Goal: Task Accomplishment & Management: Manage account settings

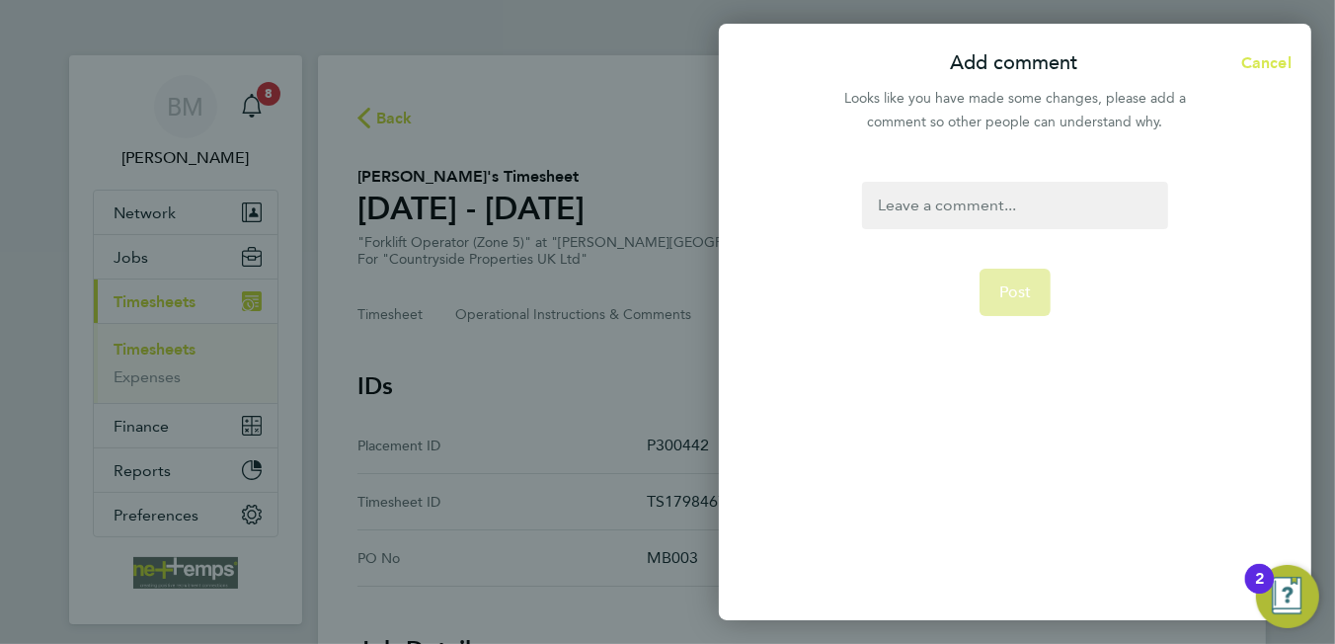
click at [1265, 53] on span "Cancel" at bounding box center [1263, 62] width 56 height 19
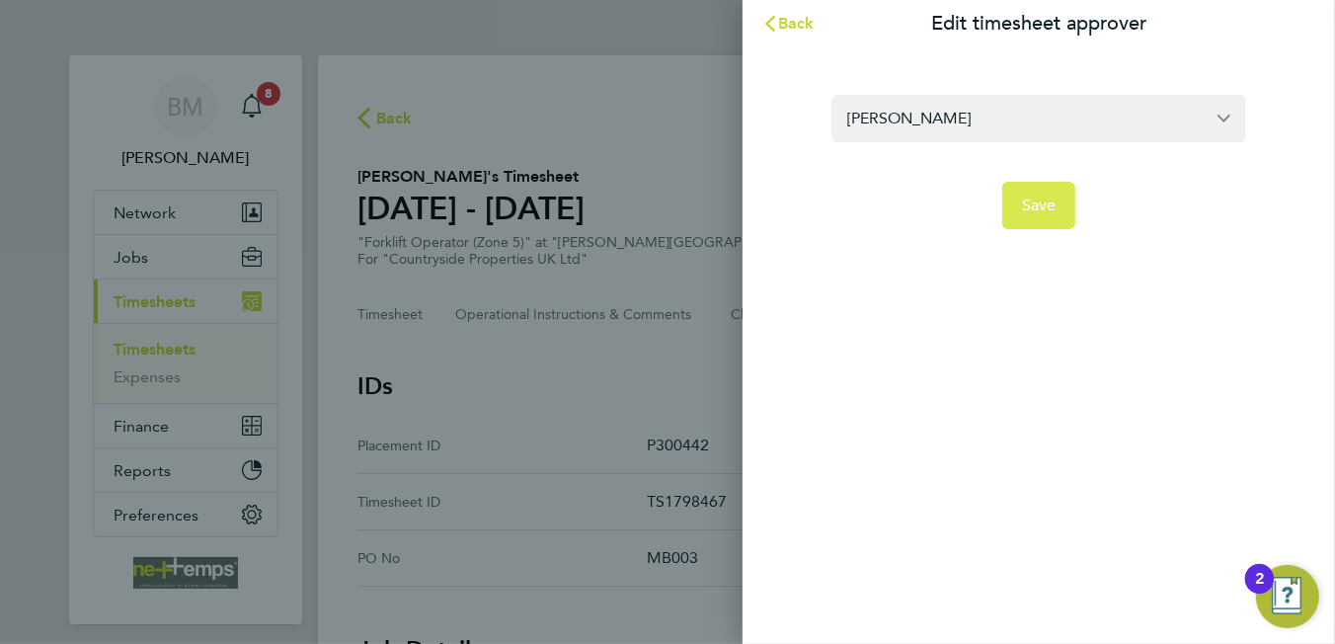
click at [1042, 209] on span "Save" at bounding box center [1039, 205] width 35 height 20
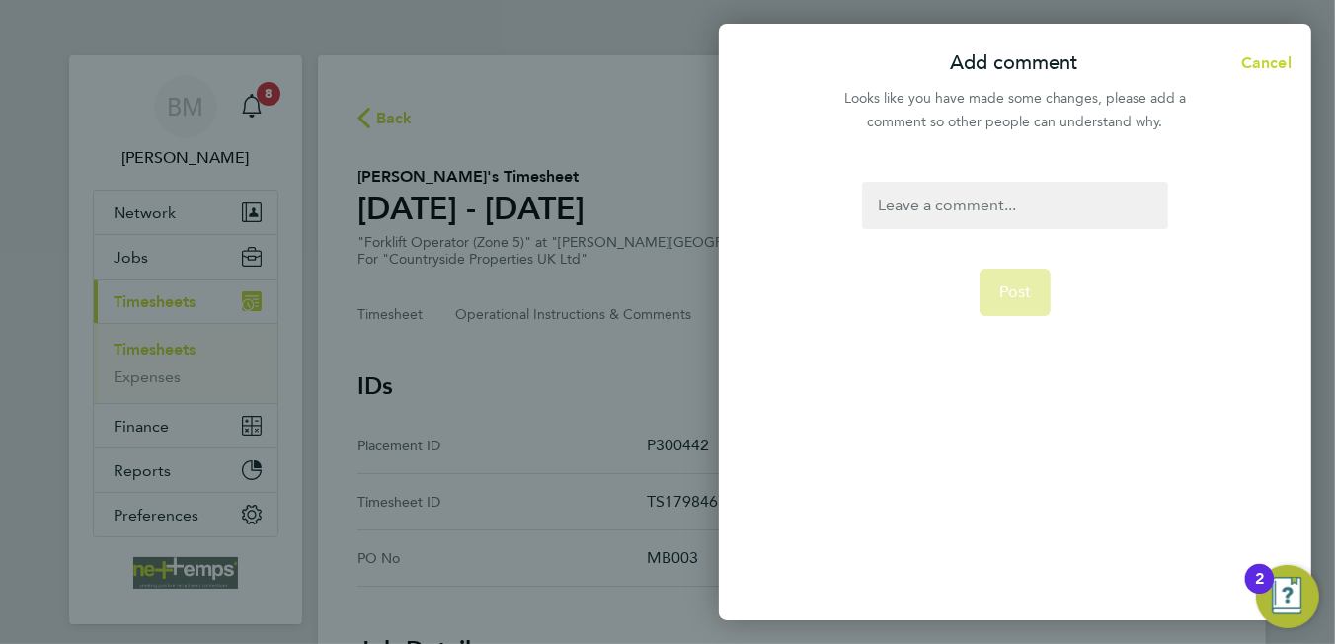
click at [969, 218] on div at bounding box center [1014, 205] width 305 height 47
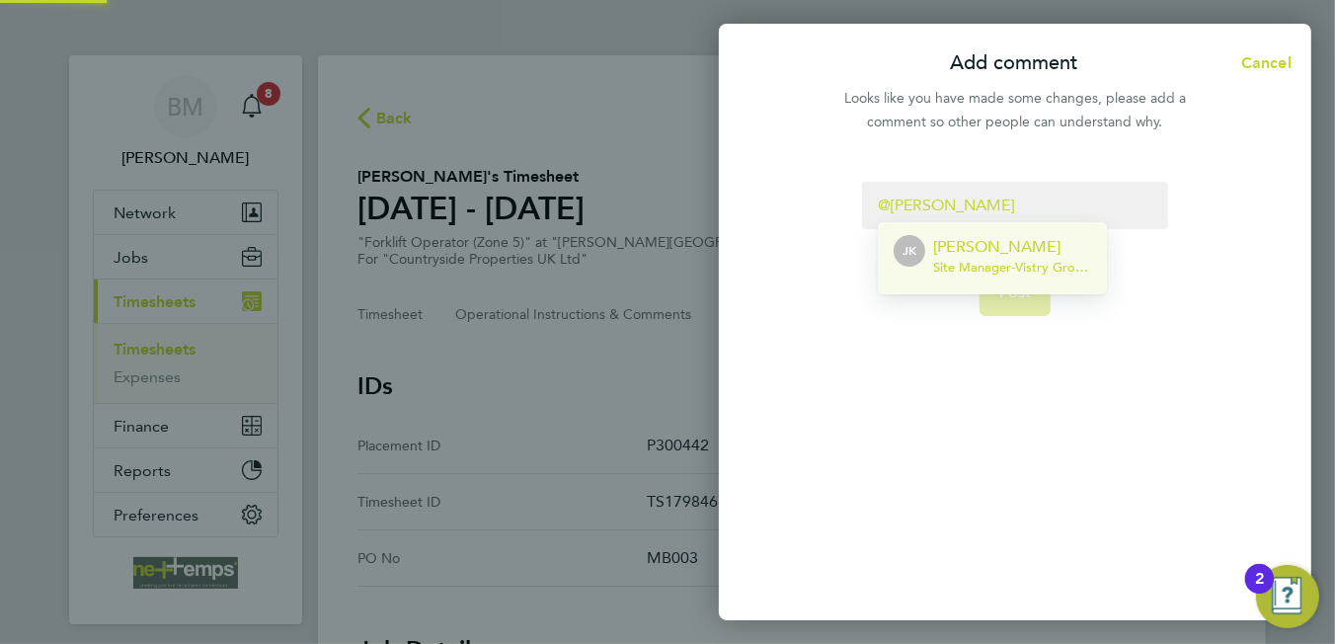
click at [1003, 257] on p "[PERSON_NAME]" at bounding box center [1012, 247] width 158 height 24
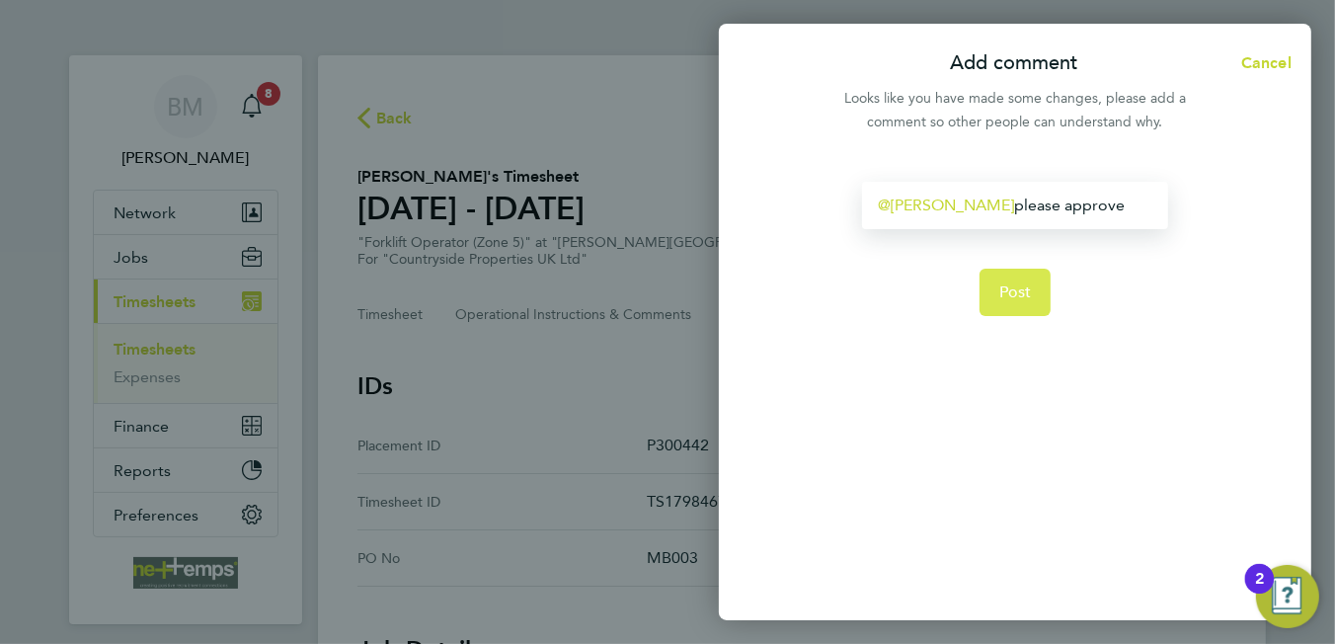
click at [993, 287] on button "Post" at bounding box center [1015, 292] width 72 height 47
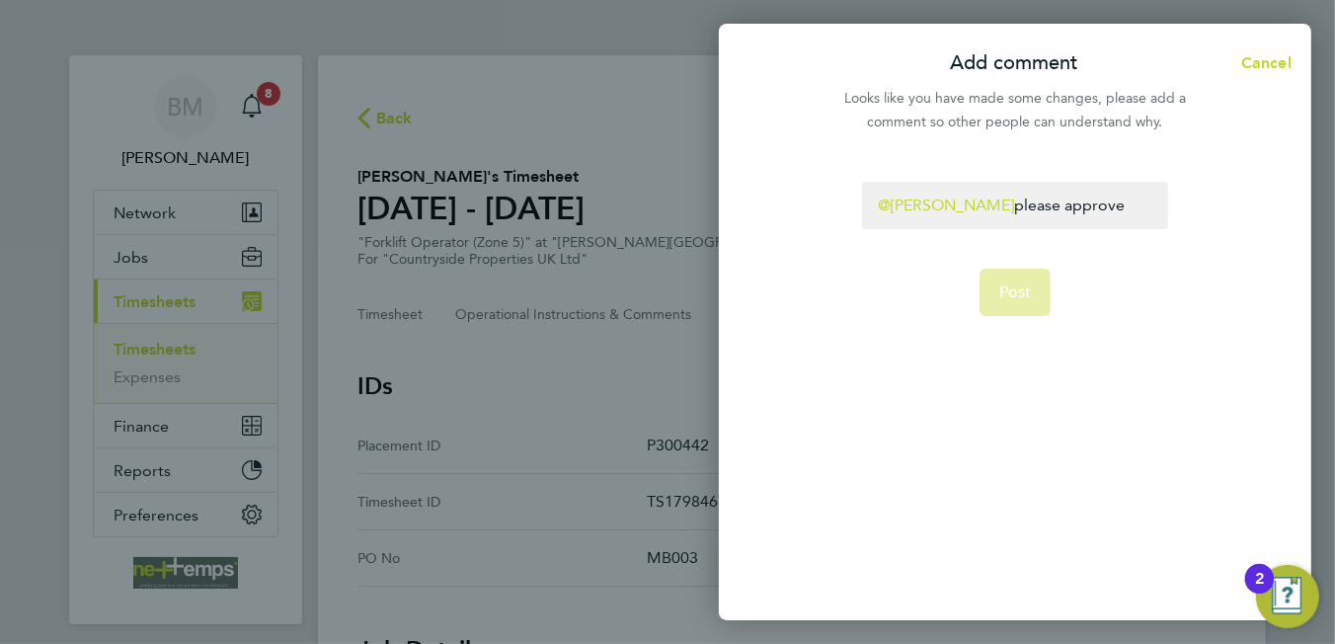
click at [1014, 296] on app-form-button "Post" at bounding box center [1015, 292] width 72 height 47
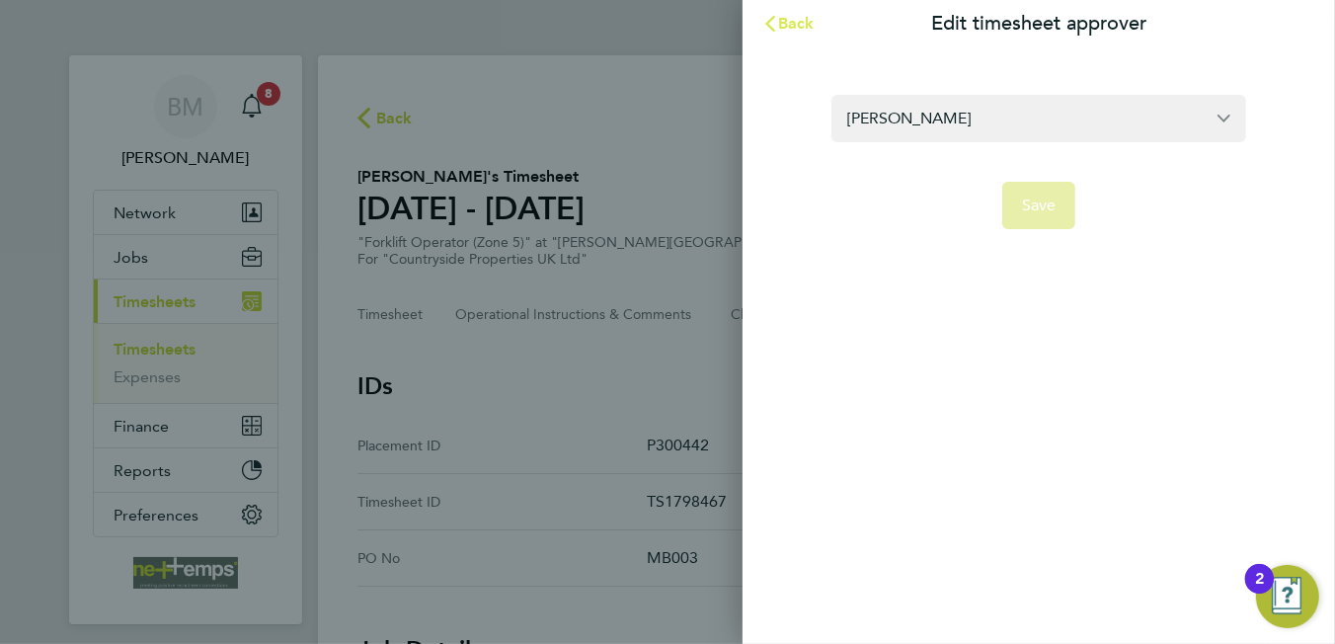
click at [798, 28] on span "Back" at bounding box center [796, 23] width 37 height 19
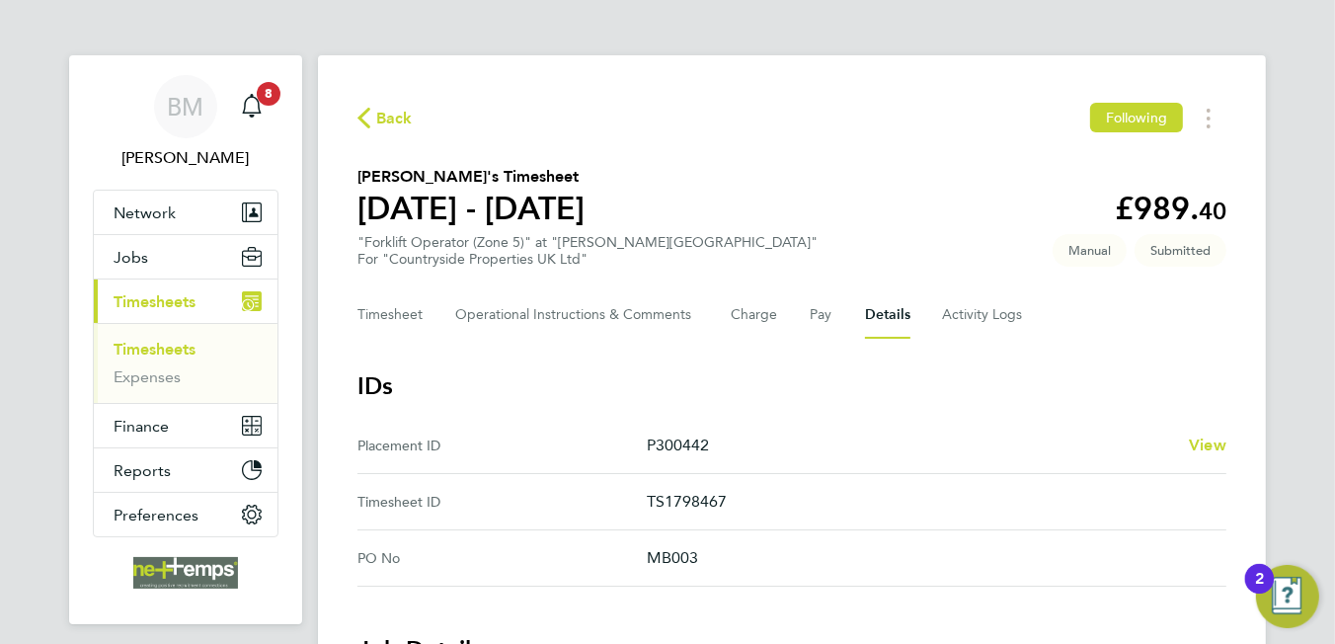
click at [390, 120] on span "Back" at bounding box center [394, 119] width 37 height 24
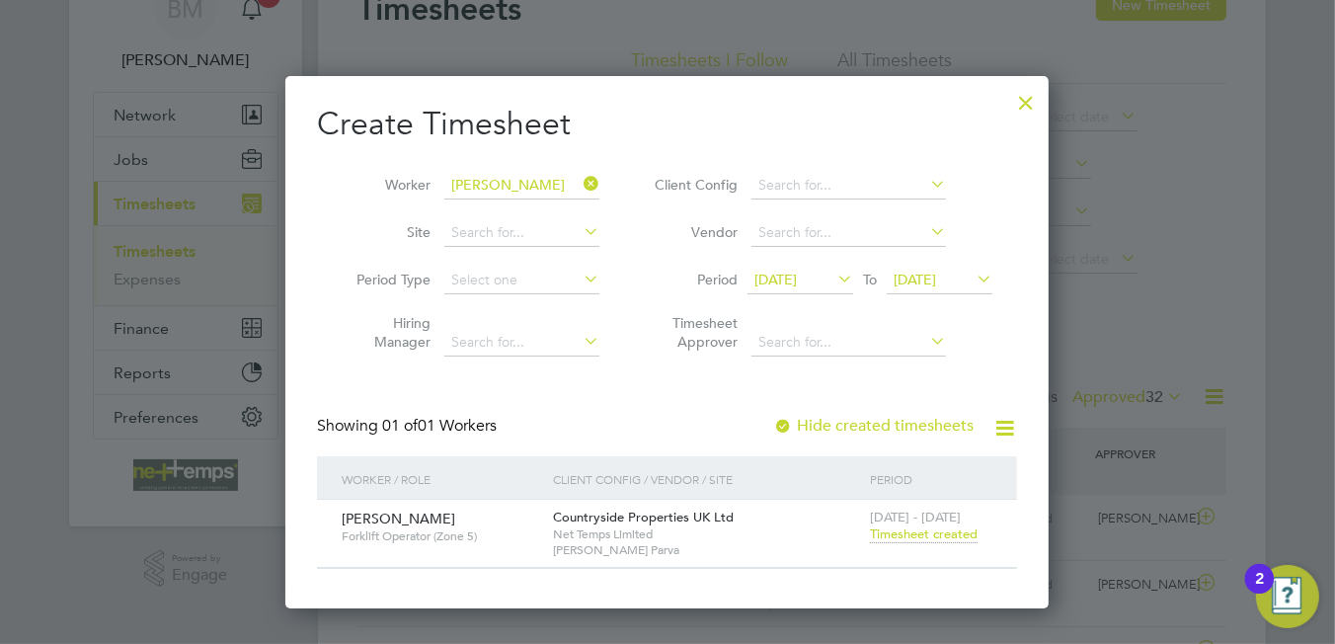
click at [900, 535] on span "Timesheet created" at bounding box center [924, 534] width 108 height 18
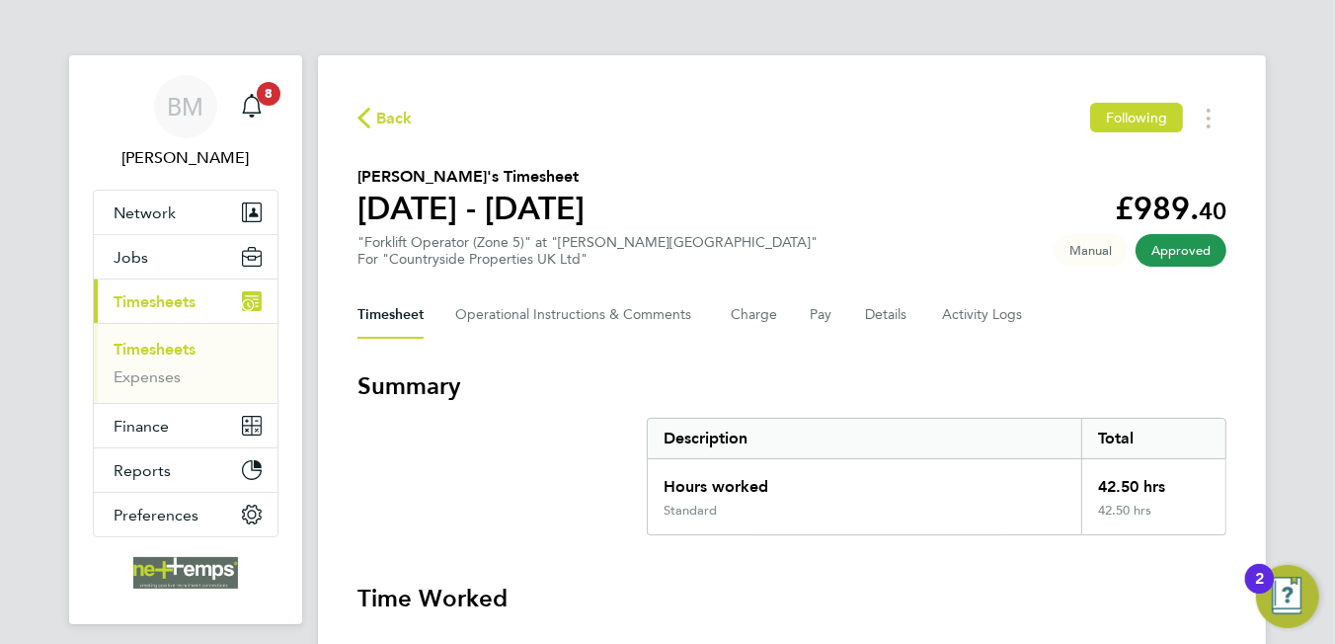
click at [852, 321] on div "Timesheet Operational Instructions & Comments Charge Pay Details Activity Logs" at bounding box center [791, 314] width 869 height 47
click at [890, 314] on button "Details" at bounding box center [887, 314] width 45 height 47
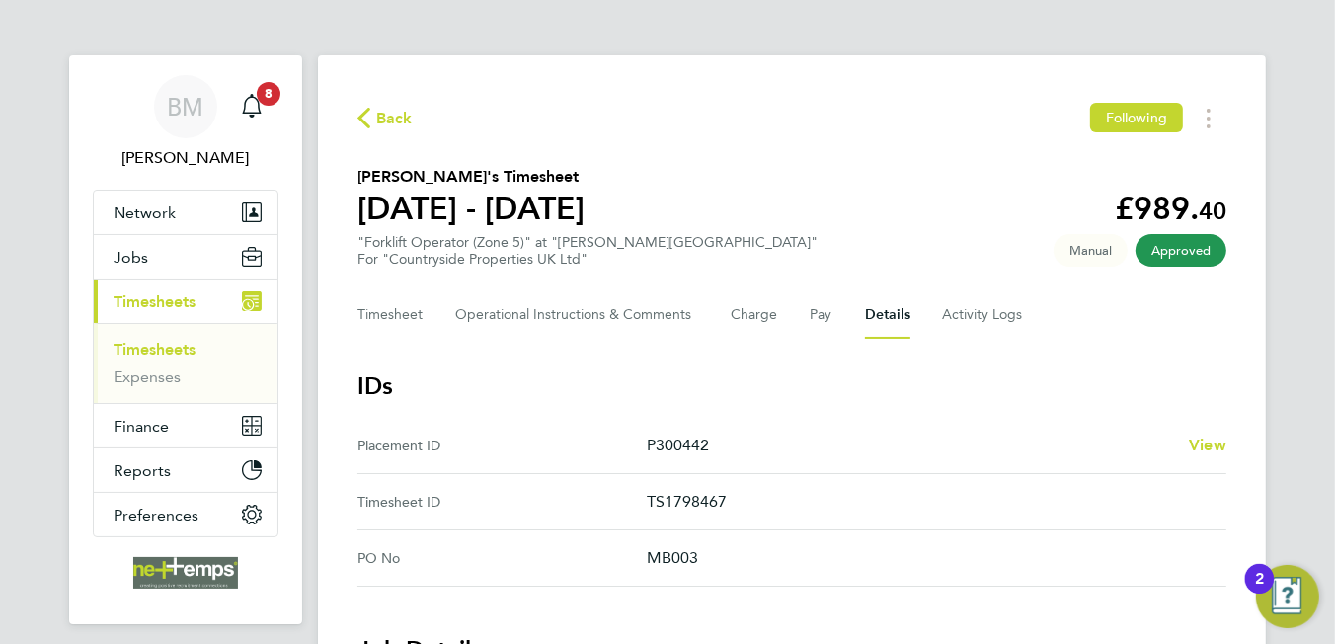
drag, startPoint x: 398, startPoint y: 108, endPoint x: 404, endPoint y: 126, distance: 19.7
click at [398, 108] on span "Back" at bounding box center [394, 119] width 37 height 24
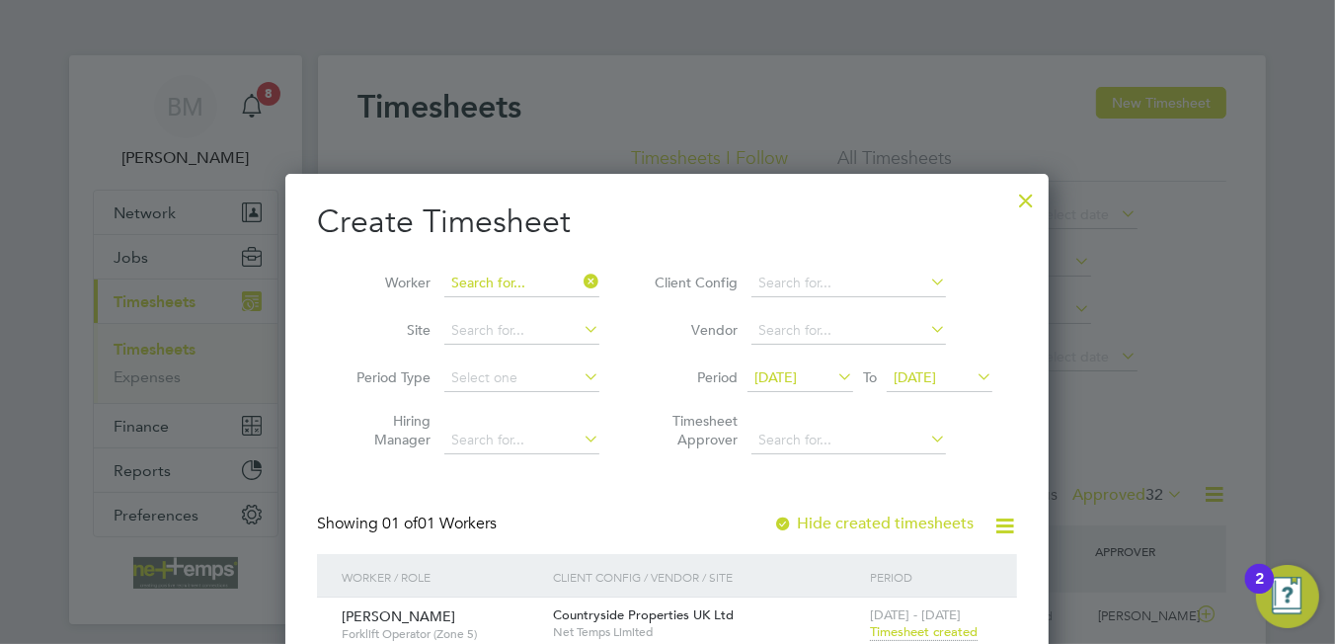
click at [501, 275] on input at bounding box center [521, 284] width 155 height 28
click at [544, 309] on li "Gift Maonedzo" at bounding box center [522, 310] width 156 height 27
type input "Gift Maonedzo"
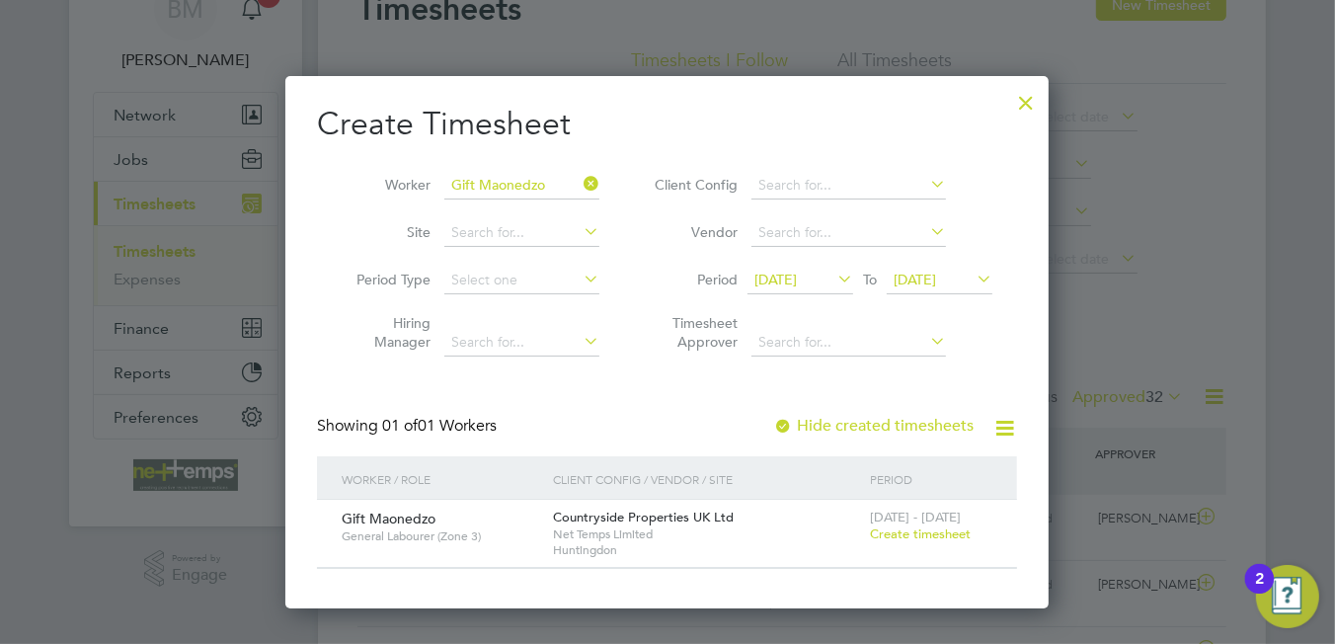
click at [905, 532] on span "Create timesheet" at bounding box center [920, 533] width 101 height 17
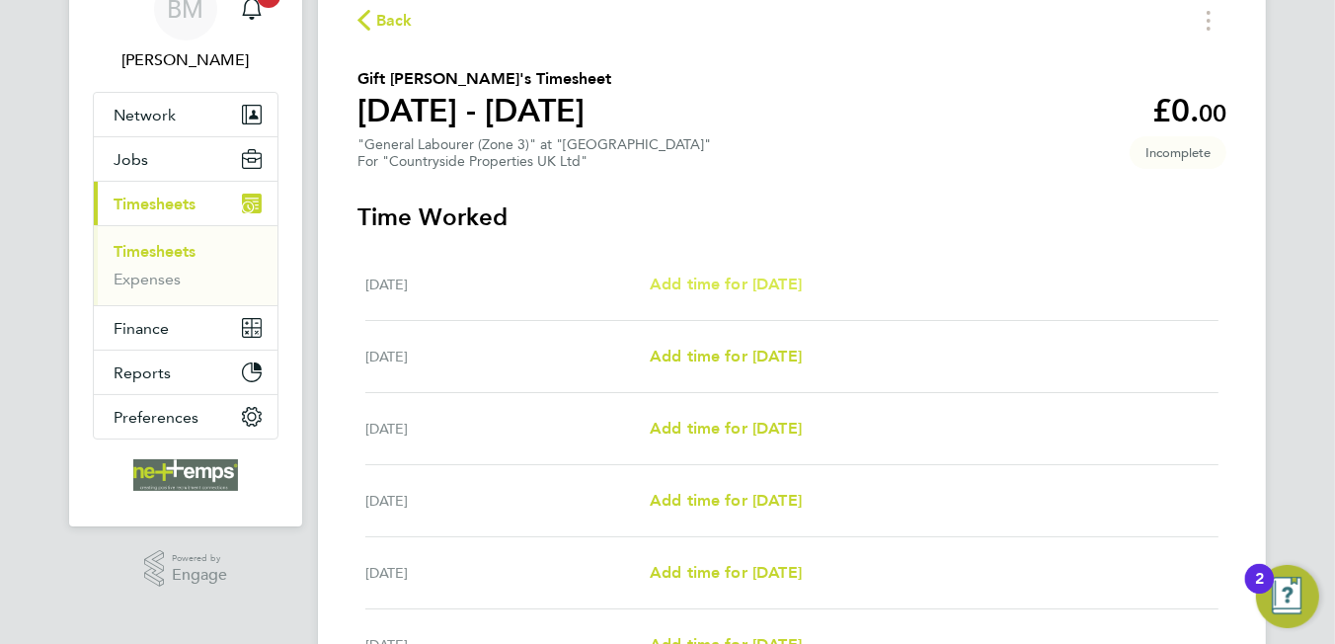
click at [705, 283] on span "Add time for Mon 04 Aug" at bounding box center [726, 283] width 152 height 19
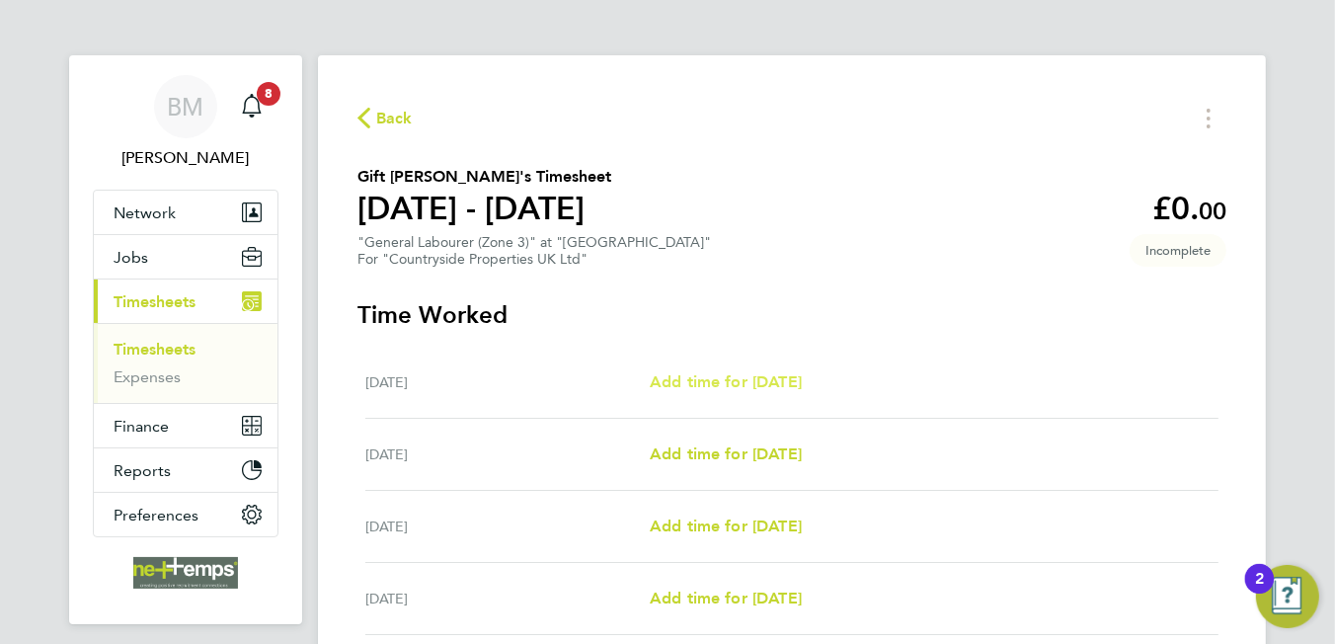
select select "30"
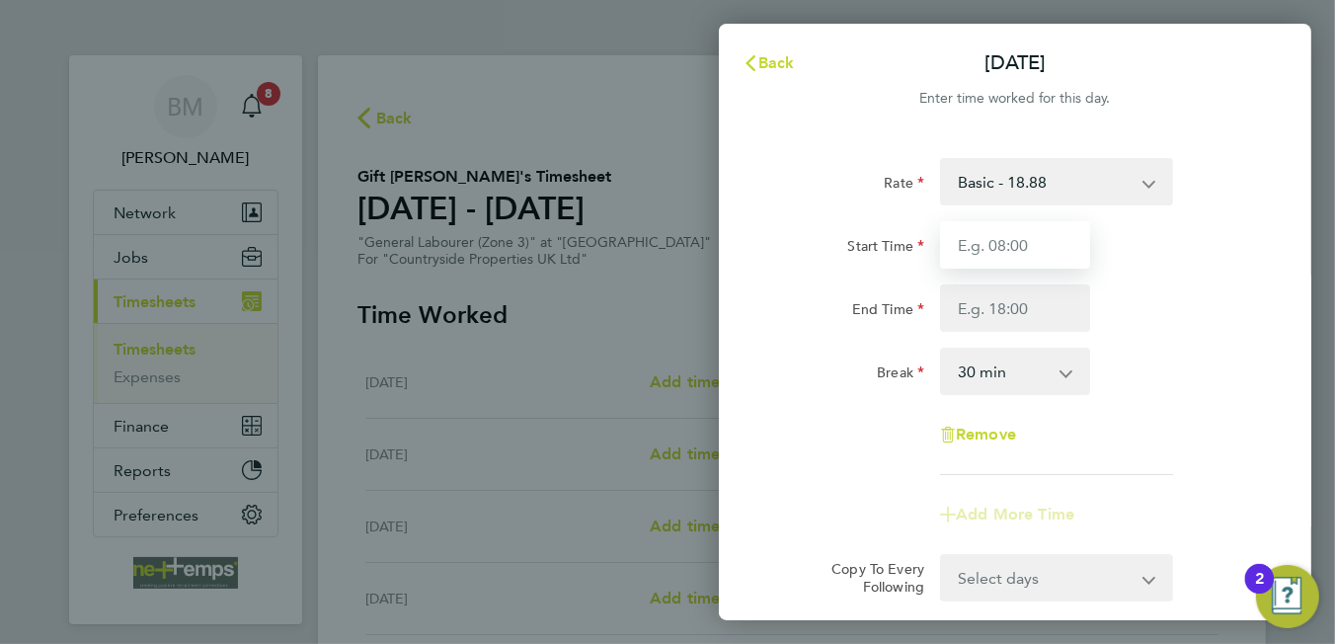
click at [1009, 244] on input "Start Time" at bounding box center [1015, 244] width 150 height 47
click at [956, 231] on input "Start Time" at bounding box center [1015, 244] width 150 height 47
type input "07:30"
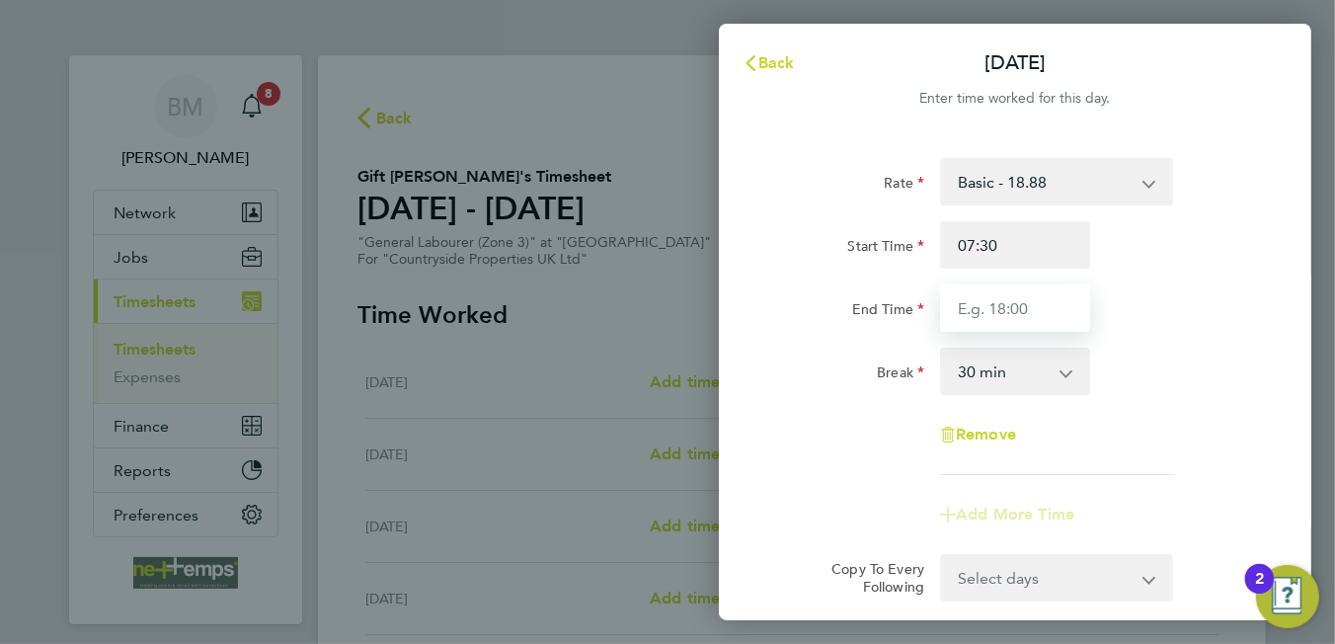
click at [1004, 306] on input "End Time" at bounding box center [1015, 307] width 150 height 47
type input "16:30"
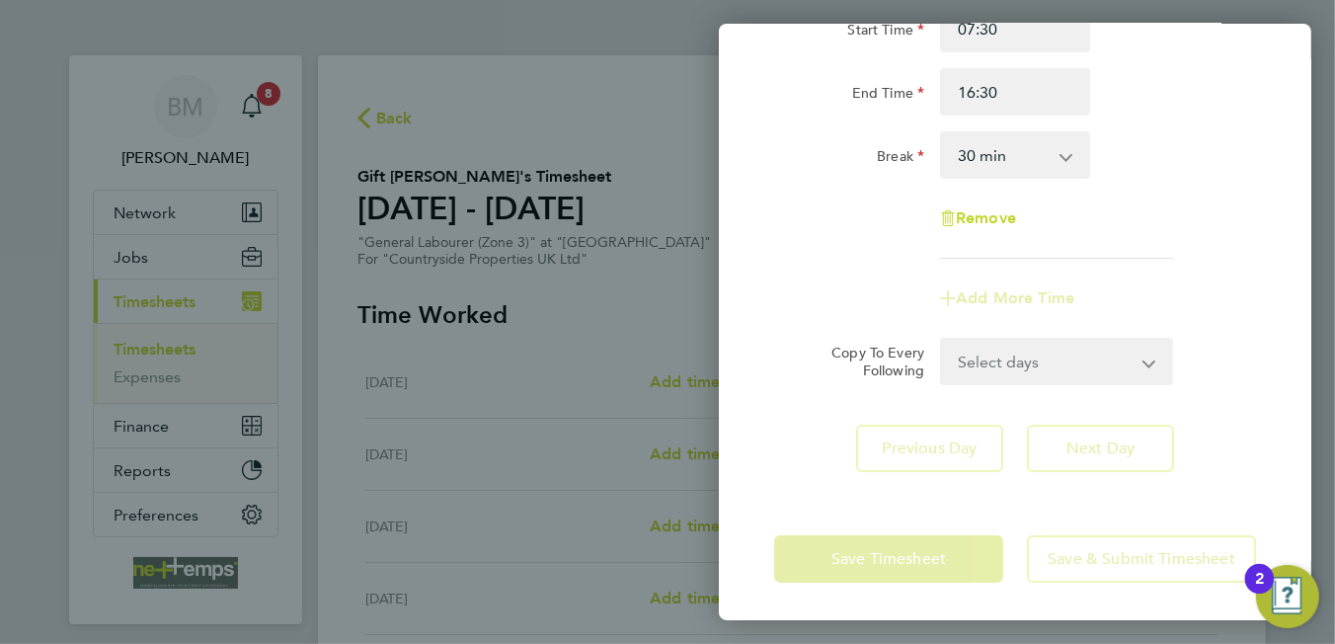
click at [1019, 365] on form "Rate Basic - 18.88 Start Time 07:30 End Time 16:30 Break 0 min 15 min 30 min 45…" at bounding box center [1015, 163] width 482 height 443
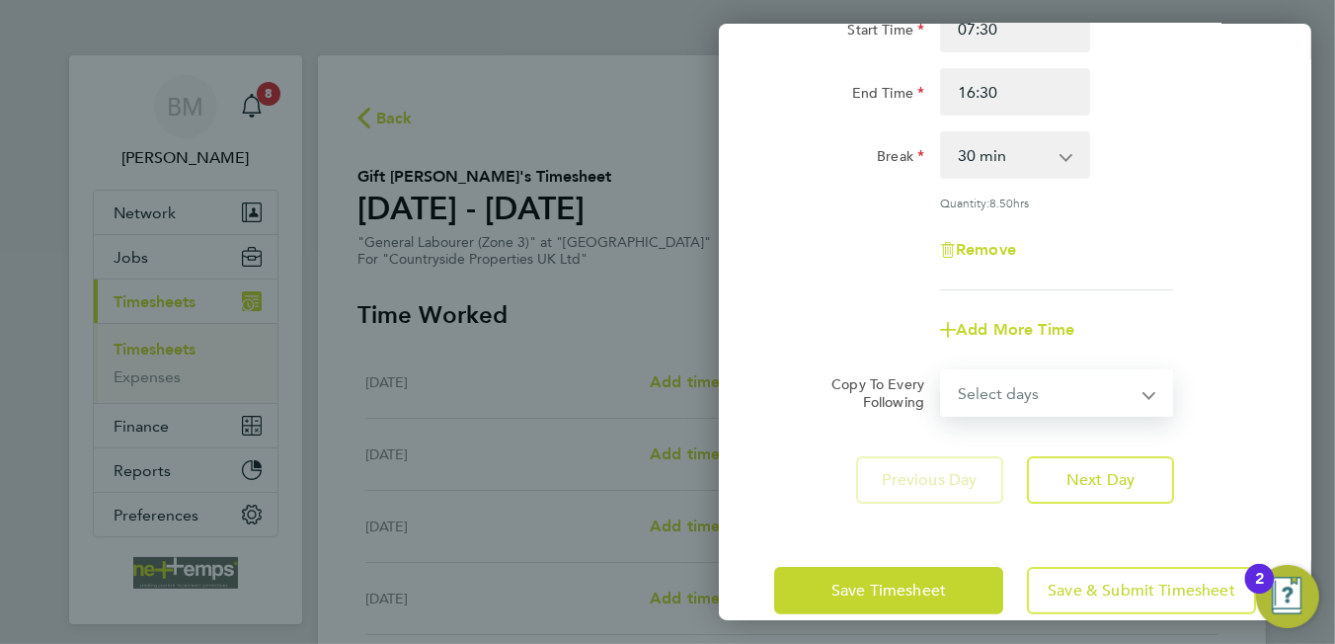
select select "WEEKDAY"
click at [942, 371] on select "Select days Day Weekday (Mon-Fri) Weekend (Sat-Sun) Tuesday Wednesday Thursday …" at bounding box center [1045, 392] width 207 height 43
select select "2025-08-10"
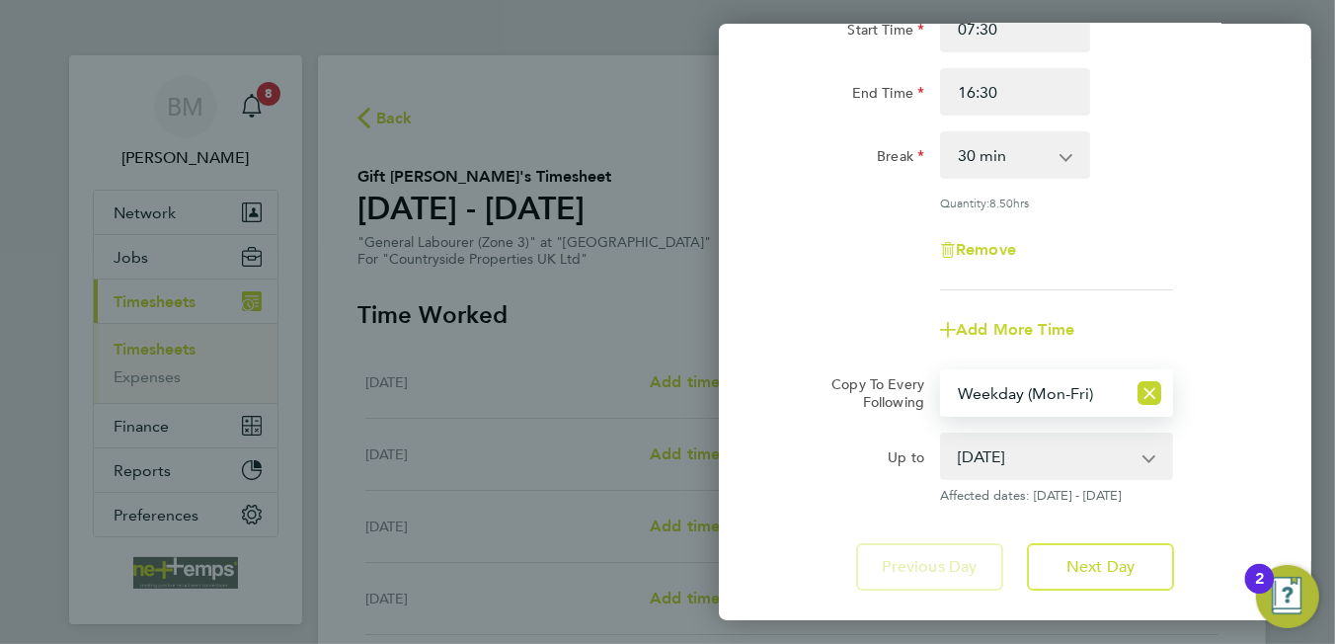
click at [852, 459] on div "Up to" at bounding box center [849, 451] width 150 height 39
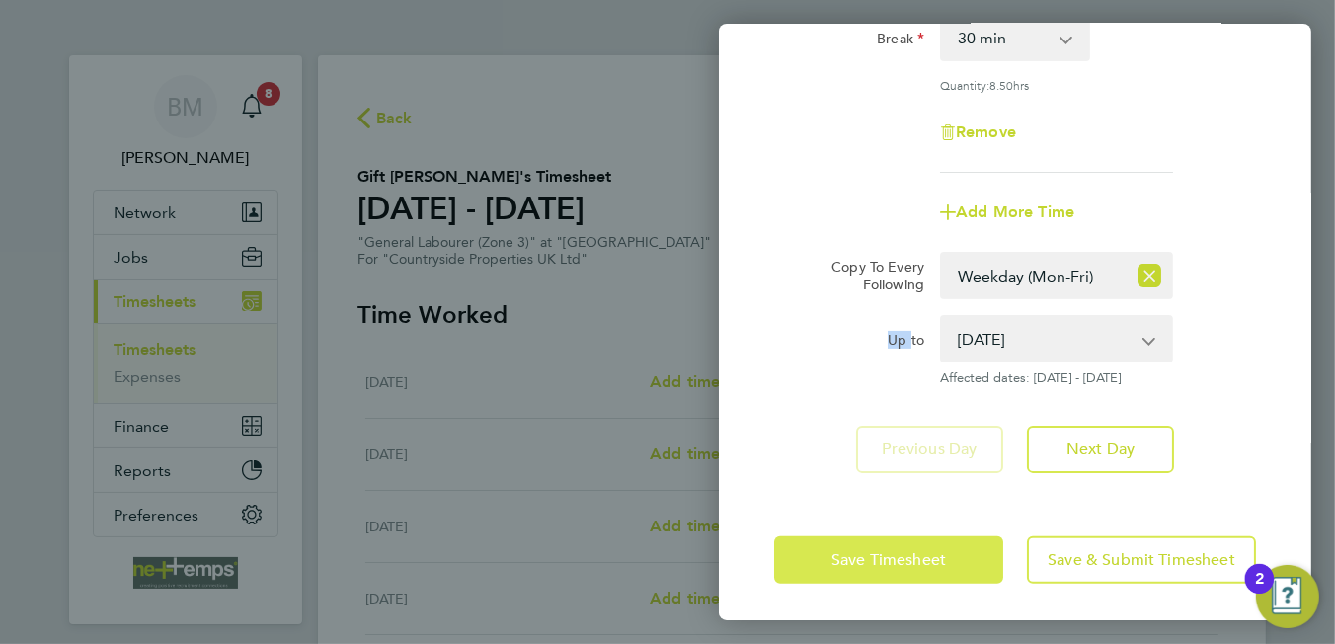
click at [849, 554] on span "Save Timesheet" at bounding box center [888, 560] width 115 height 20
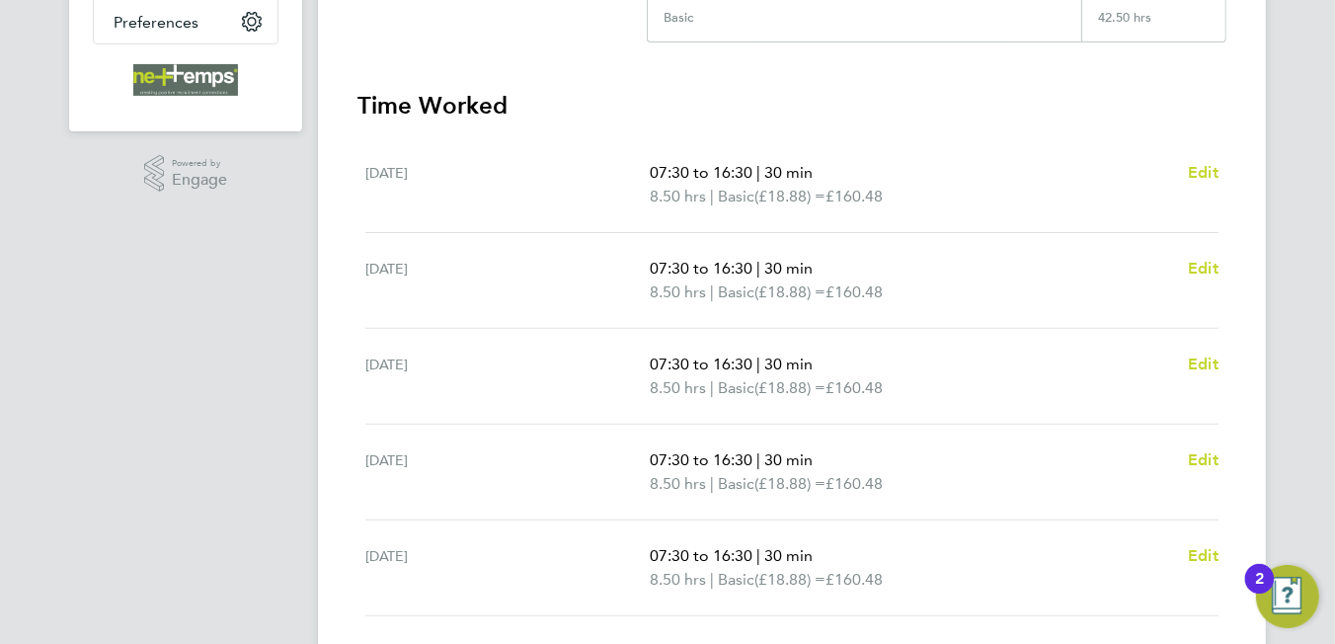
scroll to position [779, 0]
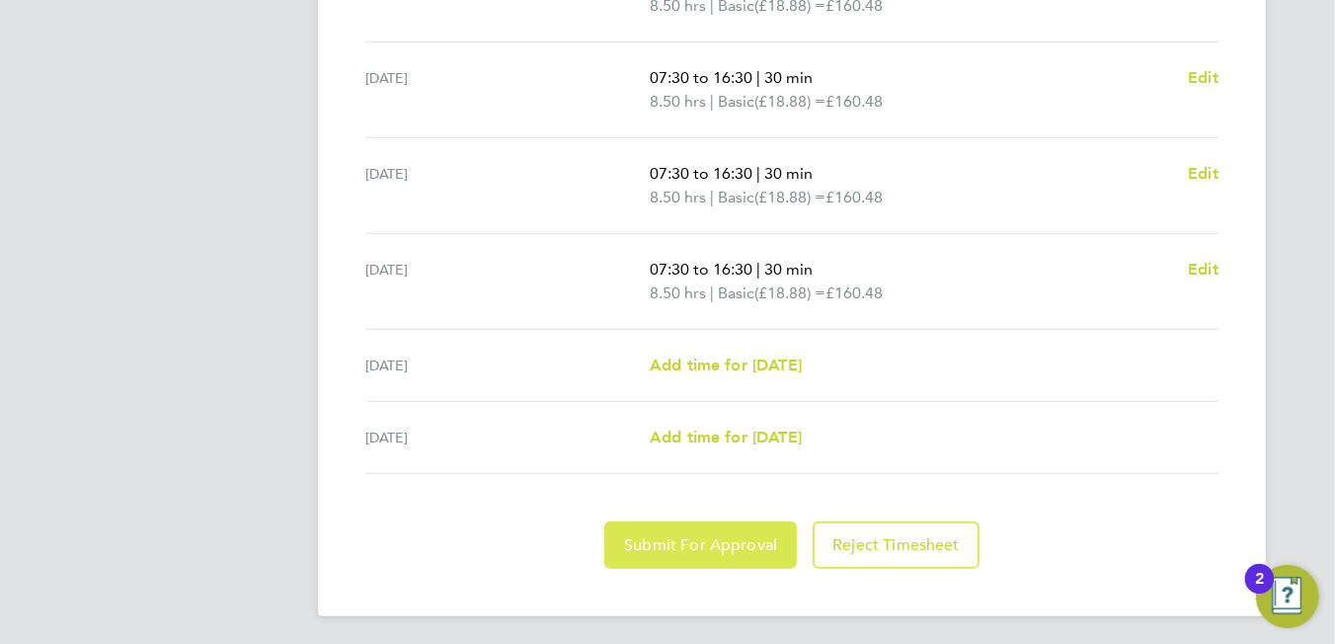
click at [680, 539] on span "Submit For Approval" at bounding box center [700, 545] width 153 height 20
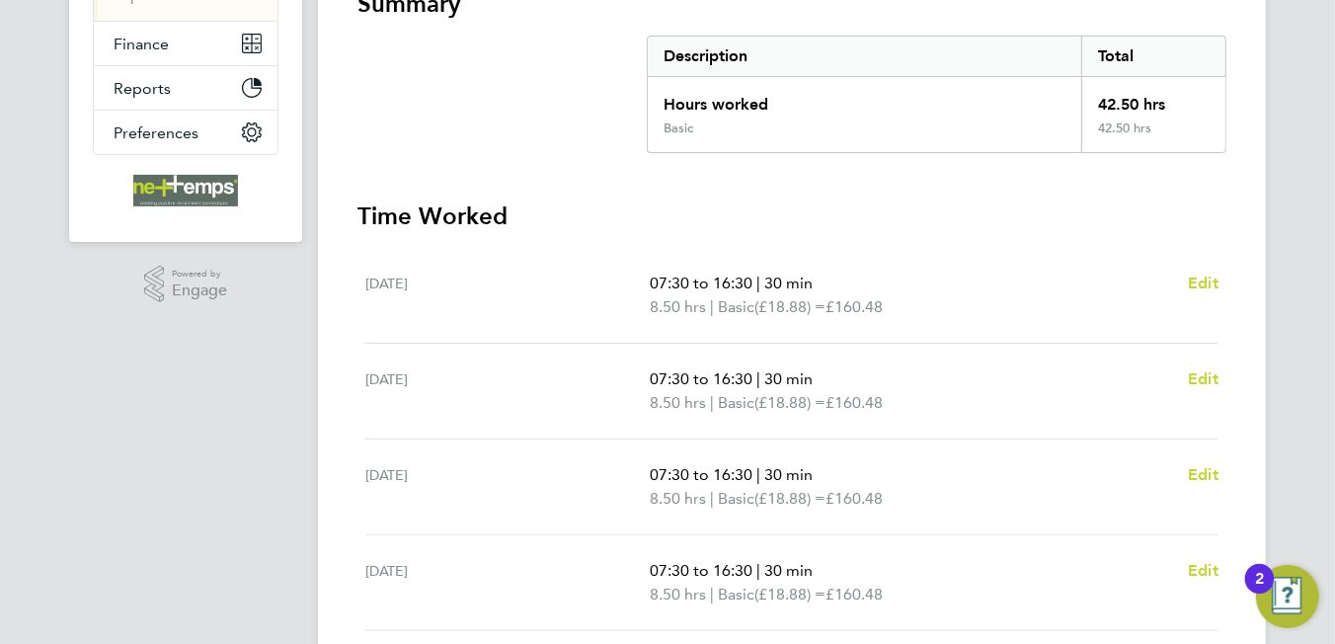
scroll to position [86, 0]
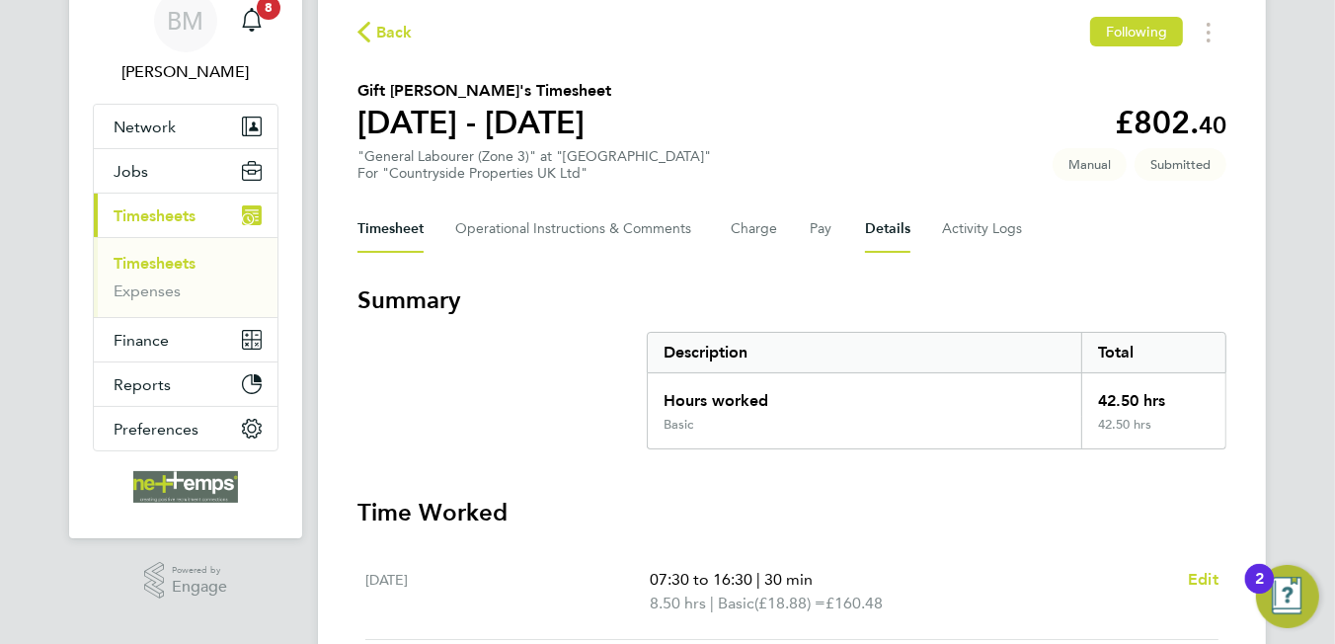
click at [881, 225] on button "Details" at bounding box center [887, 228] width 45 height 47
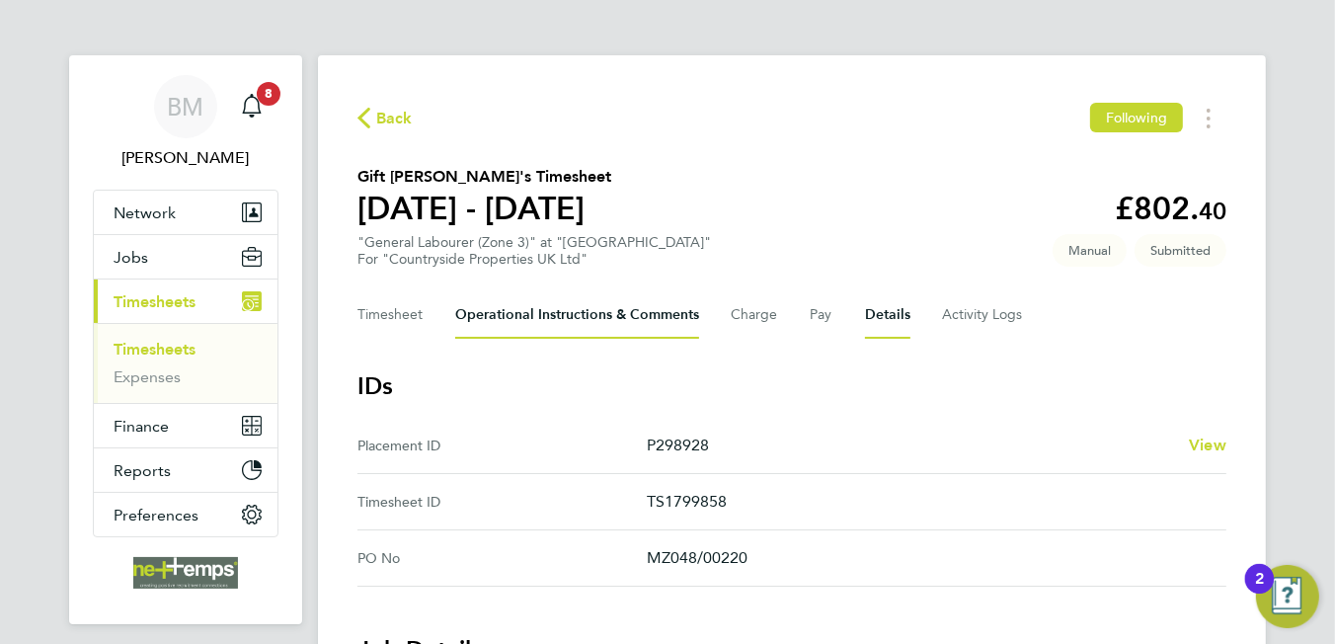
click at [570, 318] on Comments-tab "Operational Instructions & Comments" at bounding box center [577, 314] width 244 height 47
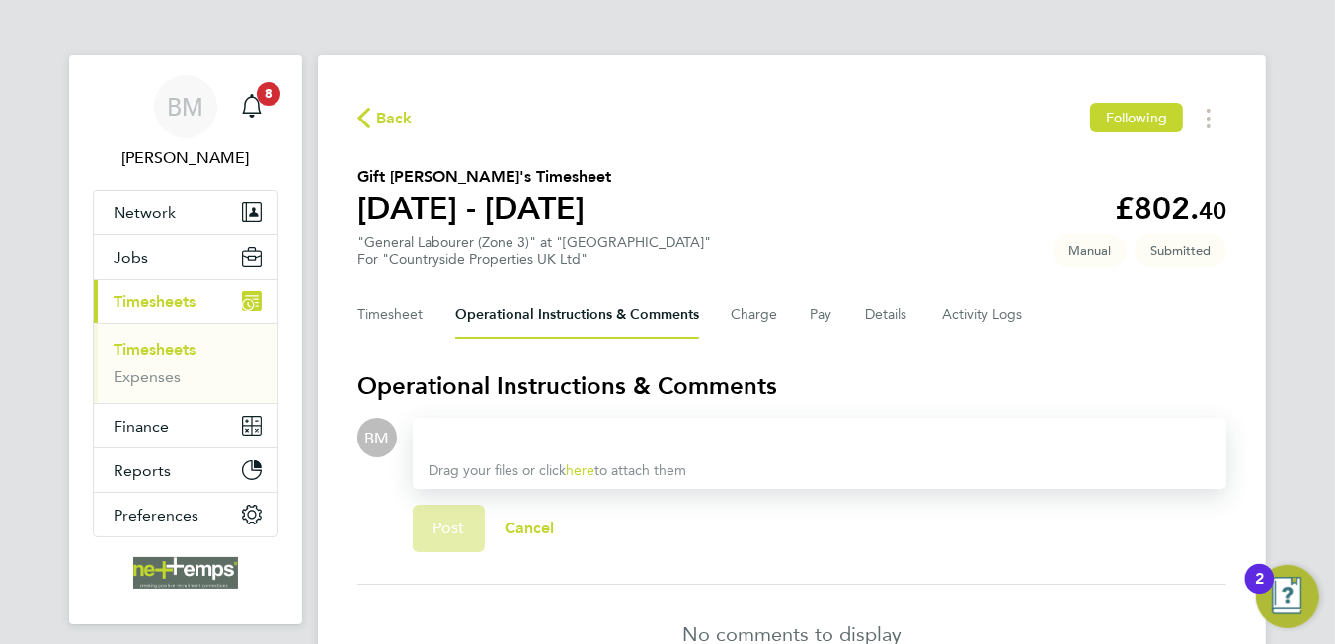
click at [638, 449] on div "Drag your files or click here to attach them" at bounding box center [819, 453] width 813 height 71
click at [642, 426] on div at bounding box center [819, 438] width 782 height 24
click at [647, 426] on div at bounding box center [819, 438] width 782 height 24
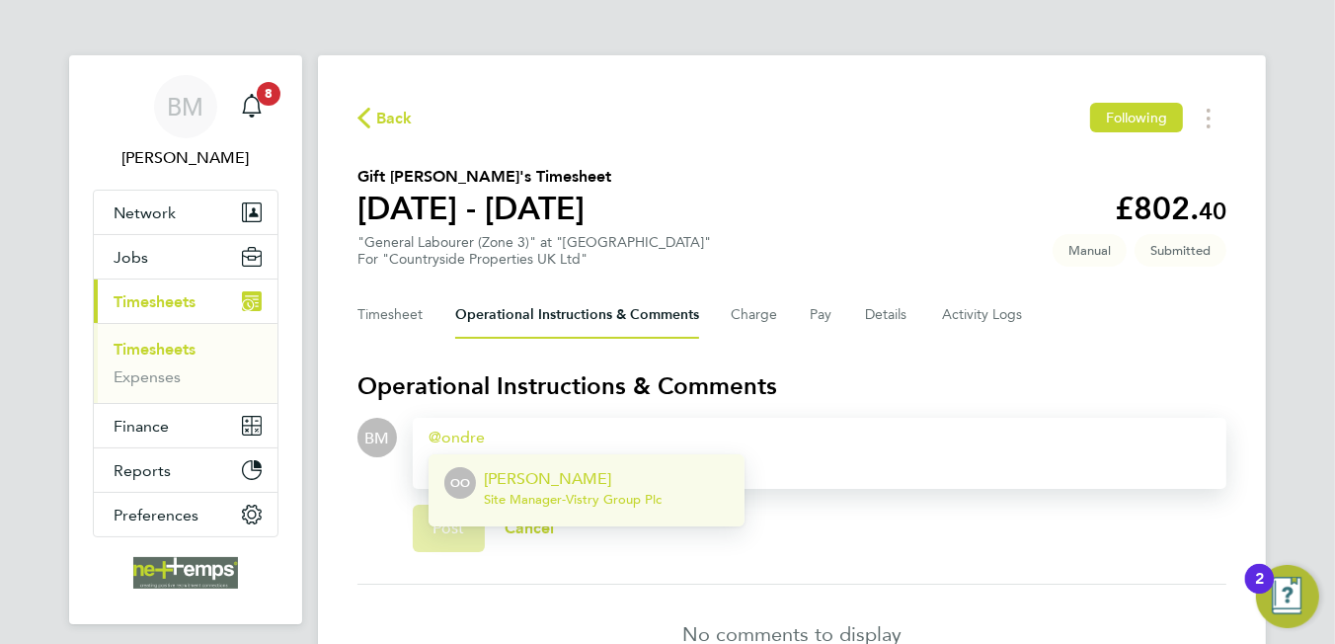
click at [613, 482] on p "[PERSON_NAME]" at bounding box center [573, 479] width 178 height 24
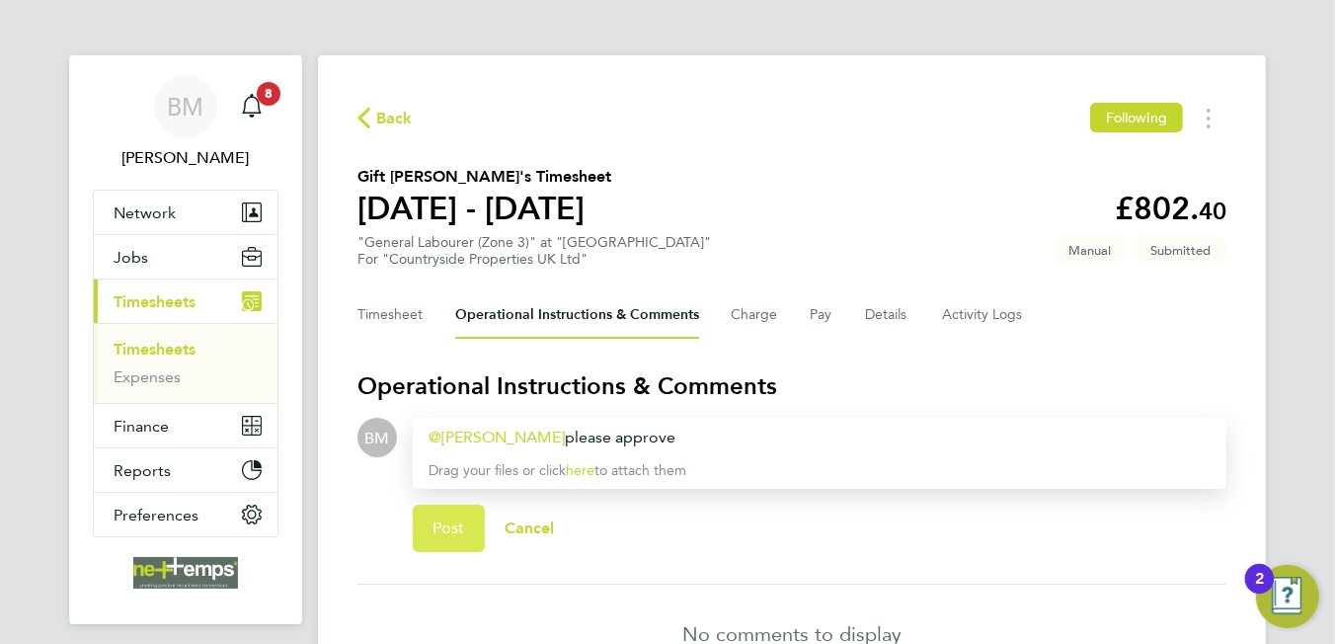
click at [425, 513] on button "Post" at bounding box center [449, 527] width 72 height 47
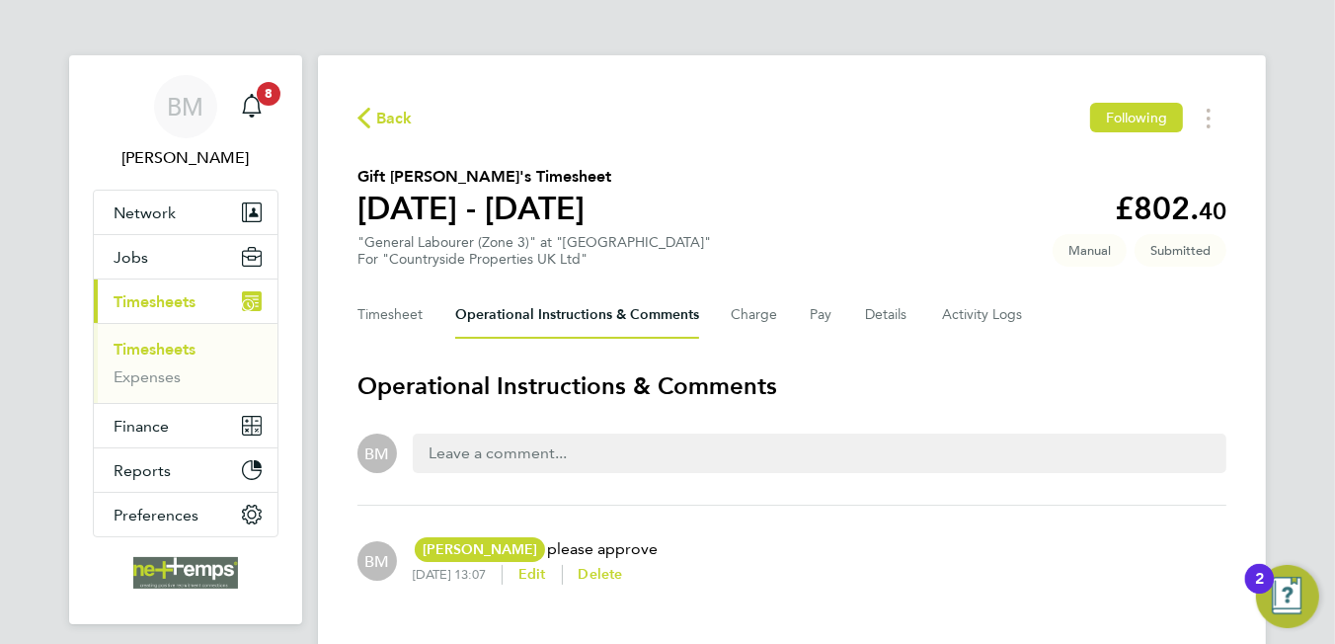
click at [376, 115] on span "Back" at bounding box center [394, 119] width 37 height 24
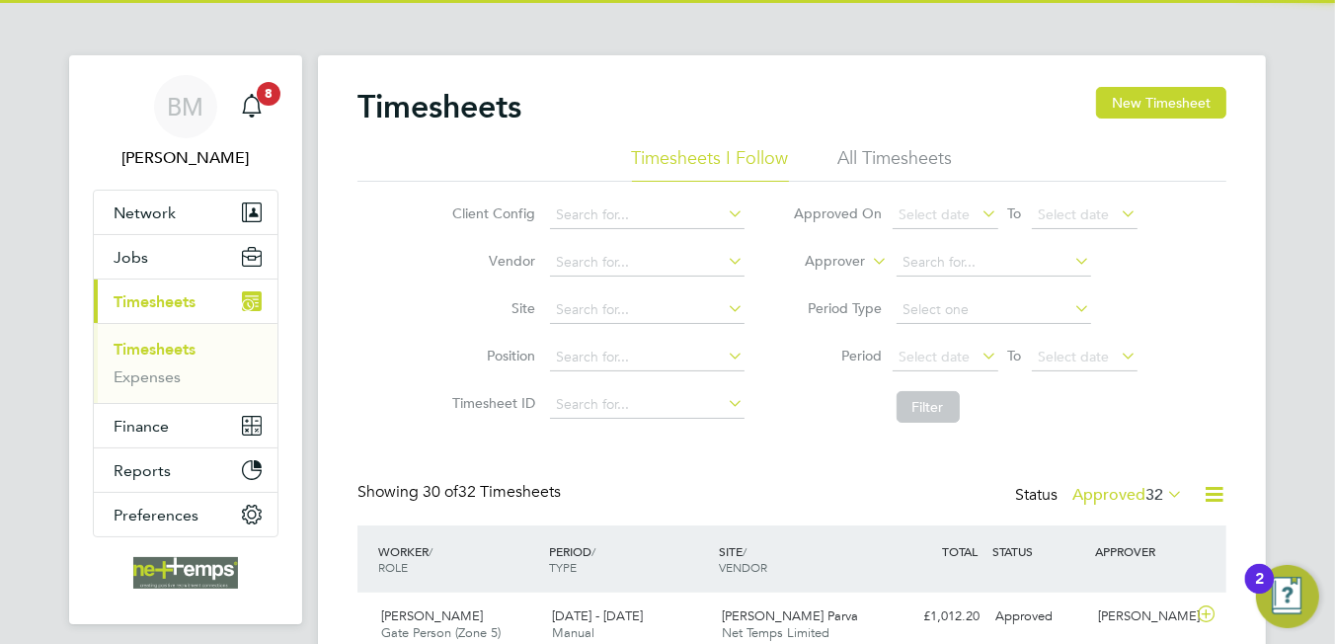
scroll to position [49, 172]
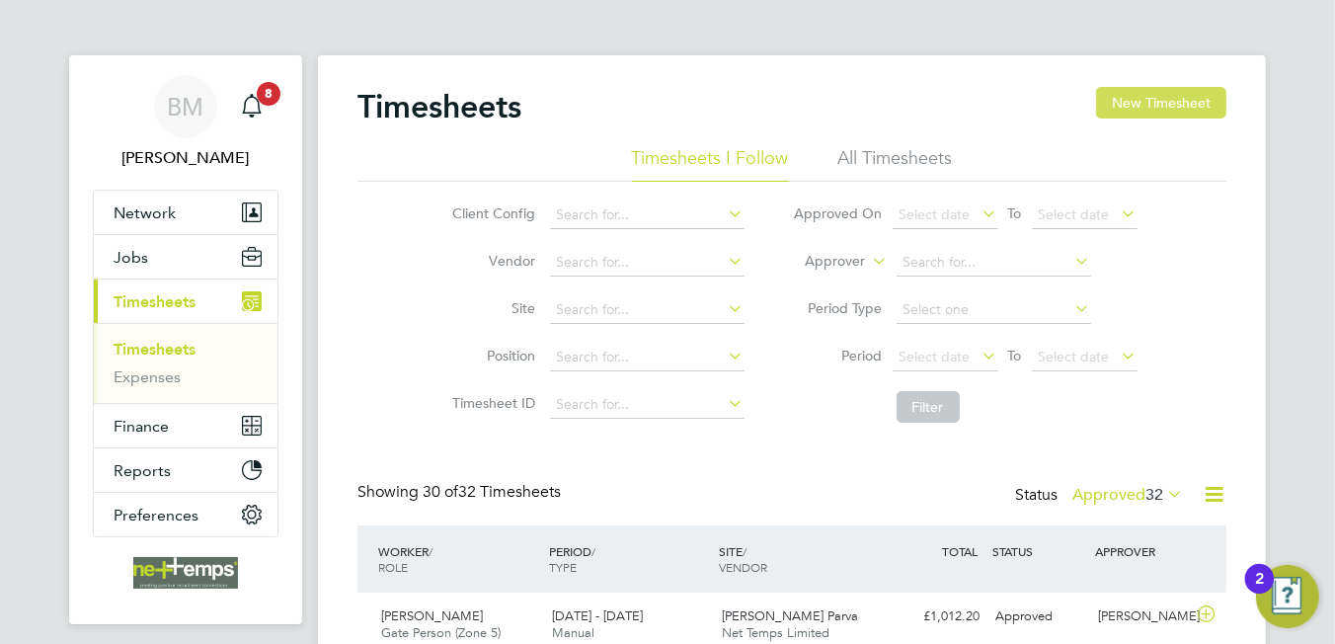
click at [1173, 106] on button "New Timesheet" at bounding box center [1161, 103] width 130 height 32
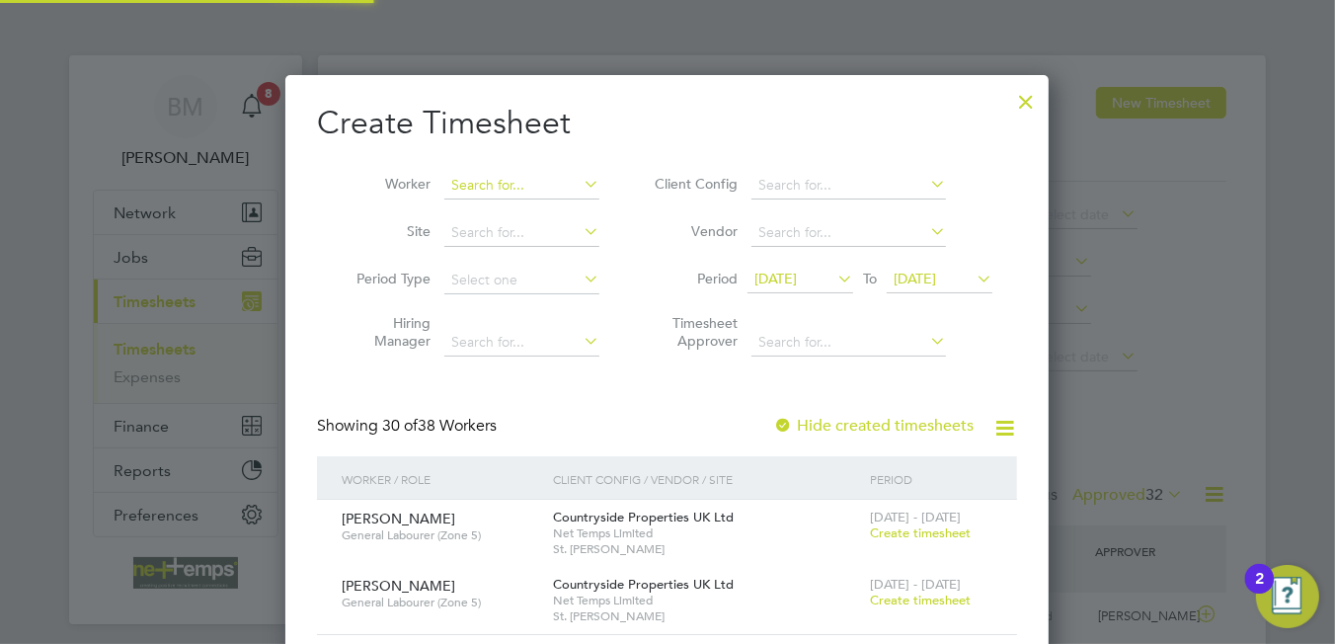
click at [505, 175] on input at bounding box center [521, 186] width 155 height 28
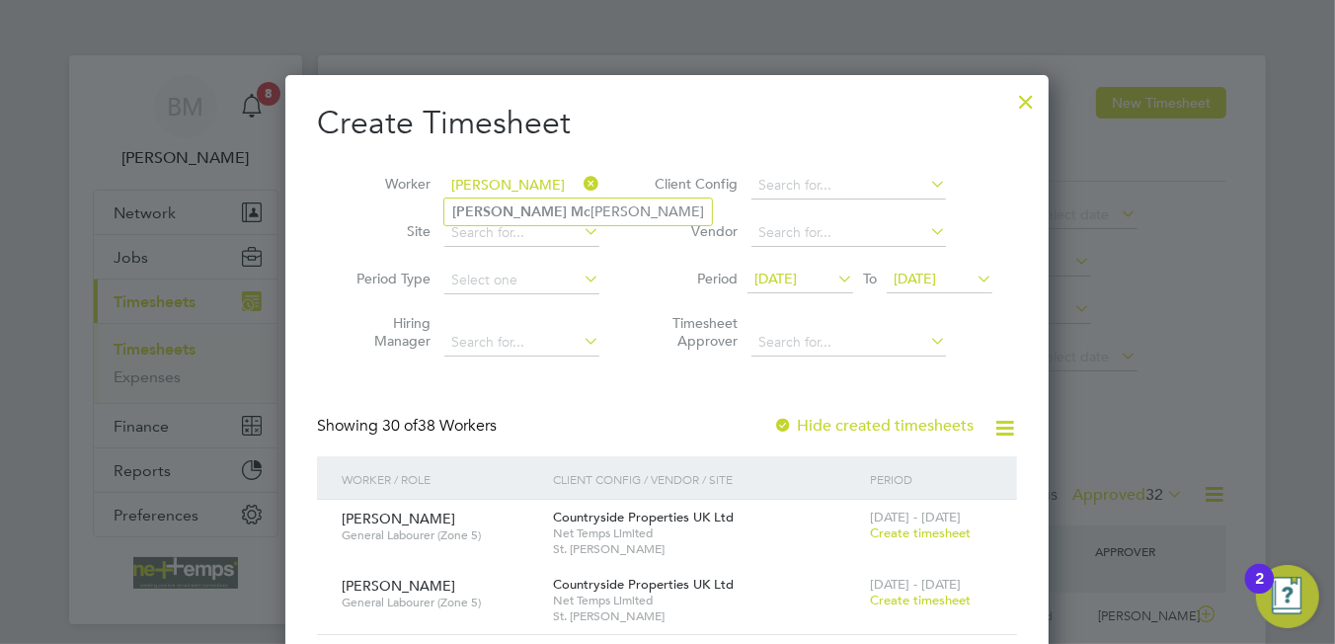
type input "joe mc"
click at [1033, 98] on div at bounding box center [1026, 97] width 36 height 36
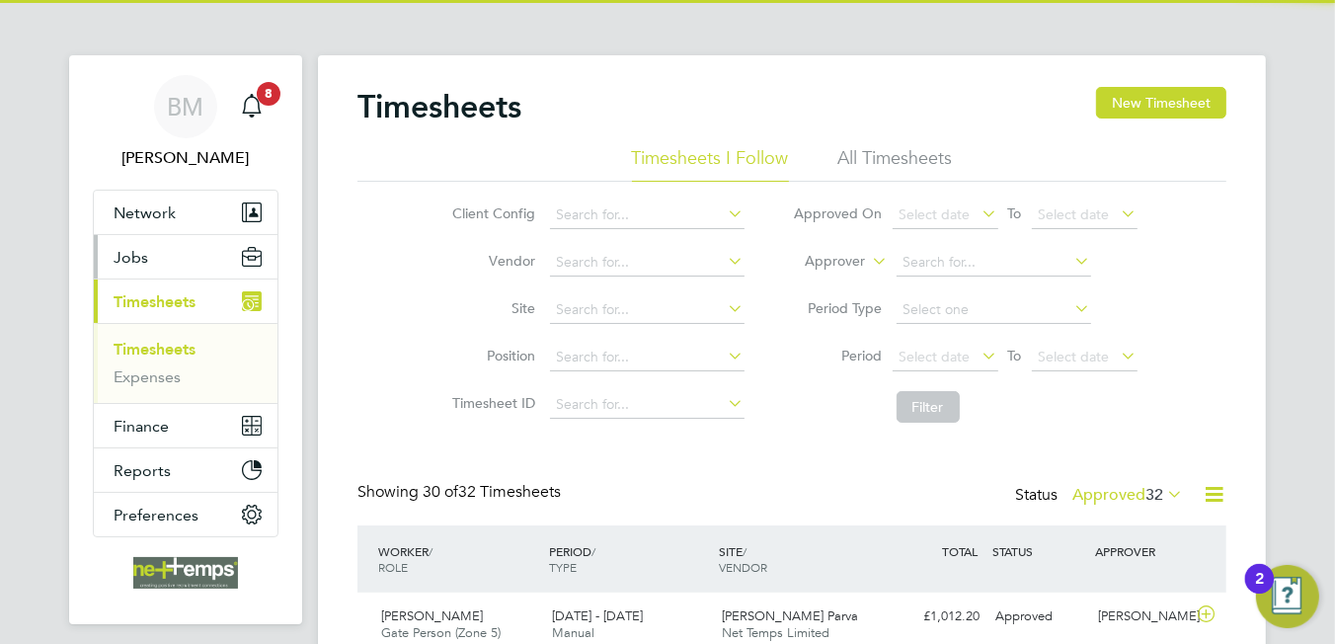
click at [118, 252] on span "Jobs" at bounding box center [131, 257] width 35 height 19
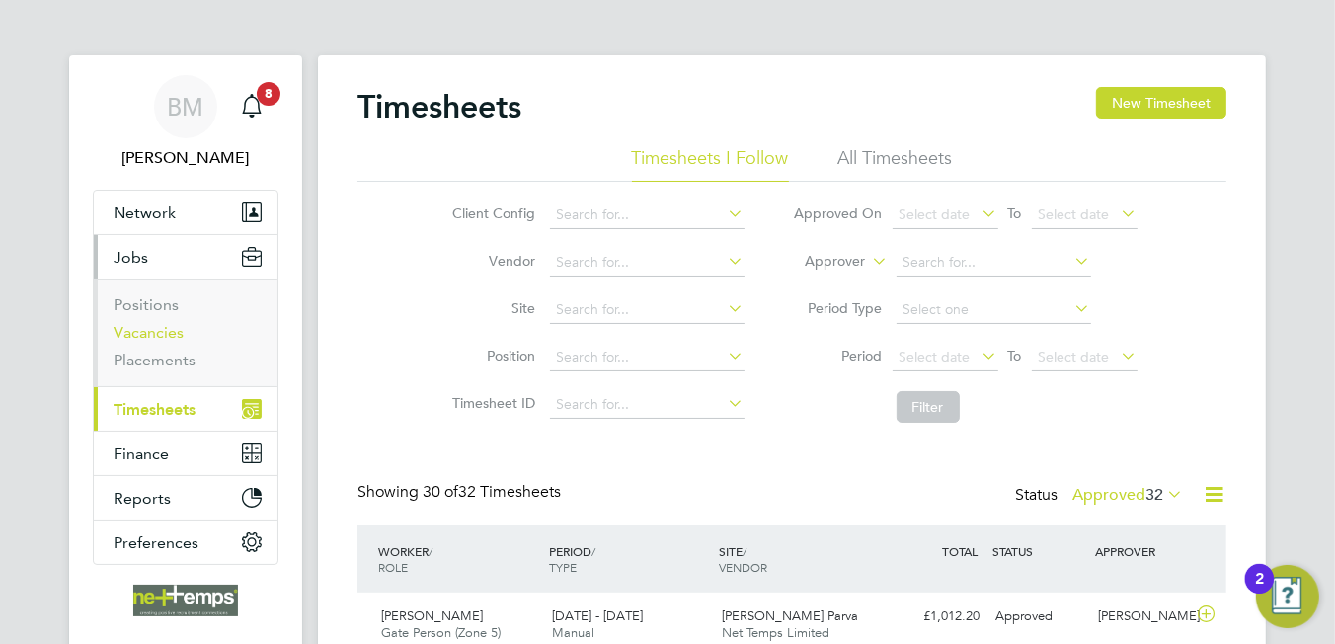
click at [137, 327] on link "Vacancies" at bounding box center [149, 332] width 70 height 19
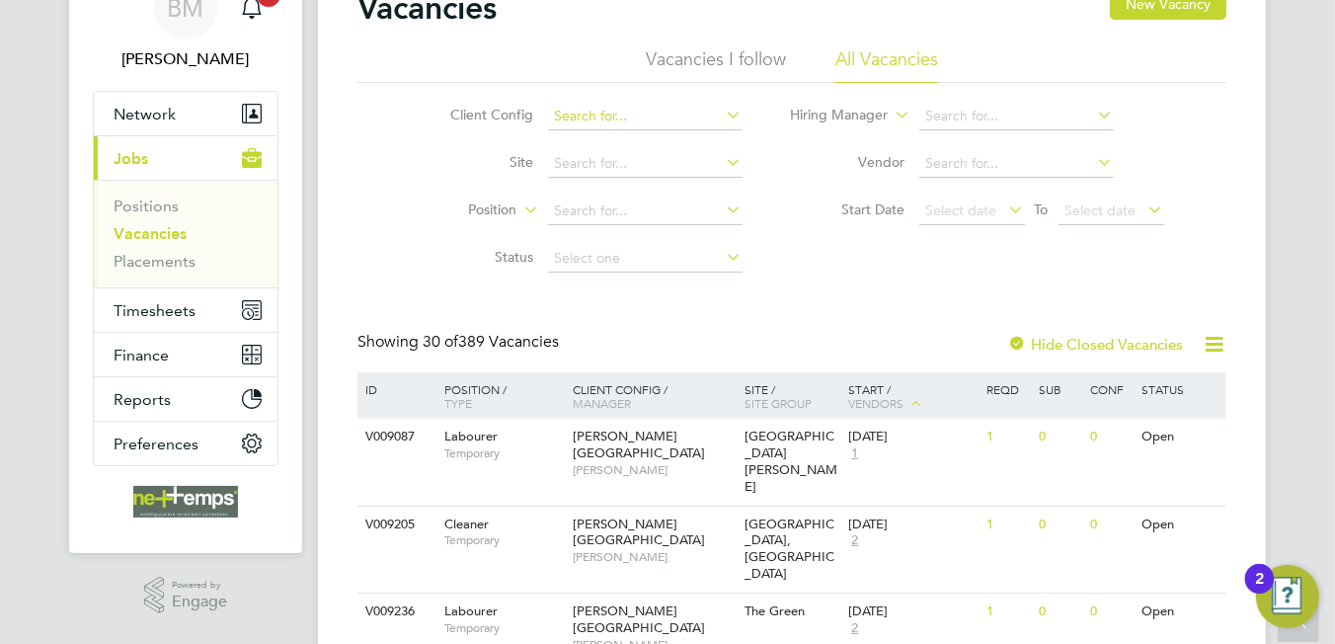
click at [632, 120] on input at bounding box center [645, 117] width 194 height 28
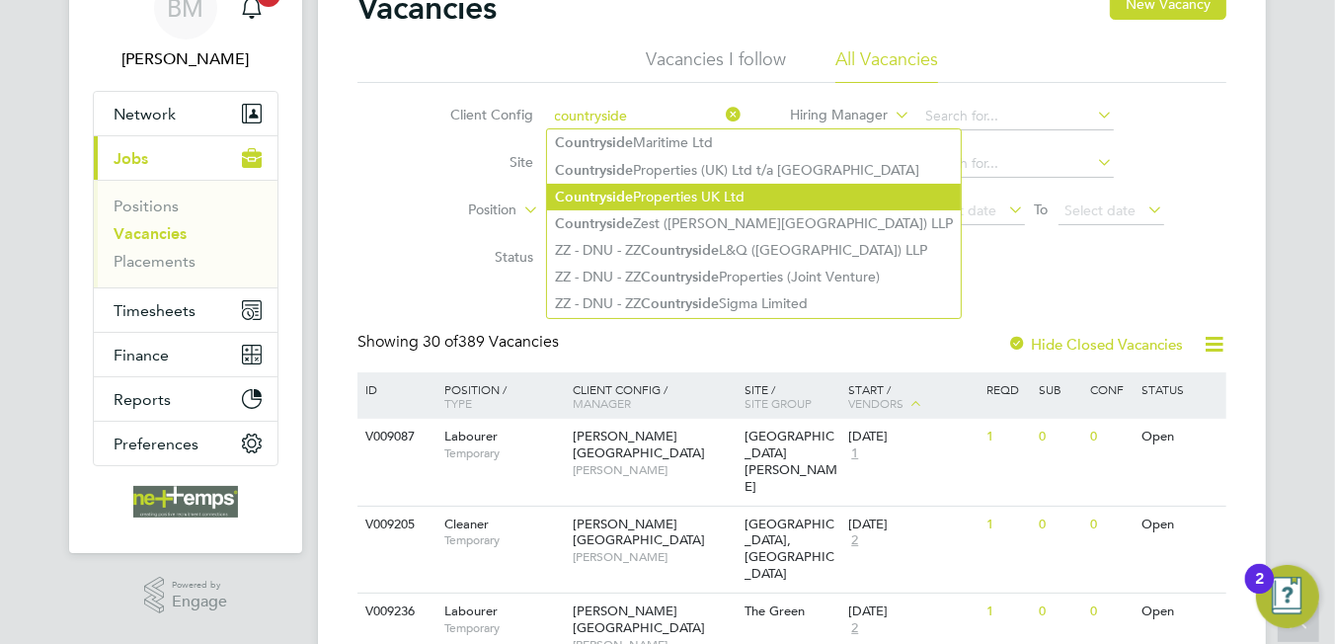
click at [721, 194] on li "Countryside Properties UK Ltd" at bounding box center [754, 197] width 414 height 27
type input "Countryside Properties UK Ltd"
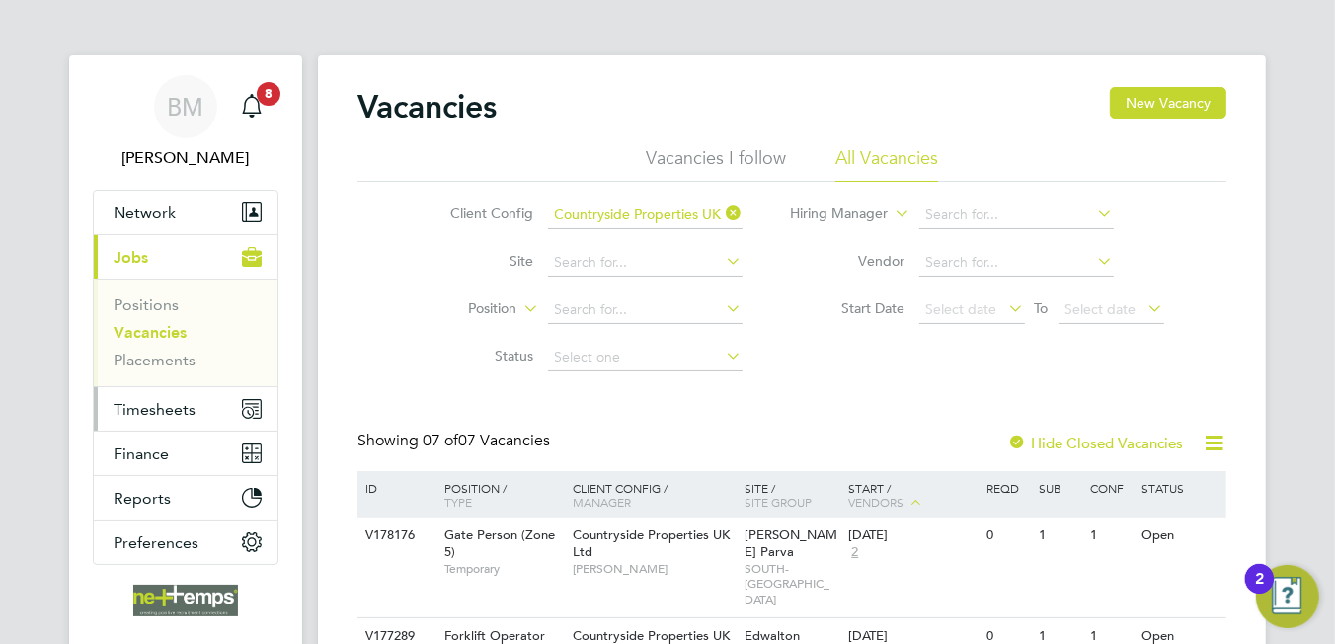
click at [134, 400] on span "Timesheets" at bounding box center [155, 409] width 82 height 19
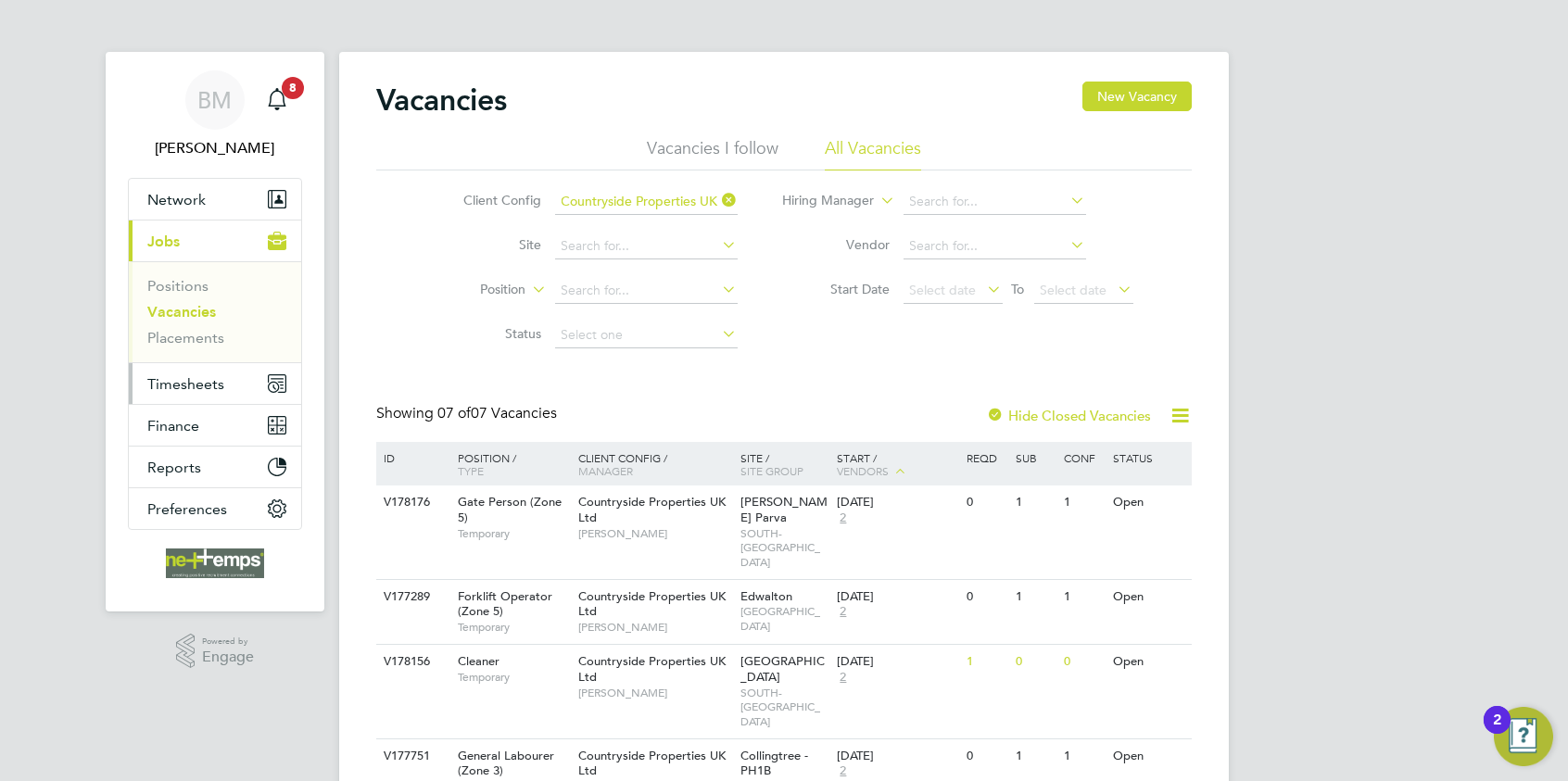
click at [219, 387] on span "Timesheets" at bounding box center [186, 384] width 77 height 18
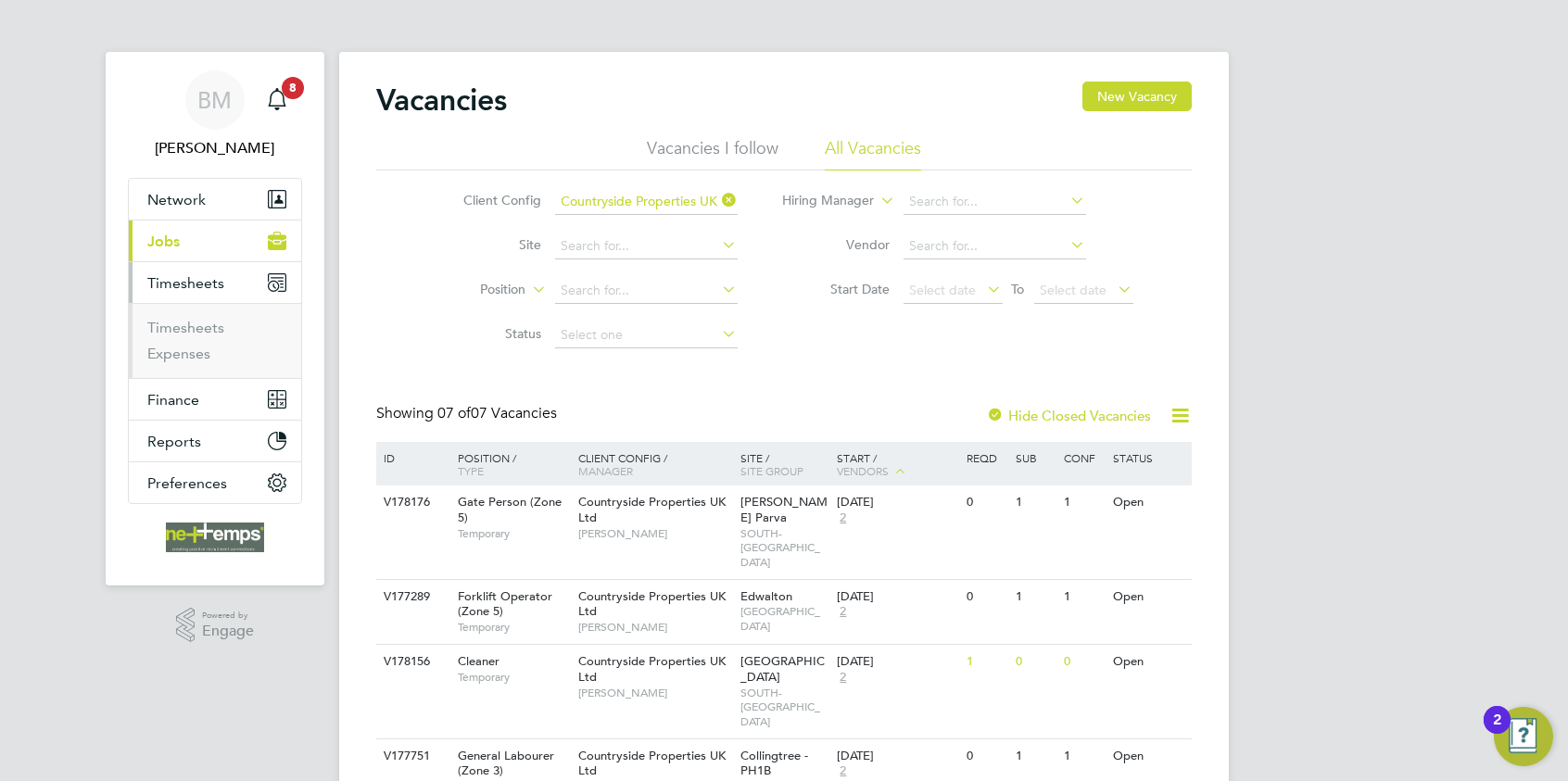
click at [183, 316] on ul "Timesheets Expenses" at bounding box center [215, 341] width 173 height 75
click at [192, 334] on link "Timesheets" at bounding box center [186, 328] width 77 height 18
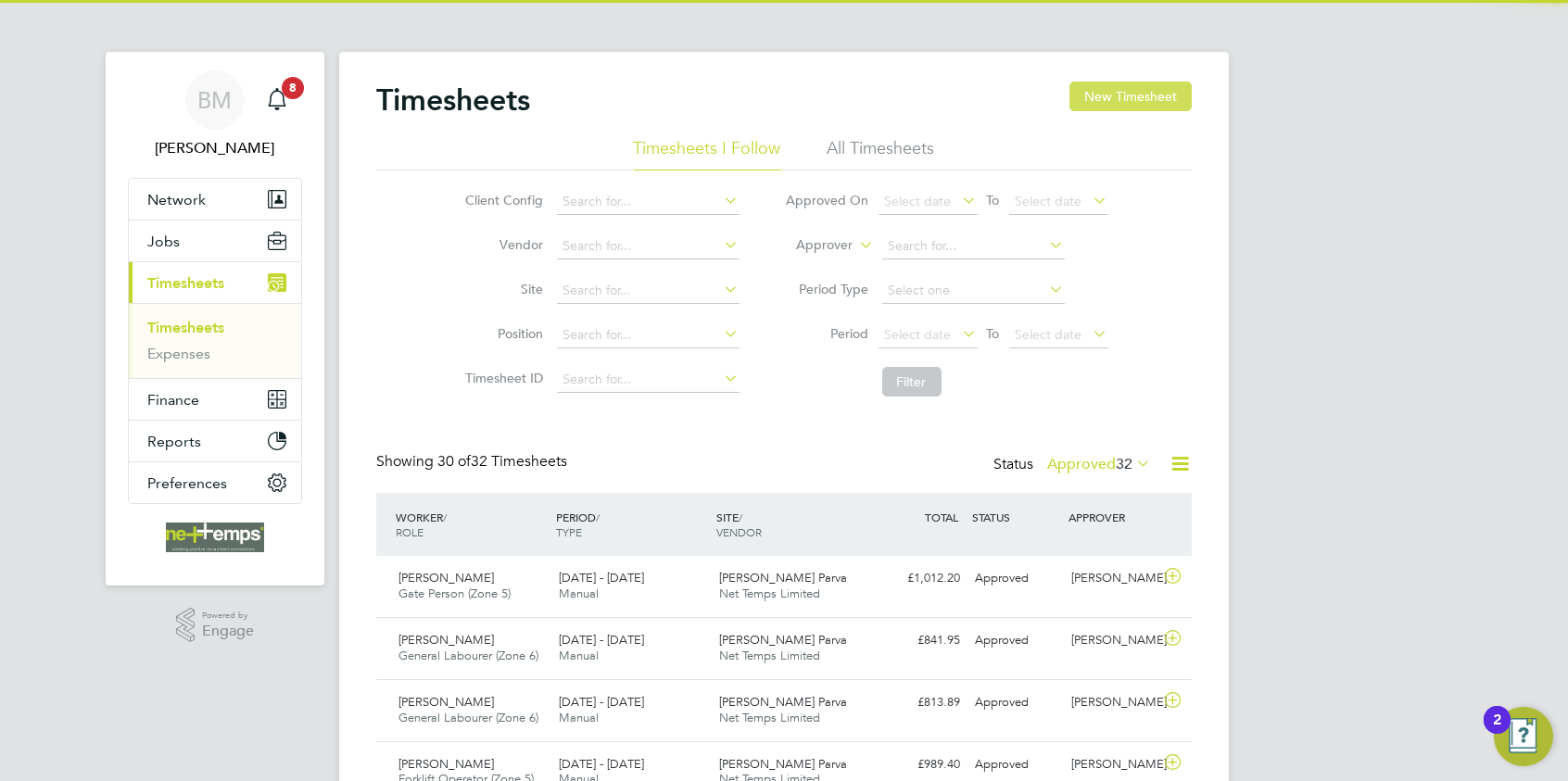
scroll to position [47, 161]
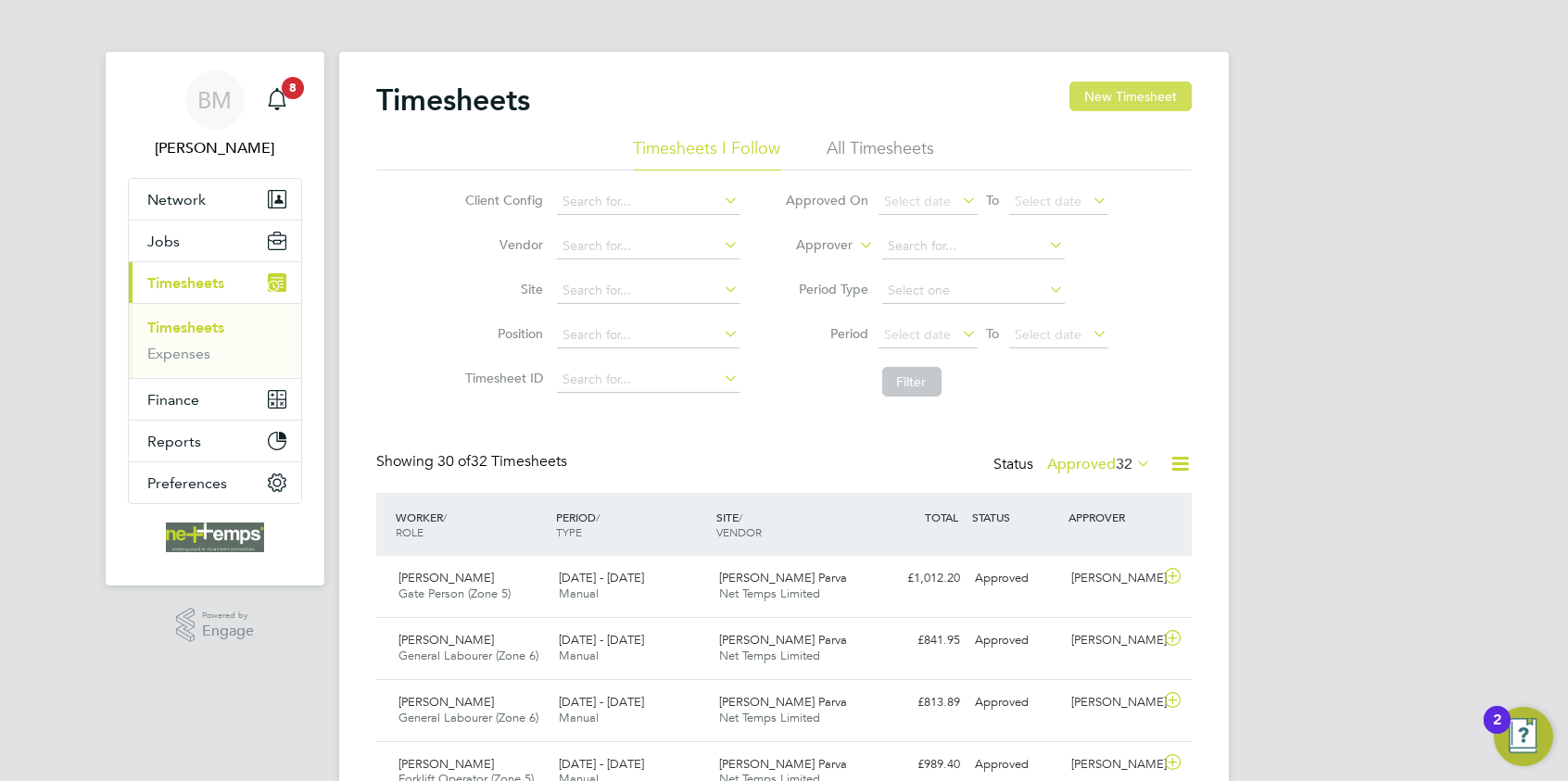
click at [1139, 98] on button "New Timesheet" at bounding box center [1130, 97] width 122 height 30
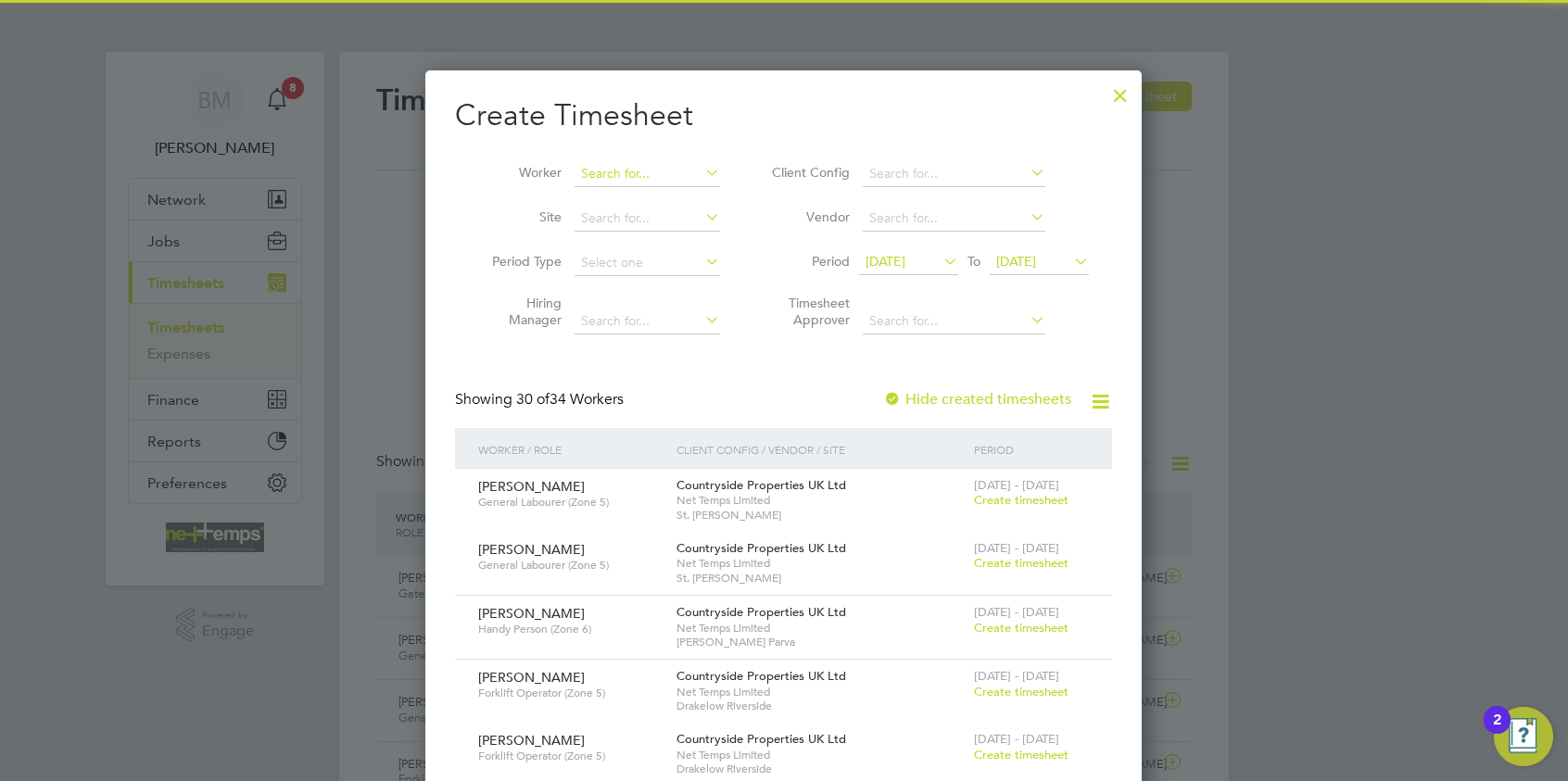
click at [624, 168] on input at bounding box center [647, 175] width 146 height 26
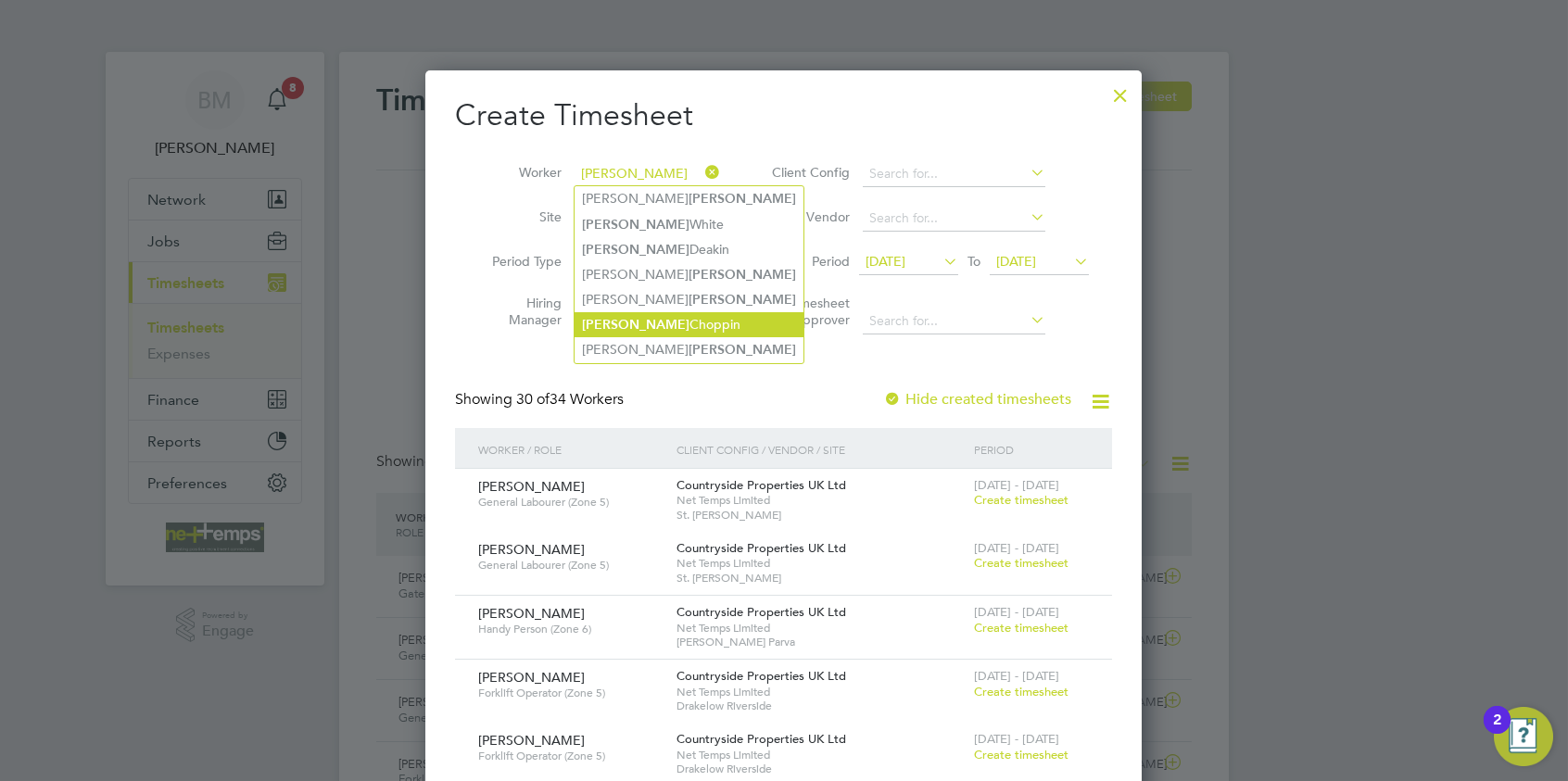
click at [645, 324] on li "Scott Choppin" at bounding box center [689, 325] width 229 height 25
type input "[PERSON_NAME]"
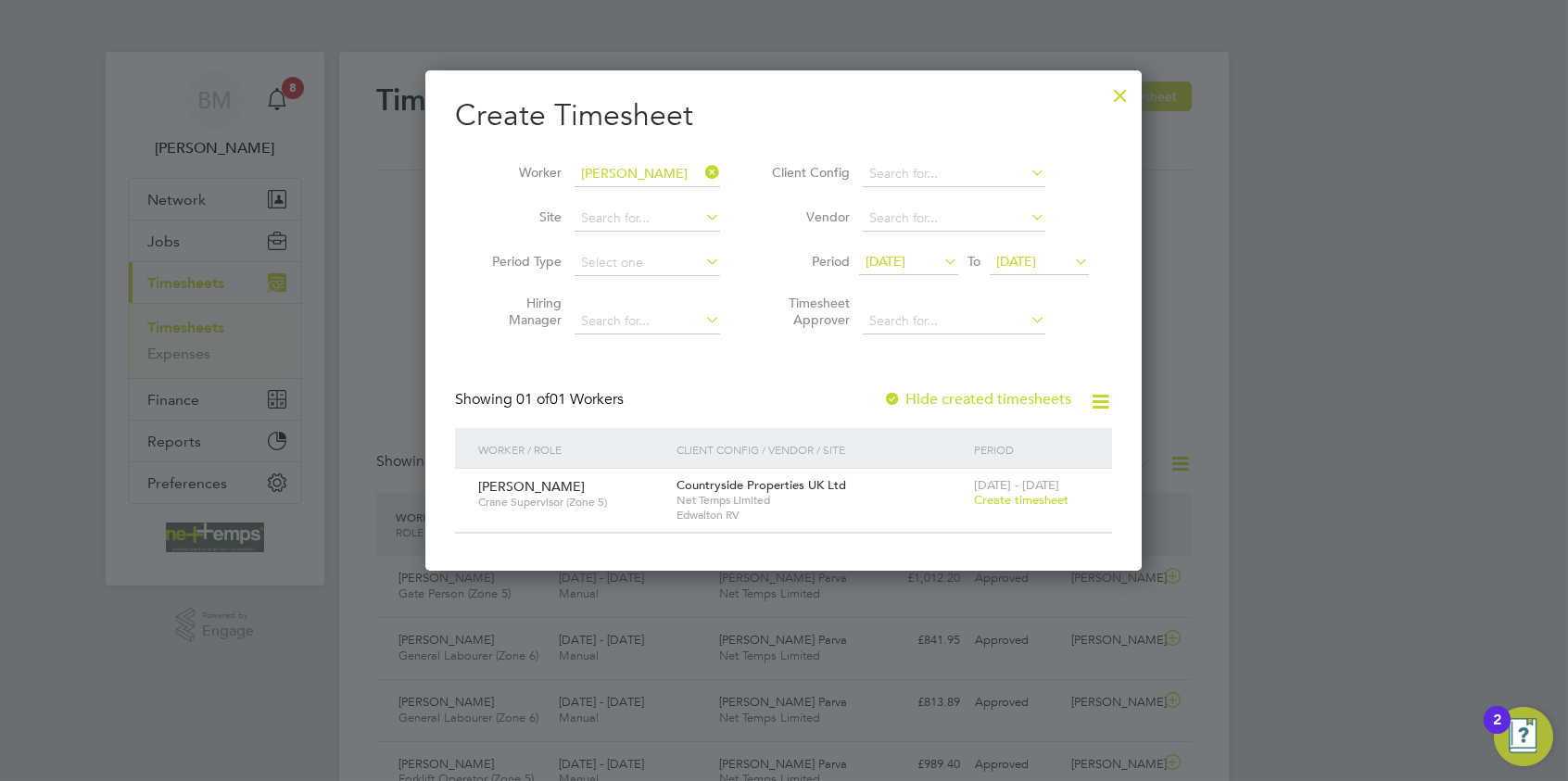
click at [1051, 496] on span "Create timesheet" at bounding box center [1022, 499] width 95 height 16
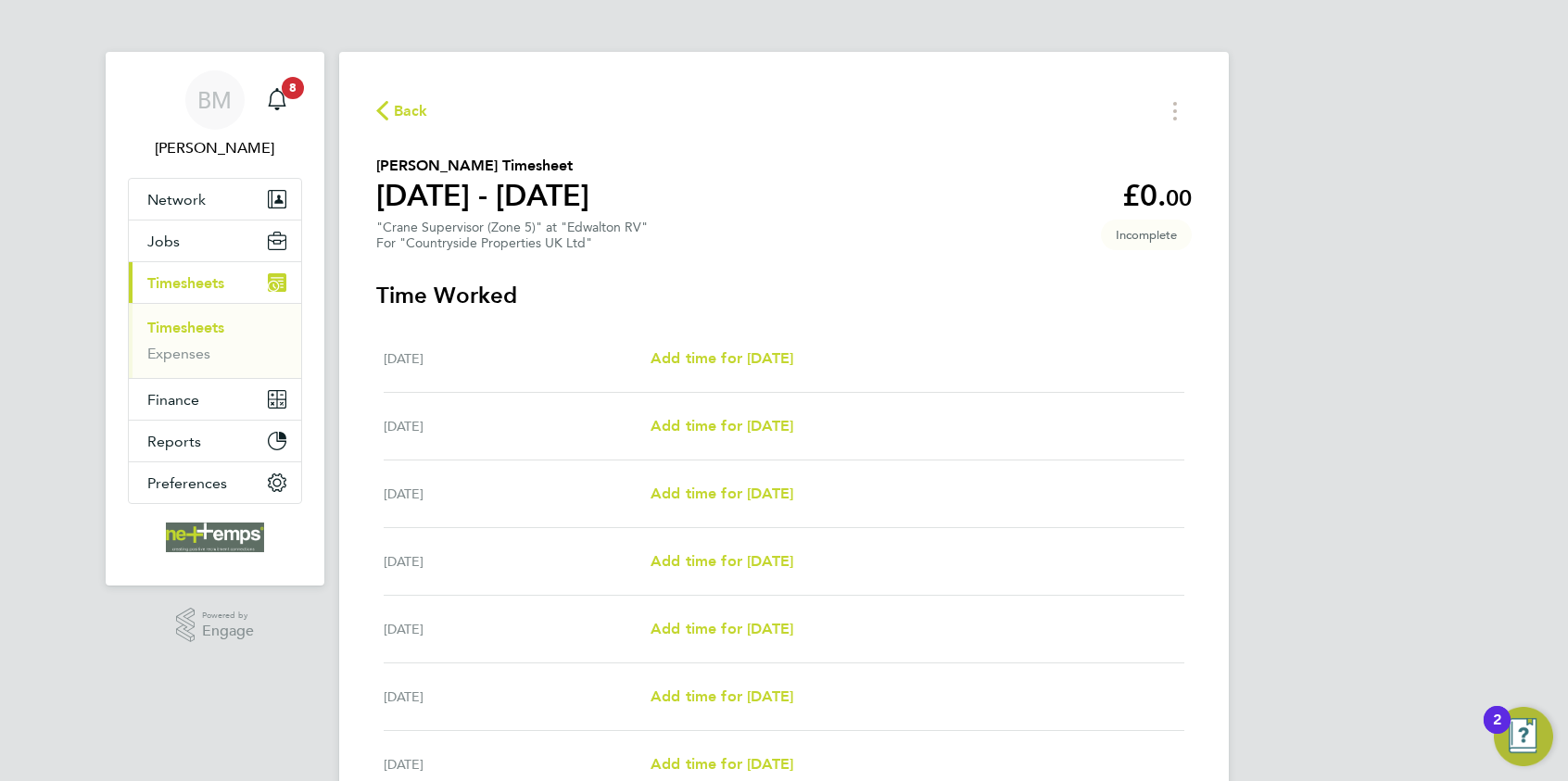
click at [780, 372] on div "Mon 04 Aug Add time for Mon 04 Aug Add time for Mon 04 Aug" at bounding box center [784, 360] width 801 height 68
click at [752, 355] on span "Add time for Mon 04 Aug" at bounding box center [722, 358] width 143 height 18
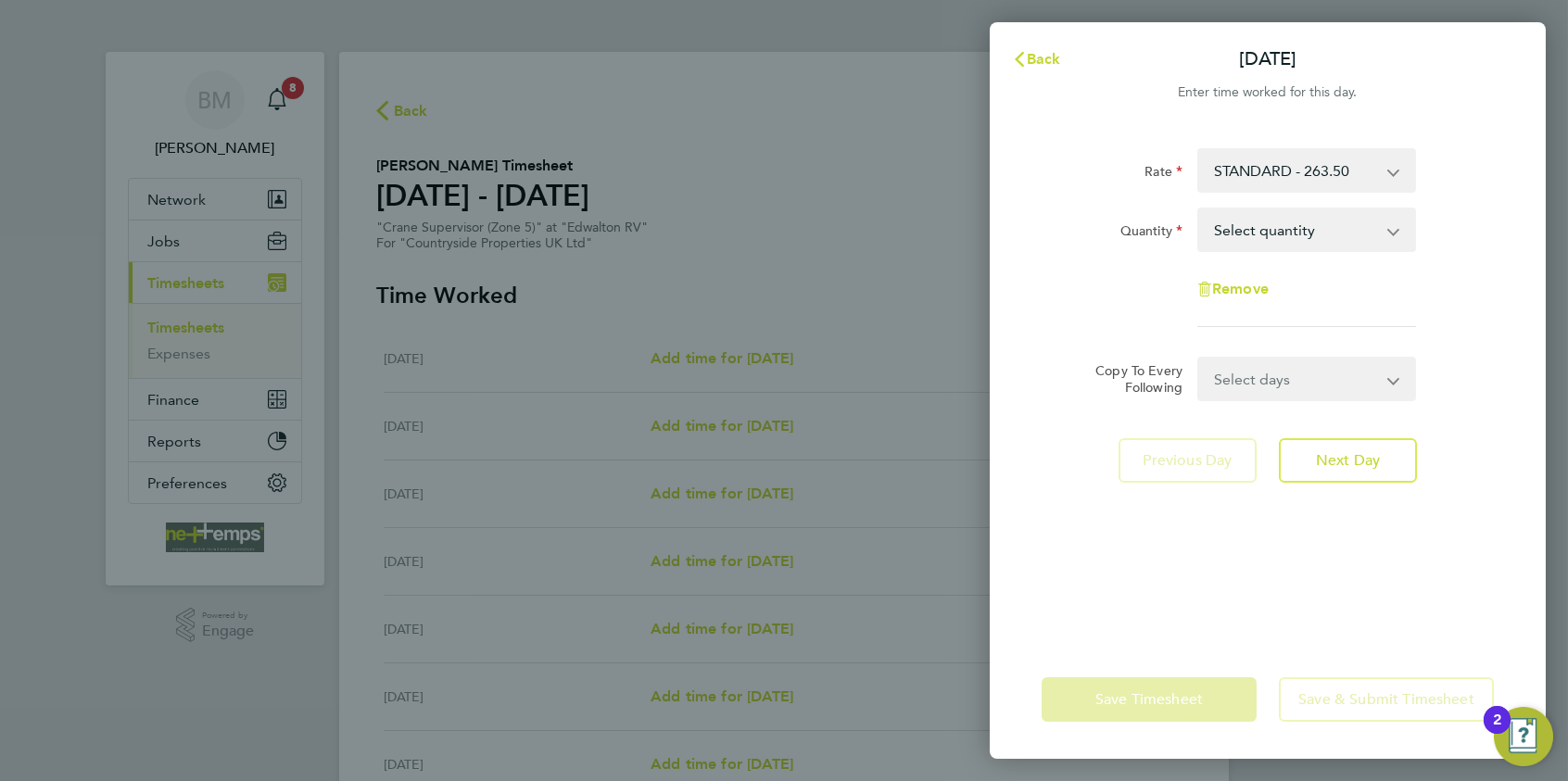
click at [1253, 223] on select "Select quantity 0.5 1" at bounding box center [1295, 229] width 192 height 40
select select "1"
click at [1199, 209] on select "Select quantity 0.5 1" at bounding box center [1295, 229] width 192 height 40
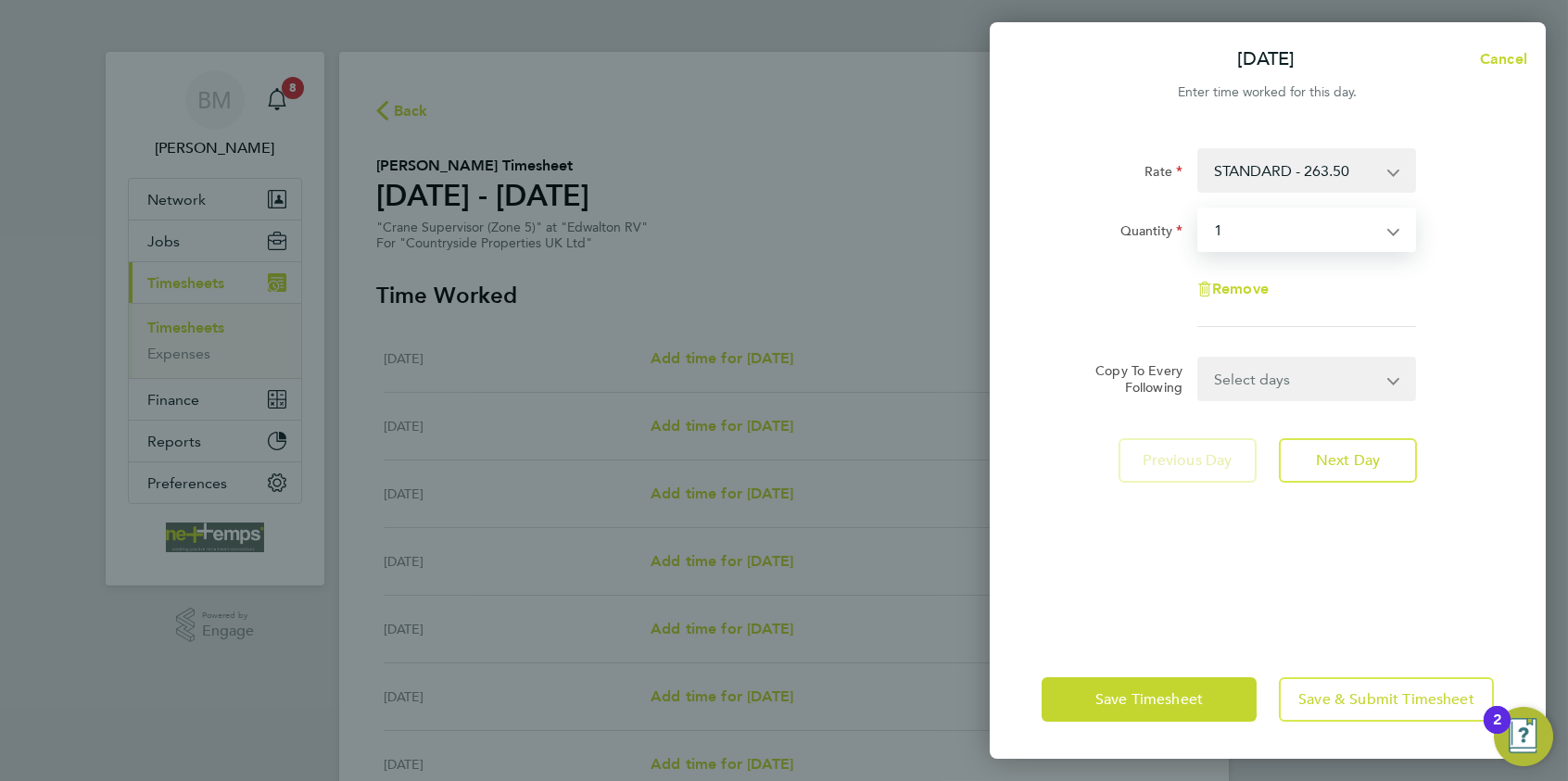
click at [1253, 388] on select "Select days Day Weekday (Mon-Fri) Weekend (Sat-Sun) Tuesday Wednesday Thursday …" at bounding box center [1296, 378] width 194 height 40
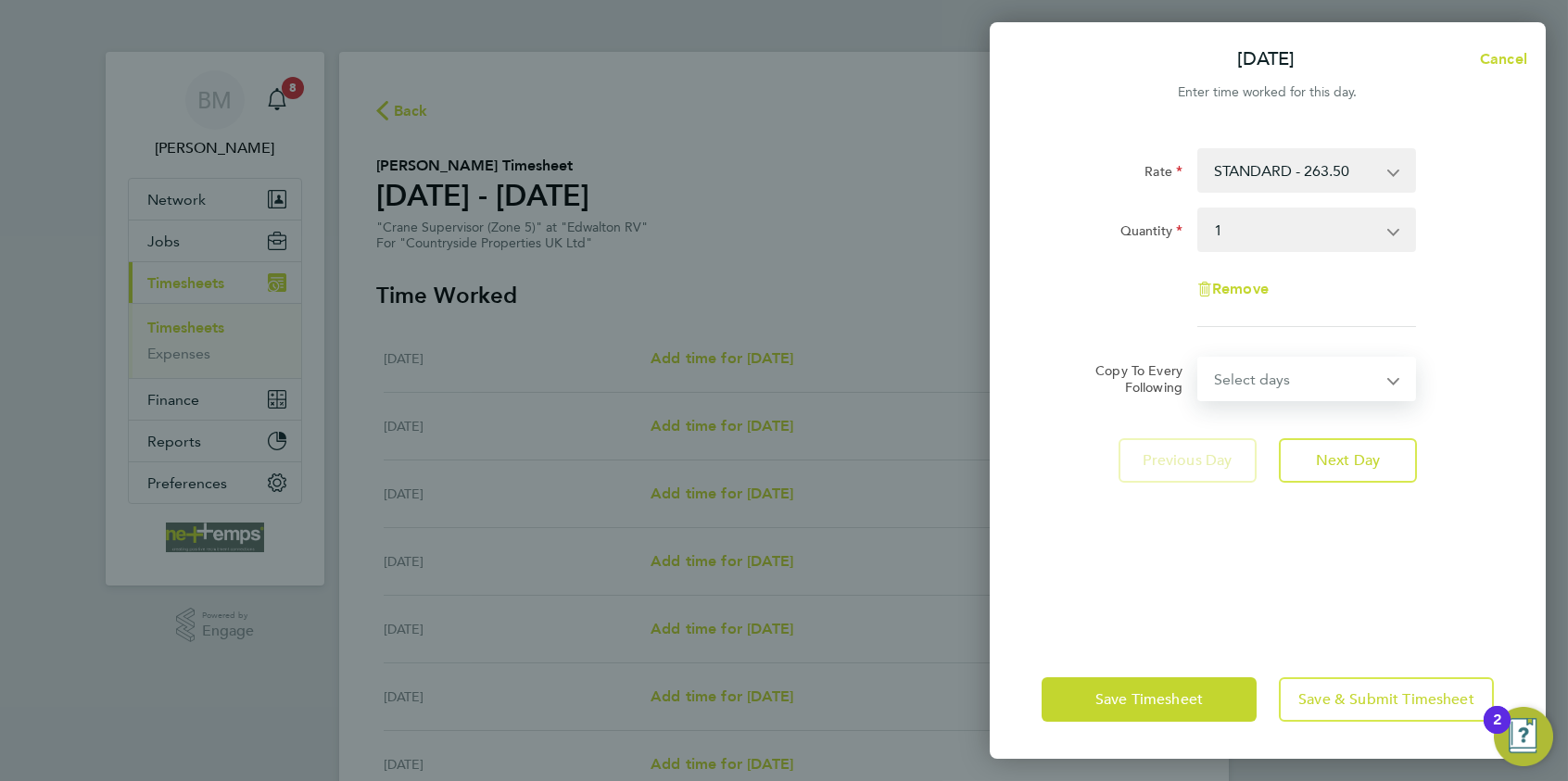
click at [1253, 388] on select "Select days Day Weekday (Mon-Fri) Weekend (Sat-Sun) Tuesday Wednesday Thursday …" at bounding box center [1296, 378] width 194 height 40
click at [1253, 387] on select "Select days Day Weekday (Mon-Fri) Weekend (Sat-Sun) Tuesday Wednesday Thursday …" at bounding box center [1296, 378] width 194 height 40
drag, startPoint x: 1091, startPoint y: 575, endPoint x: 1191, endPoint y: 531, distance: 109.3
click at [1092, 574] on div "Rate STANDARD - 263.50 Quantity Select quantity 0.5 1 Remove Copy To Every Foll…" at bounding box center [1268, 383] width 556 height 514
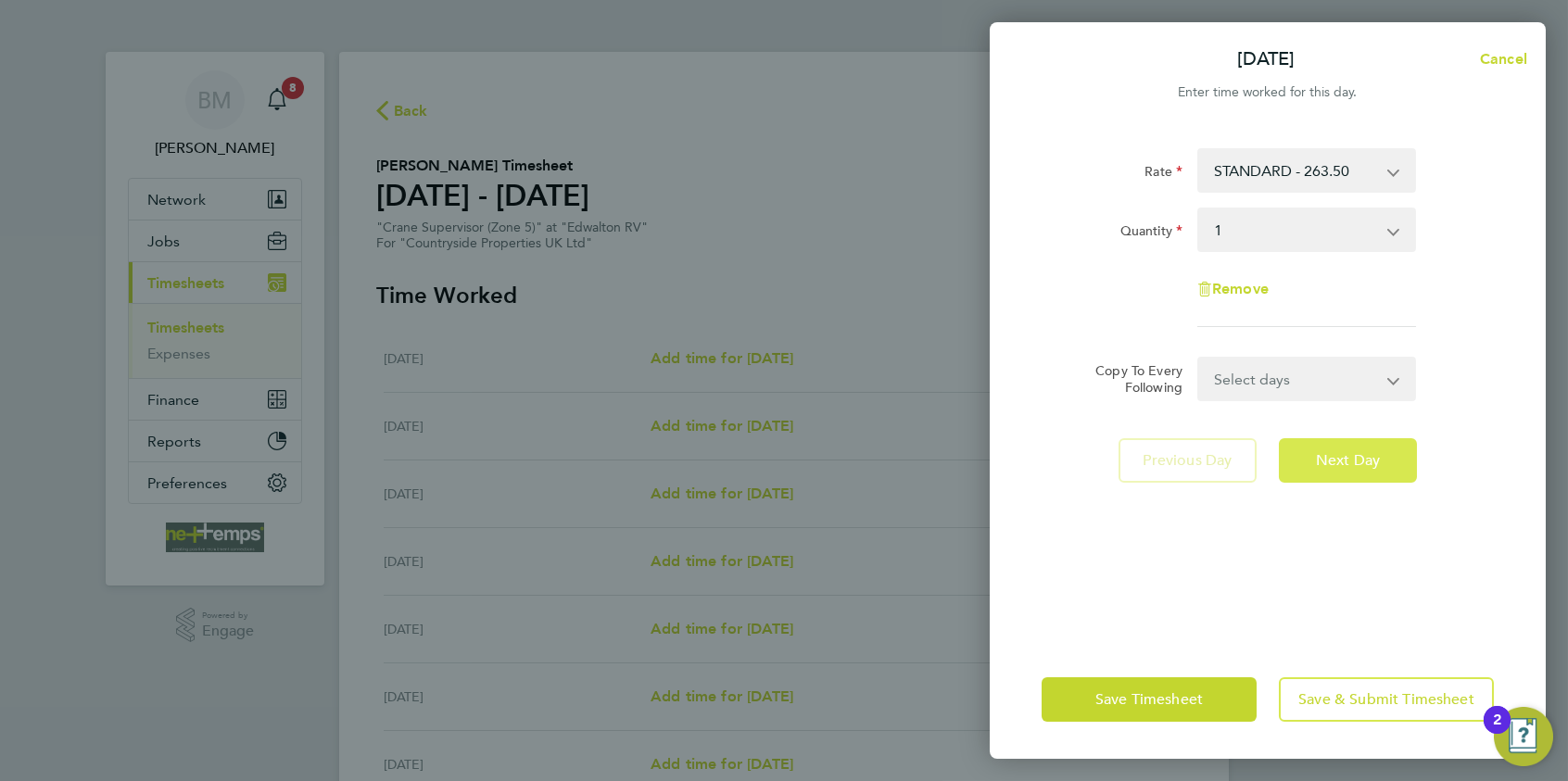
click at [1253, 467] on span "Next Day" at bounding box center [1348, 461] width 64 height 19
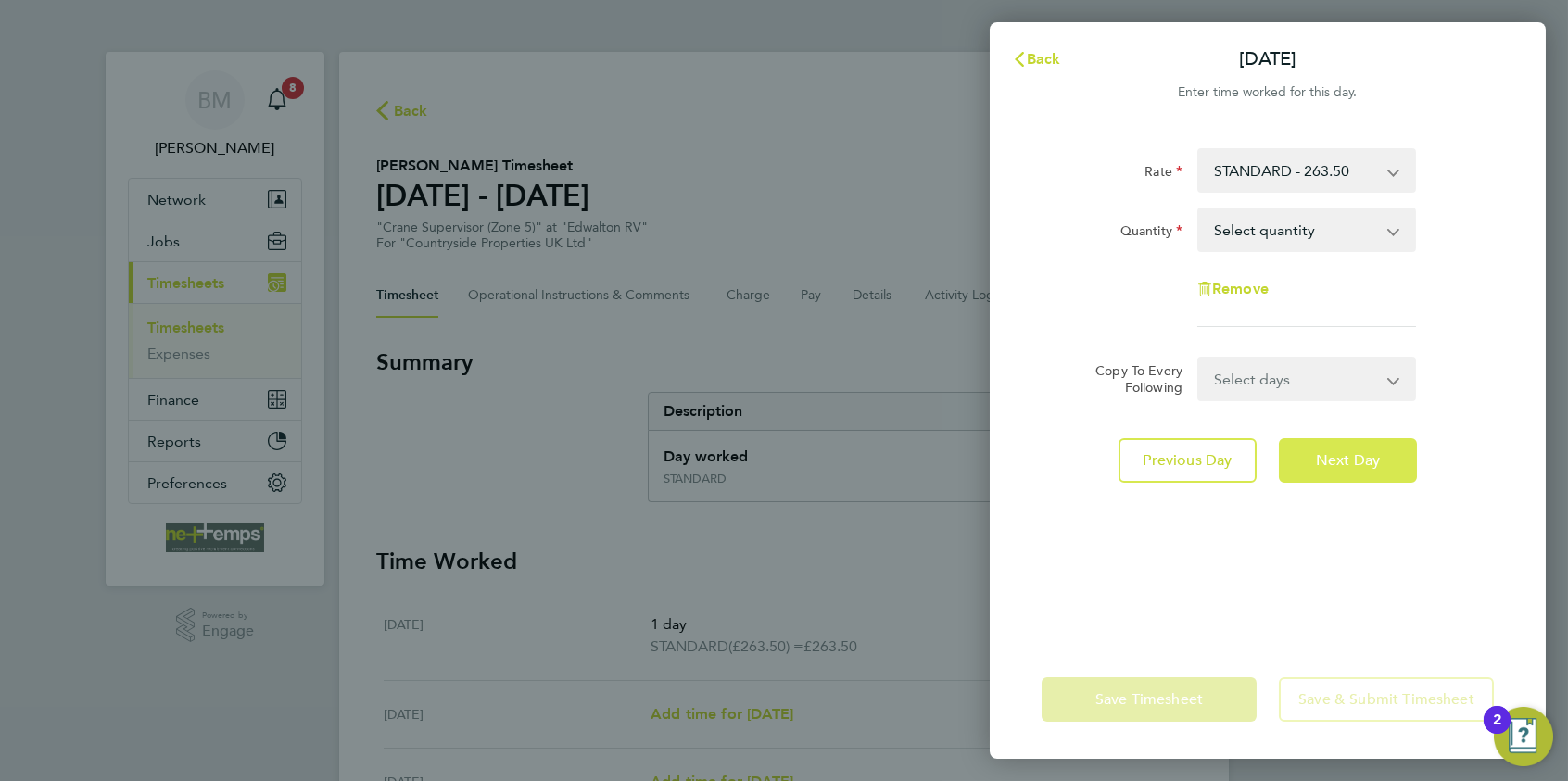
click at [1253, 456] on span "Next Day" at bounding box center [1348, 461] width 64 height 19
click at [1044, 64] on span "Back" at bounding box center [1044, 58] width 35 height 18
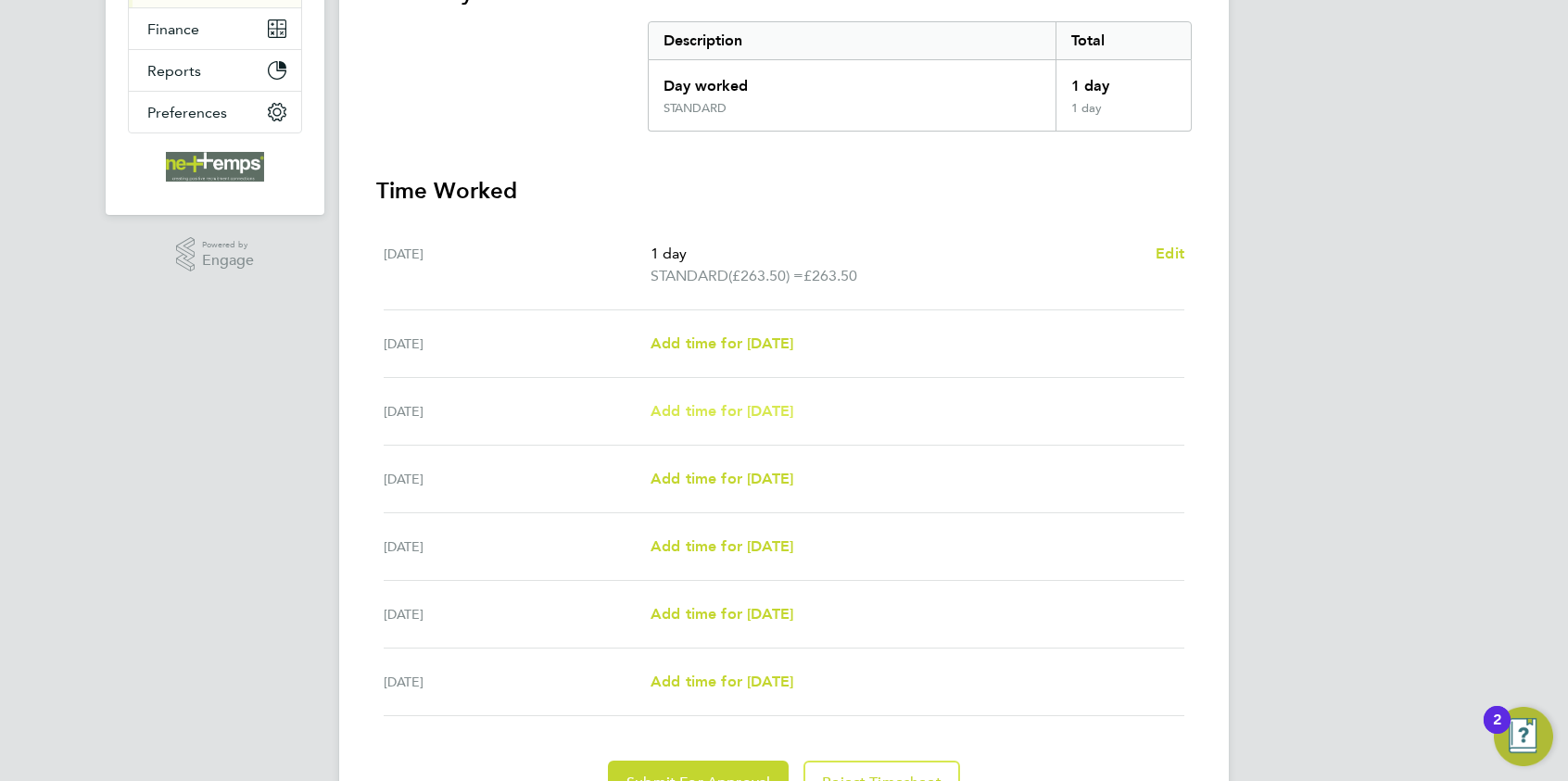
click at [734, 408] on span "Add time for [DATE]" at bounding box center [722, 410] width 143 height 18
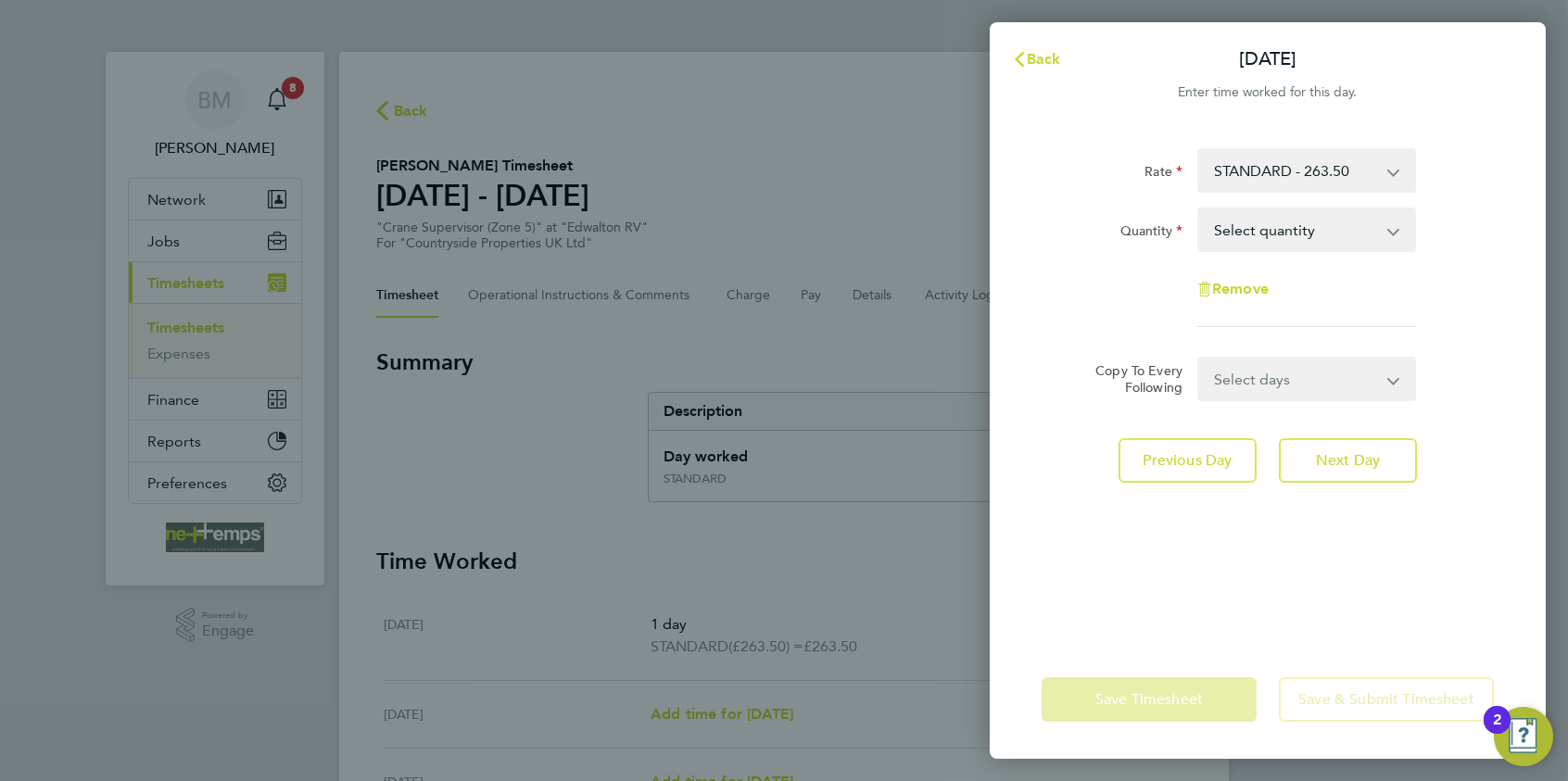
click at [1253, 231] on select "Select quantity 0.5 1" at bounding box center [1295, 229] width 192 height 40
select select "1"
click at [1199, 209] on select "Select quantity 0.5 1" at bounding box center [1295, 229] width 192 height 40
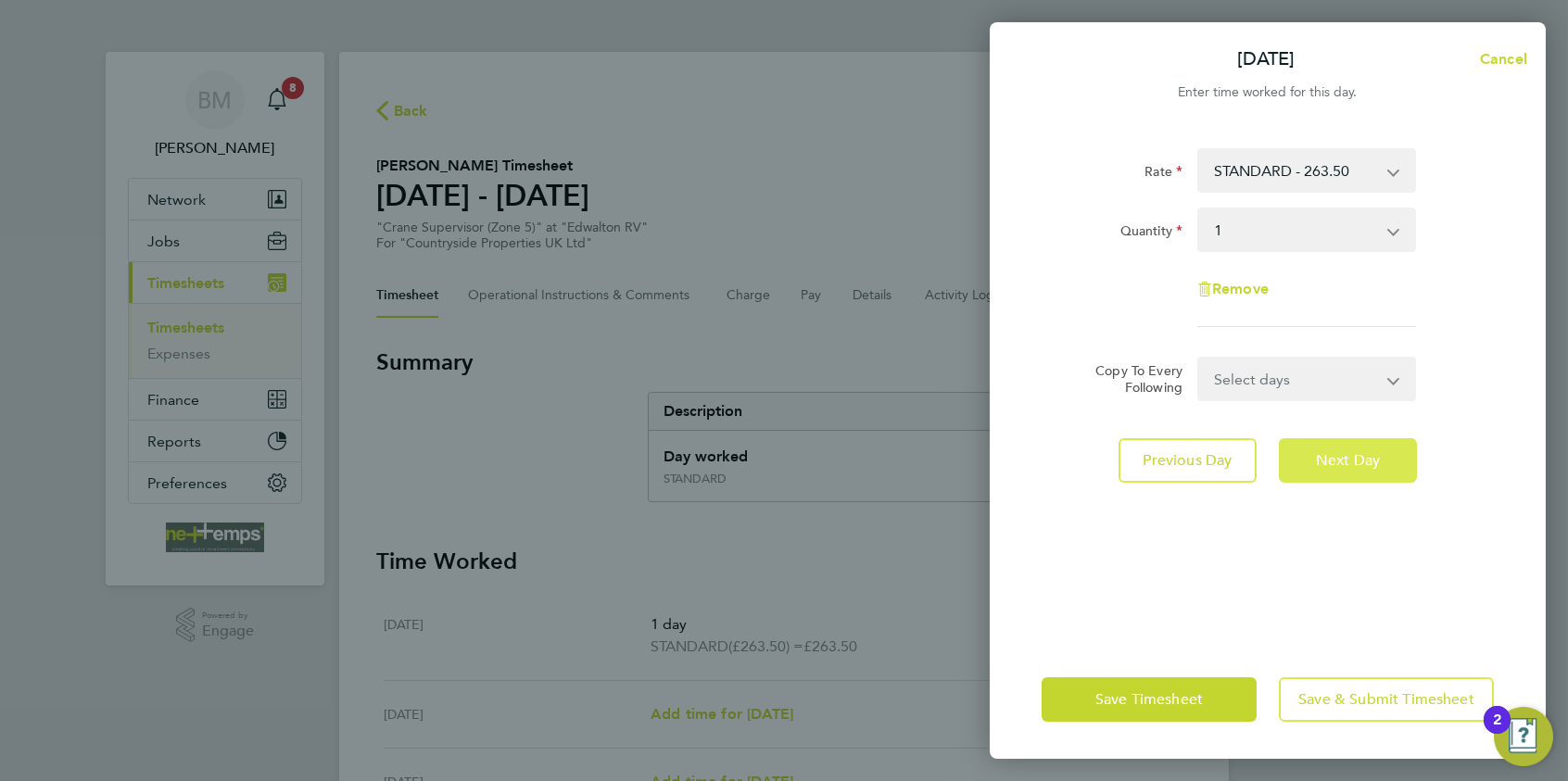
click at [1253, 469] on button "Next Day" at bounding box center [1347, 460] width 138 height 44
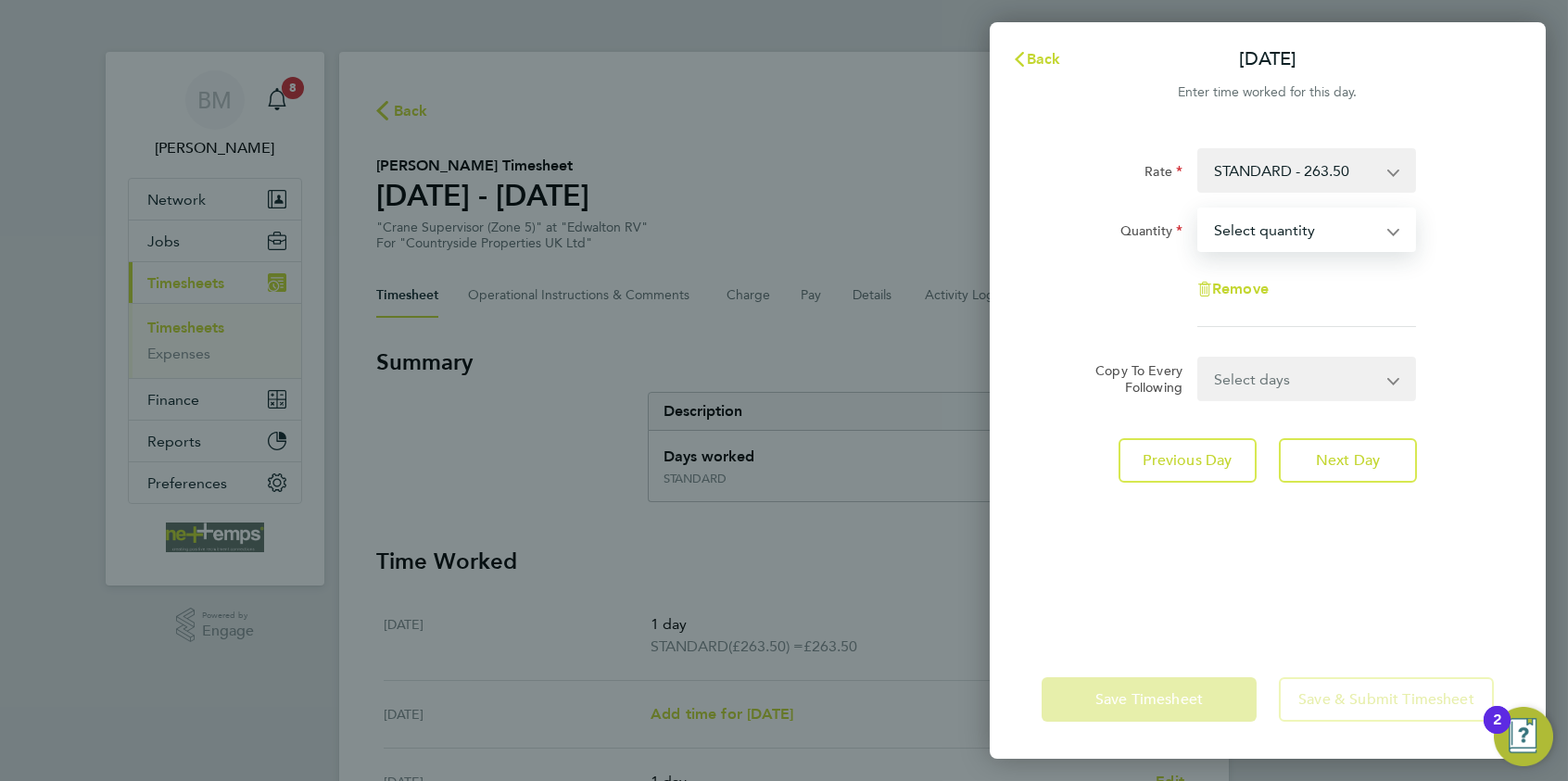
click at [1253, 236] on select "Select quantity 0.5 1" at bounding box center [1295, 229] width 192 height 40
select select "1"
click at [1199, 209] on select "Select quantity 0.5 1" at bounding box center [1295, 229] width 192 height 40
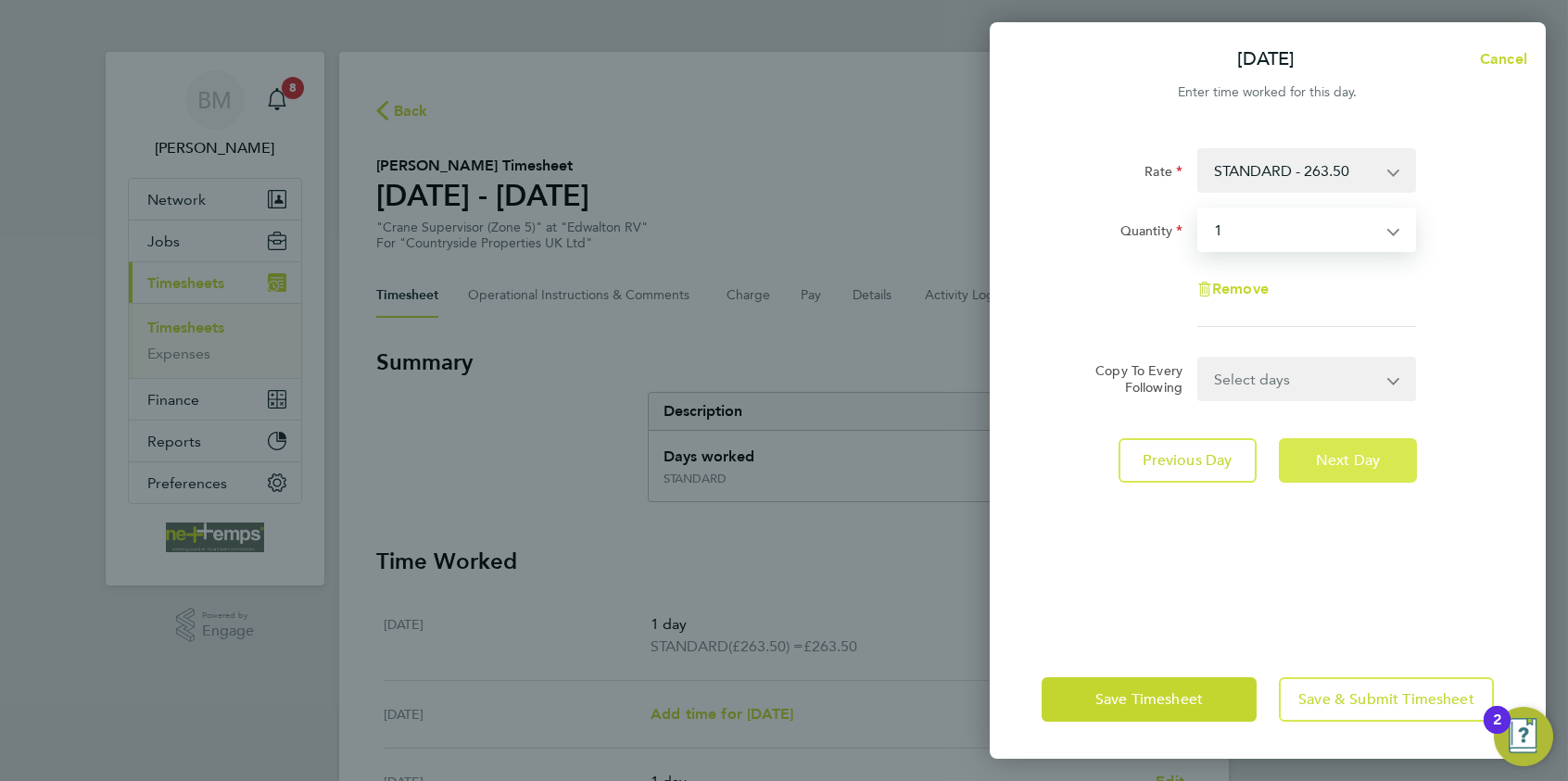
click at [1253, 452] on span "Next Day" at bounding box center [1348, 461] width 64 height 19
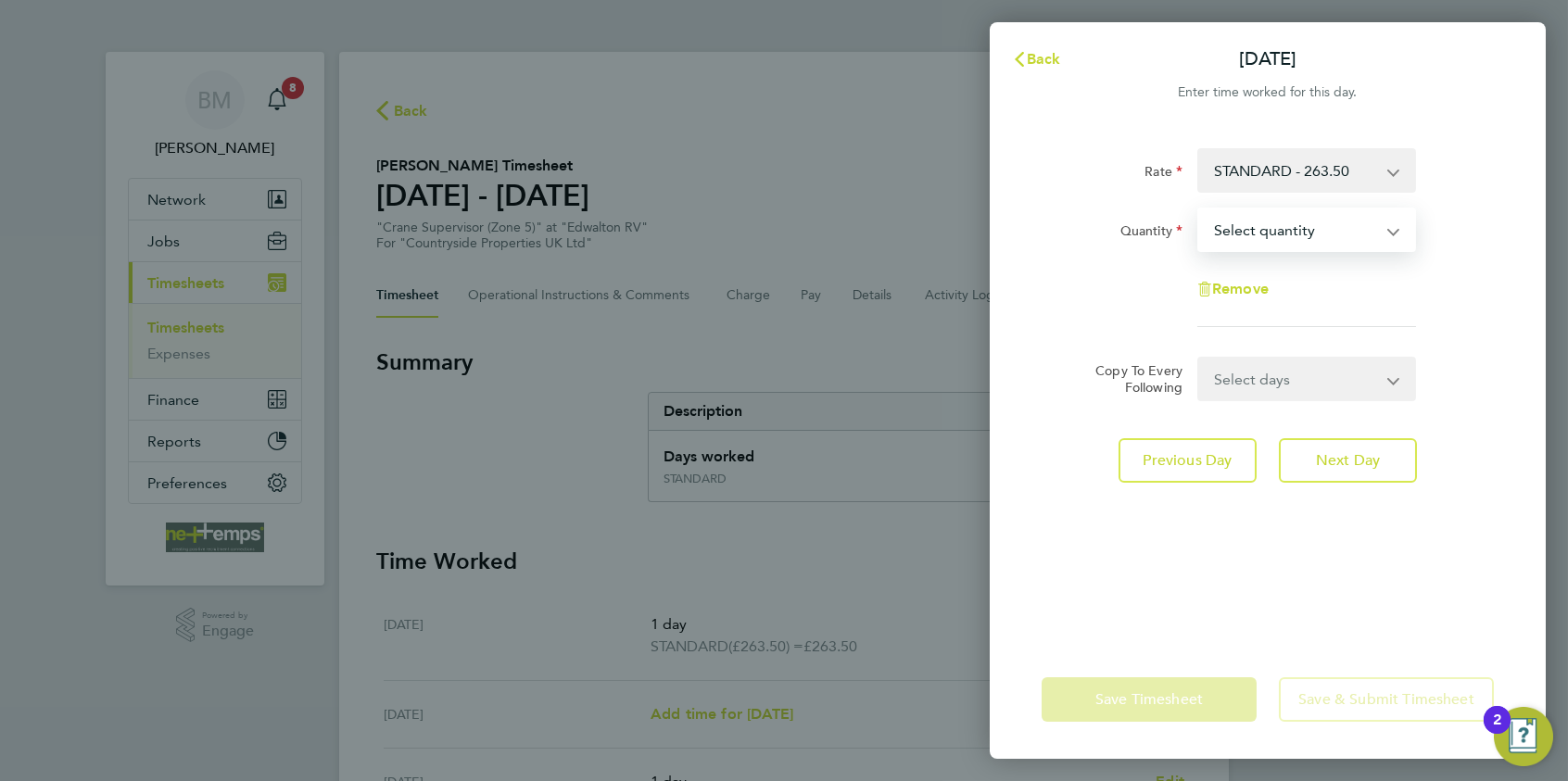
drag, startPoint x: 1283, startPoint y: 212, endPoint x: 1273, endPoint y: 235, distance: 25.1
click at [1253, 214] on select "Select quantity 0.5 1" at bounding box center [1295, 229] width 192 height 40
select select "1"
click at [1199, 209] on select "Select quantity 0.5 1" at bounding box center [1295, 229] width 192 height 40
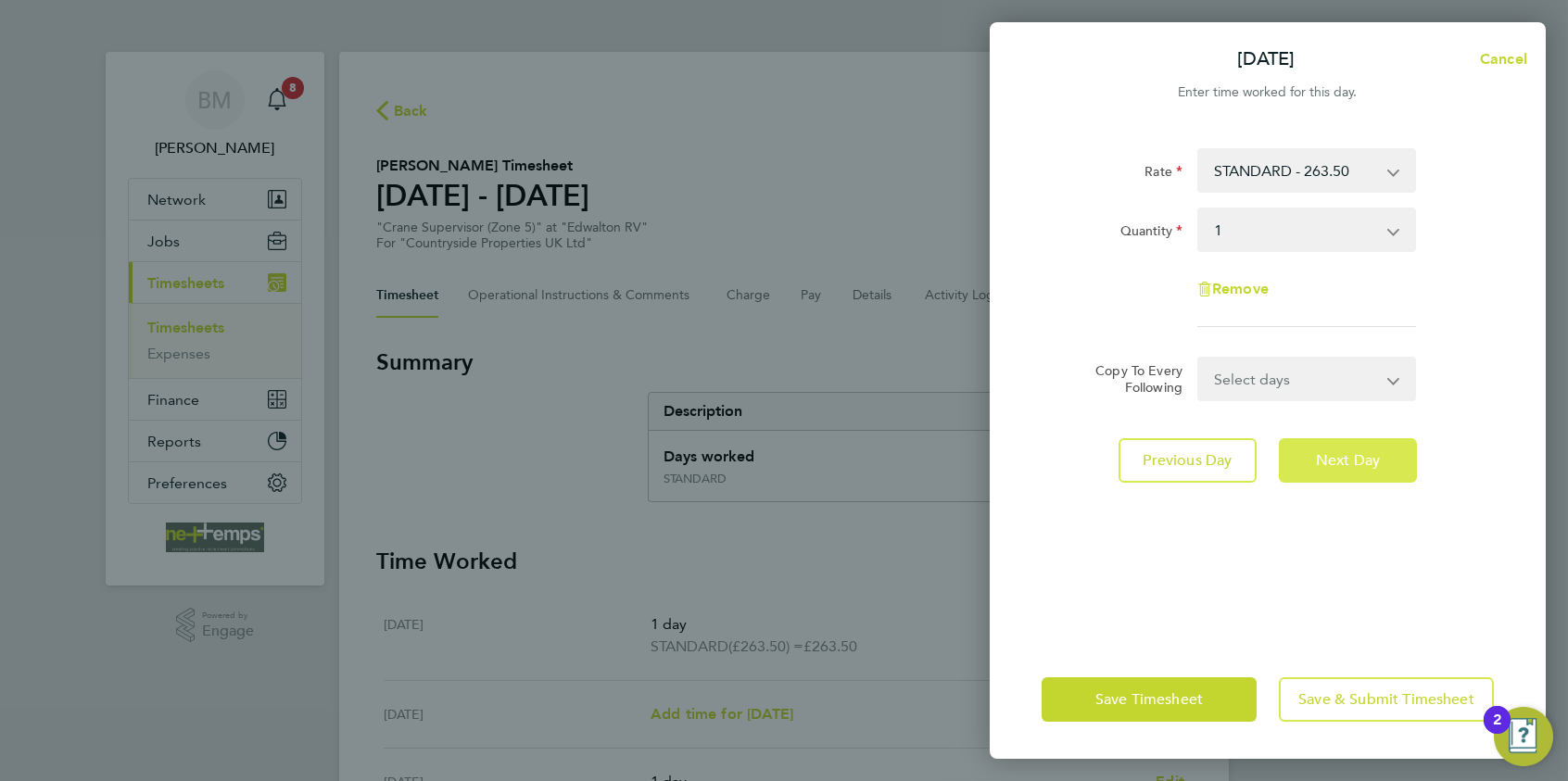
click at [1253, 444] on button "Next Day" at bounding box center [1347, 460] width 138 height 44
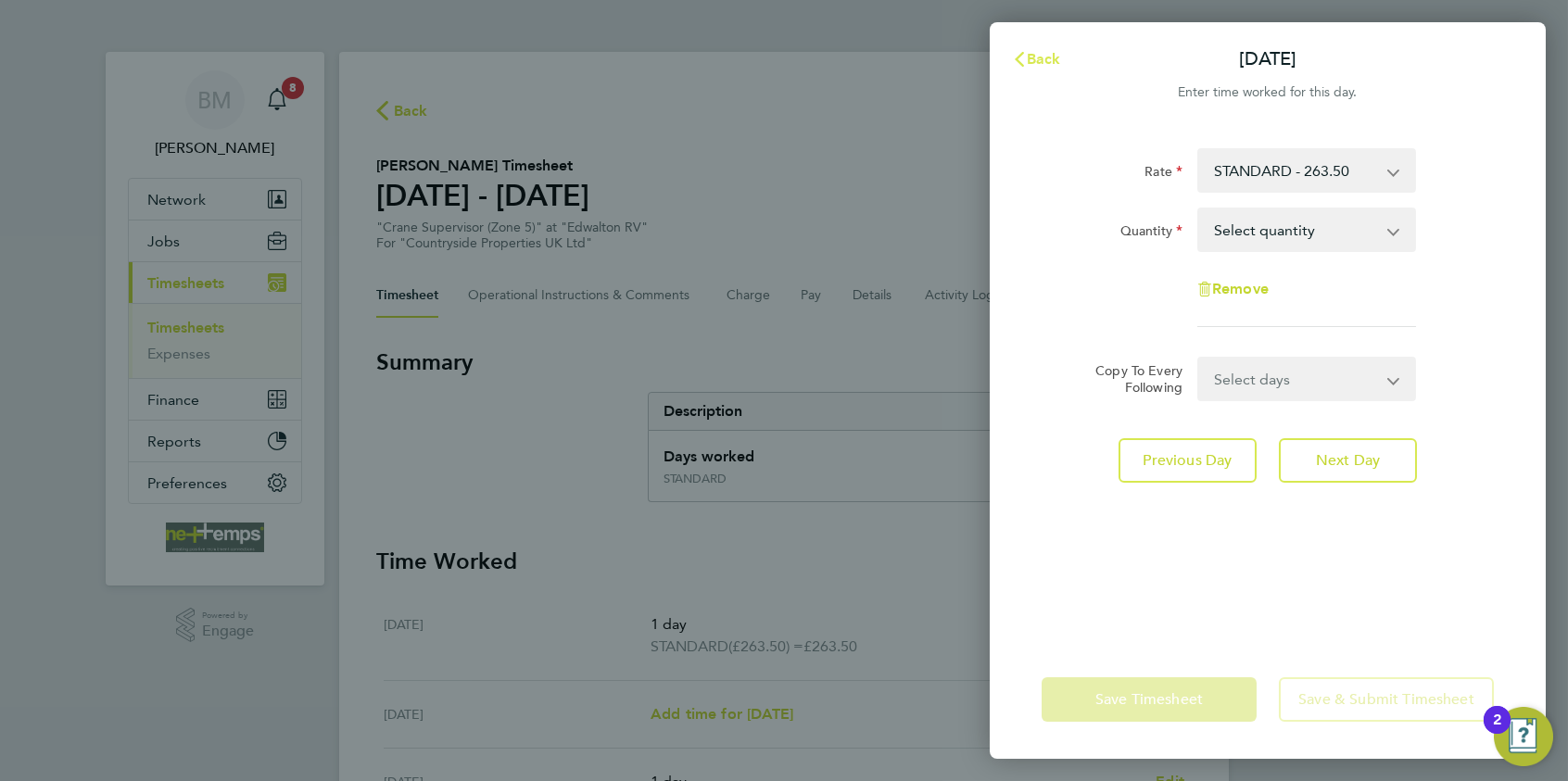
click at [1036, 62] on span "Back" at bounding box center [1044, 58] width 35 height 18
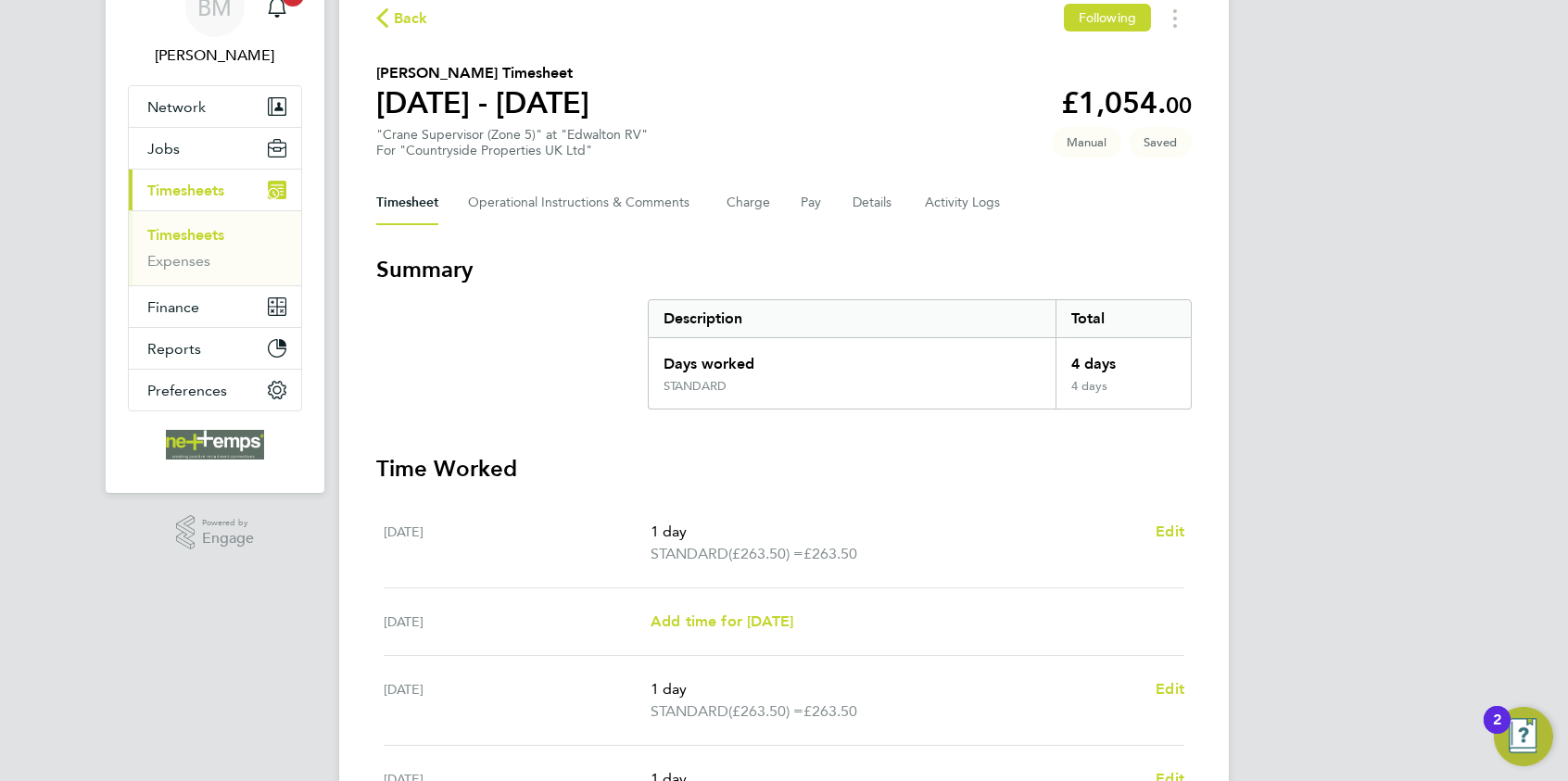
scroll to position [464, 0]
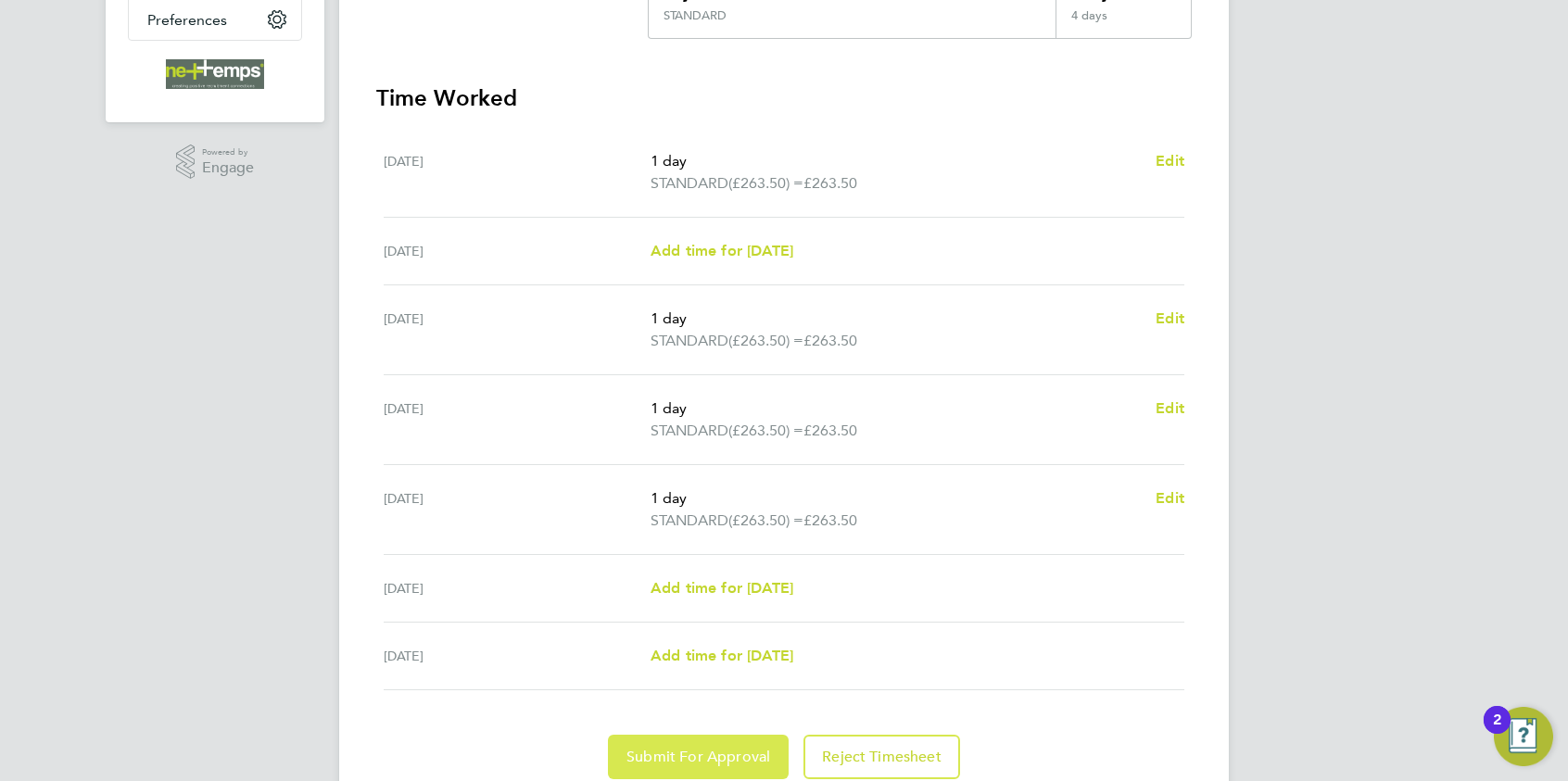
click at [737, 604] on span "Submit For Approval" at bounding box center [698, 758] width 144 height 19
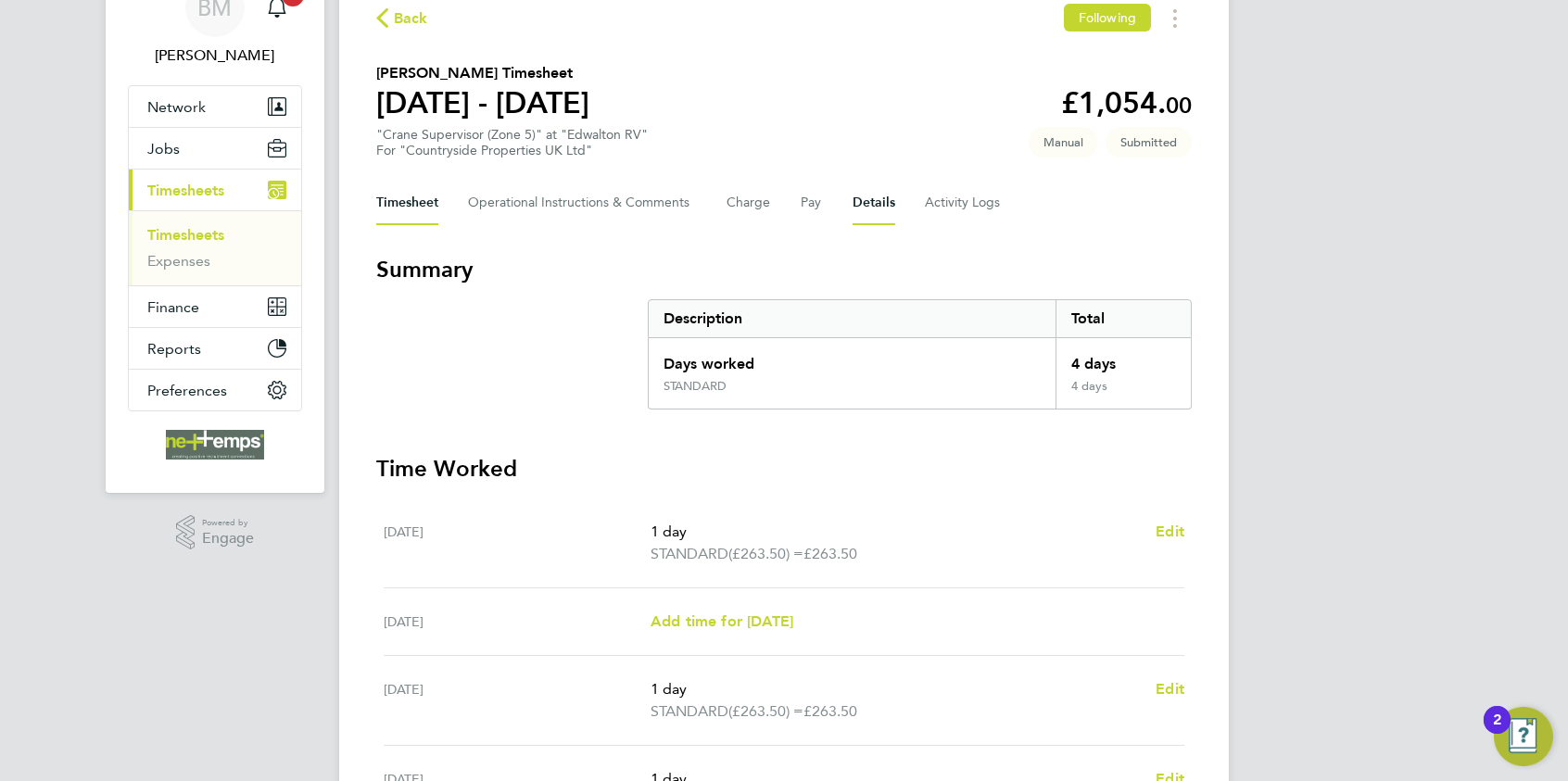
click at [870, 202] on button "Details" at bounding box center [873, 203] width 42 height 44
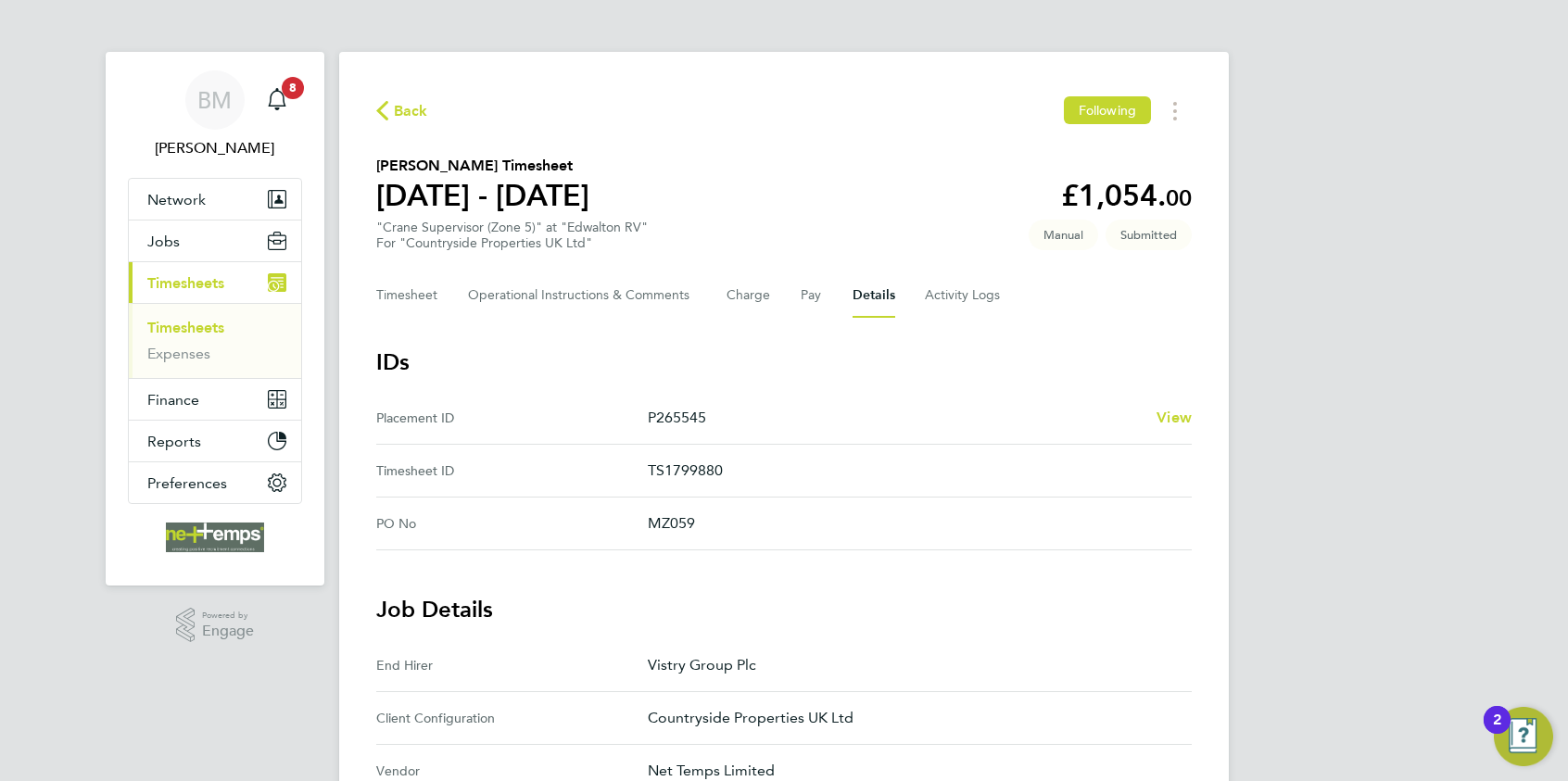
scroll to position [371, 0]
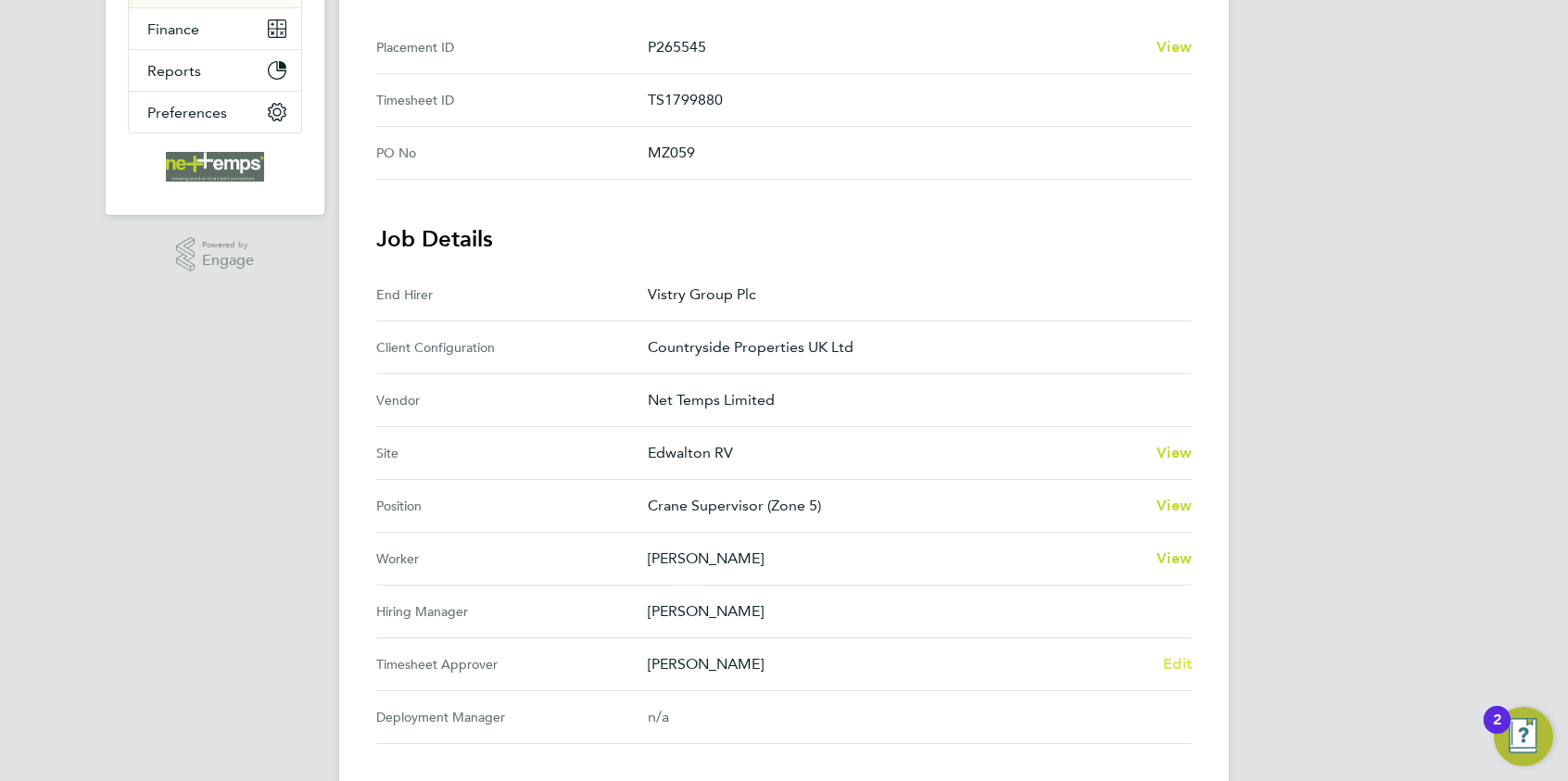
click at [1166, 604] on span "Edit" at bounding box center [1177, 664] width 29 height 18
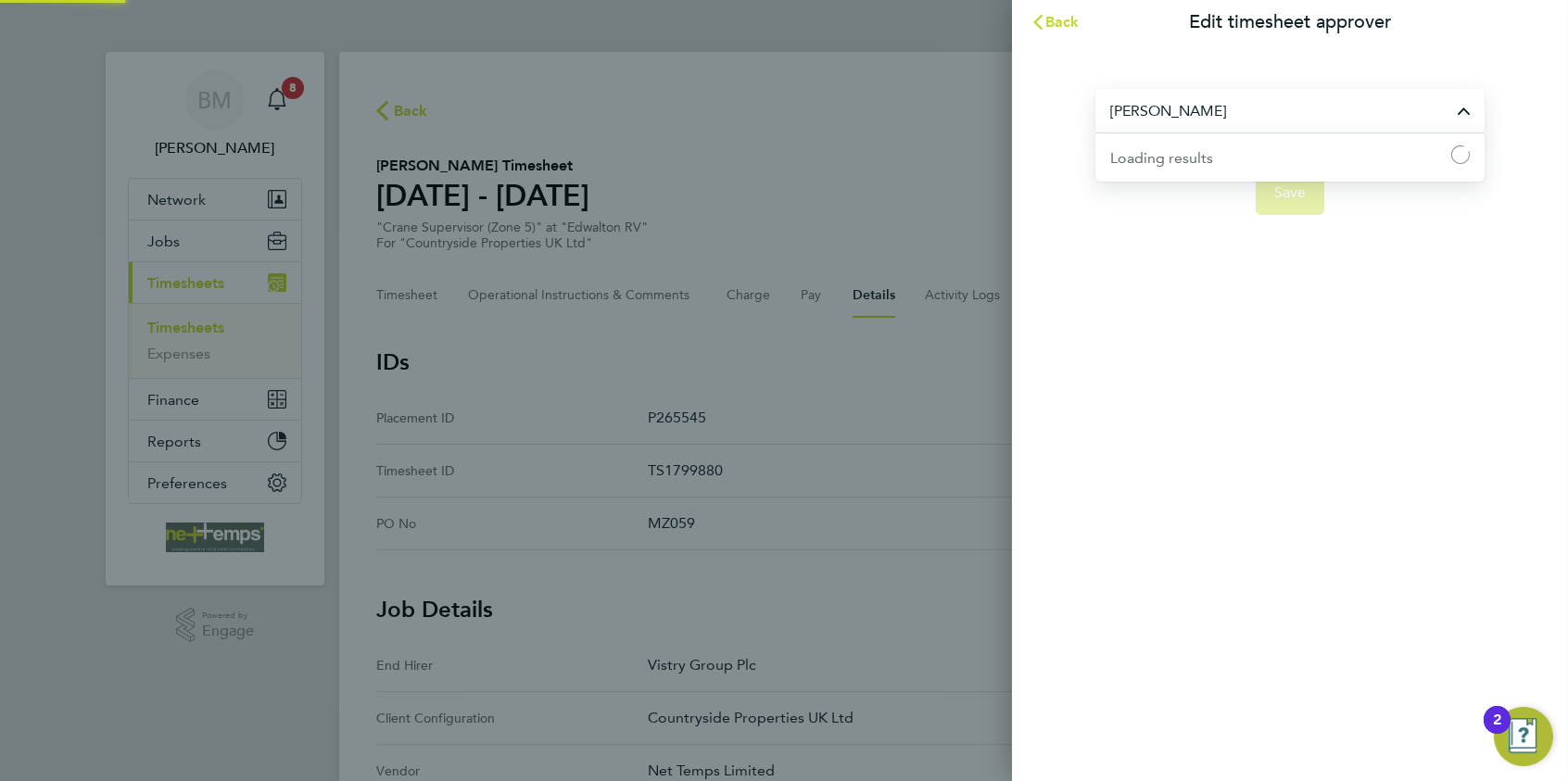
click at [1253, 102] on input "[PERSON_NAME]" at bounding box center [1290, 111] width 390 height 43
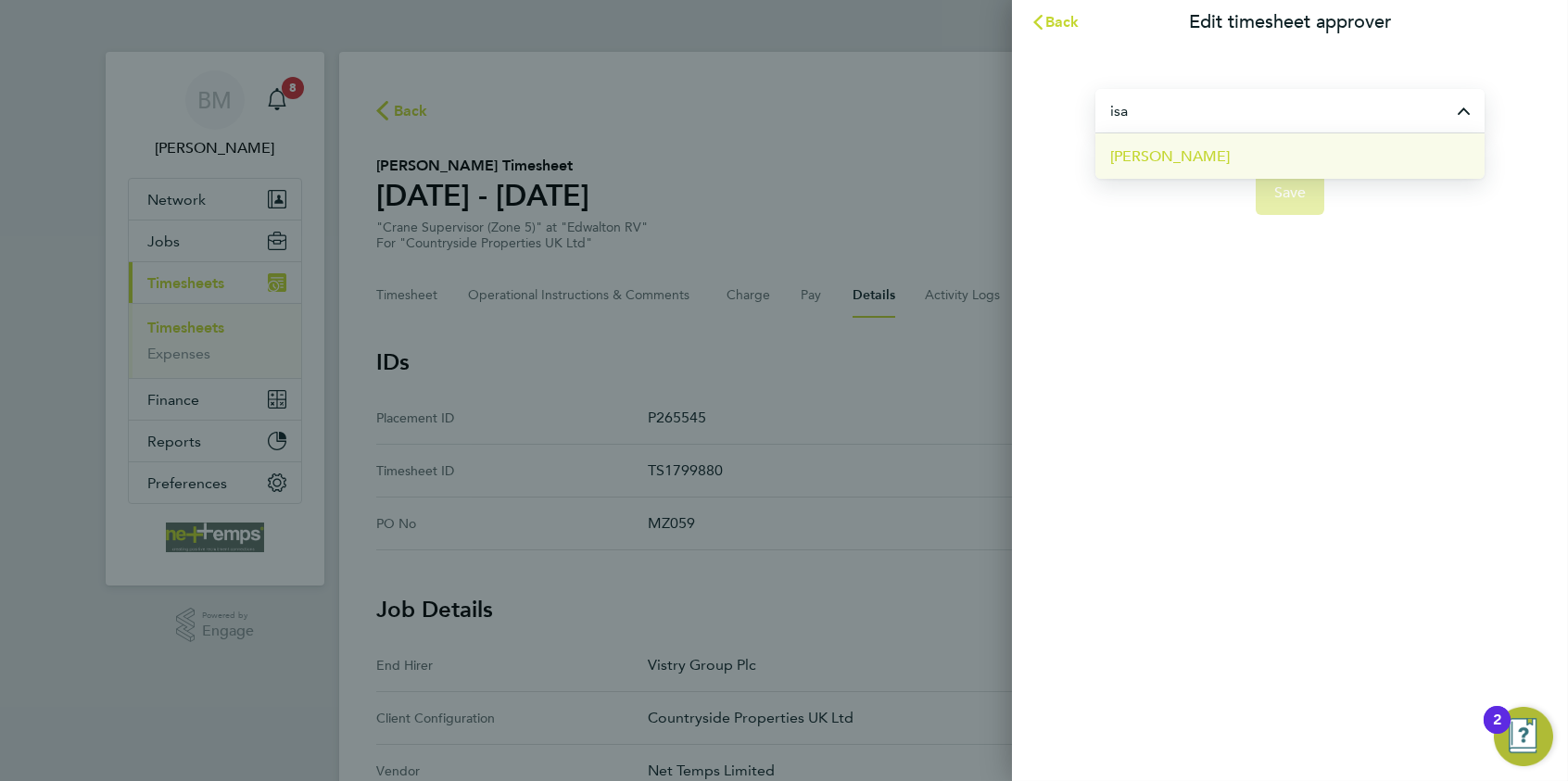
click at [1253, 157] on li "[PERSON_NAME]" at bounding box center [1290, 156] width 390 height 45
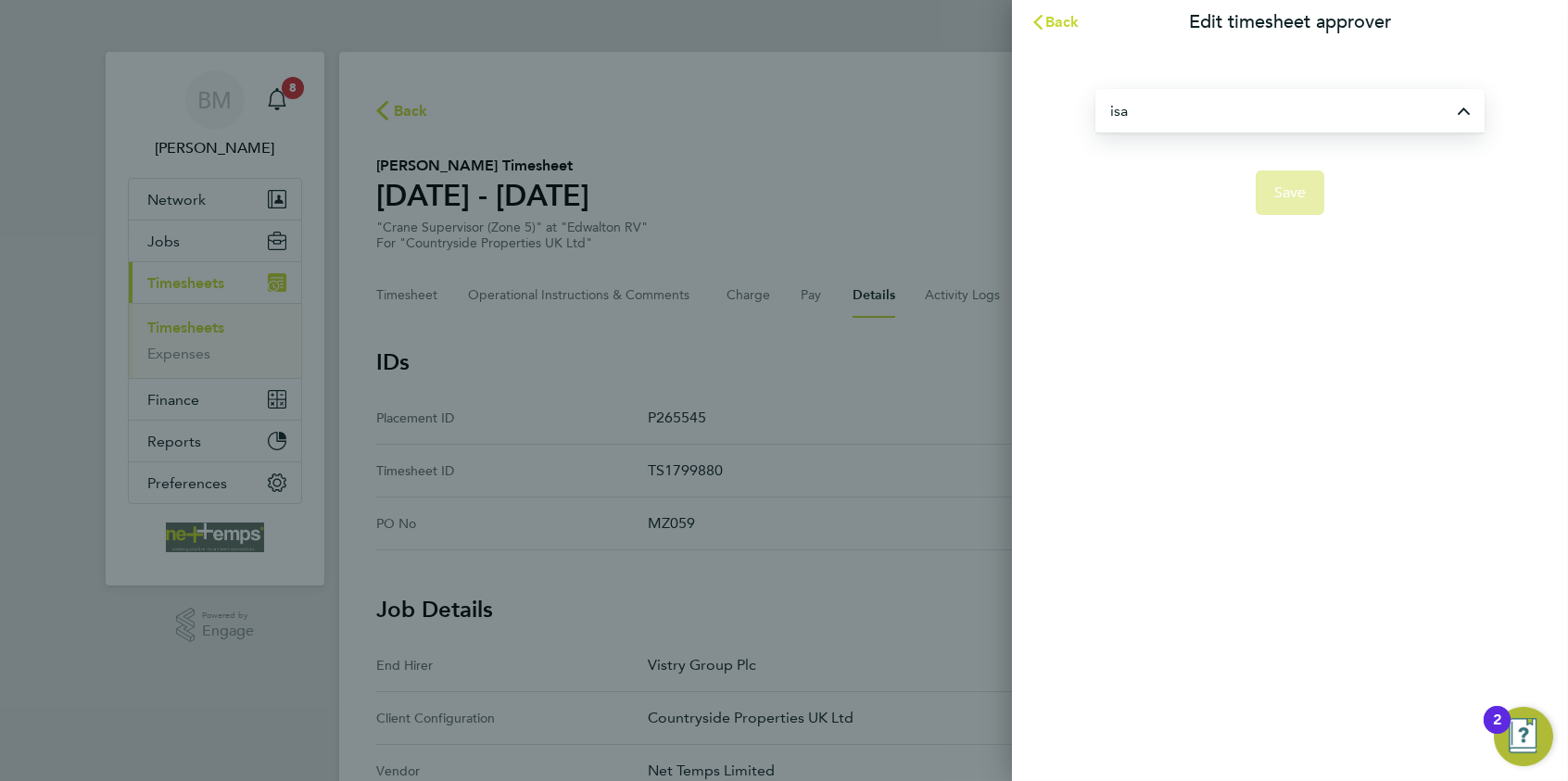
type input "[PERSON_NAME]"
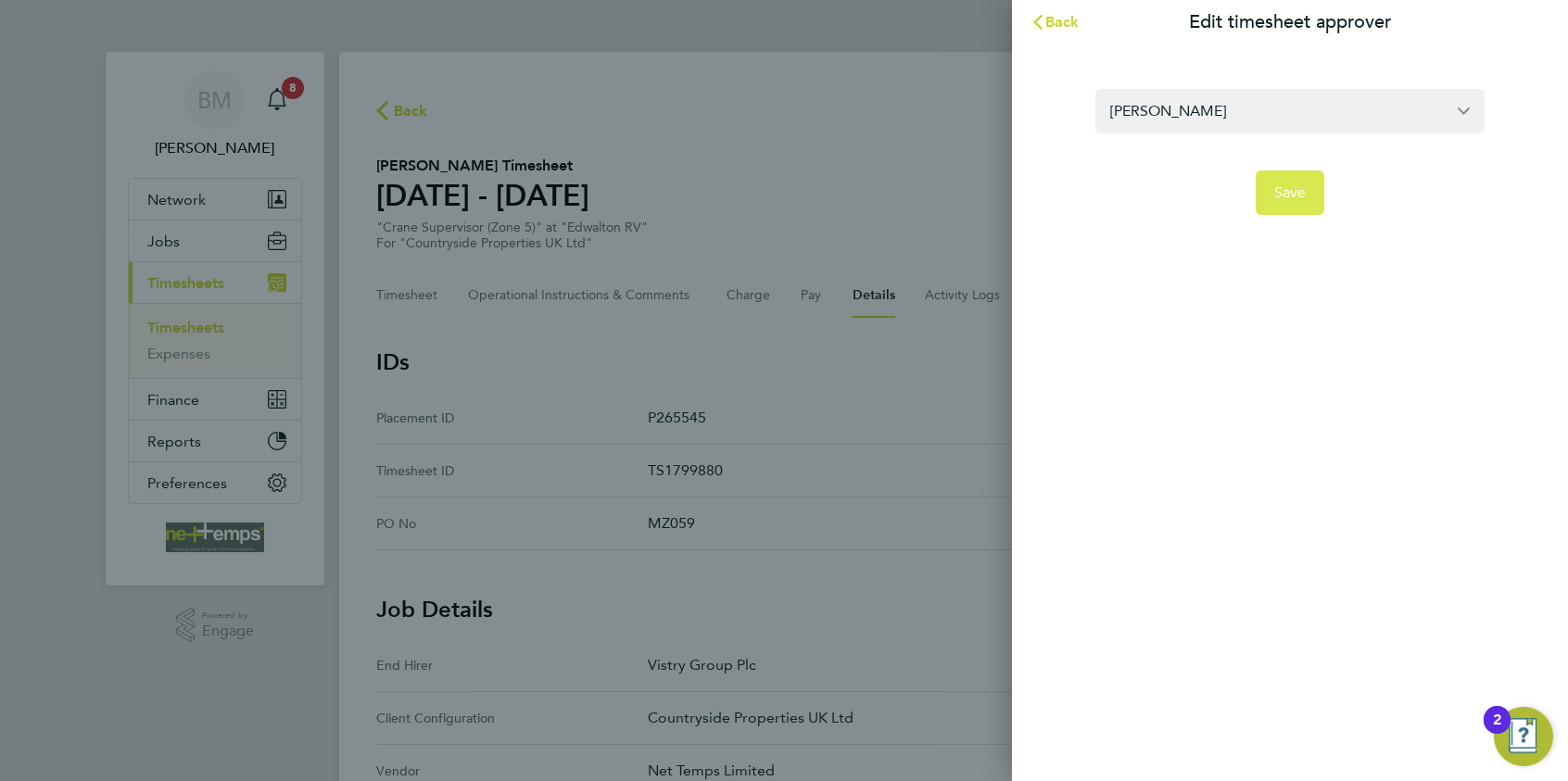
click at [1253, 189] on span "Save" at bounding box center [1290, 192] width 33 height 19
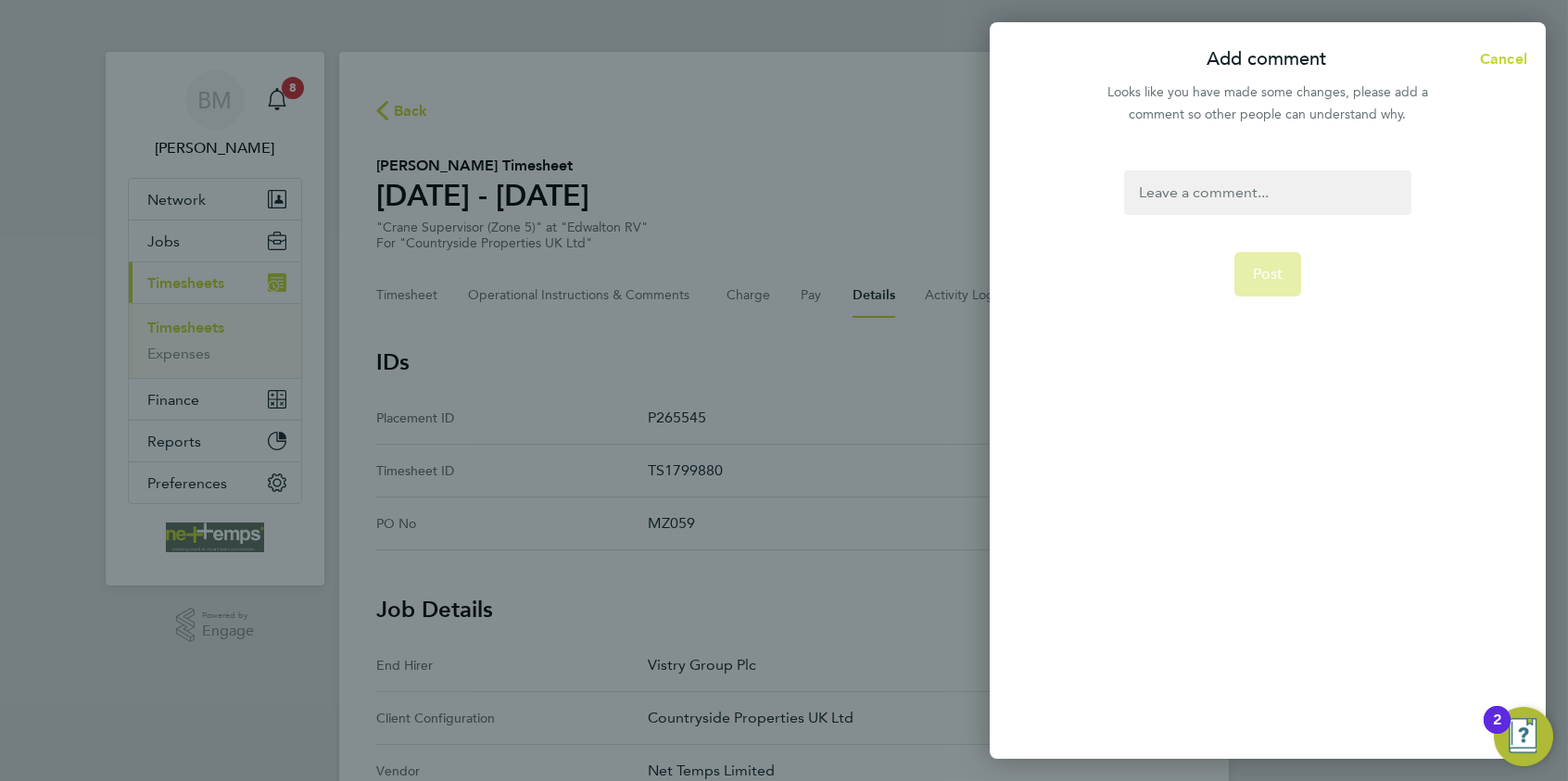
click at [1190, 191] on div at bounding box center [1268, 192] width 286 height 44
drag, startPoint x: 1199, startPoint y: 206, endPoint x: 1182, endPoint y: 216, distance: 19.7
click at [1201, 207] on form "AW Aaron Watkins Assistant Site Manager - Vistry Group Plc AC Adam Clarke Assoc…" at bounding box center [1268, 360] width 301 height 377
click at [1192, 174] on div at bounding box center [1268, 182] width 286 height 23
click at [1192, 178] on div at bounding box center [1268, 182] width 286 height 23
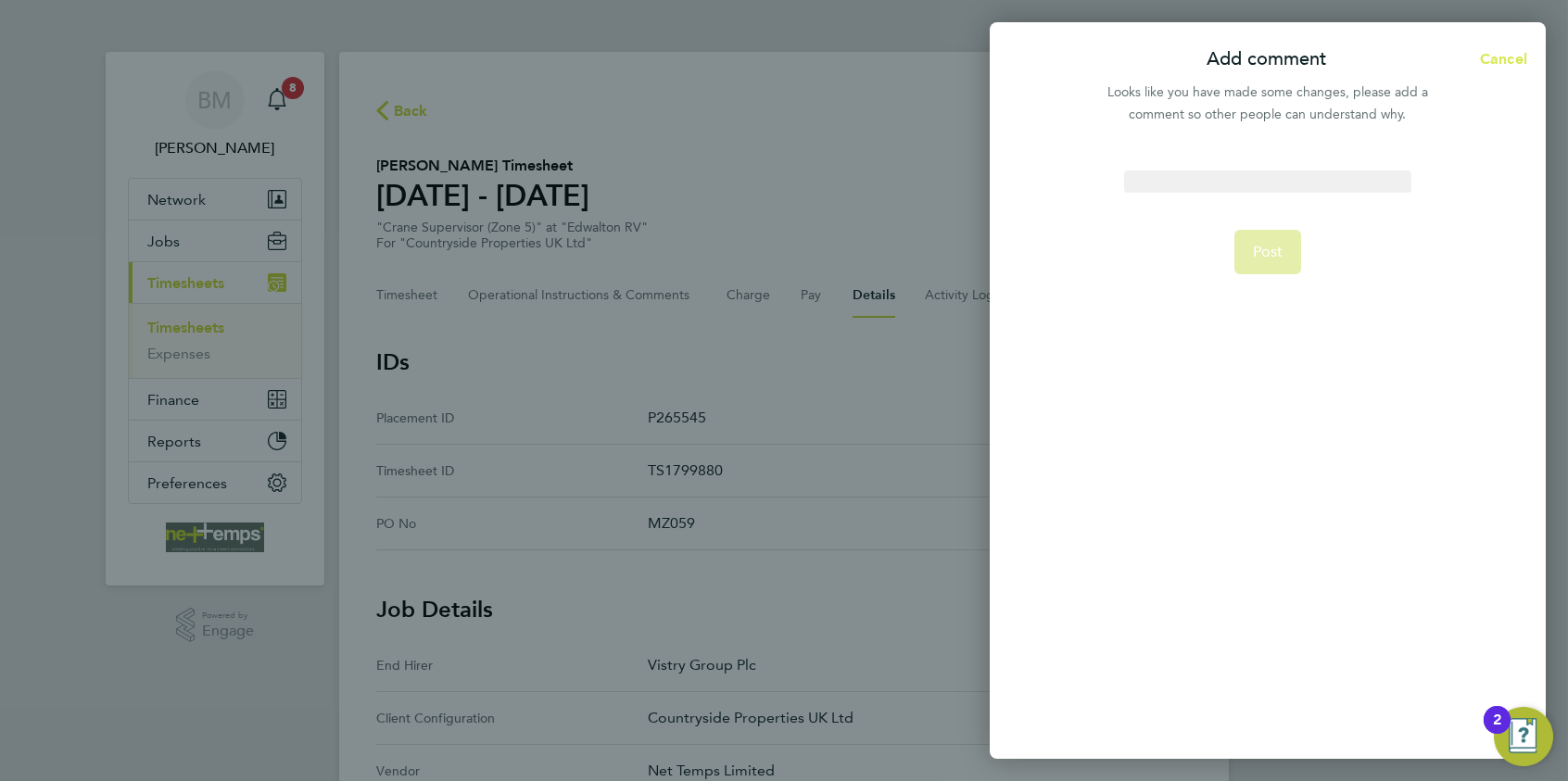
click at [1253, 64] on span "Cancel" at bounding box center [1501, 58] width 53 height 18
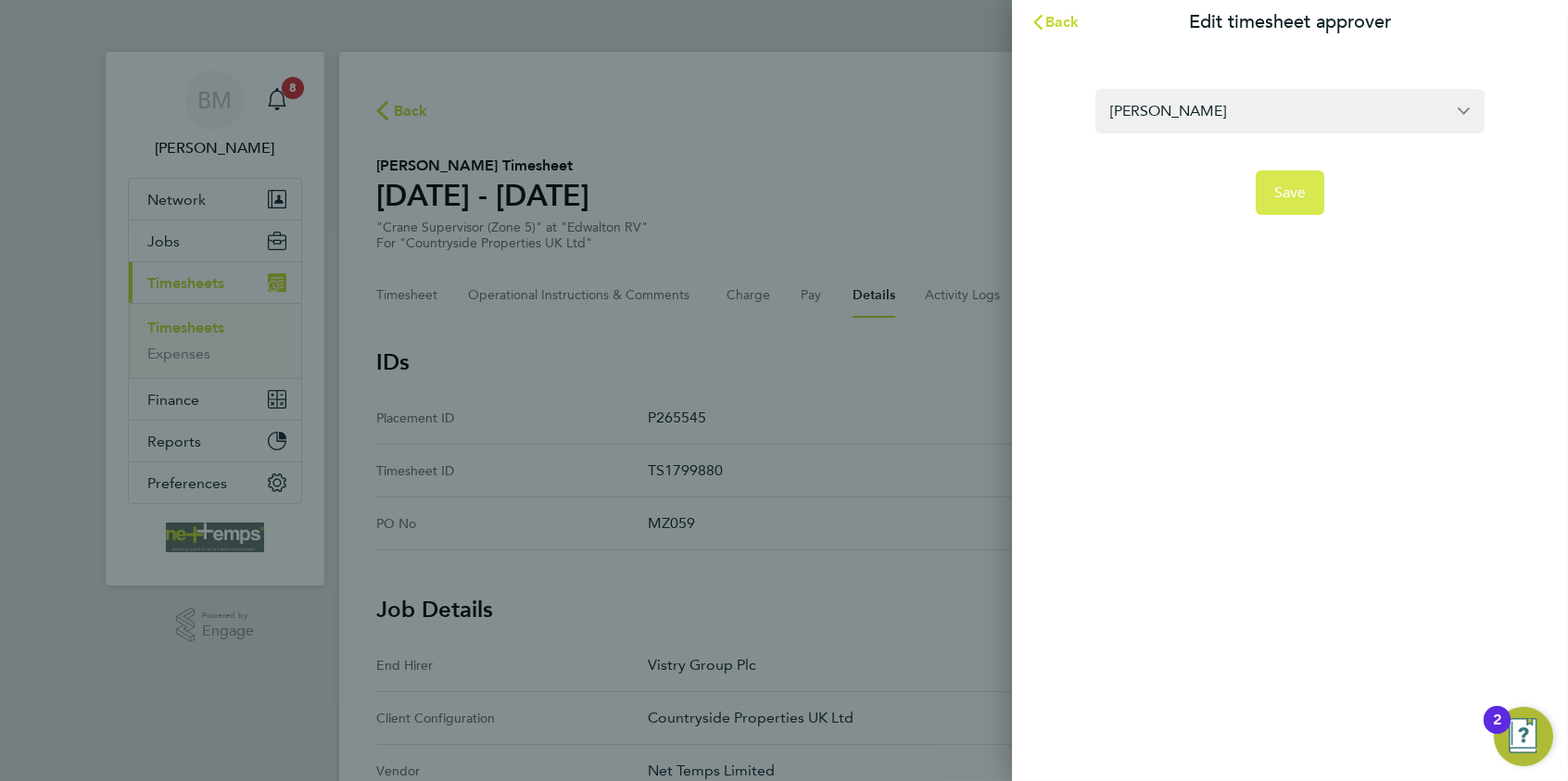
click at [1253, 183] on span "Save" at bounding box center [1290, 192] width 33 height 19
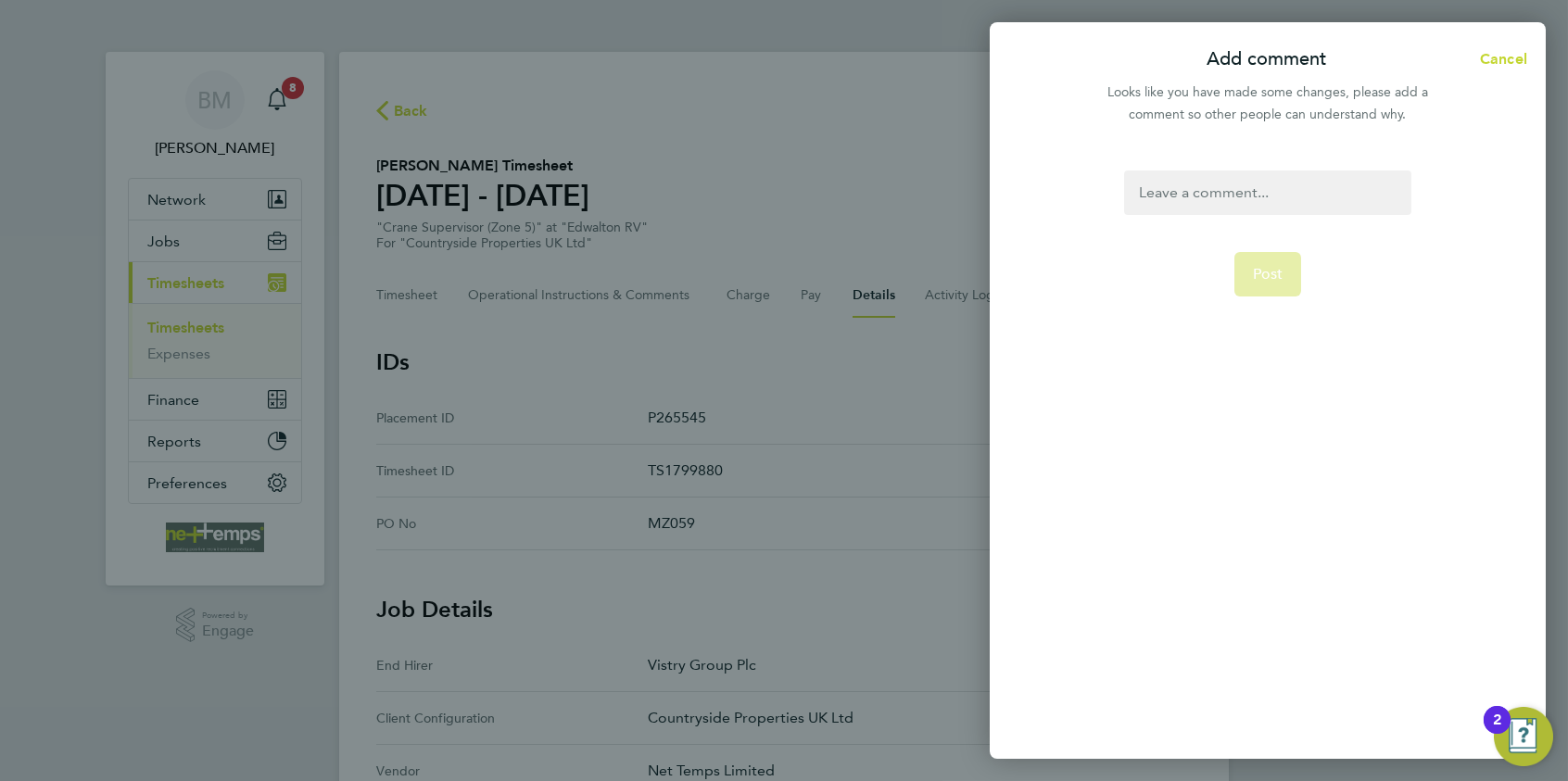
click at [1192, 189] on div at bounding box center [1268, 192] width 286 height 44
click at [1253, 280] on span "Post" at bounding box center [1268, 274] width 31 height 19
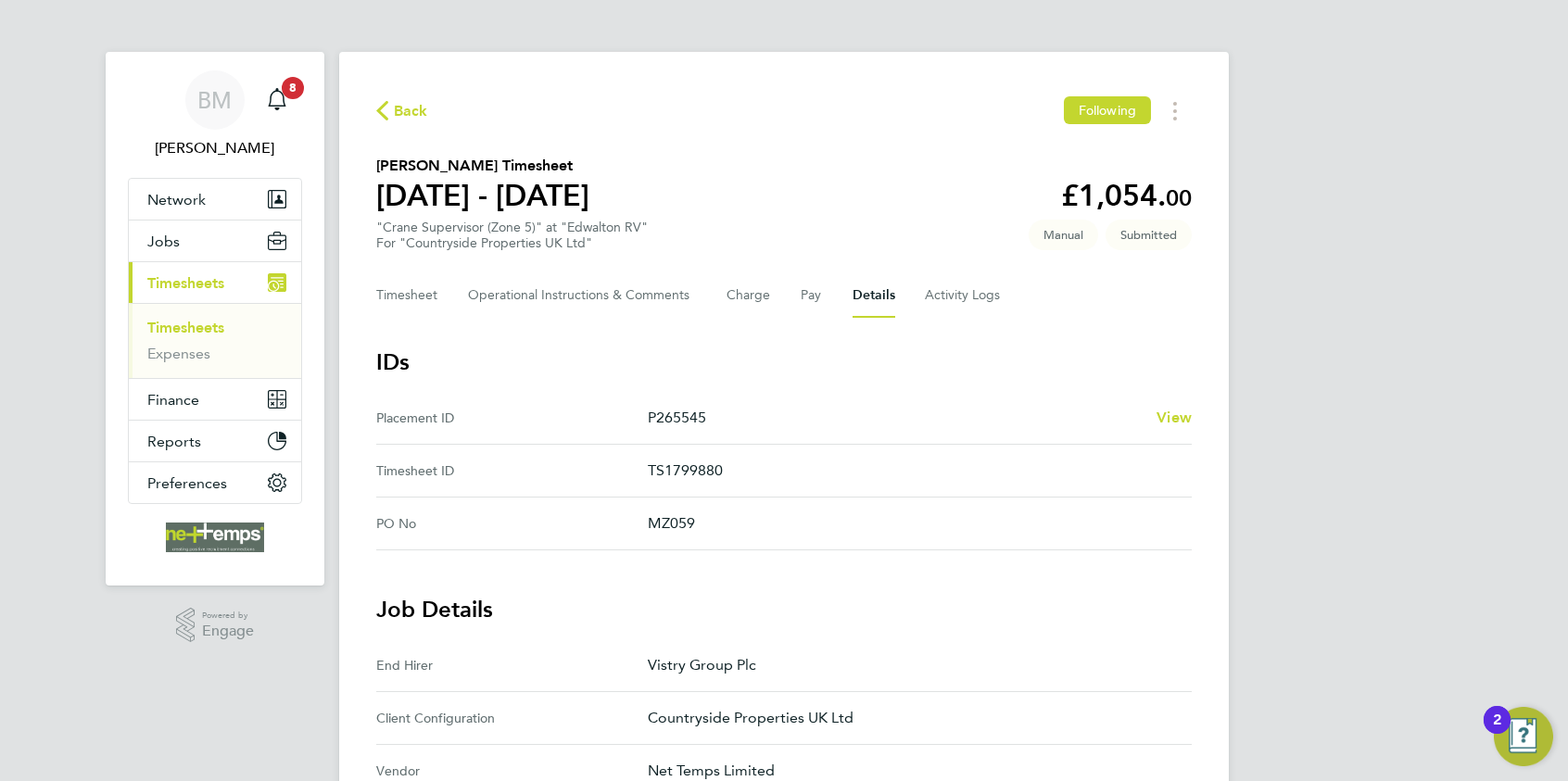
drag, startPoint x: 871, startPoint y: 289, endPoint x: 825, endPoint y: 292, distance: 46.1
click at [870, 289] on button "Details" at bounding box center [873, 295] width 42 height 44
click at [765, 301] on button "Charge" at bounding box center [748, 295] width 44 height 44
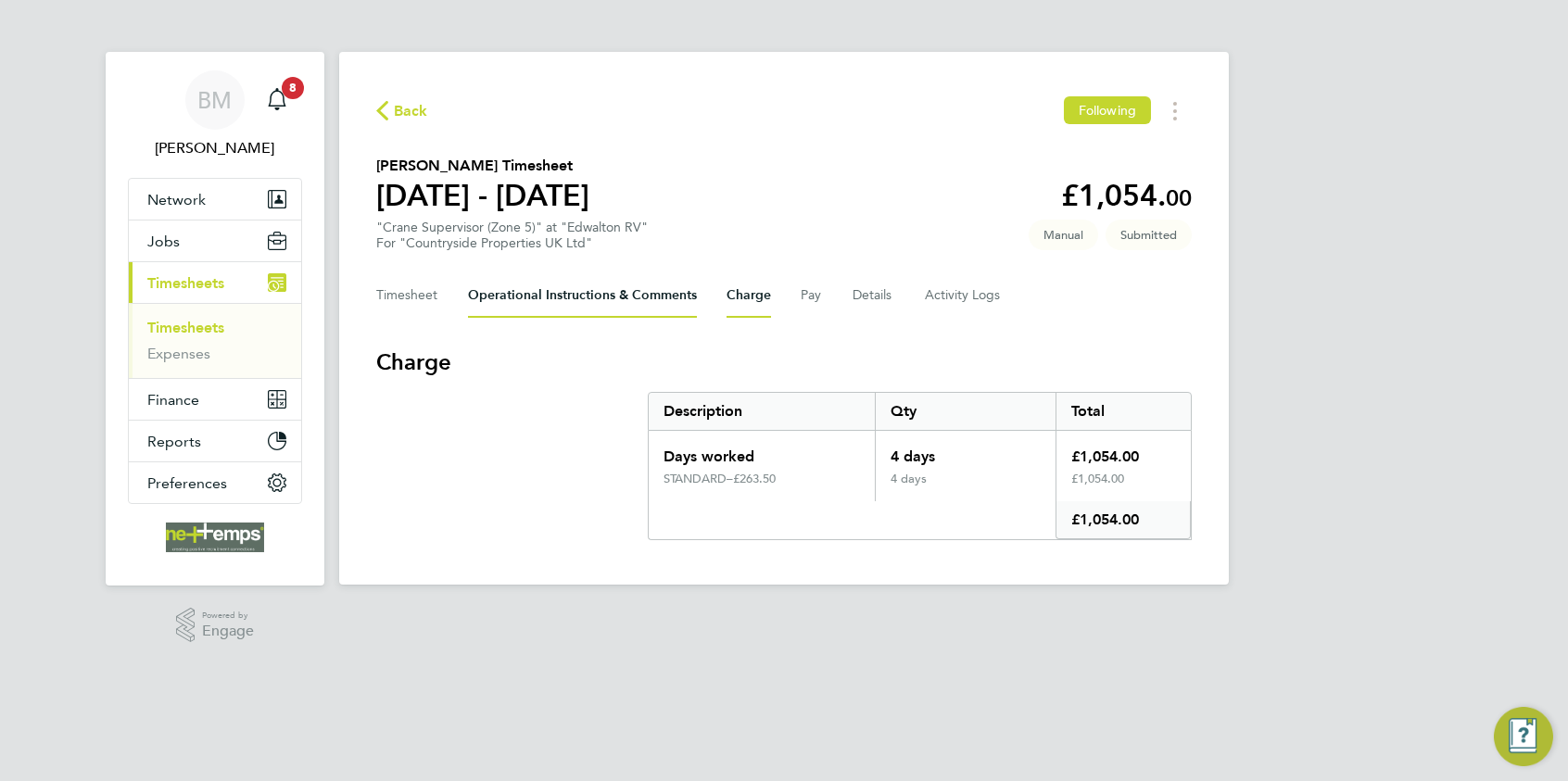
click at [623, 305] on Comments-tab "Operational Instructions & Comments" at bounding box center [583, 295] width 229 height 44
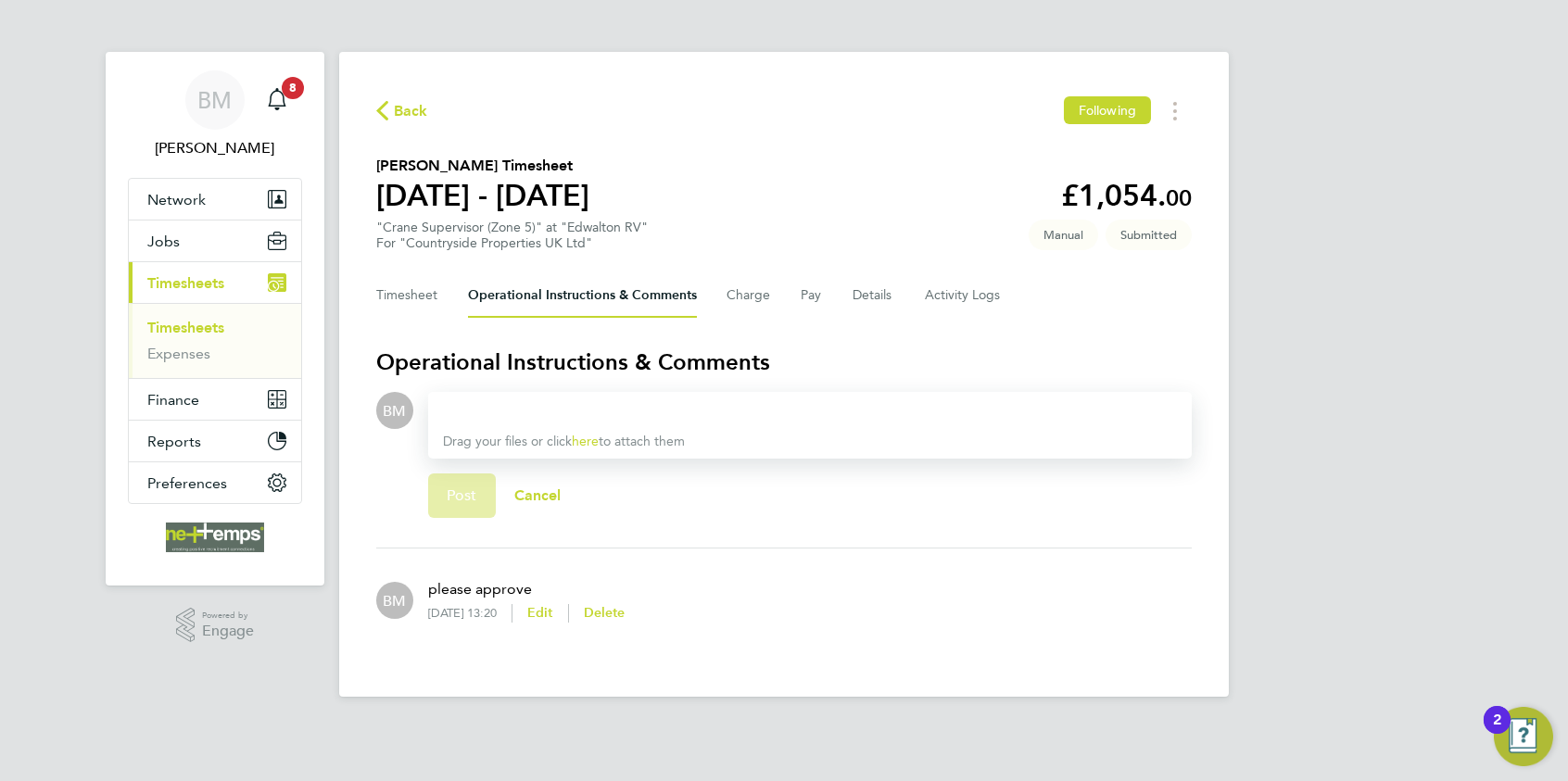
drag, startPoint x: 569, startPoint y: 406, endPoint x: 591, endPoint y: 457, distance: 55.5
click at [591, 457] on div "Drag your files or click here to attach them Post Cancel" at bounding box center [809, 463] width 763 height 141
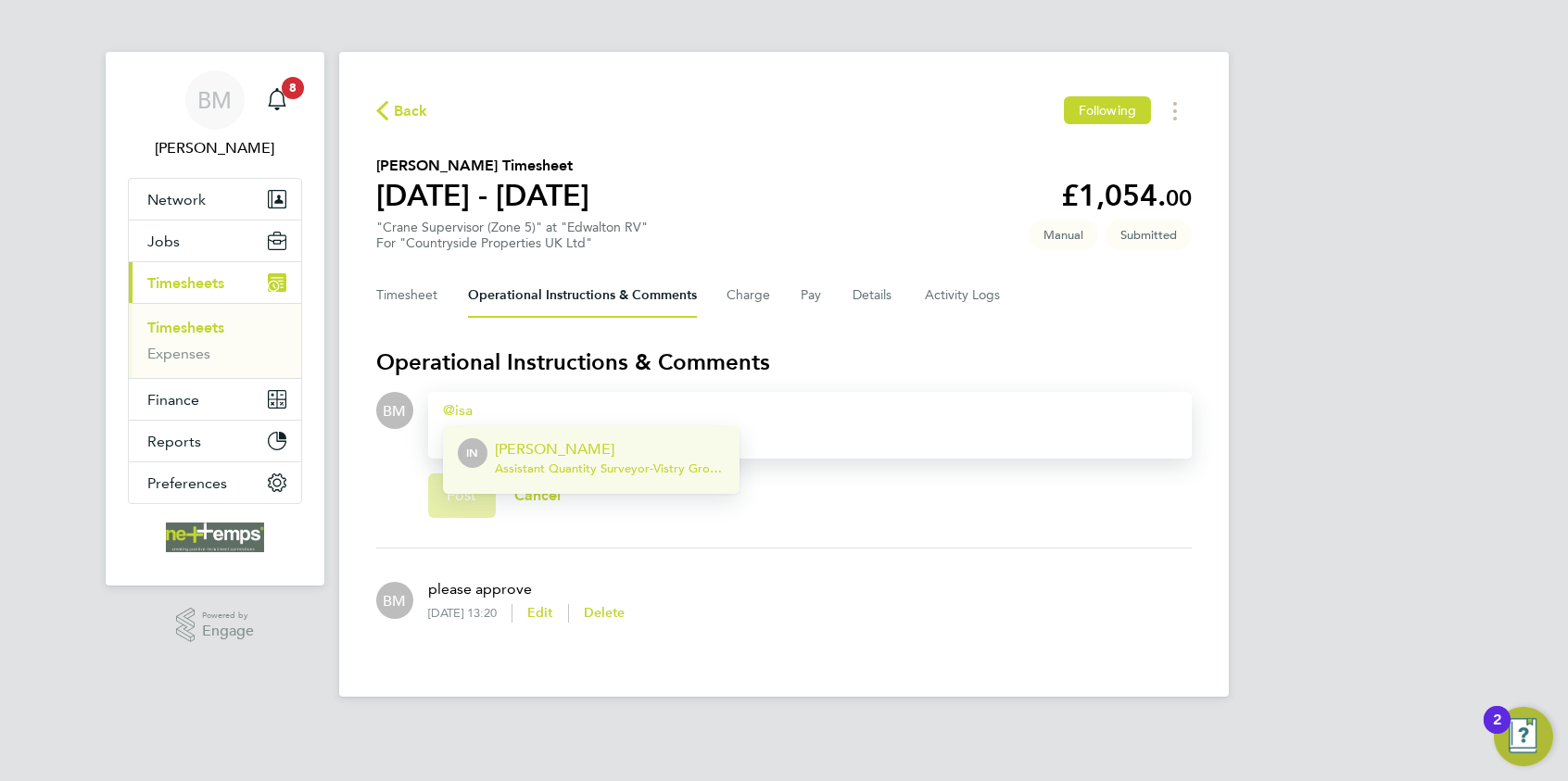
click at [563, 440] on p "[PERSON_NAME]" at bounding box center [609, 450] width 230 height 23
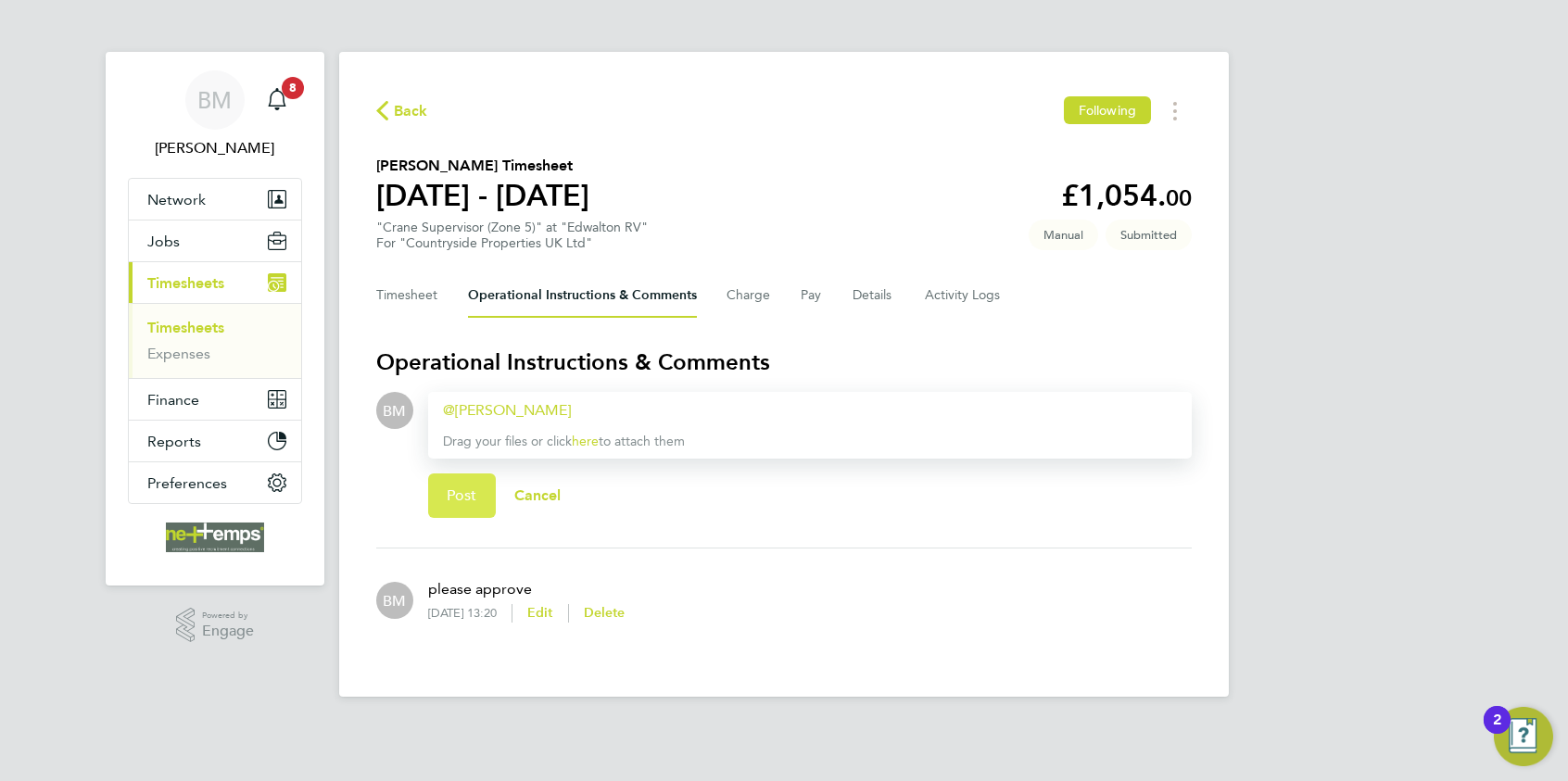
click at [482, 487] on button "Post" at bounding box center [462, 495] width 68 height 44
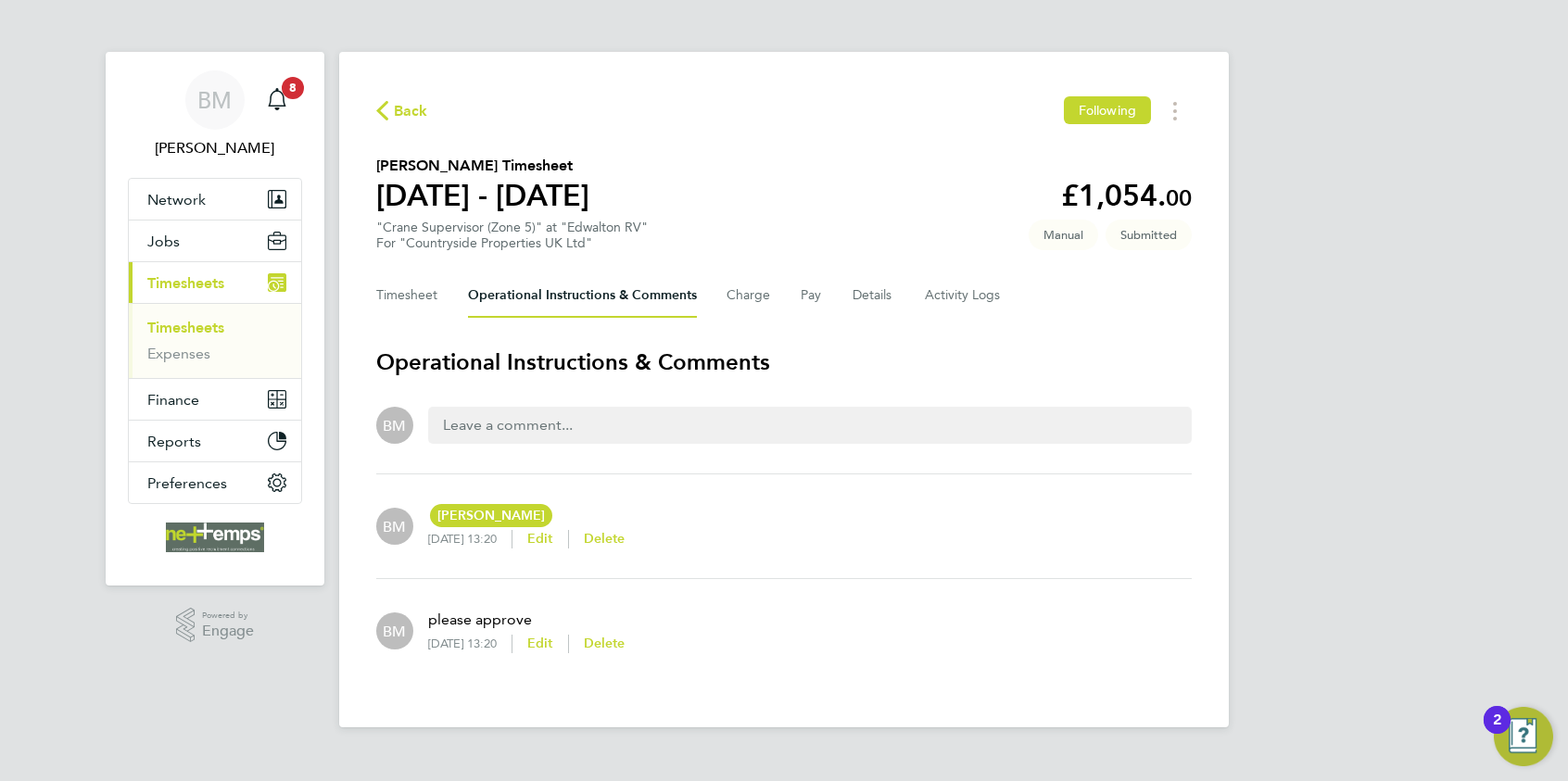
click at [425, 116] on span "Back" at bounding box center [411, 112] width 35 height 23
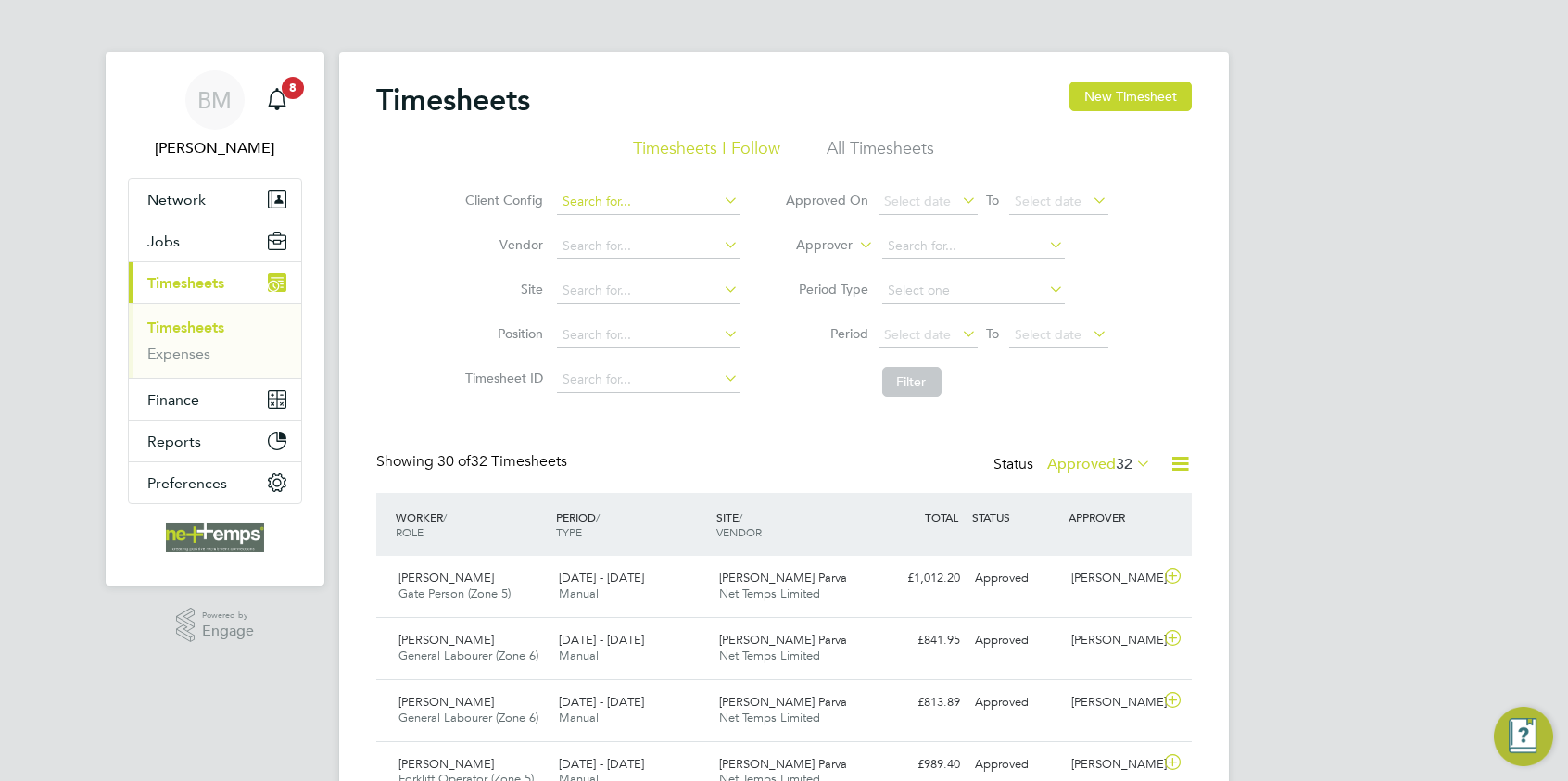
scroll to position [47, 161]
click at [673, 197] on input at bounding box center [648, 202] width 182 height 26
type input "l"
click at [1087, 89] on button "New Timesheet" at bounding box center [1130, 97] width 122 height 30
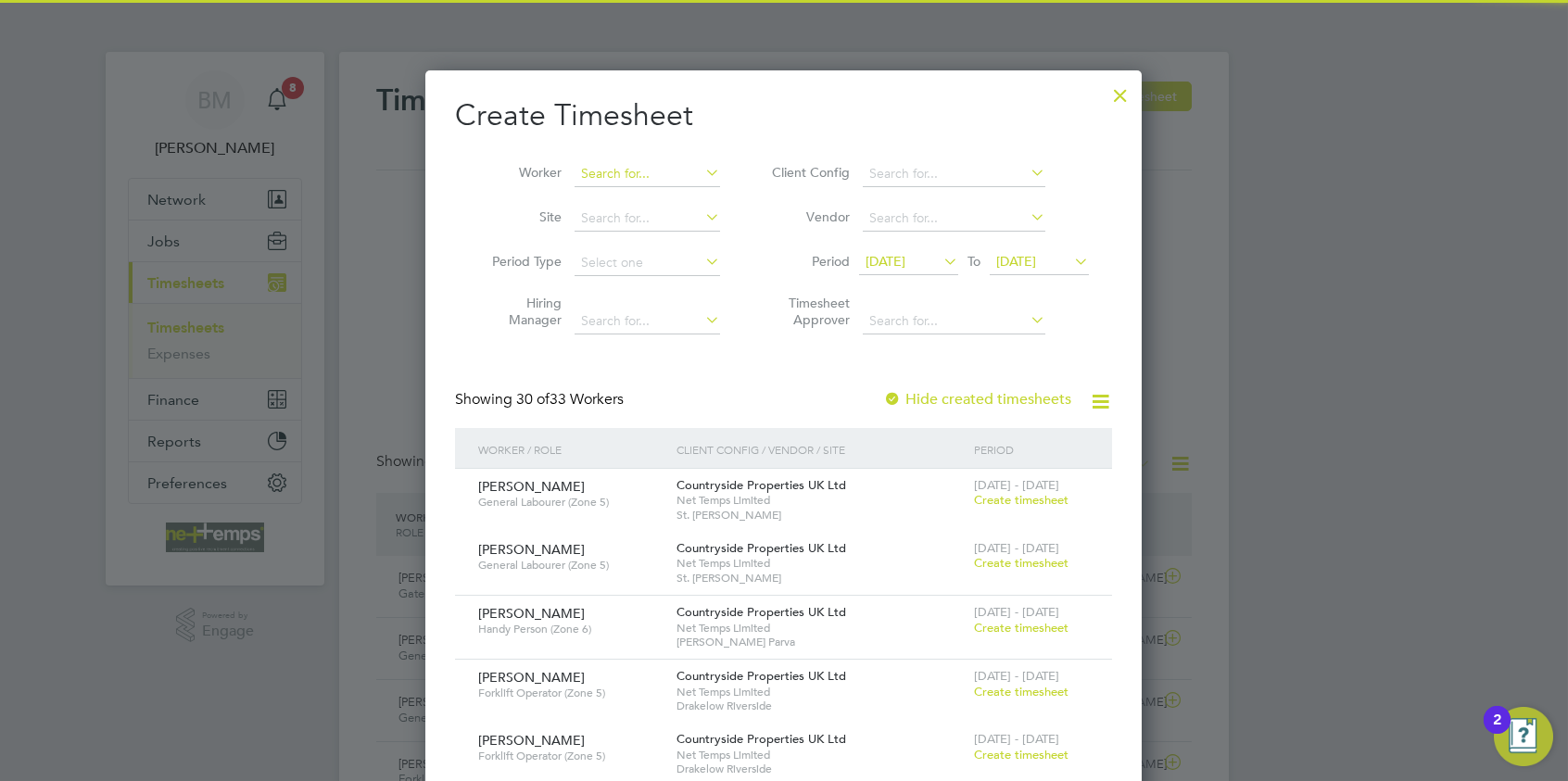
click at [618, 181] on input at bounding box center [647, 175] width 146 height 26
click at [621, 187] on li "Leigh Dab bs" at bounding box center [657, 198] width 166 height 25
type input "[PERSON_NAME]"
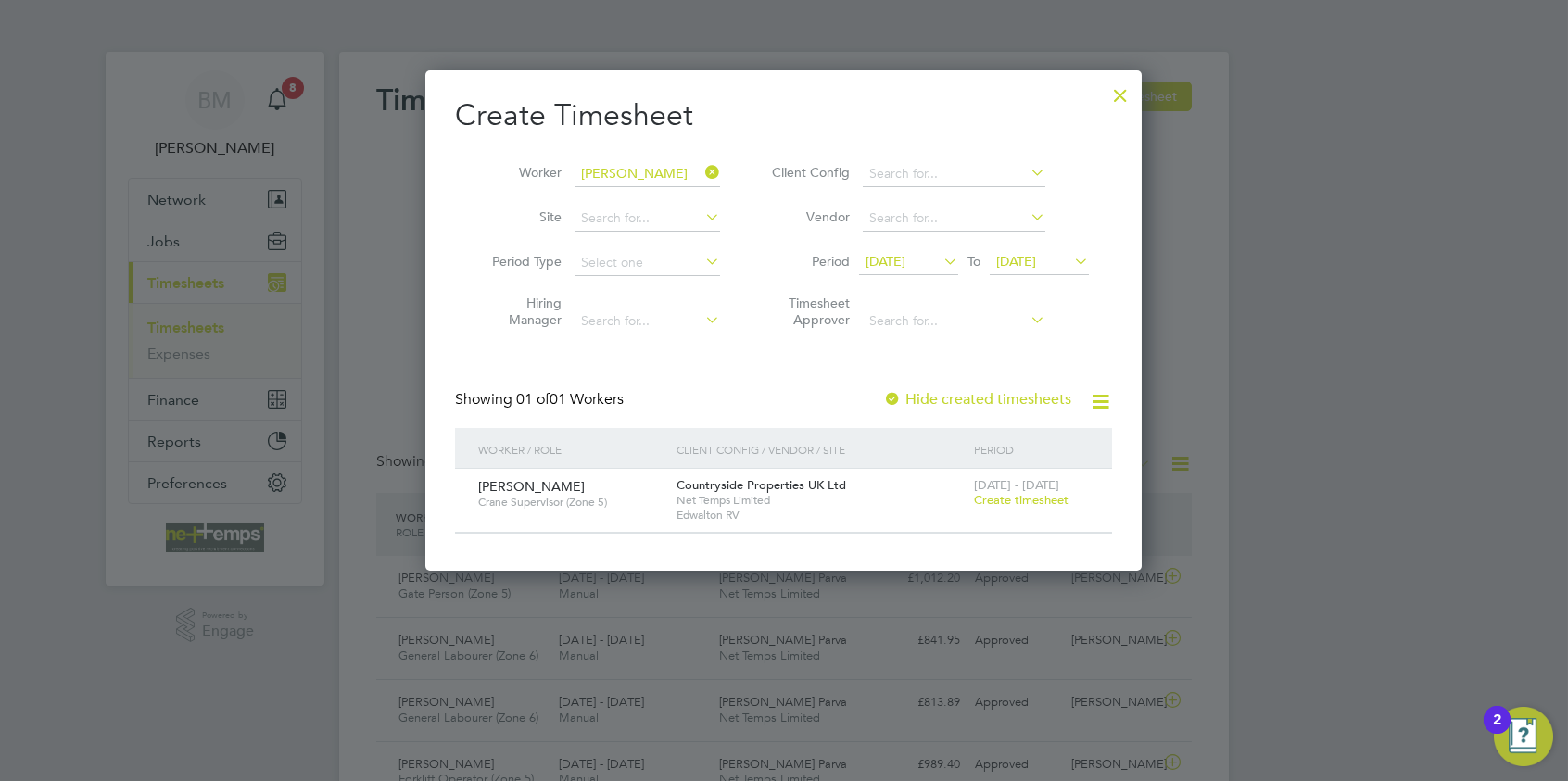
click at [1025, 499] on span "Create timesheet" at bounding box center [1022, 499] width 95 height 16
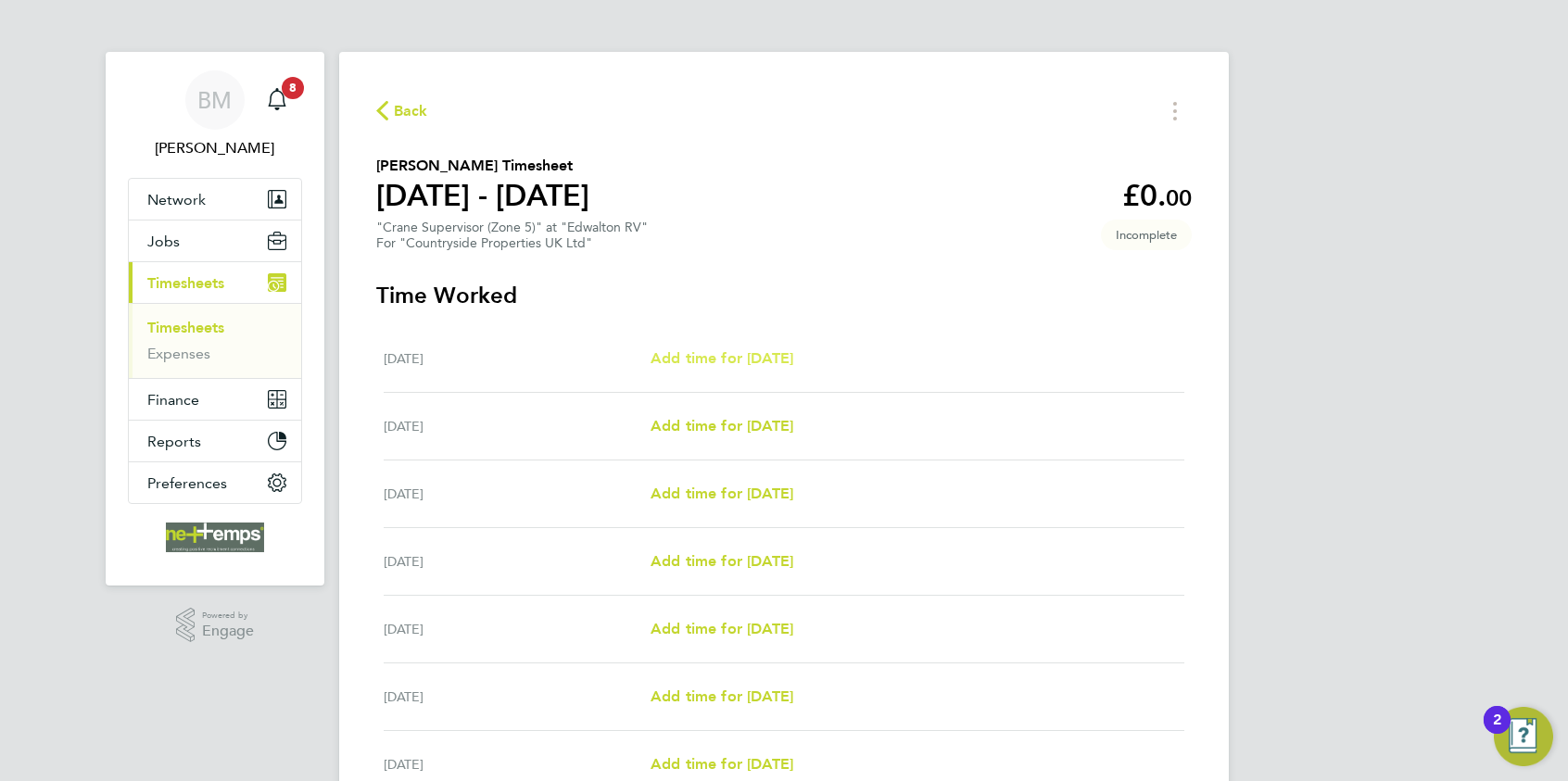
click at [723, 354] on span "Add time for [DATE]" at bounding box center [722, 358] width 143 height 18
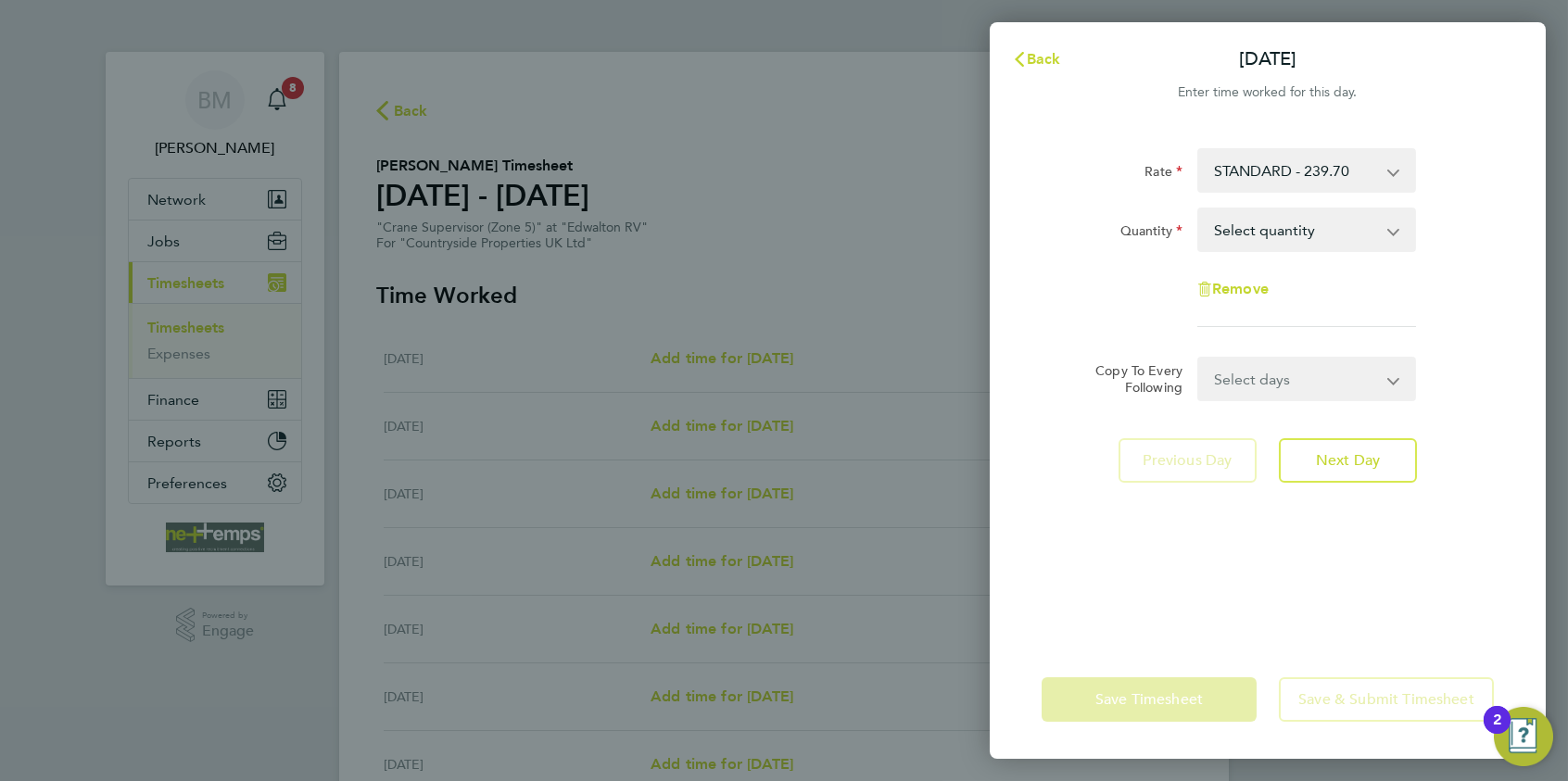
click at [1253, 244] on select "Select quantity 0.5 1" at bounding box center [1295, 229] width 192 height 40
select select "1"
click at [1199, 209] on select "Select quantity 0.5 1" at bounding box center [1295, 229] width 192 height 40
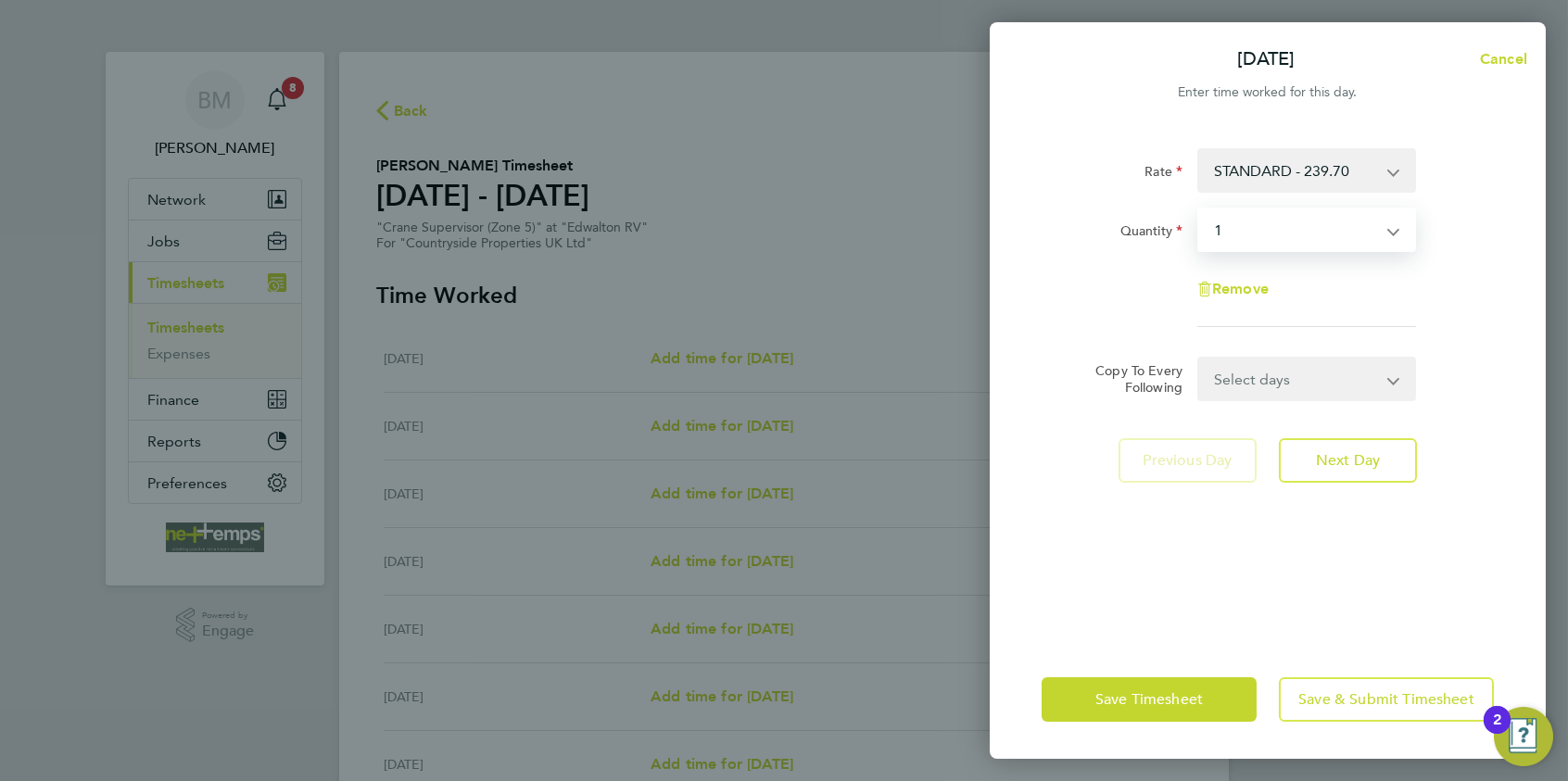
click at [1253, 375] on select "Select days Day Weekday (Mon-Fri) Weekend (Sat-Sun) [DATE] [DATE] [DATE] [DATE]…" at bounding box center [1296, 378] width 194 height 40
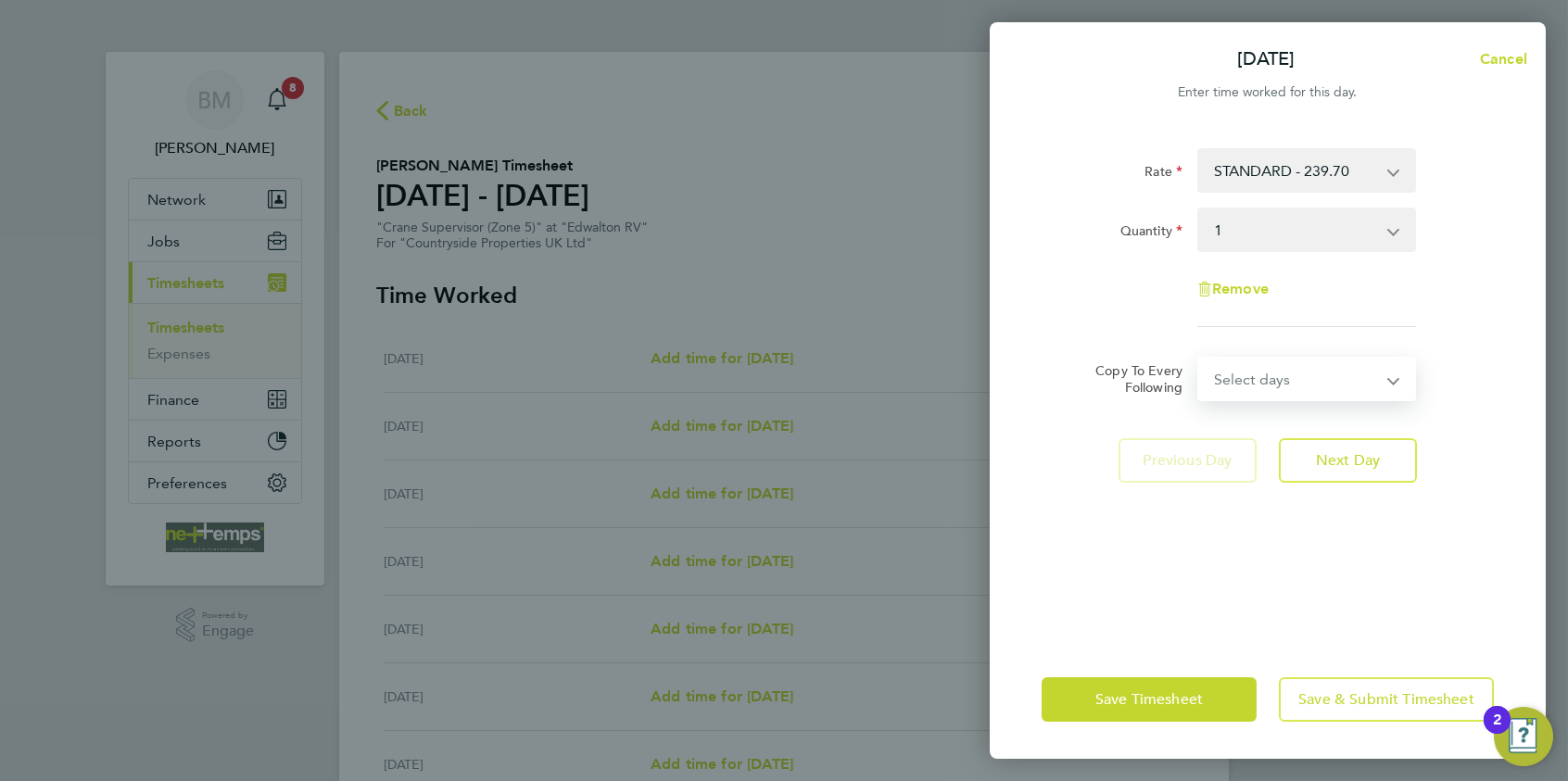
select select "WEEKDAY"
click at [1199, 359] on select "Select days Day Weekday (Mon-Fri) Weekend (Sat-Sun) [DATE] [DATE] [DATE] [DATE]…" at bounding box center [1296, 378] width 194 height 40
select select "[DATE]"
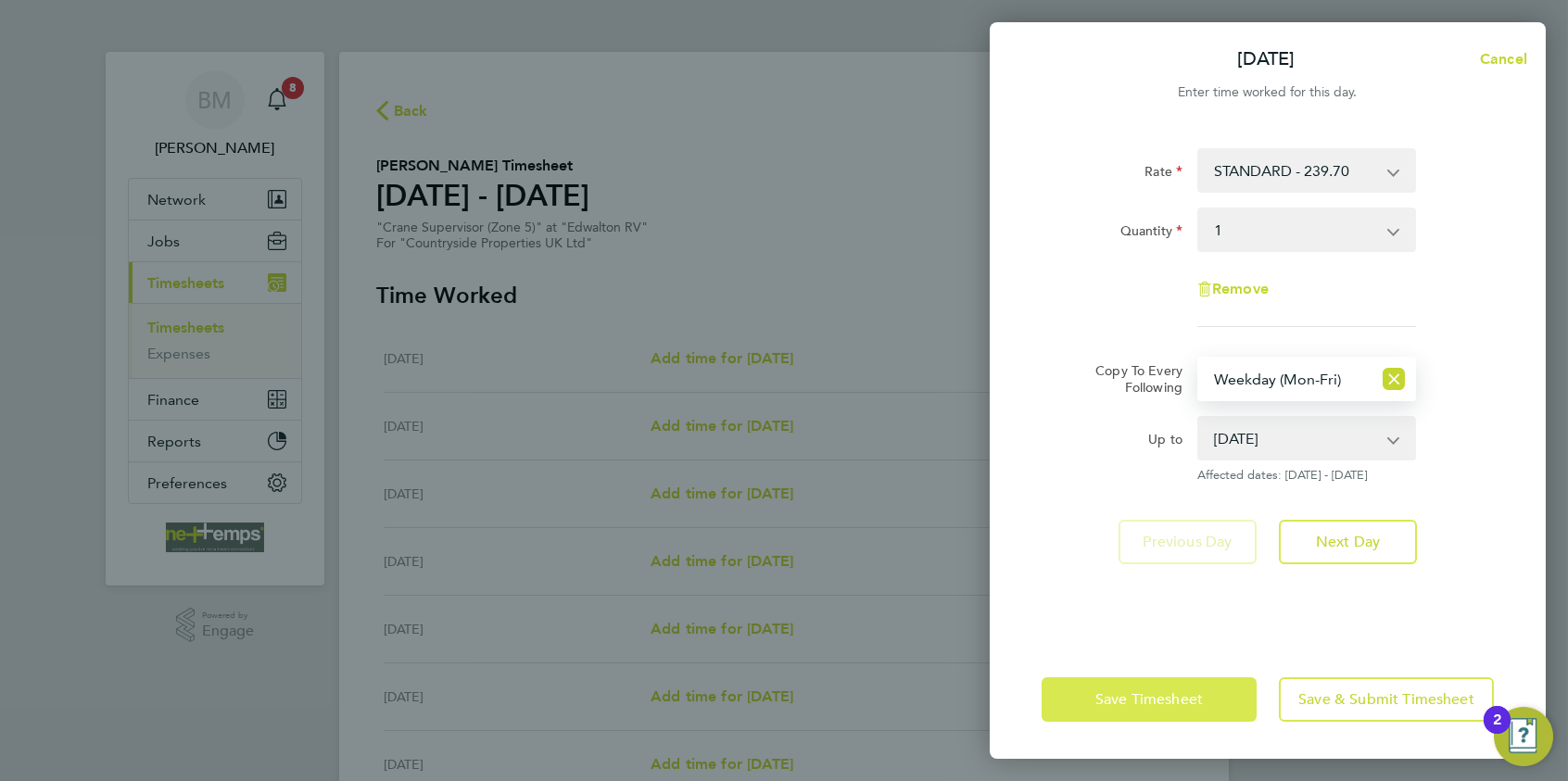
click at [1144, 604] on span "Save Timesheet" at bounding box center [1149, 699] width 108 height 19
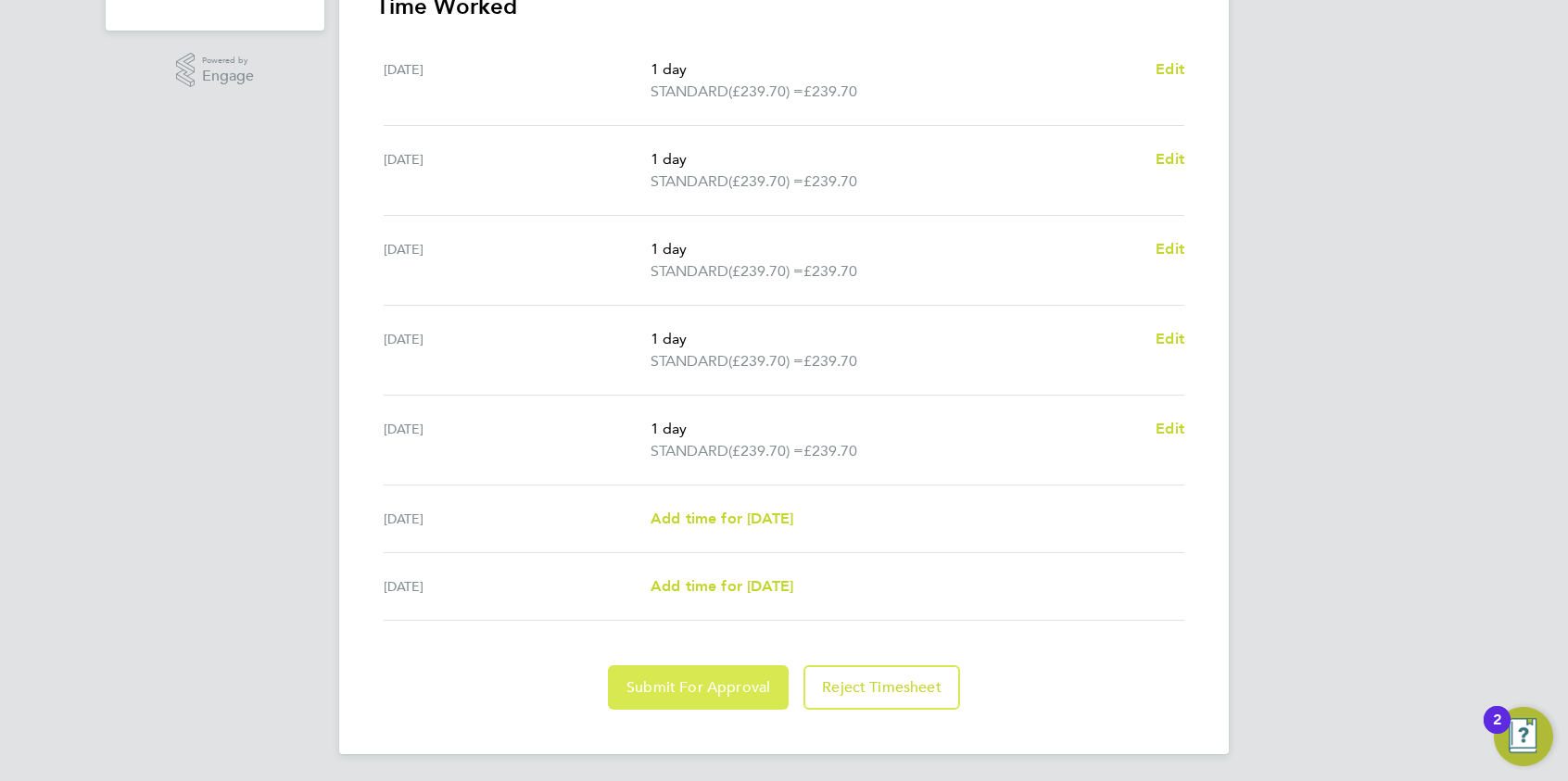
click at [701, 604] on span "Submit For Approval" at bounding box center [698, 688] width 144 height 19
click at [701, 604] on app-form-button "Submit For Approval Loading" at bounding box center [702, 687] width 188 height 44
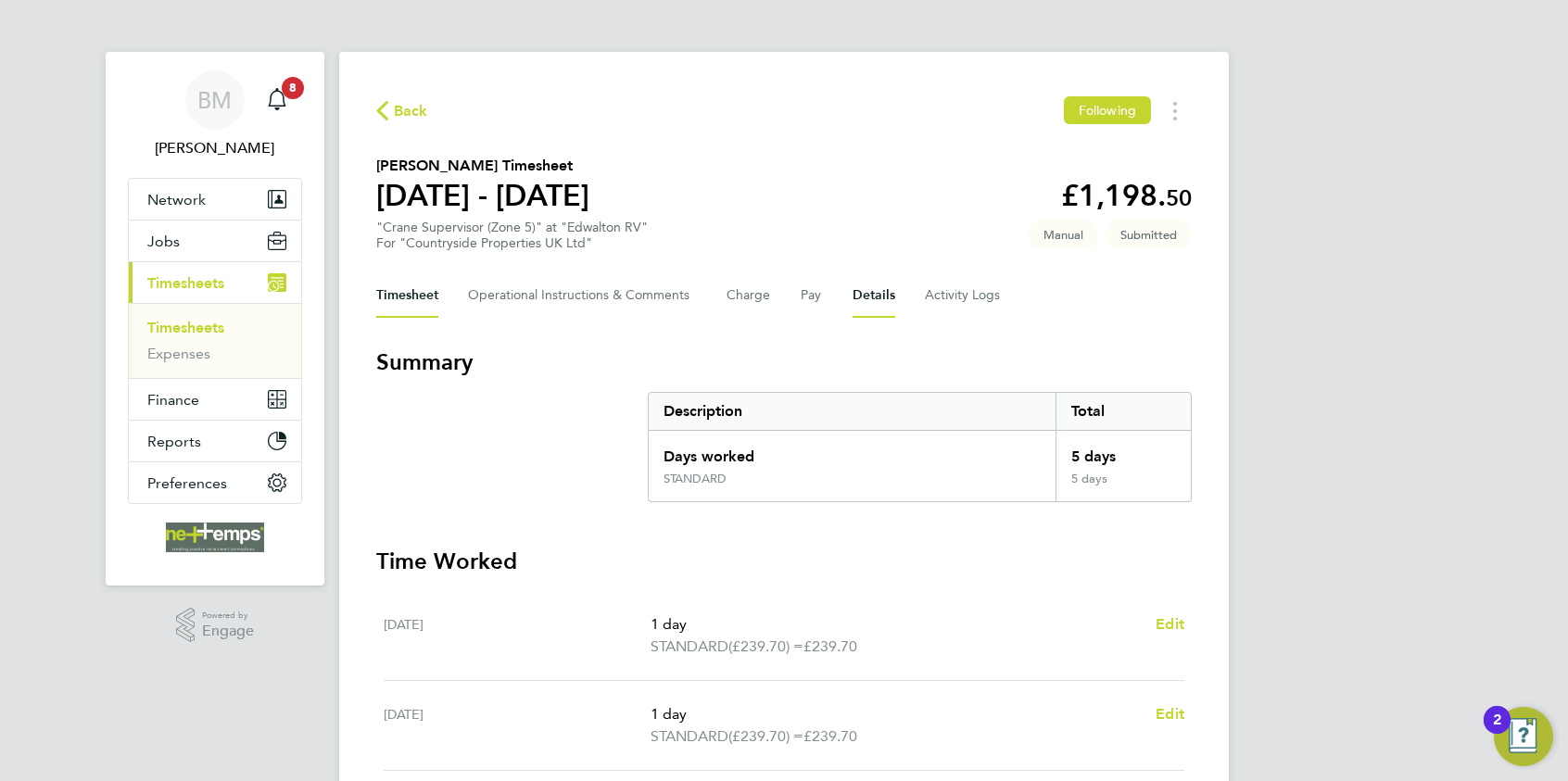
click at [879, 297] on button "Details" at bounding box center [873, 295] width 42 height 44
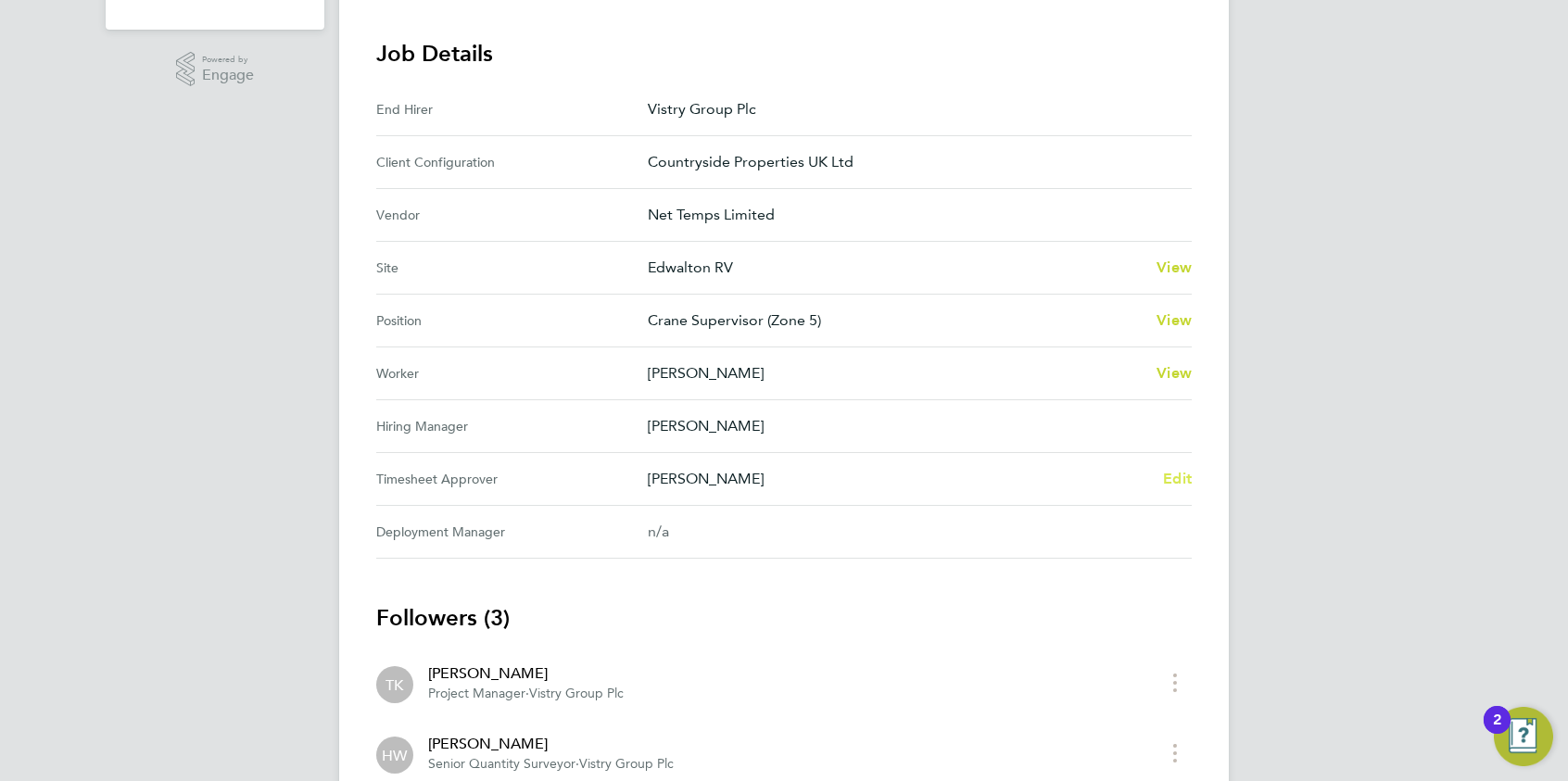
click at [1183, 480] on span "Edit" at bounding box center [1177, 479] width 29 height 18
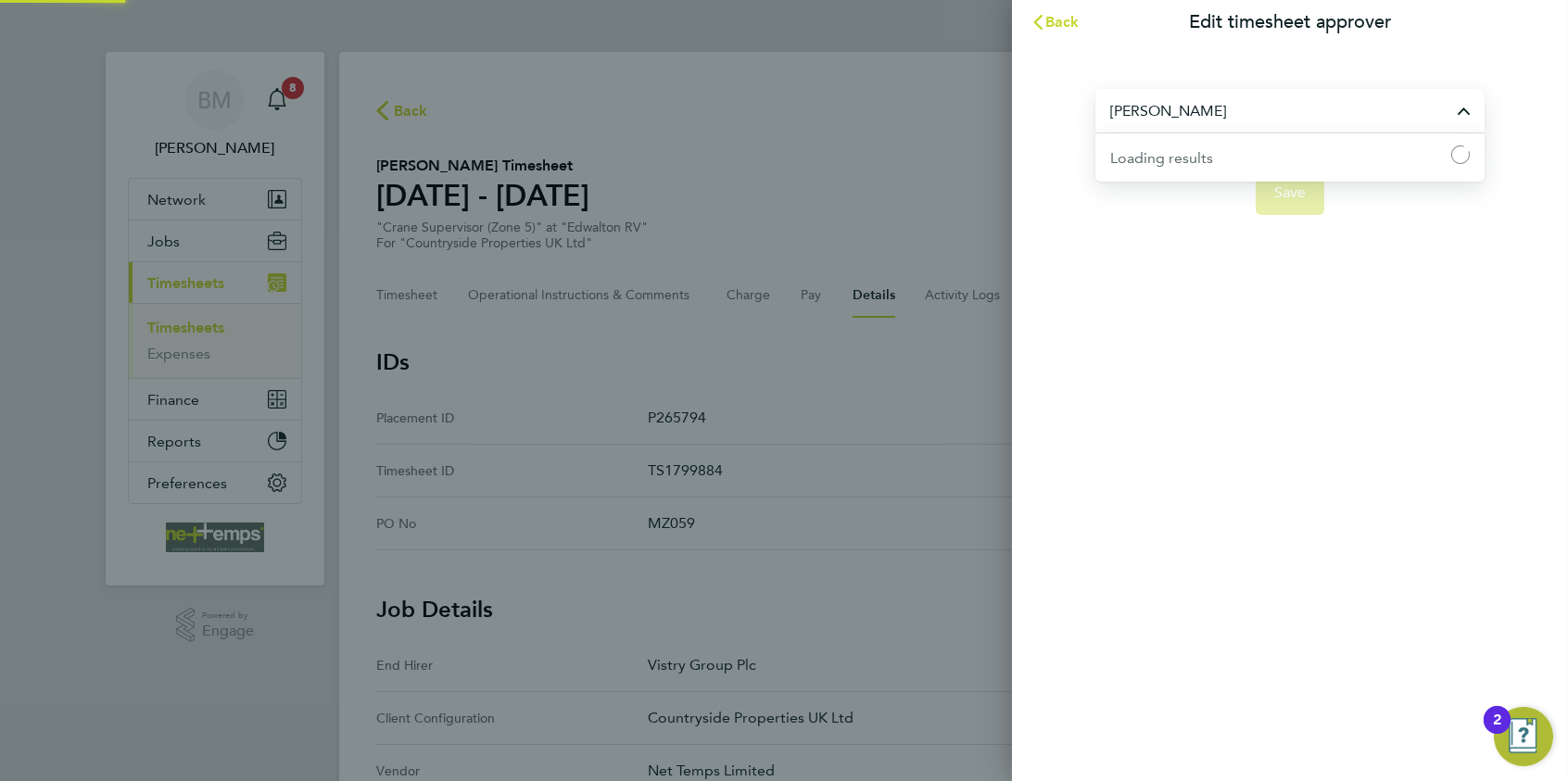
click at [1237, 109] on input "[PERSON_NAME]" at bounding box center [1290, 111] width 390 height 43
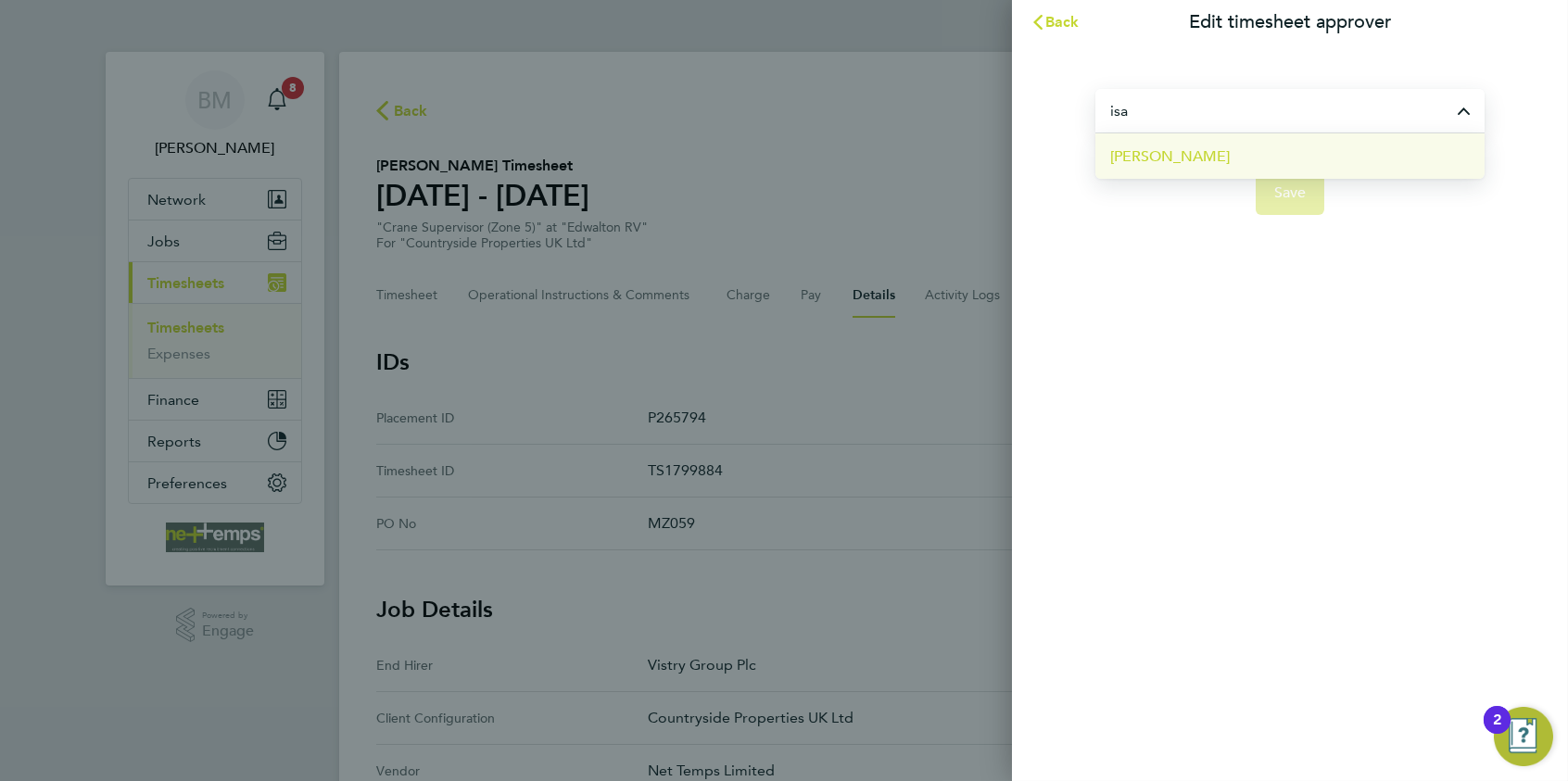
click at [1231, 156] on li "[PERSON_NAME]" at bounding box center [1290, 156] width 390 height 45
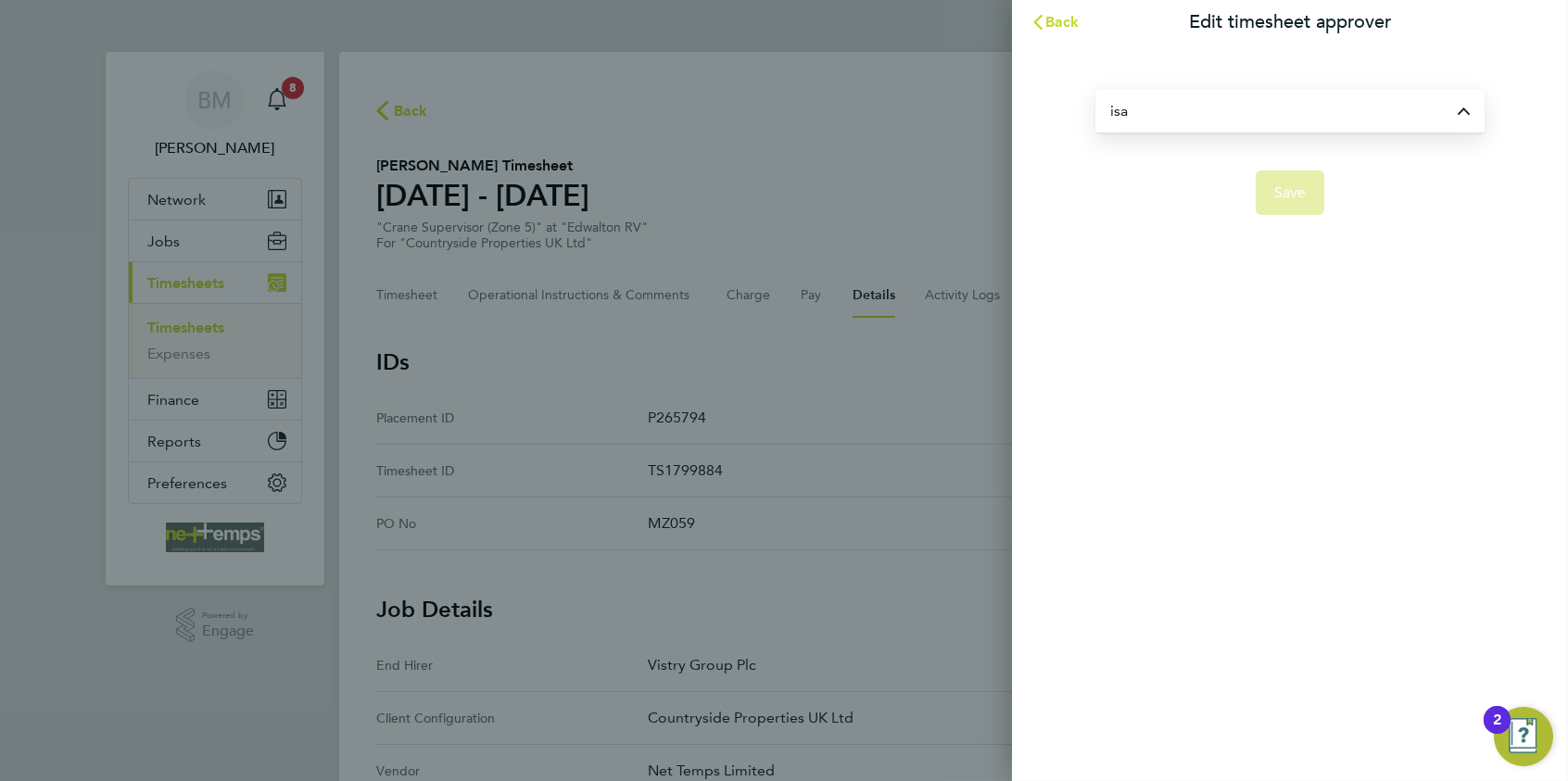
type input "[PERSON_NAME]"
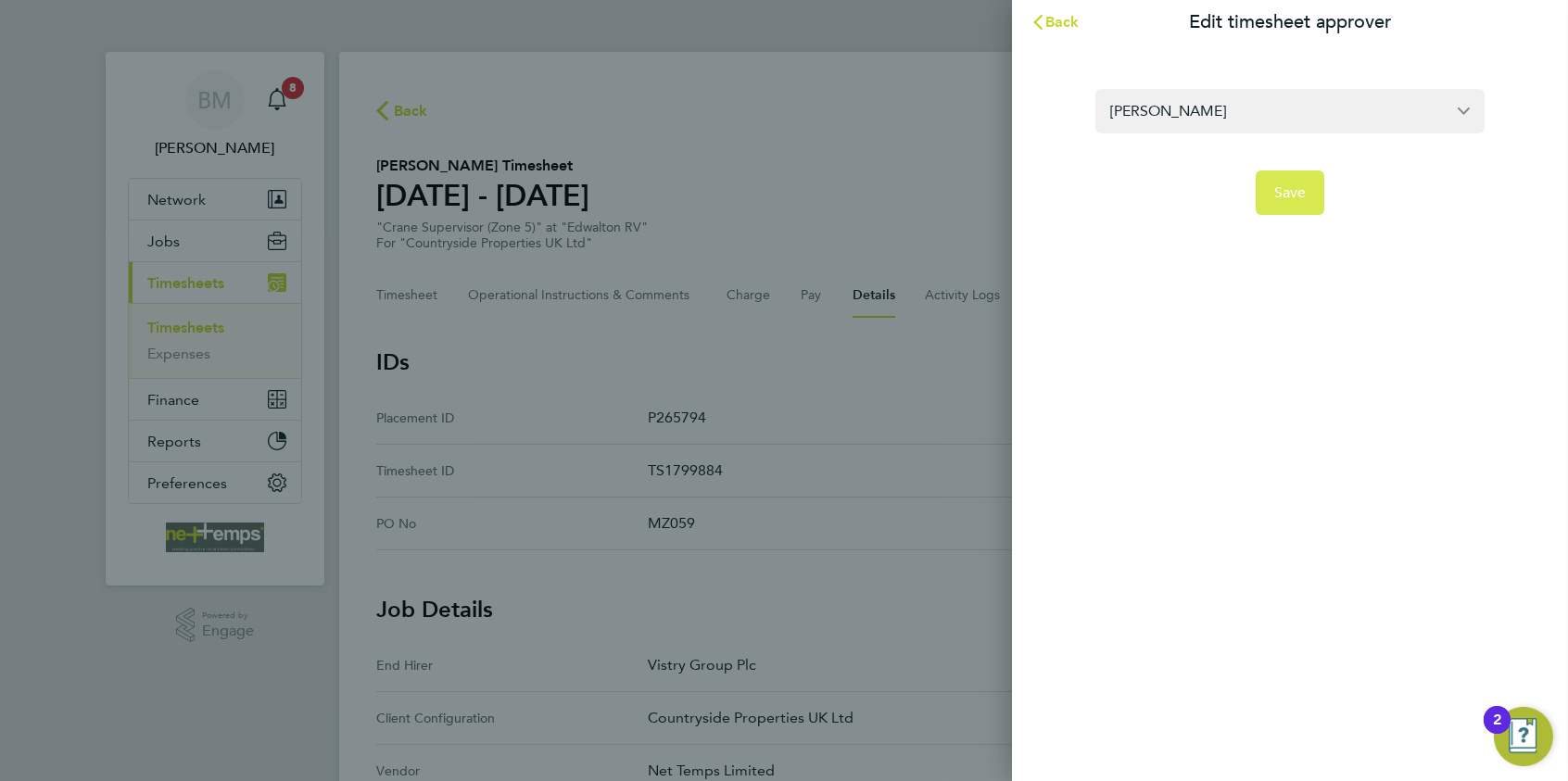
click at [1253, 195] on span "Save" at bounding box center [1290, 192] width 33 height 19
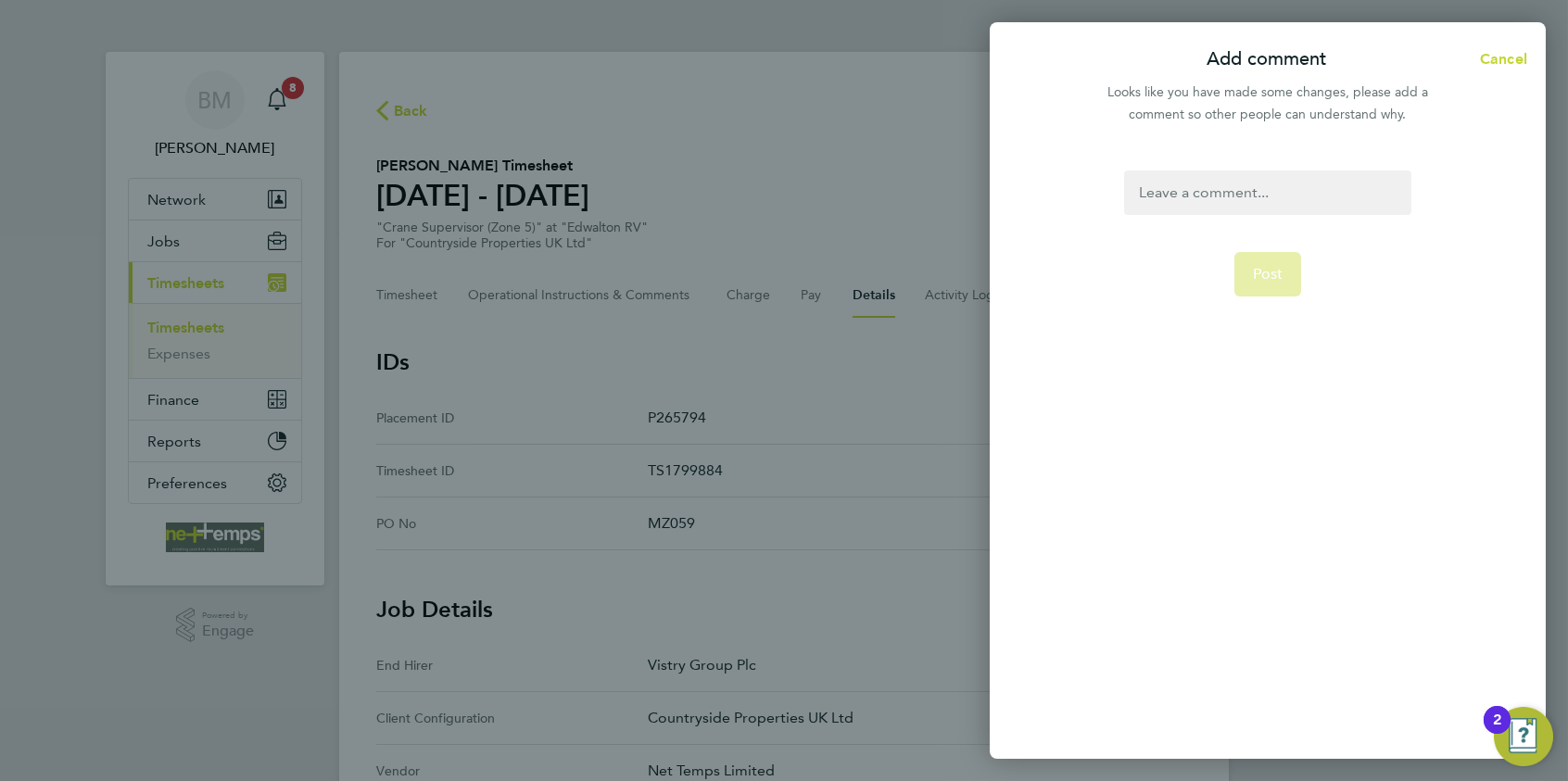
click at [1253, 195] on div at bounding box center [1268, 192] width 286 height 44
click at [1207, 200] on div at bounding box center [1268, 192] width 286 height 44
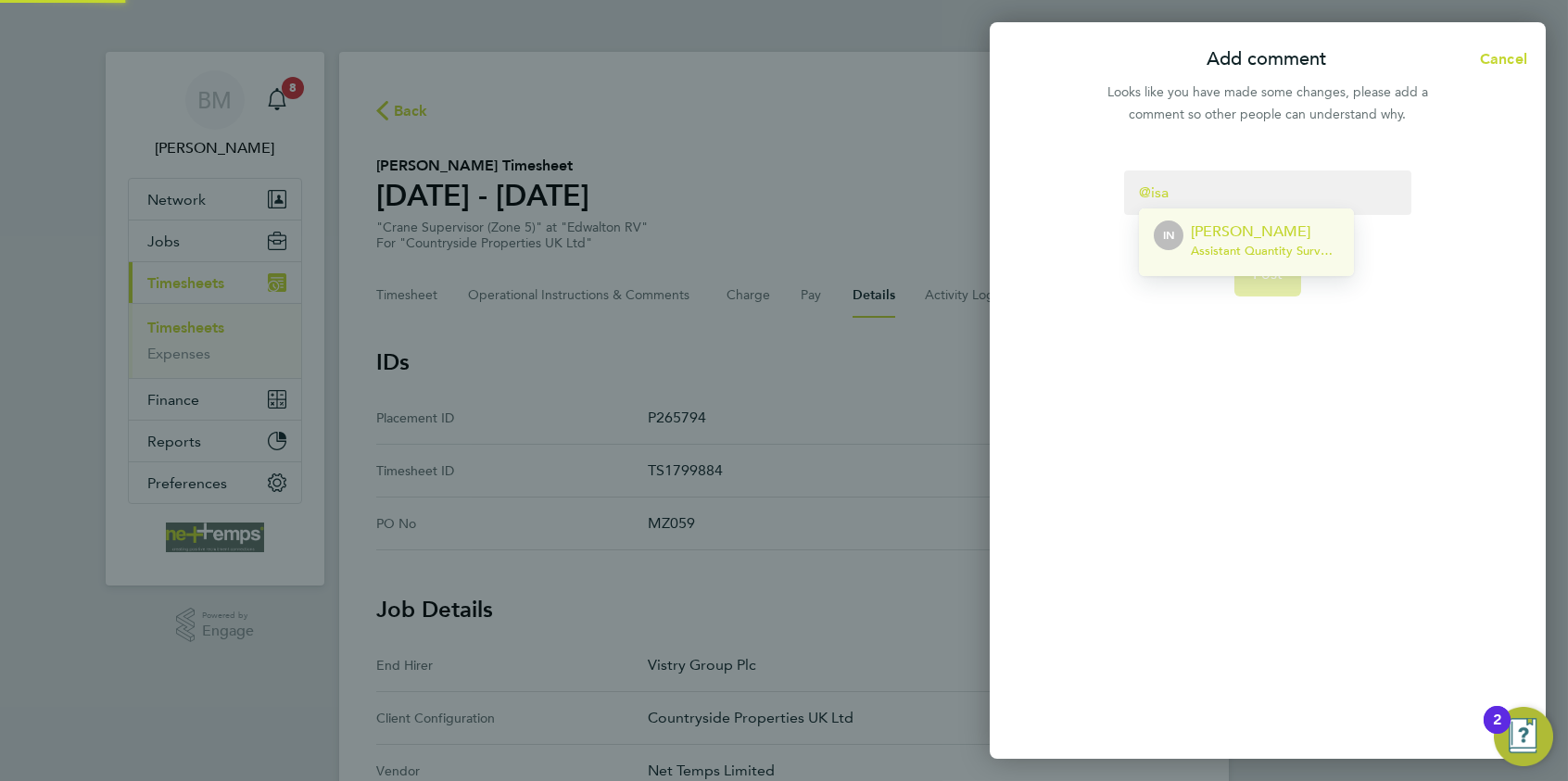
click at [1233, 250] on span "Assistant Quantity Surveyor - Vistry Group Plc" at bounding box center [1266, 252] width 148 height 15
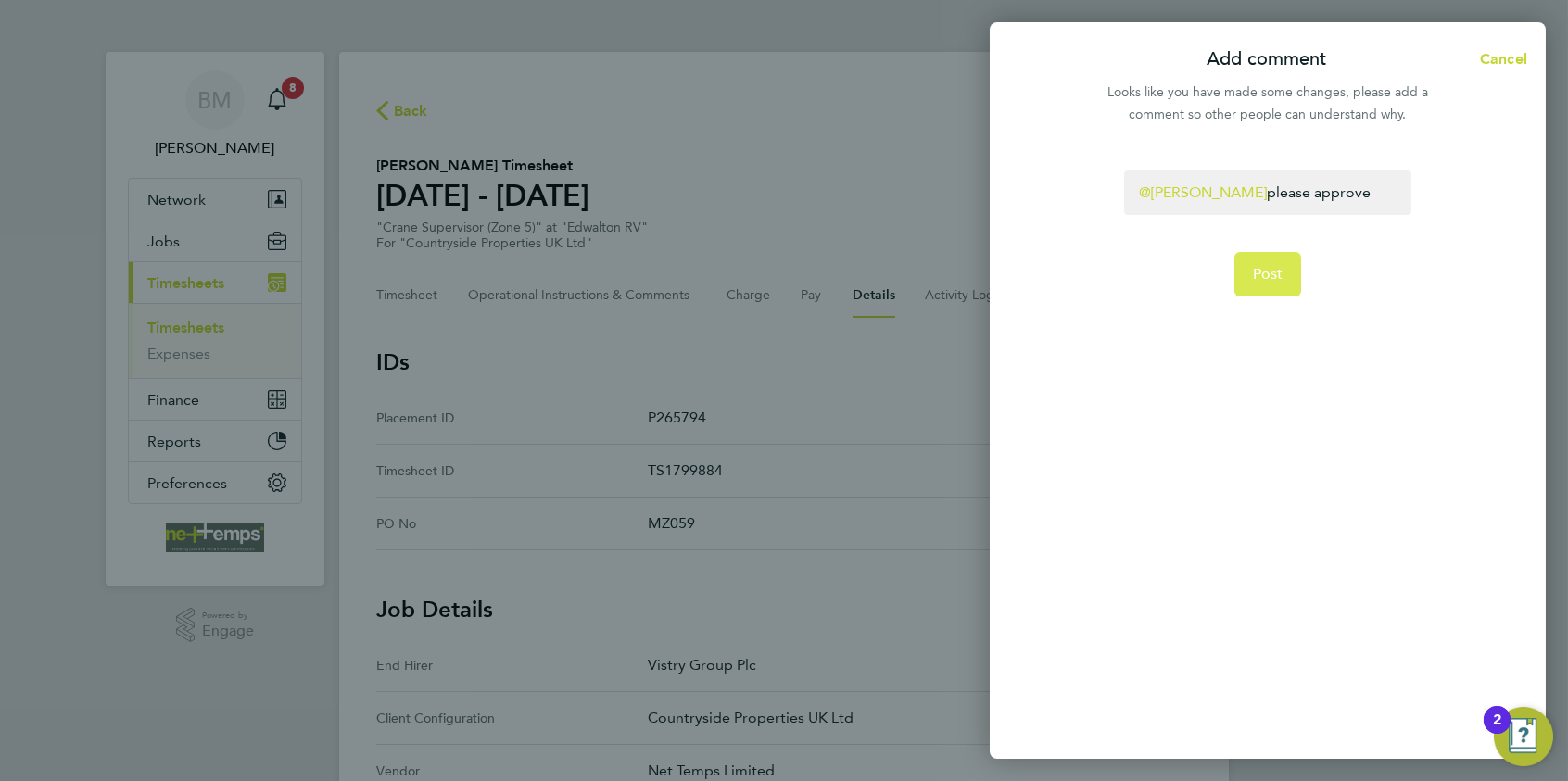
click at [1253, 280] on span "Post" at bounding box center [1268, 274] width 31 height 19
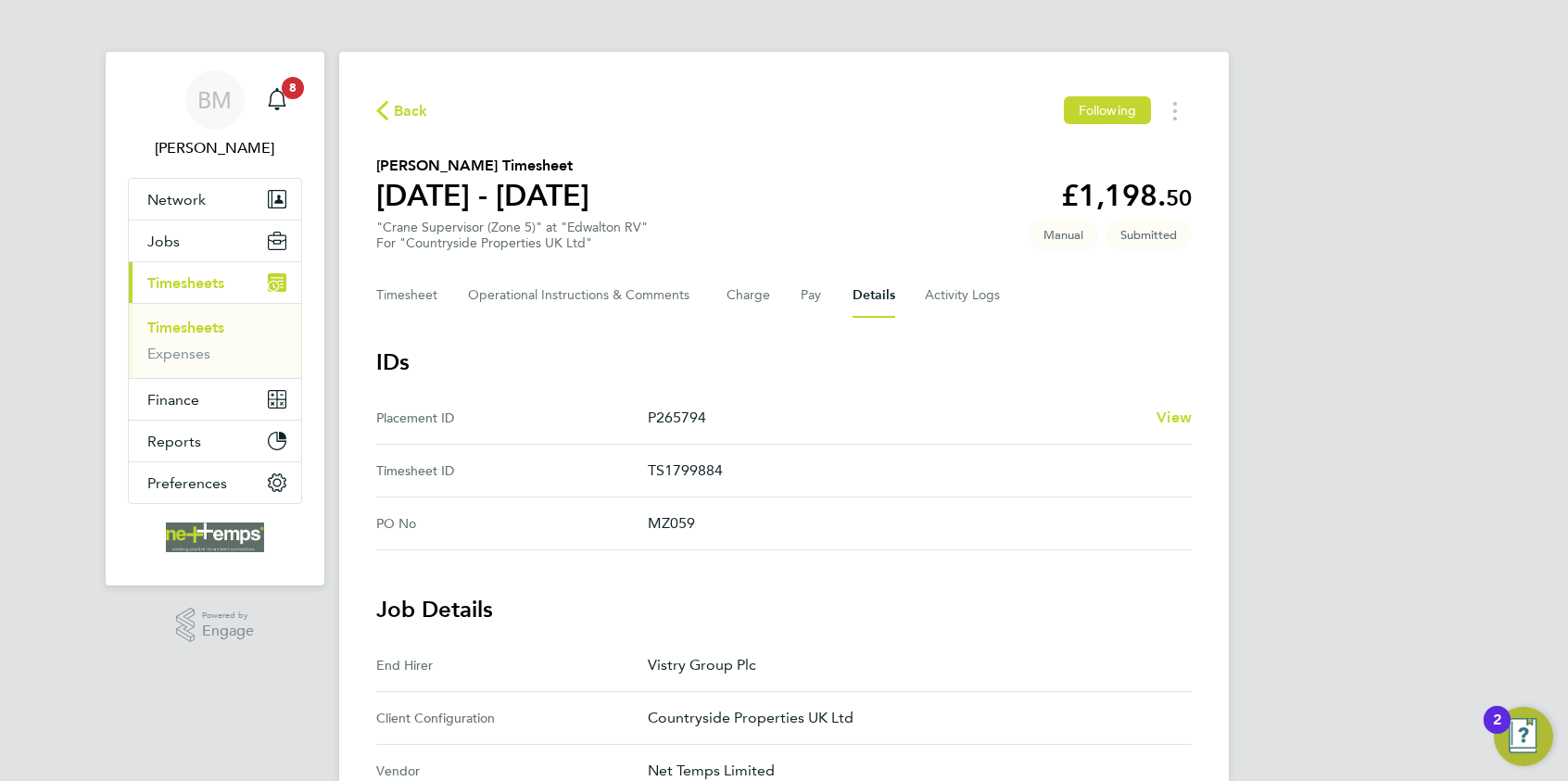
click at [402, 104] on span "Back" at bounding box center [411, 112] width 35 height 23
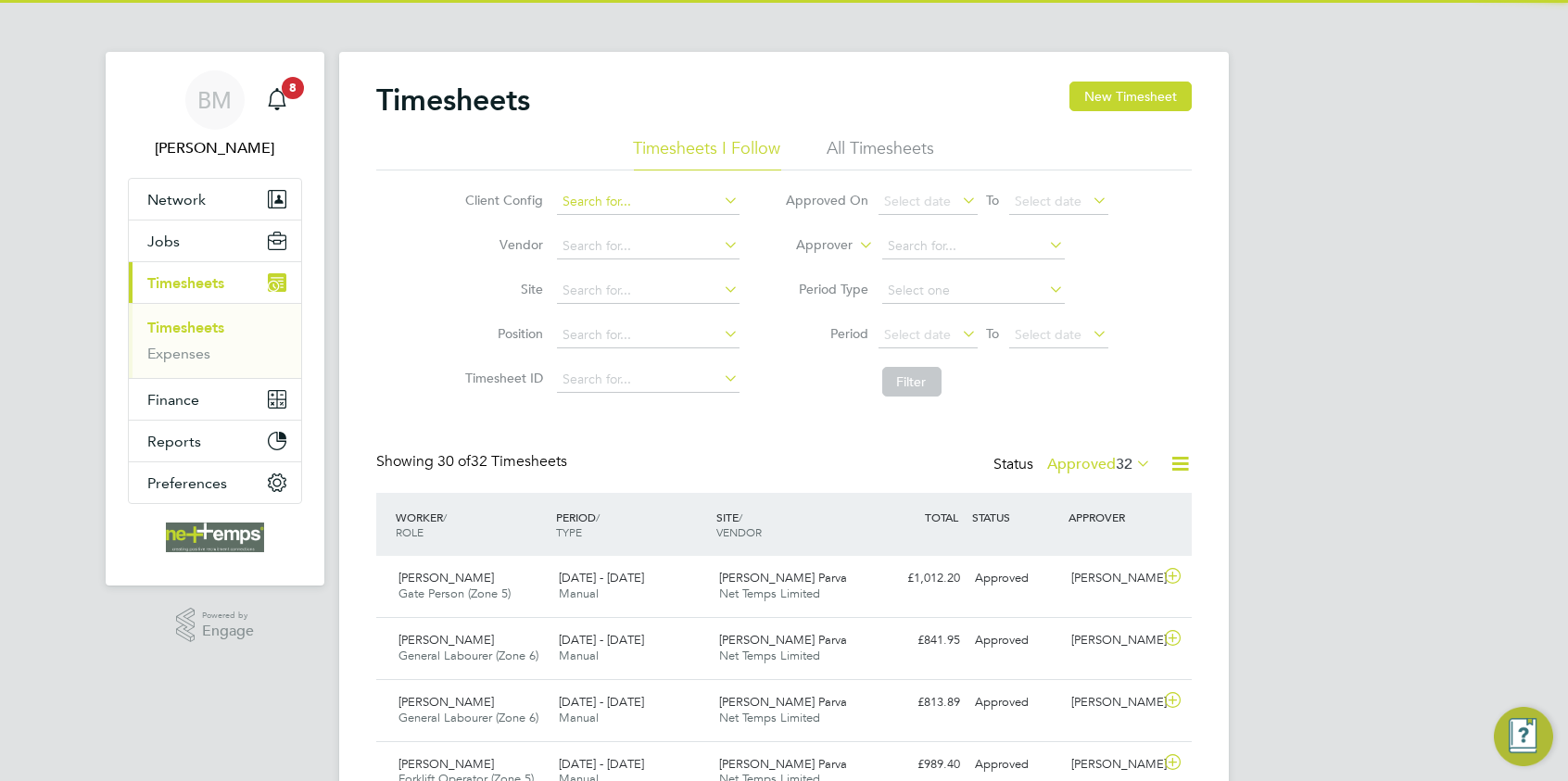
scroll to position [47, 161]
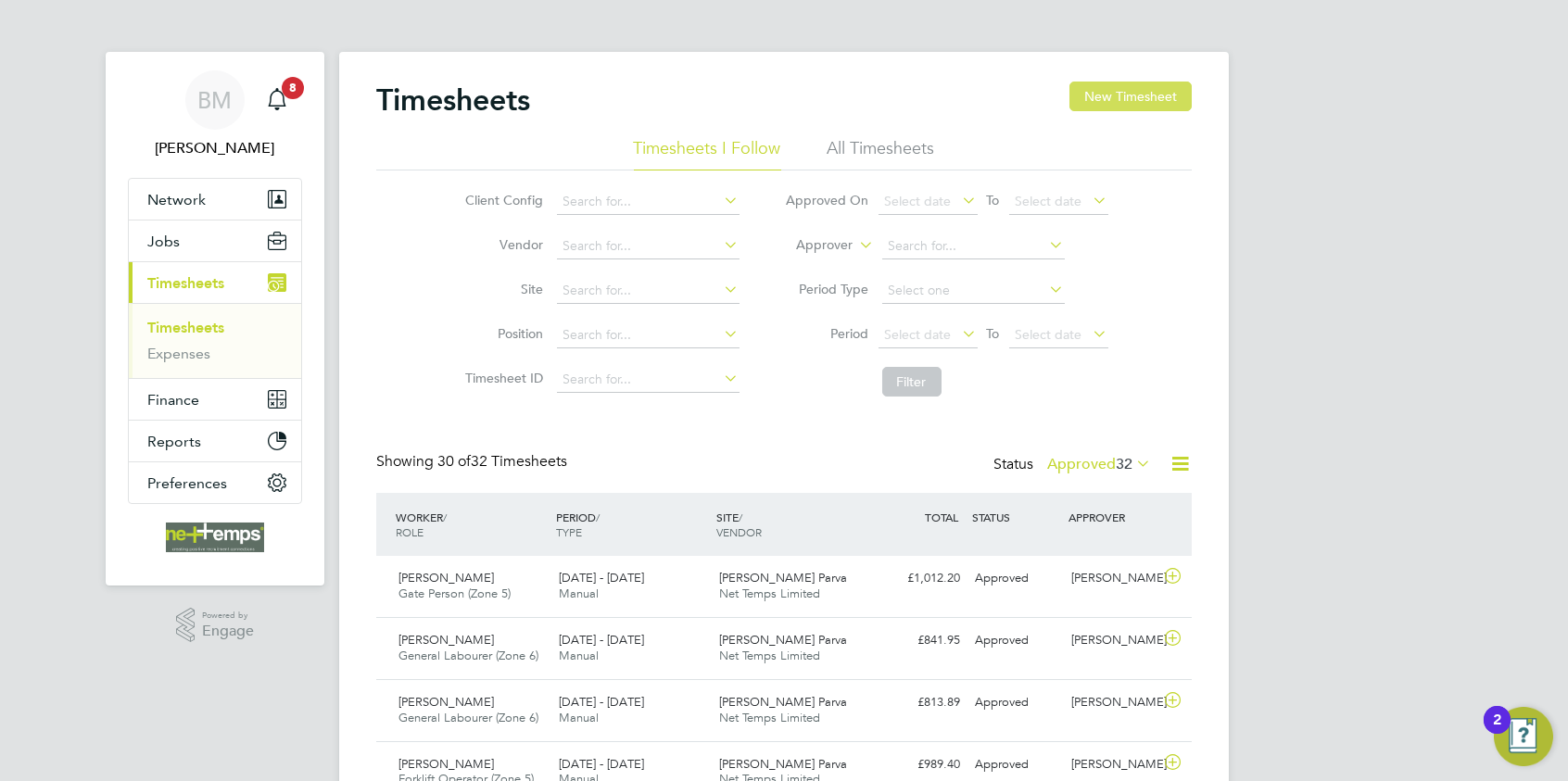
click at [1144, 83] on button "New Timesheet" at bounding box center [1130, 97] width 122 height 30
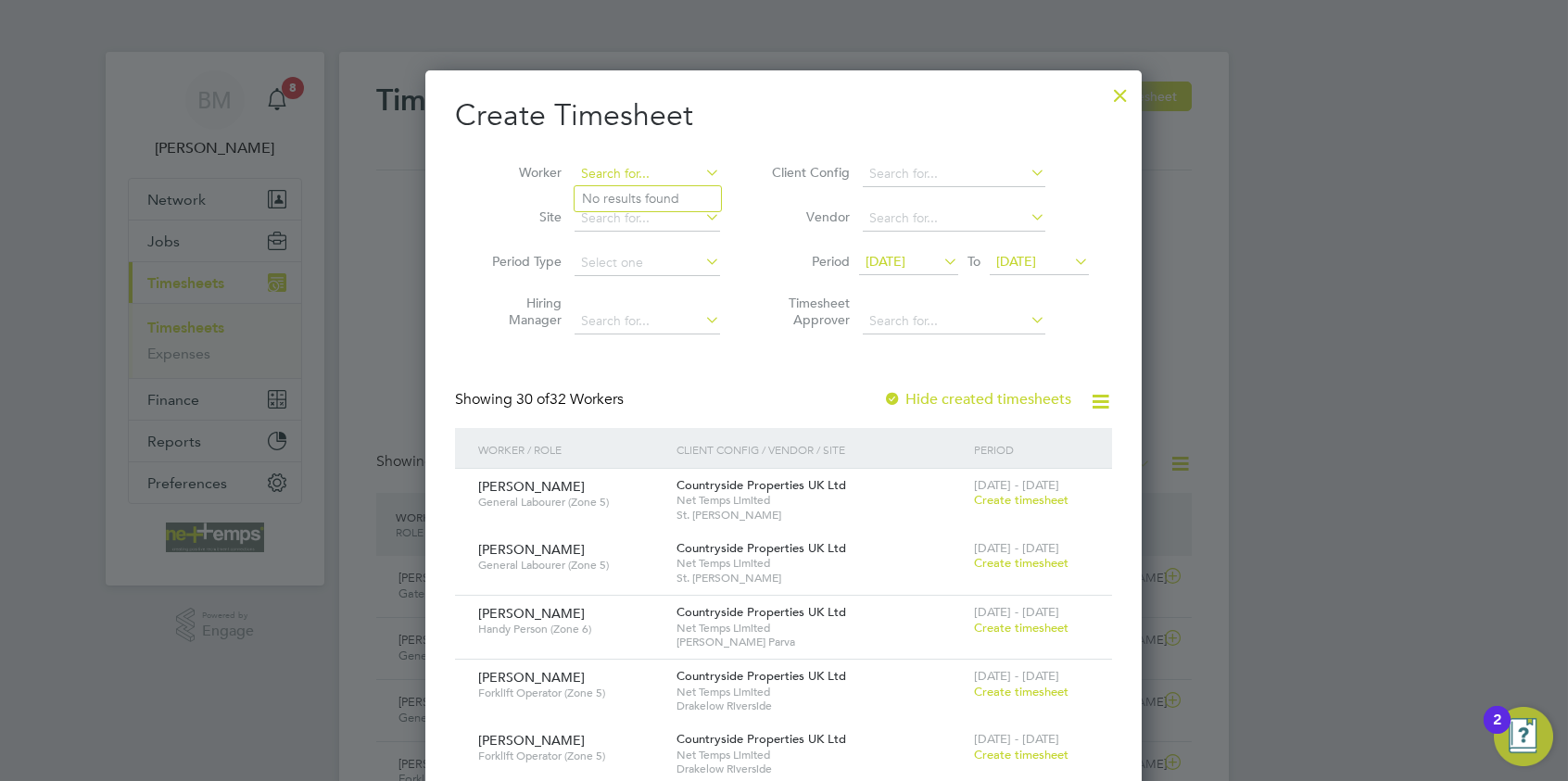
click at [638, 161] on input at bounding box center [647, 175] width 146 height 26
click at [693, 191] on b "Smith" at bounding box center [746, 198] width 108 height 16
type input "[PERSON_NAME]"
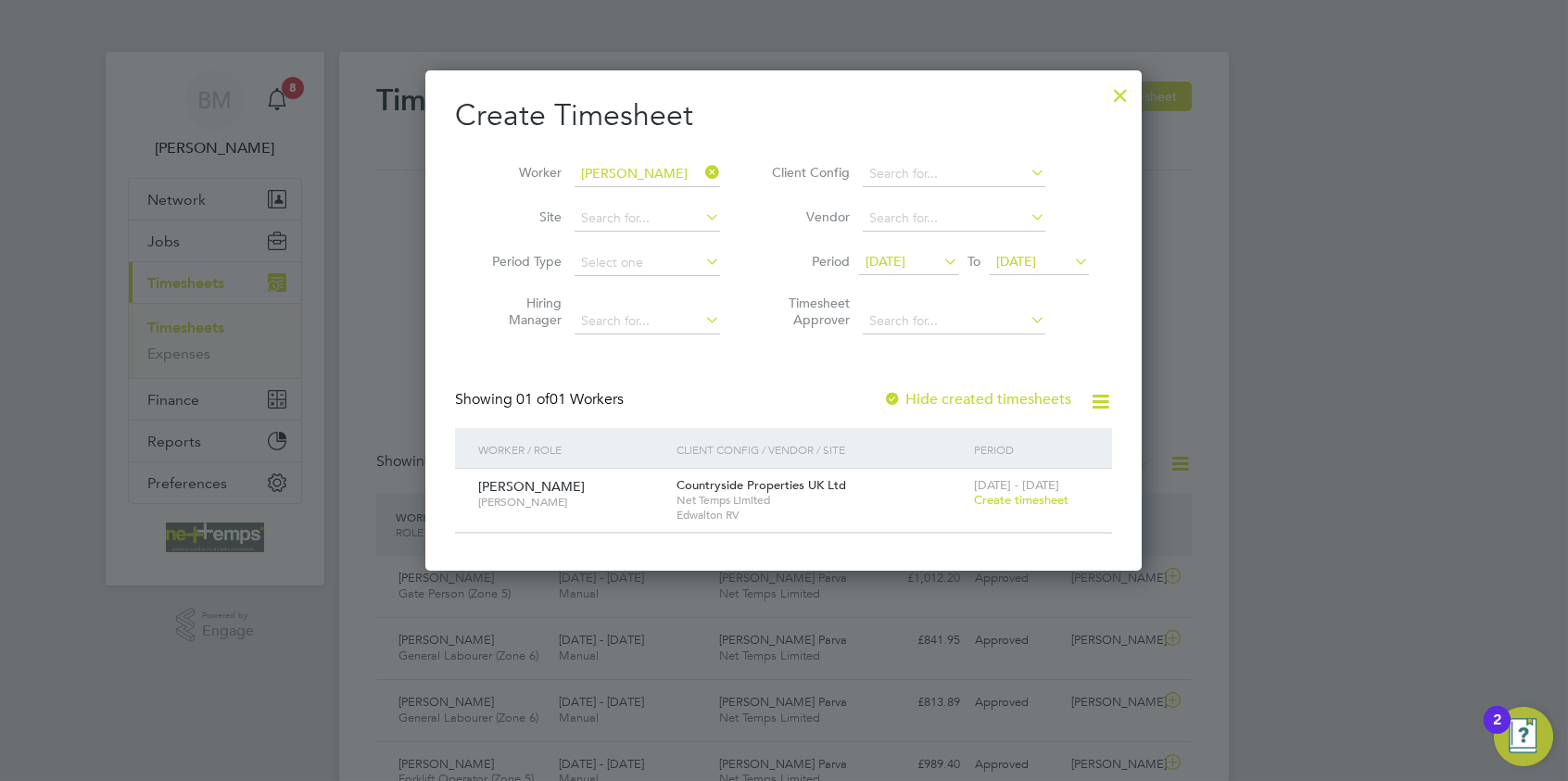
drag, startPoint x: 1016, startPoint y: 504, endPoint x: 992, endPoint y: 503, distance: 24.0
click at [1019, 504] on span "Create timesheet" at bounding box center [1022, 499] width 95 height 16
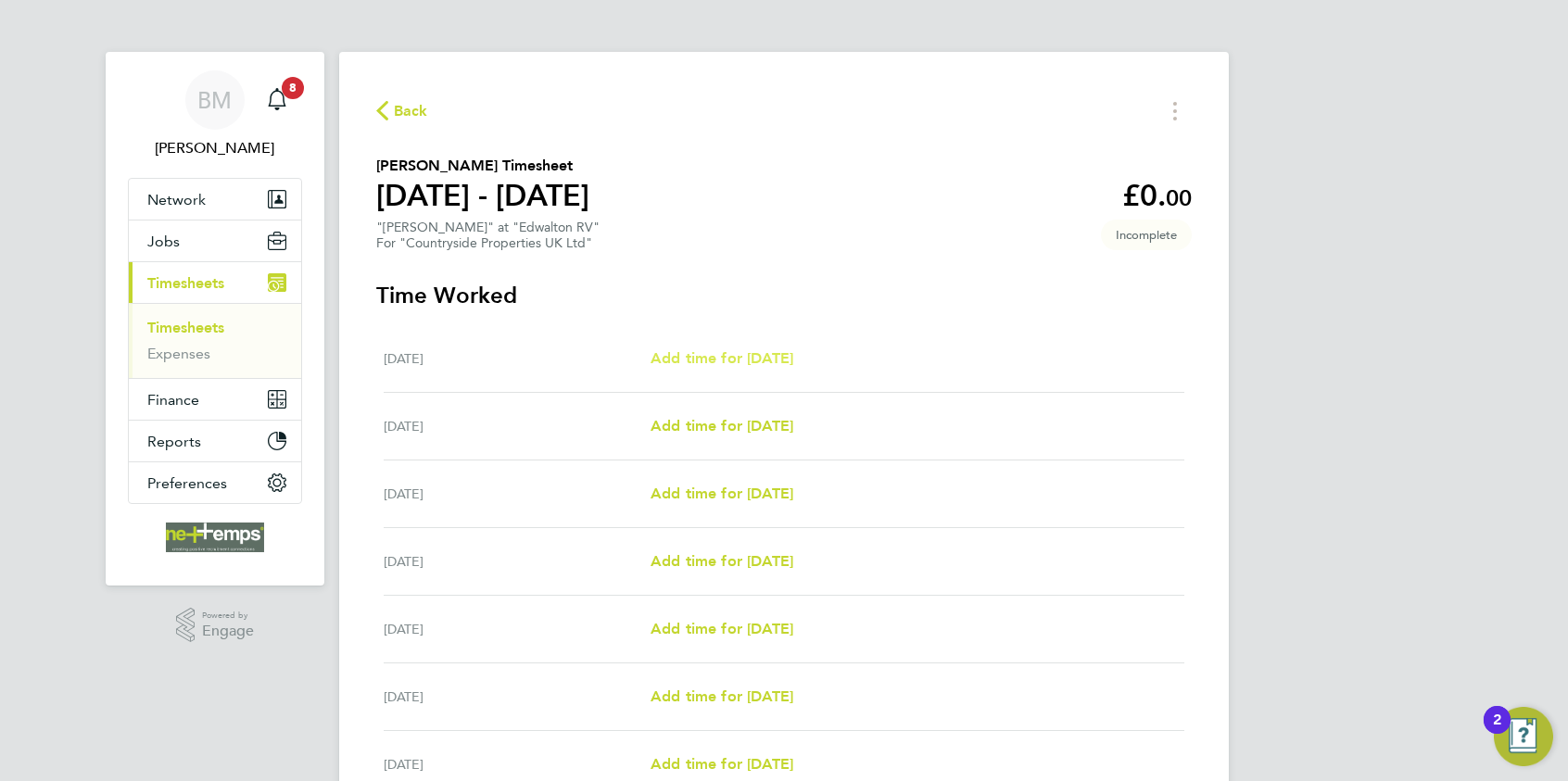
click at [784, 359] on span "Add time for [DATE]" at bounding box center [722, 358] width 143 height 18
select select "30"
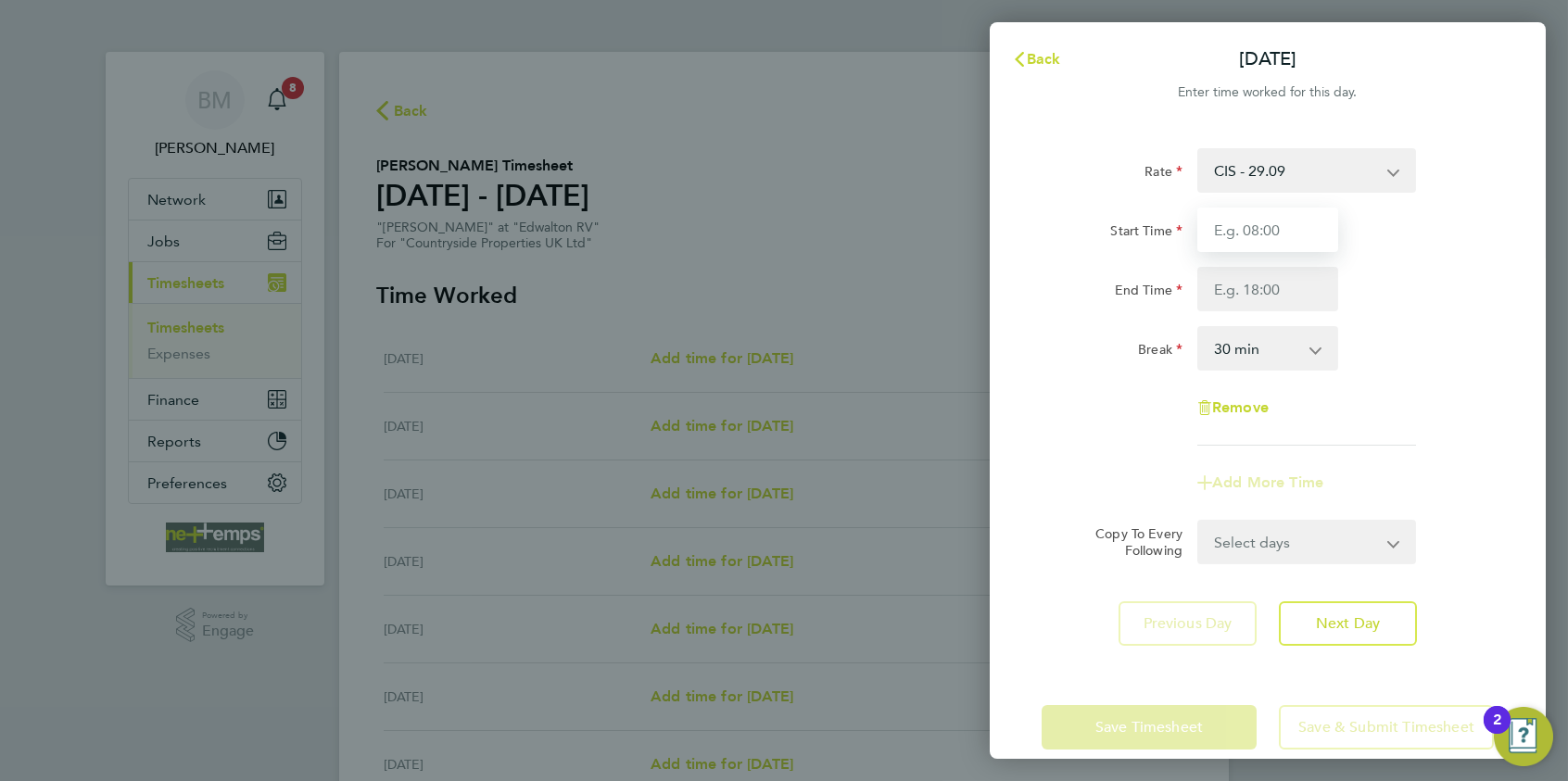
click at [1253, 237] on input "Start Time" at bounding box center [1268, 229] width 141 height 44
type input "07:30"
type input "16:30"
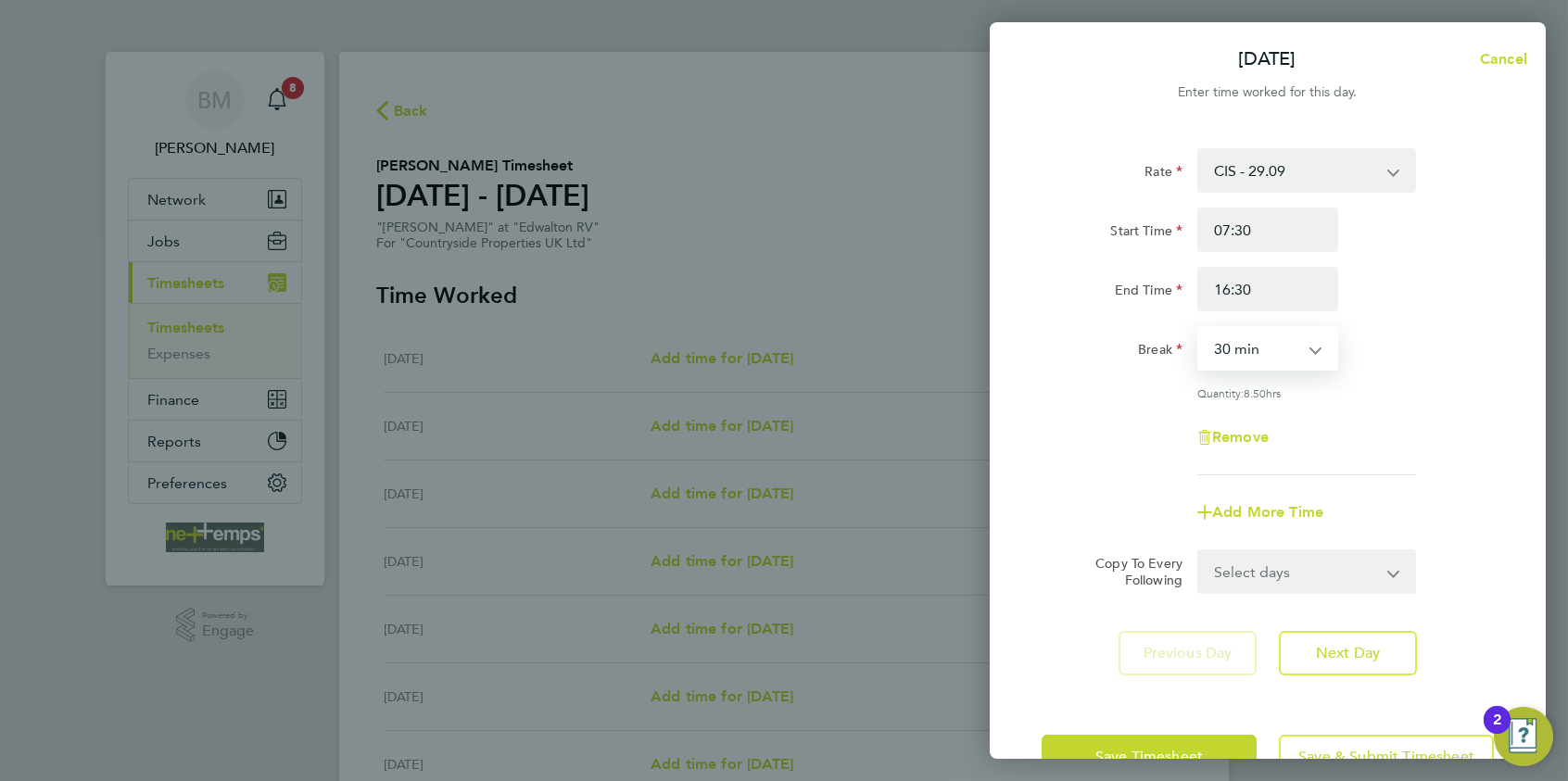
click at [1253, 346] on select "0 min 15 min 30 min 45 min 60 min 75 min 90 min" at bounding box center [1256, 347] width 115 height 40
click at [1253, 384] on div "Rate CIS - 29.09 Start Time 07:30 End Time 16:30 Break 0 min 15 min 30 min 45 m…" at bounding box center [1268, 312] width 453 height 327
click at [1253, 604] on span "Next Day" at bounding box center [1348, 653] width 64 height 19
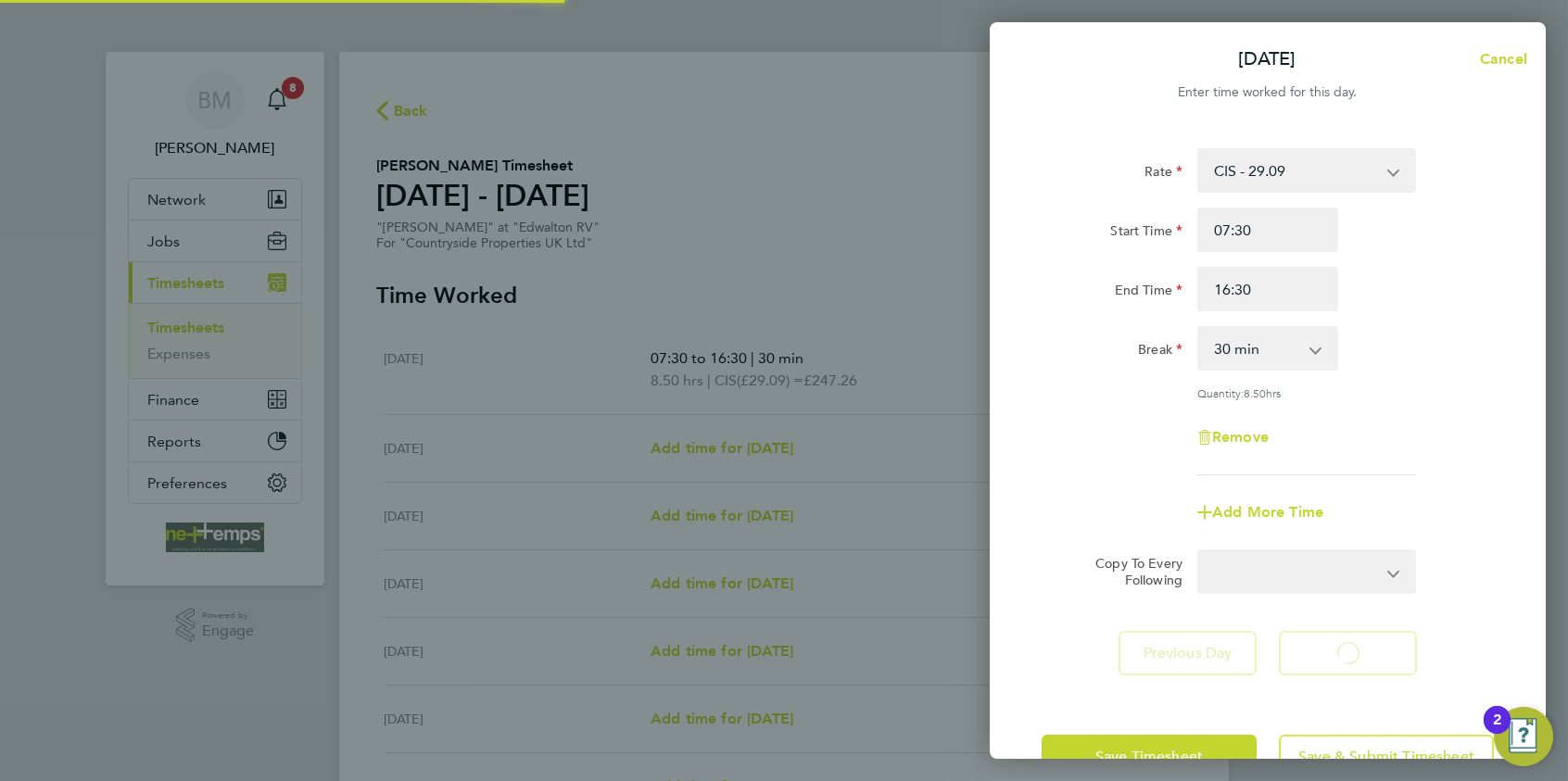
select select "30"
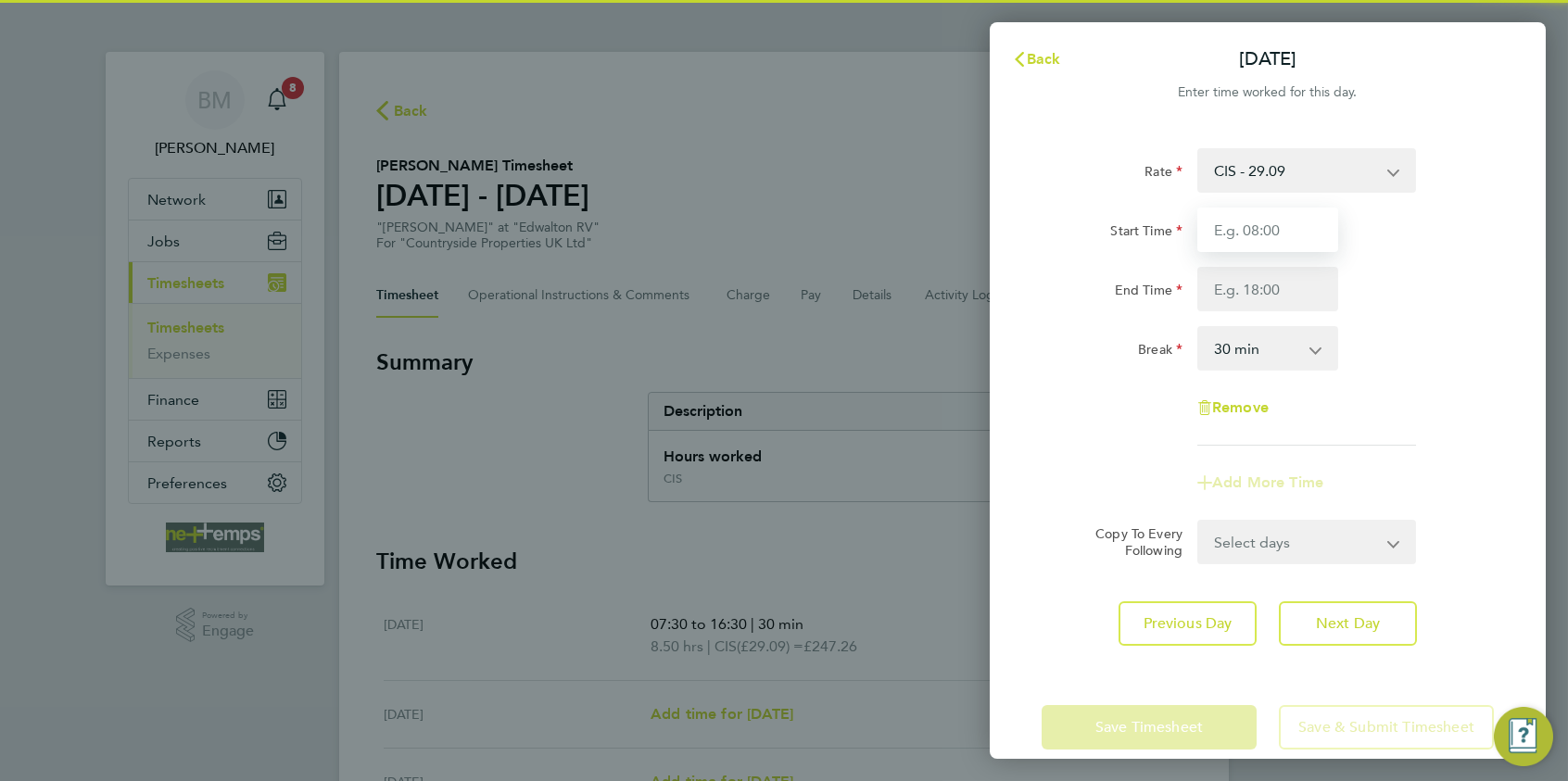
click at [1248, 234] on input "Start Time" at bounding box center [1268, 229] width 141 height 44
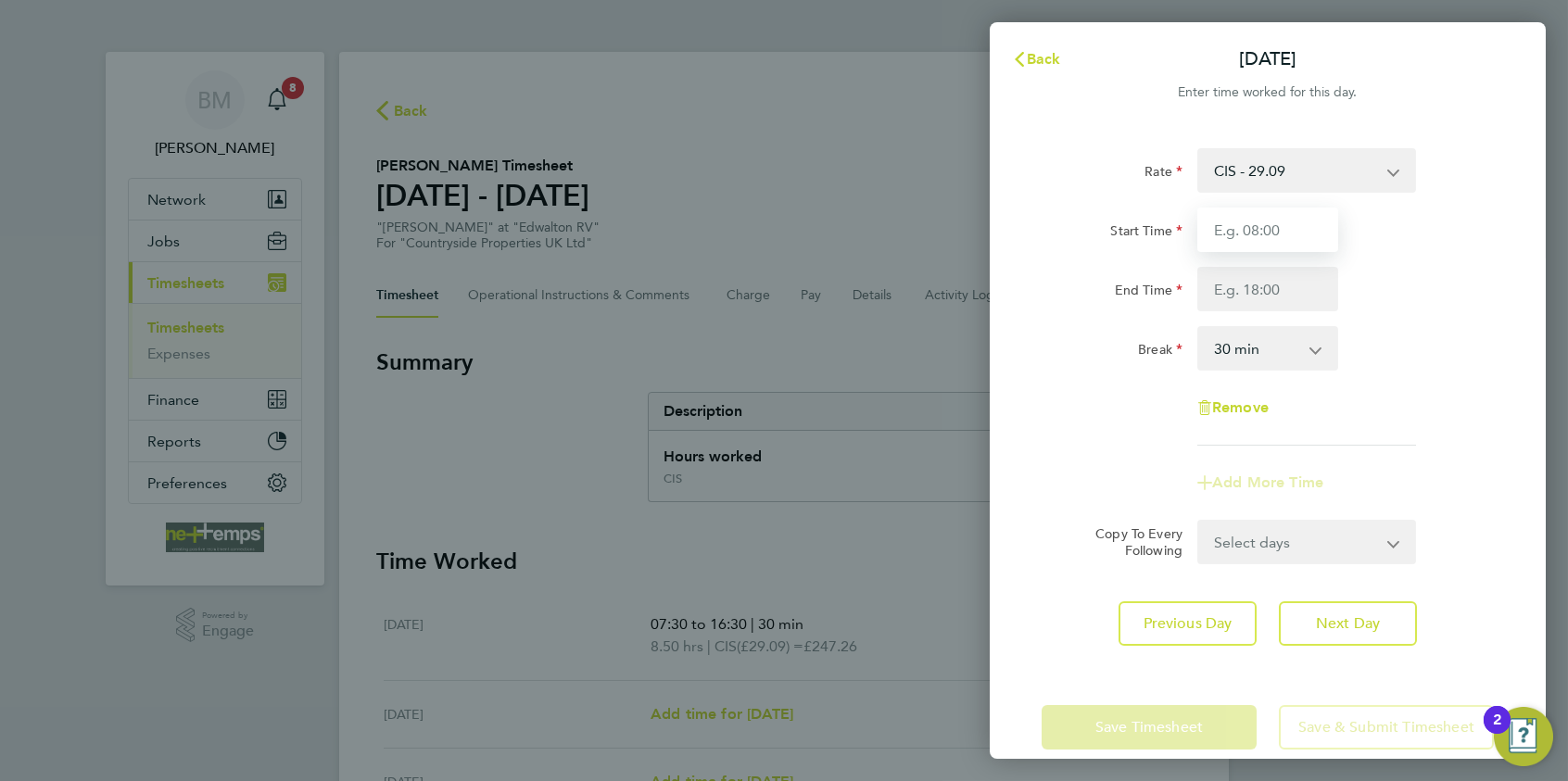
type input "07:30"
type input "16:30"
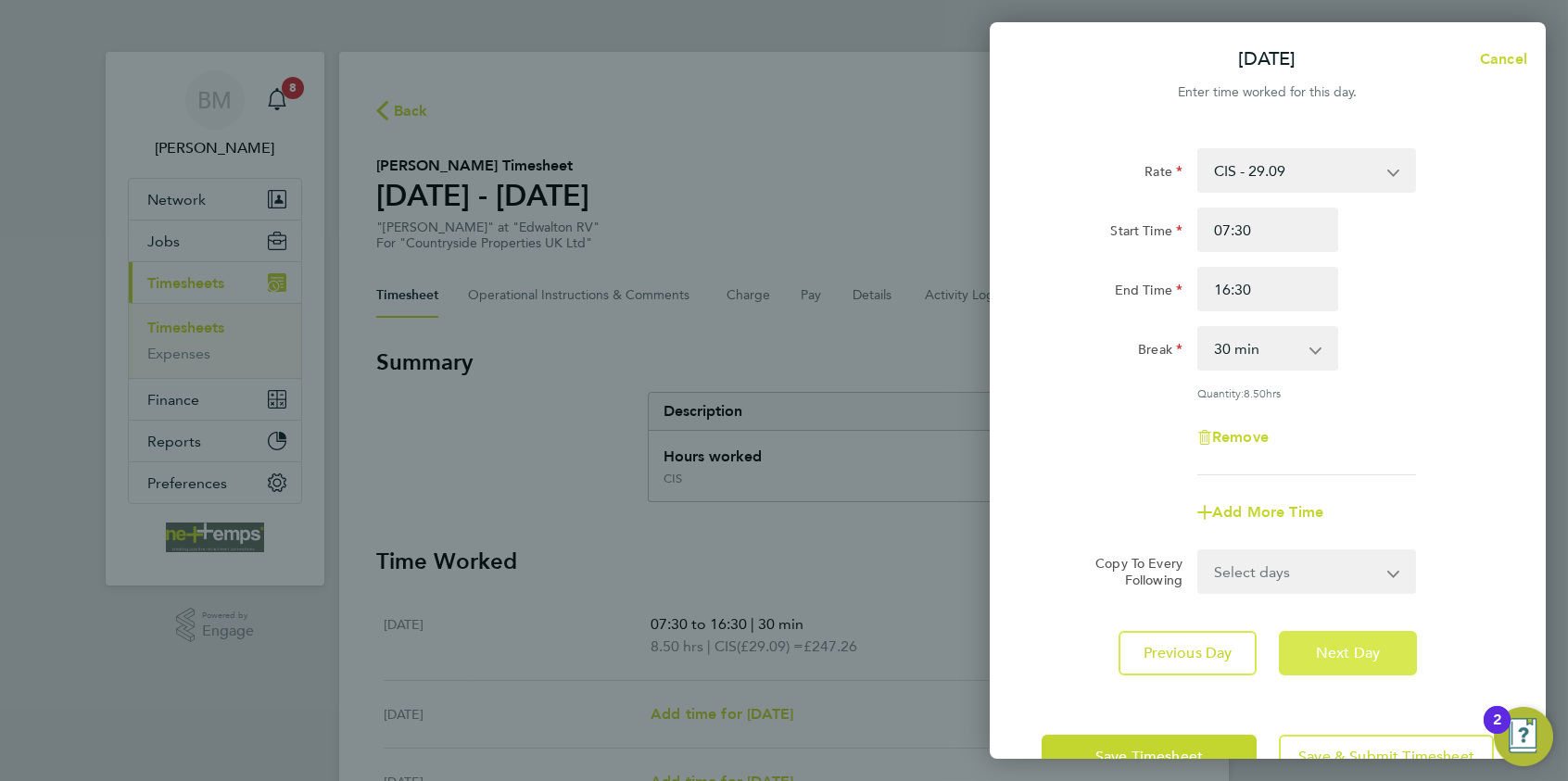
click at [1253, 604] on span "Next Day" at bounding box center [1348, 653] width 64 height 19
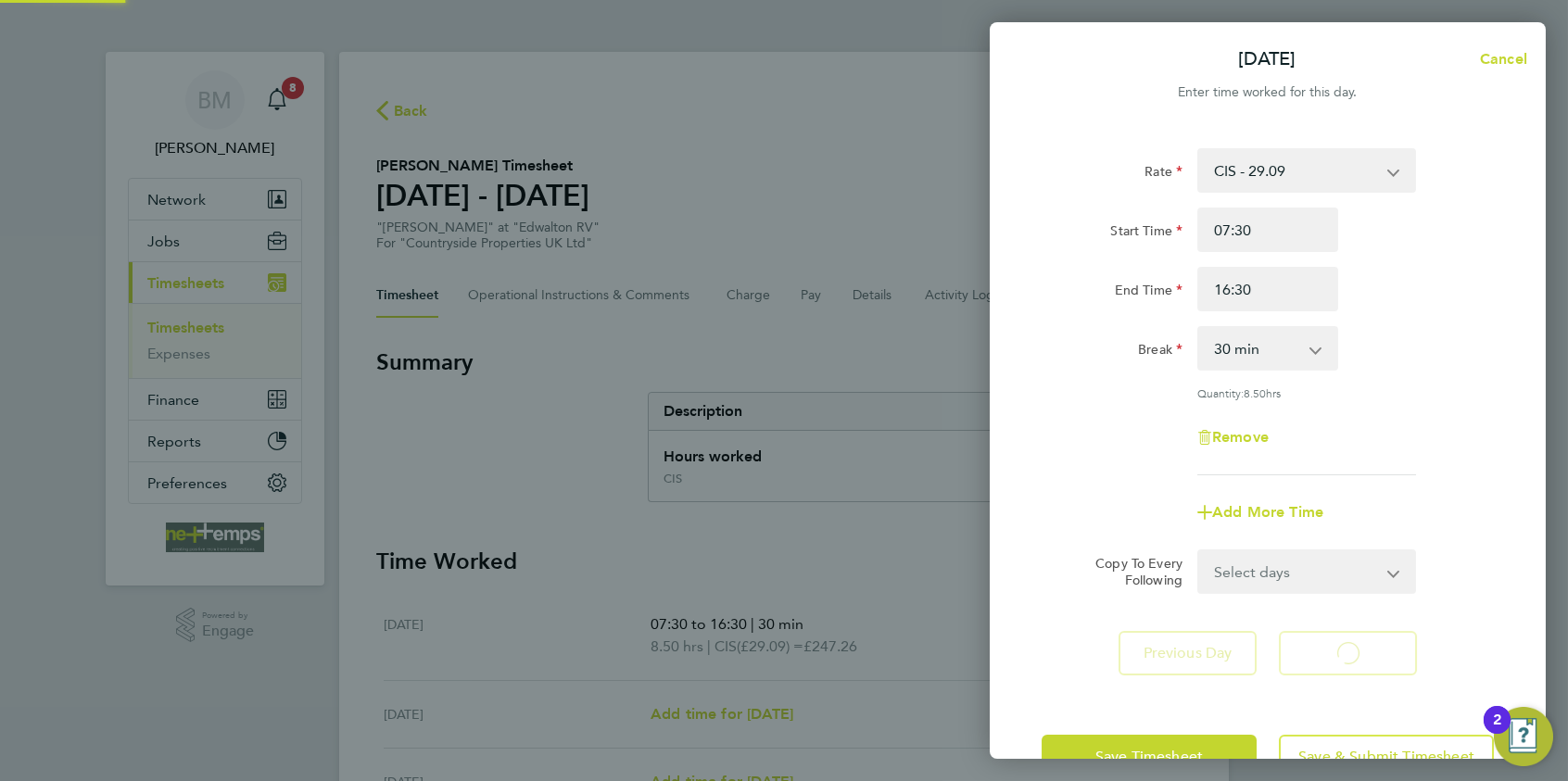
select select "30"
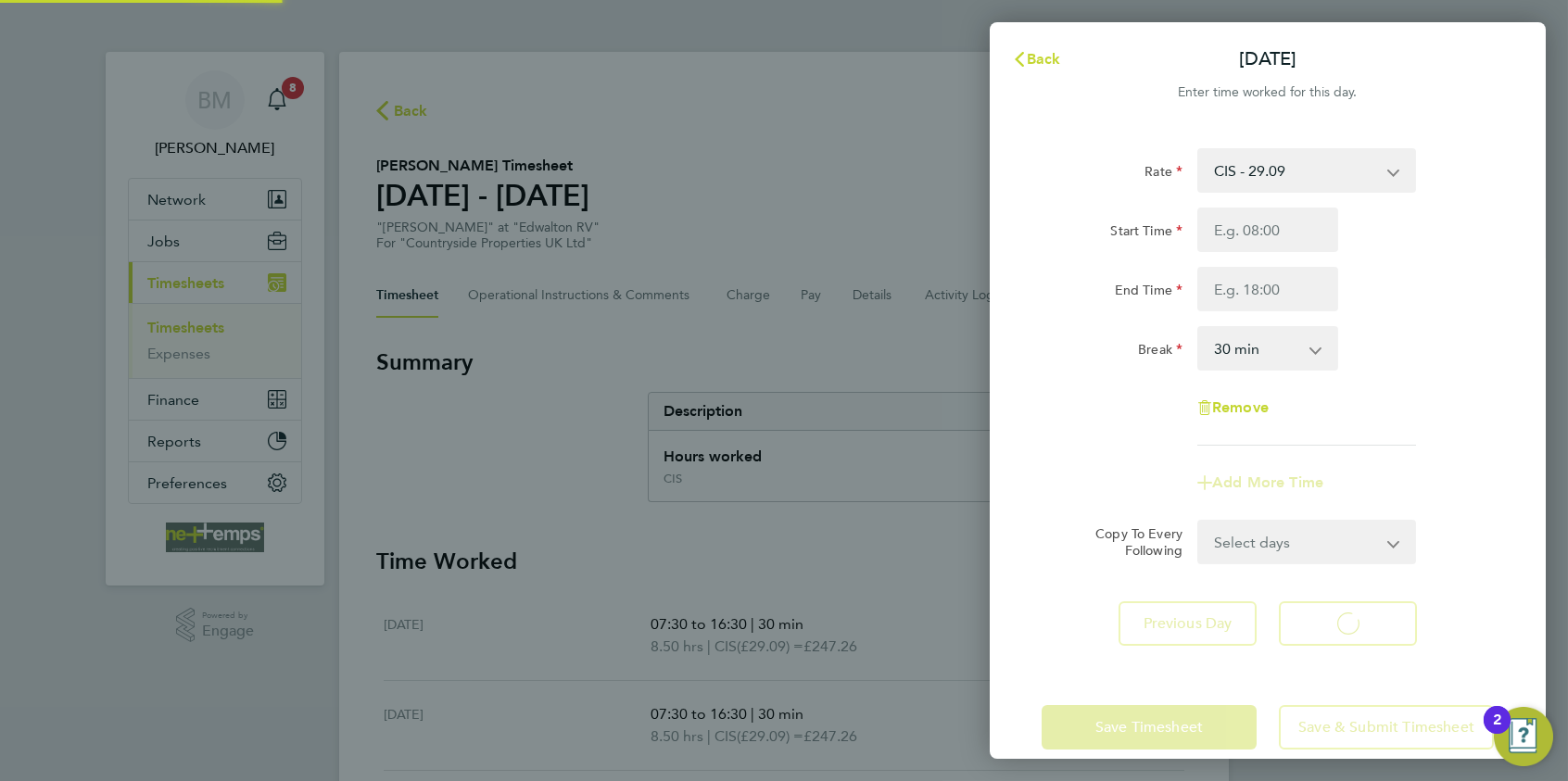
select select "30"
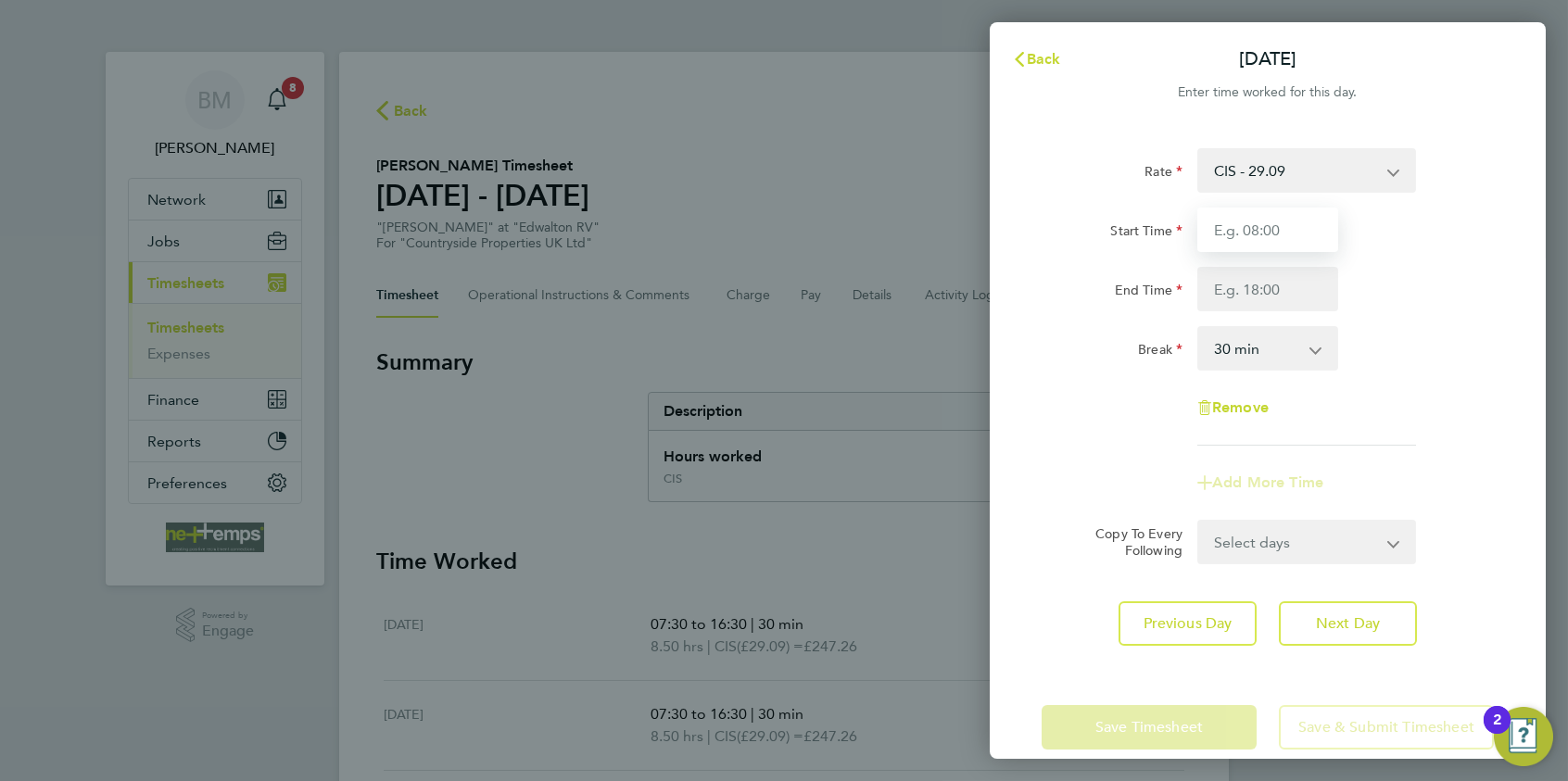
click at [1253, 237] on input "Start Time" at bounding box center [1268, 229] width 141 height 44
type input "07:30"
type input "16:30"
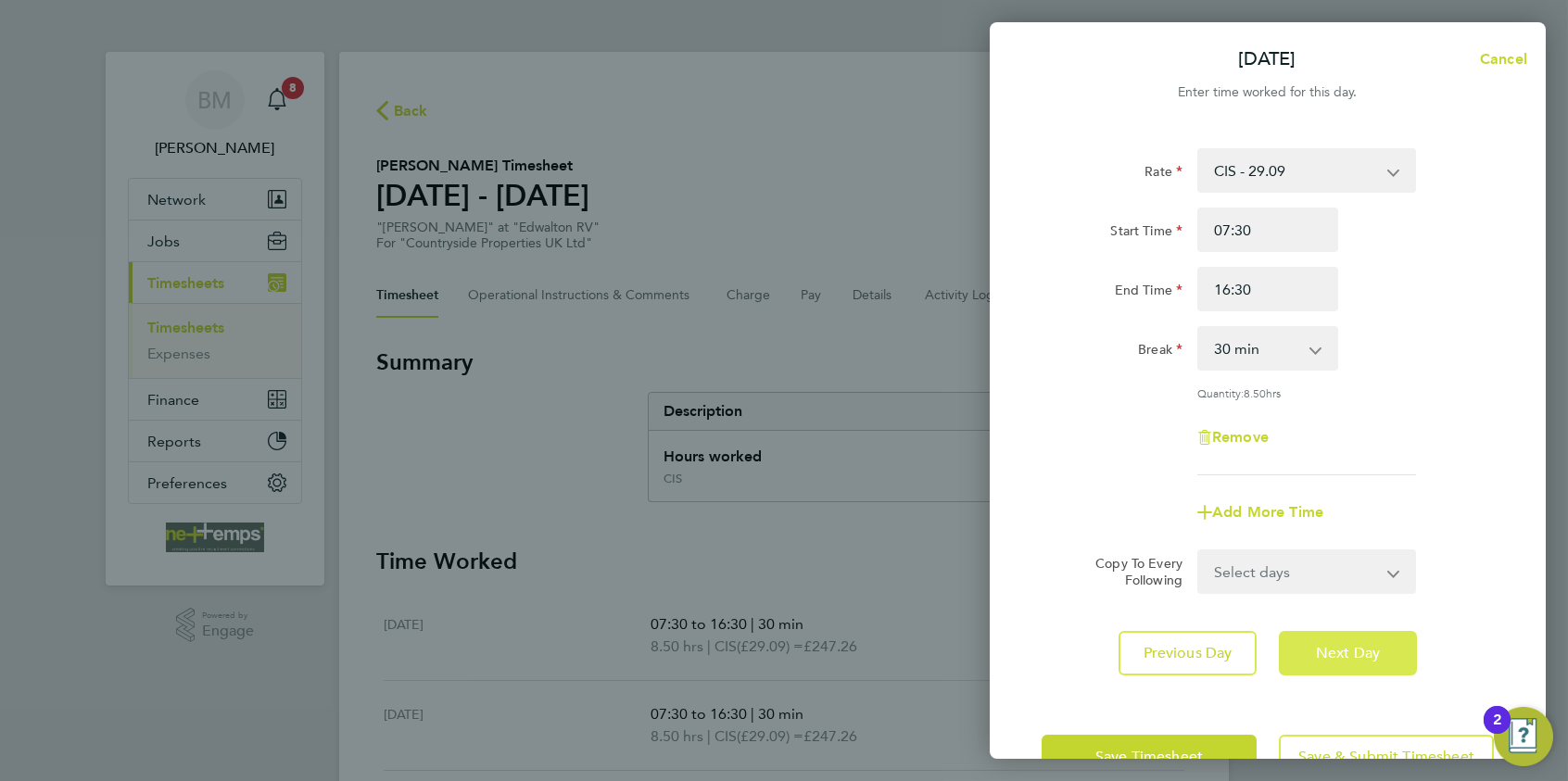
click at [1253, 604] on span "Next Day" at bounding box center [1348, 653] width 64 height 19
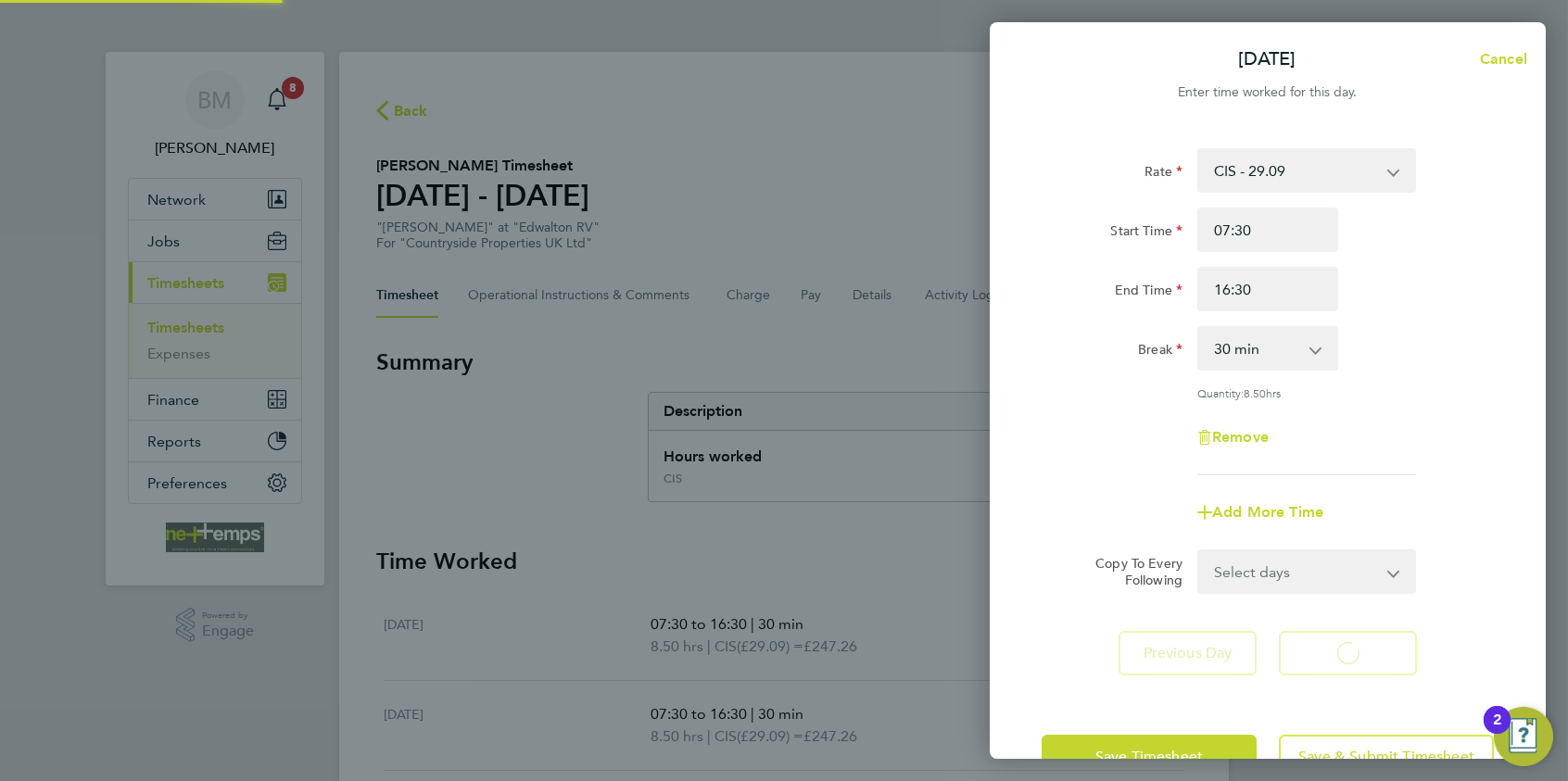
select select "30"
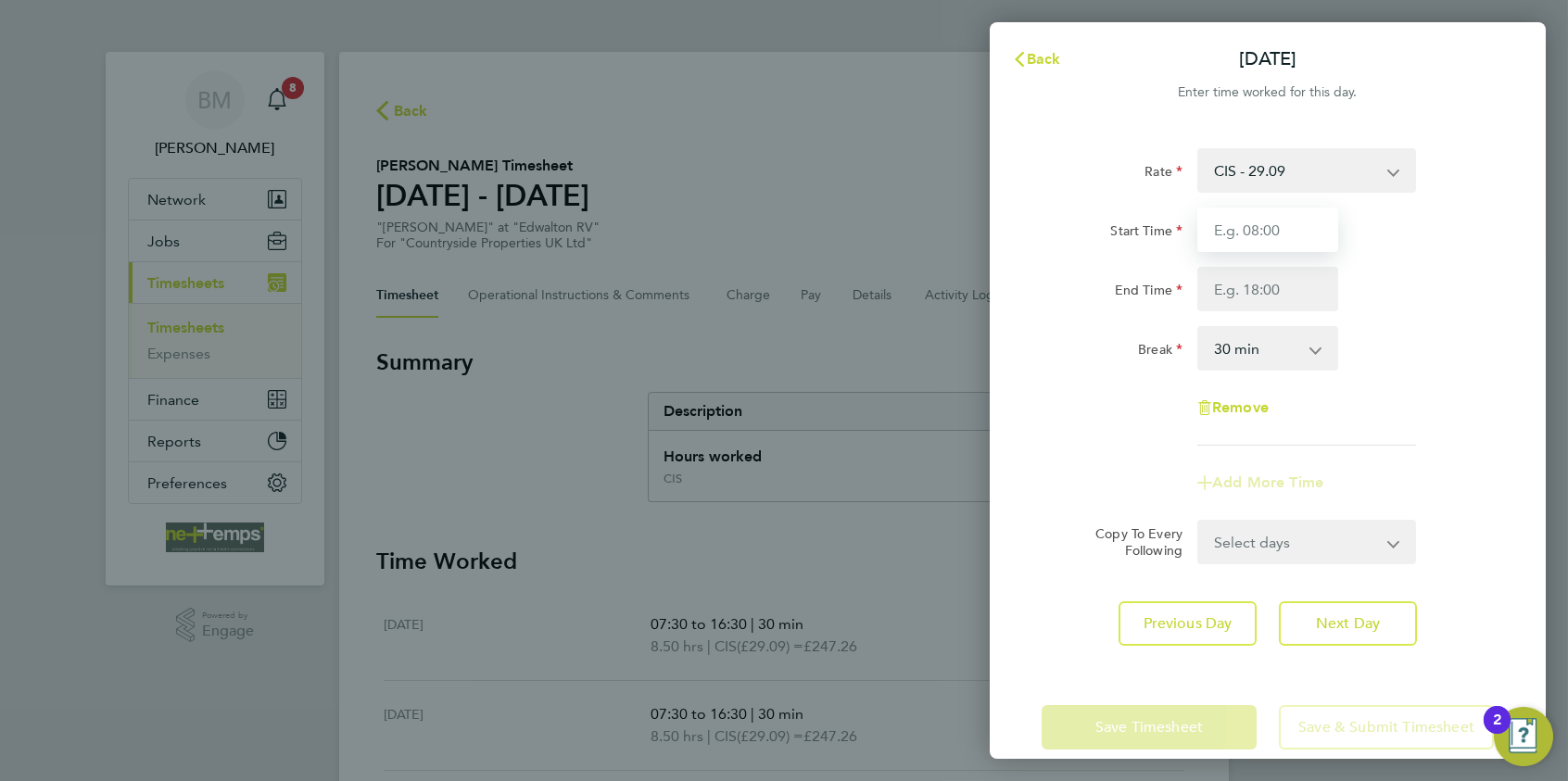
click at [1253, 239] on input "Start Time" at bounding box center [1268, 229] width 141 height 44
type input "07:30"
type input "16:30"
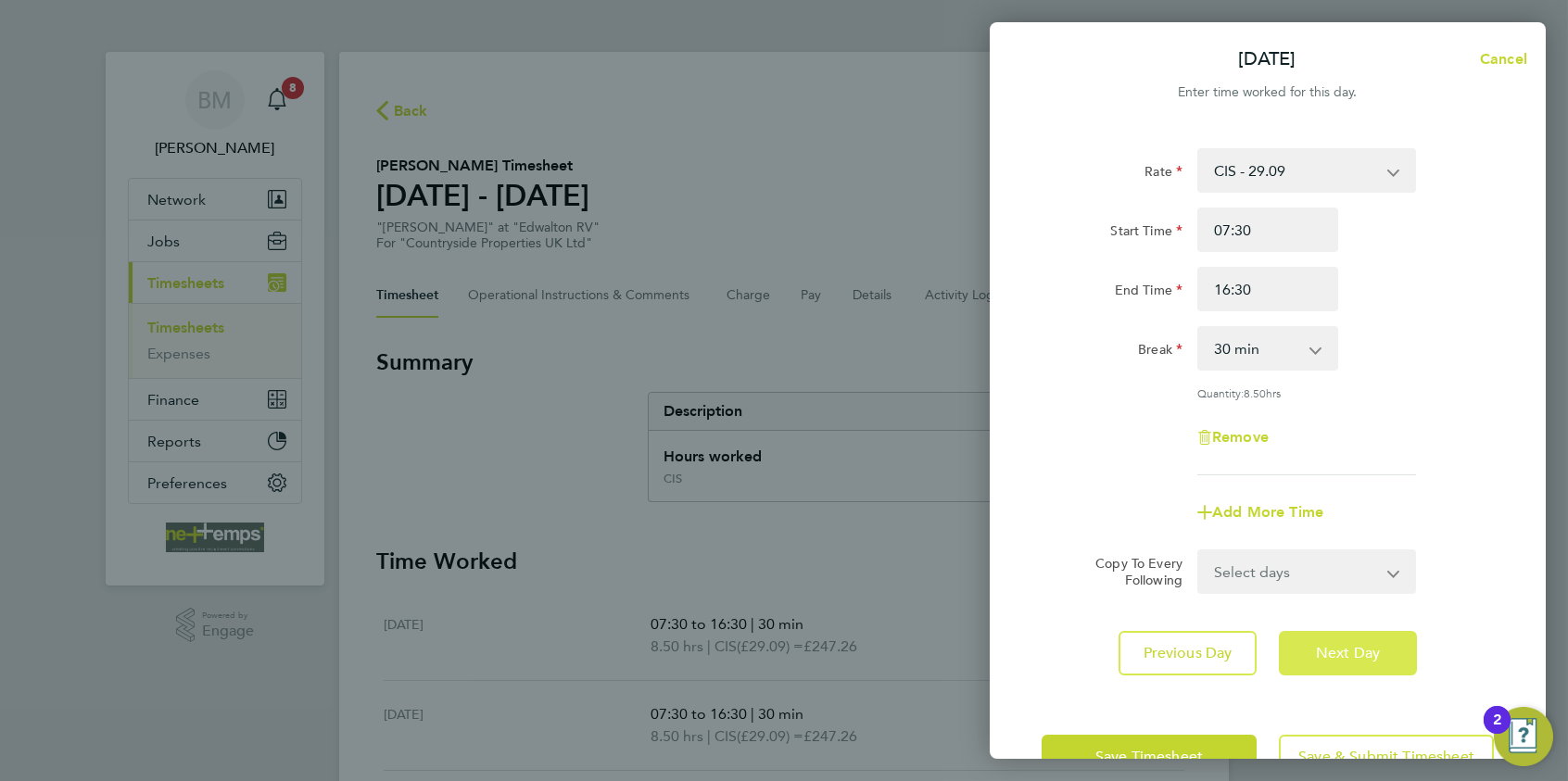
click at [1253, 604] on button "Next Day" at bounding box center [1347, 652] width 138 height 44
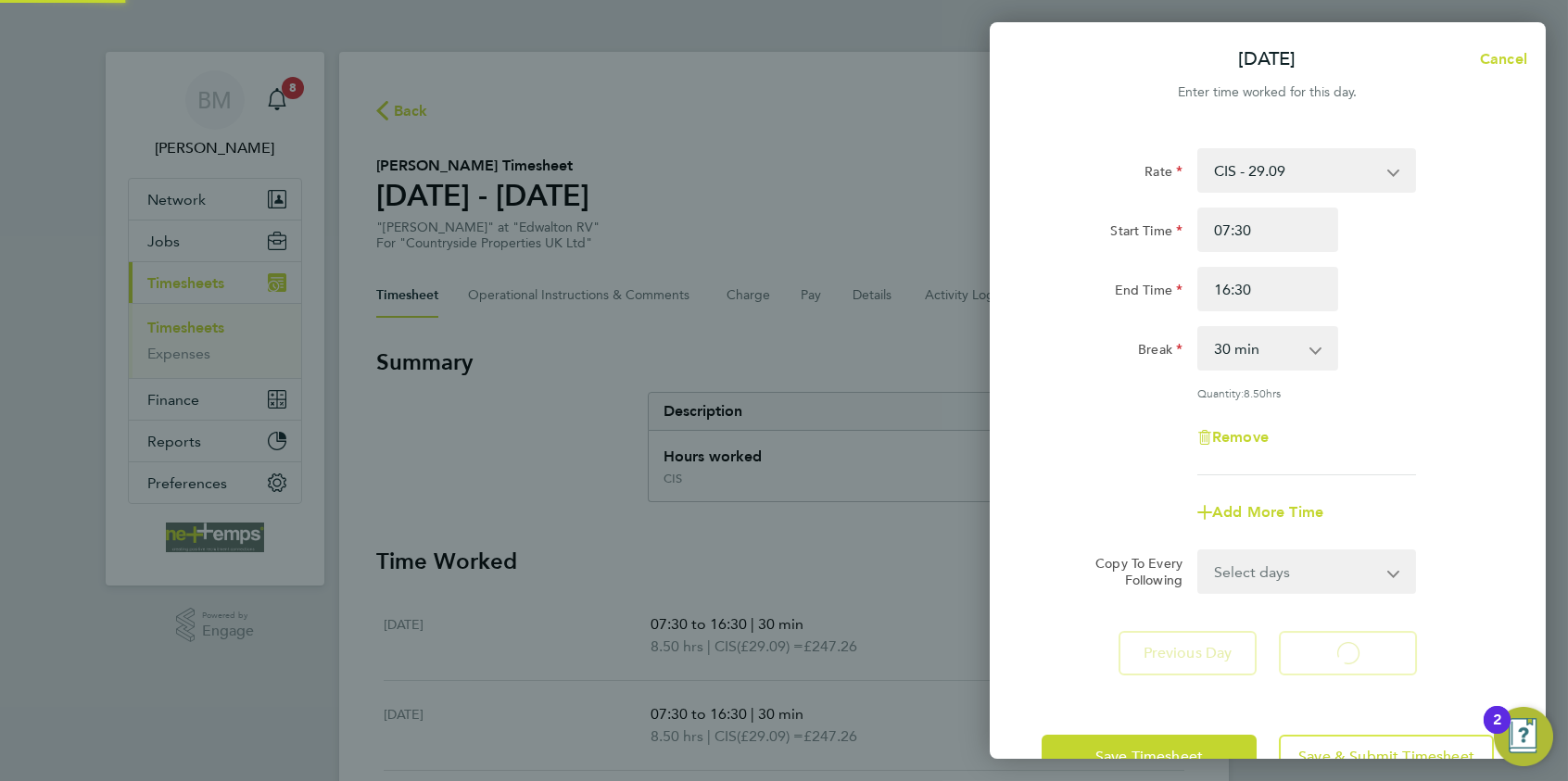
select select "30"
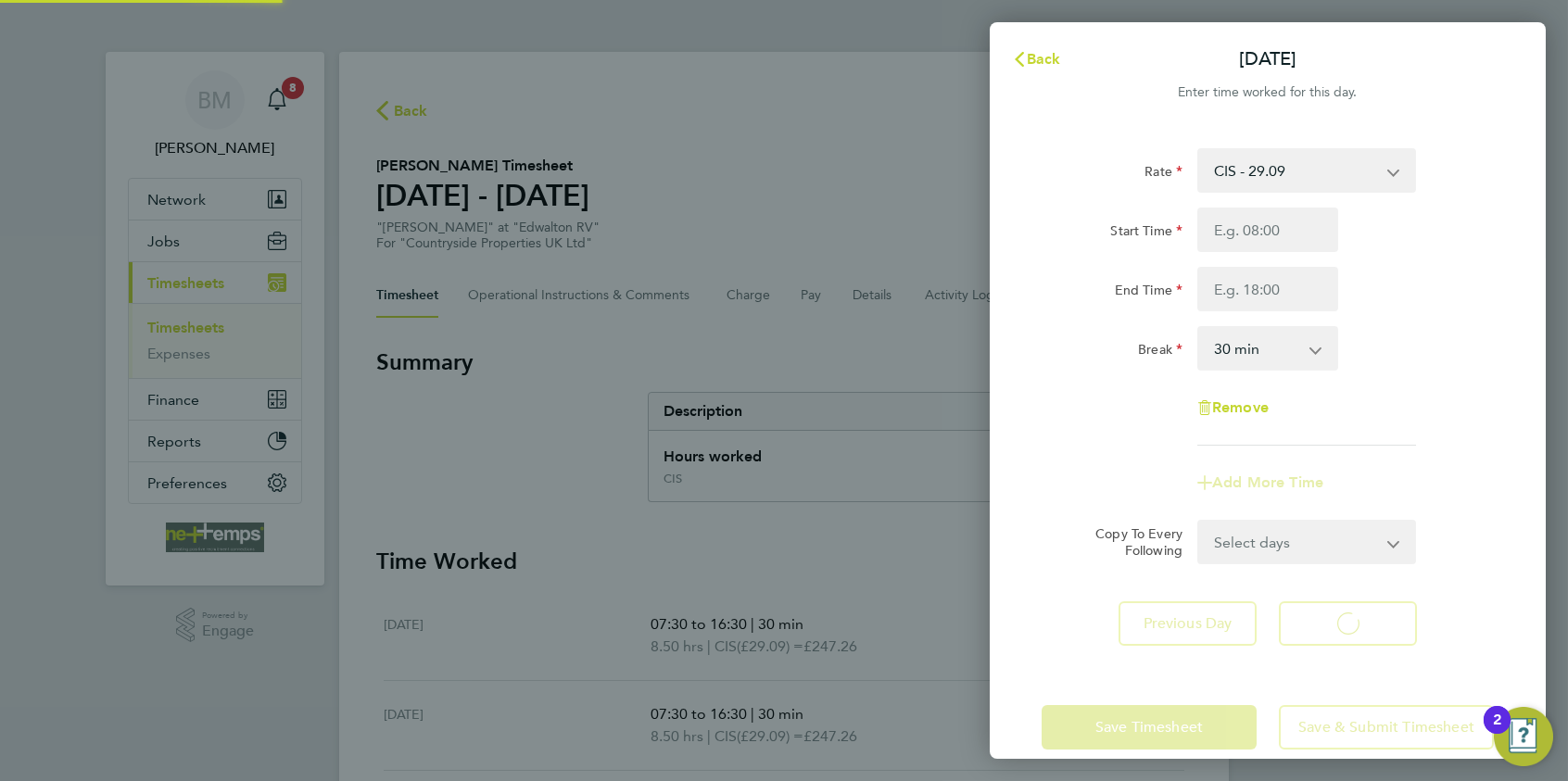
select select "30"
click at [1253, 237] on input "Start Time" at bounding box center [1268, 229] width 141 height 44
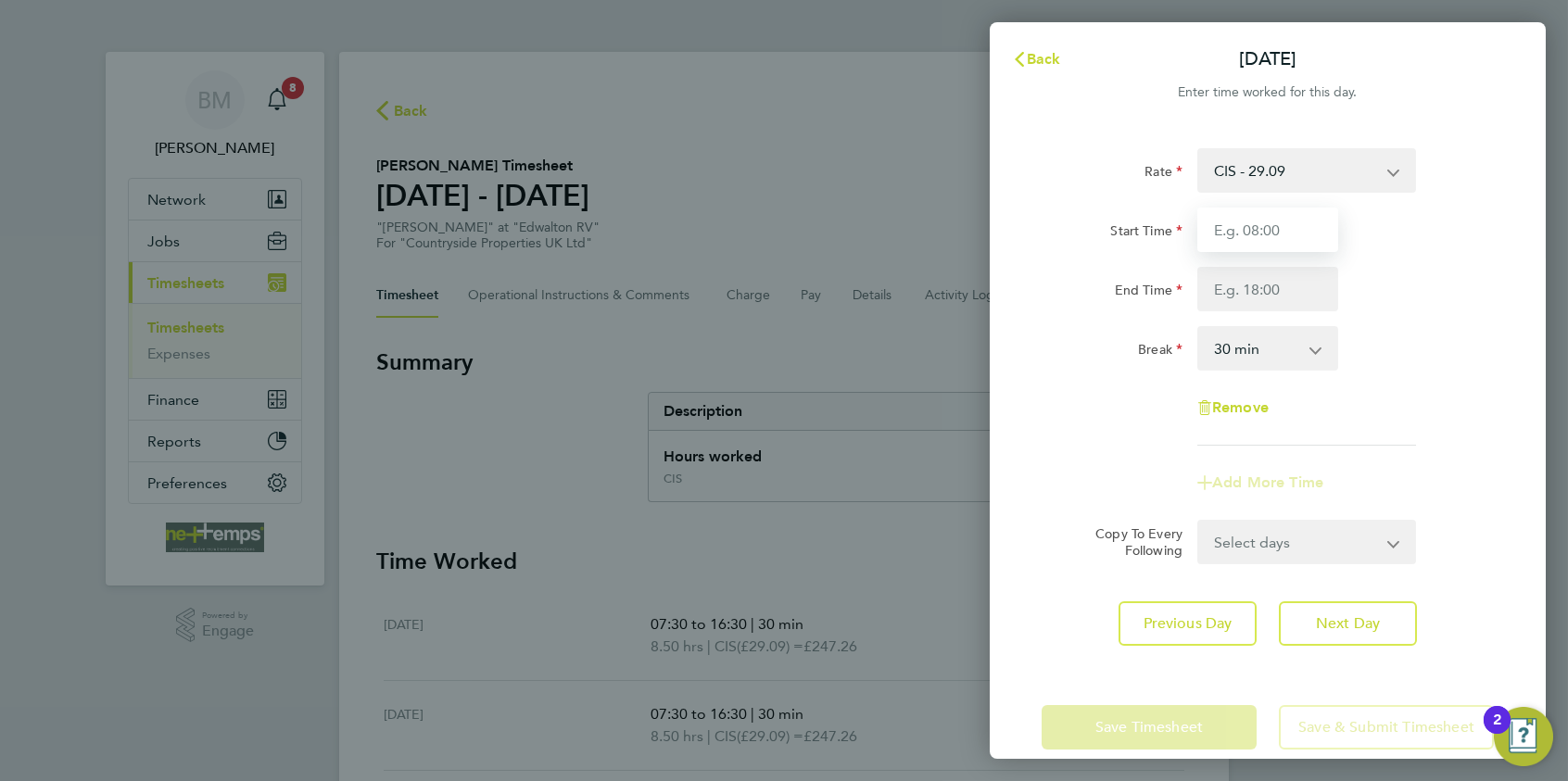
type input "07:30"
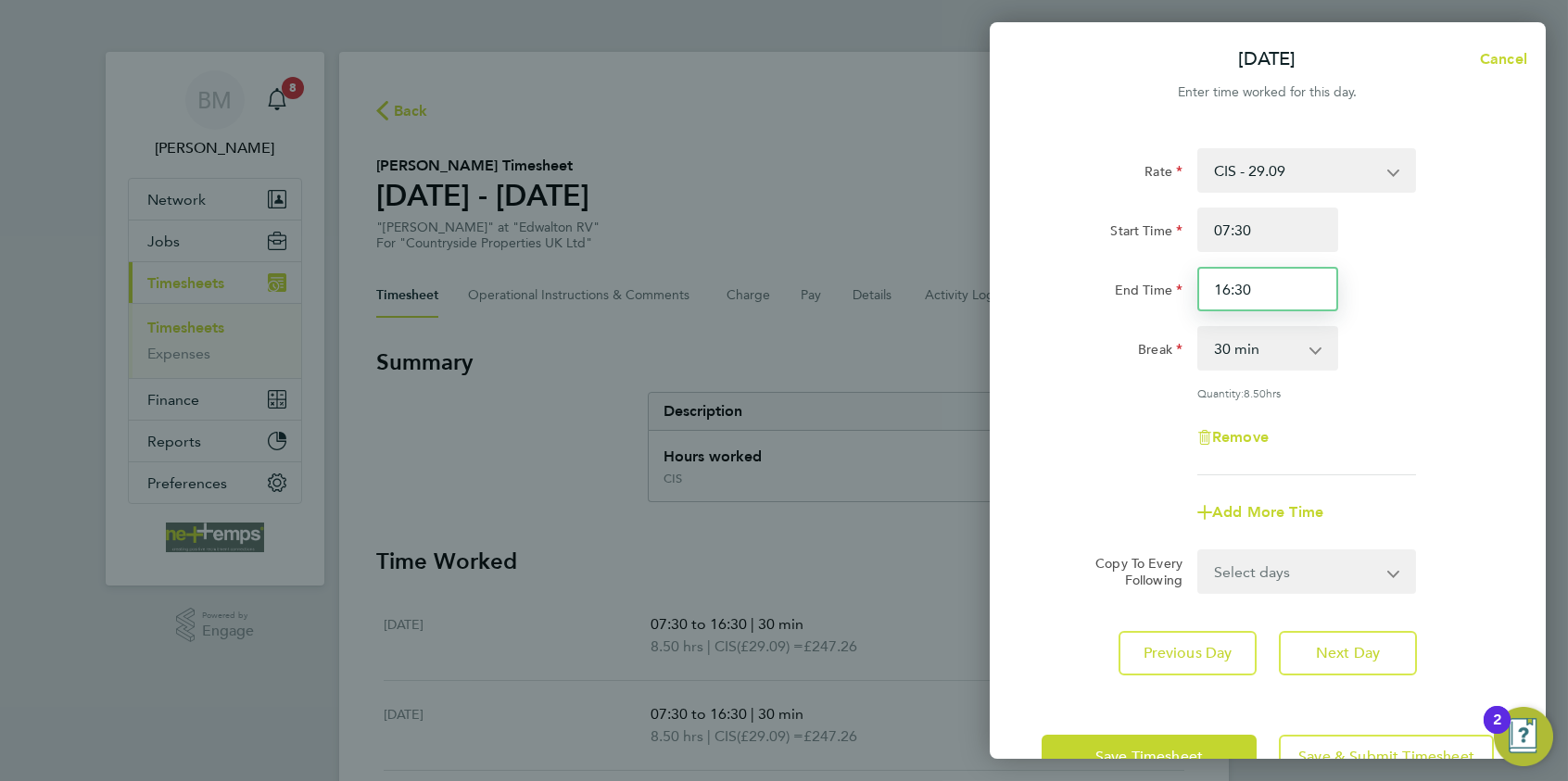
click at [1229, 285] on input "16:30" at bounding box center [1268, 288] width 141 height 44
type input "15:30"
click at [1253, 604] on button "Next Day" at bounding box center [1347, 652] width 138 height 44
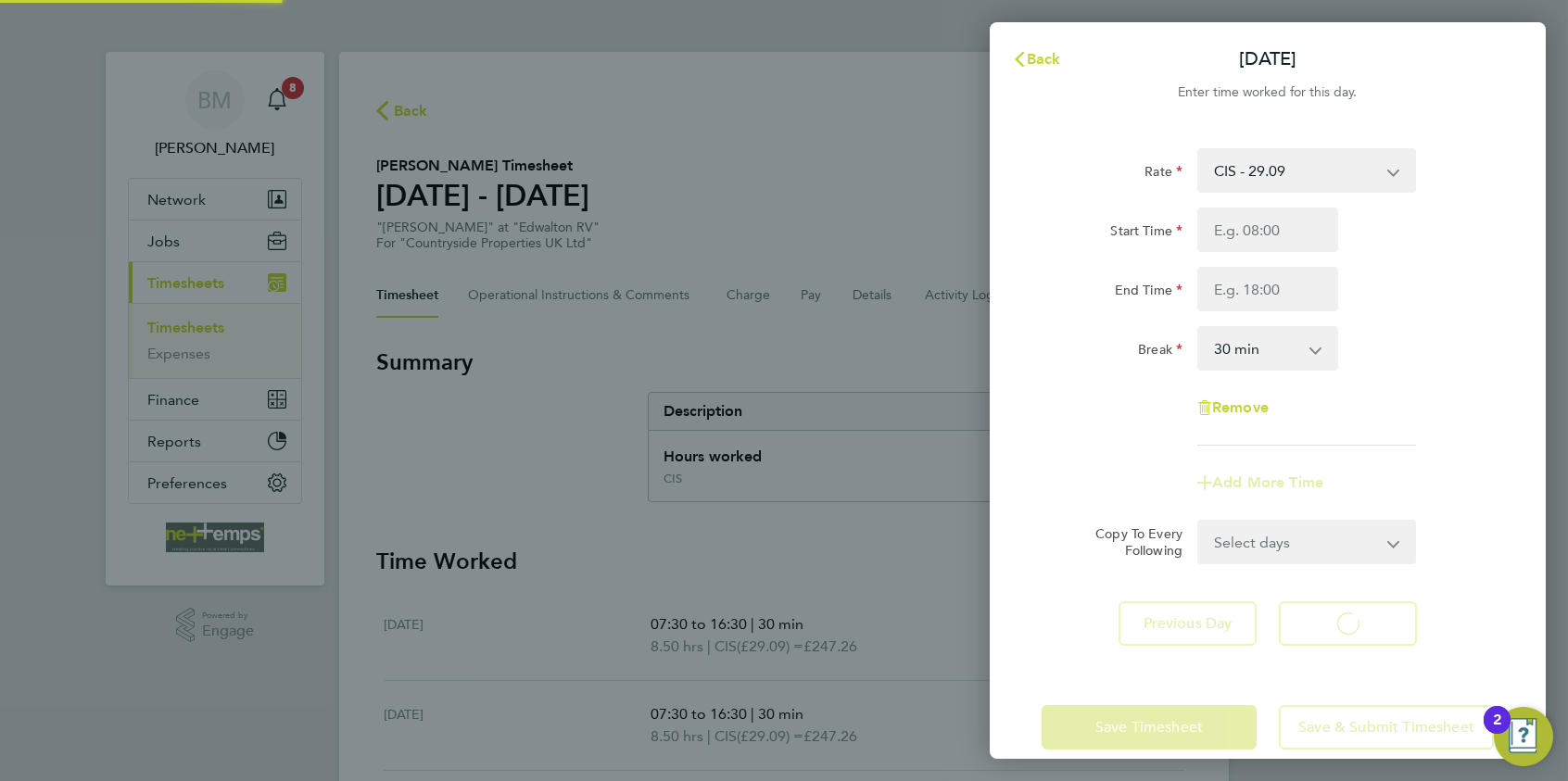
select select "30"
click at [1047, 64] on span "Back" at bounding box center [1044, 58] width 35 height 18
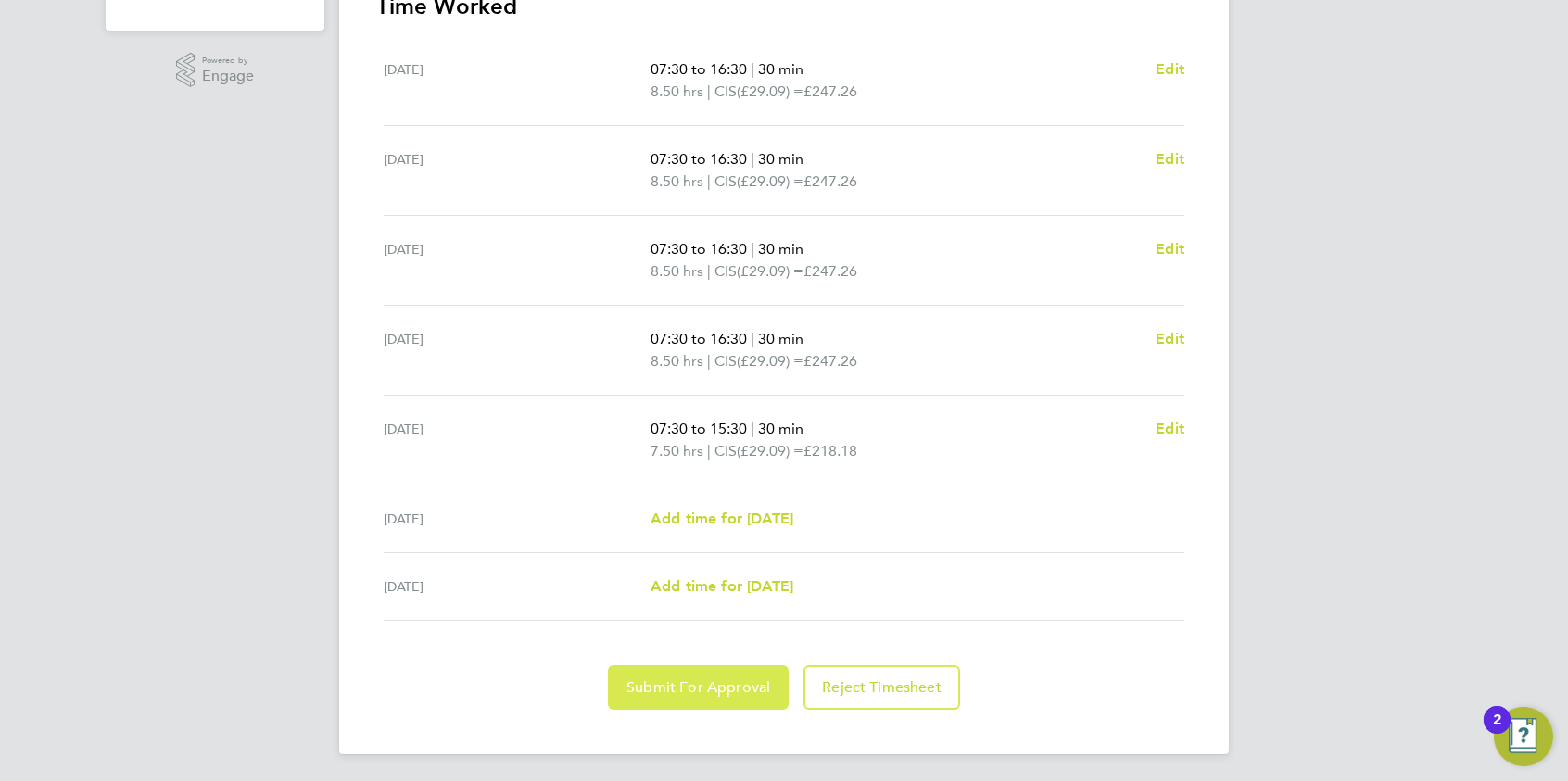
click at [715, 604] on span "Submit For Approval" at bounding box center [698, 688] width 144 height 19
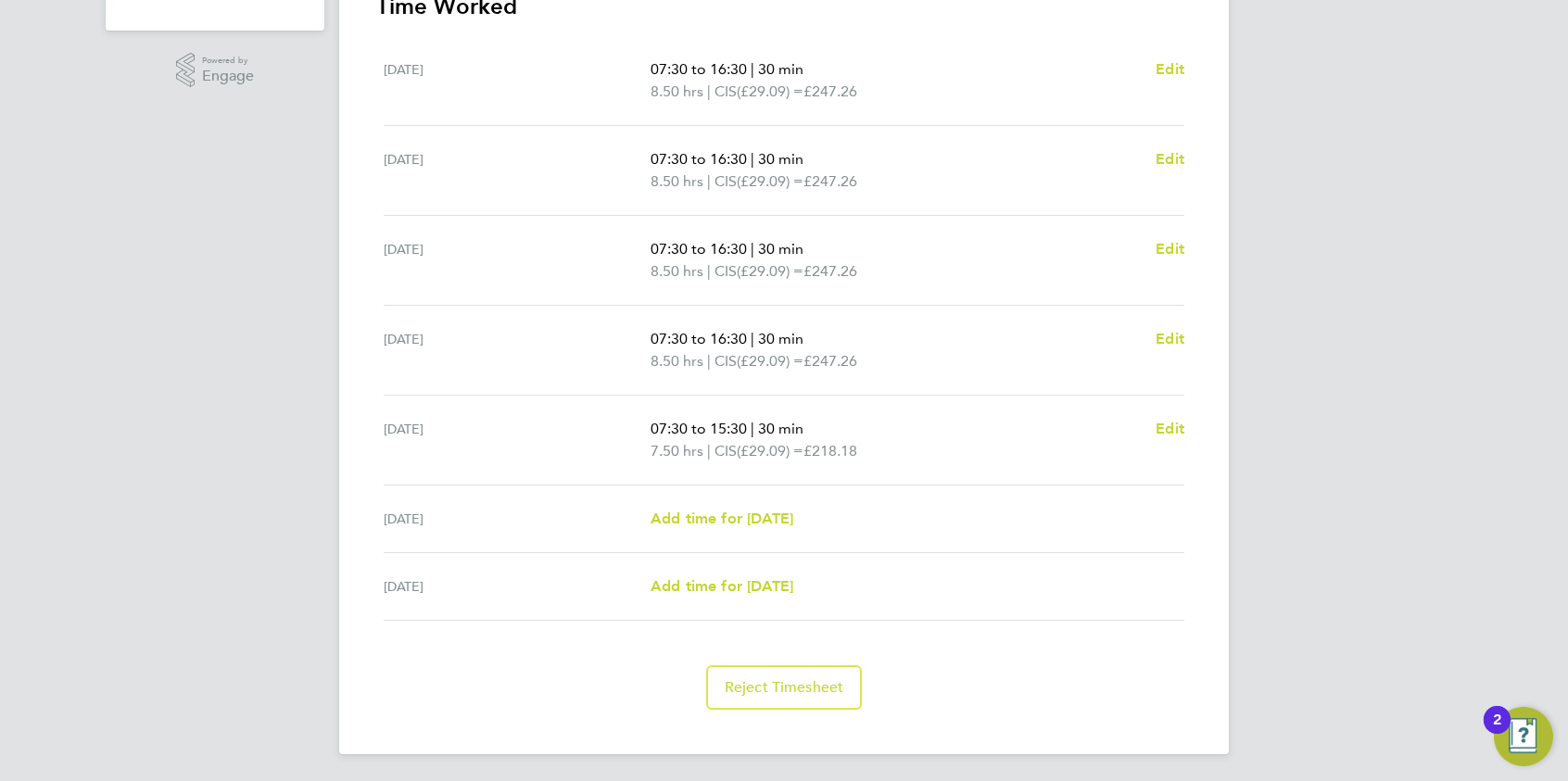
scroll to position [184, 0]
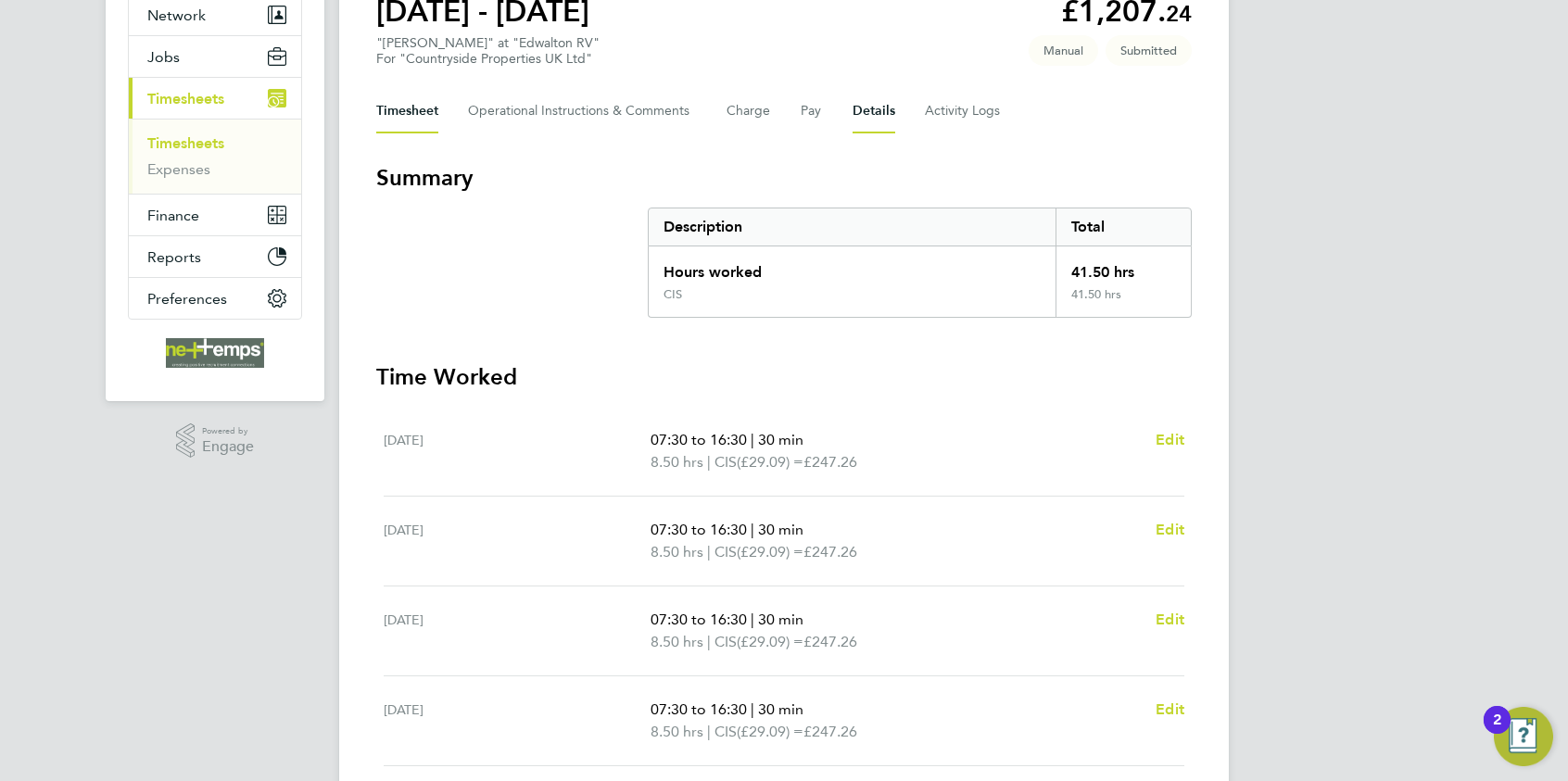
click at [861, 116] on button "Details" at bounding box center [873, 111] width 42 height 44
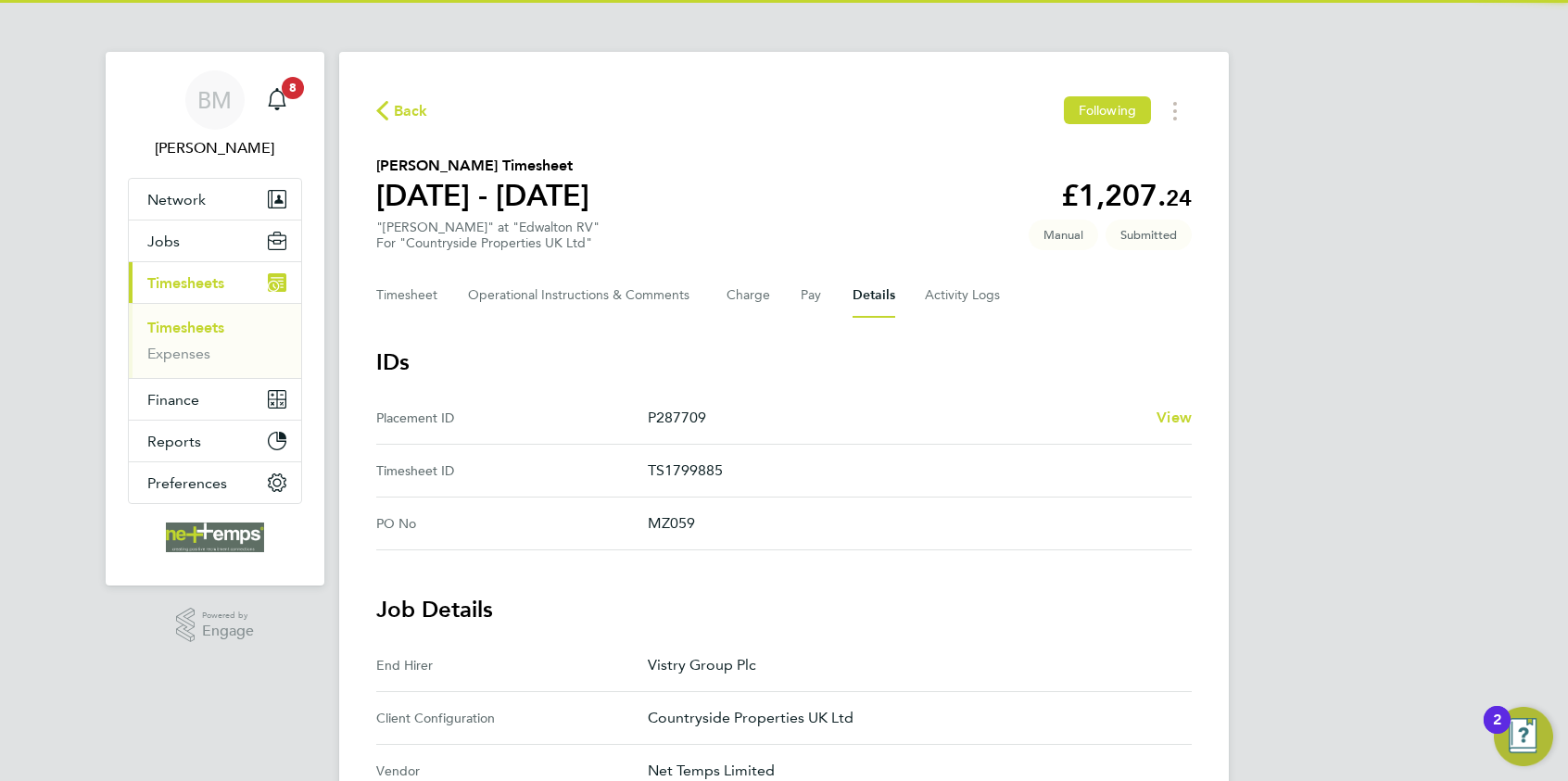
scroll to position [371, 0]
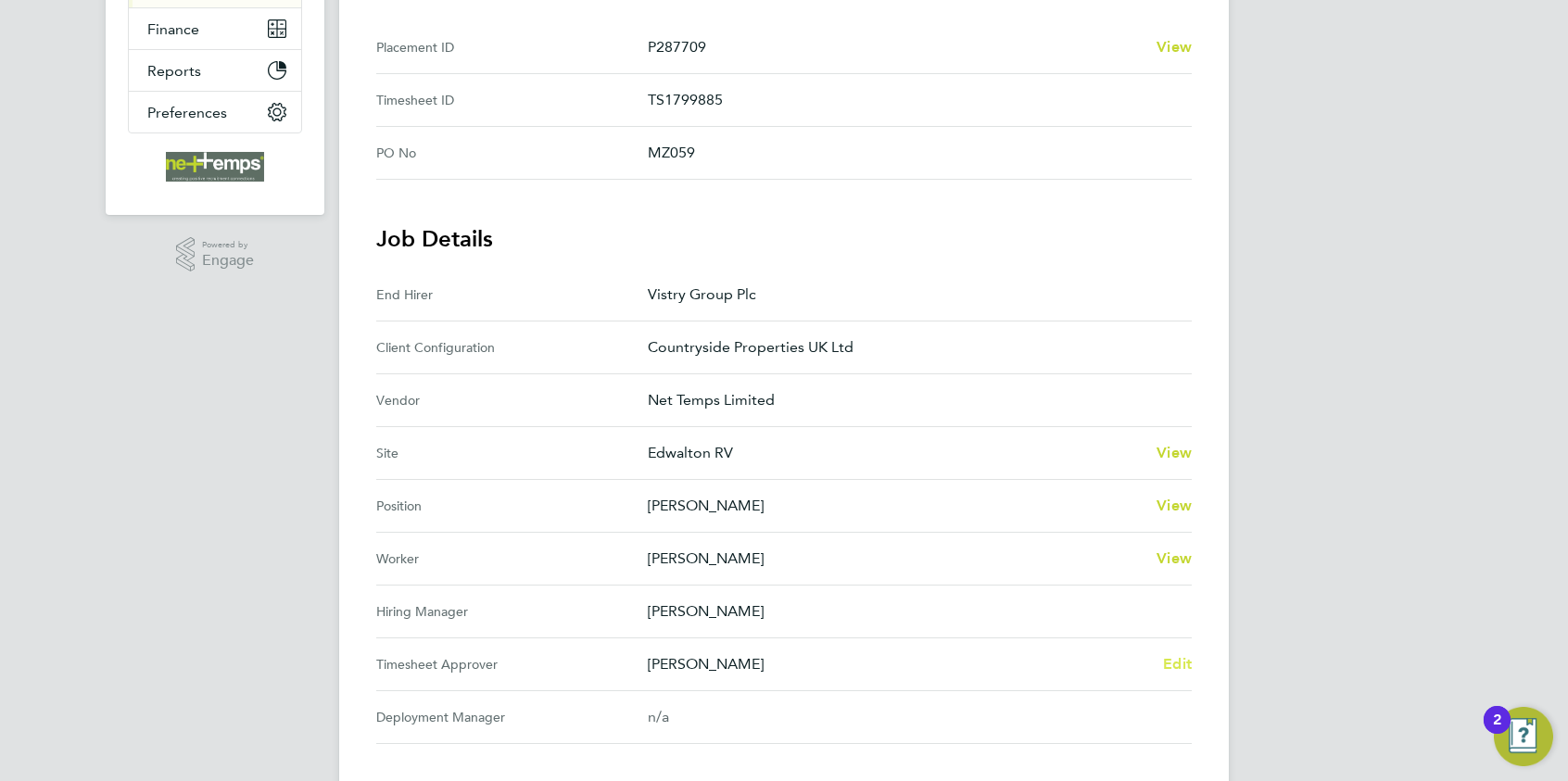
click at [1180, 604] on span "Edit" at bounding box center [1177, 664] width 29 height 18
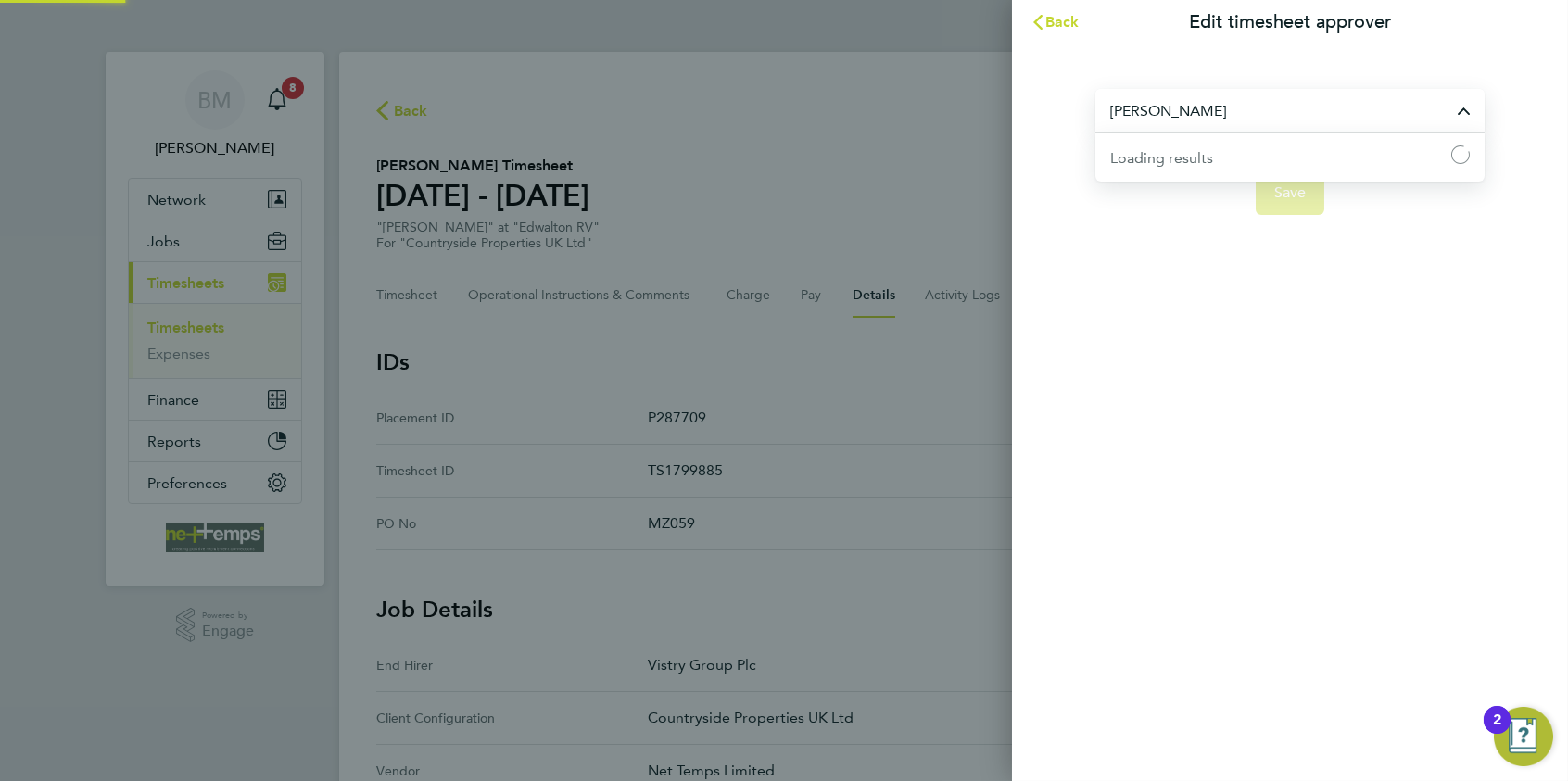
click at [1253, 121] on input "[PERSON_NAME]" at bounding box center [1290, 111] width 390 height 43
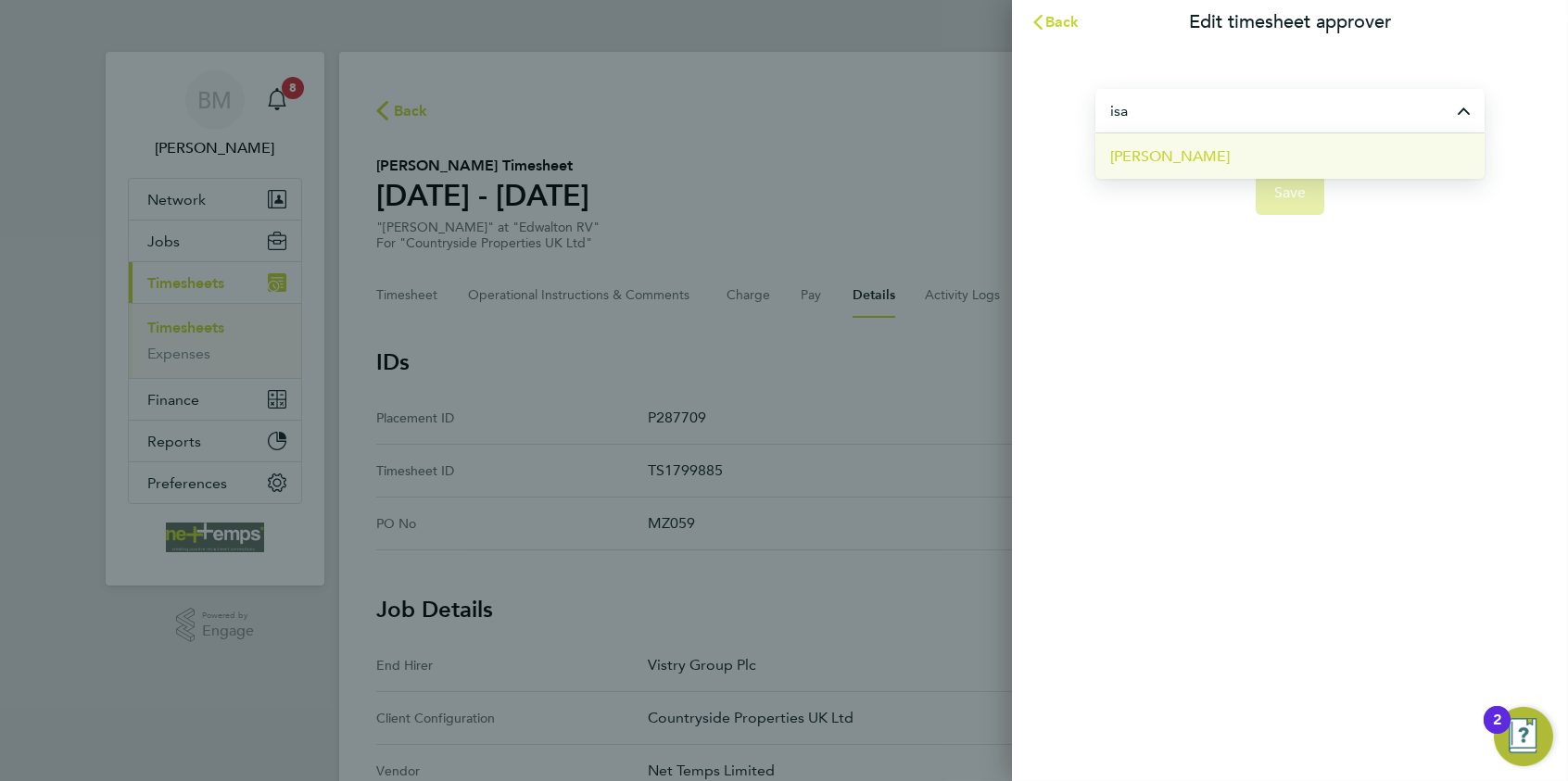
click at [1253, 168] on li "[PERSON_NAME]" at bounding box center [1290, 156] width 390 height 45
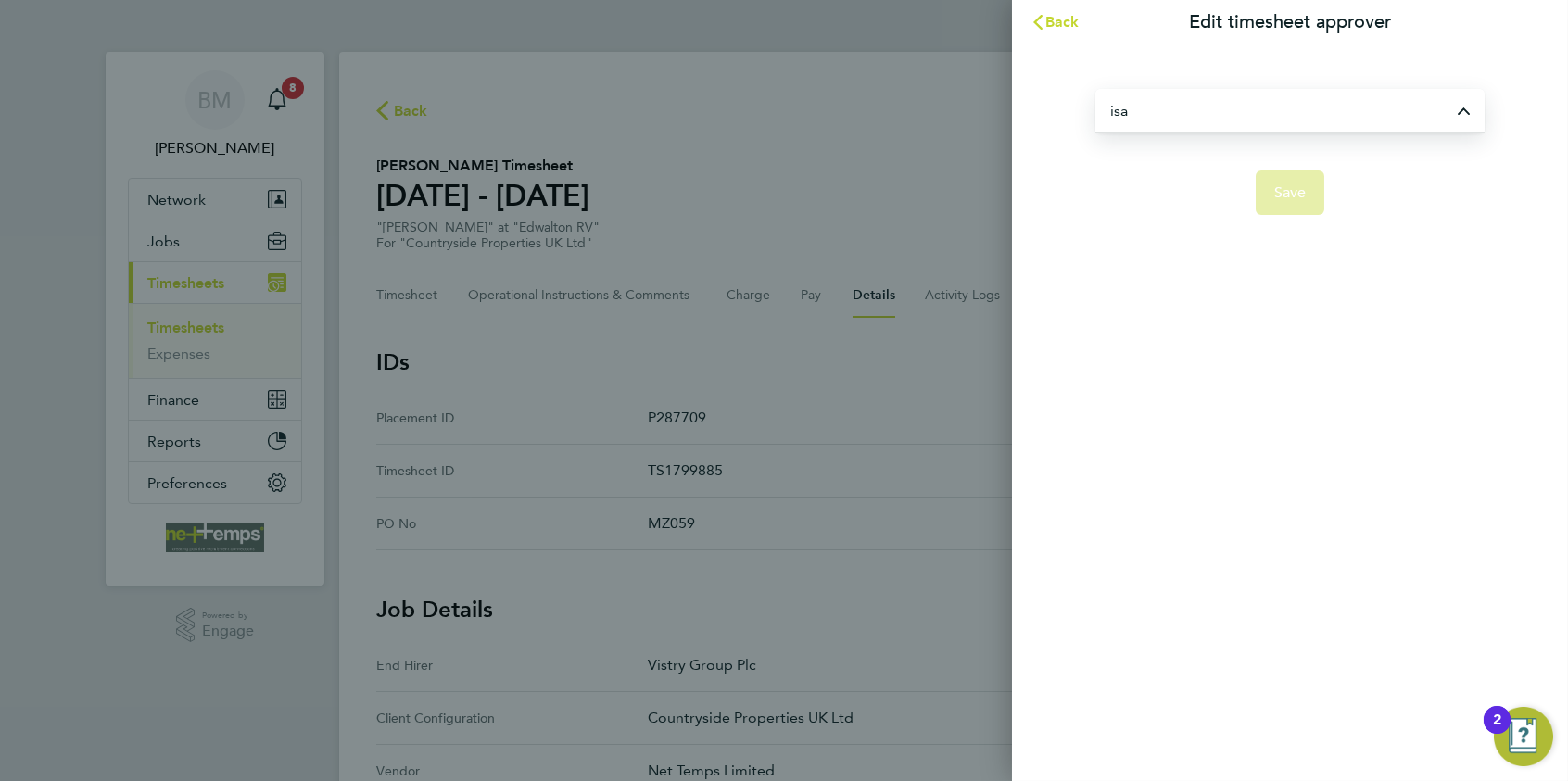
type input "[PERSON_NAME]"
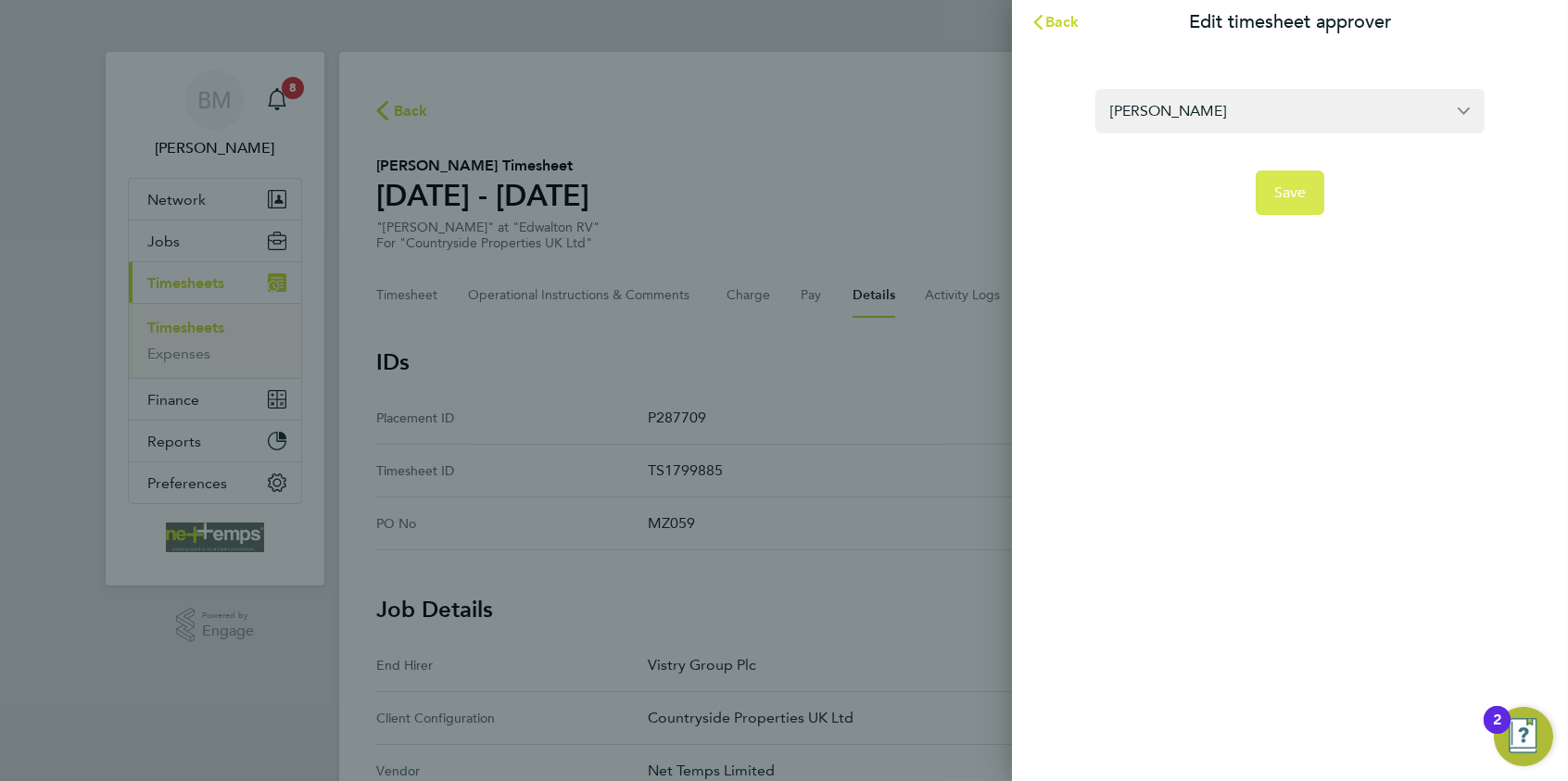
click at [1253, 202] on button "Save" at bounding box center [1291, 192] width 69 height 44
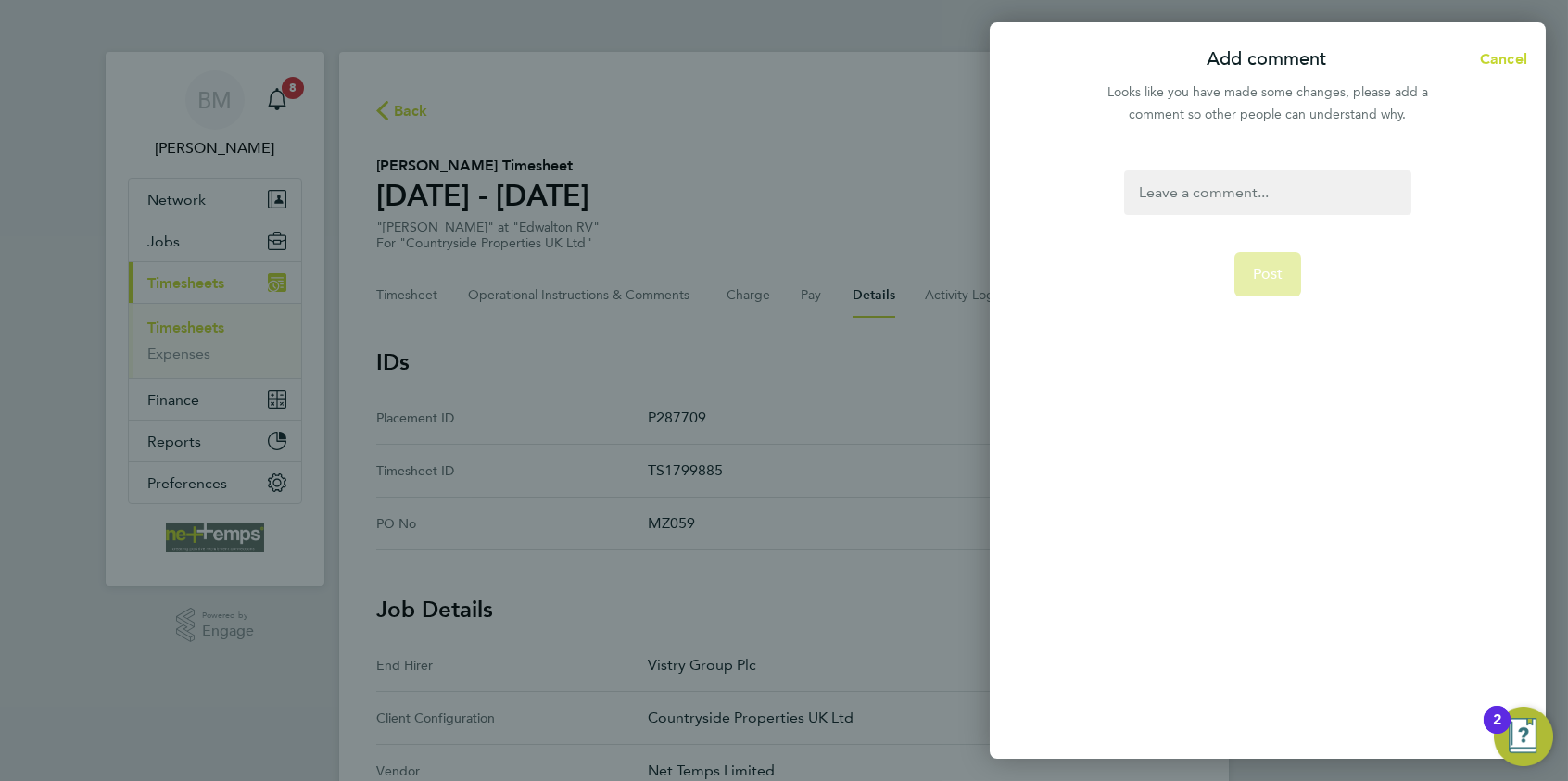
click at [1188, 202] on div at bounding box center [1268, 192] width 286 height 44
click at [1184, 180] on div at bounding box center [1268, 192] width 286 height 44
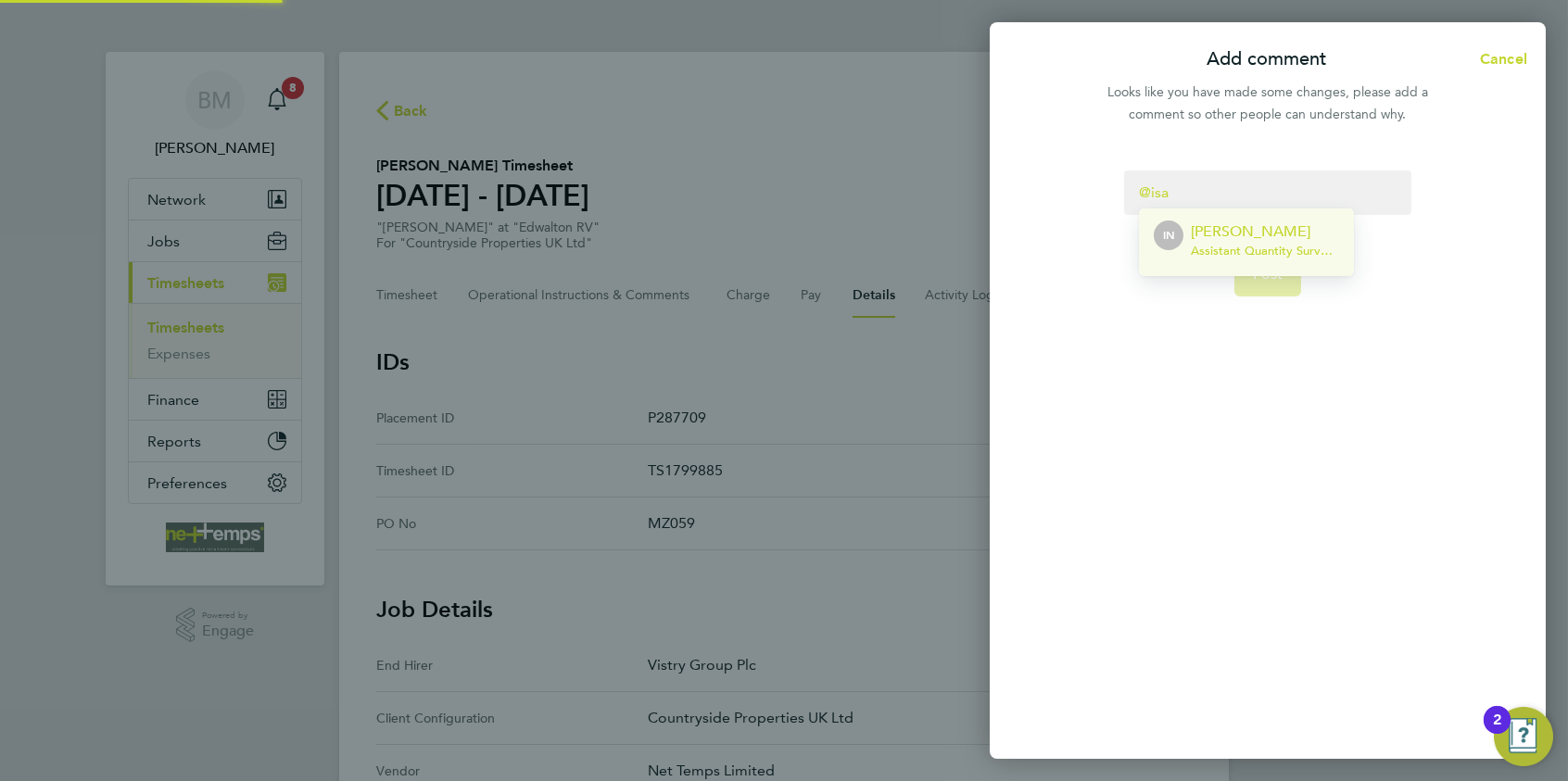
click at [1191, 237] on p "[PERSON_NAME]" at bounding box center [1266, 232] width 148 height 23
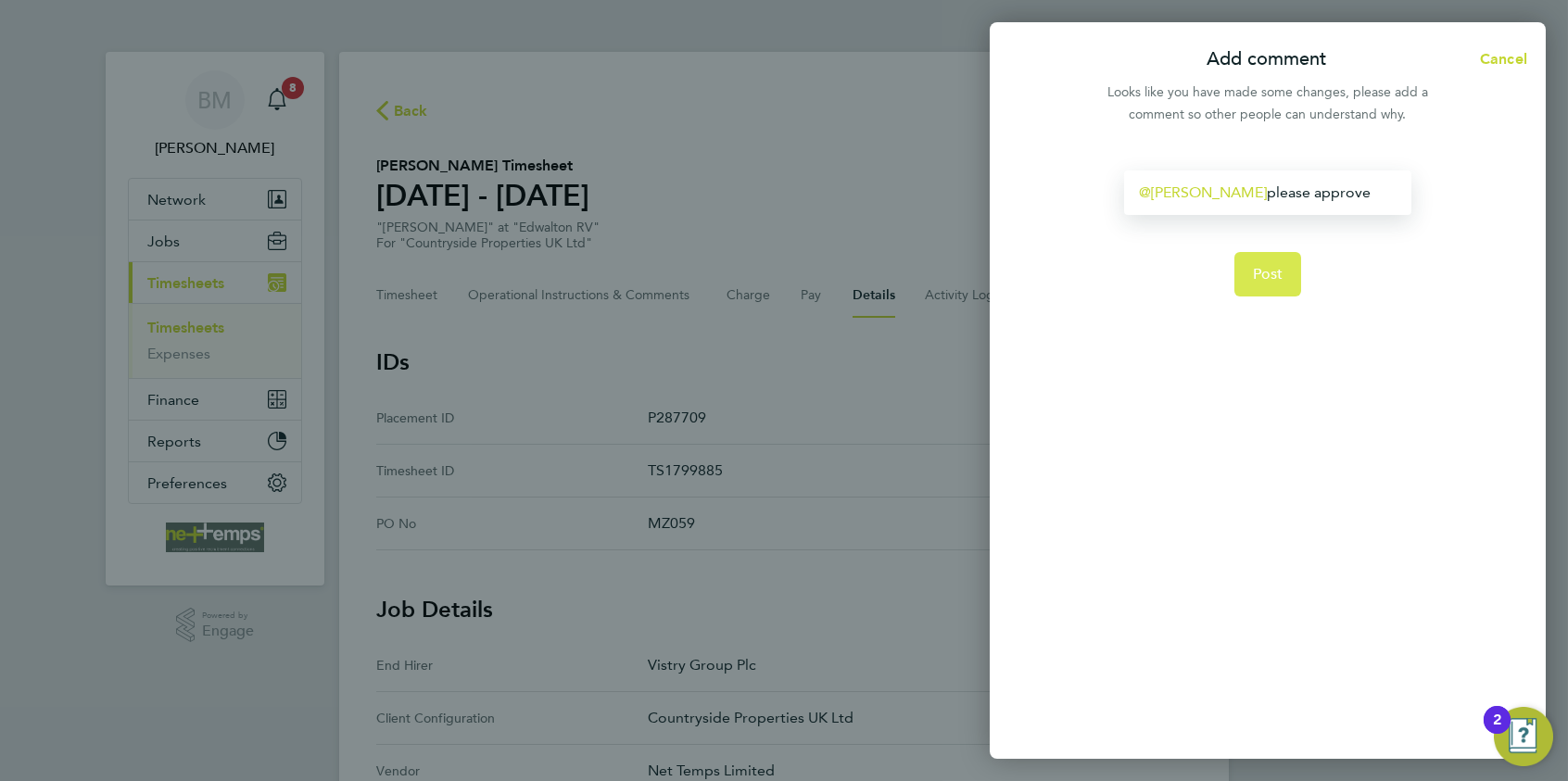
click at [1253, 269] on span "Post" at bounding box center [1268, 274] width 31 height 19
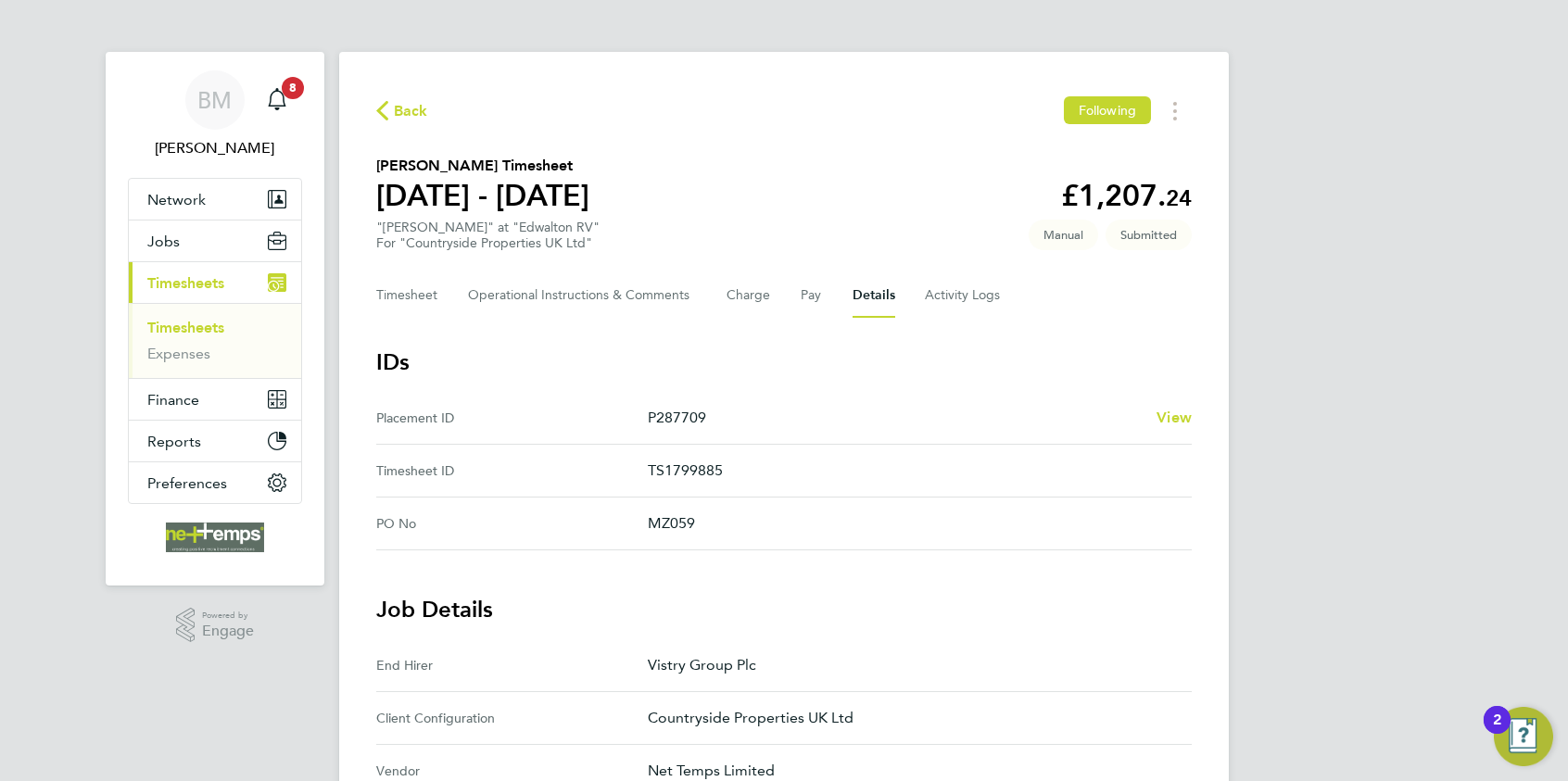
click at [397, 119] on span "Back" at bounding box center [411, 112] width 35 height 23
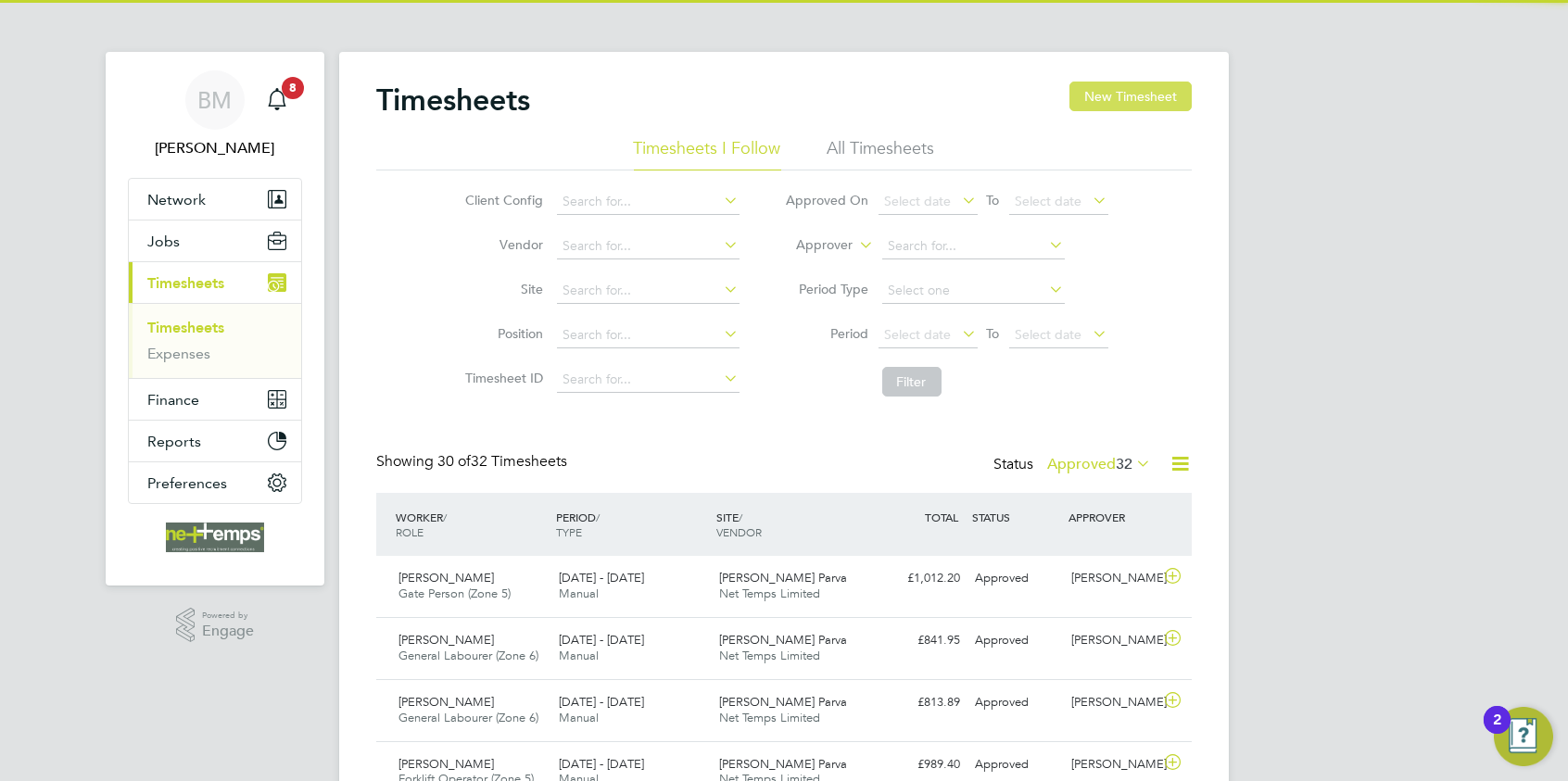
scroll to position [47, 161]
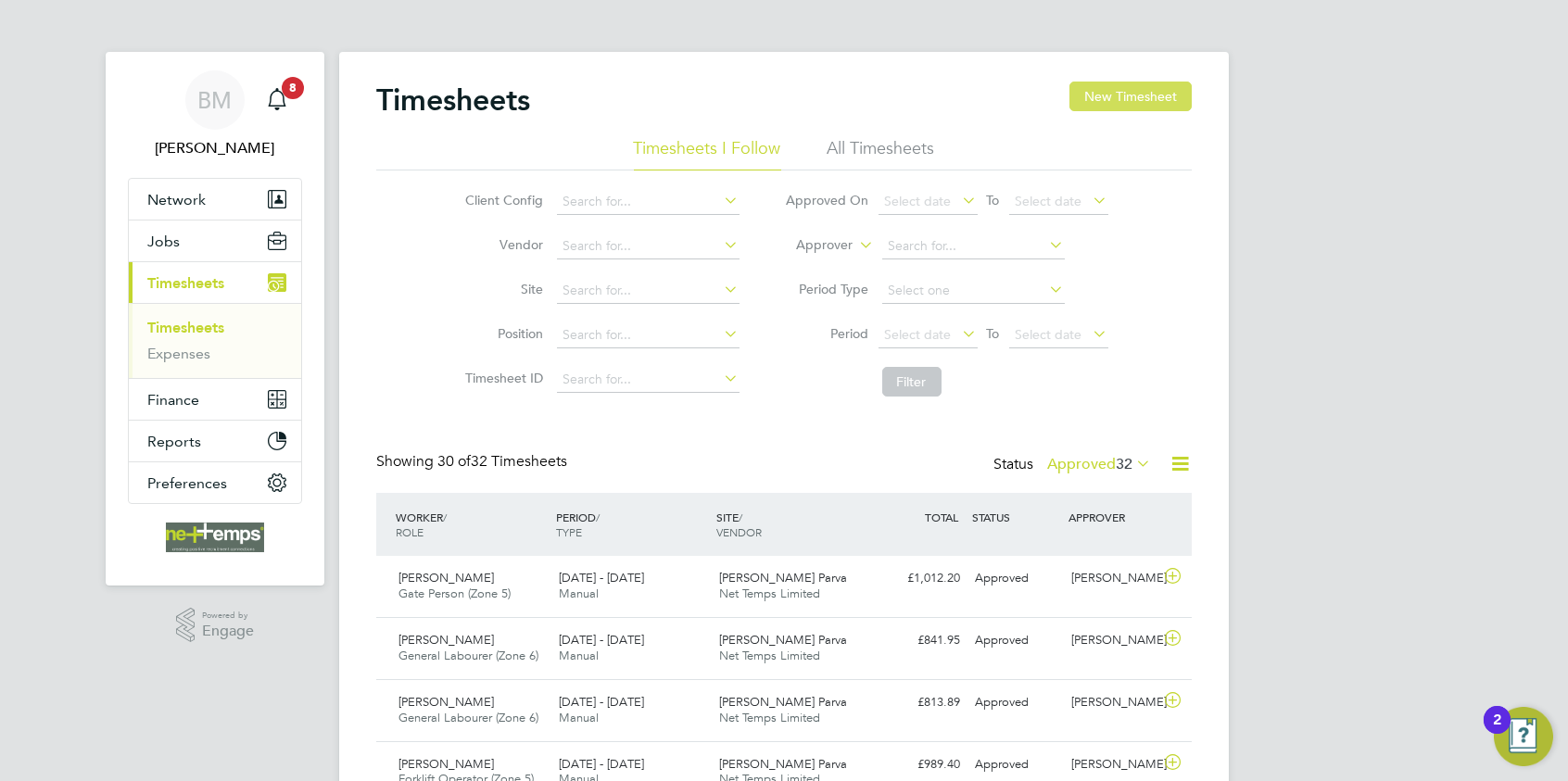
click at [1180, 84] on button "New Timesheet" at bounding box center [1130, 97] width 122 height 30
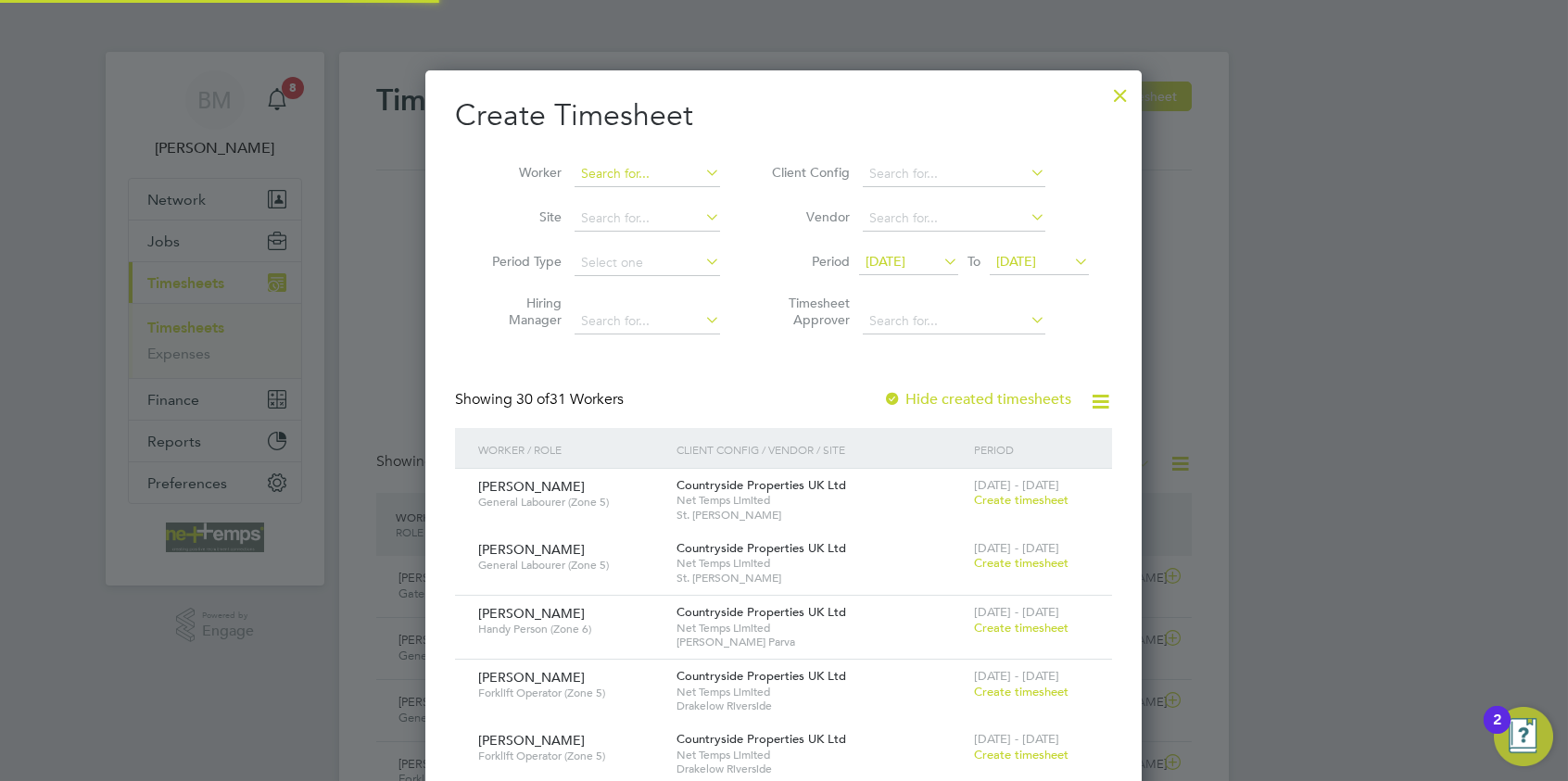
click at [649, 184] on input at bounding box center [647, 175] width 146 height 26
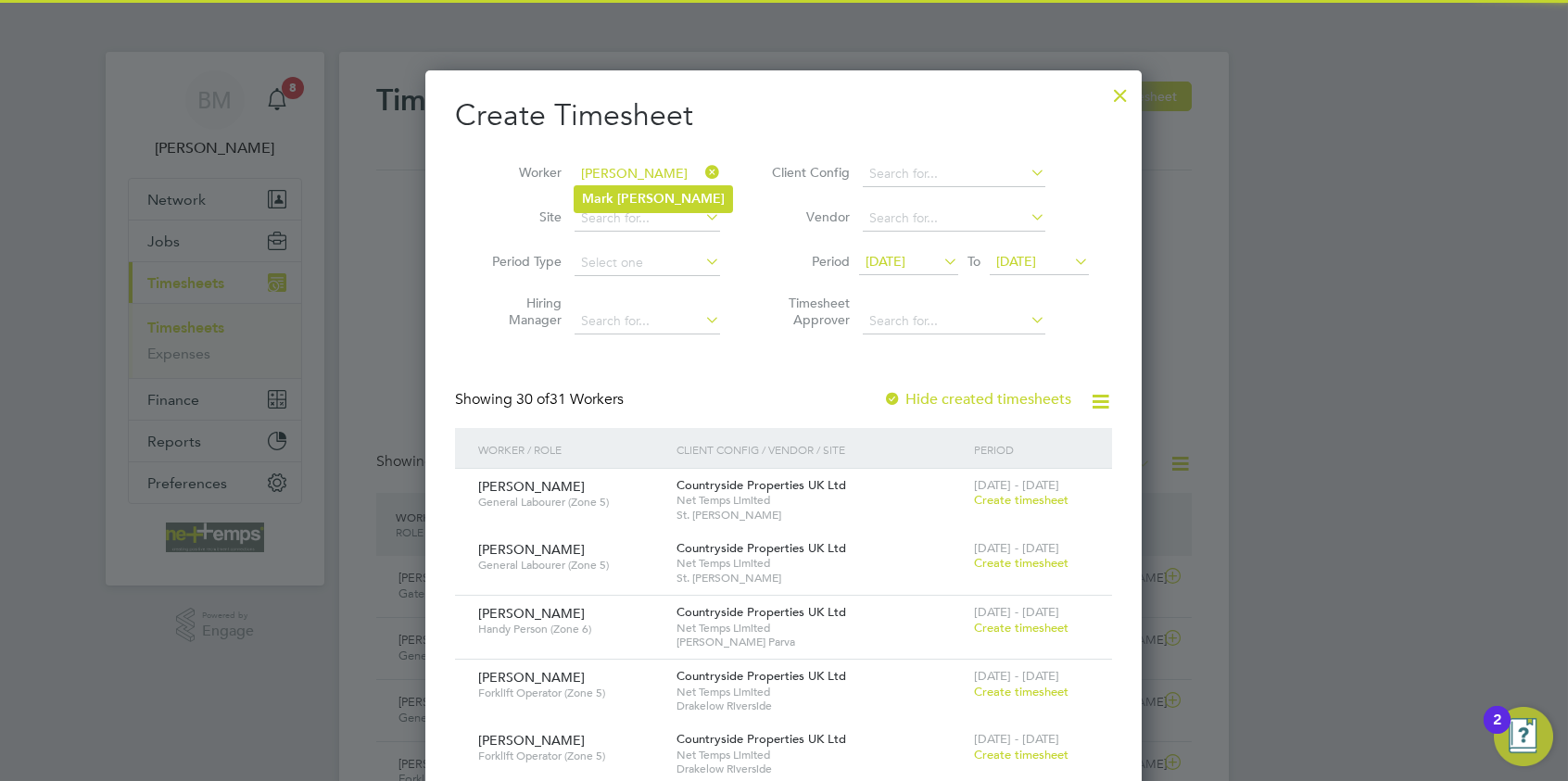
click at [651, 190] on li "Mark Sabin" at bounding box center [653, 198] width 158 height 25
type input "Mark Sabin"
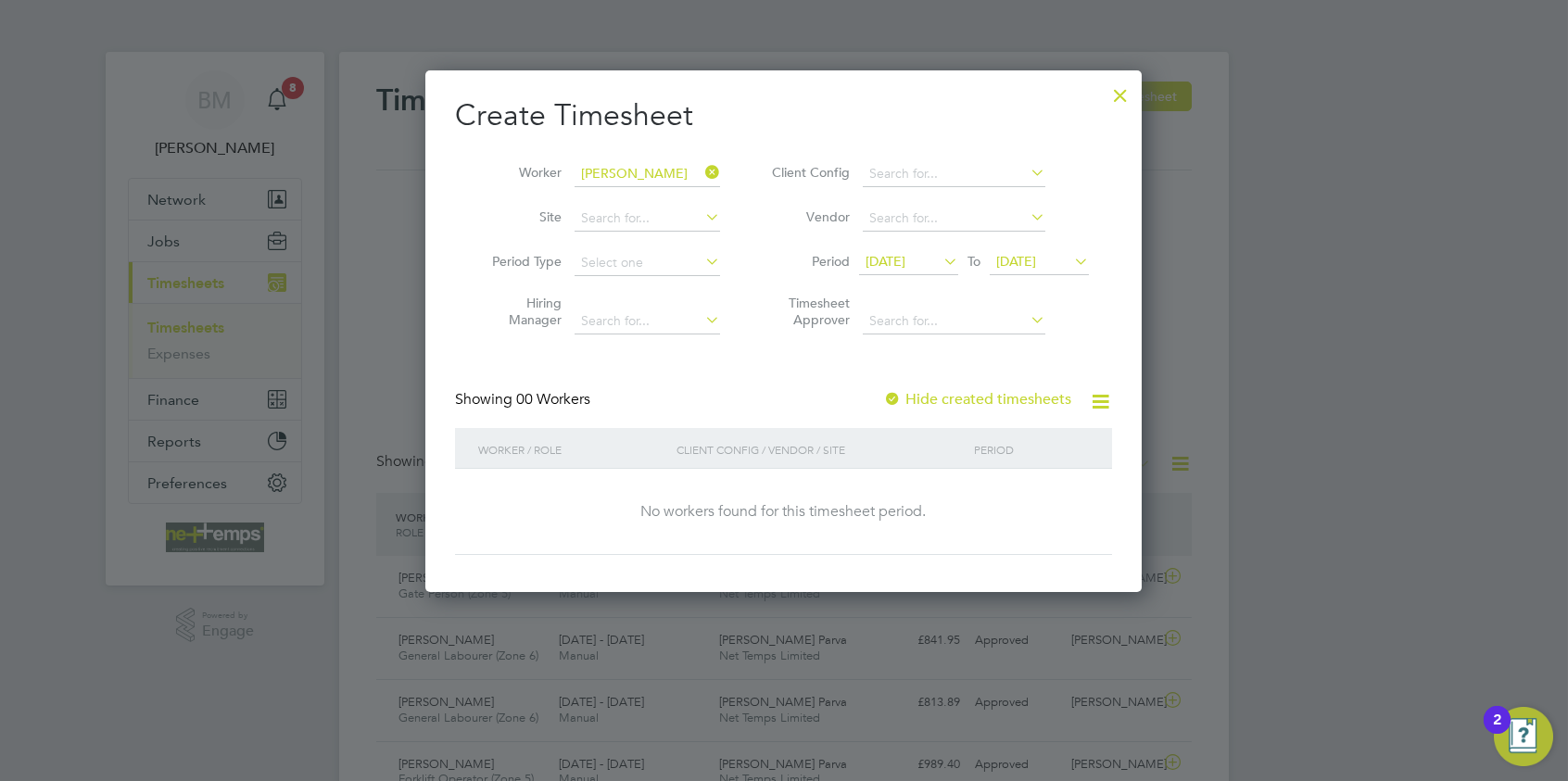
click at [958, 399] on label "Hide created timesheets" at bounding box center [977, 400] width 188 height 19
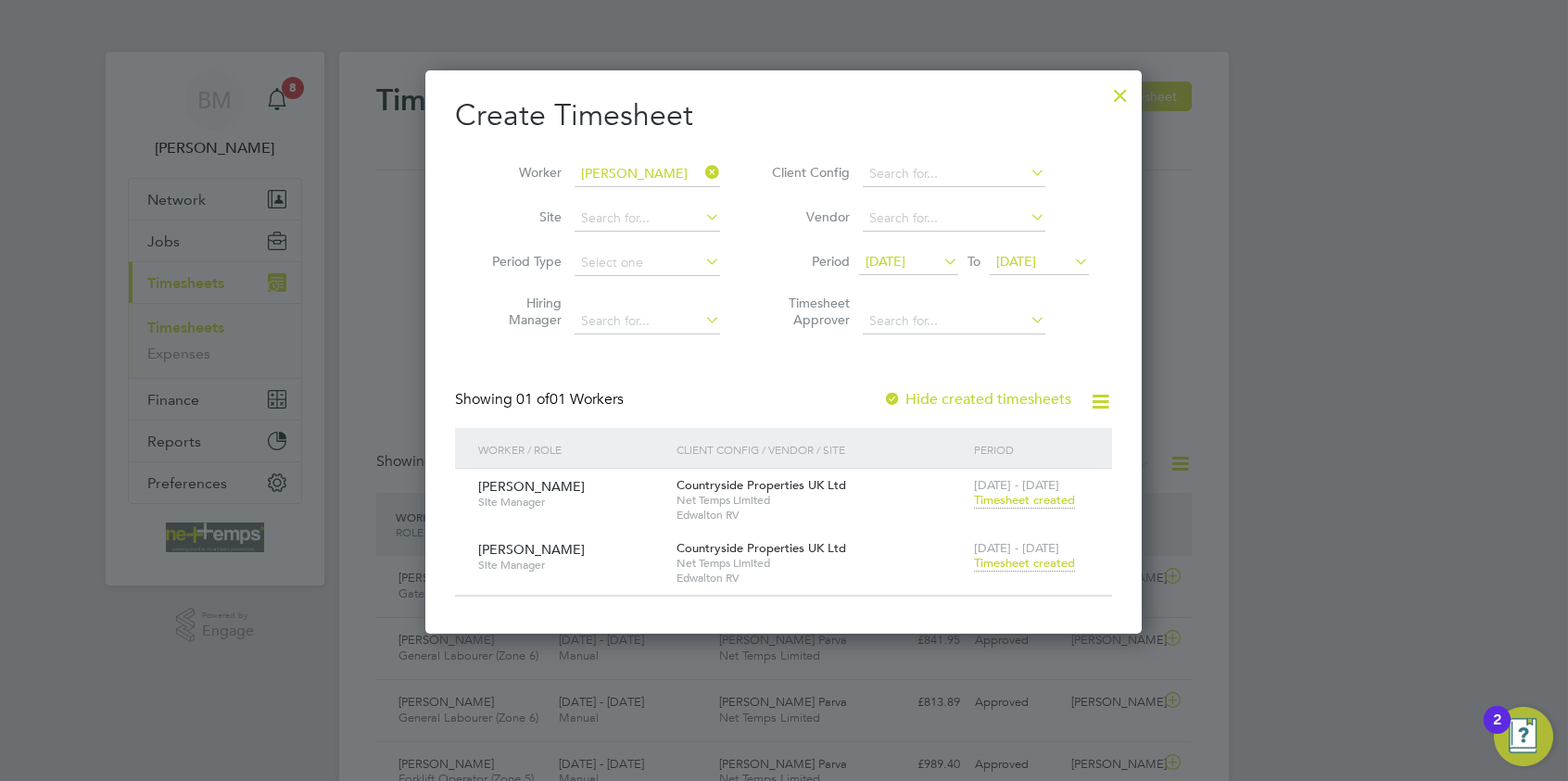
click at [1005, 563] on span "Timesheet created" at bounding box center [1025, 563] width 101 height 17
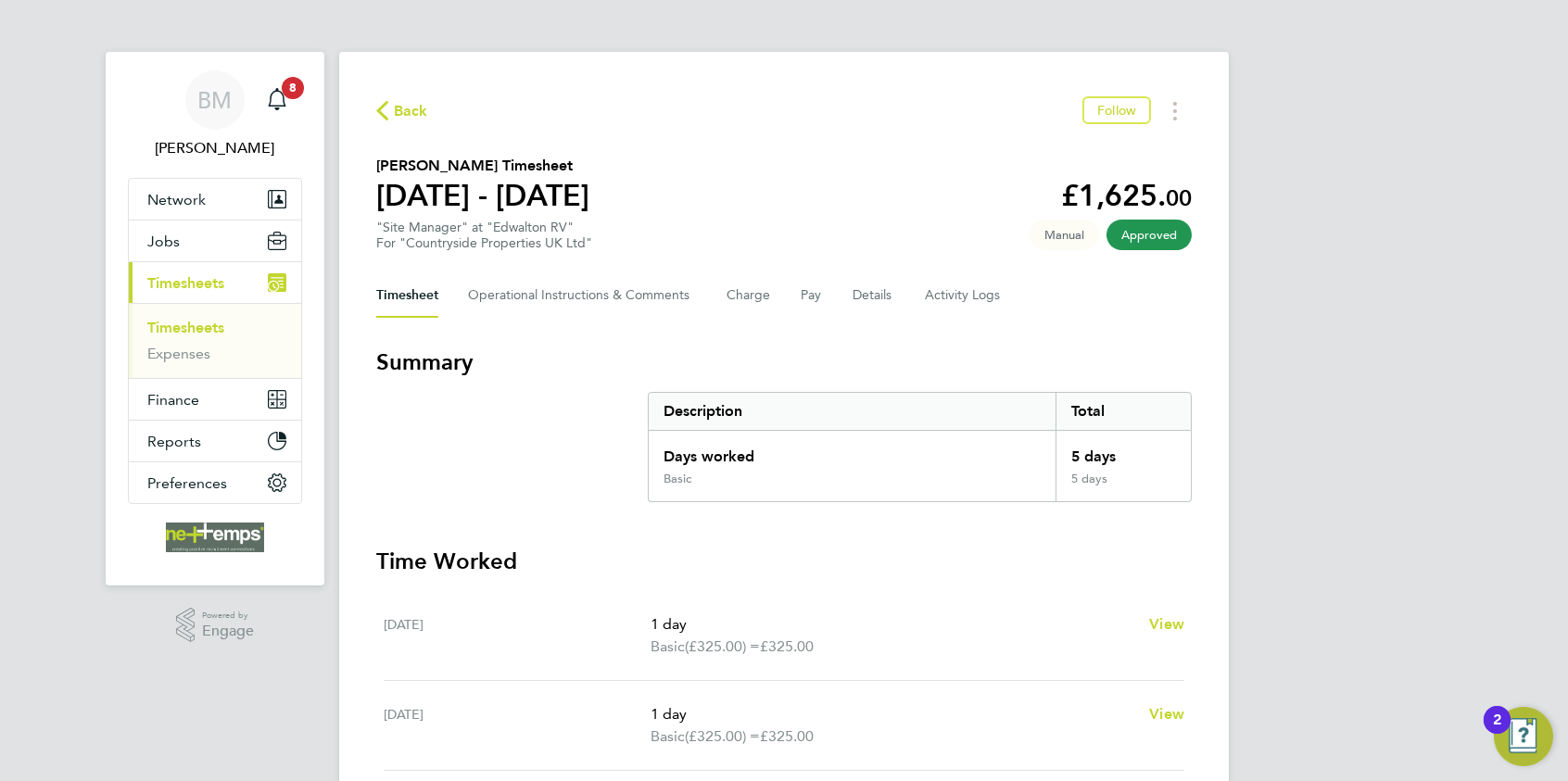
click at [410, 105] on span "Back" at bounding box center [411, 112] width 35 height 23
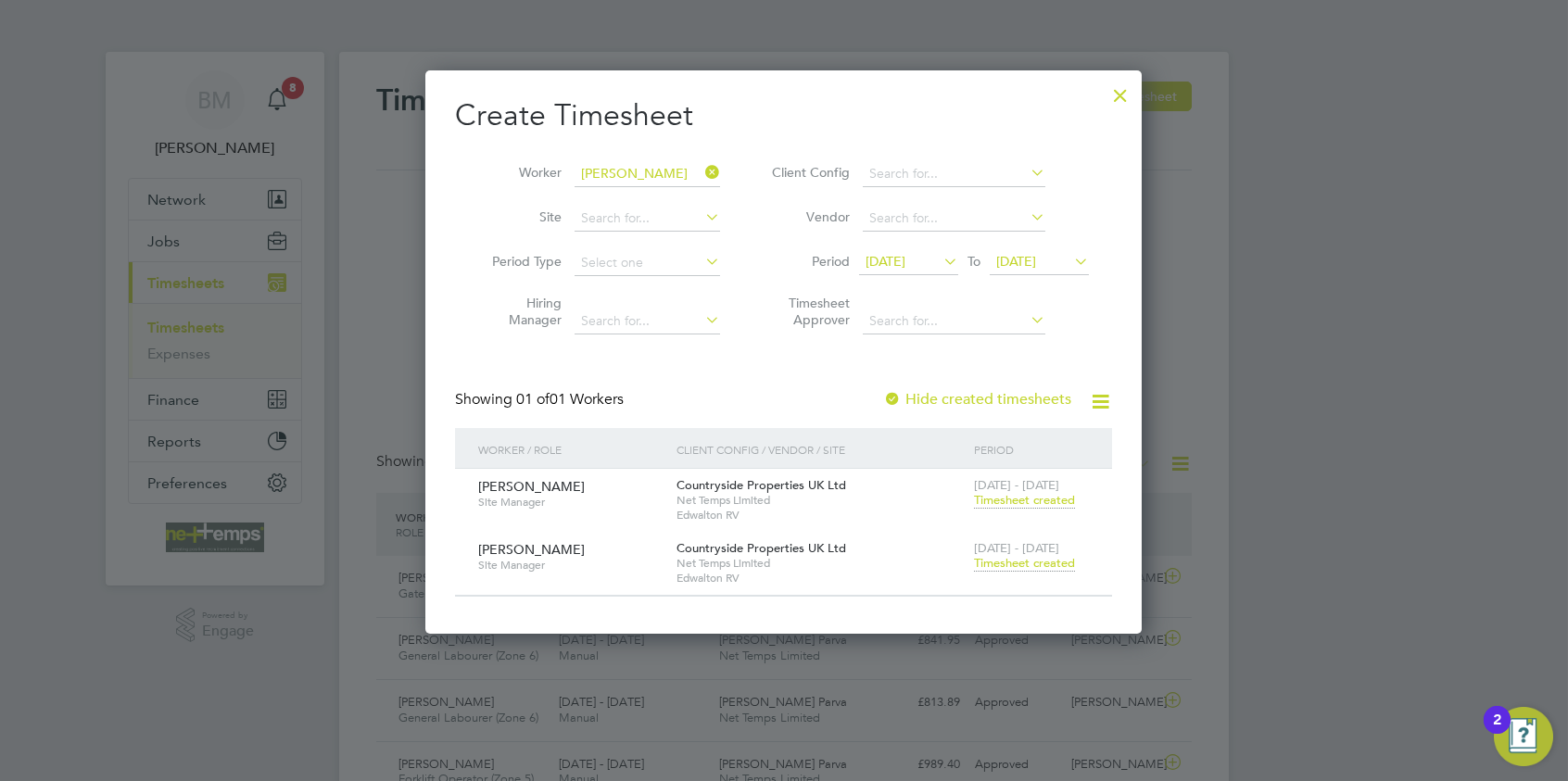
click at [701, 176] on icon at bounding box center [701, 173] width 0 height 26
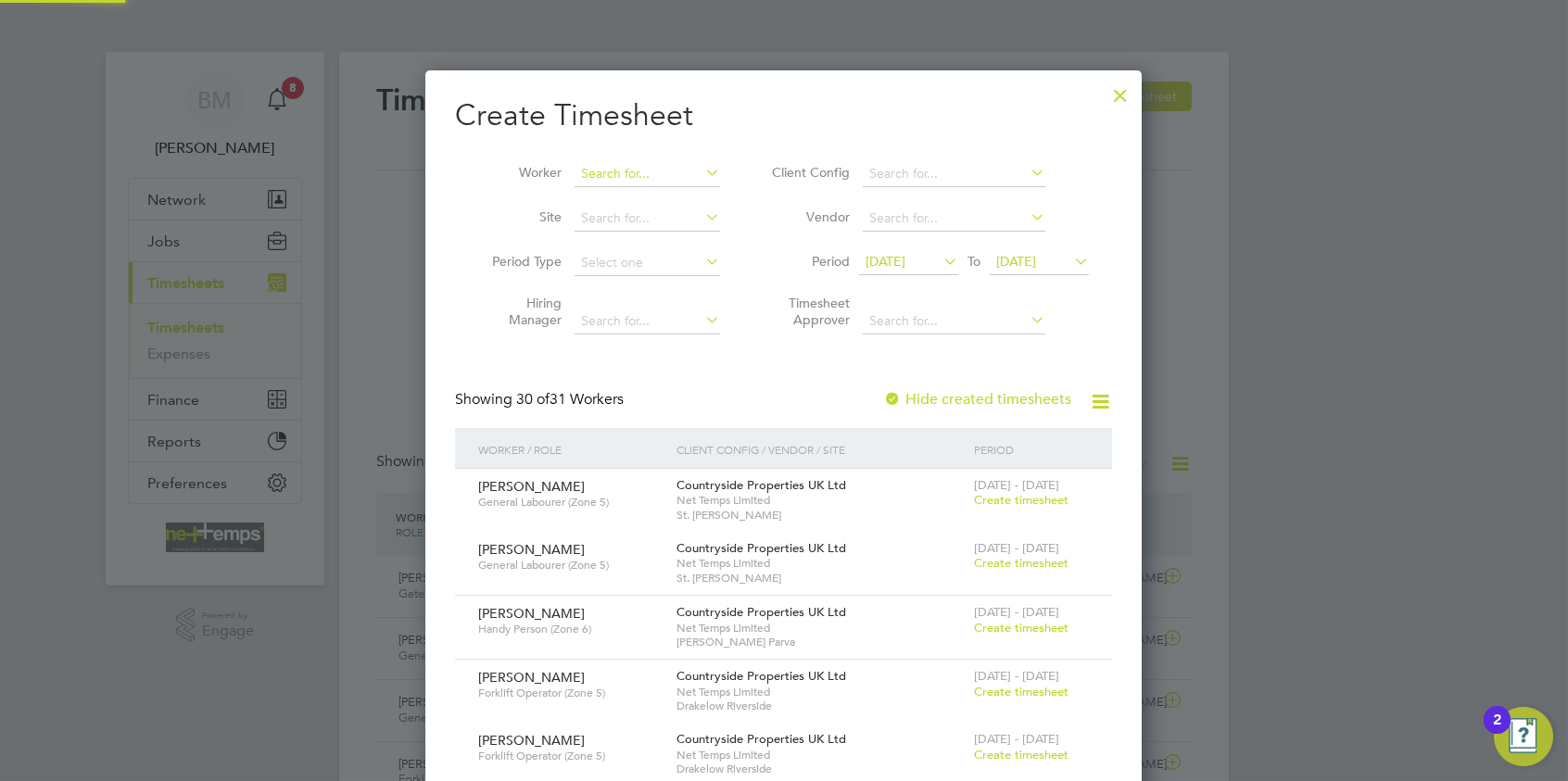
click at [668, 177] on input at bounding box center [647, 175] width 146 height 26
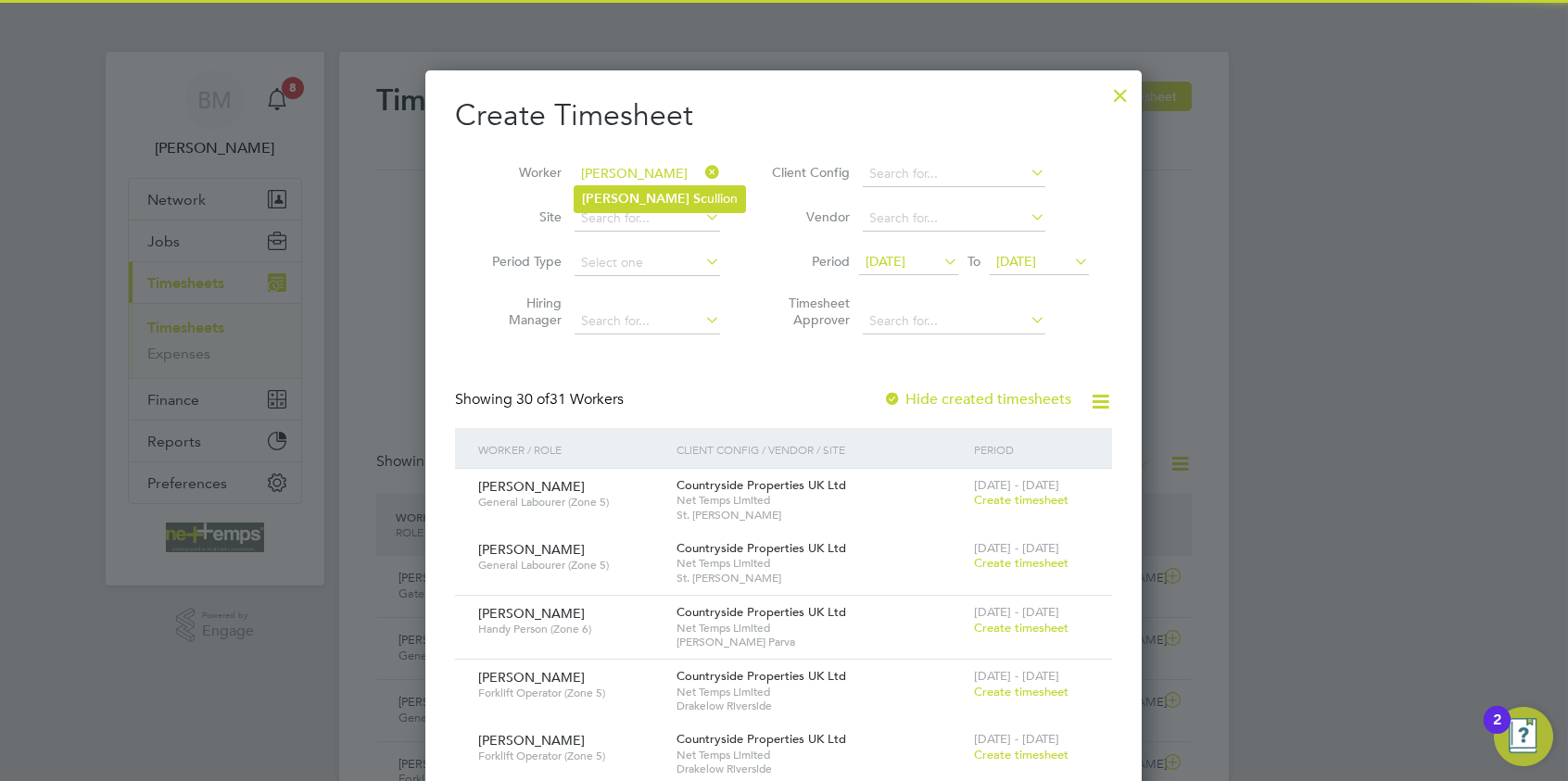
click at [667, 196] on li "John Sc ullion" at bounding box center [660, 198] width 171 height 25
type input "[PERSON_NAME]"
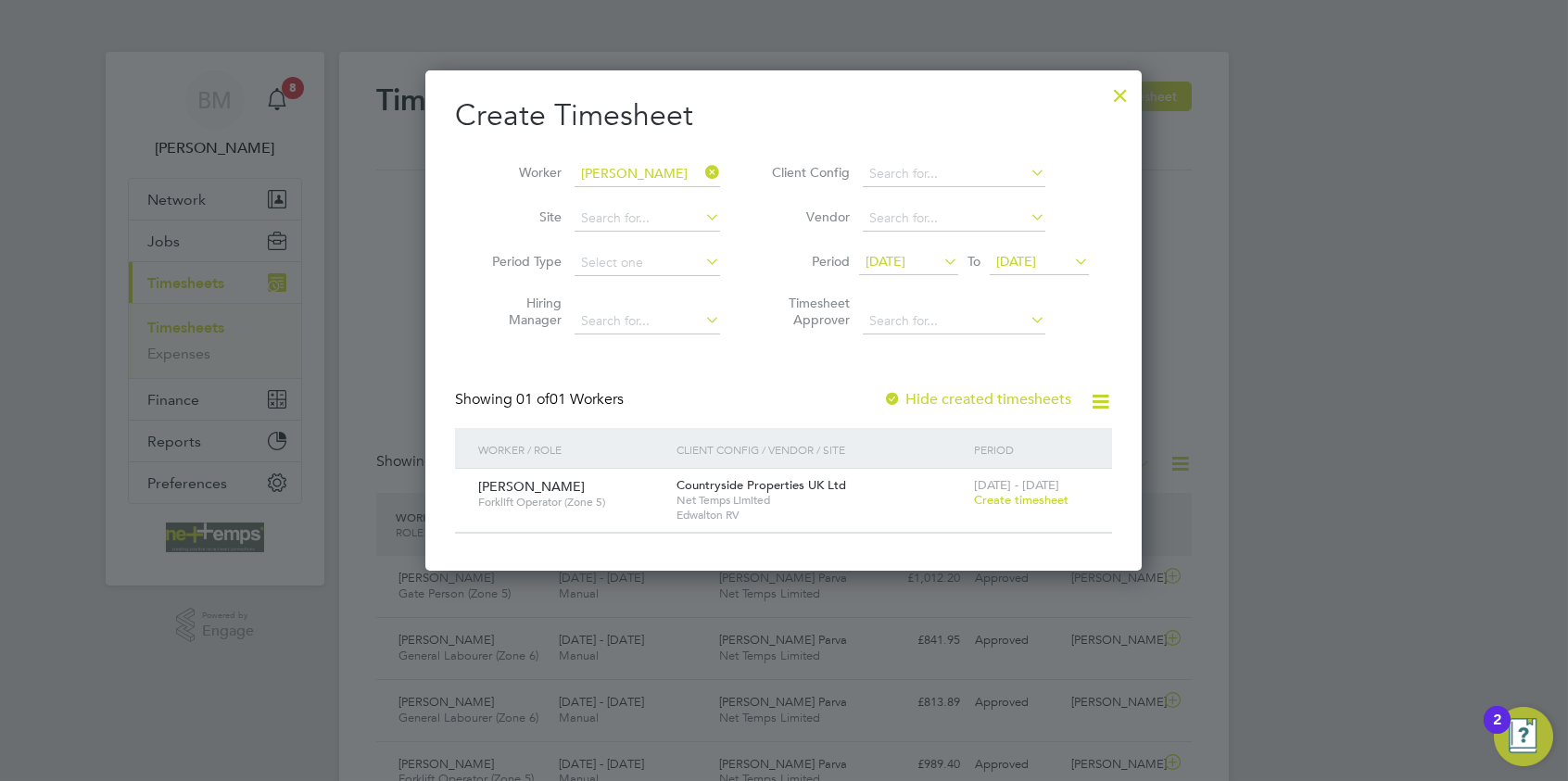
click at [1014, 501] on span "Create timesheet" at bounding box center [1022, 499] width 95 height 16
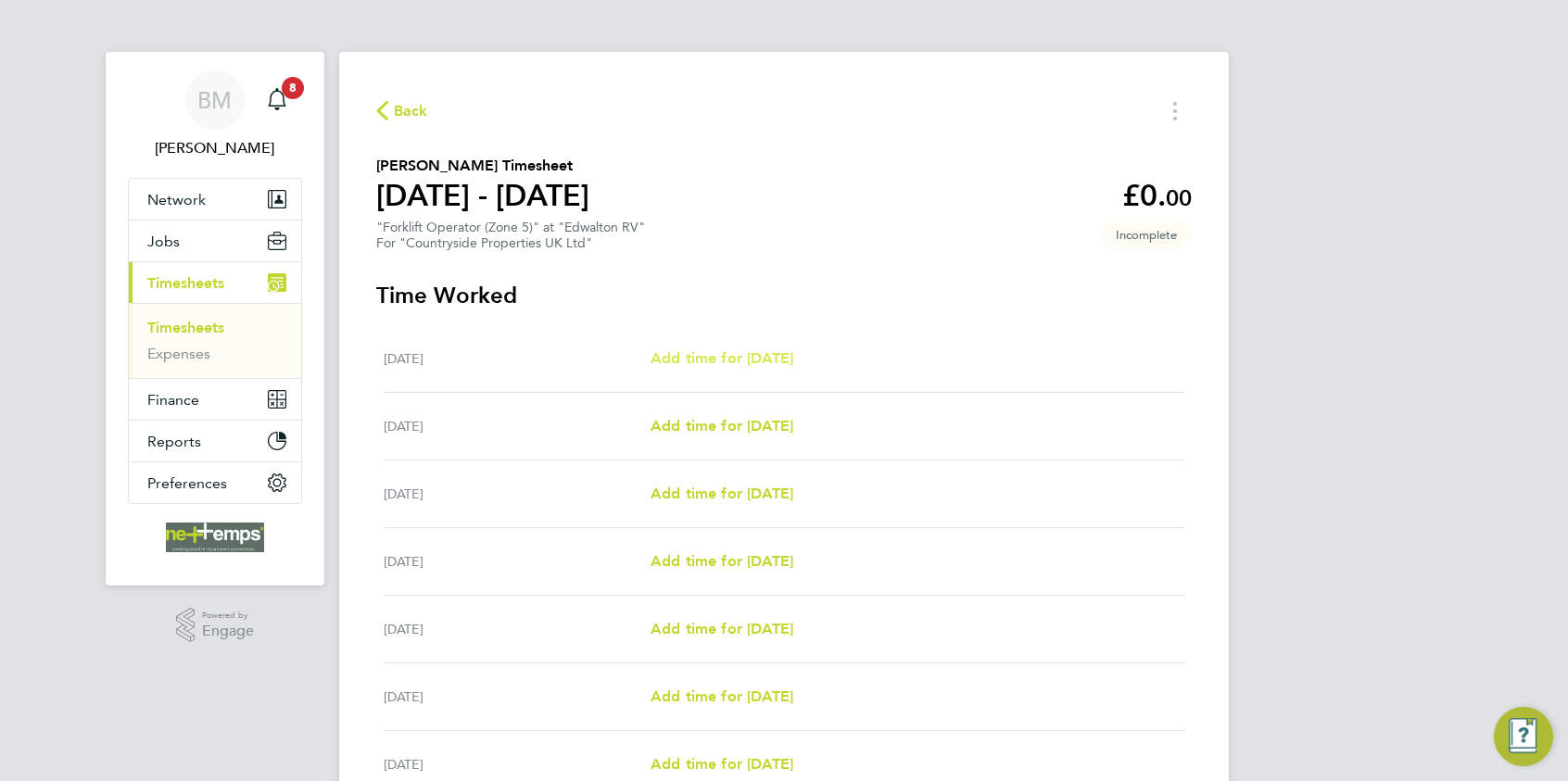
click at [723, 359] on span "Add time for [DATE]" at bounding box center [722, 358] width 143 height 18
select select "30"
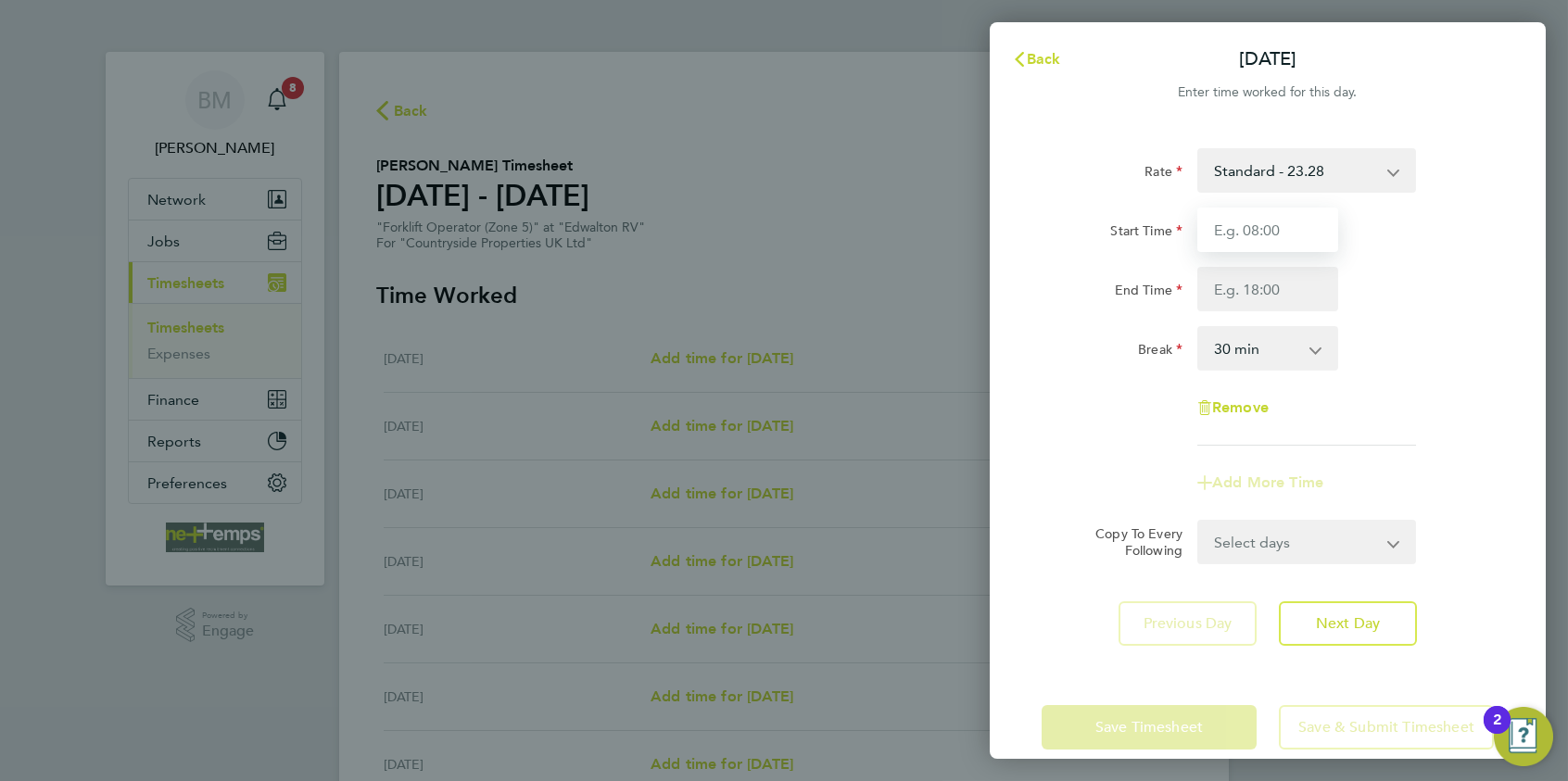
click at [1253, 237] on input "Start Time" at bounding box center [1268, 229] width 141 height 44
type input "07:30"
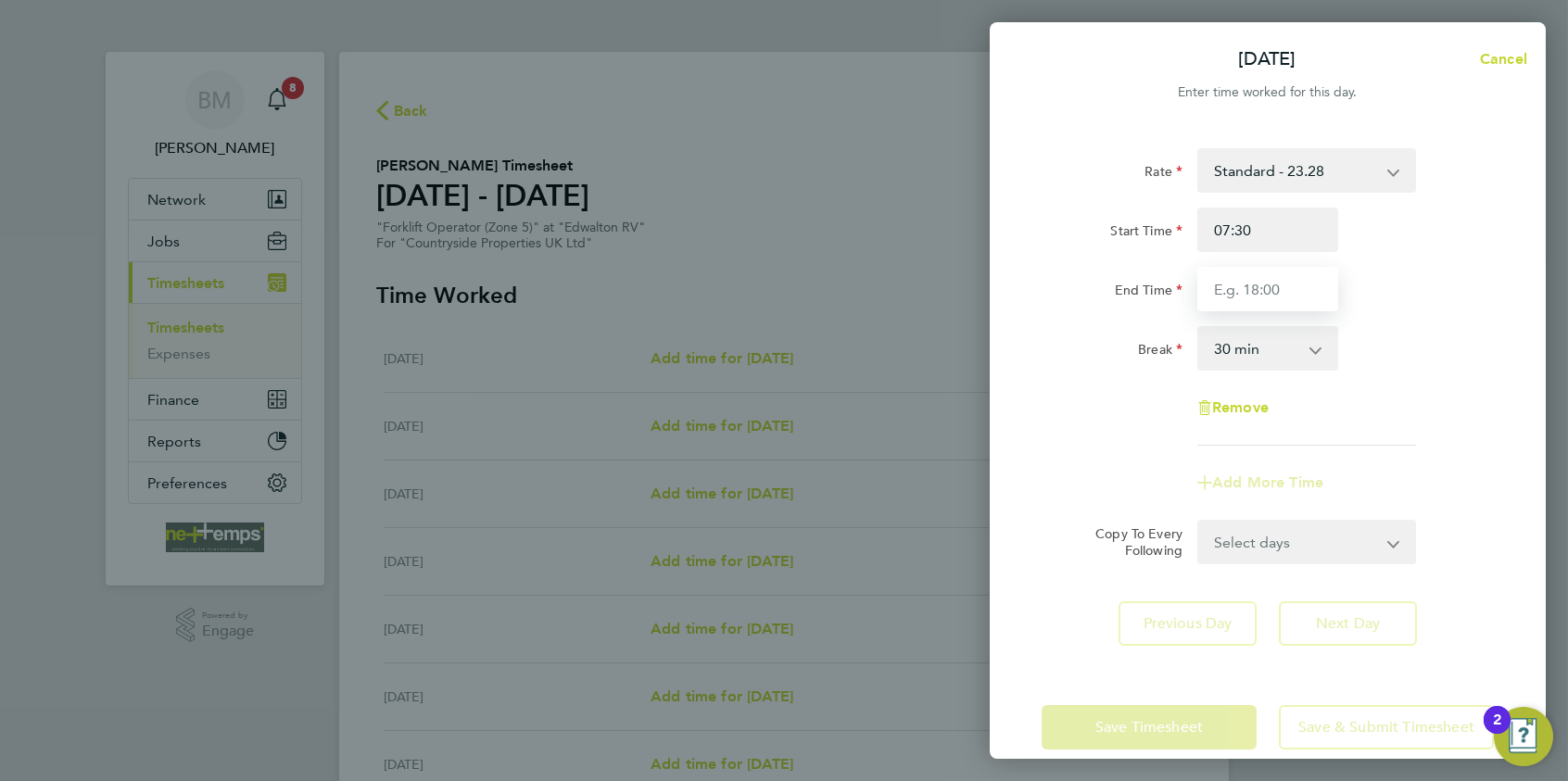
click at [1236, 295] on input "End Time" at bounding box center [1268, 288] width 141 height 44
type input "16:30"
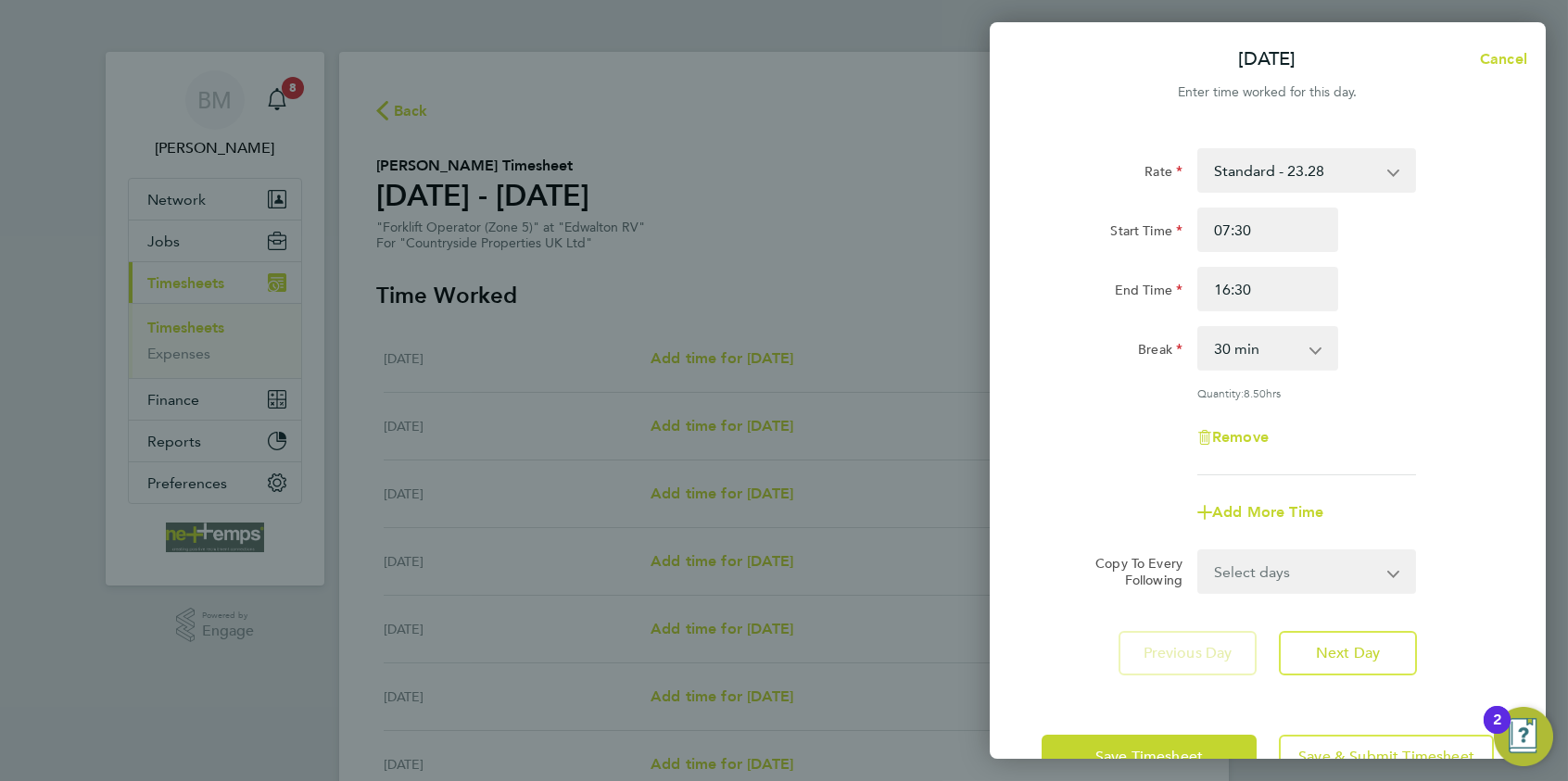
click at [1253, 604] on div "Rate Standard - 23.28 Start Time 07:30 End Time 16:30 Break 0 min 15 min 30 min…" at bounding box center [1268, 411] width 556 height 572
click at [1253, 604] on button "Next Day" at bounding box center [1347, 652] width 138 height 44
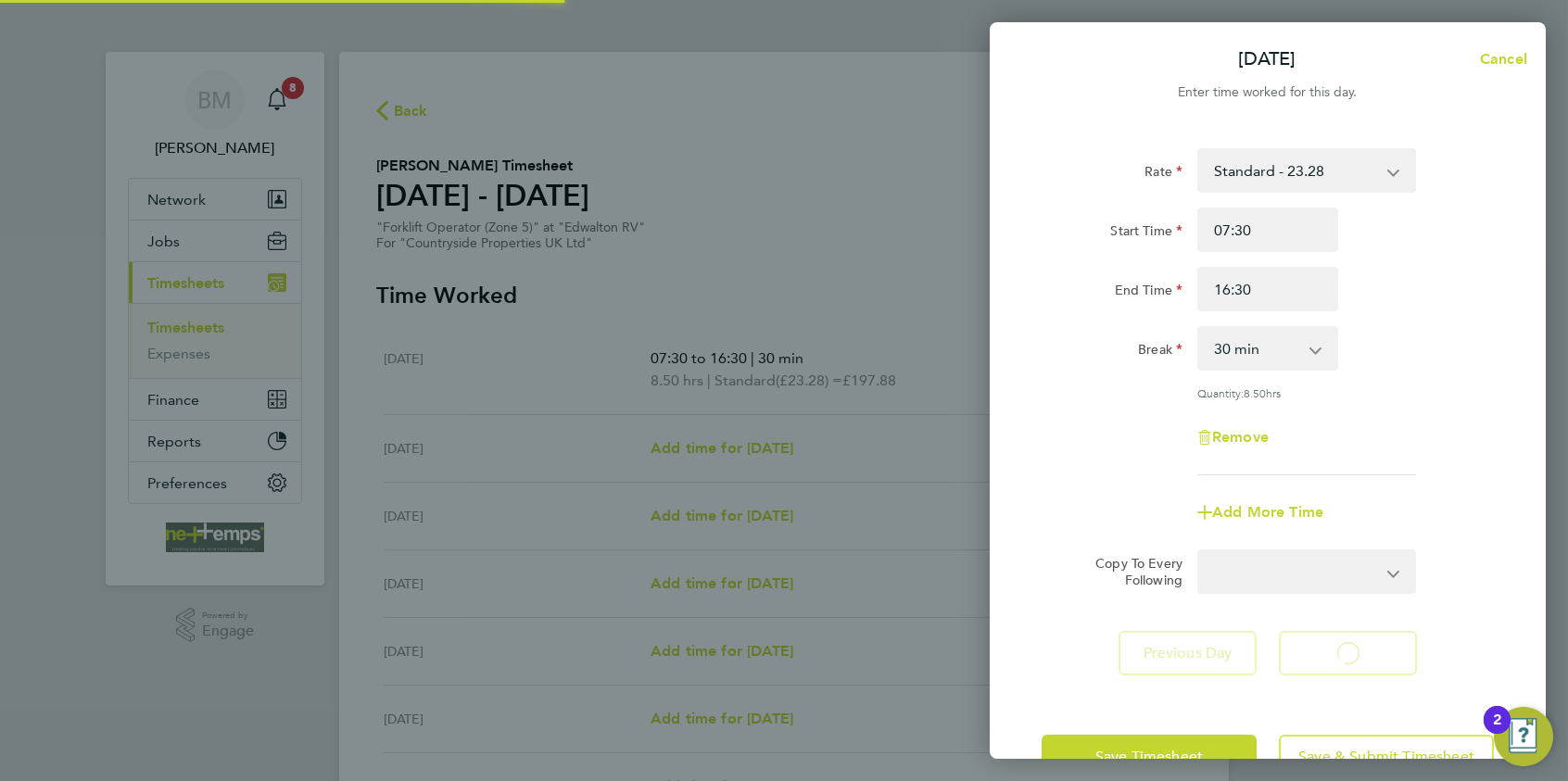
select select "30"
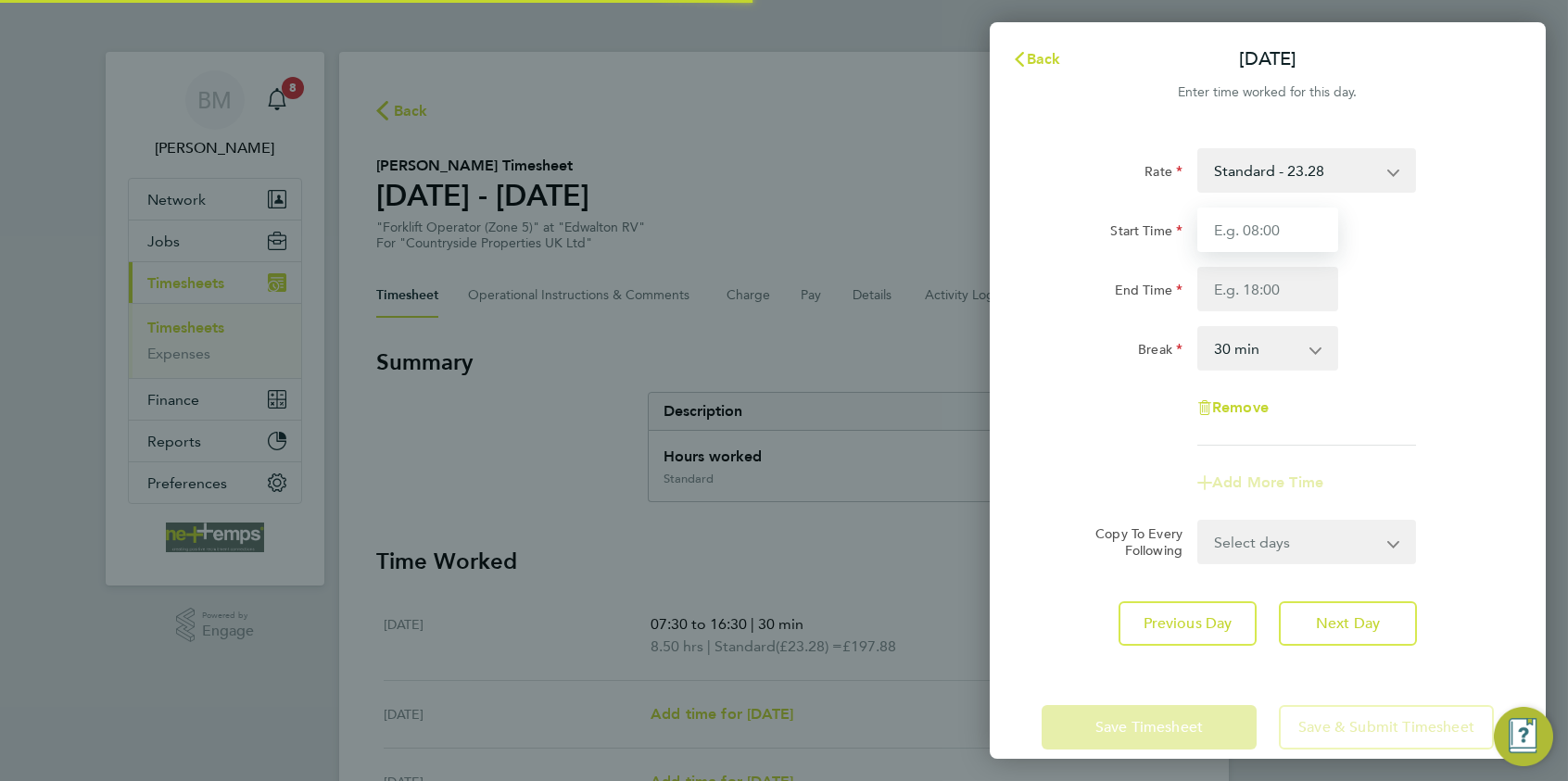
click at [1247, 242] on input "Start Time" at bounding box center [1268, 229] width 141 height 44
type input "07:30"
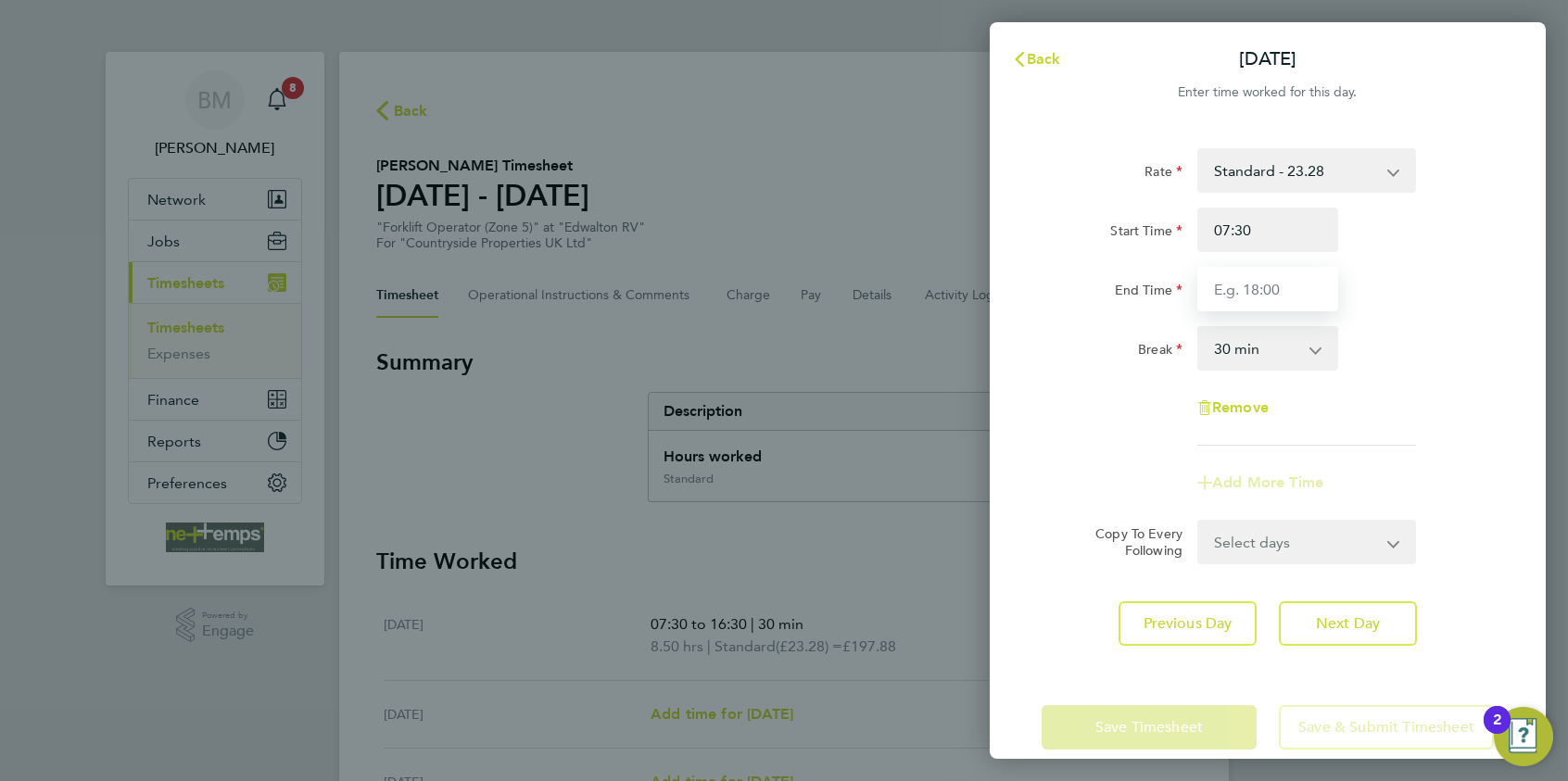
type input "16:30"
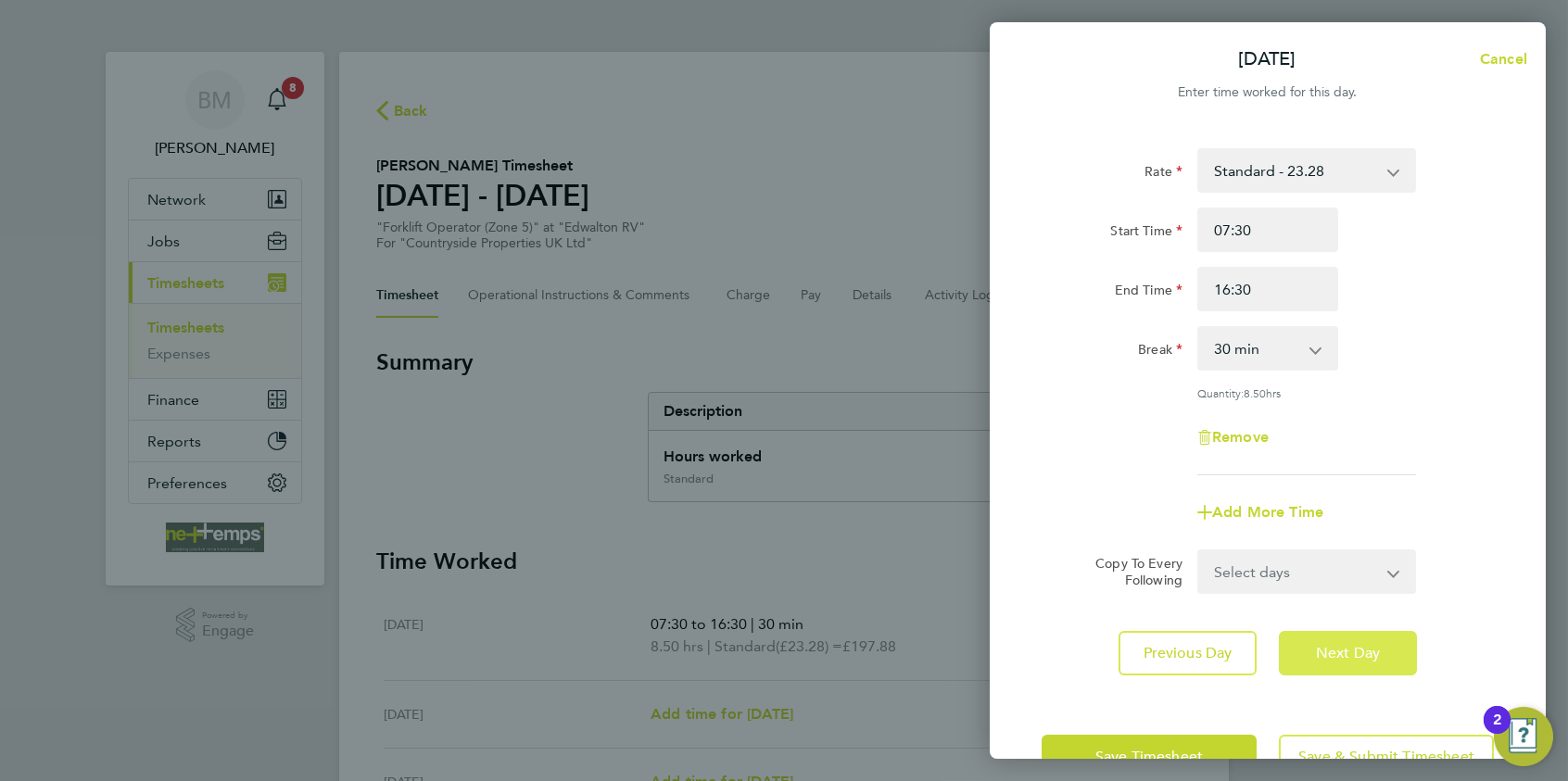
click at [1253, 604] on button "Next Day" at bounding box center [1347, 652] width 138 height 44
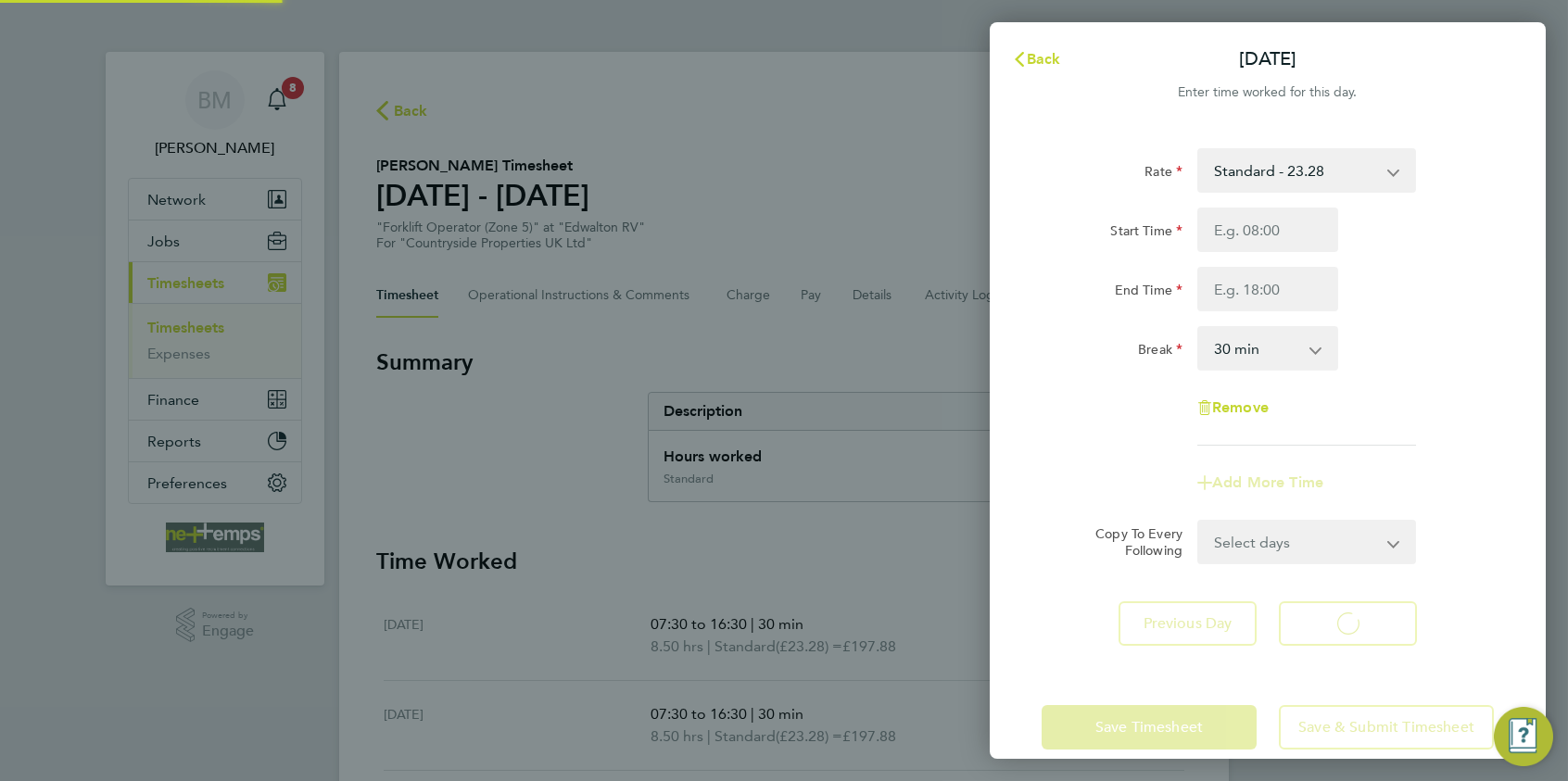
select select "30"
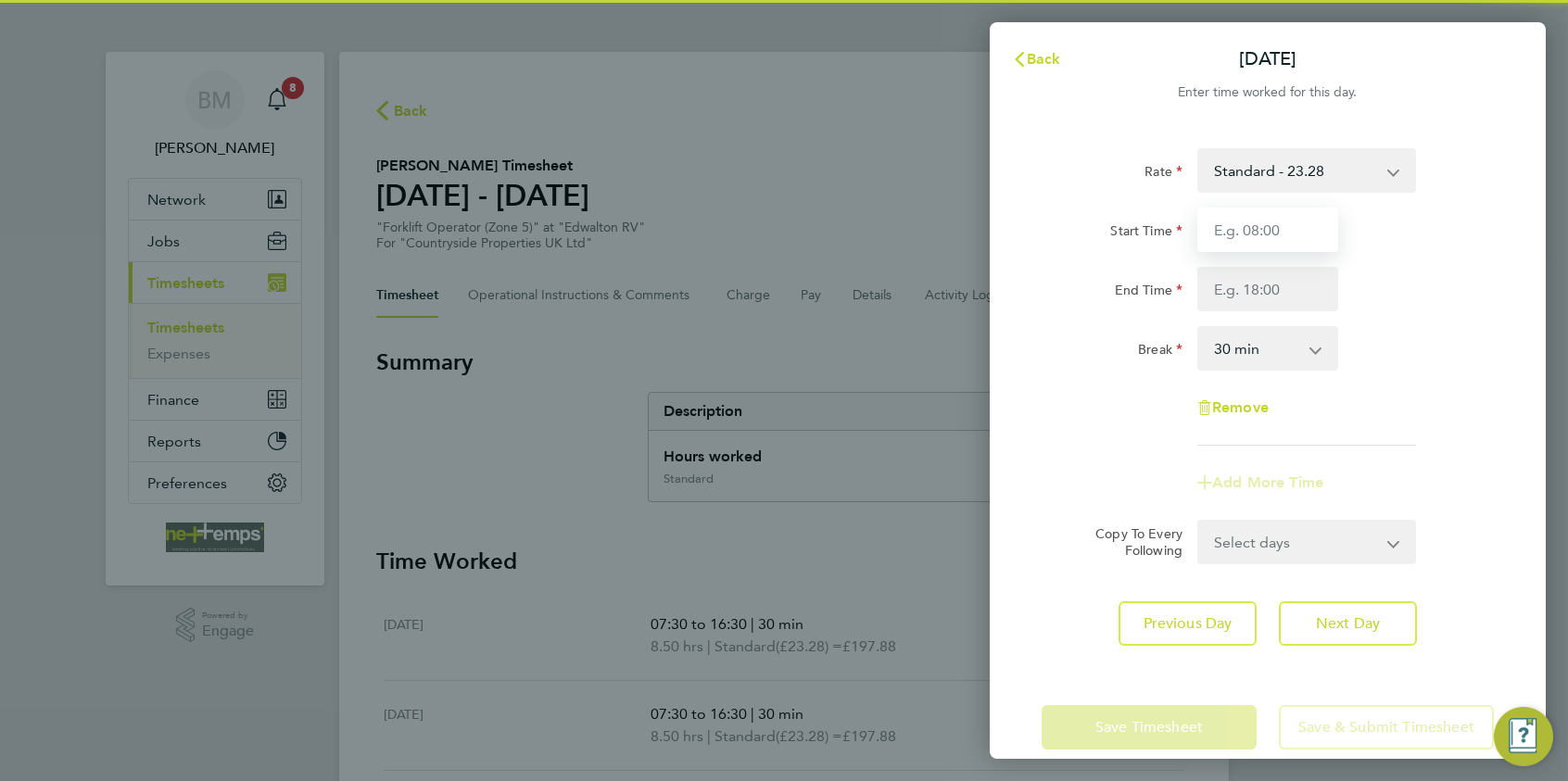
click at [1248, 236] on input "Start Time" at bounding box center [1268, 229] width 141 height 44
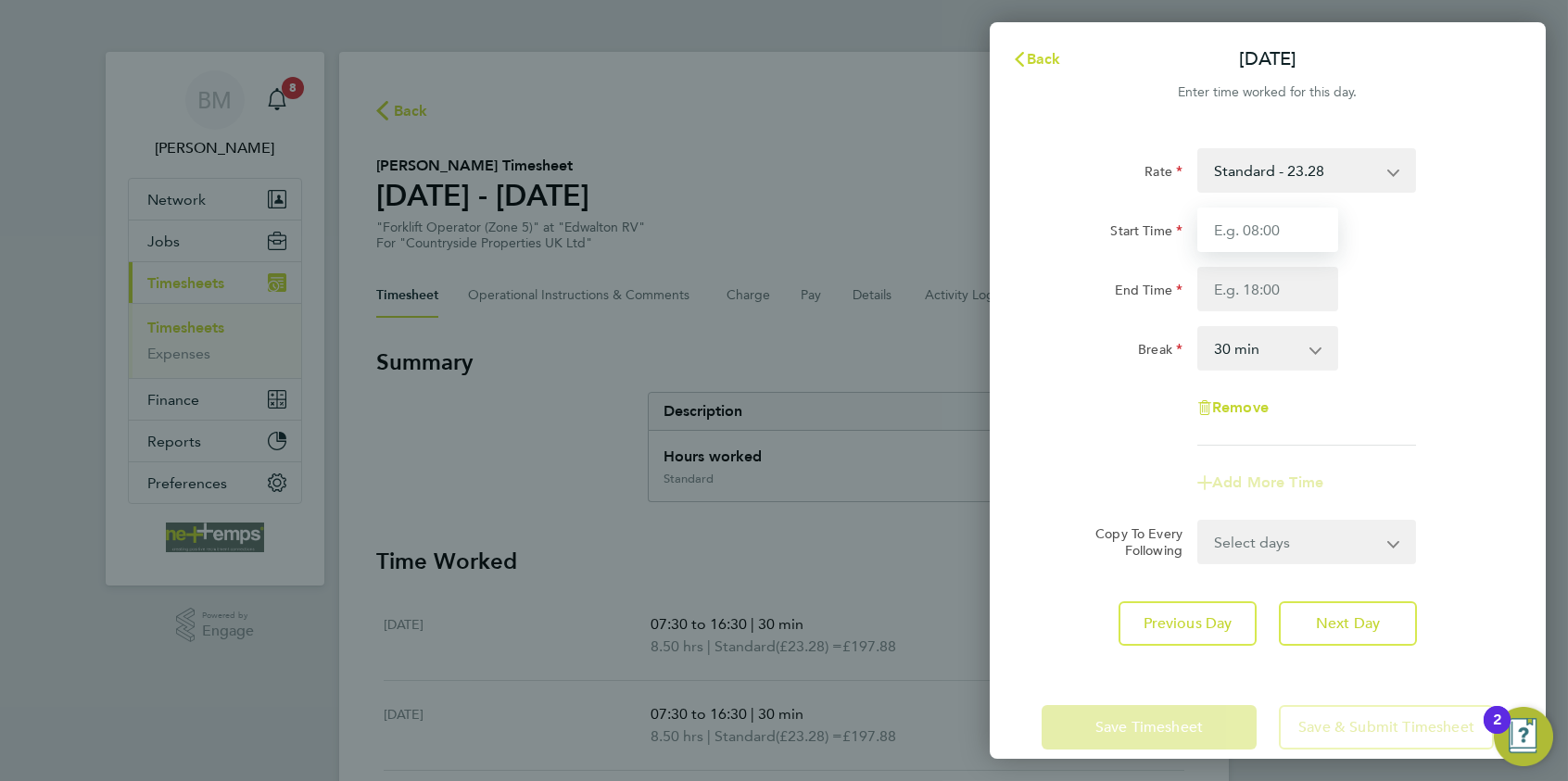
type input "07:30"
type input "16:30"
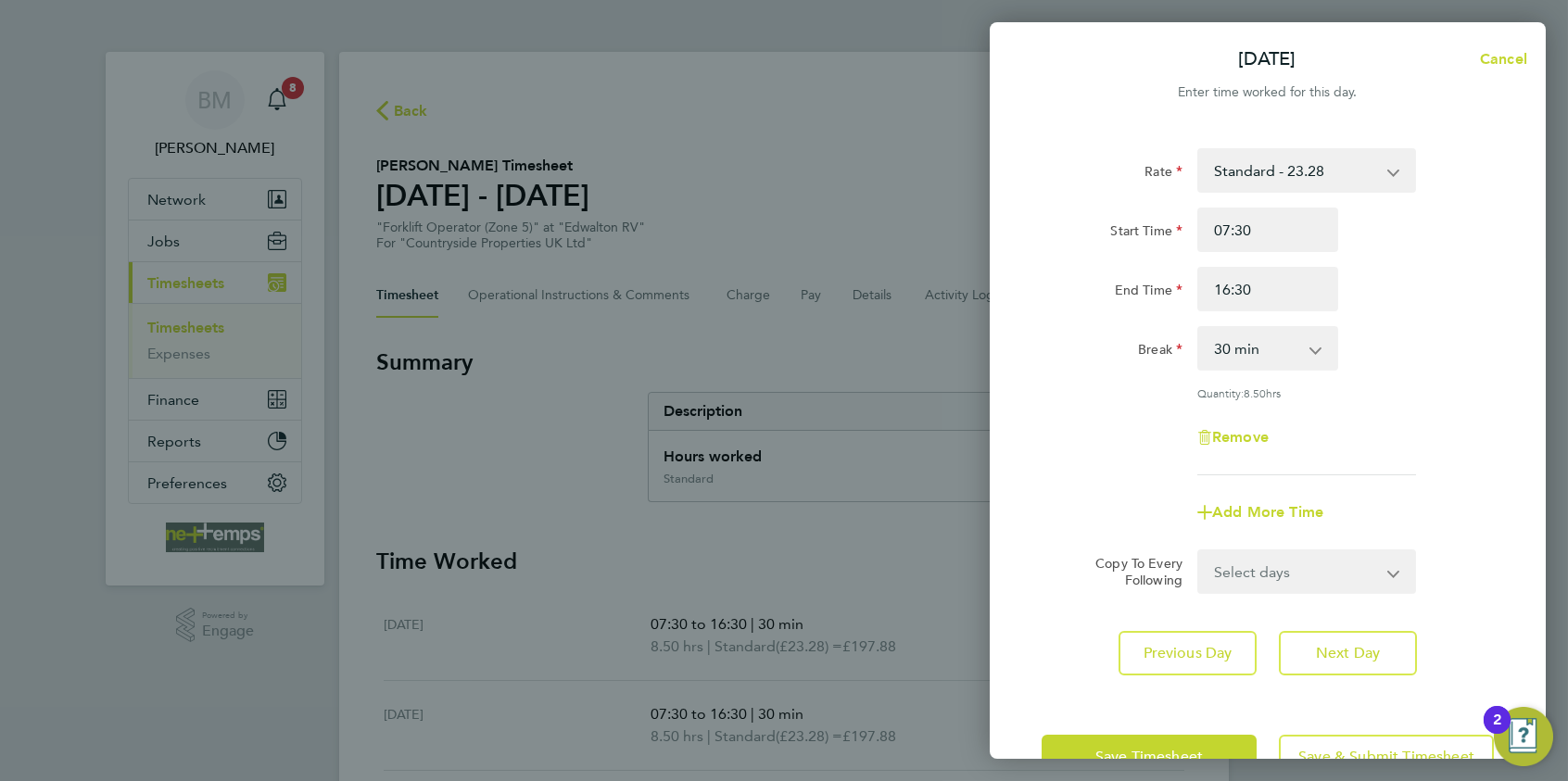
click at [1253, 302] on input "16:30" at bounding box center [1268, 288] width 141 height 44
click at [1253, 604] on button "Next Day" at bounding box center [1347, 652] width 138 height 44
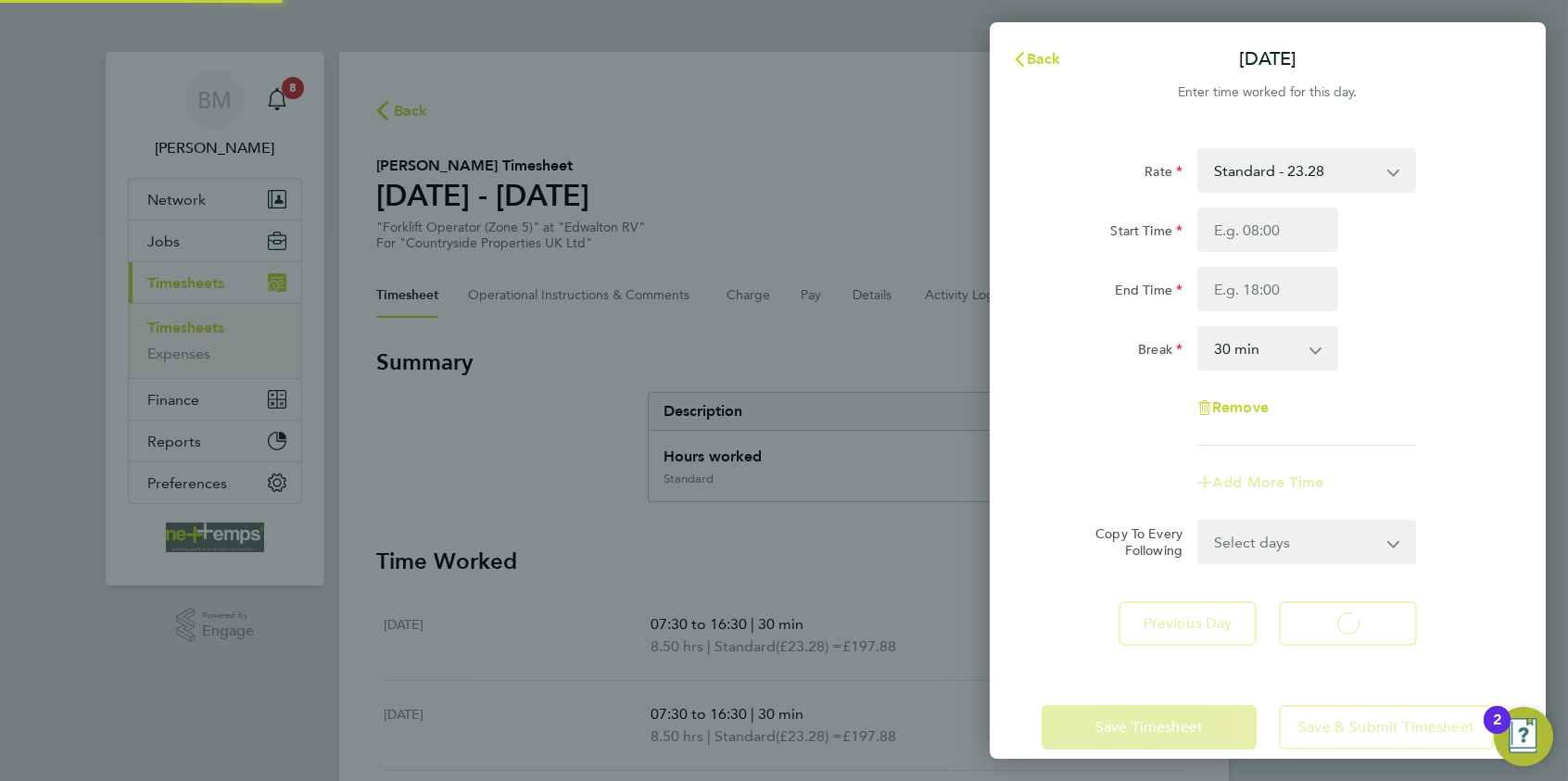
select select "30"
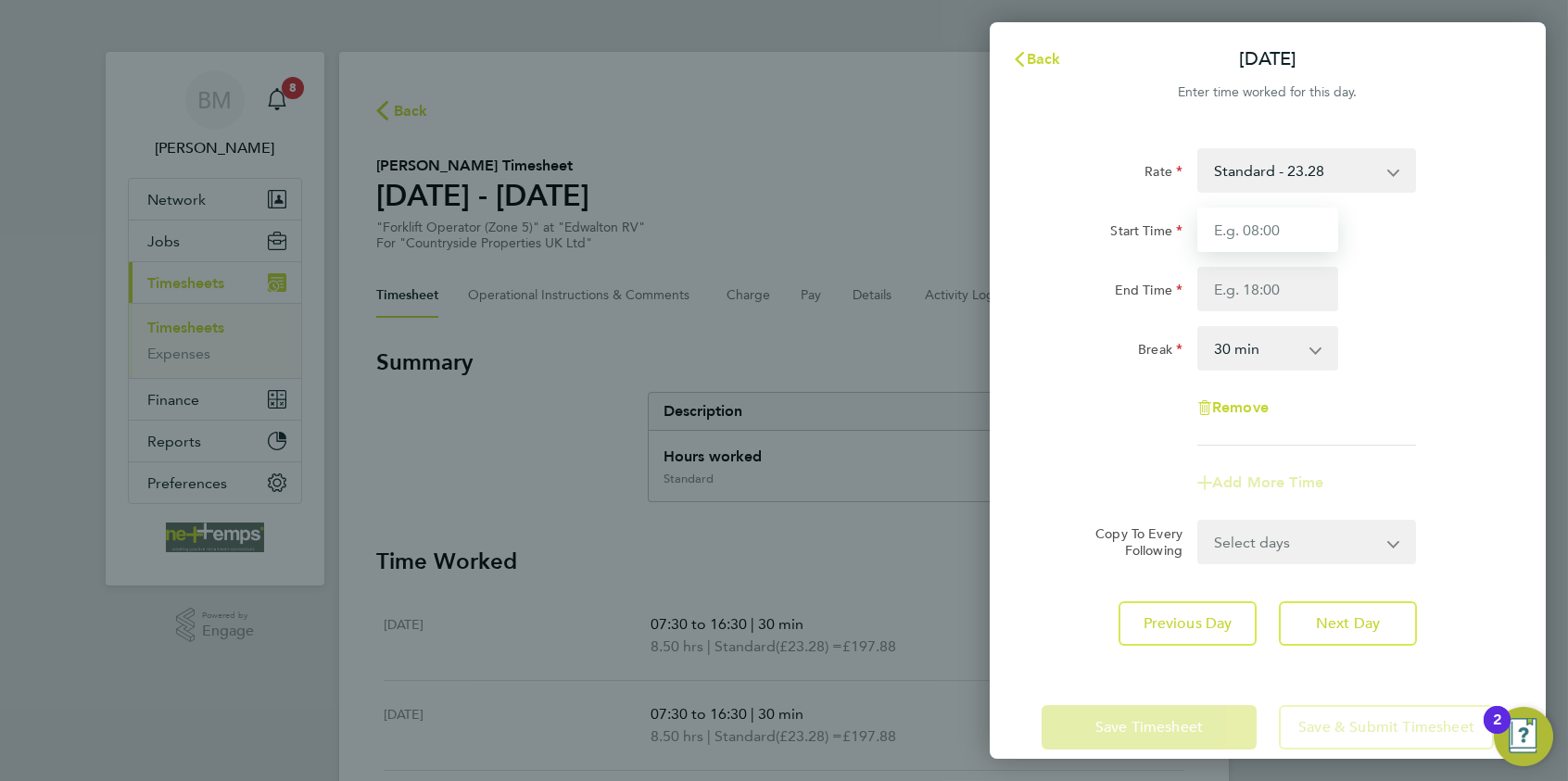
click at [1253, 225] on input "Start Time" at bounding box center [1268, 229] width 141 height 44
type input "07:30"
type input "16:30"
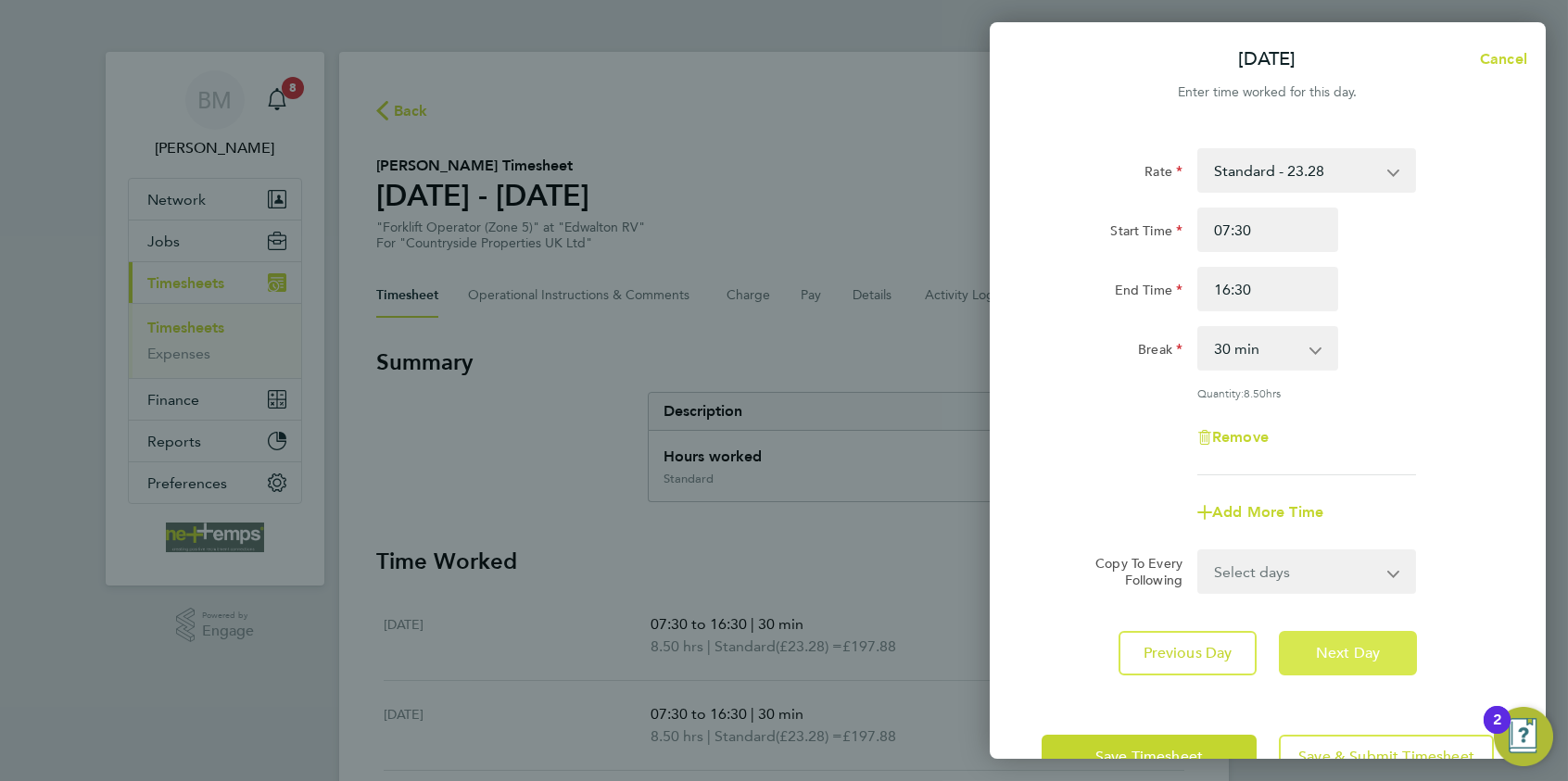
click at [1253, 604] on span "Next Day" at bounding box center [1348, 653] width 64 height 19
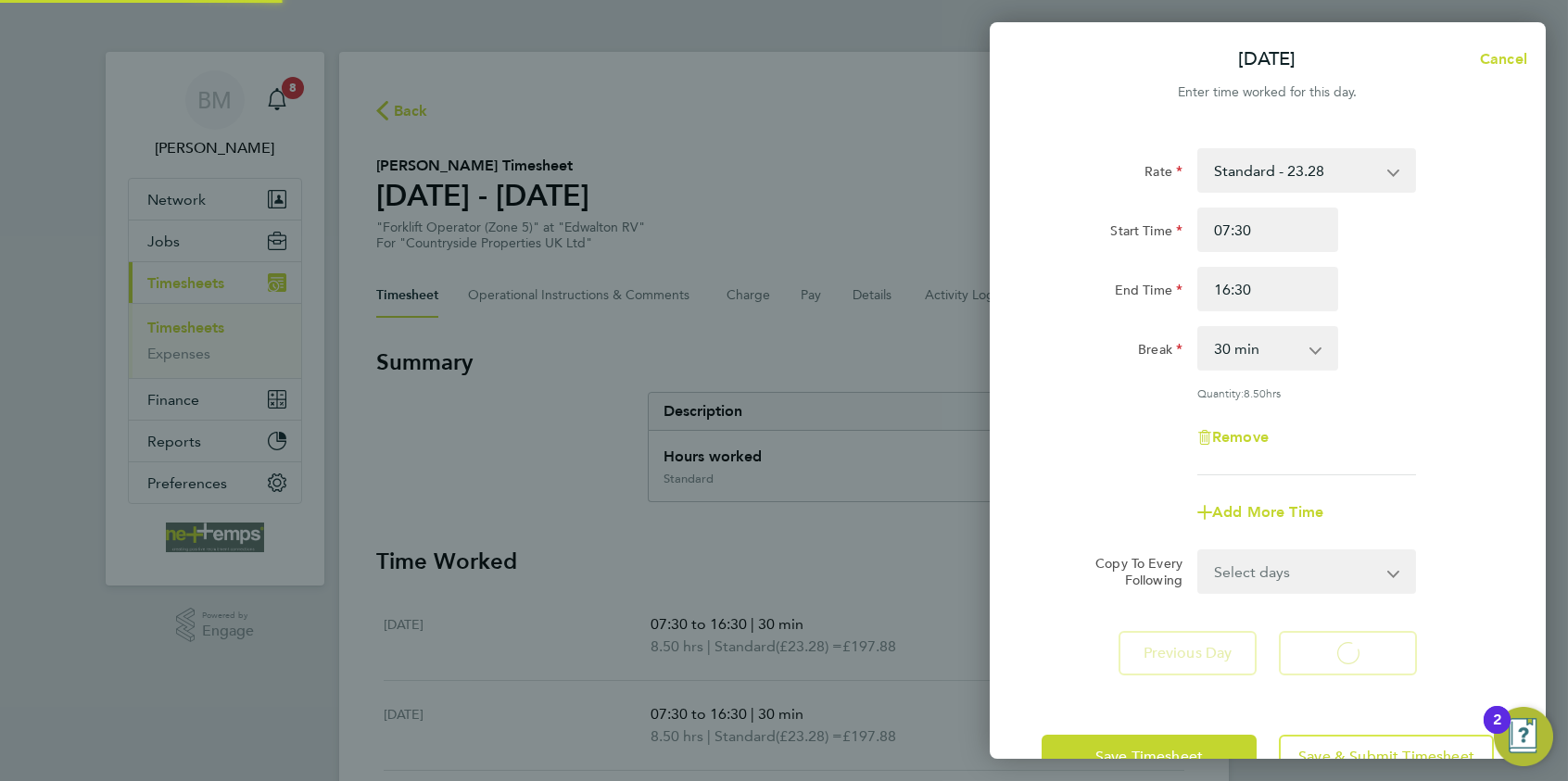
select select "30"
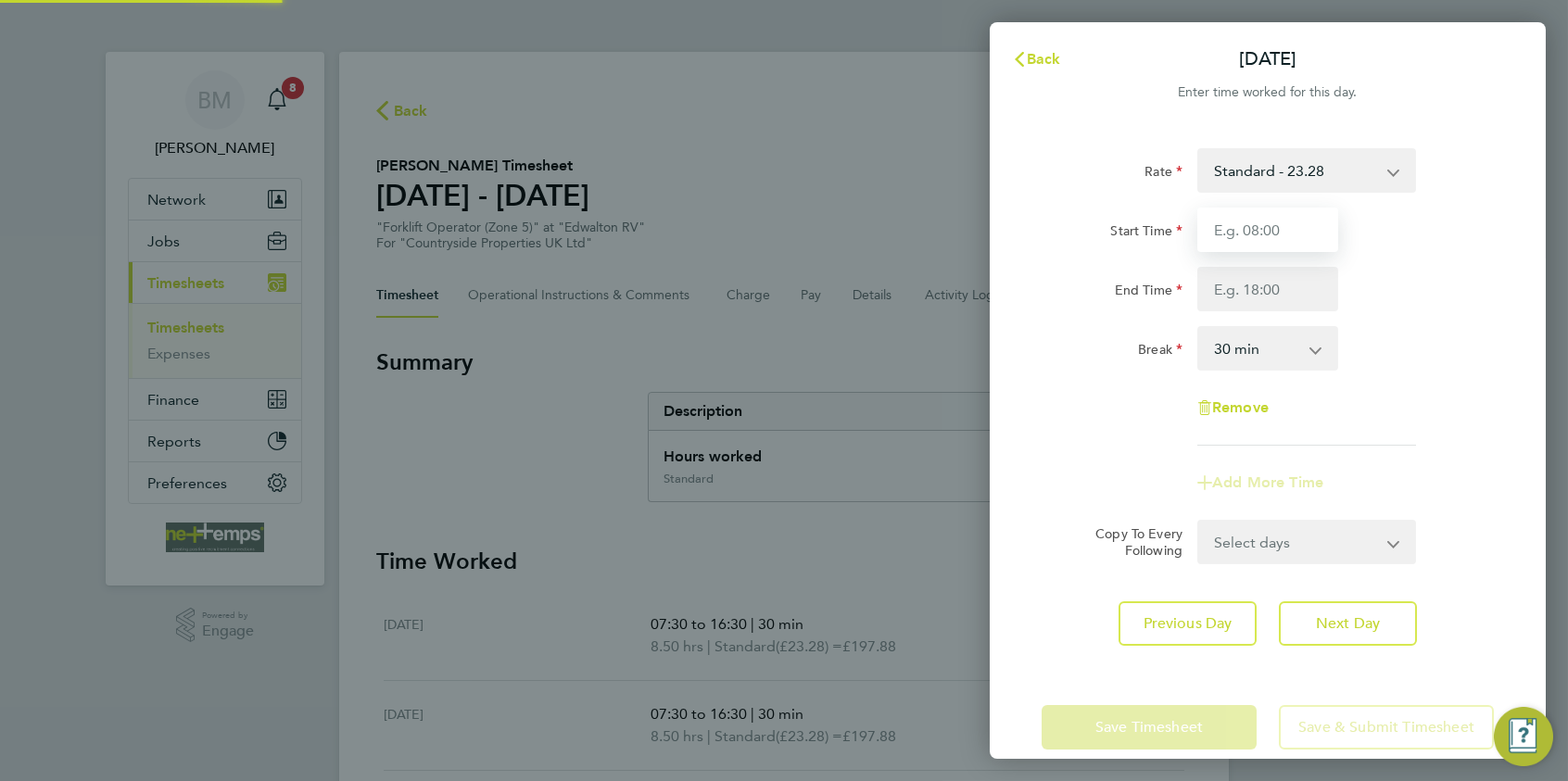
click at [1253, 243] on input "Start Time" at bounding box center [1268, 229] width 141 height 44
type input "07:30"
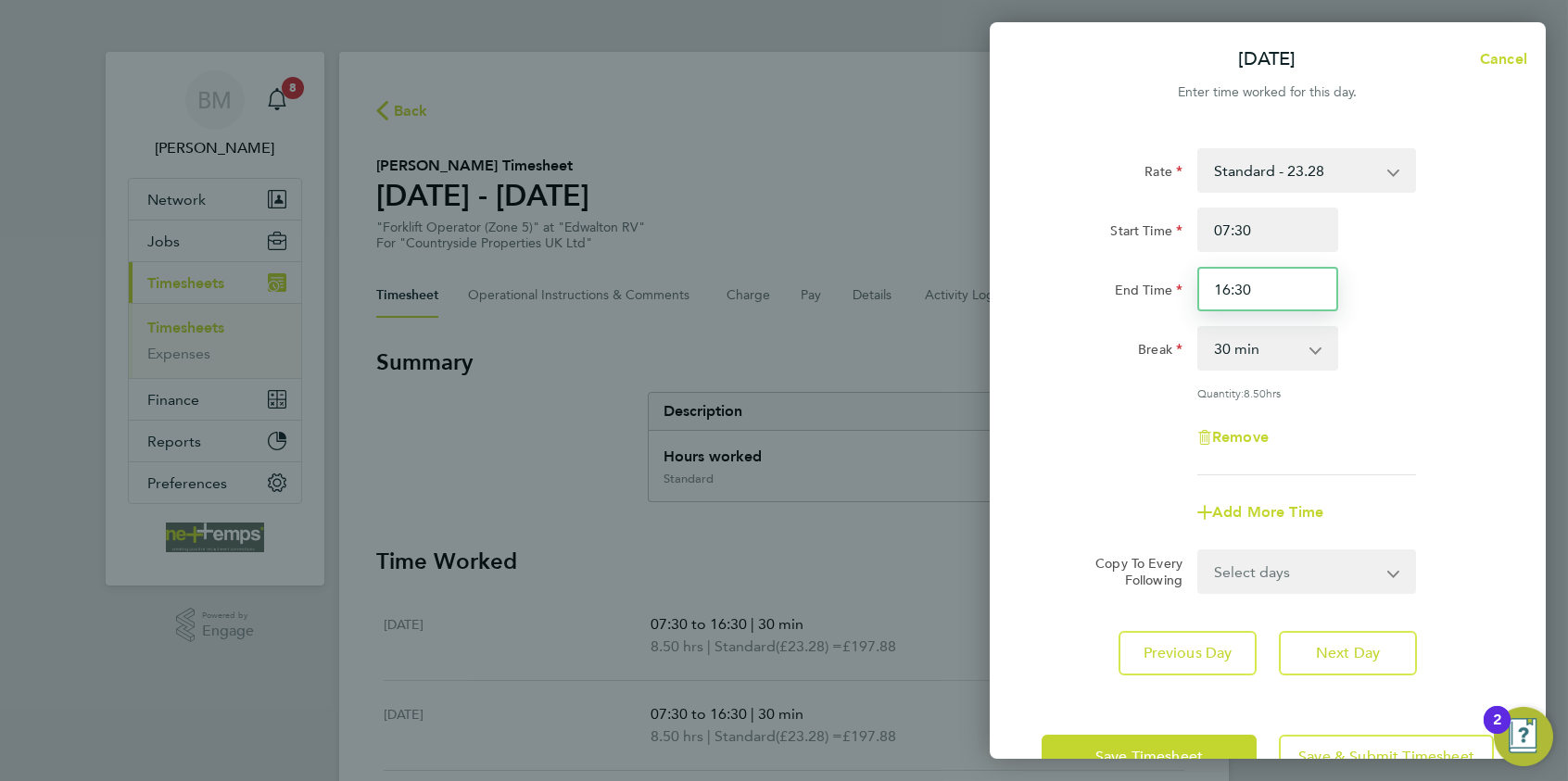
click at [1229, 294] on input "16:30" at bounding box center [1268, 288] width 141 height 44
type input "15:30"
click at [1253, 604] on span "Next Day" at bounding box center [1348, 653] width 64 height 19
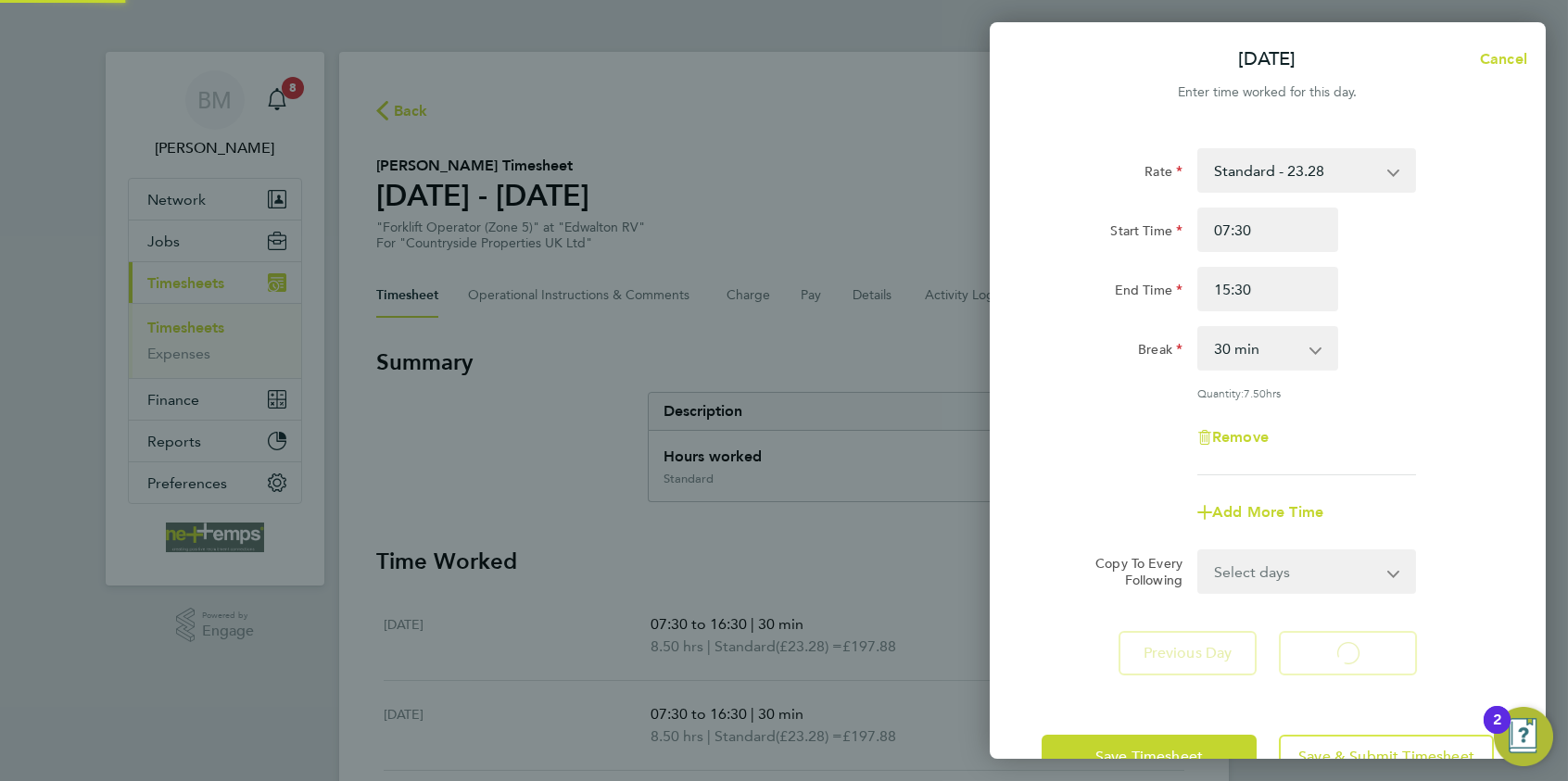
select select "30"
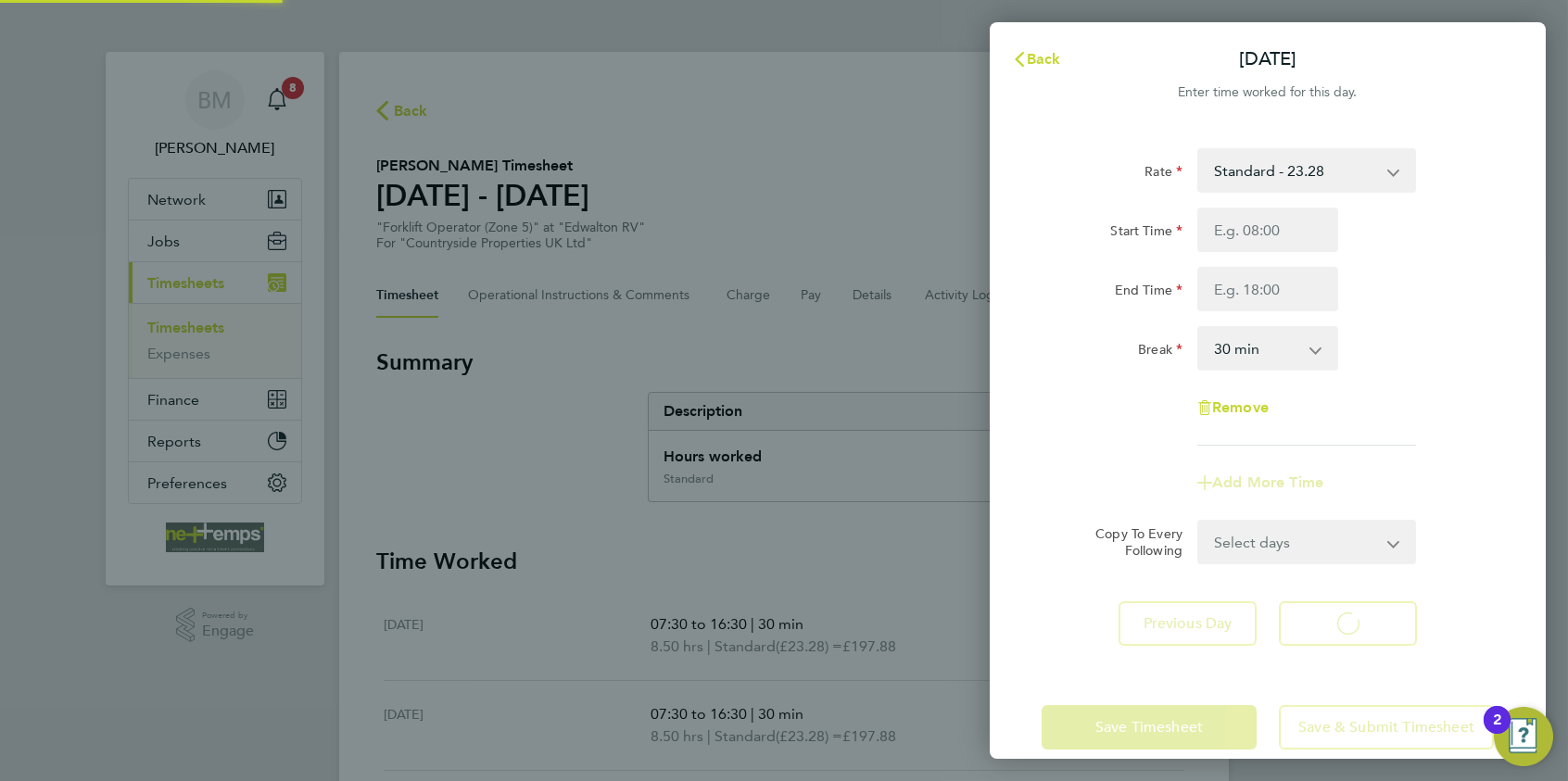
select select "30"
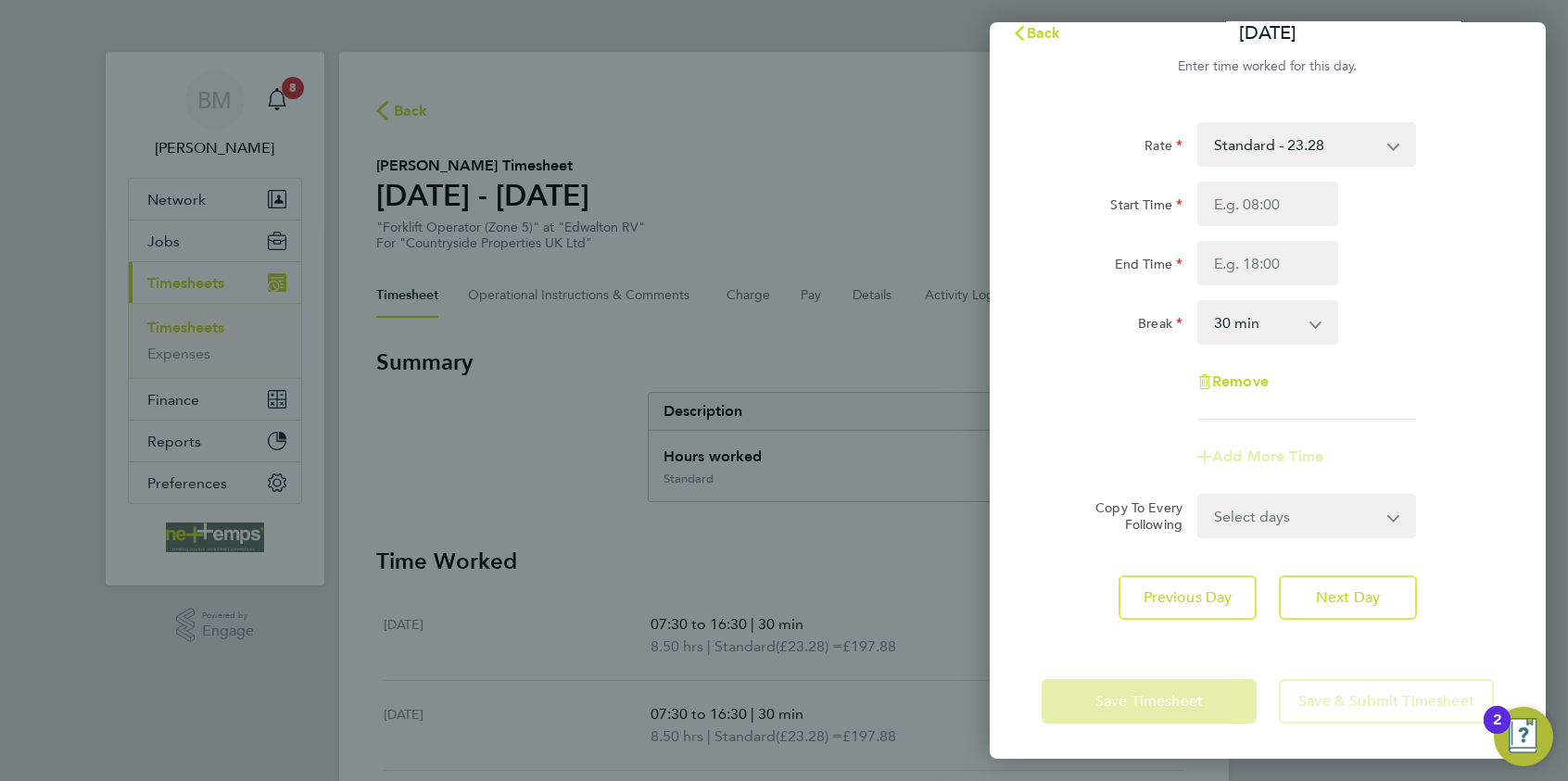
drag, startPoint x: 1127, startPoint y: 742, endPoint x: 1116, endPoint y: 708, distance: 35.7
click at [1127, 604] on div "Save Timesheet Save & Submit Timesheet" at bounding box center [1268, 701] width 556 height 118
click at [1112, 604] on app-form-button "Save Timesheet" at bounding box center [1155, 701] width 226 height 44
click at [1055, 29] on span "Back" at bounding box center [1044, 33] width 35 height 18
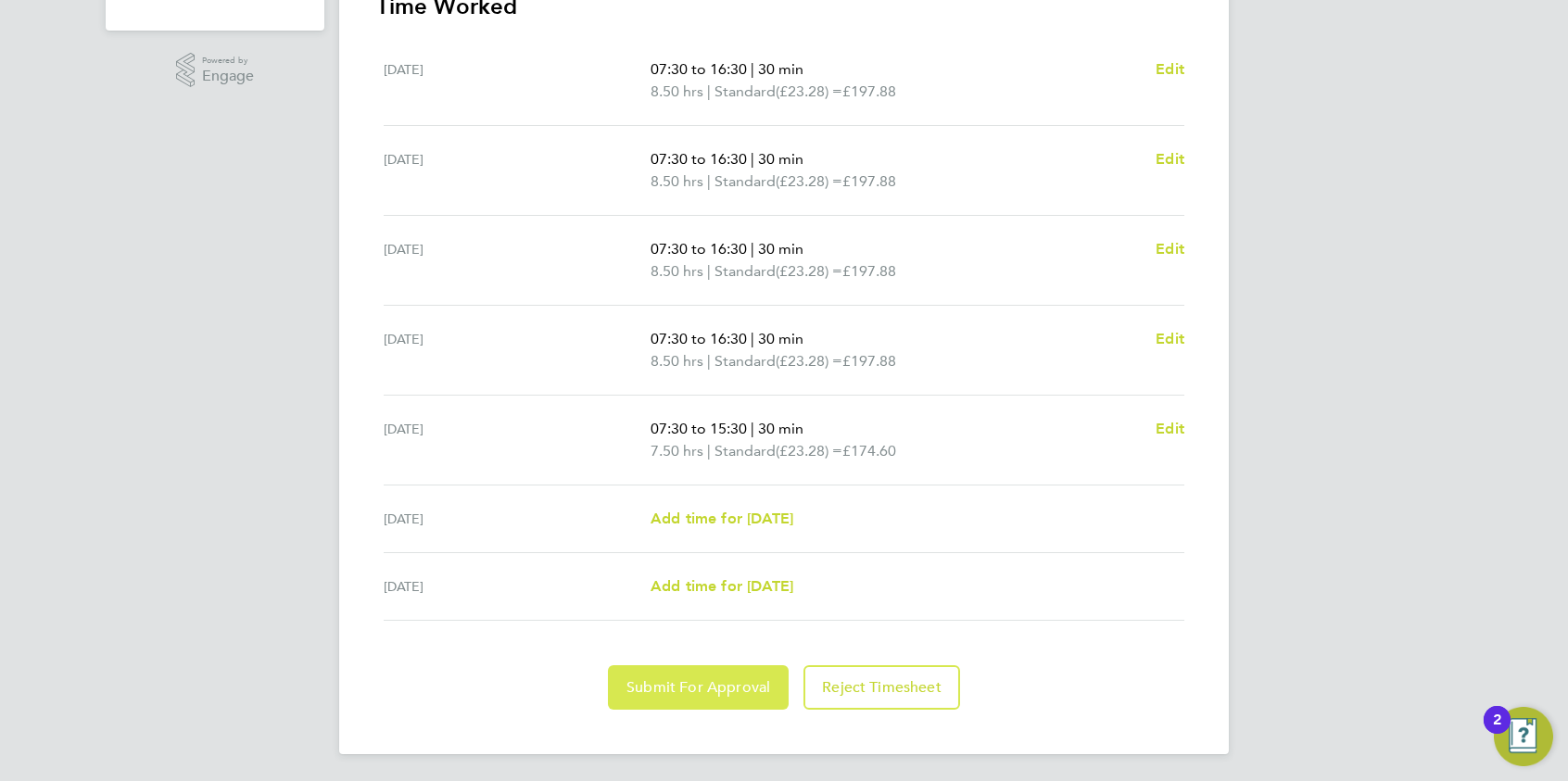
click at [734, 604] on span "Submit For Approval" at bounding box center [698, 688] width 144 height 19
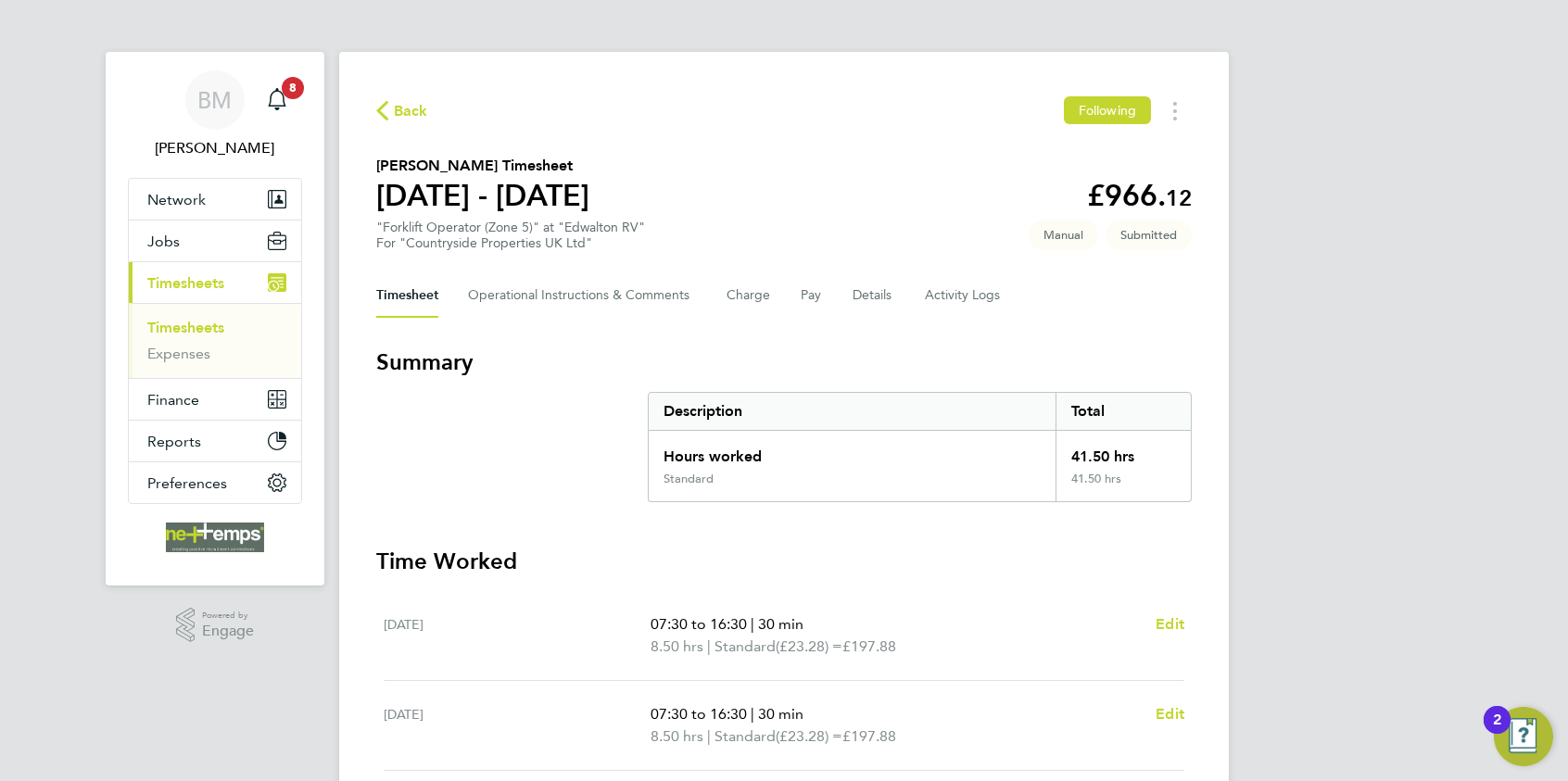
click at [423, 111] on span "Back" at bounding box center [411, 112] width 35 height 23
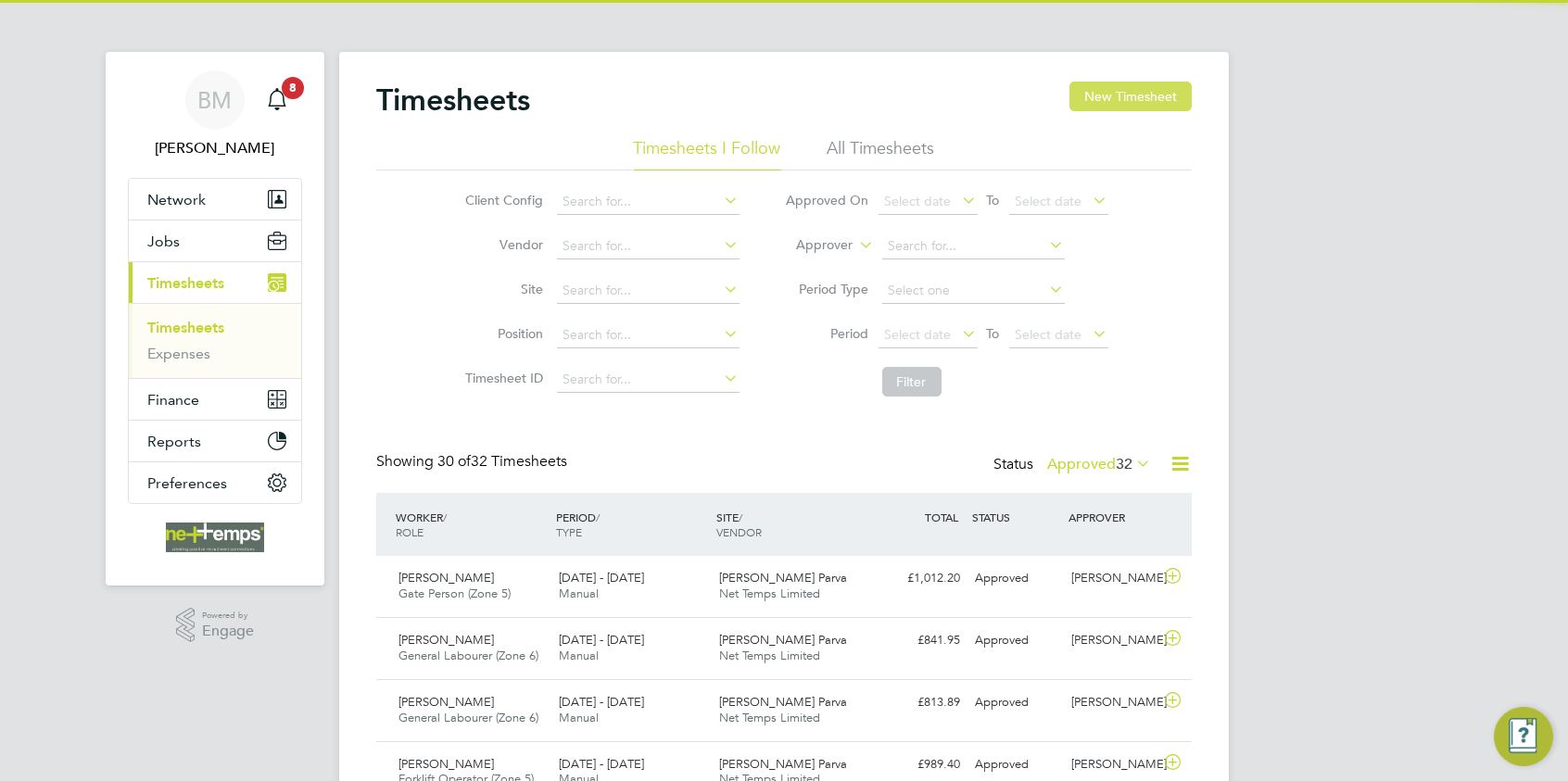
scroll to position [47, 161]
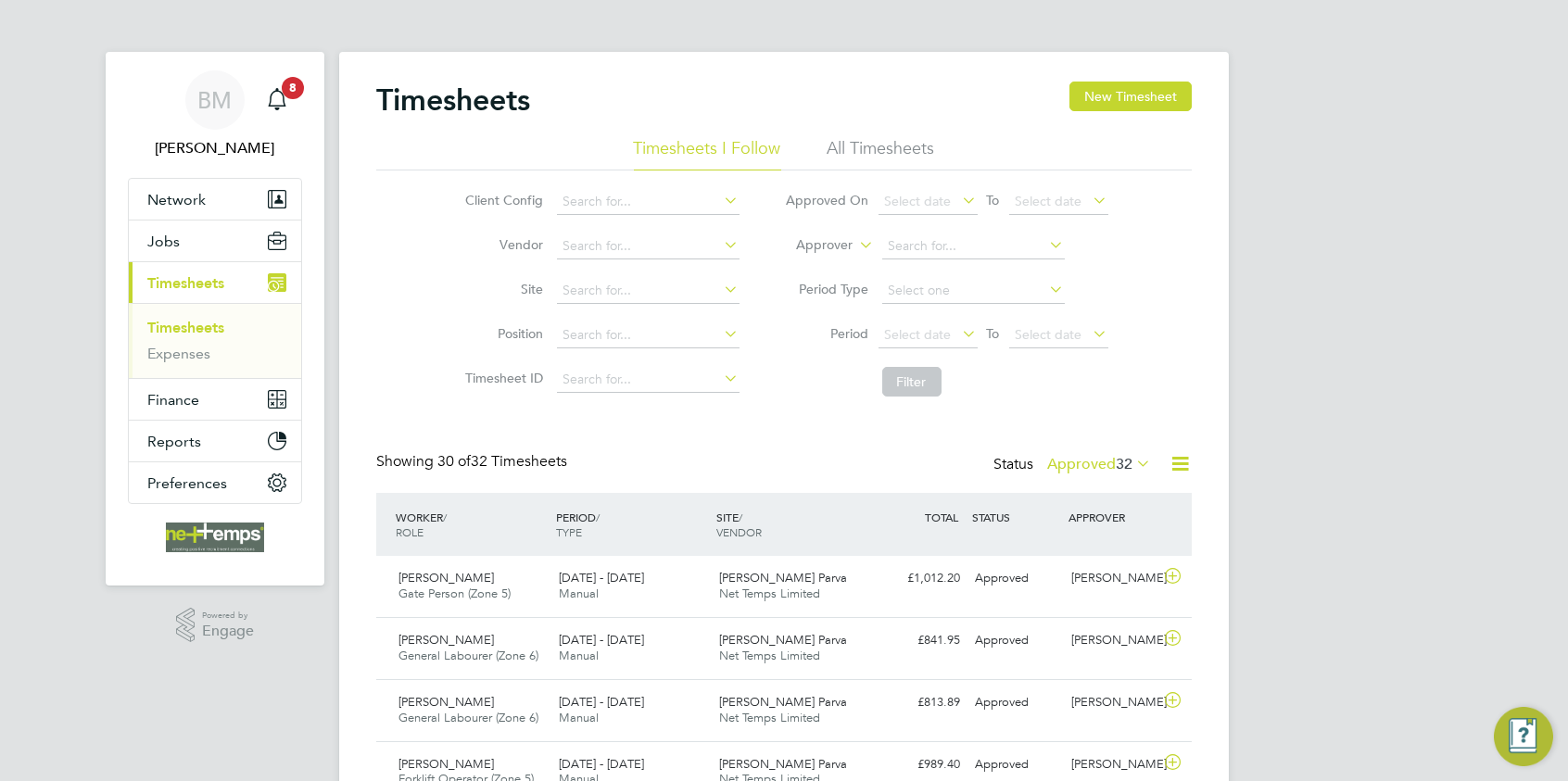
click at [1109, 96] on button "New Timesheet" at bounding box center [1130, 97] width 122 height 30
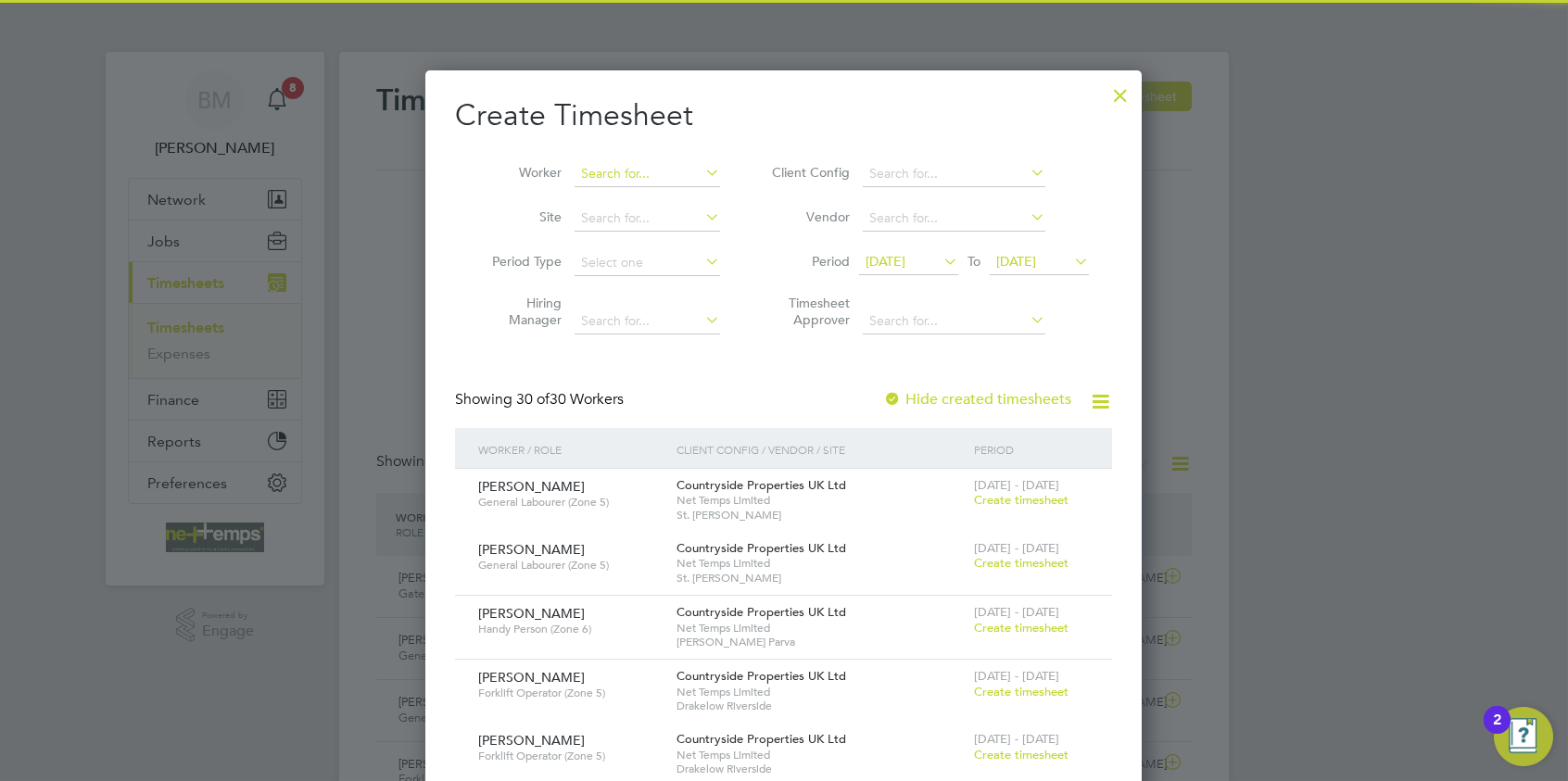
drag, startPoint x: 595, startPoint y: 174, endPoint x: 574, endPoint y: 166, distance: 22.5
click at [592, 172] on input at bounding box center [647, 175] width 146 height 26
click at [681, 221] on li "Daniel Mor rell-Birks" at bounding box center [674, 224] width 200 height 25
type input "[PERSON_NAME]"
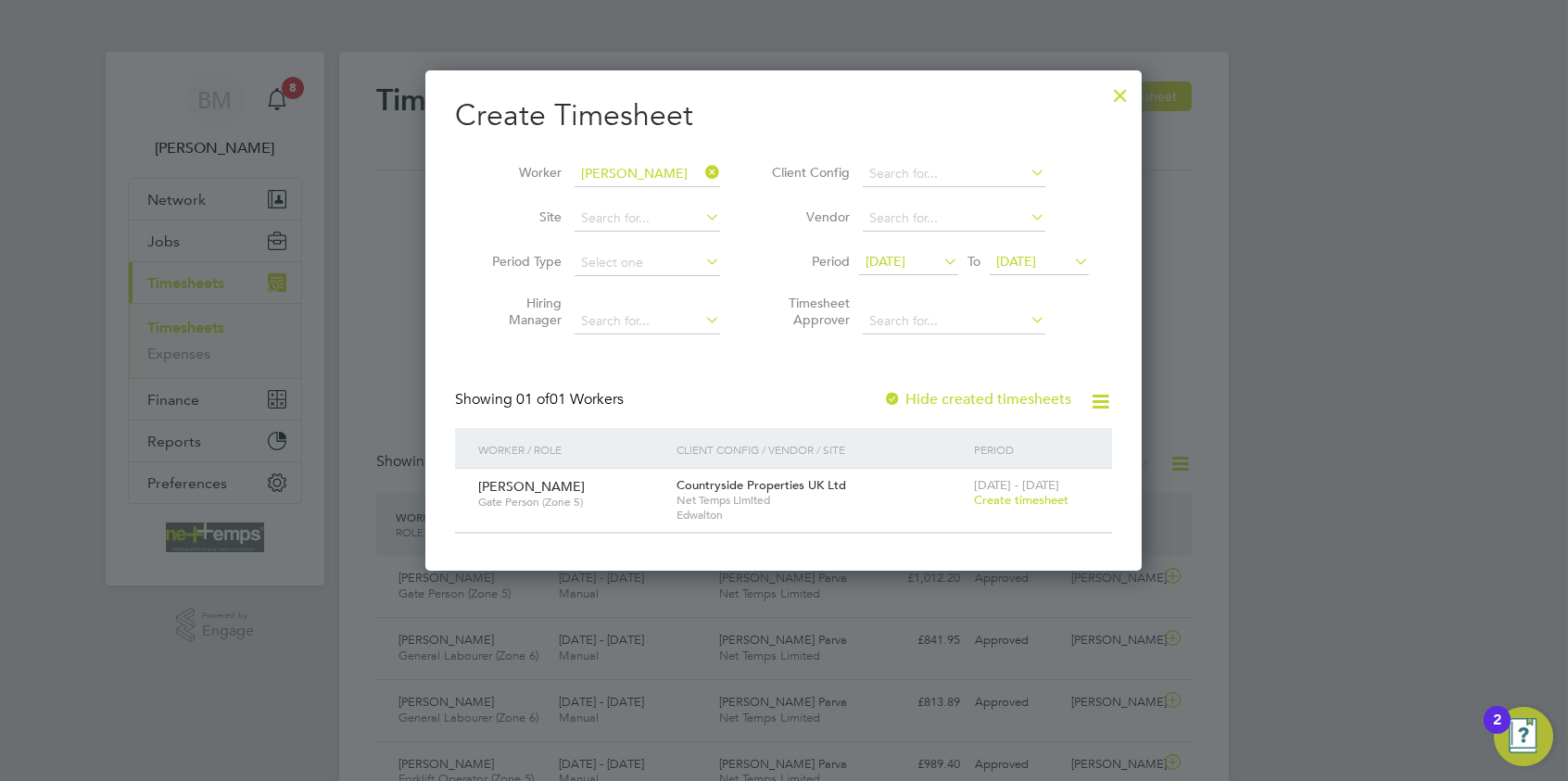
click at [1015, 396] on label "Hide created timesheets" at bounding box center [977, 400] width 188 height 19
click at [884, 258] on span "[DATE]" at bounding box center [885, 262] width 39 height 17
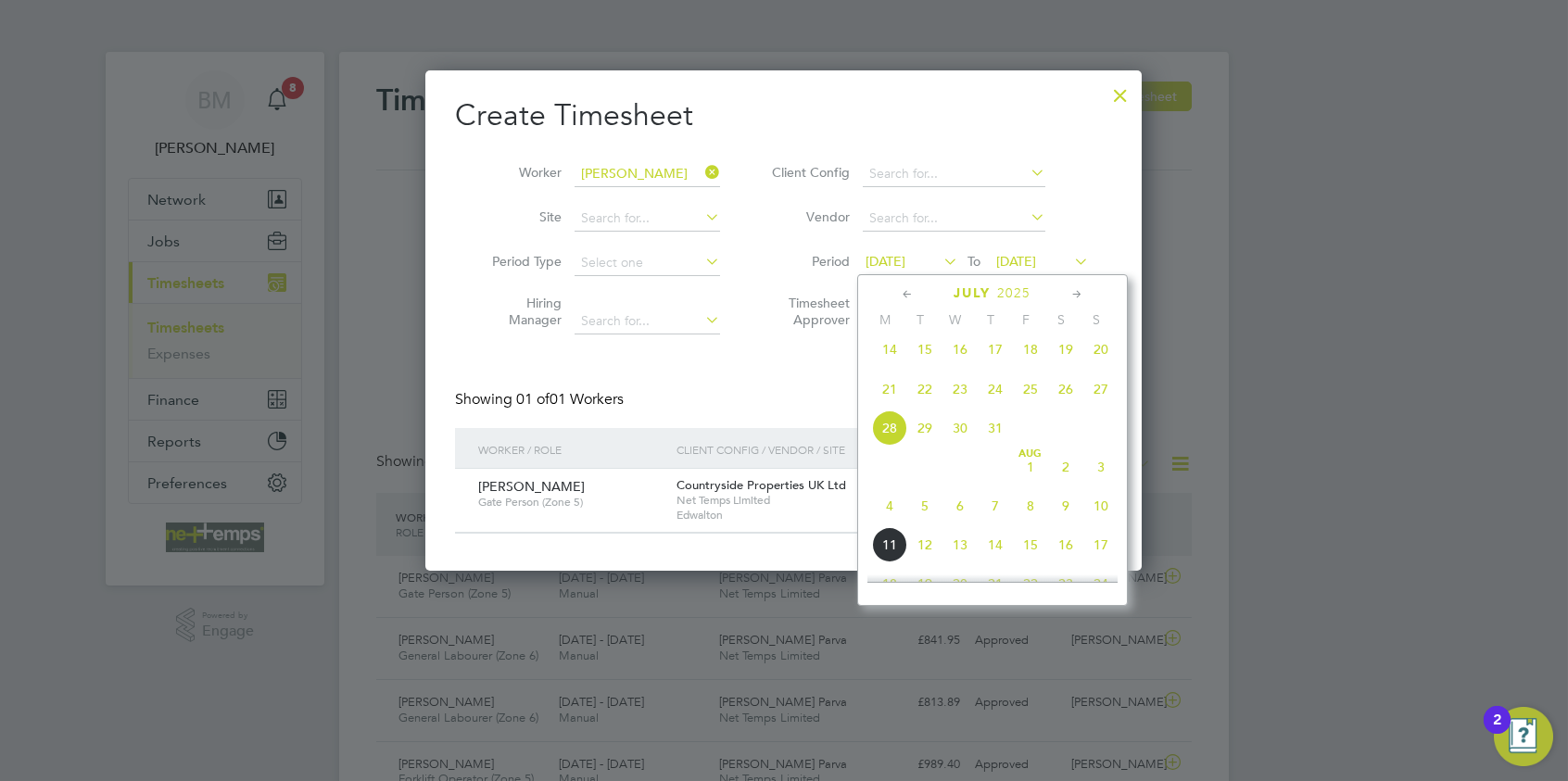
click at [883, 513] on span "4" at bounding box center [890, 506] width 36 height 36
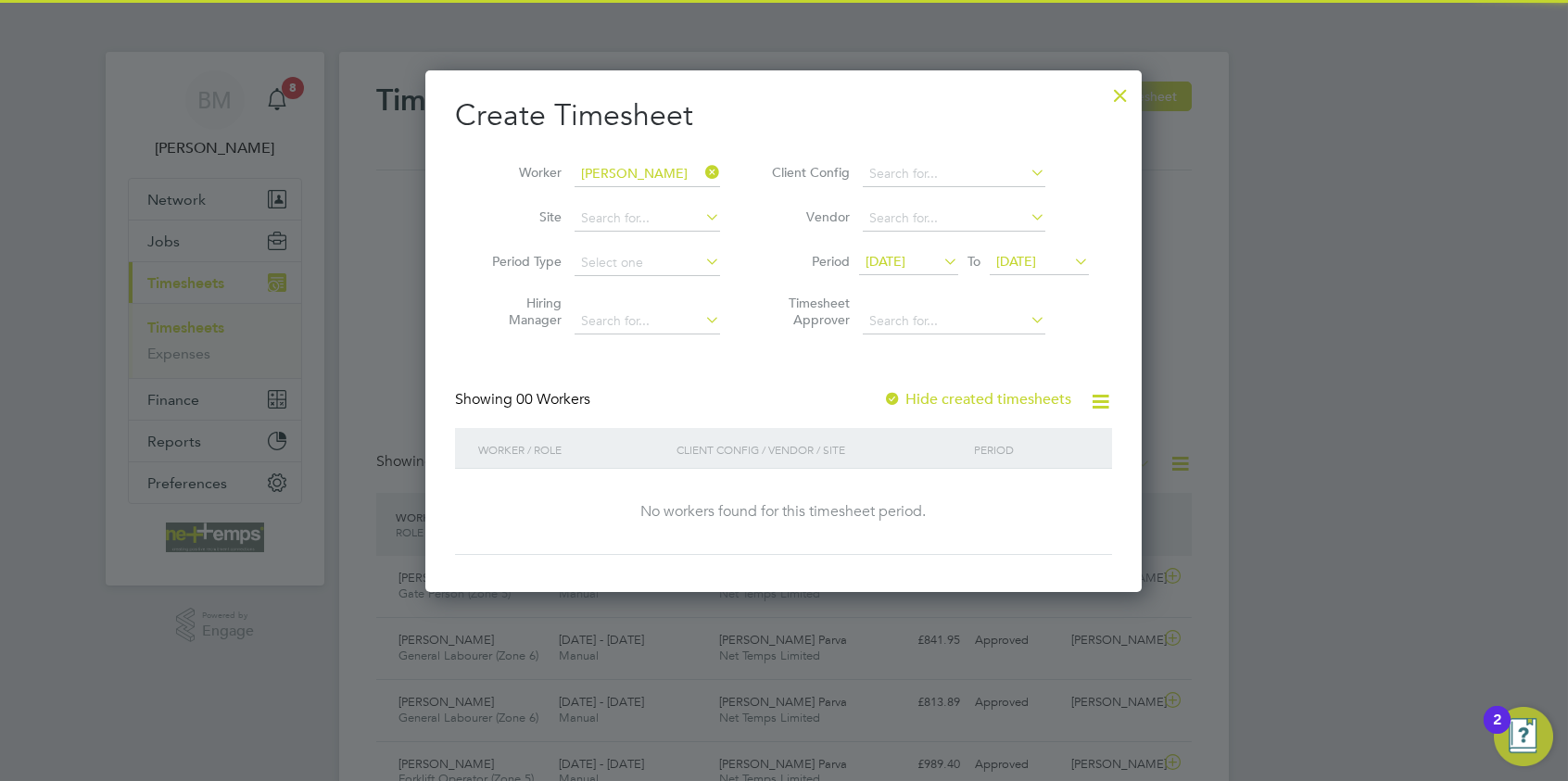
click at [1031, 266] on span "[DATE]" at bounding box center [1016, 262] width 39 height 17
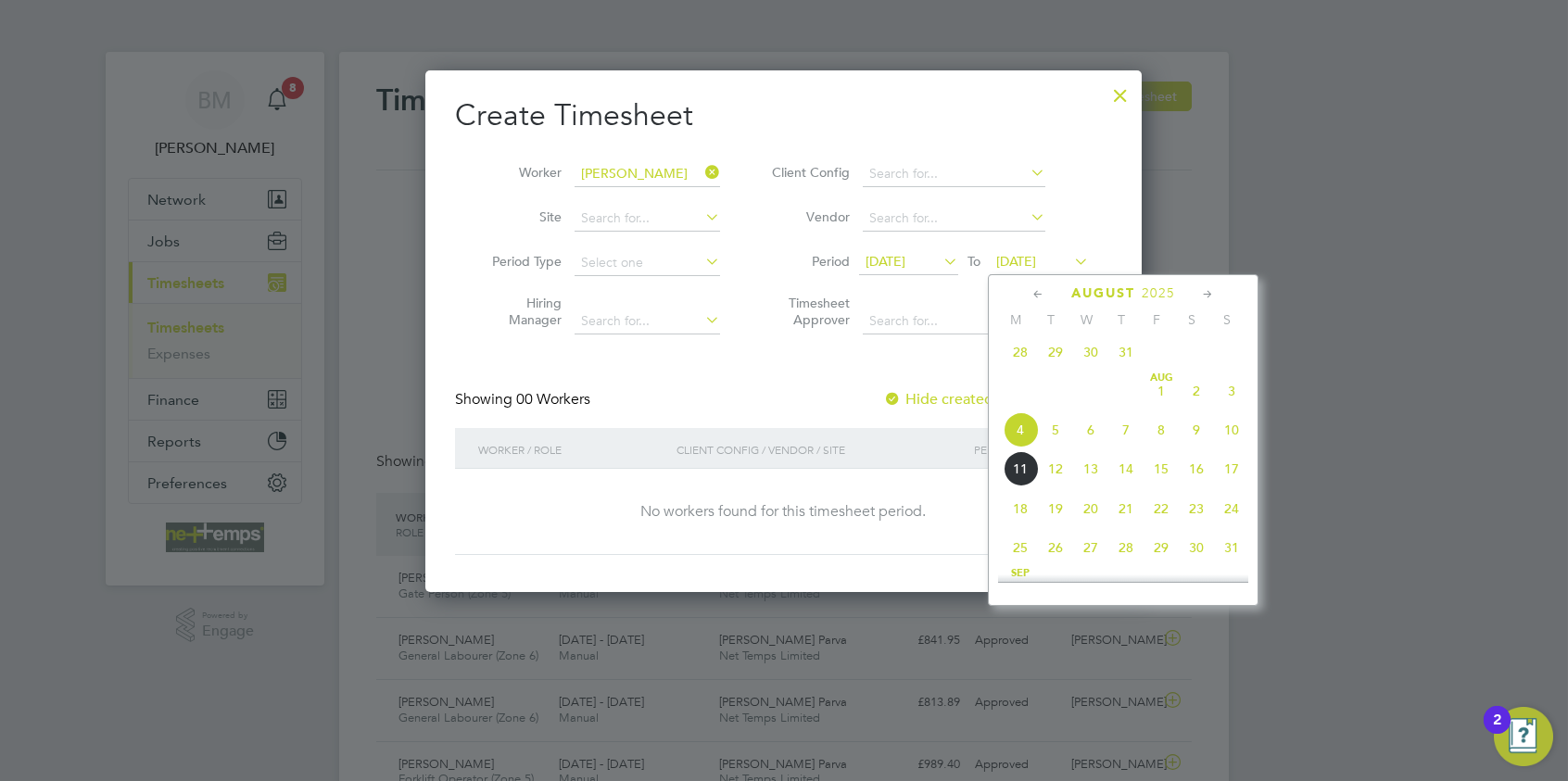
click at [1240, 436] on span "10" at bounding box center [1232, 430] width 36 height 36
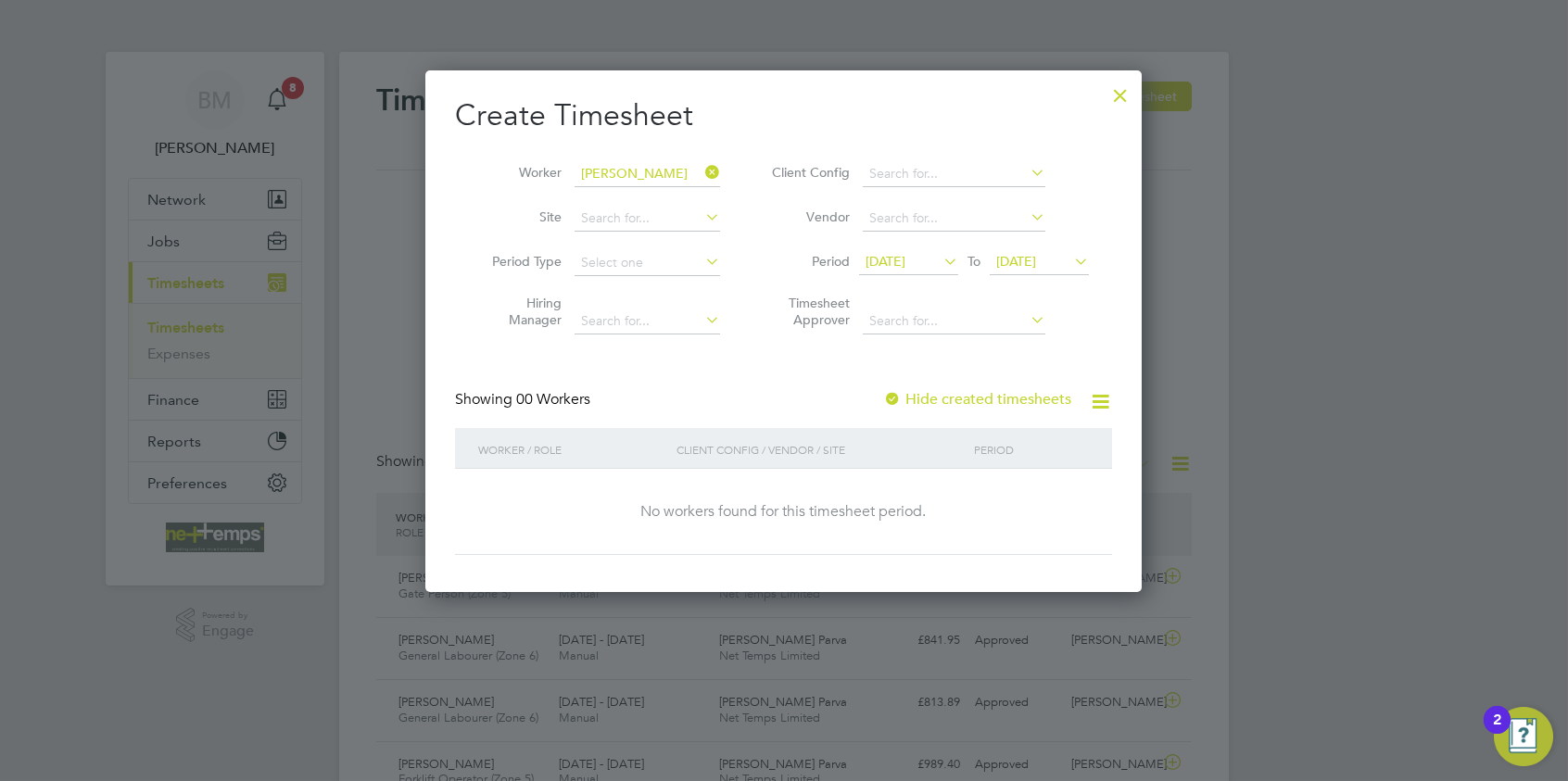
click at [909, 407] on div "Hide created timesheets" at bounding box center [979, 400] width 192 height 20
click at [909, 400] on label "Hide created timesheets" at bounding box center [977, 400] width 188 height 19
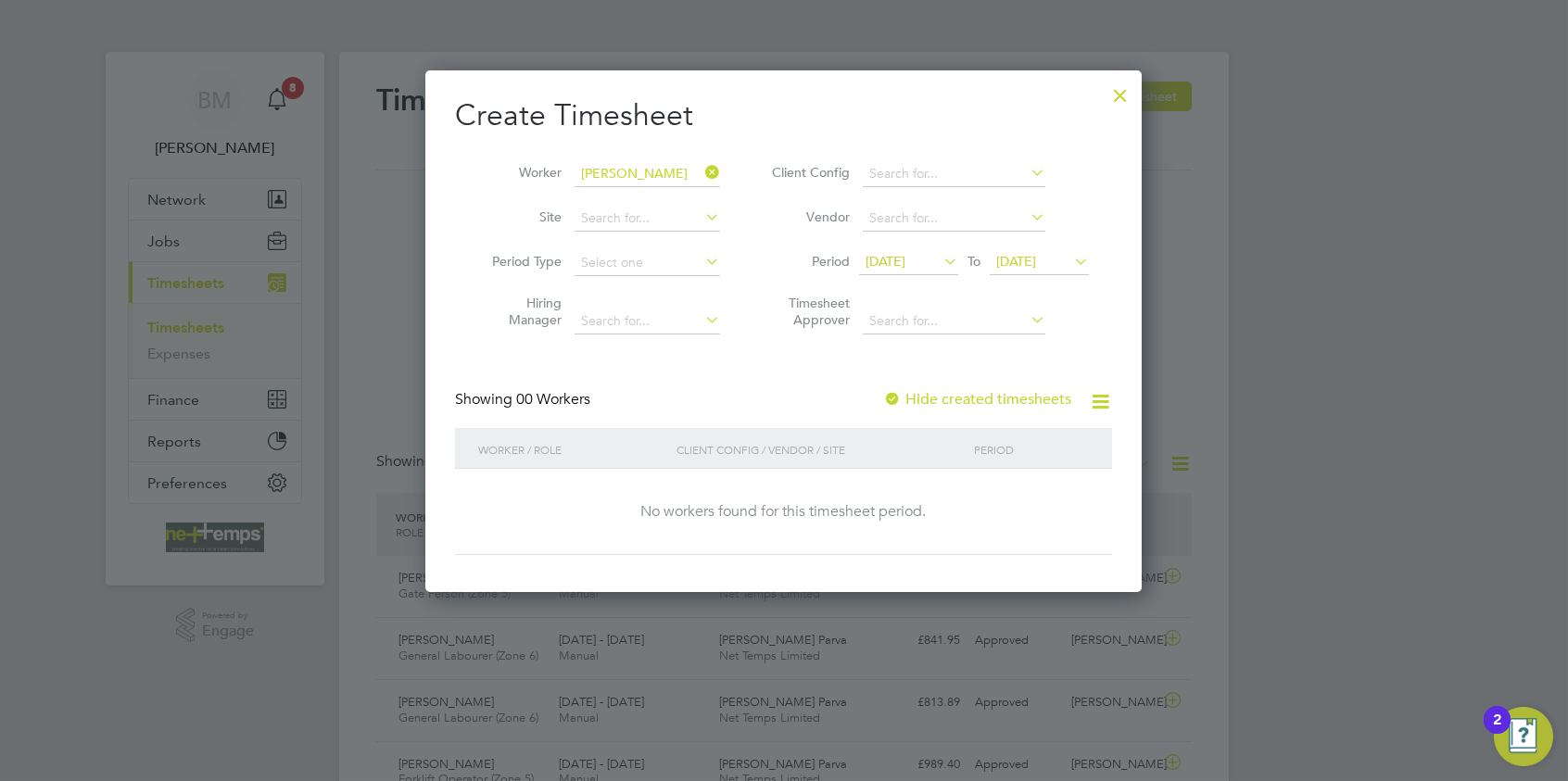
click at [918, 395] on label "Hide created timesheets" at bounding box center [977, 400] width 188 height 19
click at [919, 395] on label "Hide created timesheets" at bounding box center [977, 400] width 188 height 19
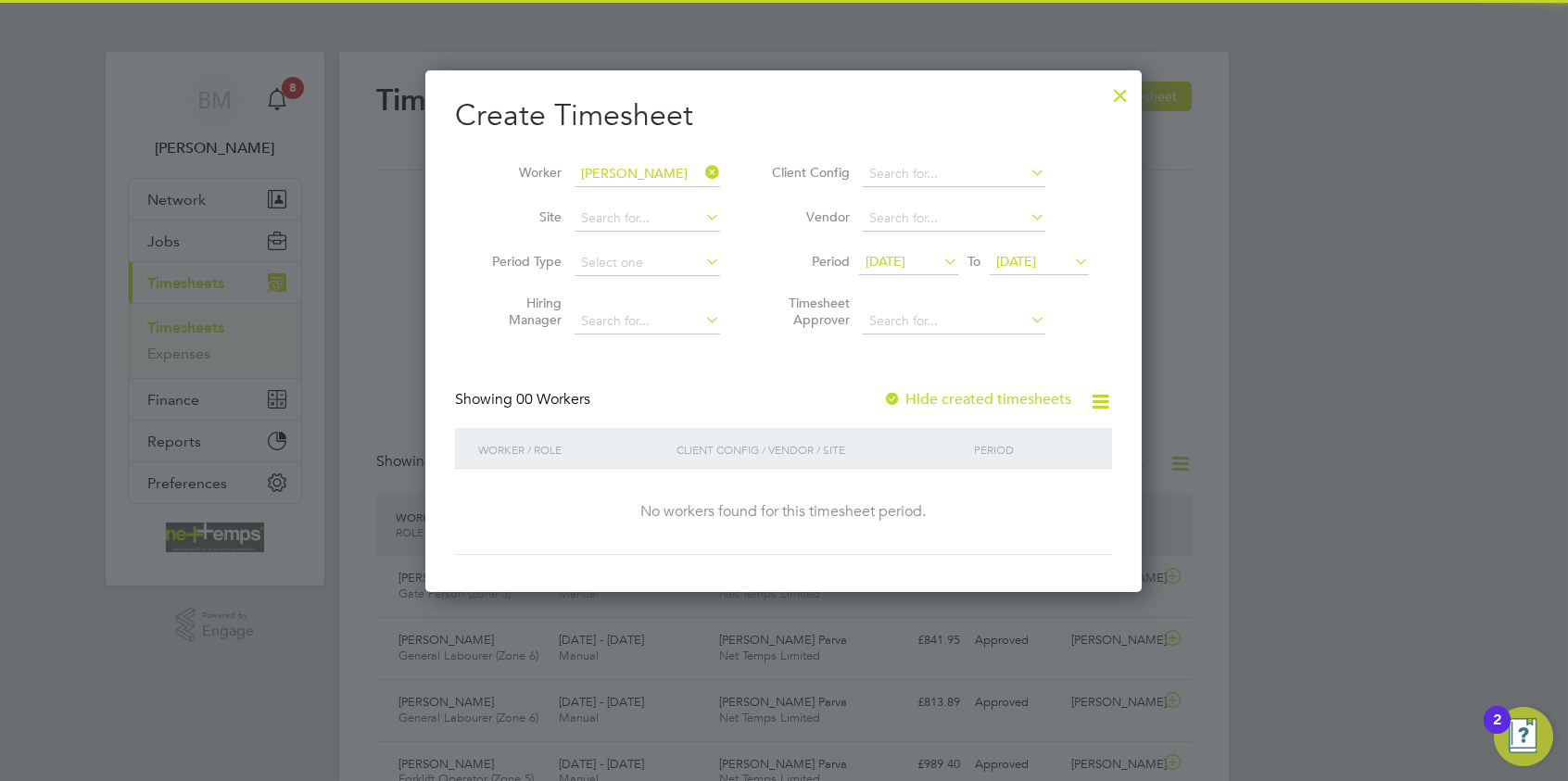
click at [1115, 90] on div at bounding box center [1121, 91] width 34 height 34
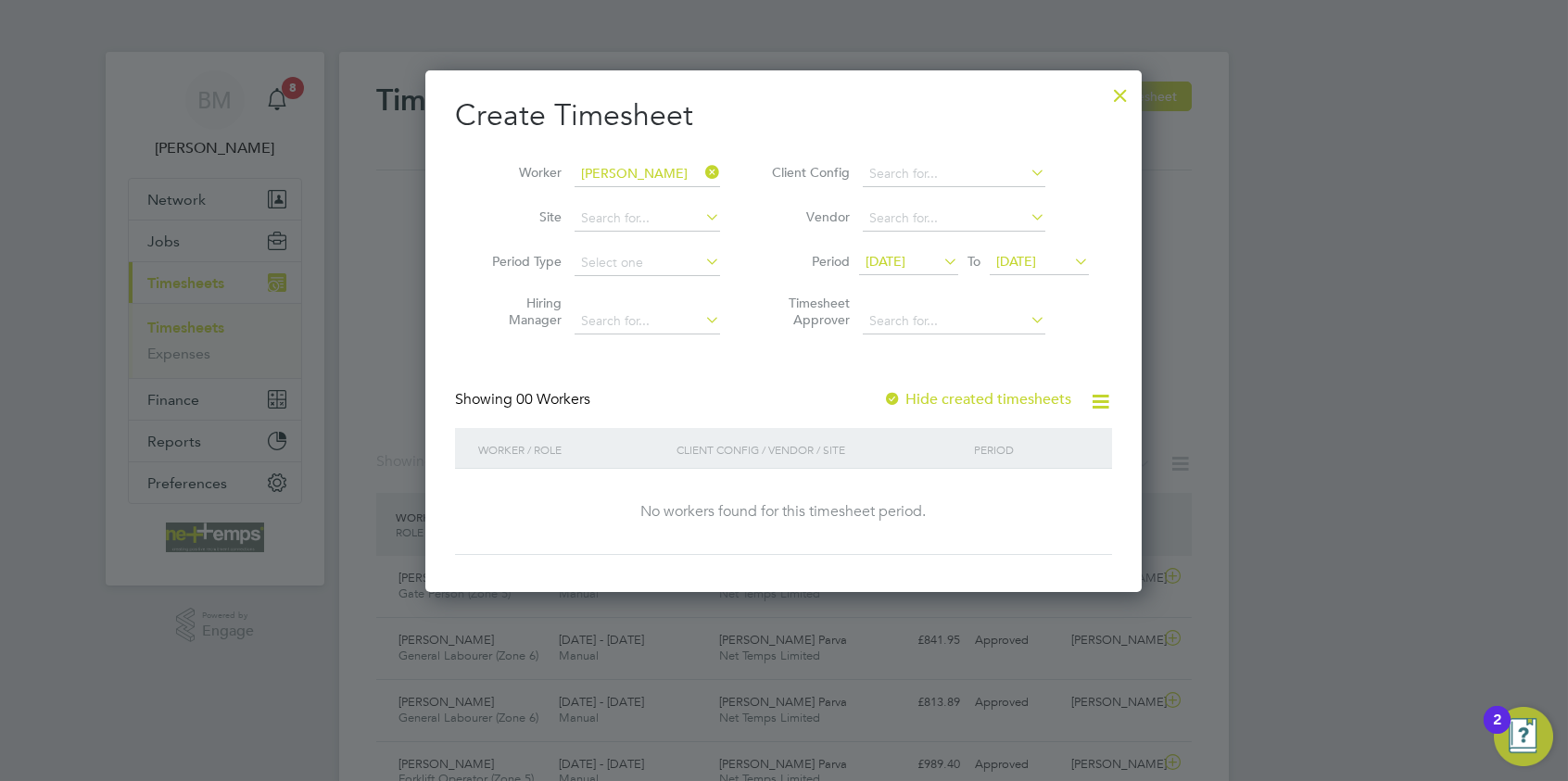
click at [1115, 90] on div at bounding box center [1121, 91] width 34 height 34
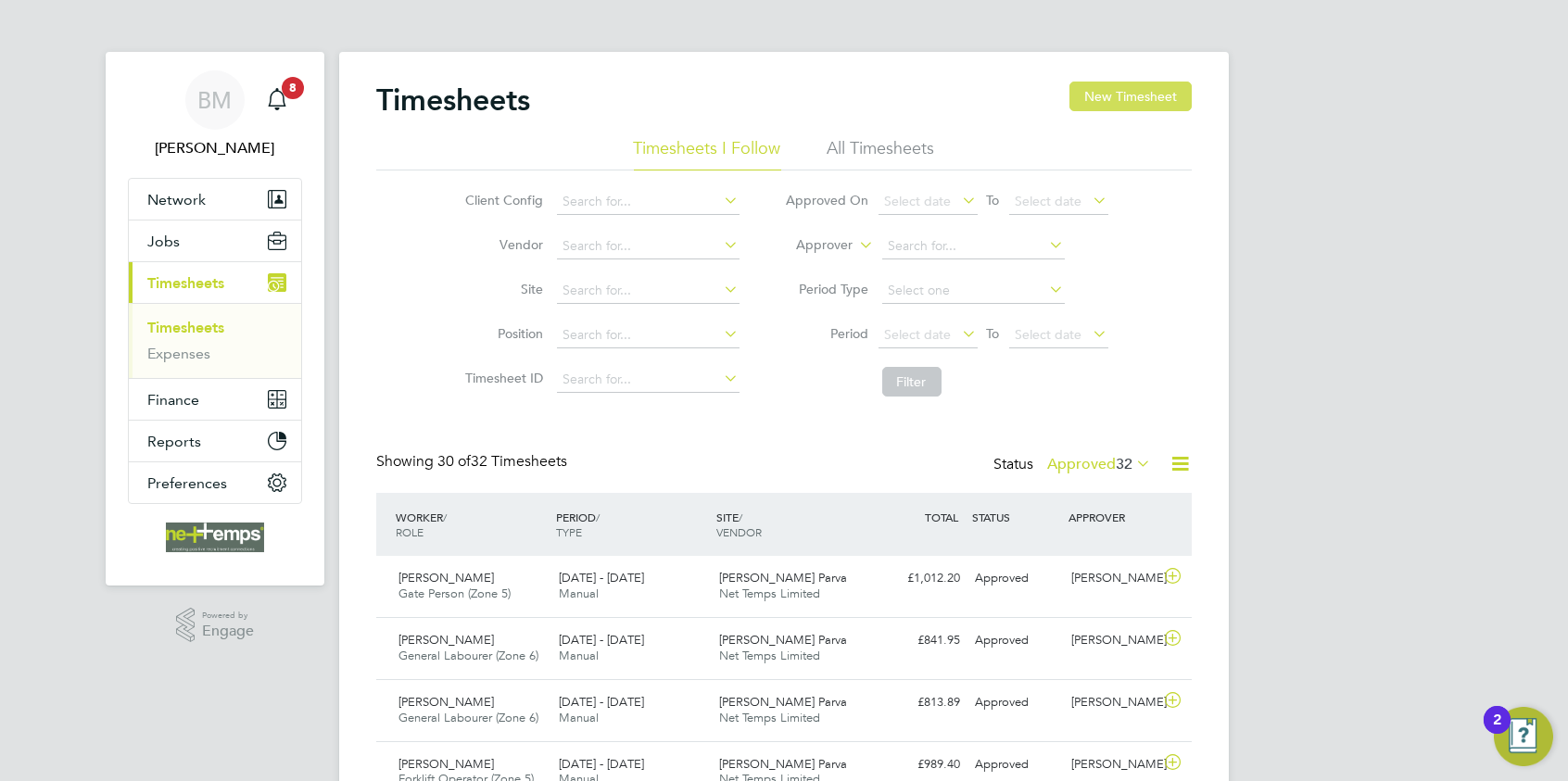
click at [1129, 102] on button "New Timesheet" at bounding box center [1130, 97] width 122 height 30
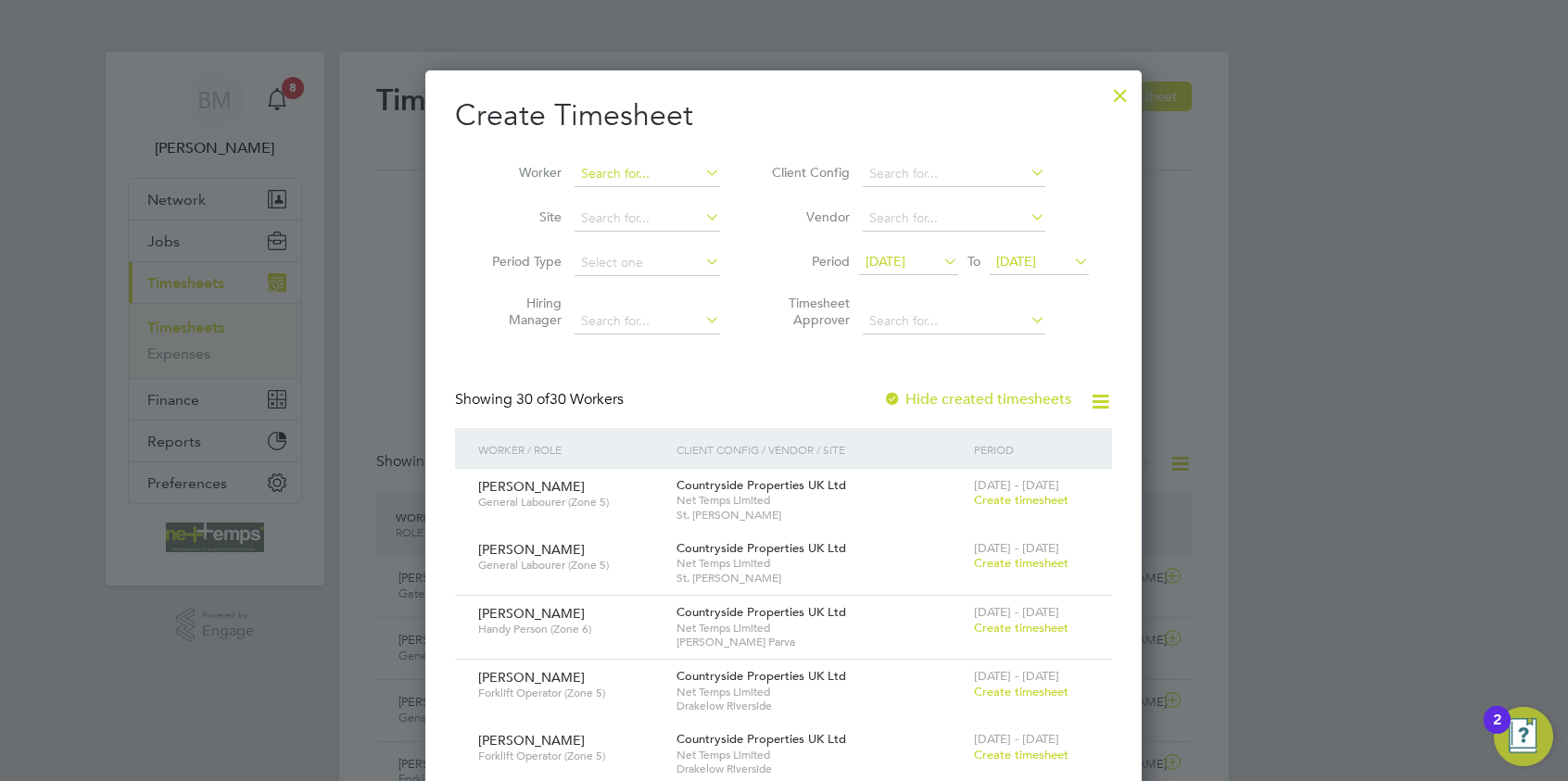
click at [665, 179] on input at bounding box center [647, 175] width 146 height 26
click at [636, 205] on li "Tobias North" at bounding box center [653, 198] width 157 height 25
type input "Tobias North"
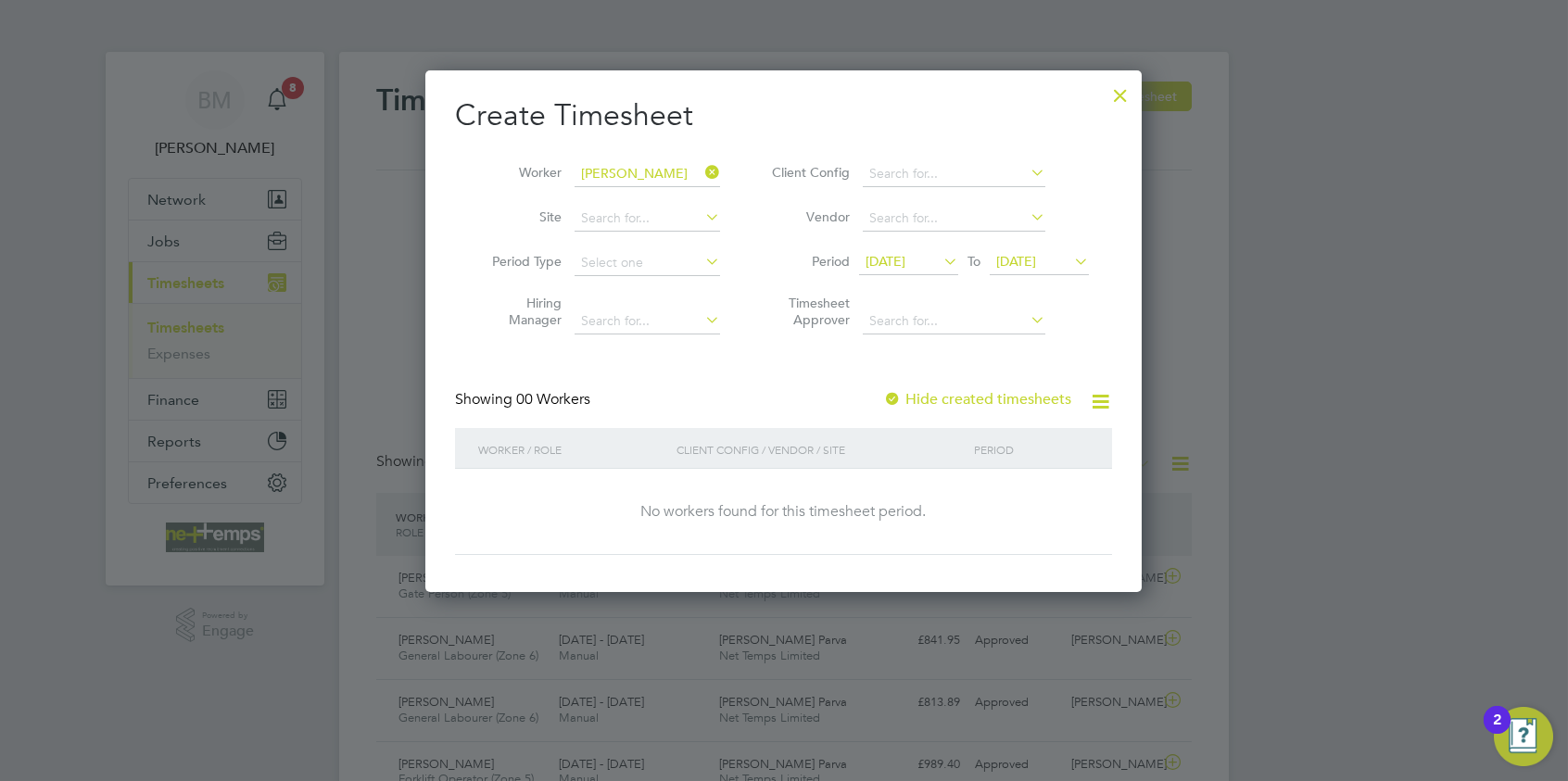
click at [889, 267] on span "[DATE]" at bounding box center [885, 262] width 39 height 17
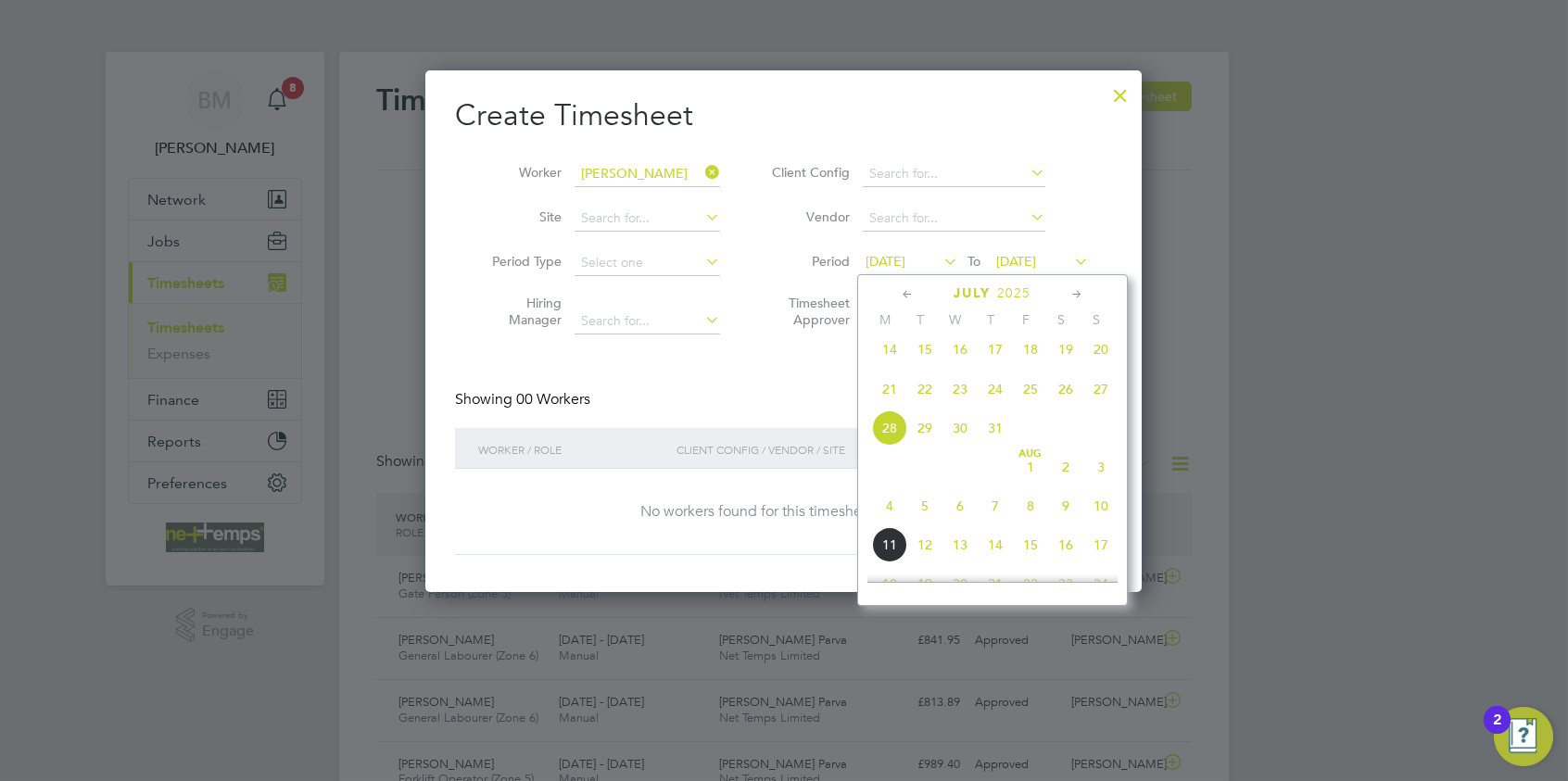
click at [886, 517] on span "4" at bounding box center [890, 506] width 36 height 36
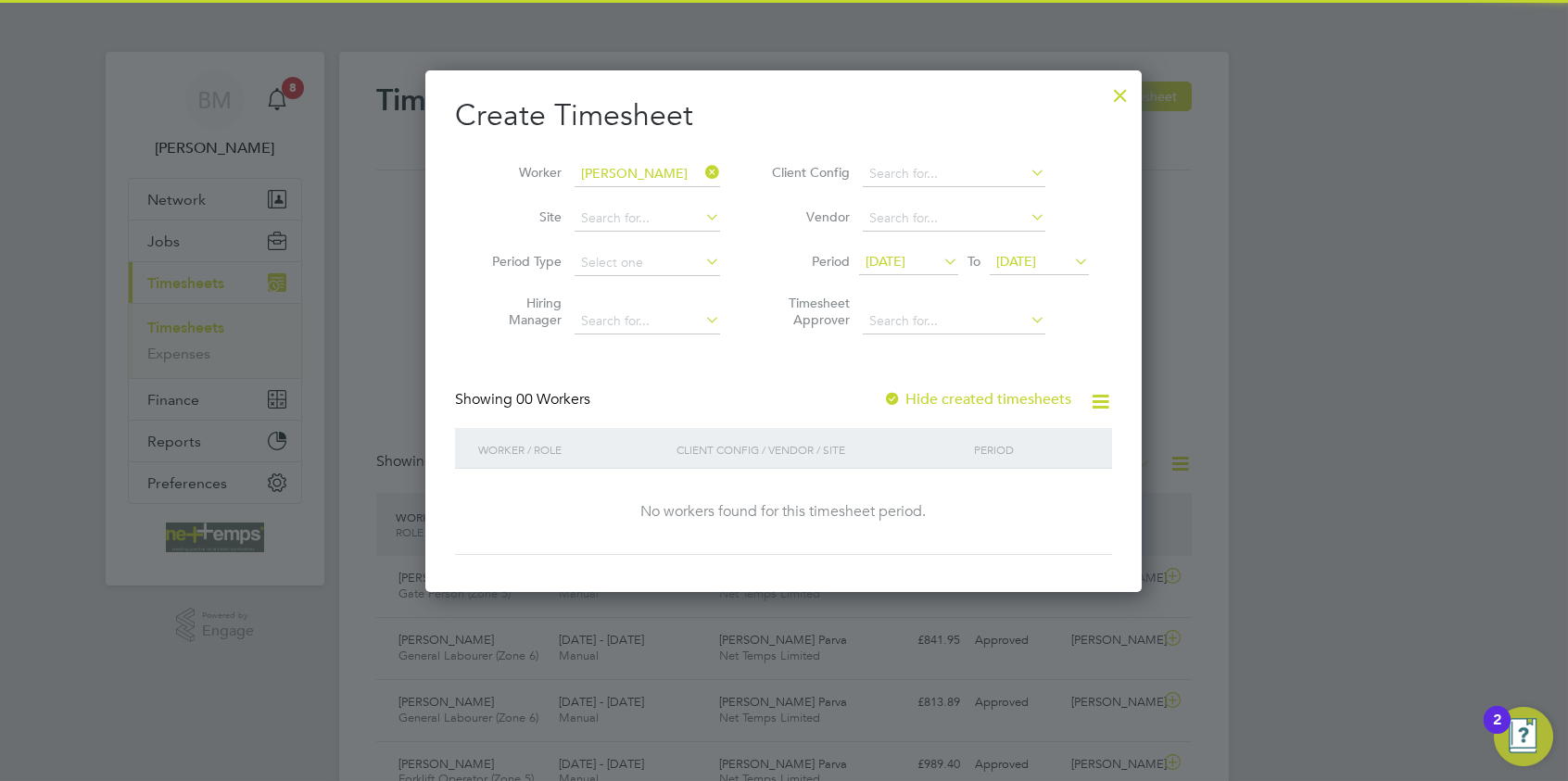
click at [1057, 253] on span "[DATE]" at bounding box center [1039, 263] width 100 height 25
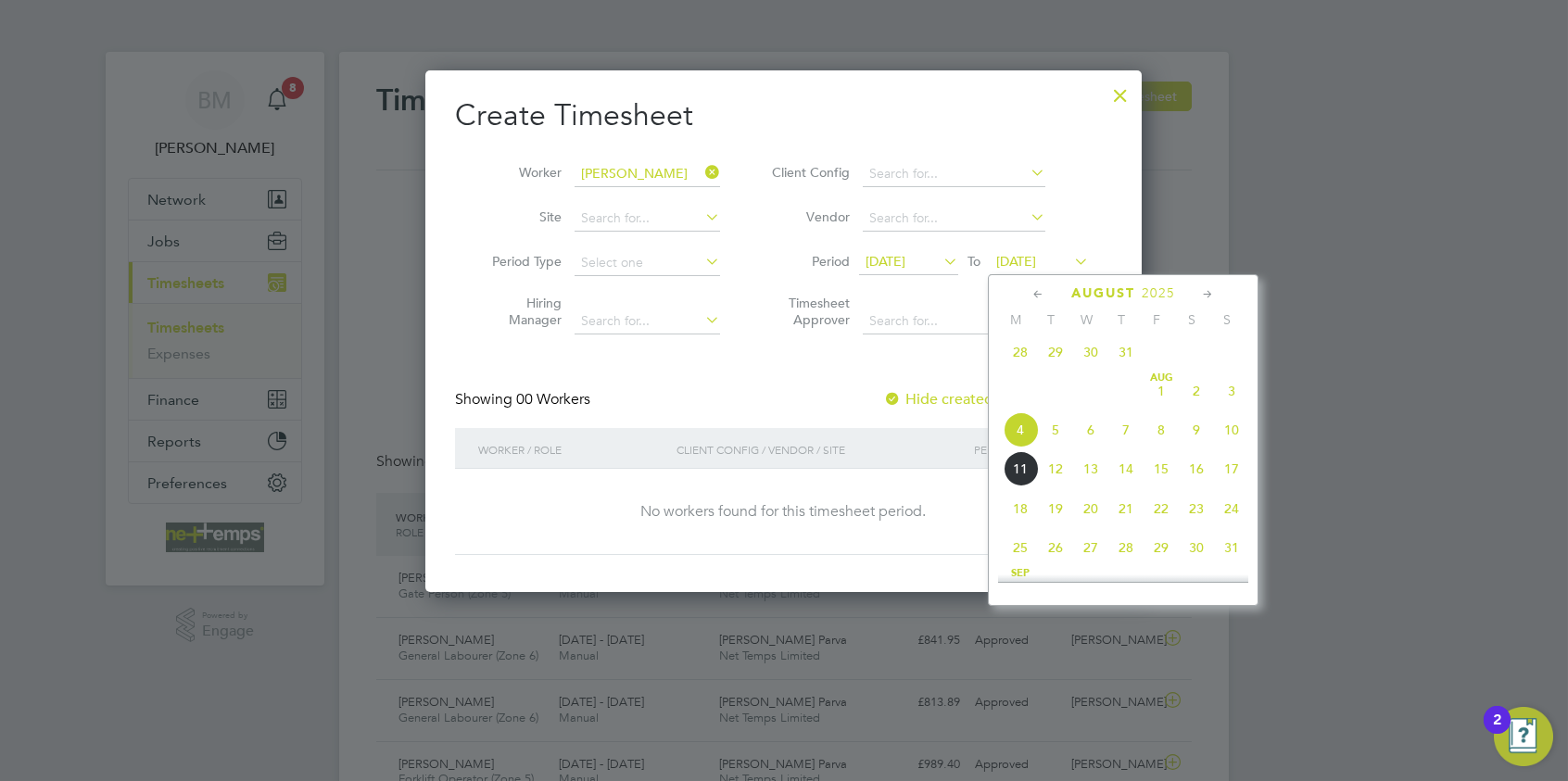
click at [1236, 437] on span "10" at bounding box center [1232, 430] width 36 height 36
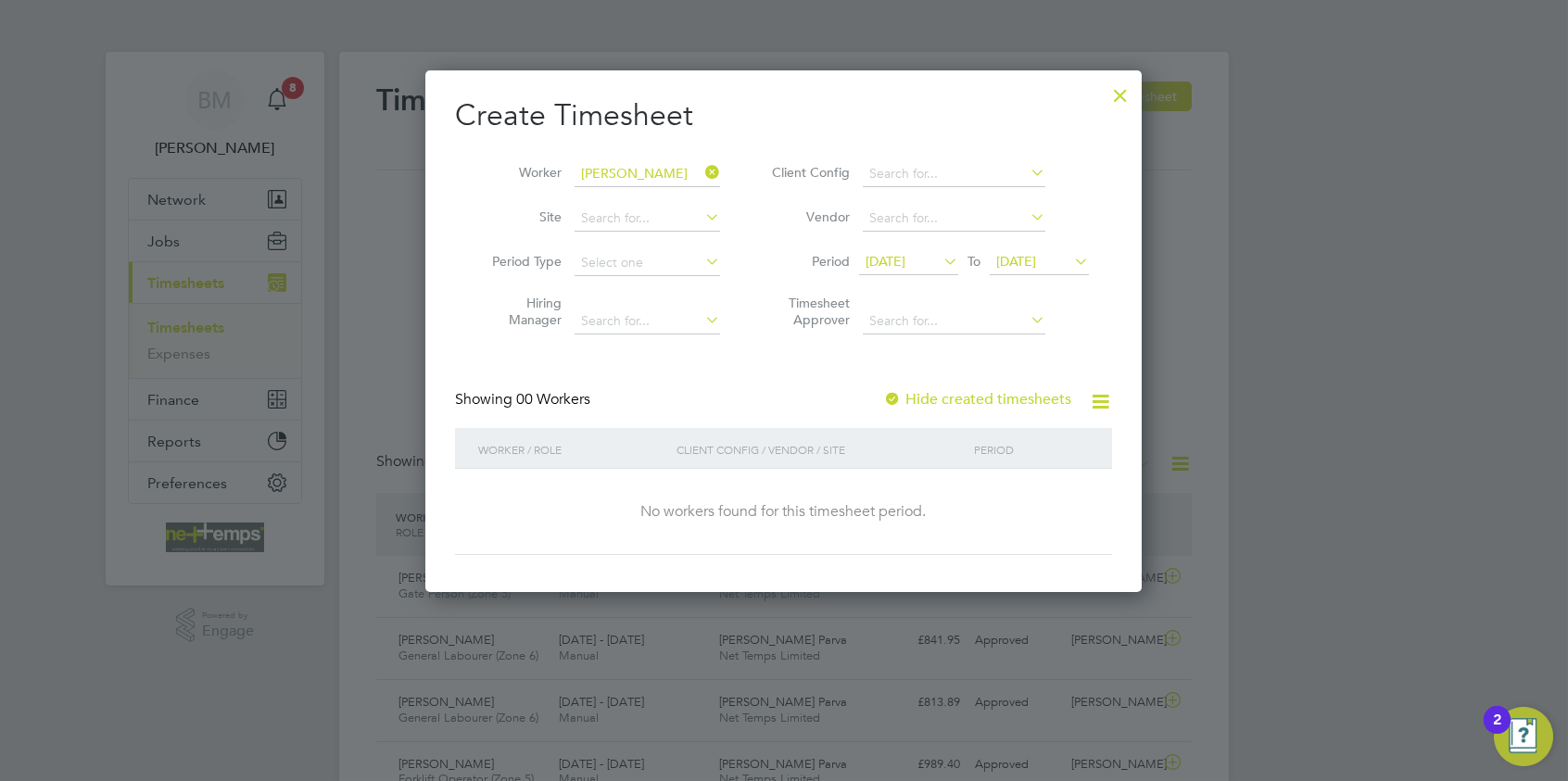
click at [951, 403] on label "Hide created timesheets" at bounding box center [977, 400] width 188 height 19
click at [951, 401] on label "Hide created timesheets" at bounding box center [977, 400] width 188 height 19
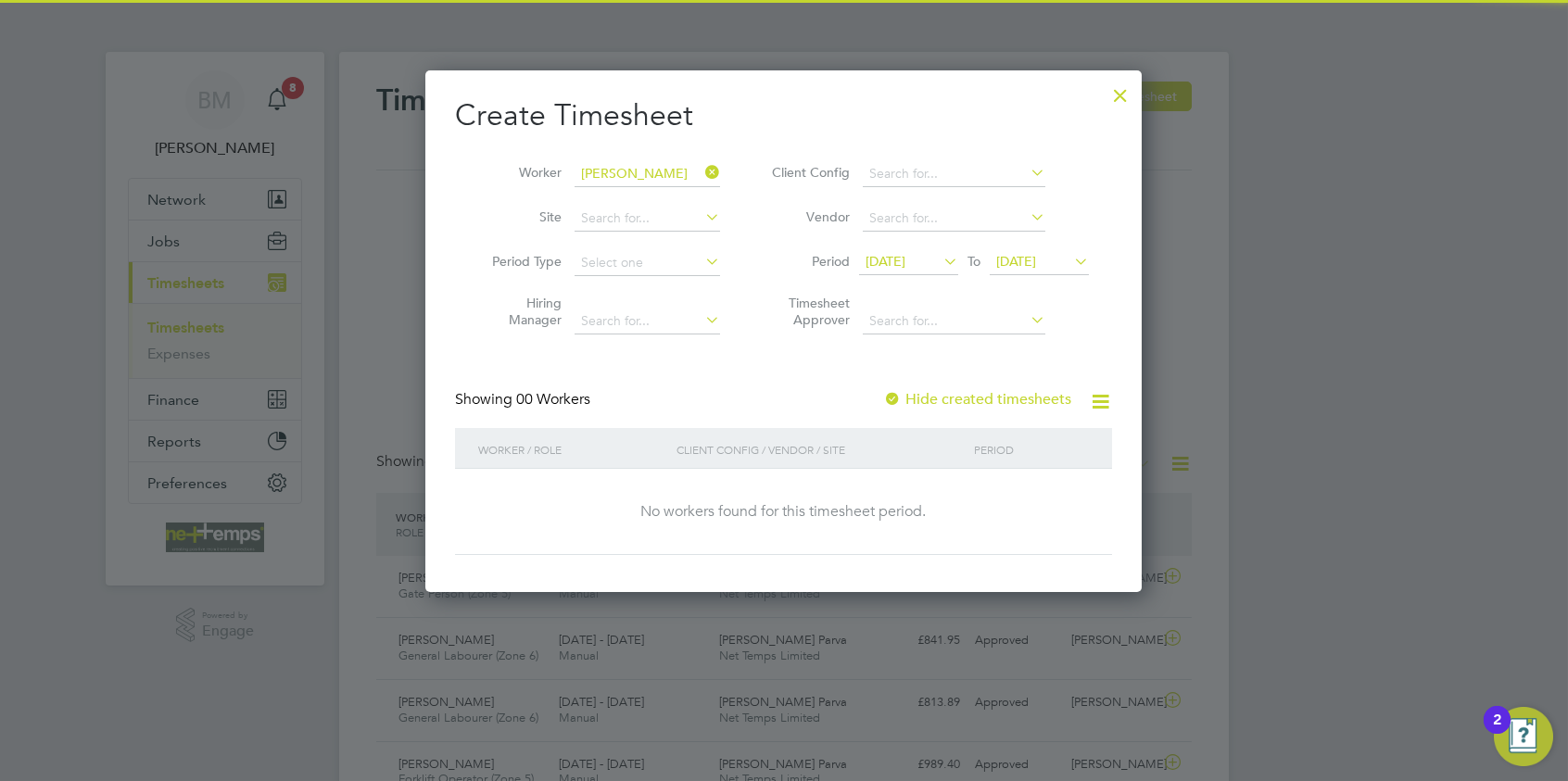
click at [951, 401] on label "Hide created timesheets" at bounding box center [977, 400] width 188 height 19
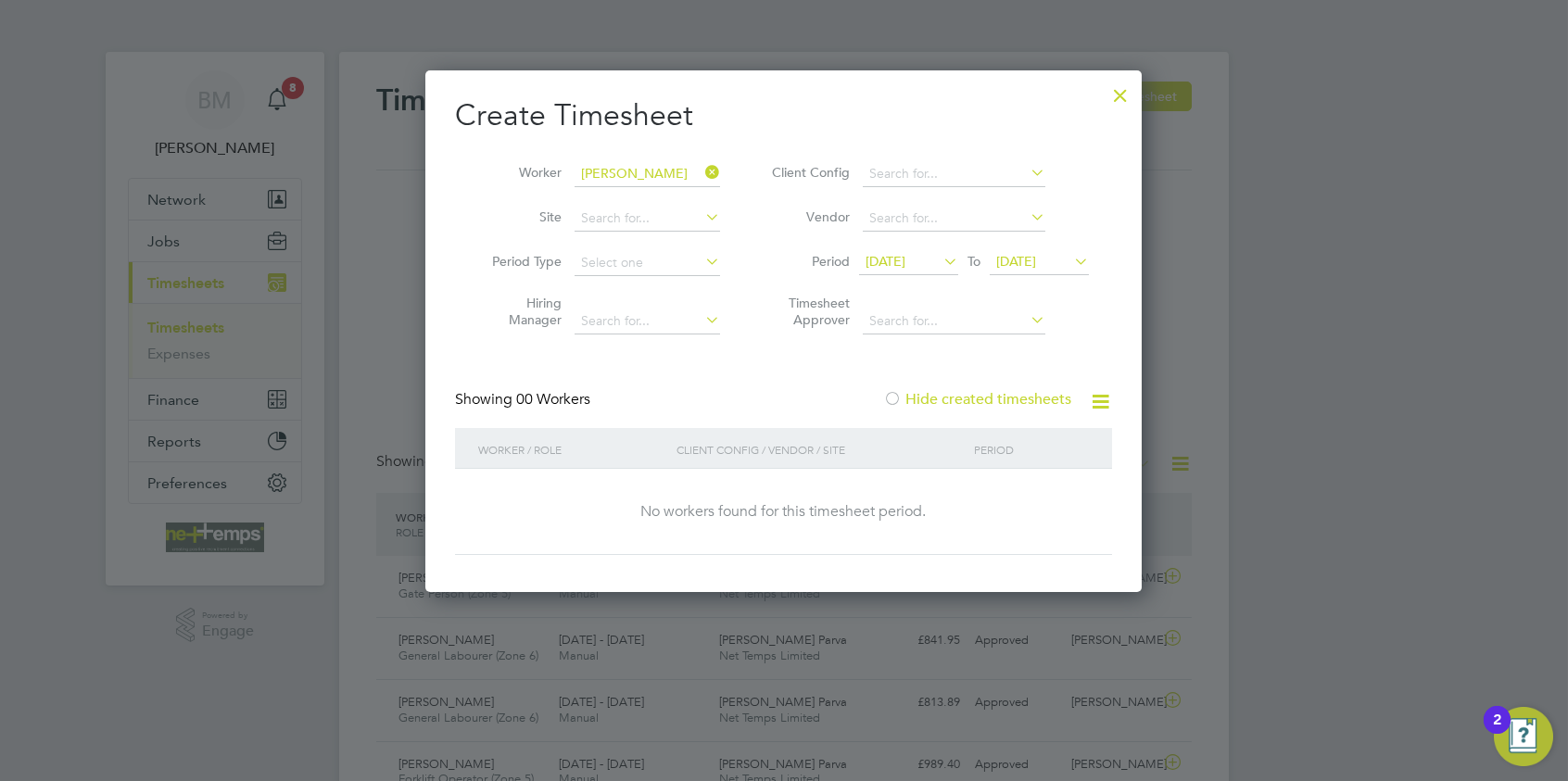
click at [951, 401] on label "Hide created timesheets" at bounding box center [977, 400] width 188 height 19
click at [951, 400] on label "Hide created timesheets" at bounding box center [977, 400] width 188 height 19
click at [1122, 100] on div at bounding box center [1121, 91] width 34 height 34
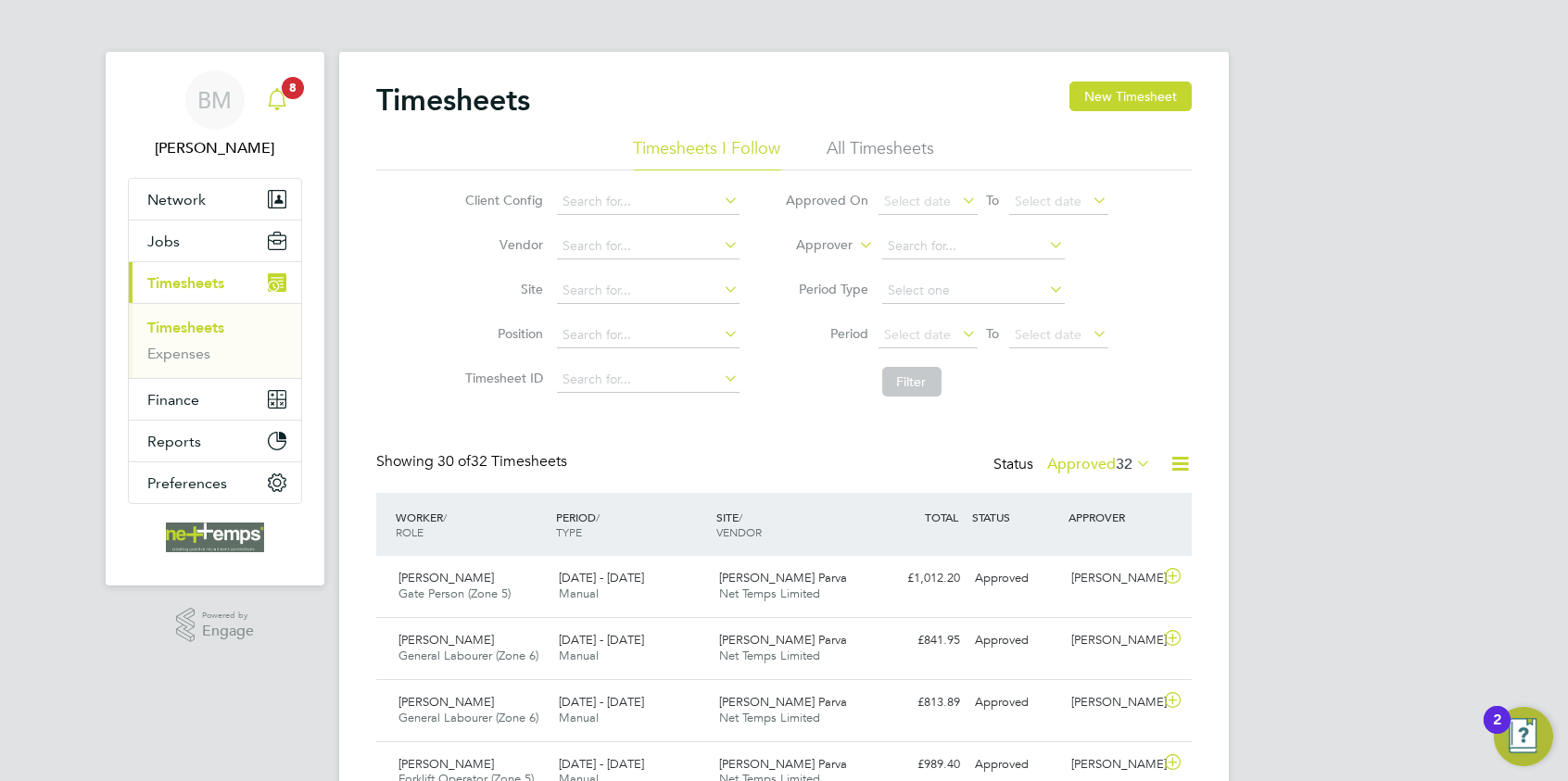
click at [279, 95] on icon "Main navigation" at bounding box center [277, 100] width 23 height 23
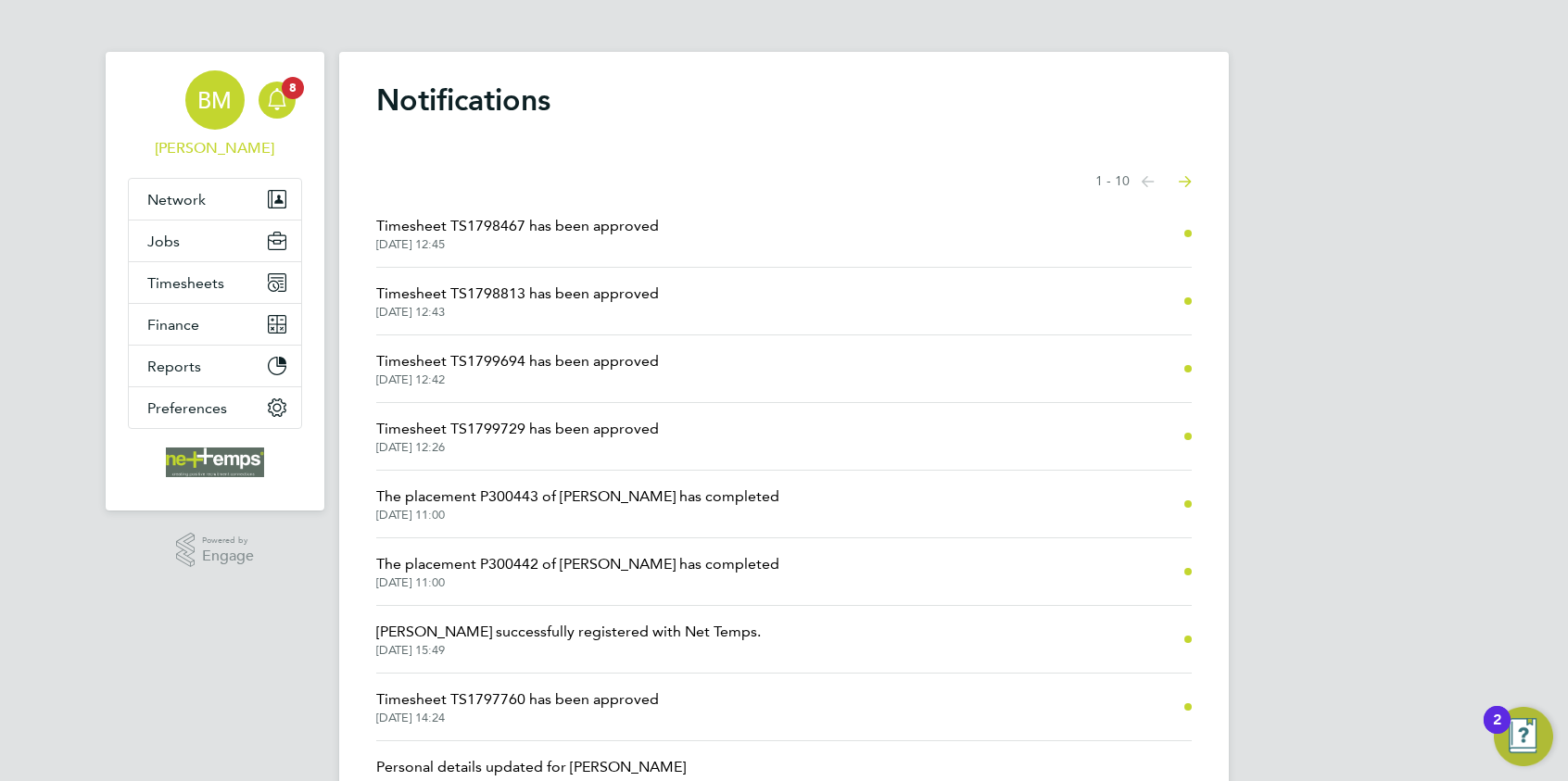
click at [202, 127] on app-avatar "BM" at bounding box center [214, 100] width 59 height 59
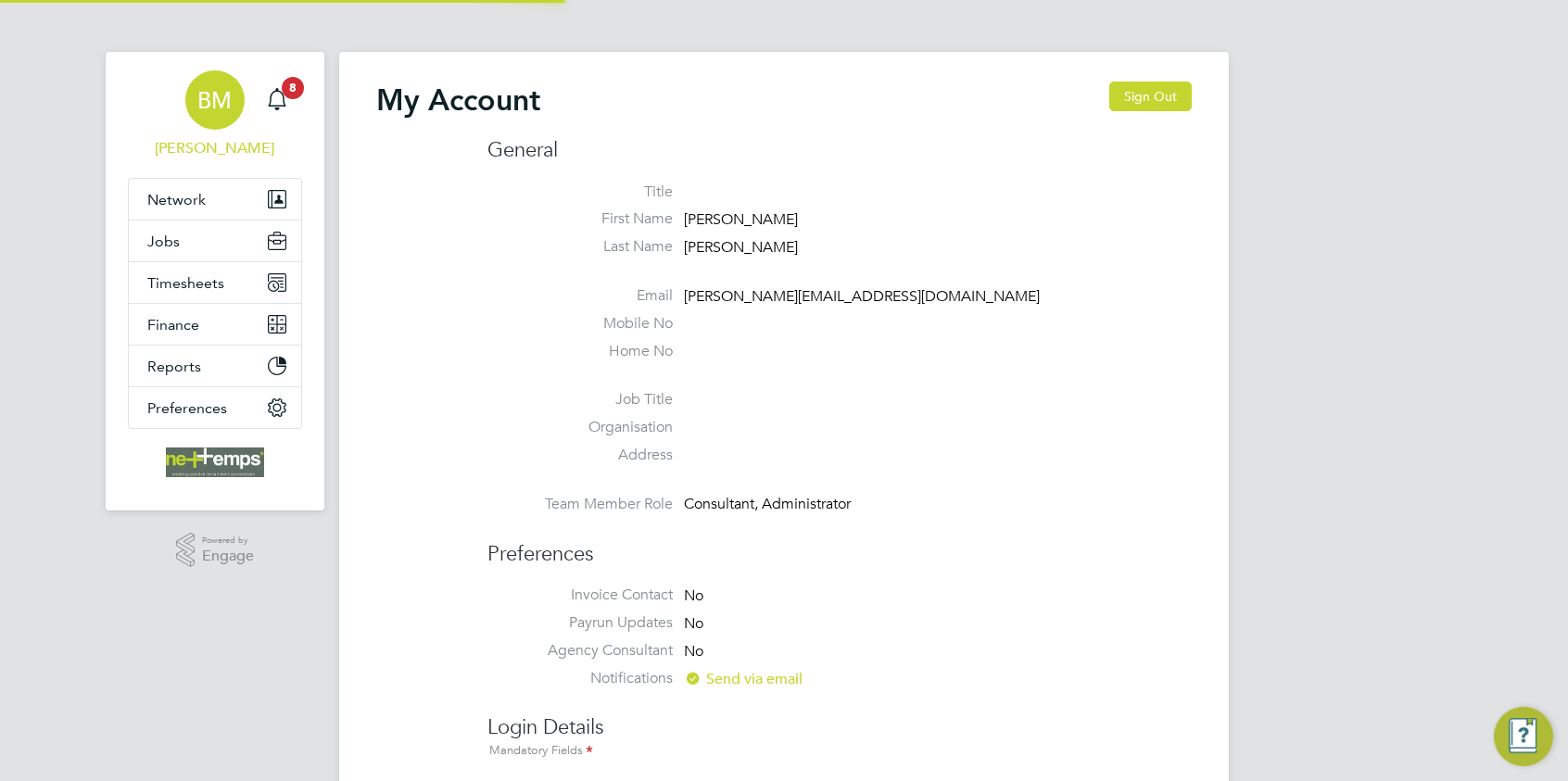
type input "brooke.m@net-temps.co.uk"
click at [206, 288] on span "Timesheets" at bounding box center [186, 283] width 77 height 18
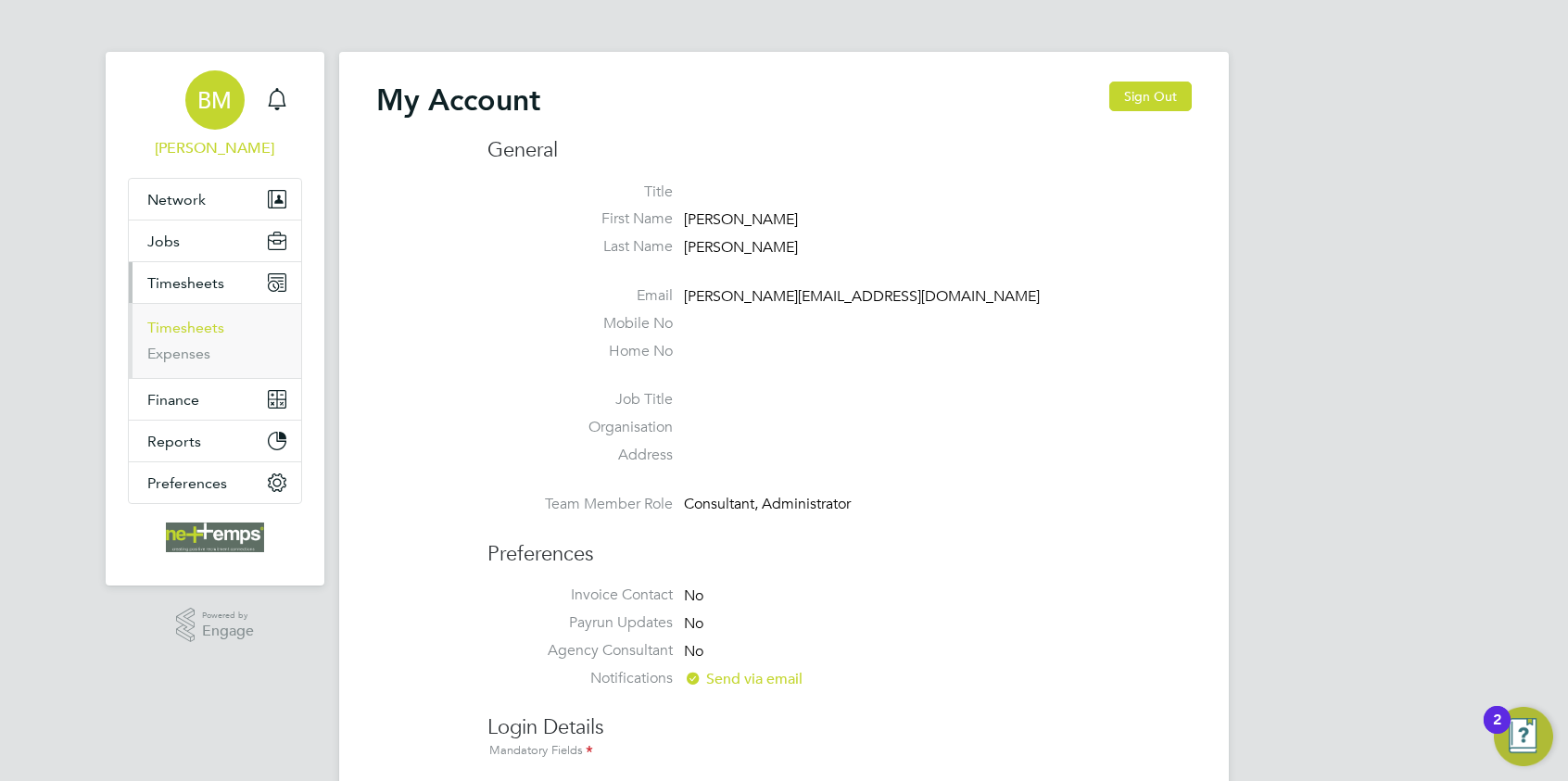
click at [171, 326] on link "Timesheets" at bounding box center [186, 328] width 77 height 18
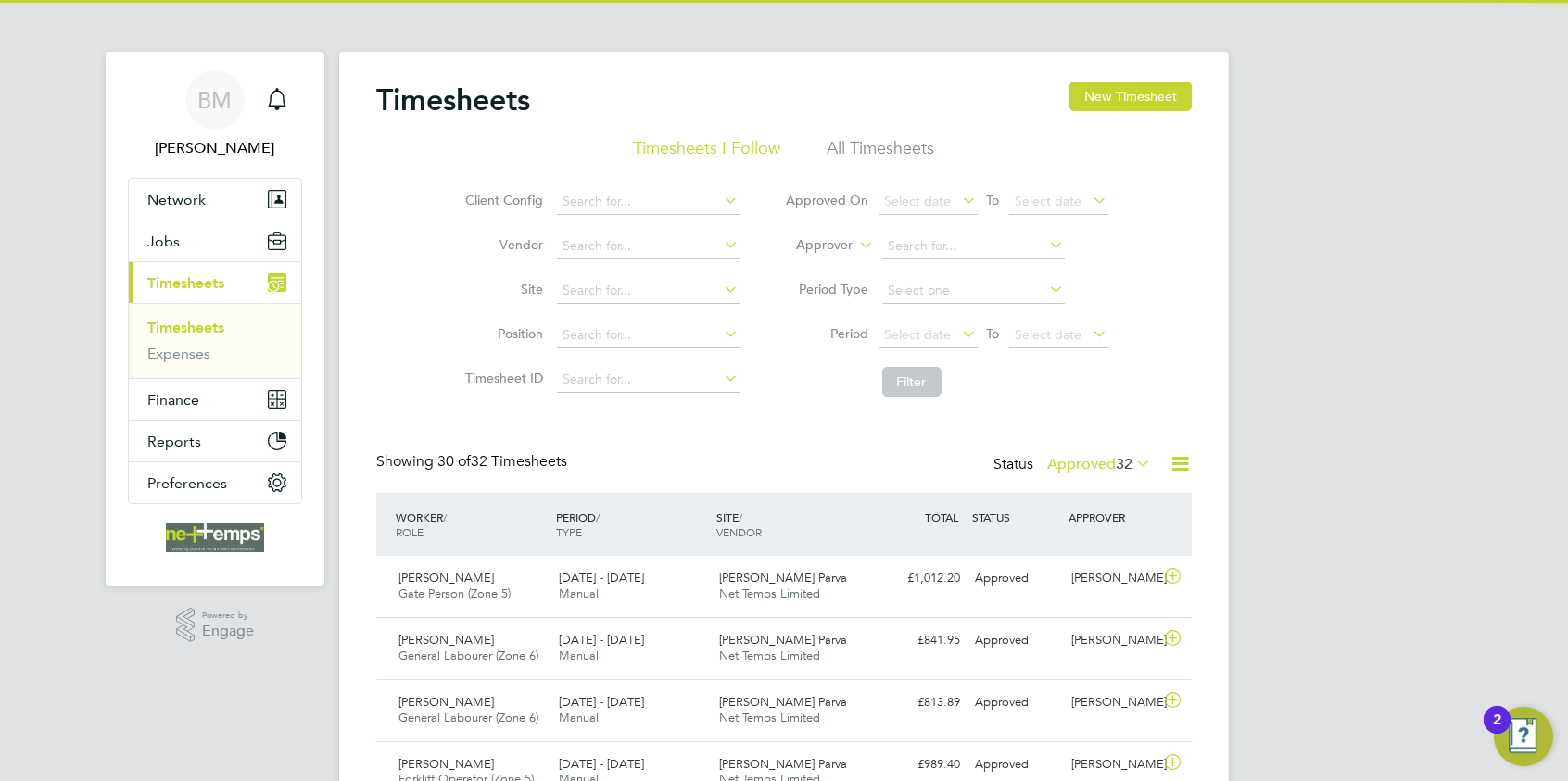
scroll to position [47, 161]
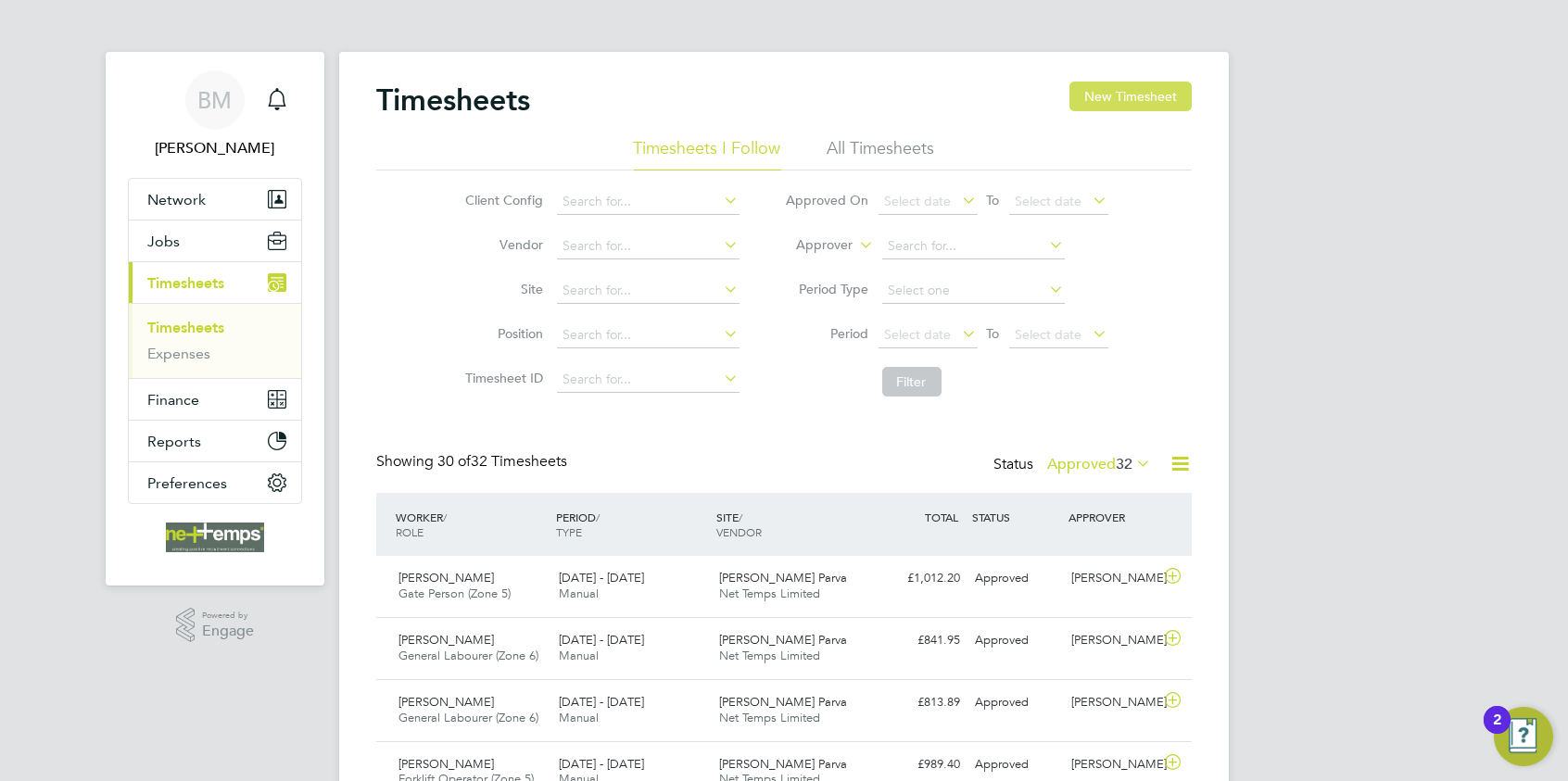
click at [1153, 98] on button "New Timesheet" at bounding box center [1130, 97] width 122 height 30
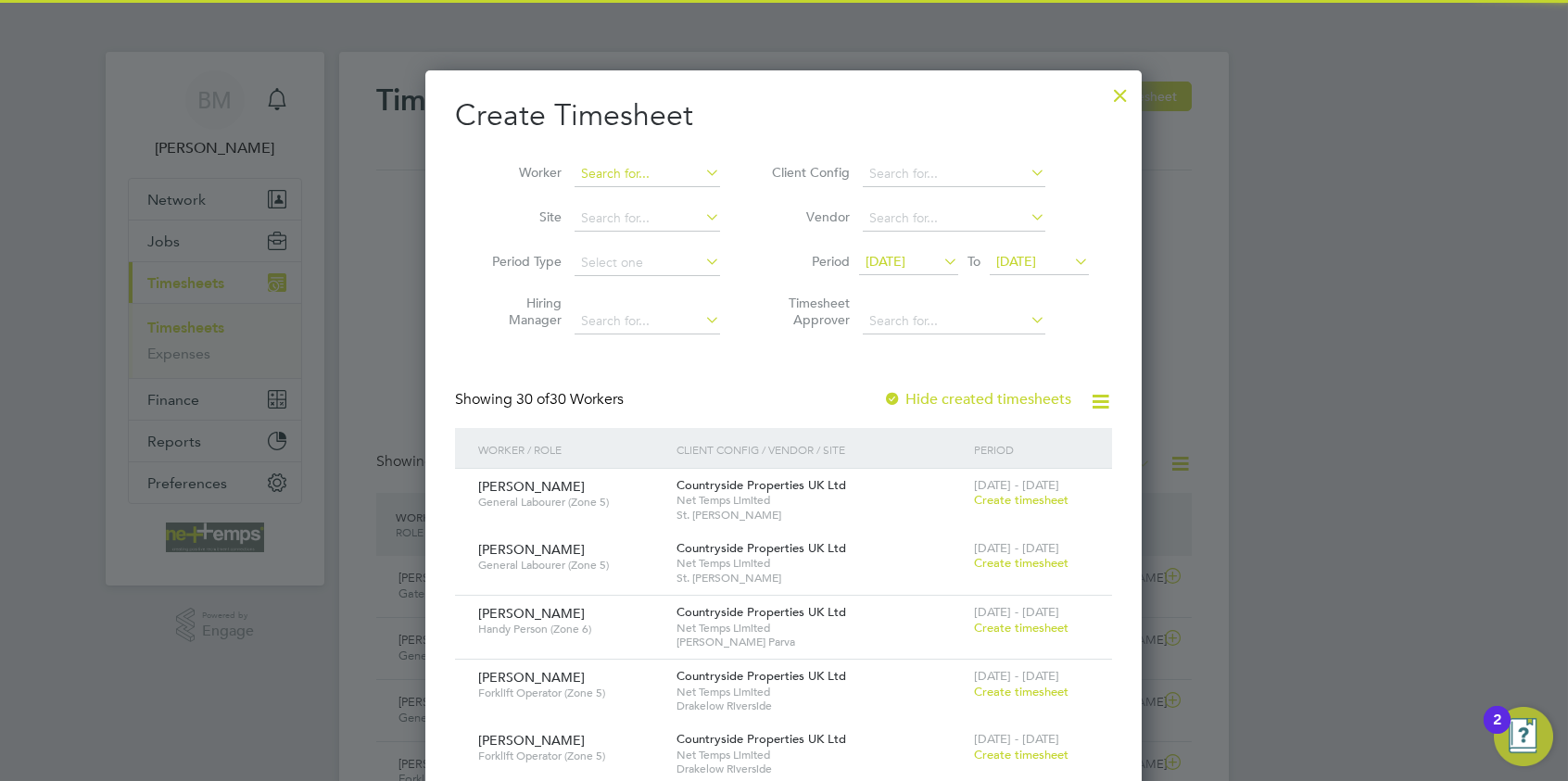
click at [618, 174] on input at bounding box center [647, 175] width 146 height 26
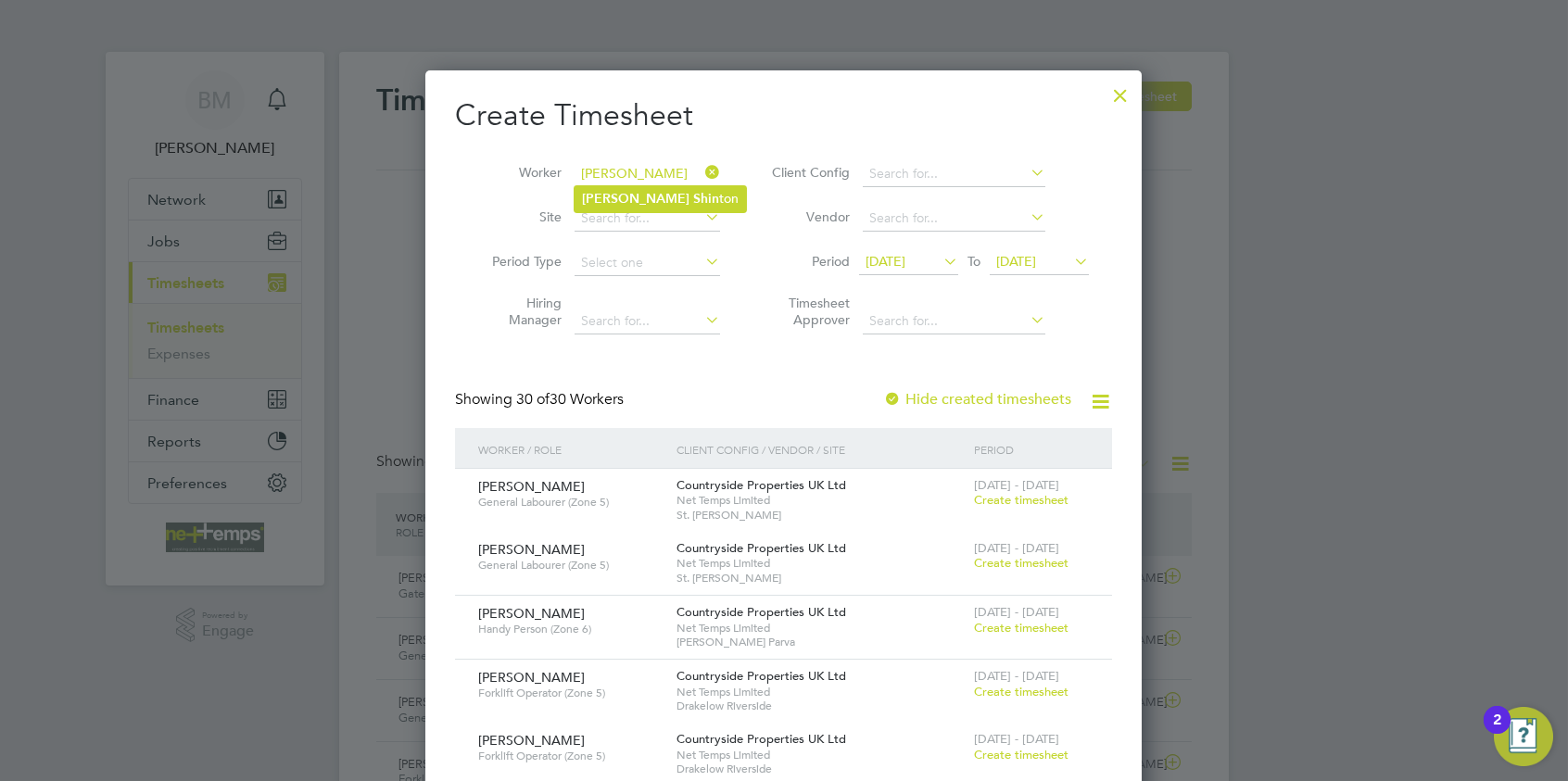
click at [647, 196] on li "Stuart Shin ton" at bounding box center [660, 198] width 172 height 25
type input "[PERSON_NAME]"
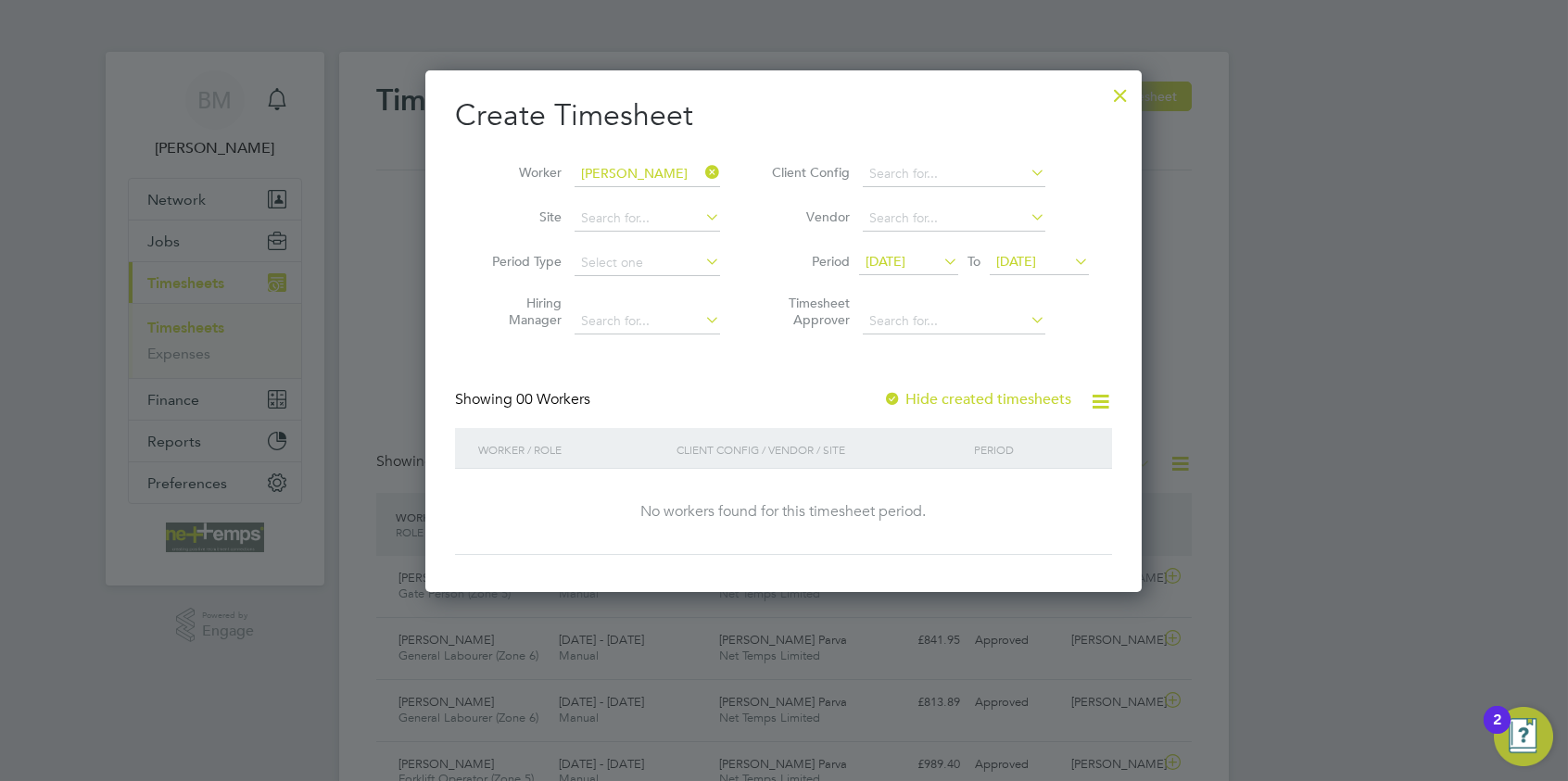
click at [981, 391] on label "Hide created timesheets" at bounding box center [977, 400] width 188 height 19
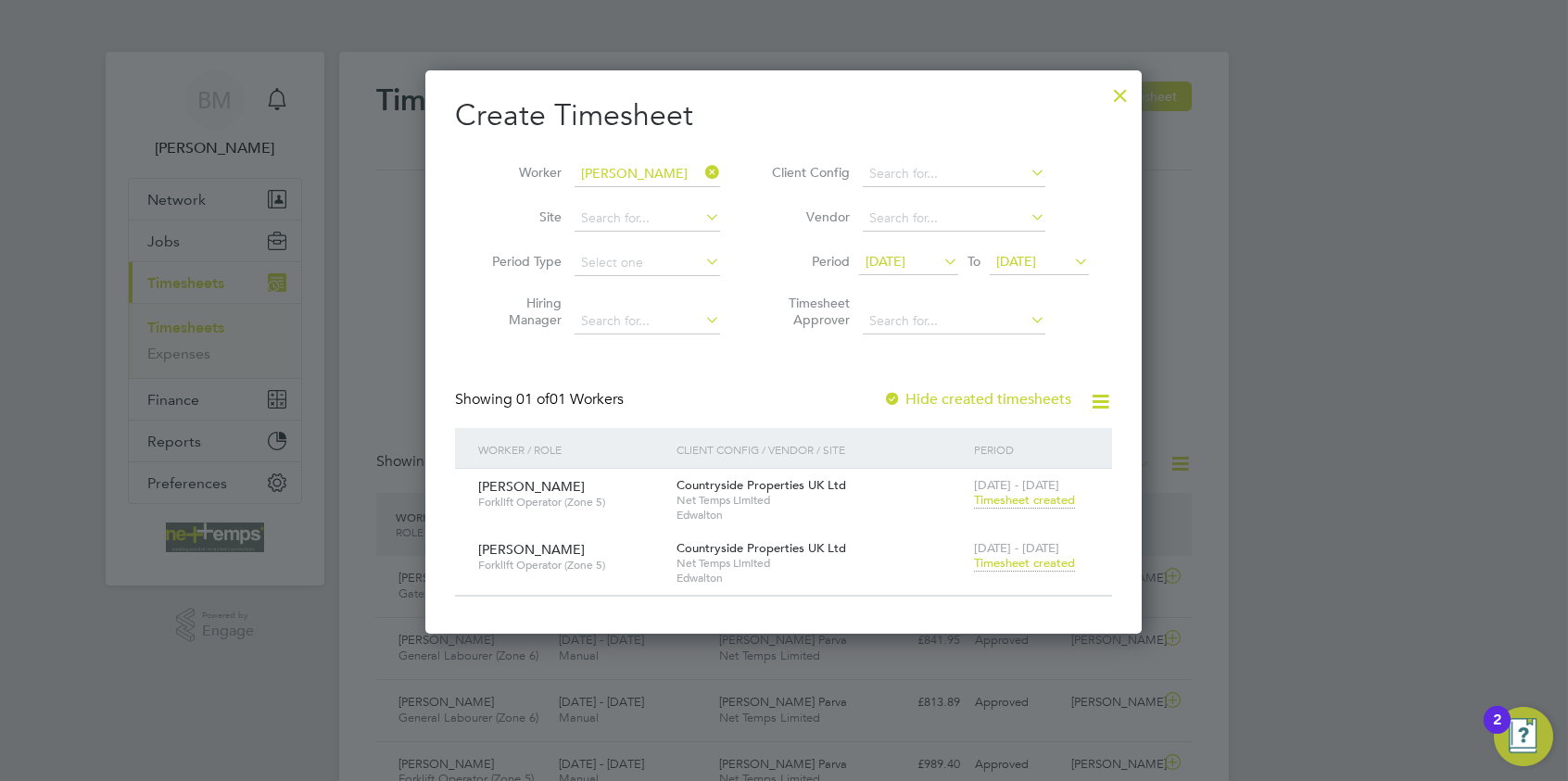
click at [1023, 559] on span "Timesheet created" at bounding box center [1025, 563] width 101 height 17
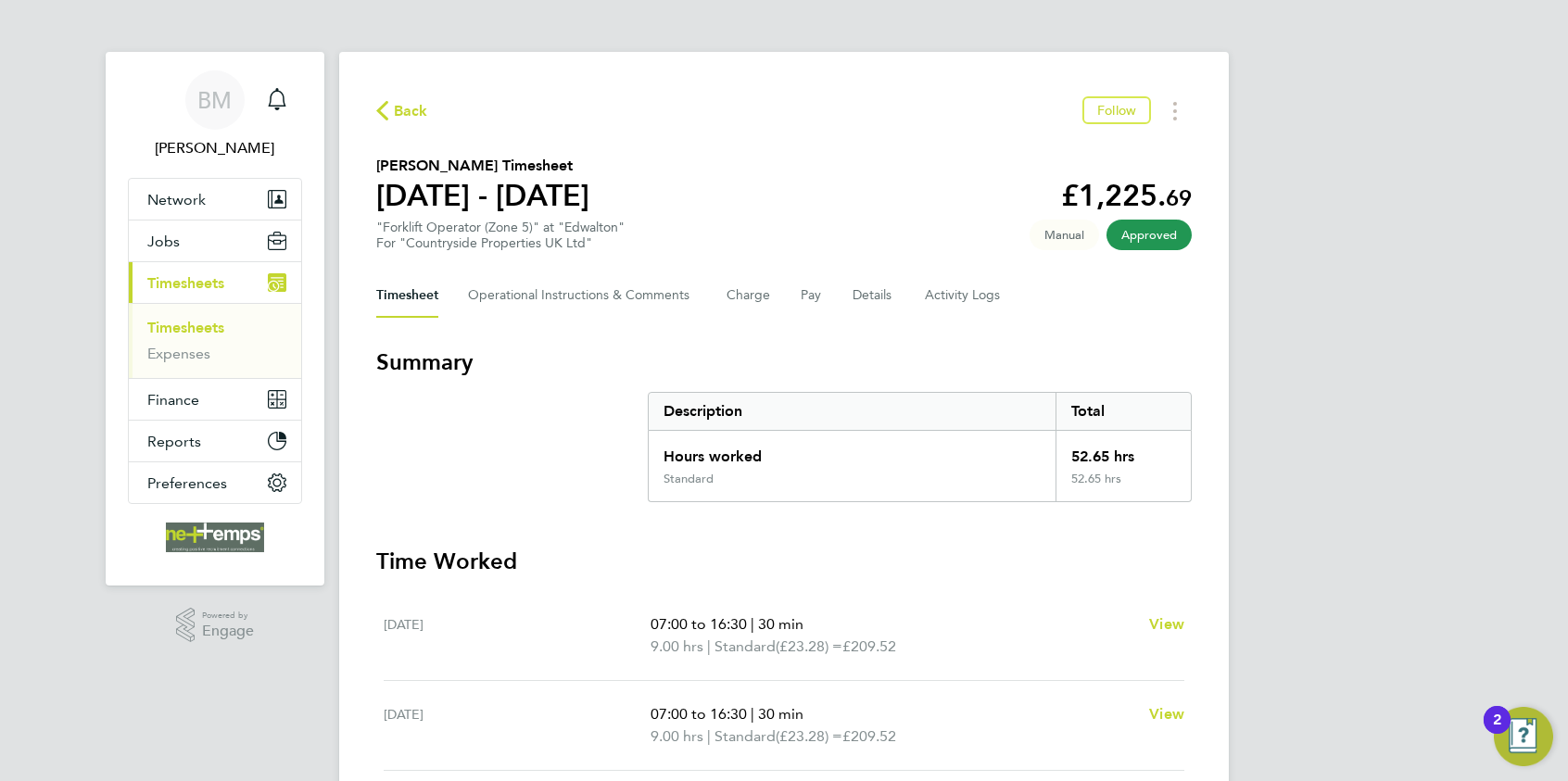
click at [396, 114] on span "Back" at bounding box center [411, 112] width 35 height 23
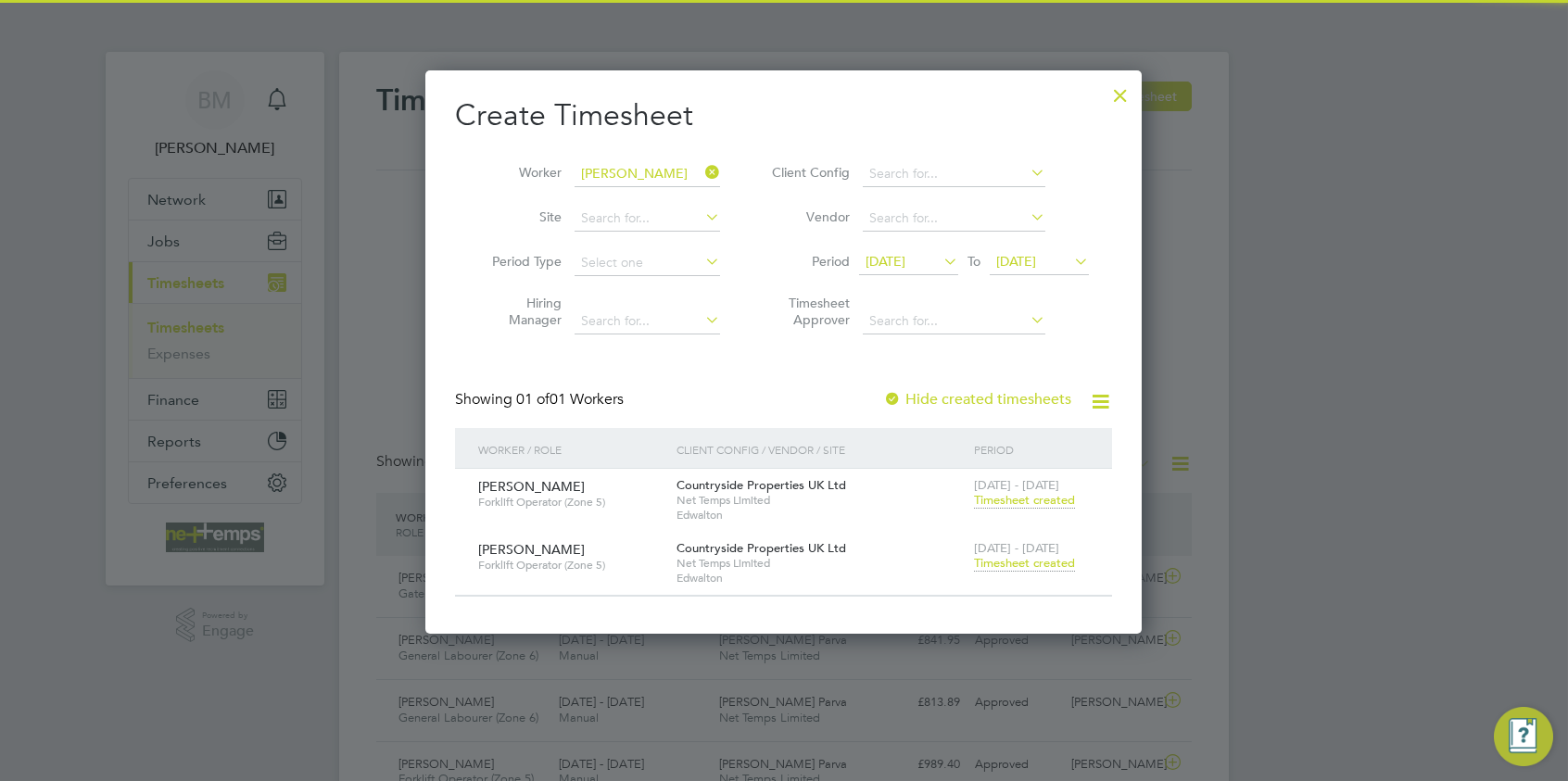
scroll to position [47, 161]
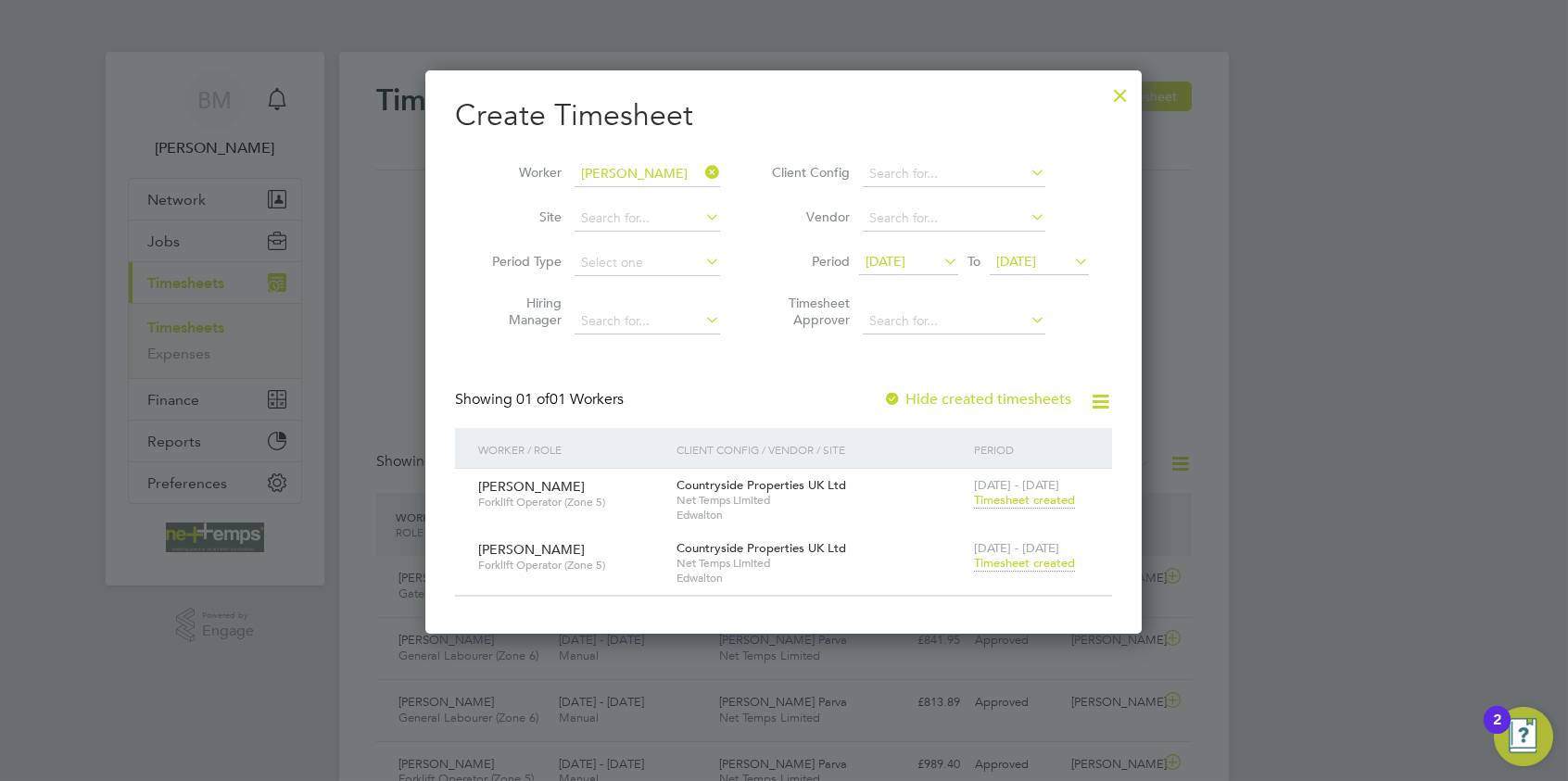
click at [701, 167] on icon at bounding box center [701, 173] width 0 height 26
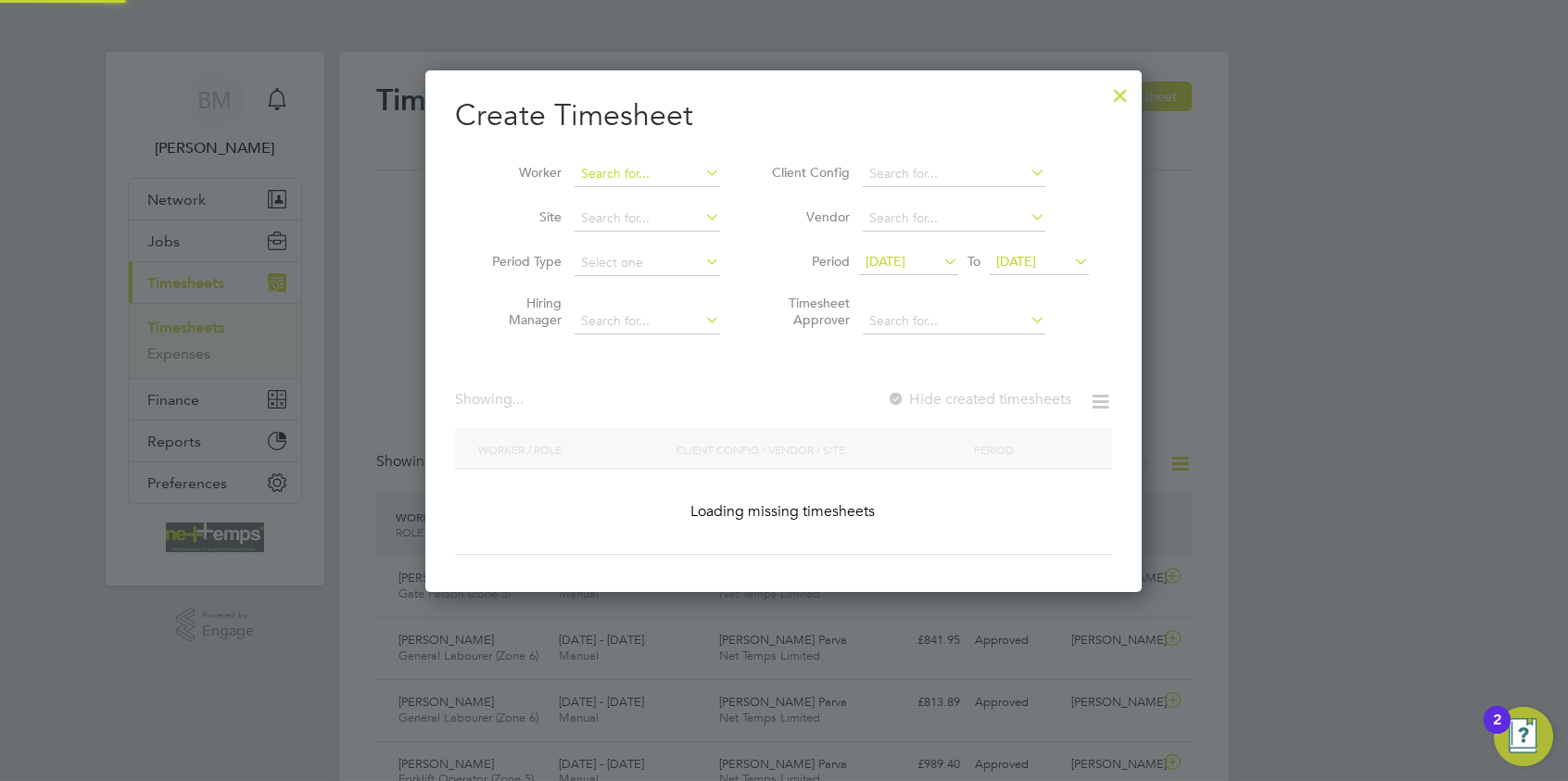
drag, startPoint x: 684, startPoint y: 174, endPoint x: 686, endPoint y: 158, distance: 16.1
click at [684, 174] on input at bounding box center [647, 175] width 146 height 26
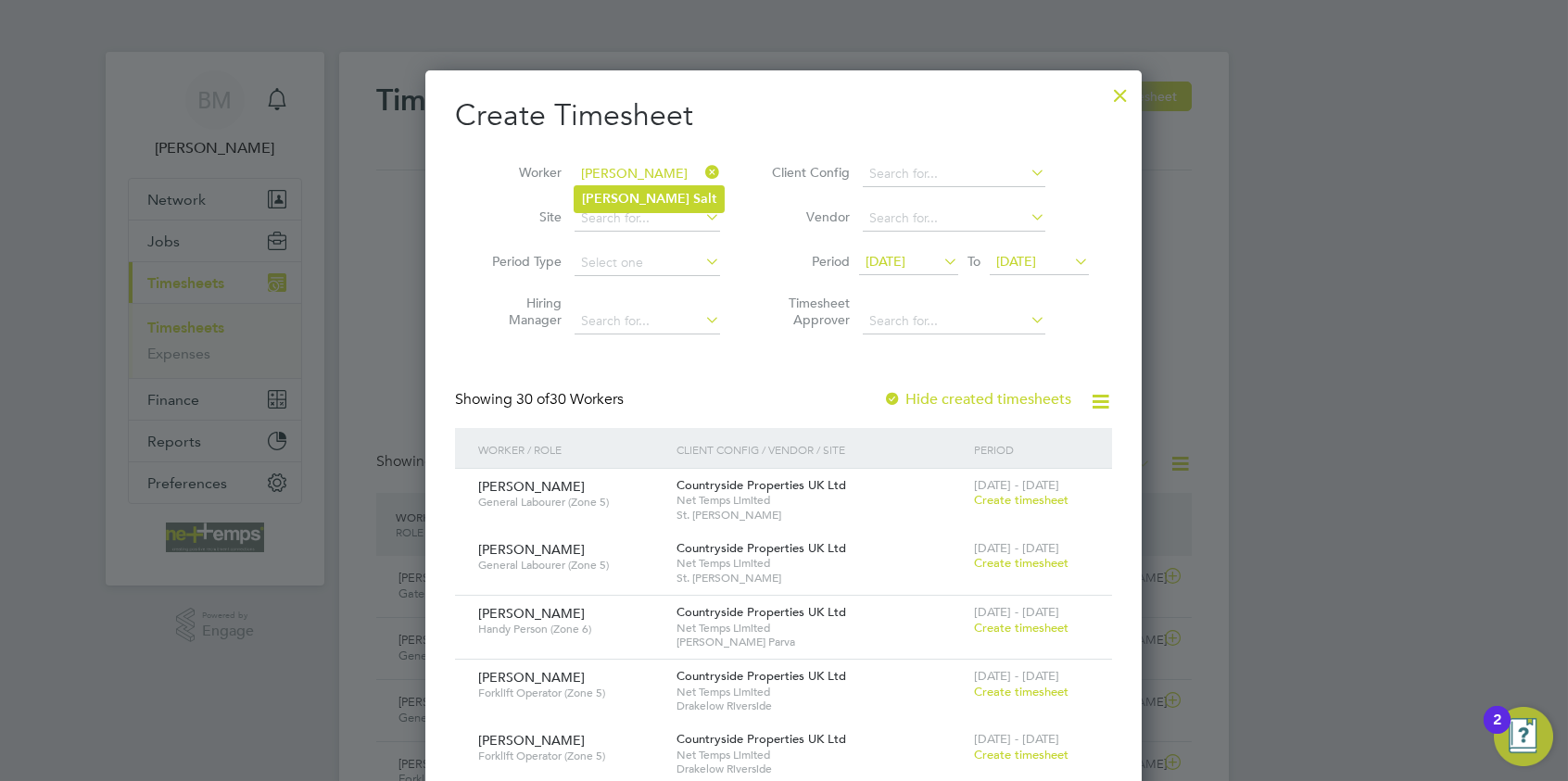
click at [686, 204] on li "Anthony Salt" at bounding box center [649, 198] width 149 height 25
type input "[PERSON_NAME]"
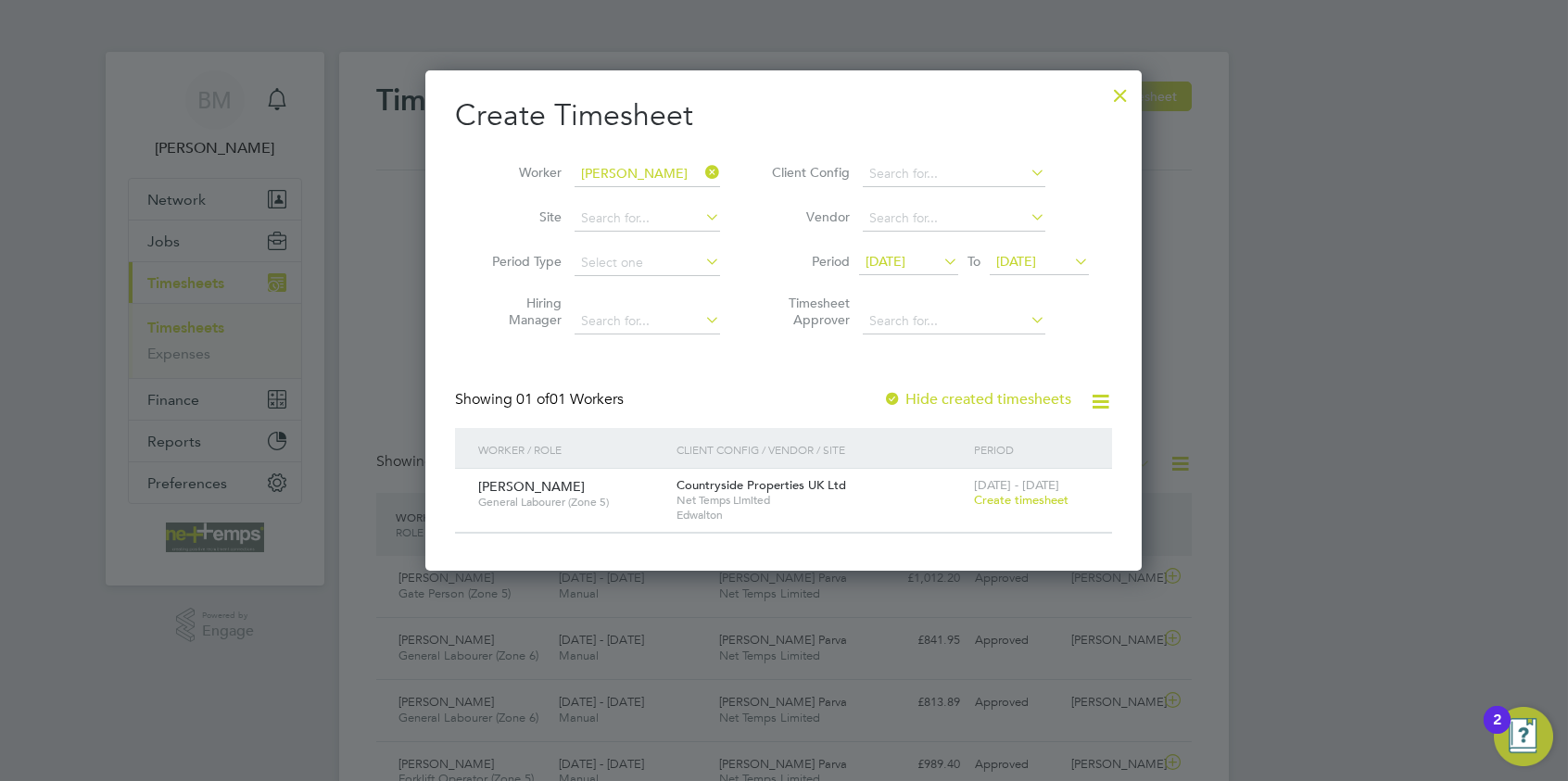
click at [1022, 499] on span "Create timesheet" at bounding box center [1022, 499] width 95 height 16
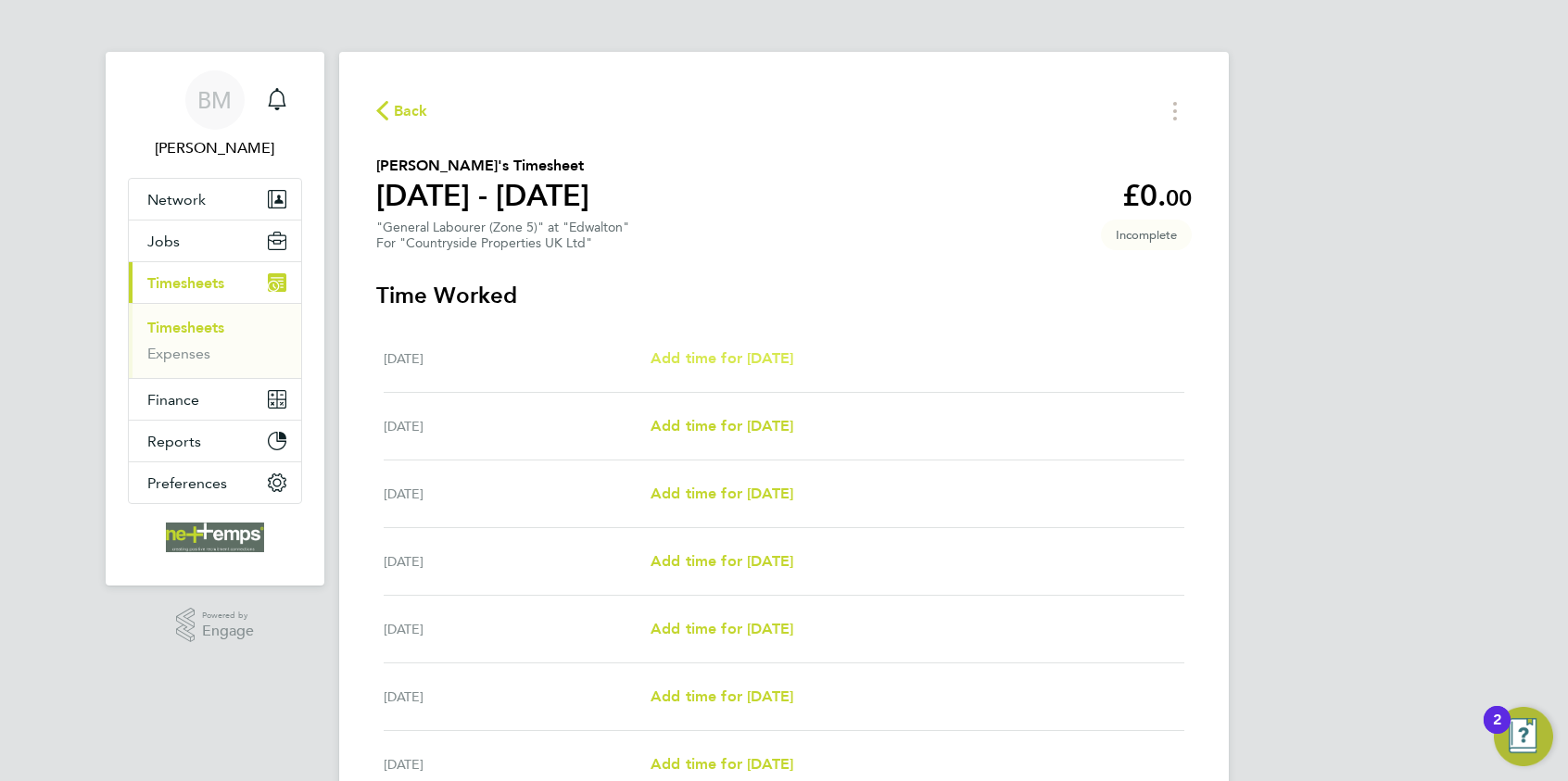
click at [733, 351] on span "Add time for [DATE]" at bounding box center [722, 358] width 143 height 18
select select "30"
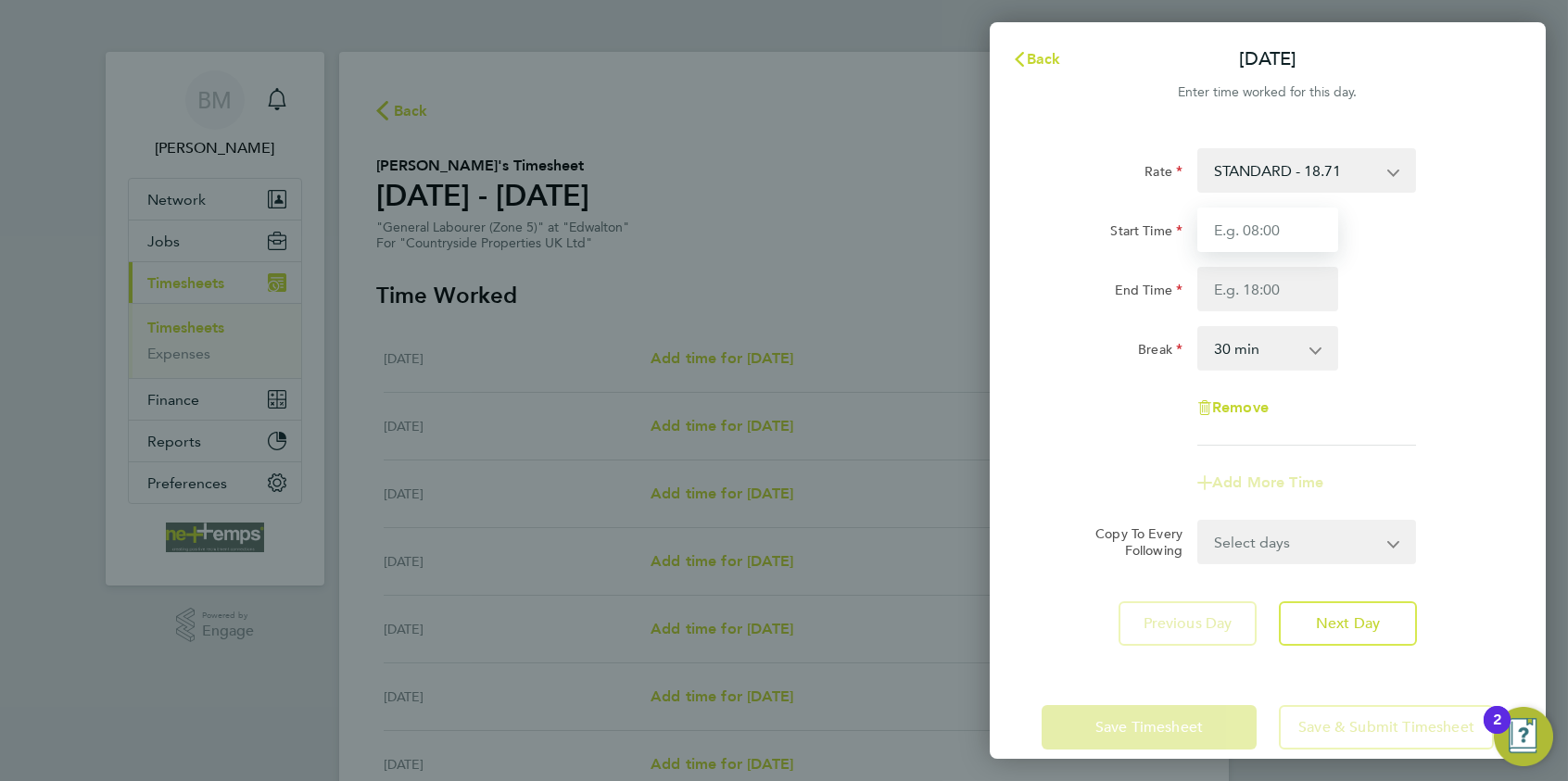
click at [1253, 223] on input "Start Time" at bounding box center [1268, 229] width 141 height 44
type input "07:30"
click at [1253, 284] on input "End Time" at bounding box center [1268, 288] width 141 height 44
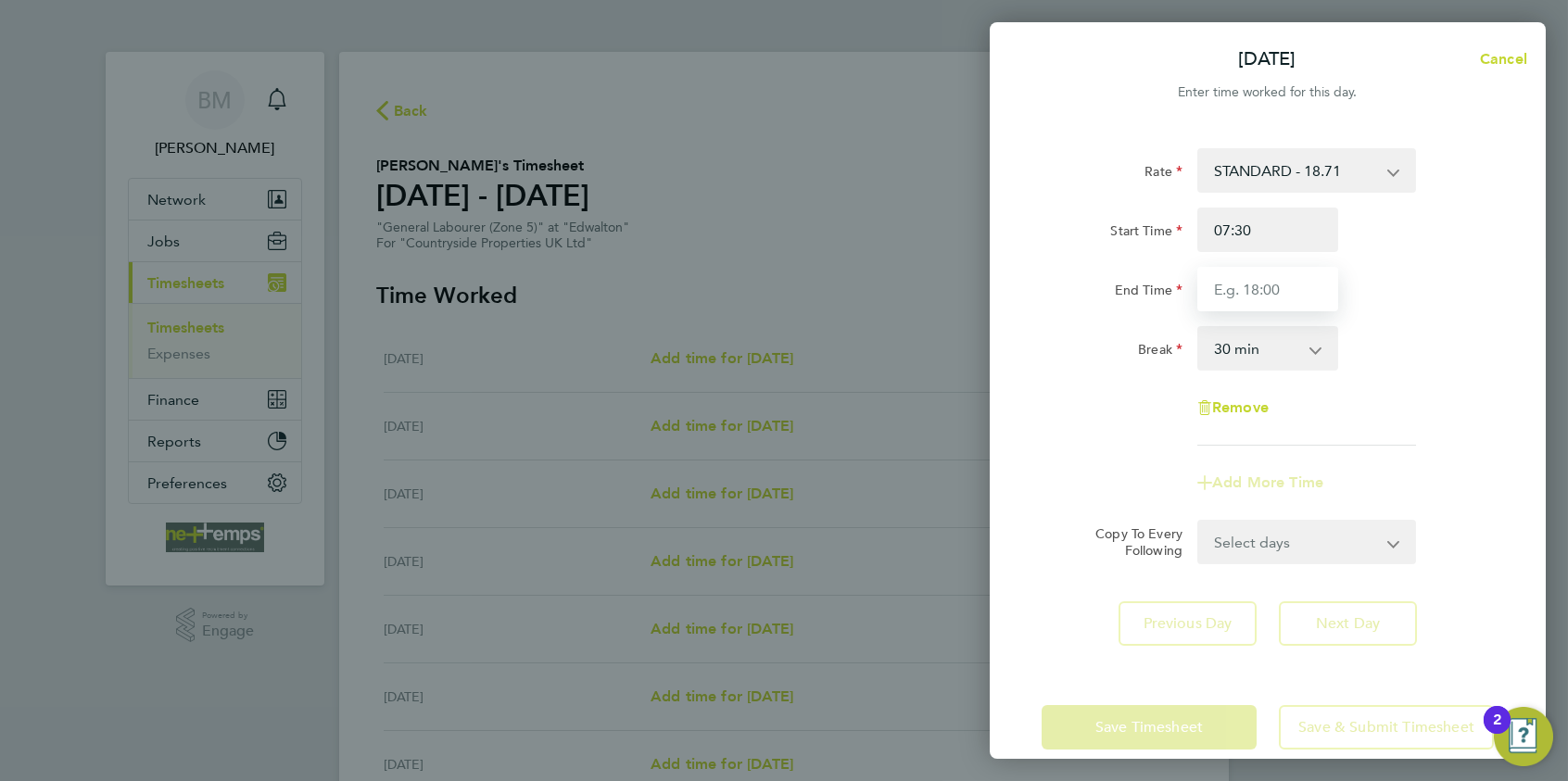
type input "16:30"
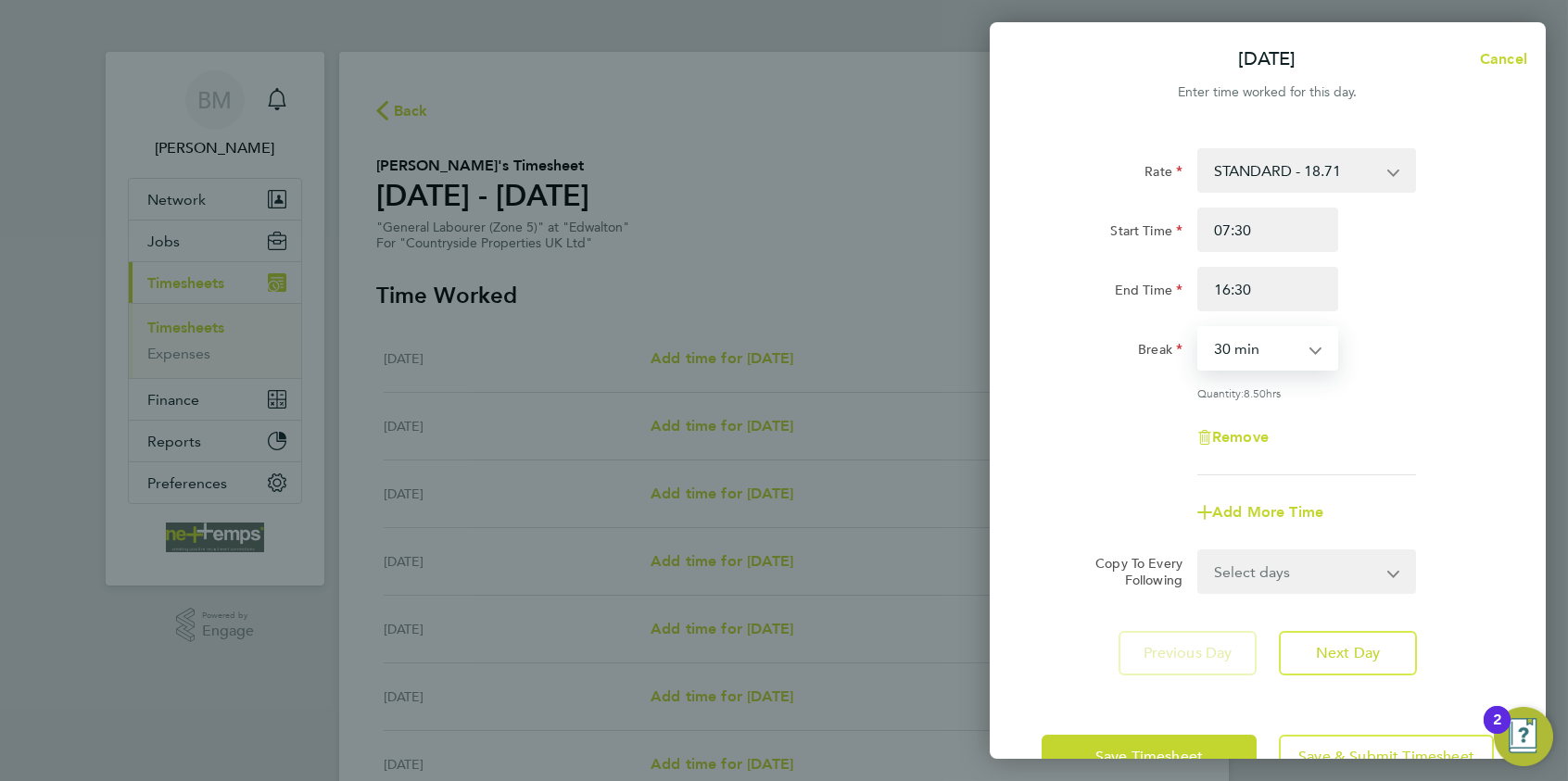
click at [1253, 358] on select "0 min 15 min 30 min 45 min 60 min 75 min 90 min" at bounding box center [1256, 347] width 115 height 40
select select "0"
click at [1199, 328] on select "0 min 15 min 30 min 45 min 60 min 75 min 90 min" at bounding box center [1256, 347] width 115 height 40
click at [1253, 561] on select "Select days Day Weekday (Mon-Fri) Weekend (Sat-Sun) [DATE] [DATE] [DATE] [DATE]…" at bounding box center [1296, 571] width 194 height 40
select select "WEEKDAY"
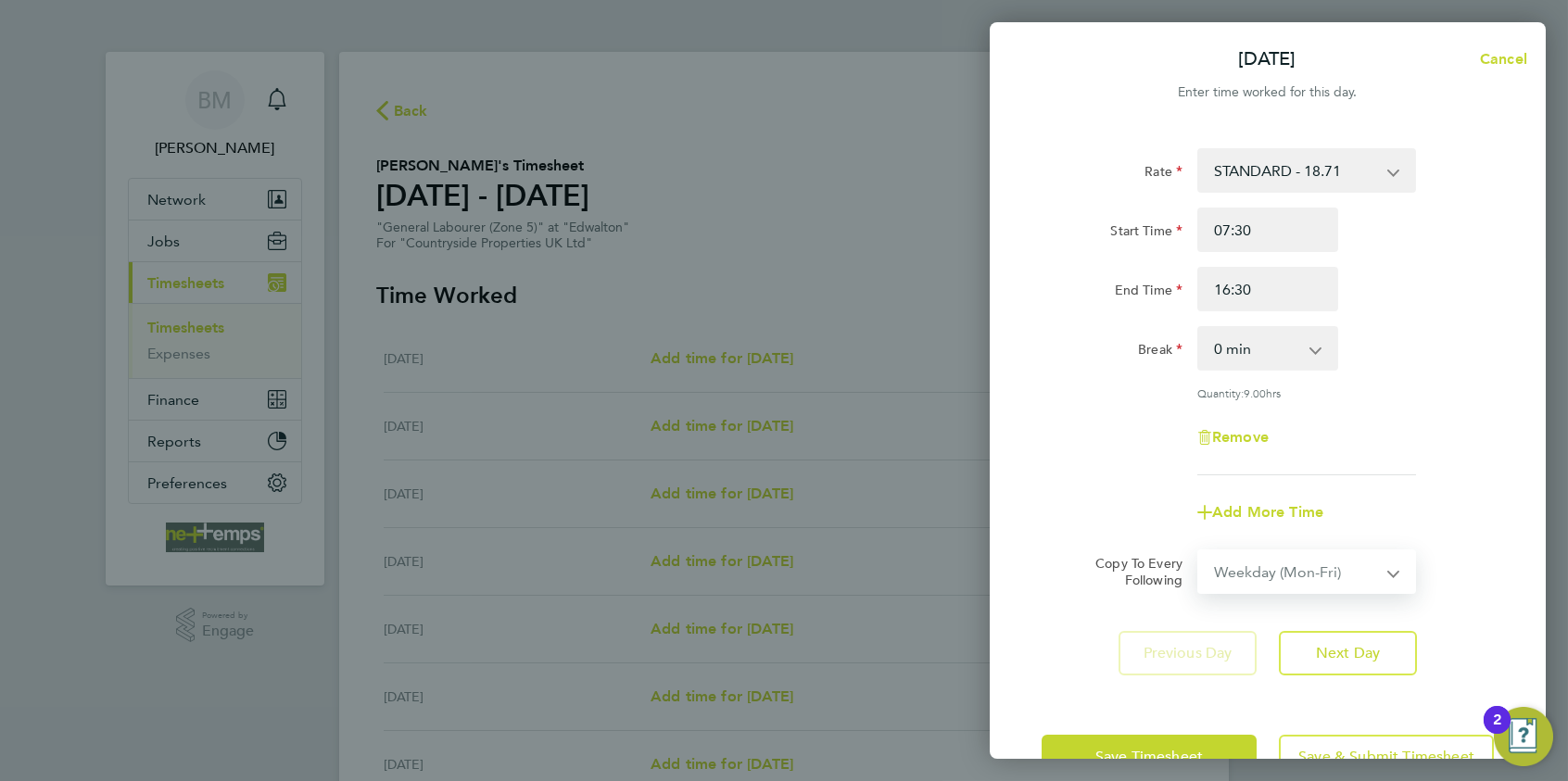
click at [1199, 551] on select "Select days Day Weekday (Mon-Fri) Weekend (Sat-Sun) [DATE] [DATE] [DATE] [DATE]…" at bounding box center [1296, 571] width 194 height 40
select select "[DATE]"
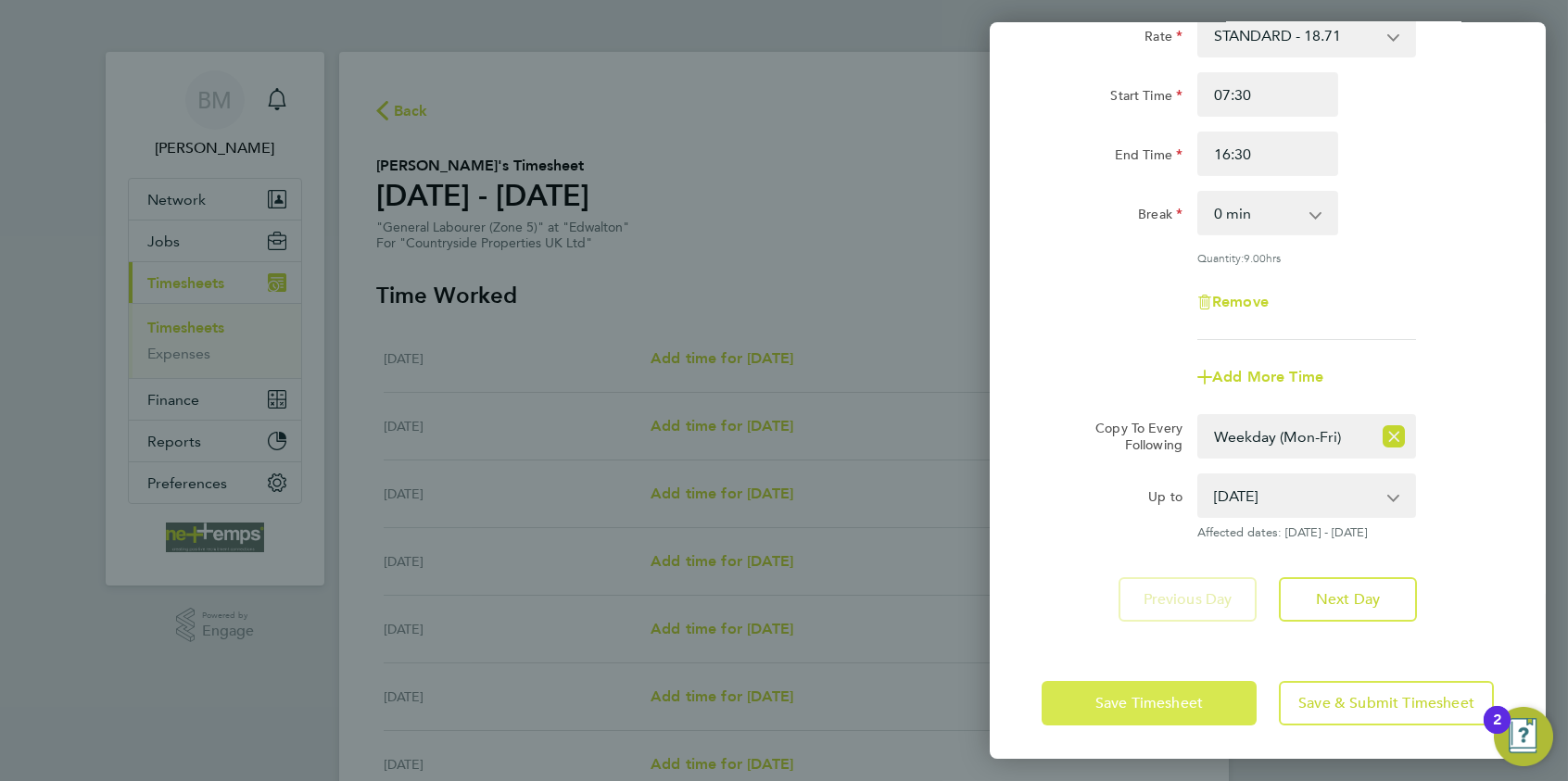
click at [1124, 604] on span "Save Timesheet" at bounding box center [1149, 703] width 108 height 19
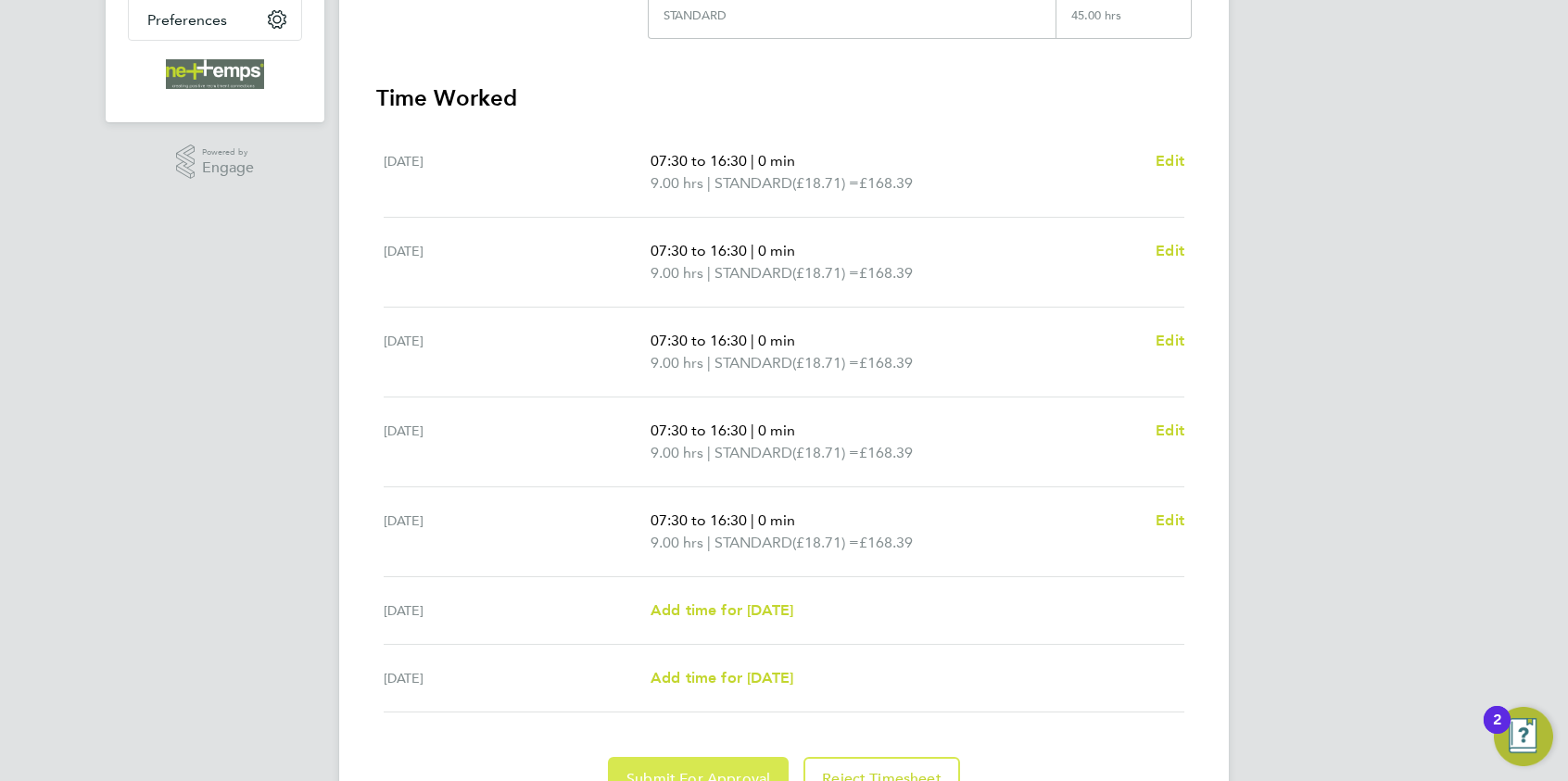
click at [715, 604] on span "Submit For Approval" at bounding box center [698, 779] width 144 height 19
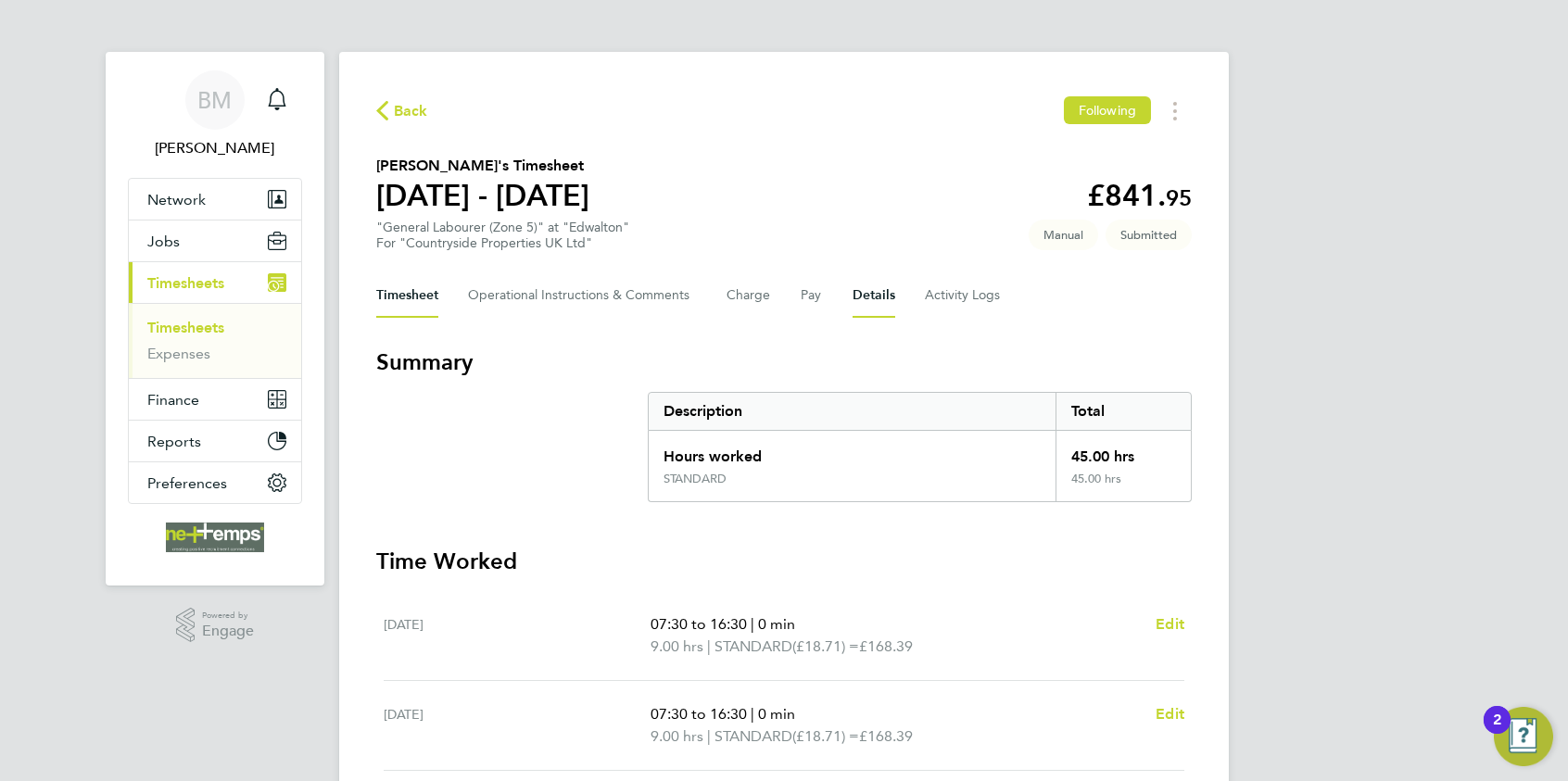
click at [881, 287] on button "Details" at bounding box center [873, 295] width 42 height 44
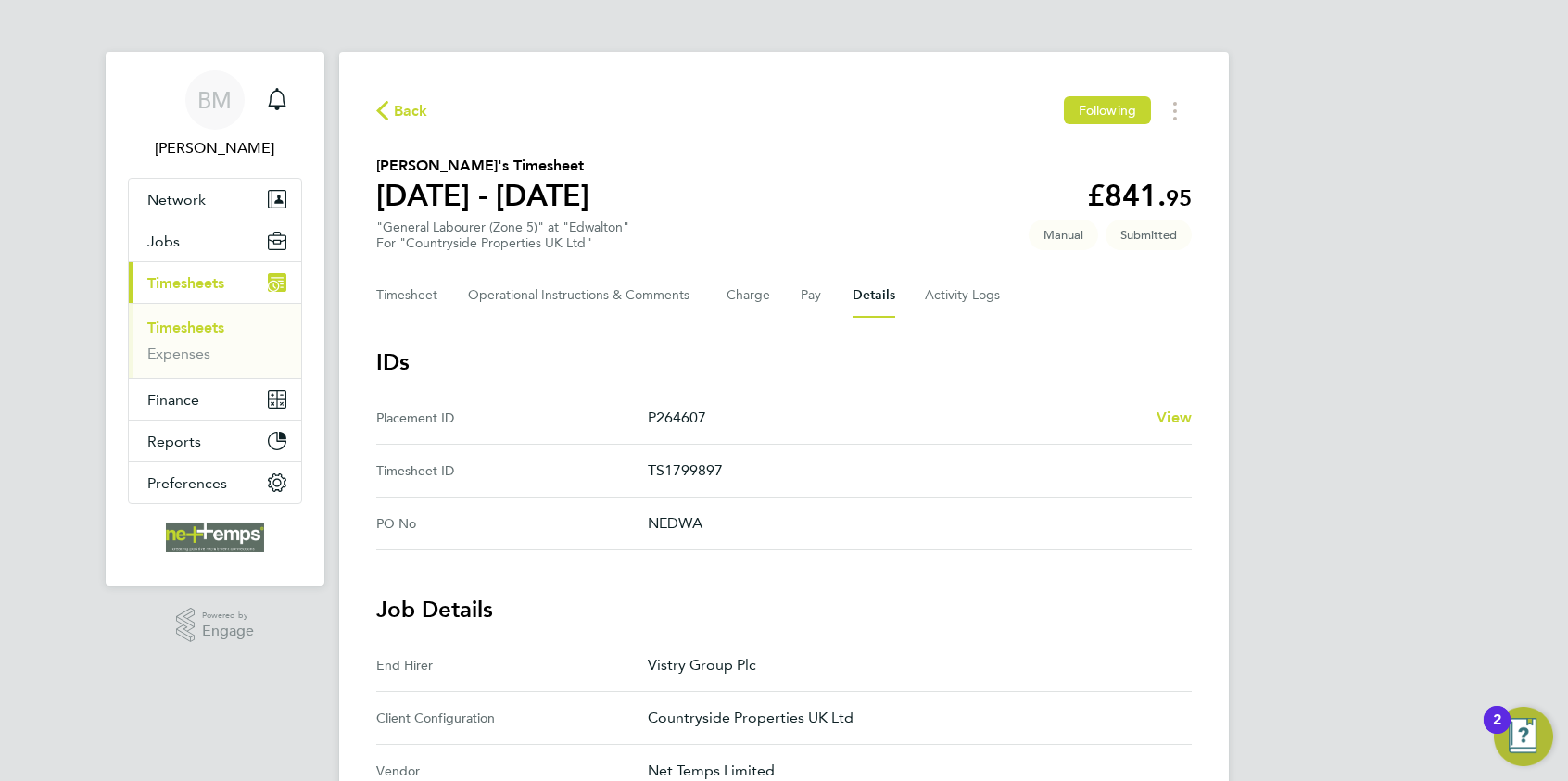
click at [400, 106] on span "Back" at bounding box center [411, 112] width 35 height 23
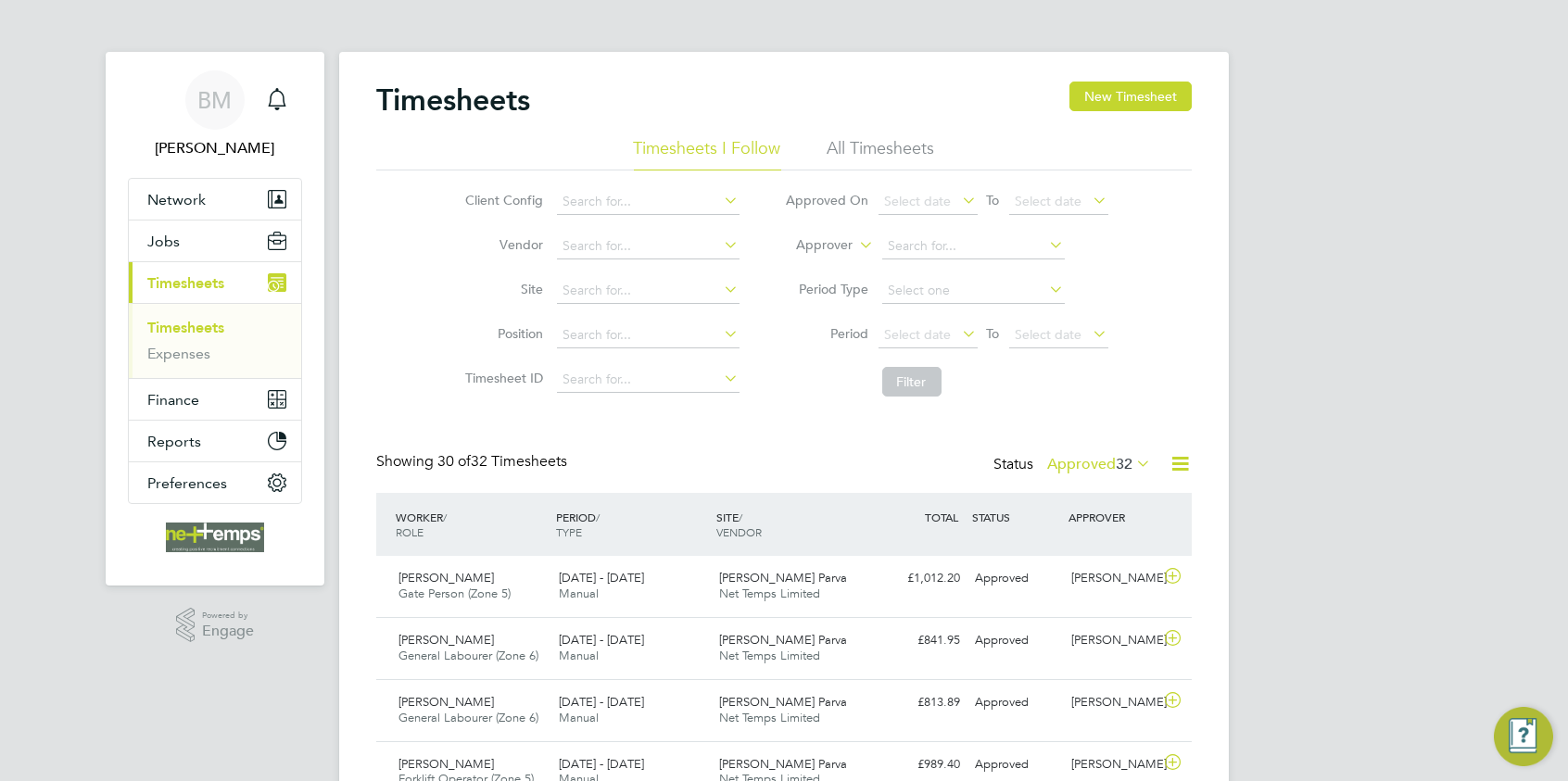
scroll to position [47, 161]
drag, startPoint x: 1160, startPoint y: 109, endPoint x: 1016, endPoint y: 147, distance: 148.9
click at [1160, 109] on button "New Timesheet" at bounding box center [1130, 97] width 122 height 30
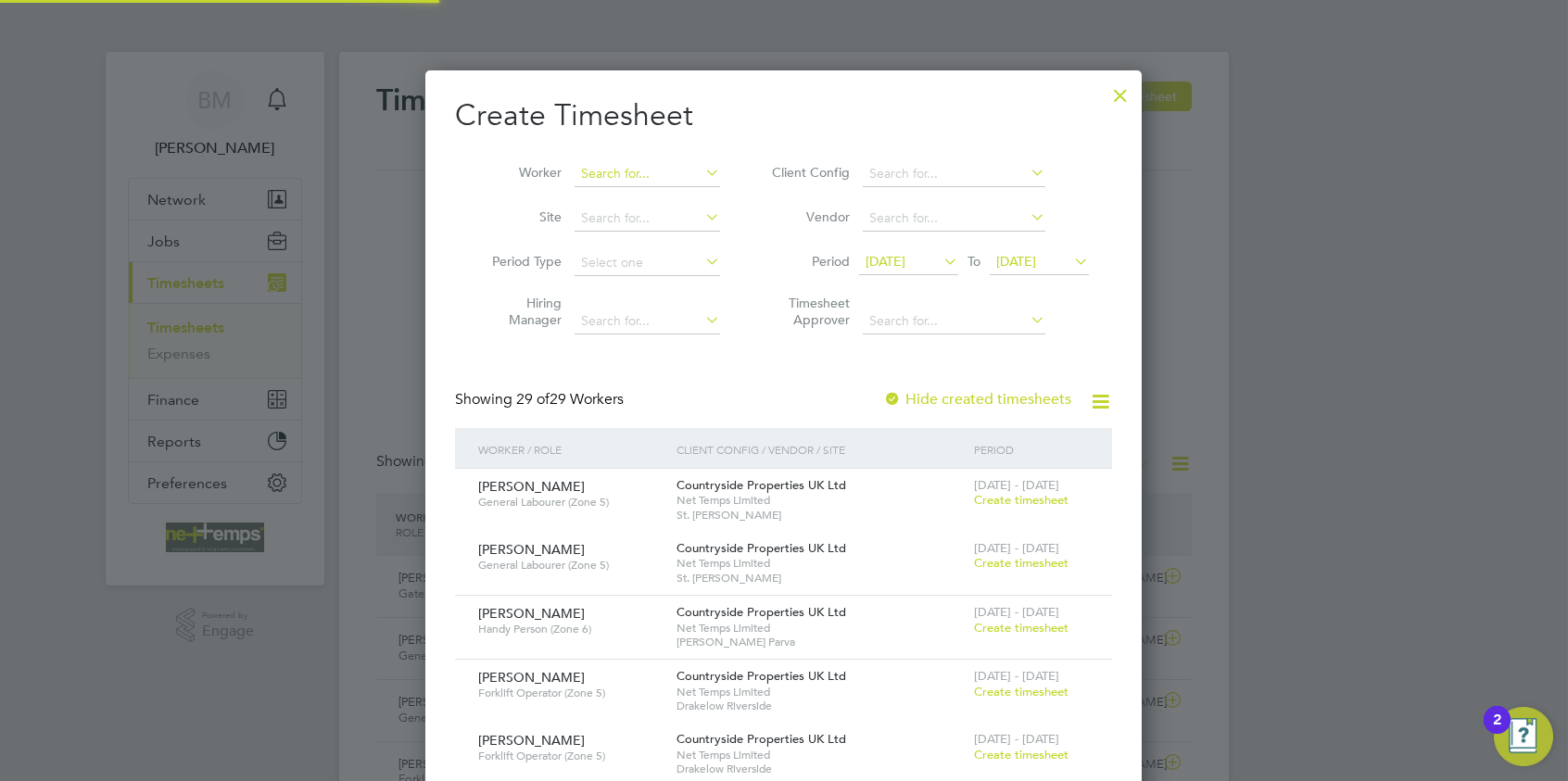
scroll to position [2983, 717]
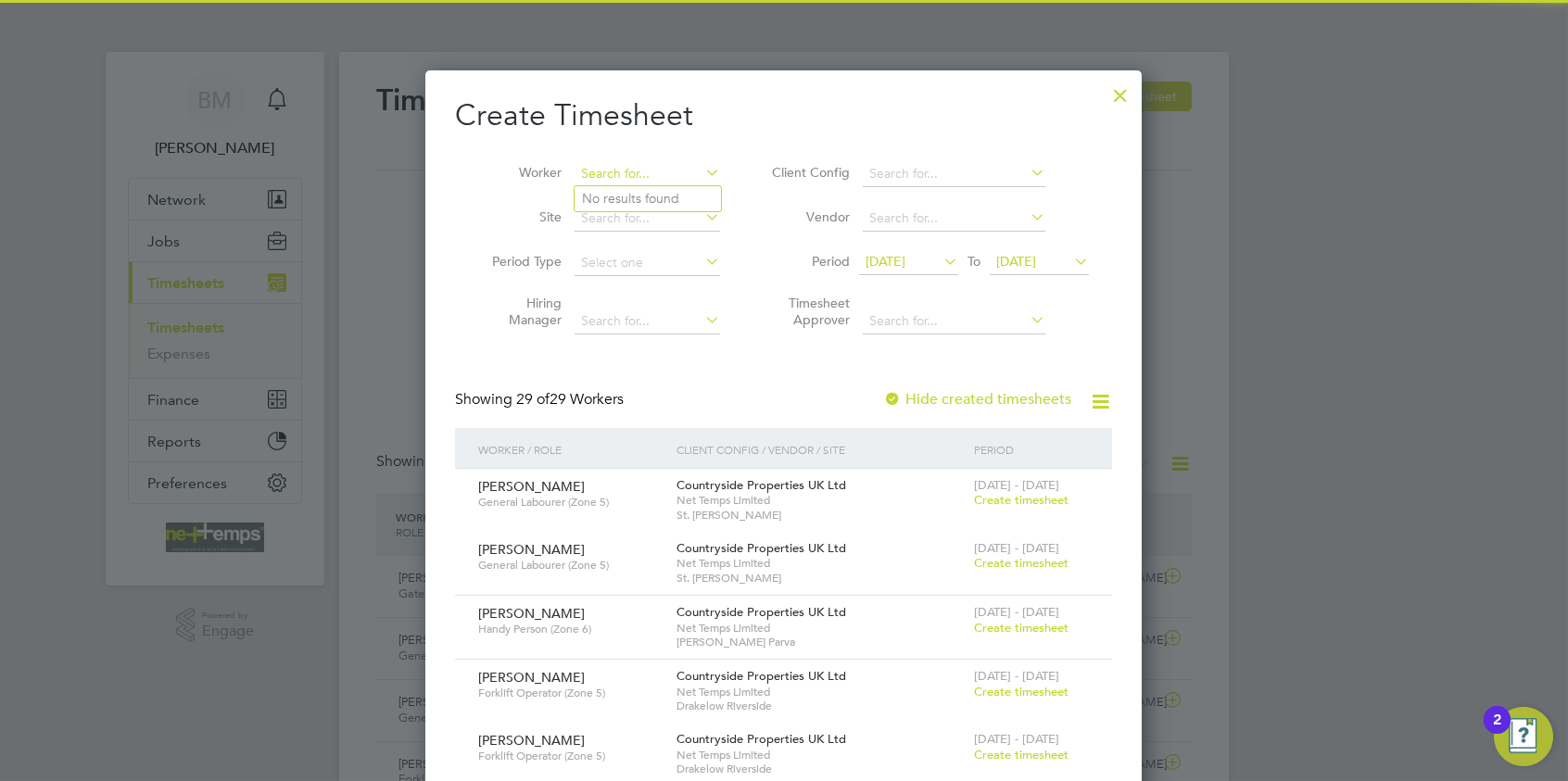
click at [614, 170] on input at bounding box center [647, 175] width 146 height 26
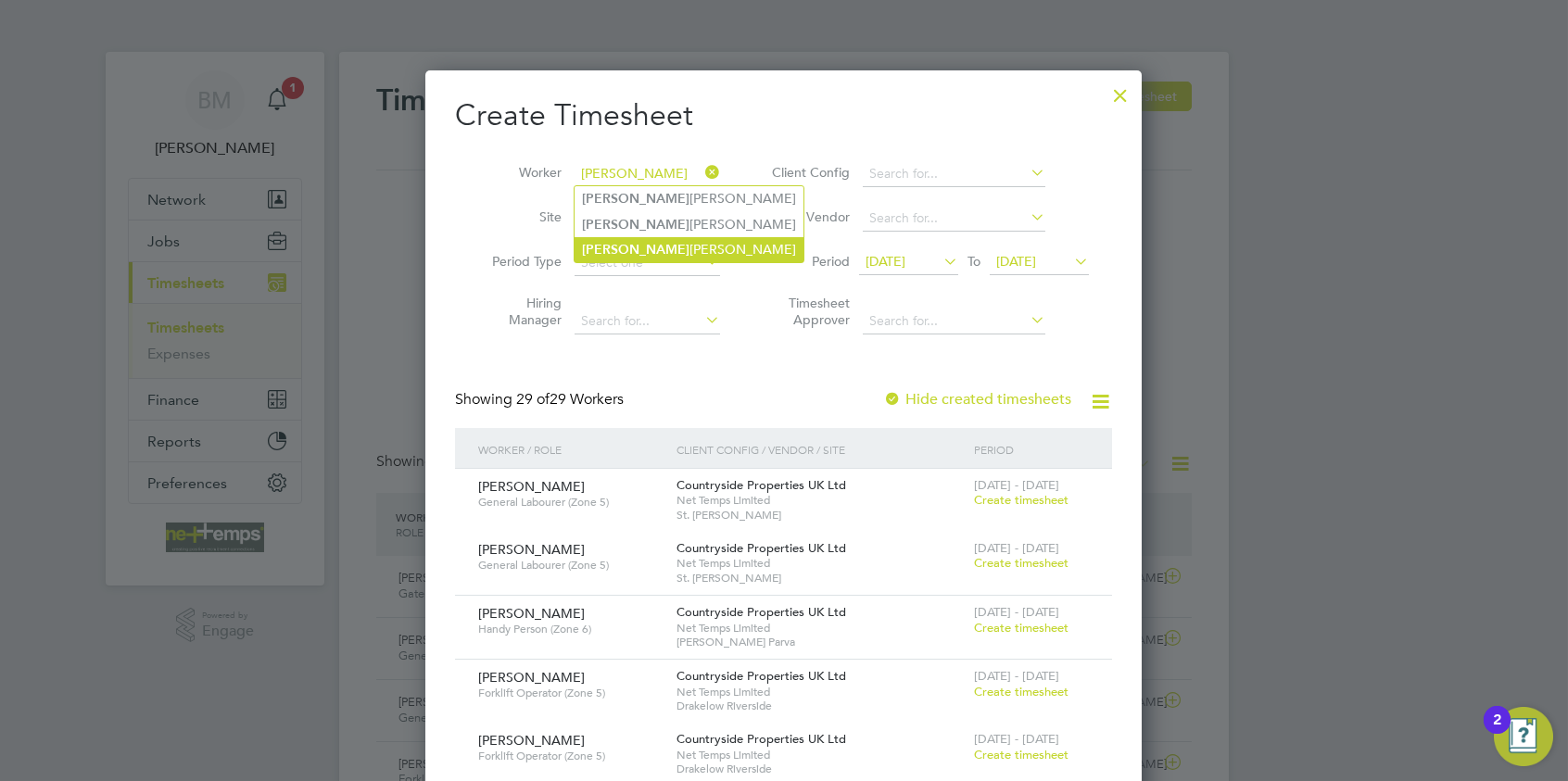
click at [631, 237] on li "Philip Gordon" at bounding box center [689, 250] width 229 height 25
type input "[PERSON_NAME]"
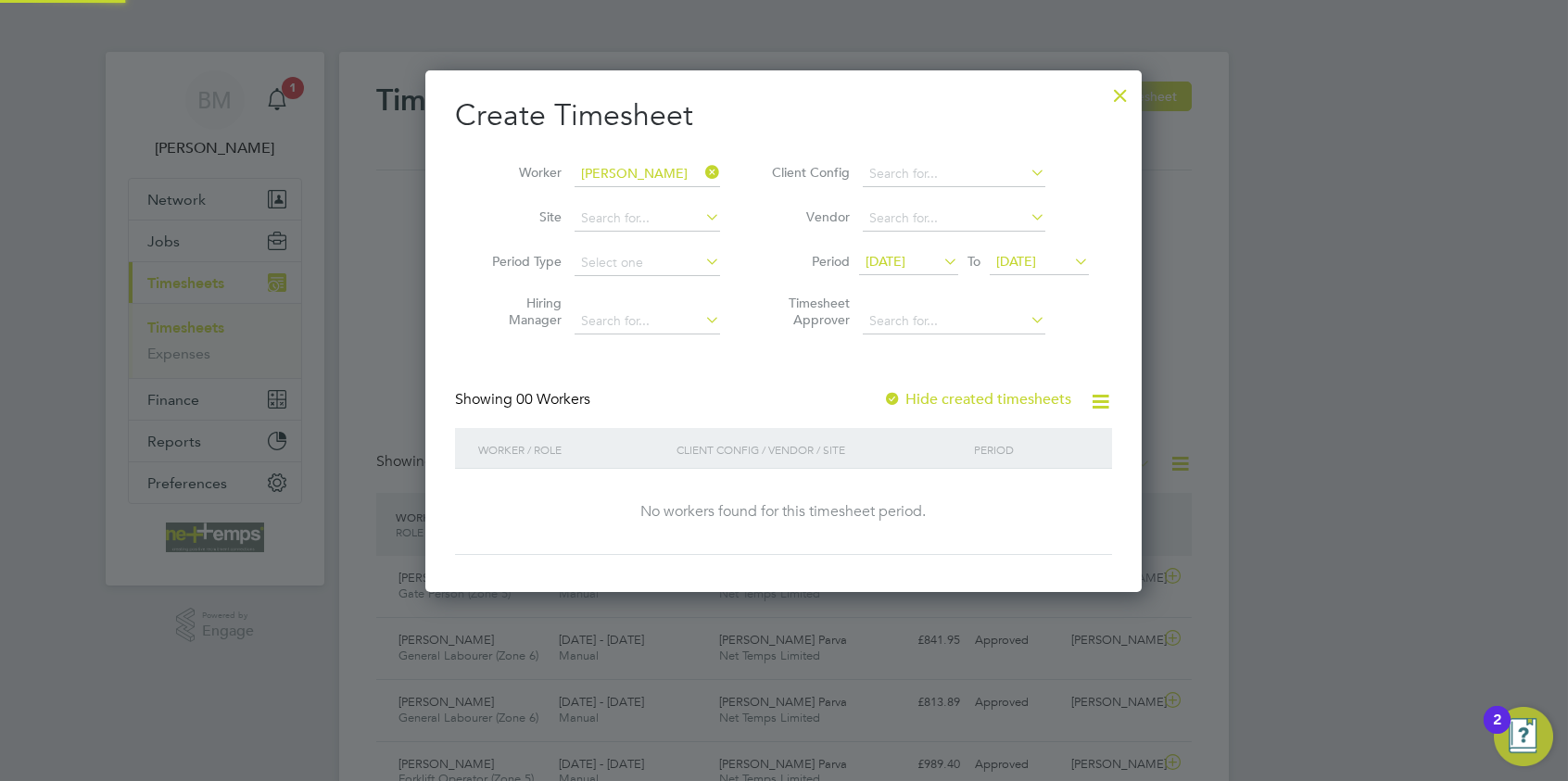
scroll to position [522, 717]
click at [991, 390] on label "Hide created timesheets" at bounding box center [977, 400] width 188 height 19
click at [906, 265] on span "[DATE]" at bounding box center [885, 262] width 39 height 17
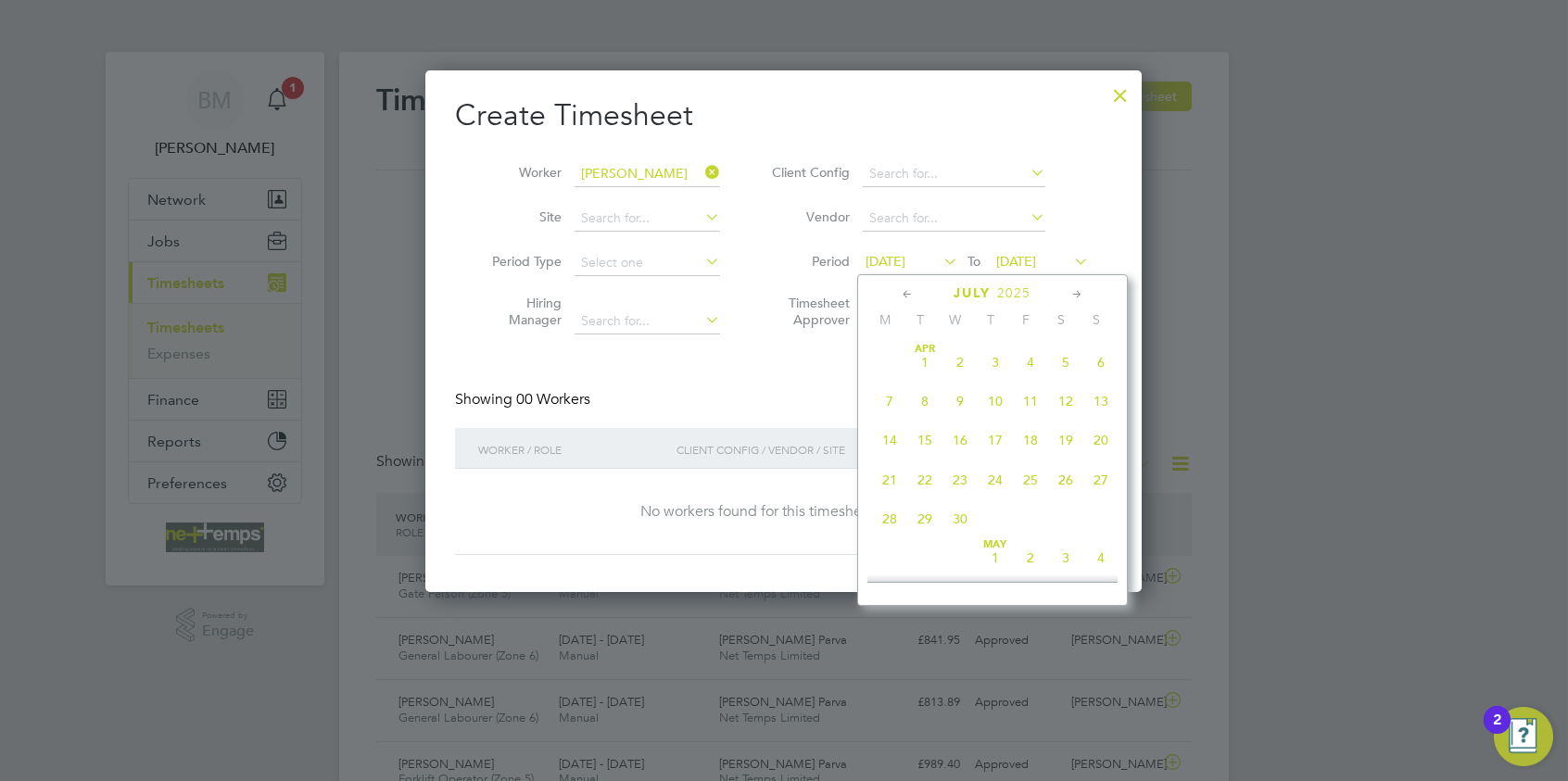
scroll to position [716, 0]
click at [895, 512] on span "4" at bounding box center [890, 506] width 36 height 36
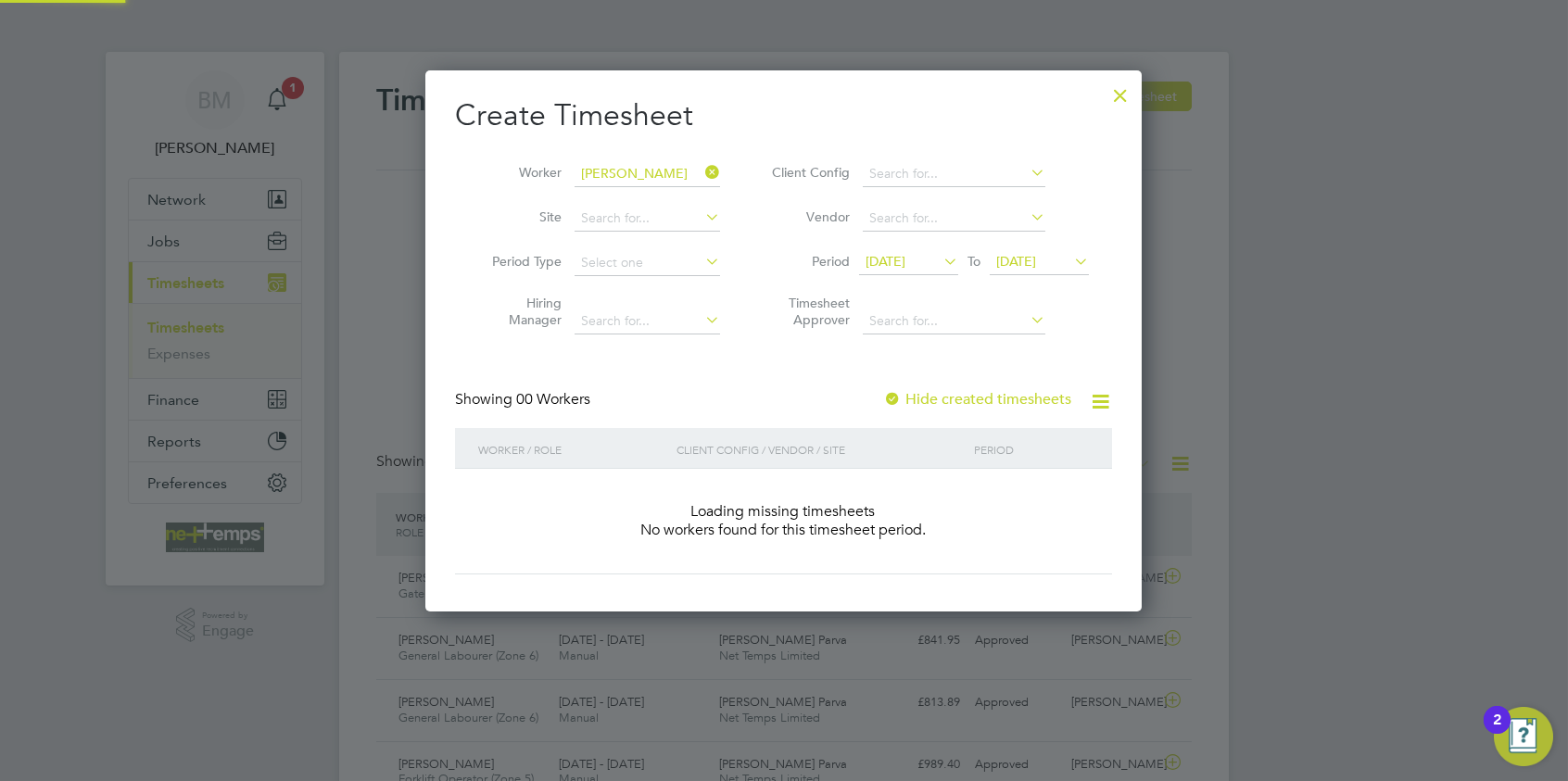
scroll to position [522, 717]
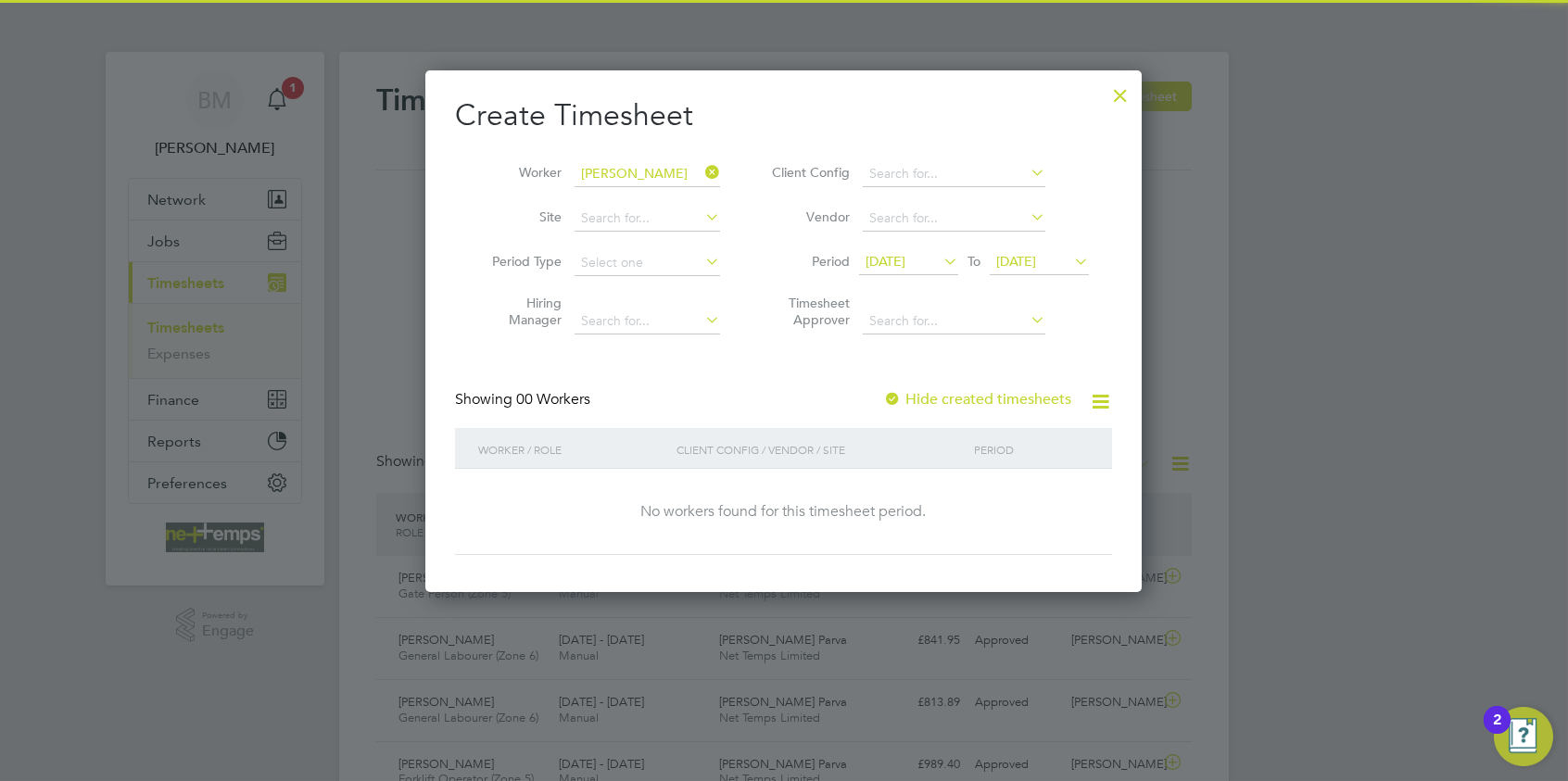
click at [1037, 255] on span "[DATE]" at bounding box center [1016, 262] width 39 height 17
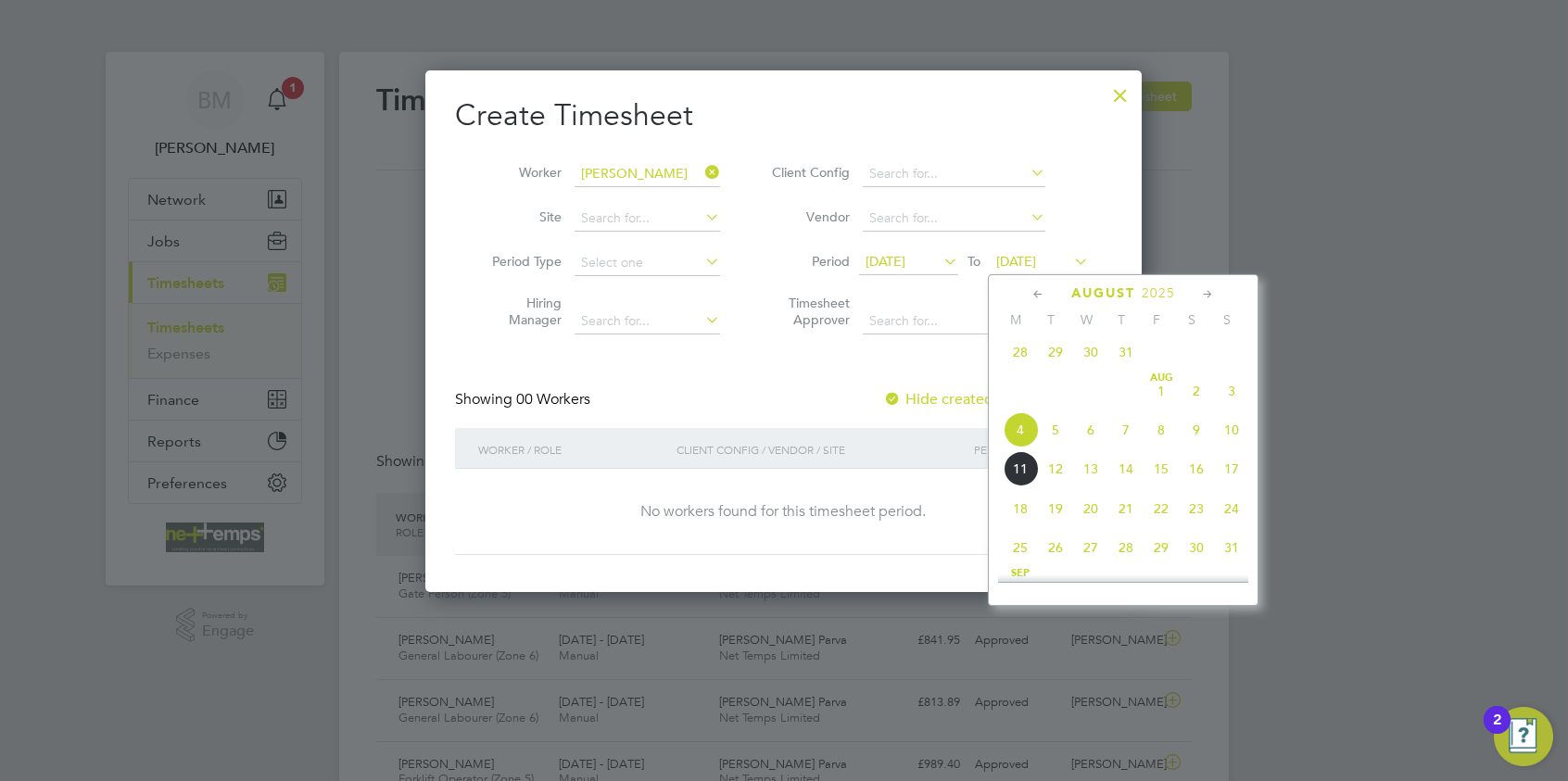
click at [1224, 436] on span "10" at bounding box center [1232, 430] width 36 height 36
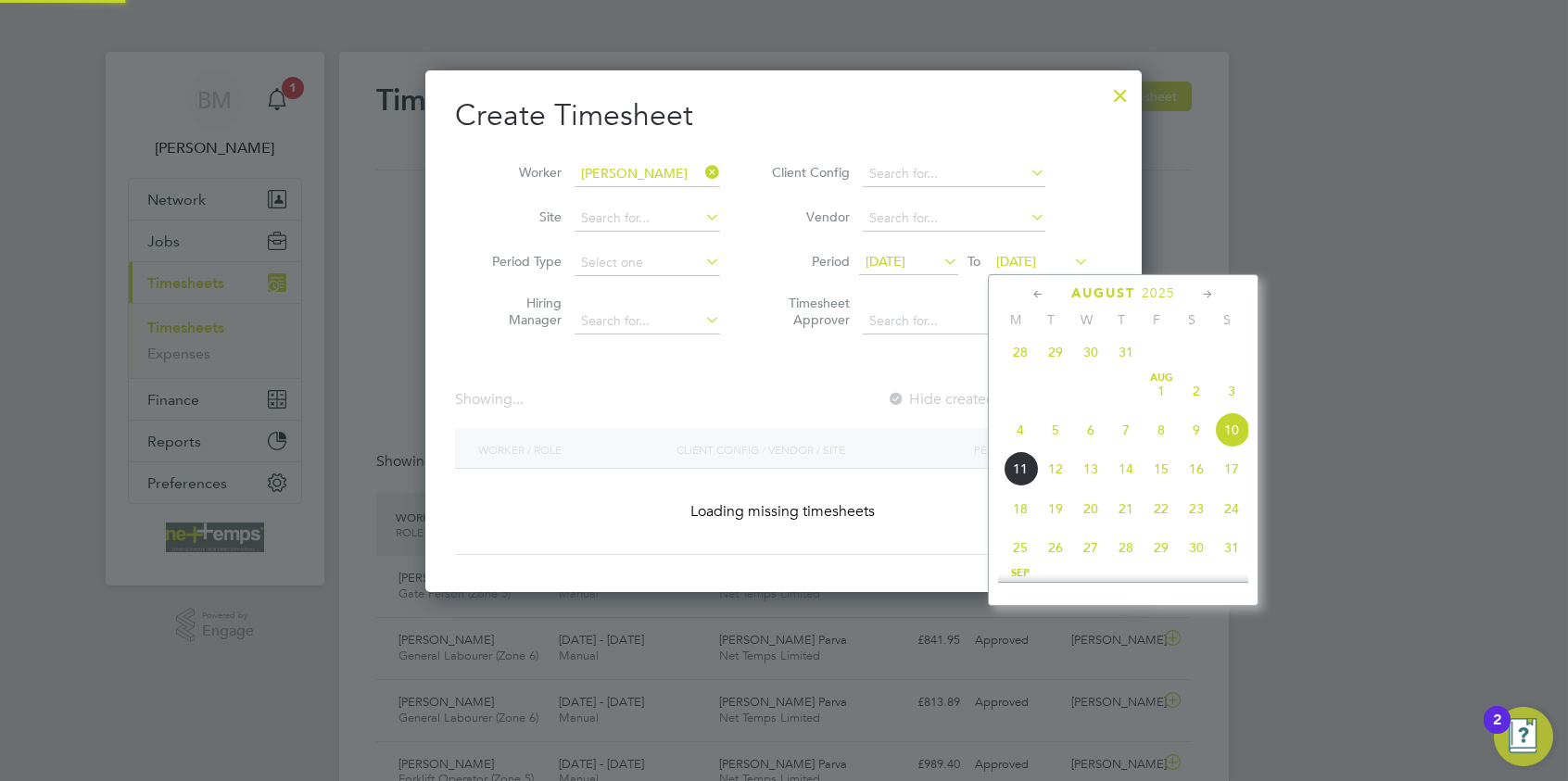
scroll to position [522, 717]
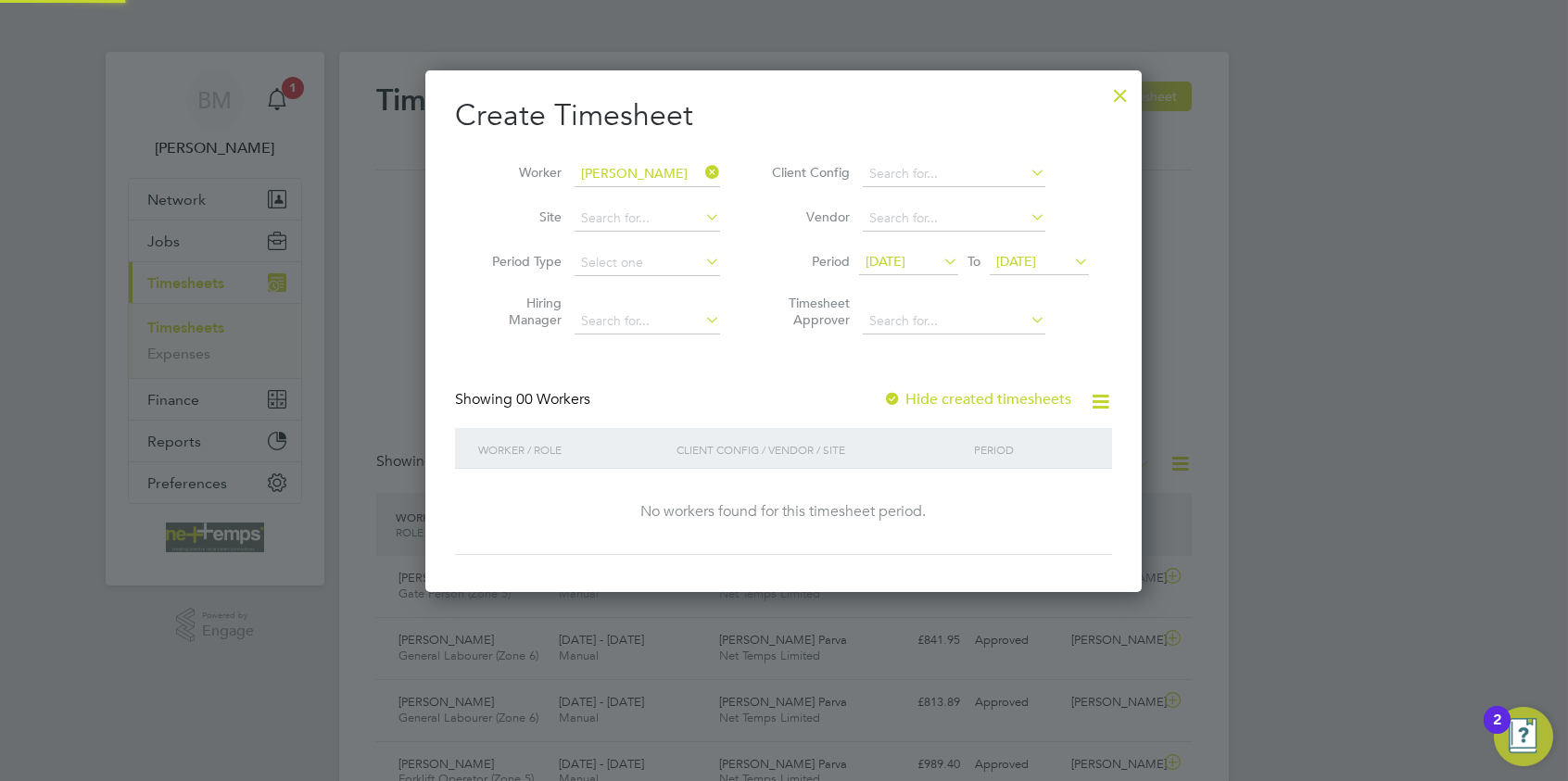
click at [967, 400] on label "Hide created timesheets" at bounding box center [977, 400] width 188 height 19
click at [967, 397] on label "Hide created timesheets" at bounding box center [977, 400] width 188 height 19
click at [976, 400] on label "Hide created timesheets" at bounding box center [977, 400] width 188 height 19
click at [1123, 93] on div at bounding box center [1121, 91] width 34 height 34
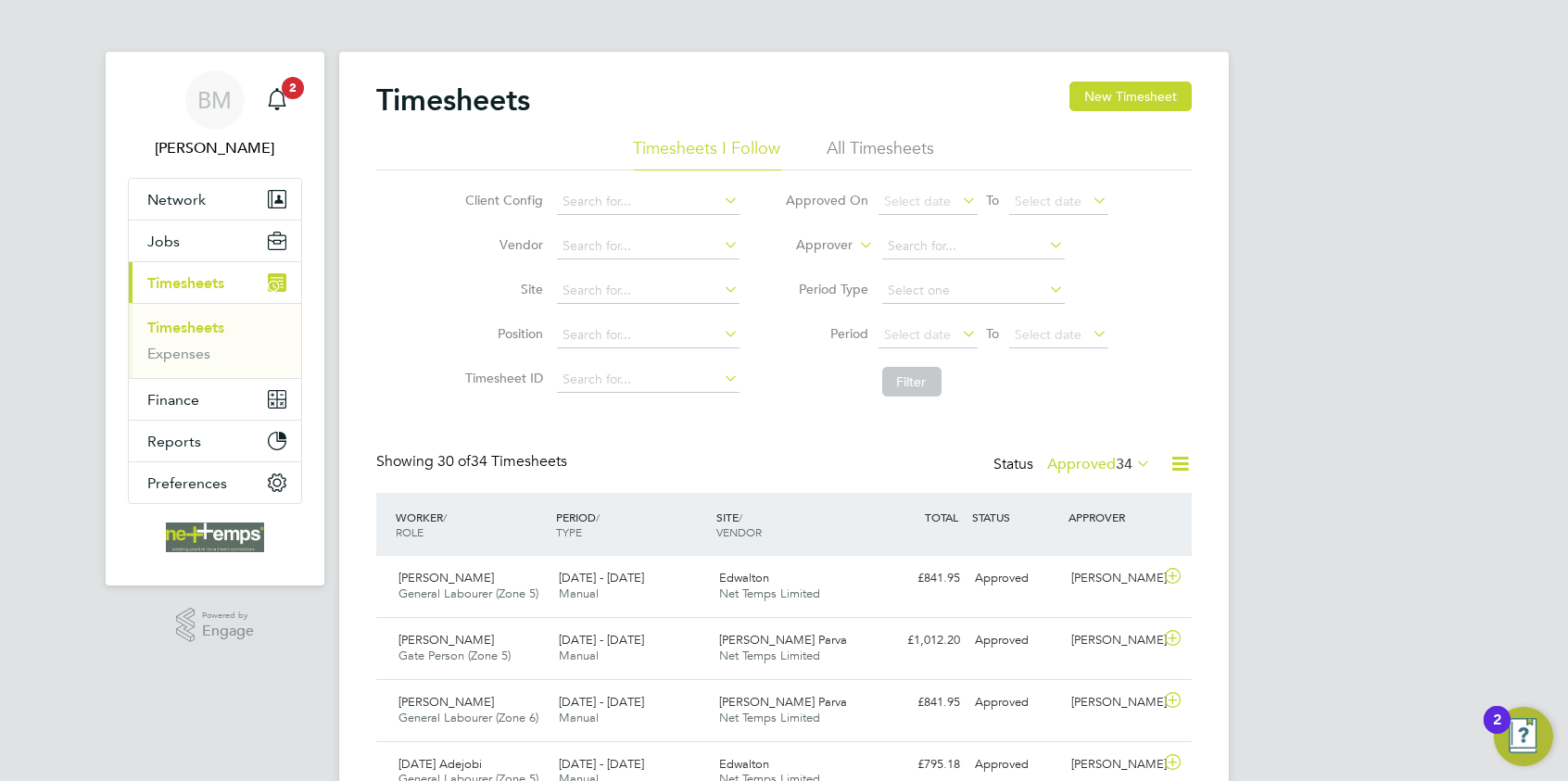
click at [1060, 109] on div "Timesheets New Timesheet" at bounding box center [784, 109] width 816 height 55
click at [1156, 93] on button "New Timesheet" at bounding box center [1130, 97] width 122 height 30
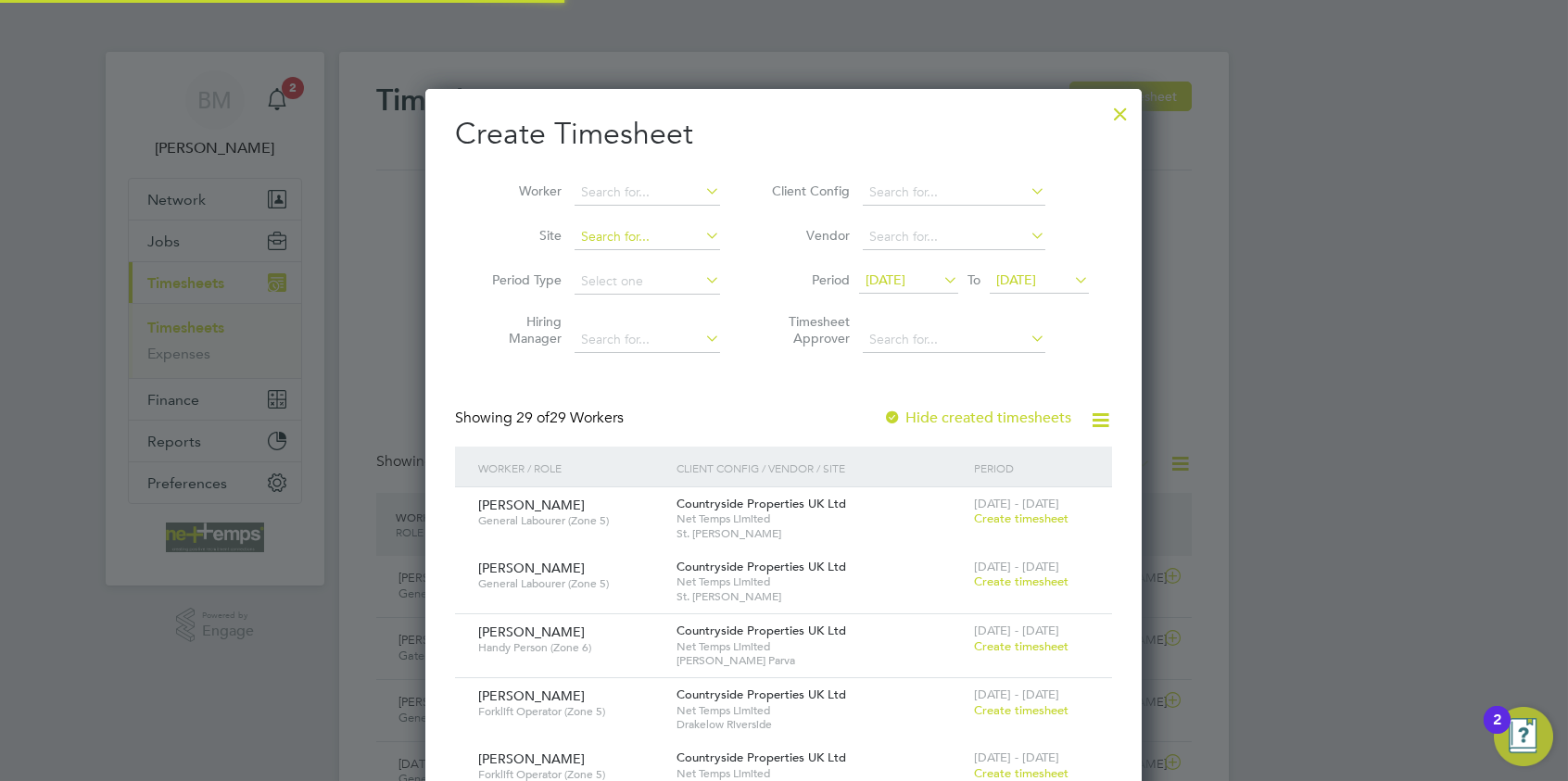
scroll to position [2983, 717]
drag, startPoint x: 596, startPoint y: 194, endPoint x: 617, endPoint y: 186, distance: 22.5
click at [617, 188] on input at bounding box center [647, 193] width 146 height 26
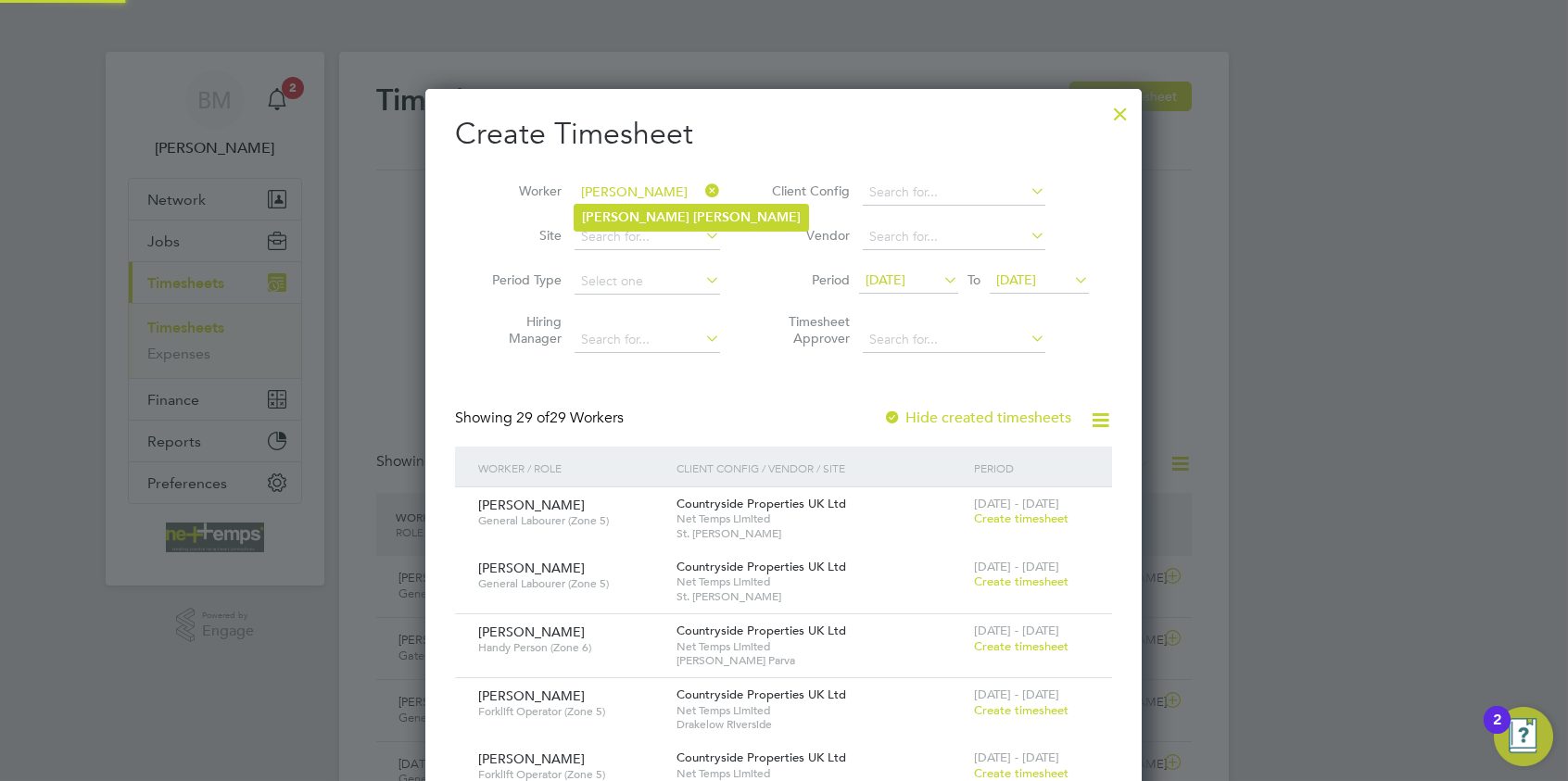
click at [693, 211] on b "Moores" at bounding box center [746, 217] width 108 height 16
type input "[PERSON_NAME]"
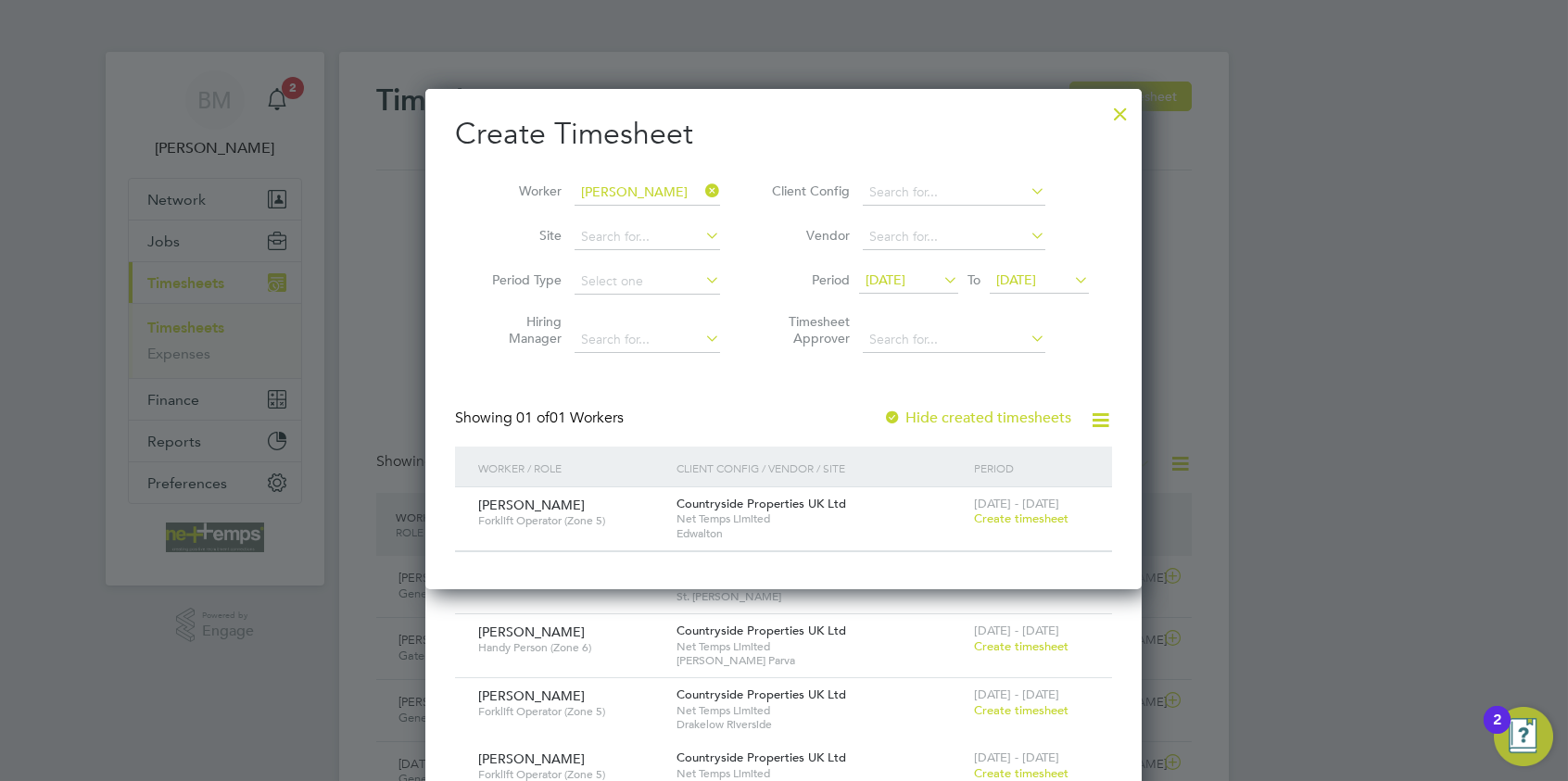
scroll to position [498, 717]
click at [1010, 526] on div "4 - 10 Aug 2025 Create timesheet" at bounding box center [1032, 512] width 124 height 50
click at [1007, 519] on span "Create timesheet" at bounding box center [1022, 518] width 95 height 16
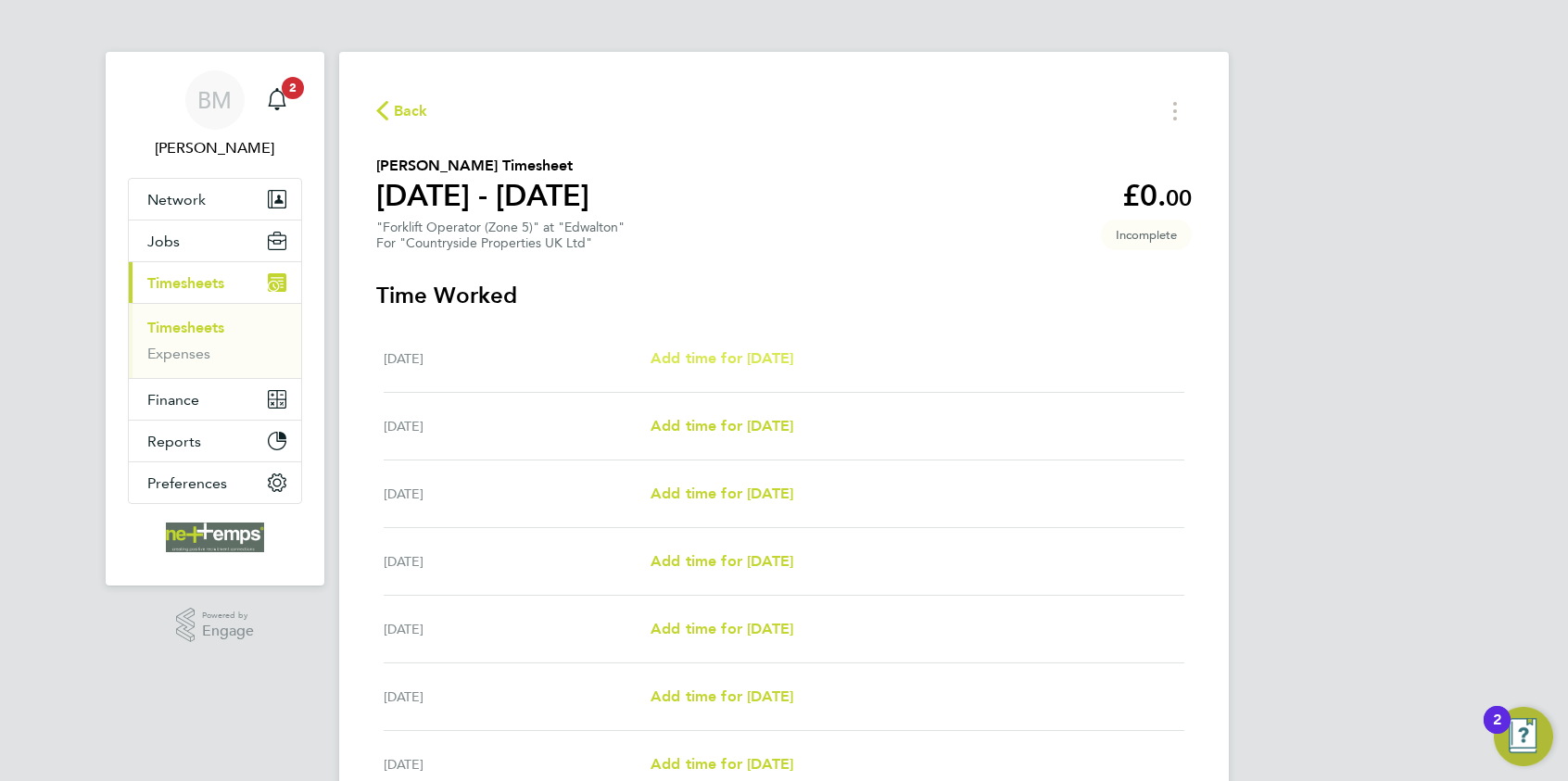
click at [715, 357] on span "Add time for [DATE]" at bounding box center [722, 358] width 143 height 18
select select "30"
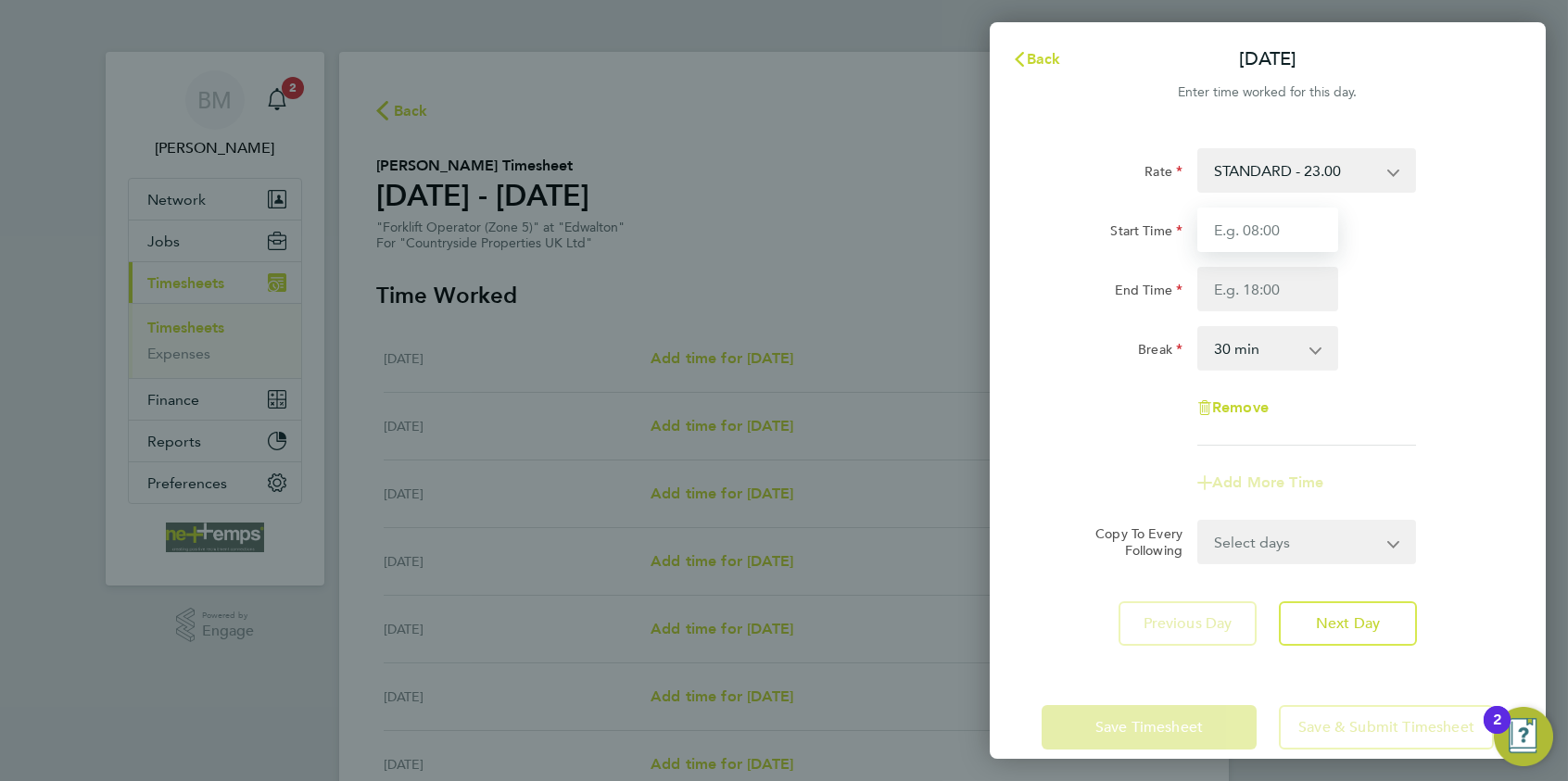
click at [1211, 228] on input "Start Time" at bounding box center [1268, 229] width 141 height 44
type input "07:30"
type input "16:30"
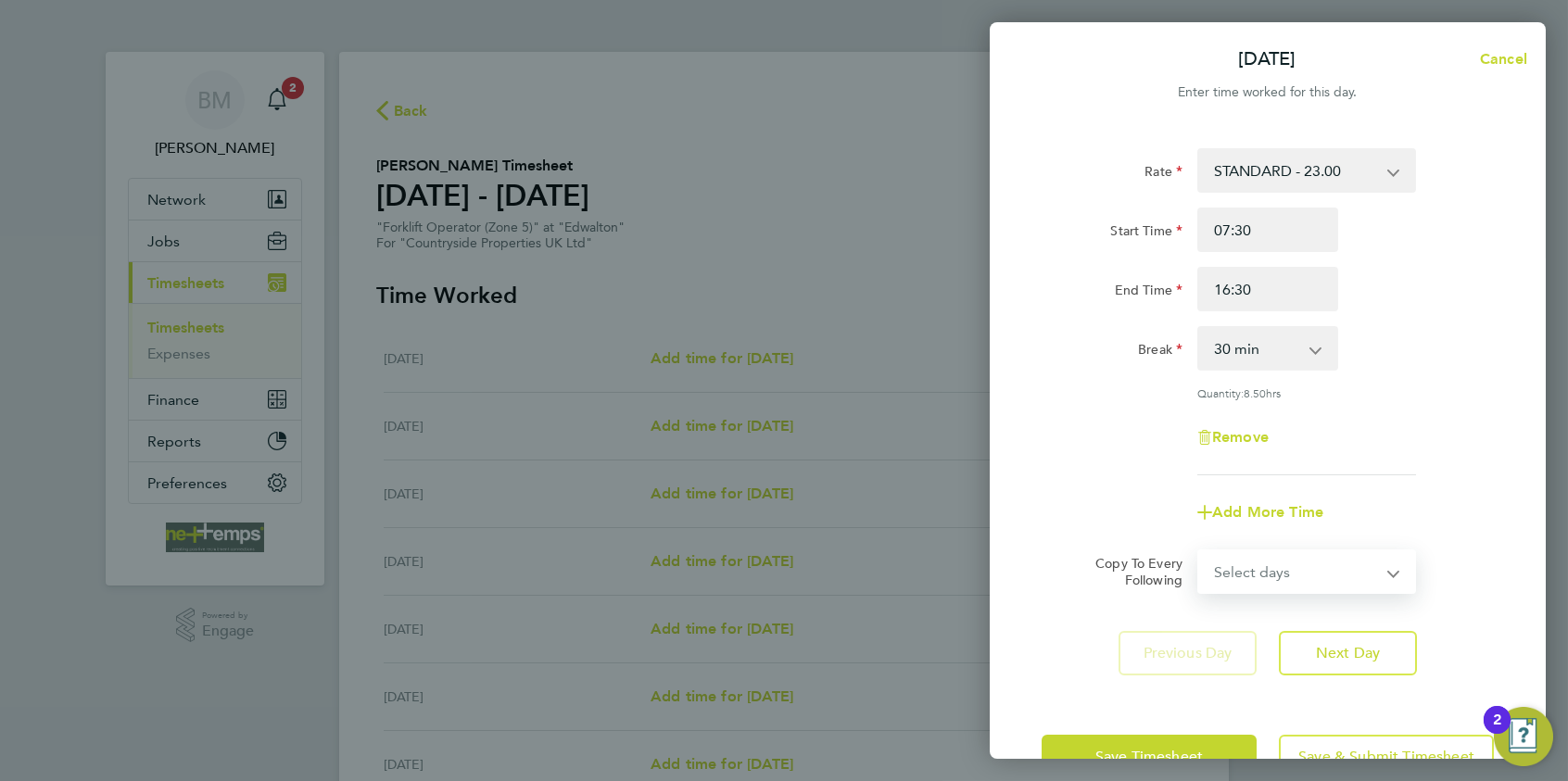
click at [1253, 559] on select "Select days Day Weekday (Mon-Fri) Weekend (Sat-Sun) [DATE] [DATE] [DATE] [DATE]…" at bounding box center [1296, 571] width 194 height 40
select select "WEEKDAY"
click at [1199, 551] on select "Select days Day Weekday (Mon-Fri) Weekend (Sat-Sun) [DATE] [DATE] [DATE] [DATE]…" at bounding box center [1296, 571] width 194 height 40
select select "[DATE]"
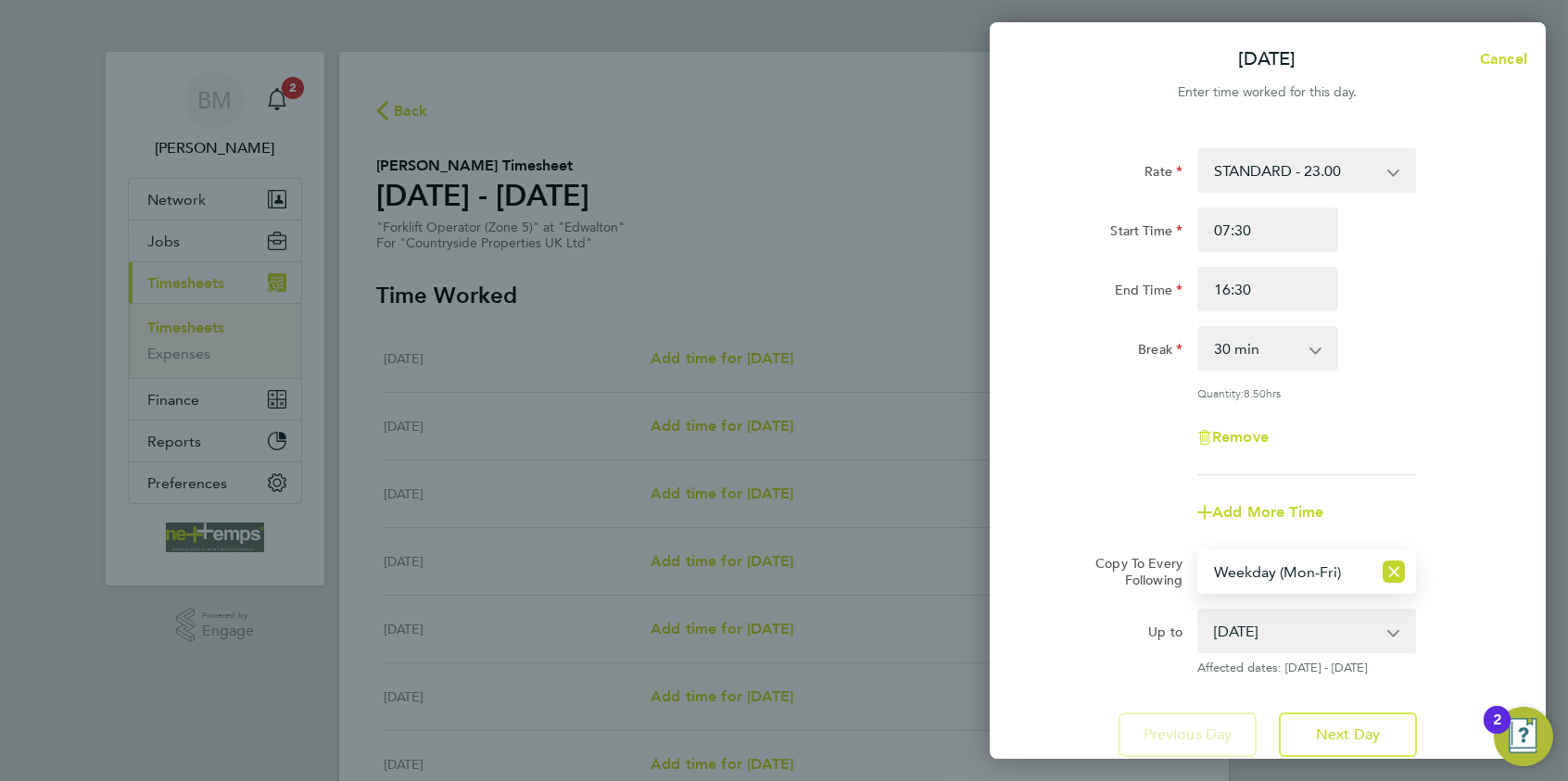
scroll to position [135, 0]
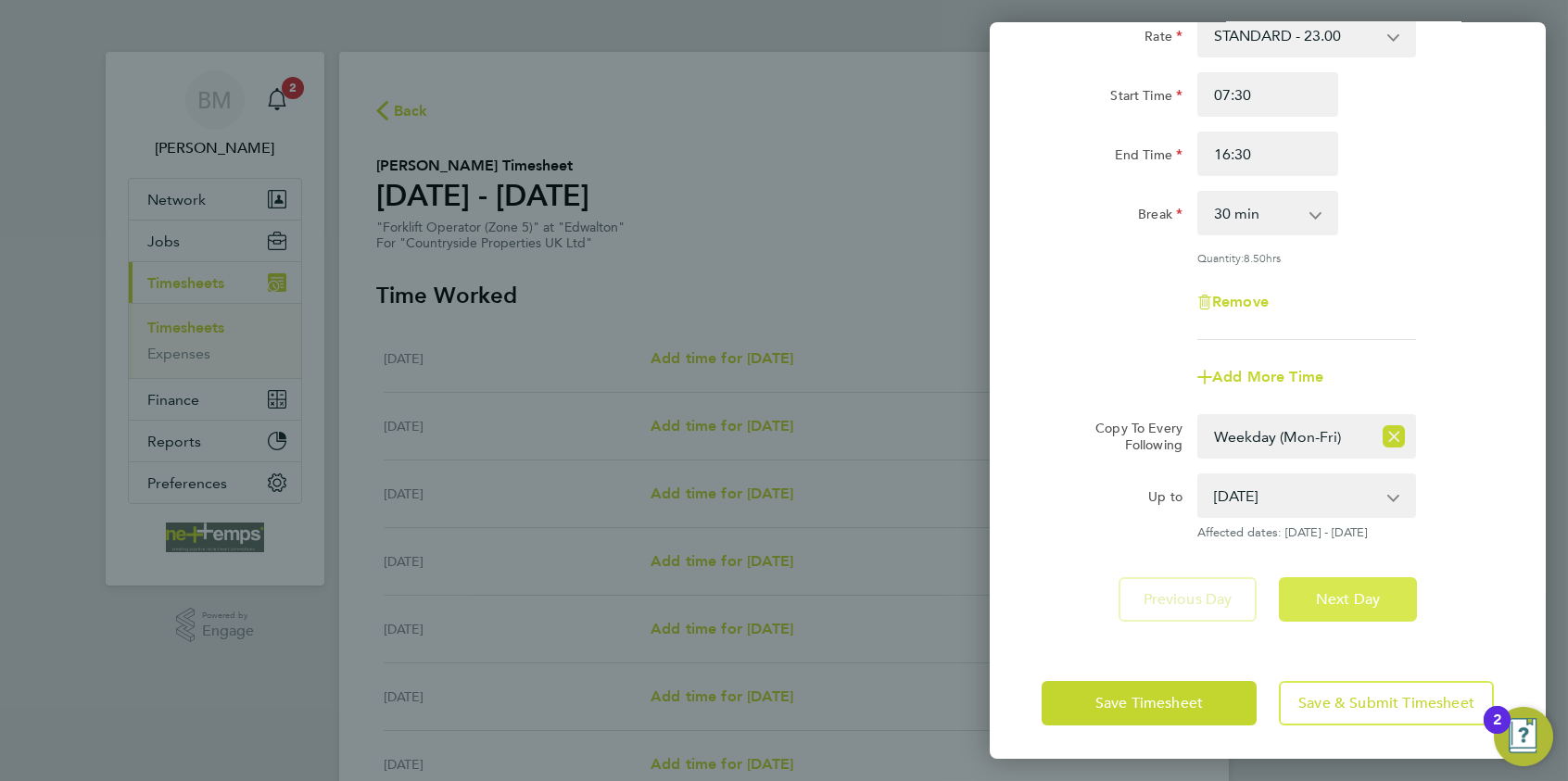
click at [1253, 590] on button "Next Day" at bounding box center [1347, 599] width 138 height 44
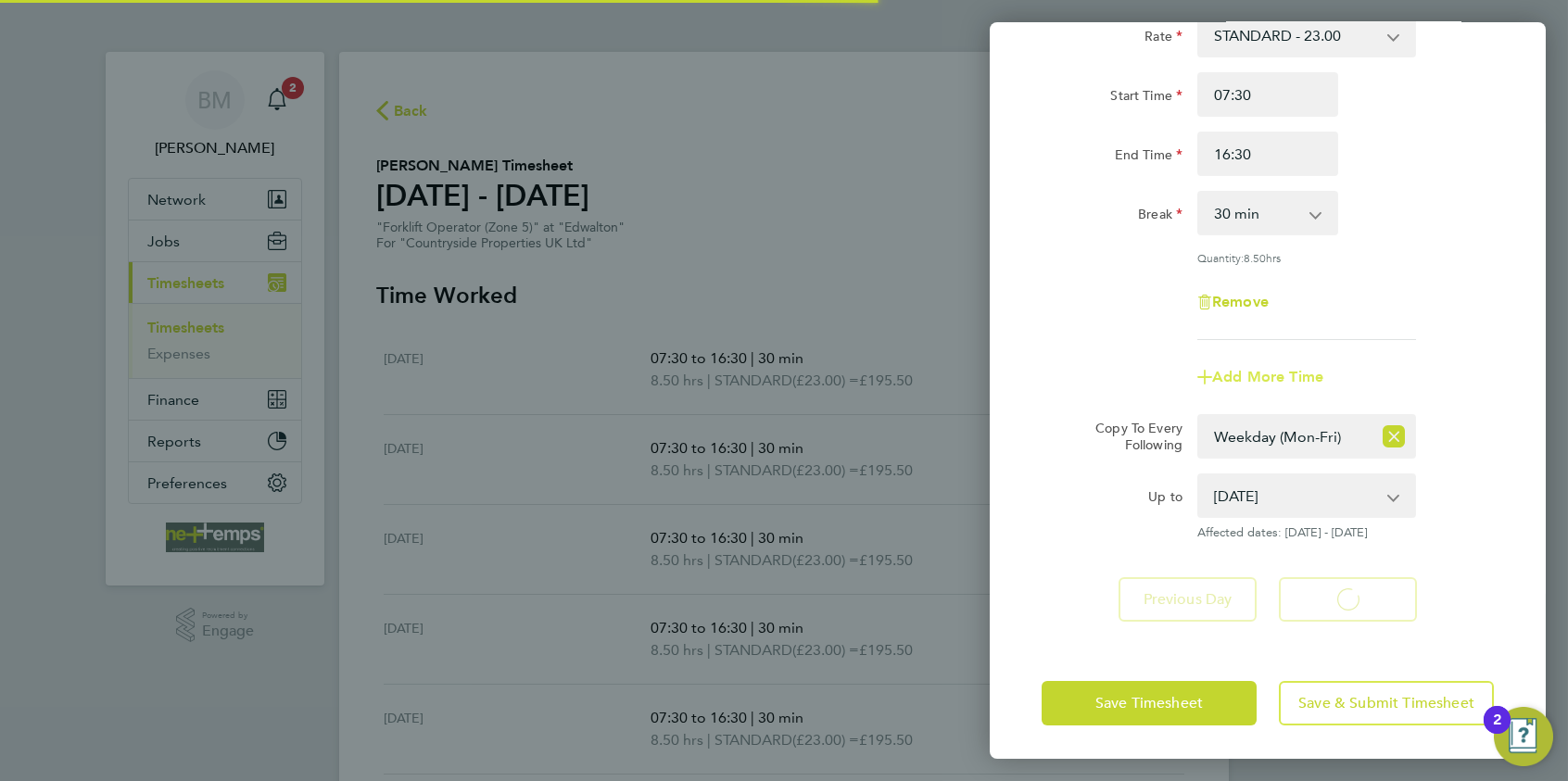
select select "30"
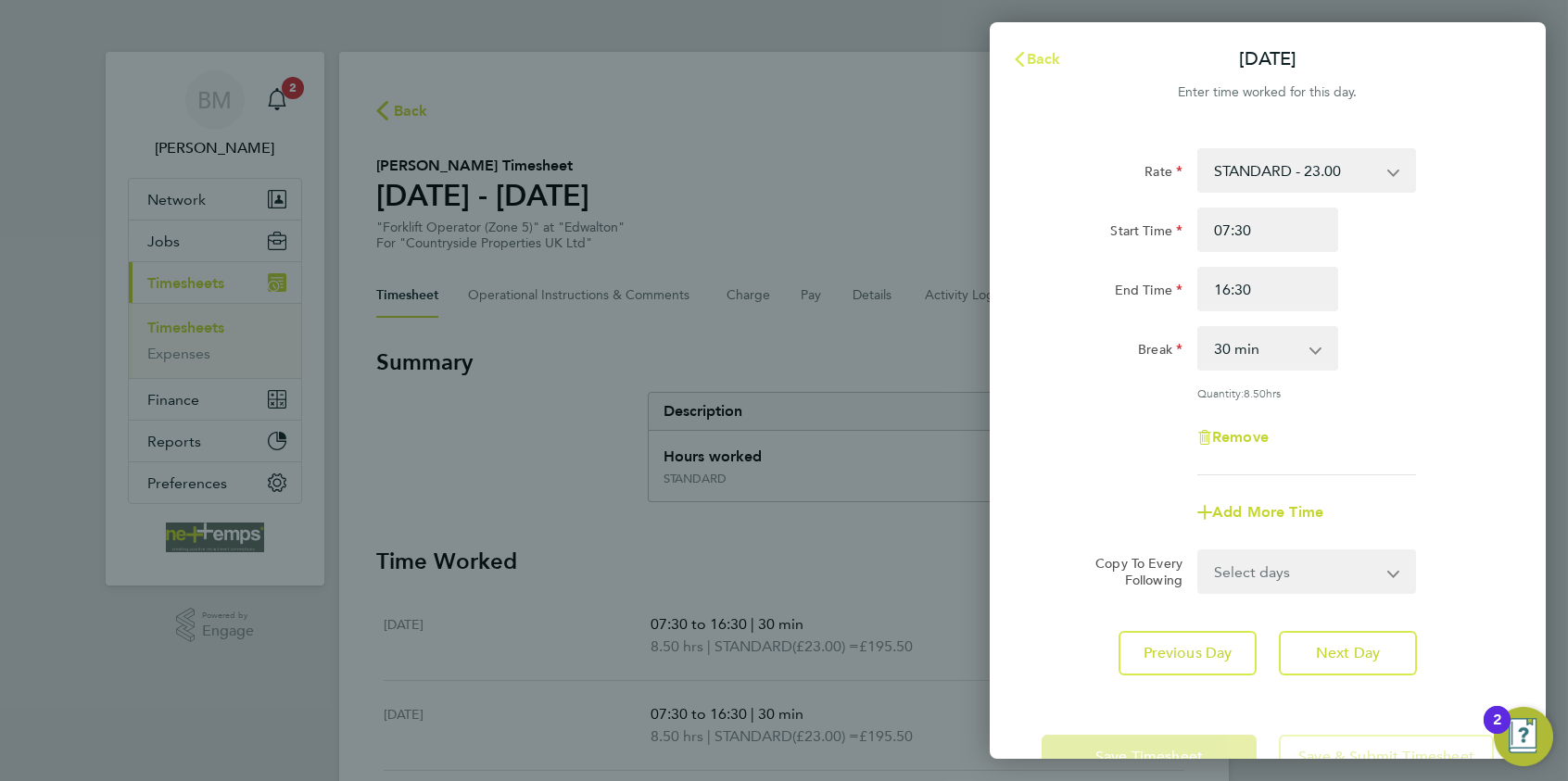
click at [1046, 60] on span "Back" at bounding box center [1044, 58] width 35 height 18
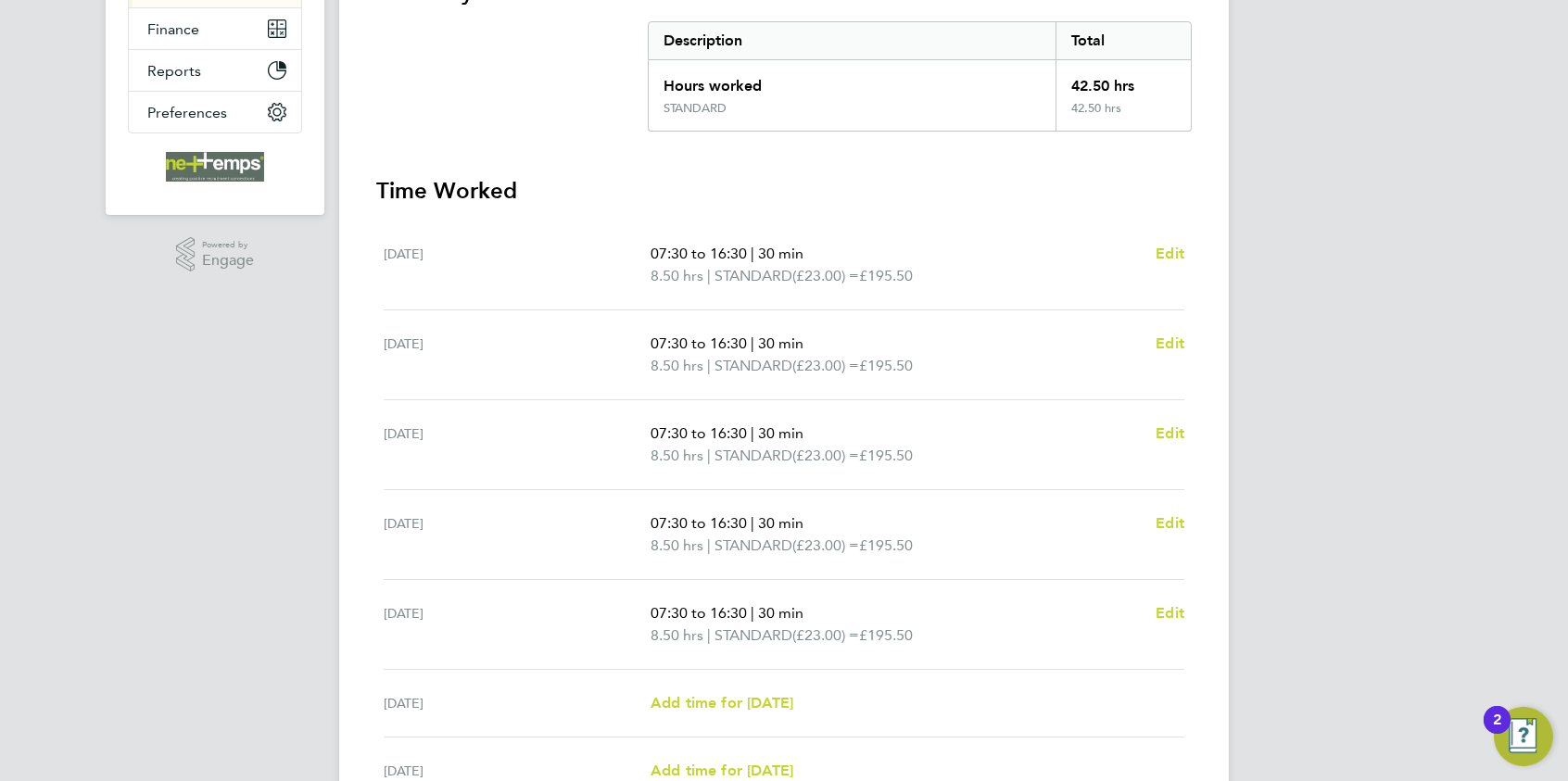
scroll to position [555, 0]
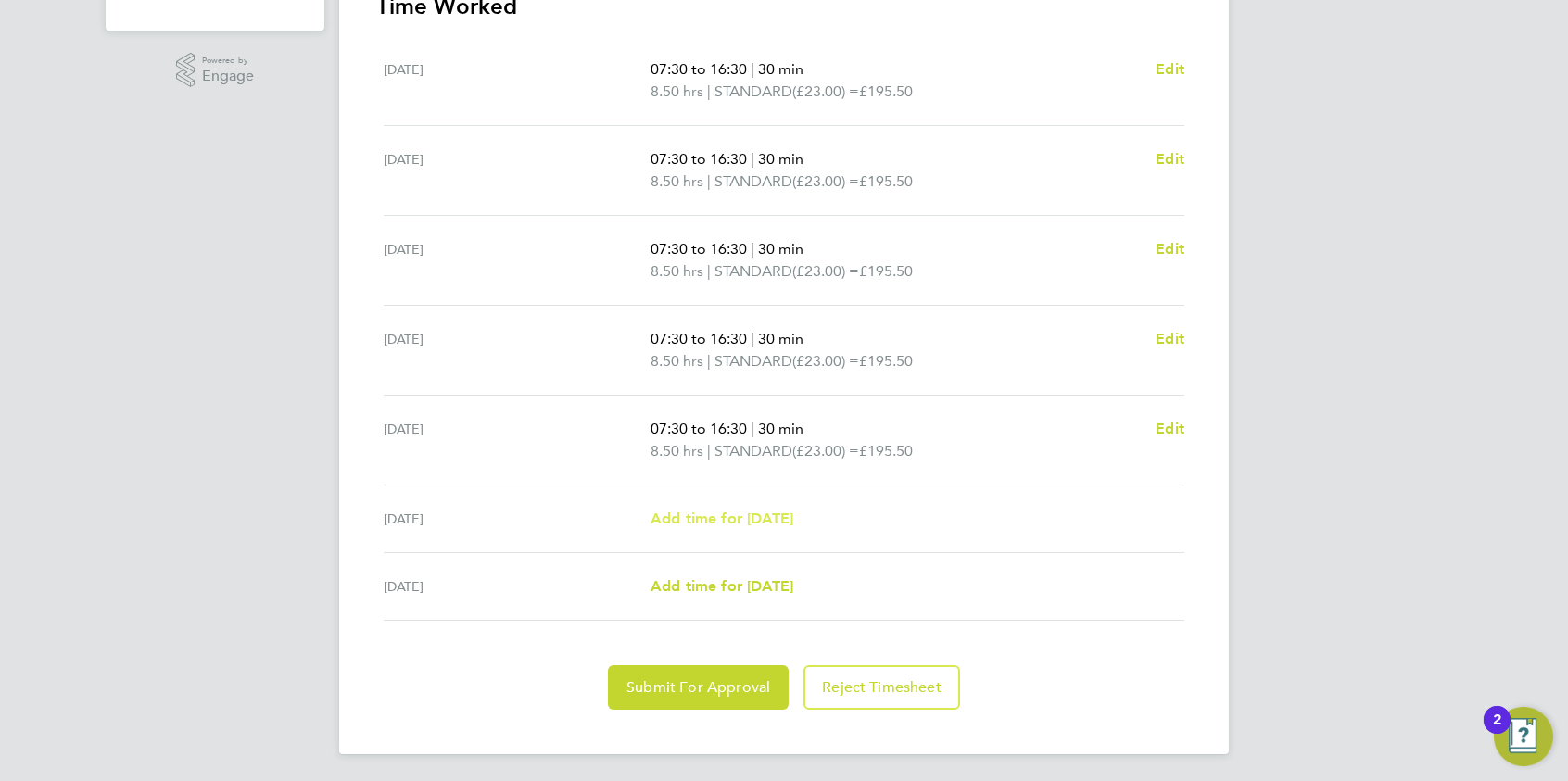
click at [730, 510] on span "Add time for [DATE]" at bounding box center [722, 518] width 143 height 18
select select "30"
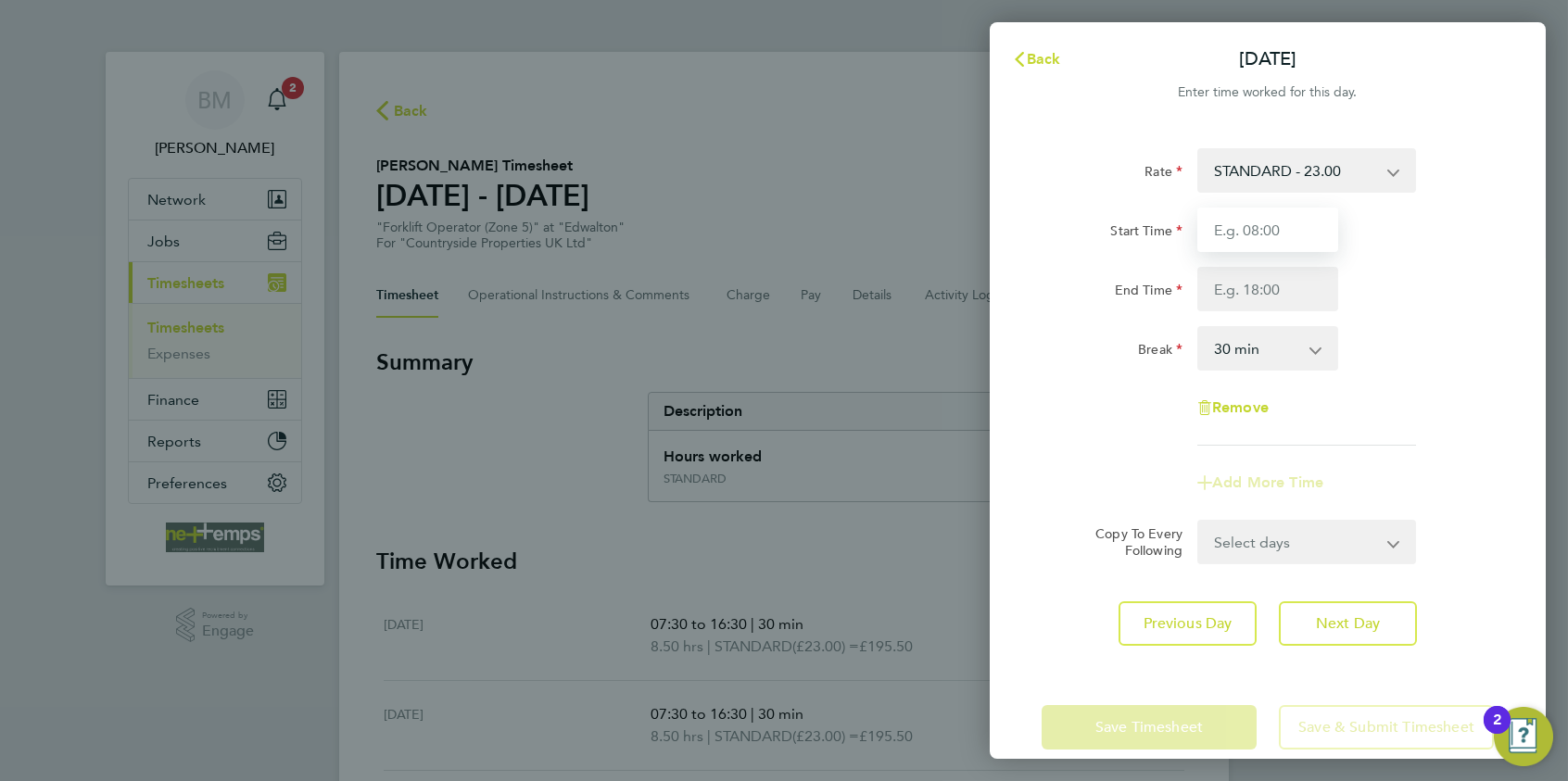
click at [1233, 236] on input "Start Time" at bounding box center [1268, 229] width 141 height 44
type input "08:00"
click at [1253, 285] on input "End Time" at bounding box center [1268, 288] width 141 height 44
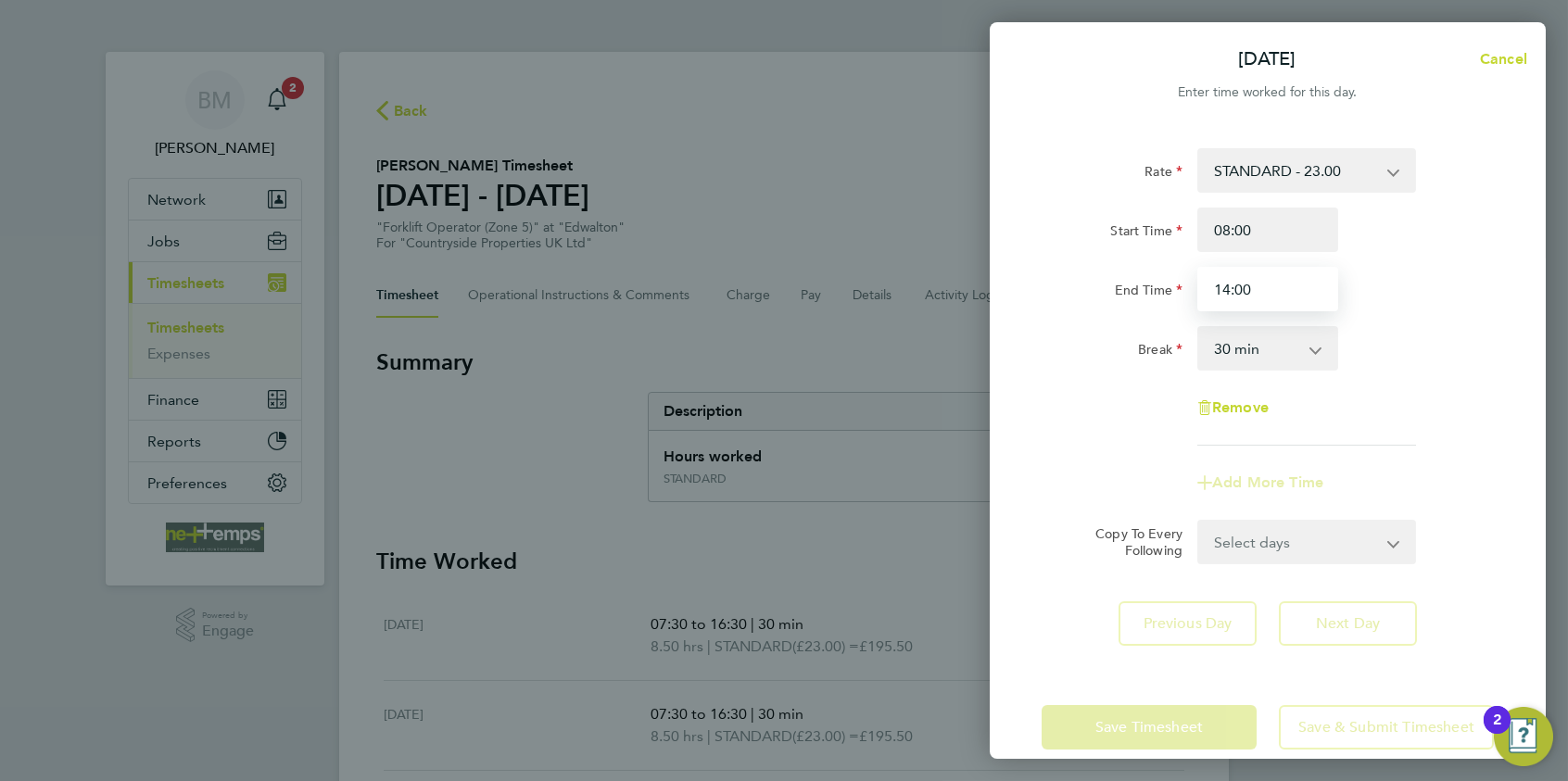
type input "14:00"
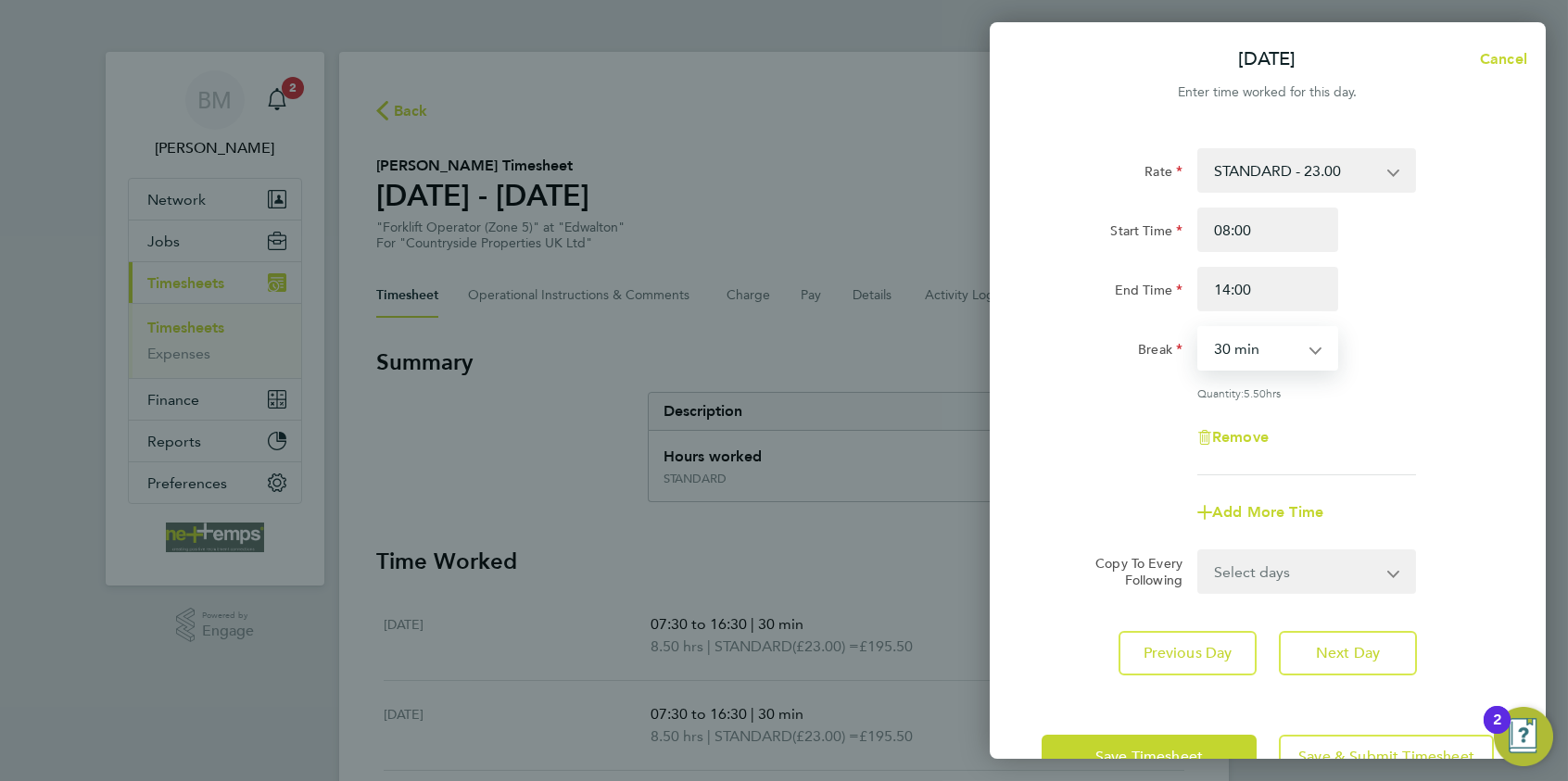
drag, startPoint x: 1278, startPoint y: 343, endPoint x: 1299, endPoint y: 357, distance: 25.2
click at [1253, 343] on select "0 min 15 min 30 min 45 min 60 min 75 min 90 min" at bounding box center [1256, 347] width 115 height 40
click at [1253, 364] on select "0 min 15 min 30 min 45 min 60 min 75 min 90 min" at bounding box center [1256, 347] width 115 height 40
select select "0"
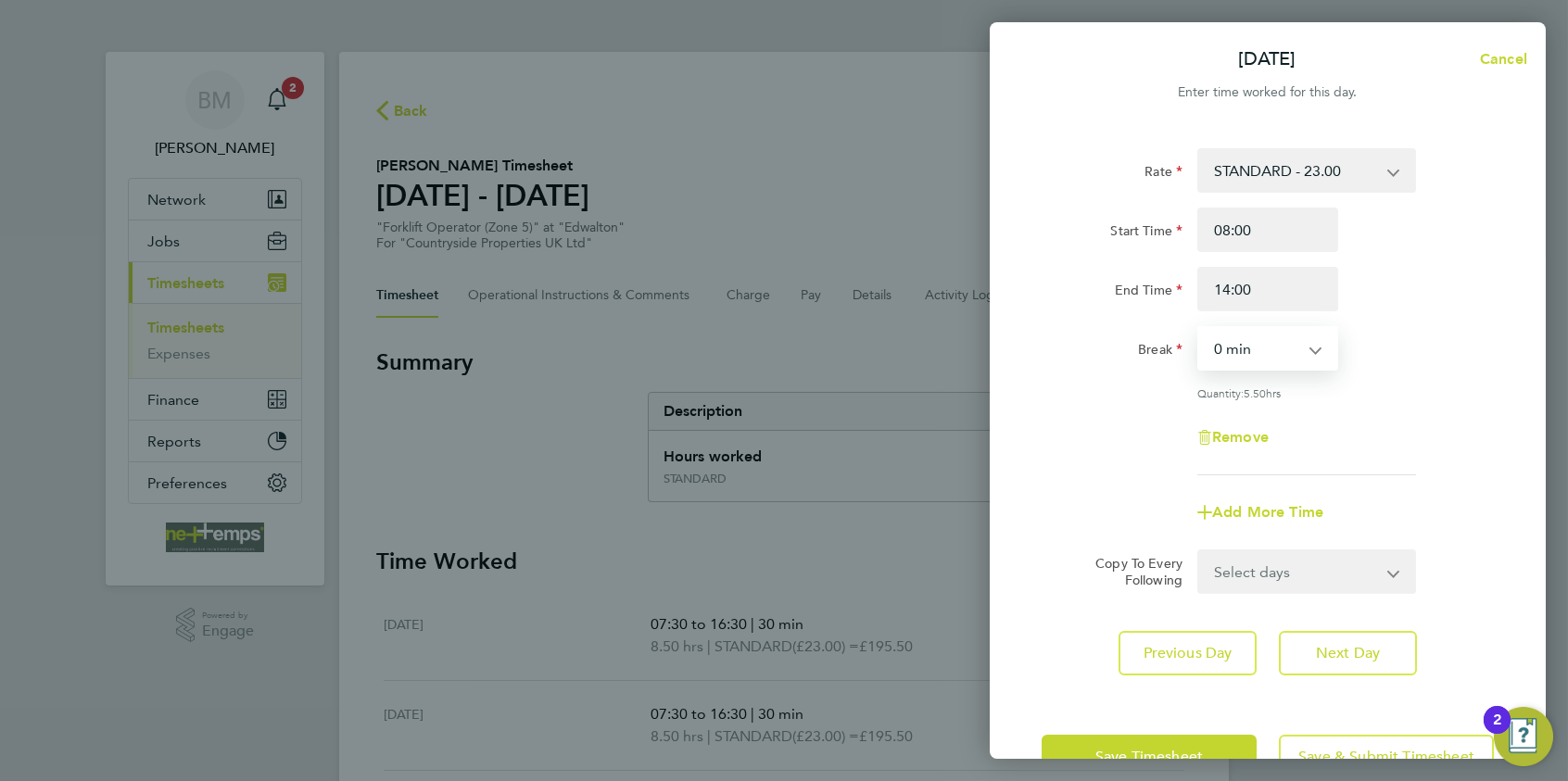
click at [1199, 328] on select "0 min 15 min 30 min 45 min 60 min 75 min 90 min" at bounding box center [1256, 347] width 115 height 40
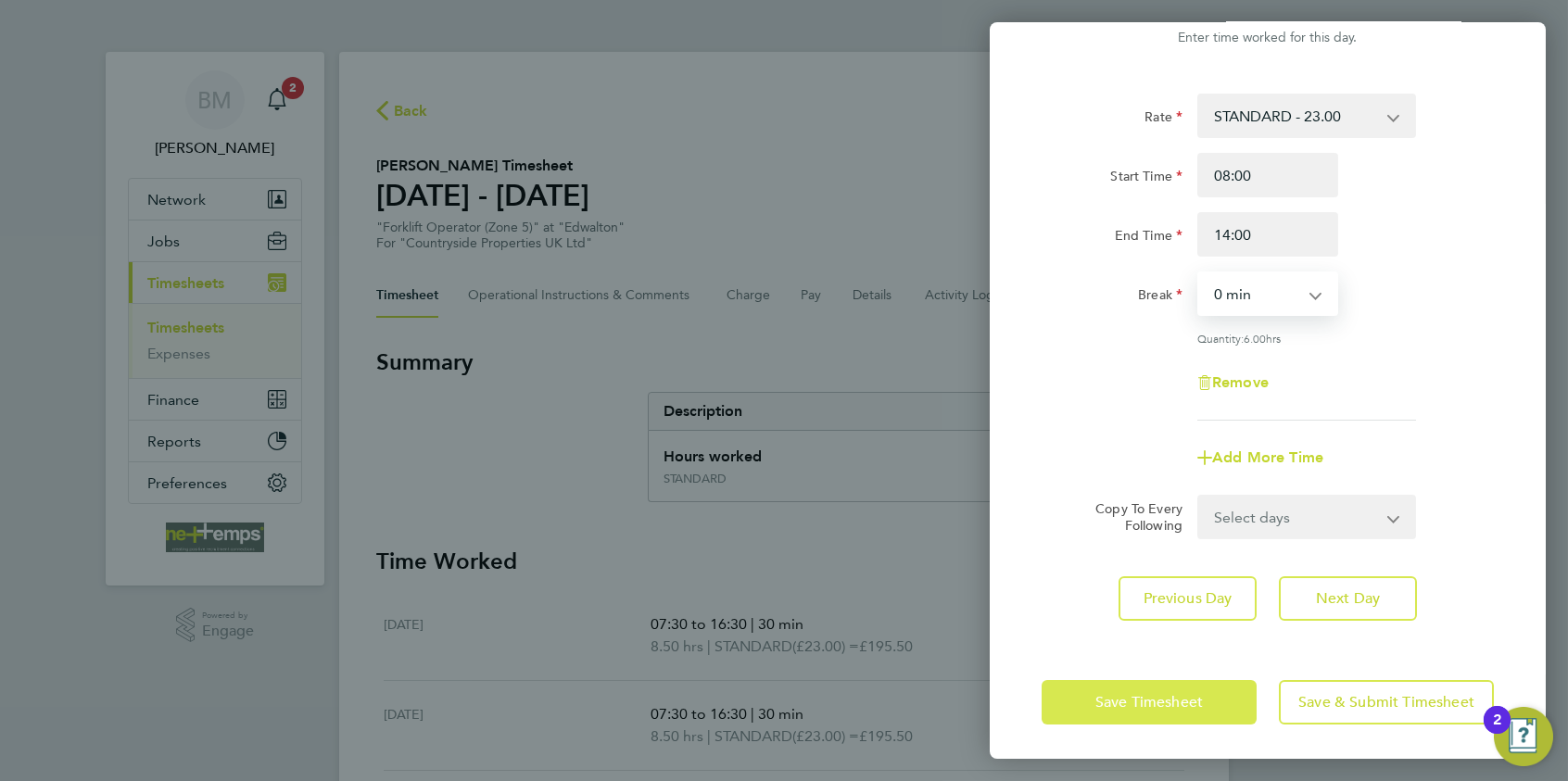
drag, startPoint x: 1181, startPoint y: 700, endPoint x: 1179, endPoint y: 669, distance: 31.1
click at [1179, 604] on span "Save Timesheet" at bounding box center [1149, 702] width 108 height 19
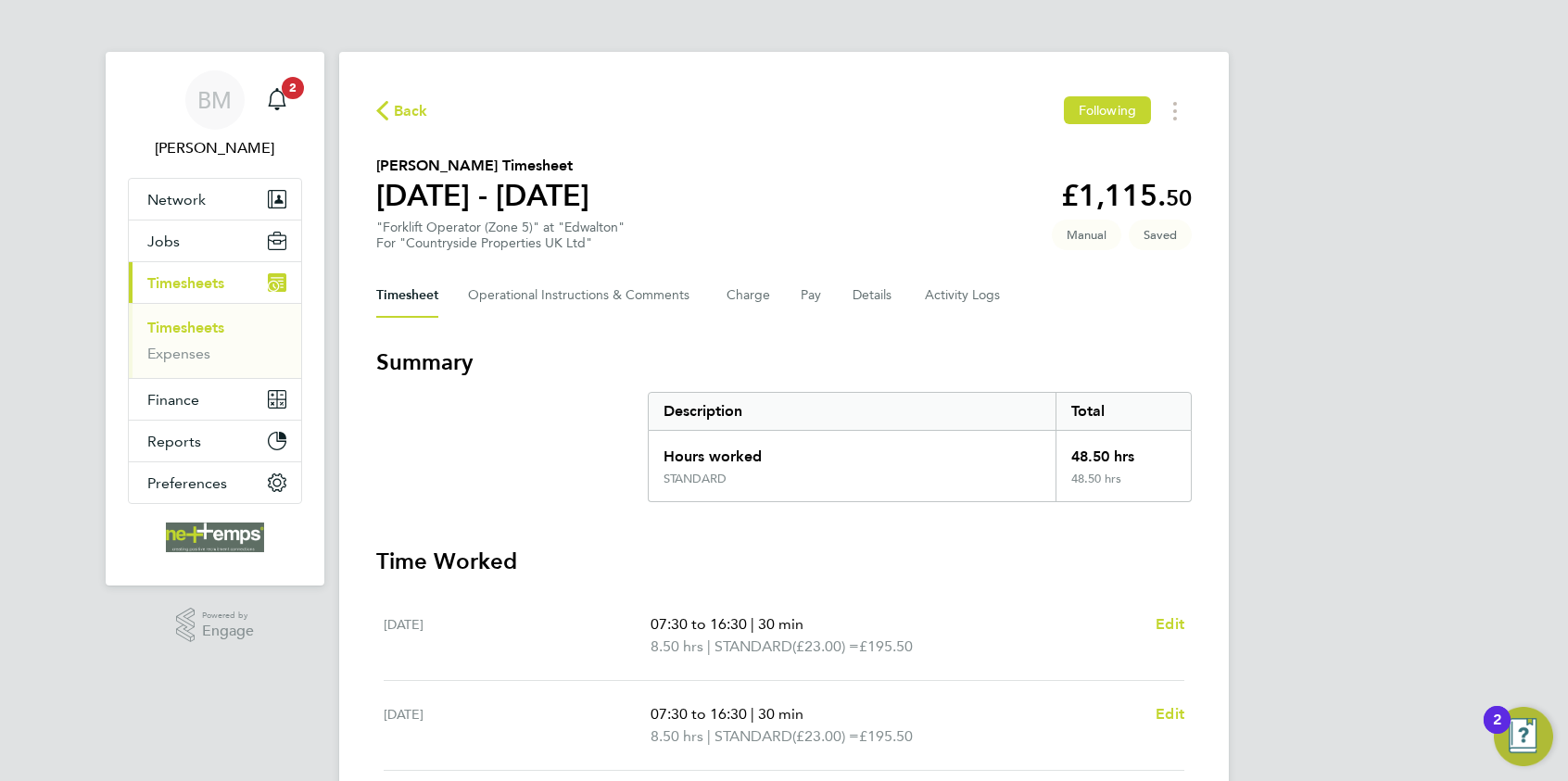
scroll to position [556, 0]
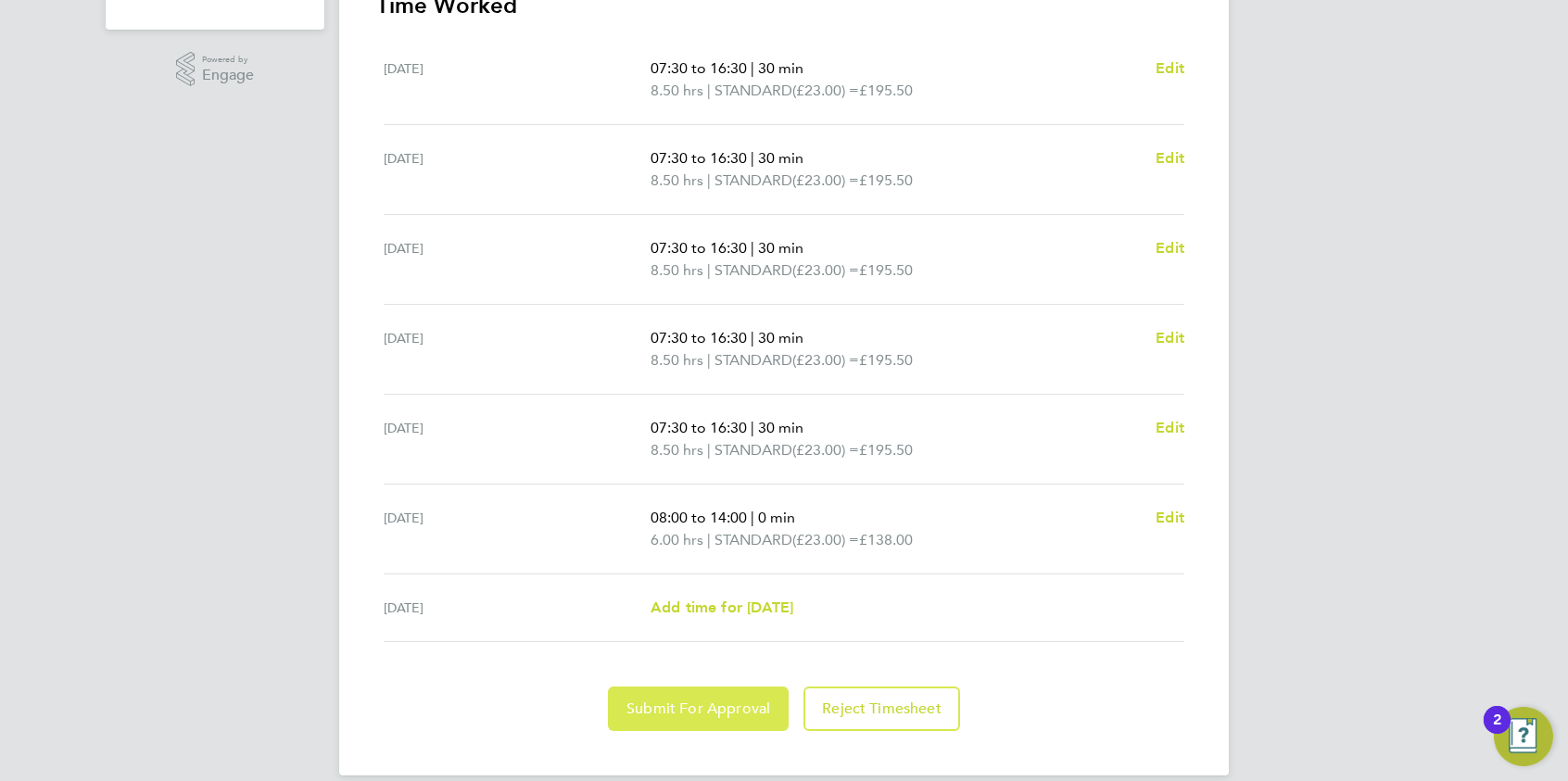
click at [694, 604] on span "Submit For Approval" at bounding box center [698, 709] width 144 height 19
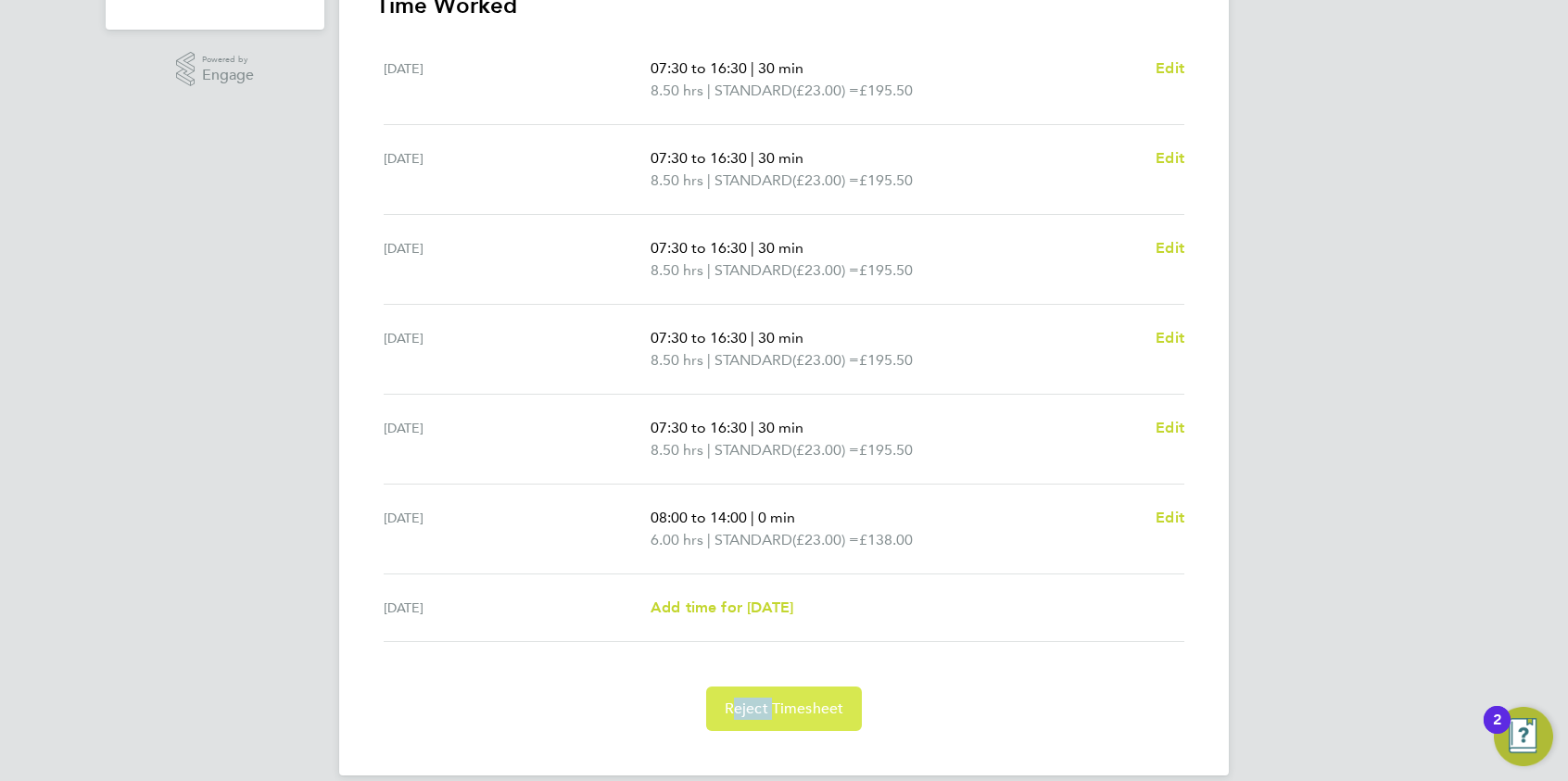
click at [792, 604] on button "Reject Timesheet" at bounding box center [784, 709] width 157 height 44
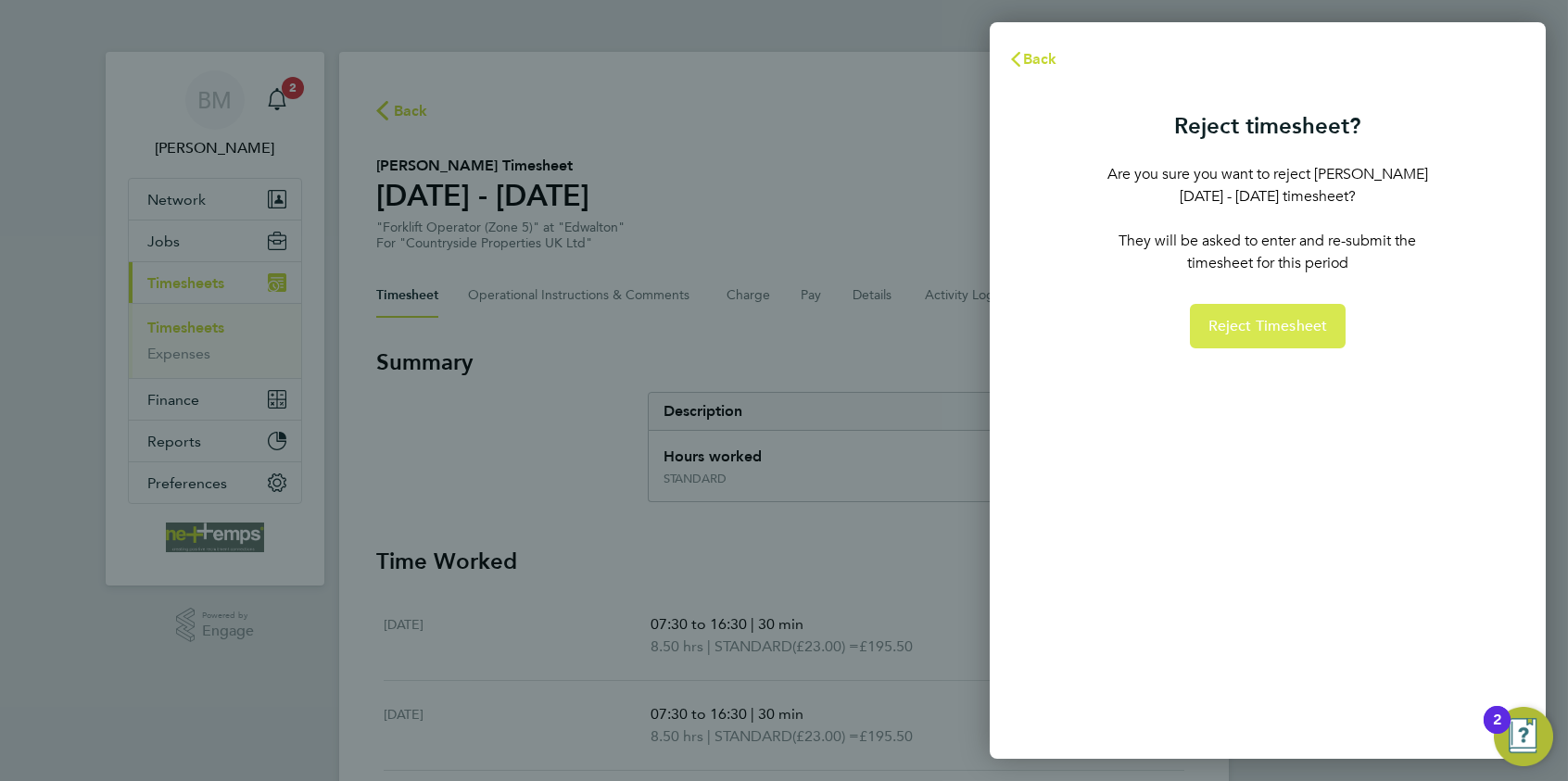
click at [1253, 338] on button "Reject Timesheet" at bounding box center [1268, 326] width 157 height 44
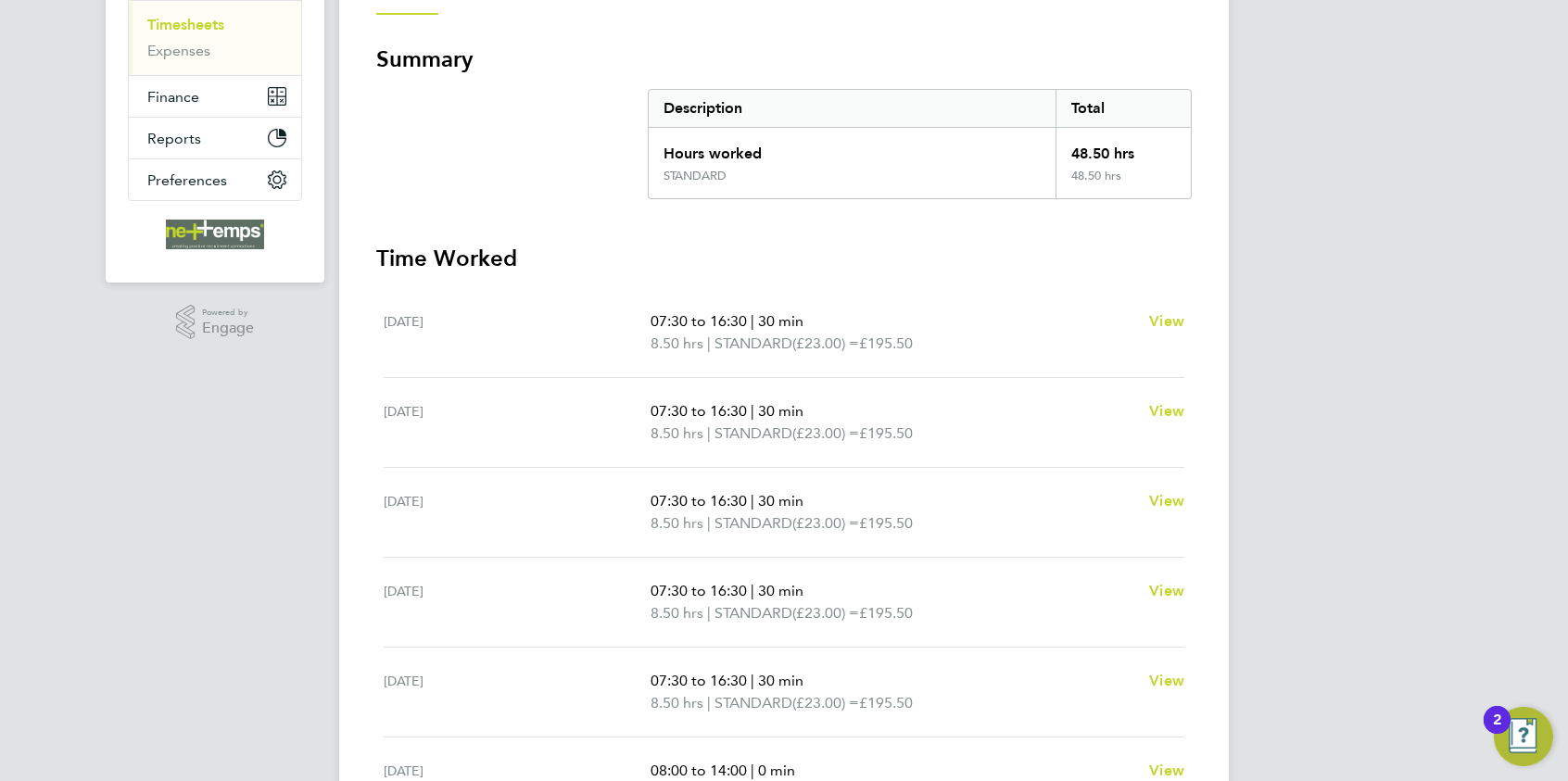
scroll to position [25, 0]
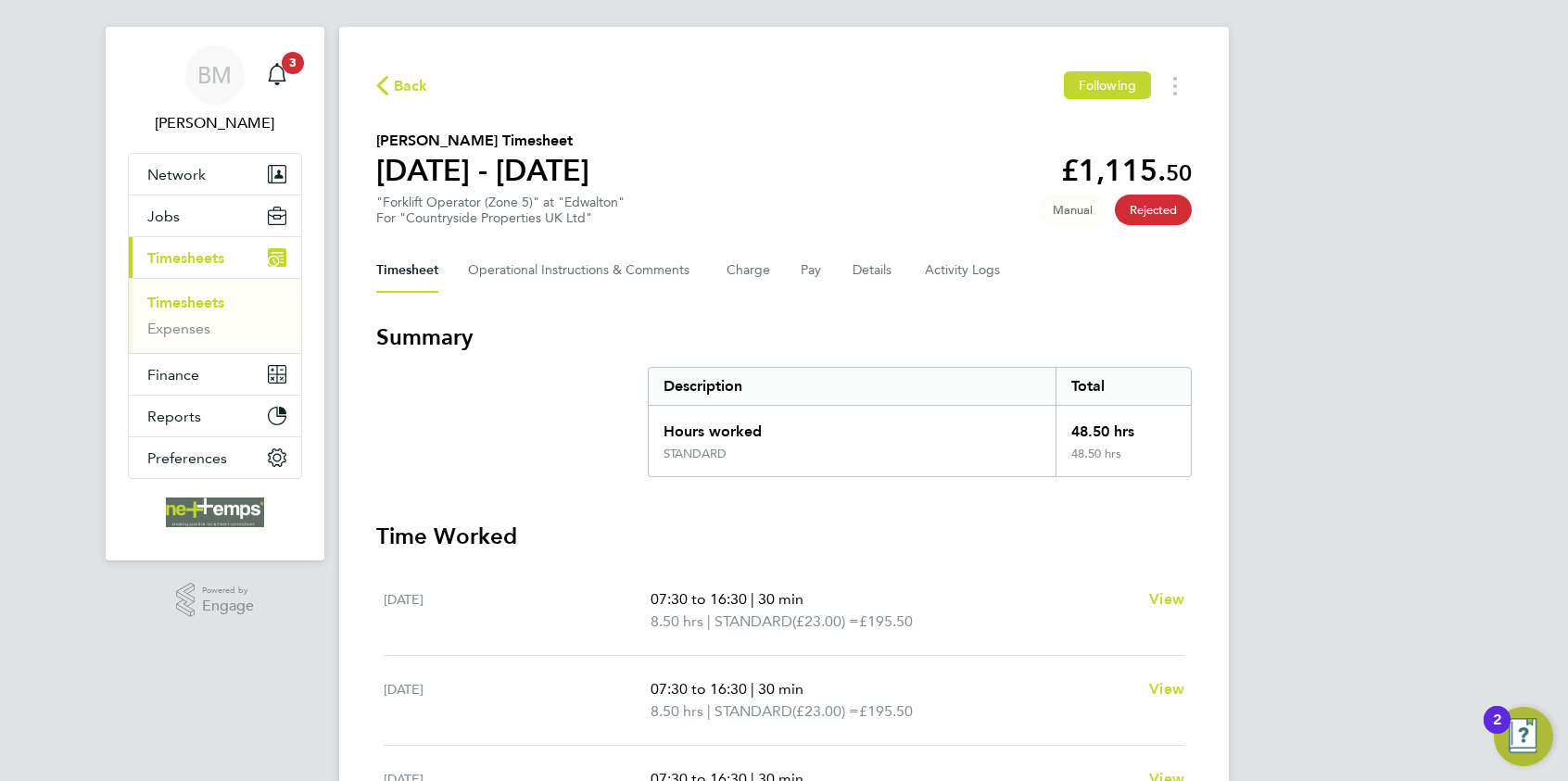
click at [403, 86] on span "Back" at bounding box center [411, 86] width 35 height 23
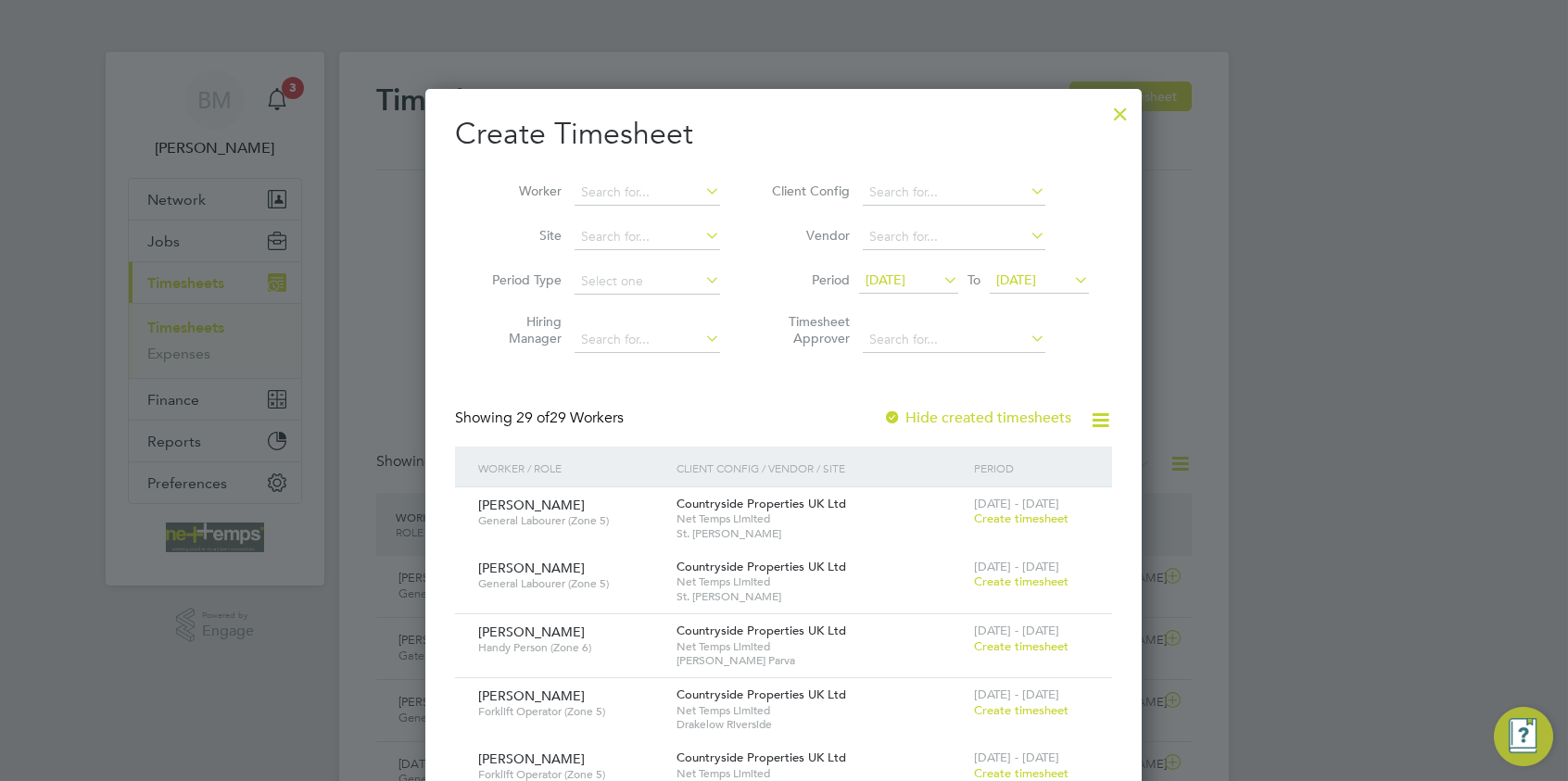
scroll to position [9, 9]
click at [609, 182] on input at bounding box center [647, 193] width 146 height 26
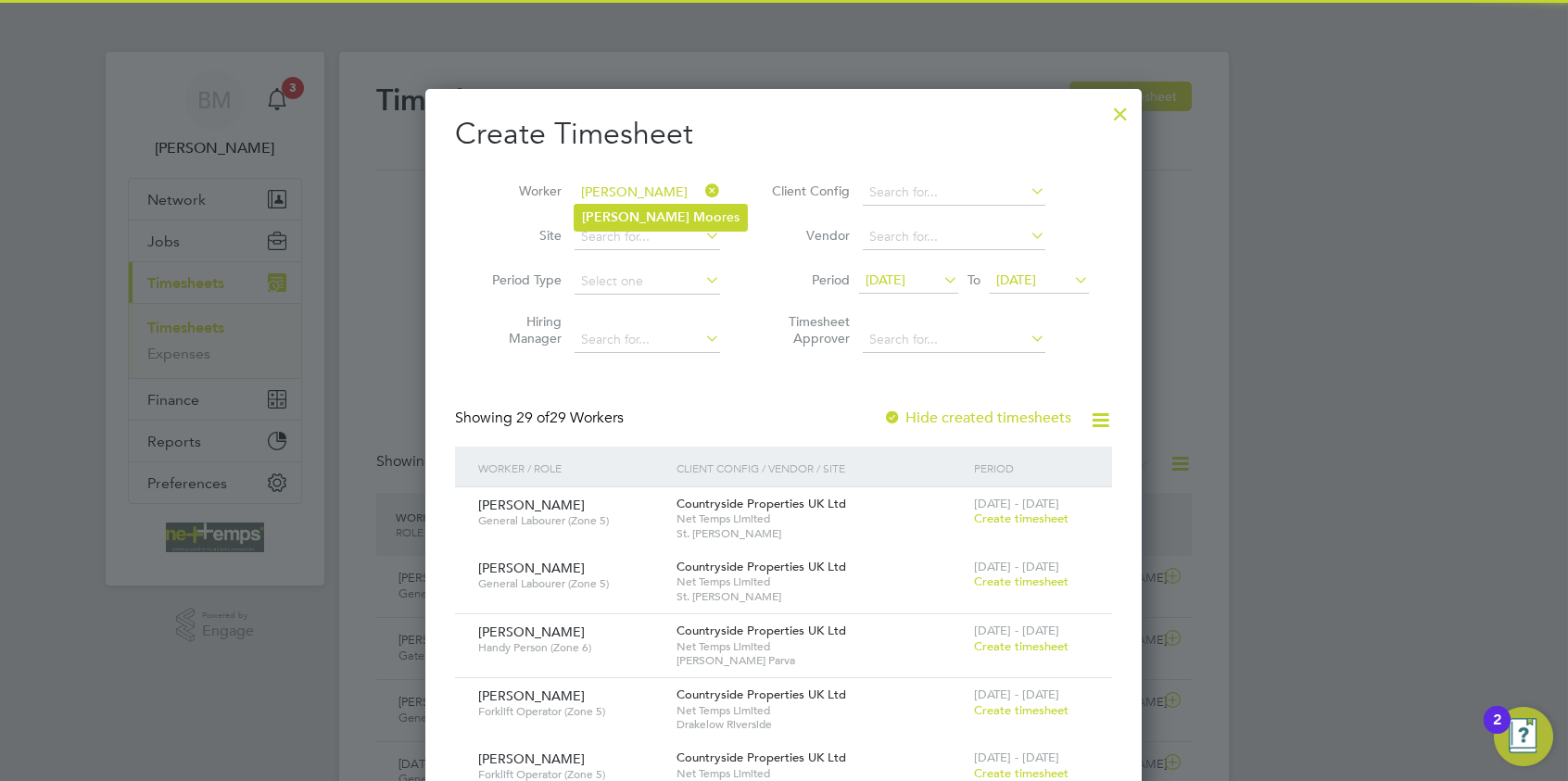
click at [638, 226] on li "David Moo res" at bounding box center [661, 217] width 173 height 25
type input "[PERSON_NAME]"
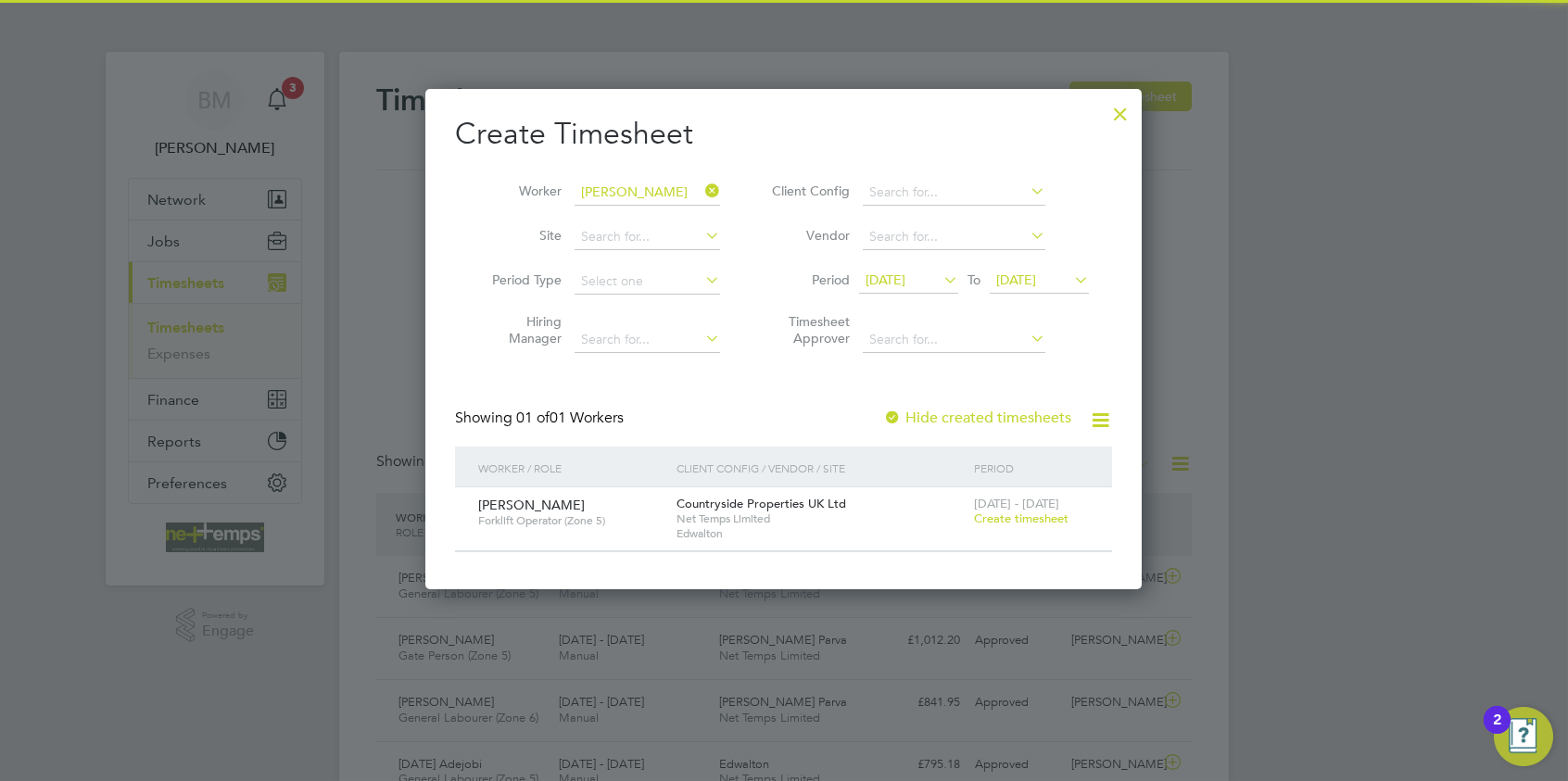
click at [1005, 513] on span "Create timesheet" at bounding box center [1022, 518] width 95 height 16
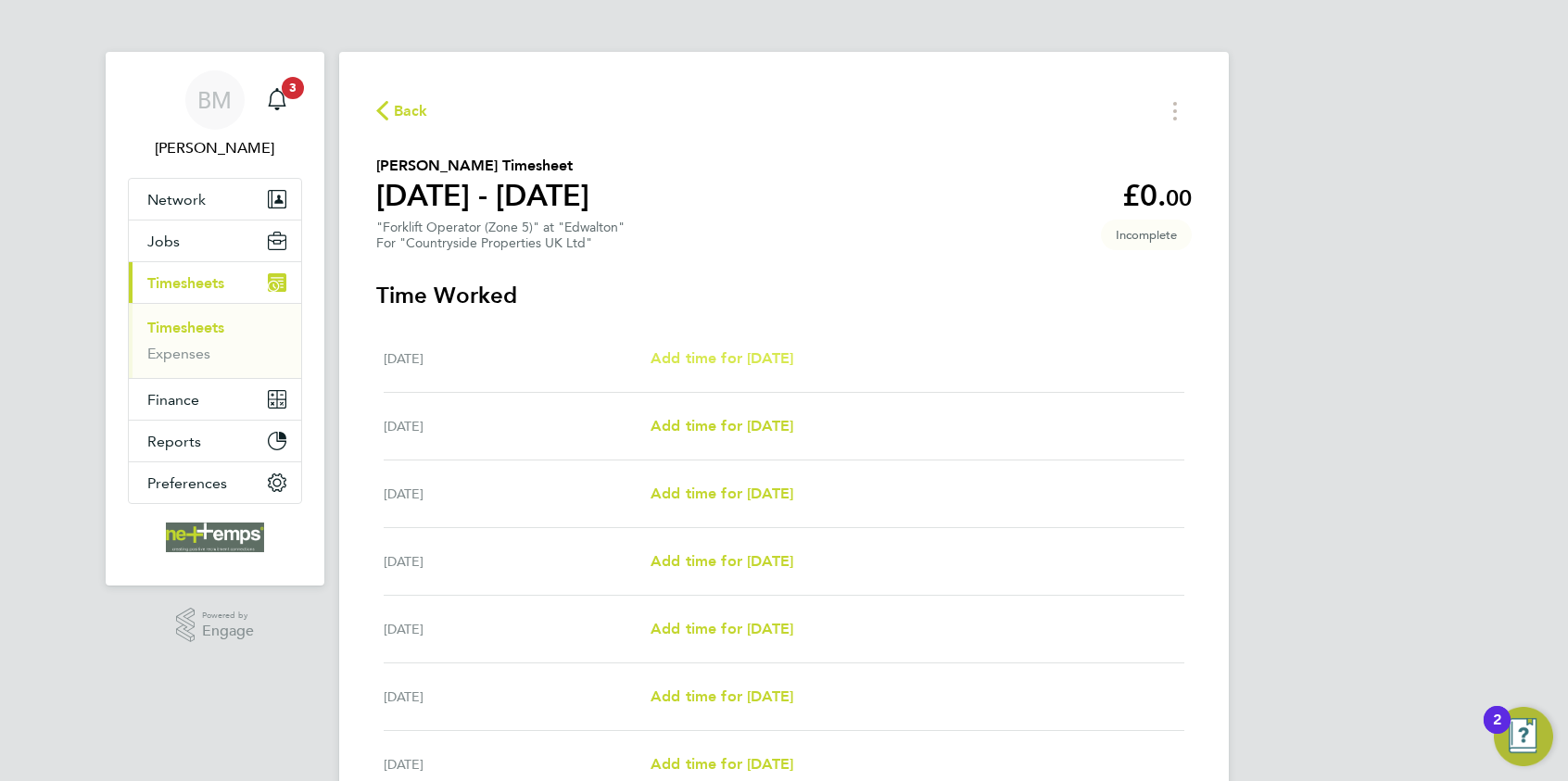
click at [793, 360] on span "Add time for [DATE]" at bounding box center [722, 358] width 143 height 18
select select "30"
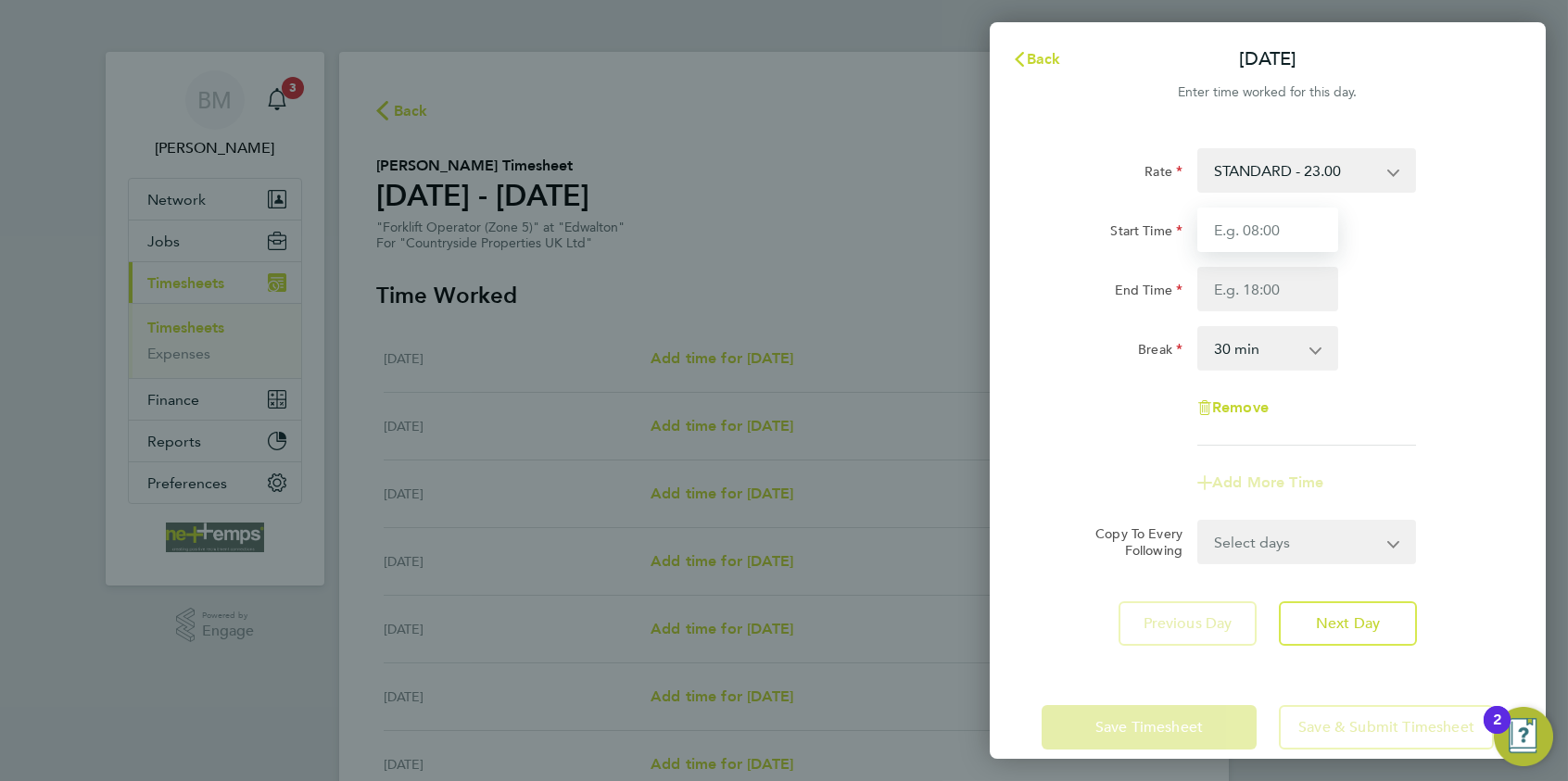
click at [1229, 243] on input "Start Time" at bounding box center [1268, 229] width 141 height 44
type input "07:30"
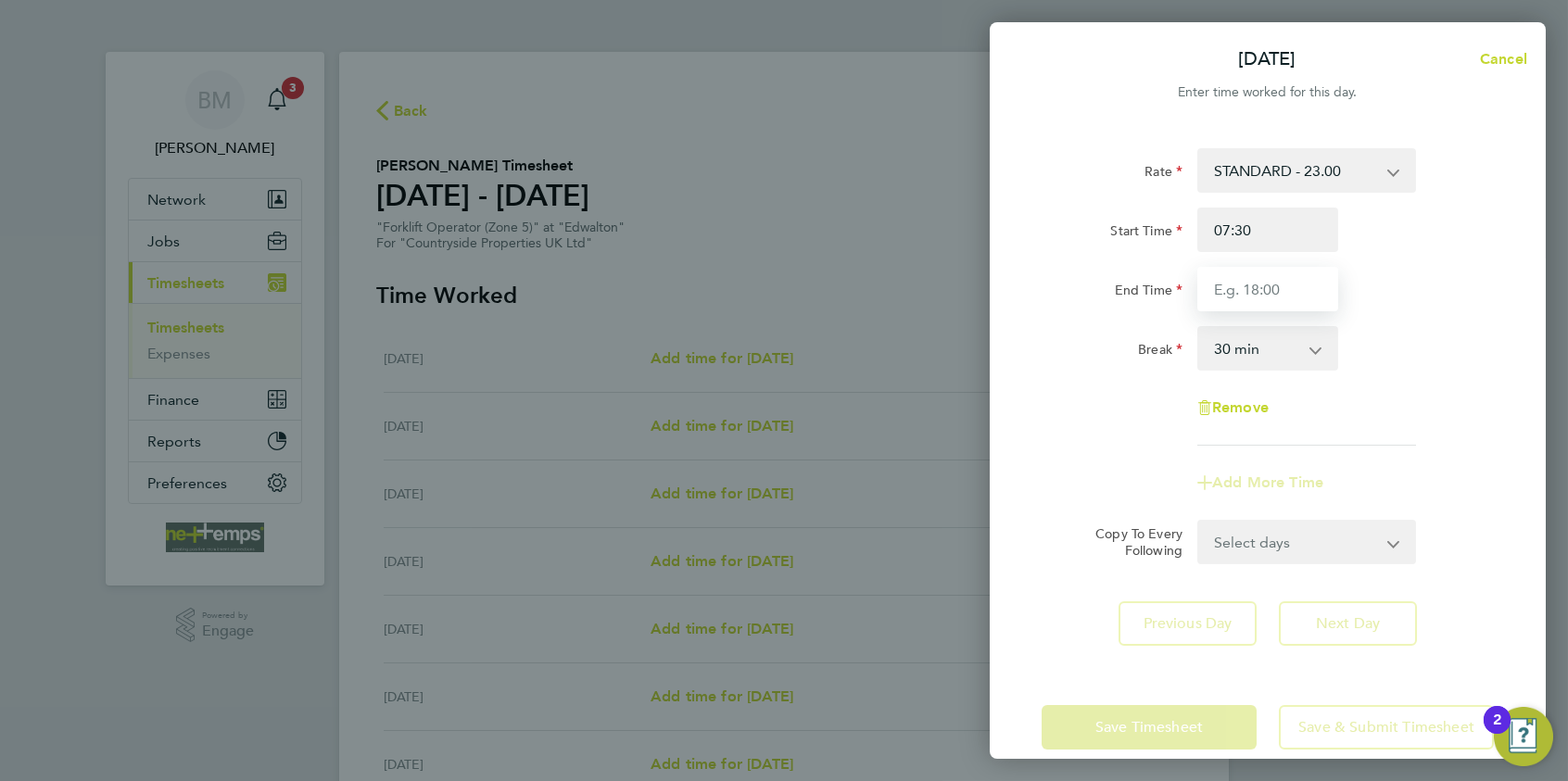
click at [1253, 284] on input "End Time" at bounding box center [1268, 288] width 141 height 44
type input "16:30"
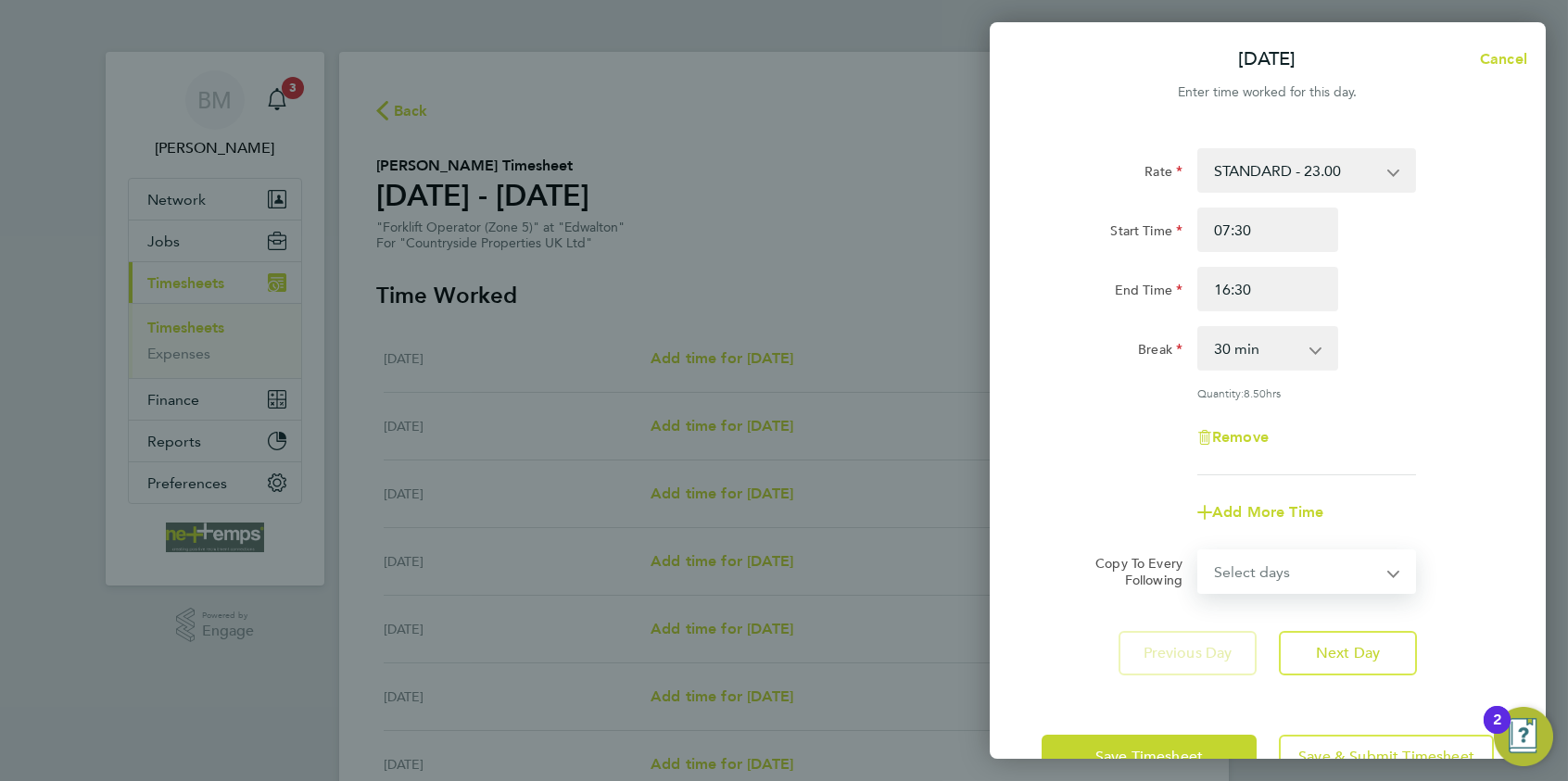
click at [1253, 530] on form "Rate STANDARD - 23.00 Start Time 07:30 End Time 16:30 Break 0 min 15 min 30 min…" at bounding box center [1268, 371] width 453 height 446
click at [1073, 408] on div "Rate STANDARD - 23.00 Start Time 07:30 End Time 16:30 Break 0 min 15 min 30 min…" at bounding box center [1268, 312] width 453 height 327
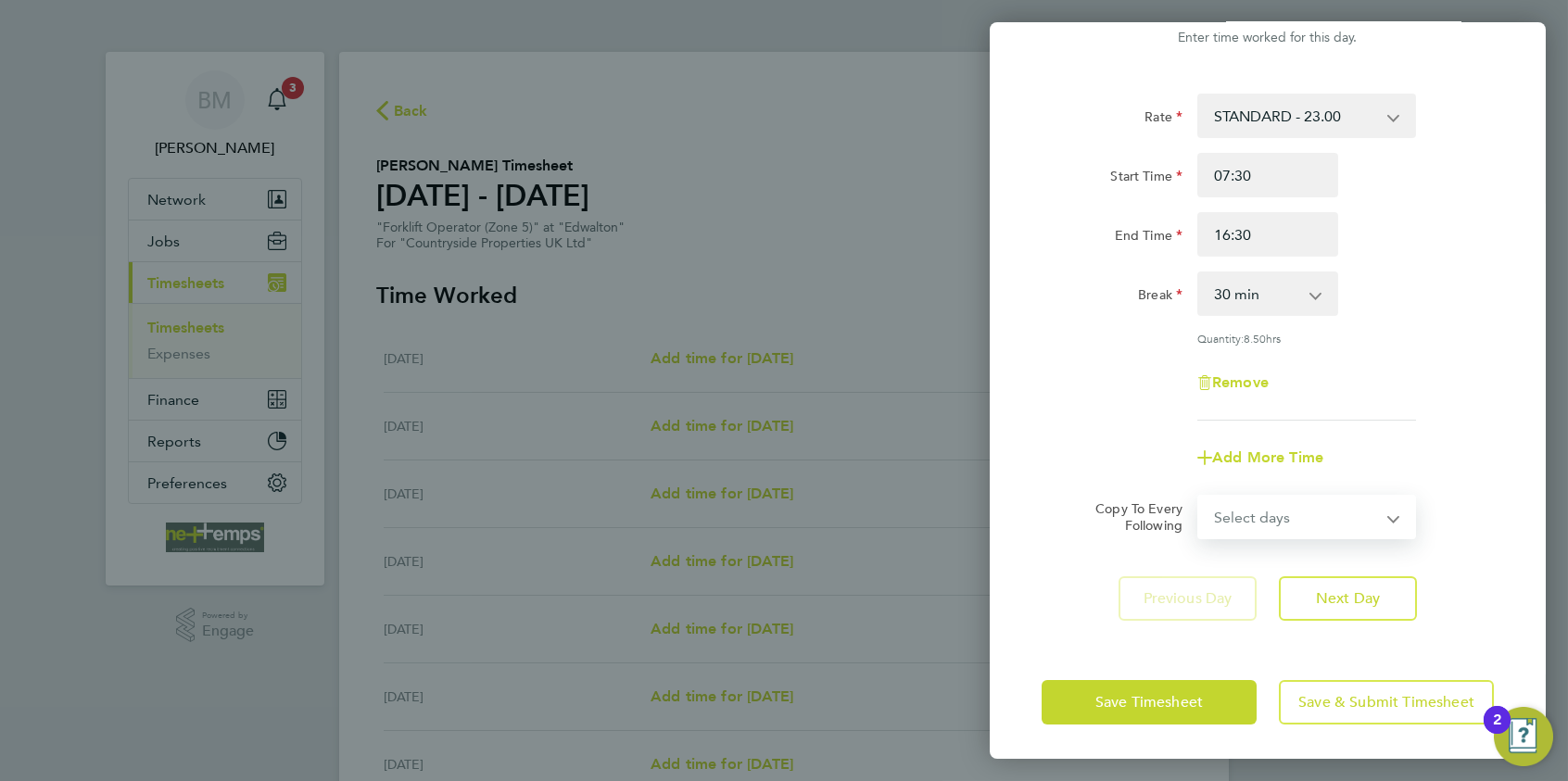
click at [1229, 510] on select "Select days Day Weekday (Mon-Fri) Weekend (Sat-Sun) [DATE] [DATE] [DATE] [DATE]…" at bounding box center [1296, 516] width 194 height 40
select select "WEEKDAY"
click at [1199, 497] on select "Select days Day Weekday (Mon-Fri) Weekend (Sat-Sun) [DATE] [DATE] [DATE] [DATE]…" at bounding box center [1296, 516] width 194 height 40
select select "[DATE]"
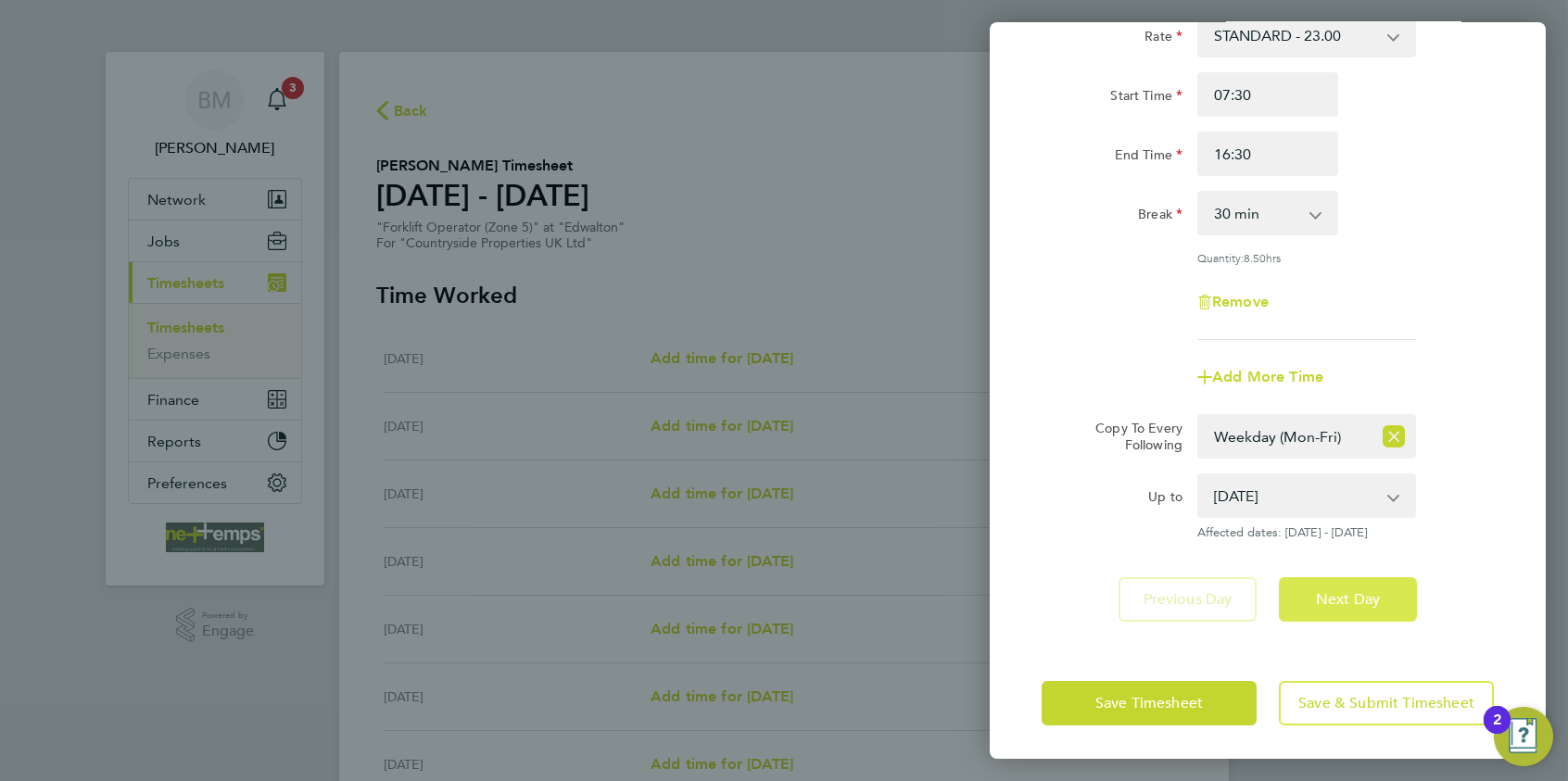
click at [1253, 596] on span "Next Day" at bounding box center [1348, 600] width 64 height 19
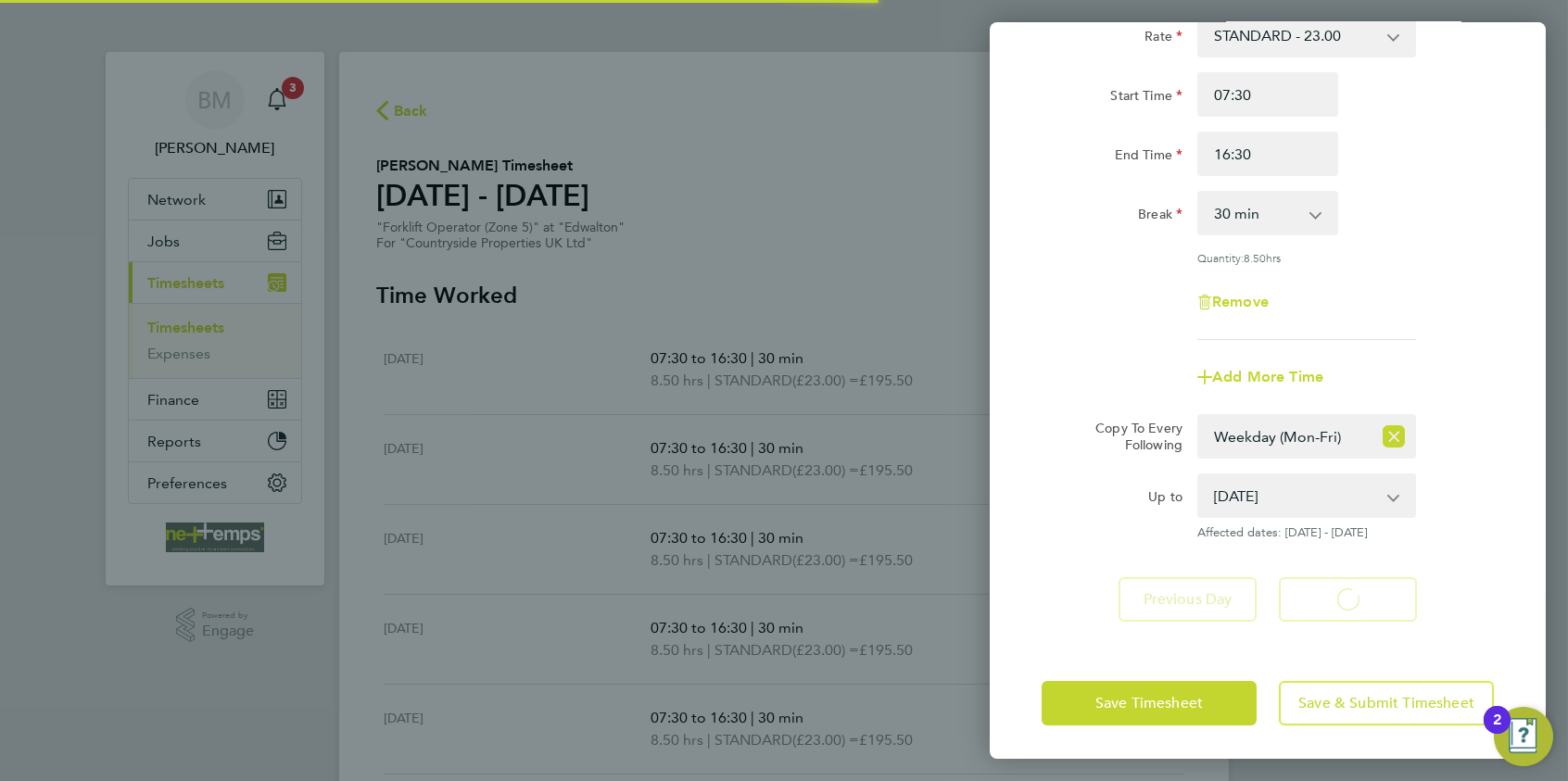
select select "30"
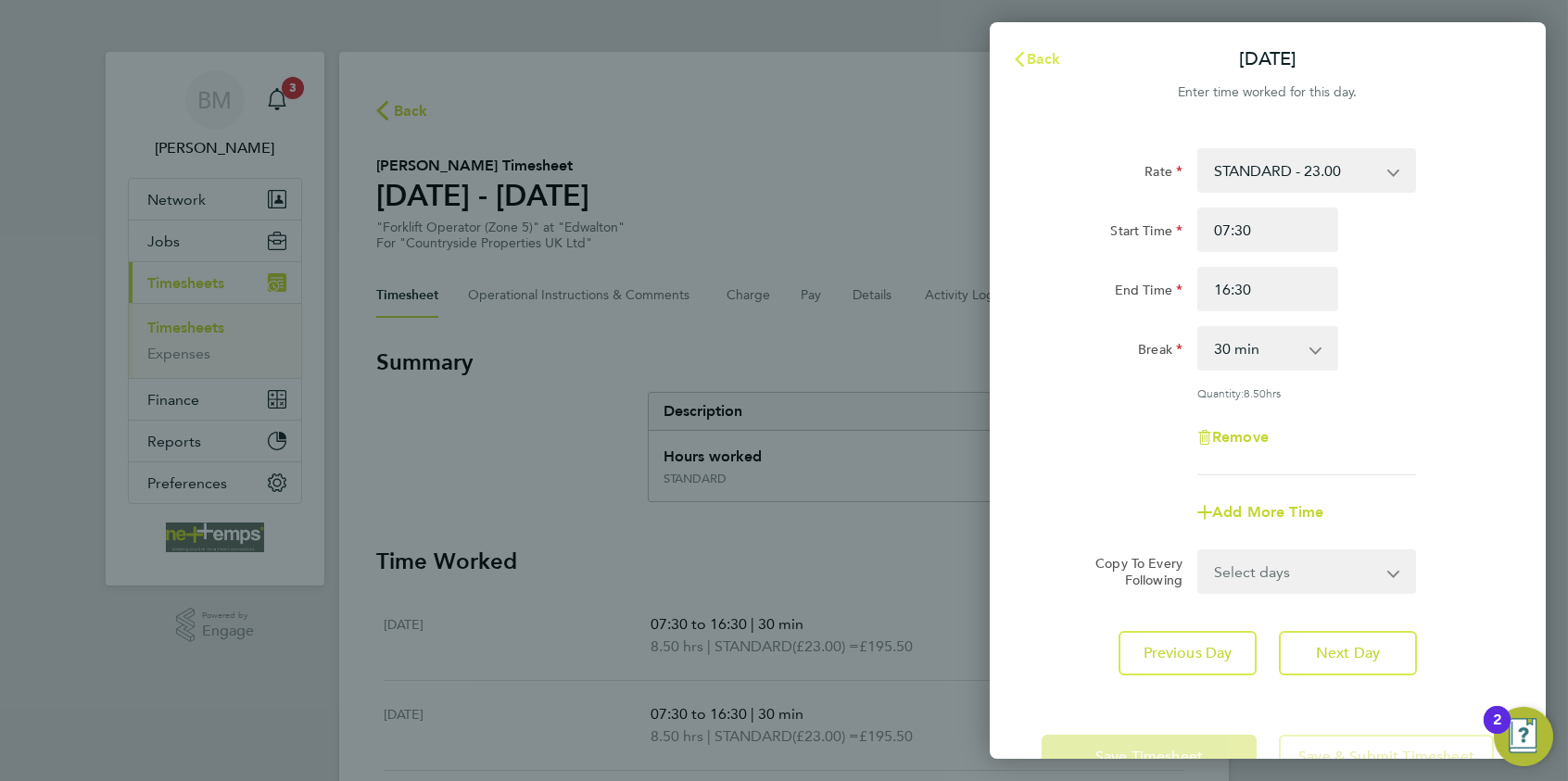
click at [1027, 58] on span "Back" at bounding box center [1044, 58] width 35 height 18
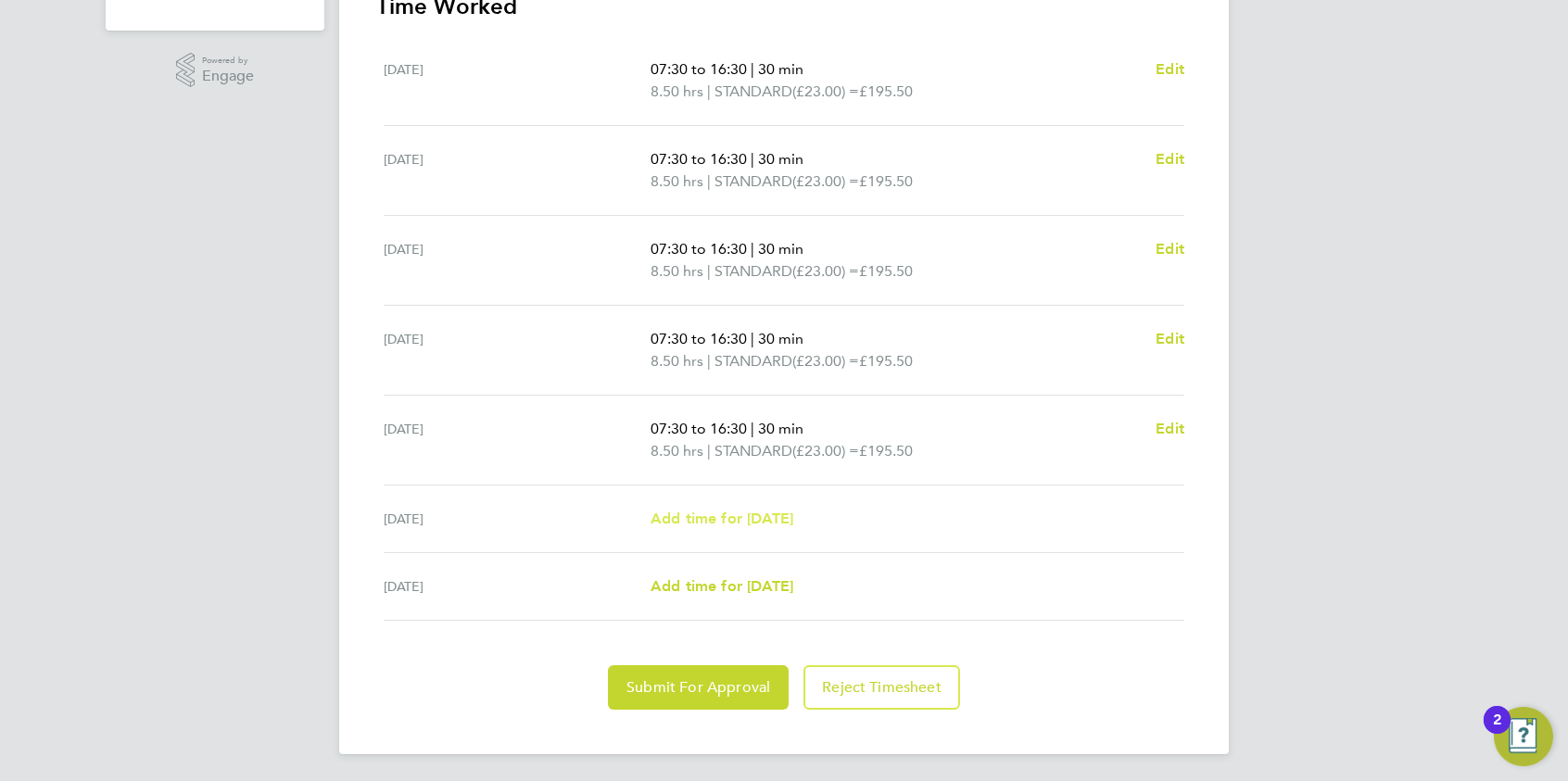
click at [761, 510] on span "Add time for [DATE]" at bounding box center [722, 518] width 143 height 18
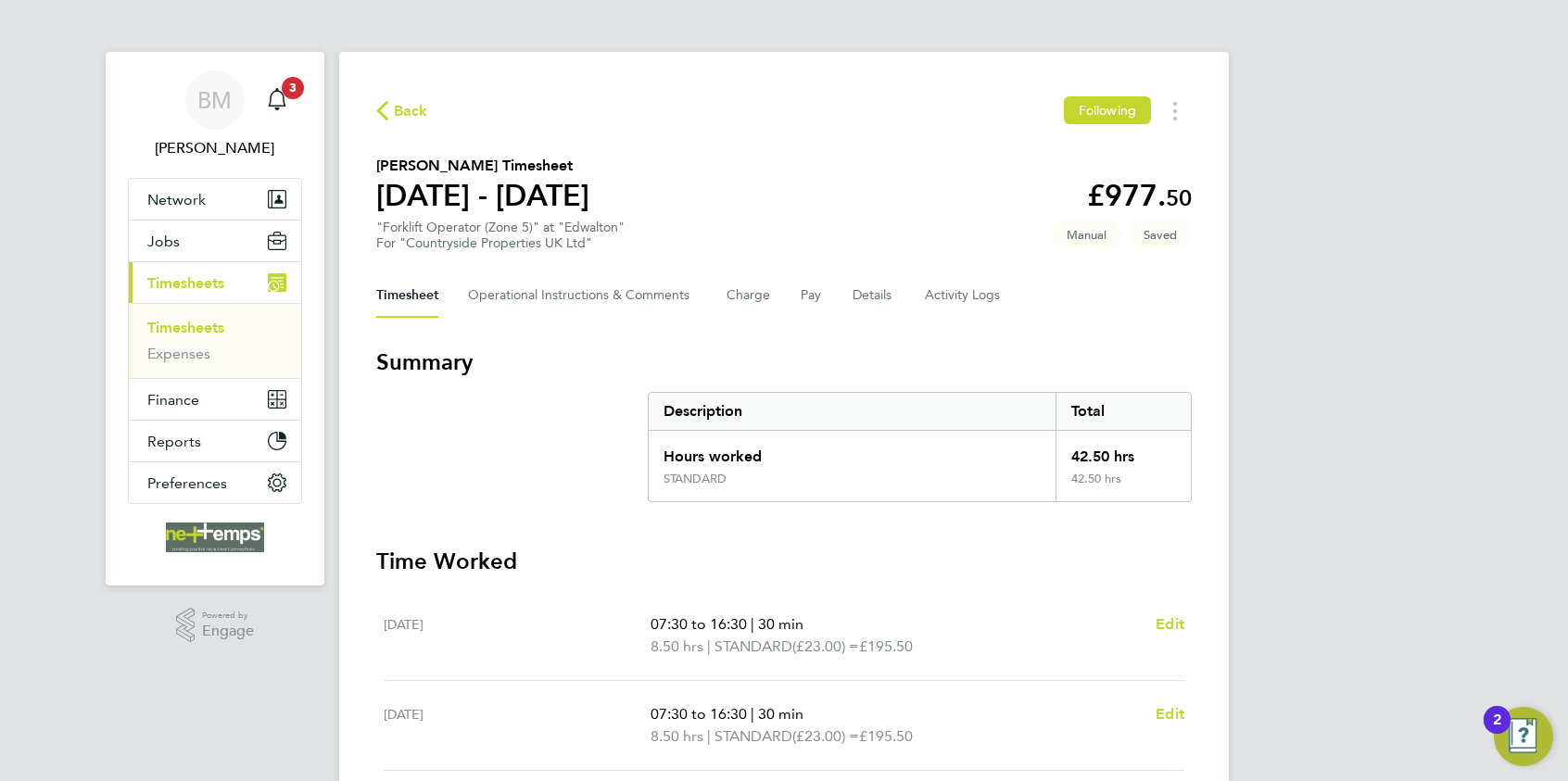
select select "30"
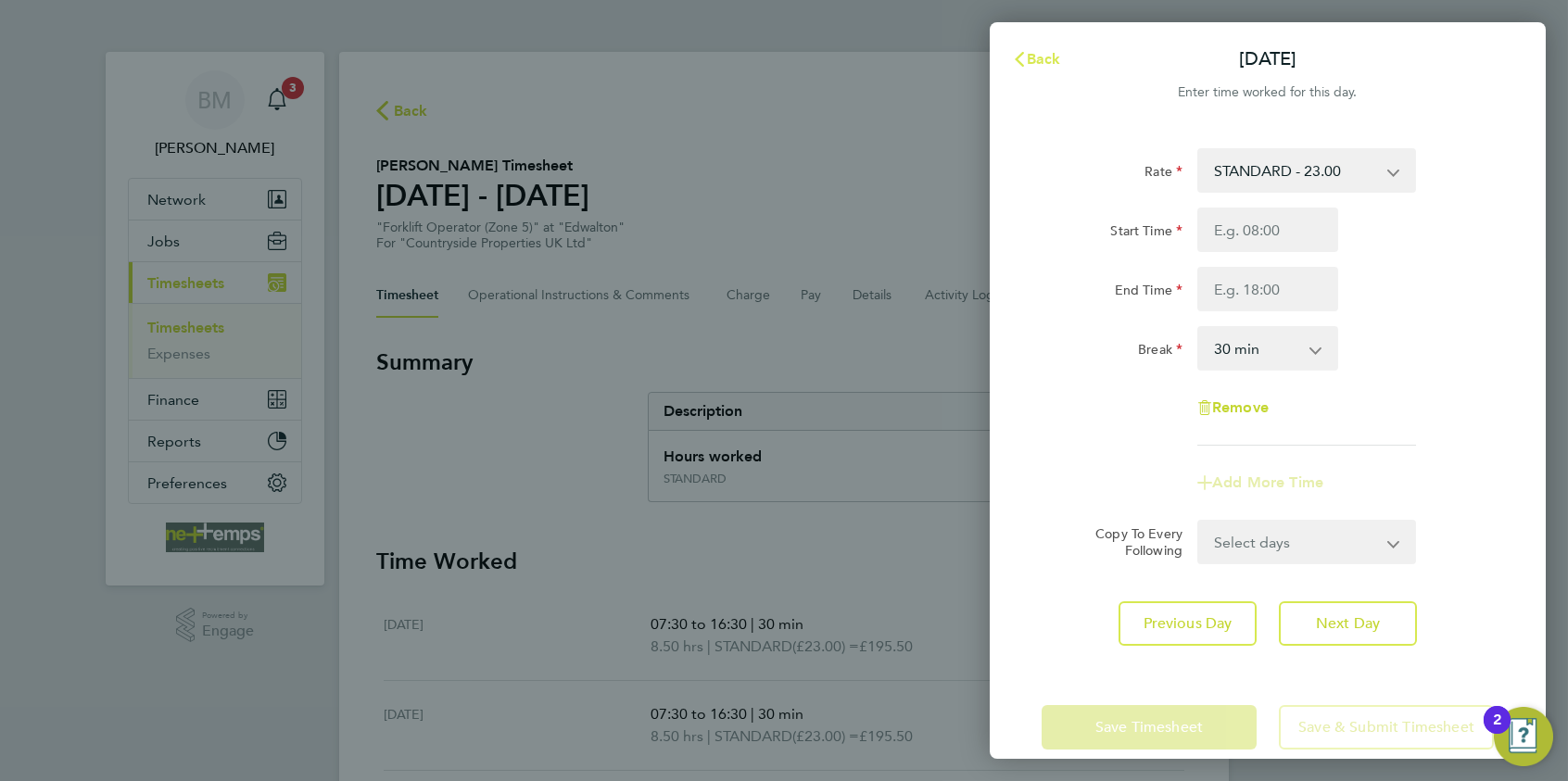
click at [1068, 59] on button "Back" at bounding box center [1037, 58] width 86 height 37
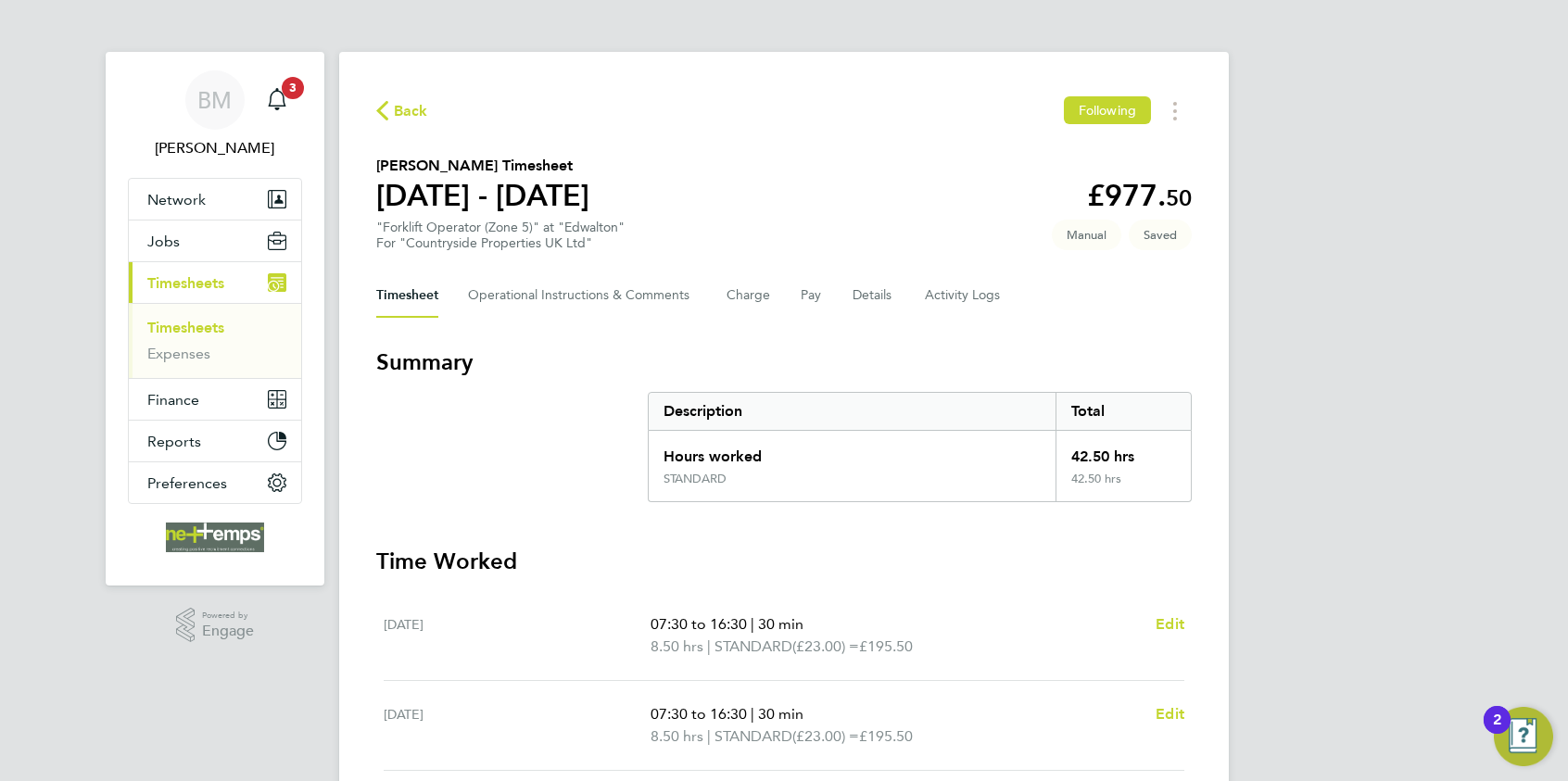
click at [871, 604] on p "07:30 to 16:30 | 30 min" at bounding box center [896, 625] width 490 height 23
click at [1161, 604] on span "Edit" at bounding box center [1170, 624] width 29 height 18
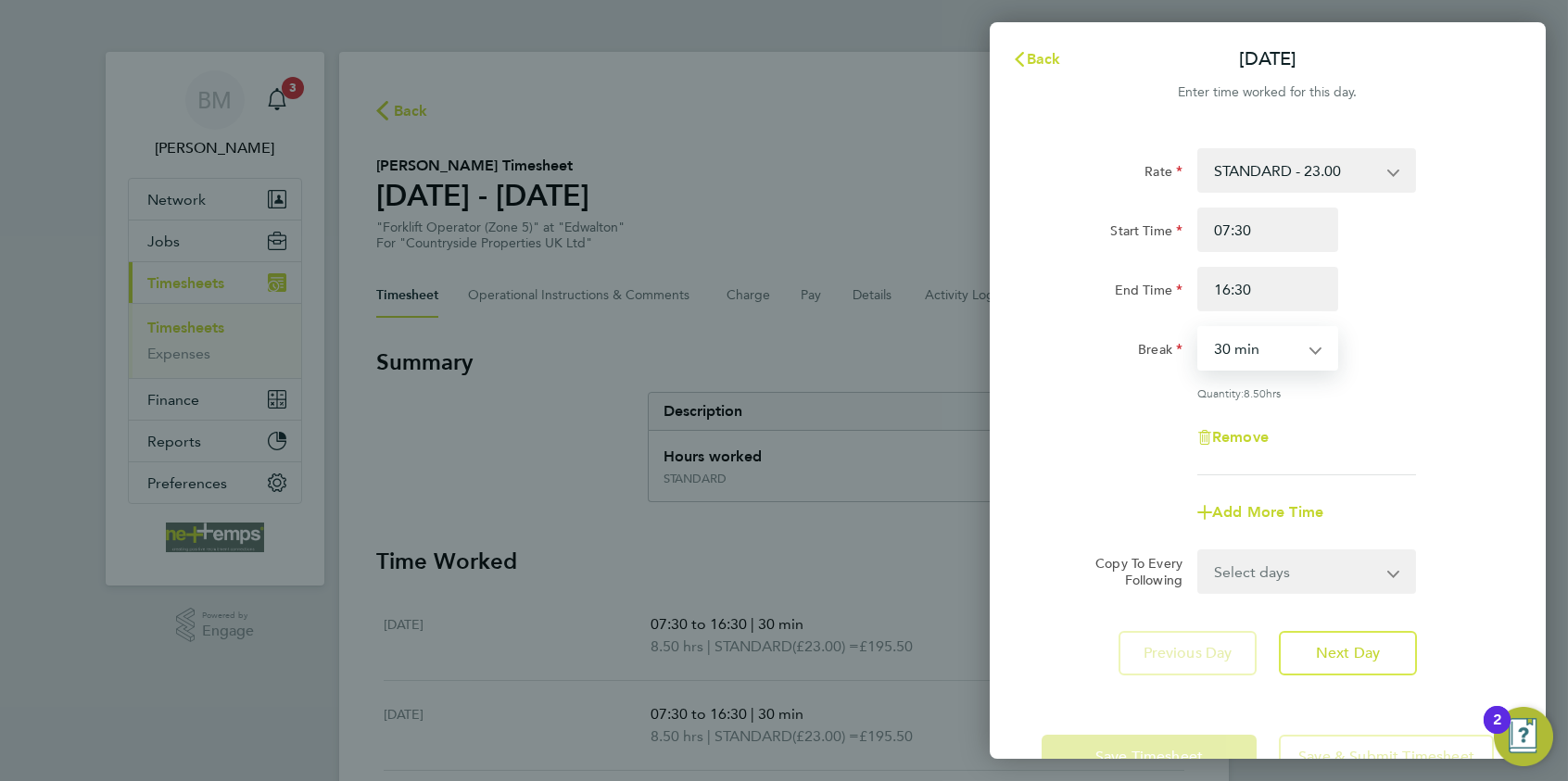
drag, startPoint x: 1259, startPoint y: 357, endPoint x: 1261, endPoint y: 367, distance: 10.2
click at [1253, 357] on select "0 min 15 min 30 min 45 min 60 min 75 min 90 min" at bounding box center [1256, 347] width 115 height 40
select select "0"
click at [1199, 328] on select "0 min 15 min 30 min 45 min 60 min 75 min 90 min" at bounding box center [1256, 347] width 115 height 40
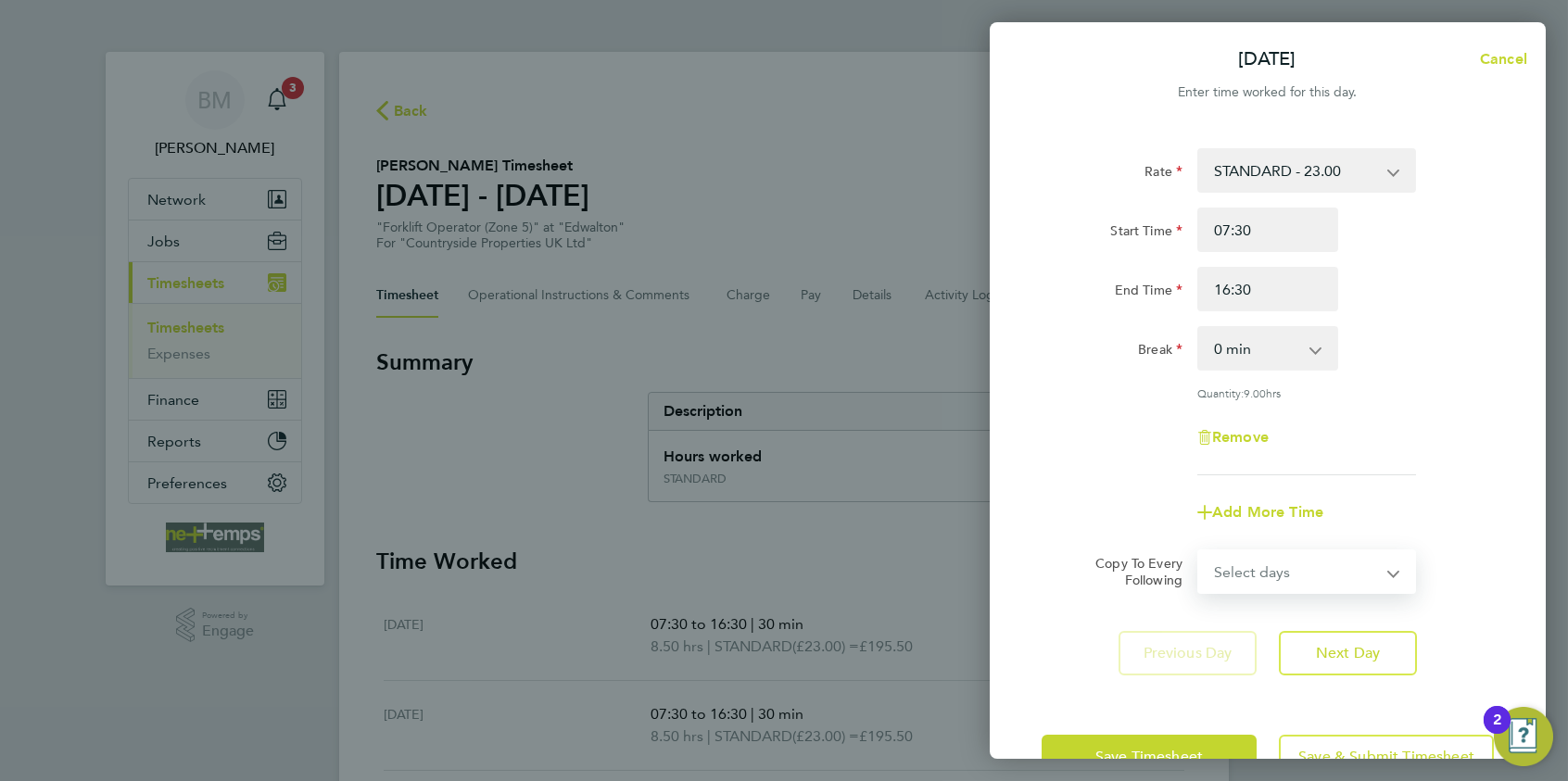
click at [1253, 571] on select "Select days Day Weekday (Mon-Fri) Weekend (Sat-Sun) [DATE] [DATE] [DATE] [DATE]…" at bounding box center [1296, 571] width 194 height 40
select select "WEEKDAY"
click at [1199, 551] on select "Select days Day Weekday (Mon-Fri) Weekend (Sat-Sun) [DATE] [DATE] [DATE] [DATE]…" at bounding box center [1296, 571] width 194 height 40
drag, startPoint x: 1268, startPoint y: 549, endPoint x: 1279, endPoint y: 343, distance: 206.3
click at [1253, 343] on select "0 min 15 min 30 min 45 min 60 min 75 min 90 min" at bounding box center [1256, 347] width 115 height 40
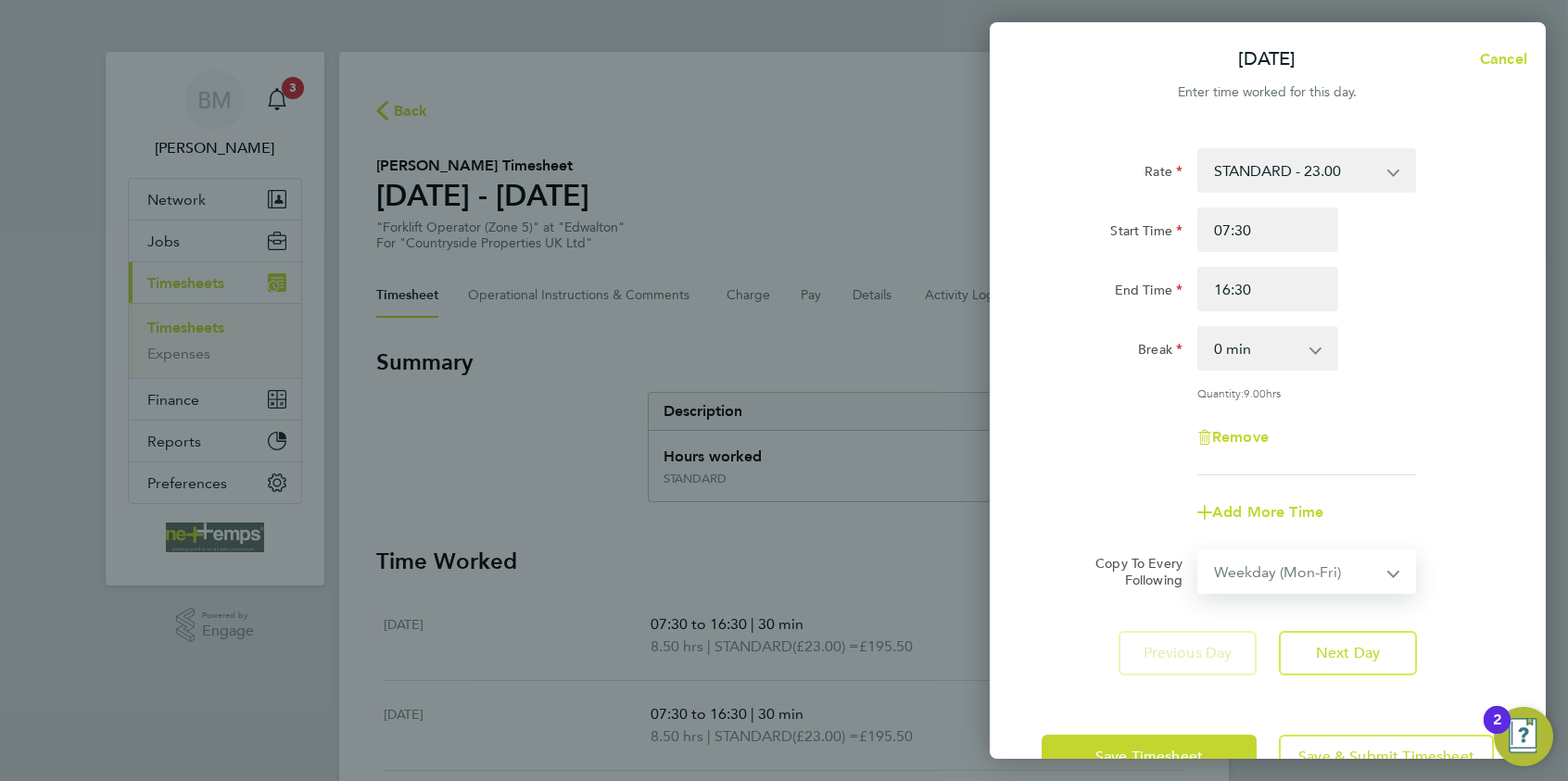
select select "[DATE]"
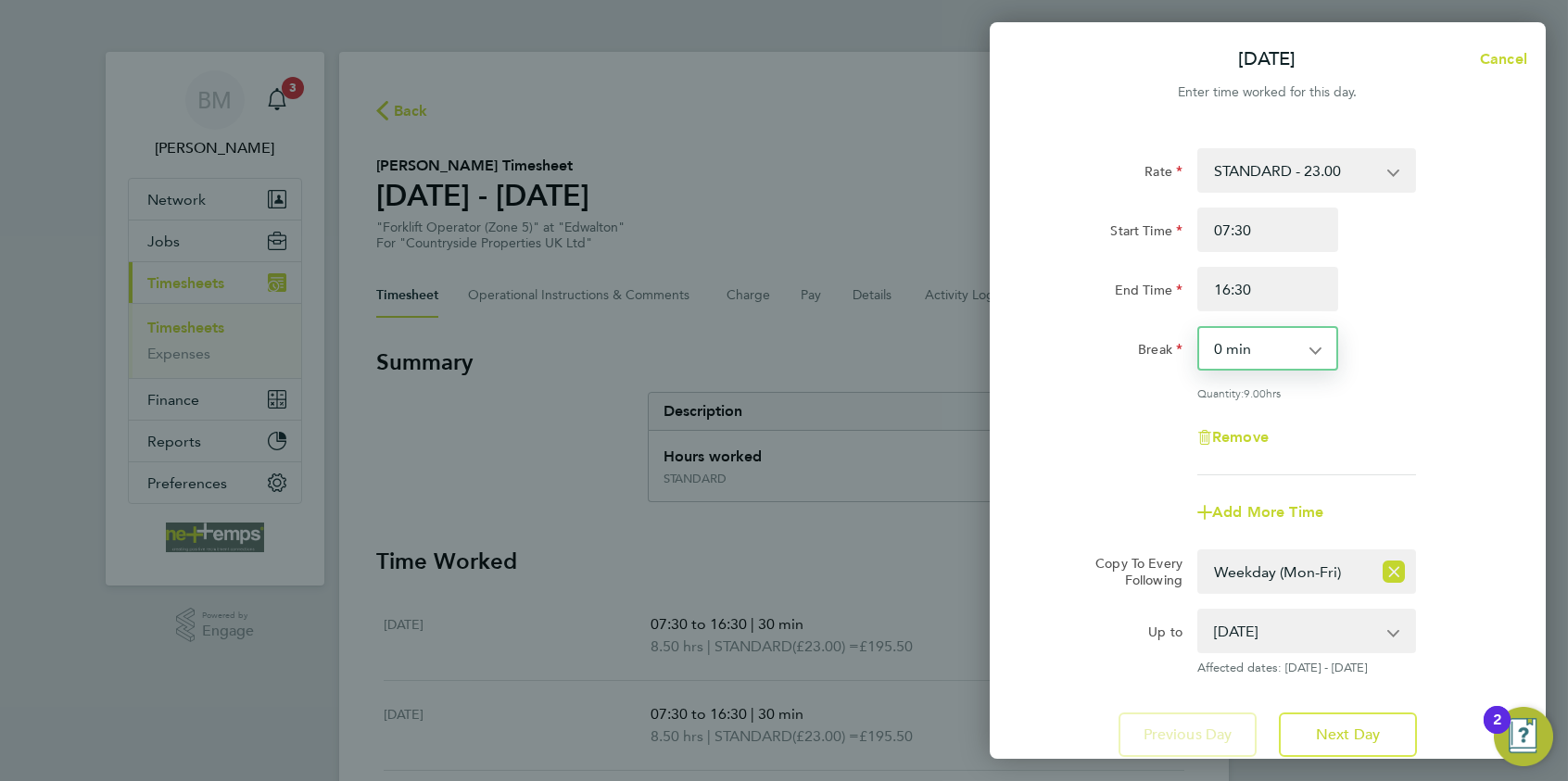
click at [1253, 604] on div "Rate STANDARD - 23.00 Start Time 07:30 End Time 16:30 Break 0 min 15 min 30 min…" at bounding box center [1268, 452] width 556 height 653
click at [1253, 604] on button "Next Day" at bounding box center [1347, 734] width 138 height 44
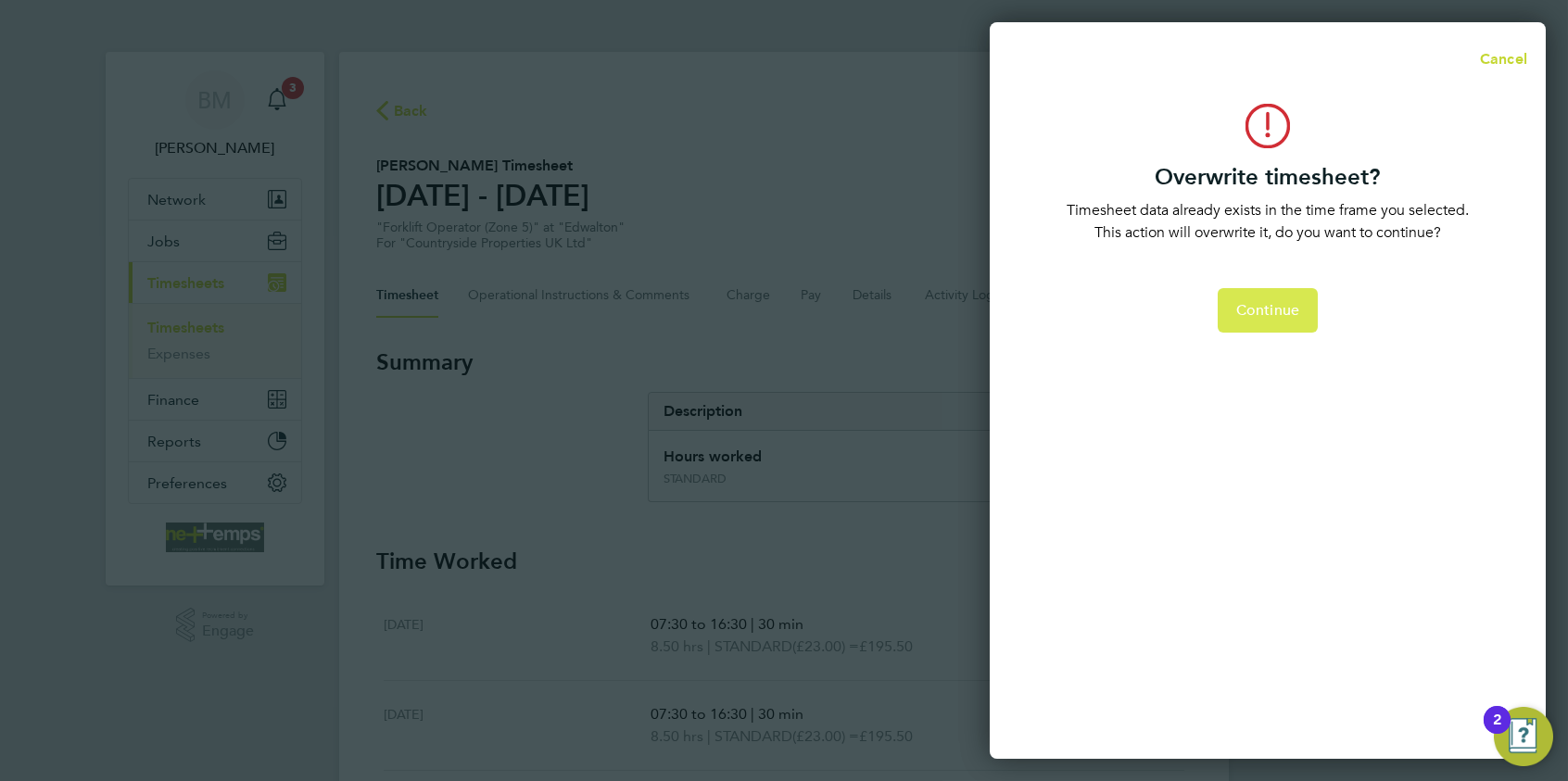
click at [1253, 309] on span "Continue" at bounding box center [1268, 311] width 63 height 19
select select "0: null"
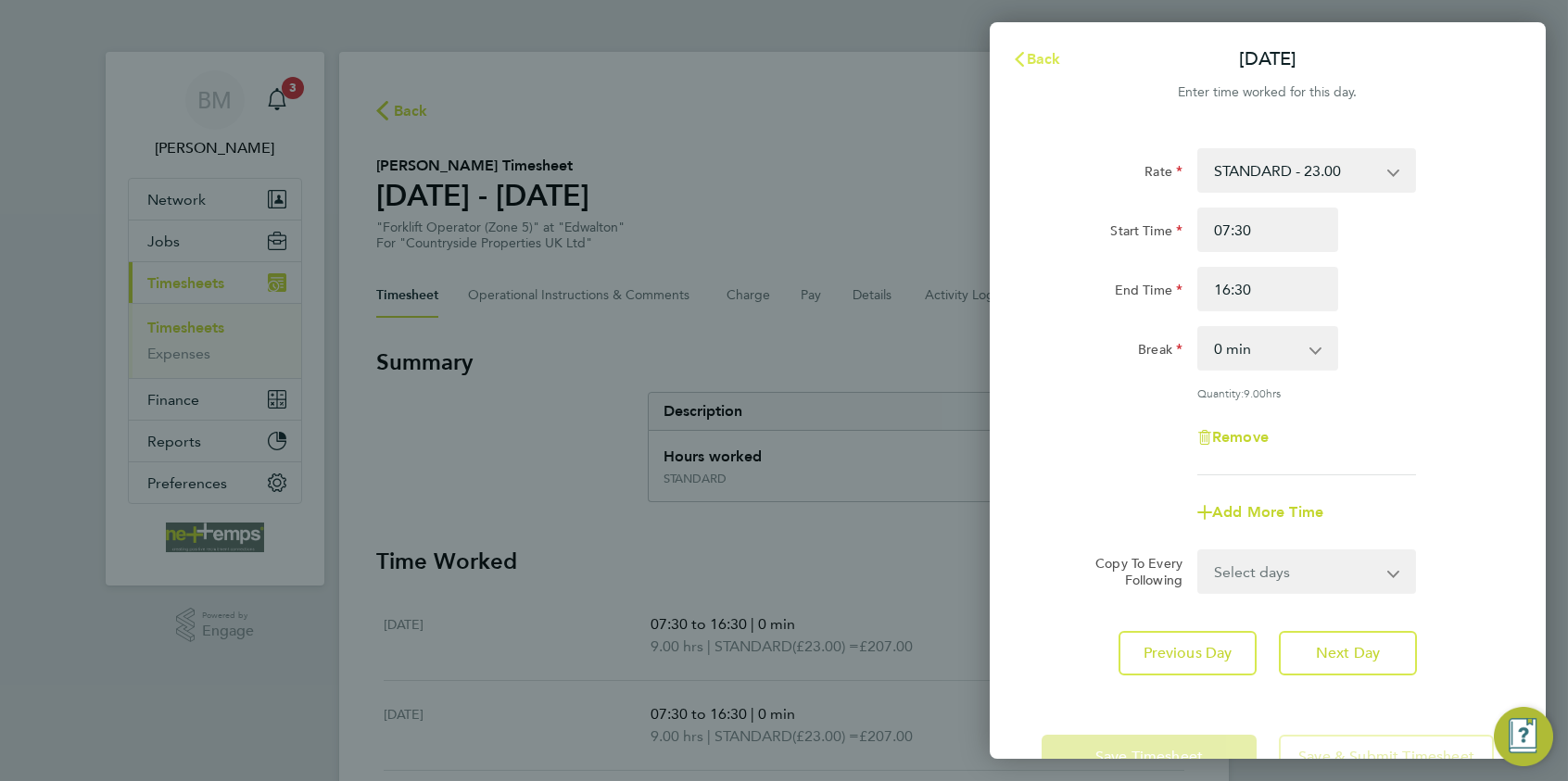
click at [1022, 52] on icon "button" at bounding box center [1020, 59] width 15 height 15
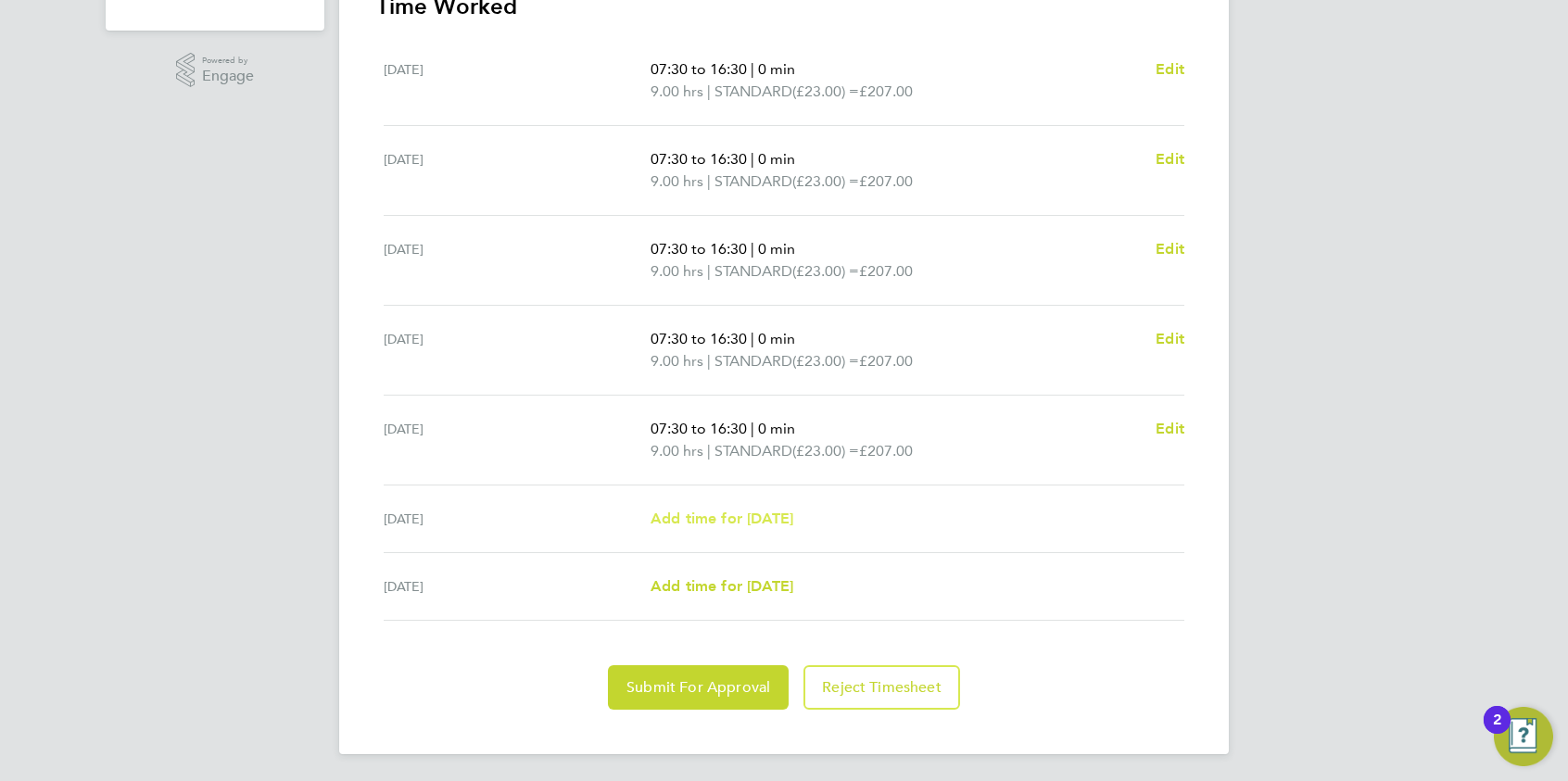
click at [745, 510] on span "Add time for [DATE]" at bounding box center [722, 518] width 143 height 18
select select "30"
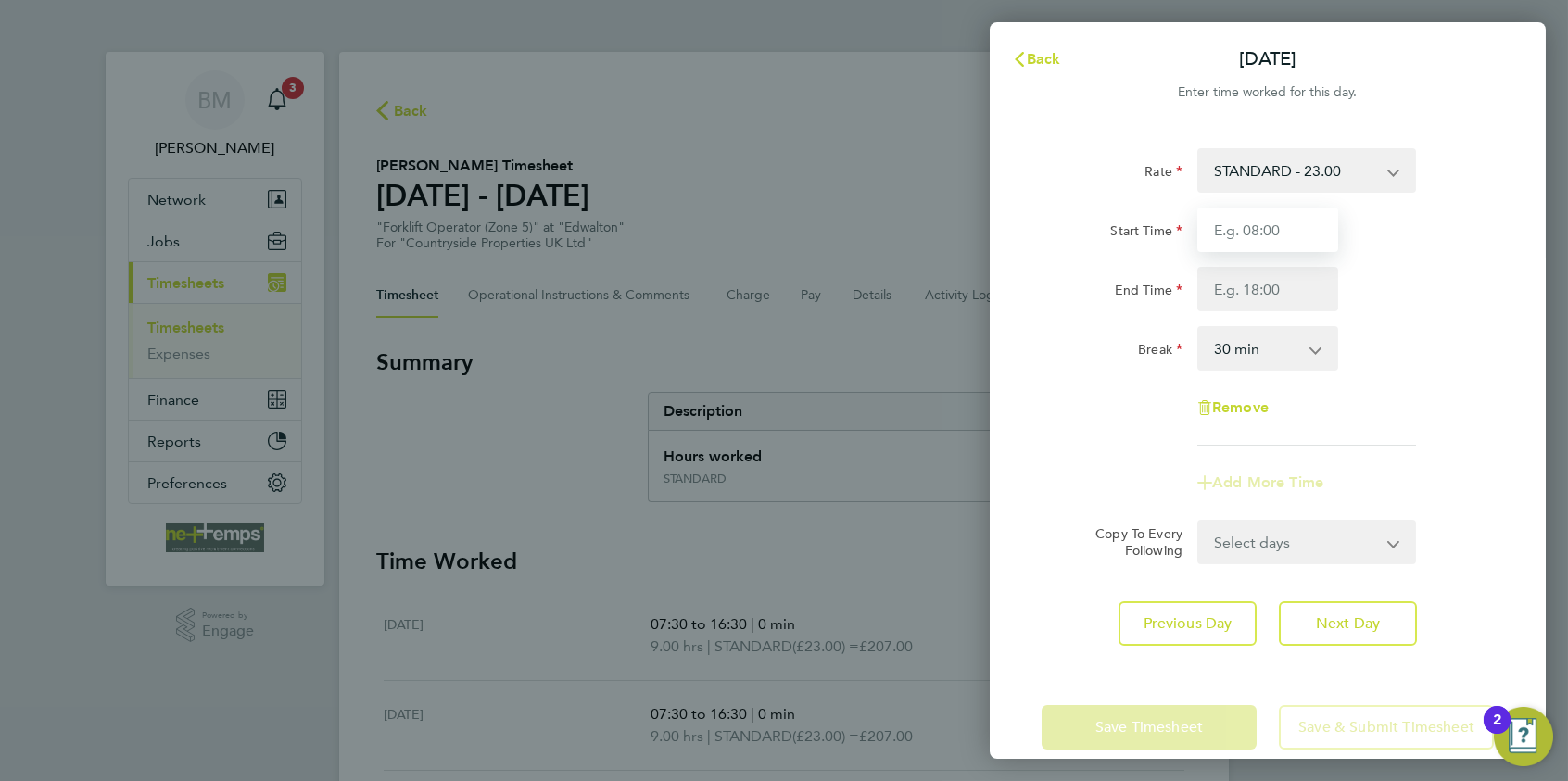
click at [1210, 224] on input "Start Time" at bounding box center [1268, 229] width 141 height 44
type input "08:00"
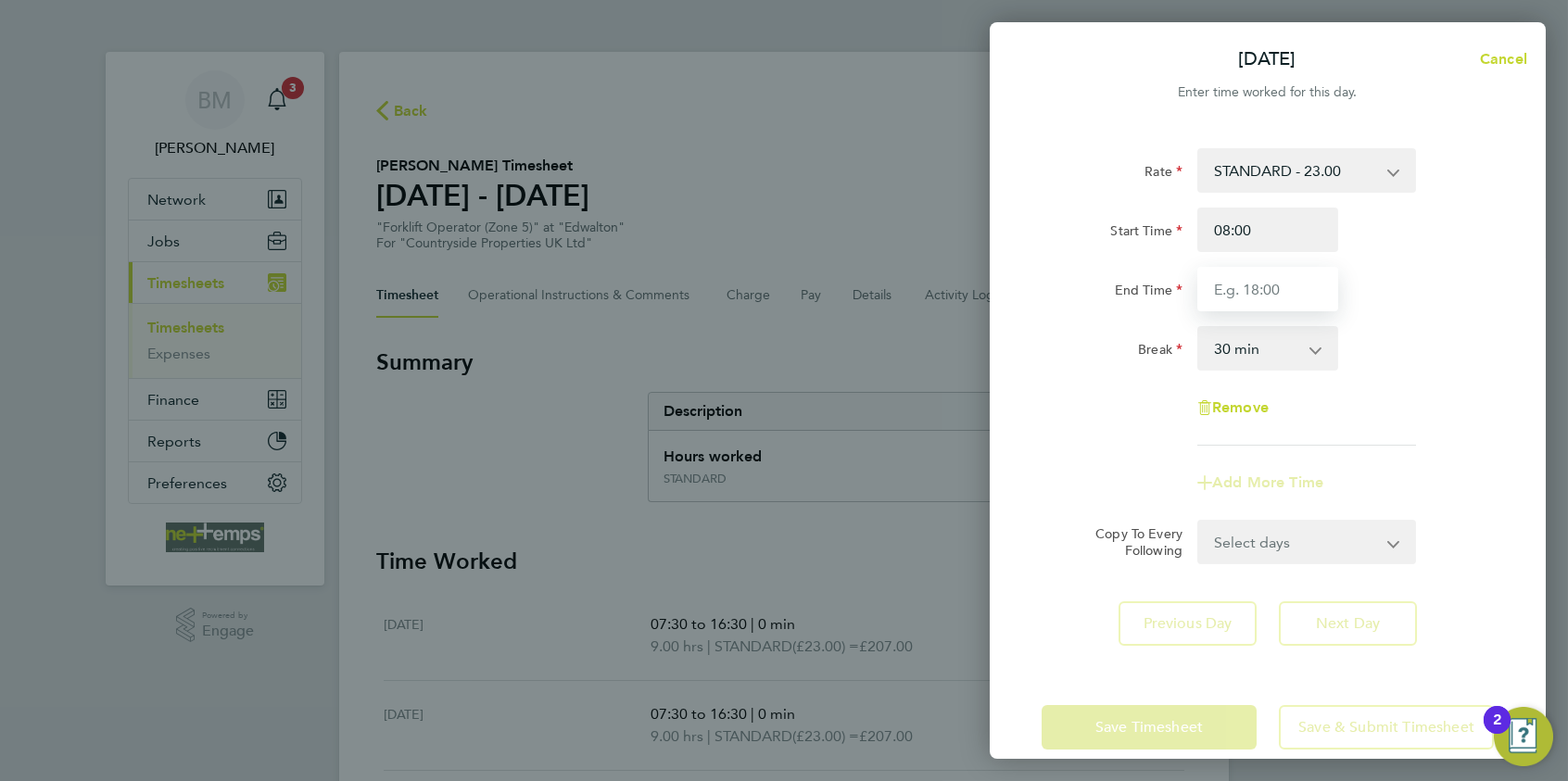
click at [1244, 269] on input "End Time" at bounding box center [1268, 288] width 141 height 44
type input "14:00"
click at [1173, 604] on div "Sat 09 Aug Cancel Enter time worked for this day. Rate STANDARD - 23.00 Start T…" at bounding box center [1268, 390] width 556 height 737
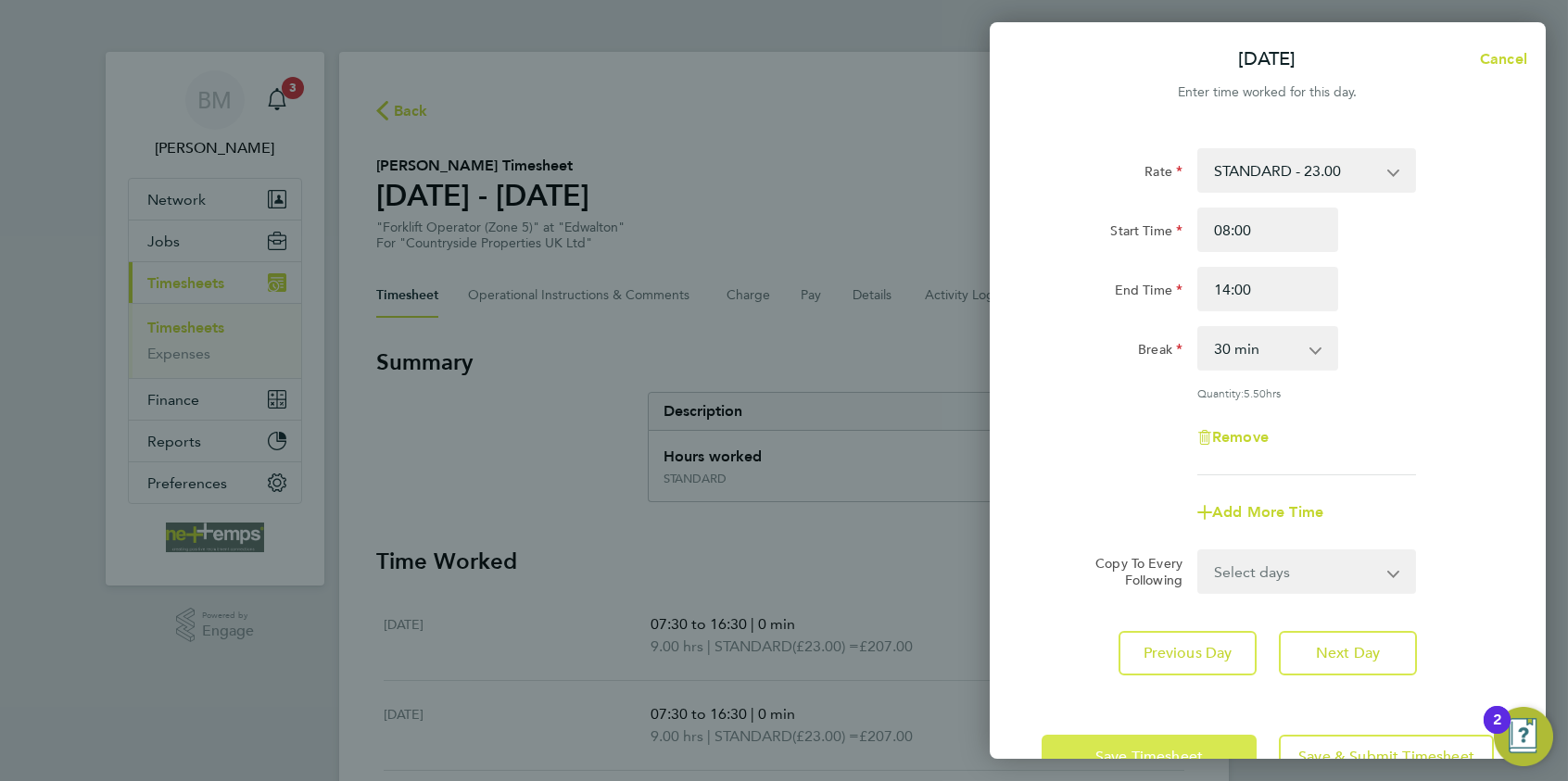
click at [1080, 604] on button "Save Timesheet" at bounding box center [1149, 757] width 215 height 44
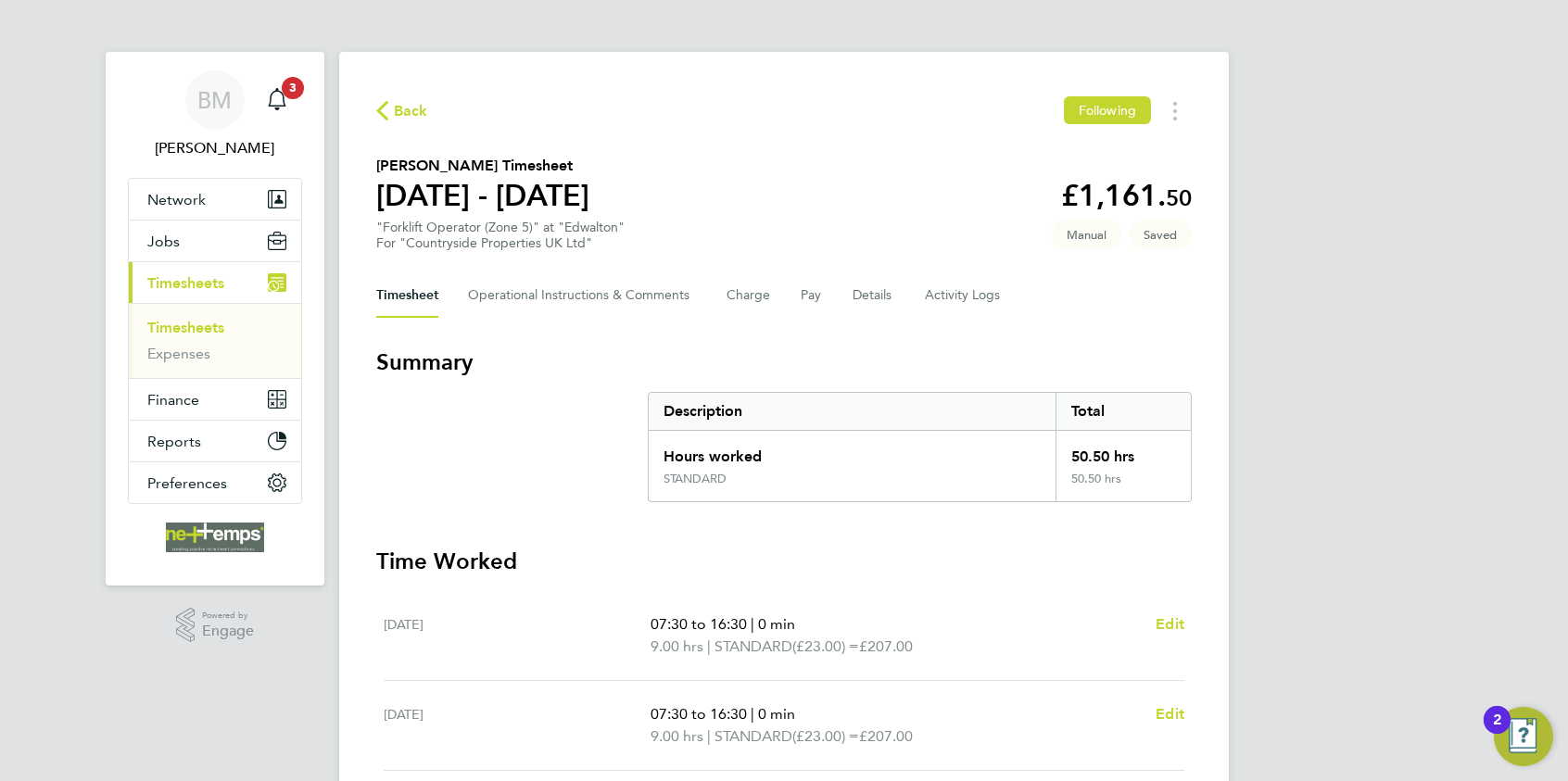
click at [388, 109] on span "Back" at bounding box center [402, 110] width 52 height 18
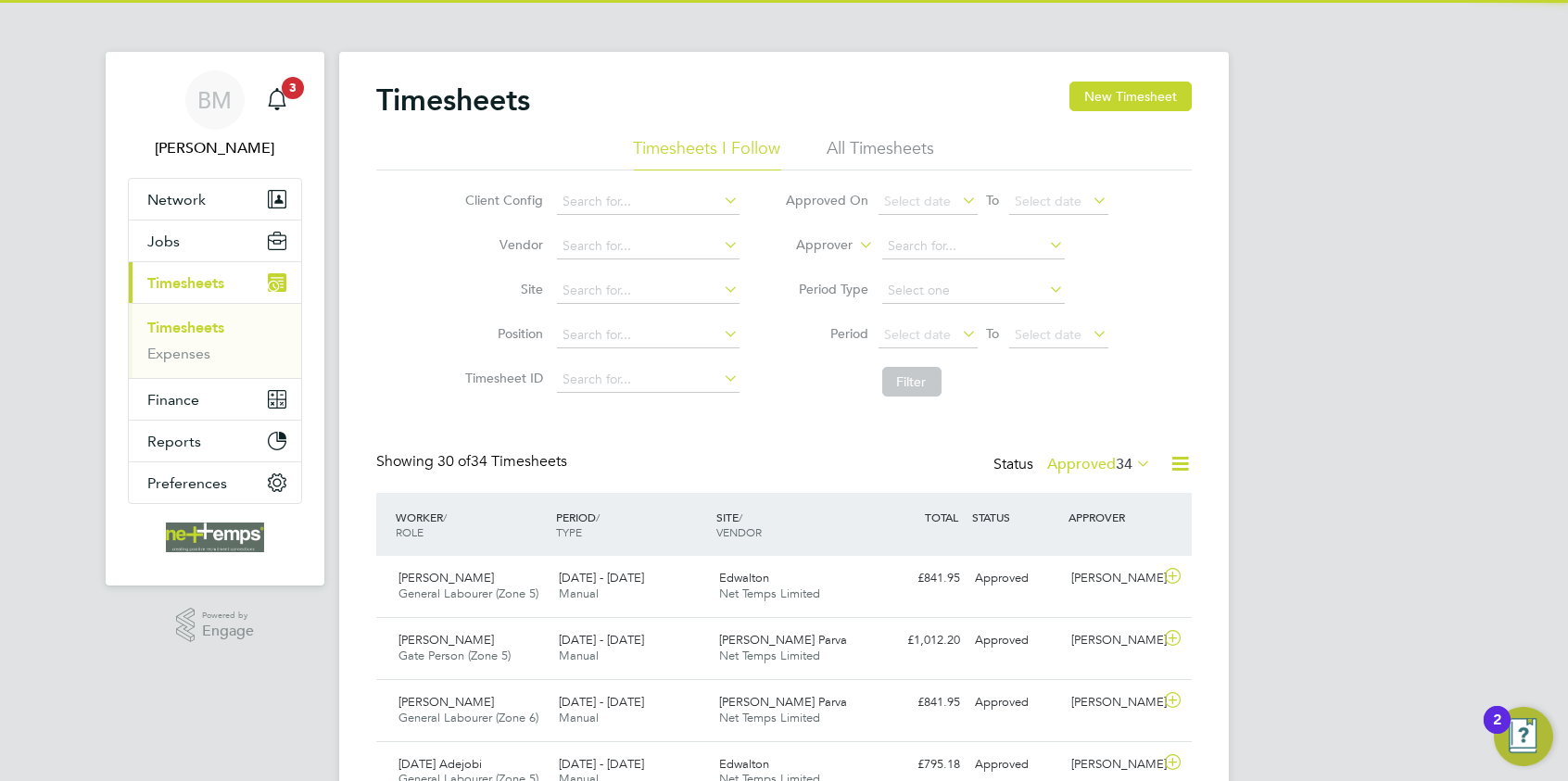
scroll to position [47, 161]
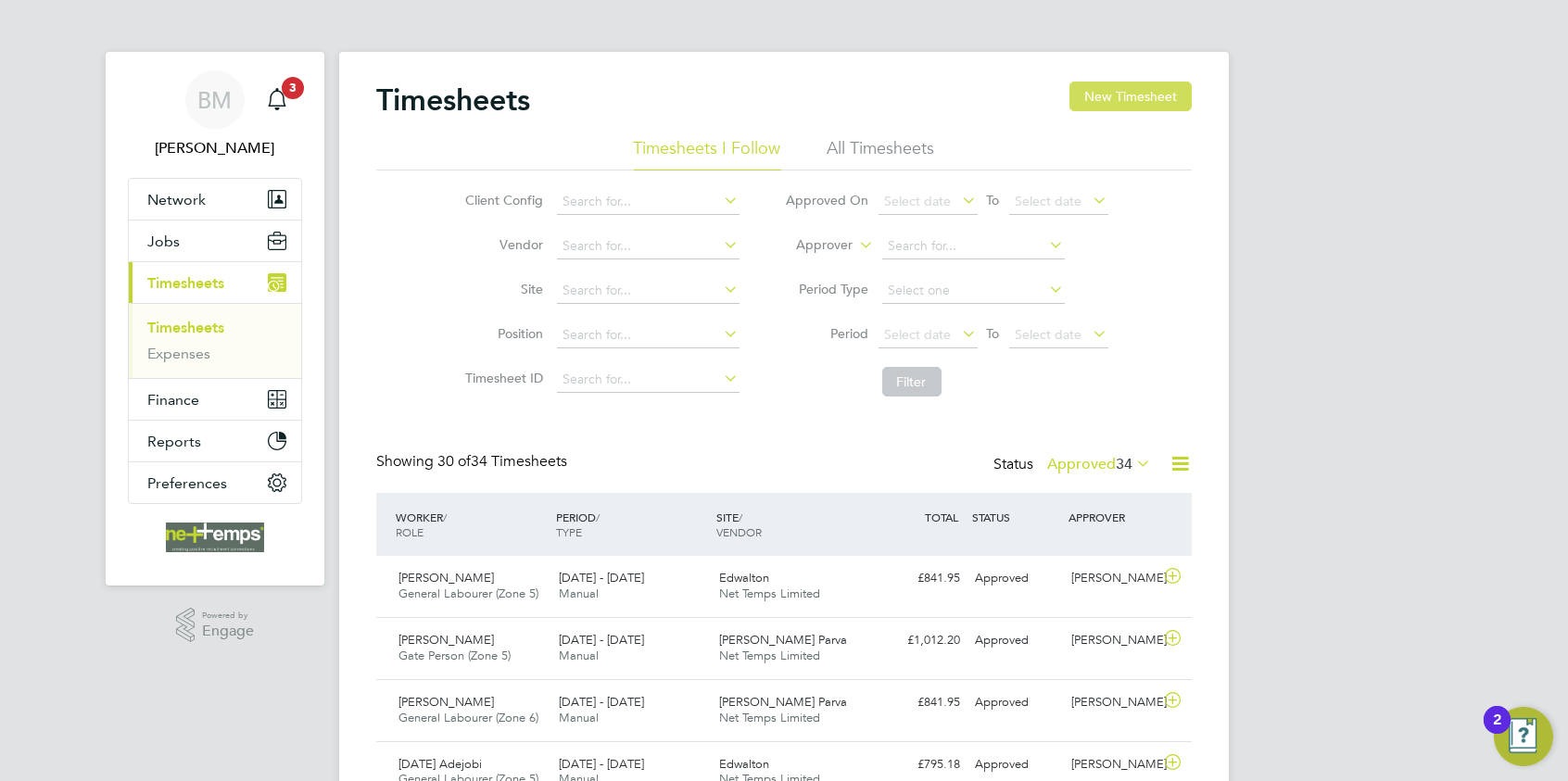
click at [1101, 96] on button "New Timesheet" at bounding box center [1130, 97] width 122 height 30
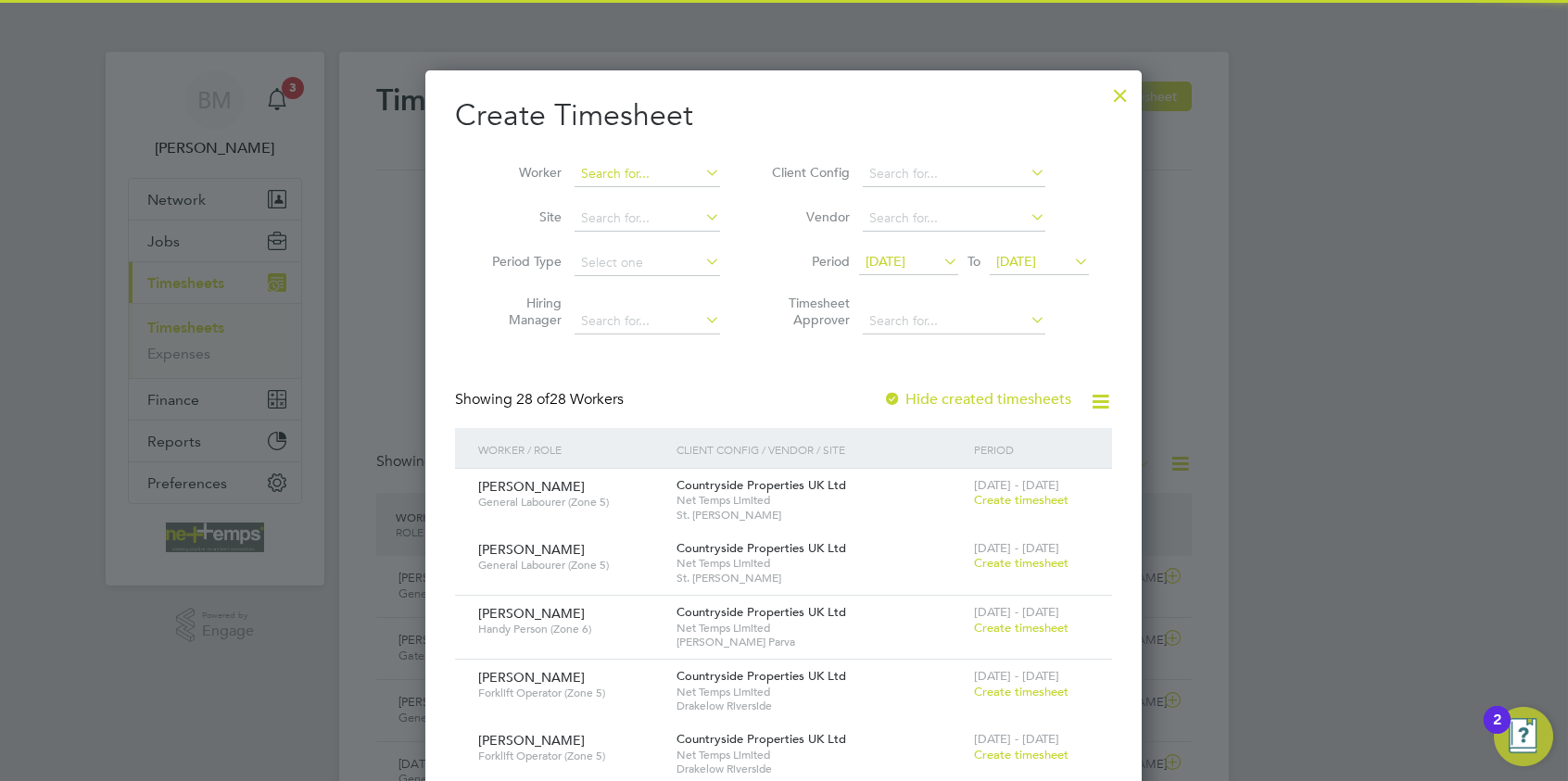
drag, startPoint x: 615, startPoint y: 174, endPoint x: 601, endPoint y: 161, distance: 19.1
click at [614, 161] on input at bounding box center [647, 175] width 146 height 26
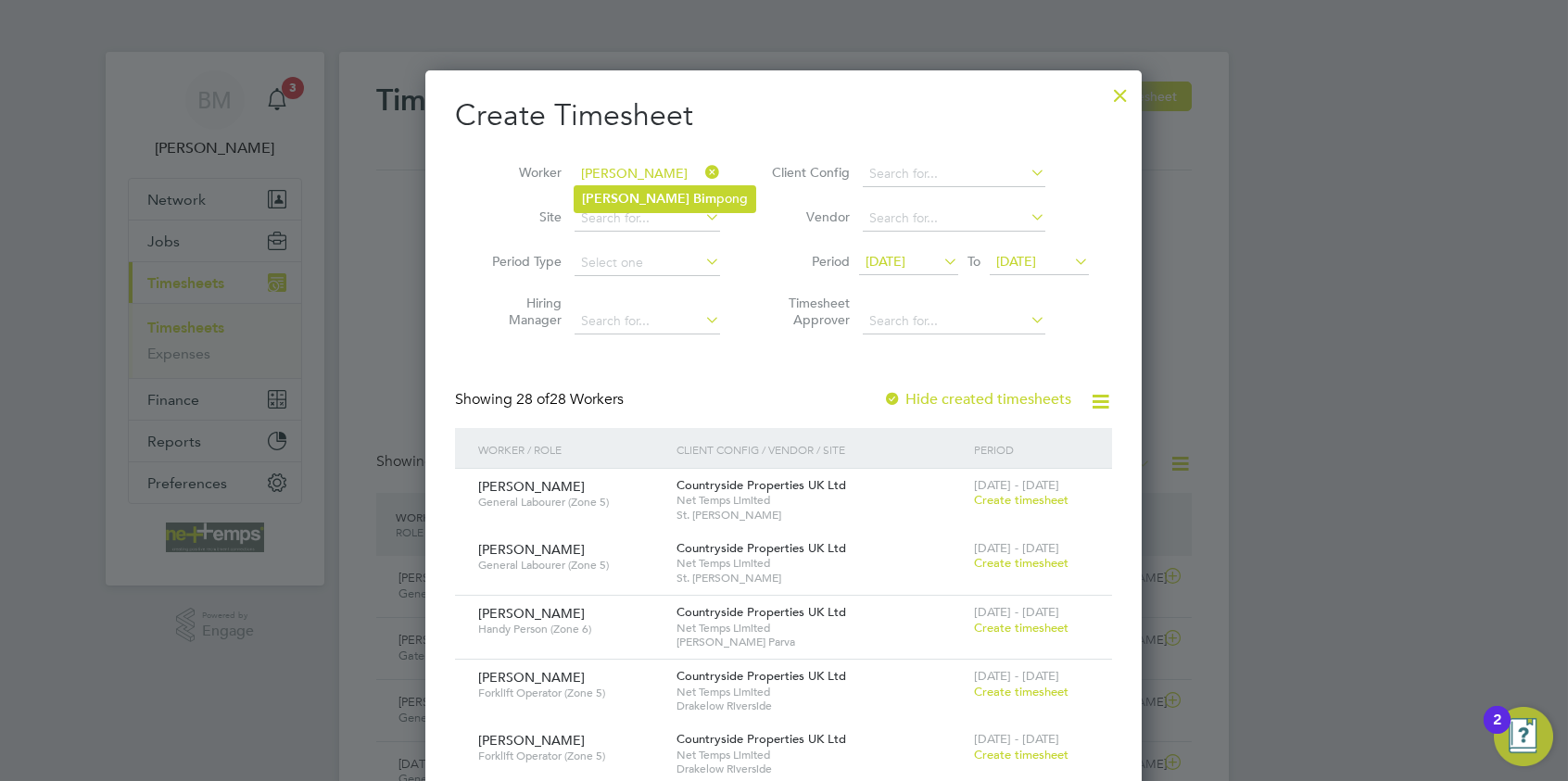
click at [693, 197] on b "Bim" at bounding box center [704, 198] width 23 height 16
type input "[PERSON_NAME]"
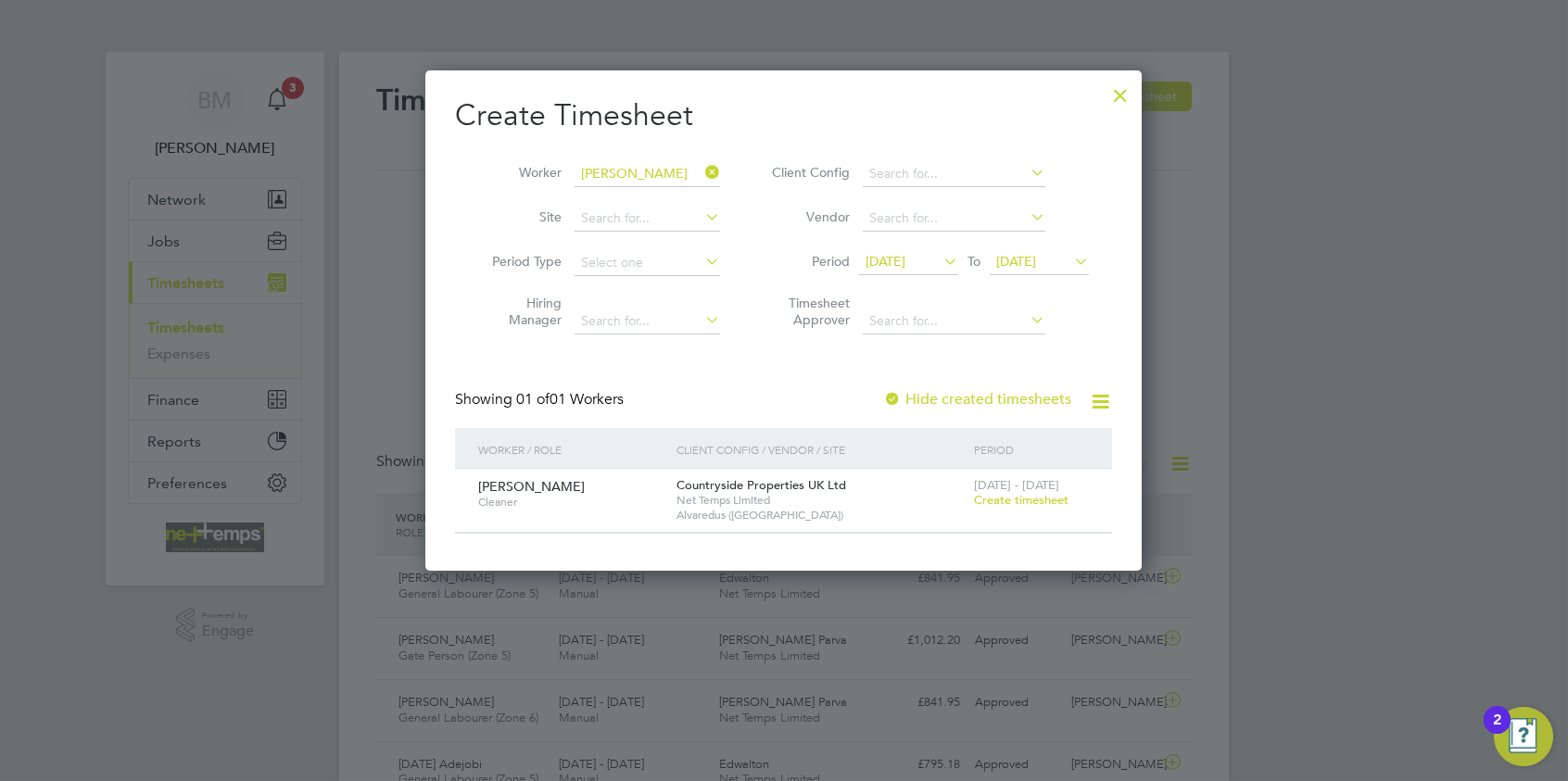
click at [1048, 498] on span "Create timesheet" at bounding box center [1022, 499] width 95 height 16
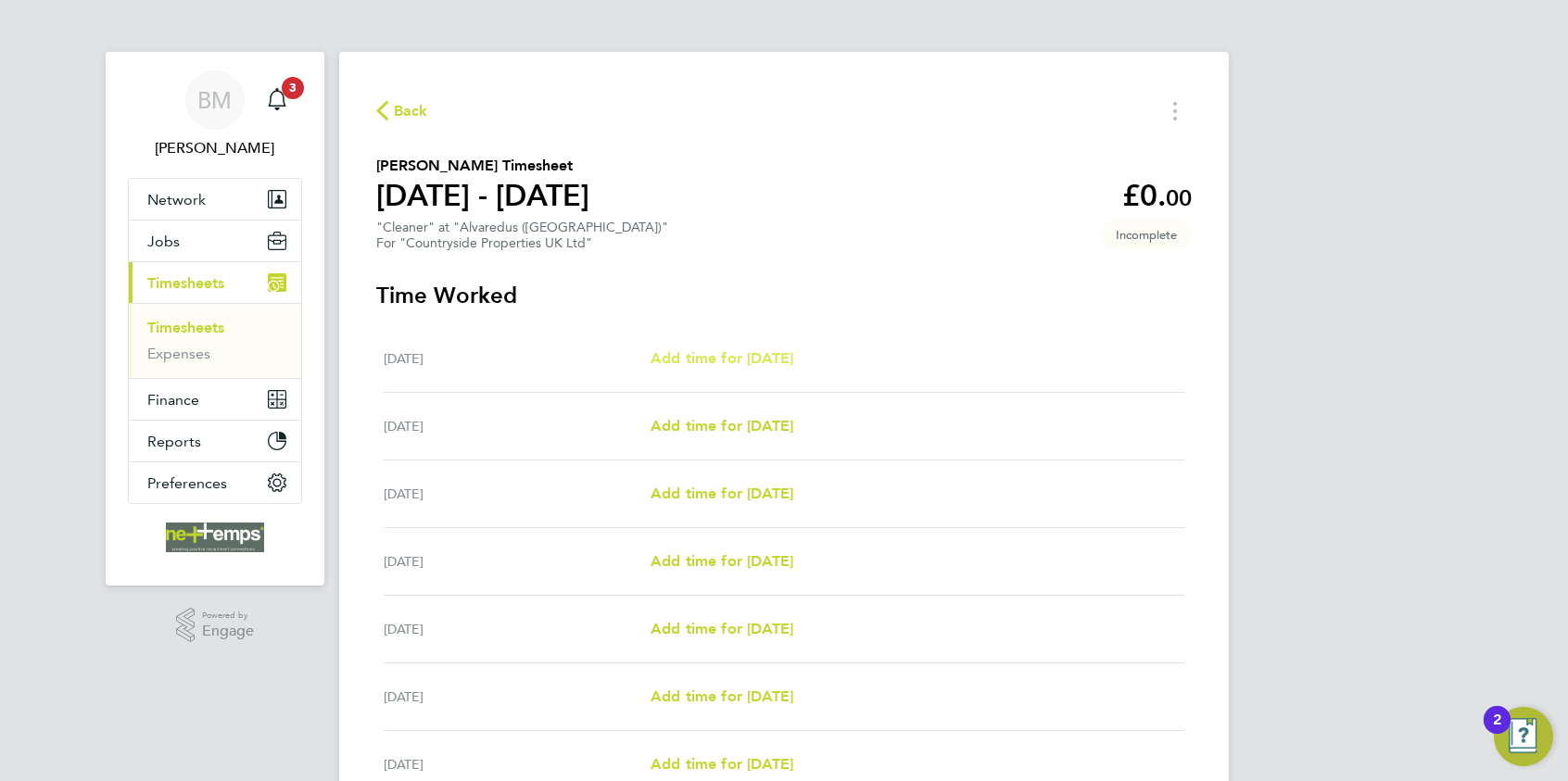
click at [765, 356] on span "Add time for [DATE]" at bounding box center [722, 358] width 143 height 18
select select "30"
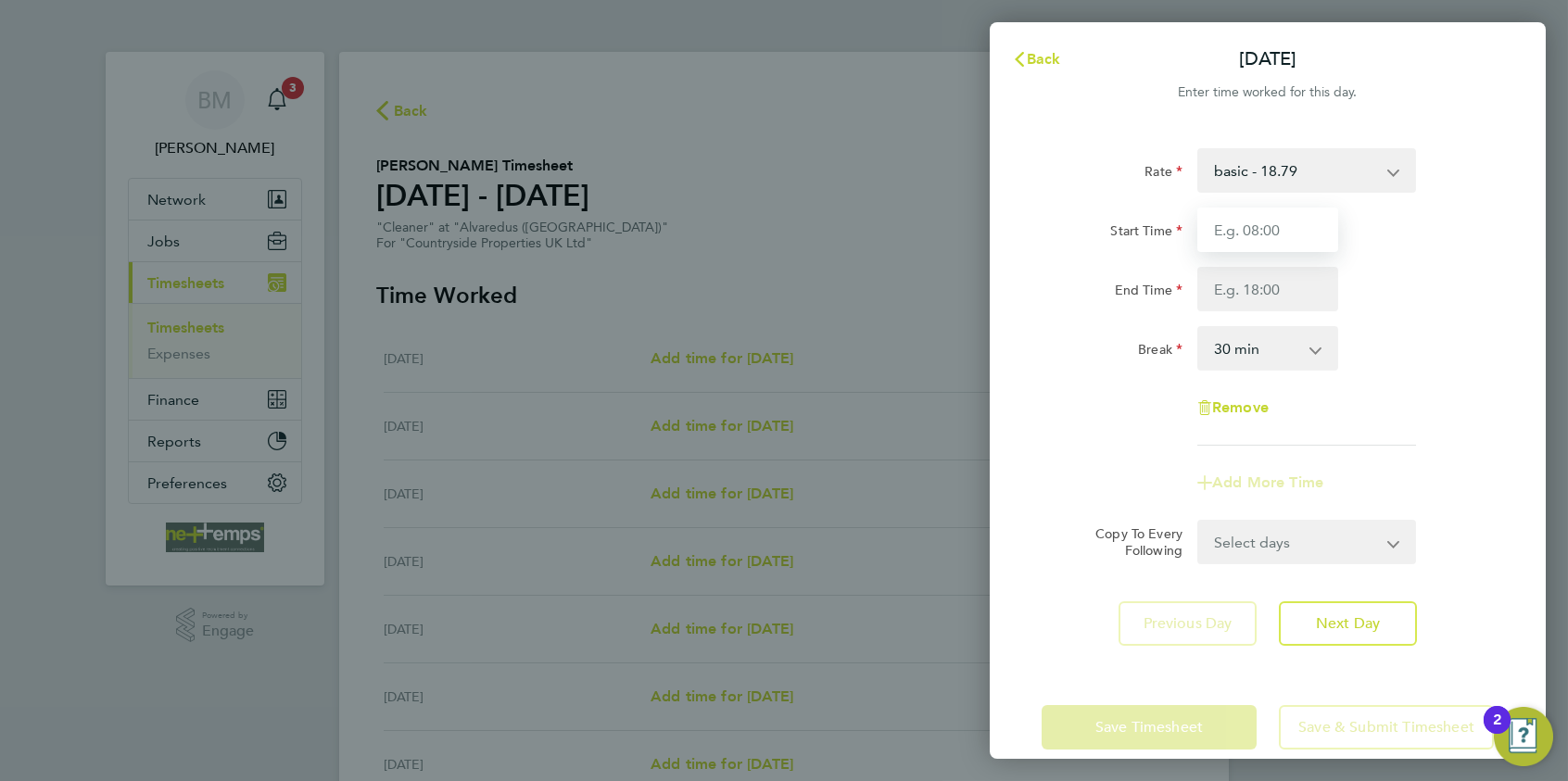
click at [1233, 231] on input "Start Time" at bounding box center [1268, 229] width 141 height 44
type input "08:00"
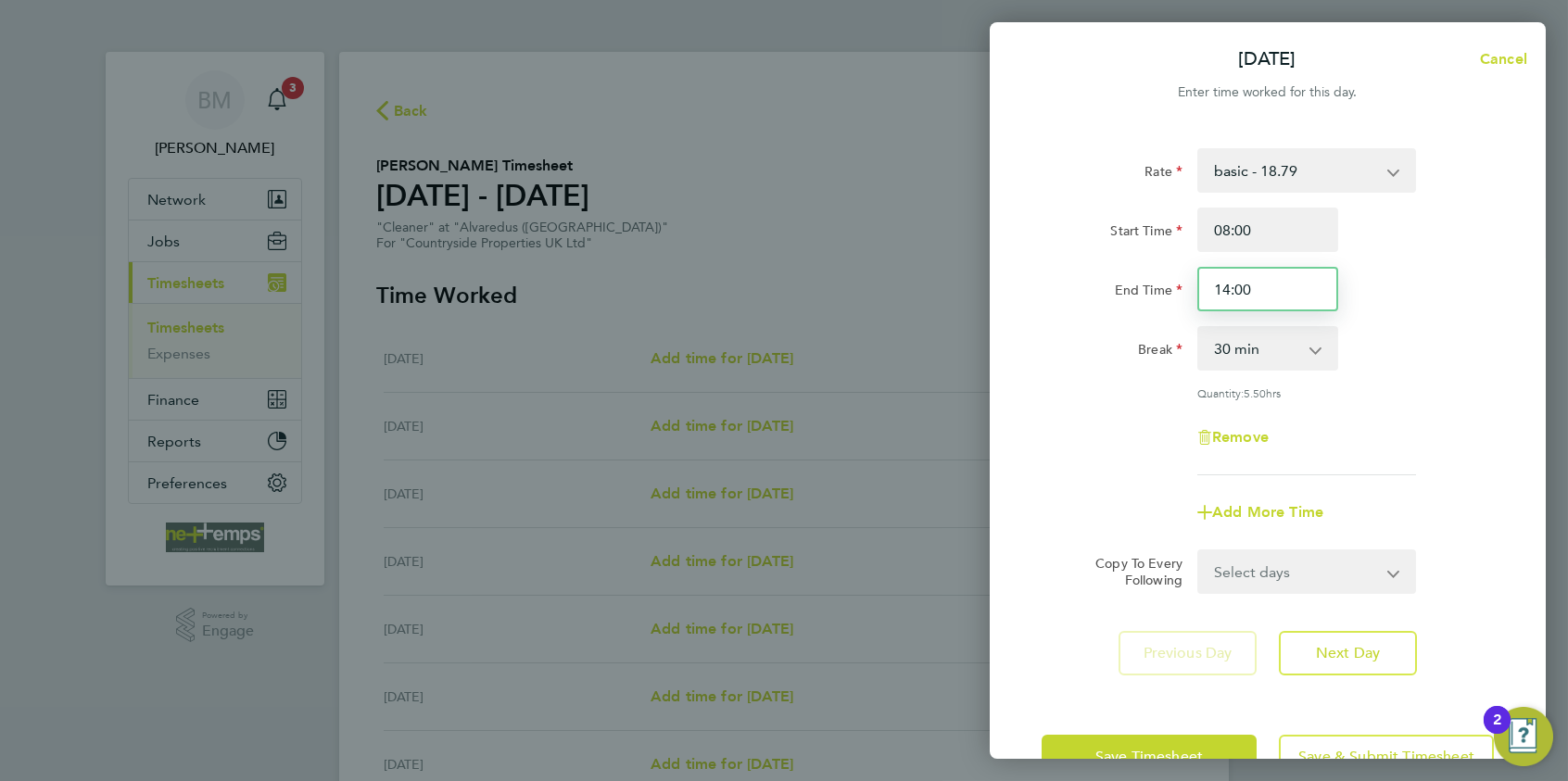
click at [1225, 289] on input "14:00" at bounding box center [1268, 288] width 141 height 44
type input "11:00"
click at [1253, 564] on select "Select days Day Weekday (Mon-Fri) Weekend (Sat-Sun) [DATE] [DATE] [DATE] [DATE]…" at bounding box center [1296, 571] width 194 height 40
select select "WEEKDAY"
click at [1199, 551] on select "Select days Day Weekday (Mon-Fri) Weekend (Sat-Sun) [DATE] [DATE] [DATE] [DATE]…" at bounding box center [1296, 571] width 194 height 40
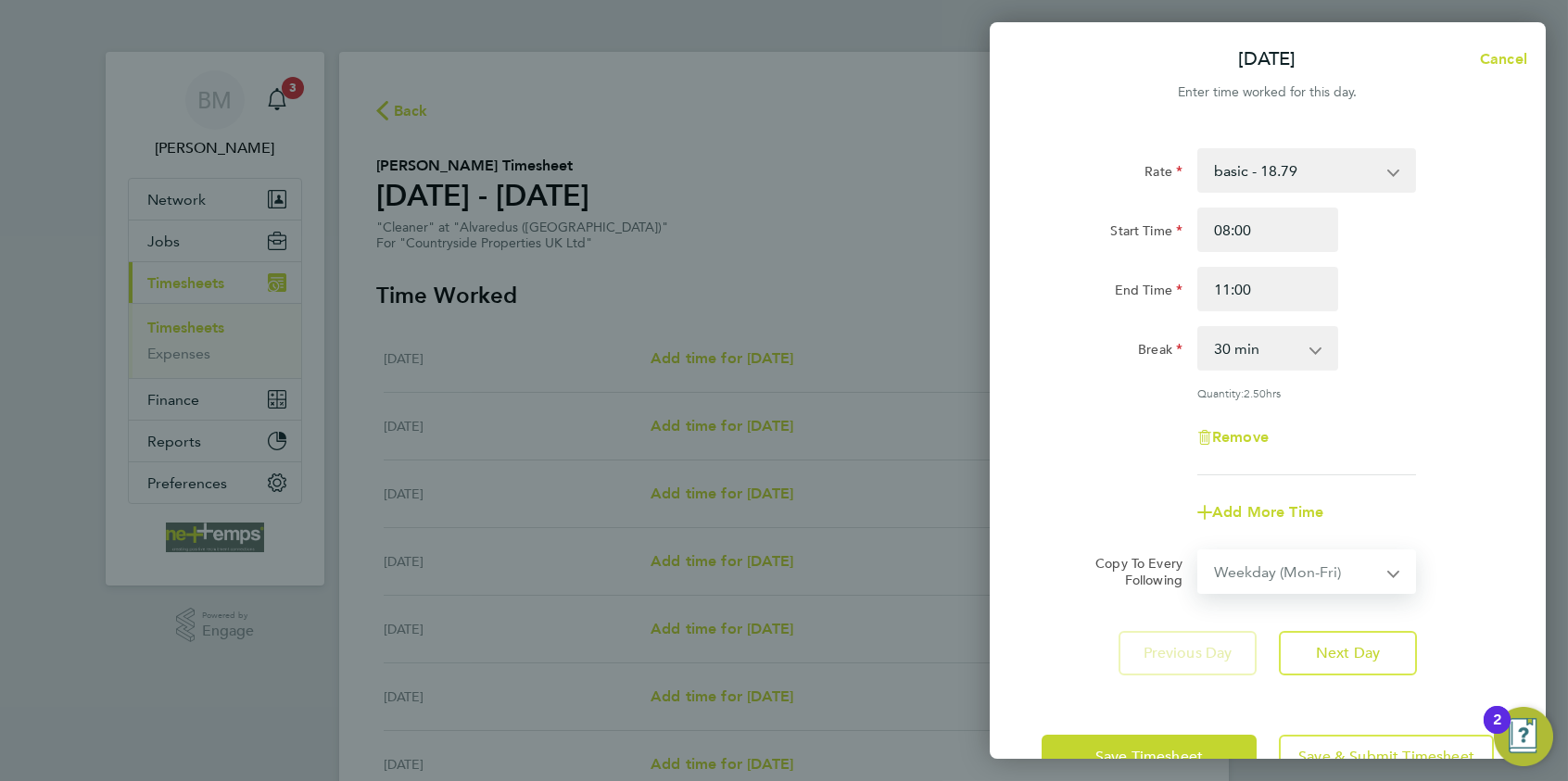
select select "[DATE]"
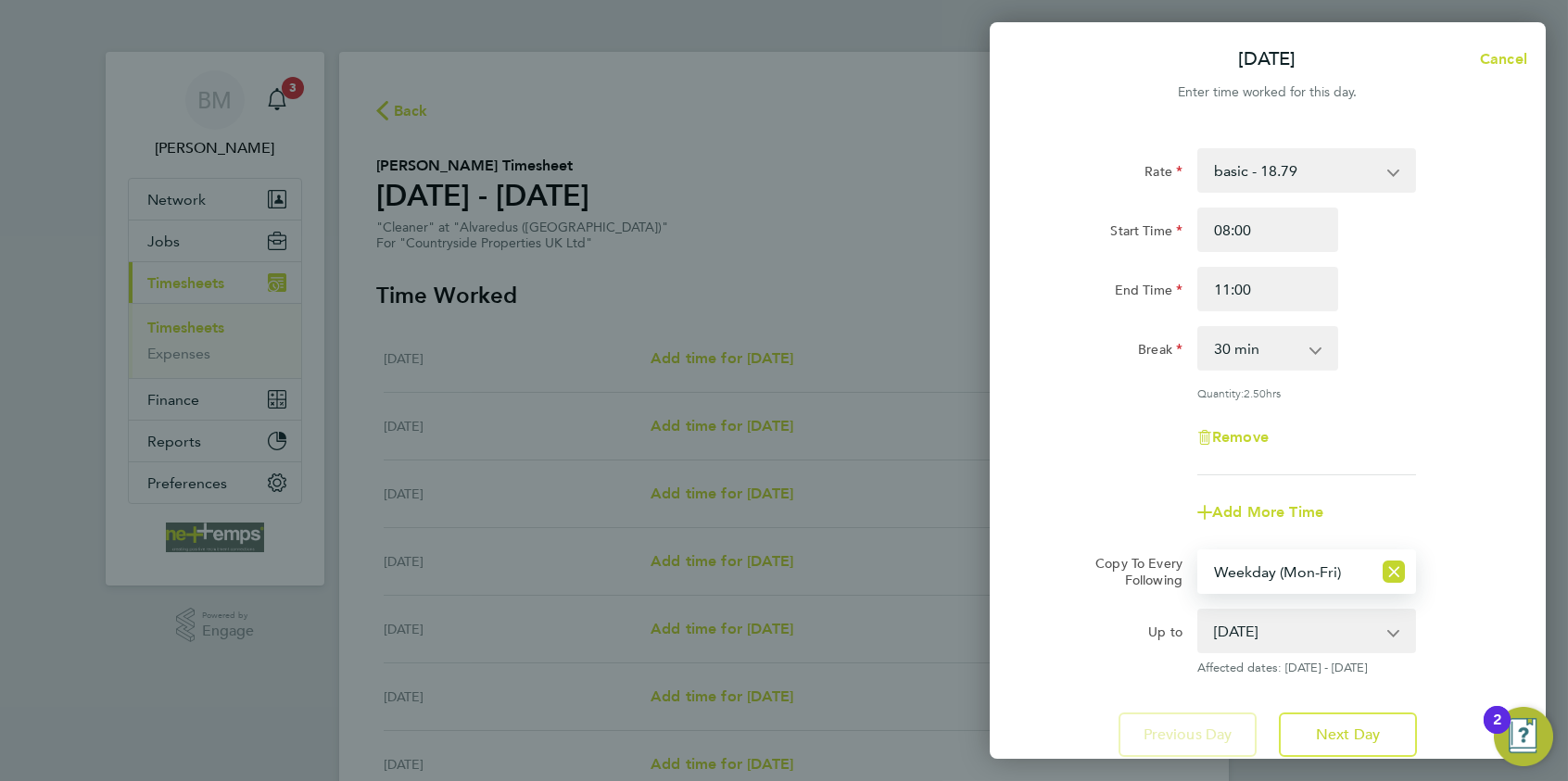
scroll to position [135, 0]
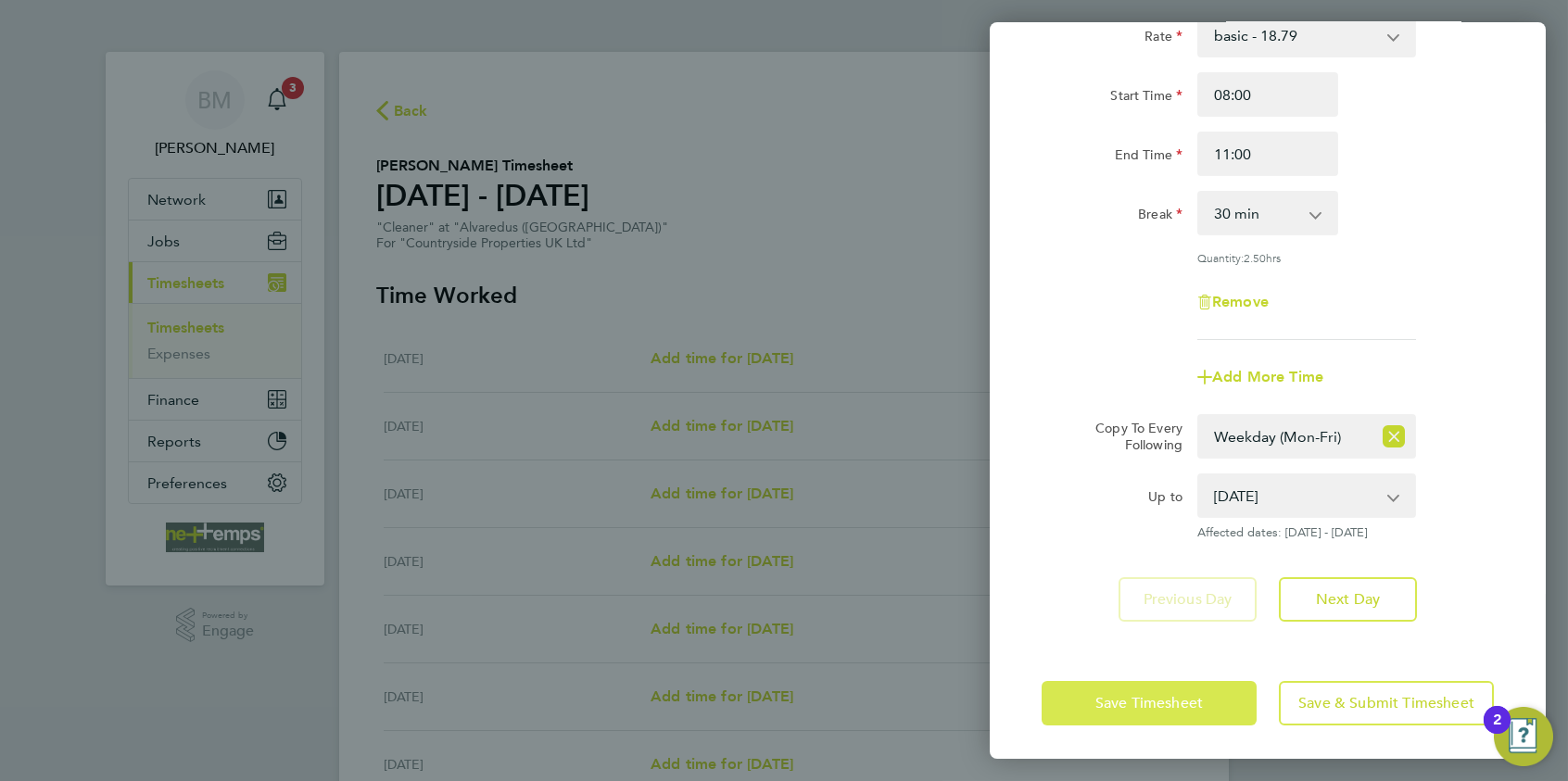
click at [1134, 604] on span "Save Timesheet" at bounding box center [1149, 703] width 108 height 19
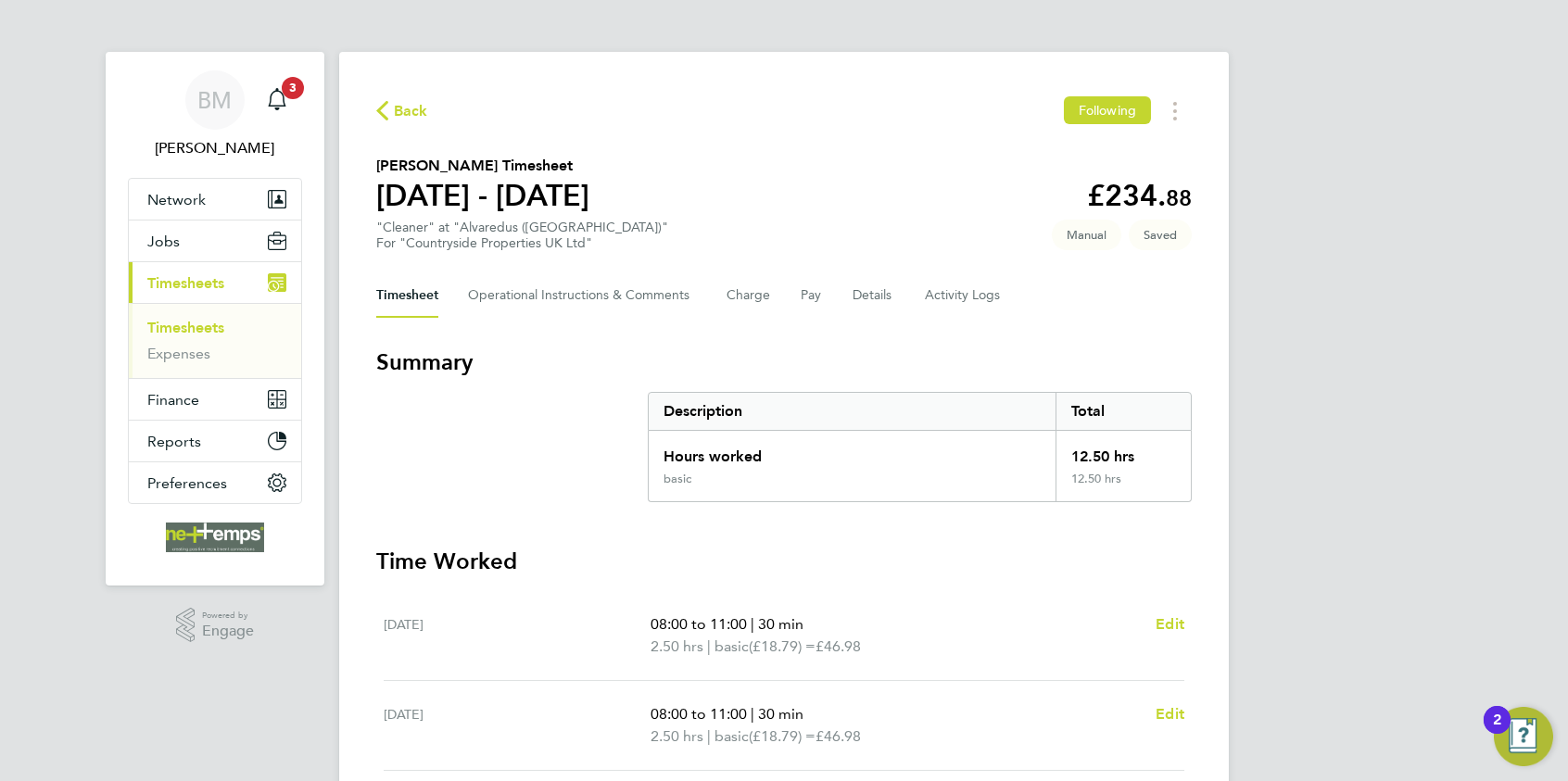
scroll to position [93, 0]
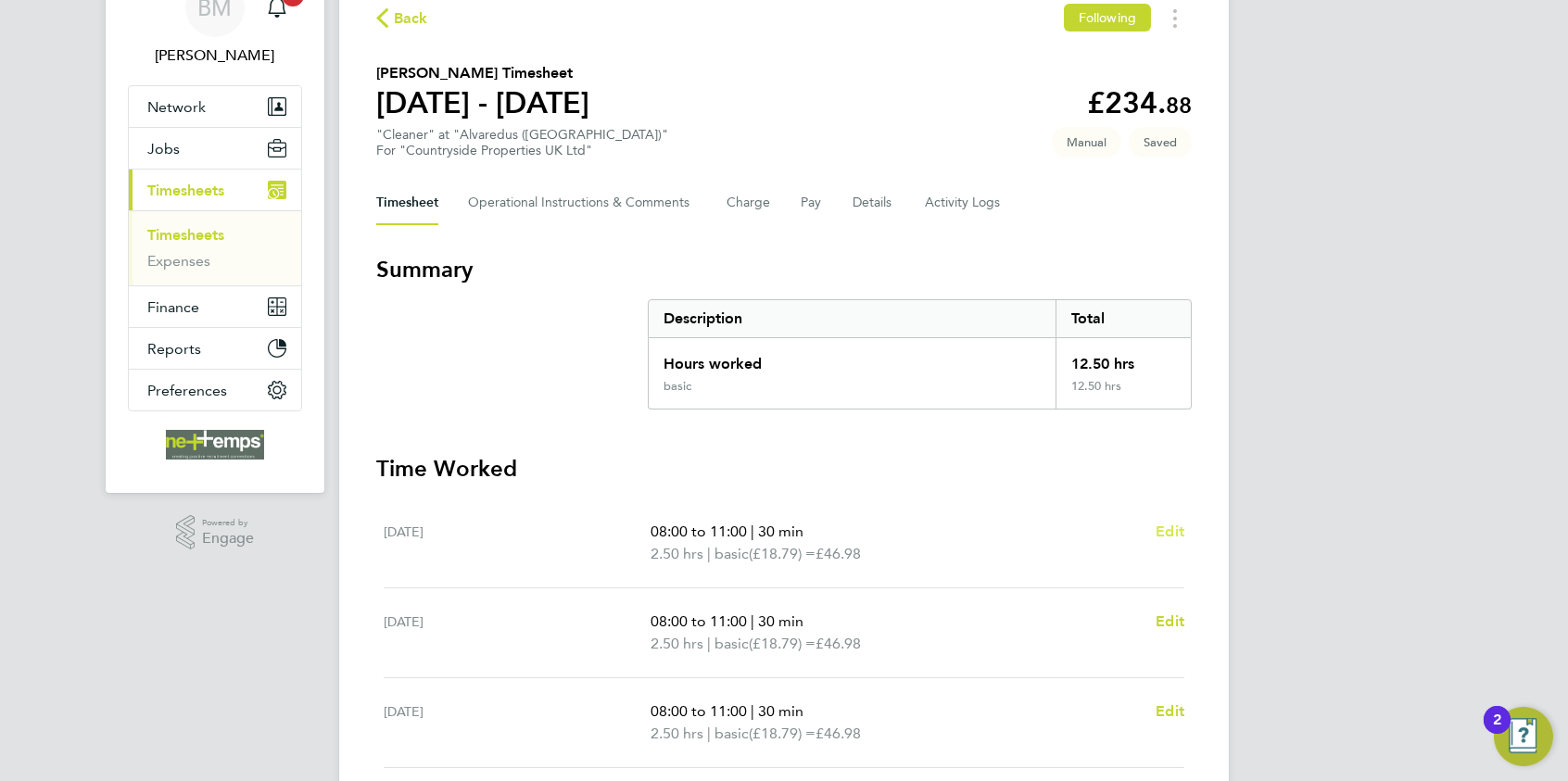
click at [1175, 524] on span "Edit" at bounding box center [1170, 531] width 29 height 18
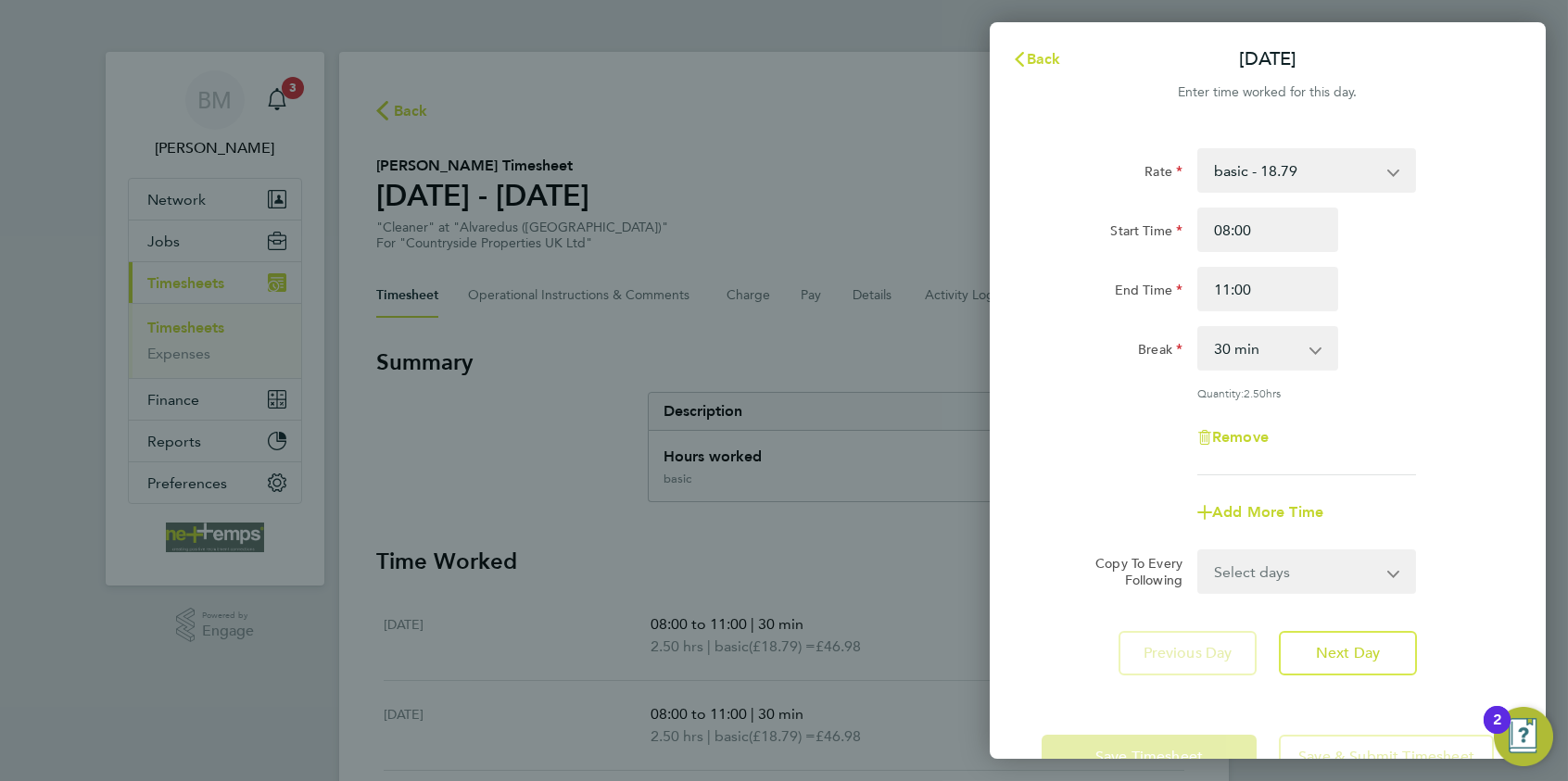
click at [1253, 349] on select "0 min 15 min 30 min 45 min 60 min 75 min 90 min" at bounding box center [1256, 347] width 115 height 40
select select "0"
click at [1199, 328] on select "0 min 15 min 30 min 45 min 60 min 75 min 90 min" at bounding box center [1256, 347] width 115 height 40
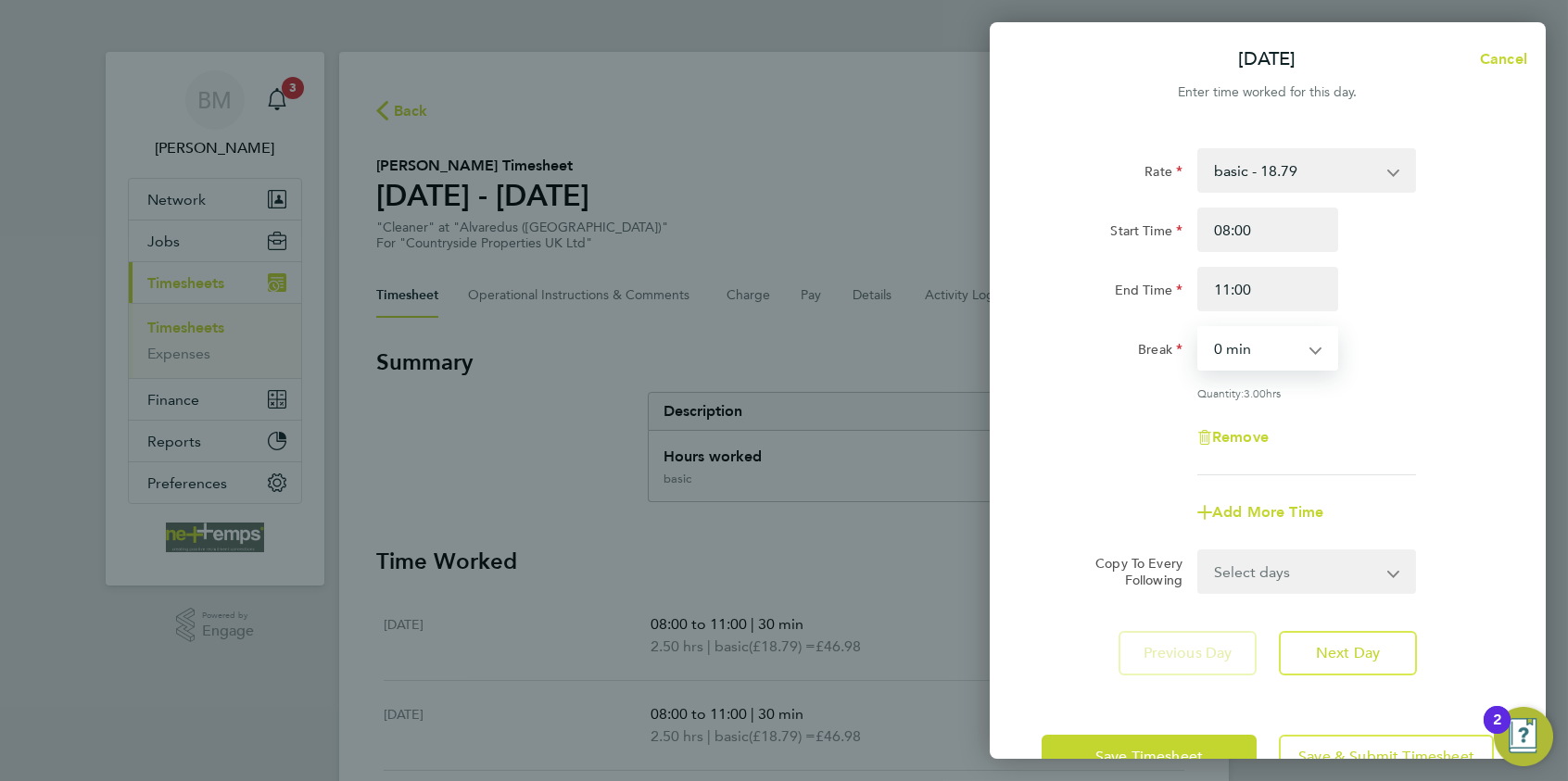
click at [1253, 565] on select "Select days Day Weekday (Mon-Fri) Weekend (Sat-Sun) [DATE] [DATE] [DATE] [DATE]…" at bounding box center [1296, 571] width 194 height 40
select select "WEEKDAY"
click at [1199, 551] on select "Select days Day Weekday (Mon-Fri) Weekend (Sat-Sun) [DATE] [DATE] [DATE] [DATE]…" at bounding box center [1296, 571] width 194 height 40
select select "[DATE]"
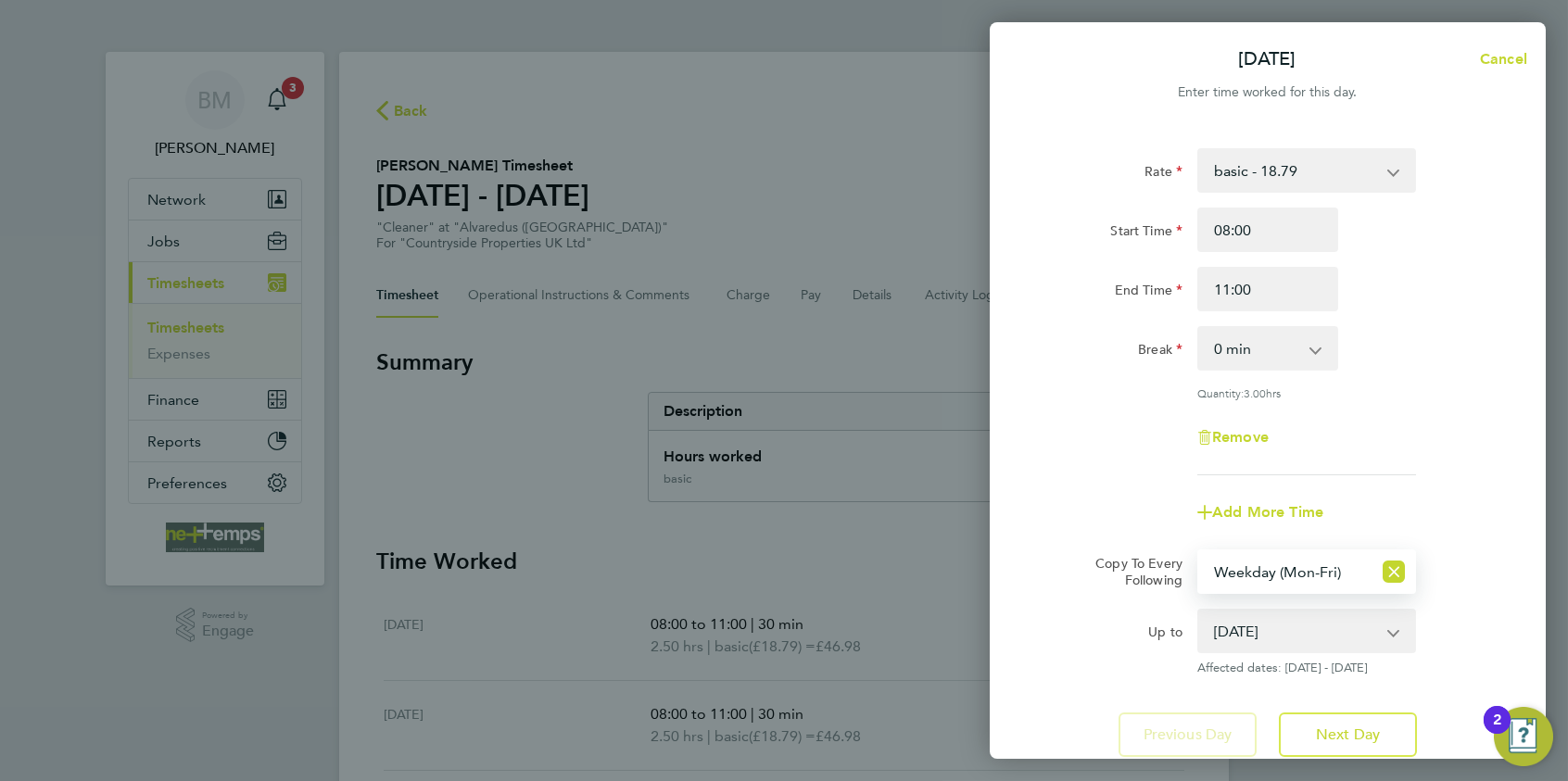
click at [1050, 572] on div "Copy To Every Following Select days Day Weekday (Mon-Fri) Weekend (Sat-Sun) Tue…" at bounding box center [1268, 571] width 468 height 44
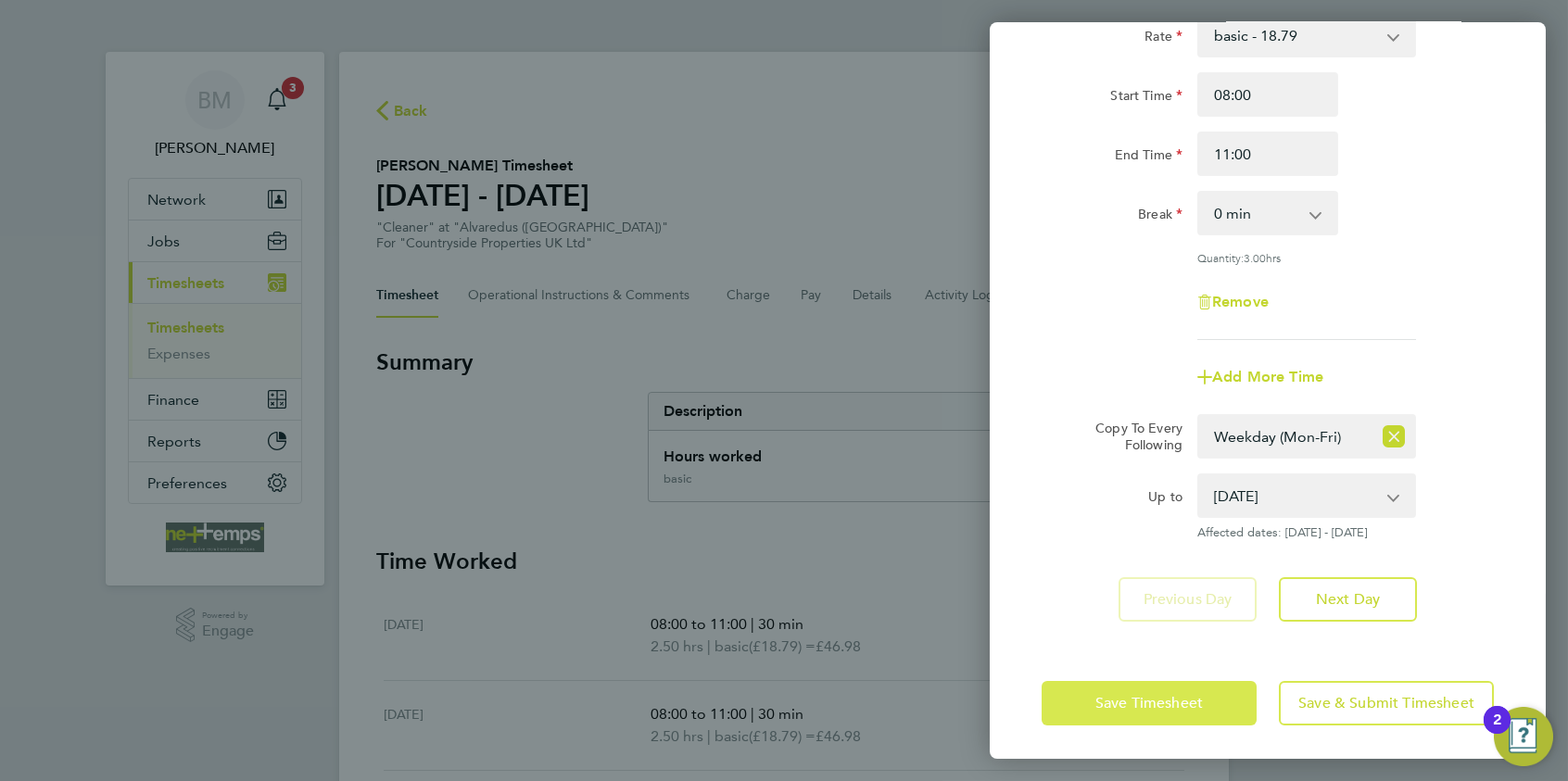
click at [1108, 604] on span "Save Timesheet" at bounding box center [1149, 703] width 108 height 19
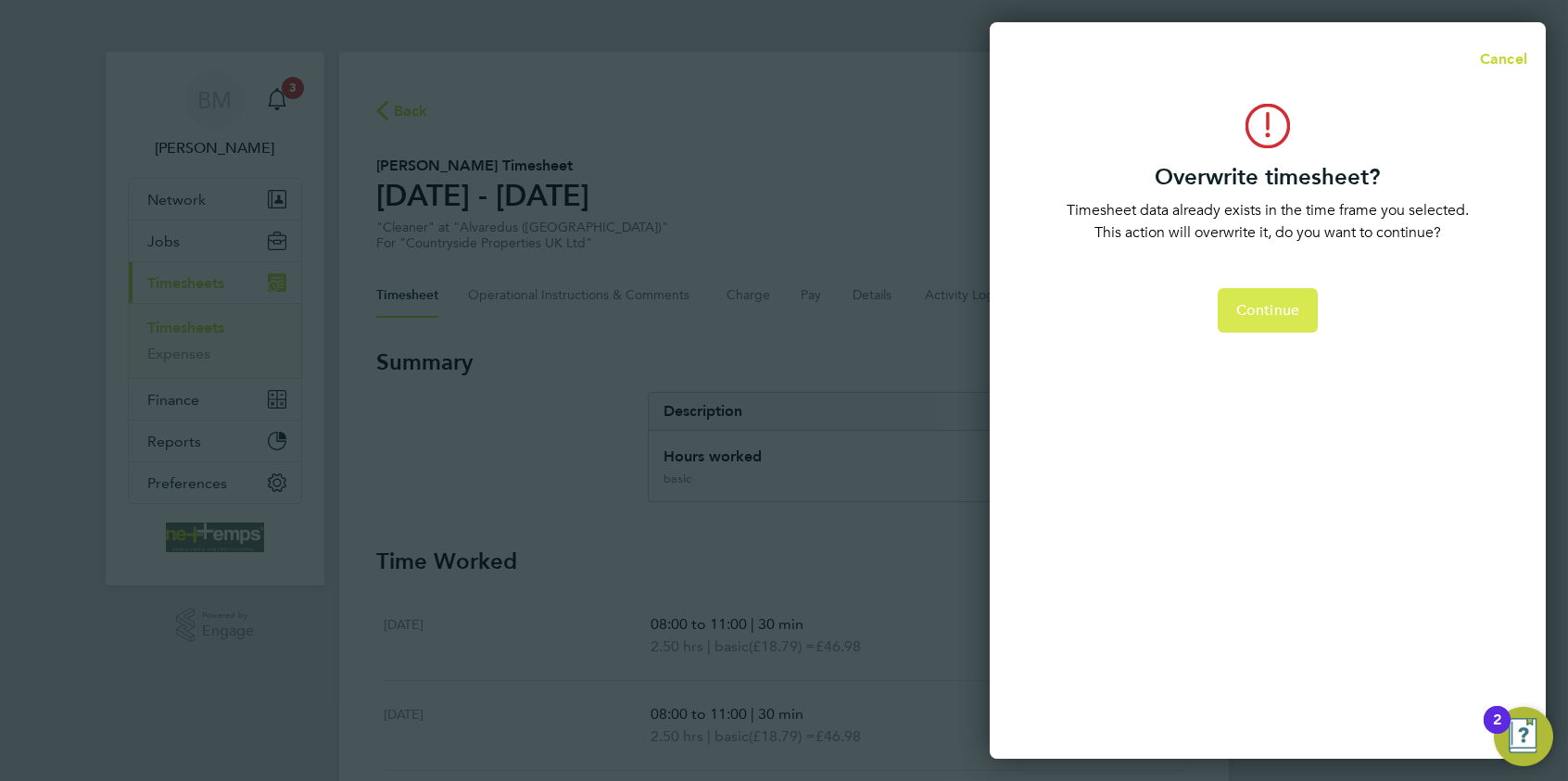
click at [1253, 327] on button "Continue" at bounding box center [1268, 310] width 100 height 44
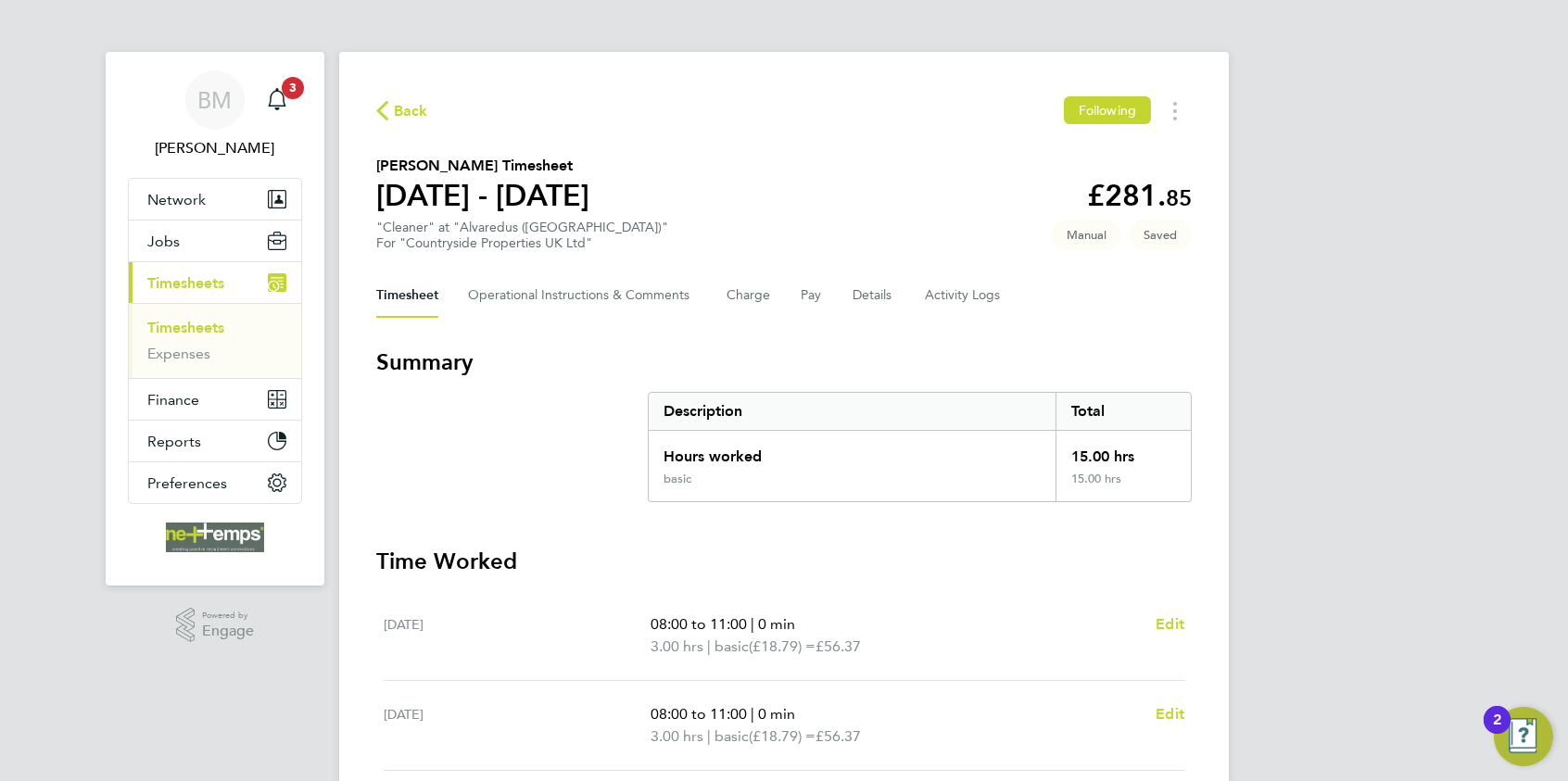
click at [849, 298] on div "Timesheet Operational Instructions & Comments Charge Pay Details Activity Logs" at bounding box center [784, 295] width 816 height 44
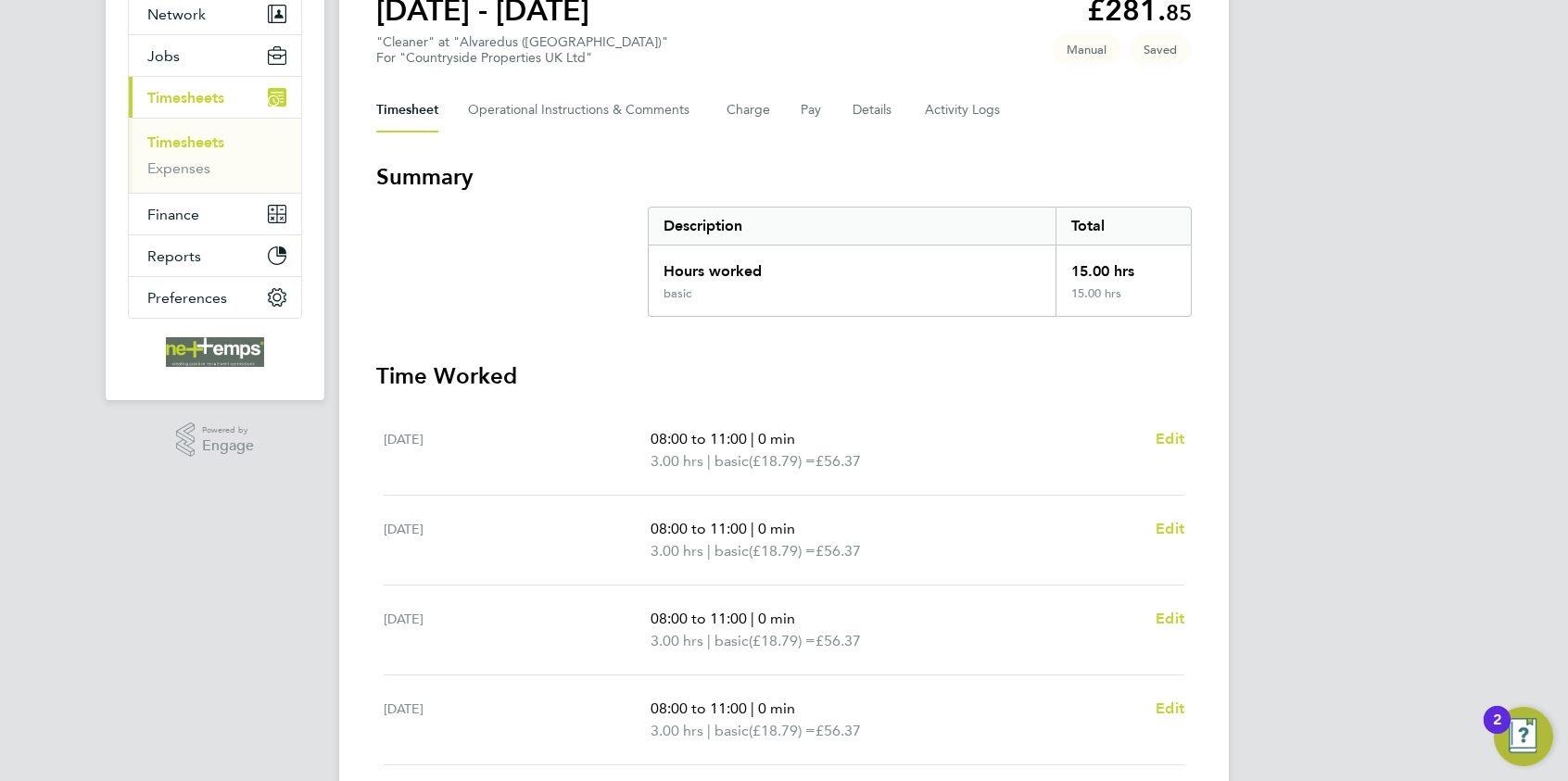
scroll to position [555, 0]
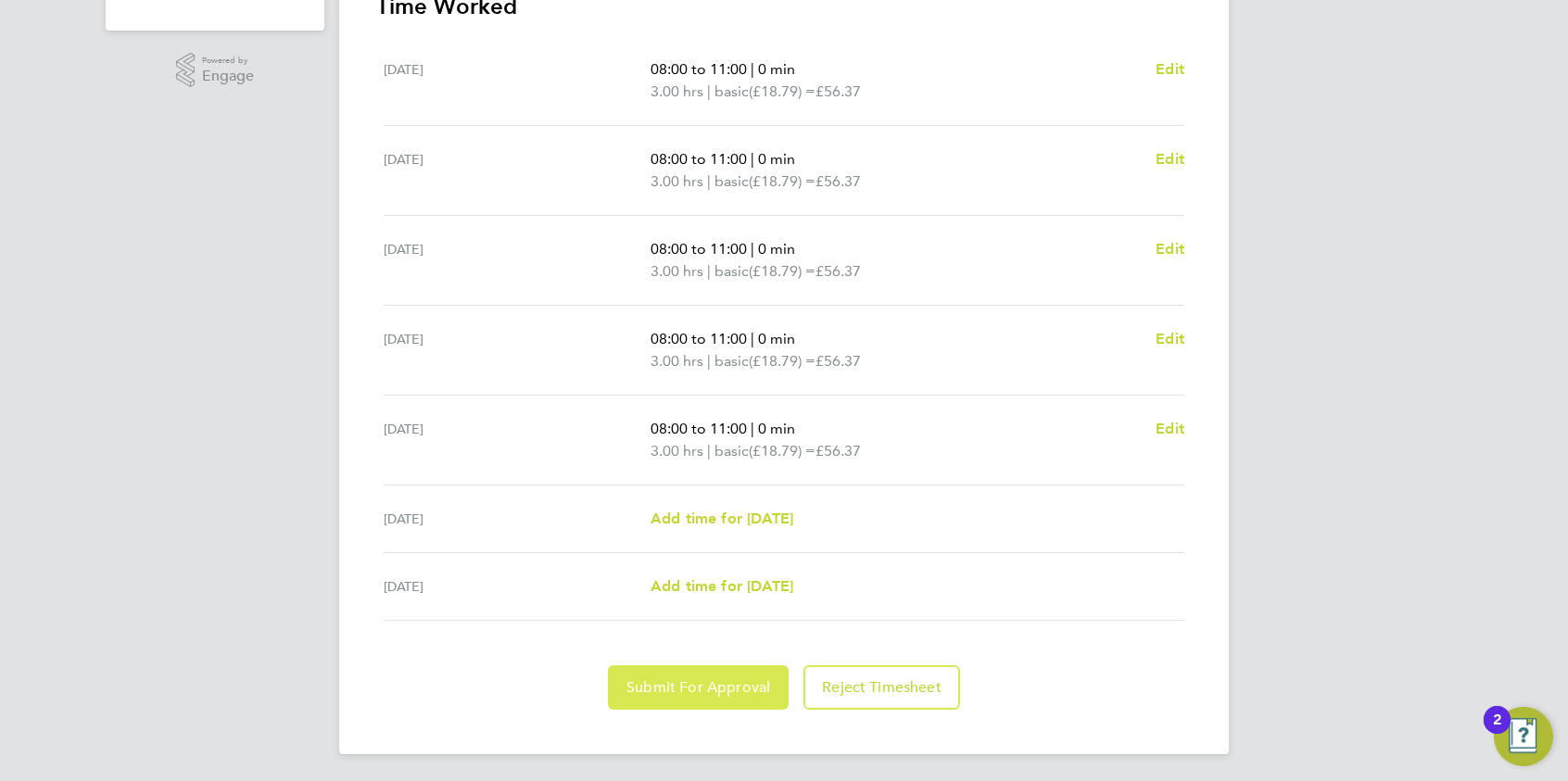
click at [666, 604] on span "Submit For Approval" at bounding box center [698, 688] width 144 height 19
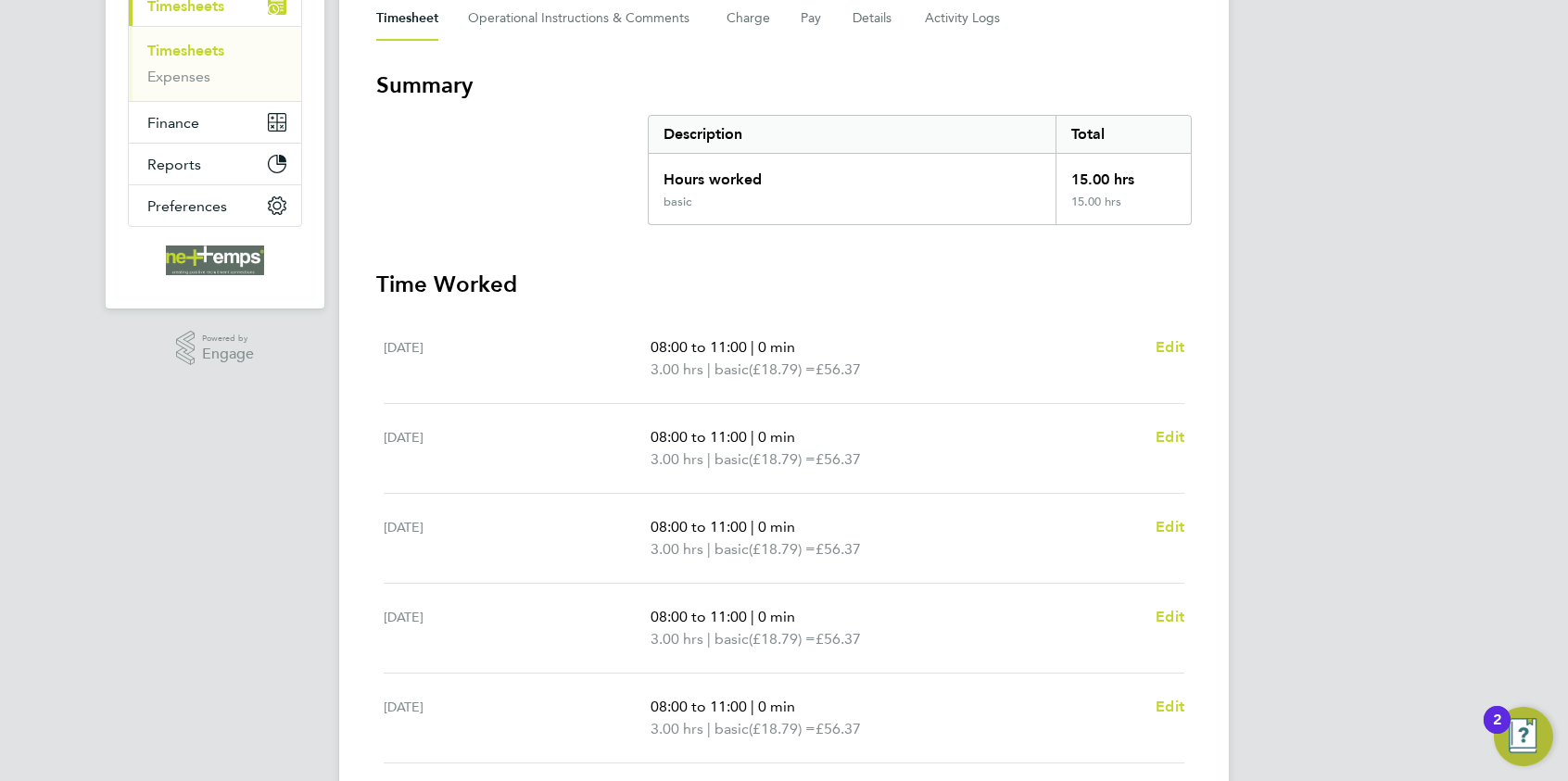
scroll to position [184, 0]
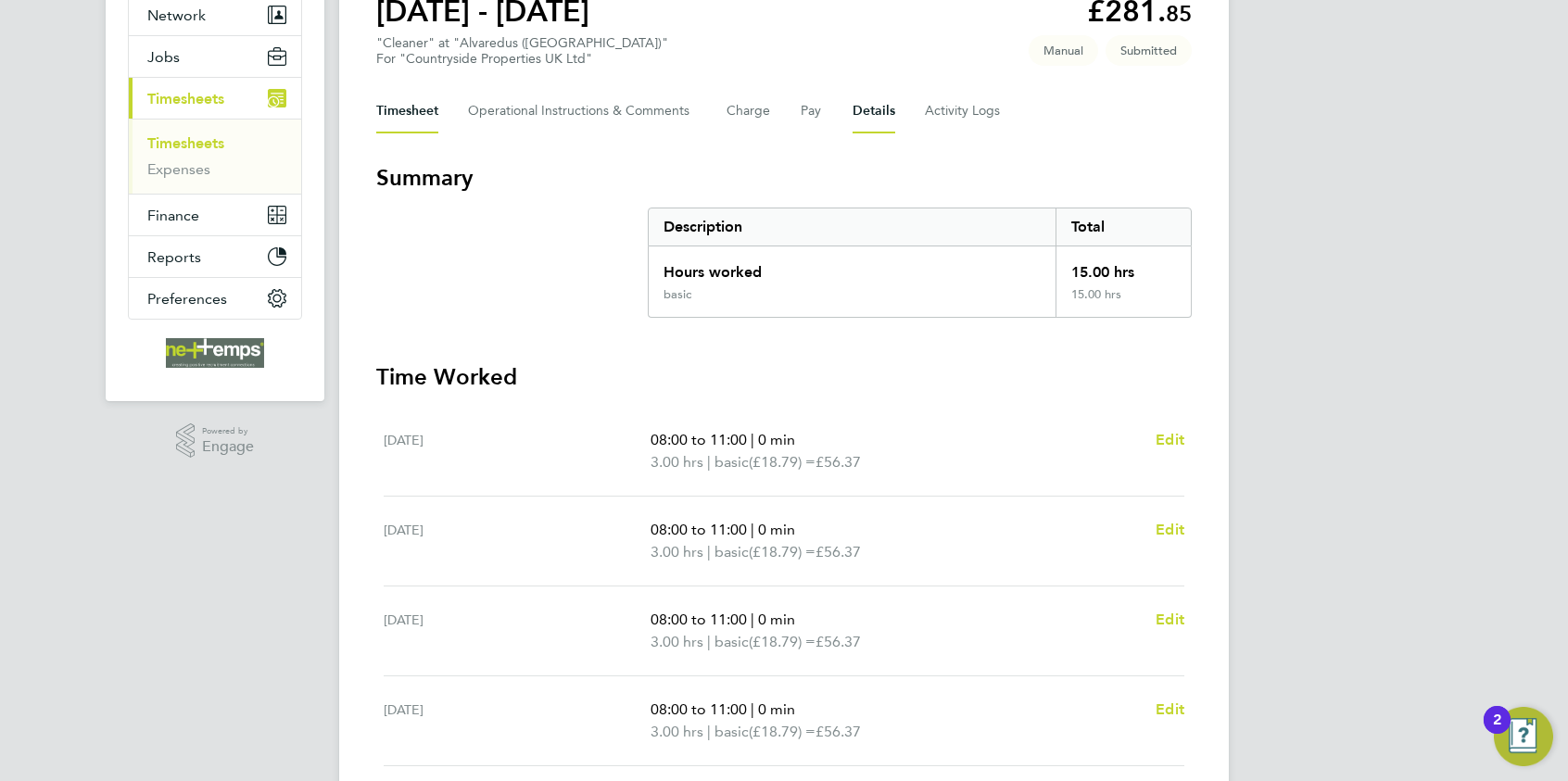
click at [863, 102] on button "Details" at bounding box center [873, 111] width 42 height 44
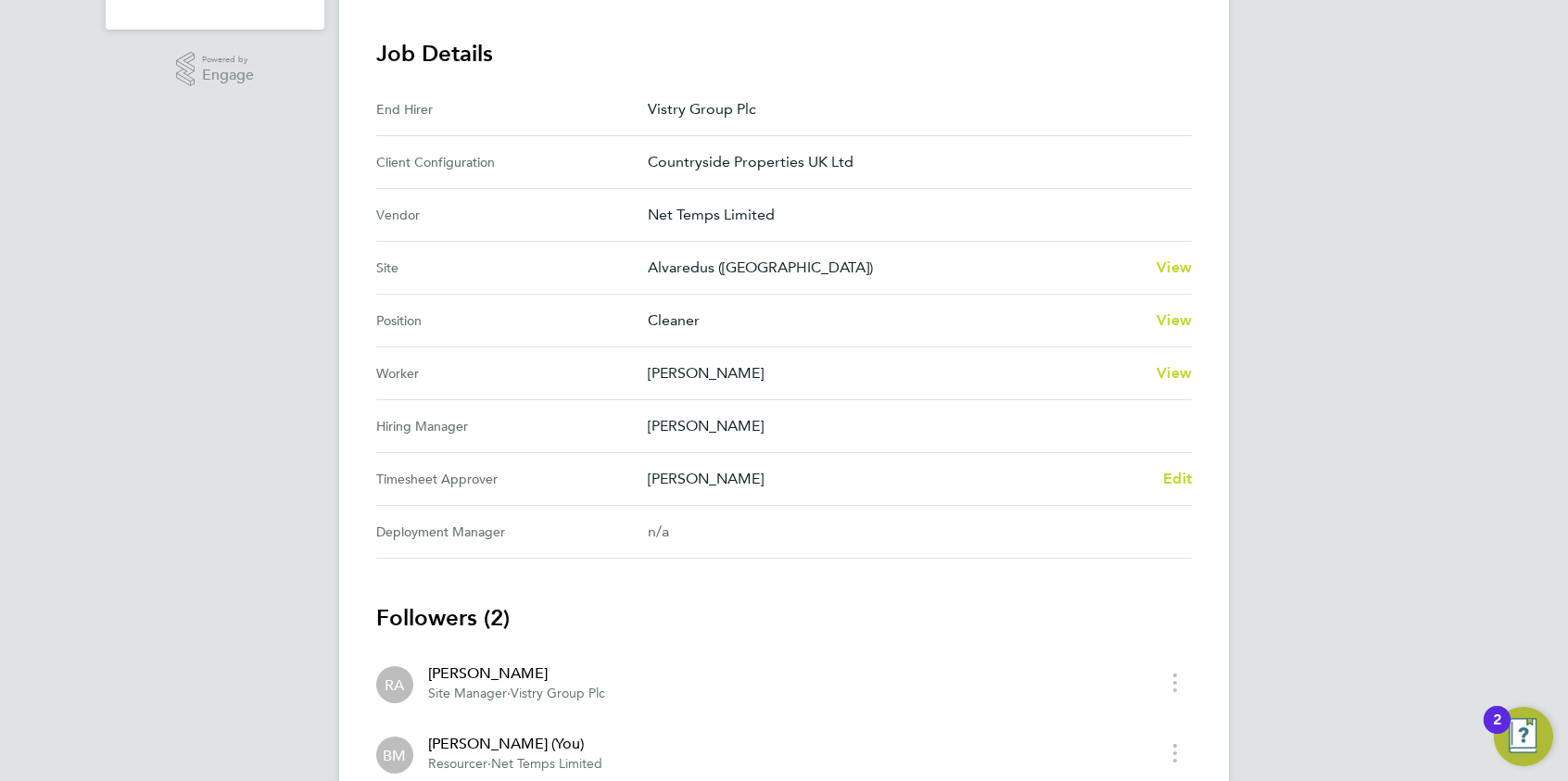
scroll to position [185, 0]
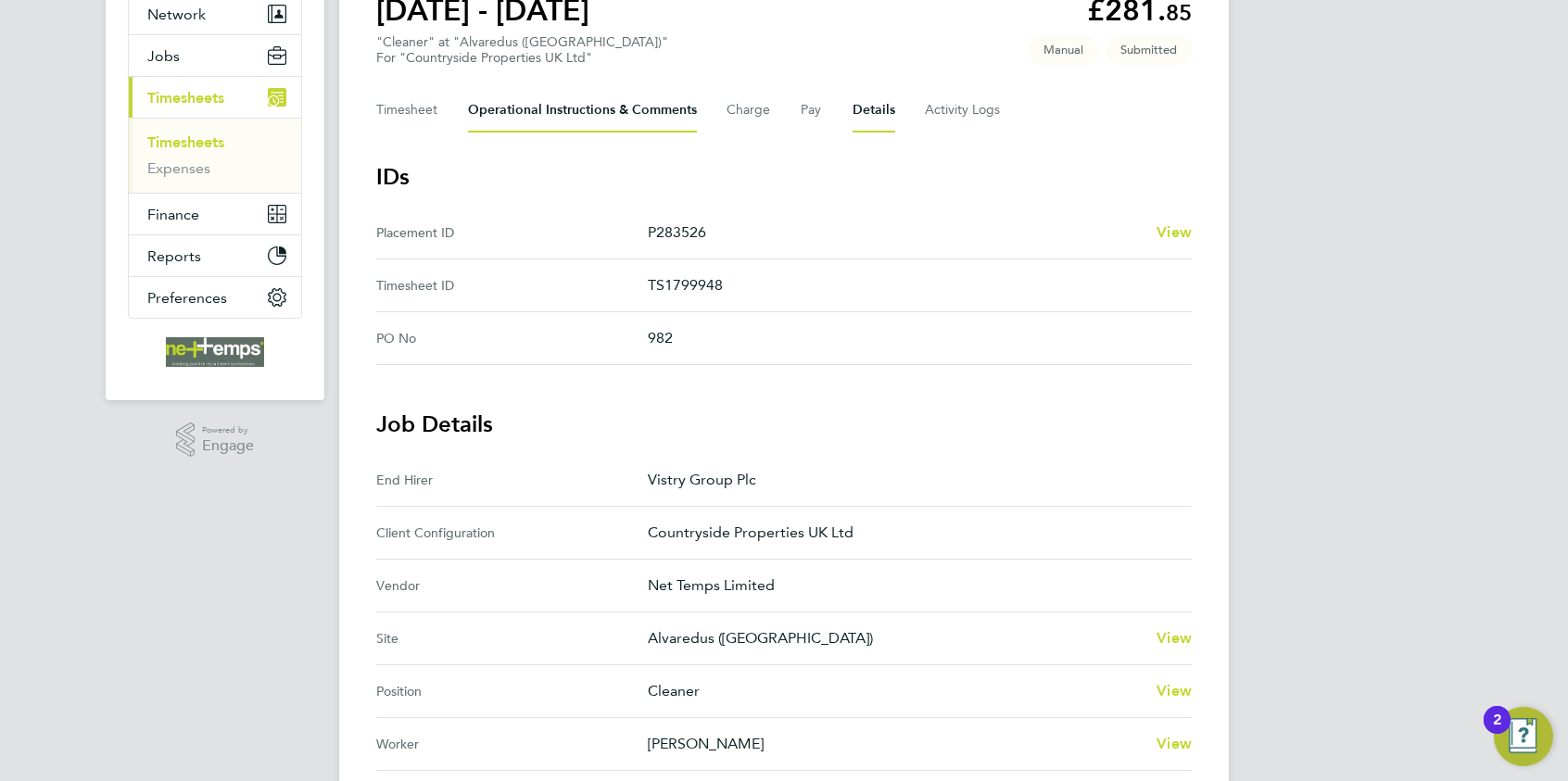
click at [546, 116] on Comments-tab "Operational Instructions & Comments" at bounding box center [583, 110] width 229 height 44
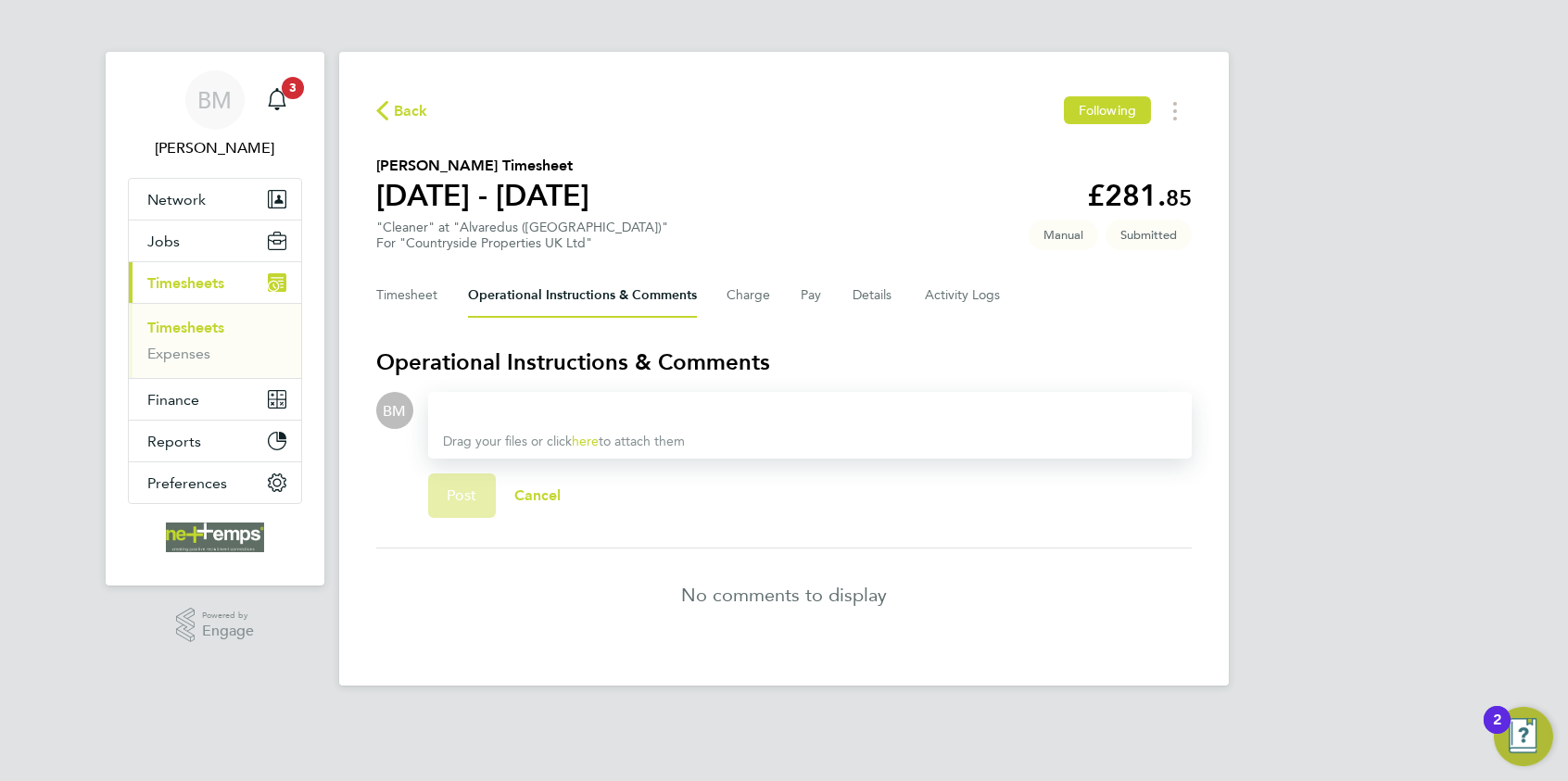
click at [584, 403] on div at bounding box center [810, 411] width 734 height 23
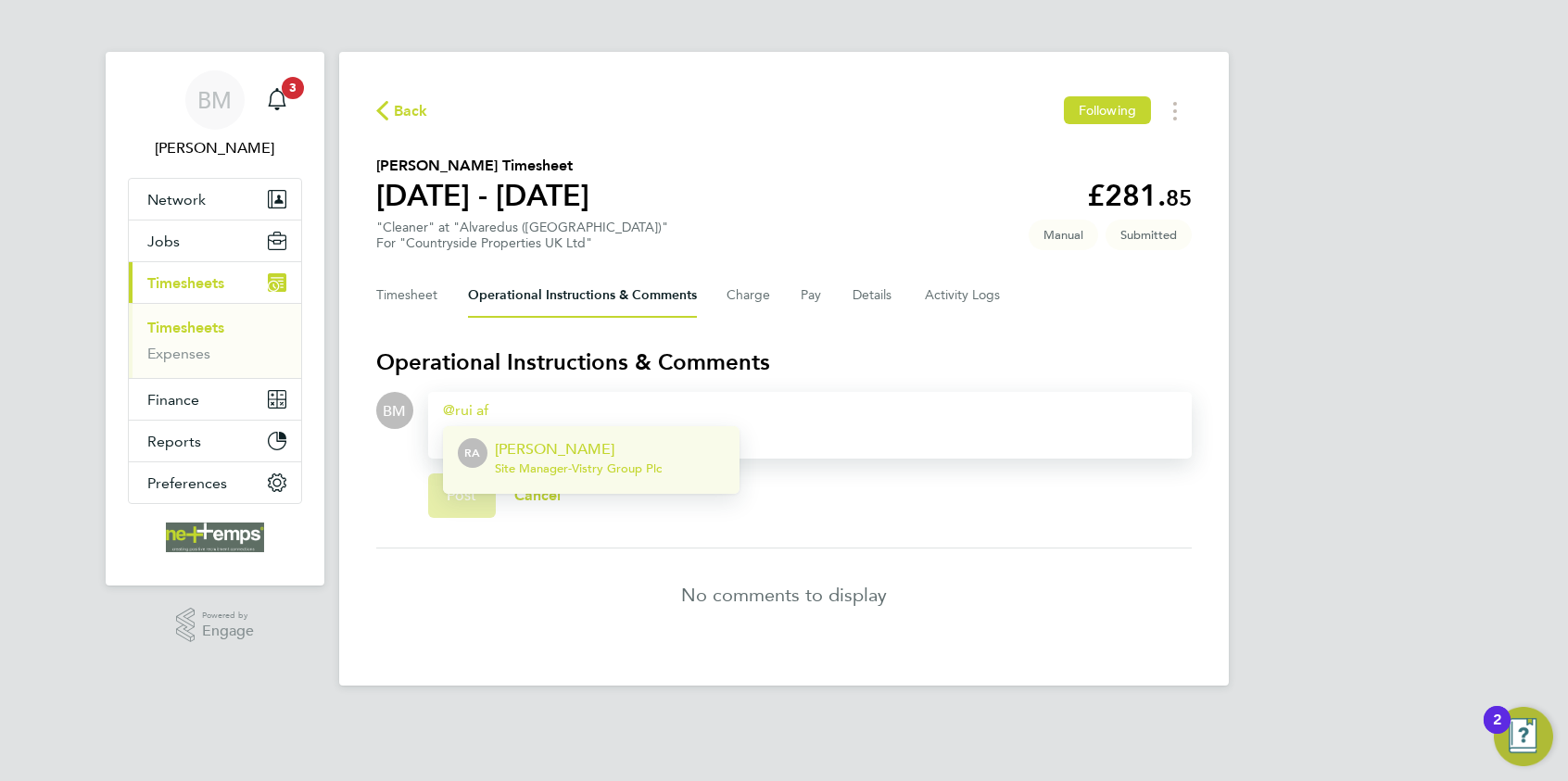
click at [602, 475] on div "Rui Afonso Site Manager - Vistry Group Plc" at bounding box center [578, 460] width 167 height 44
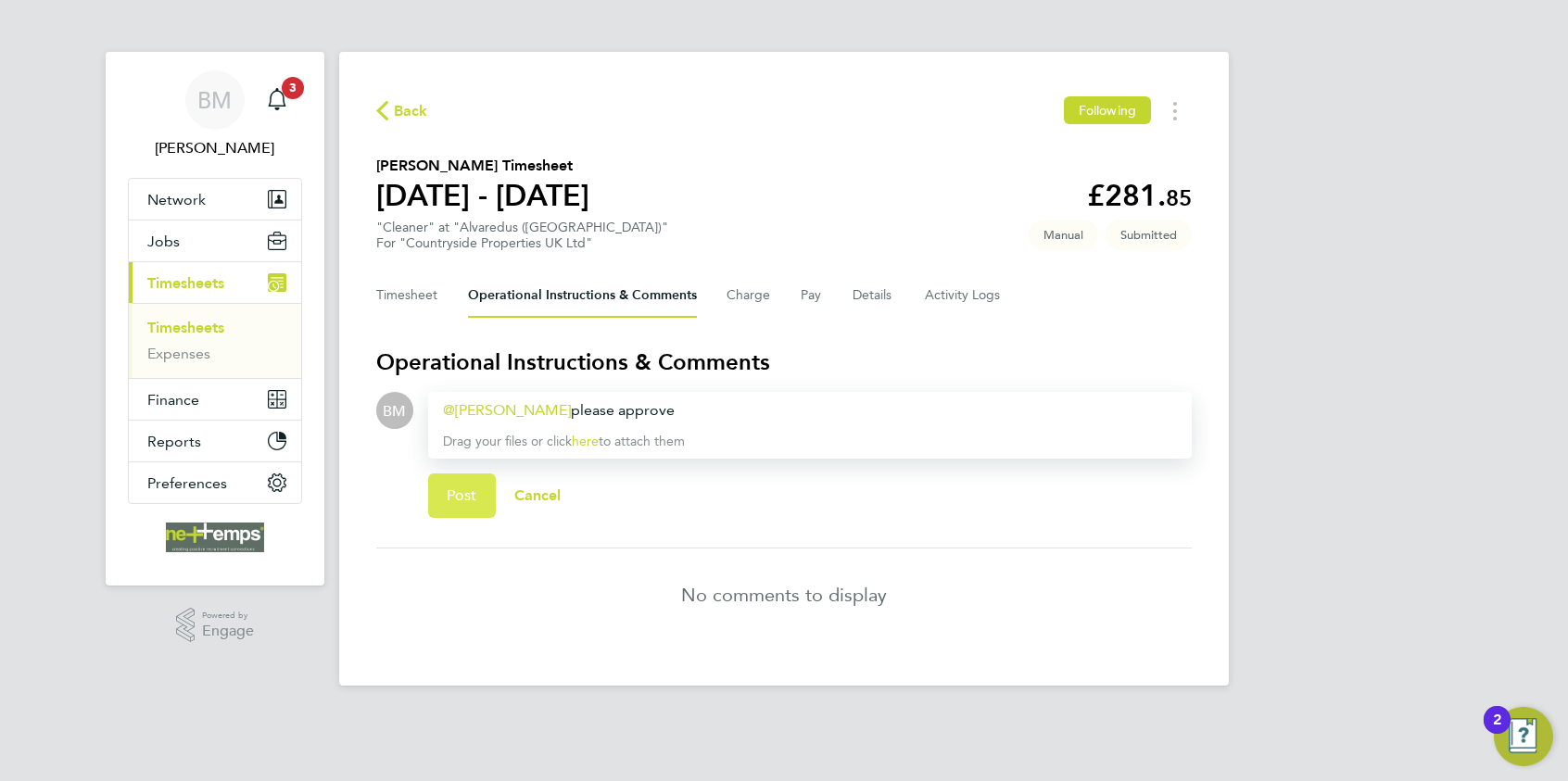
click at [454, 505] on button "Post" at bounding box center [462, 495] width 68 height 44
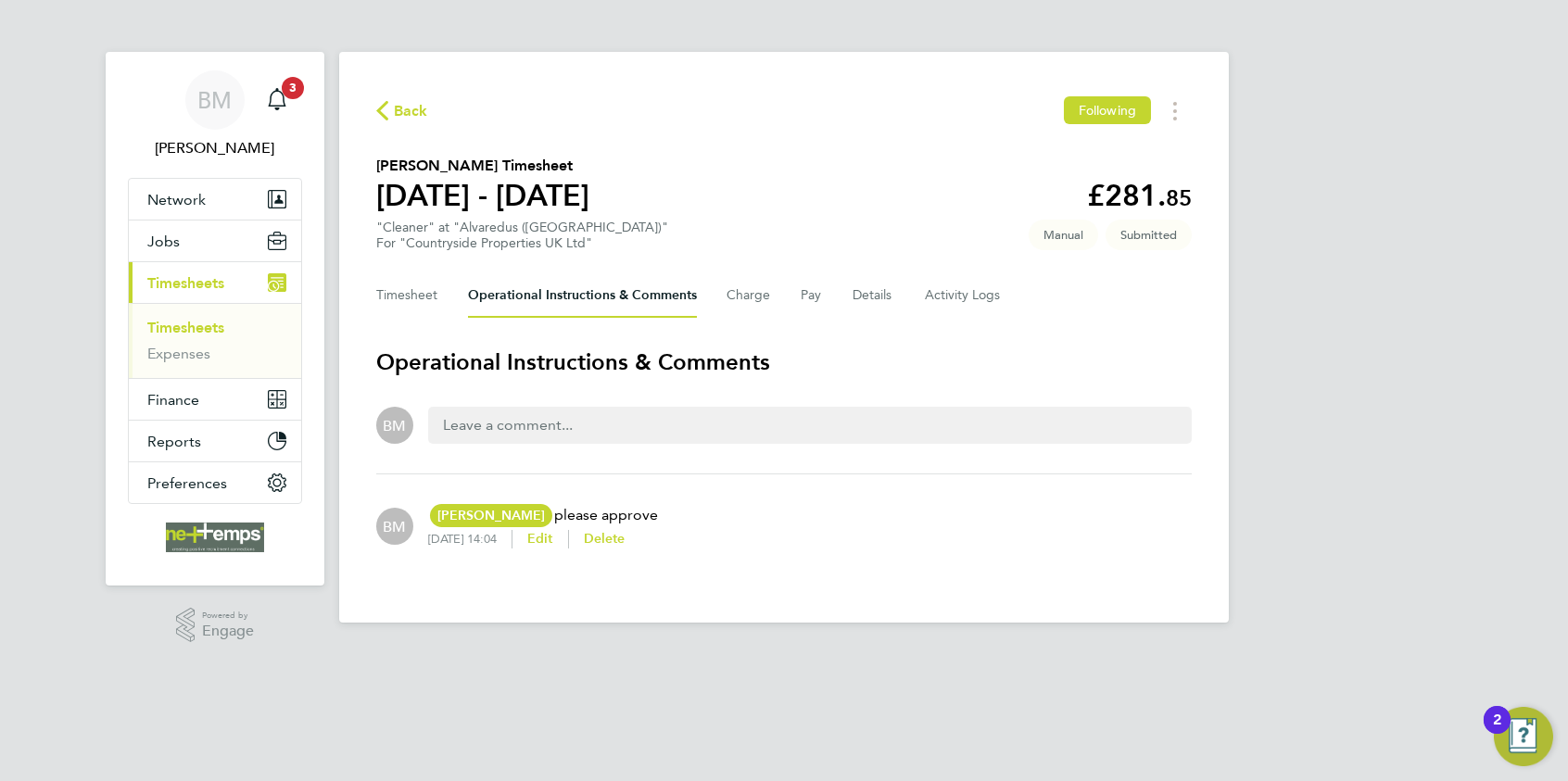
click at [387, 111] on span "Back" at bounding box center [402, 110] width 52 height 18
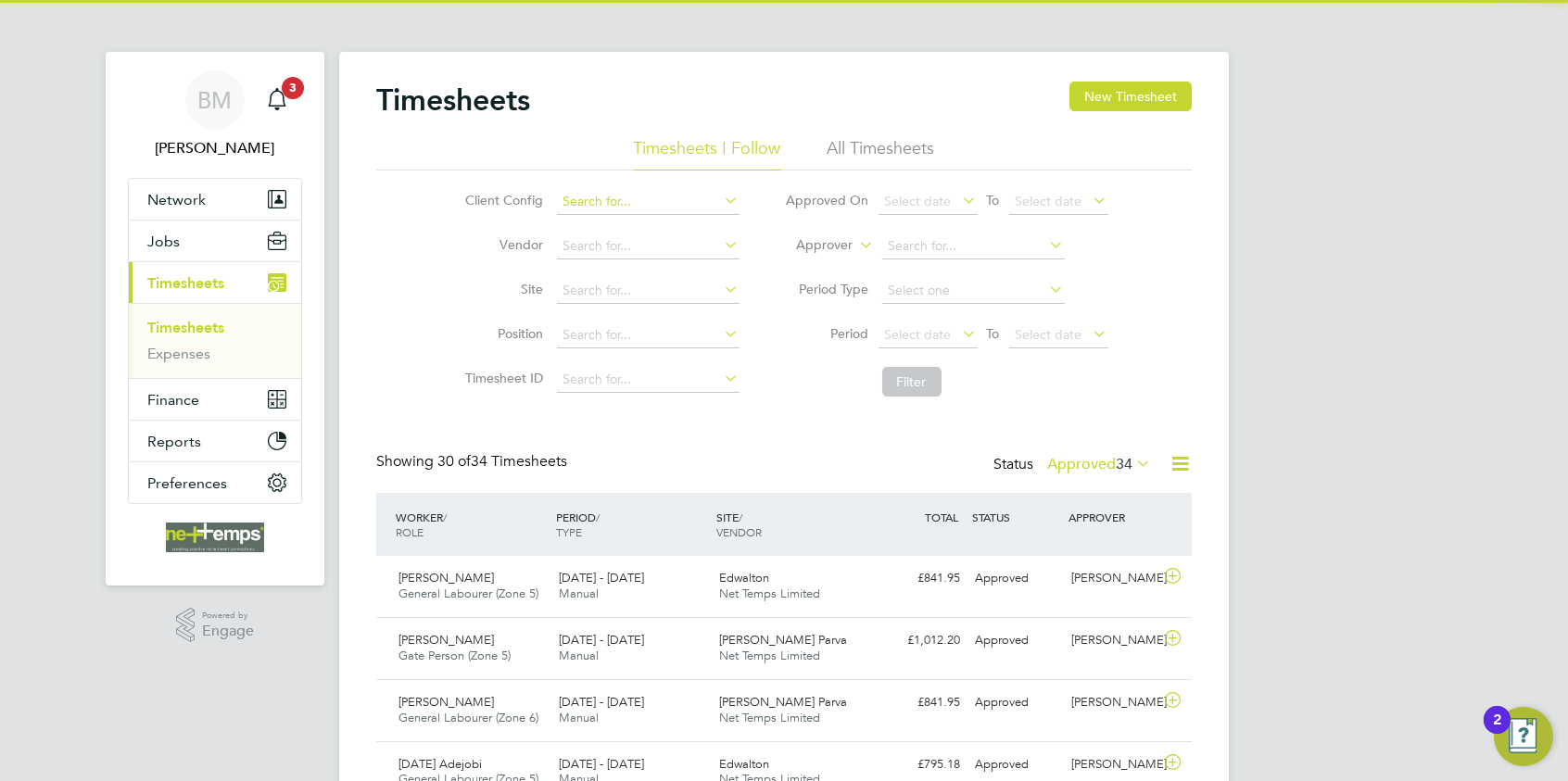
scroll to position [47, 161]
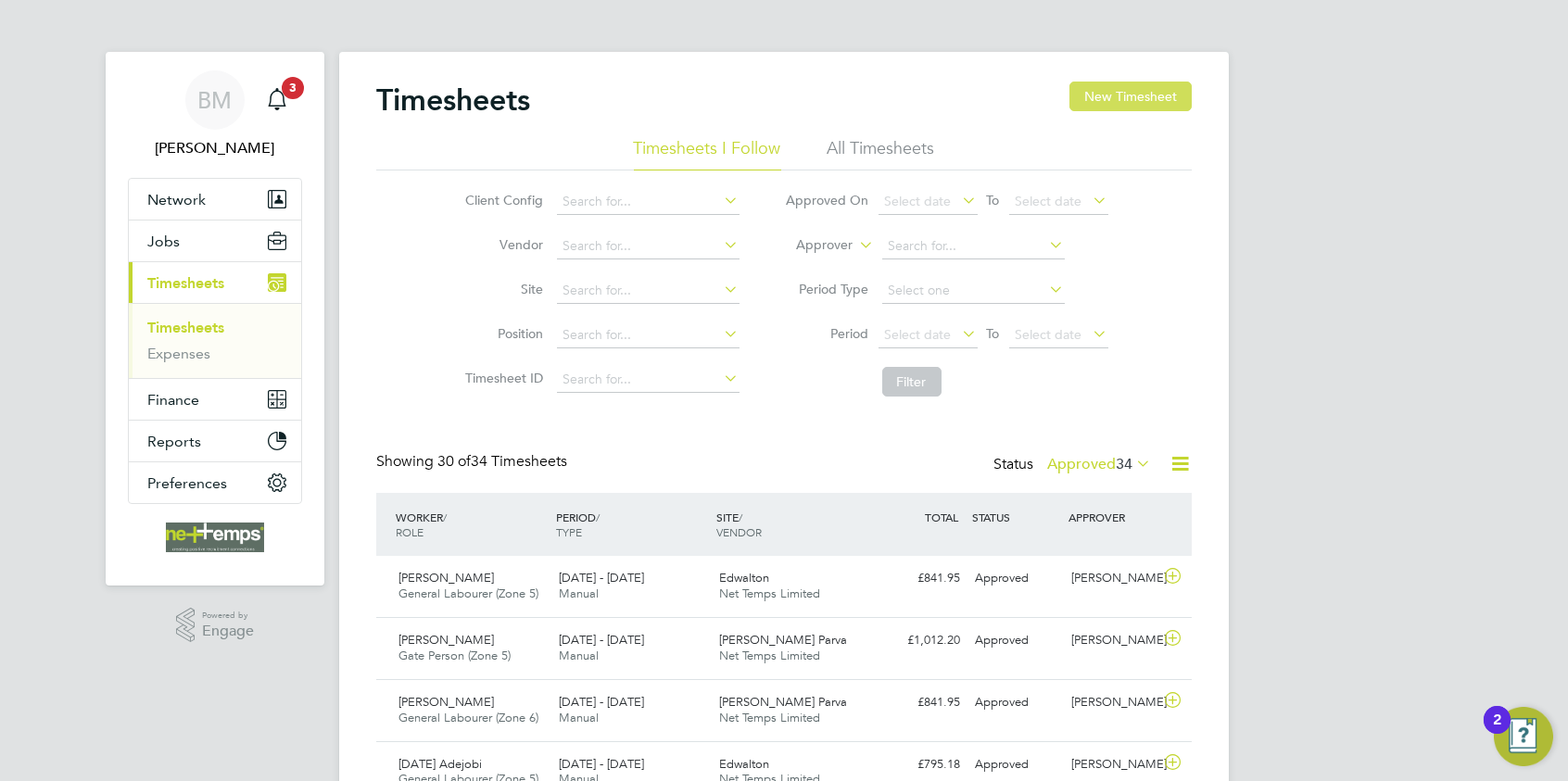
click at [1157, 89] on button "New Timesheet" at bounding box center [1130, 97] width 122 height 30
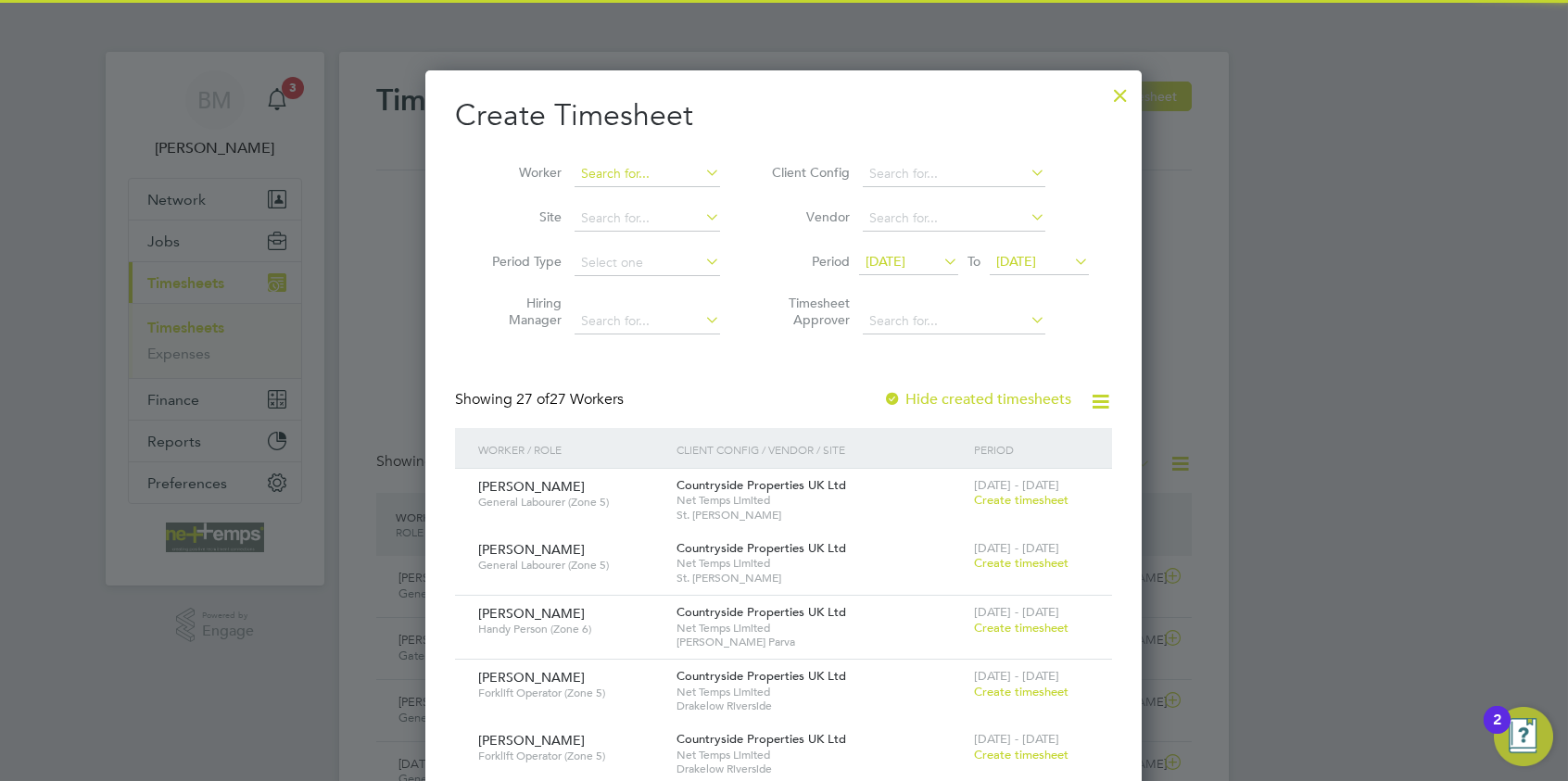
click at [609, 162] on input at bounding box center [647, 175] width 146 height 26
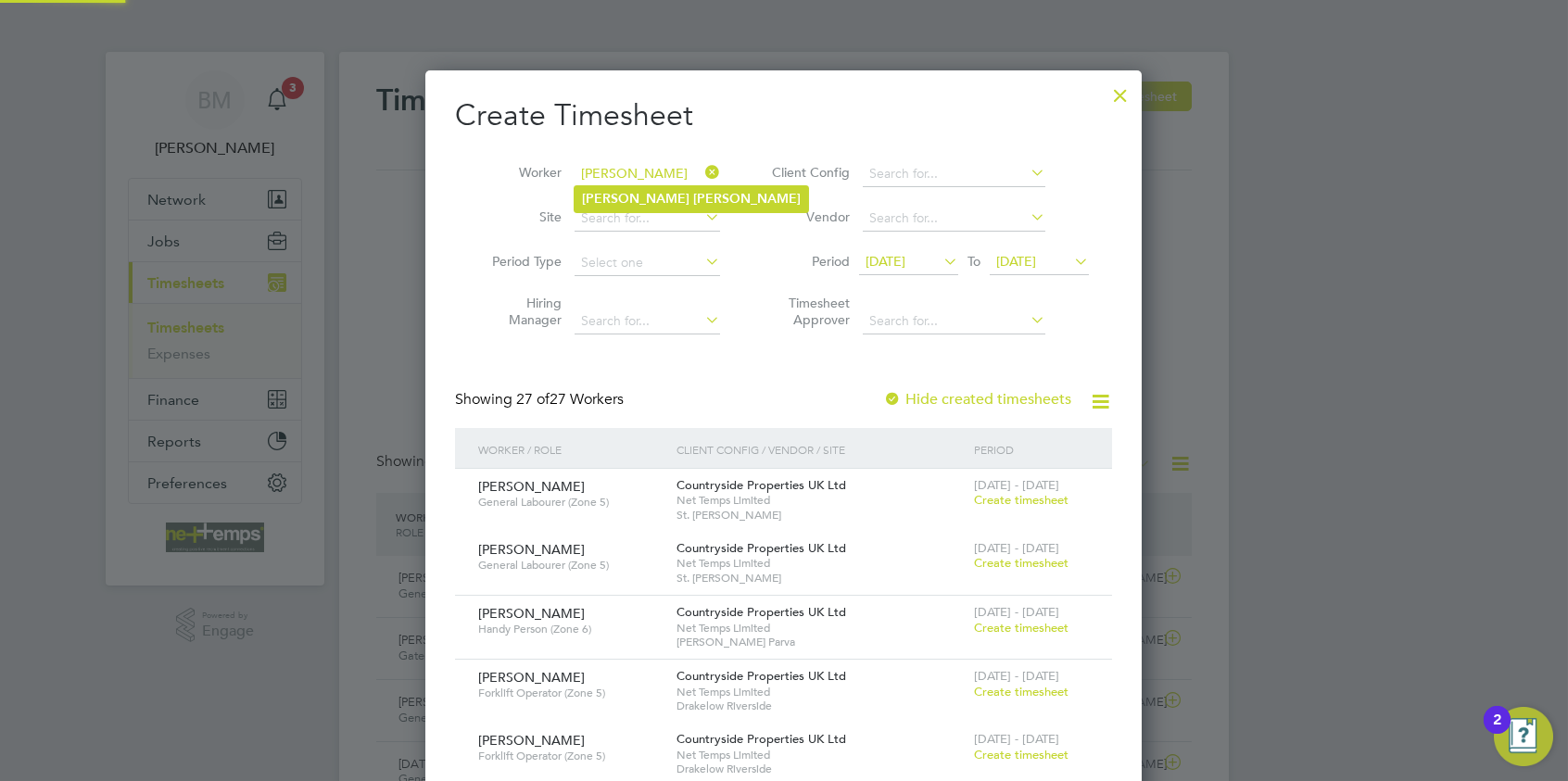
click at [652, 194] on li "Ian Wilson" at bounding box center [691, 198] width 234 height 25
type input "Ian Wilson"
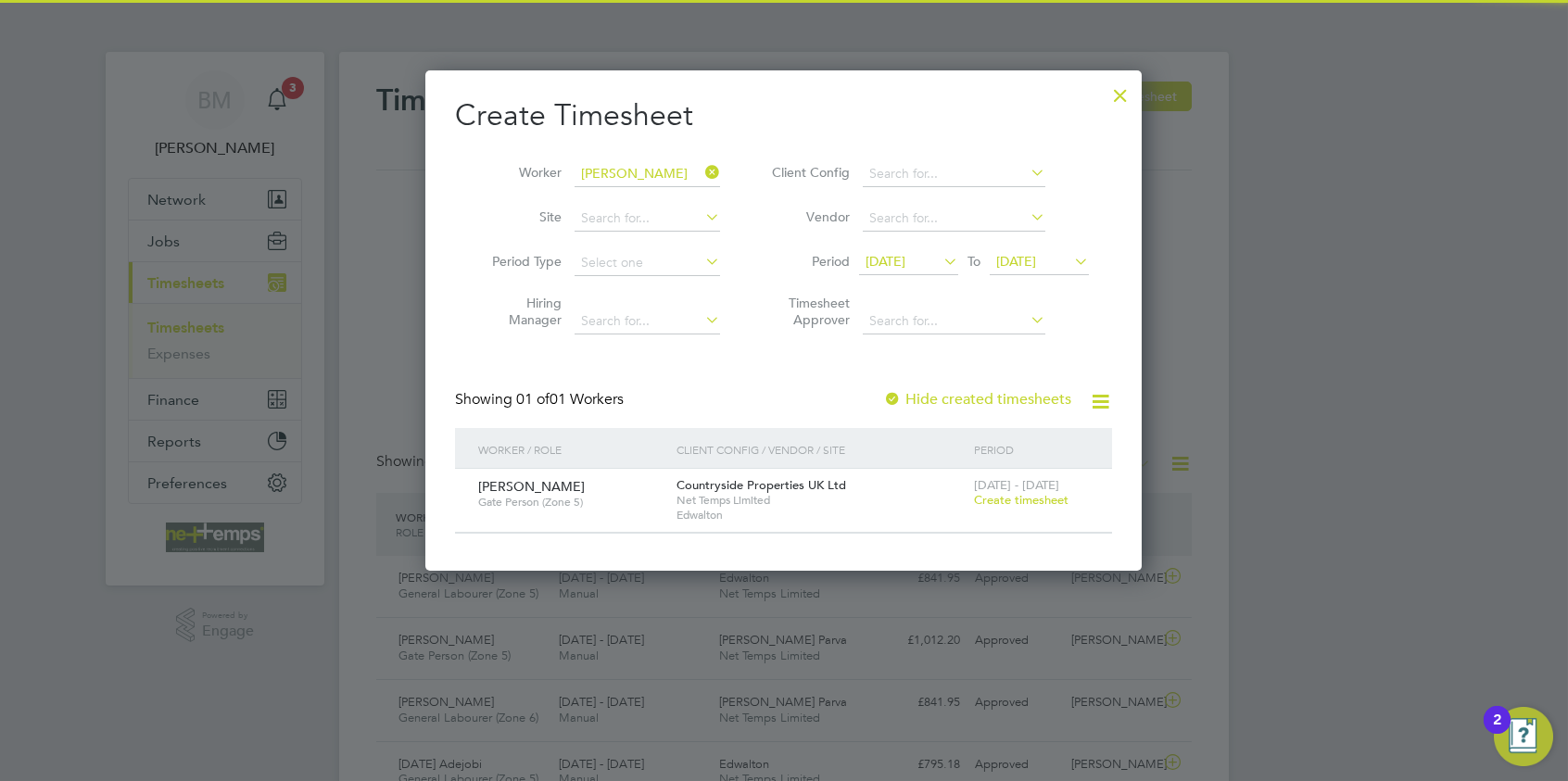
click at [1022, 491] on div "4 - 10 Aug 2025 Create timesheet" at bounding box center [1032, 494] width 124 height 50
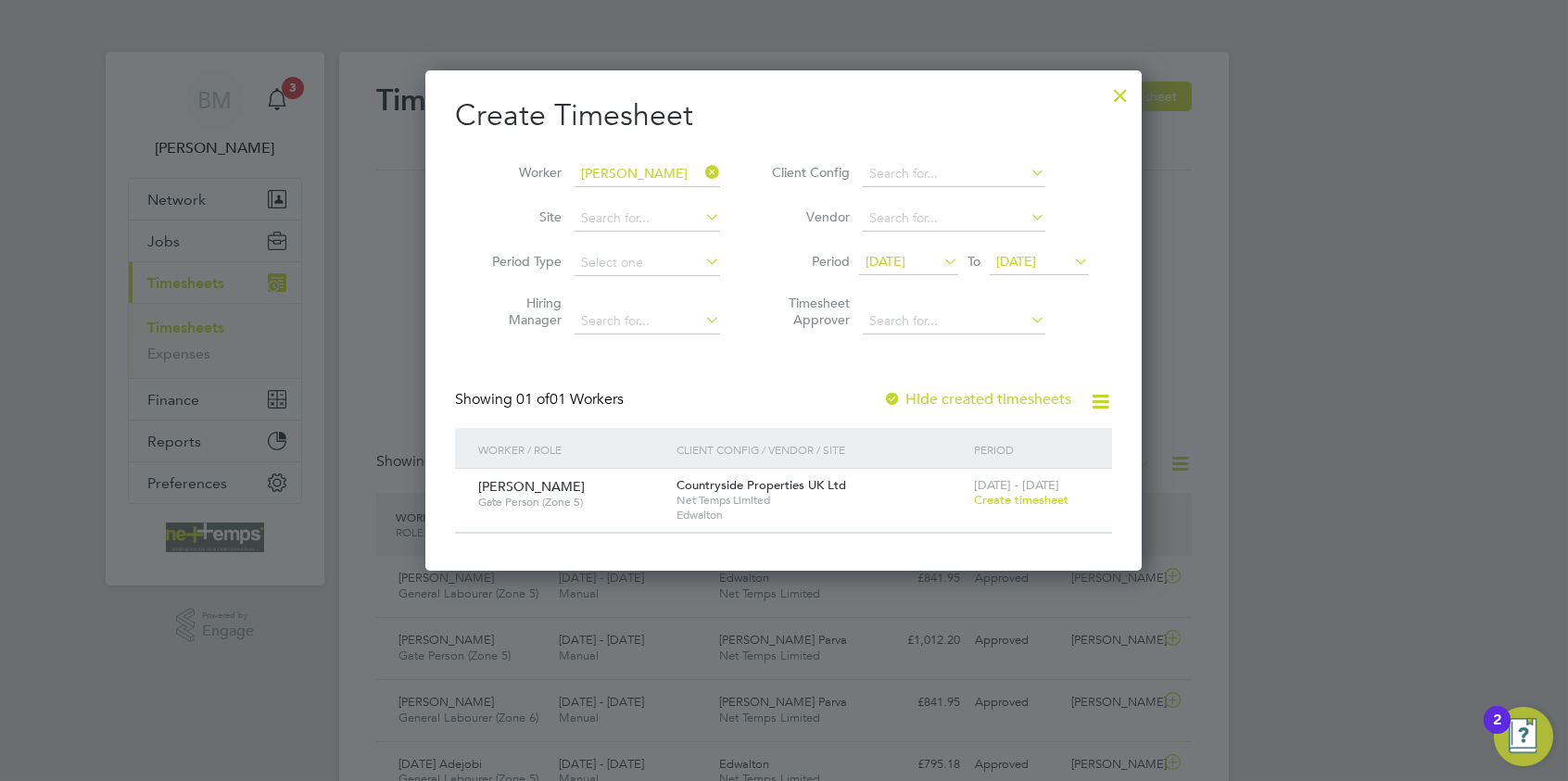
click at [1026, 501] on span "Create timesheet" at bounding box center [1022, 499] width 95 height 16
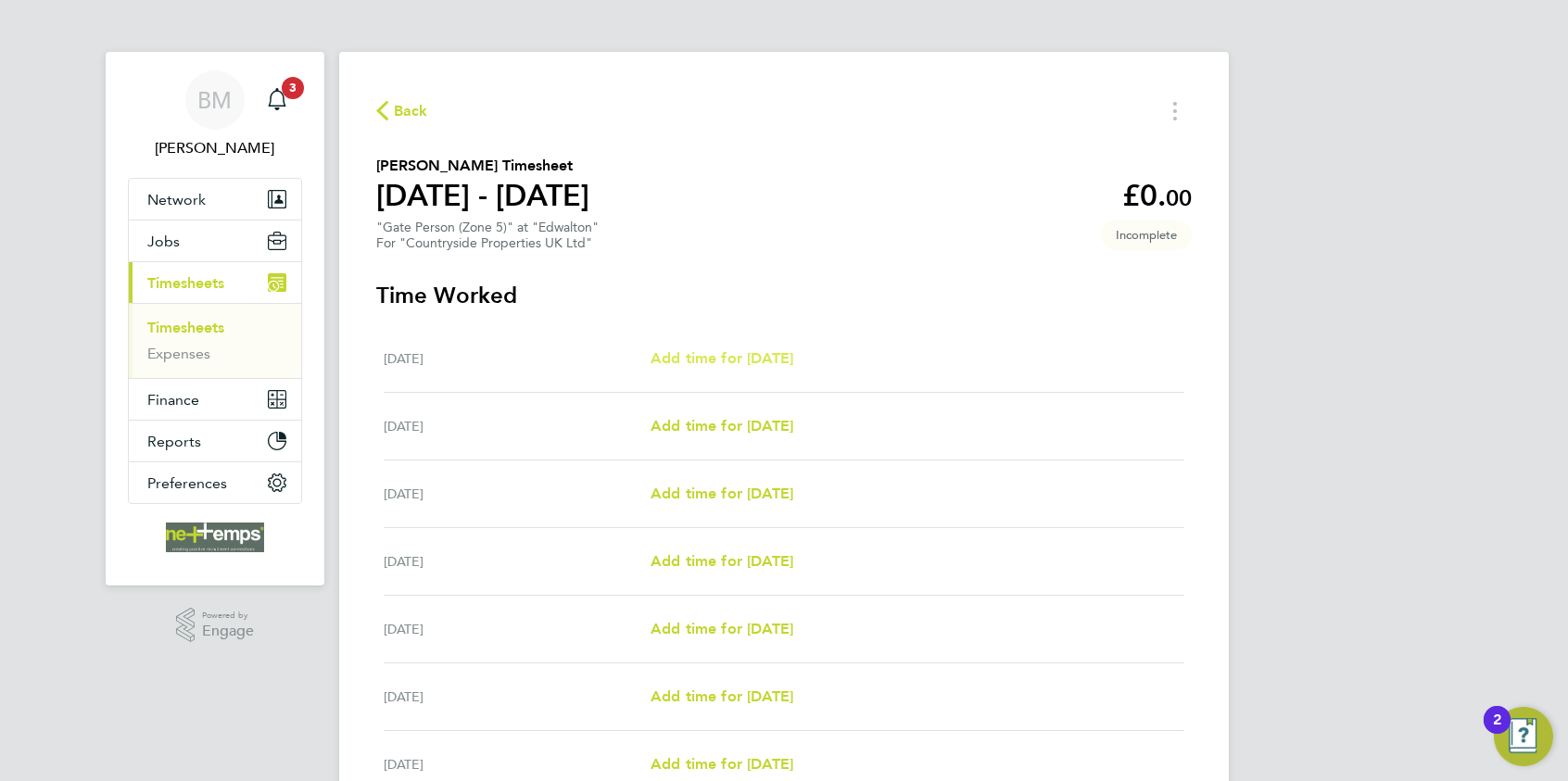
click at [734, 353] on span "Add time for [DATE]" at bounding box center [722, 358] width 143 height 18
select select "30"
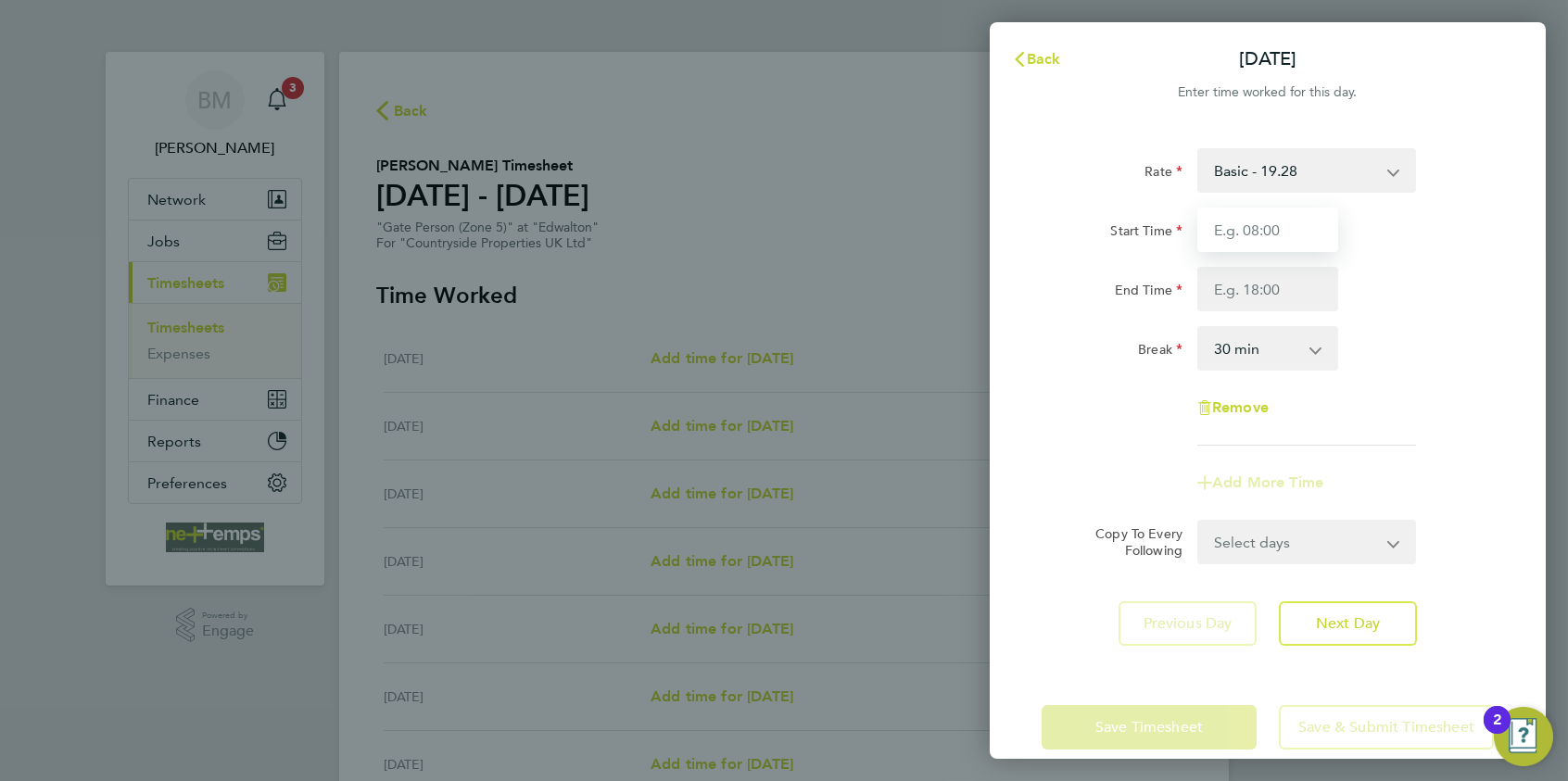
click at [1253, 241] on input "Start Time" at bounding box center [1268, 229] width 141 height 44
type input "07:30"
click at [1253, 296] on input "End Time" at bounding box center [1268, 288] width 141 height 44
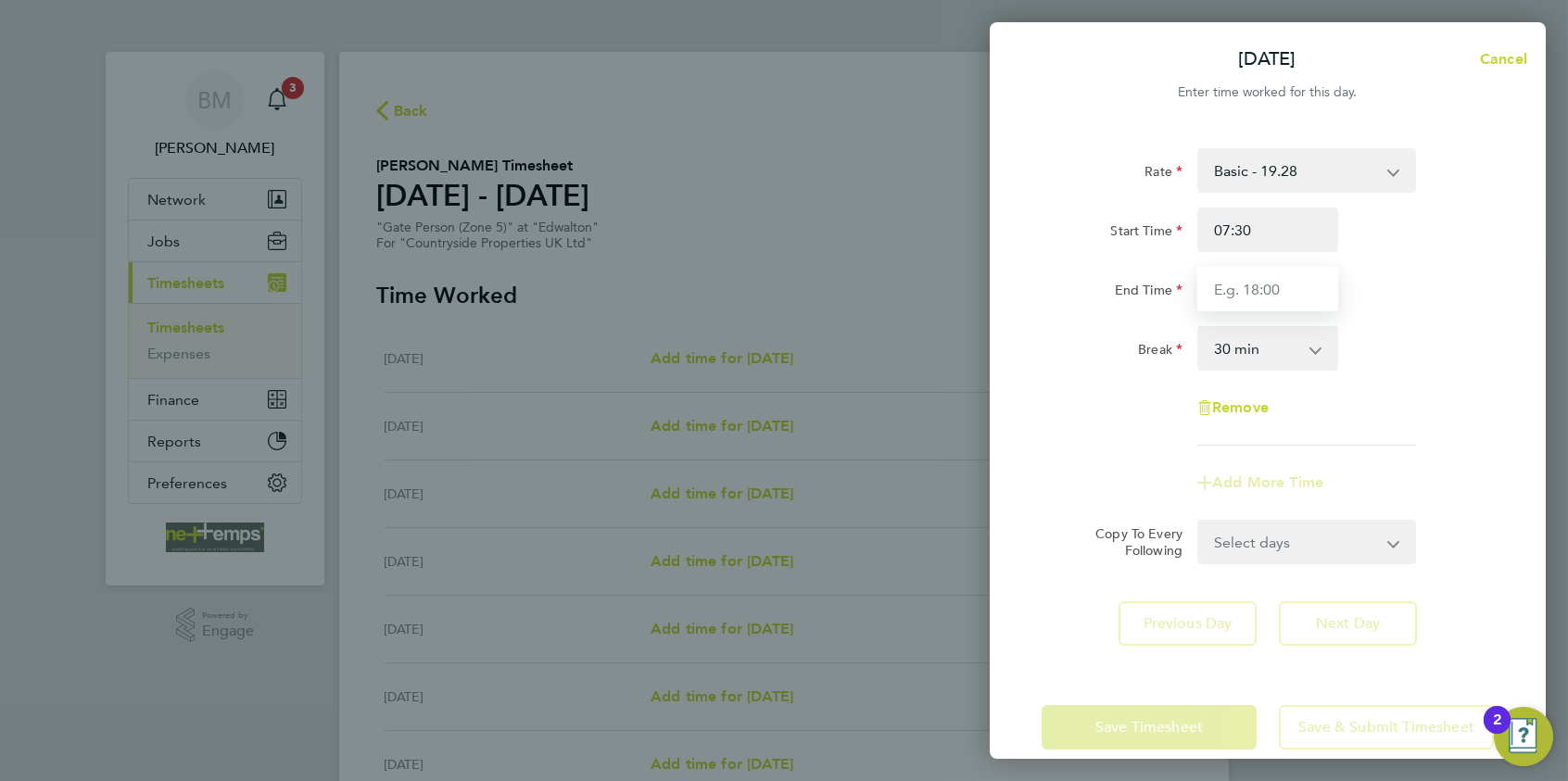
type input "16:30"
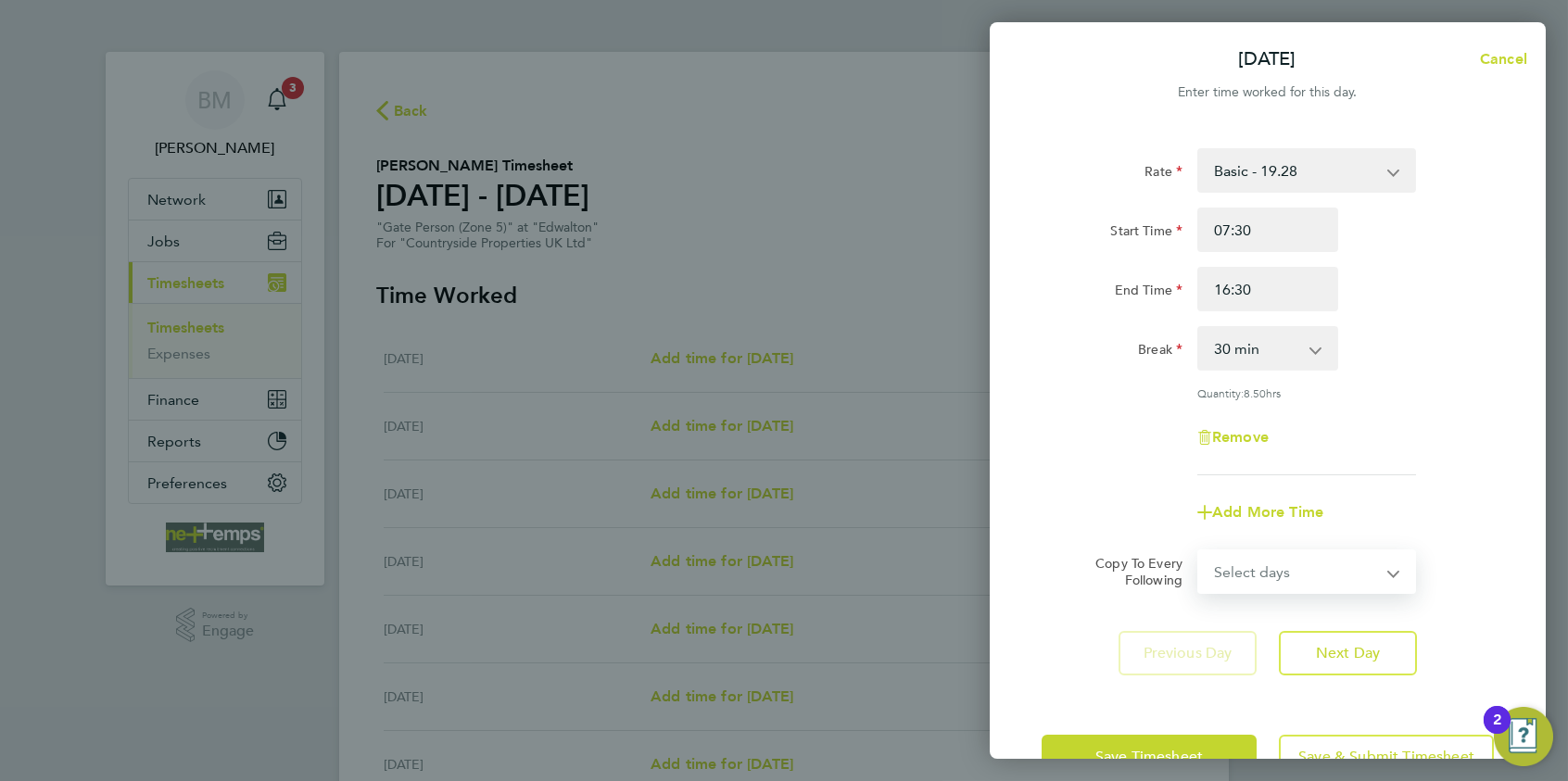
click at [1253, 531] on form "Rate Basic - 19.28 Start Time 07:30 End Time 16:30 Break 0 min 15 min 30 min 45…" at bounding box center [1268, 371] width 453 height 446
select select "WEEKDAY"
click at [1199, 551] on select "Select days Day Weekday (Mon-Fri) Weekend (Sat-Sun) [DATE] [DATE] [DATE] [DATE]…" at bounding box center [1296, 571] width 194 height 40
select select "[DATE]"
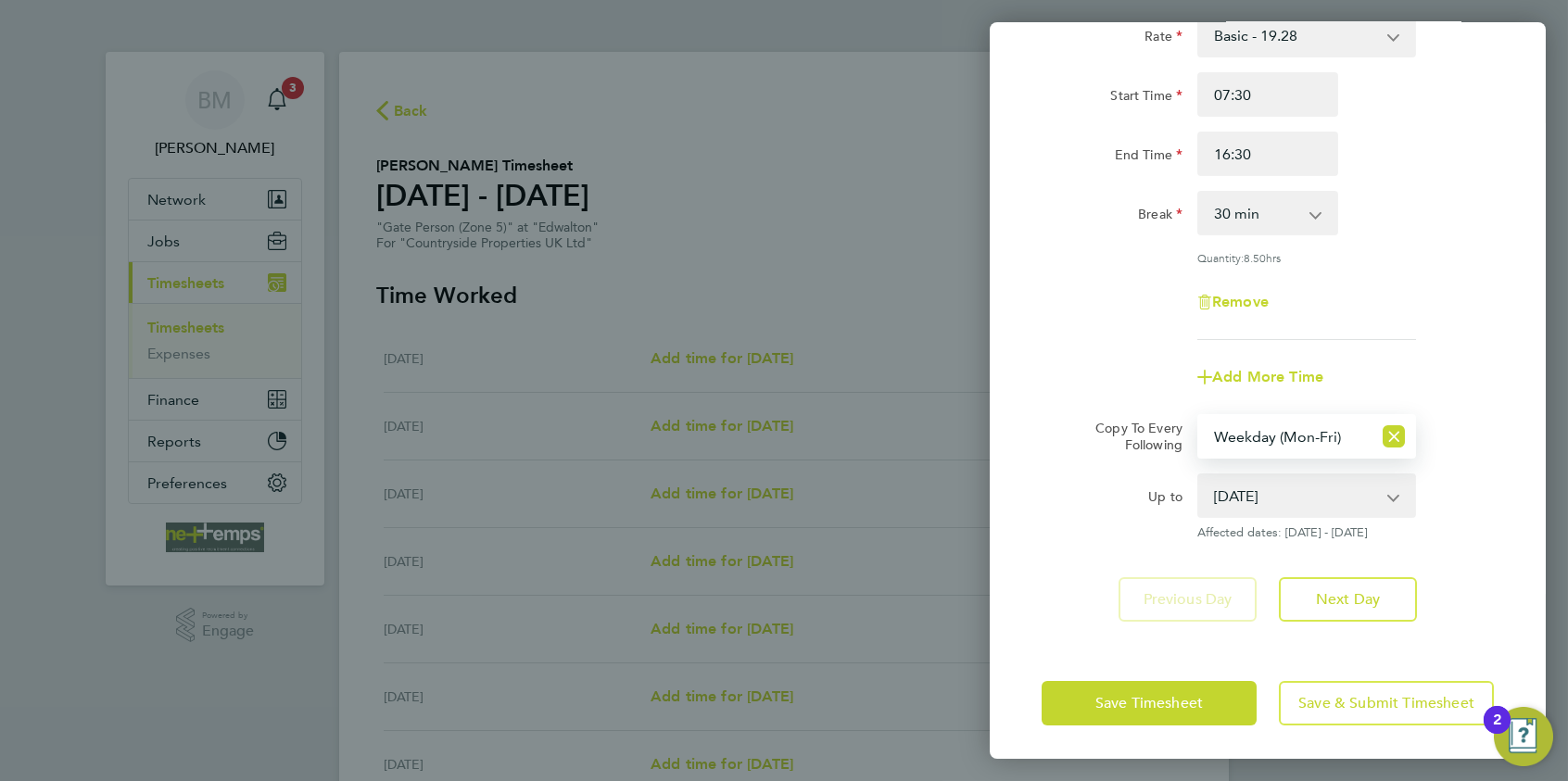
click at [1065, 604] on div "Previous Day Next Day" at bounding box center [1268, 599] width 453 height 44
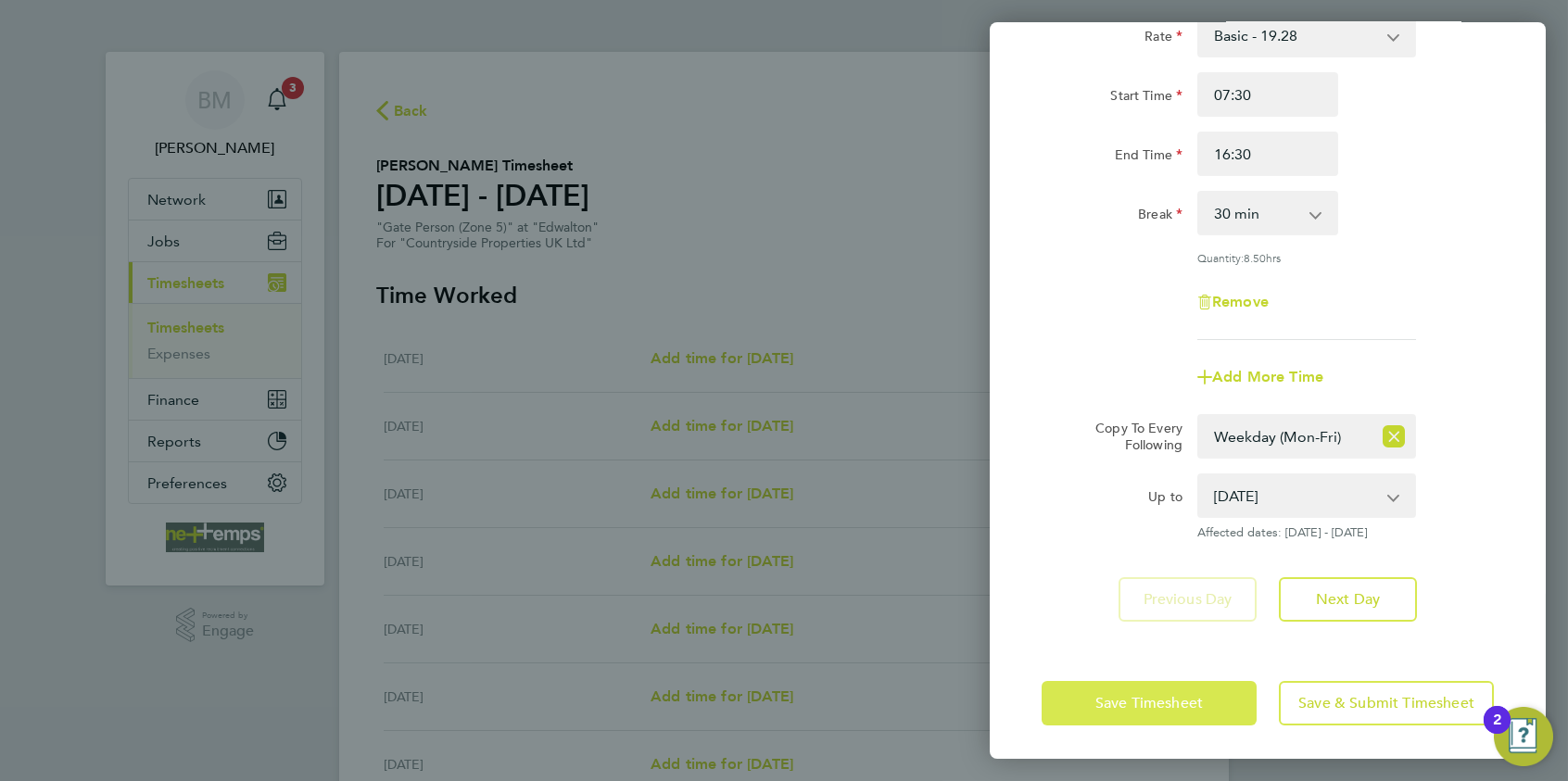
click at [1091, 604] on button "Save Timesheet" at bounding box center [1149, 703] width 215 height 44
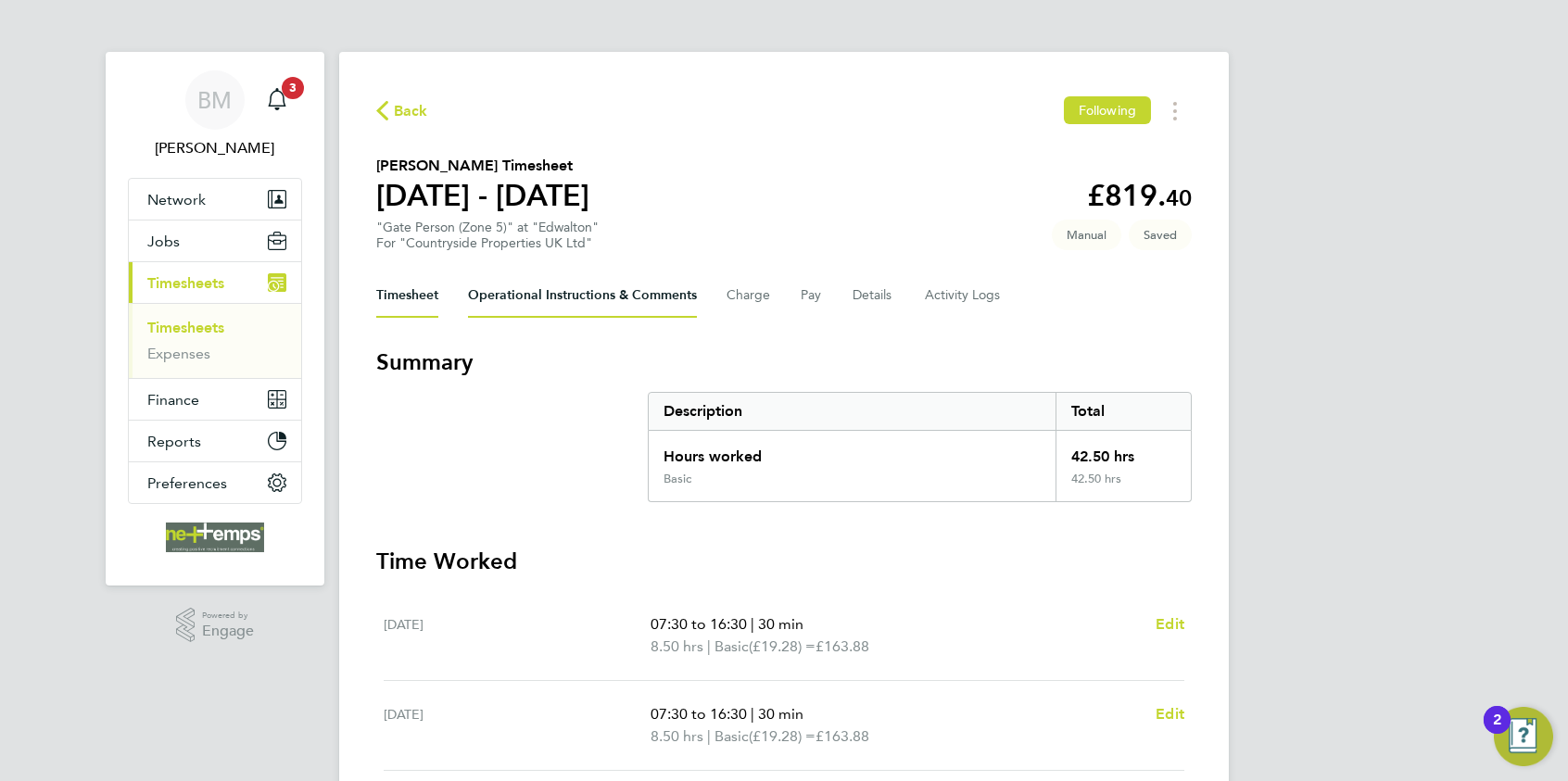
click at [589, 296] on Comments-tab "Operational Instructions & Comments" at bounding box center [583, 295] width 229 height 44
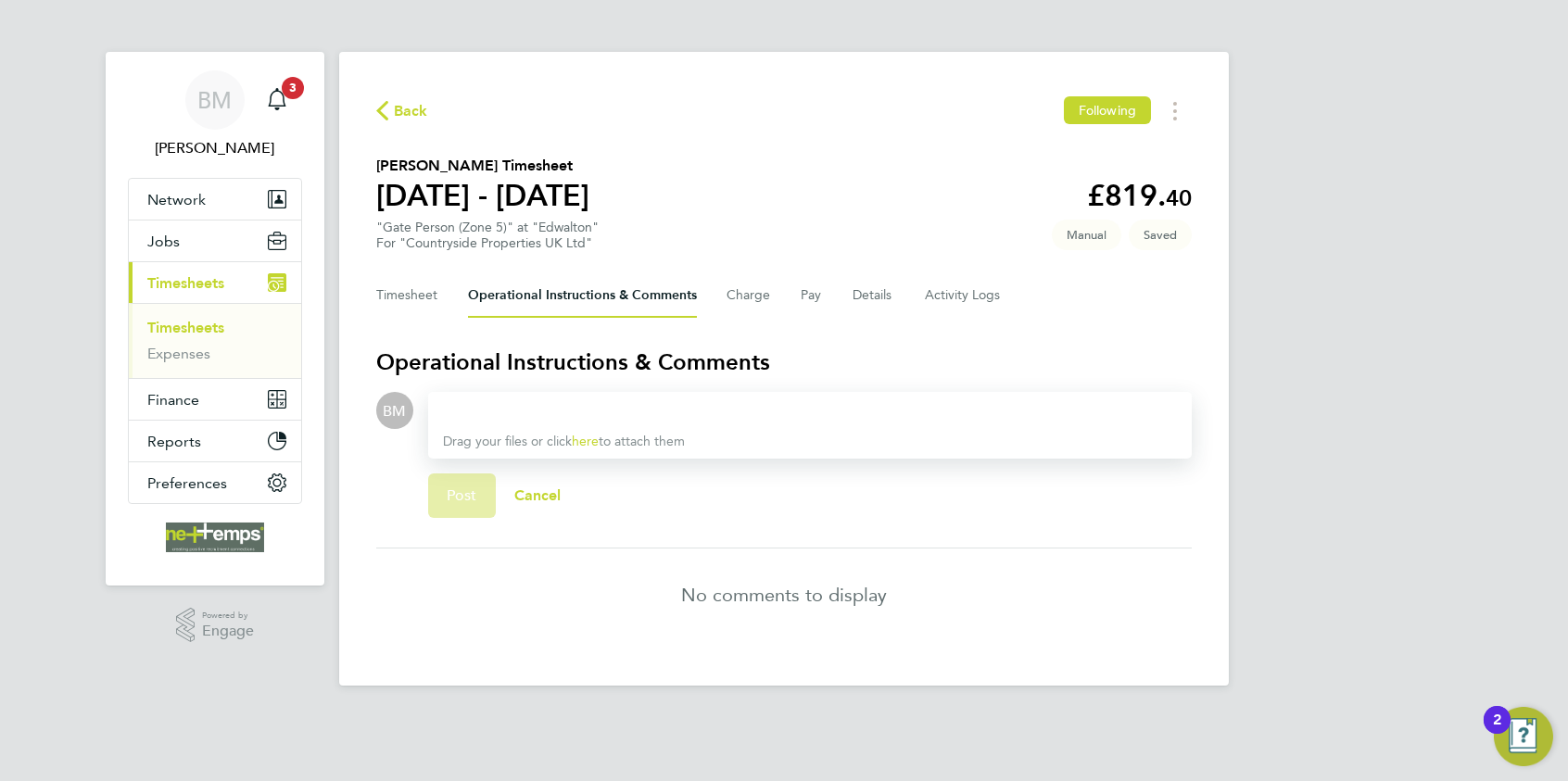
click at [610, 410] on div at bounding box center [810, 411] width 734 height 23
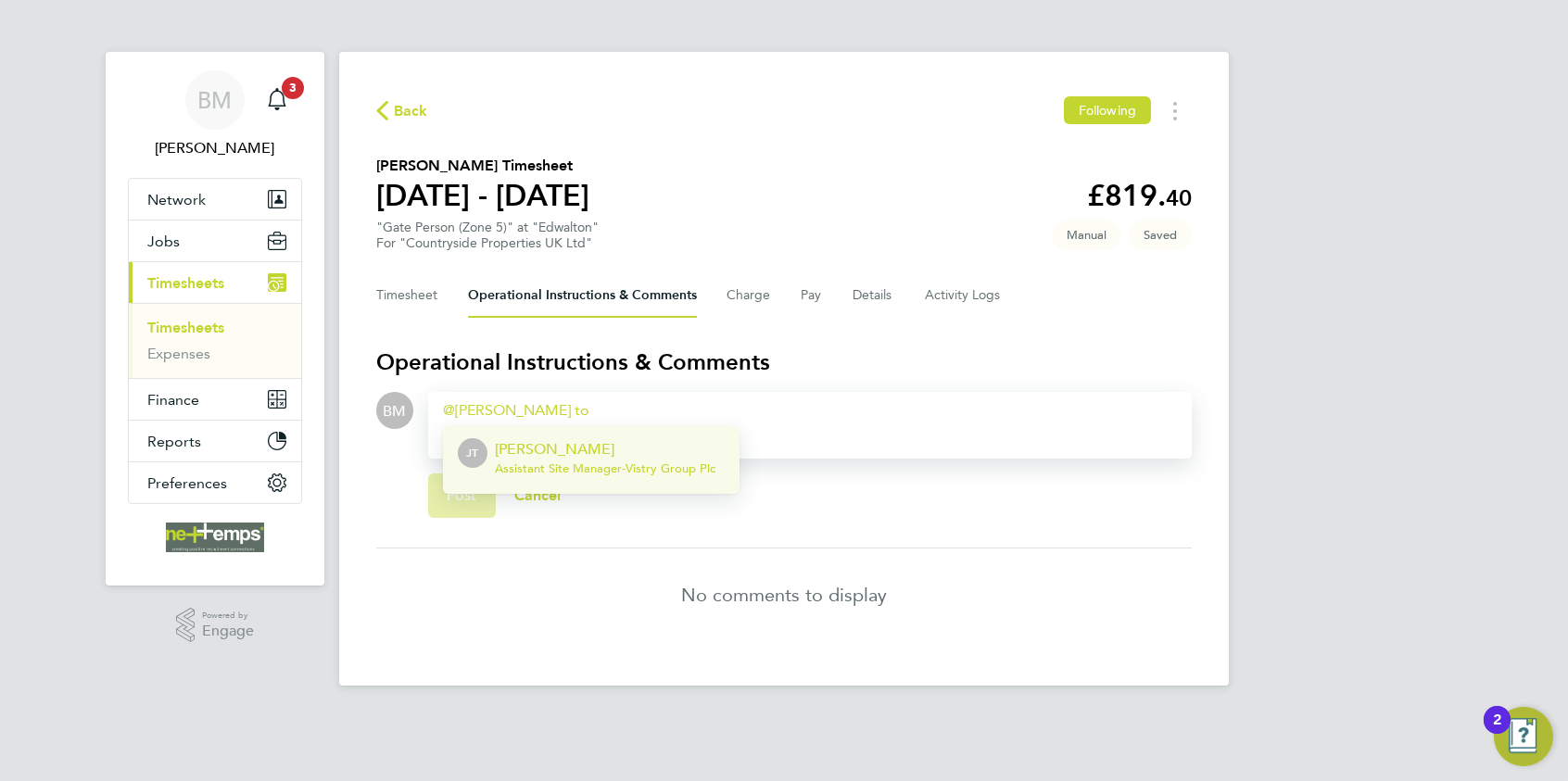
drag, startPoint x: 653, startPoint y: 463, endPoint x: 643, endPoint y: 441, distance: 24.2
click at [645, 446] on div "James Todd Assistant Site Manager - Vistry Group Plc" at bounding box center [605, 460] width 221 height 44
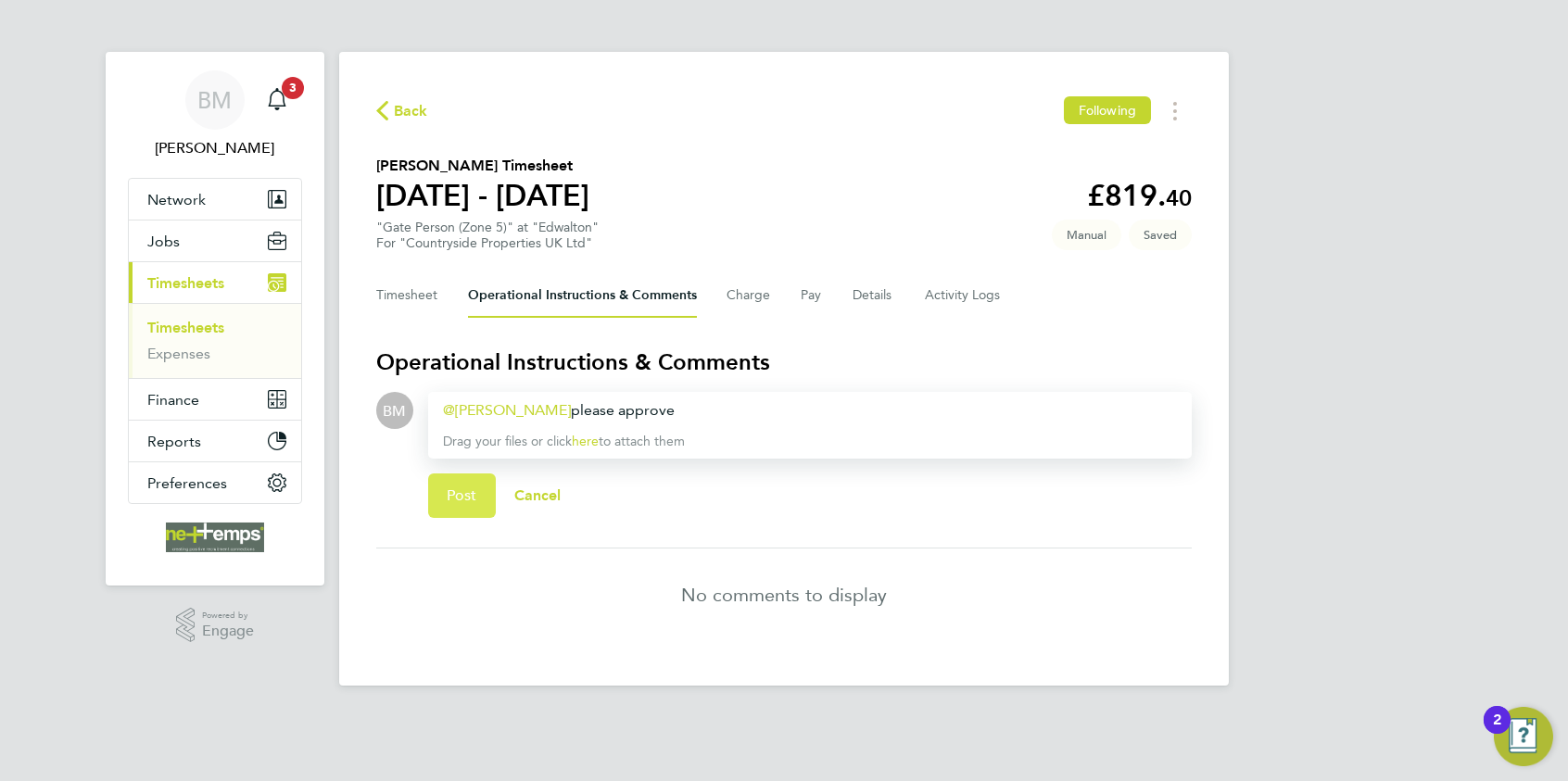
click at [462, 494] on span "Post" at bounding box center [462, 496] width 31 height 19
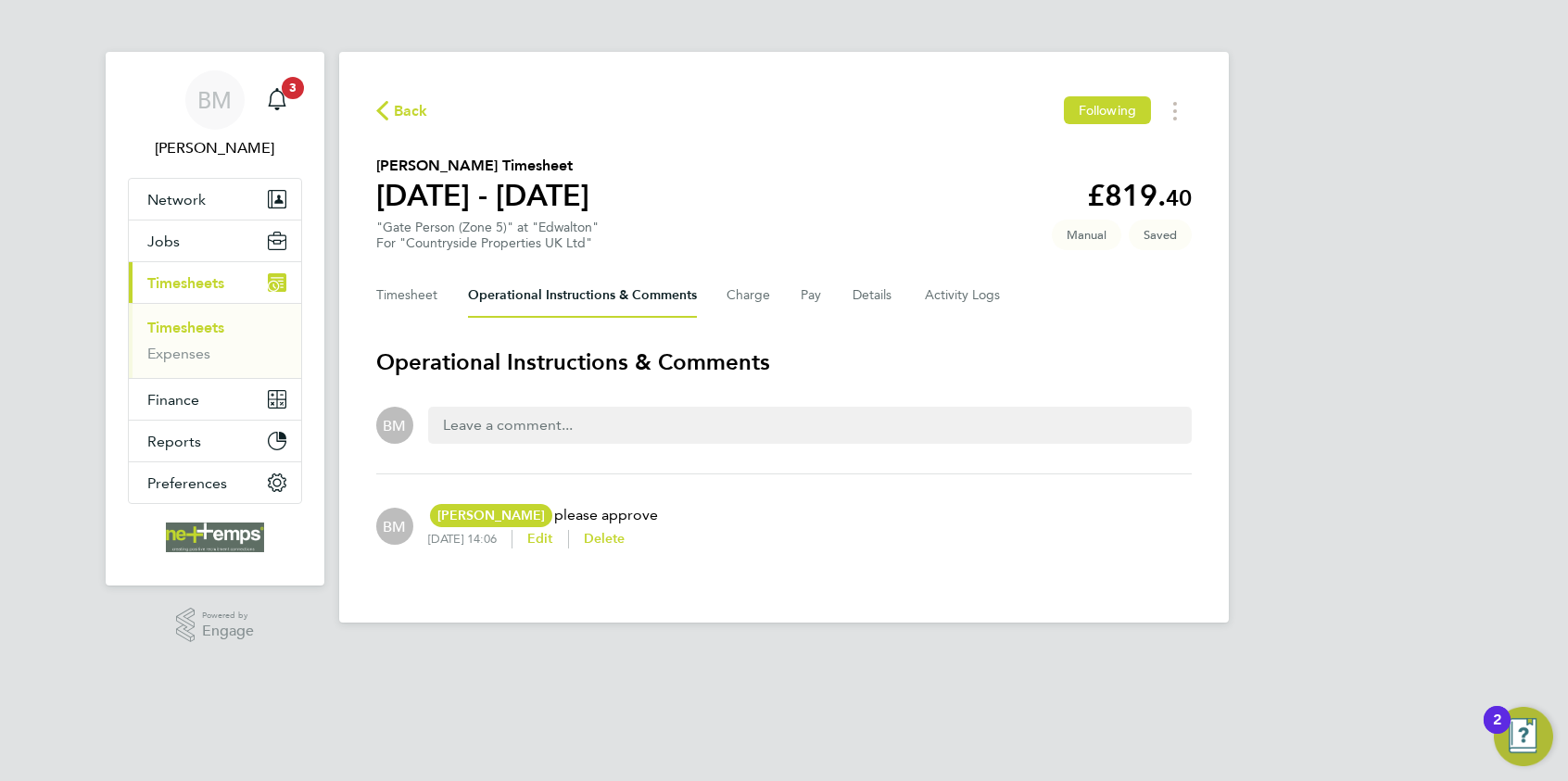
click at [420, 109] on span "Back" at bounding box center [411, 112] width 35 height 23
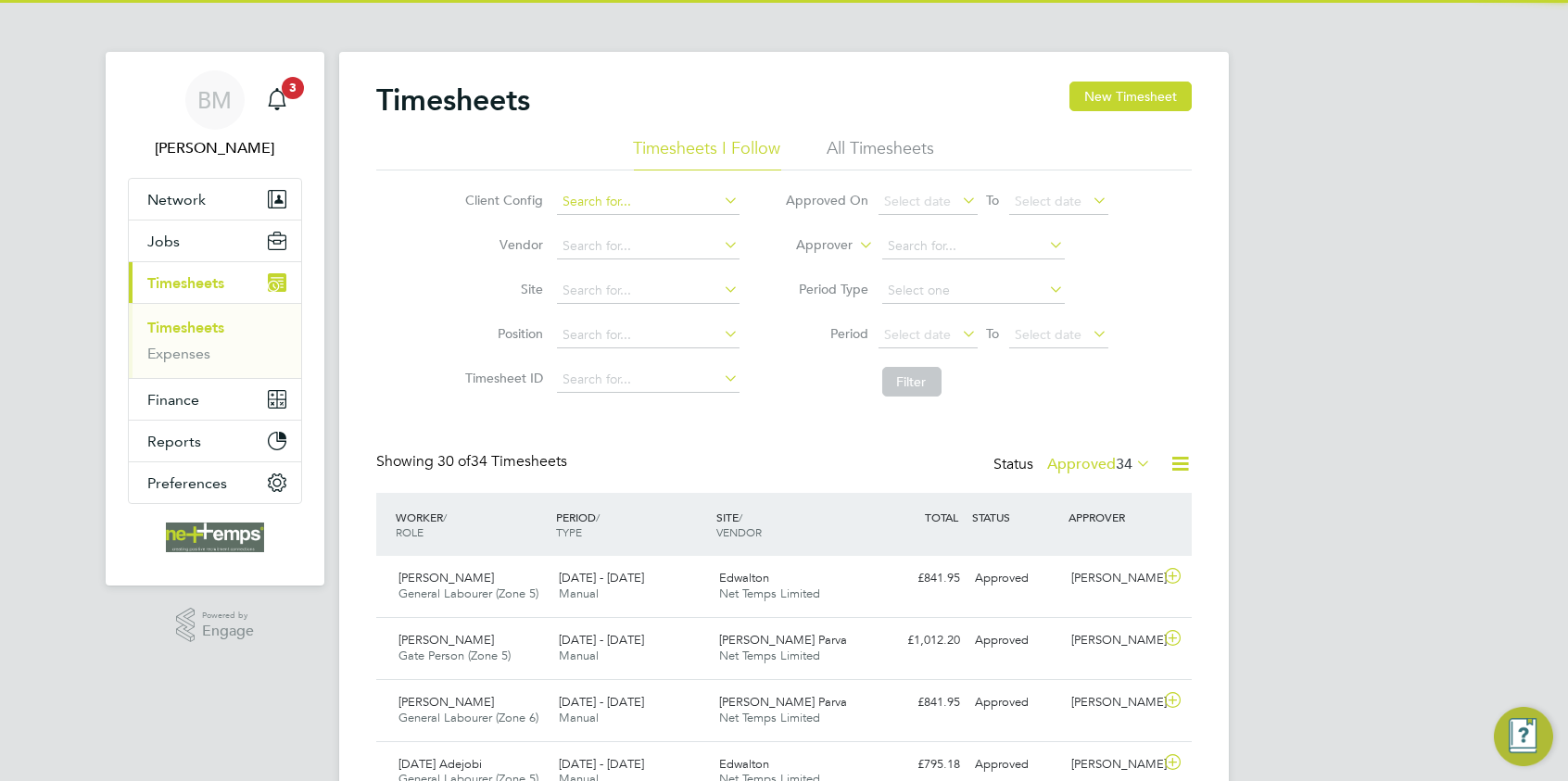
scroll to position [47, 161]
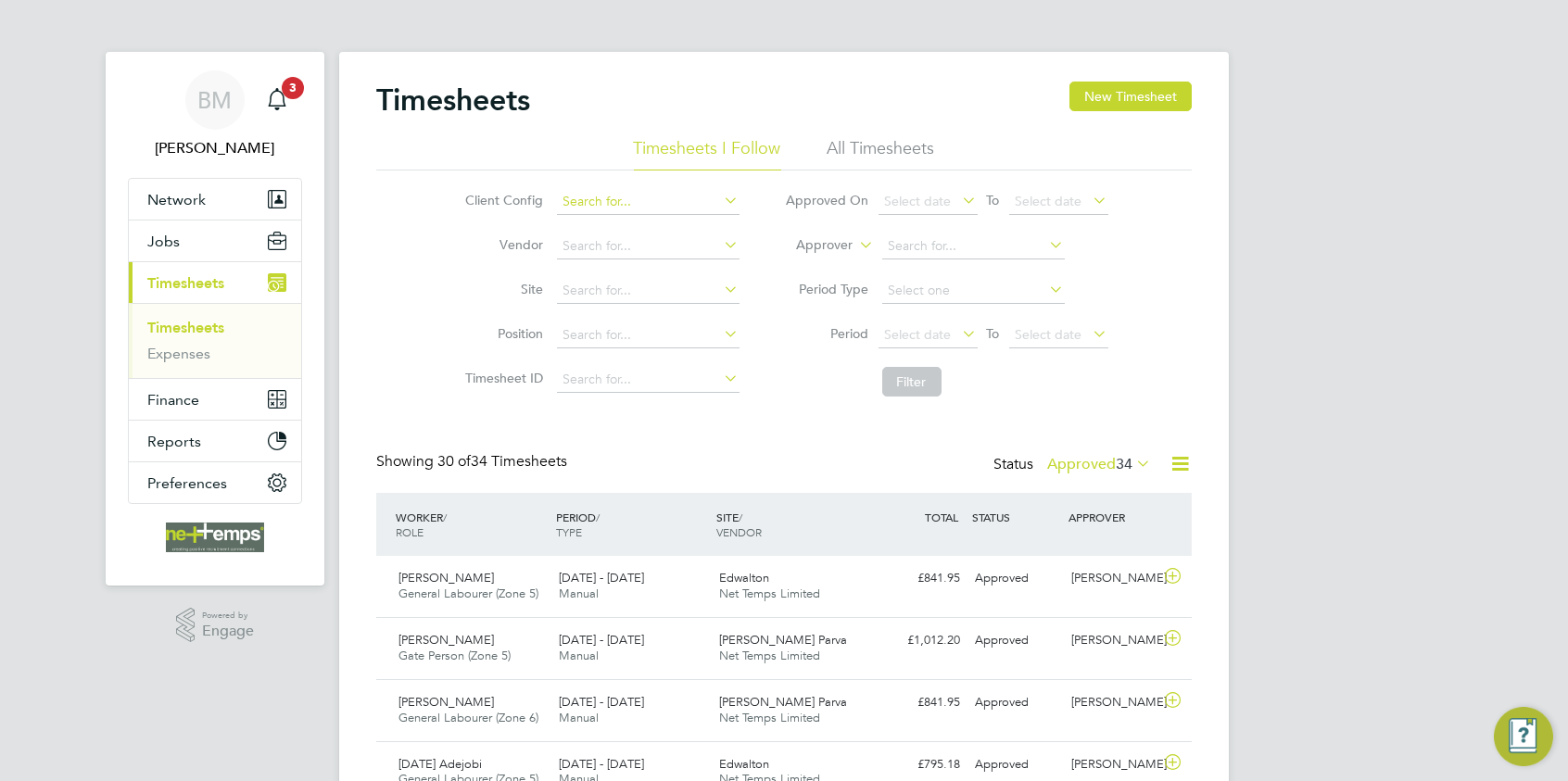
click at [608, 203] on input at bounding box center [648, 202] width 182 height 26
drag, startPoint x: 1139, startPoint y: 106, endPoint x: 1088, endPoint y: 125, distance: 54.4
click at [1136, 111] on div "Timesheets New Timesheet" at bounding box center [784, 109] width 816 height 55
click at [1086, 103] on button "New Timesheet" at bounding box center [1130, 97] width 122 height 30
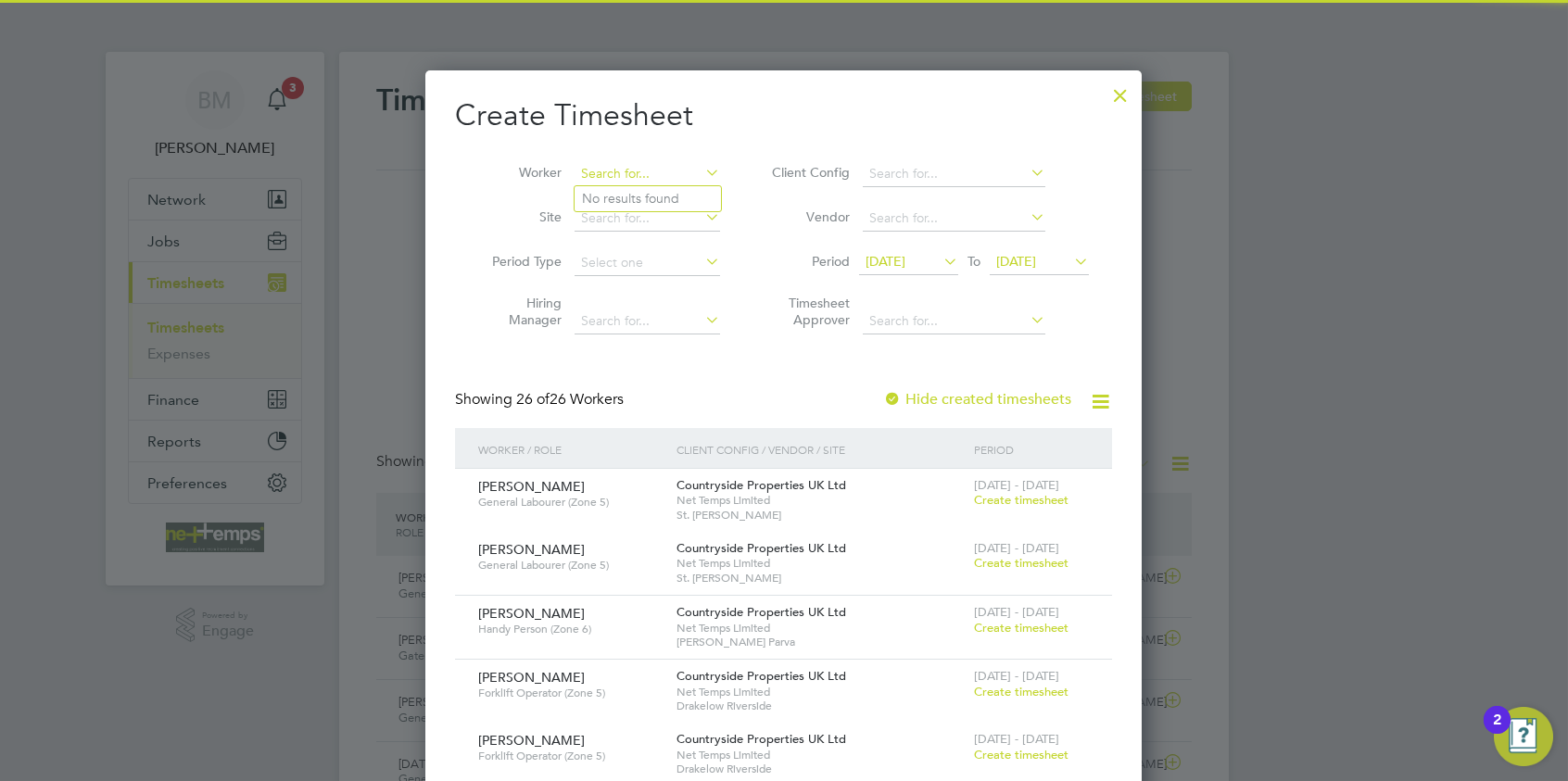
click at [599, 184] on input at bounding box center [647, 175] width 146 height 26
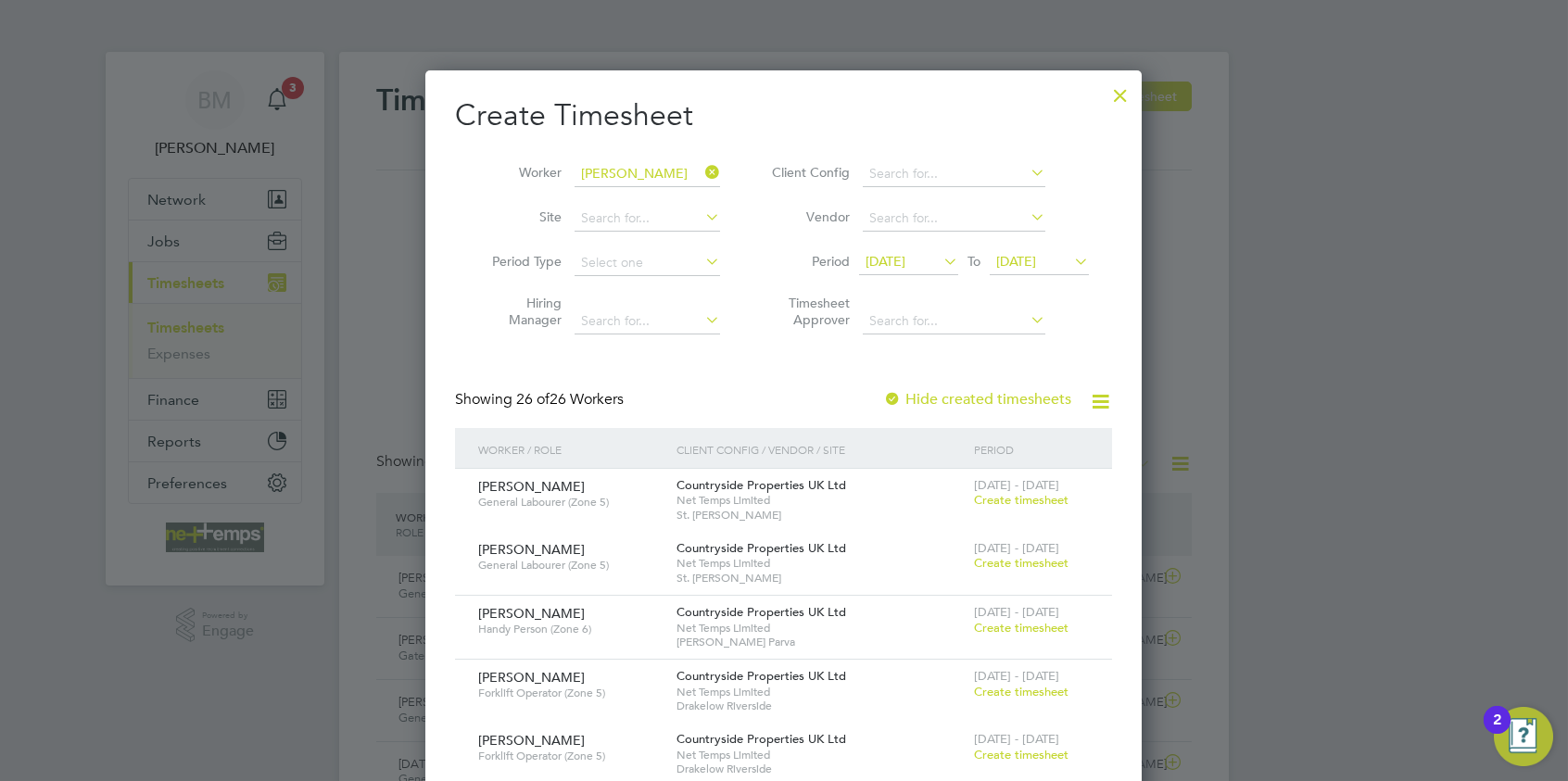
click at [623, 191] on li "Filip Targowski" at bounding box center [689, 198] width 229 height 25
type input "[PERSON_NAME]"
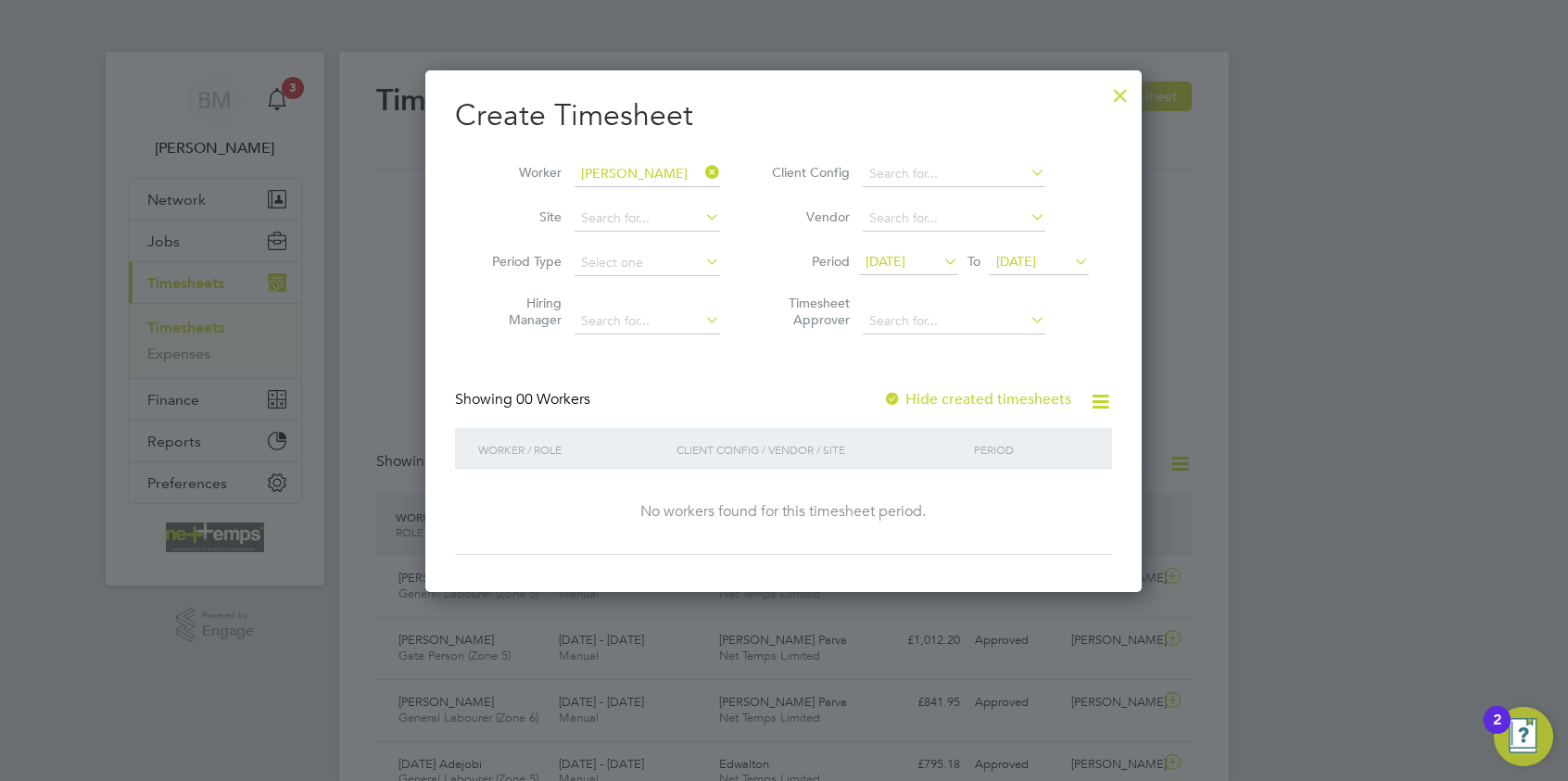
click at [940, 399] on label "Hide created timesheets" at bounding box center [977, 400] width 188 height 19
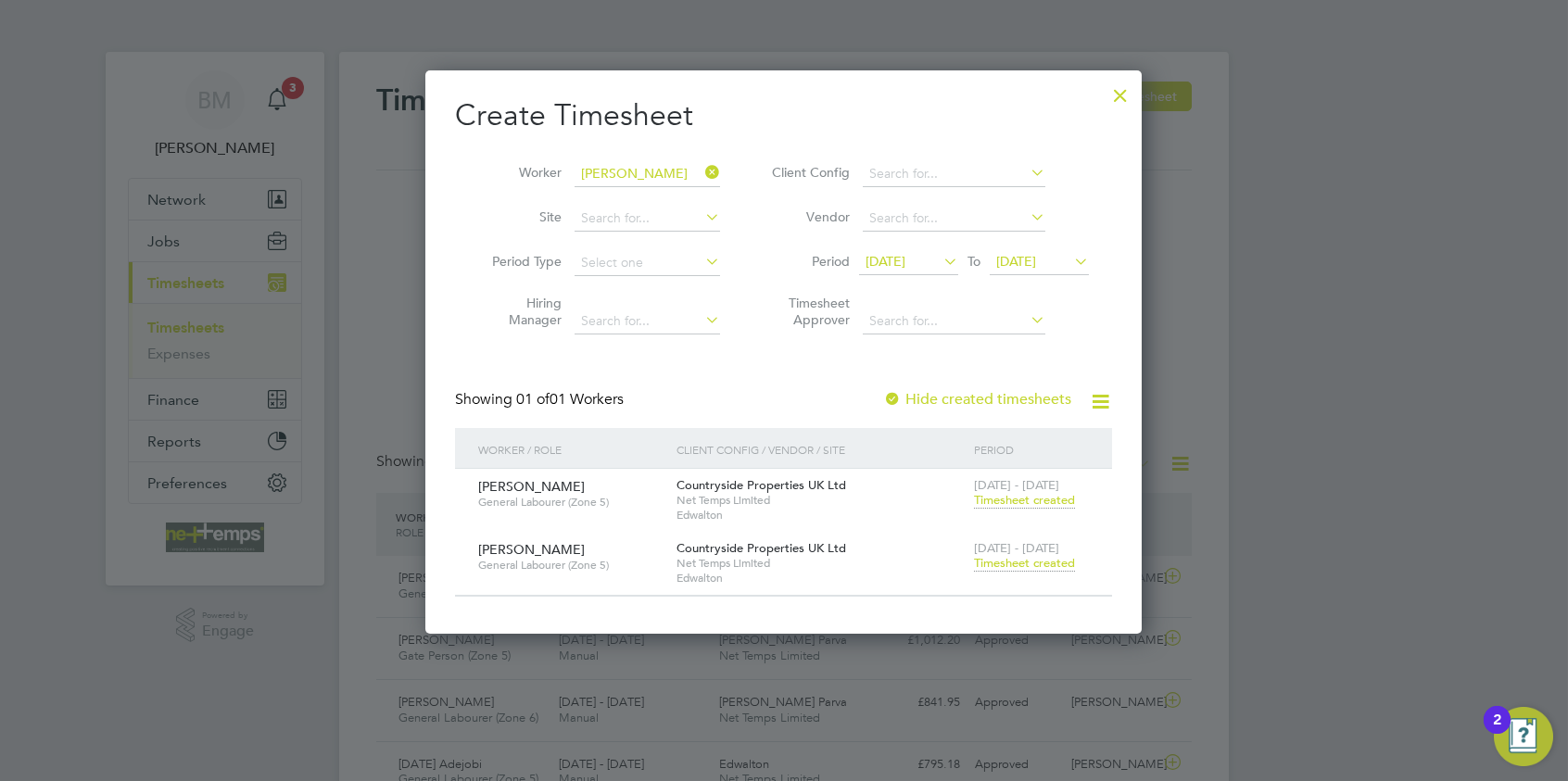
click at [992, 560] on span "Timesheet created" at bounding box center [1025, 563] width 101 height 17
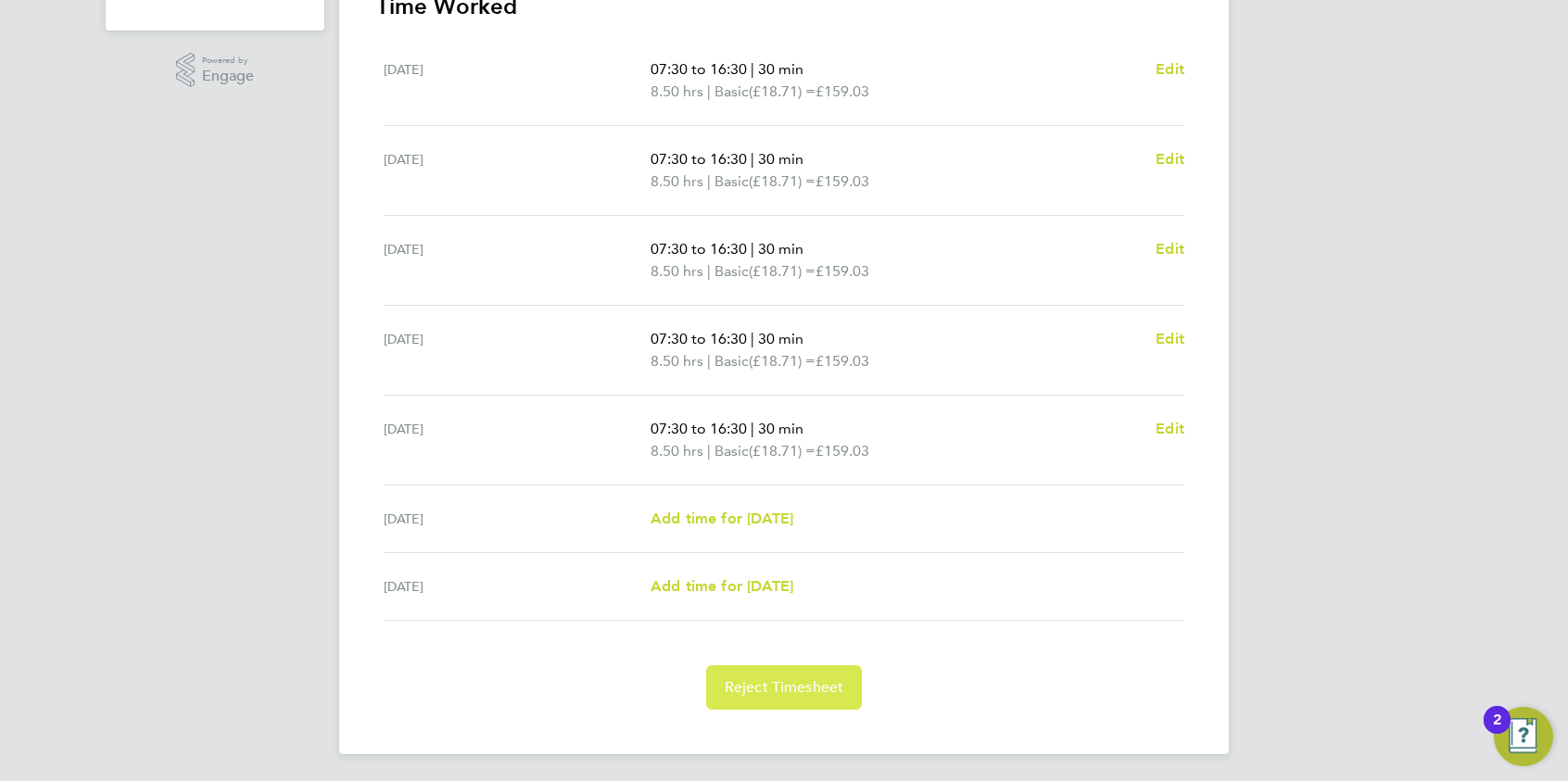
click at [746, 604] on button "Reject Timesheet" at bounding box center [784, 687] width 157 height 44
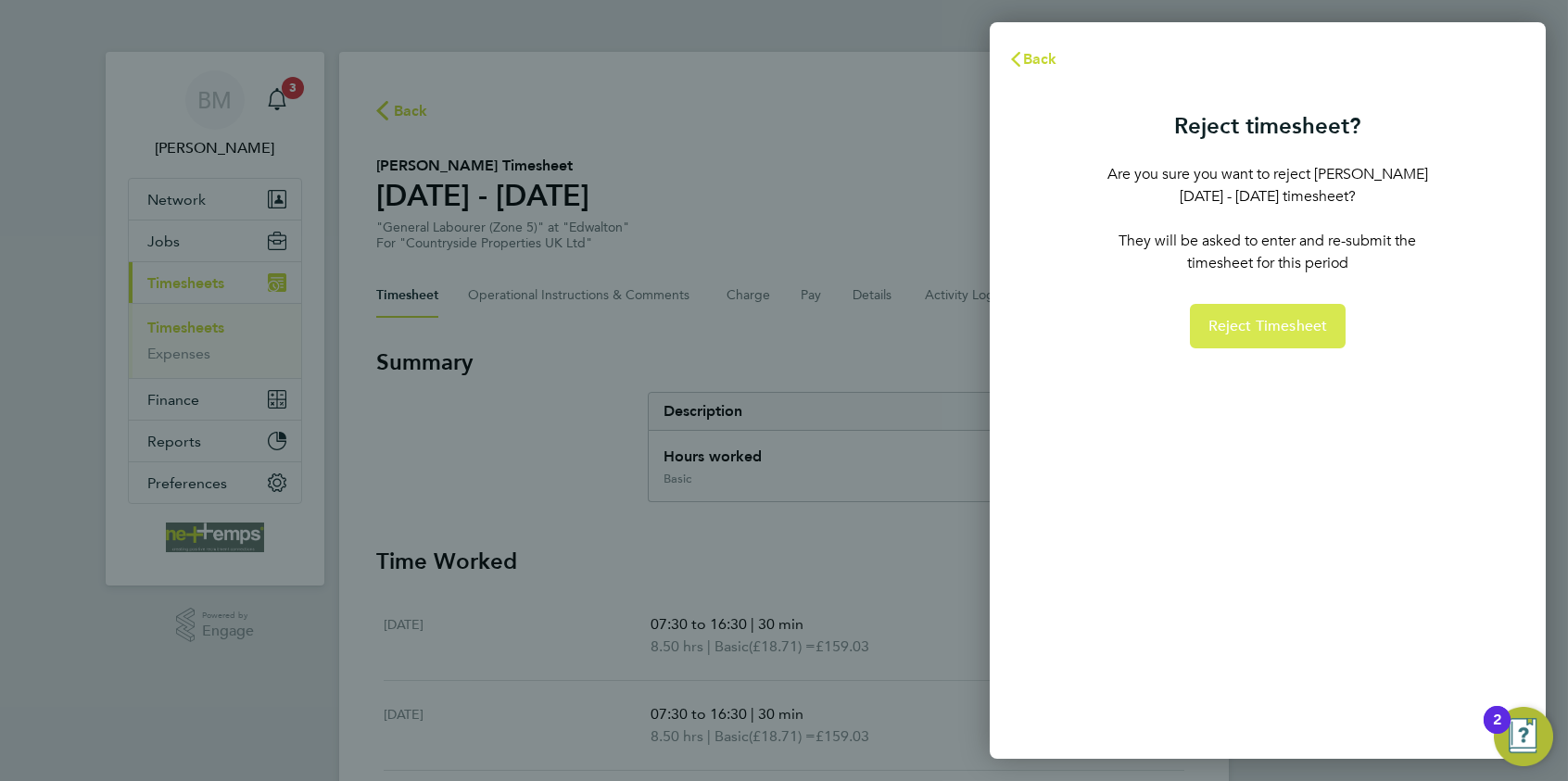
click at [1253, 333] on button "Reject Timesheet" at bounding box center [1268, 326] width 157 height 44
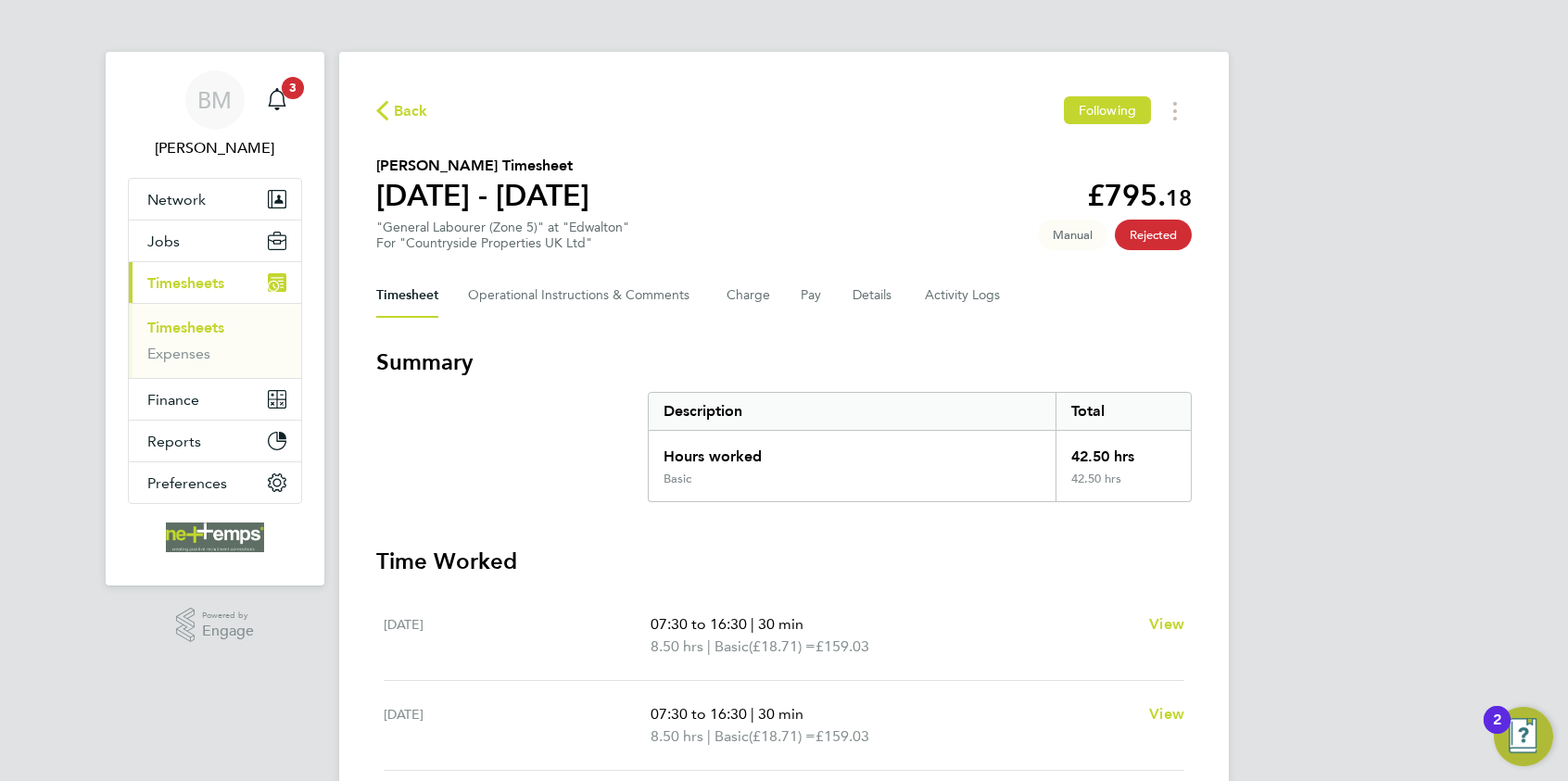
click at [402, 100] on span "Back" at bounding box center [411, 112] width 35 height 23
click at [0, 0] on div at bounding box center [0, 0] width 0 height 0
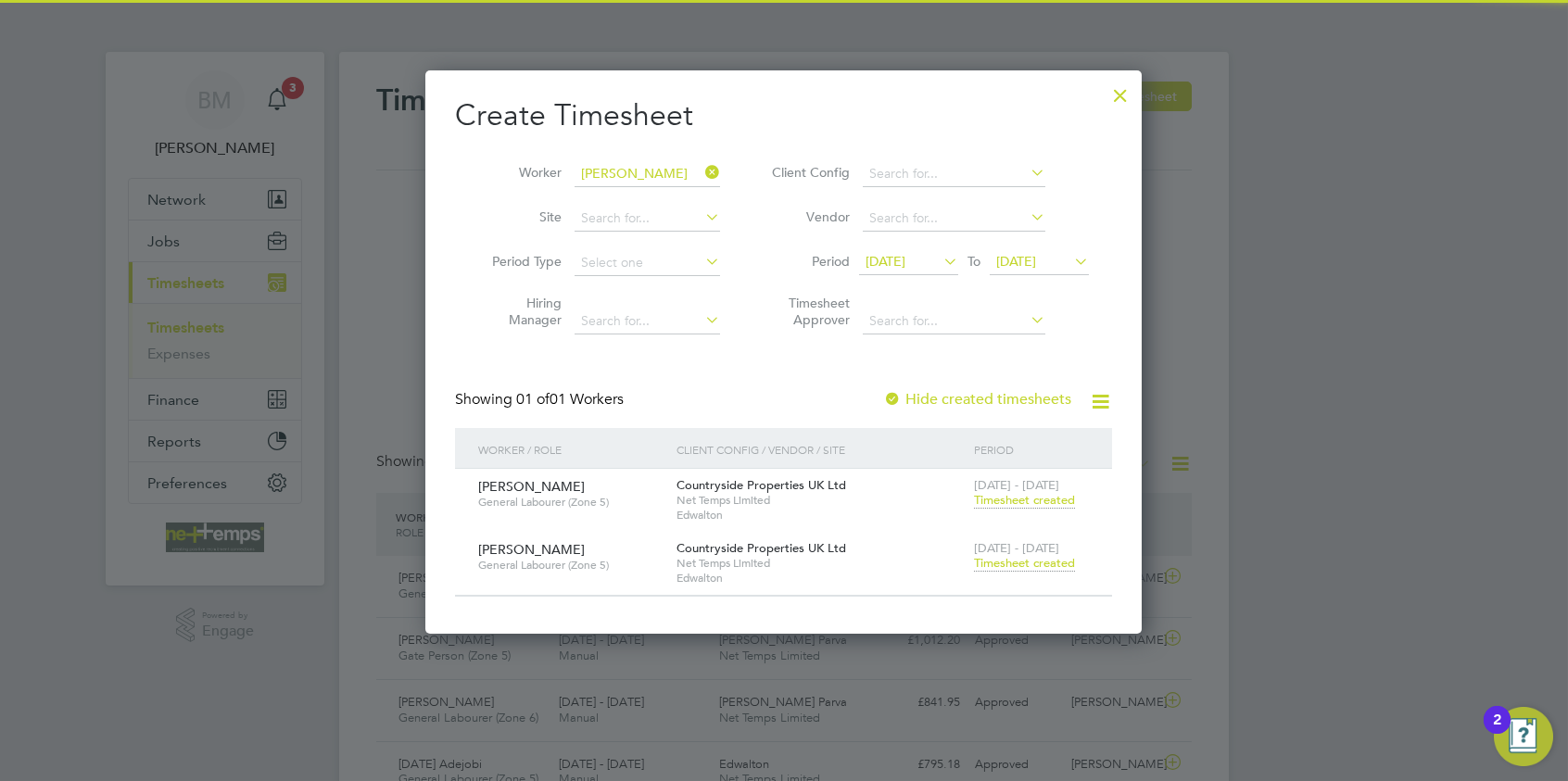
scroll to position [47, 161]
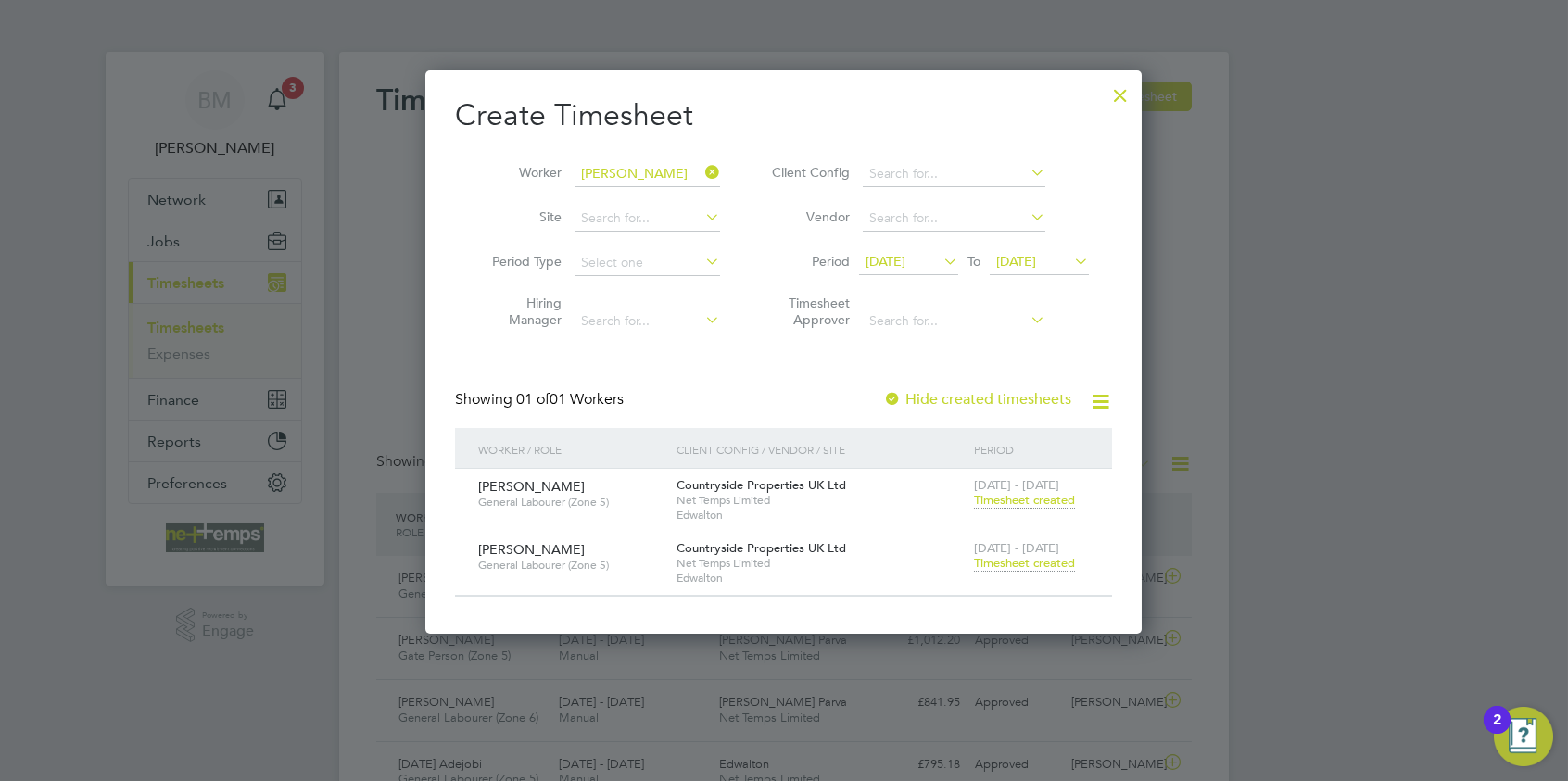
click at [1025, 570] on span "Timesheet created" at bounding box center [1025, 563] width 101 height 17
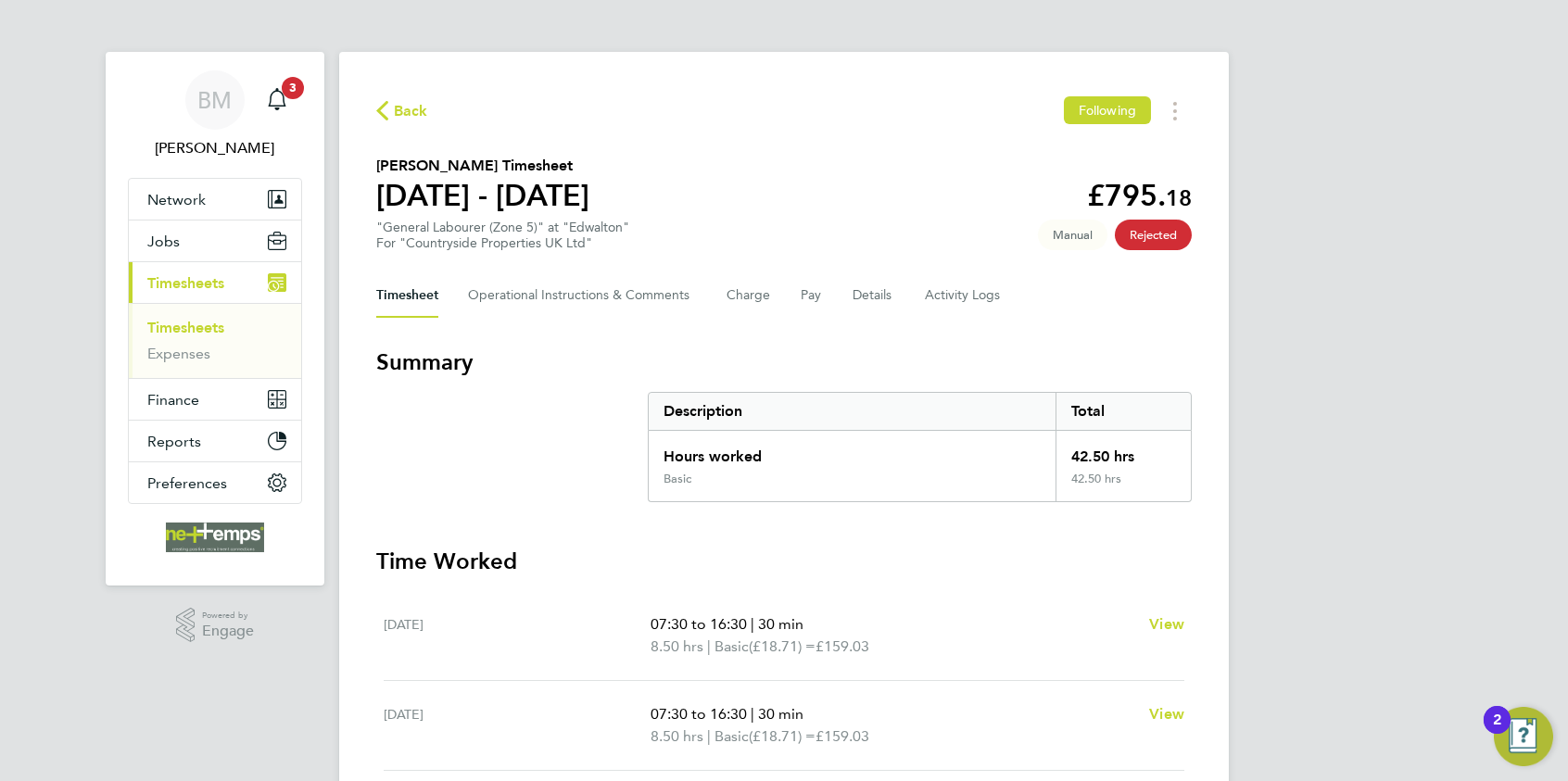
click at [389, 109] on span "Back" at bounding box center [402, 110] width 52 height 18
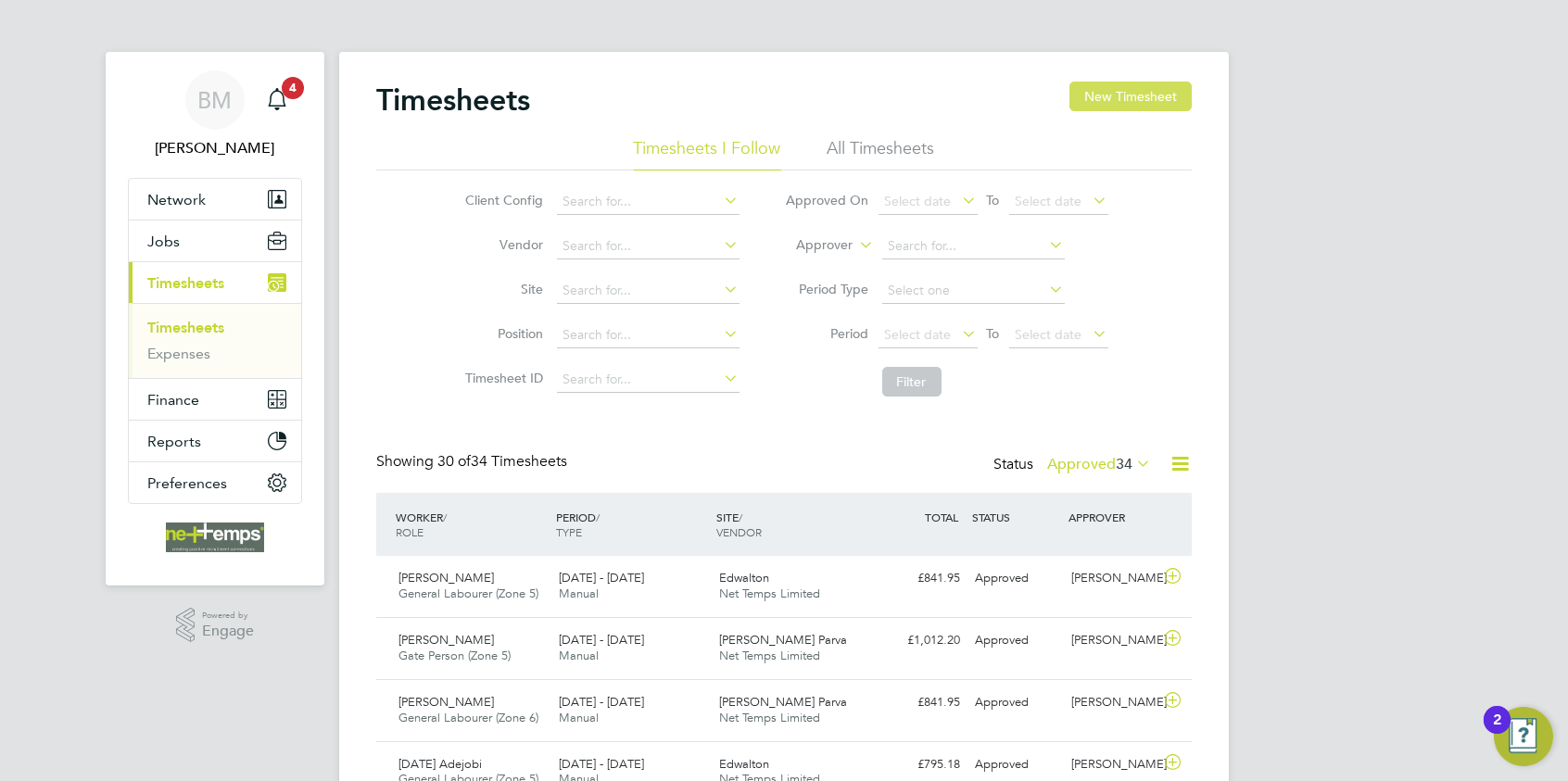
click at [1117, 108] on button "New Timesheet" at bounding box center [1130, 97] width 122 height 30
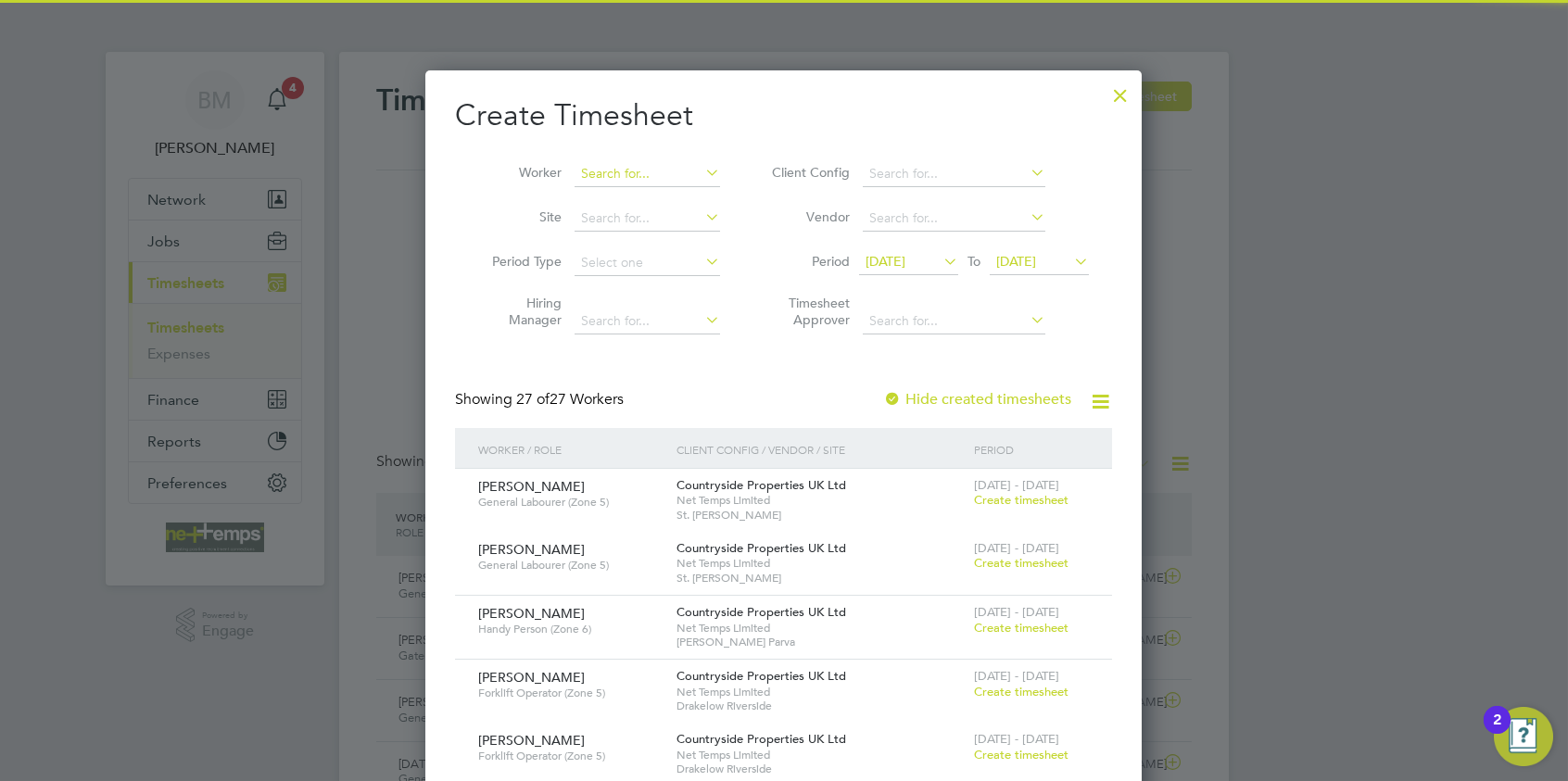
click at [601, 178] on input at bounding box center [647, 175] width 146 height 26
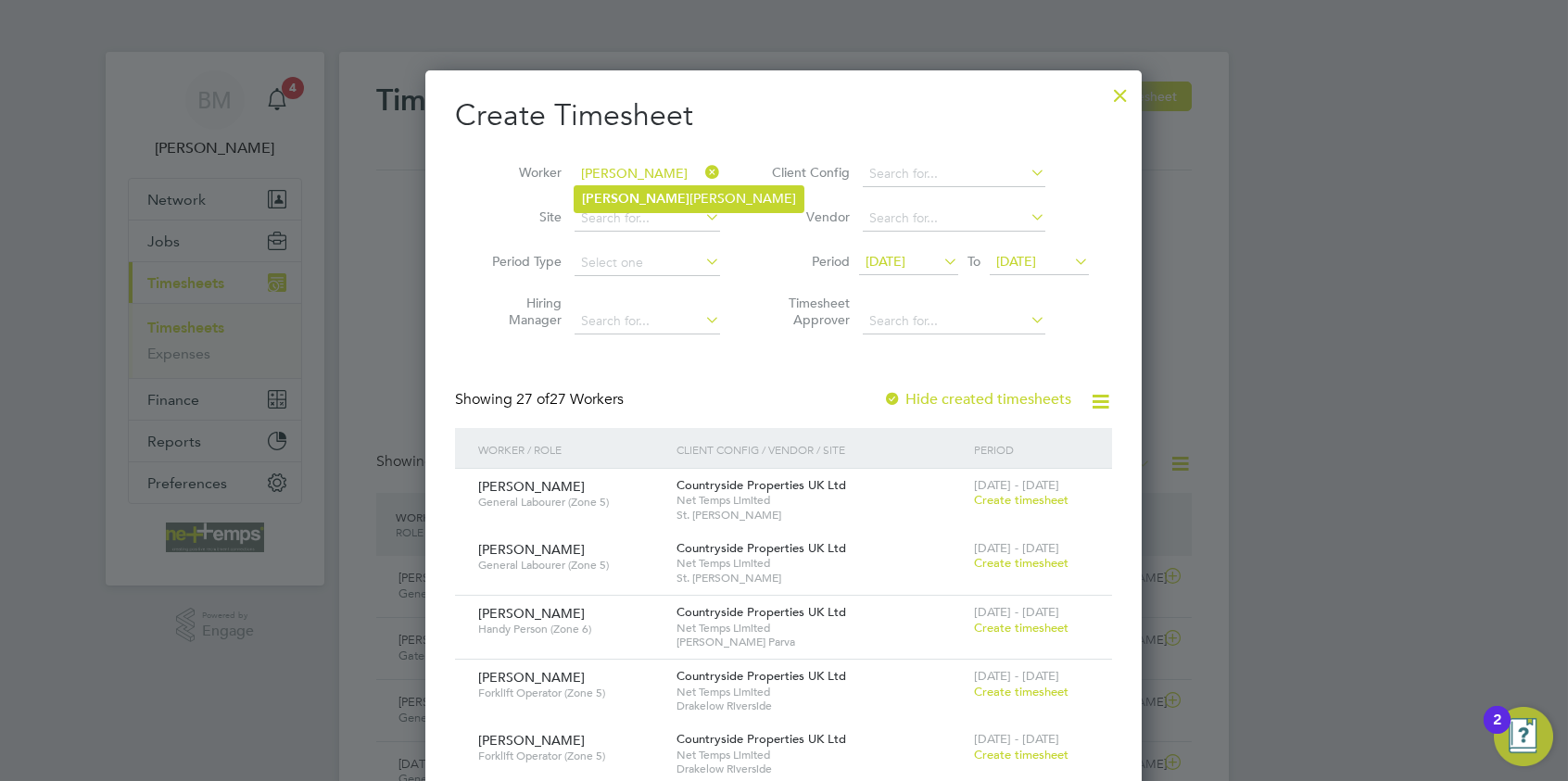
click at [592, 187] on li "Filip Targowski" at bounding box center [689, 198] width 229 height 25
type input "Filip Targowski"
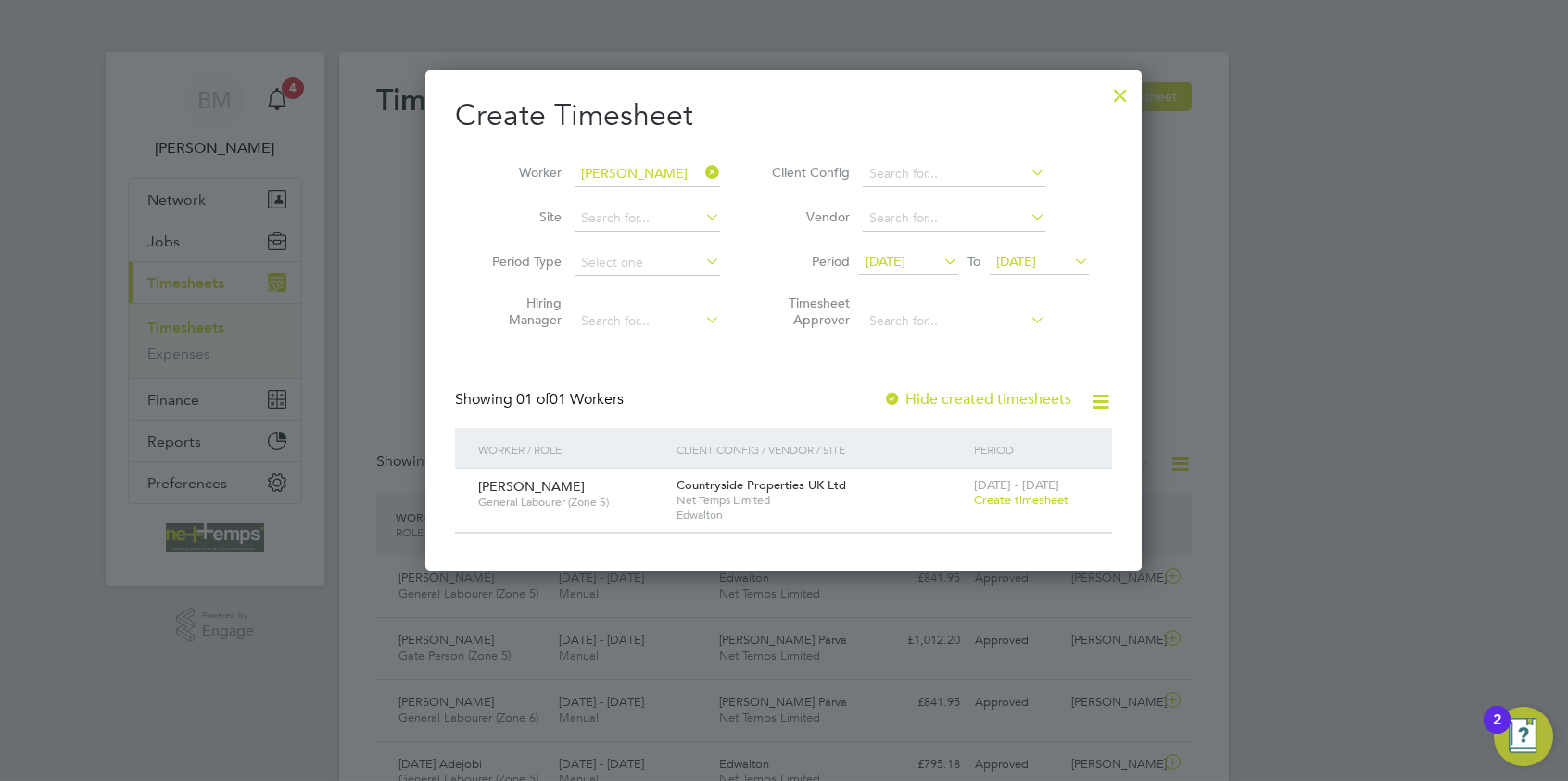
click at [1025, 496] on span "Create timesheet" at bounding box center [1022, 499] width 95 height 16
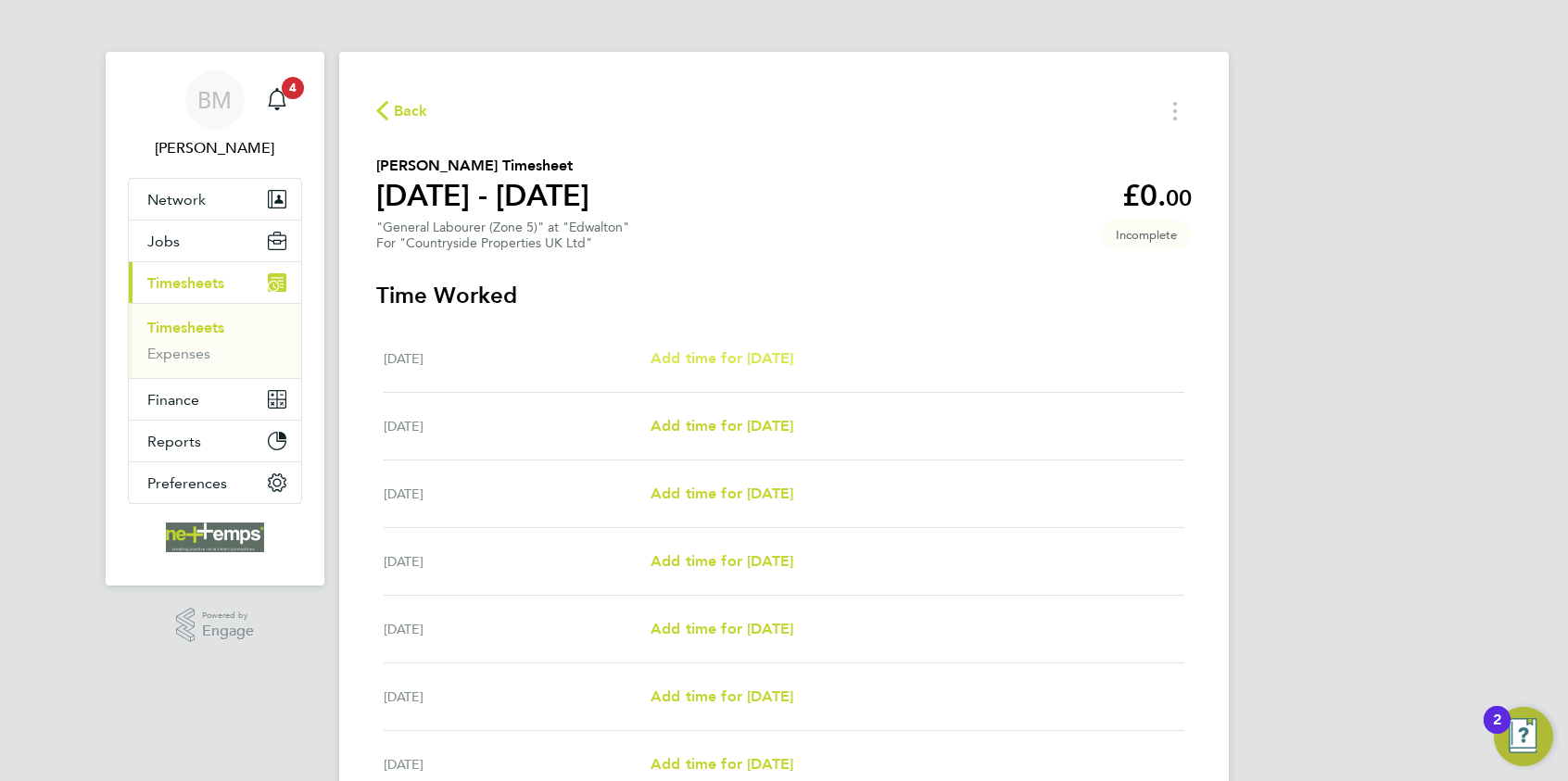
click at [688, 347] on link "Add time for Mon 04 Aug" at bounding box center [722, 359] width 143 height 23
select select "30"
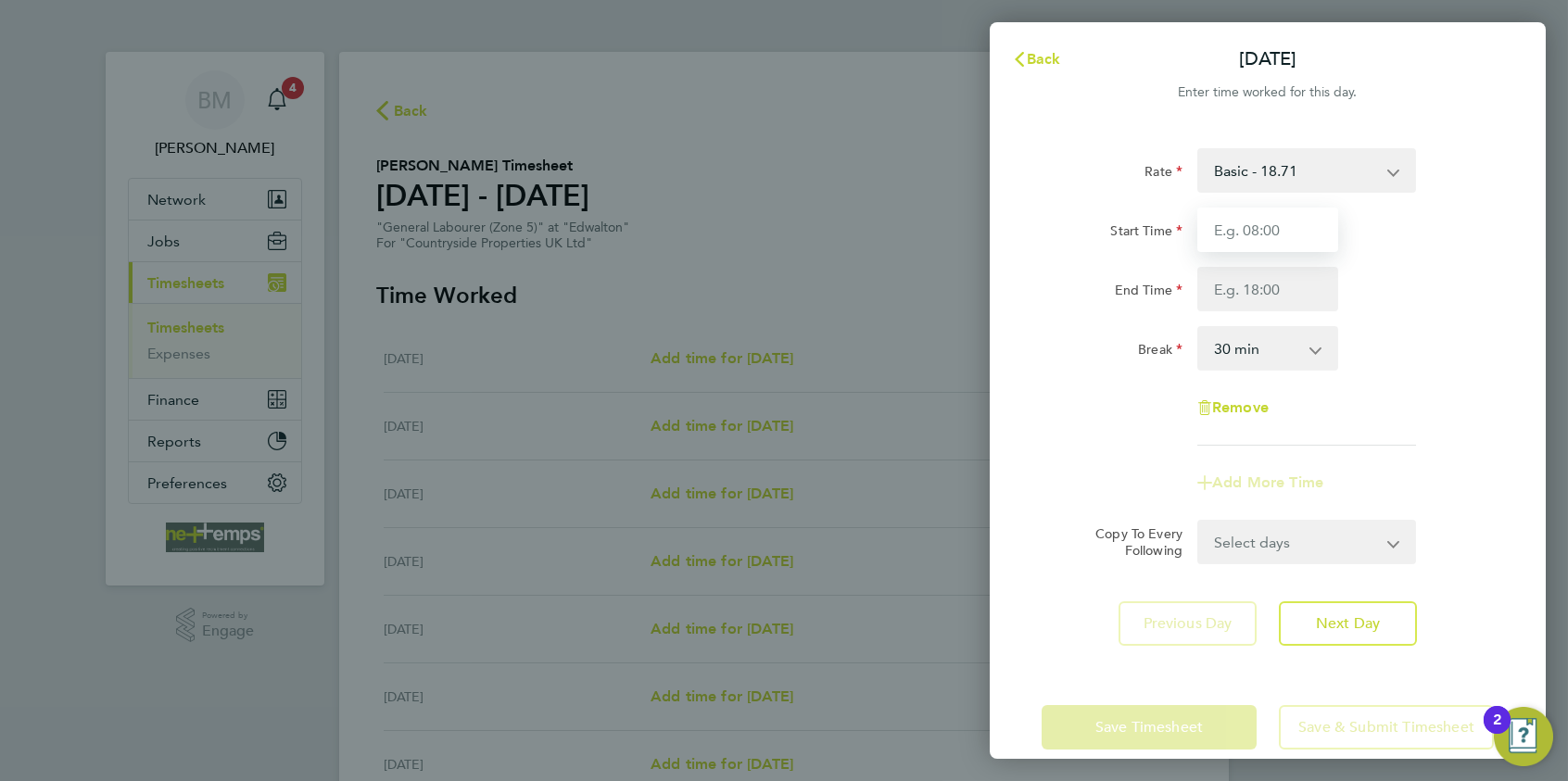
click at [1252, 230] on input "Start Time" at bounding box center [1268, 229] width 141 height 44
type input "07:30"
type input "16:30"
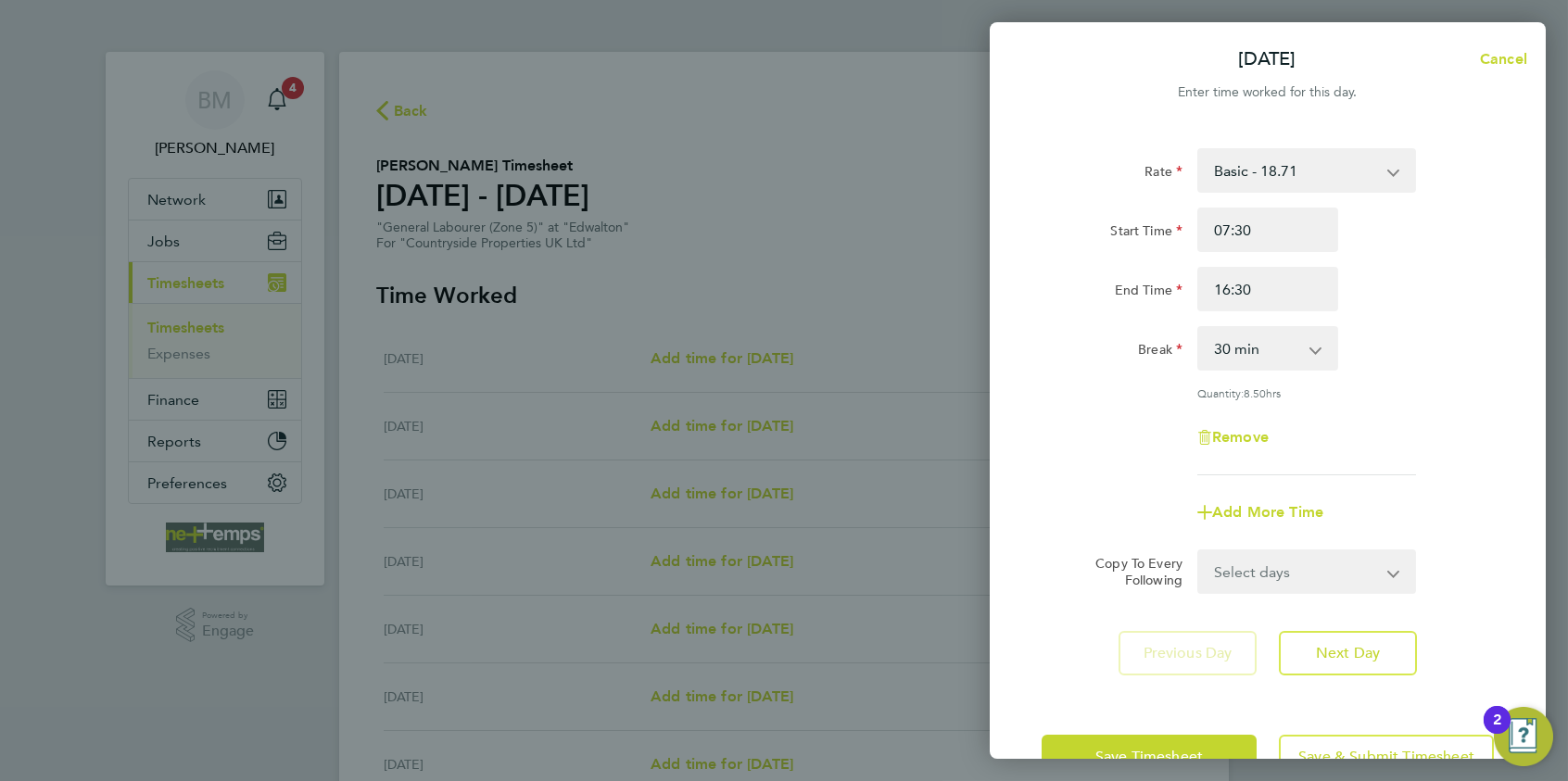
drag, startPoint x: 1269, startPoint y: 337, endPoint x: 1267, endPoint y: 370, distance: 33.1
click at [1269, 340] on select "0 min 15 min 30 min 45 min 60 min 75 min 90 min" at bounding box center [1256, 347] width 115 height 40
select select "0"
click at [1199, 328] on select "0 min 15 min 30 min 45 min 60 min 75 min 90 min" at bounding box center [1256, 347] width 115 height 40
click at [1257, 562] on select "Select days Day Weekday (Mon-Fri) Weekend (Sat-Sun) Tuesday Wednesday Thursday …" at bounding box center [1296, 571] width 194 height 40
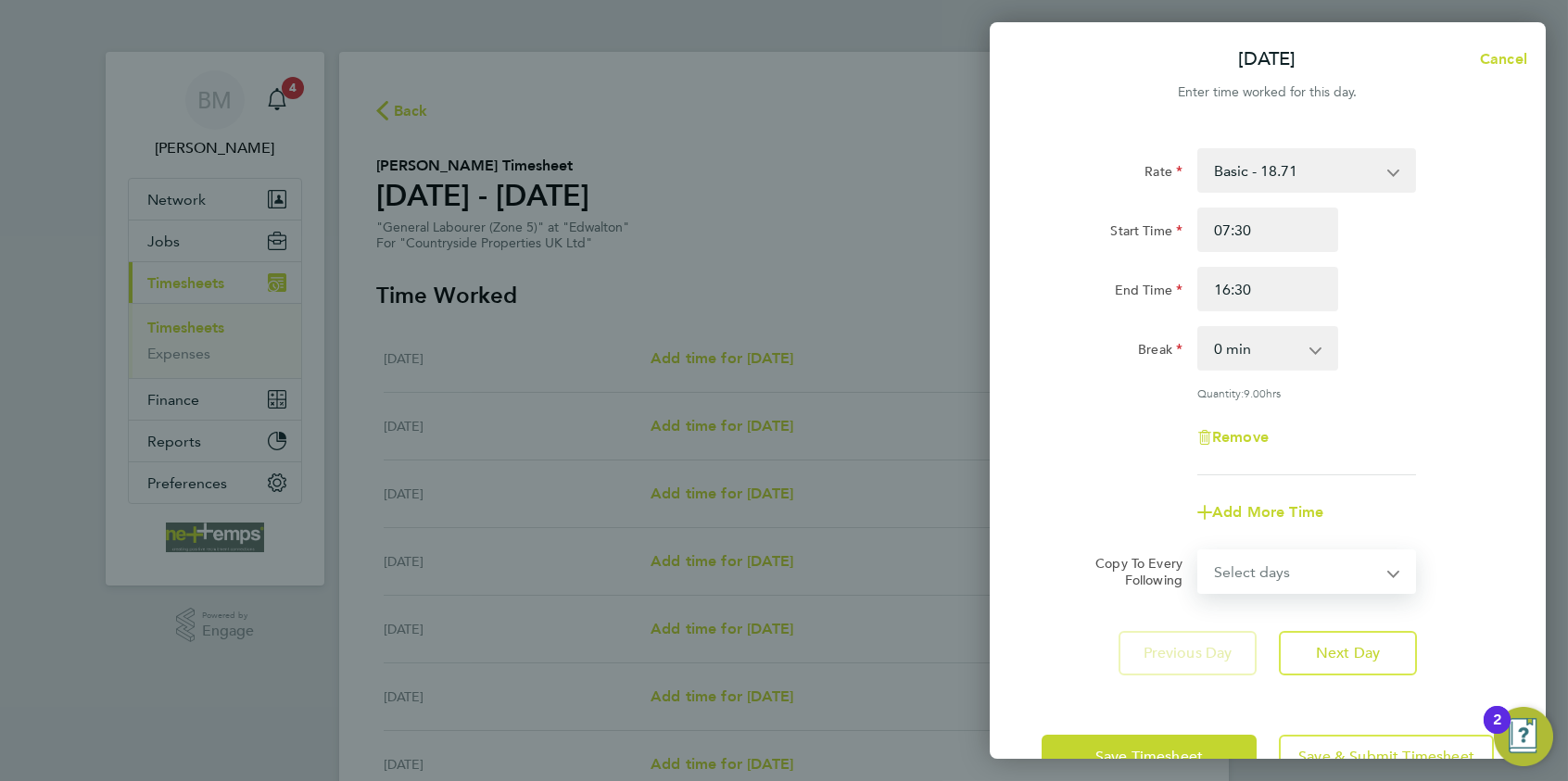
select select "WEEKDAY"
click at [1199, 551] on select "Select days Day Weekday (Mon-Fri) Weekend (Sat-Sun) Tuesday Wednesday Thursday …" at bounding box center [1296, 571] width 194 height 40
select select "2025-08-10"
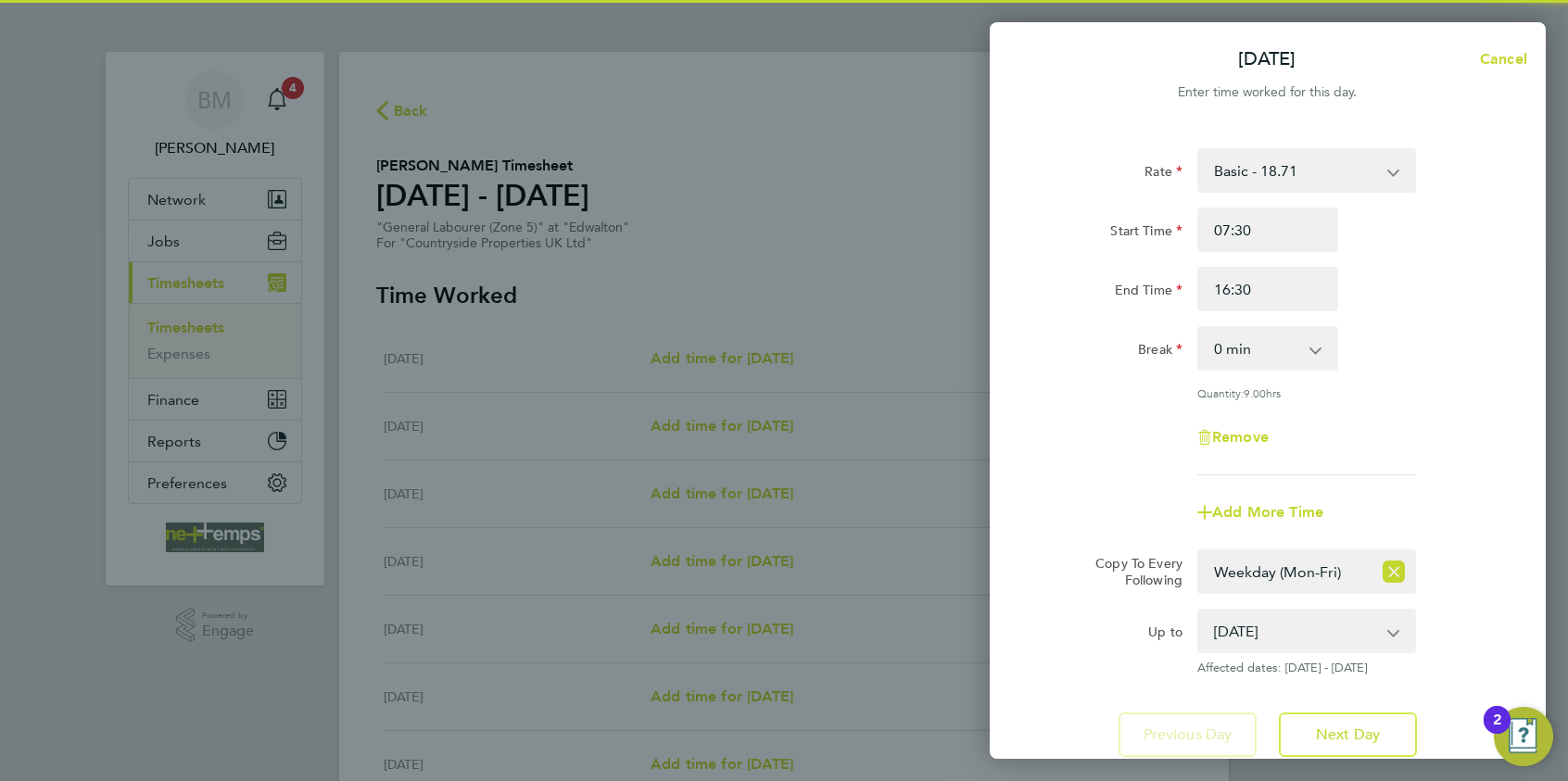
click at [1093, 609] on div "Up to" at bounding box center [1113, 627] width 141 height 37
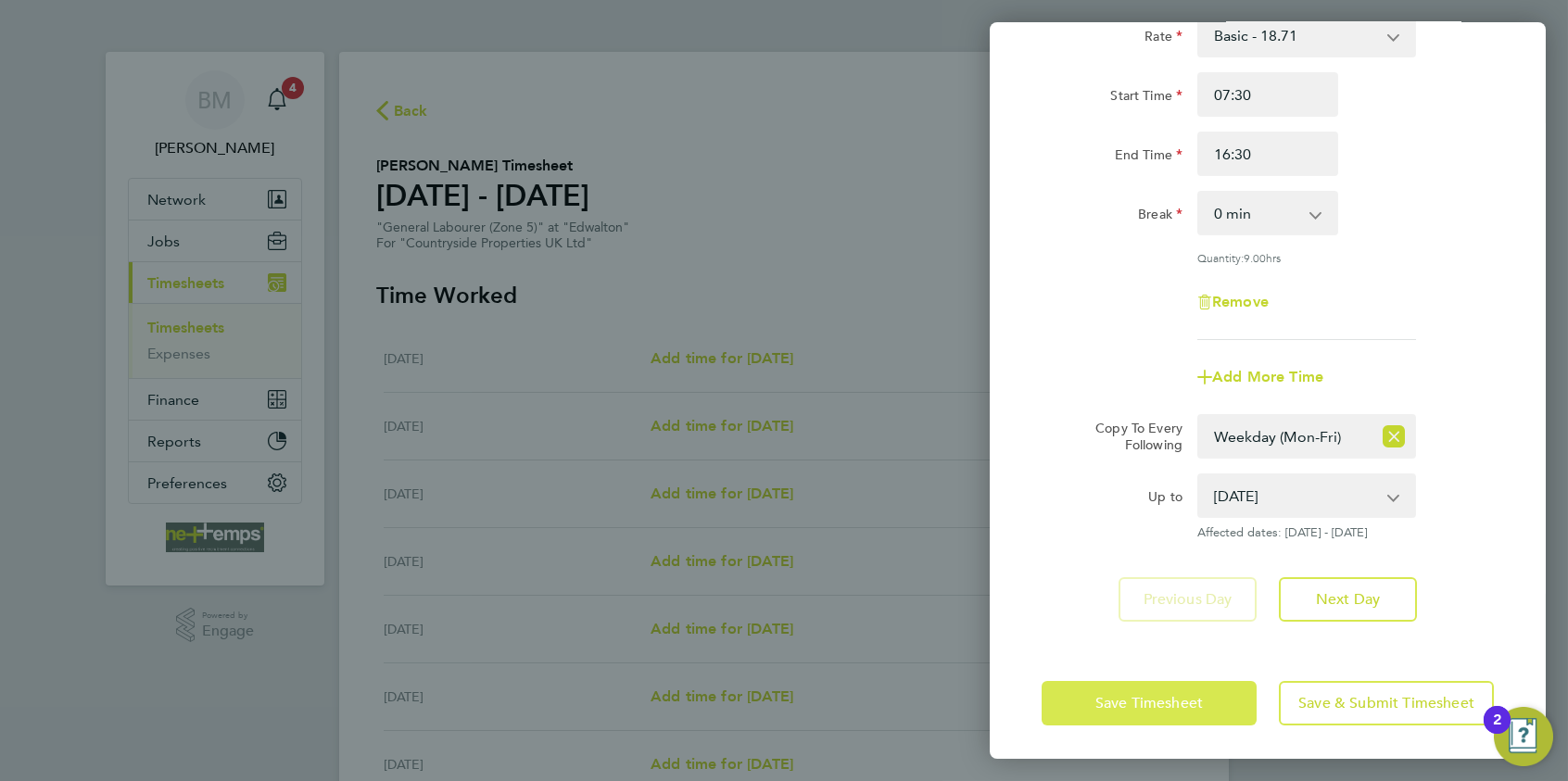
click at [1091, 693] on button "Save Timesheet" at bounding box center [1149, 703] width 215 height 44
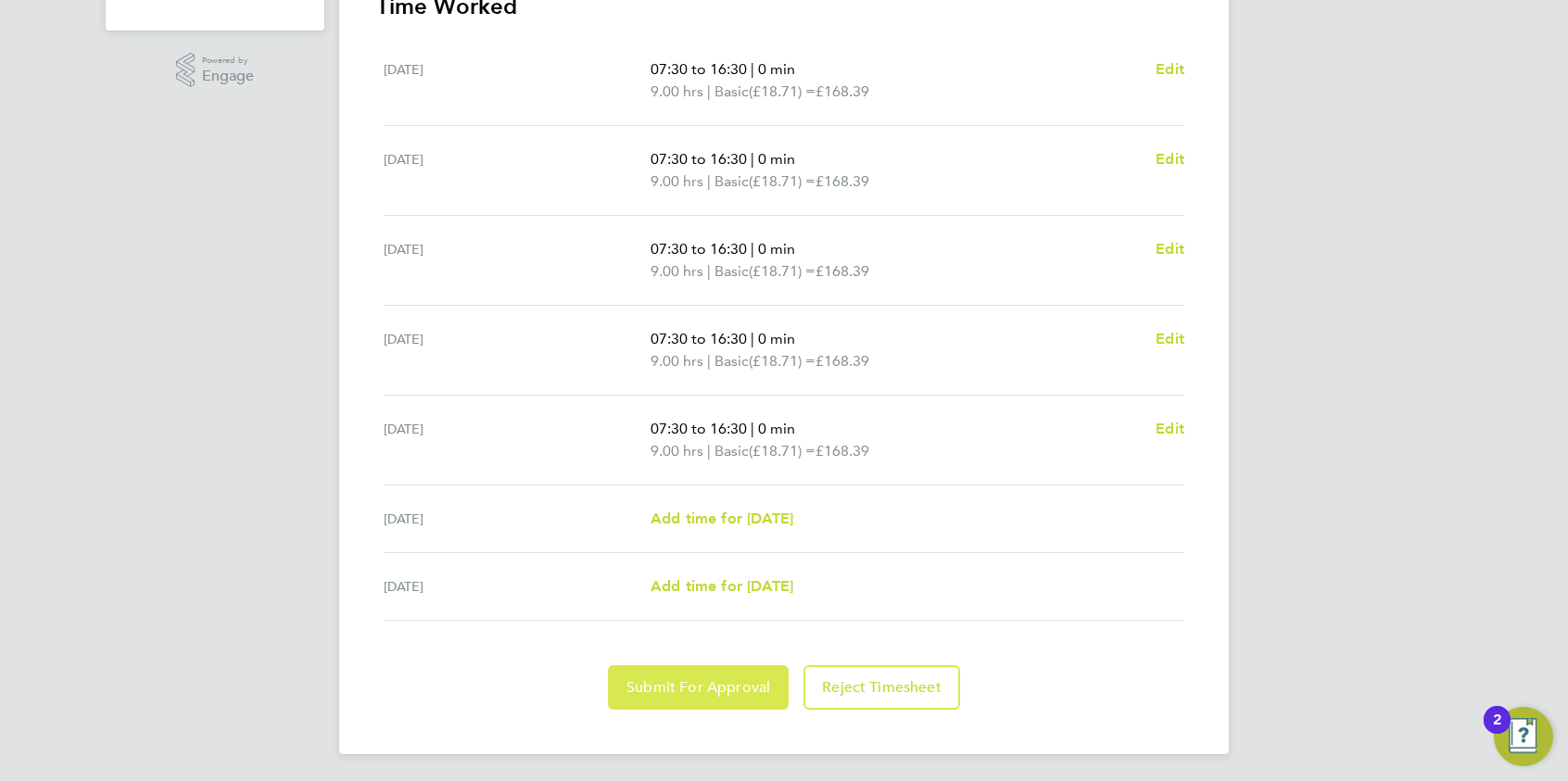
click at [715, 684] on span "Submit For Approval" at bounding box center [698, 688] width 144 height 19
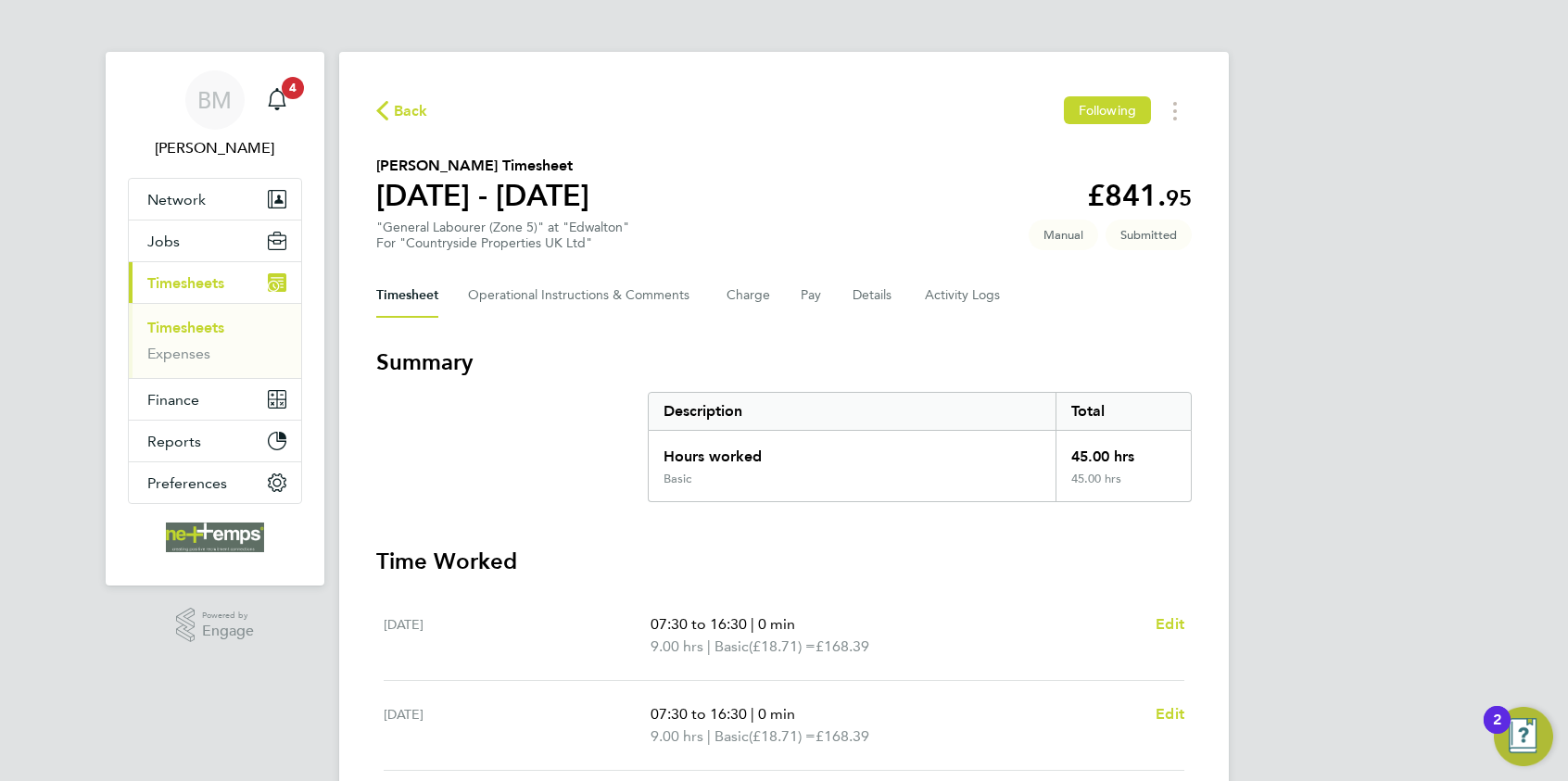
click at [414, 118] on span "Back" at bounding box center [411, 112] width 35 height 23
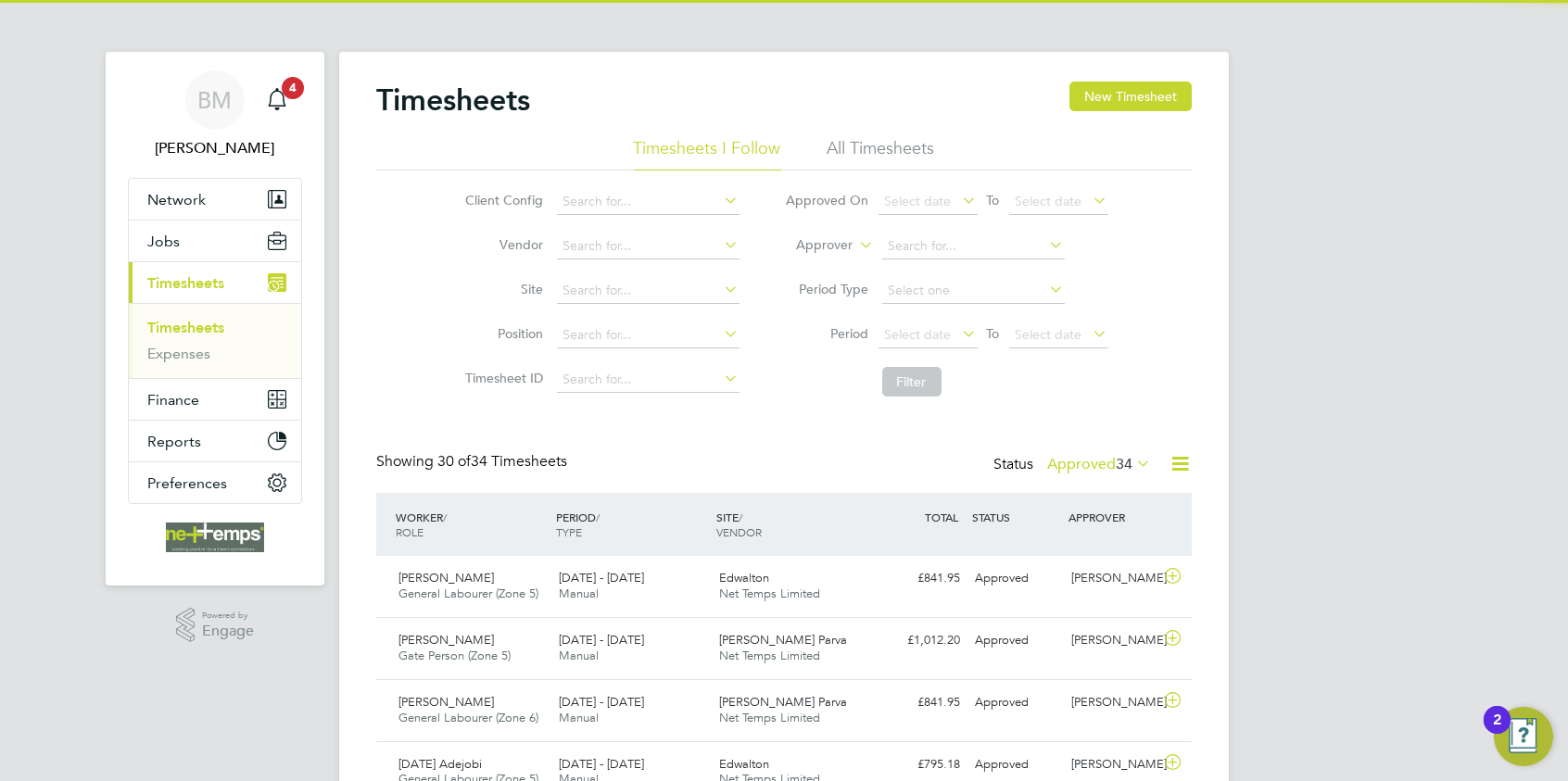
scroll to position [47, 161]
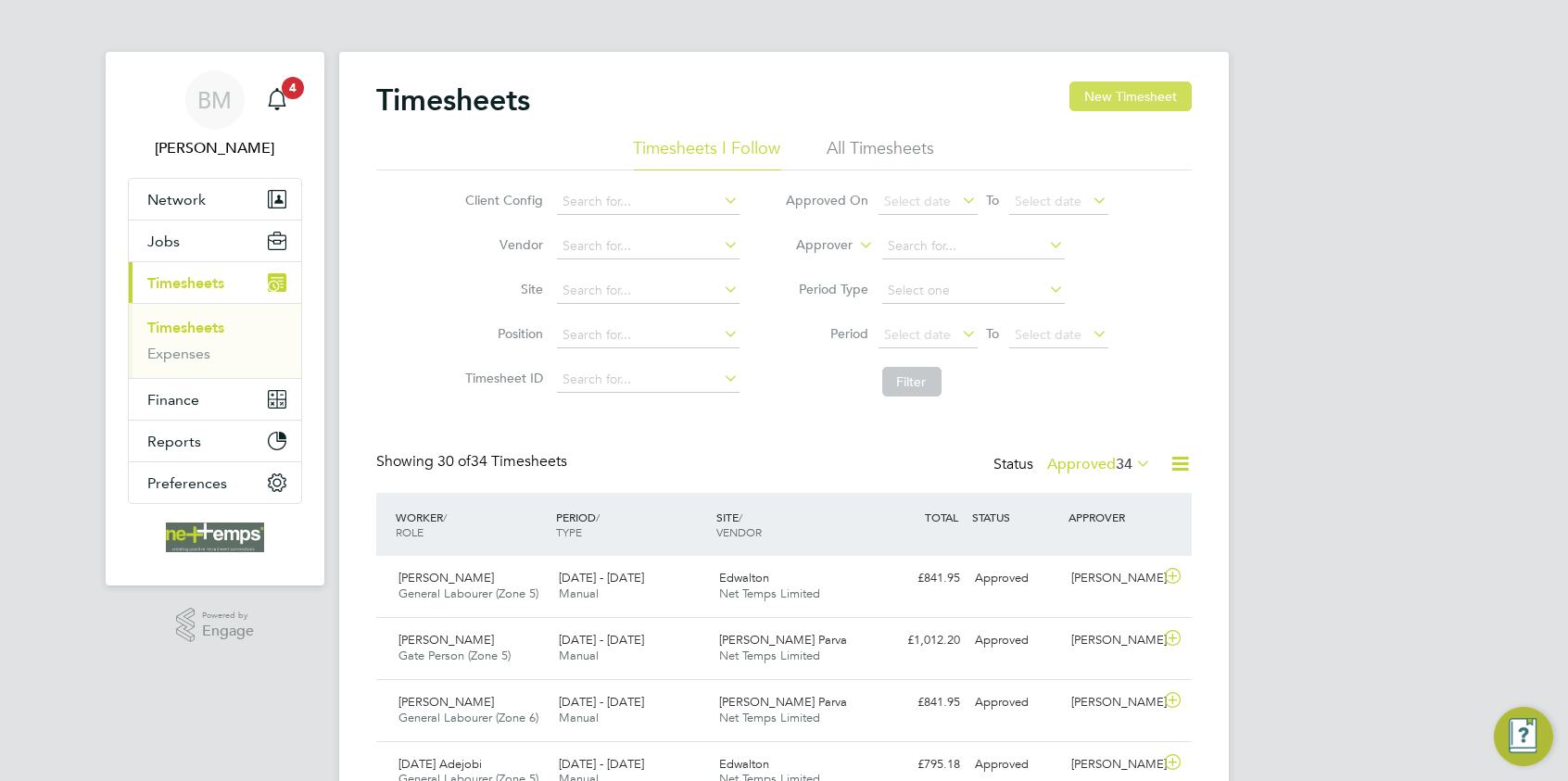
click at [1130, 100] on button "New Timesheet" at bounding box center [1130, 97] width 122 height 30
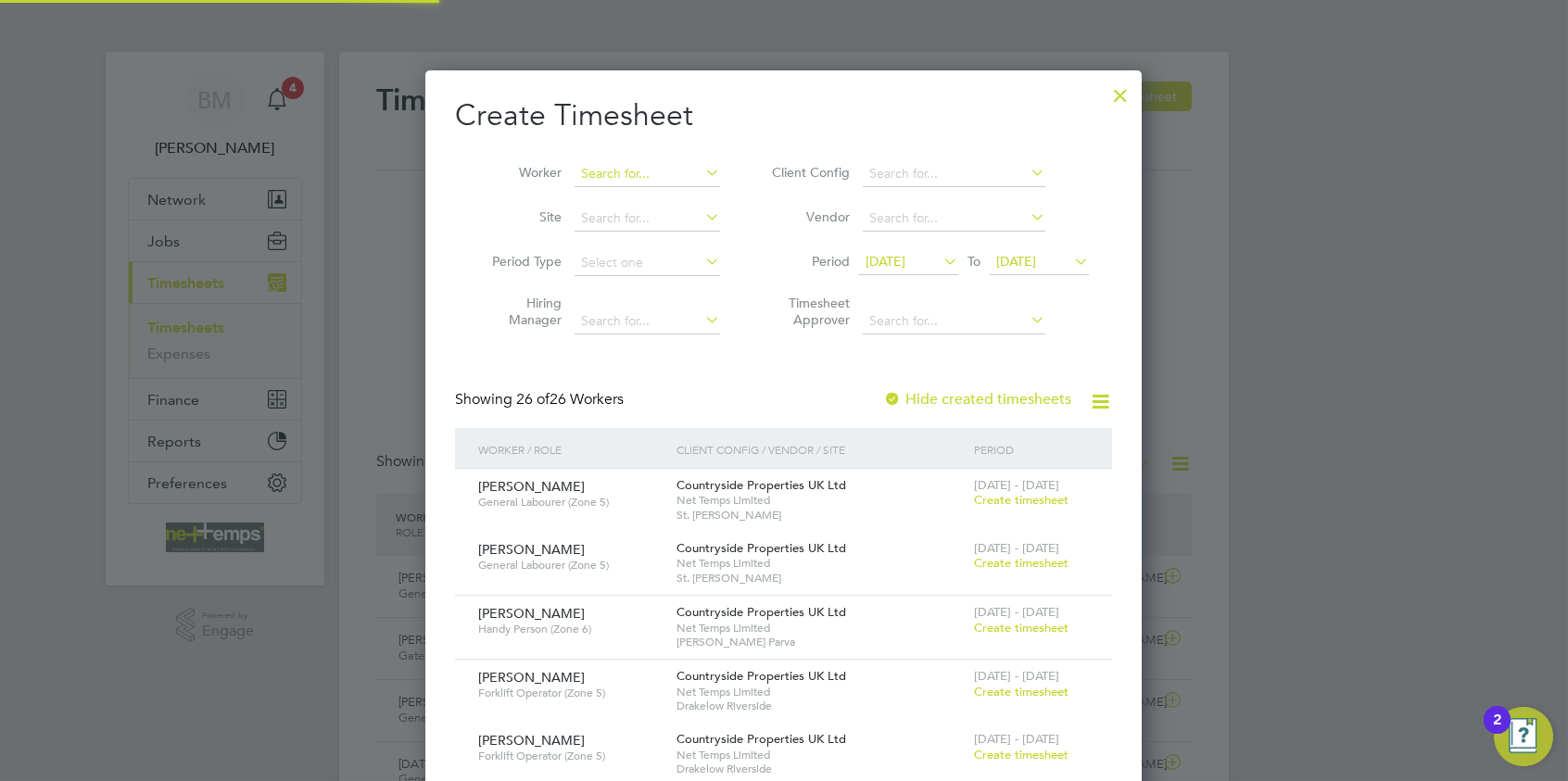
click at [630, 175] on input at bounding box center [647, 175] width 146 height 26
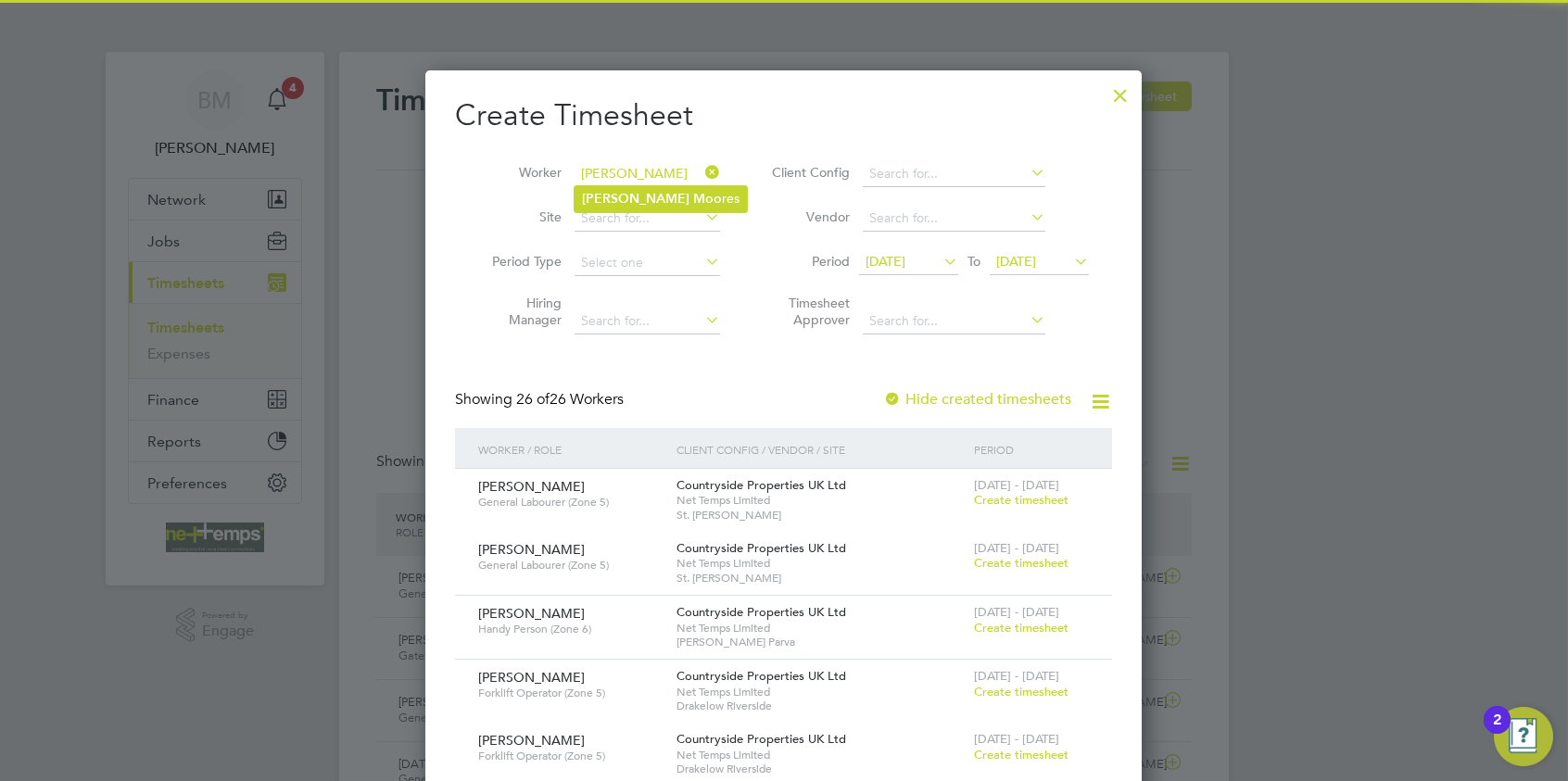
click at [678, 189] on li "David Moo res" at bounding box center [661, 198] width 173 height 25
type input "[PERSON_NAME]"
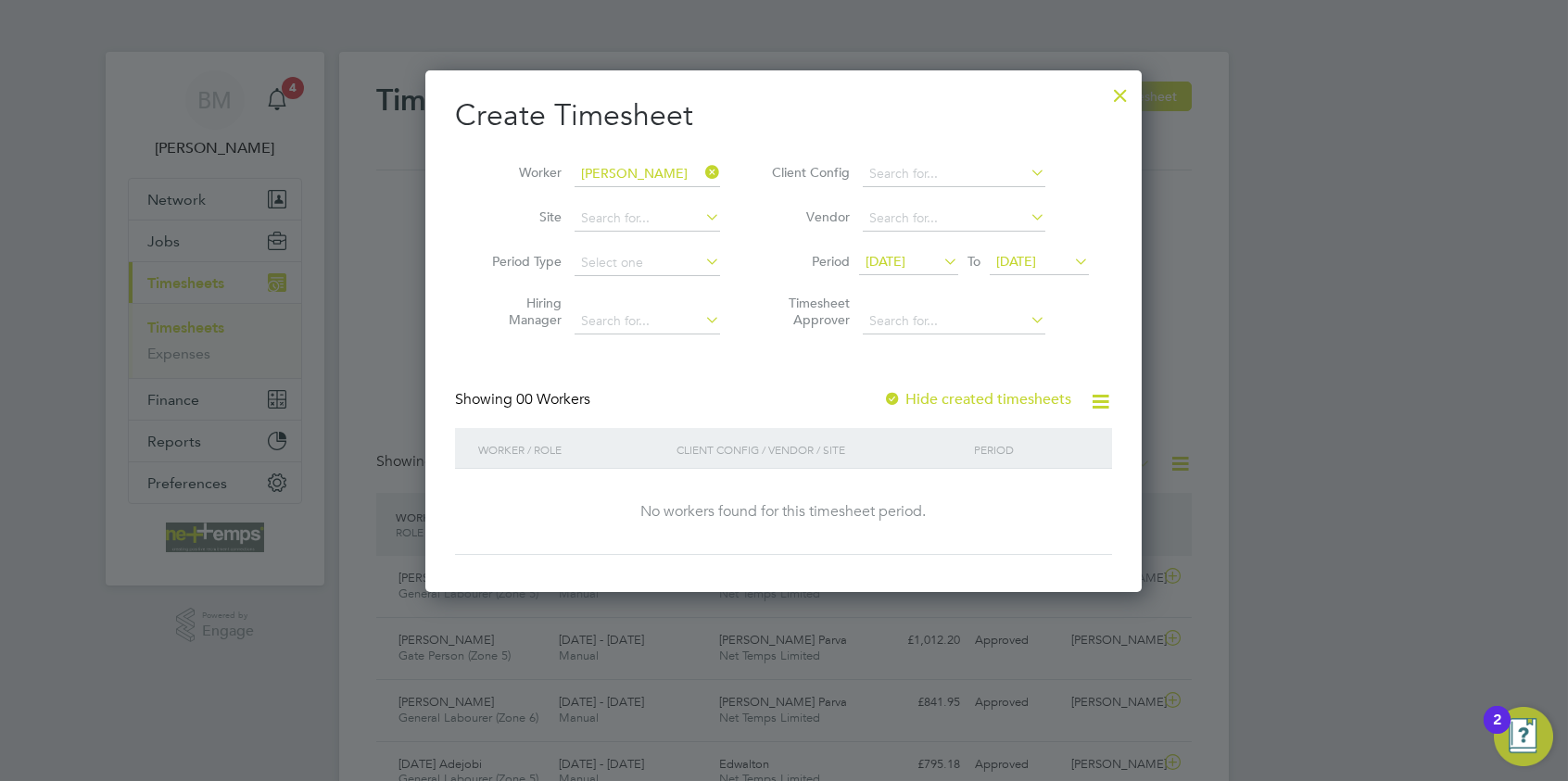
click at [986, 396] on label "Hide created timesheets" at bounding box center [977, 400] width 188 height 19
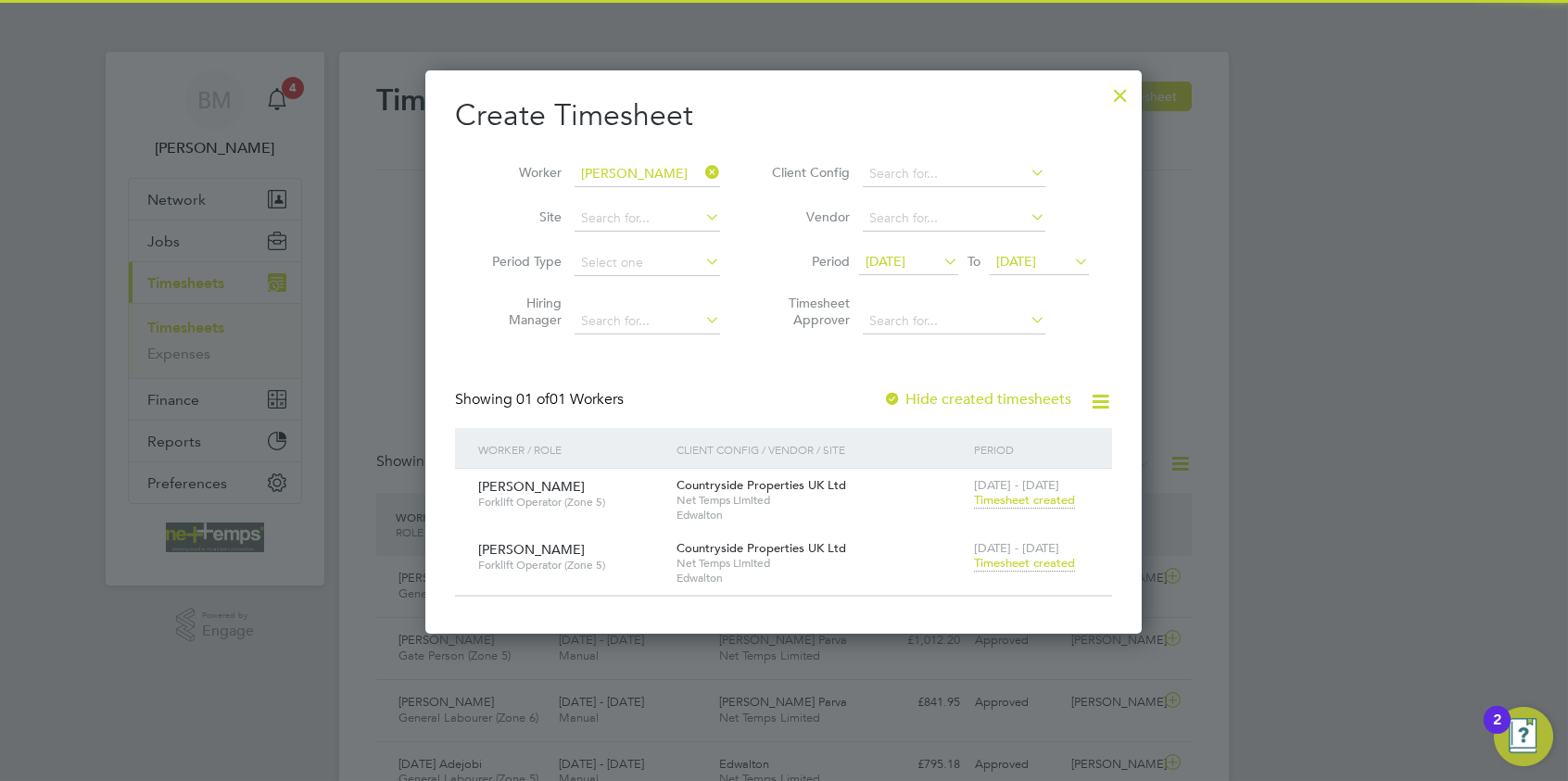
click at [1021, 565] on span "Timesheet created" at bounding box center [1025, 563] width 101 height 17
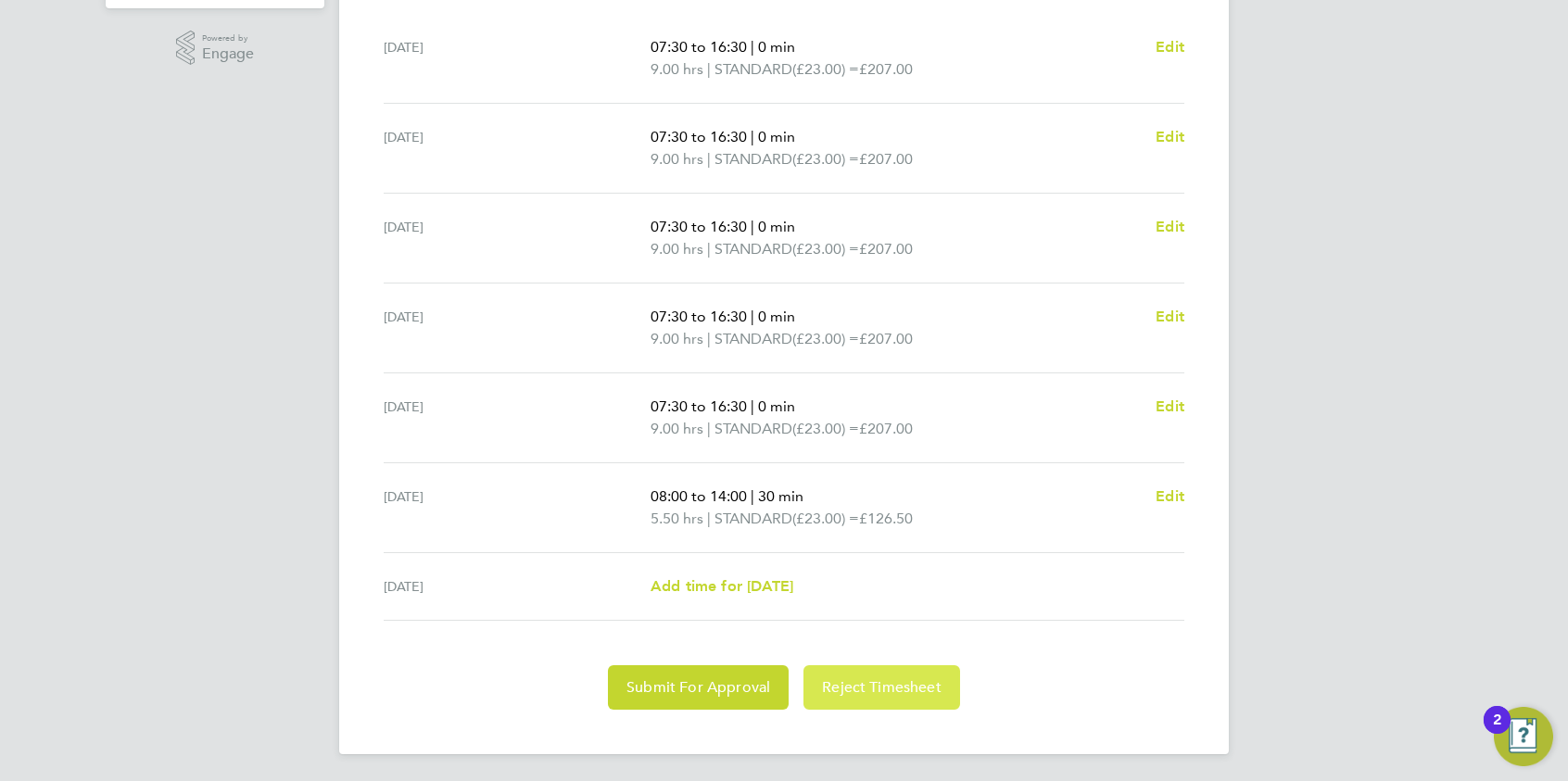
click at [842, 690] on span "Reject Timesheet" at bounding box center [882, 688] width 119 height 19
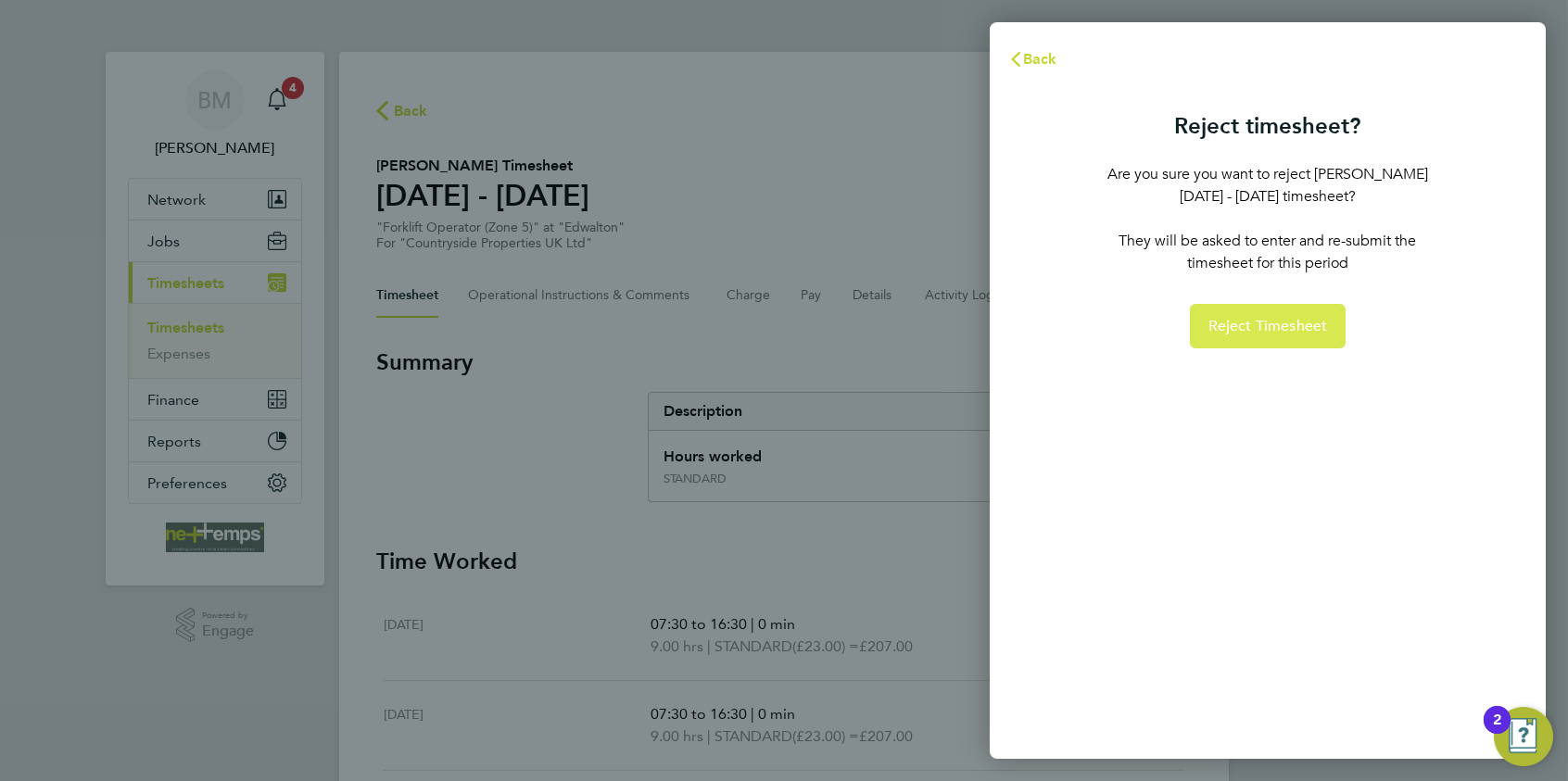
click at [1254, 326] on span "Reject Timesheet" at bounding box center [1268, 327] width 119 height 19
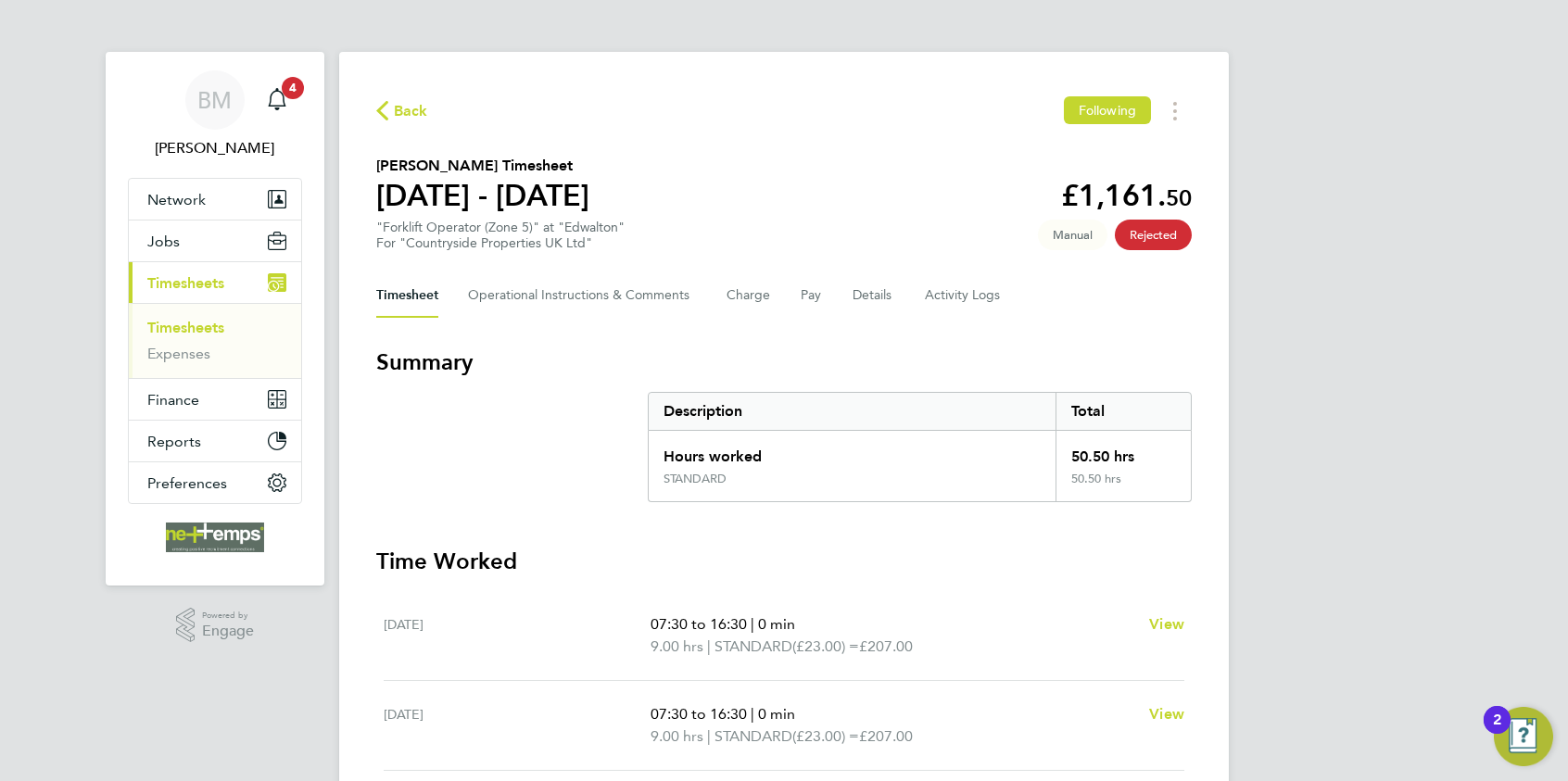
drag, startPoint x: 400, startPoint y: 116, endPoint x: 150, endPoint y: 31, distance: 264.1
click at [395, 119] on span "Back" at bounding box center [411, 112] width 35 height 23
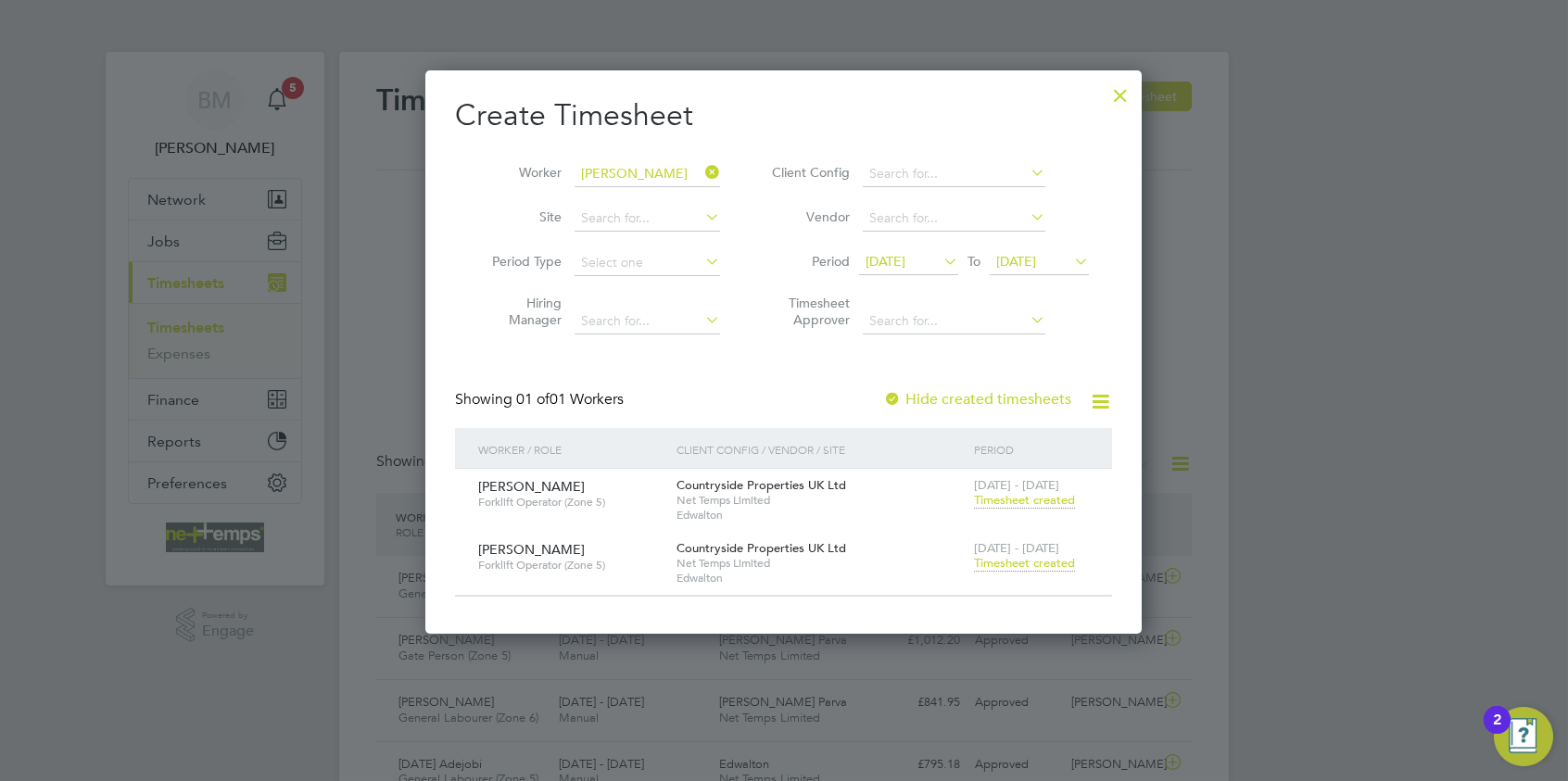
click at [1052, 565] on span "Timesheet created" at bounding box center [1025, 563] width 101 height 17
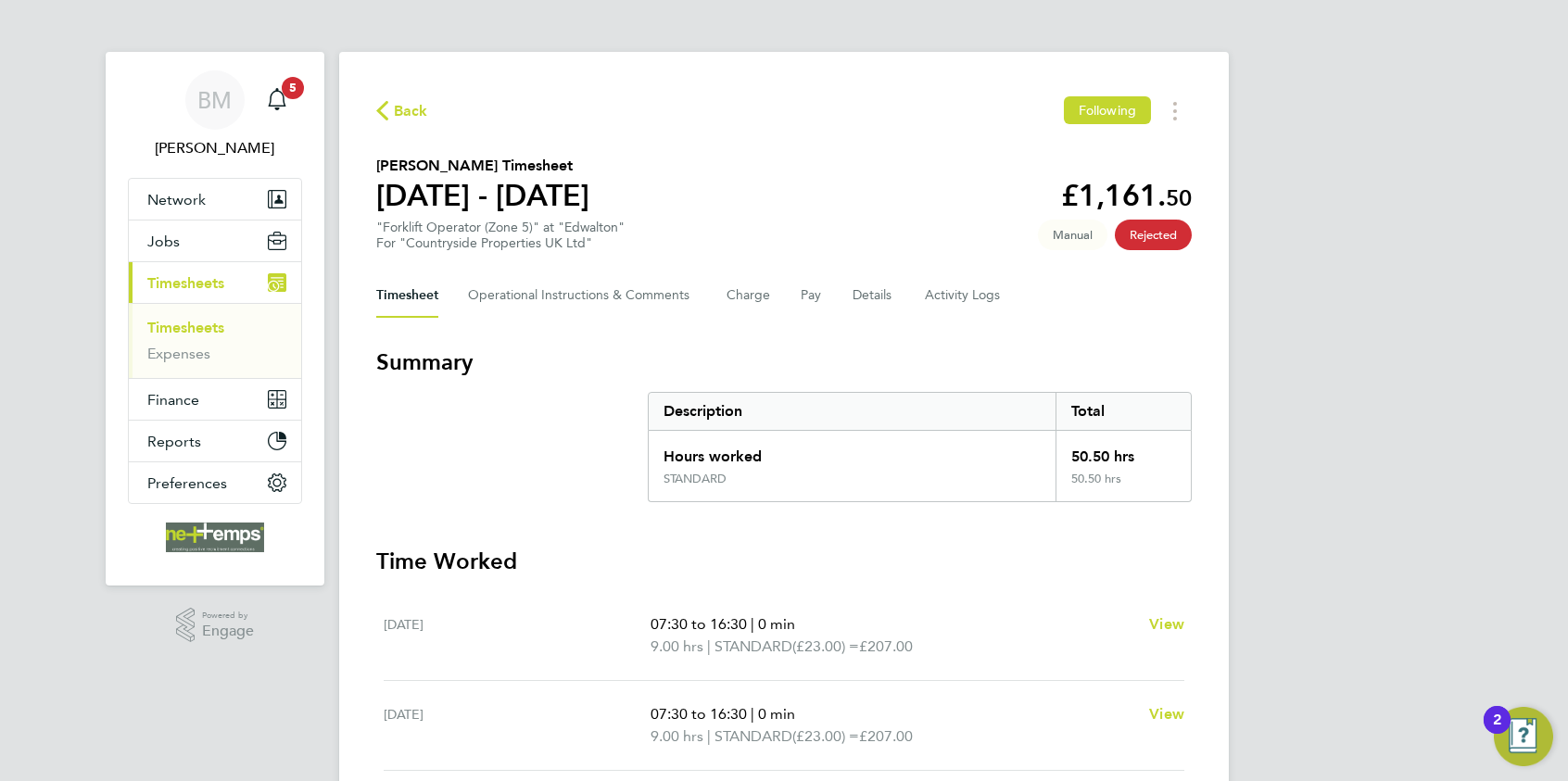
click at [394, 115] on span "Back" at bounding box center [411, 112] width 35 height 23
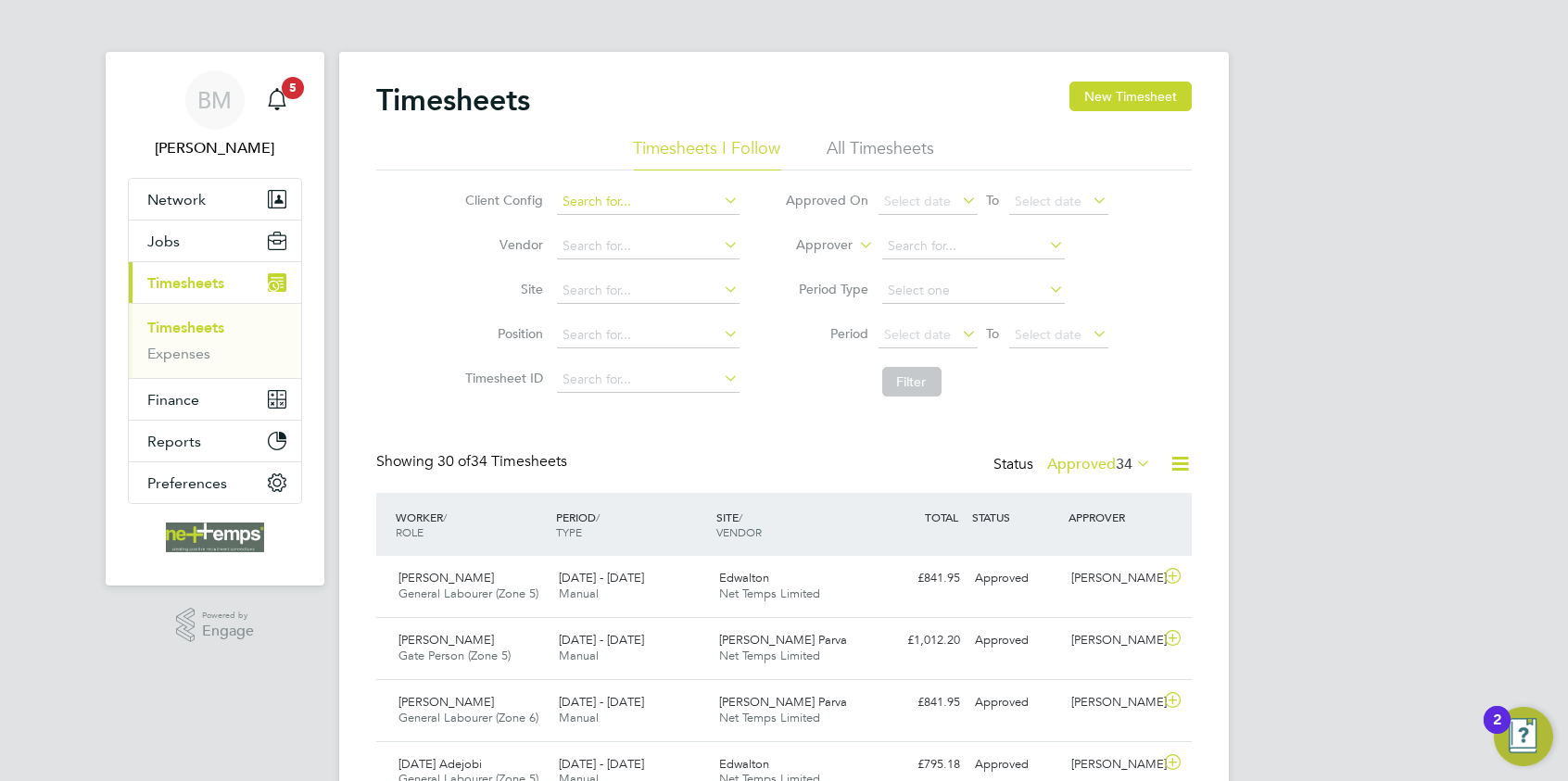
drag, startPoint x: 1126, startPoint y: 96, endPoint x: 630, endPoint y: 207, distance: 508.3
click at [1126, 96] on button "New Timesheet" at bounding box center [1130, 97] width 122 height 30
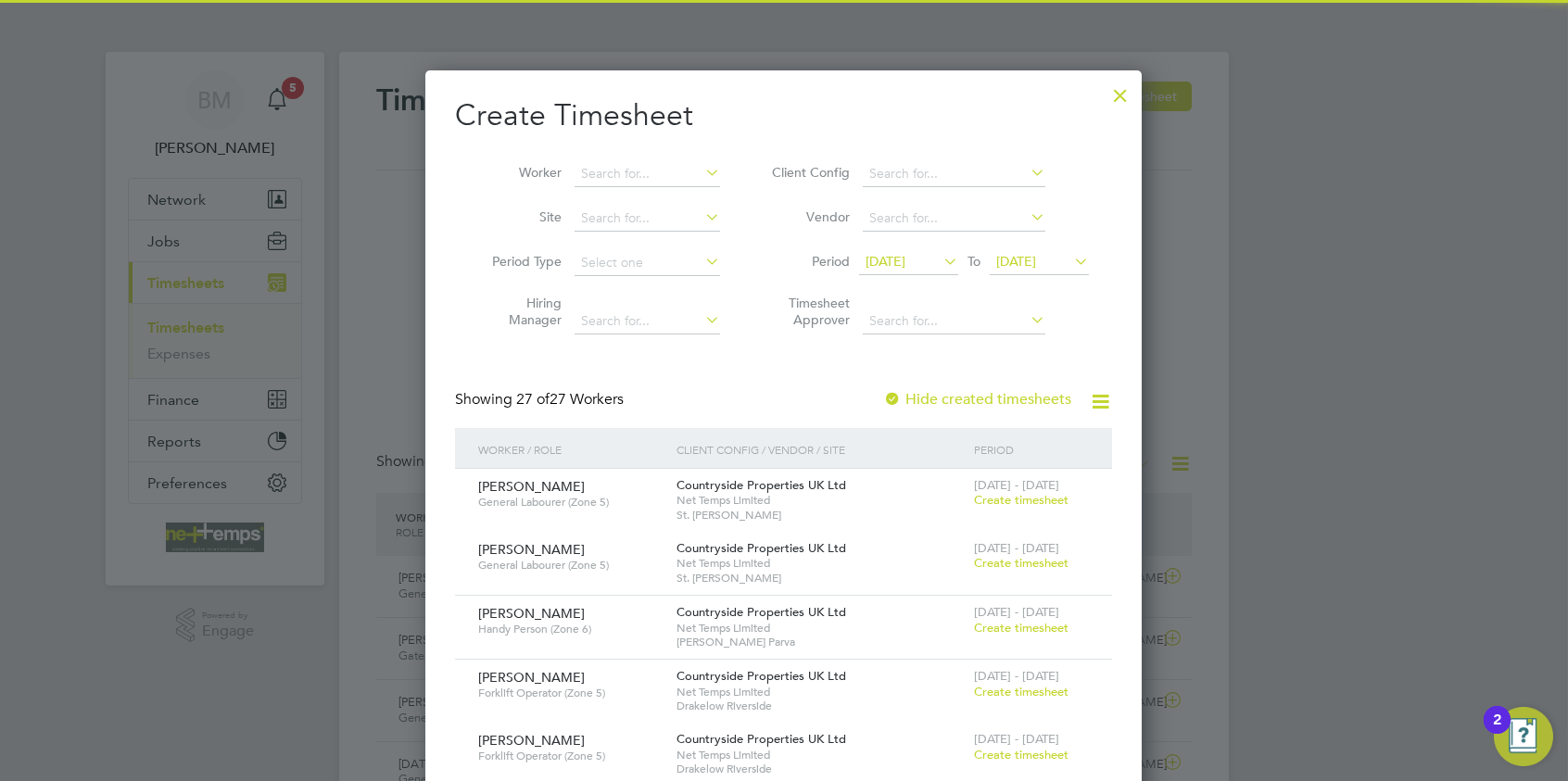
drag, startPoint x: 612, startPoint y: 174, endPoint x: 610, endPoint y: 122, distance: 52.0
click at [623, 150] on div "Worker Site Period Type Hiring Manager Client Config Vendor Period 28 Jul 2025 …" at bounding box center [784, 243] width 657 height 201
click at [693, 202] on b "Moor" at bounding box center [710, 198] width 34 height 16
type input "[PERSON_NAME]"
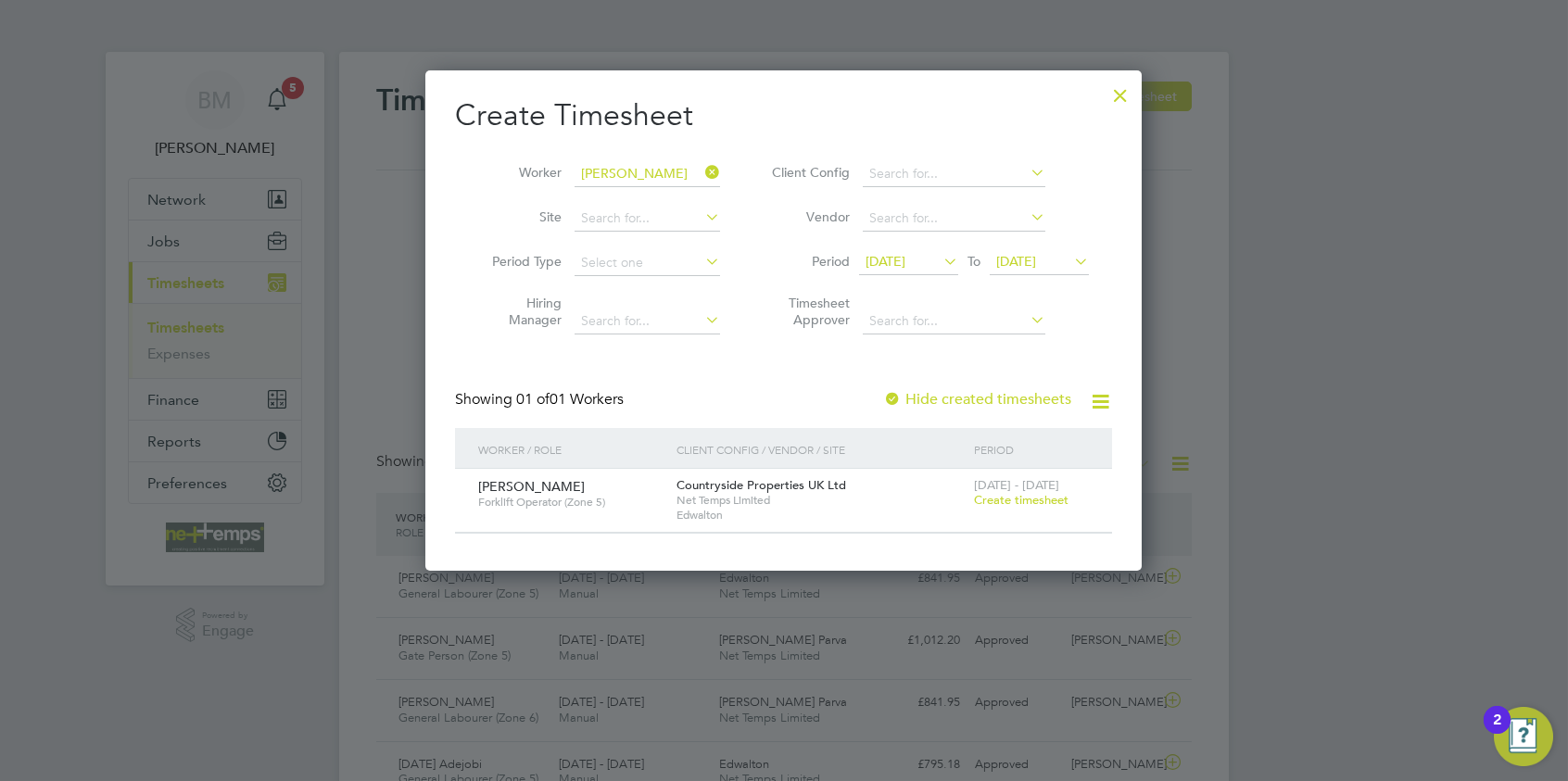
click at [1013, 492] on span "Create timesheet" at bounding box center [1022, 499] width 95 height 16
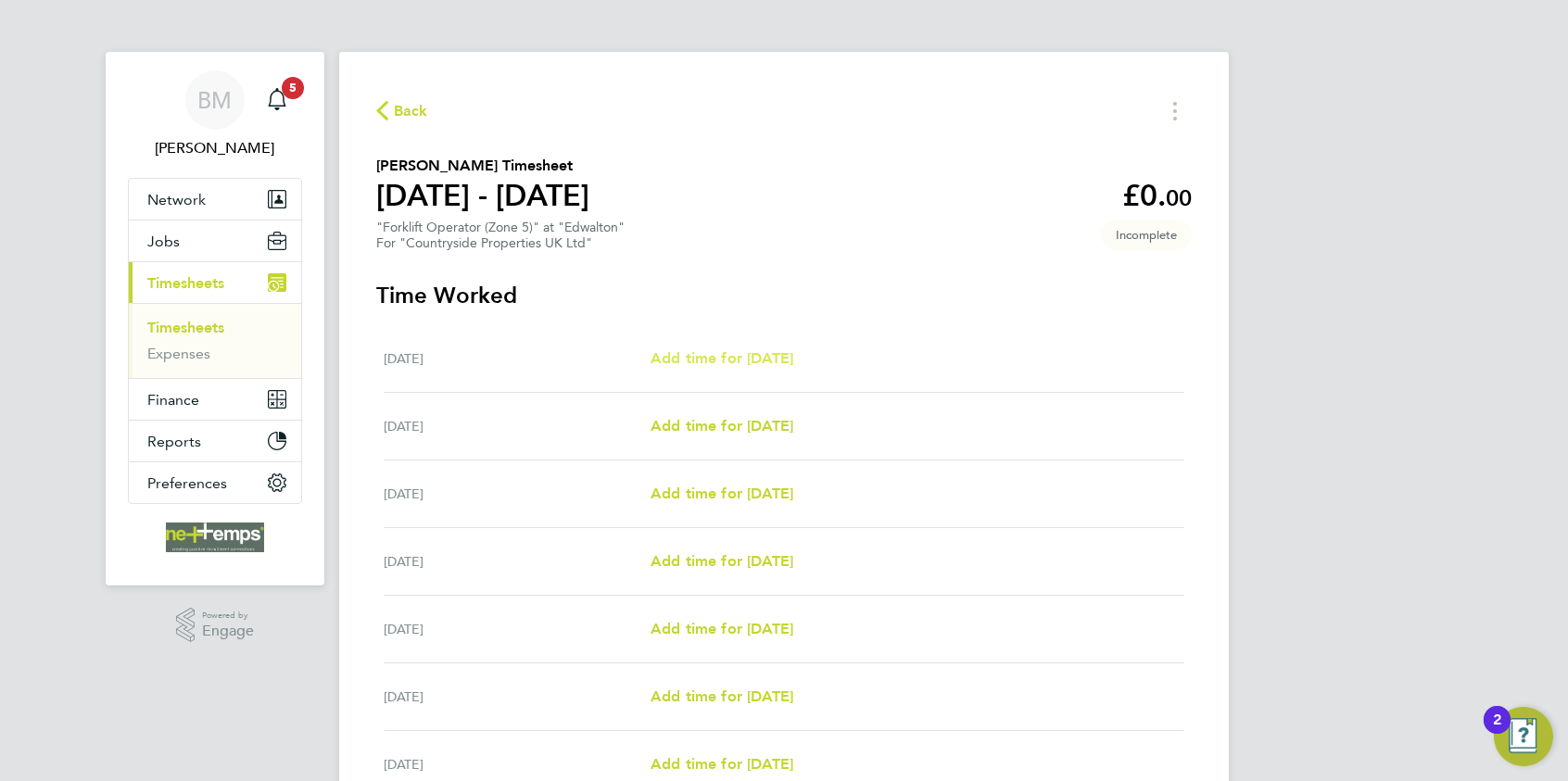
click at [712, 360] on span "Add time for Mon 04 Aug" at bounding box center [722, 358] width 143 height 18
select select "30"
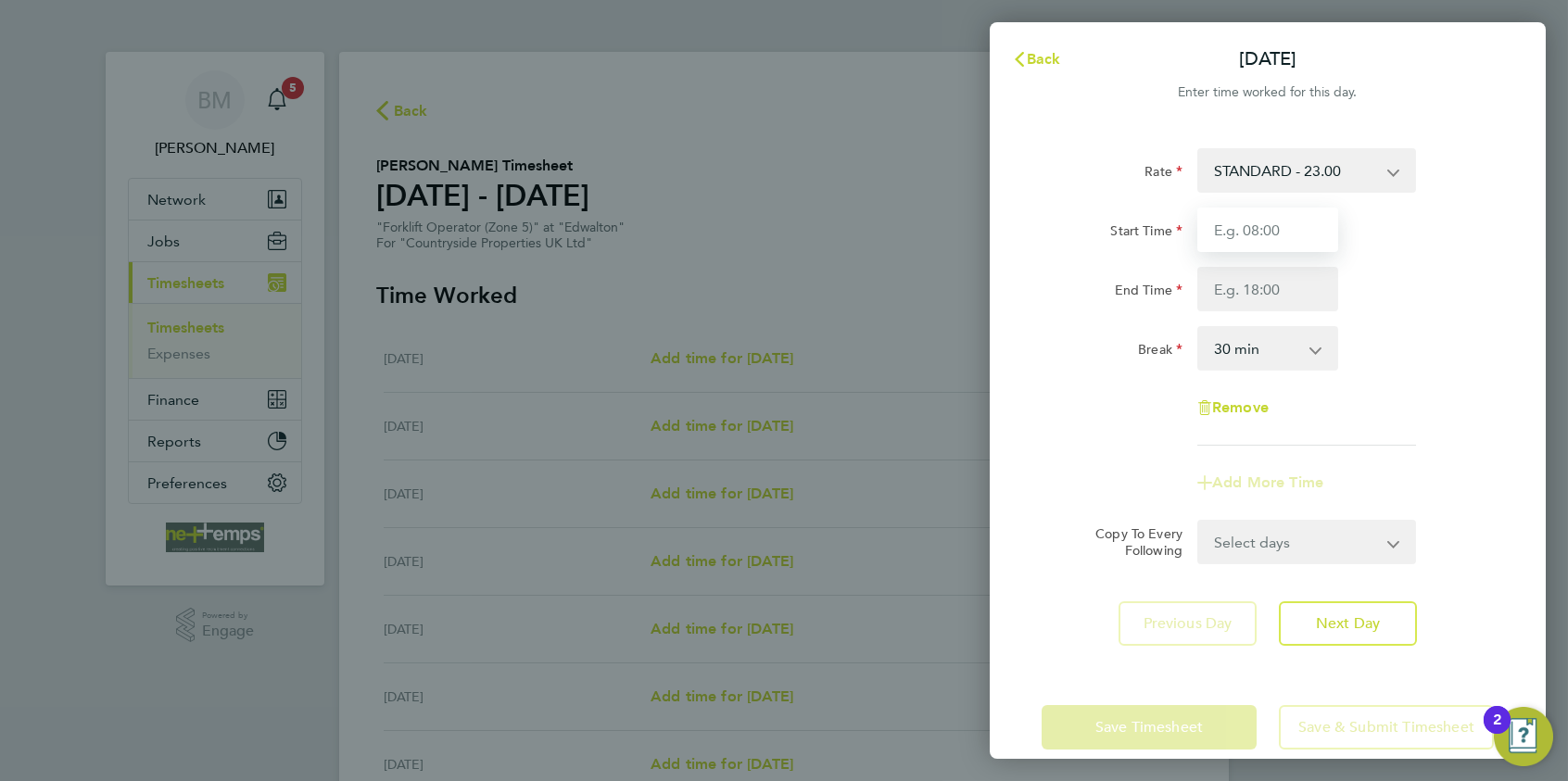
click at [1307, 243] on input "Start Time" at bounding box center [1268, 229] width 141 height 44
type input "07:30"
type input "16:30"
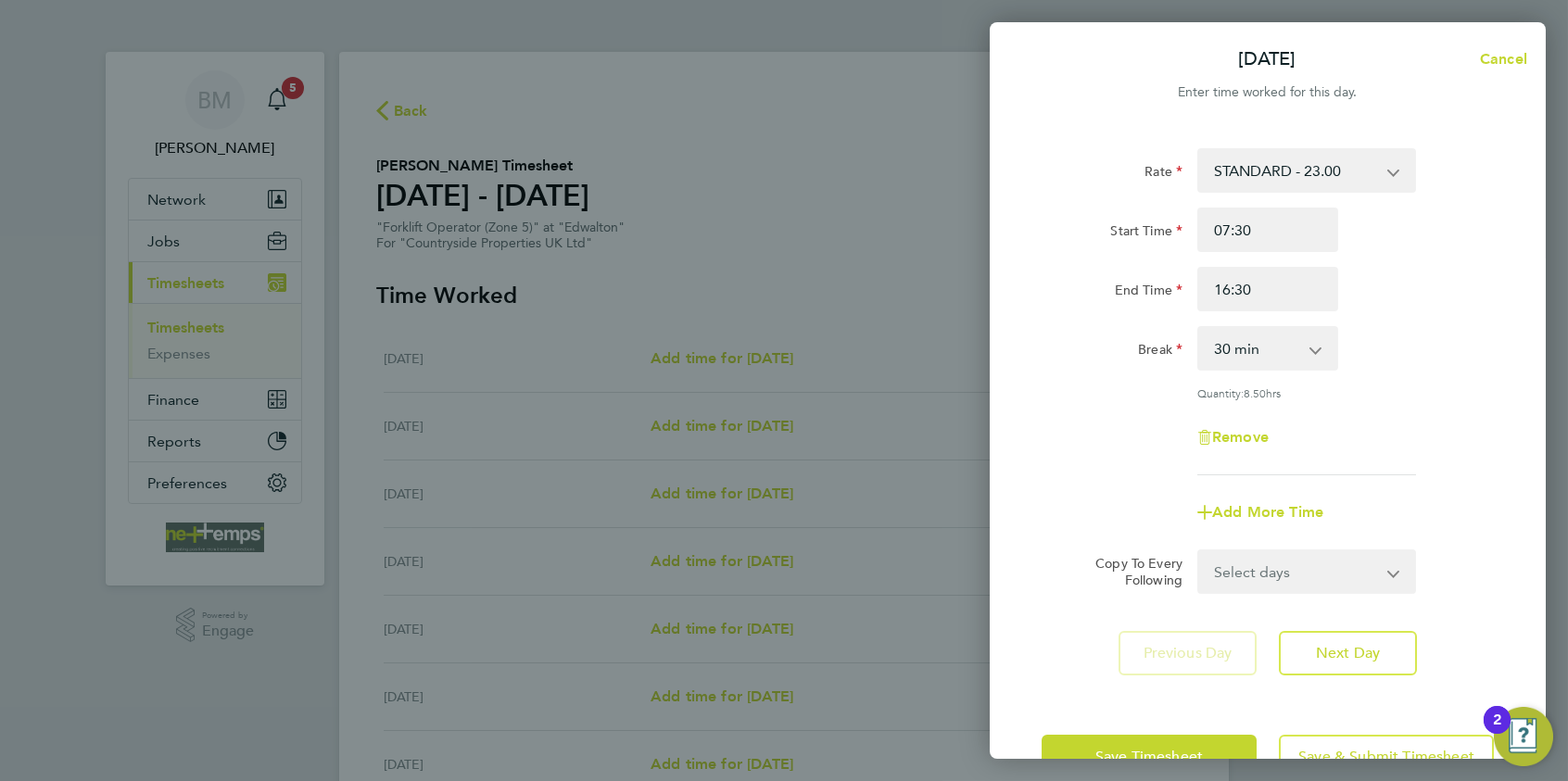
click at [1262, 345] on select "0 min 15 min 30 min 45 min 60 min 75 min 90 min" at bounding box center [1256, 347] width 115 height 40
select select "0"
click at [1199, 328] on select "0 min 15 min 30 min 45 min 60 min 75 min 90 min" at bounding box center [1256, 347] width 115 height 40
click at [1084, 604] on div "Rate STANDARD - 23.00 Start Time 07:30 End Time 16:30 Break 0 min 15 min 30 min…" at bounding box center [1268, 411] width 556 height 572
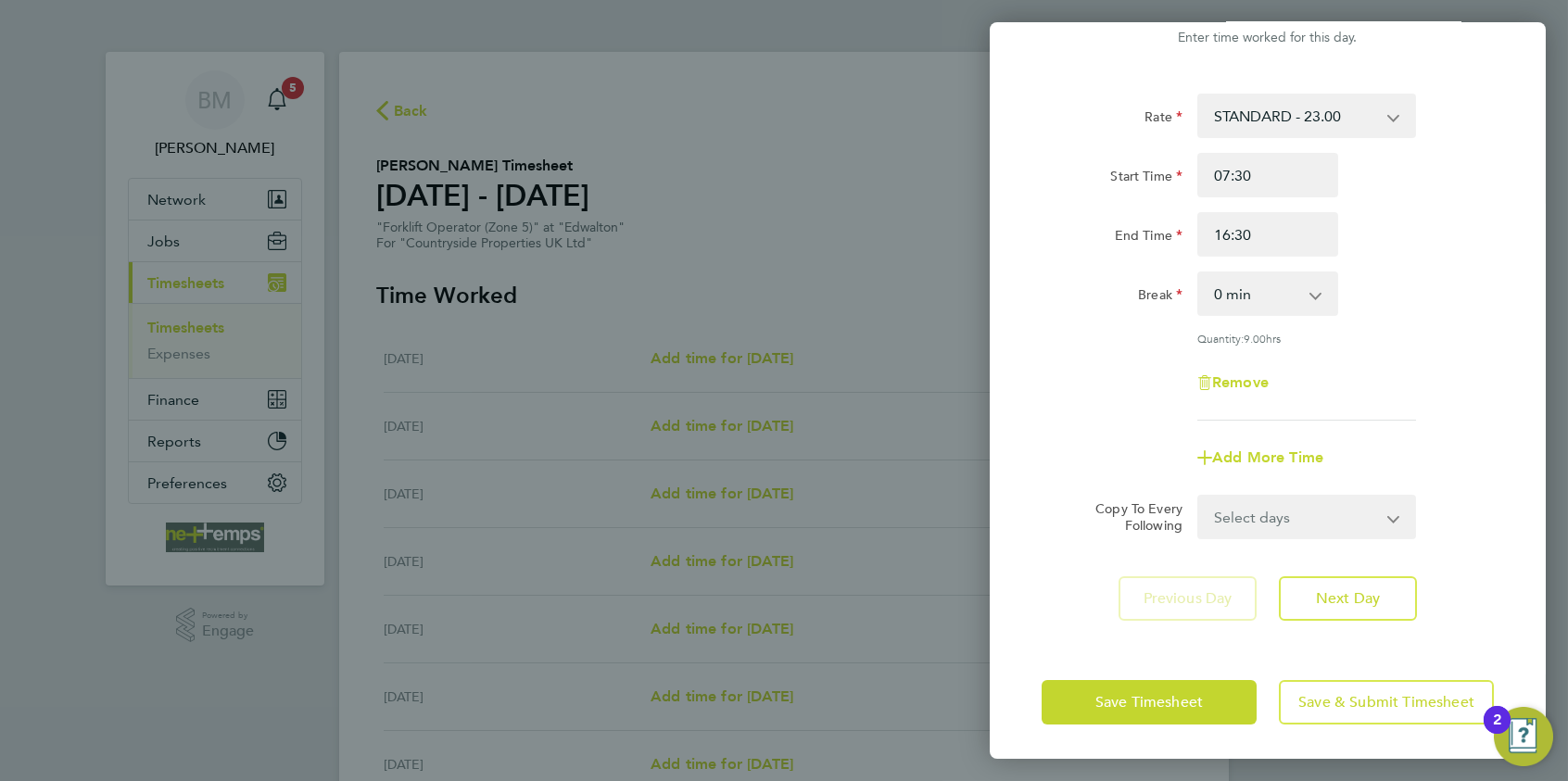
click at [1159, 722] on div "Save Timesheet Save & Submit Timesheet" at bounding box center [1268, 702] width 556 height 118
click at [1158, 722] on div "Save Timesheet Save & Submit Timesheet" at bounding box center [1268, 702] width 556 height 118
click at [1151, 705] on span "Save Timesheet" at bounding box center [1149, 702] width 108 height 19
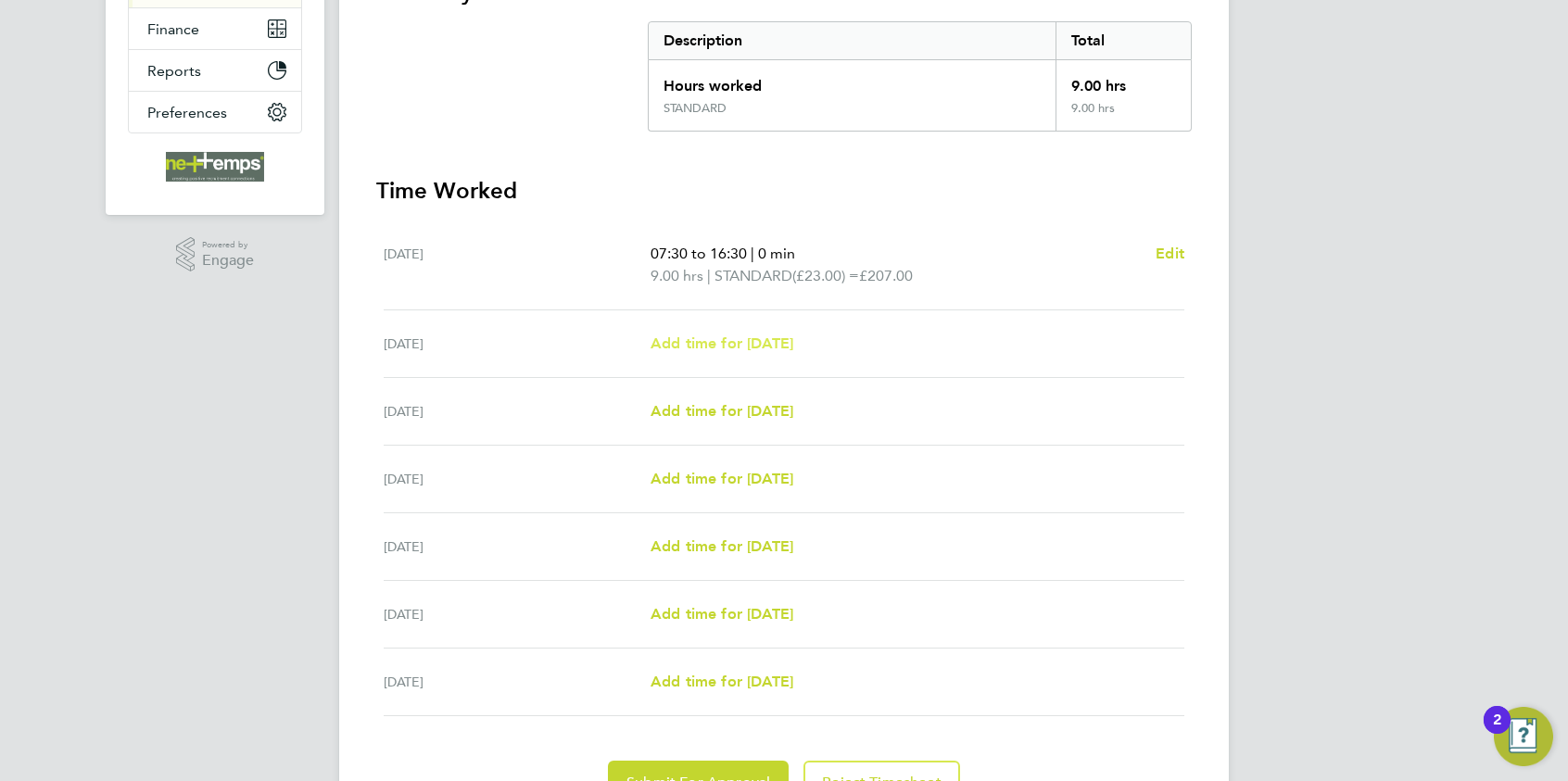
click at [774, 337] on span "Add time for Tue 05 Aug" at bounding box center [722, 343] width 143 height 18
select select "30"
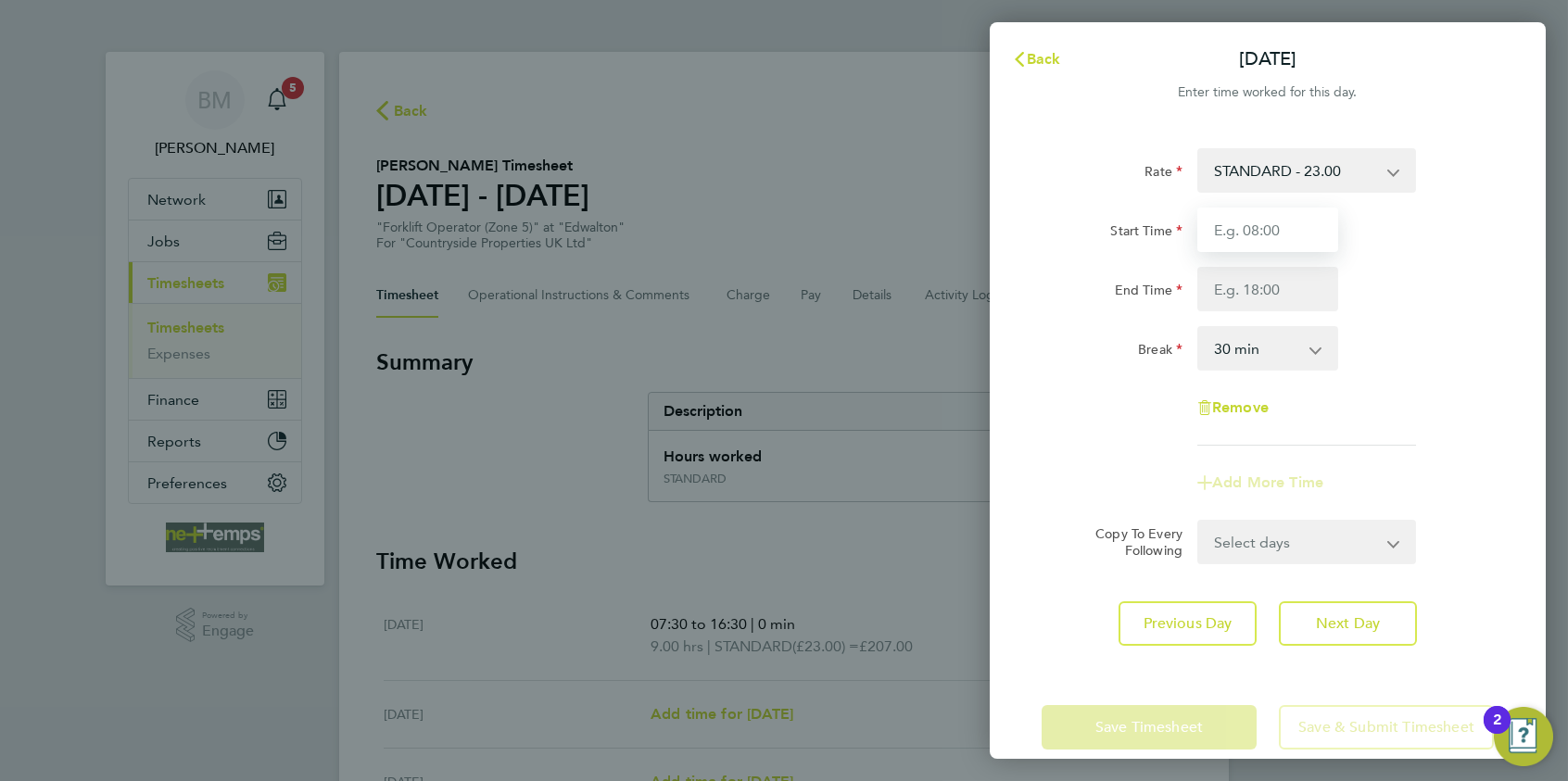
click at [1256, 231] on input "Start Time" at bounding box center [1268, 229] width 141 height 44
type input "07:30"
type input "16:30"
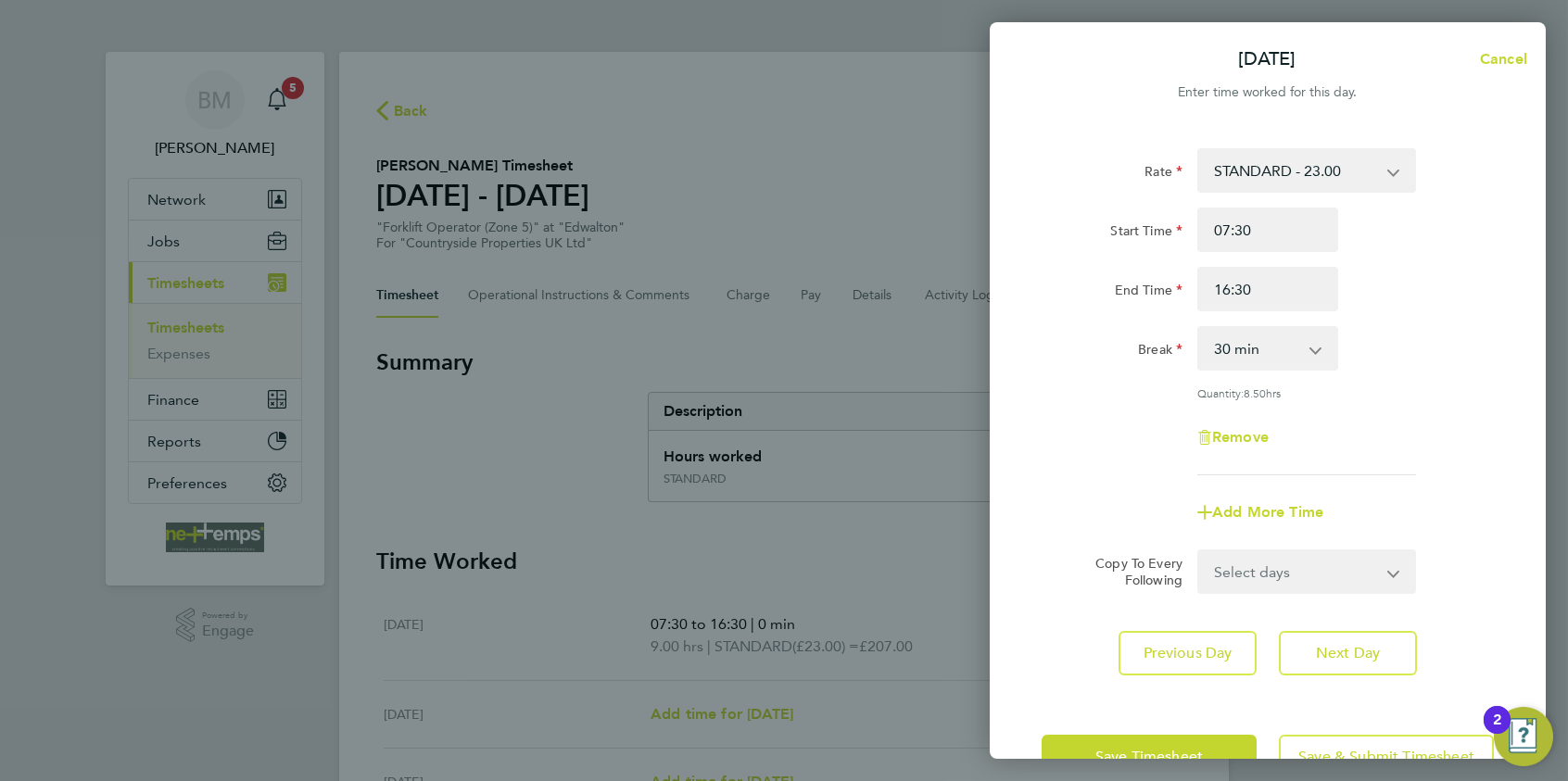
click at [1246, 357] on select "0 min 15 min 30 min 45 min 60 min 75 min 90 min" at bounding box center [1256, 347] width 115 height 40
select select "0"
click at [1199, 328] on select "0 min 15 min 30 min 45 min 60 min 75 min 90 min" at bounding box center [1256, 347] width 115 height 40
drag, startPoint x: 1295, startPoint y: 544, endPoint x: 1293, endPoint y: 555, distance: 11.2
click at [1293, 554] on form "Rate STANDARD - 23.00 Start Time 07:30 End Time 16:30 Break 0 min 15 min 30 min…" at bounding box center [1268, 371] width 453 height 446
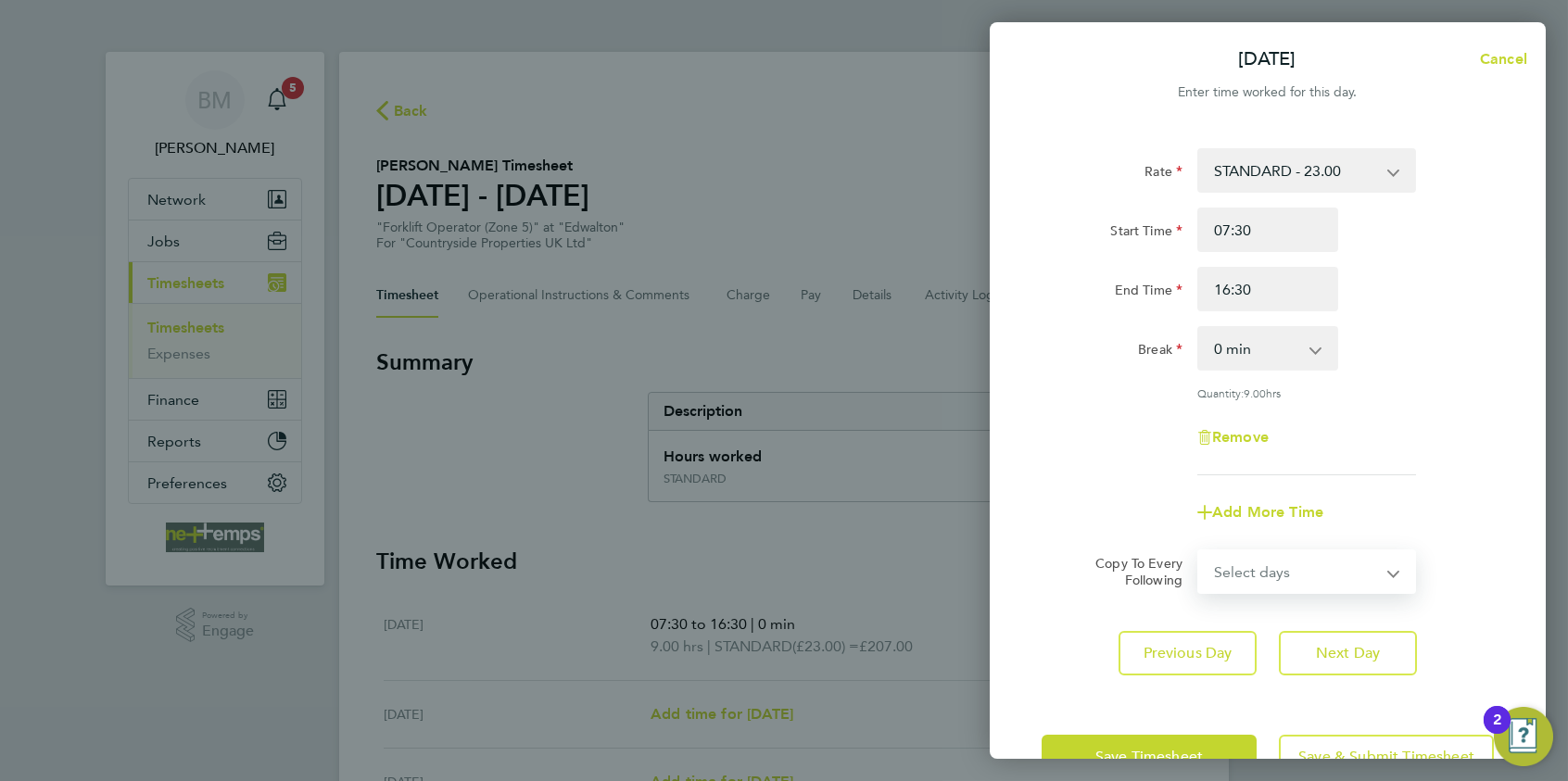
click at [1294, 572] on select "Select days Day Weekday (Mon-Fri) Weekend (Sat-Sun) Wednesday Thursday Friday S…" at bounding box center [1296, 571] width 194 height 40
select select "WEEKDAY"
click at [1199, 551] on select "Select days Day Weekday (Mon-Fri) Weekend (Sat-Sun) Wednesday Thursday Friday S…" at bounding box center [1296, 571] width 194 height 40
select select "2025-08-10"
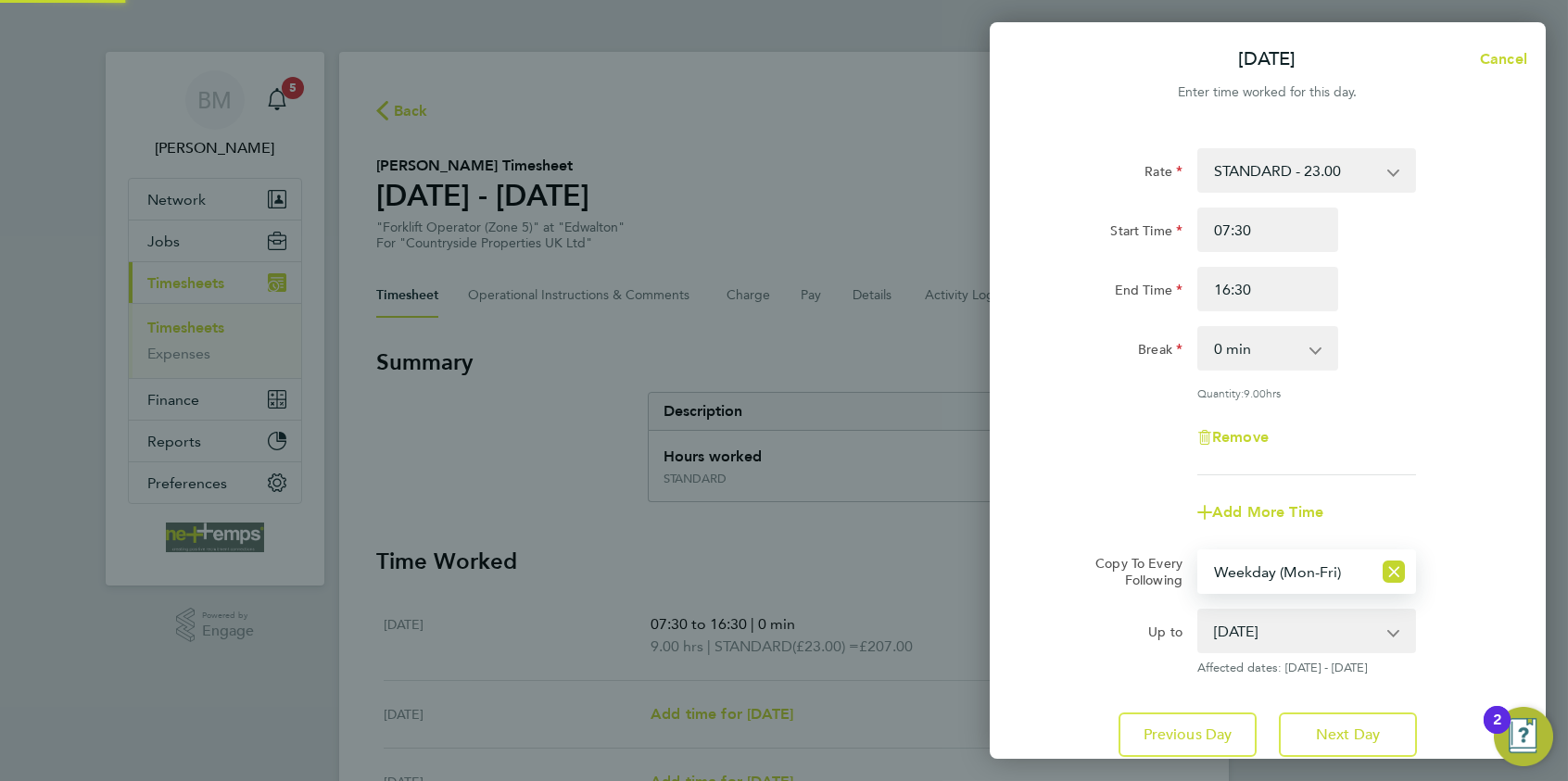
click at [1130, 440] on div "Remove" at bounding box center [1268, 436] width 468 height 44
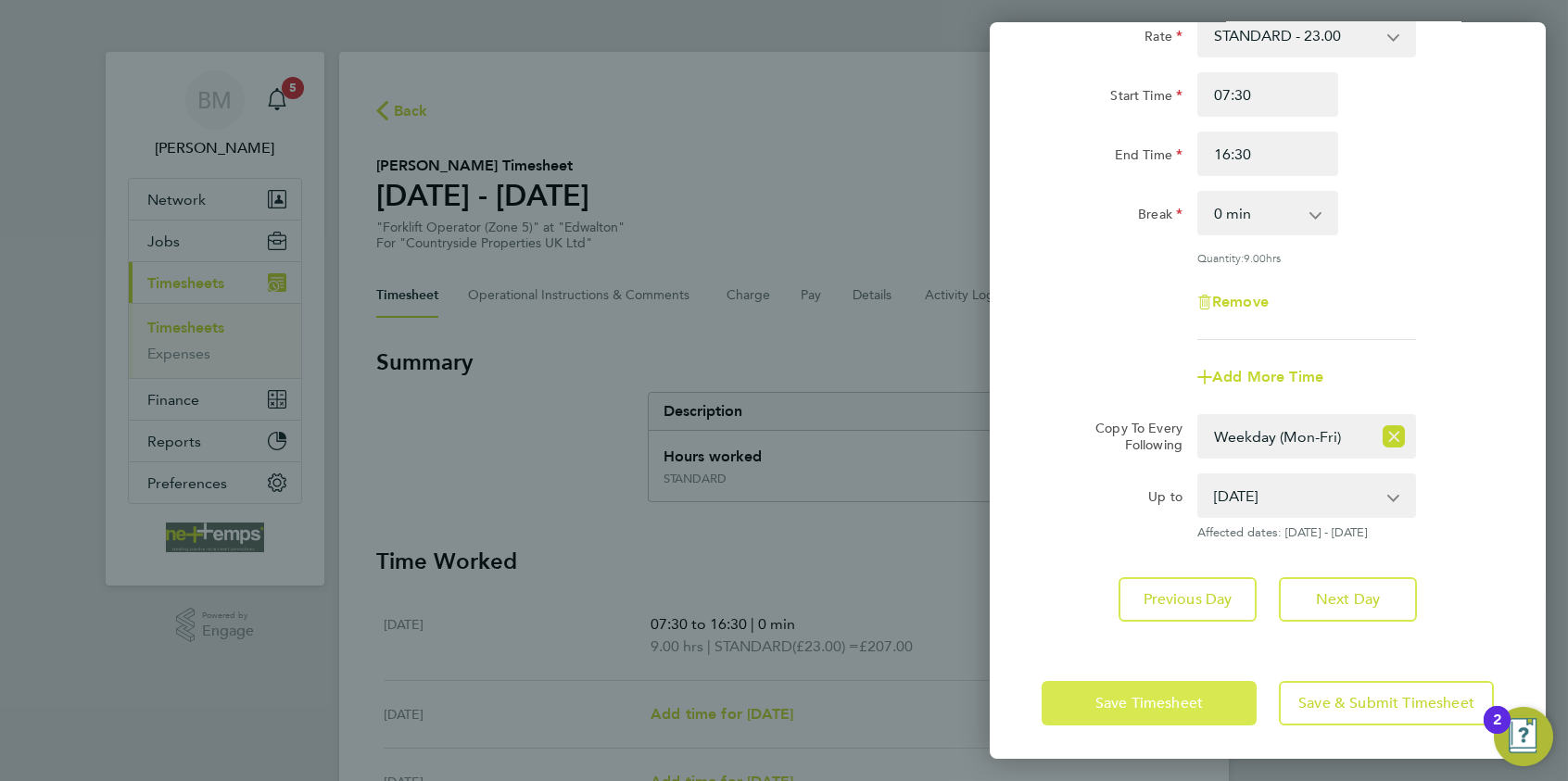
drag, startPoint x: 1111, startPoint y: 694, endPoint x: 1101, endPoint y: 675, distance: 21.5
click at [1107, 694] on span "Save Timesheet" at bounding box center [1149, 703] width 108 height 19
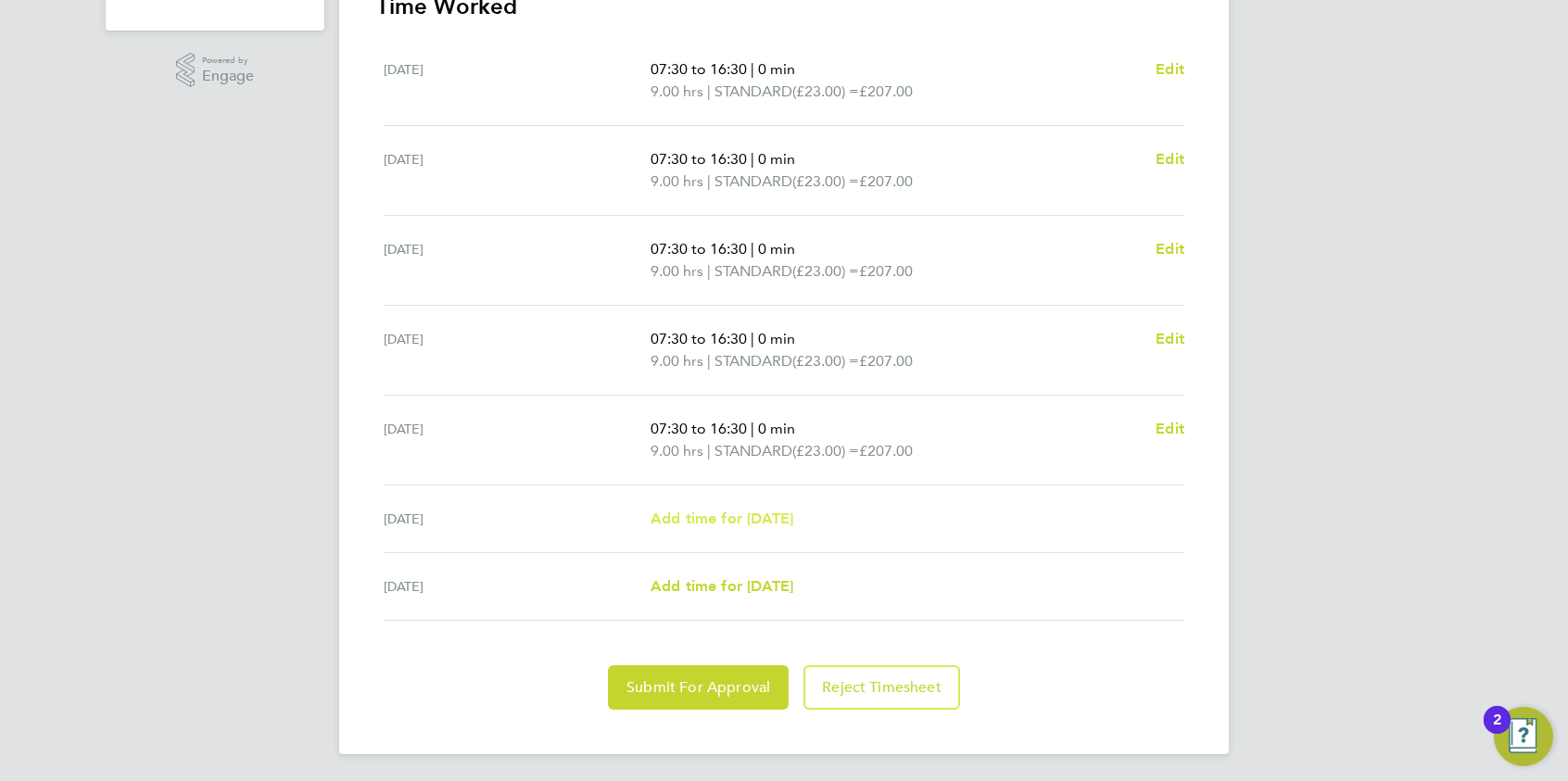
click at [793, 515] on span "Add time for Sat 09 Aug" at bounding box center [722, 518] width 143 height 18
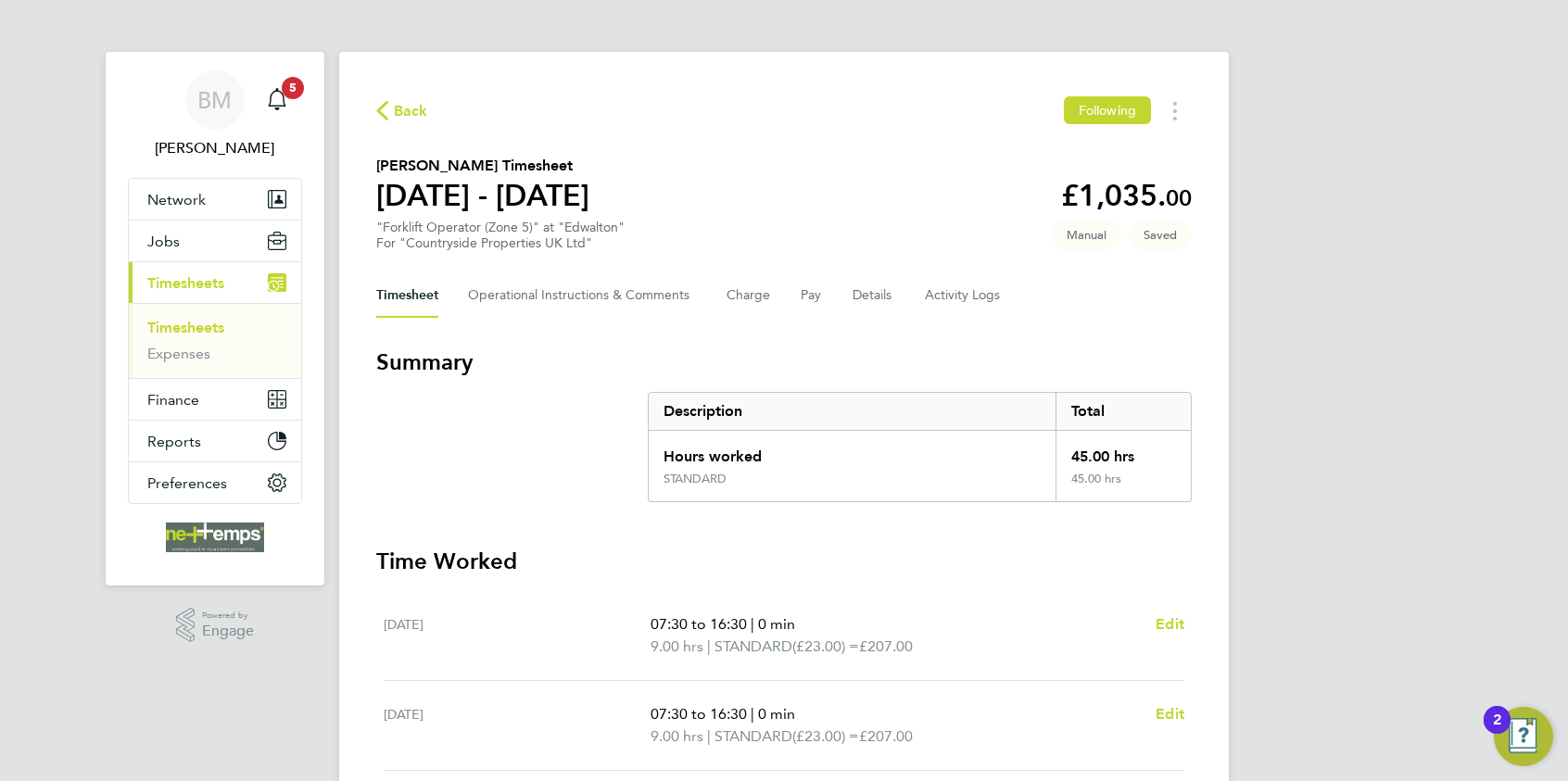
select select "30"
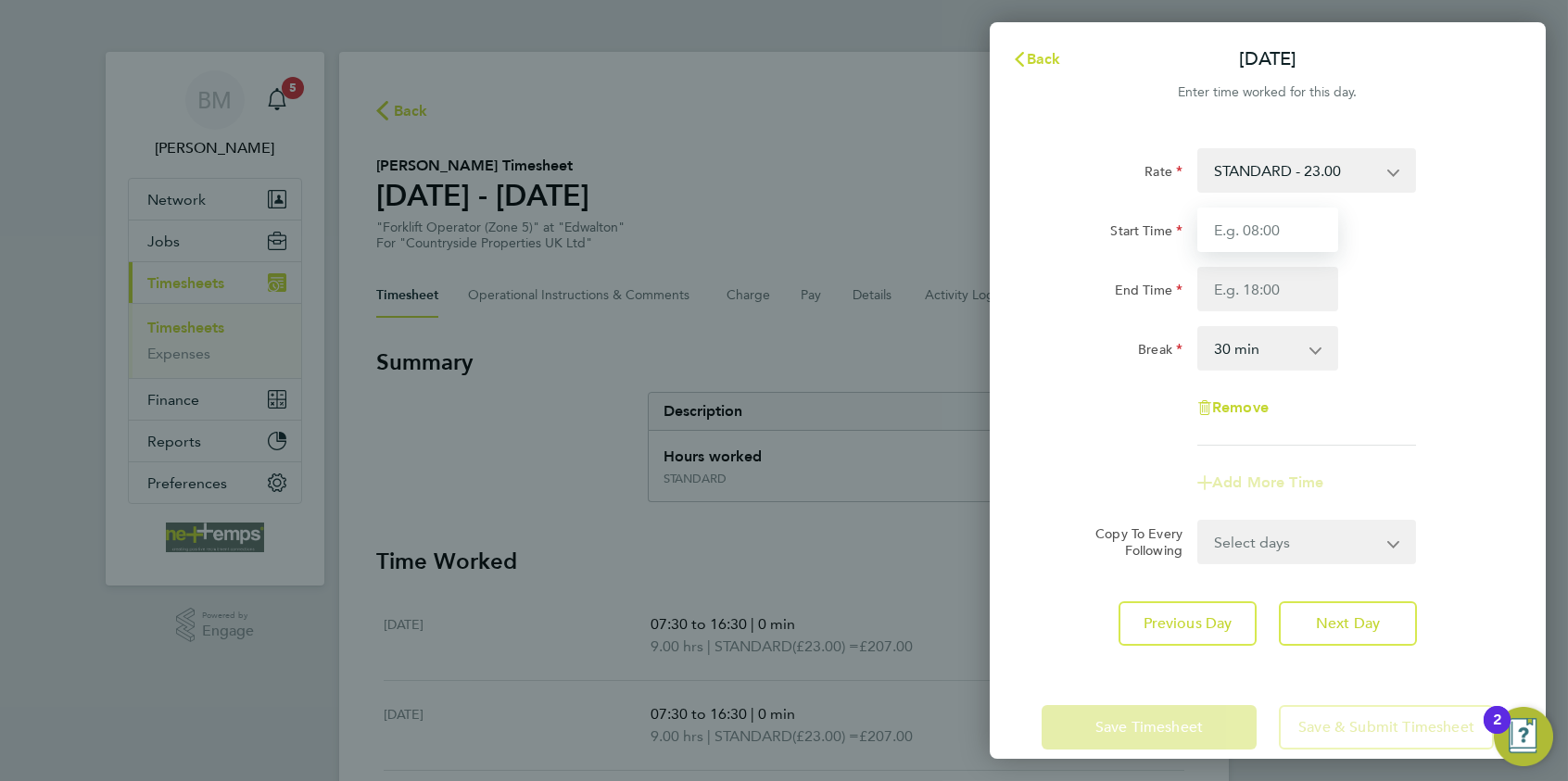
click at [1261, 233] on input "Start Time" at bounding box center [1268, 229] width 141 height 44
type input "07:30"
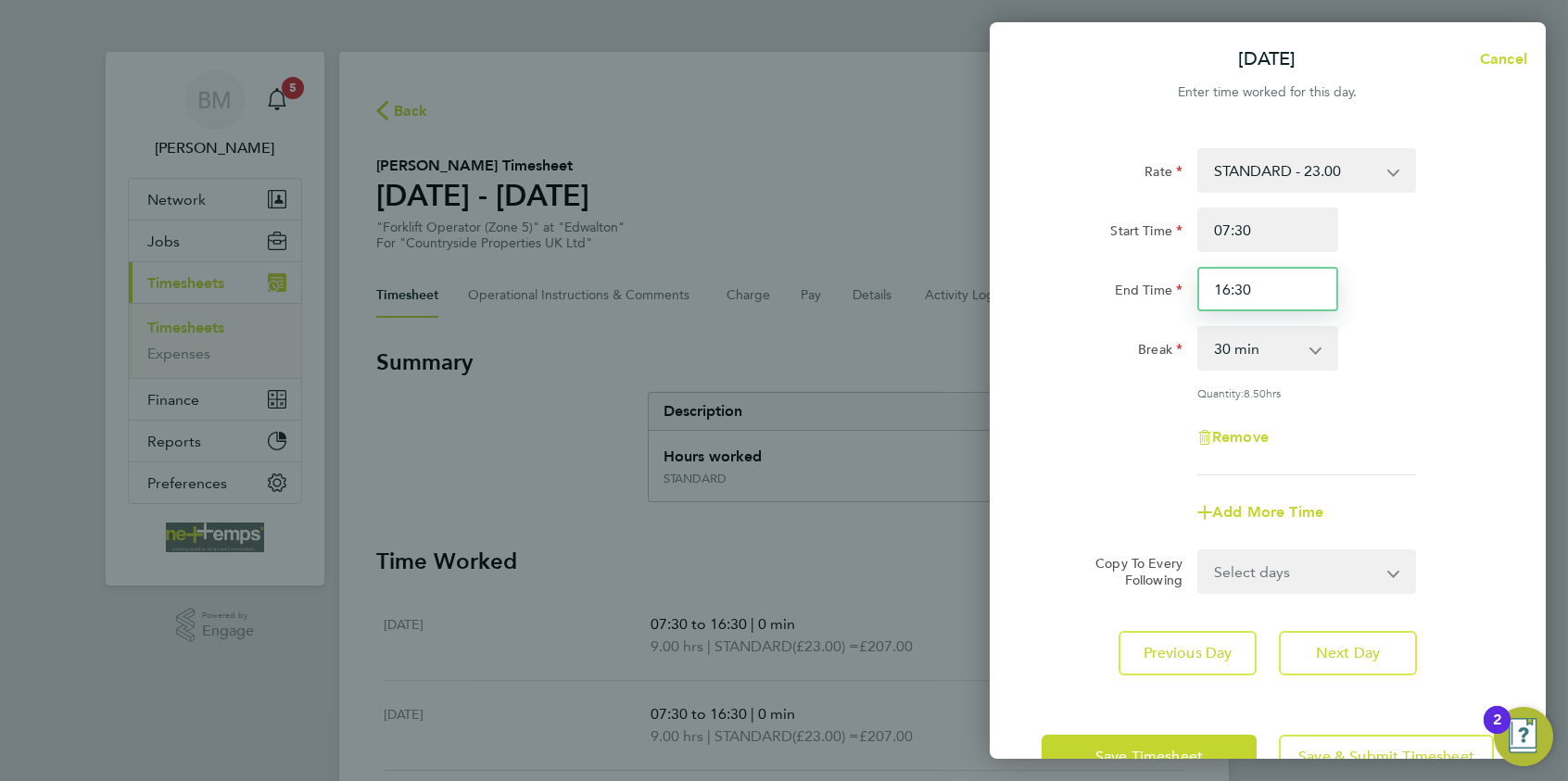
click at [1229, 281] on input "16:30" at bounding box center [1268, 288] width 141 height 44
type input "15:30"
click at [1225, 364] on select "0 min 15 min 30 min 45 min 60 min 75 min 90 min" at bounding box center [1256, 347] width 115 height 40
select select "0"
click at [1199, 328] on select "0 min 15 min 30 min 45 min 60 min 75 min 90 min" at bounding box center [1256, 347] width 115 height 40
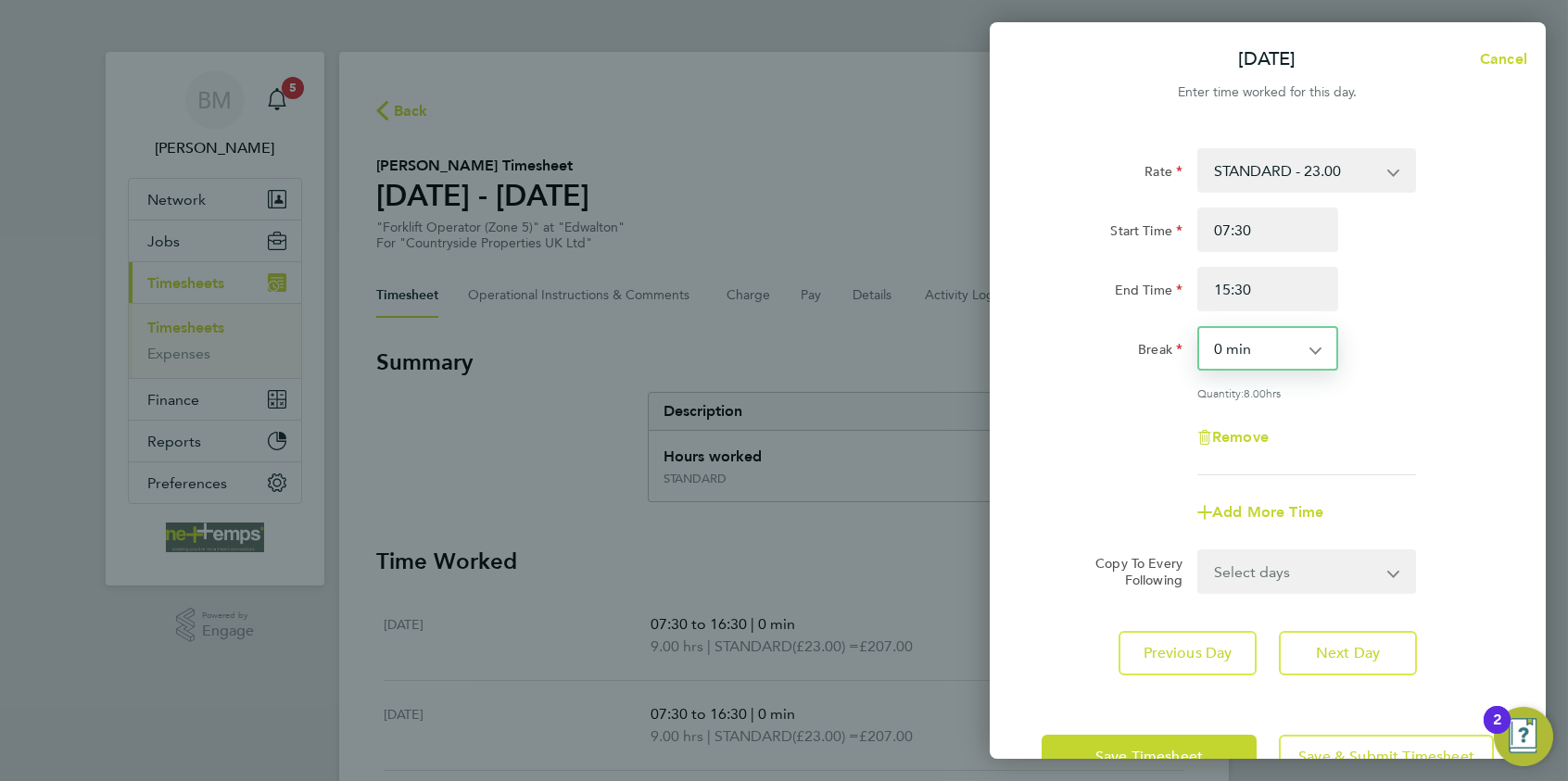
click at [1059, 477] on app-timesheet-line-form-group "Rate STANDARD - 23.00 Start Time 07:30 End Time 15:30 Break 0 min 15 min 30 min…" at bounding box center [1268, 342] width 453 height 387
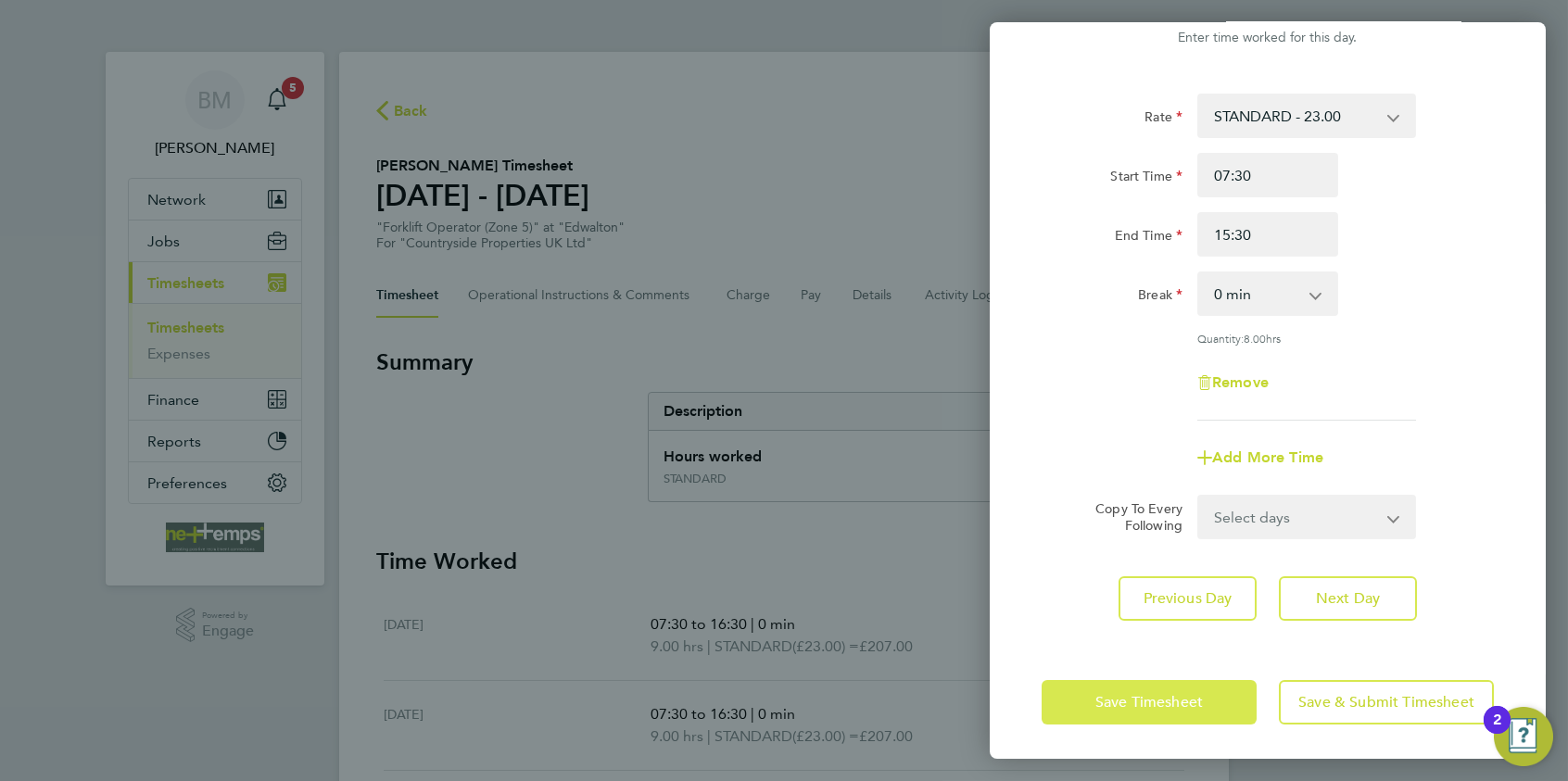
click at [1084, 692] on button "Save Timesheet" at bounding box center [1149, 702] width 215 height 44
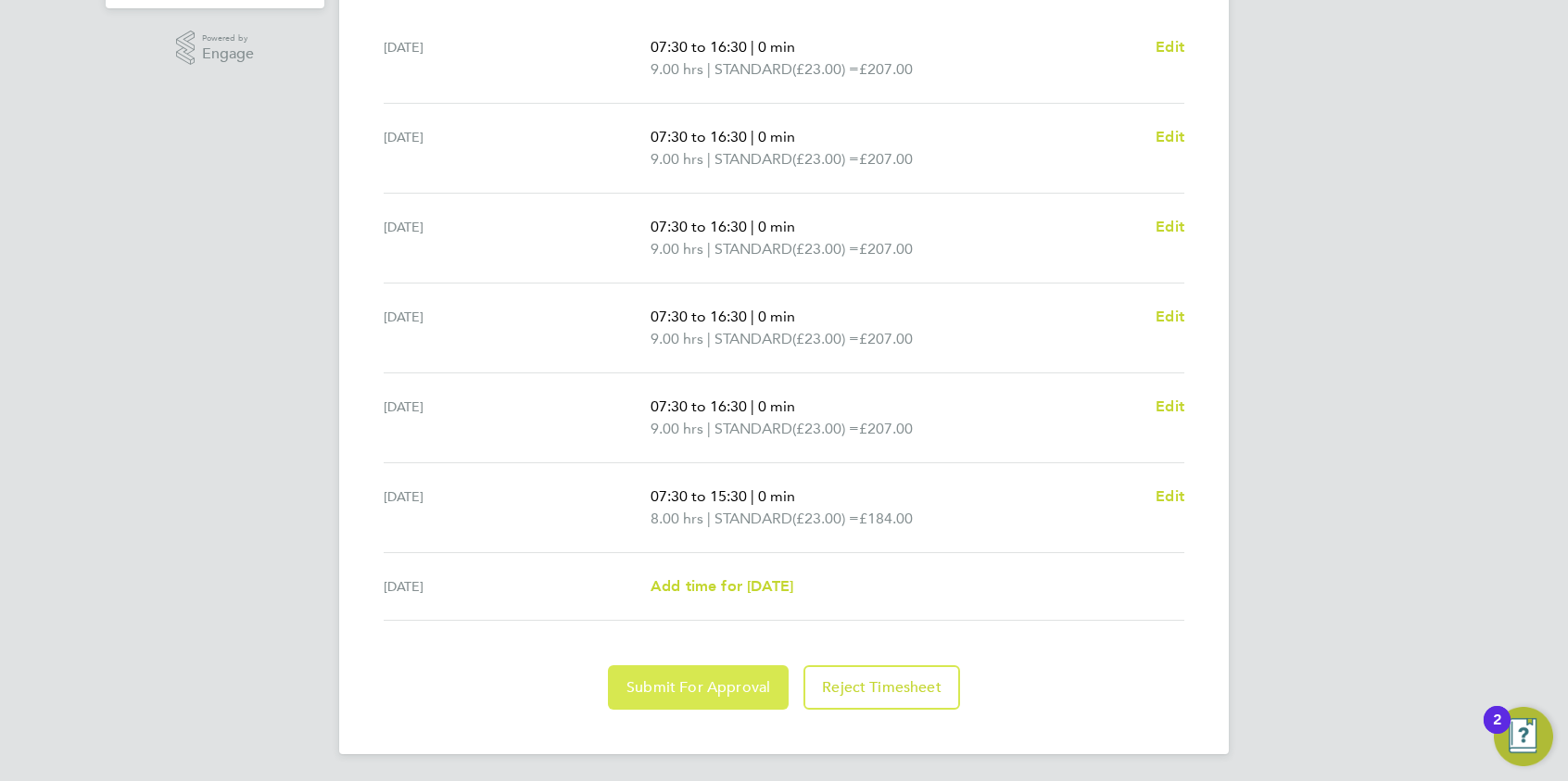
drag, startPoint x: 698, startPoint y: 674, endPoint x: 629, endPoint y: 657, distance: 71.1
click at [698, 673] on button "Submit For Approval" at bounding box center [699, 687] width 181 height 44
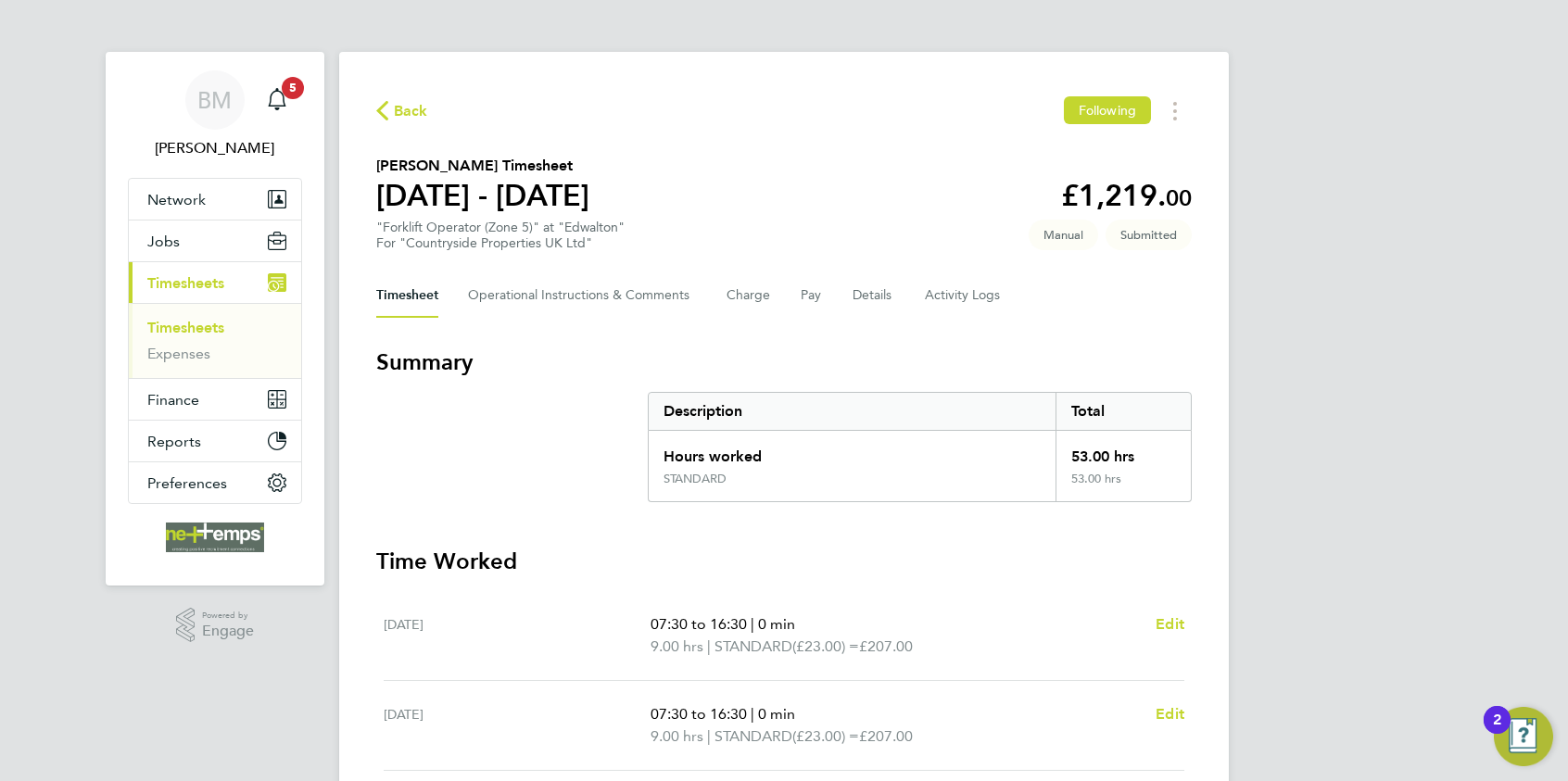
click at [400, 112] on span "Back" at bounding box center [411, 112] width 35 height 23
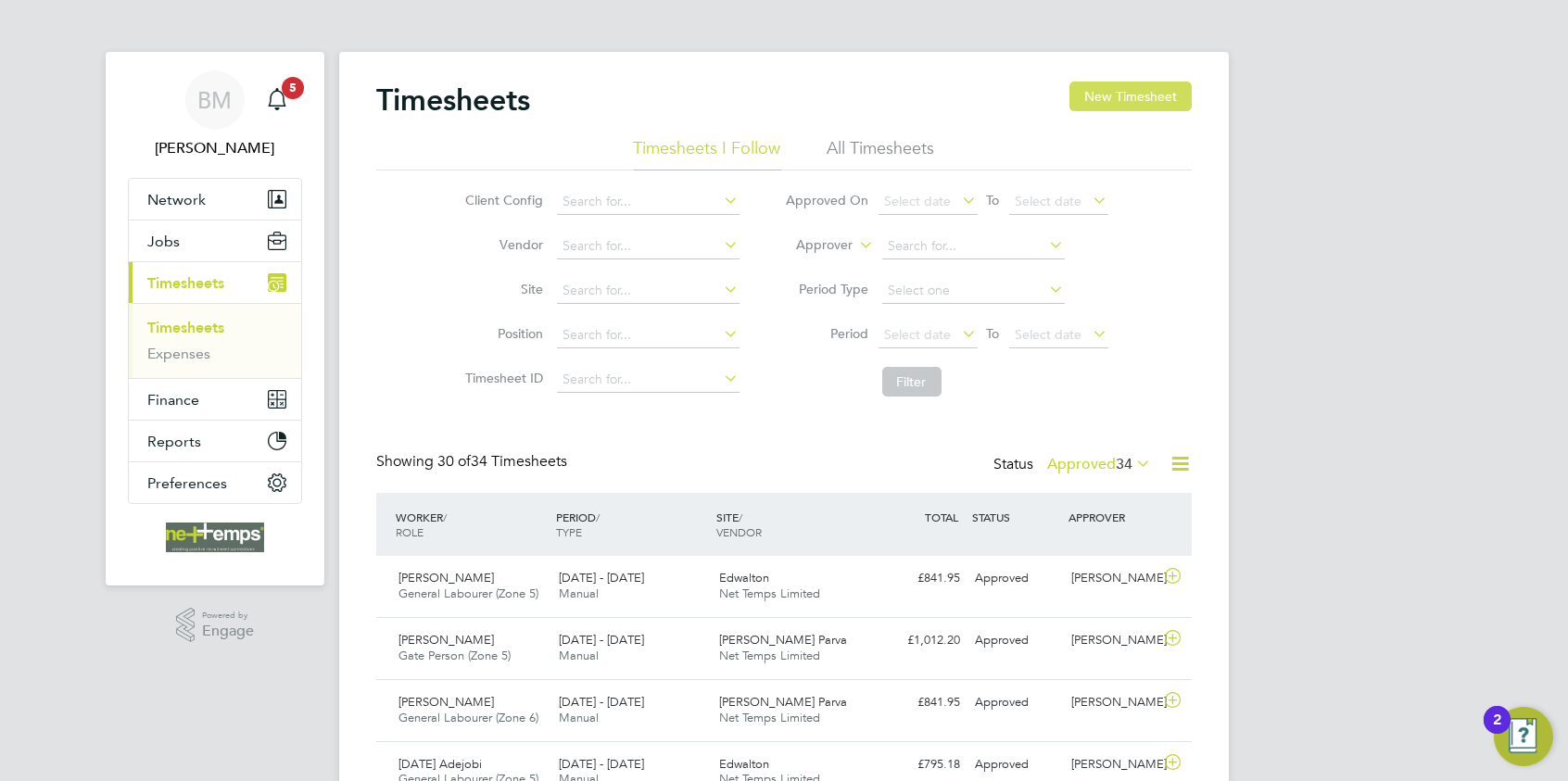
click at [1150, 102] on button "New Timesheet" at bounding box center [1130, 97] width 122 height 30
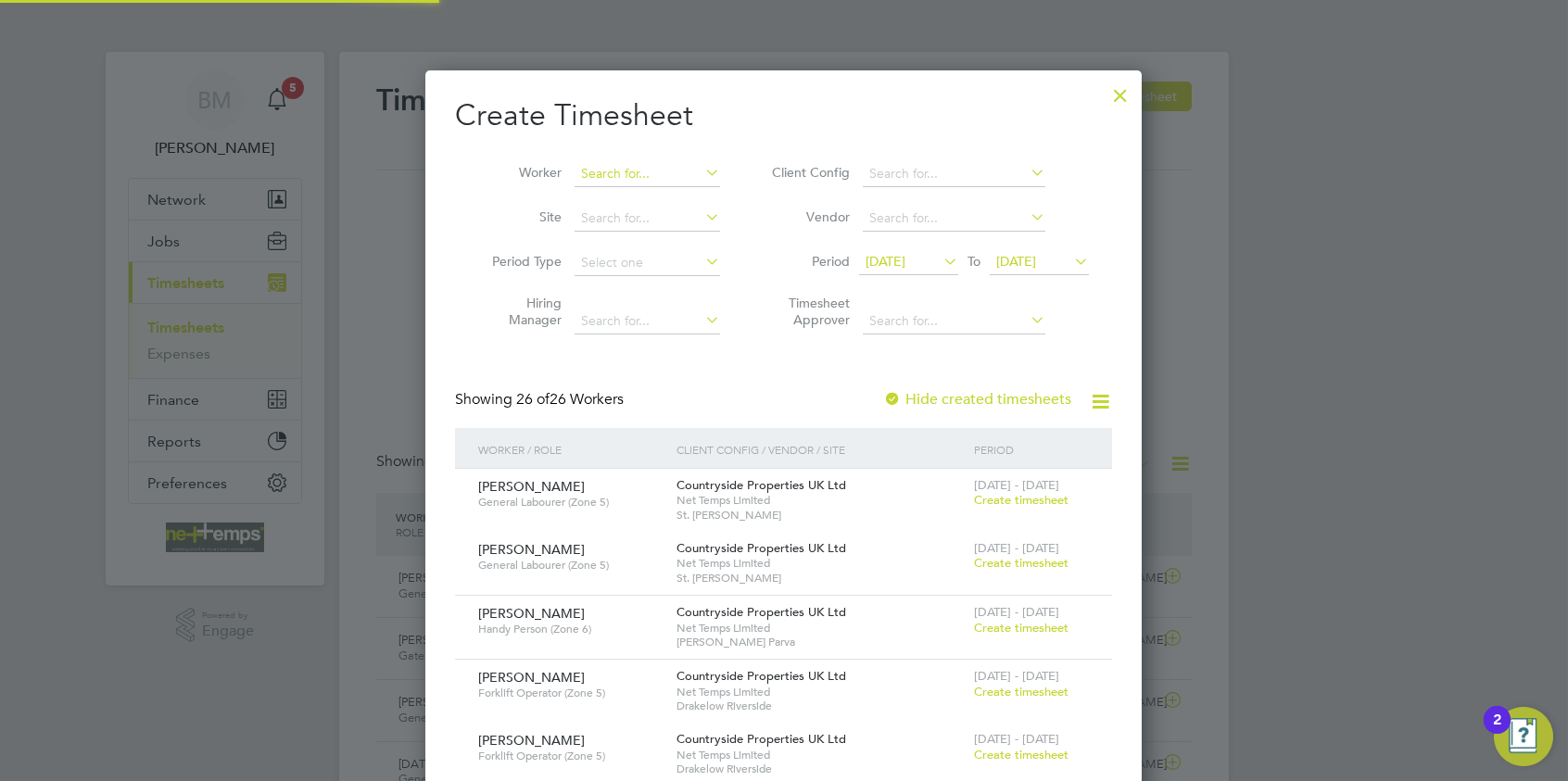
click at [585, 170] on li "Worker" at bounding box center [599, 174] width 288 height 44
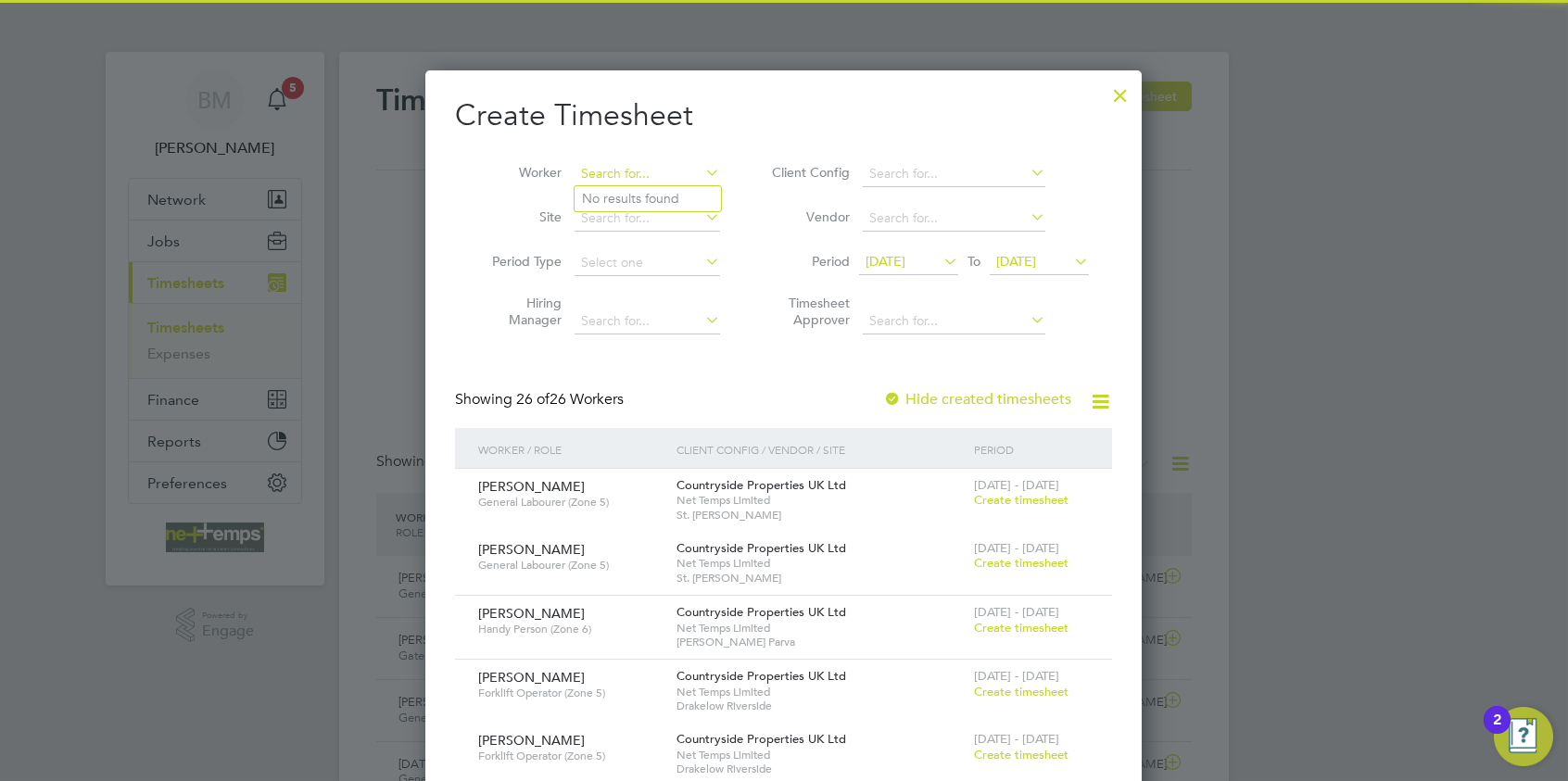
click at [600, 173] on input at bounding box center [647, 175] width 146 height 26
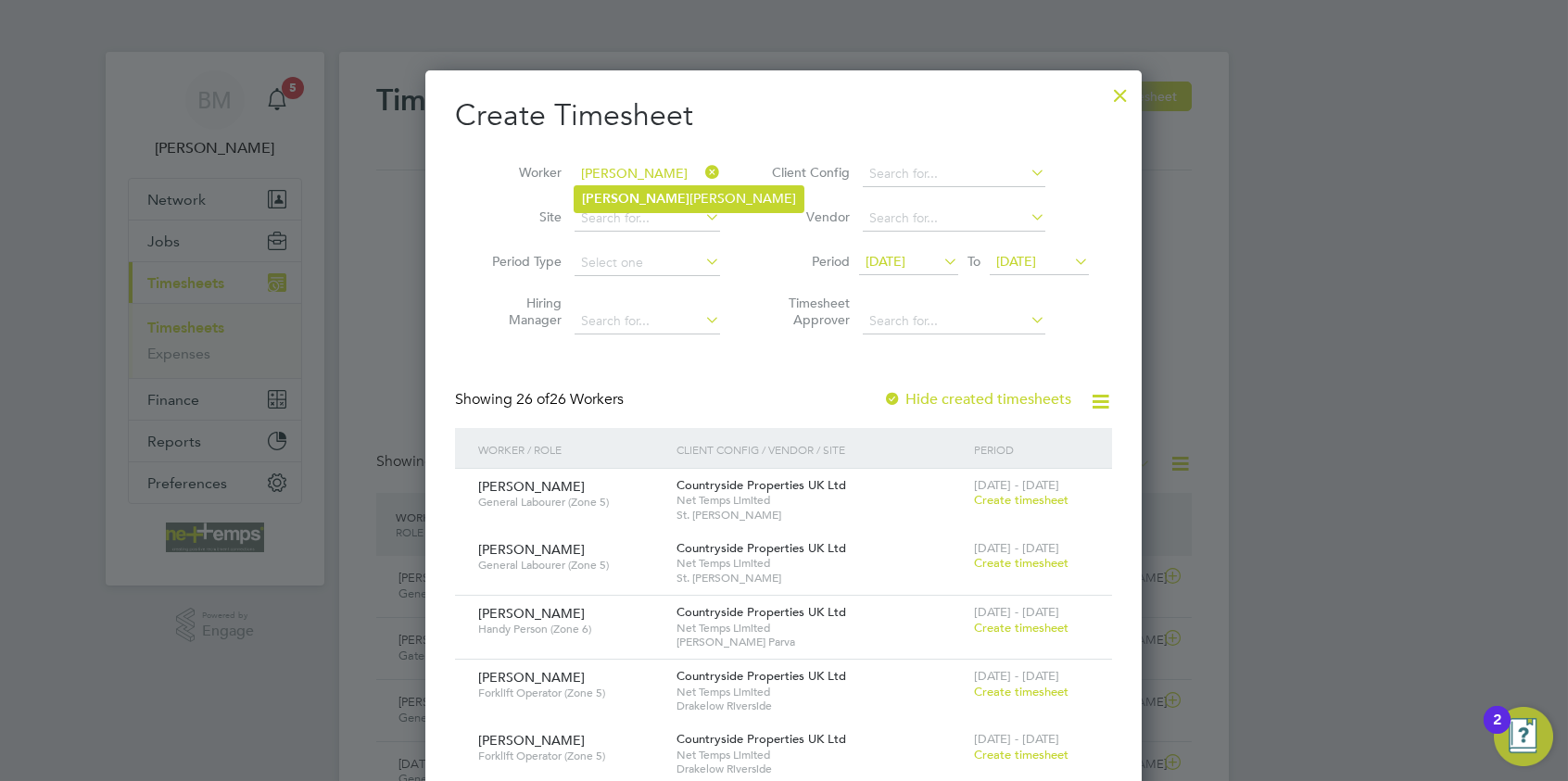
click at [638, 205] on li "Filip Targowski" at bounding box center [689, 198] width 229 height 25
type input "Filip Targowski"
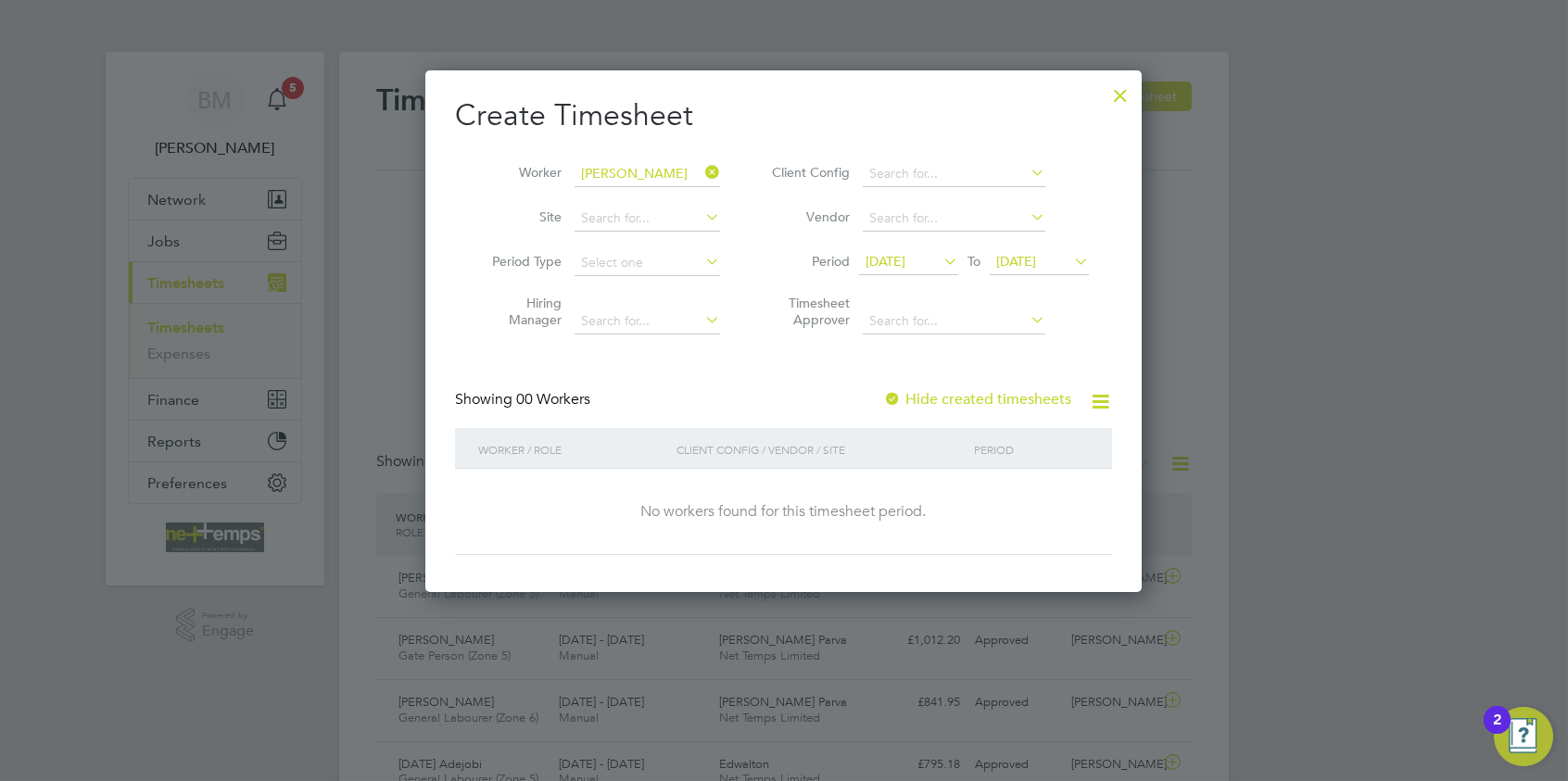
click at [937, 395] on label "Hide created timesheets" at bounding box center [977, 400] width 188 height 19
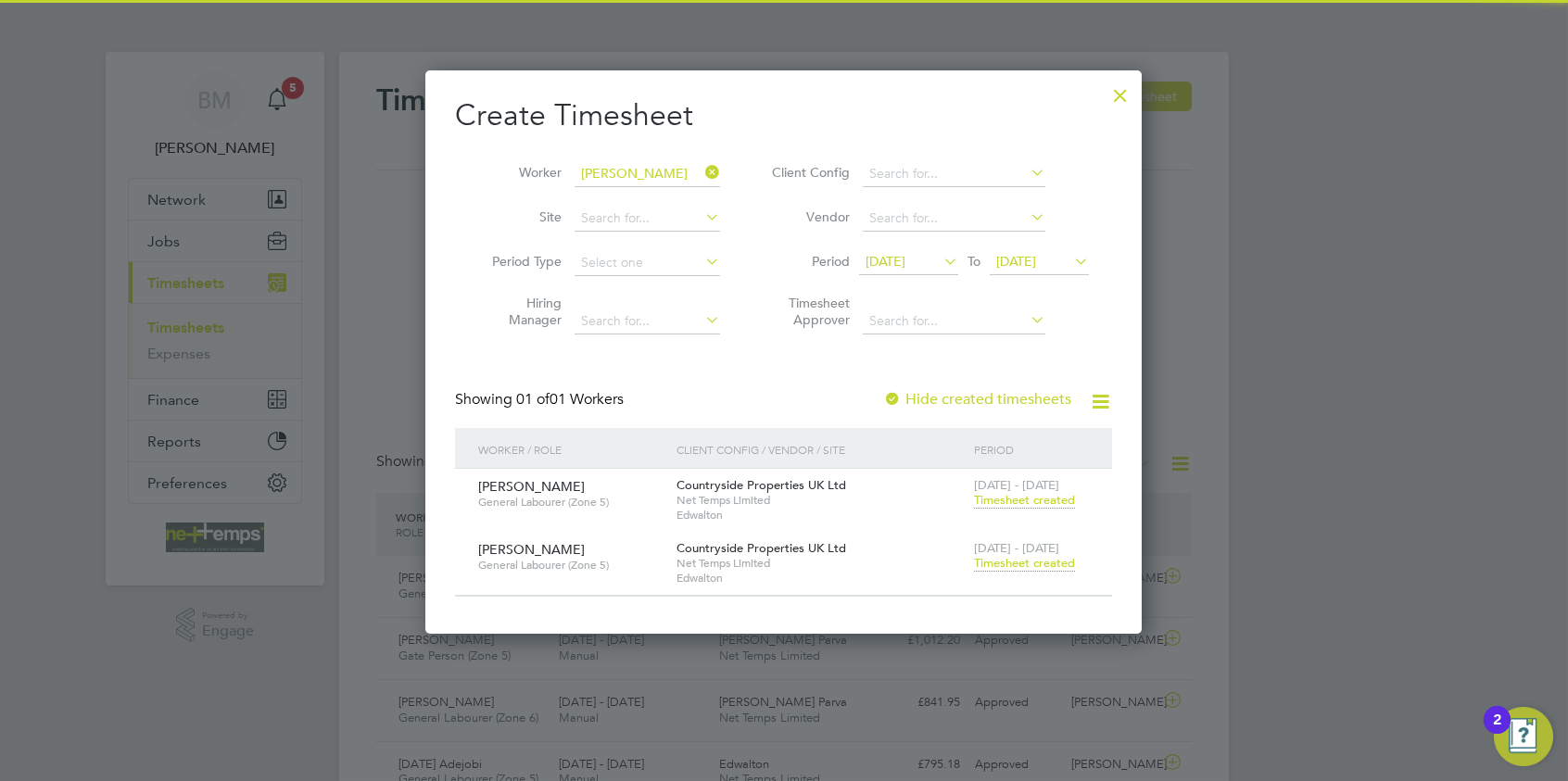
click at [1036, 558] on span "Timesheet created" at bounding box center [1025, 563] width 101 height 17
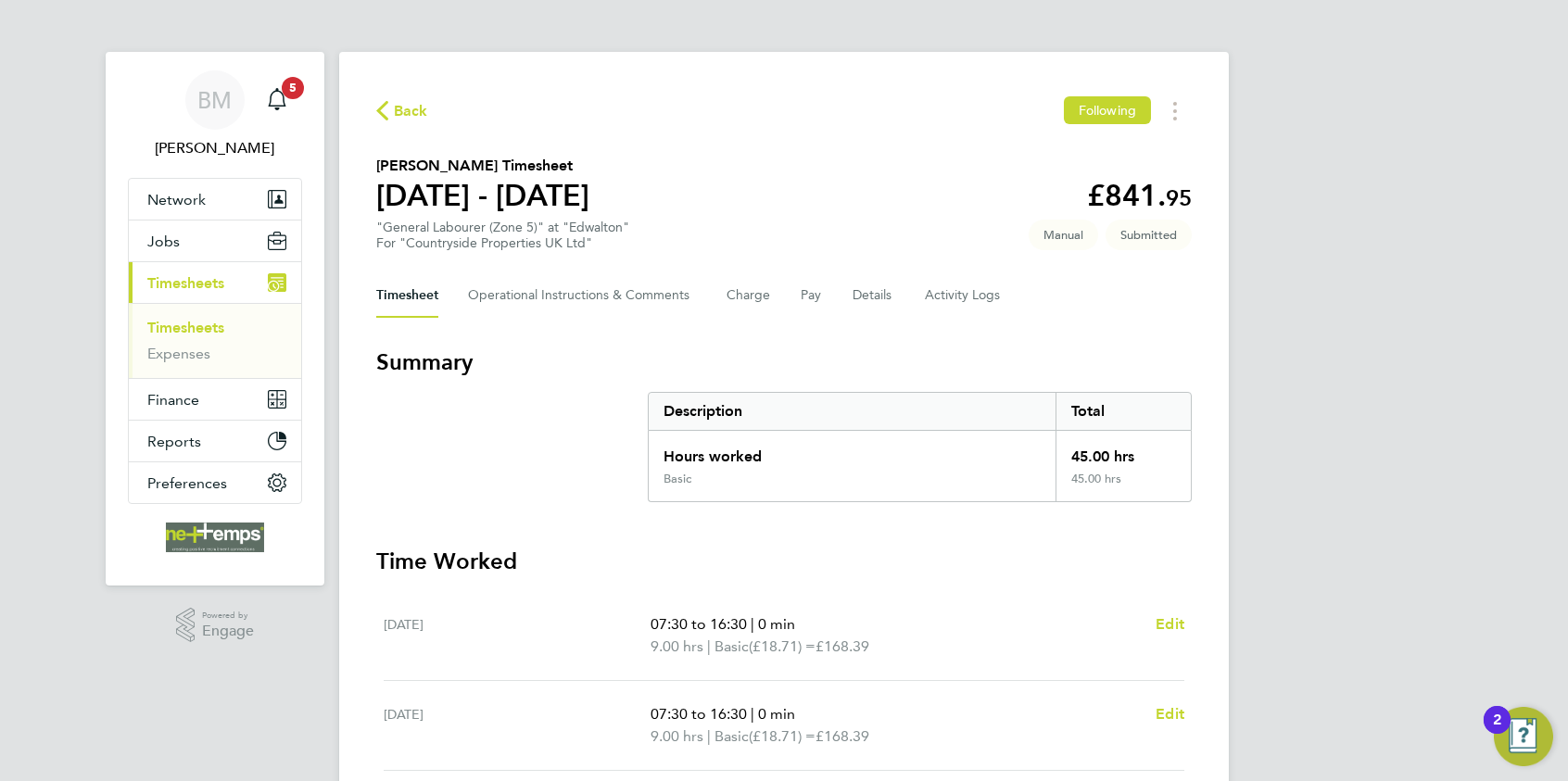
click at [398, 114] on span "Back" at bounding box center [411, 112] width 35 height 23
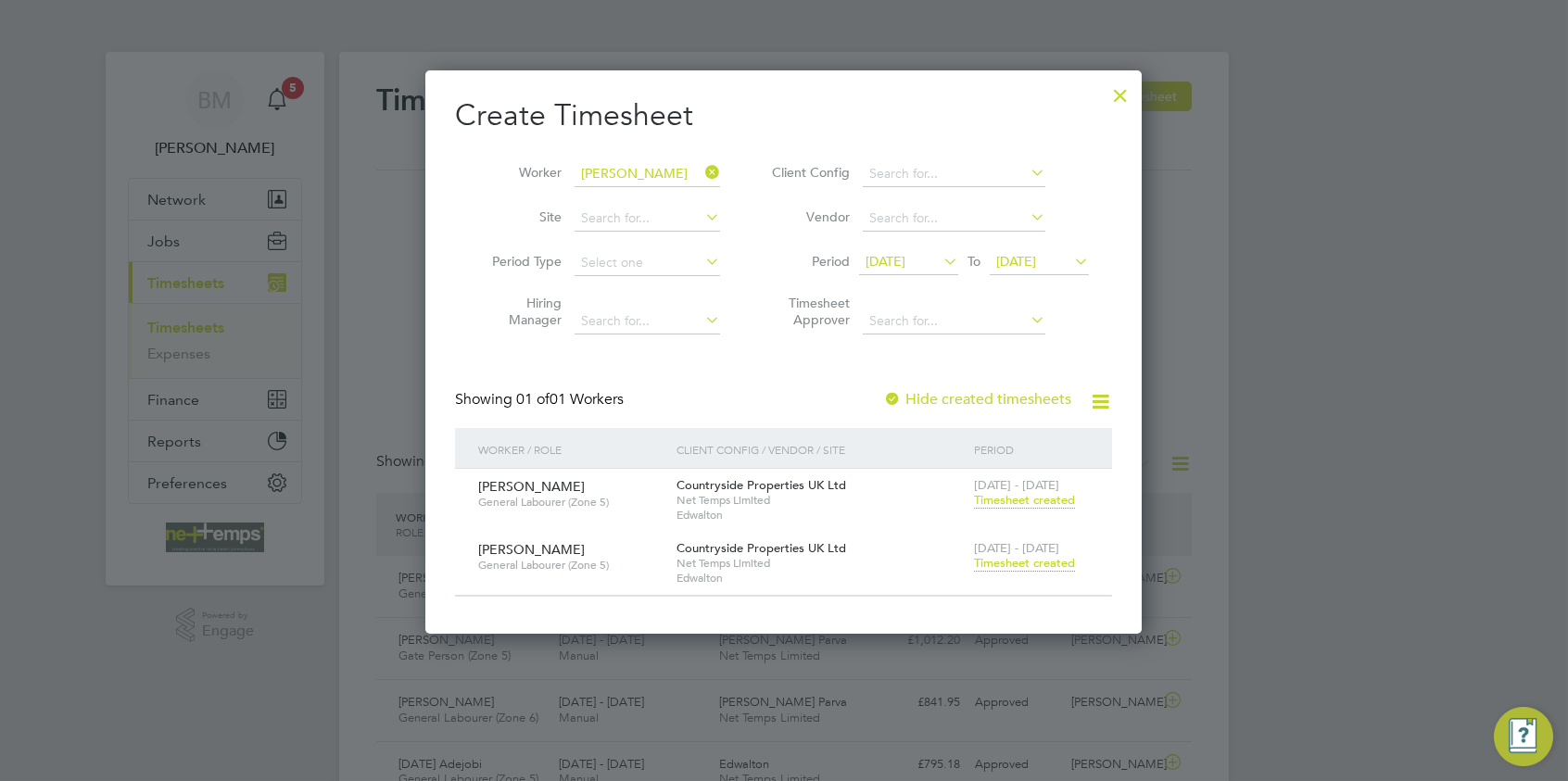
scroll to position [47, 161]
drag, startPoint x: 707, startPoint y: 174, endPoint x: 624, endPoint y: 182, distance: 83.4
click at [701, 177] on icon at bounding box center [701, 173] width 0 height 26
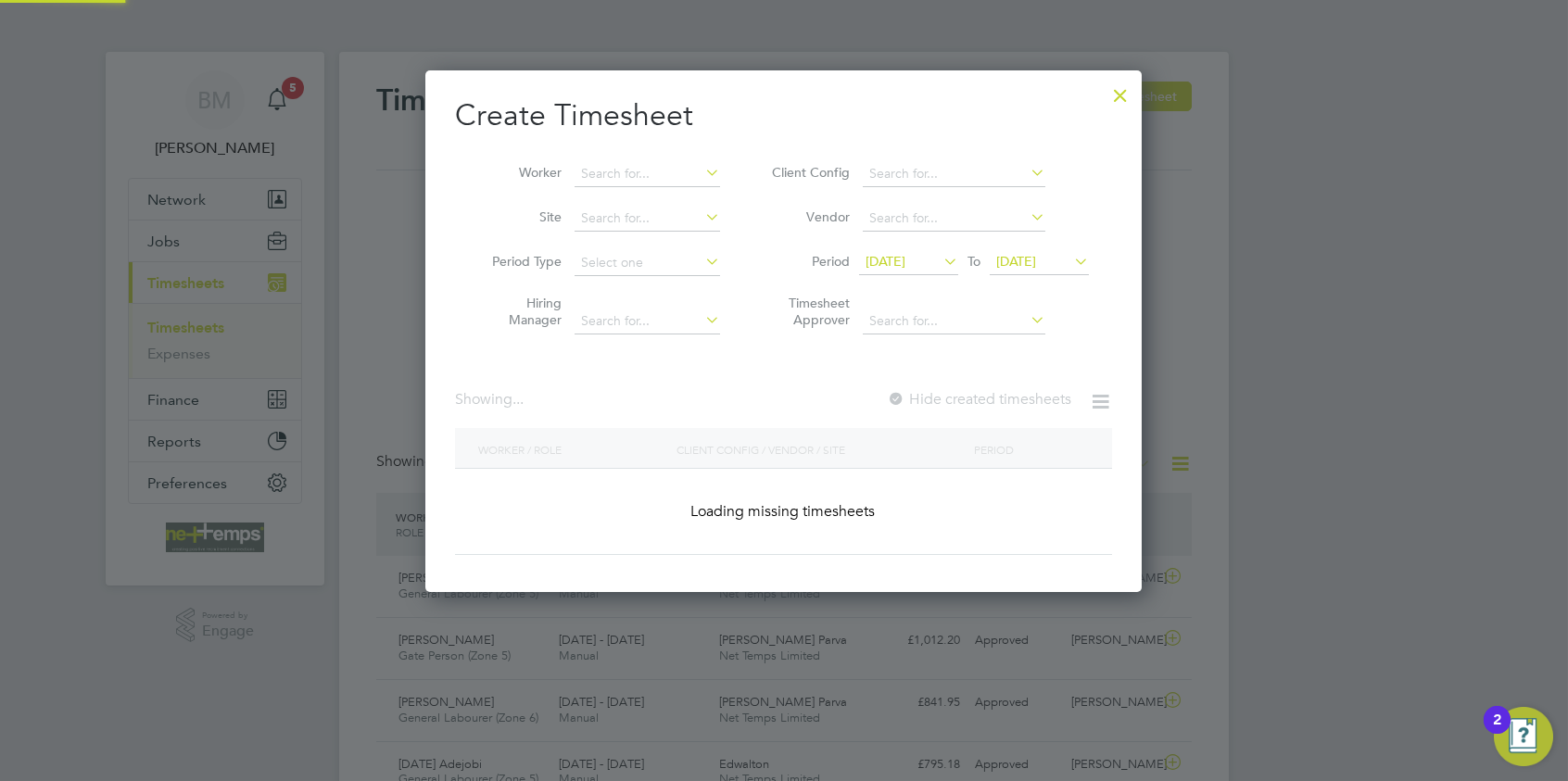
drag, startPoint x: 619, startPoint y: 181, endPoint x: 610, endPoint y: 198, distance: 19.2
click at [617, 184] on input at bounding box center [647, 175] width 146 height 26
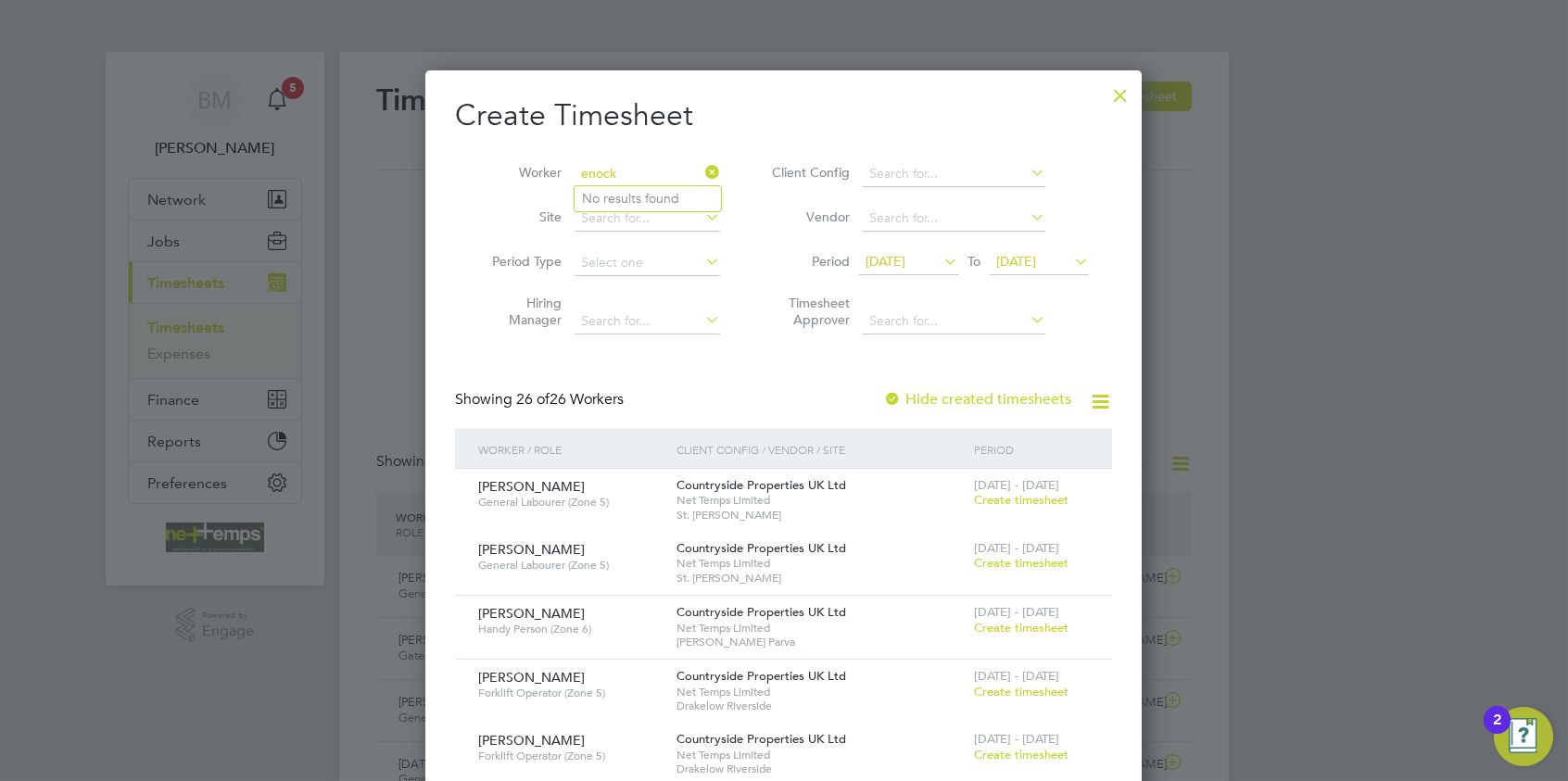
type input "enock"
type input "liwi"
click at [1123, 98] on div at bounding box center [1121, 91] width 34 height 34
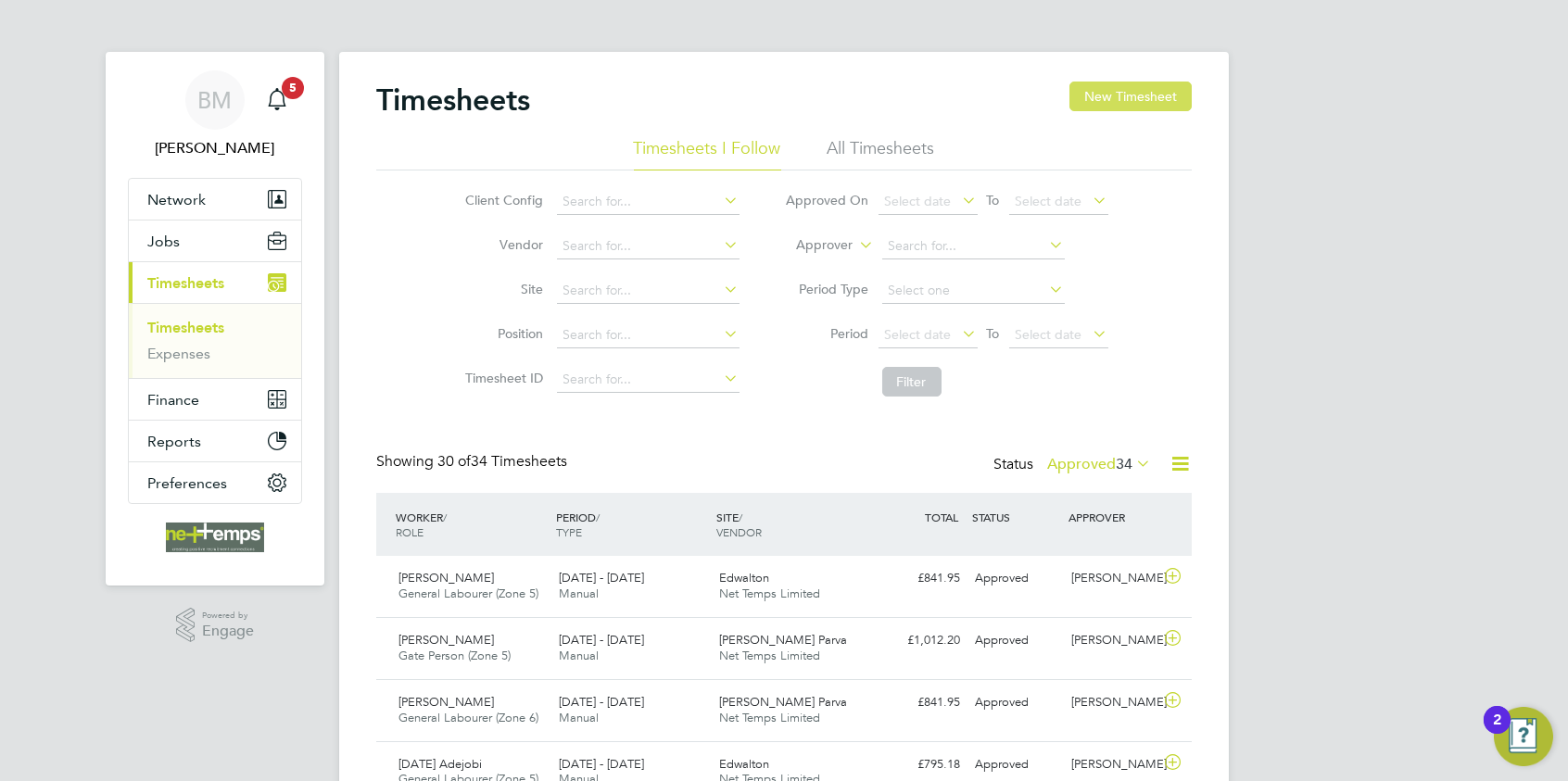
click at [1129, 96] on button "New Timesheet" at bounding box center [1130, 97] width 122 height 30
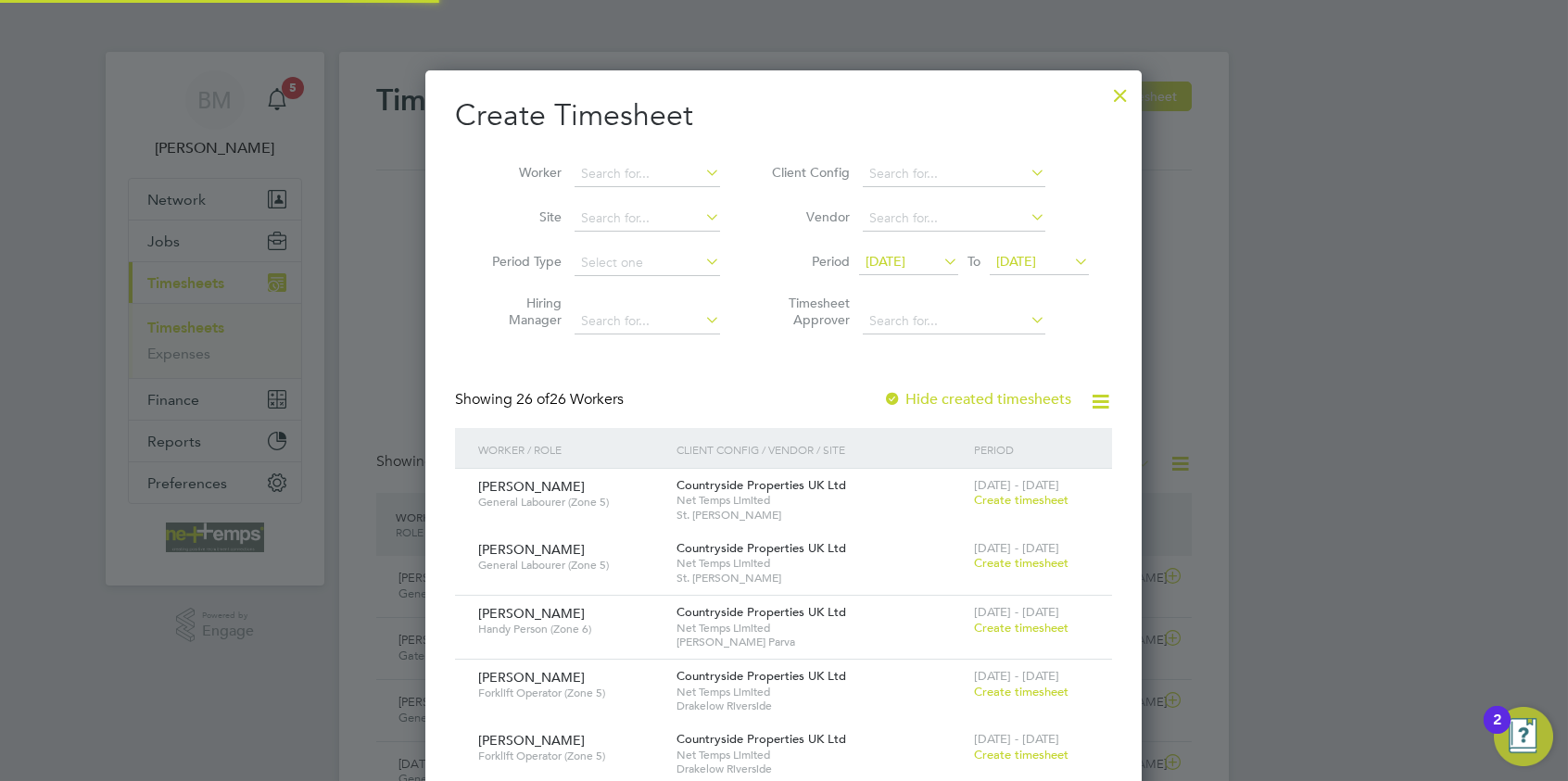
scroll to position [2793, 717]
click at [628, 161] on input at bounding box center [647, 175] width 146 height 26
drag, startPoint x: 632, startPoint y: 192, endPoint x: 641, endPoint y: 214, distance: 23.8
click at [632, 194] on li "Liwiu sz Warus" at bounding box center [648, 198] width 146 height 25
type input "[PERSON_NAME]"
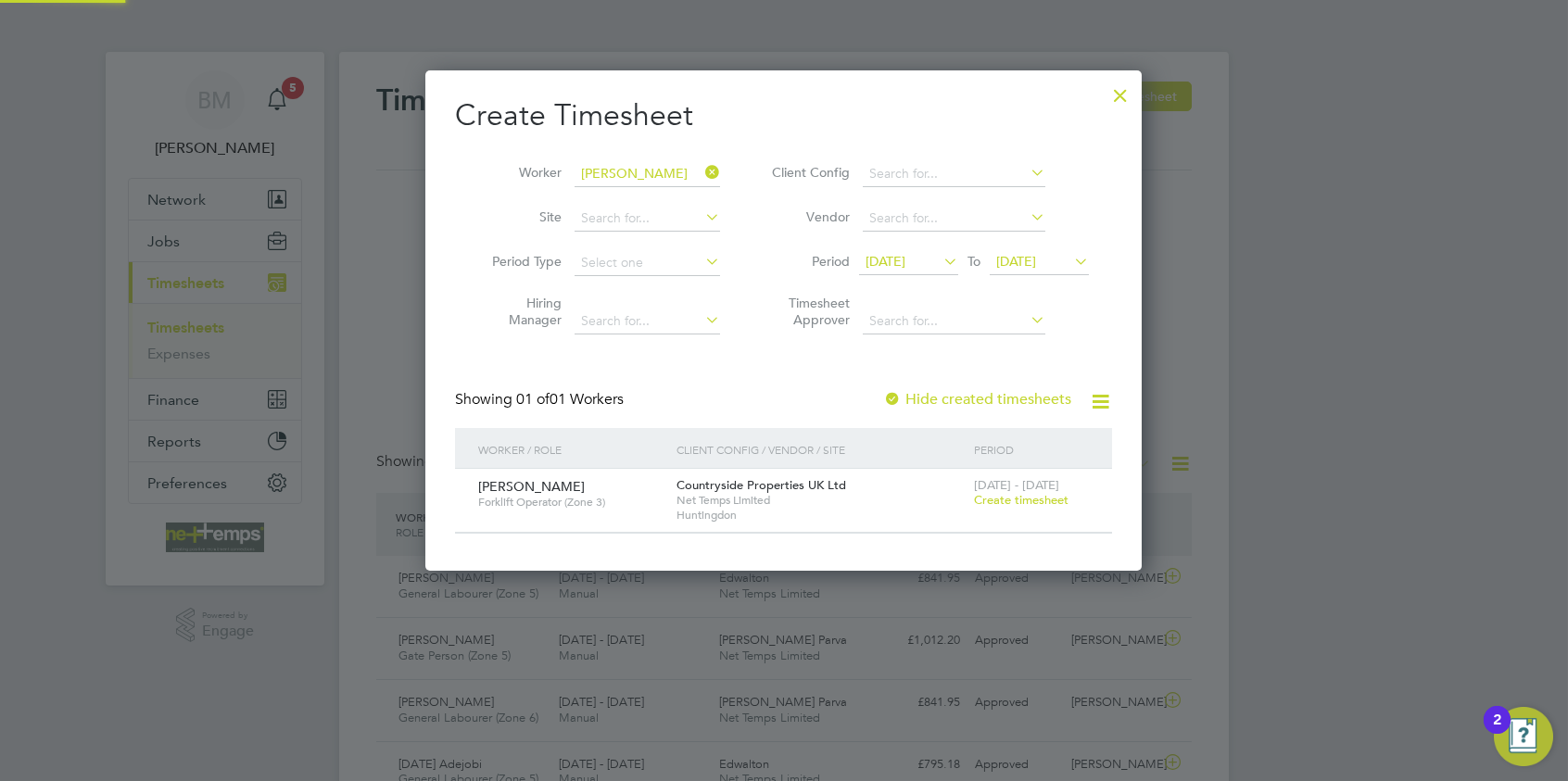
scroll to position [498, 717]
click at [1014, 498] on span "Create timesheet" at bounding box center [1022, 499] width 95 height 16
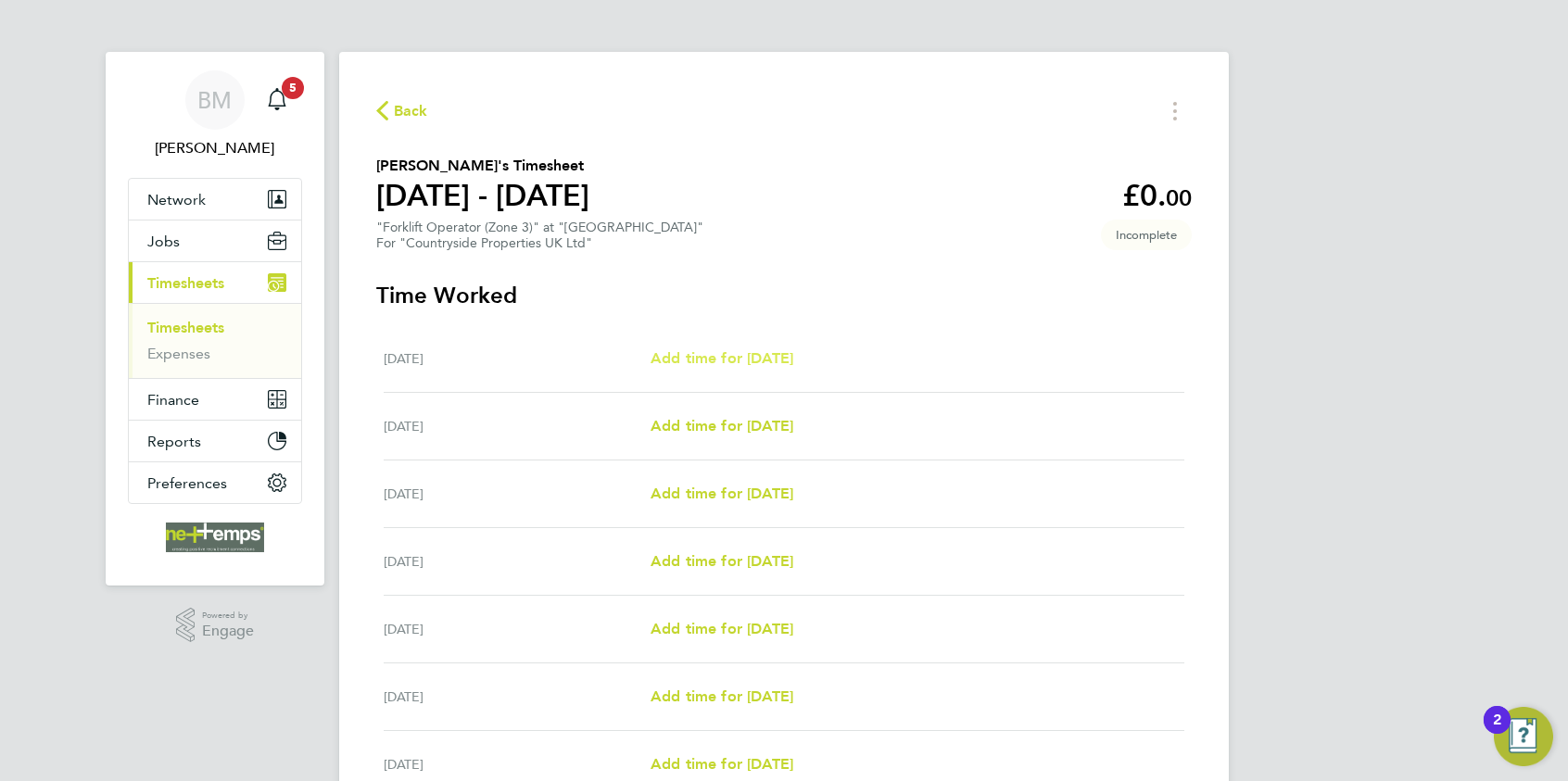
click at [725, 356] on span "Add time for Mon 04 Aug" at bounding box center [722, 358] width 143 height 18
select select "30"
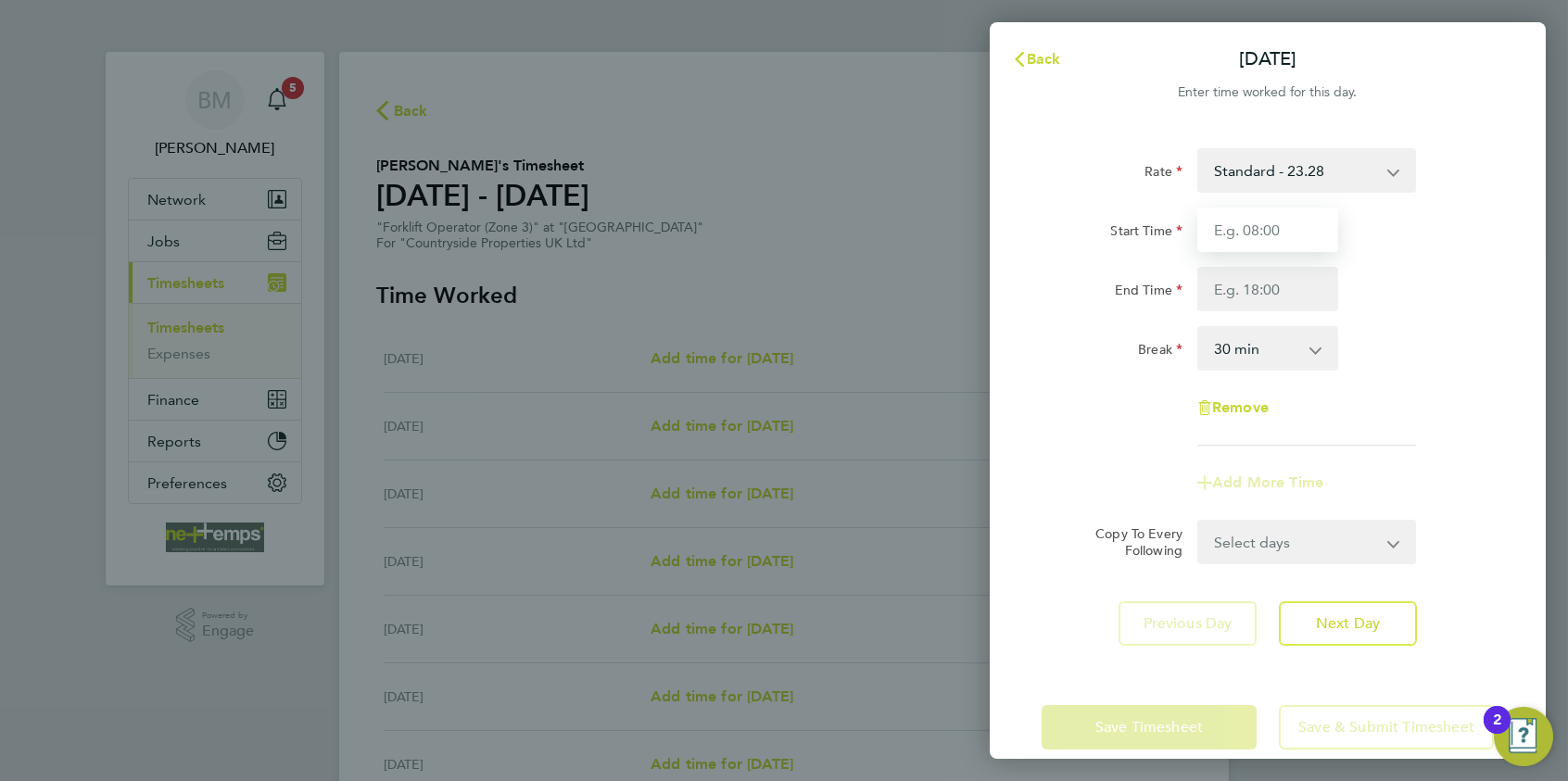
click at [1227, 237] on input "Start Time" at bounding box center [1268, 229] width 141 height 44
type input "07:30"
click at [1221, 287] on input "End Time" at bounding box center [1268, 288] width 141 height 44
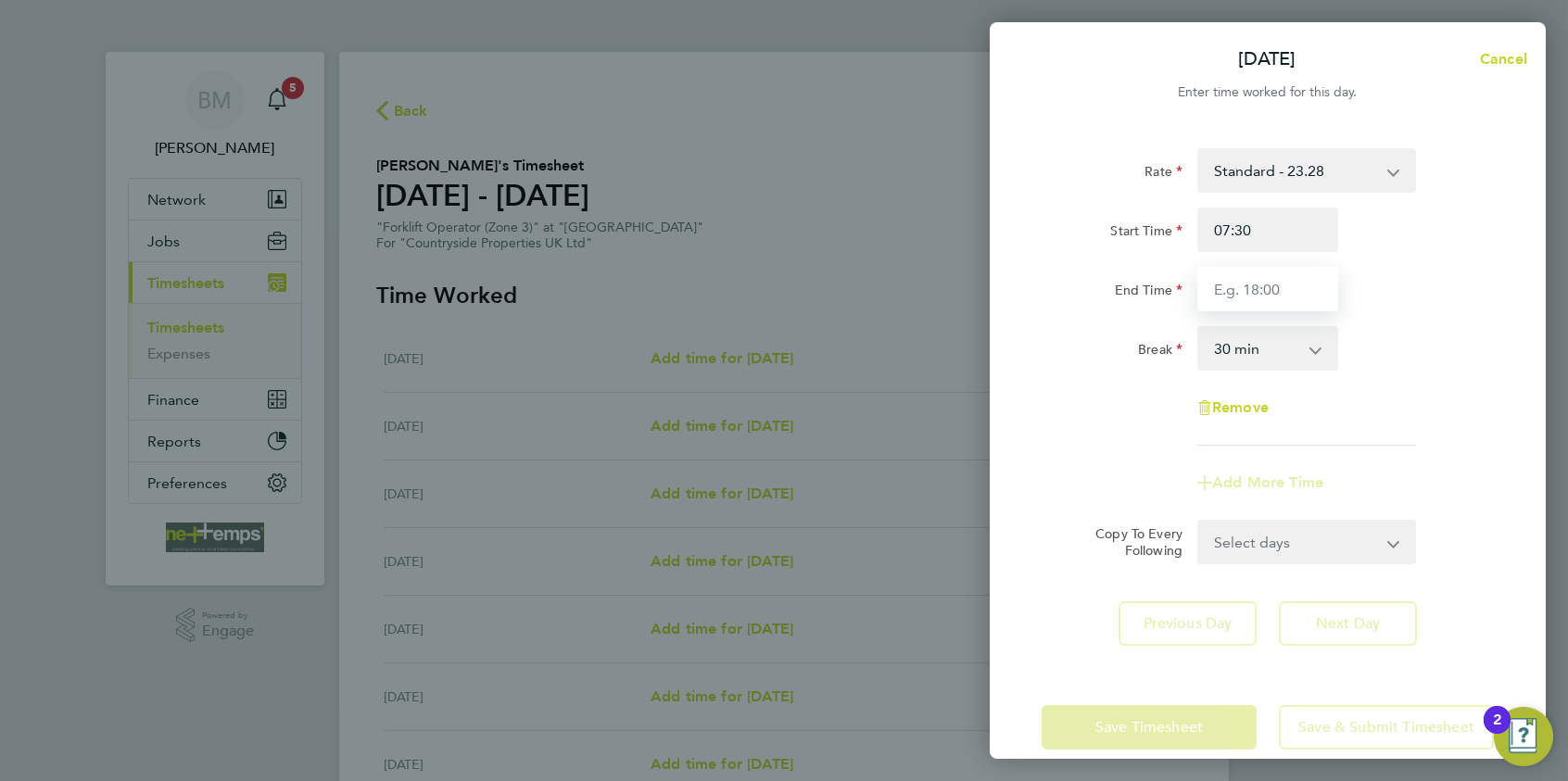
type input "16:30"
click at [1248, 351] on select "0 min 15 min 30 min 45 min 60 min 75 min 90 min" at bounding box center [1256, 347] width 115 height 40
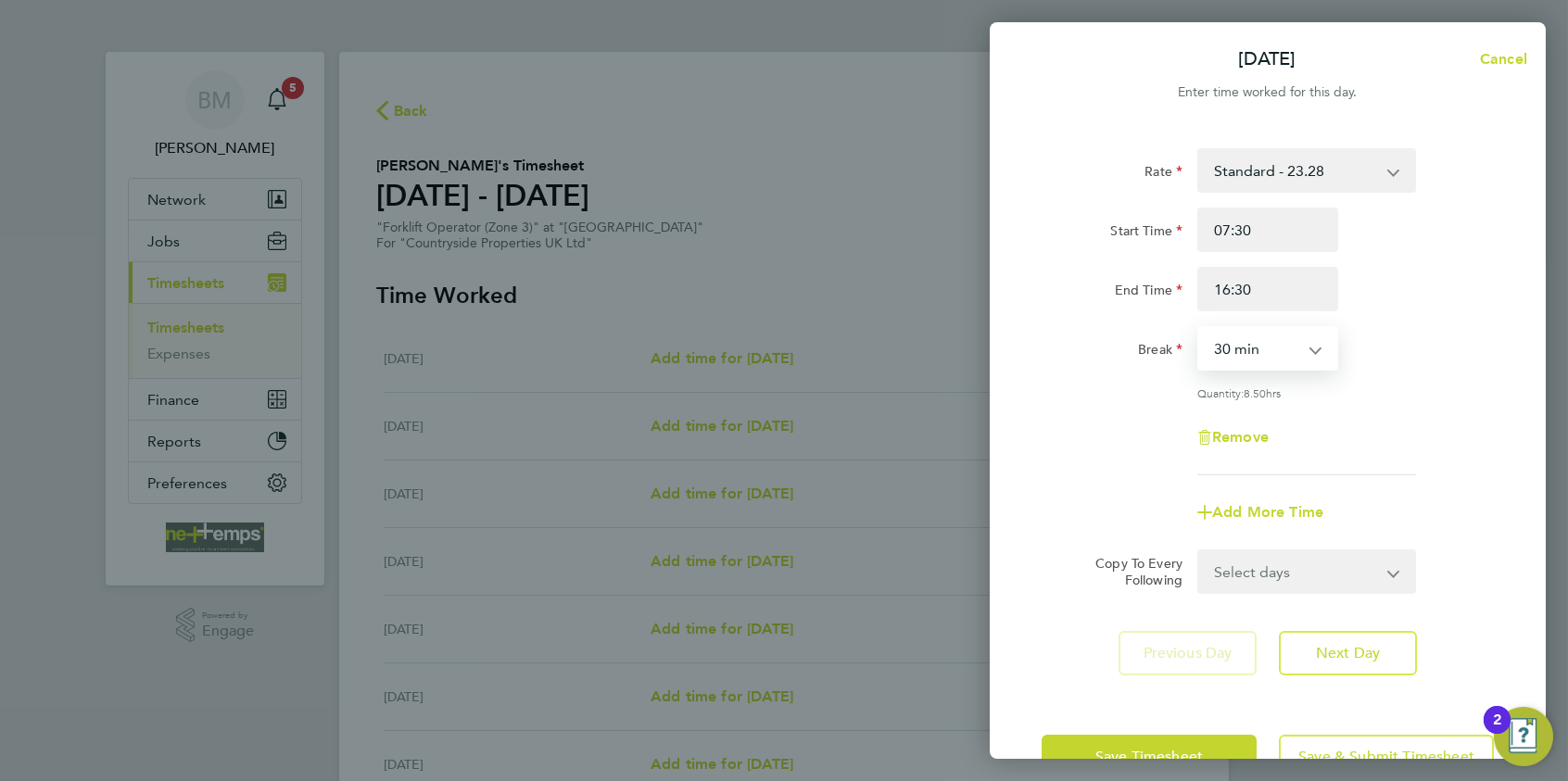
click at [1088, 374] on div "Rate Standard - 23.28 Start Time 07:30 End Time 16:30 Break 0 min 15 min 30 min…" at bounding box center [1268, 312] width 453 height 327
click at [1345, 578] on select "Select days Day Weekday (Mon-Fri) Weekend (Sat-Sun) Tuesday Wednesday Thursday …" at bounding box center [1296, 571] width 194 height 40
click at [1073, 426] on div "Remove" at bounding box center [1268, 436] width 468 height 44
click at [1316, 652] on span "Next Day" at bounding box center [1348, 653] width 64 height 19
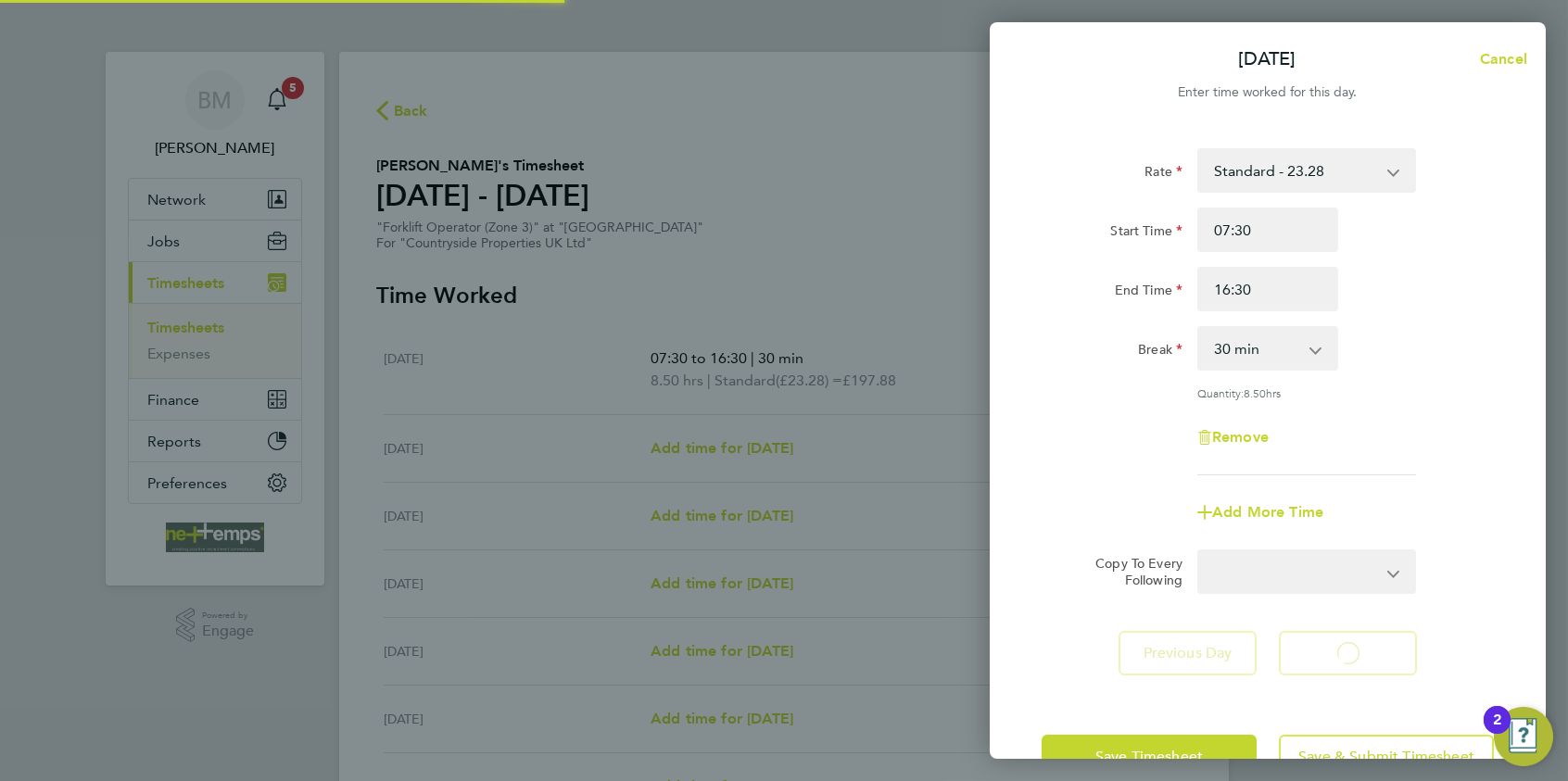
select select "30"
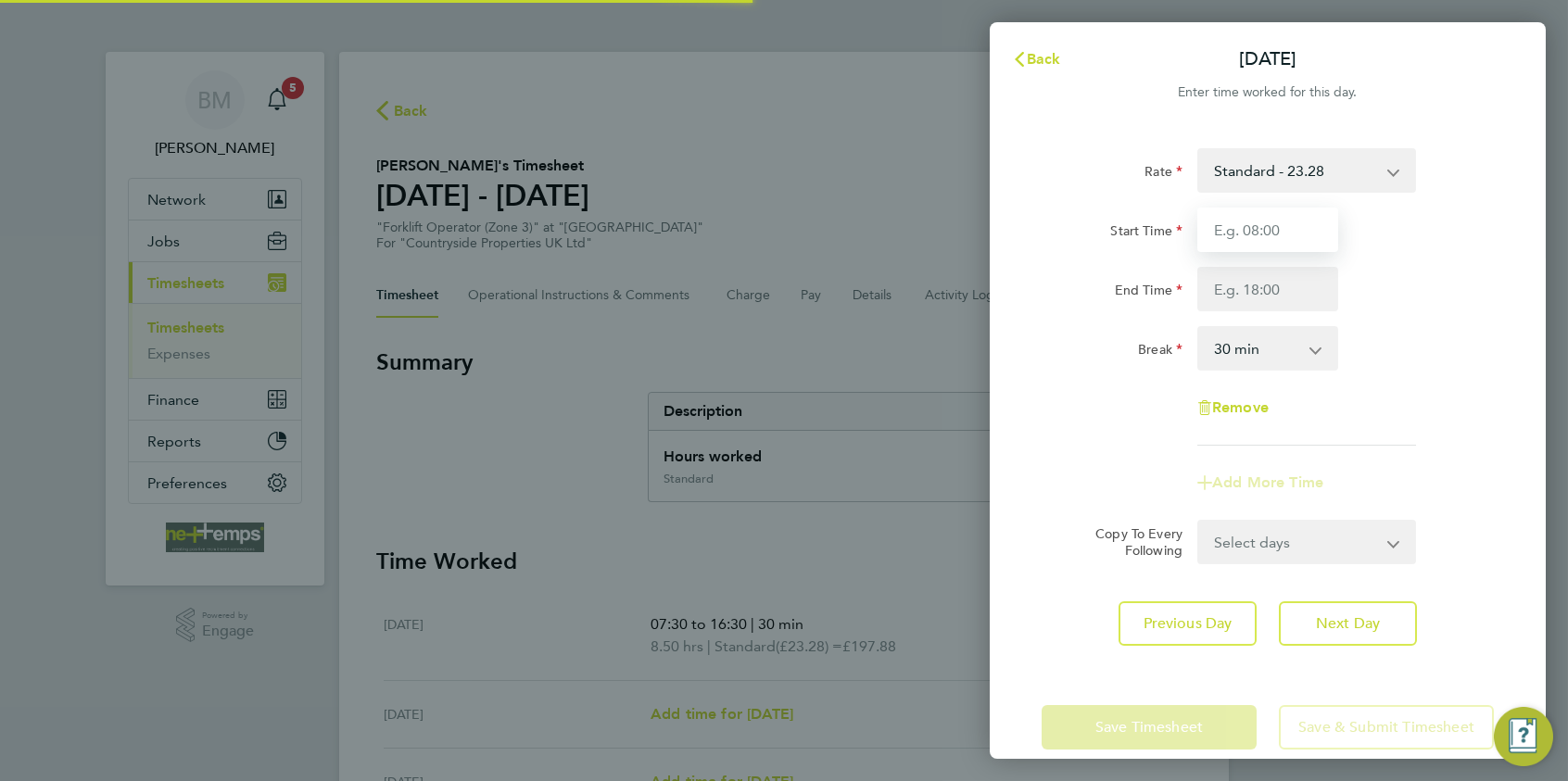
click at [1242, 241] on input "Start Time" at bounding box center [1268, 229] width 141 height 44
type input "07:30"
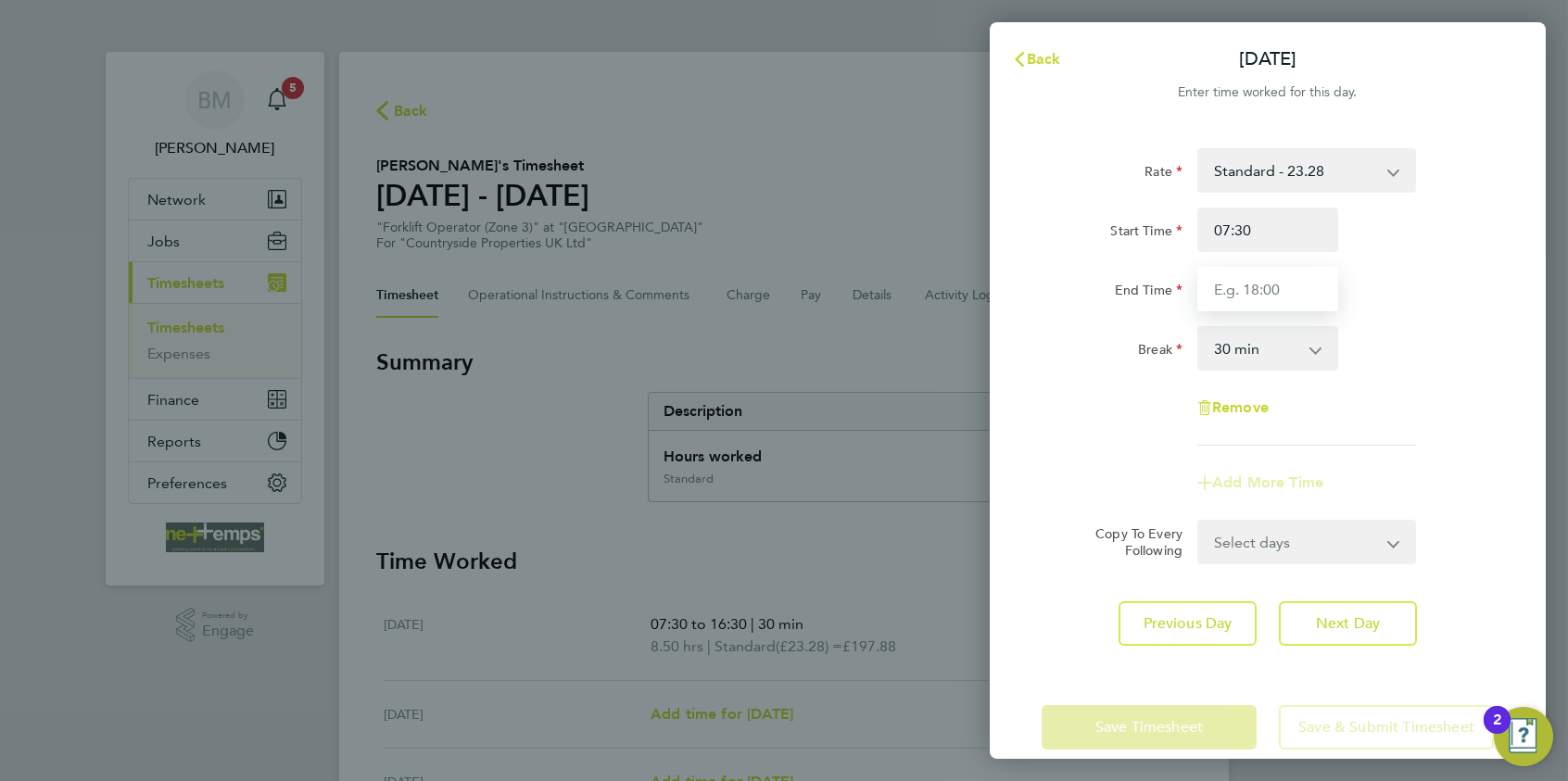
type input "16:30"
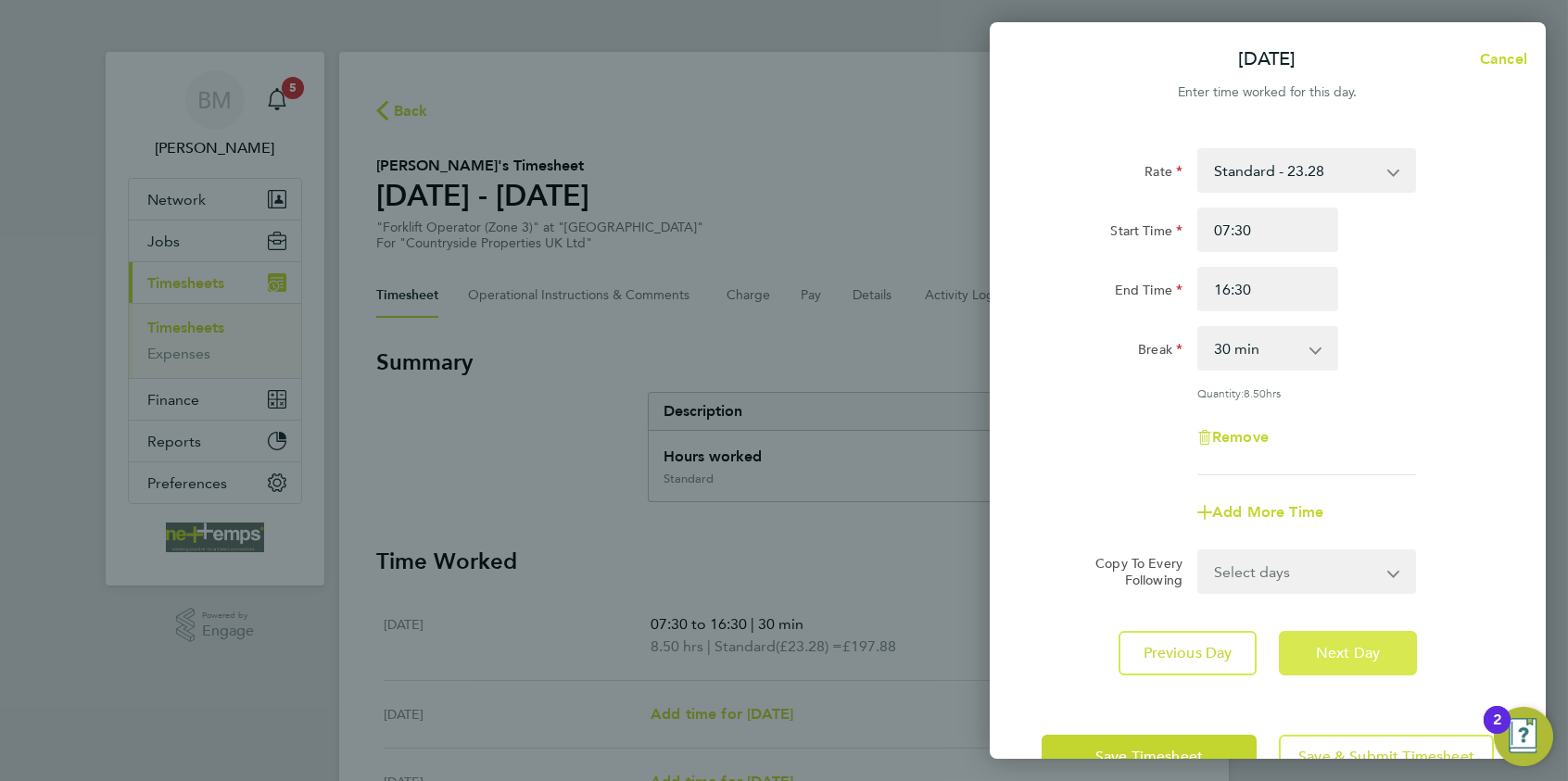
click at [1314, 640] on button "Next Day" at bounding box center [1347, 652] width 138 height 44
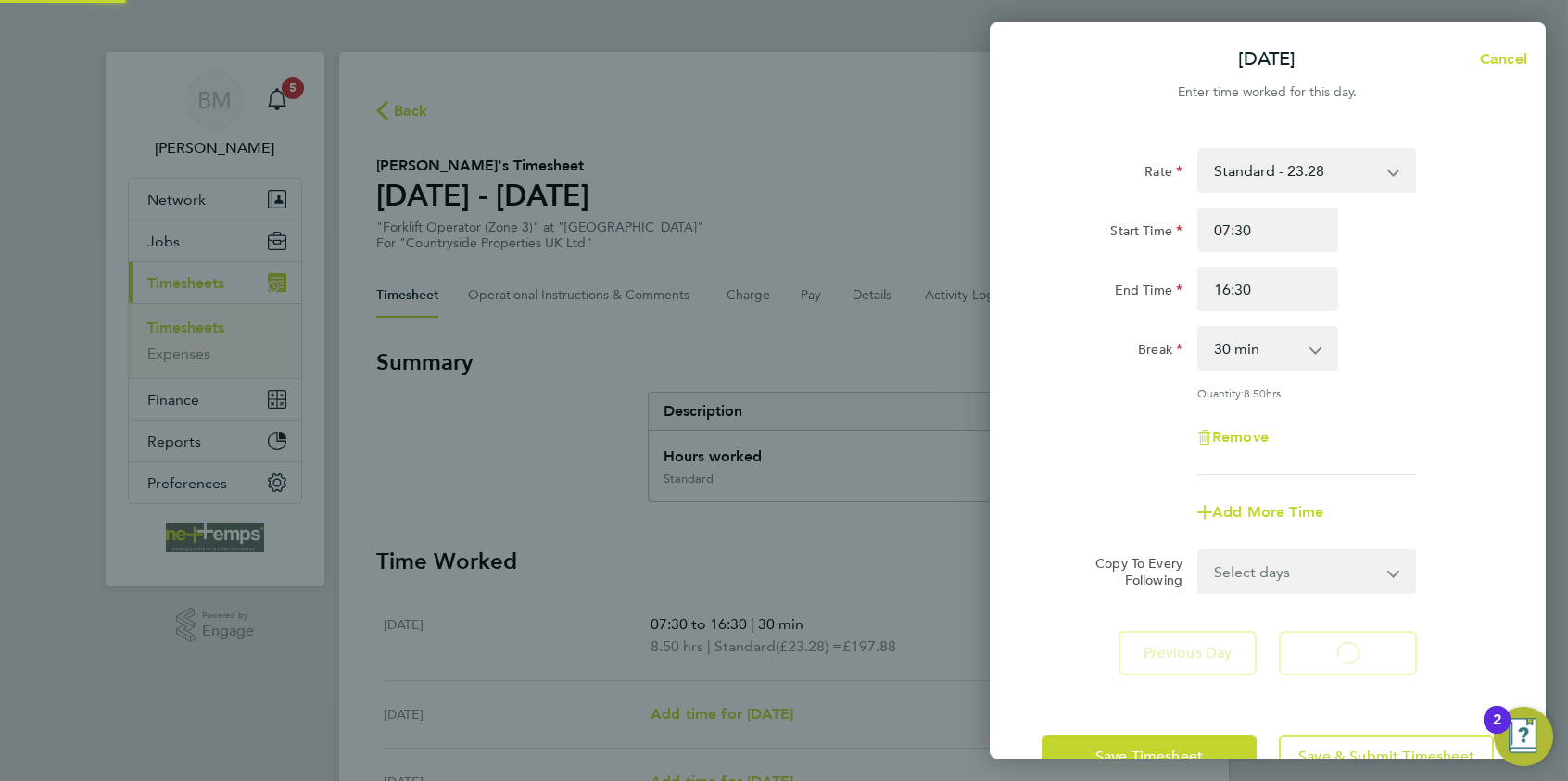
select select "30"
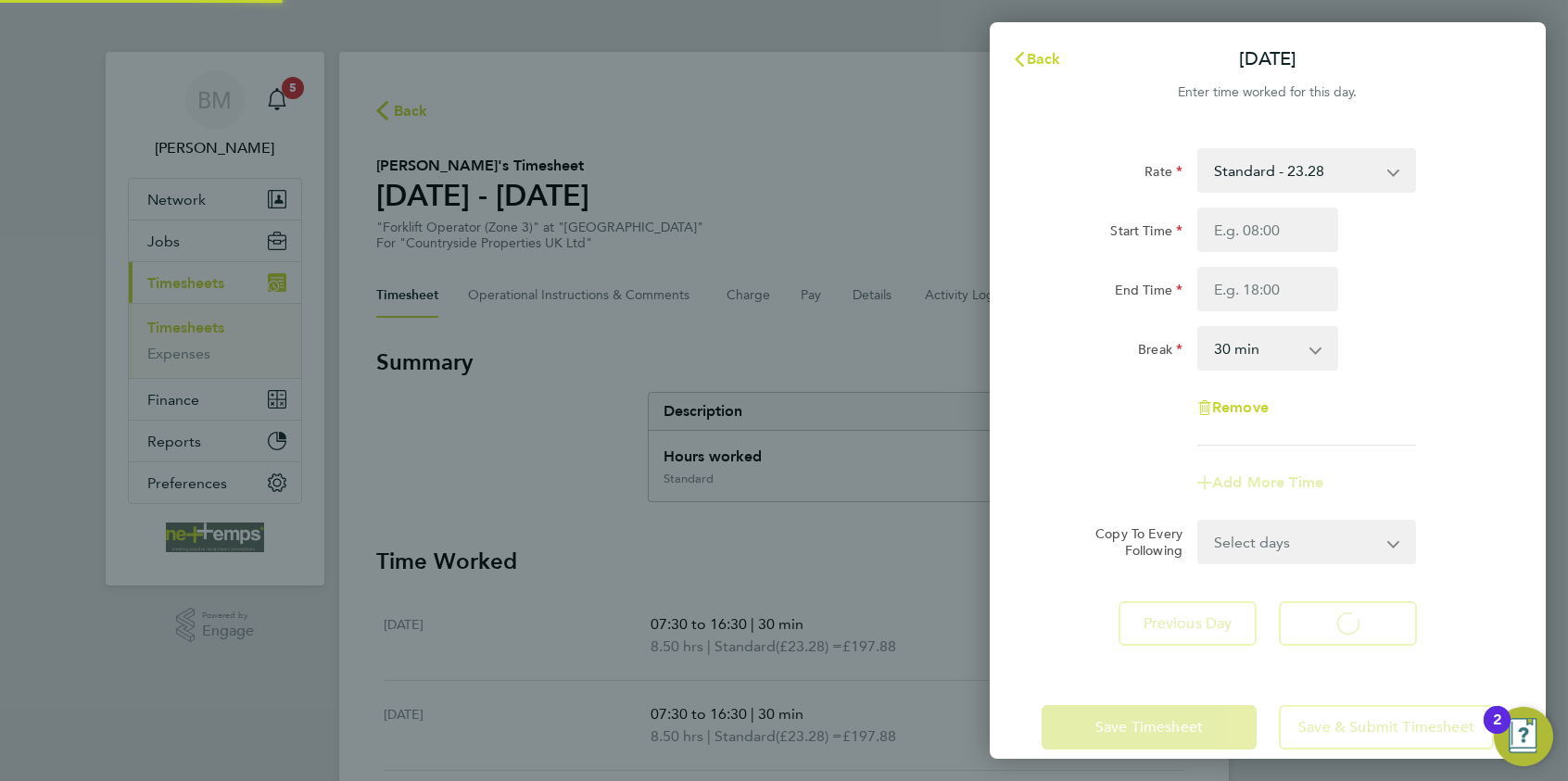
select select "30"
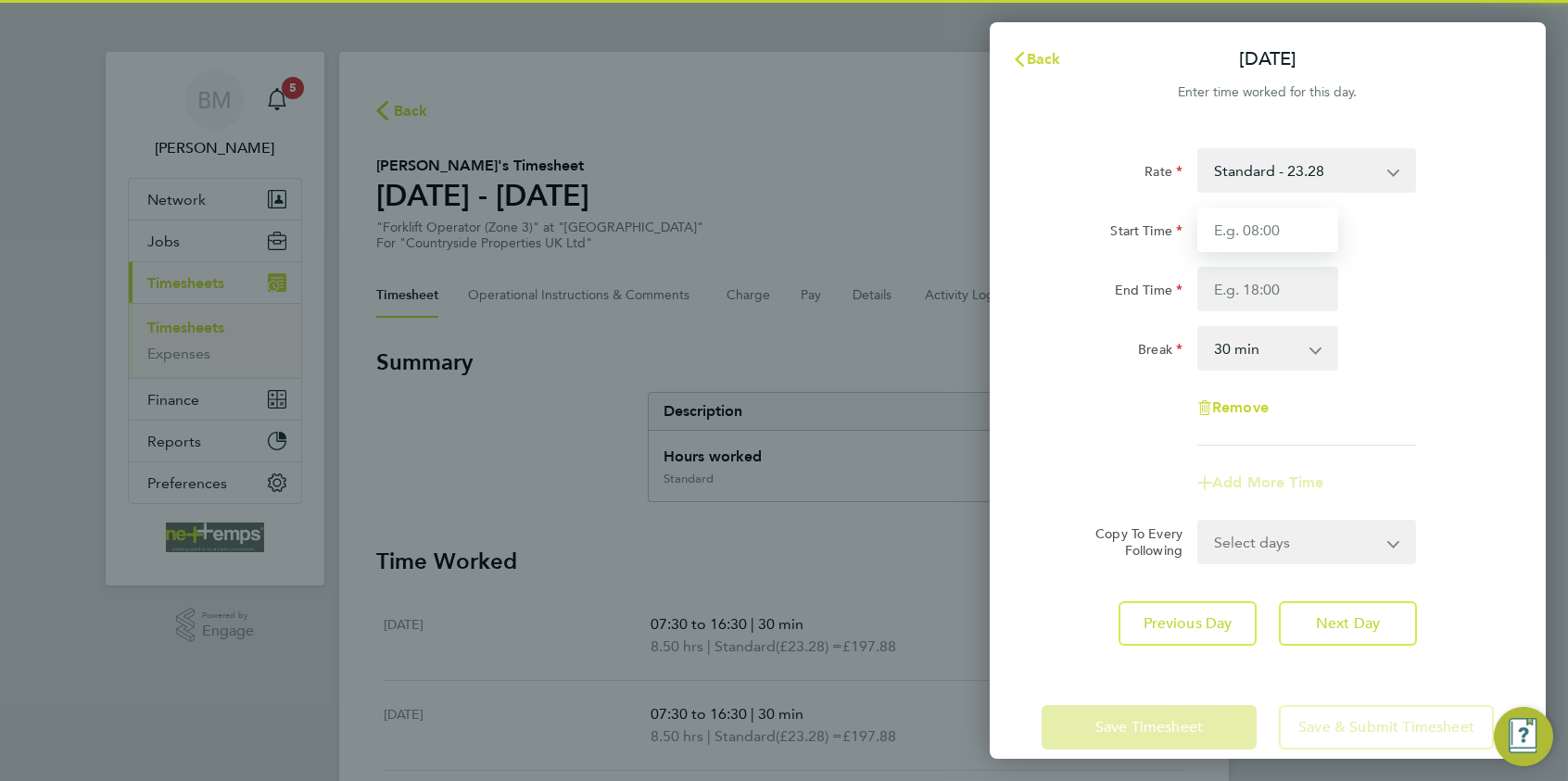
click at [1225, 226] on input "Start Time" at bounding box center [1268, 229] width 141 height 44
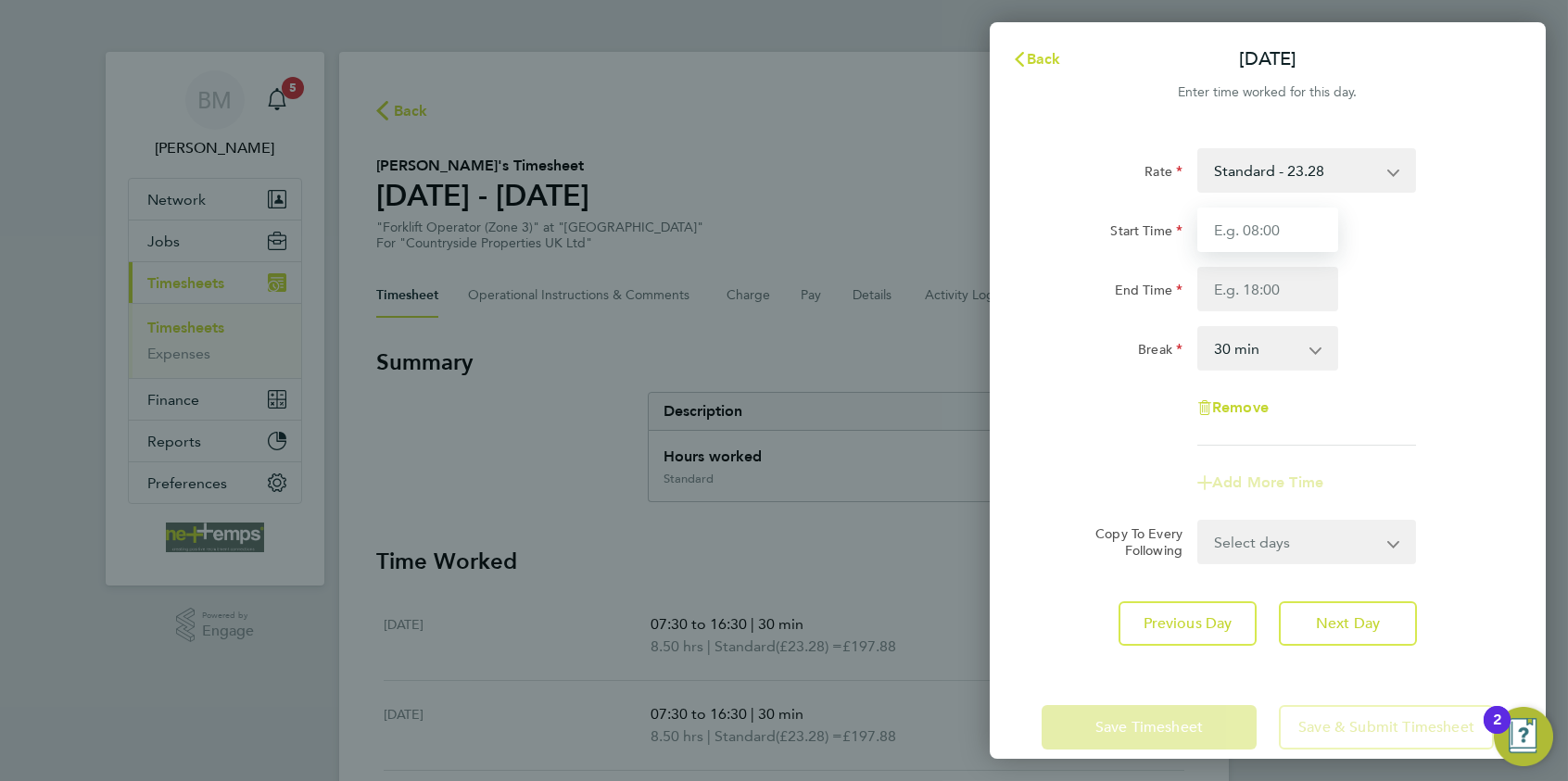
type input "07:30"
type input "16:30"
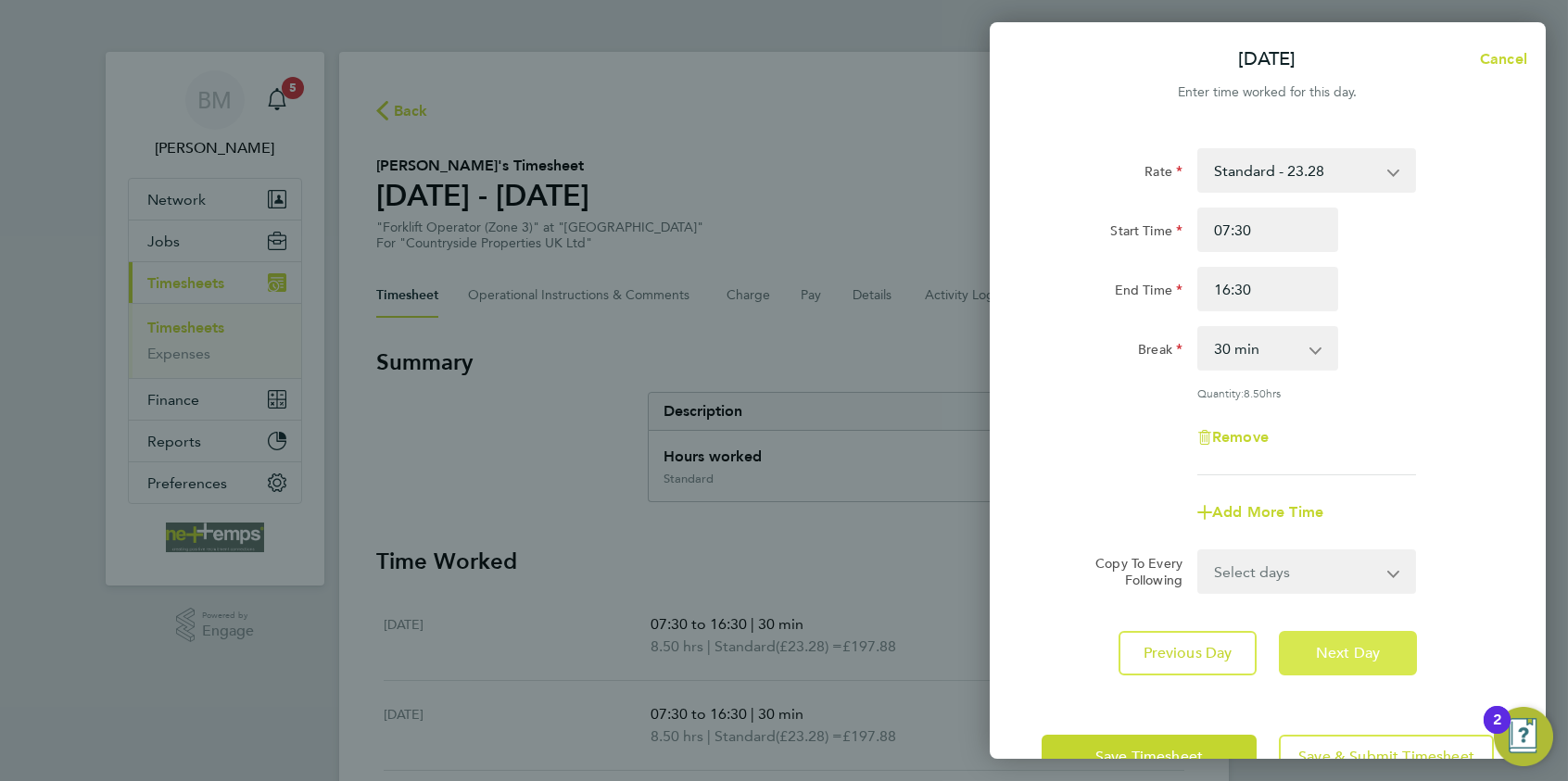
click at [1330, 651] on span "Next Day" at bounding box center [1348, 653] width 64 height 19
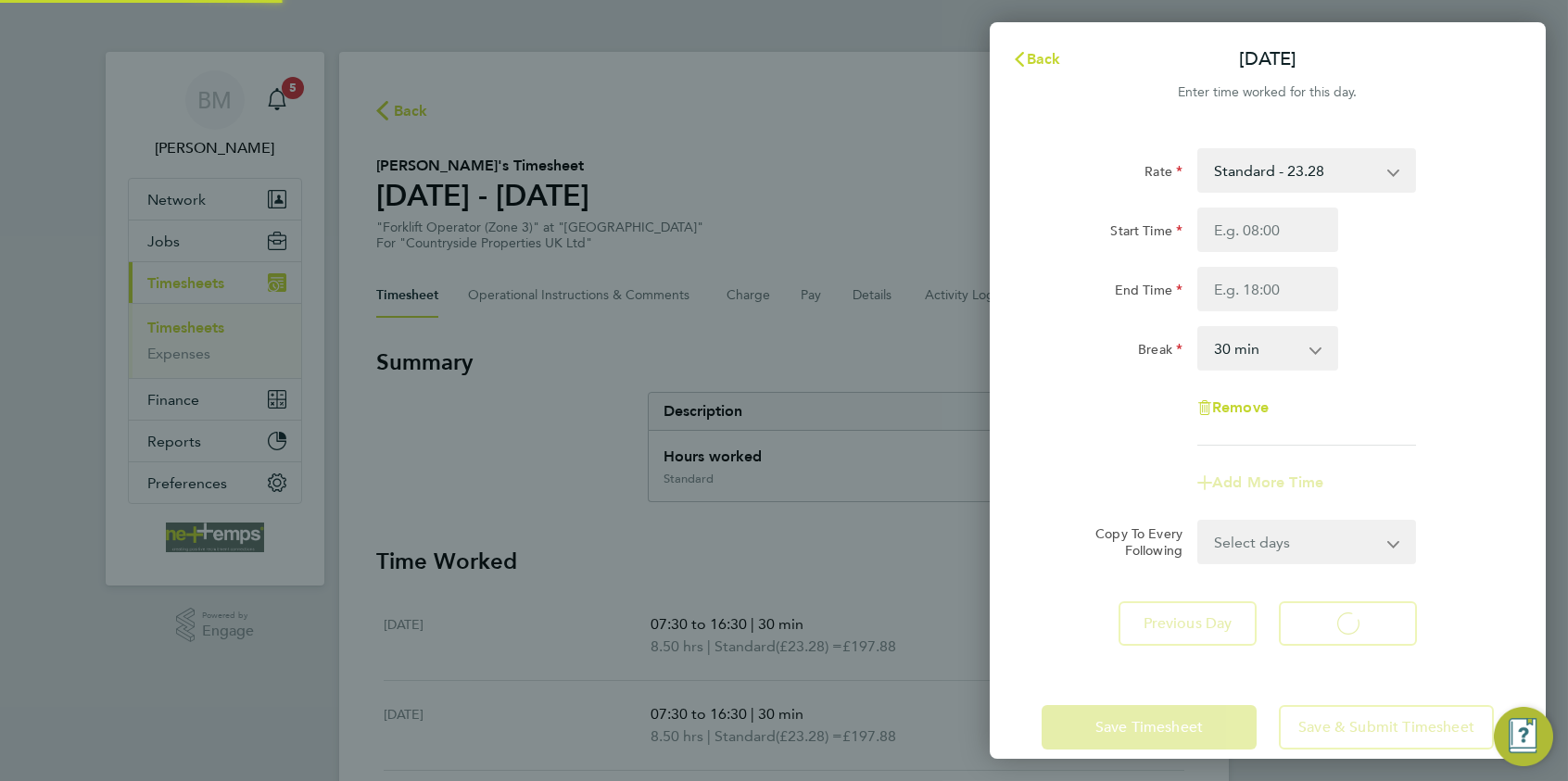
select select "30"
click at [1220, 219] on input "Start Time" at bounding box center [1268, 229] width 141 height 44
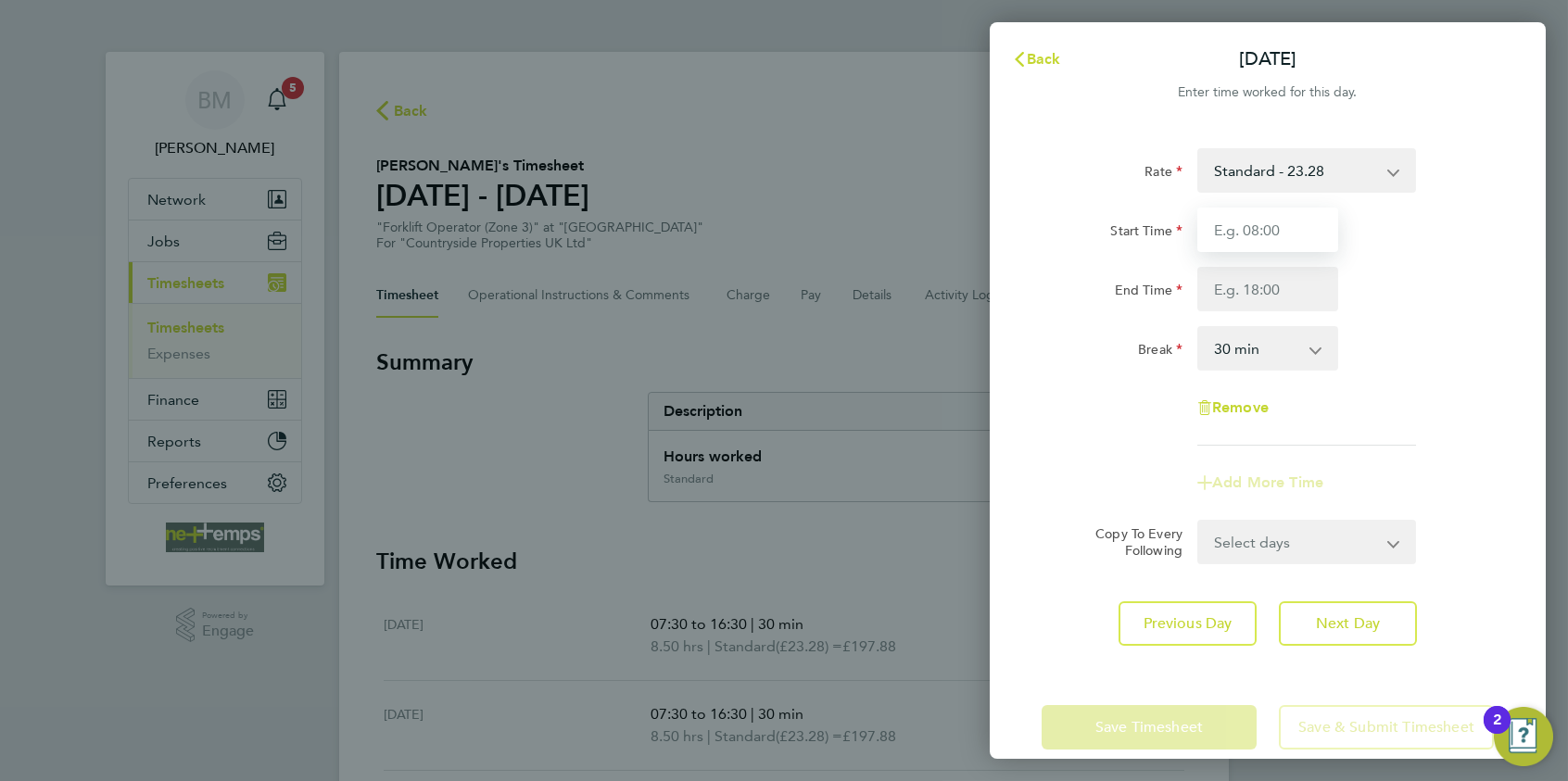
type input "07:30"
type input "16:30"
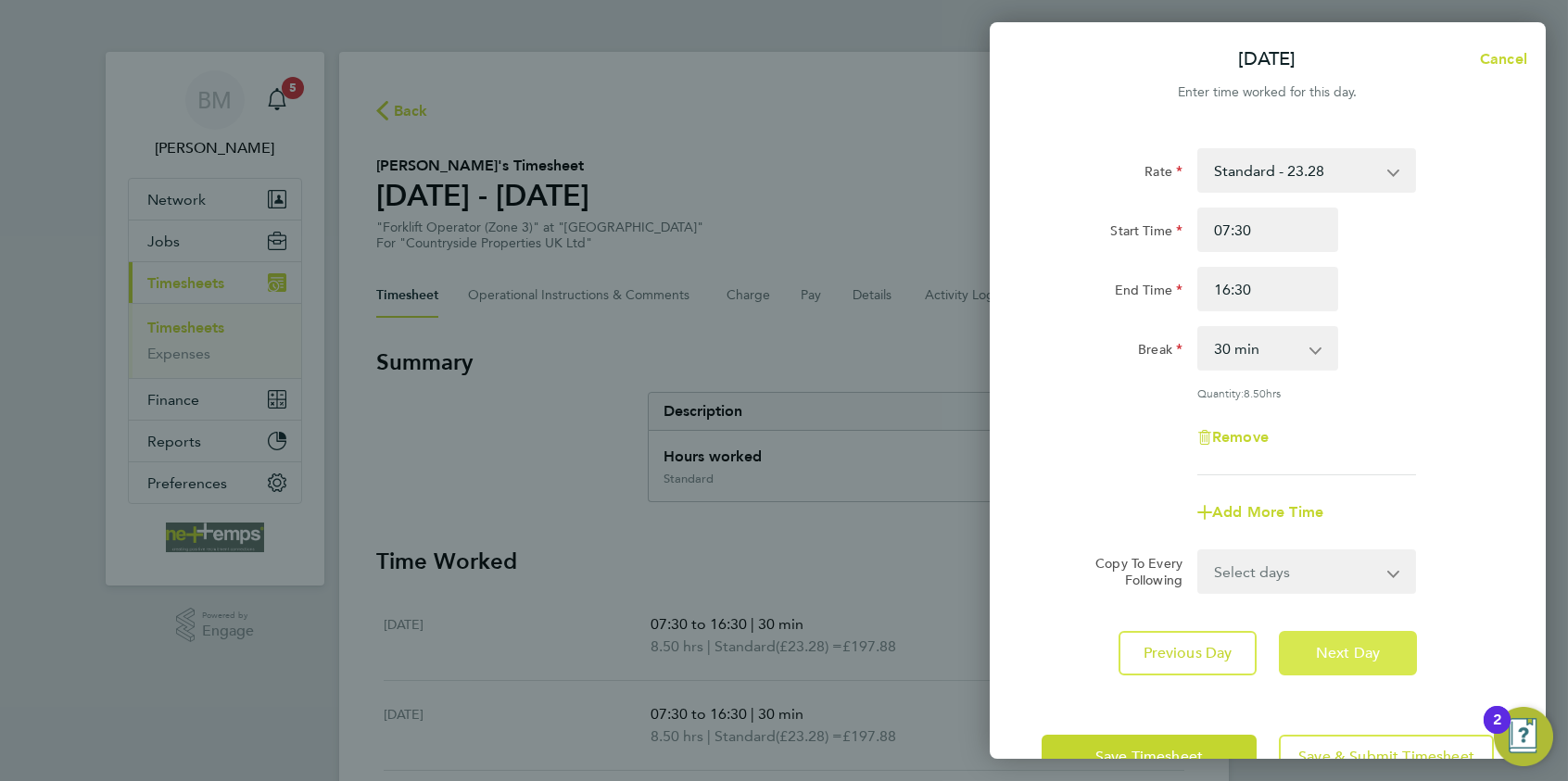
click at [1330, 644] on span "Next Day" at bounding box center [1348, 653] width 64 height 19
select select "30"
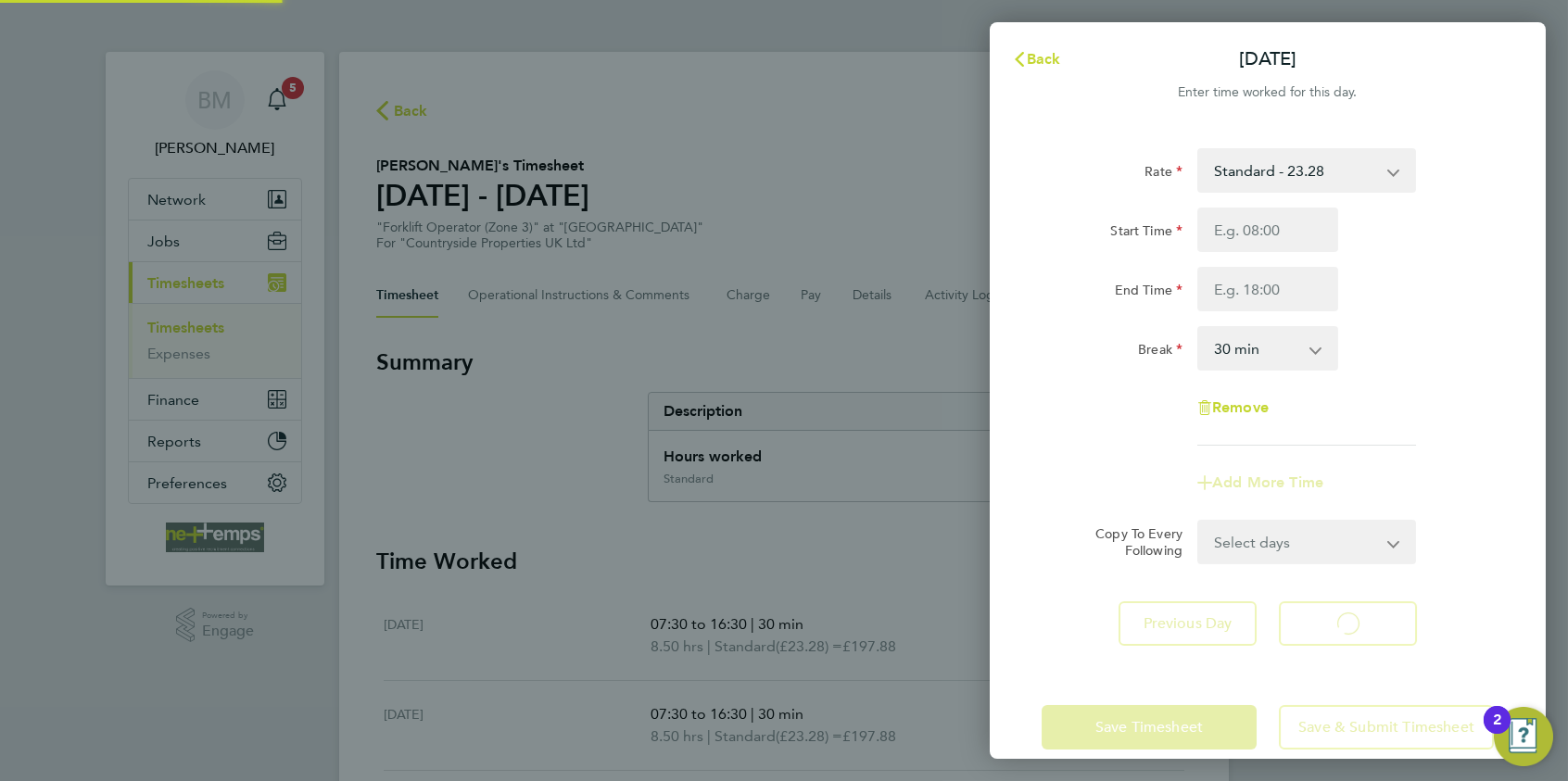
select select "30"
click at [1035, 53] on span "Back" at bounding box center [1044, 58] width 35 height 18
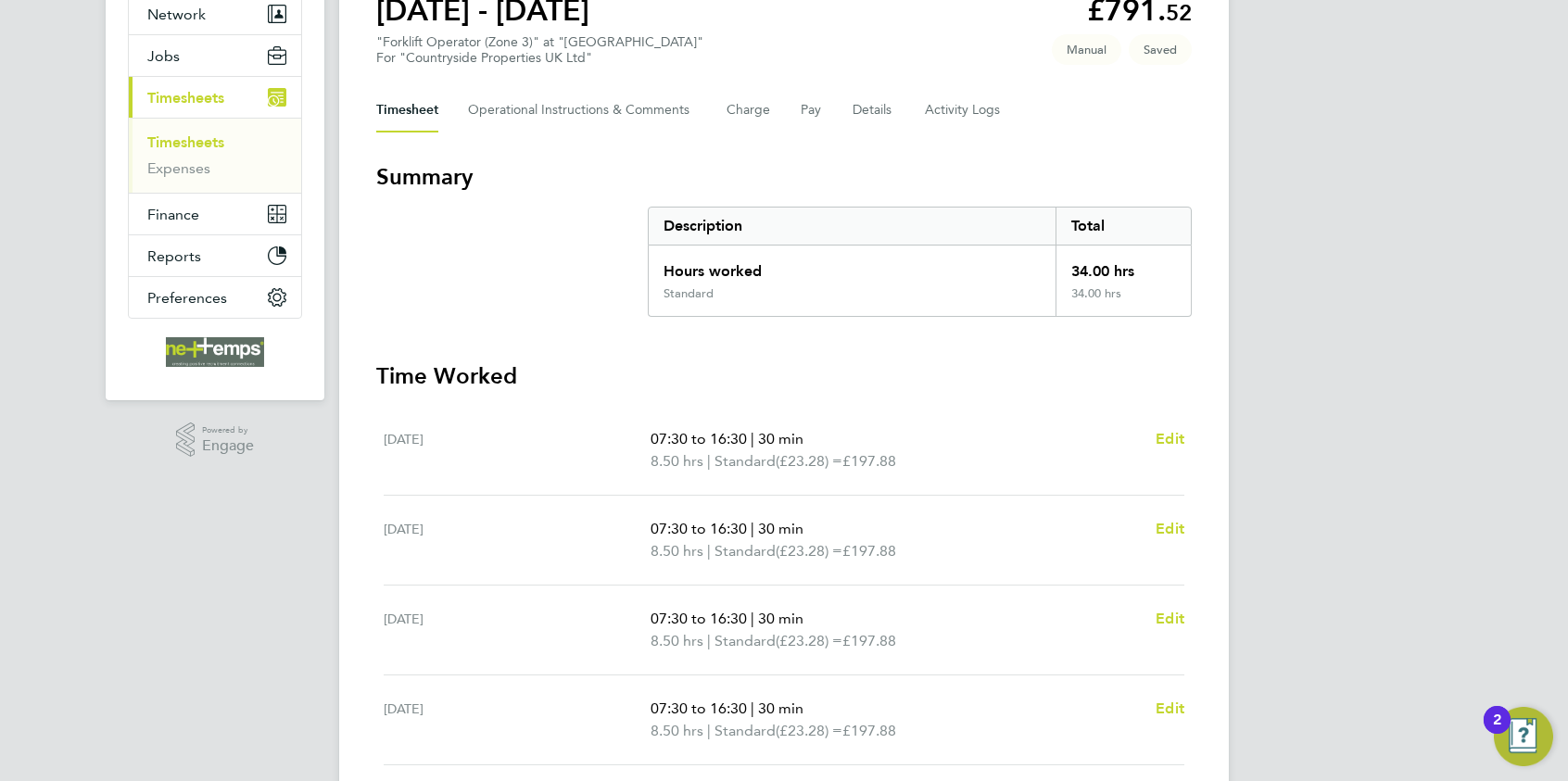
scroll to position [278, 0]
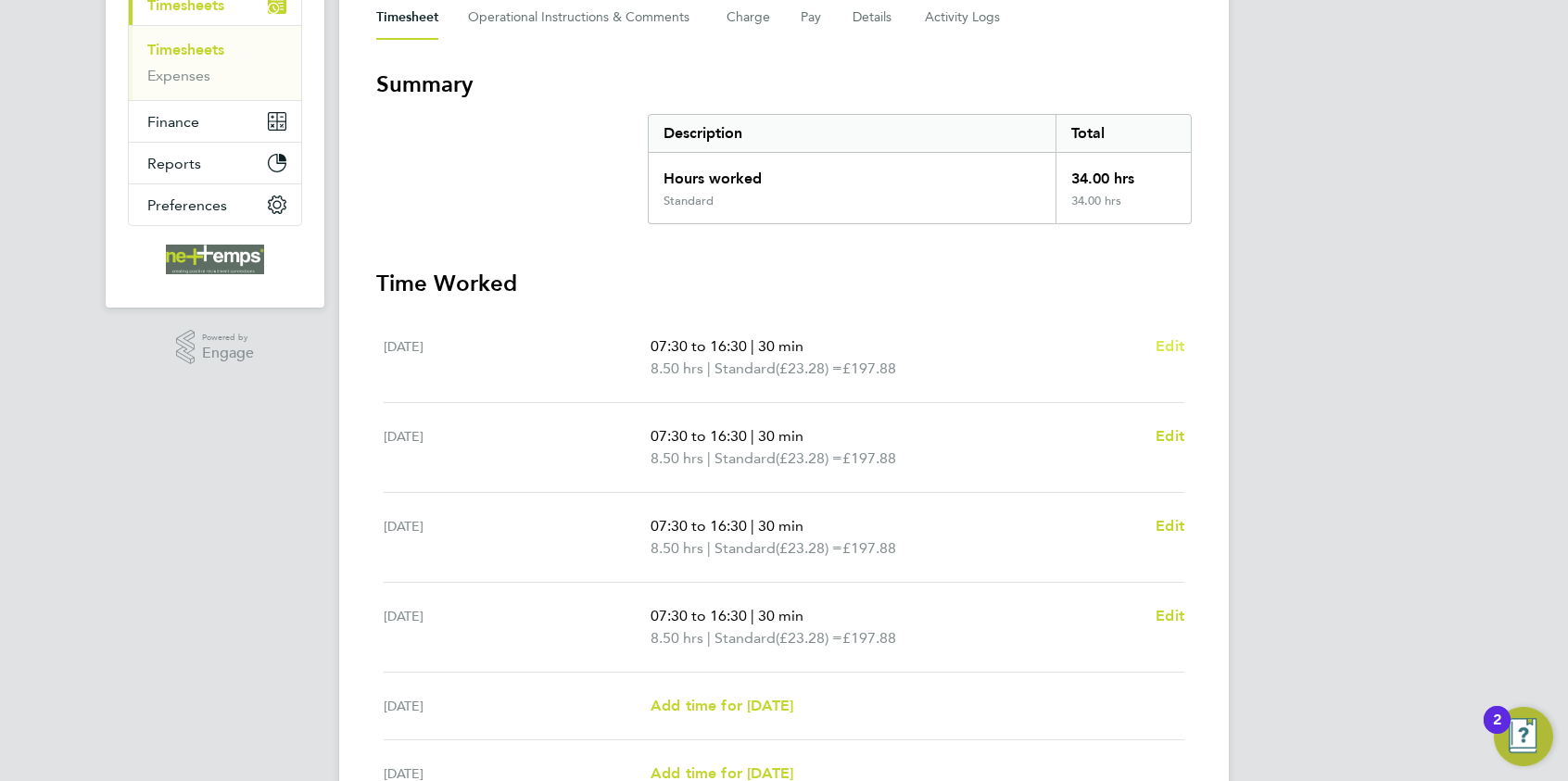
click at [1170, 345] on span "Edit" at bounding box center [1170, 345] width 29 height 18
select select "30"
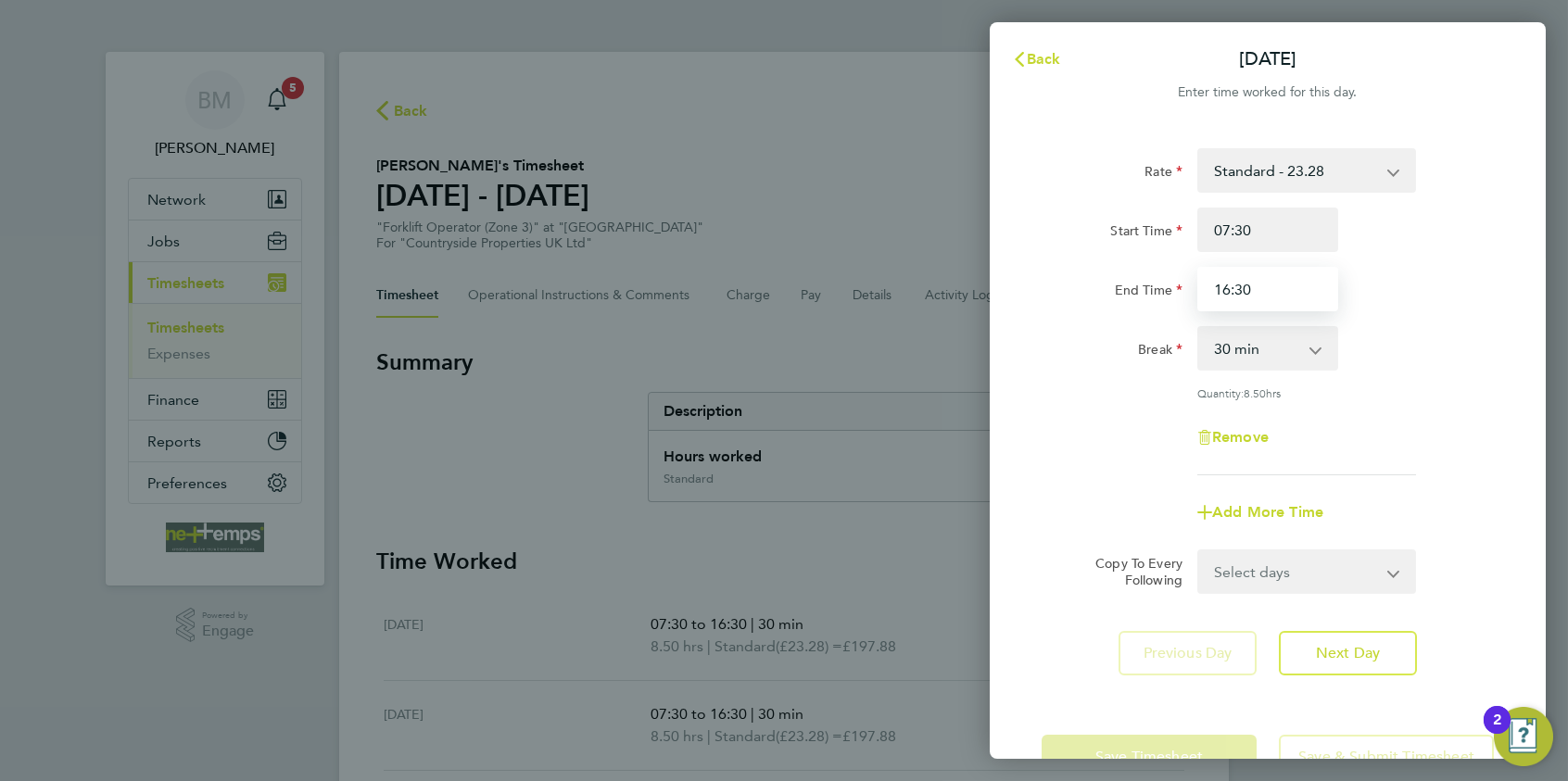
click at [1230, 283] on input "16:30" at bounding box center [1268, 288] width 141 height 44
type input "17:30"
drag, startPoint x: 1321, startPoint y: 672, endPoint x: 1322, endPoint y: 657, distance: 15.0
click at [1321, 658] on button "Next Day" at bounding box center [1347, 652] width 138 height 44
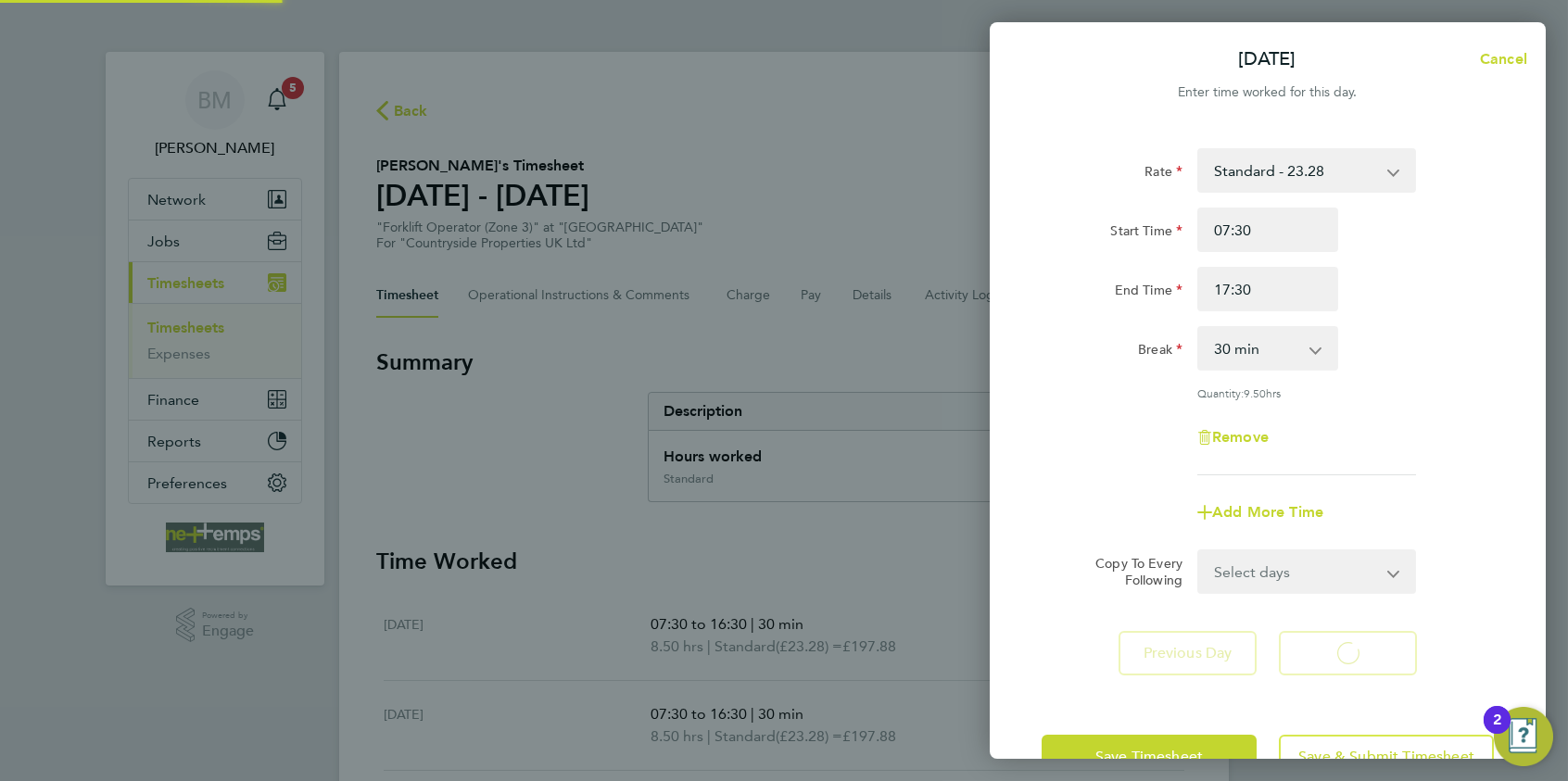
select select "30"
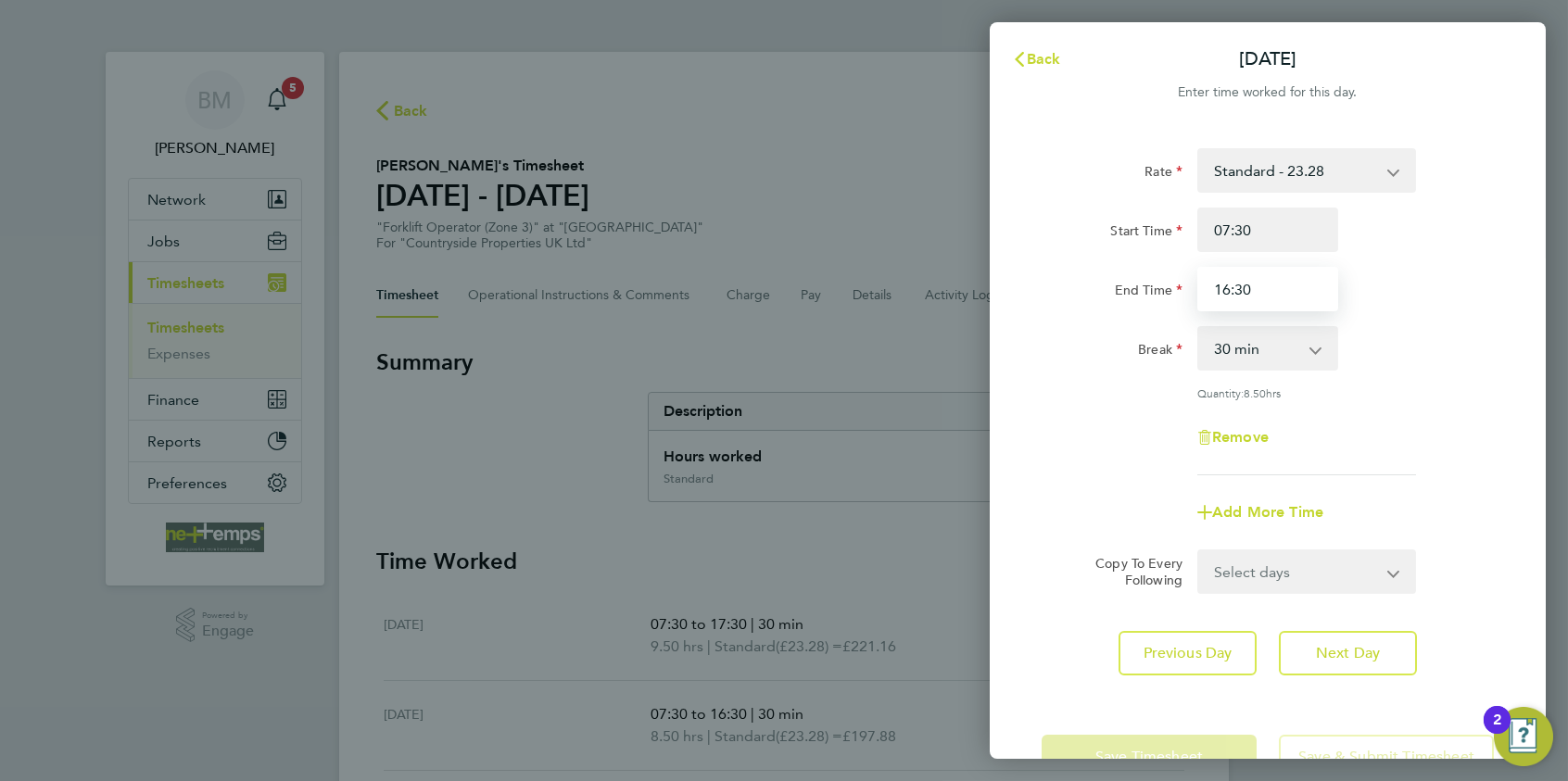
click at [1230, 286] on input "16:30" at bounding box center [1268, 288] width 141 height 44
type input "17:30"
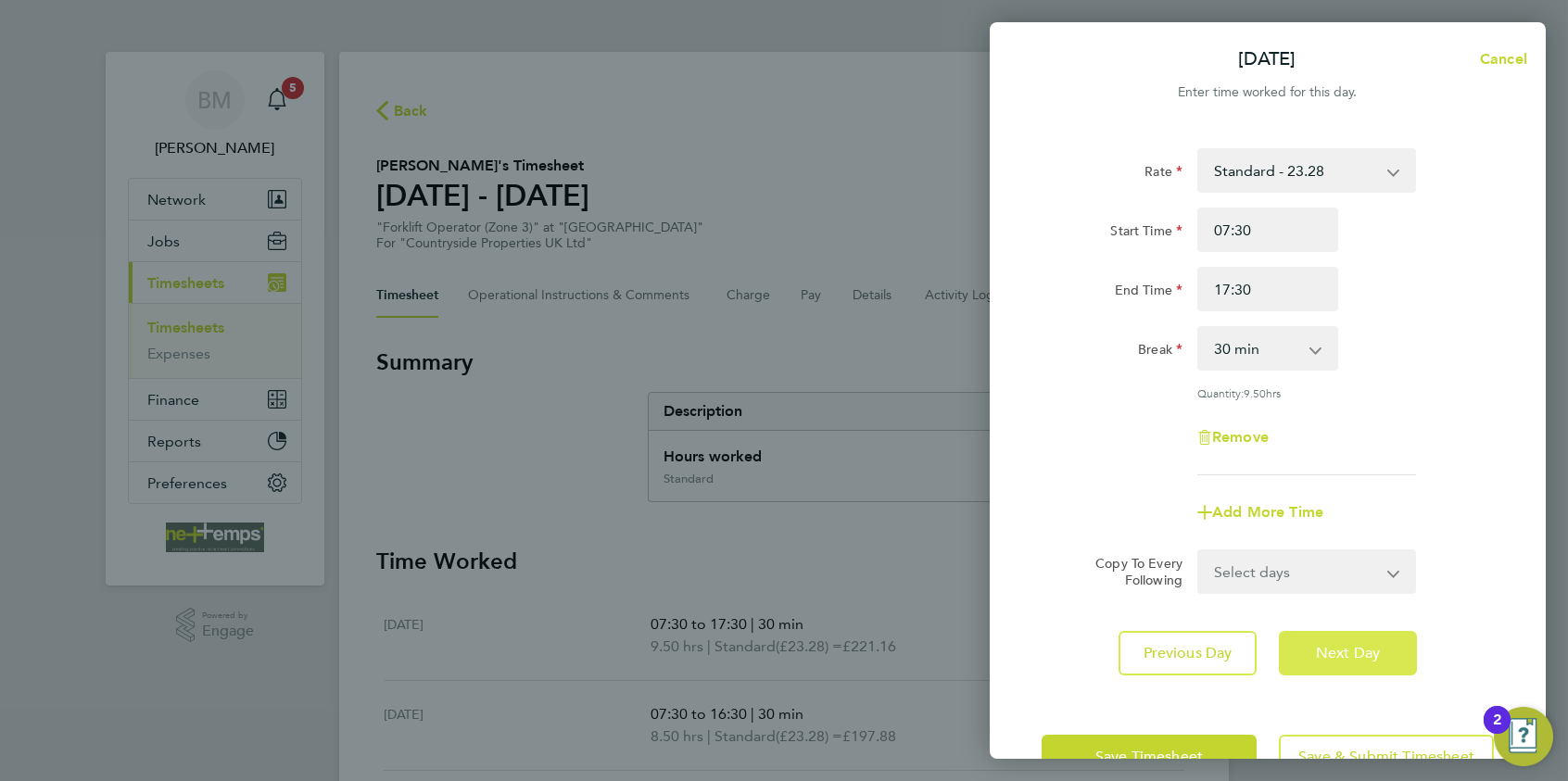
click at [1314, 649] on button "Next Day" at bounding box center [1347, 652] width 138 height 44
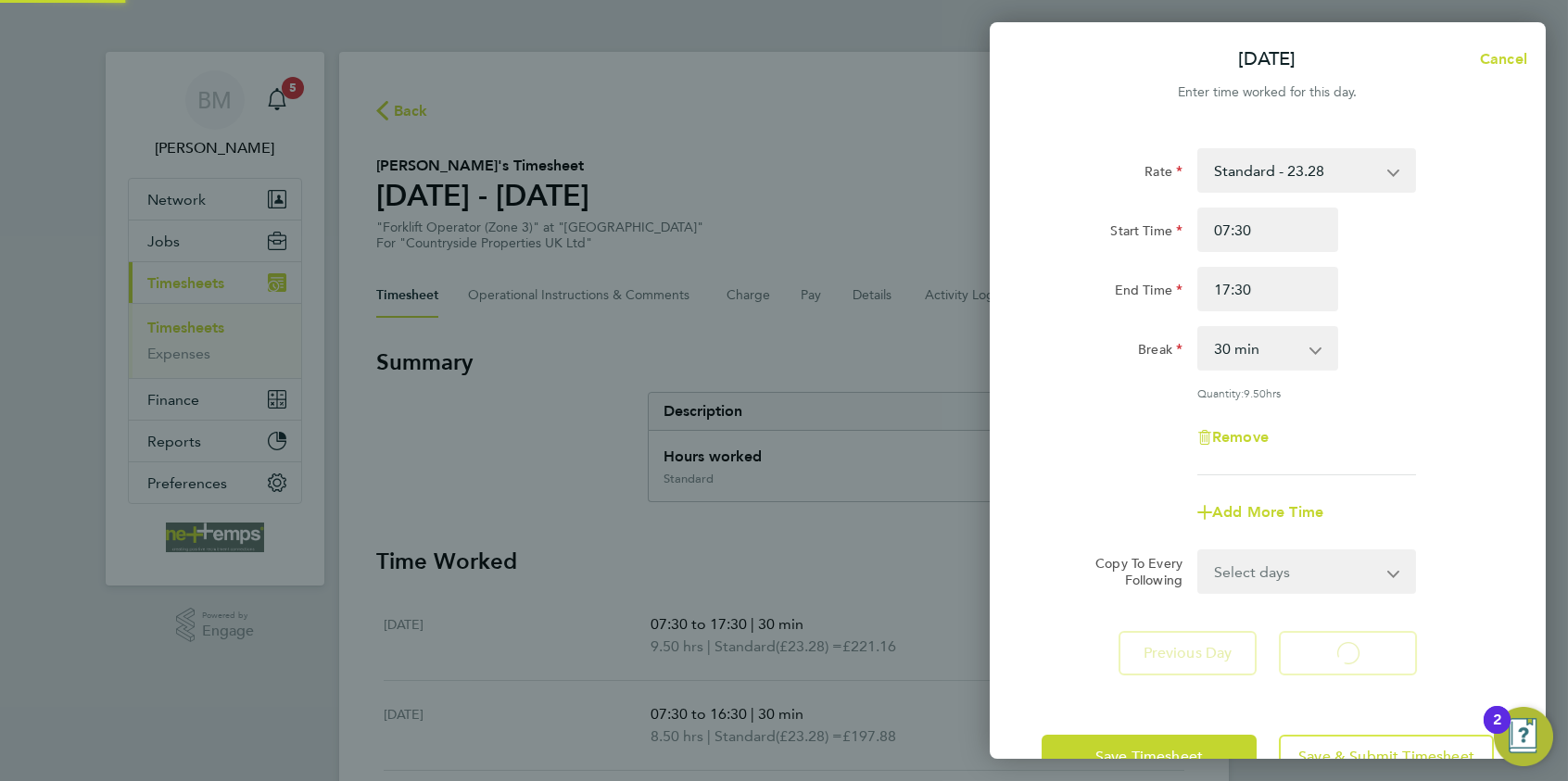
select select "30"
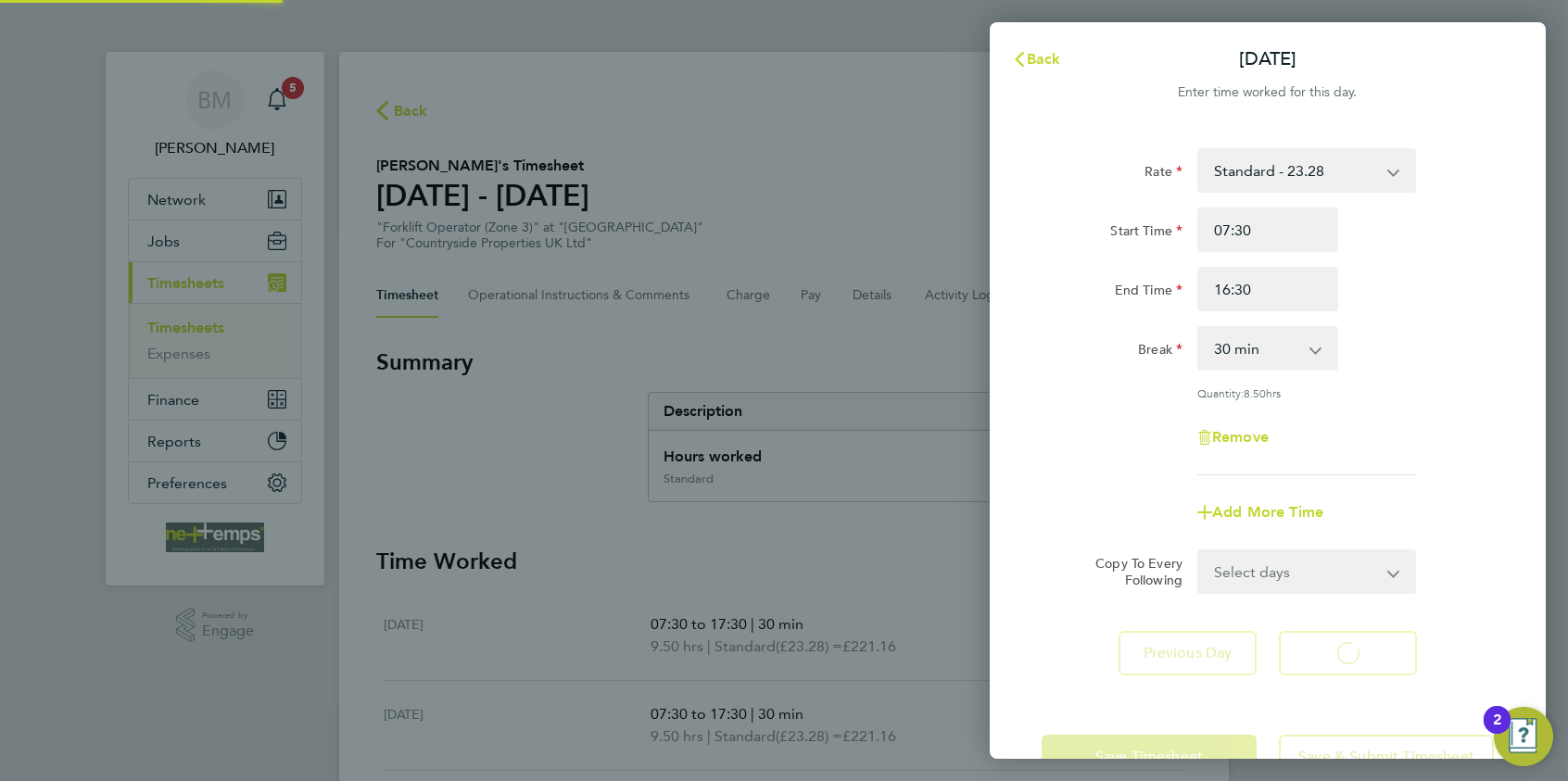
select select "30"
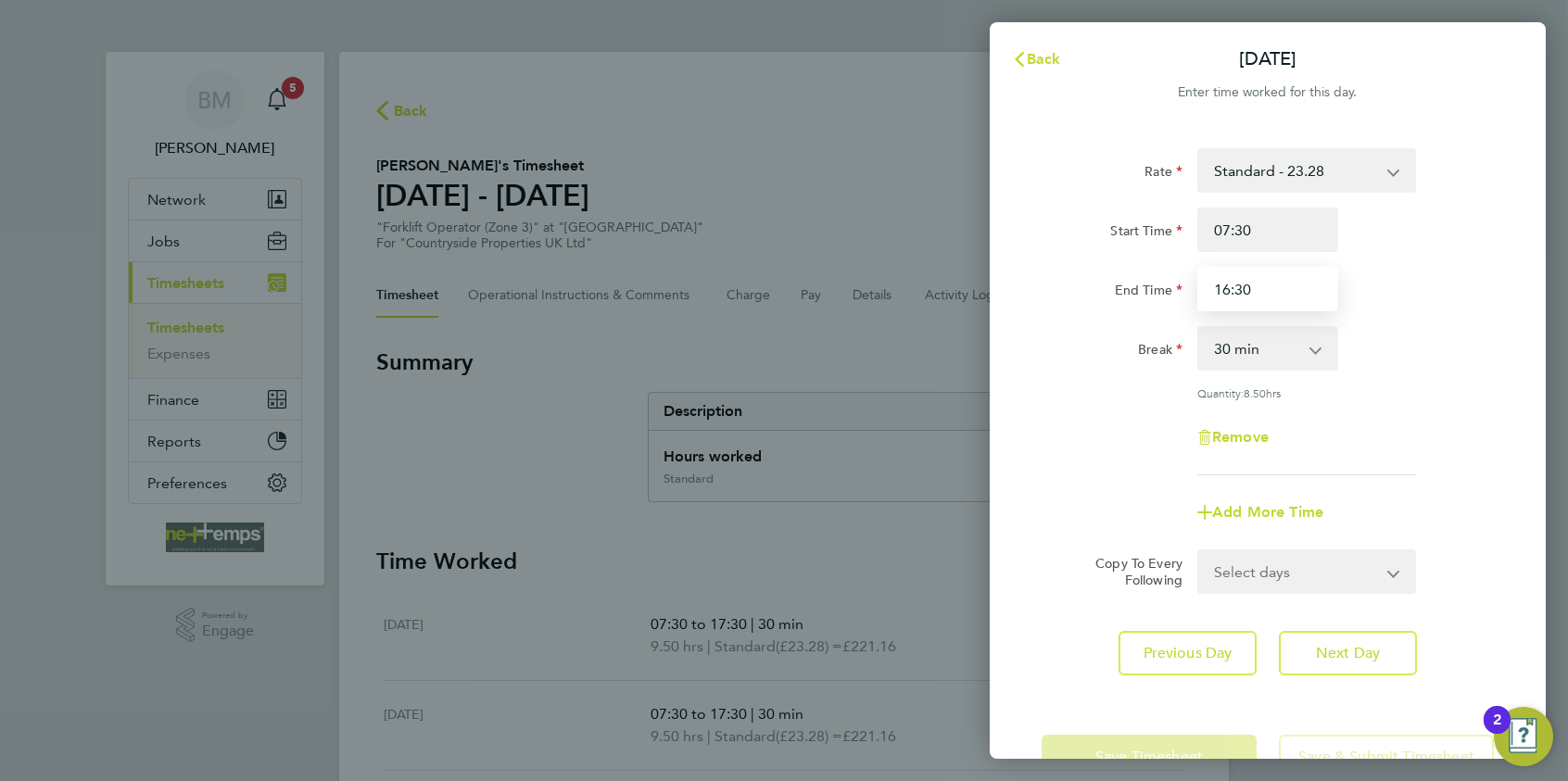
click at [1224, 292] on input "16:30" at bounding box center [1268, 288] width 141 height 44
type input "17:30"
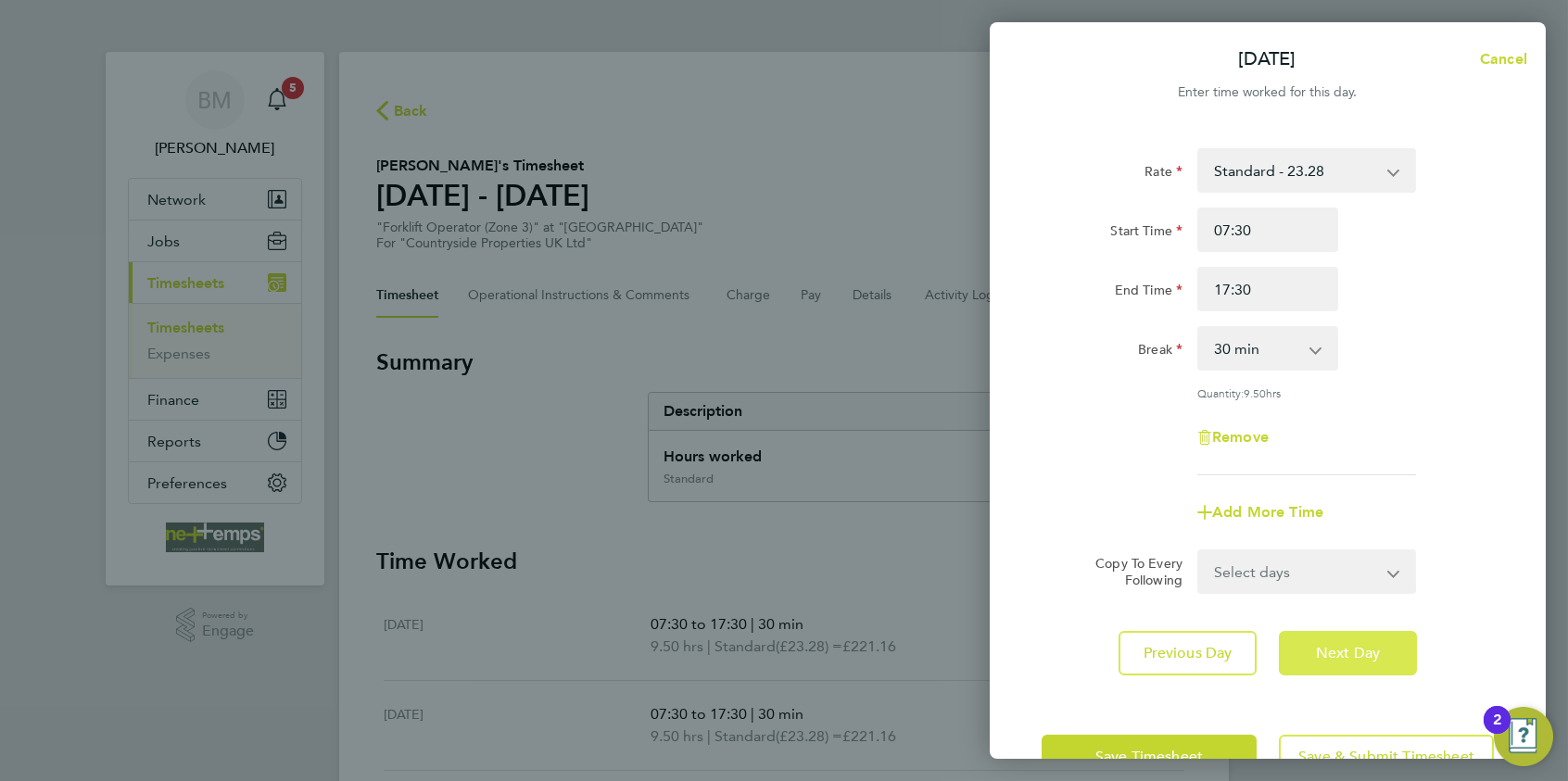
click at [1374, 655] on span "Next Day" at bounding box center [1348, 653] width 64 height 19
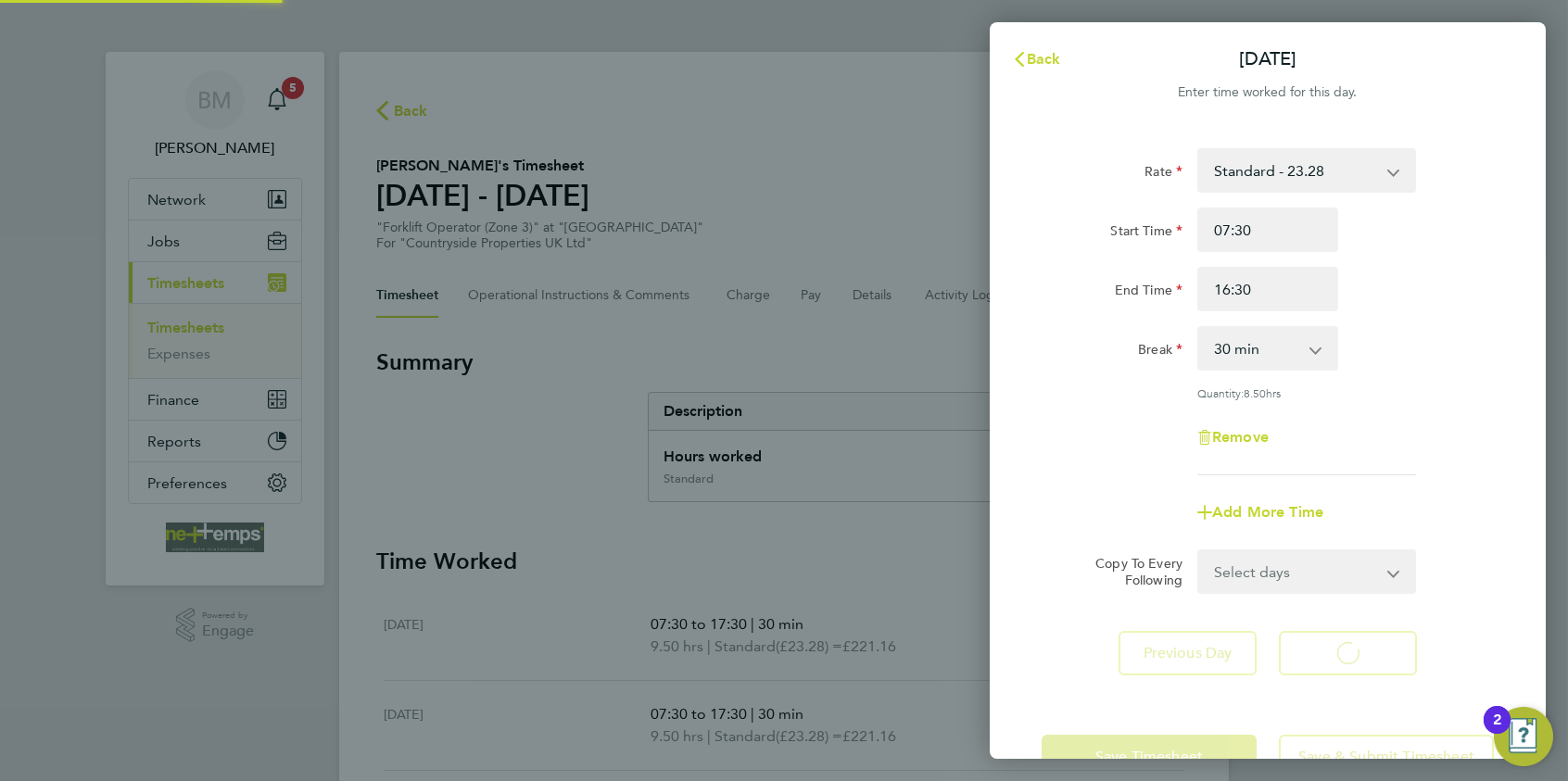
select select "30"
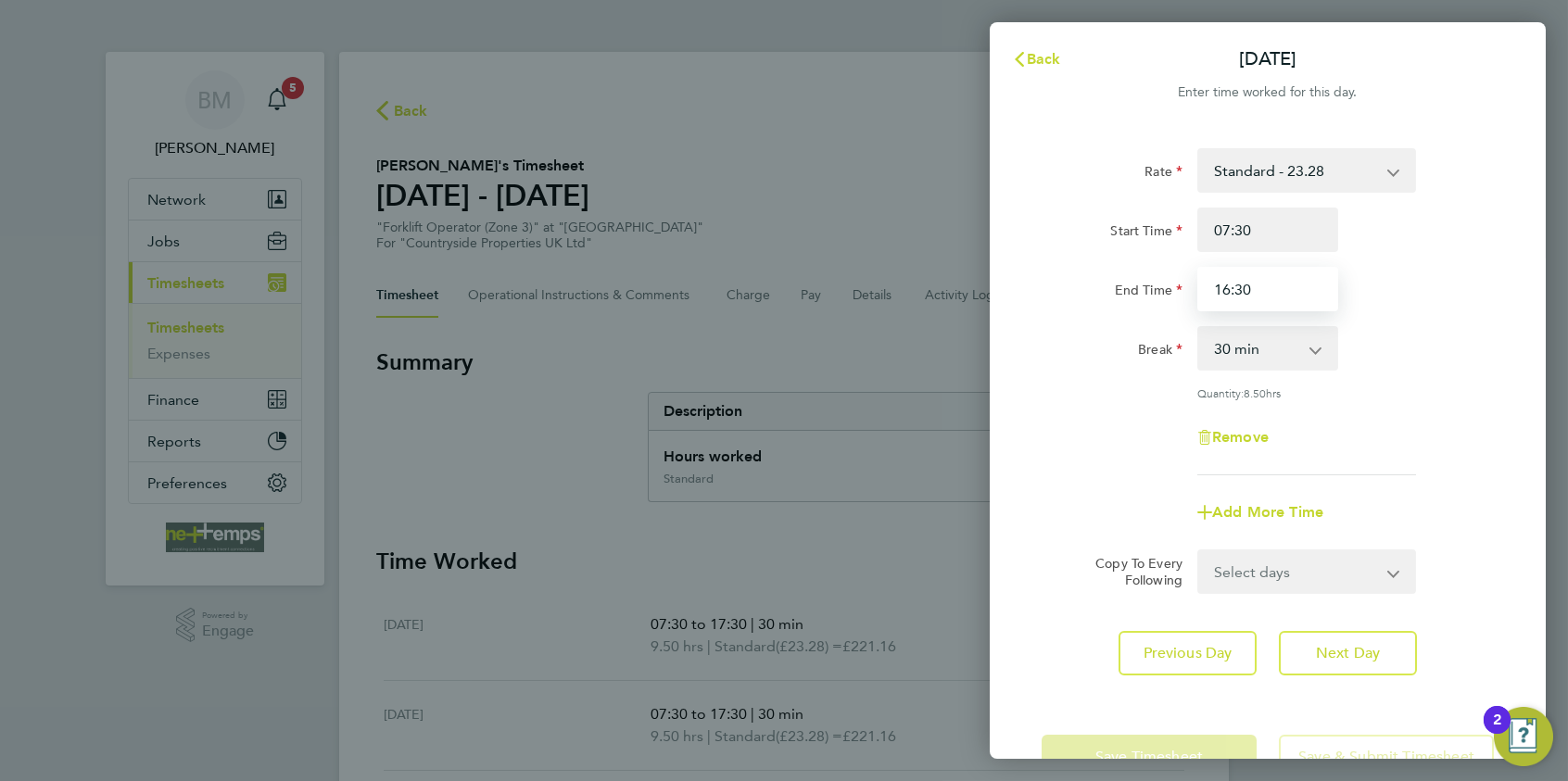
click at [1229, 289] on input "16:30" at bounding box center [1268, 288] width 141 height 44
type input "17:30"
click at [1389, 658] on button "Next Day" at bounding box center [1347, 652] width 138 height 44
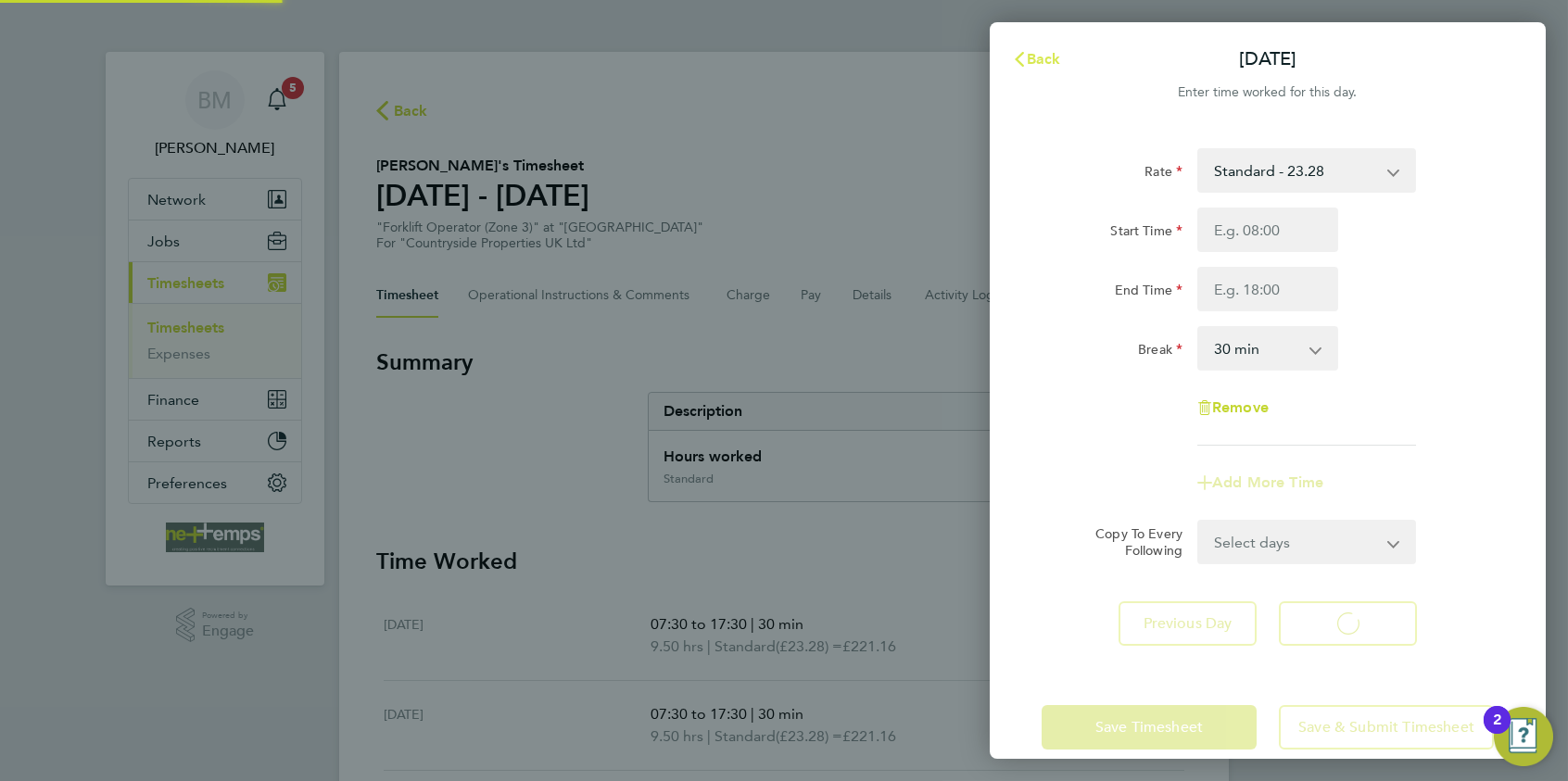
select select "30"
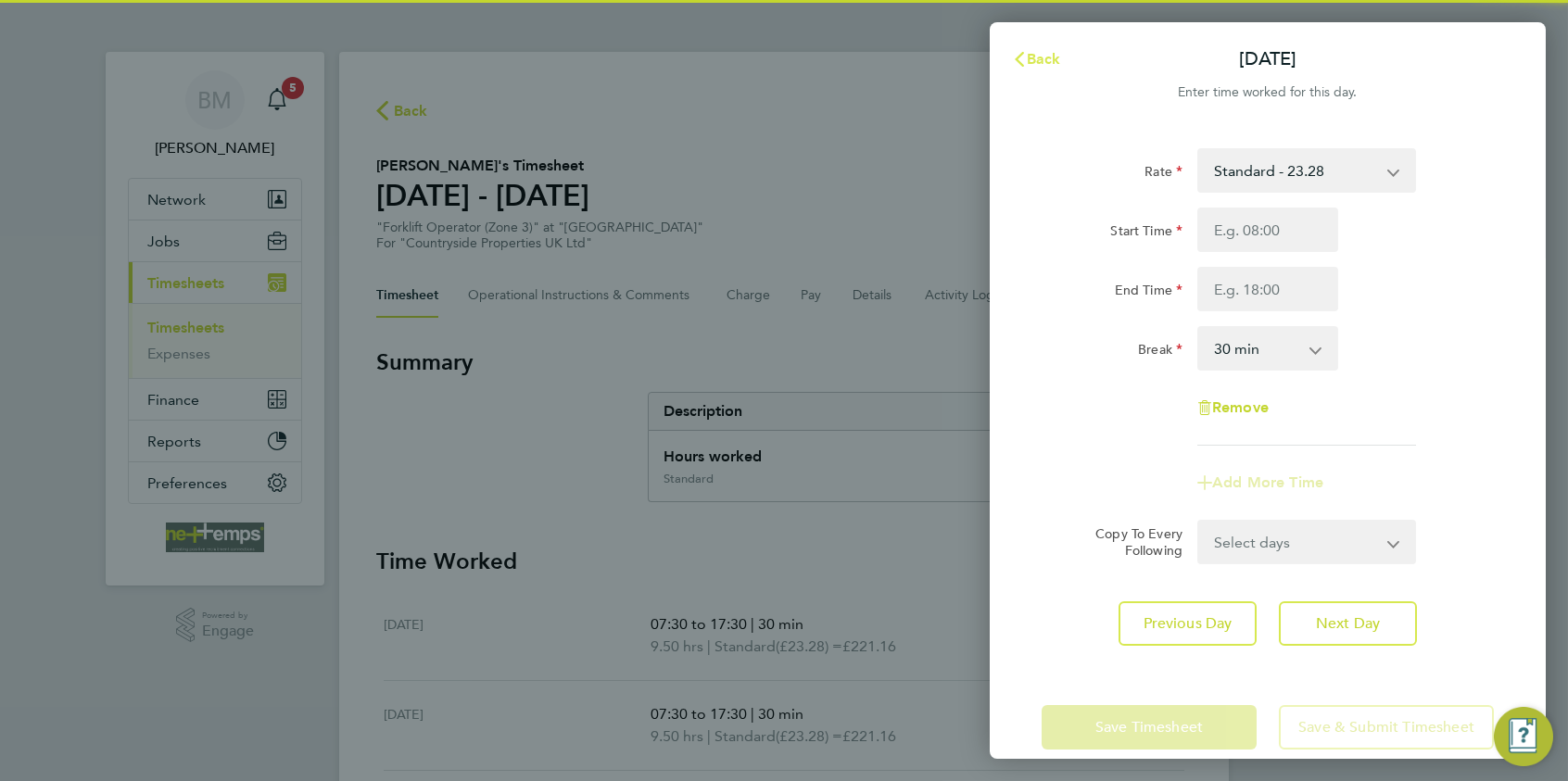
click at [1046, 54] on span "Back" at bounding box center [1044, 58] width 35 height 18
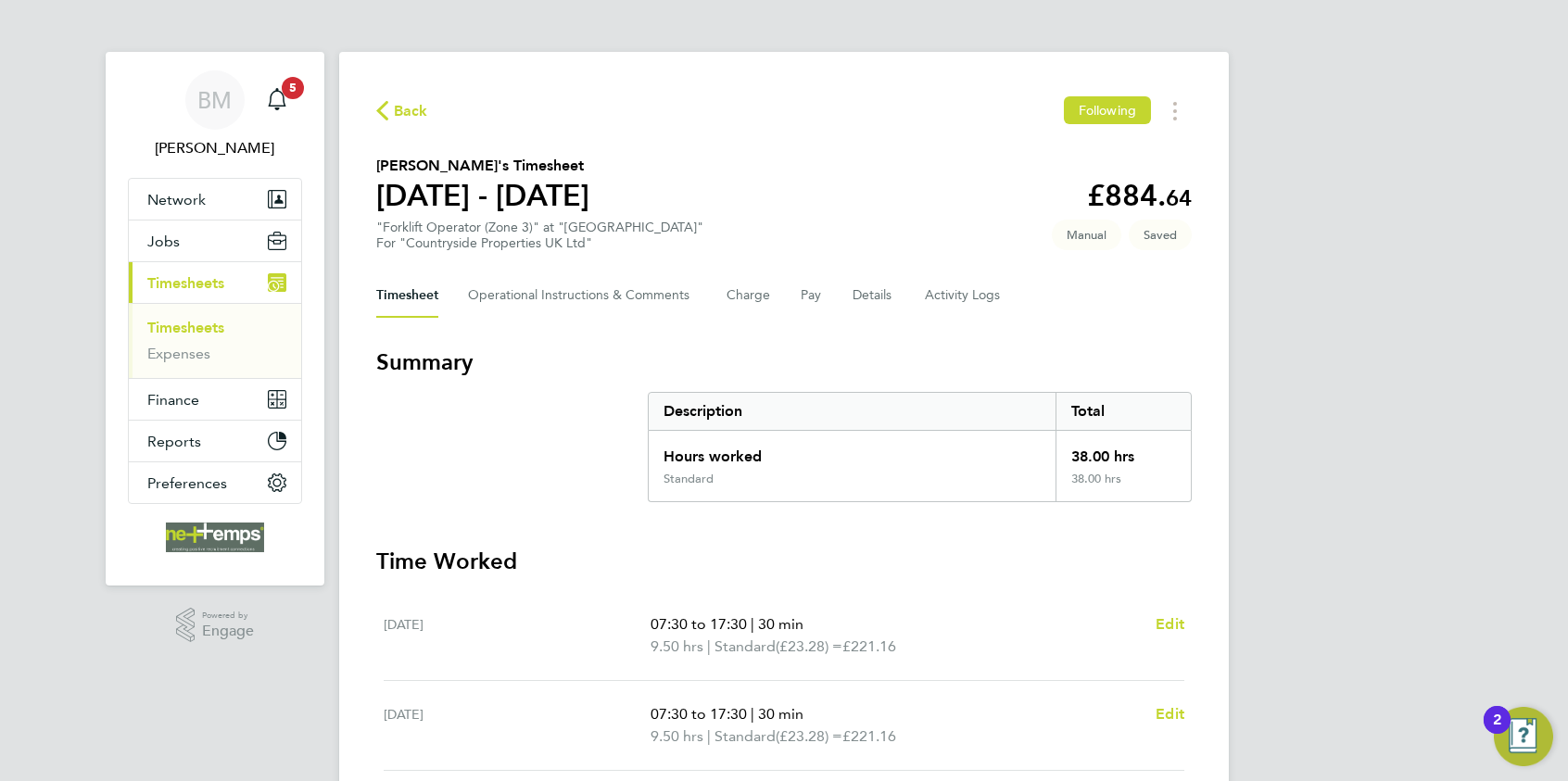
scroll to position [533, 0]
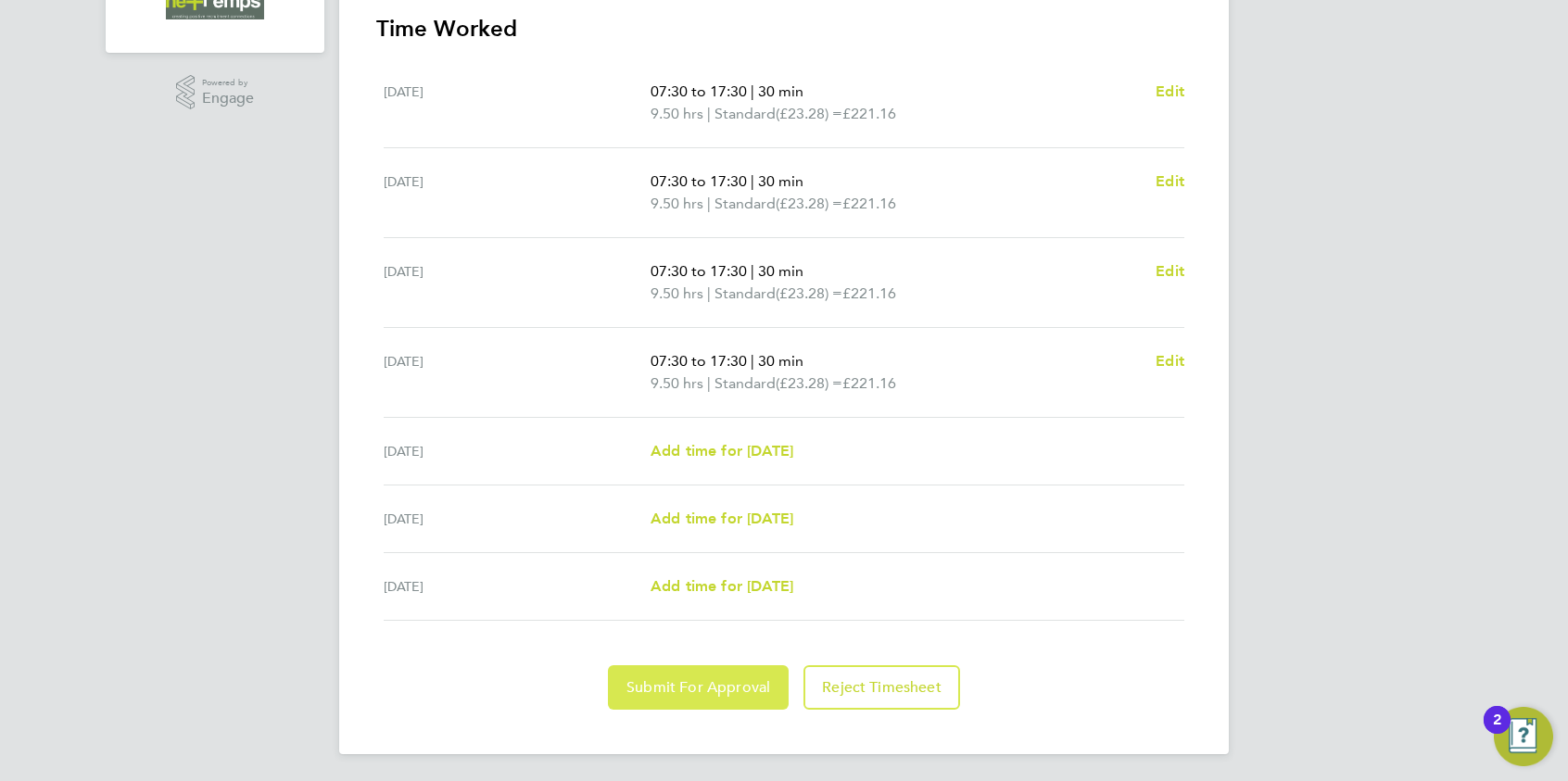
click at [697, 681] on span "Submit For Approval" at bounding box center [698, 688] width 144 height 19
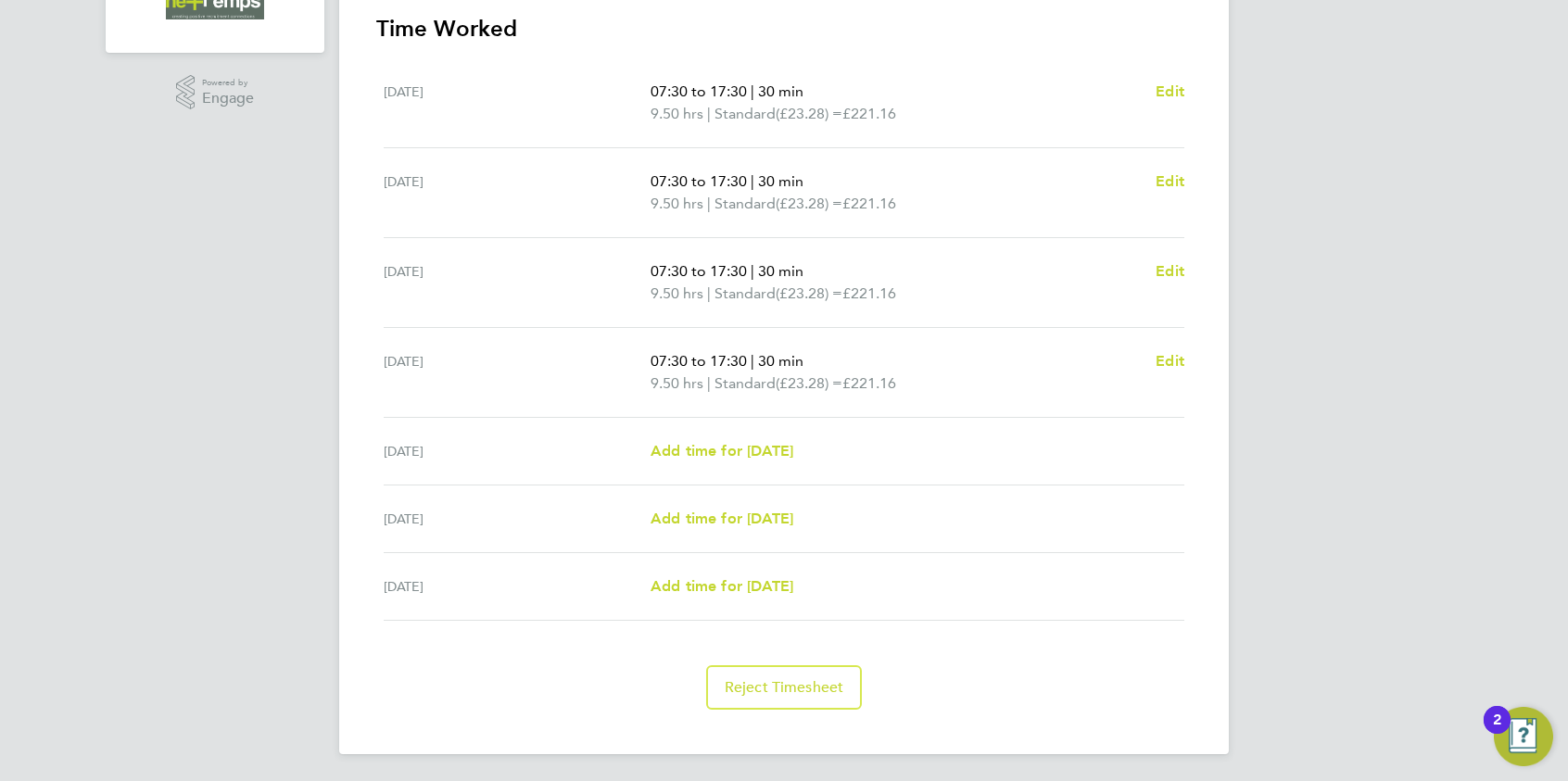
scroll to position [0, 0]
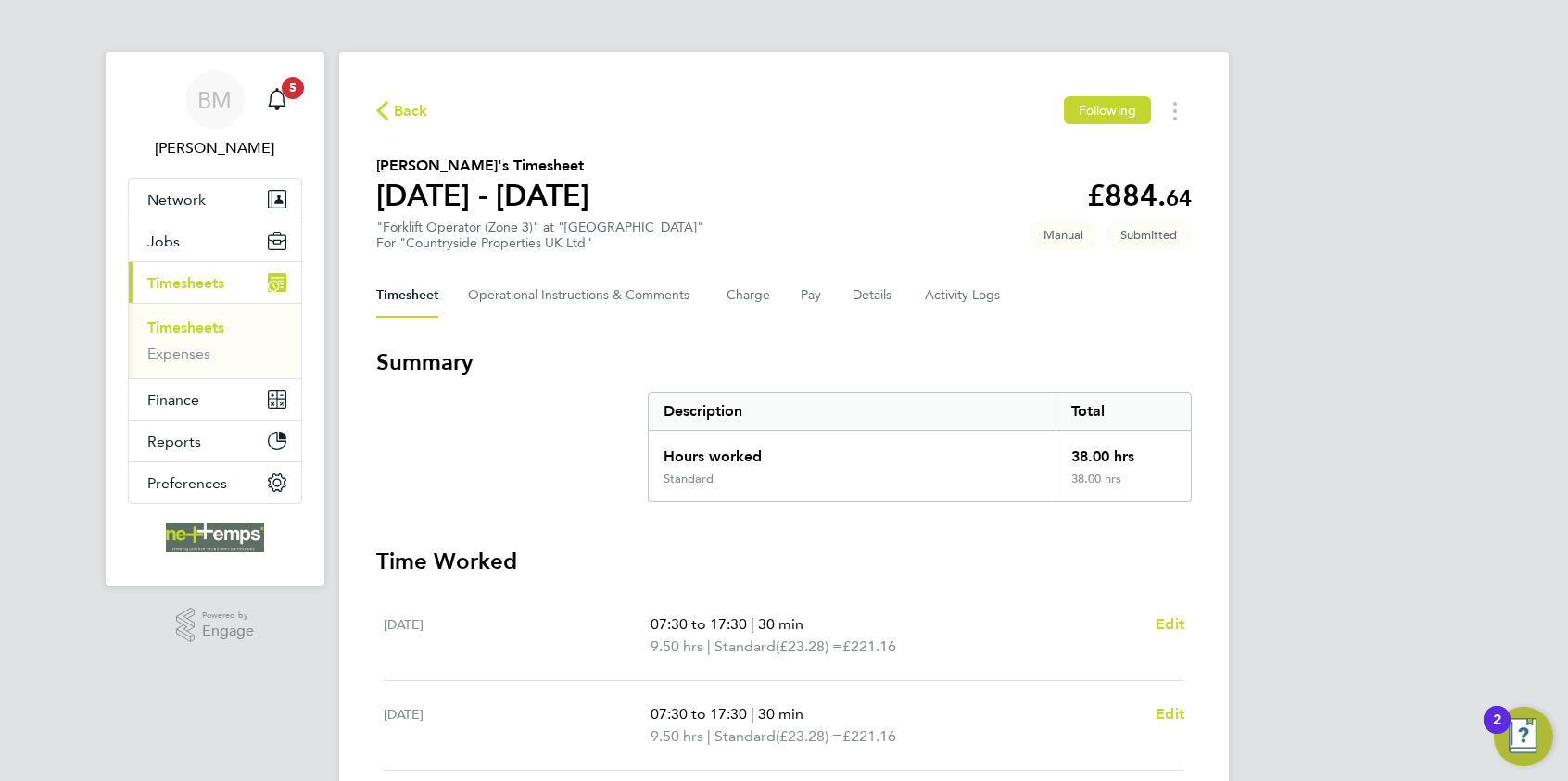
click at [426, 115] on span "Back" at bounding box center [411, 112] width 35 height 23
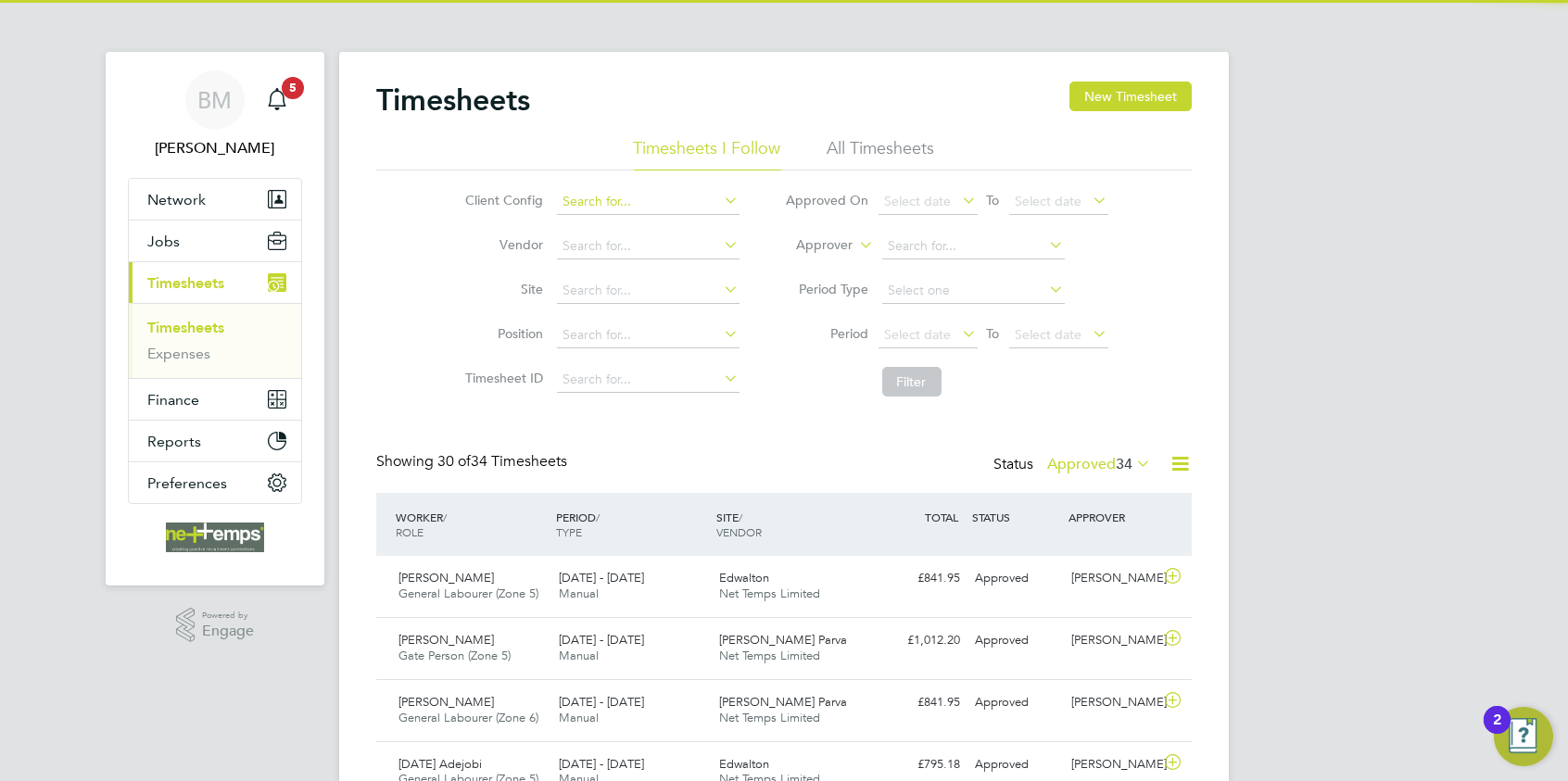
scroll to position [47, 161]
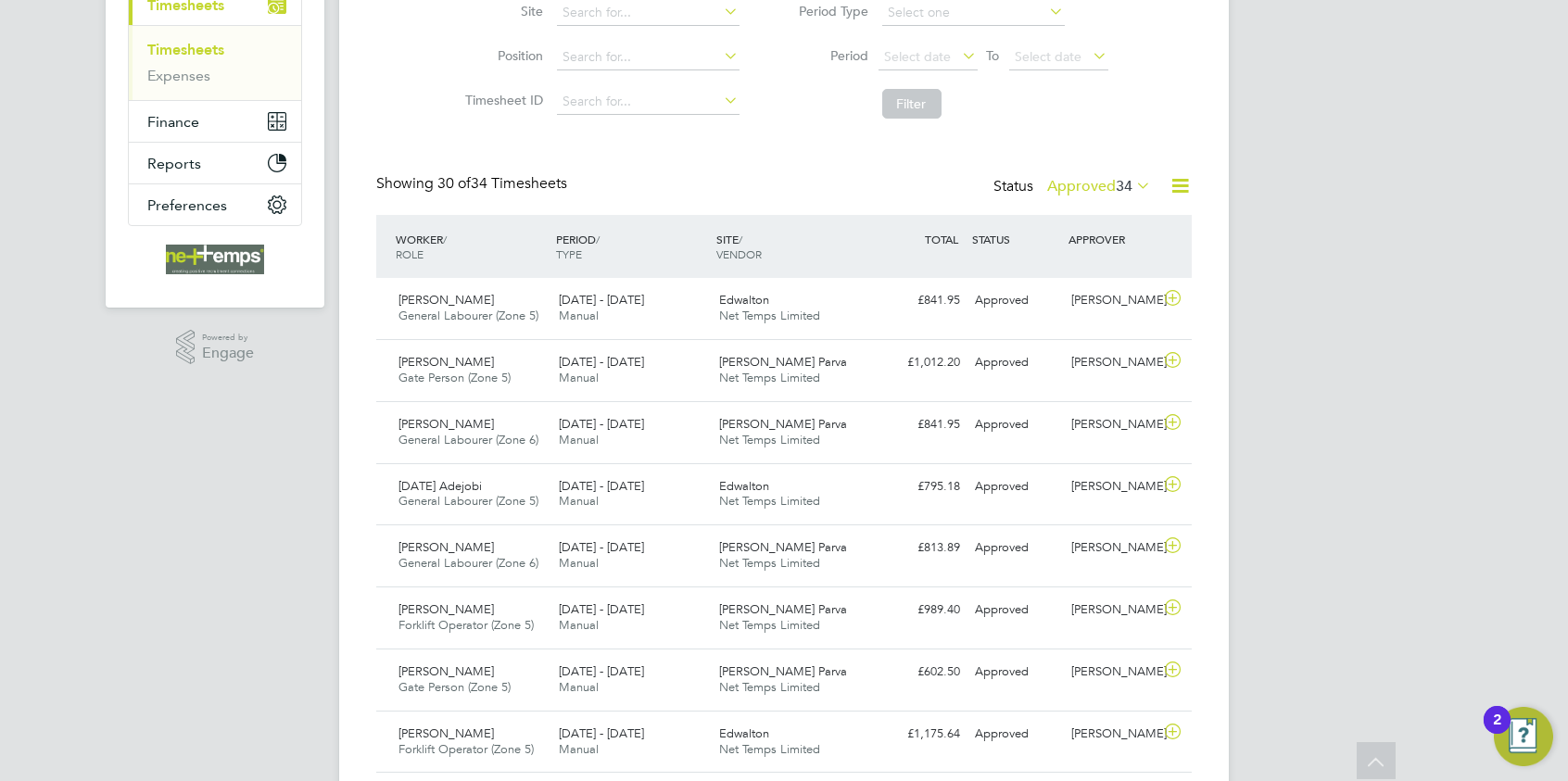
click at [1184, 185] on icon at bounding box center [1180, 186] width 23 height 23
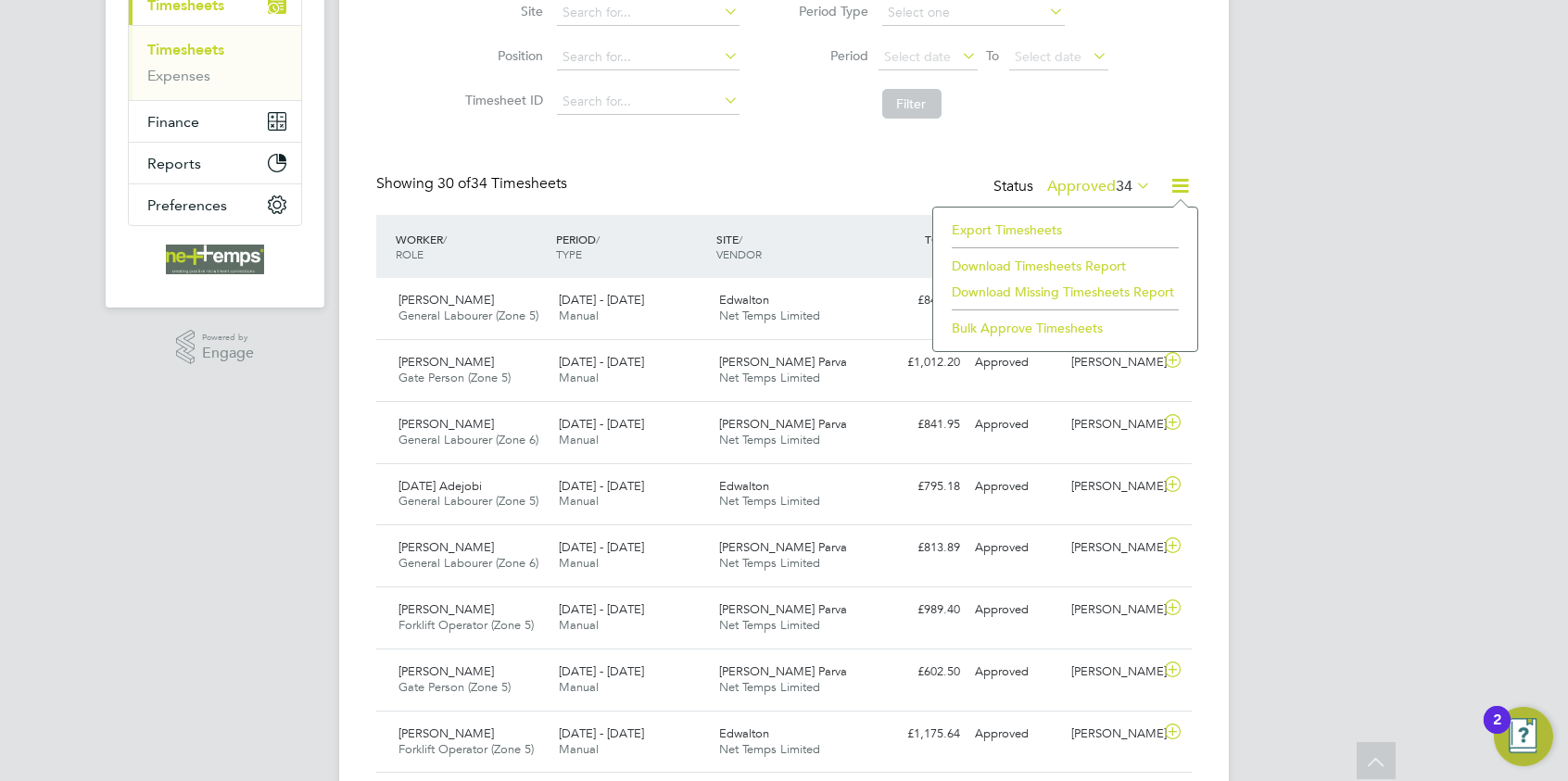
click at [1022, 231] on li "Export Timesheets" at bounding box center [1066, 230] width 246 height 26
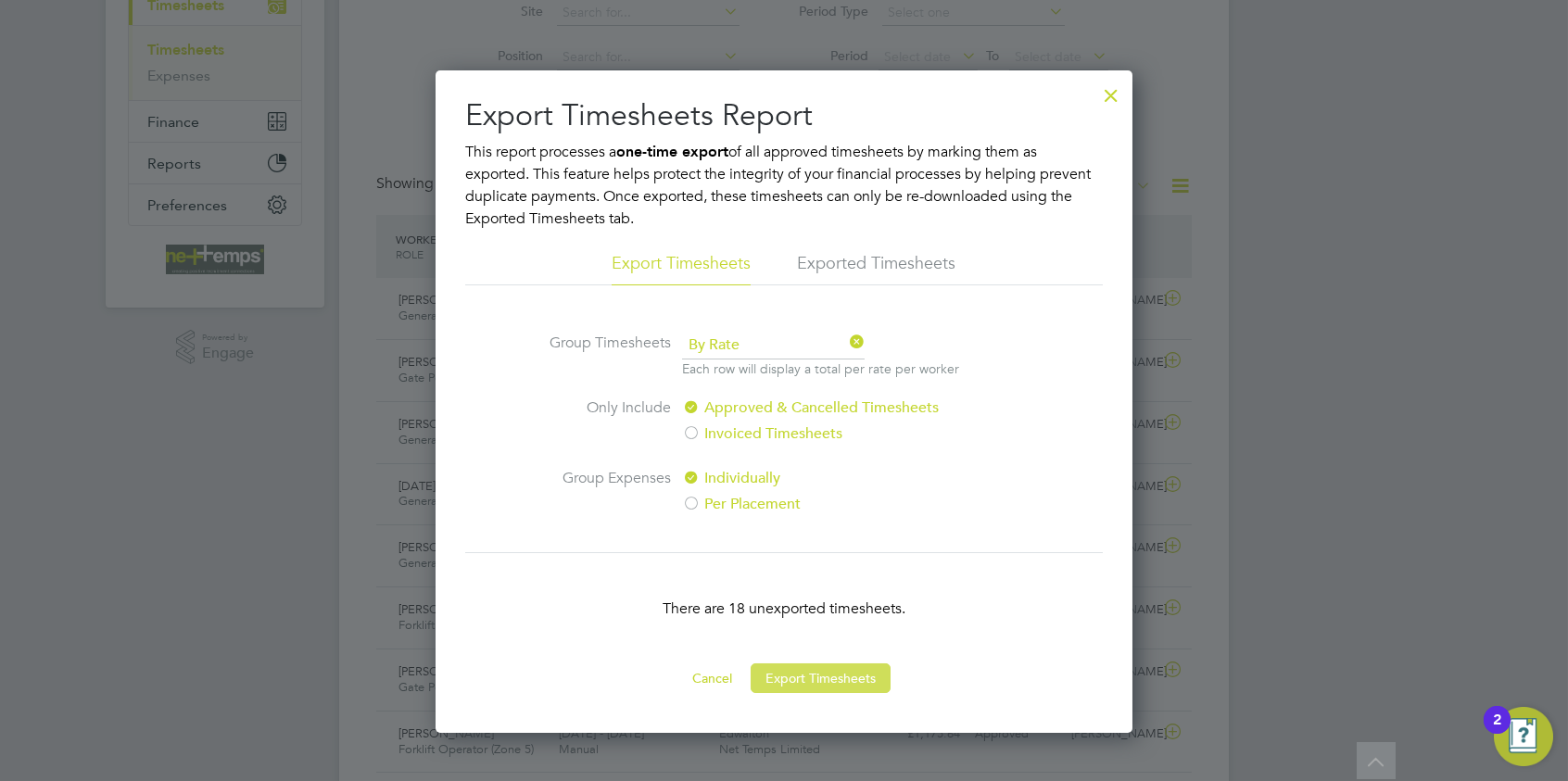
click at [801, 675] on button "Export Timesheets" at bounding box center [821, 679] width 140 height 30
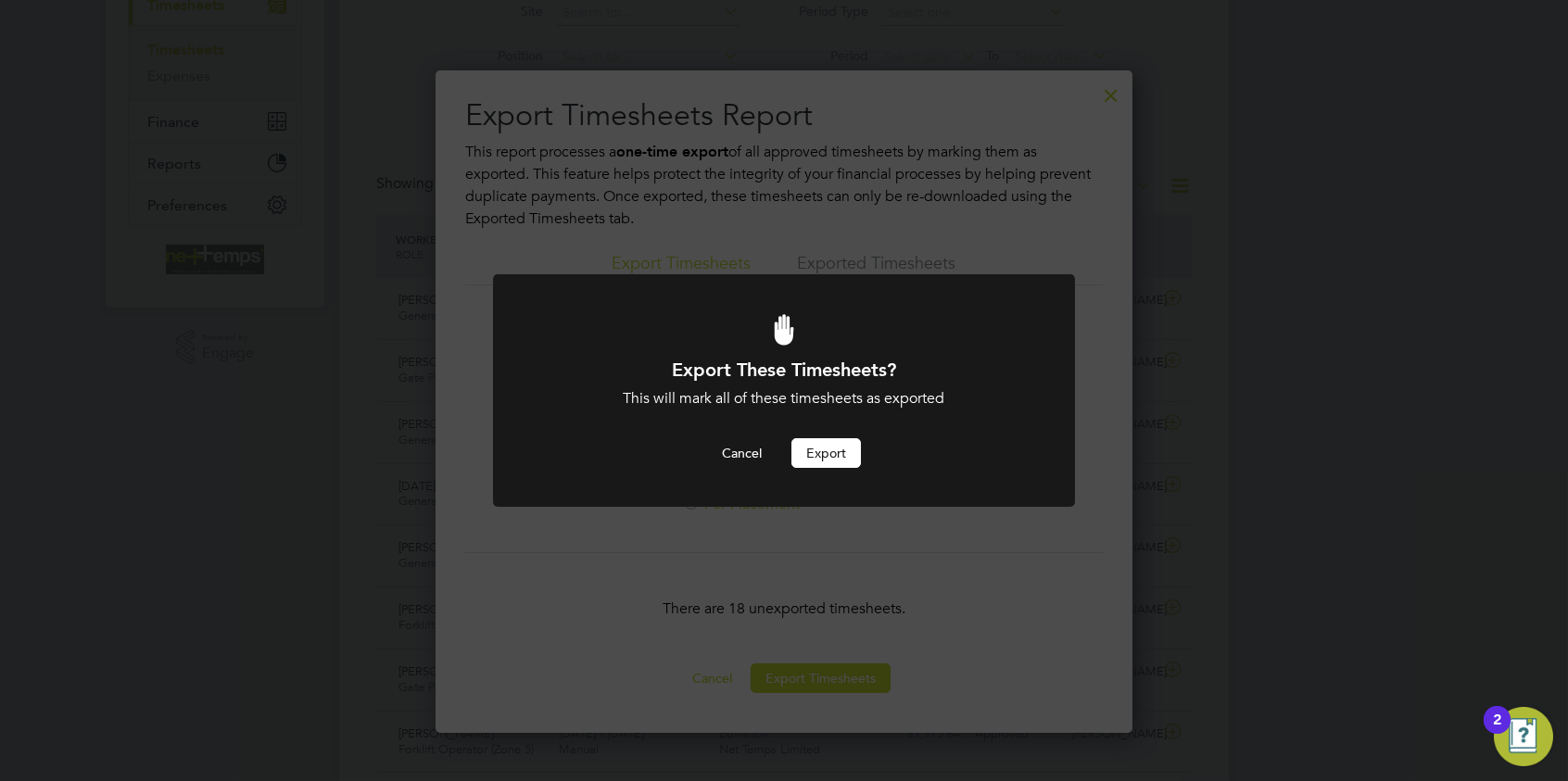
click at [831, 447] on button "Export" at bounding box center [826, 453] width 69 height 30
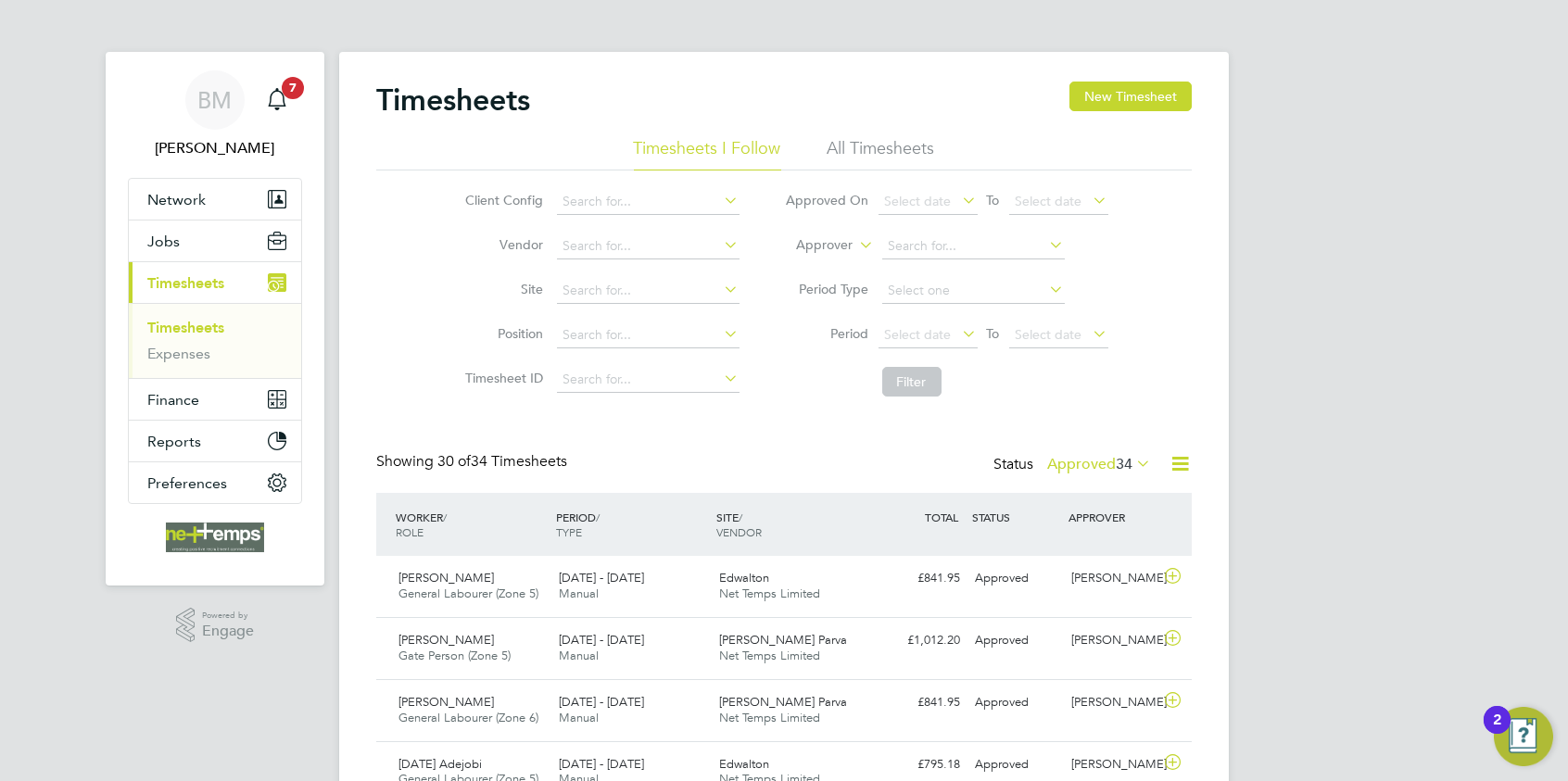
drag, startPoint x: 610, startPoint y: 80, endPoint x: 224, endPoint y: 299, distance: 443.8
click at [1144, 98] on button "New Timesheet" at bounding box center [1130, 97] width 122 height 30
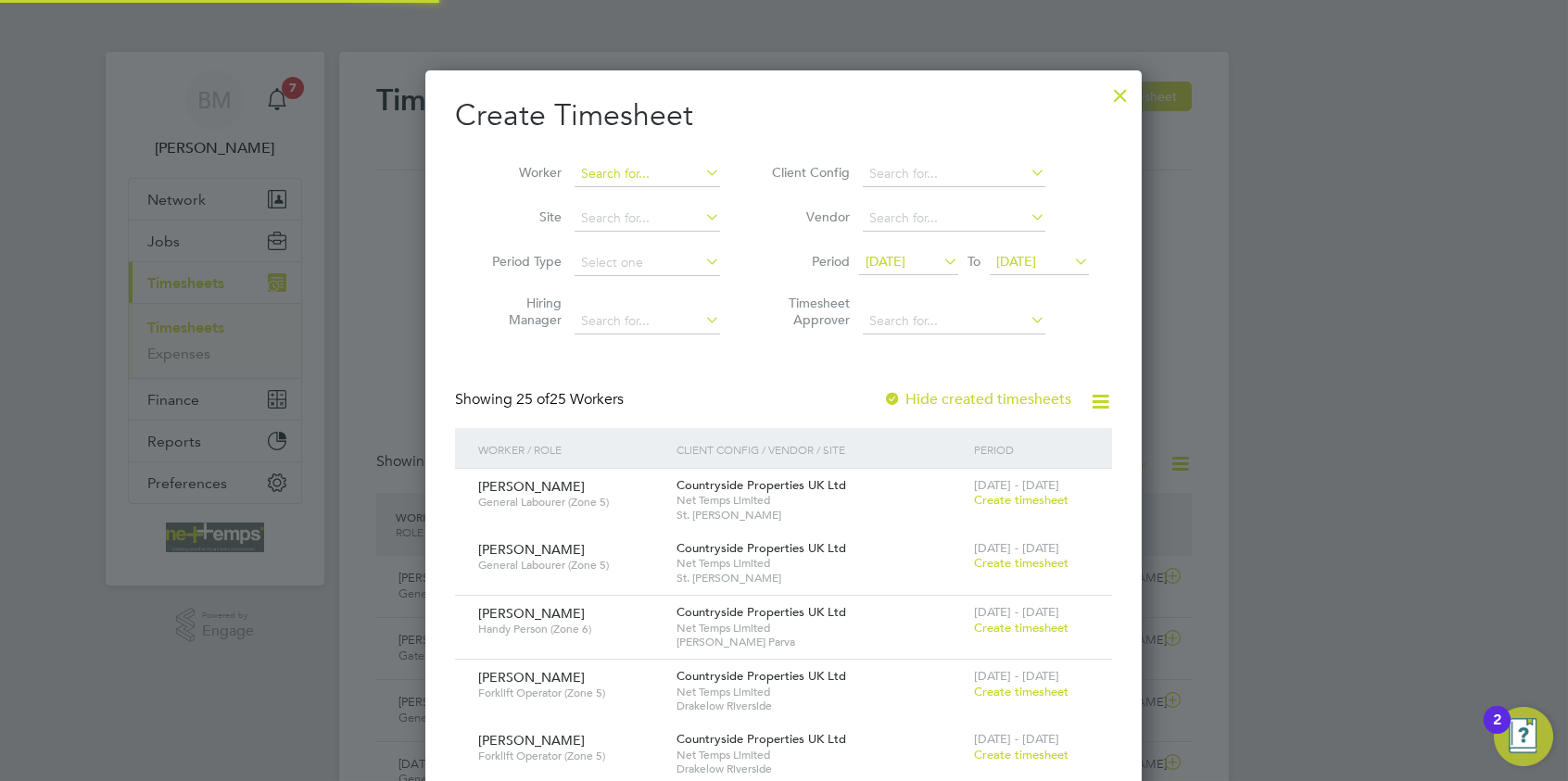
scroll to position [2728, 717]
click at [607, 168] on input at bounding box center [647, 175] width 146 height 26
click at [616, 207] on li "Nikita Batty" at bounding box center [651, 198] width 152 height 25
type input "[MEDICAL_DATA][PERSON_NAME]"
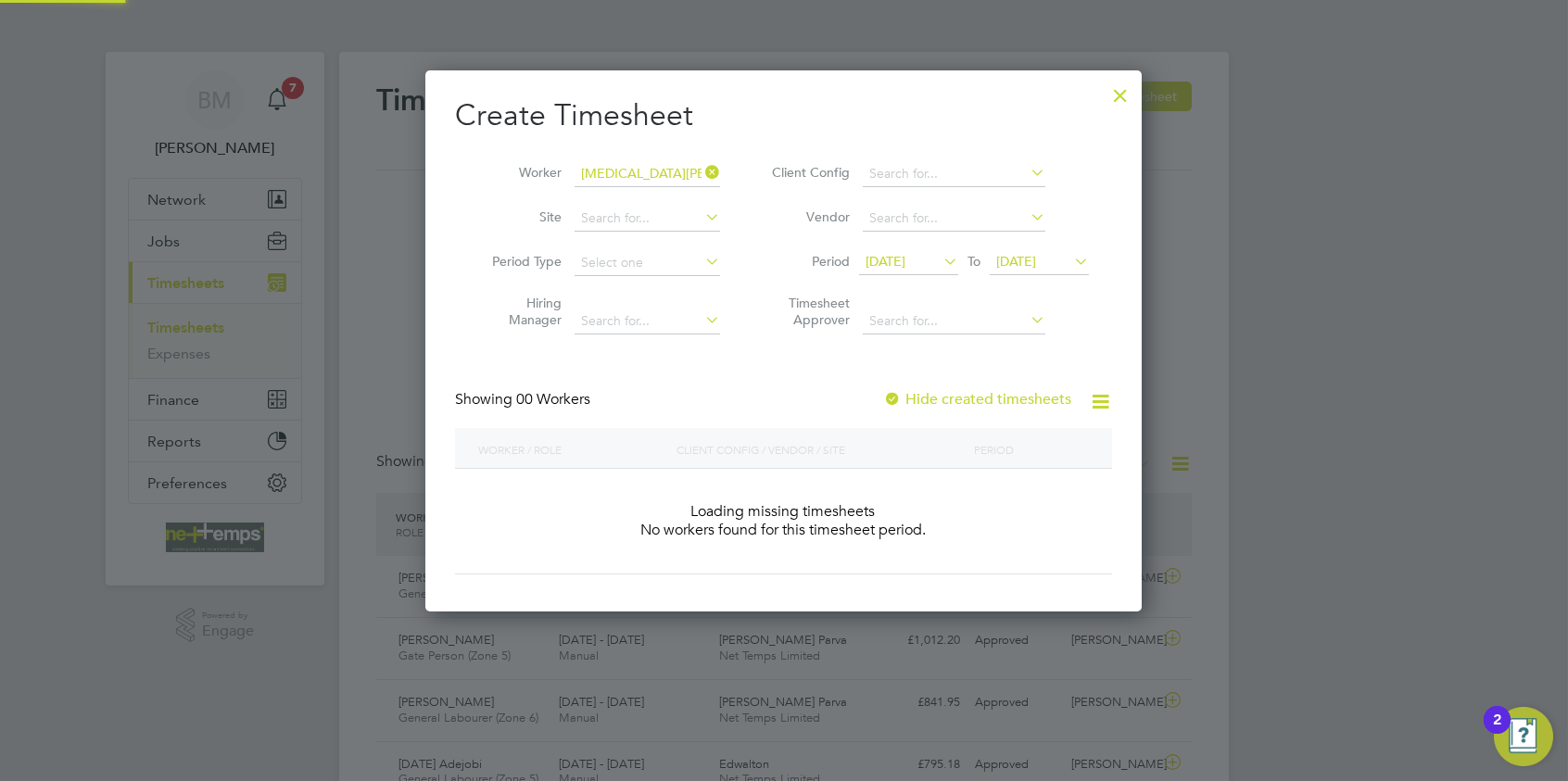
scroll to position [8, 8]
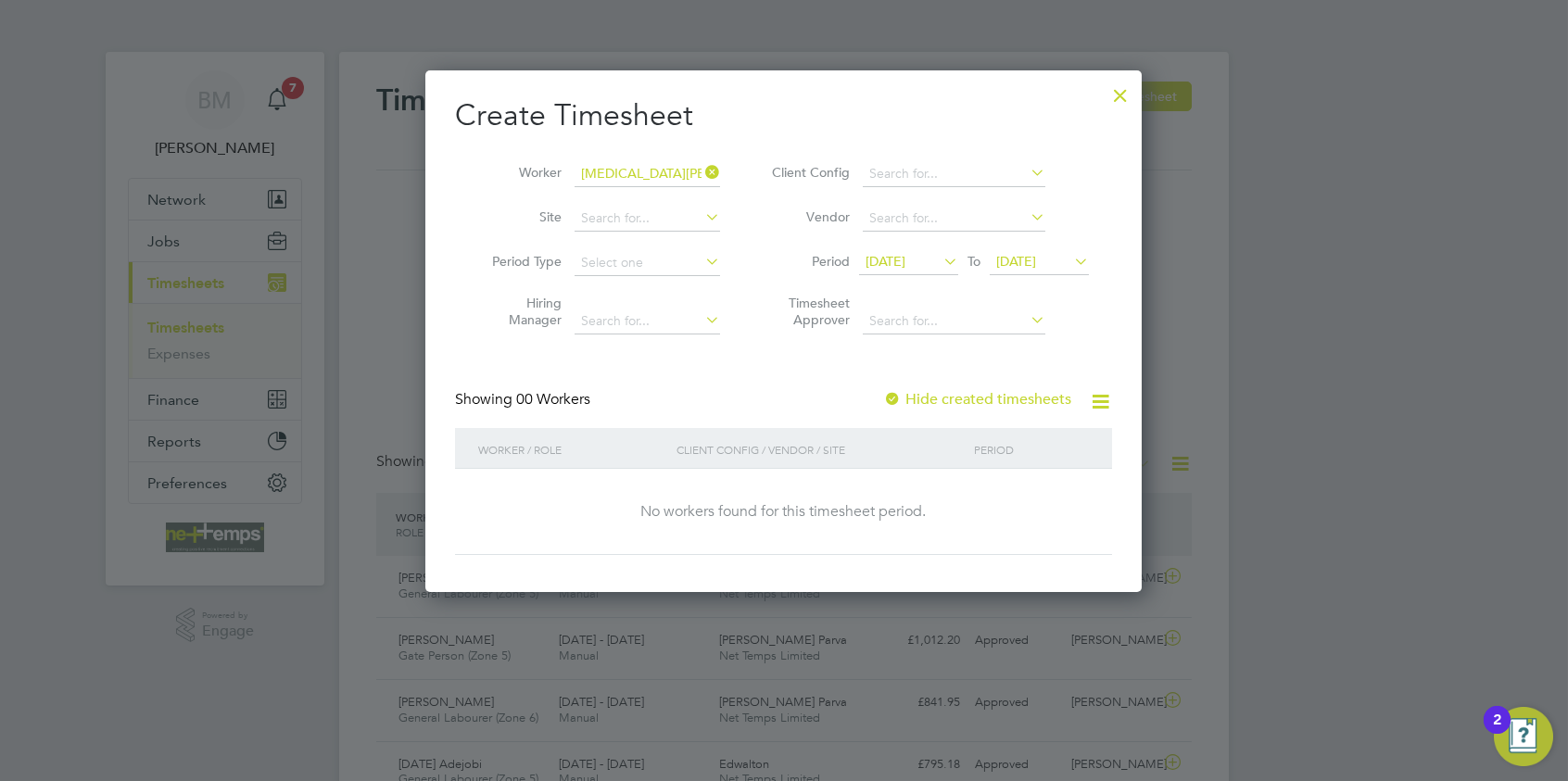
click at [993, 392] on label "Hide created timesheets" at bounding box center [977, 400] width 188 height 19
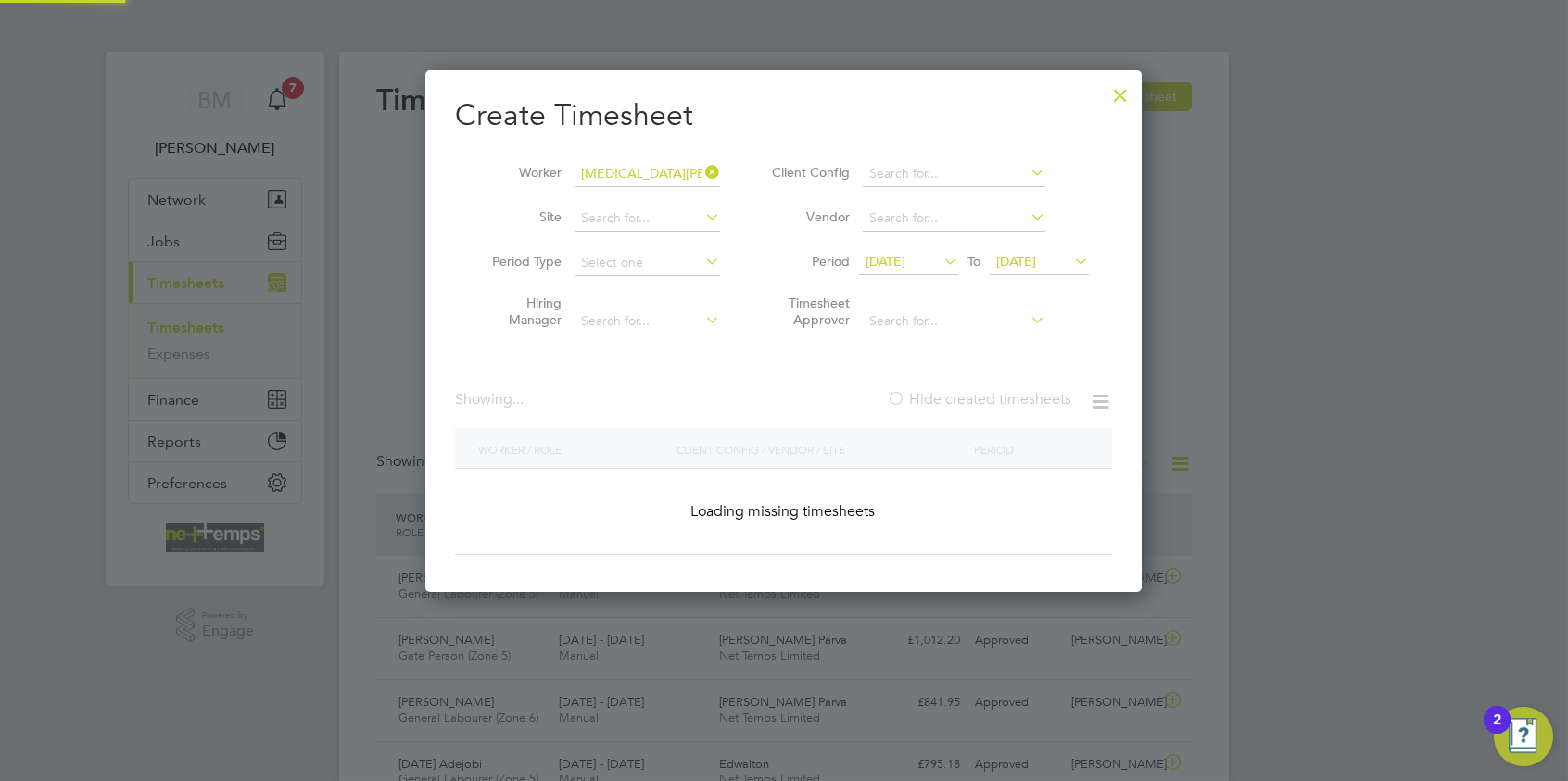
scroll to position [522, 717]
click at [993, 392] on label "Hide created timesheets" at bounding box center [979, 400] width 184 height 19
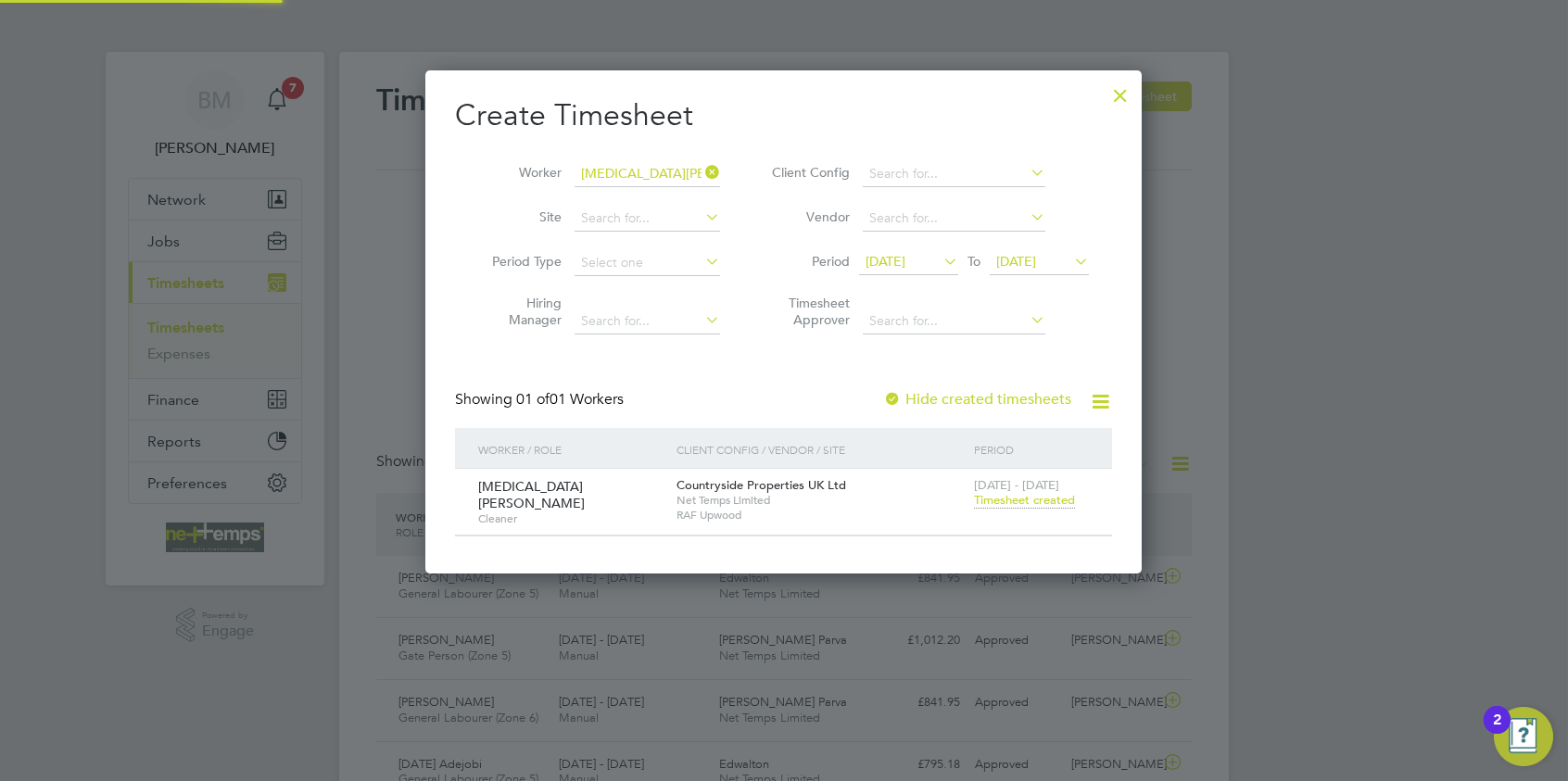
scroll to position [8, 8]
click at [986, 390] on label "Hide created timesheets" at bounding box center [977, 400] width 188 height 19
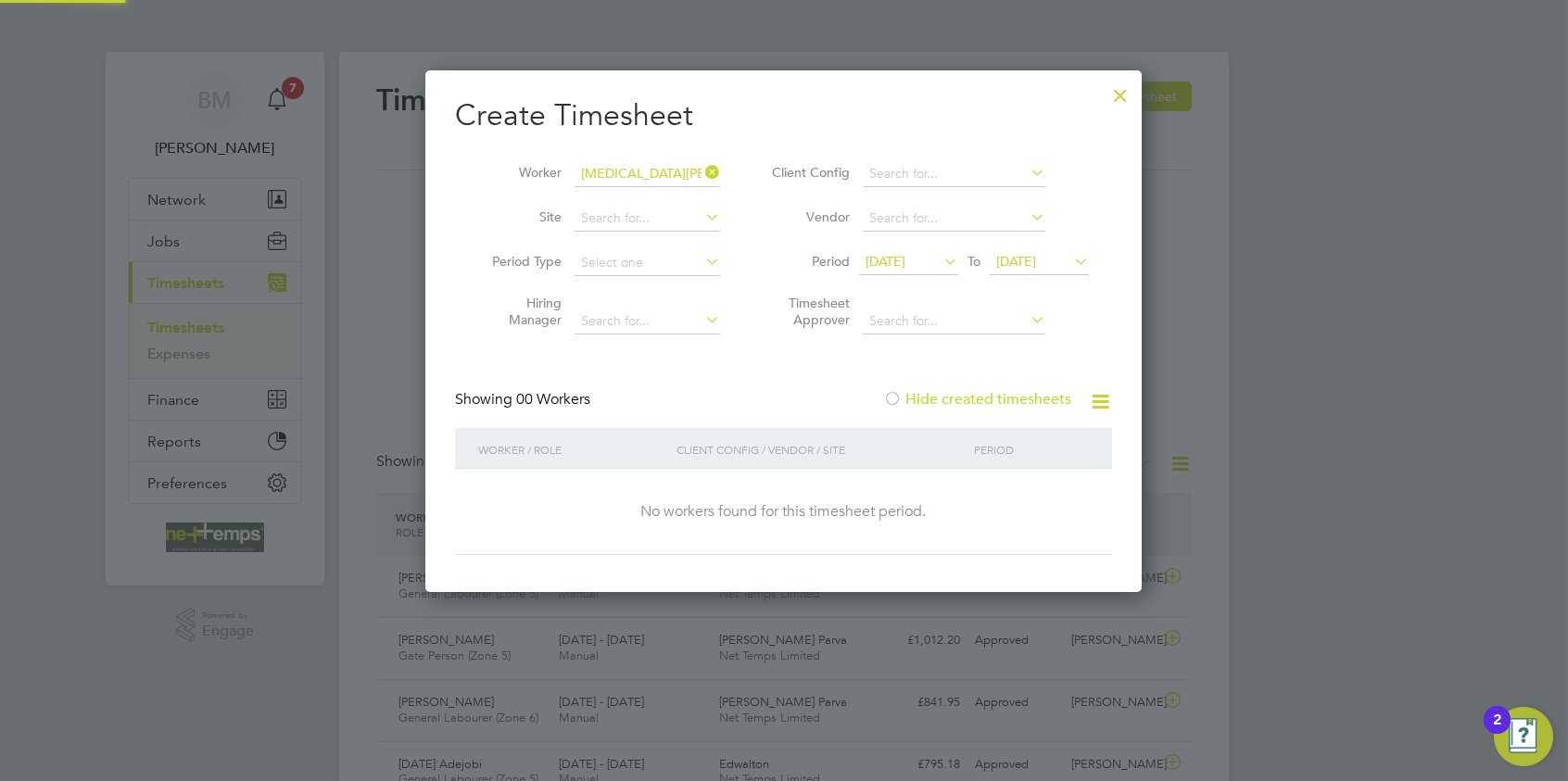
scroll to position [522, 717]
click at [986, 390] on label "Hide created timesheets" at bounding box center [977, 400] width 188 height 19
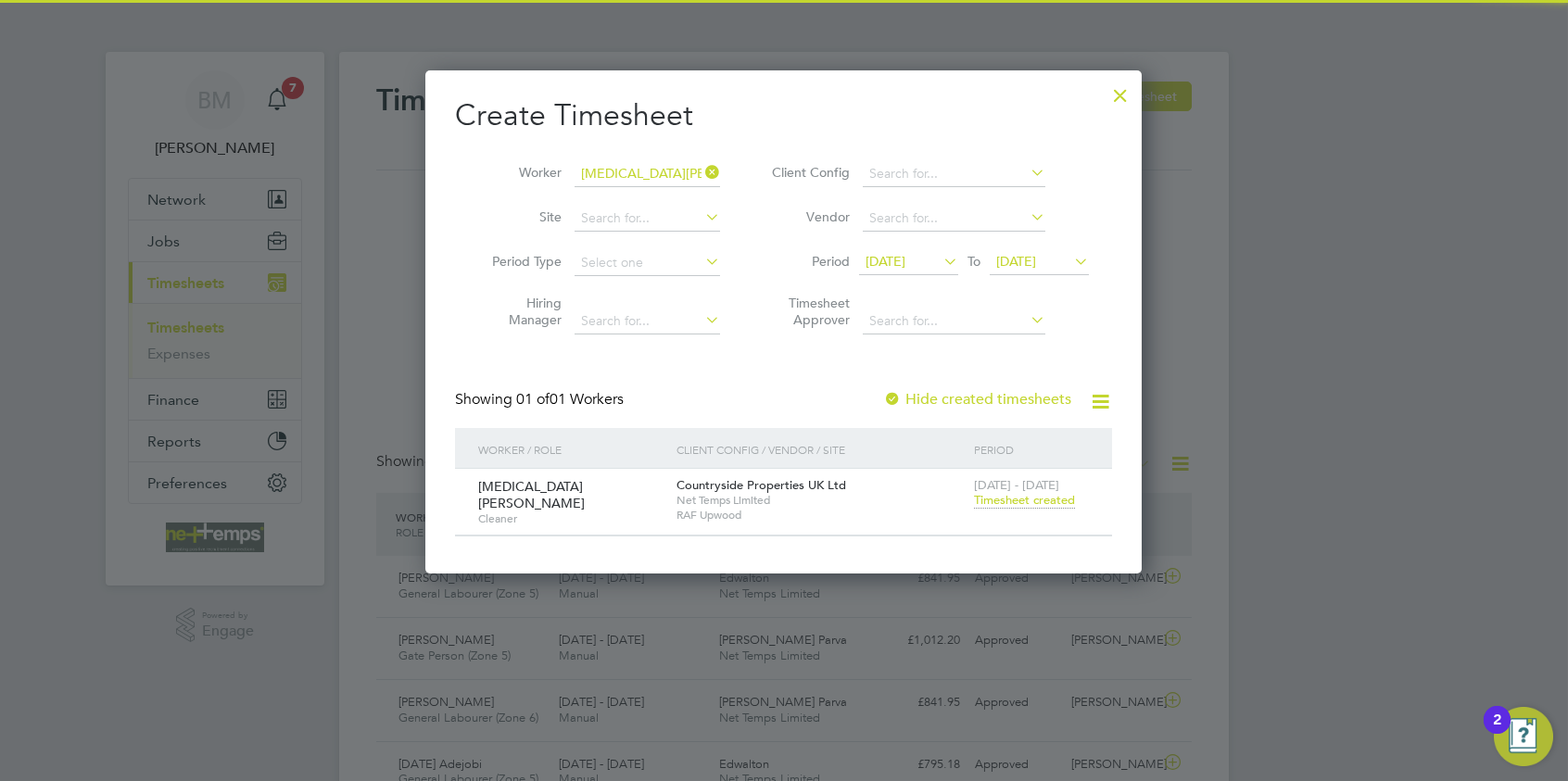
scroll to position [498, 717]
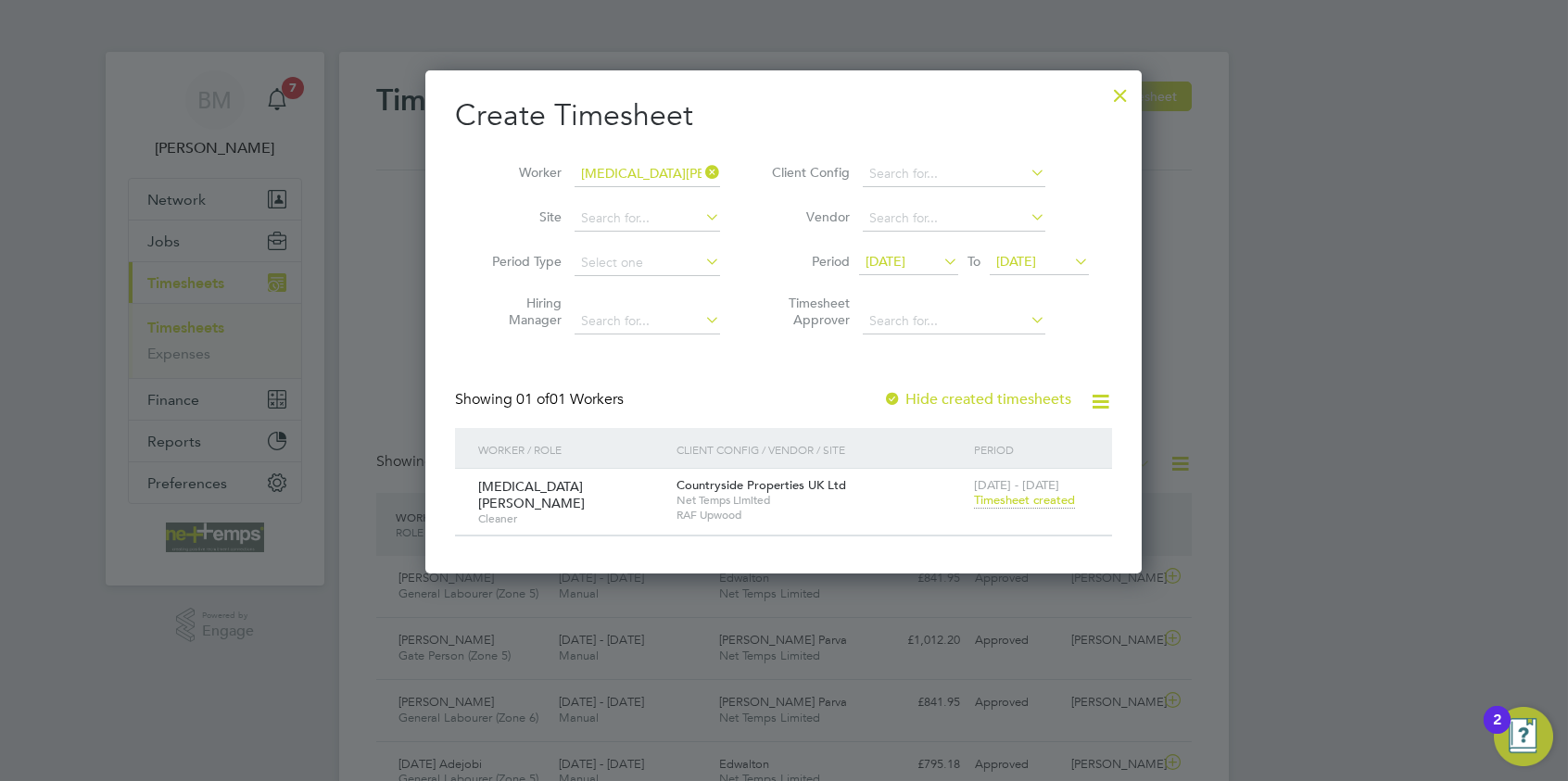
click at [887, 253] on span "[DATE]" at bounding box center [885, 262] width 39 height 17
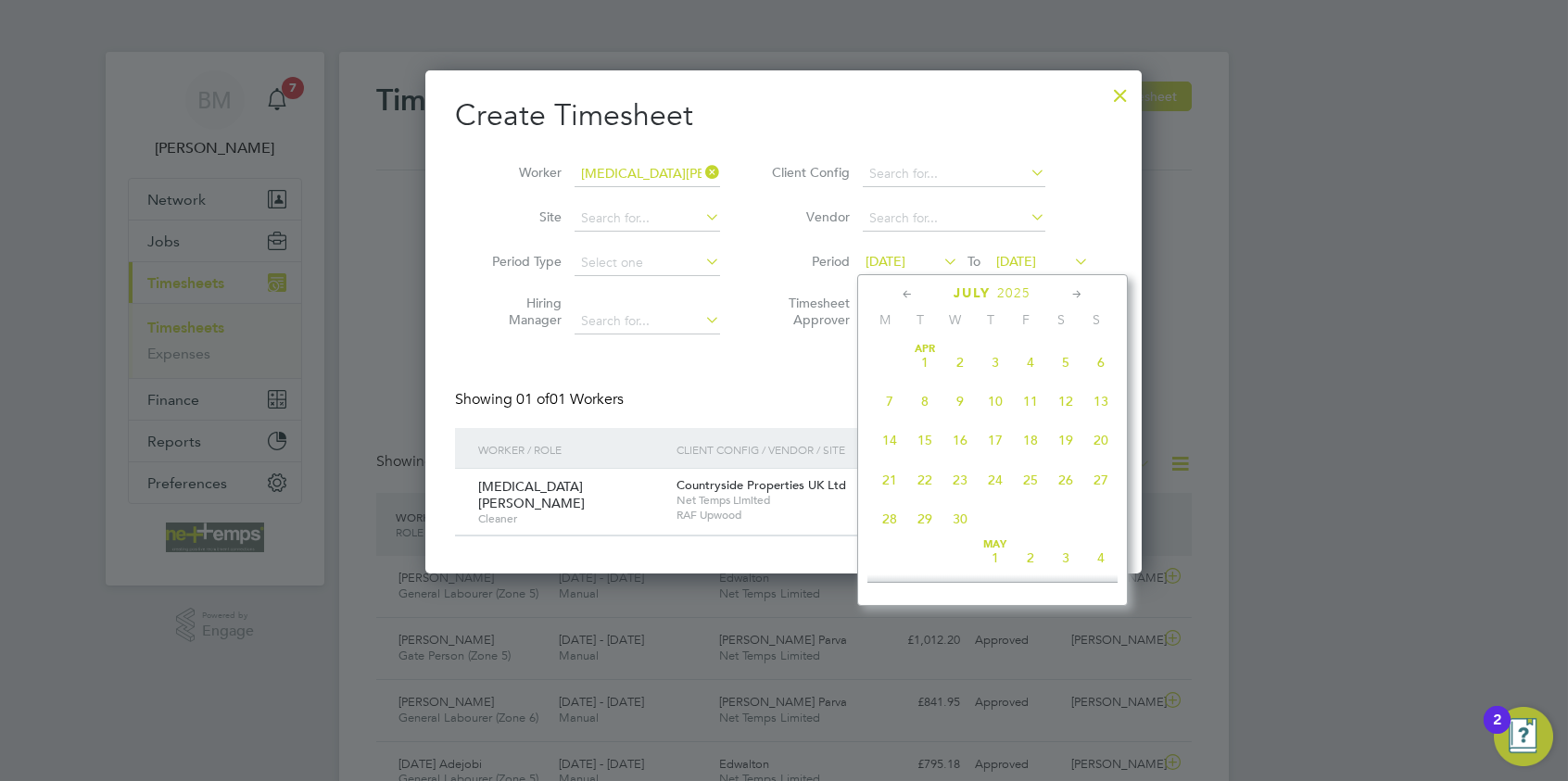
scroll to position [716, 0]
click at [887, 524] on span "4" at bounding box center [890, 506] width 36 height 36
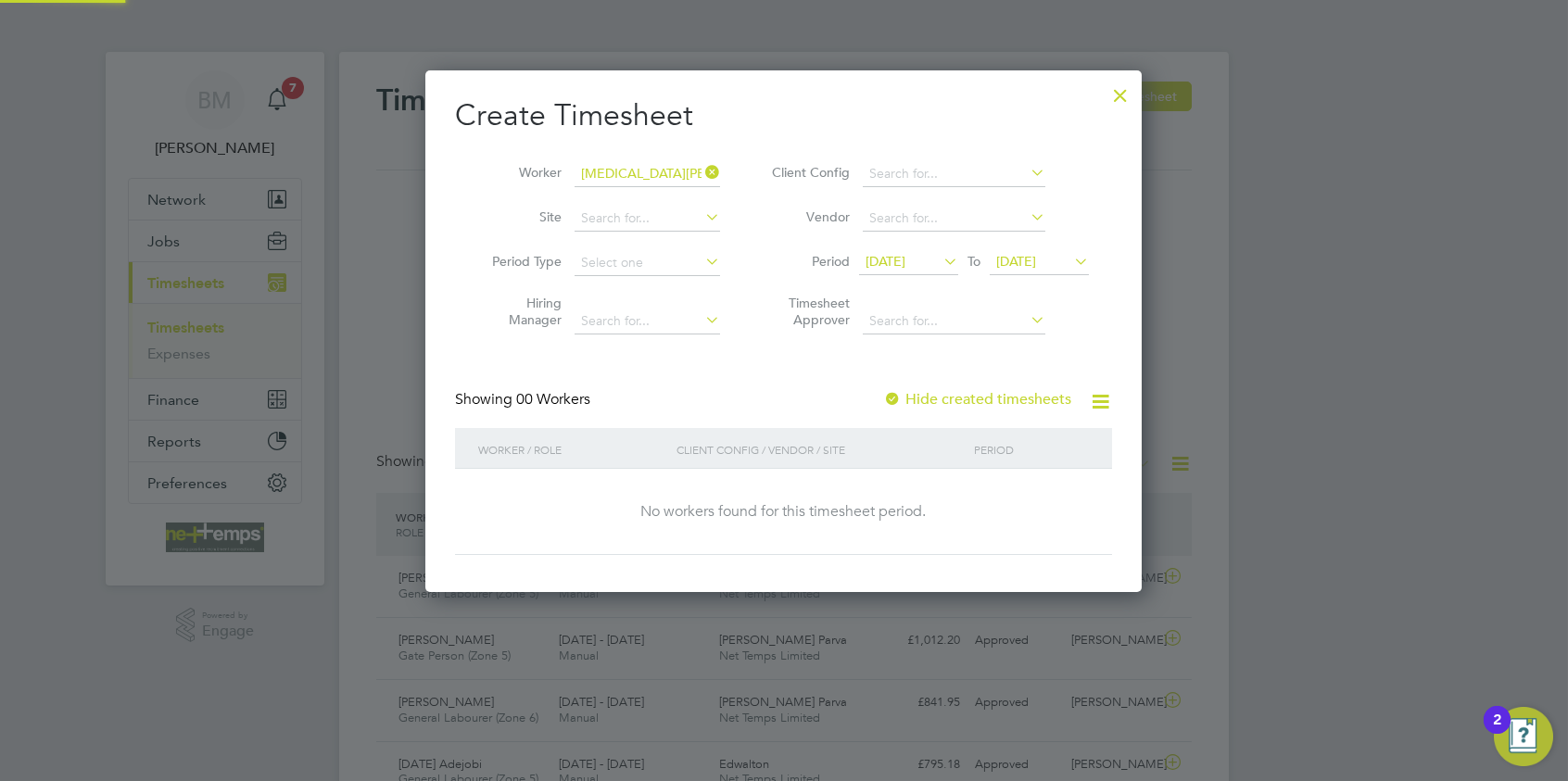
scroll to position [522, 717]
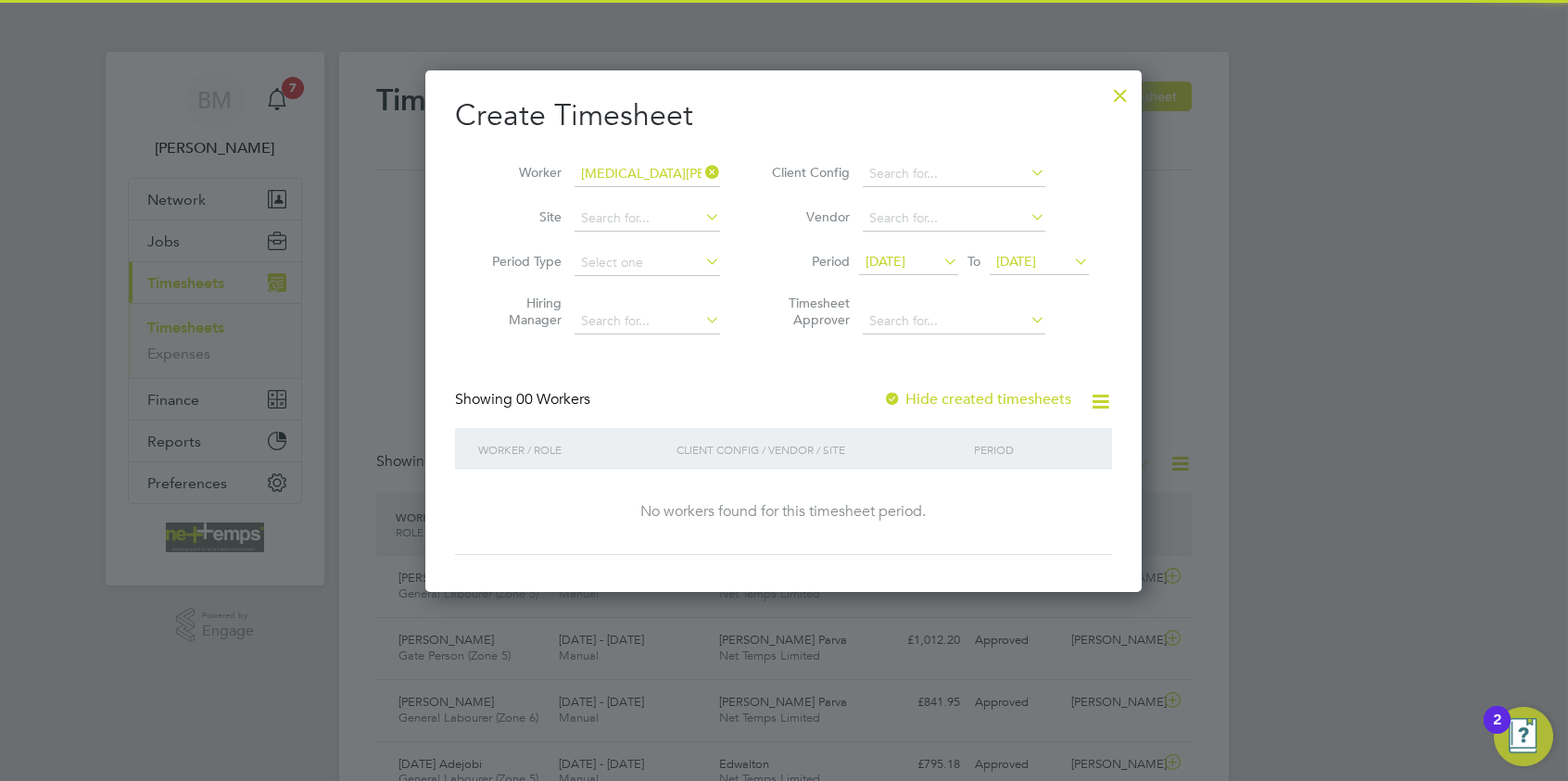
click at [1037, 258] on span "[DATE]" at bounding box center [1016, 262] width 39 height 17
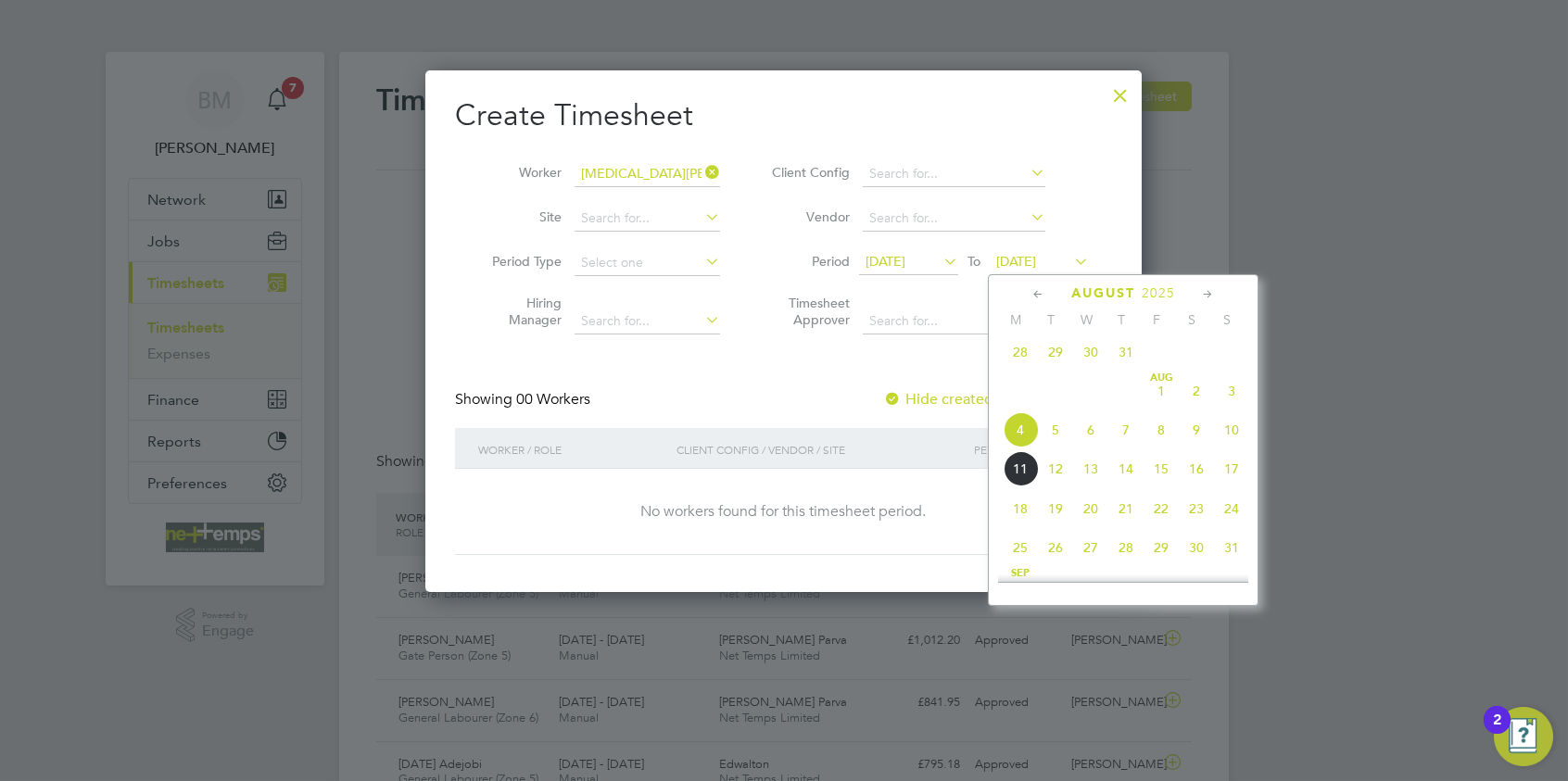
click at [1237, 446] on span "10" at bounding box center [1232, 430] width 36 height 36
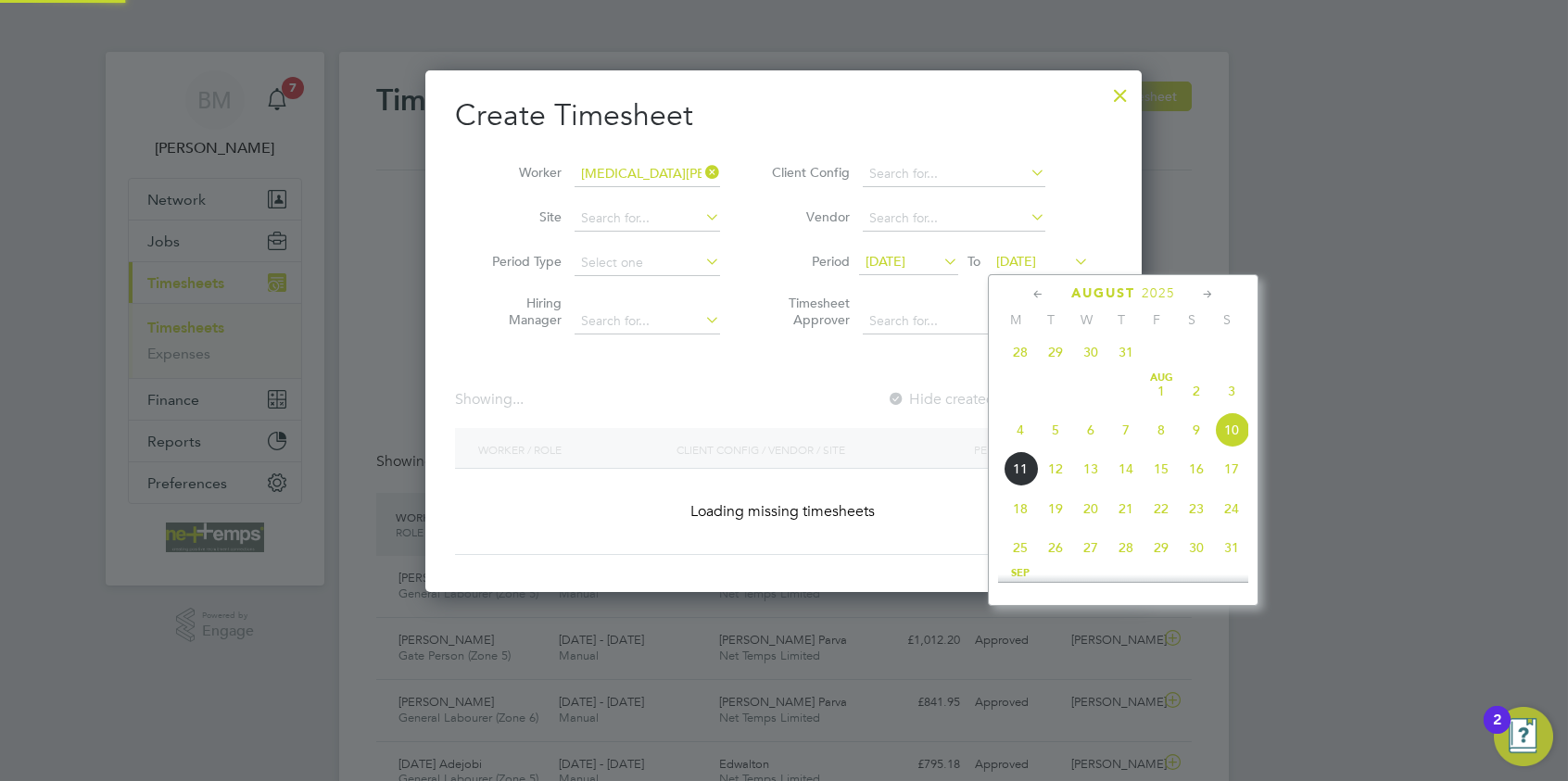
scroll to position [8, 8]
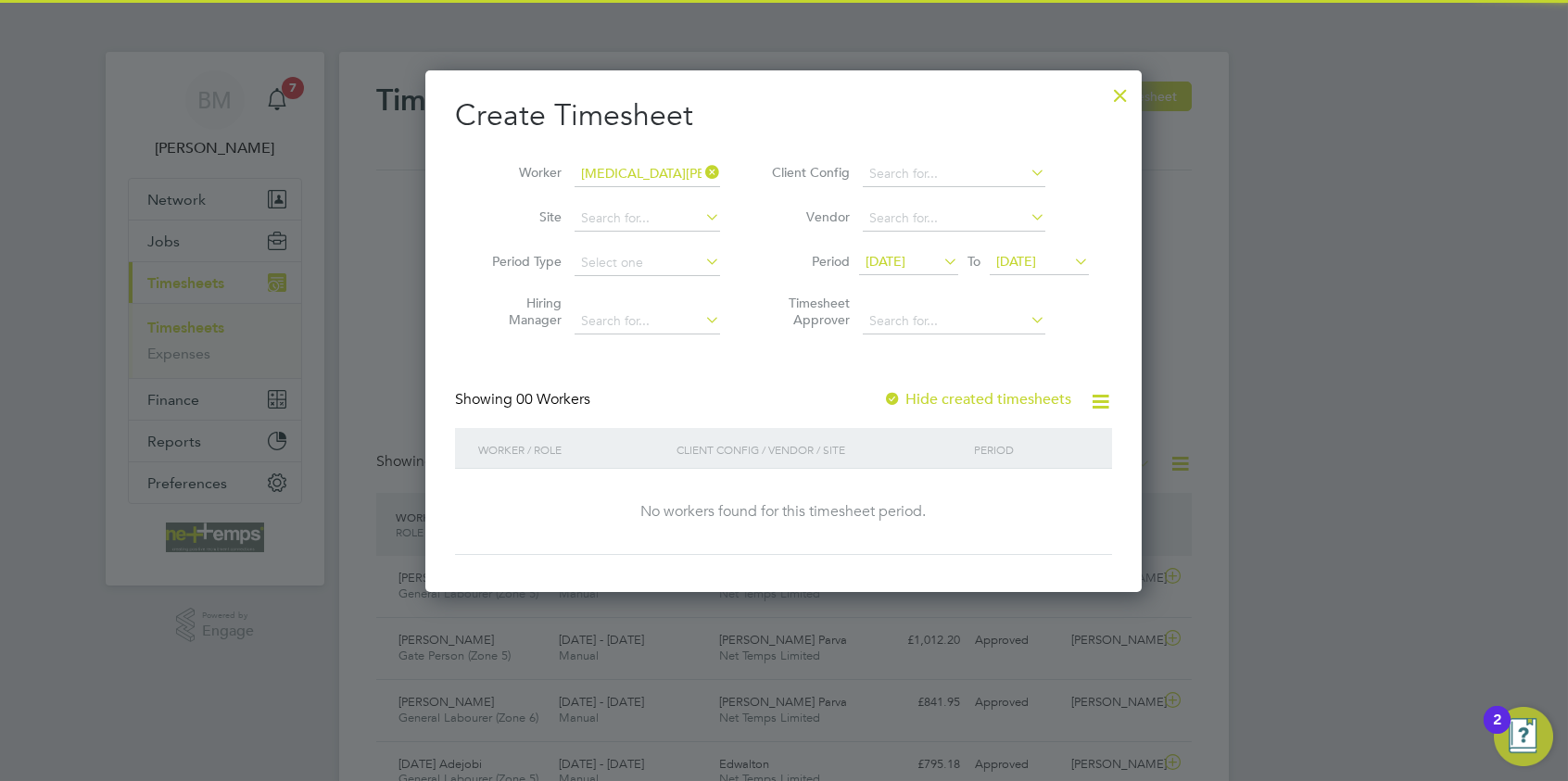
click at [909, 391] on label "Hide created timesheets" at bounding box center [977, 400] width 188 height 19
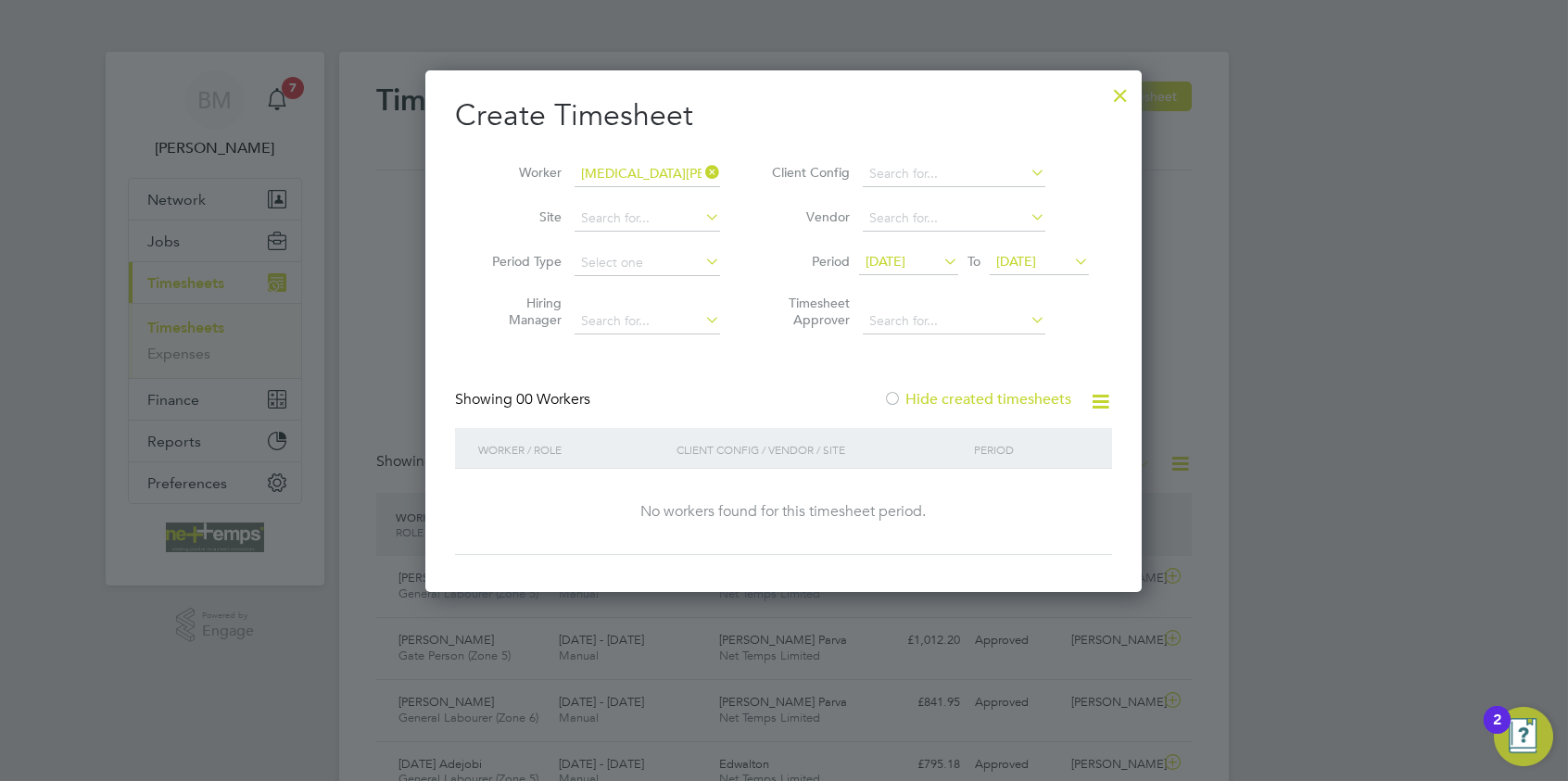
click at [920, 399] on label "Hide created timesheets" at bounding box center [977, 400] width 188 height 19
click at [1114, 100] on div at bounding box center [1121, 91] width 34 height 34
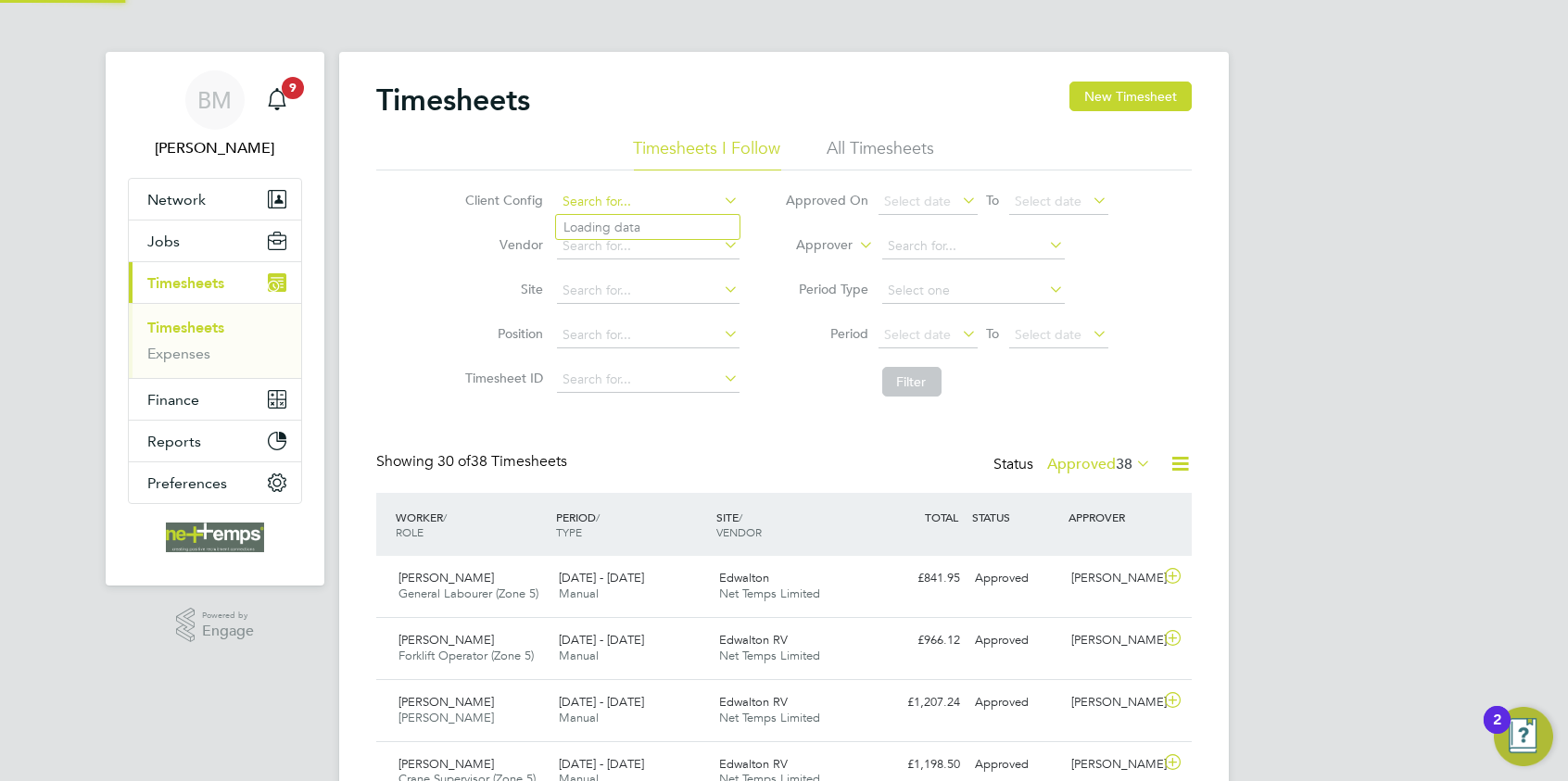
click at [617, 208] on input at bounding box center [648, 202] width 182 height 26
type input "col"
drag, startPoint x: 1138, startPoint y: 101, endPoint x: 915, endPoint y: 98, distance: 223.0
click at [1138, 100] on button "New Timesheet" at bounding box center [1130, 97] width 122 height 30
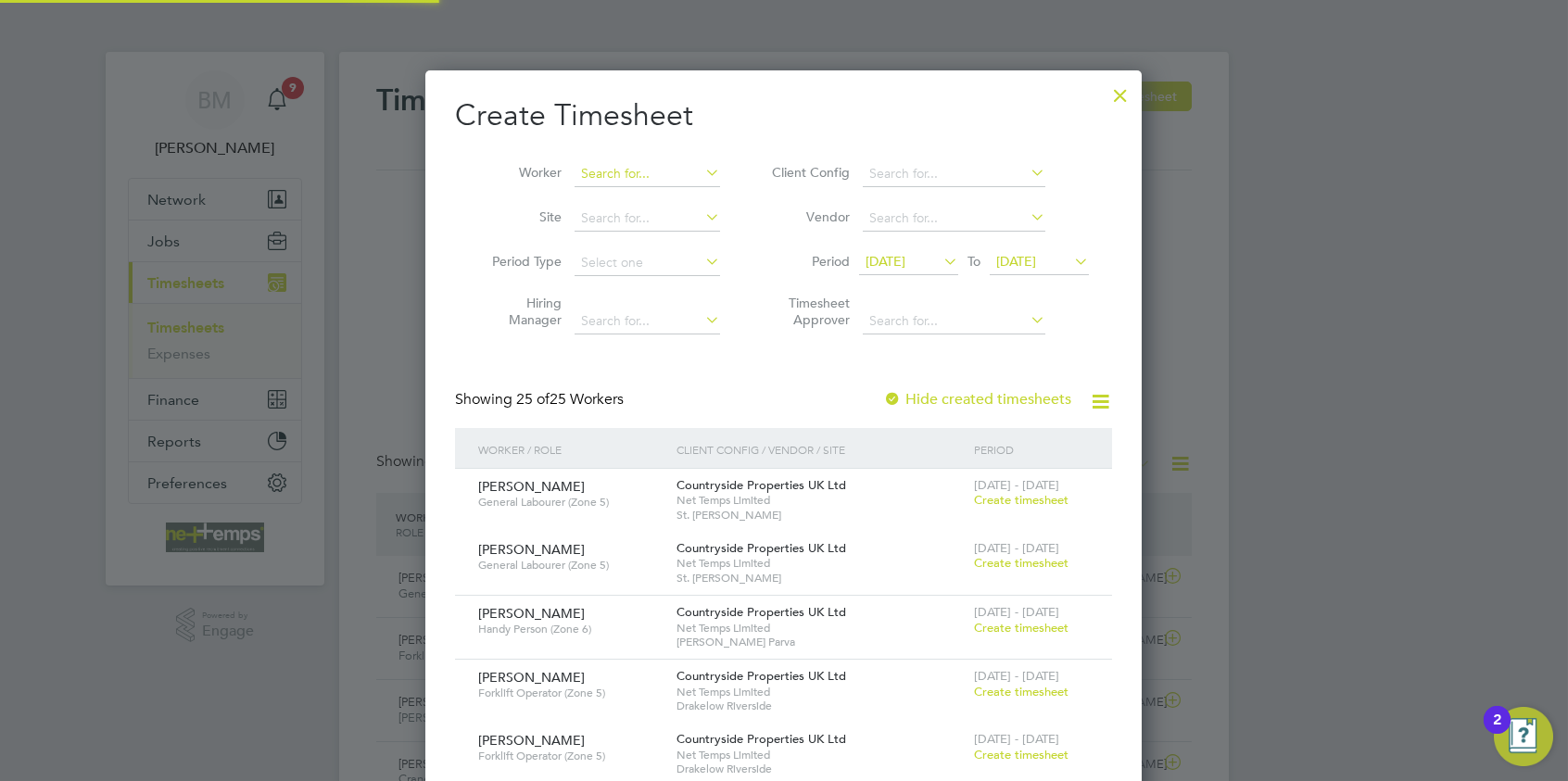
click at [607, 174] on input at bounding box center [647, 175] width 146 height 26
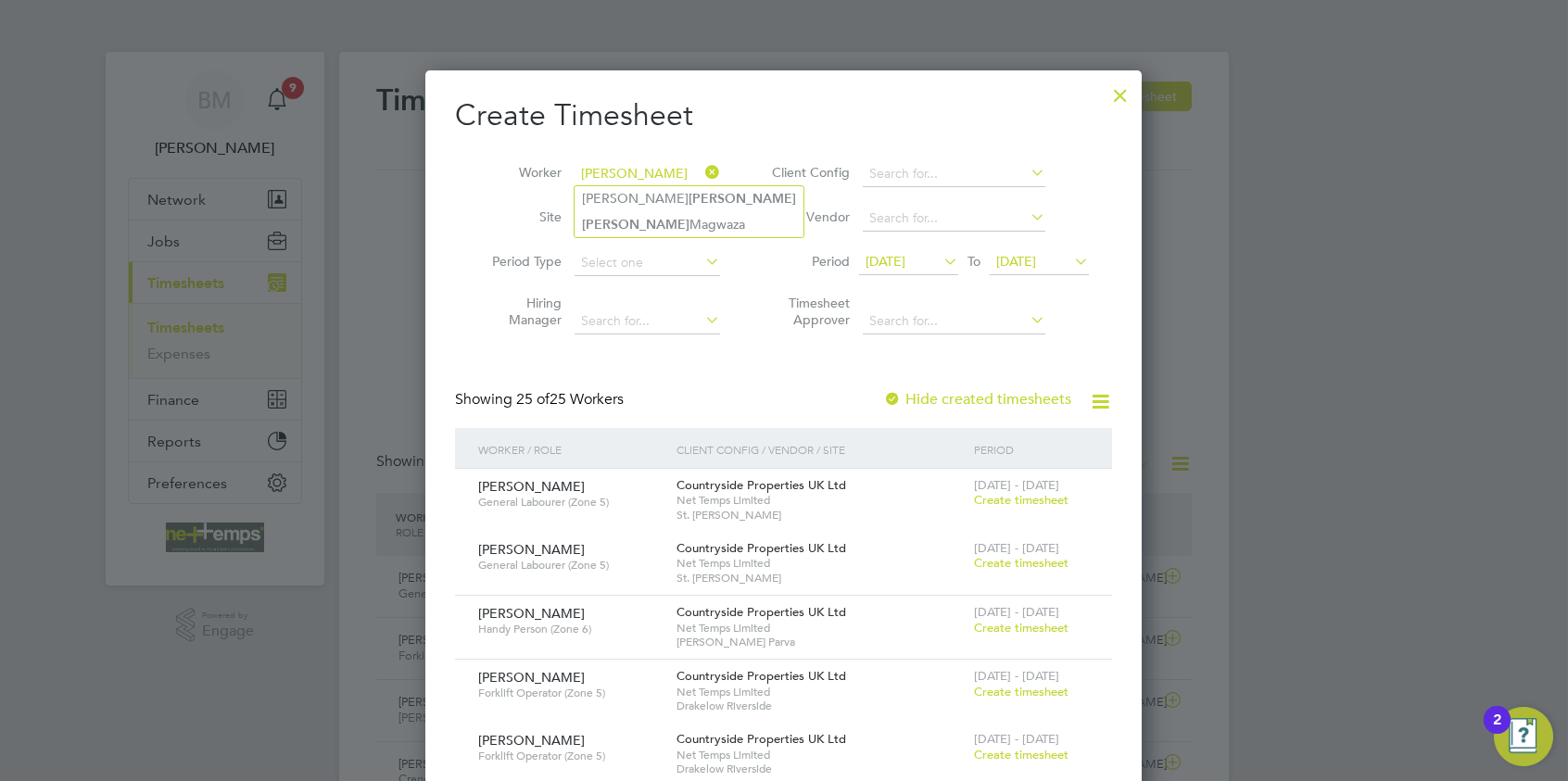
type input "[PERSON_NAME]"
click at [1131, 86] on div at bounding box center [1121, 91] width 34 height 34
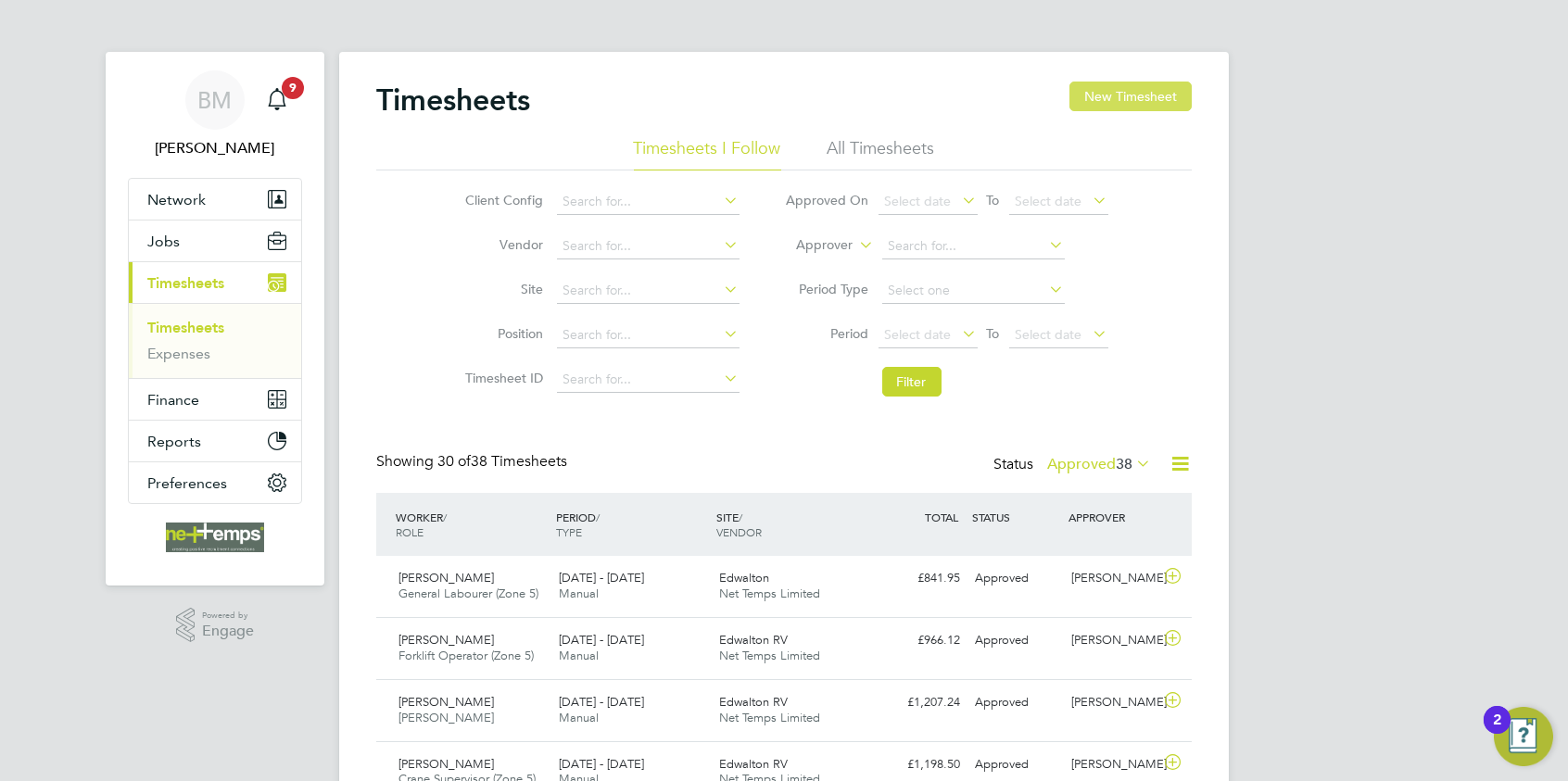
click at [1172, 100] on button "New Timesheet" at bounding box center [1130, 97] width 122 height 30
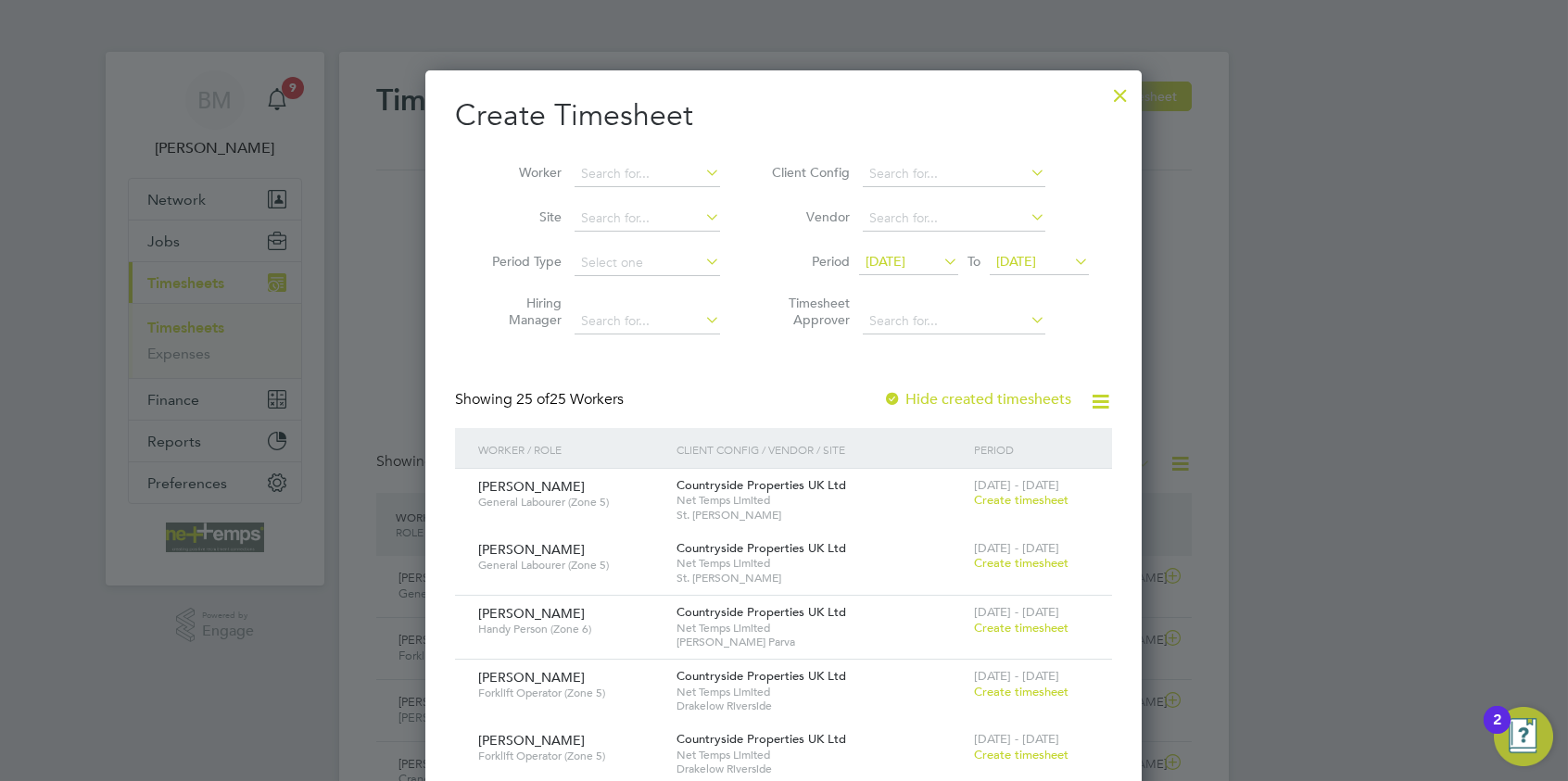
click at [1115, 99] on div at bounding box center [1121, 91] width 34 height 34
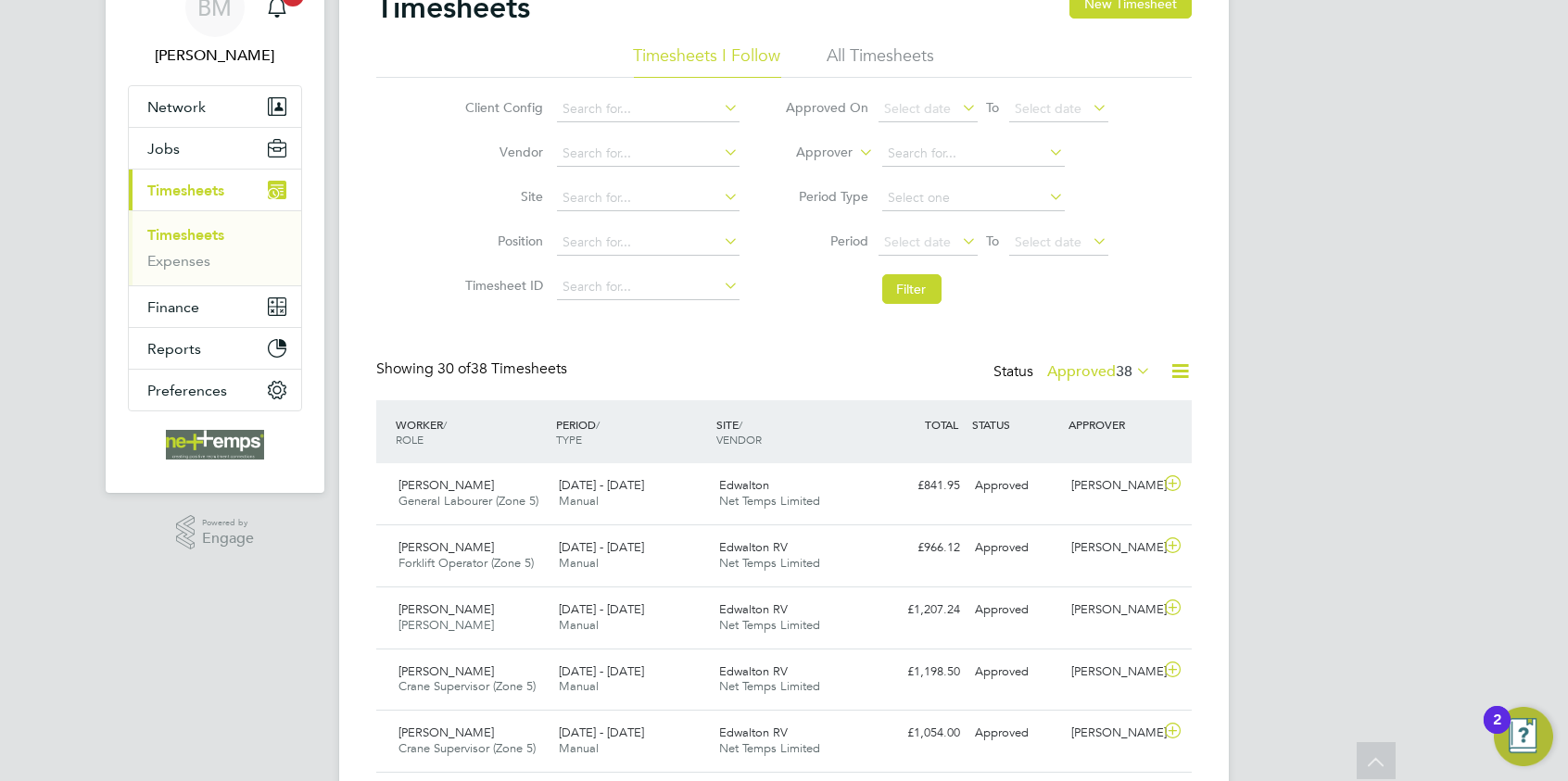
click at [1173, 367] on icon at bounding box center [1180, 371] width 23 height 23
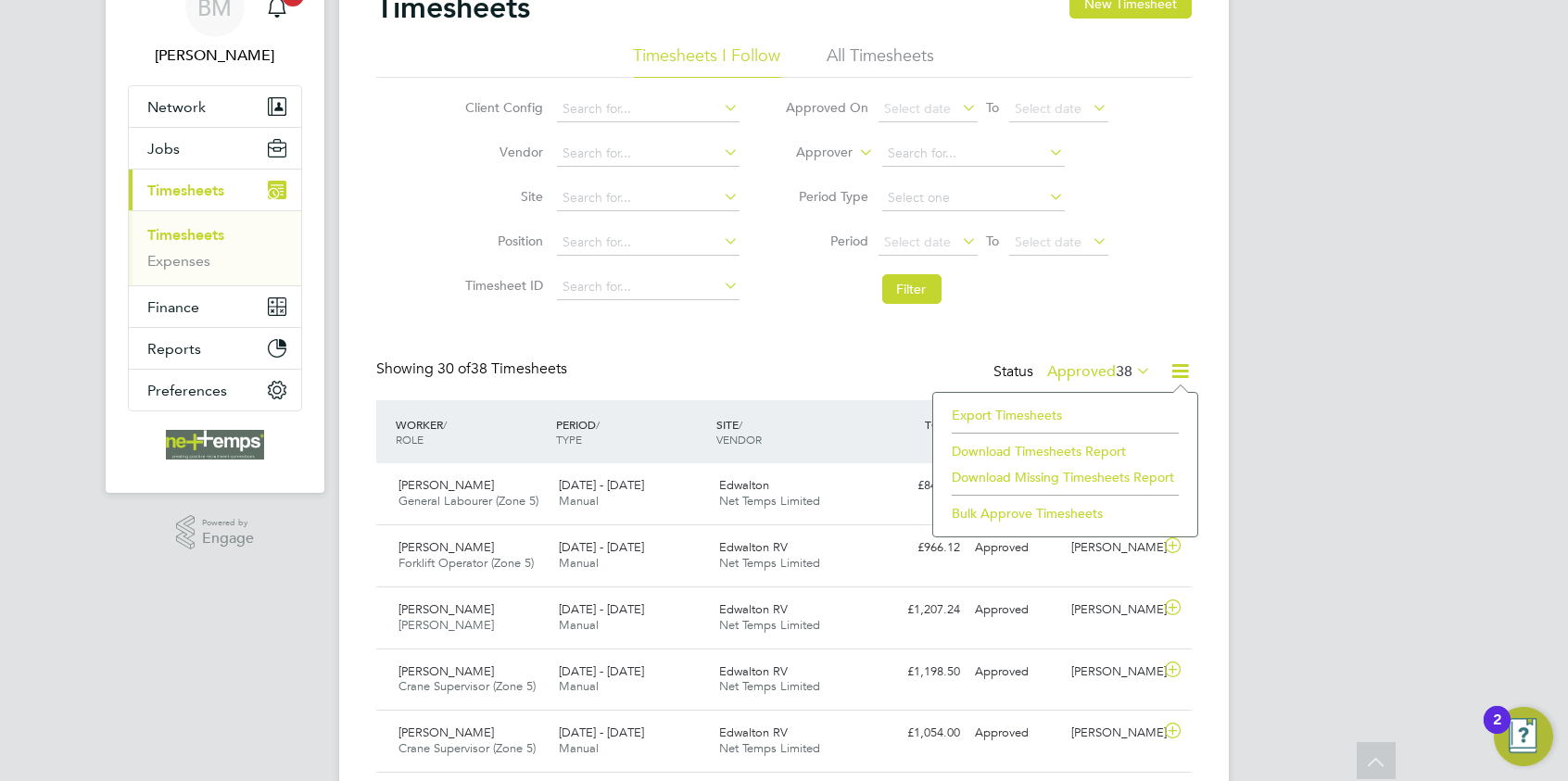
click at [987, 413] on li "Export Timesheets" at bounding box center [1066, 415] width 246 height 26
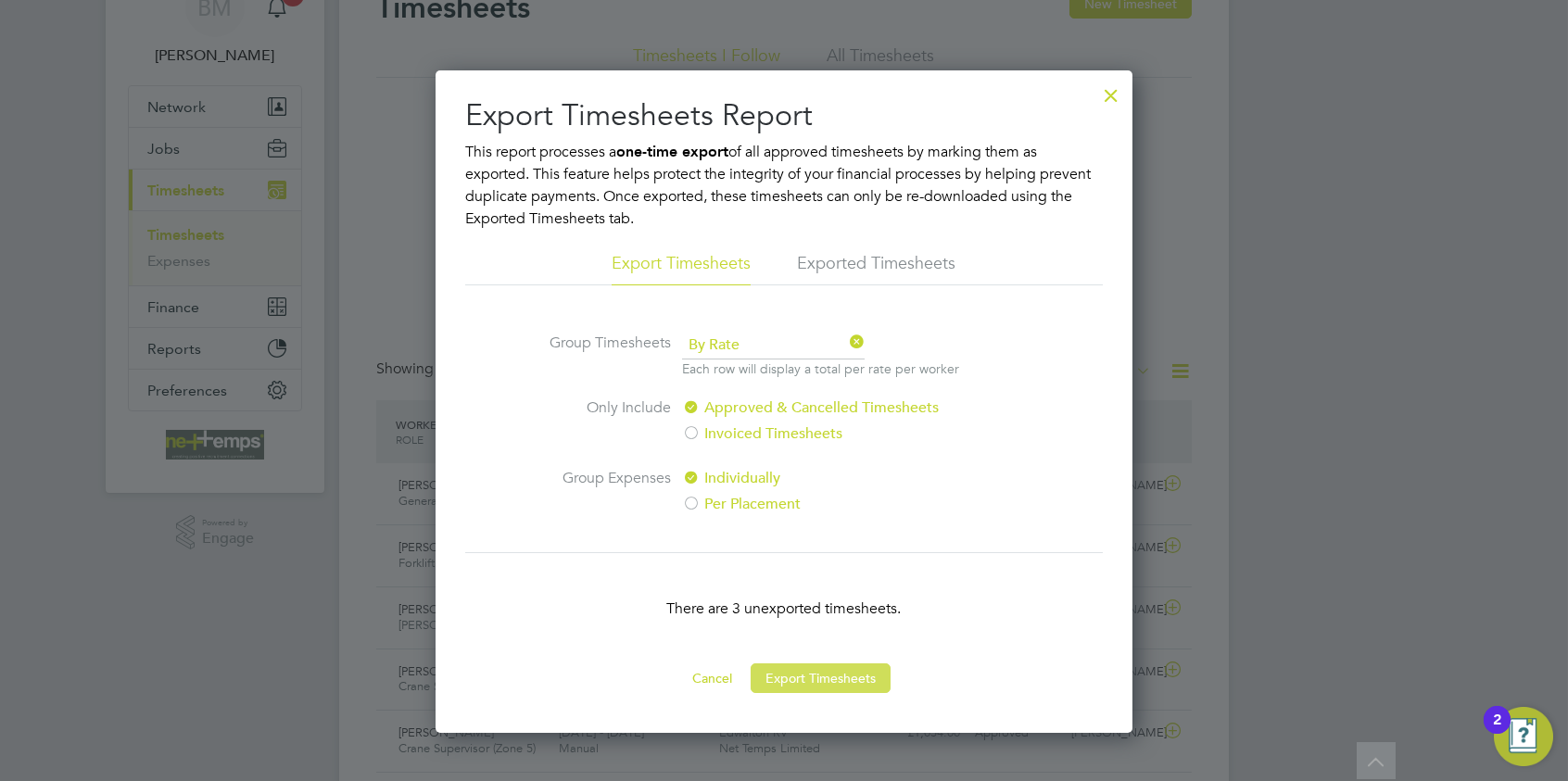
click at [825, 680] on button "Export Timesheets" at bounding box center [821, 679] width 140 height 30
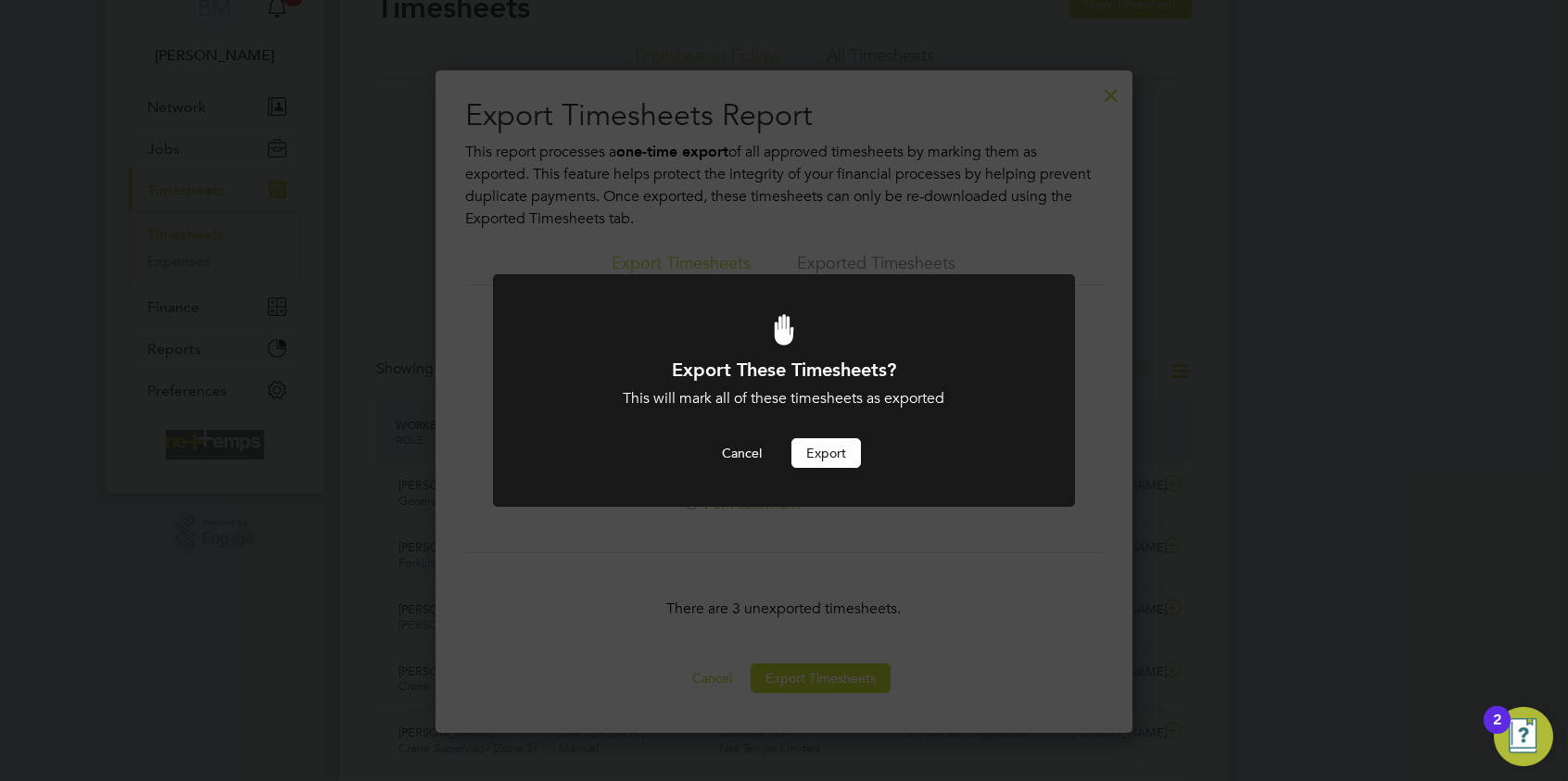
click at [816, 447] on button "Export" at bounding box center [826, 453] width 69 height 30
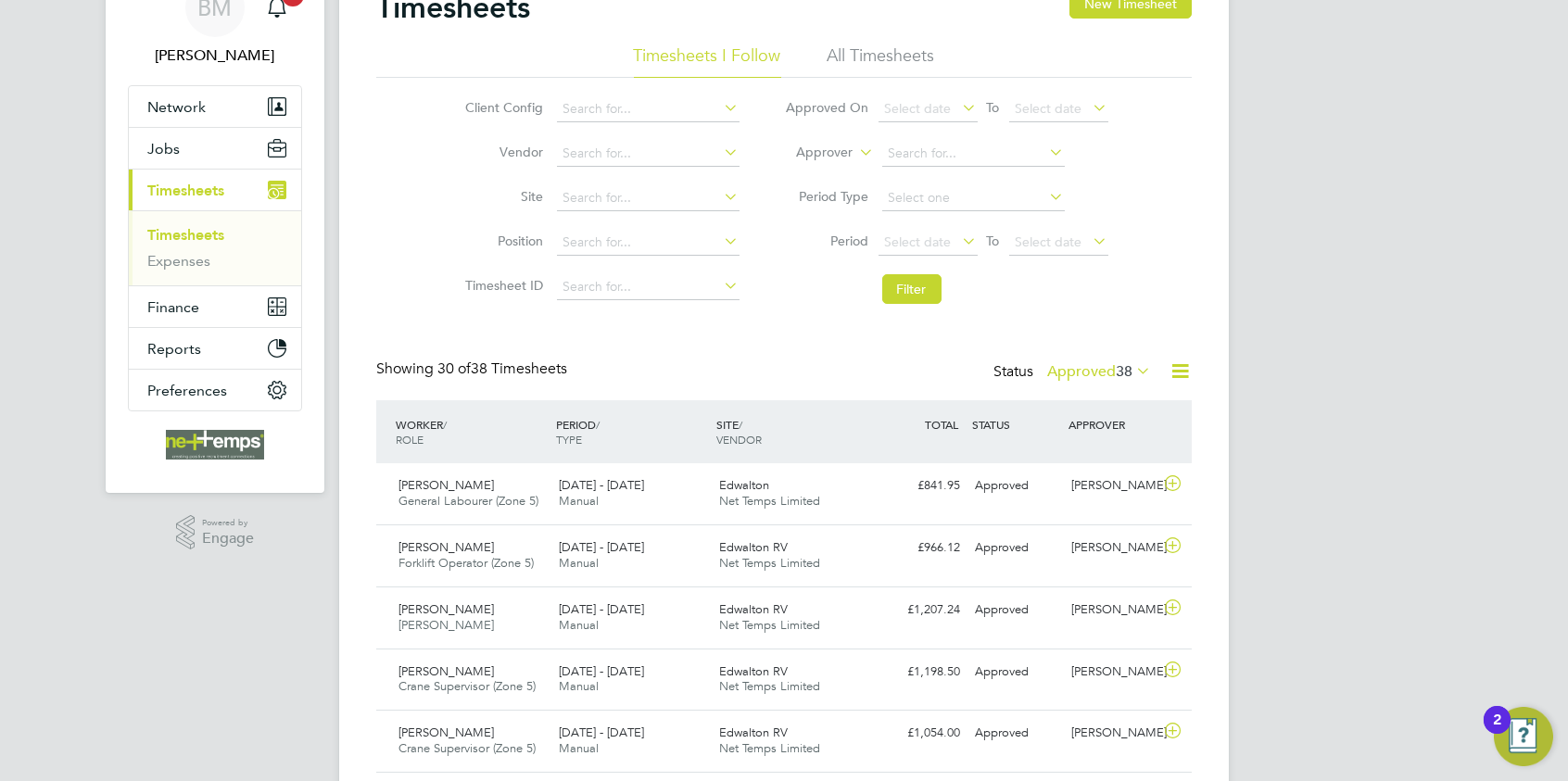
drag, startPoint x: 217, startPoint y: 672, endPoint x: 169, endPoint y: 687, distance: 50.3
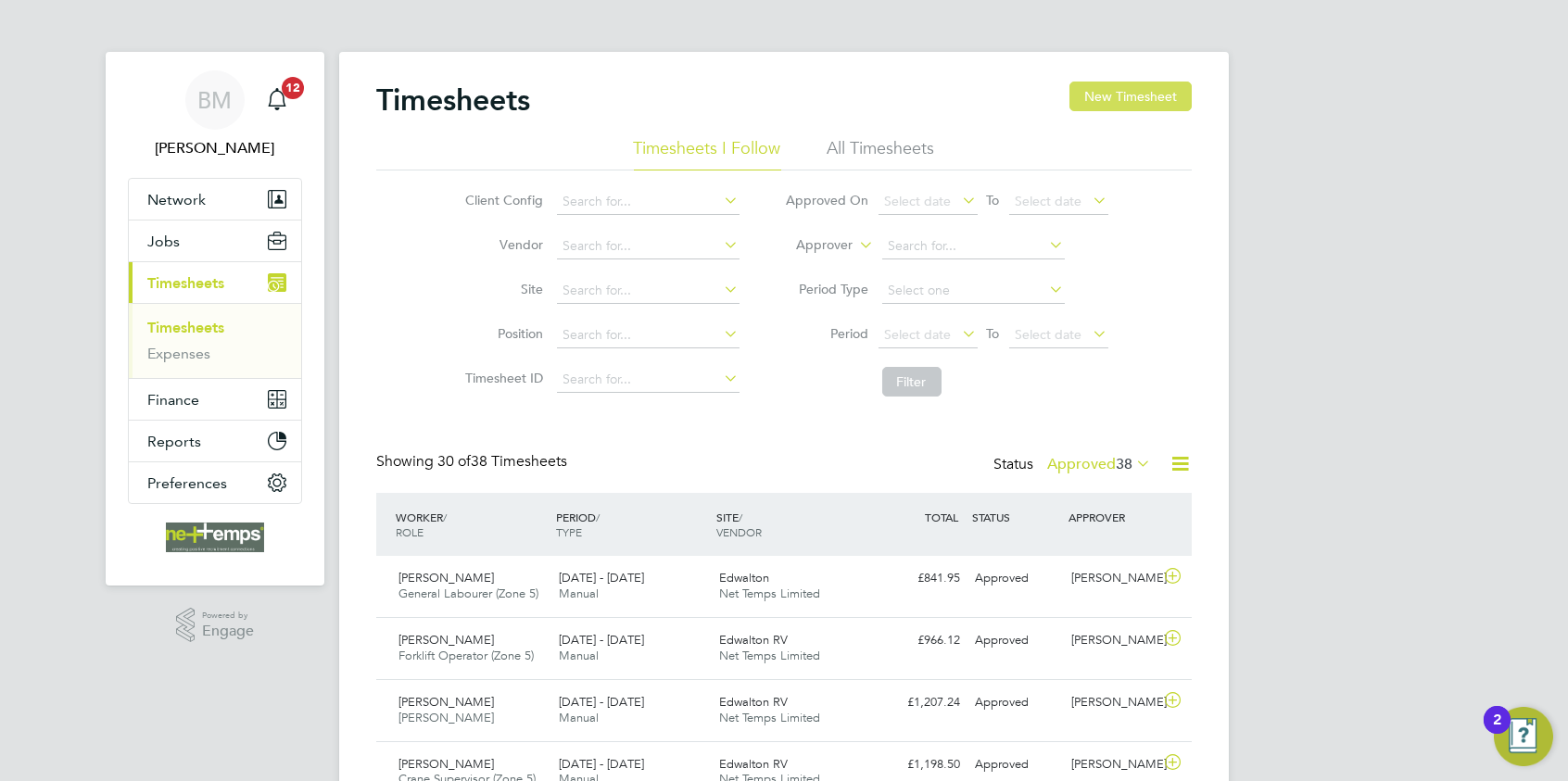
drag, startPoint x: 1136, startPoint y: 100, endPoint x: 1107, endPoint y: 101, distance: 29.0
click at [1136, 101] on button "New Timesheet" at bounding box center [1130, 97] width 122 height 30
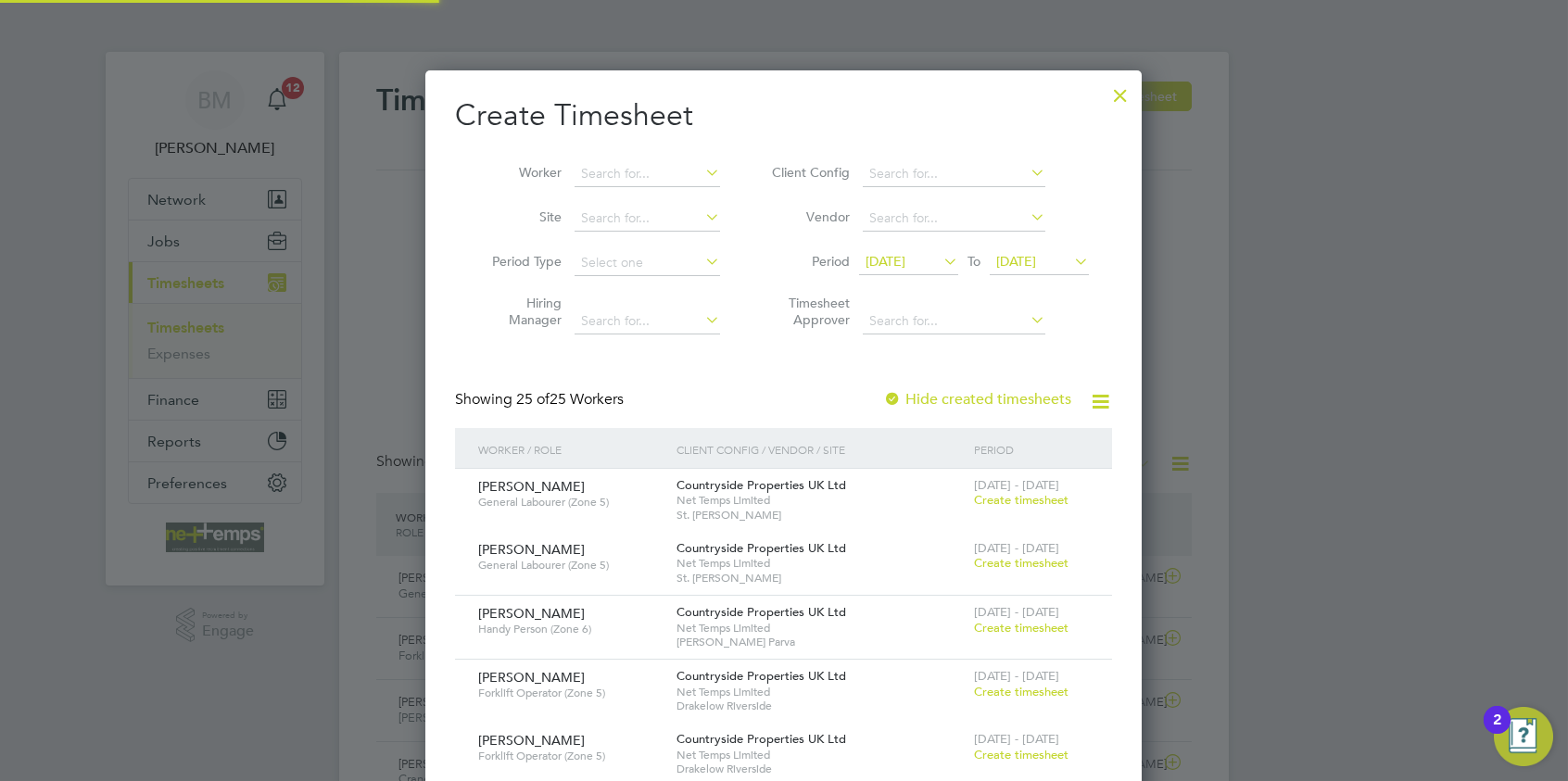
scroll to position [2728, 717]
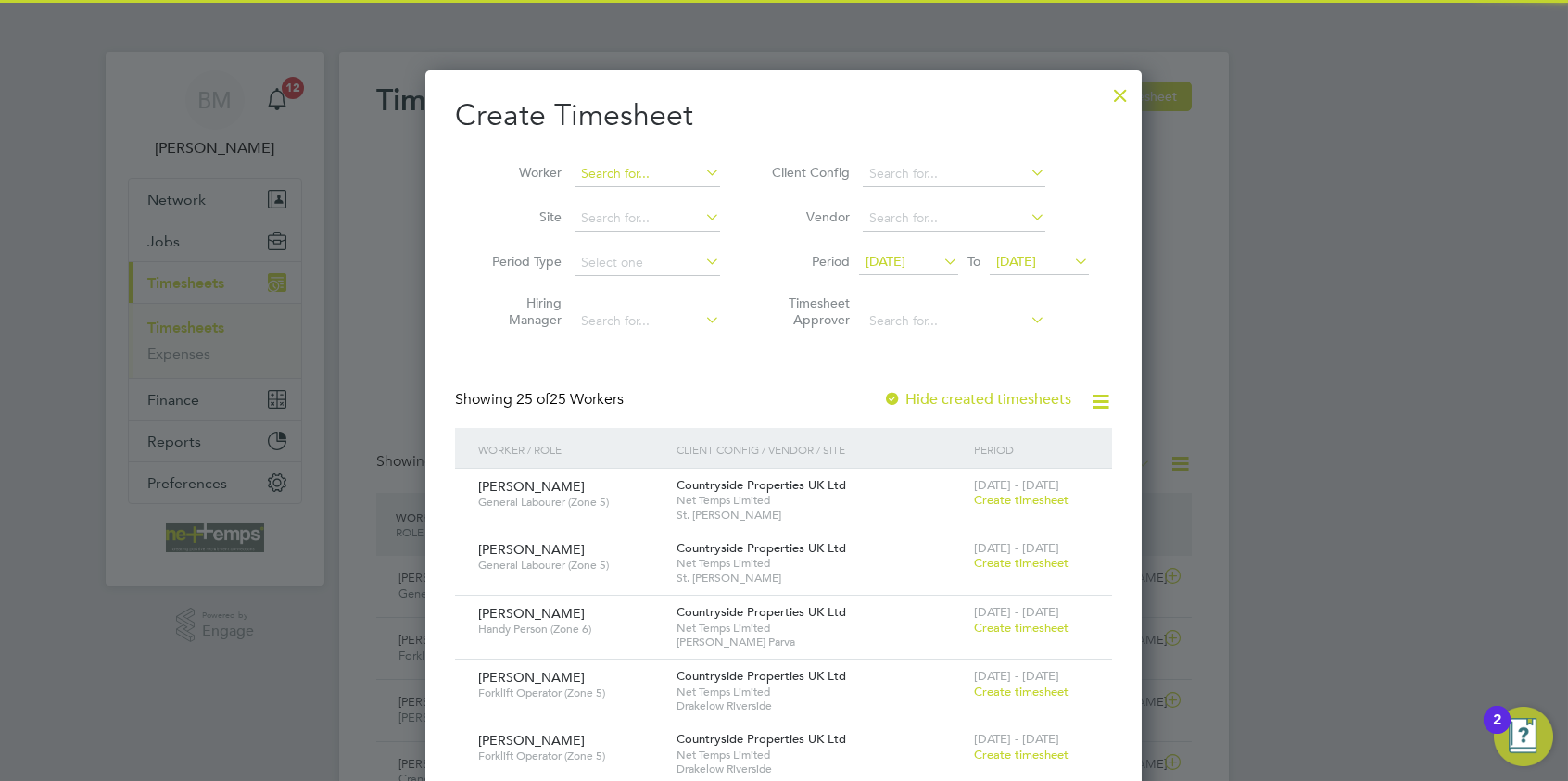
click at [609, 170] on input at bounding box center [647, 175] width 146 height 26
click at [655, 204] on li "[PERSON_NAME] nley" at bounding box center [659, 198] width 170 height 25
type input "[PERSON_NAME]"
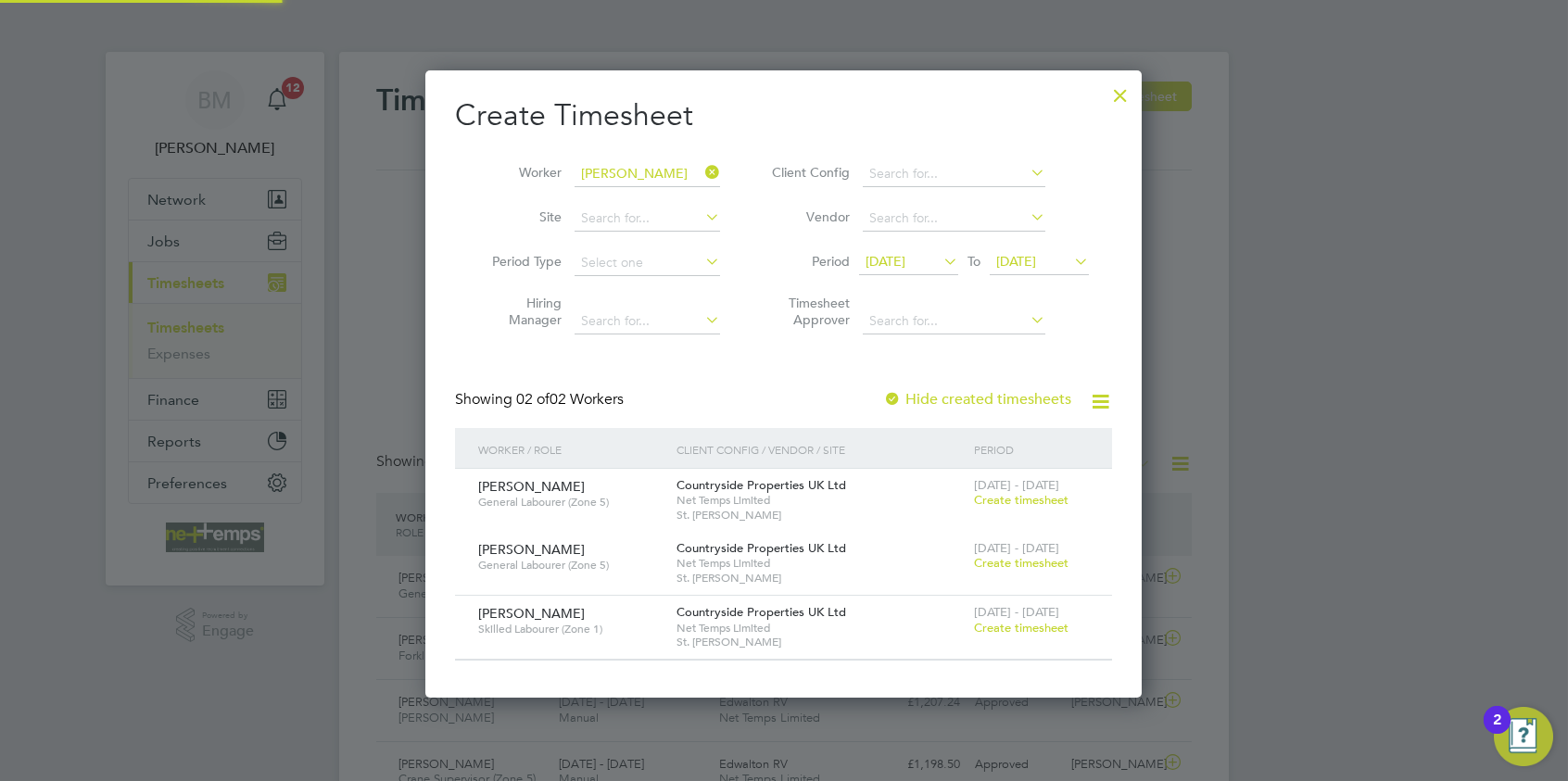
scroll to position [8, 8]
click at [1060, 623] on span "Create timesheet" at bounding box center [1022, 627] width 95 height 16
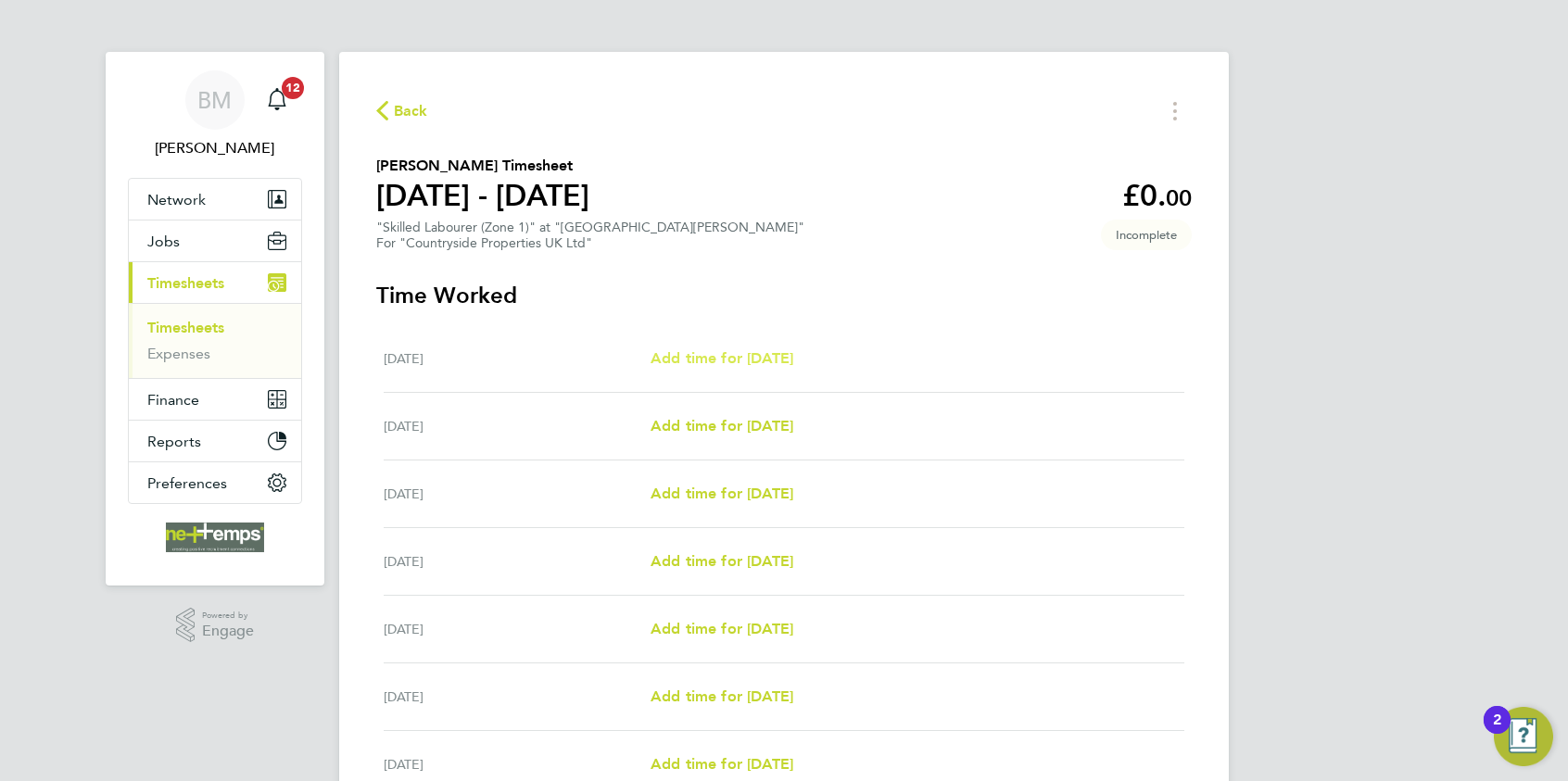
click at [738, 361] on span "Add time for [DATE]" at bounding box center [722, 358] width 143 height 18
click at [738, 361] on app-root "BM [PERSON_NAME] Notifications 12 Applications: Network Team Members Businesses…" at bounding box center [784, 481] width 1568 height 962
select select "30"
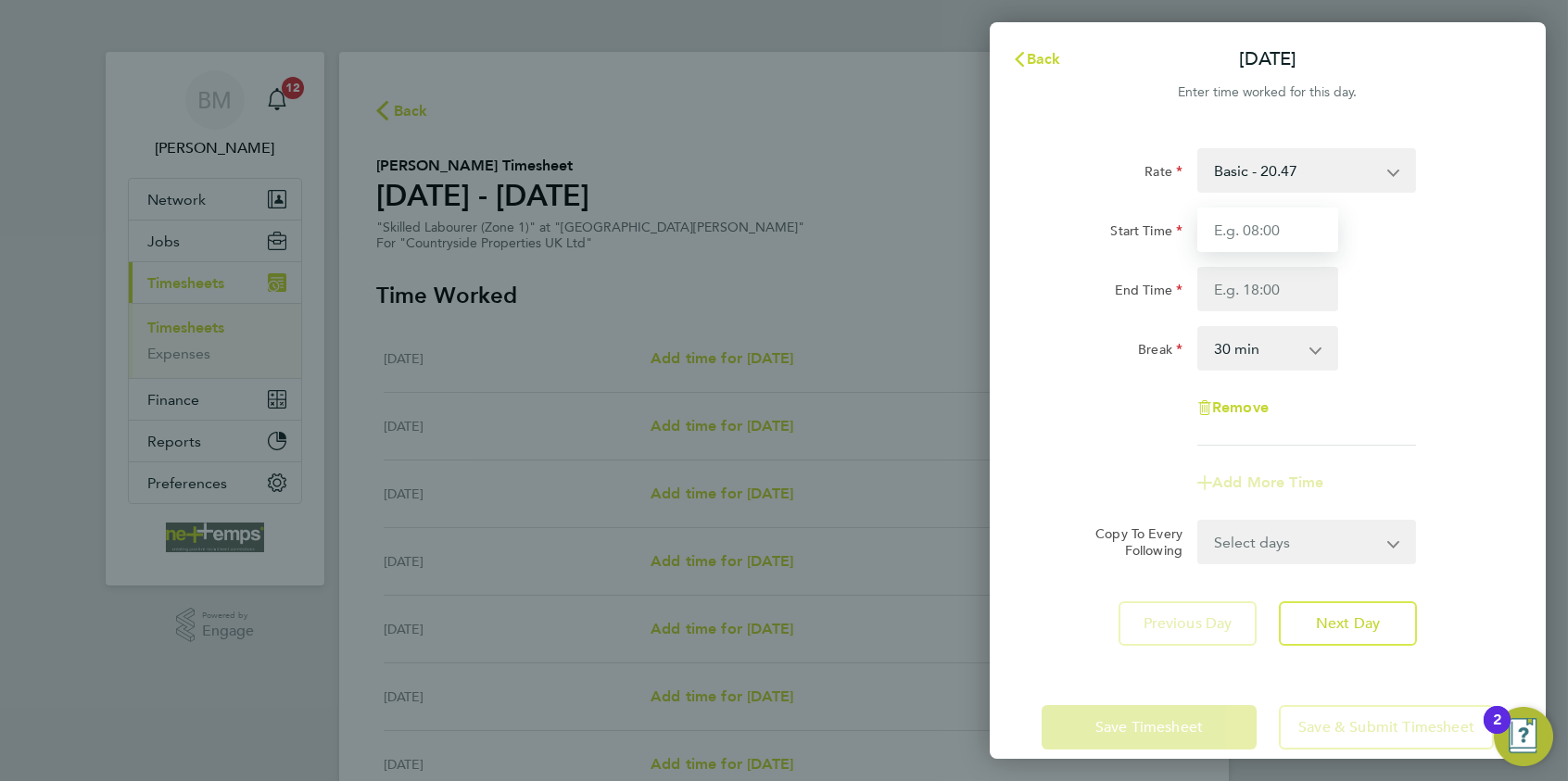
click at [1253, 242] on input "Start Time" at bounding box center [1268, 229] width 141 height 44
type input "07:30"
click at [1225, 289] on input "End Time" at bounding box center [1268, 288] width 141 height 44
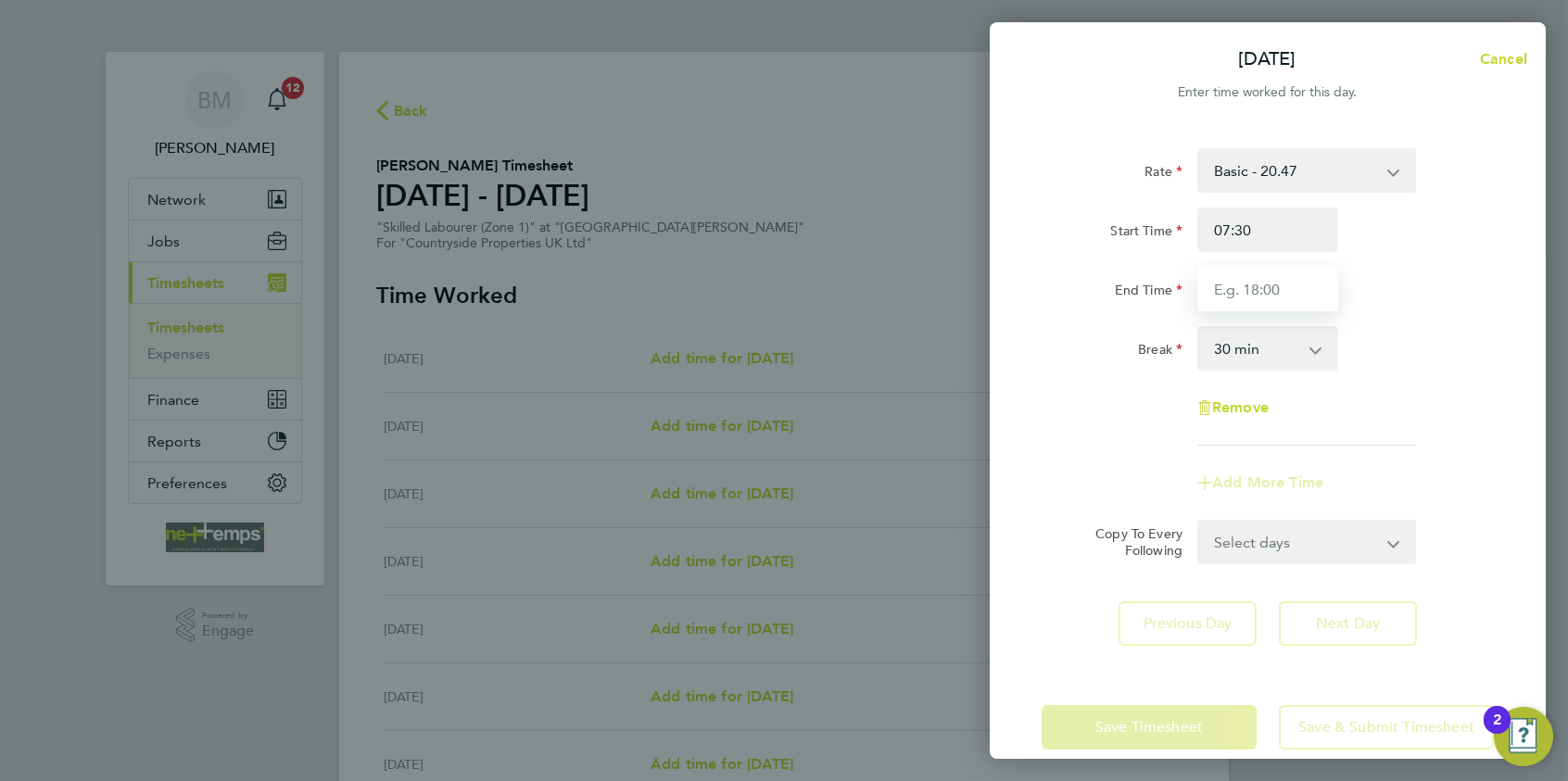
type input "17:30"
click at [1444, 447] on app-timesheet-line-form-group "Rate Basic - 20.47 Start Time 07:30 End Time 17:30 Break 0 min 15 min 30 min 45…" at bounding box center [1268, 327] width 453 height 357
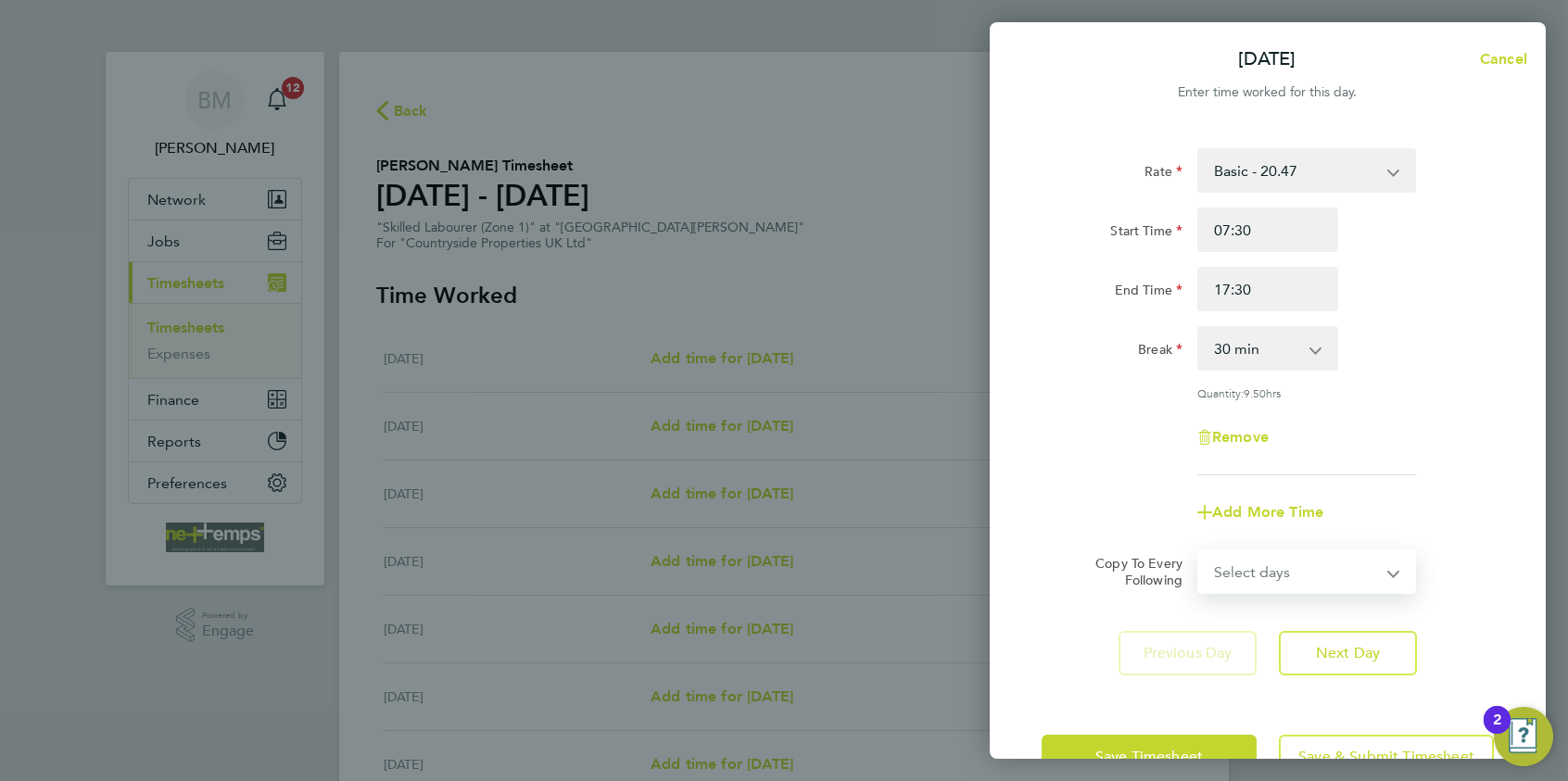
click at [1257, 570] on select "Select days Day Weekday (Mon-Fri) Weekend (Sat-Sun) [DATE] [DATE] [DATE] [DATE]…" at bounding box center [1296, 571] width 194 height 40
select select "WEEKDAY"
click at [1199, 551] on select "Select days Day Weekday (Mon-Fri) Weekend (Sat-Sun) [DATE] [DATE] [DATE] [DATE]…" at bounding box center [1296, 571] width 194 height 40
select select "[DATE]"
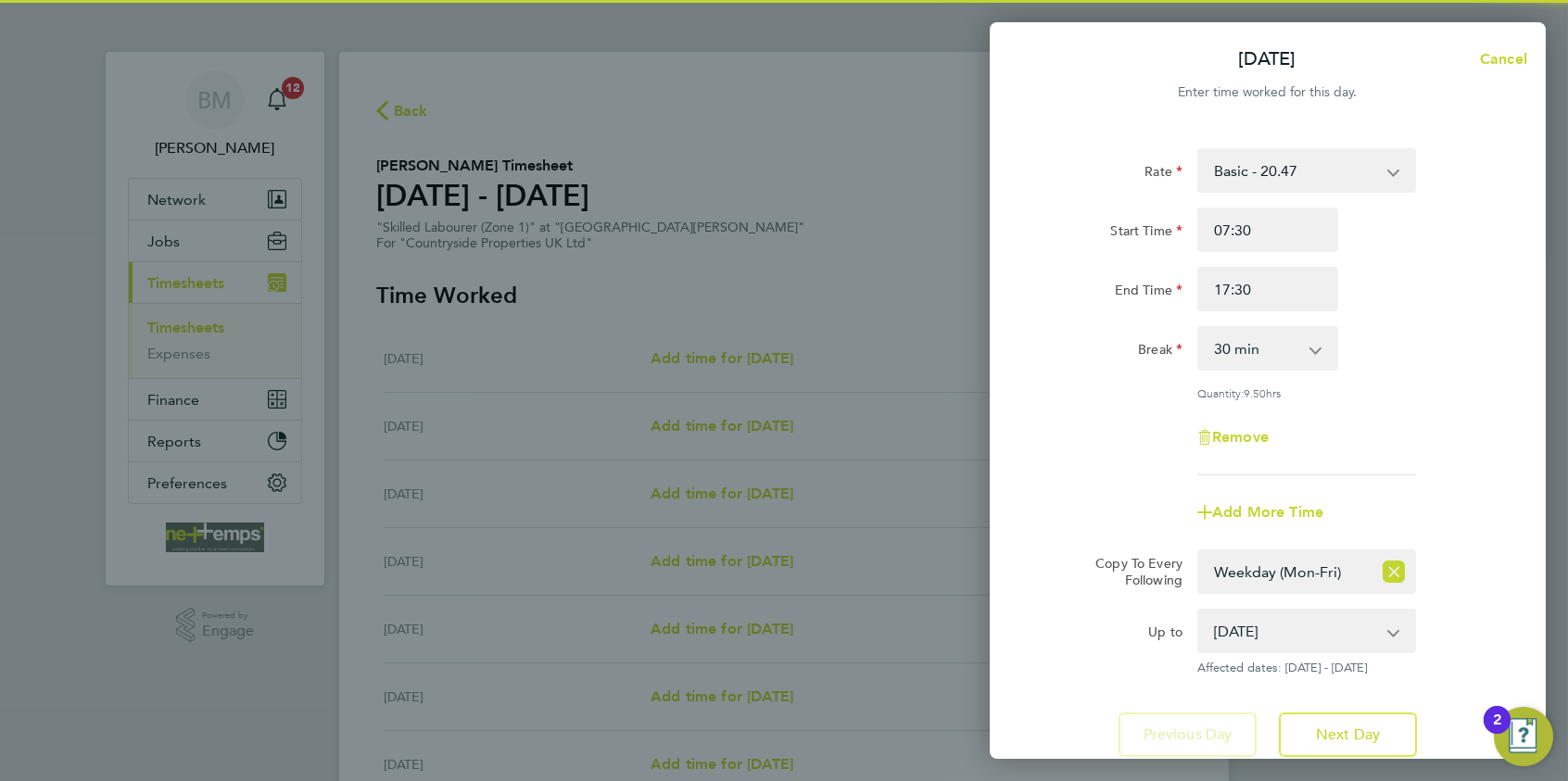
drag, startPoint x: 1094, startPoint y: 533, endPoint x: 1094, endPoint y: 585, distance: 52.0
click at [1094, 534] on form "Rate Basic - 20.47 Start Time 07:30 End Time 17:30 Break 0 min 15 min 30 min 45…" at bounding box center [1268, 412] width 453 height 528
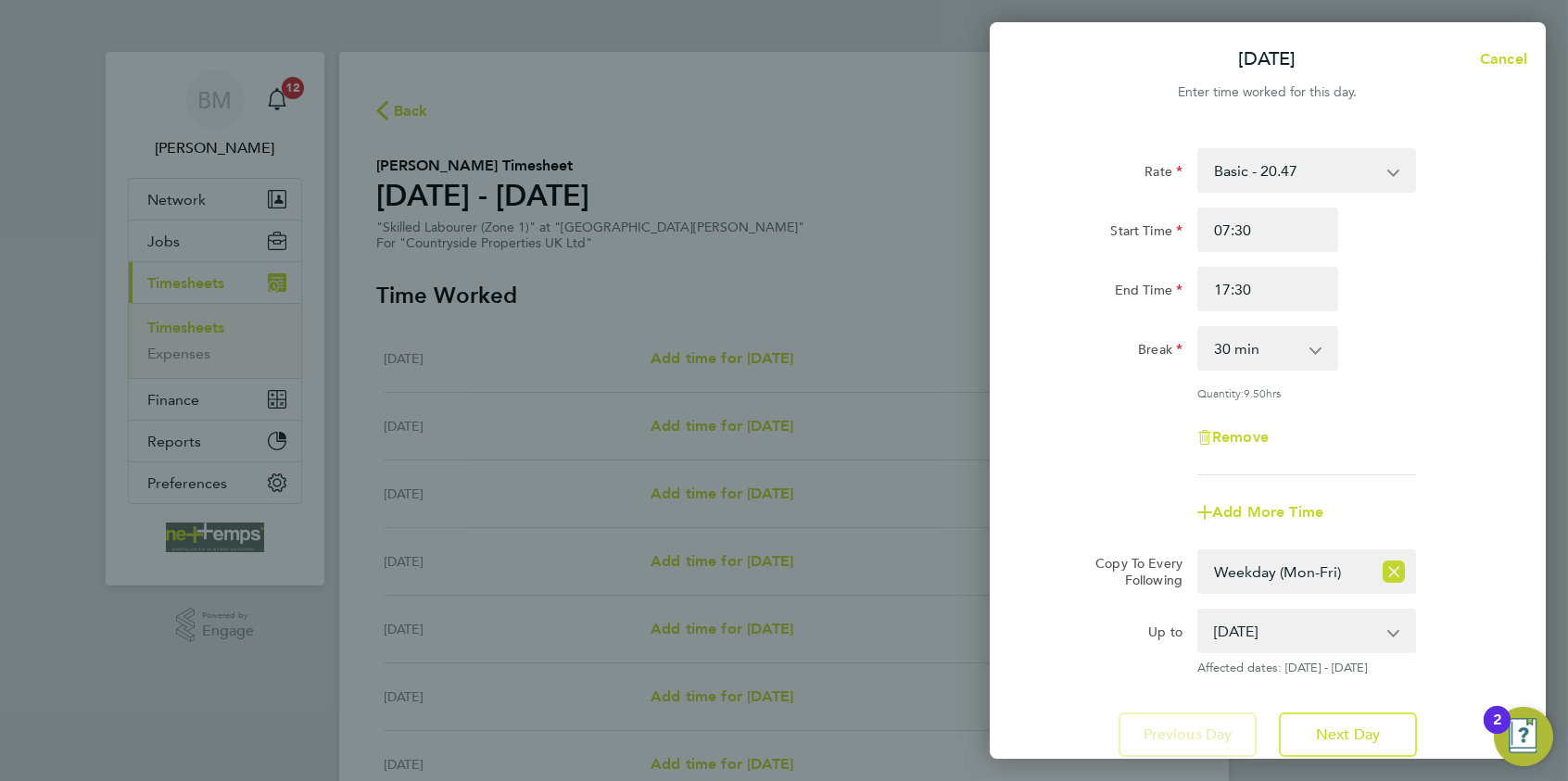
scroll to position [135, 0]
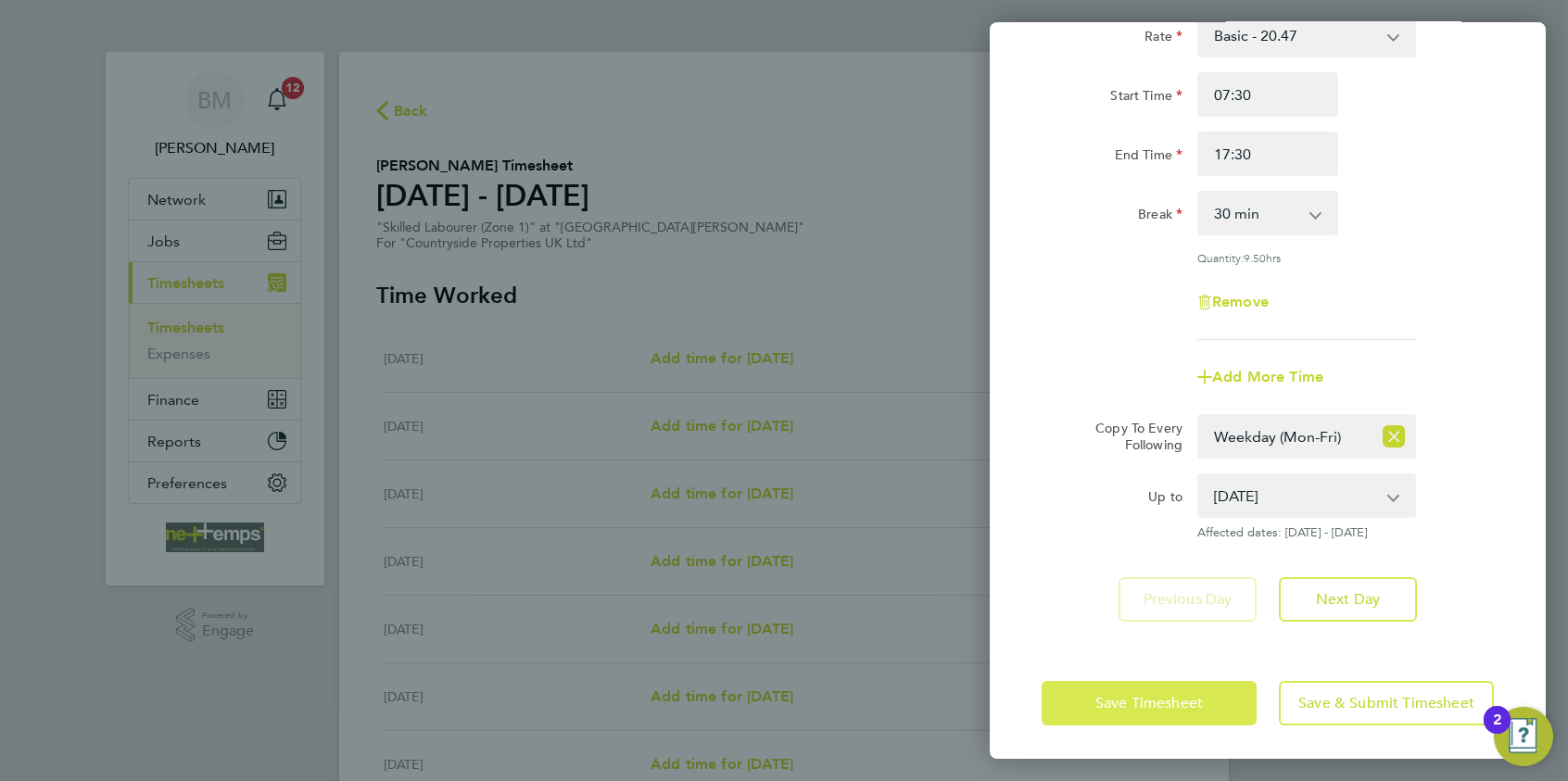
click at [1085, 691] on button "Save Timesheet" at bounding box center [1149, 703] width 215 height 44
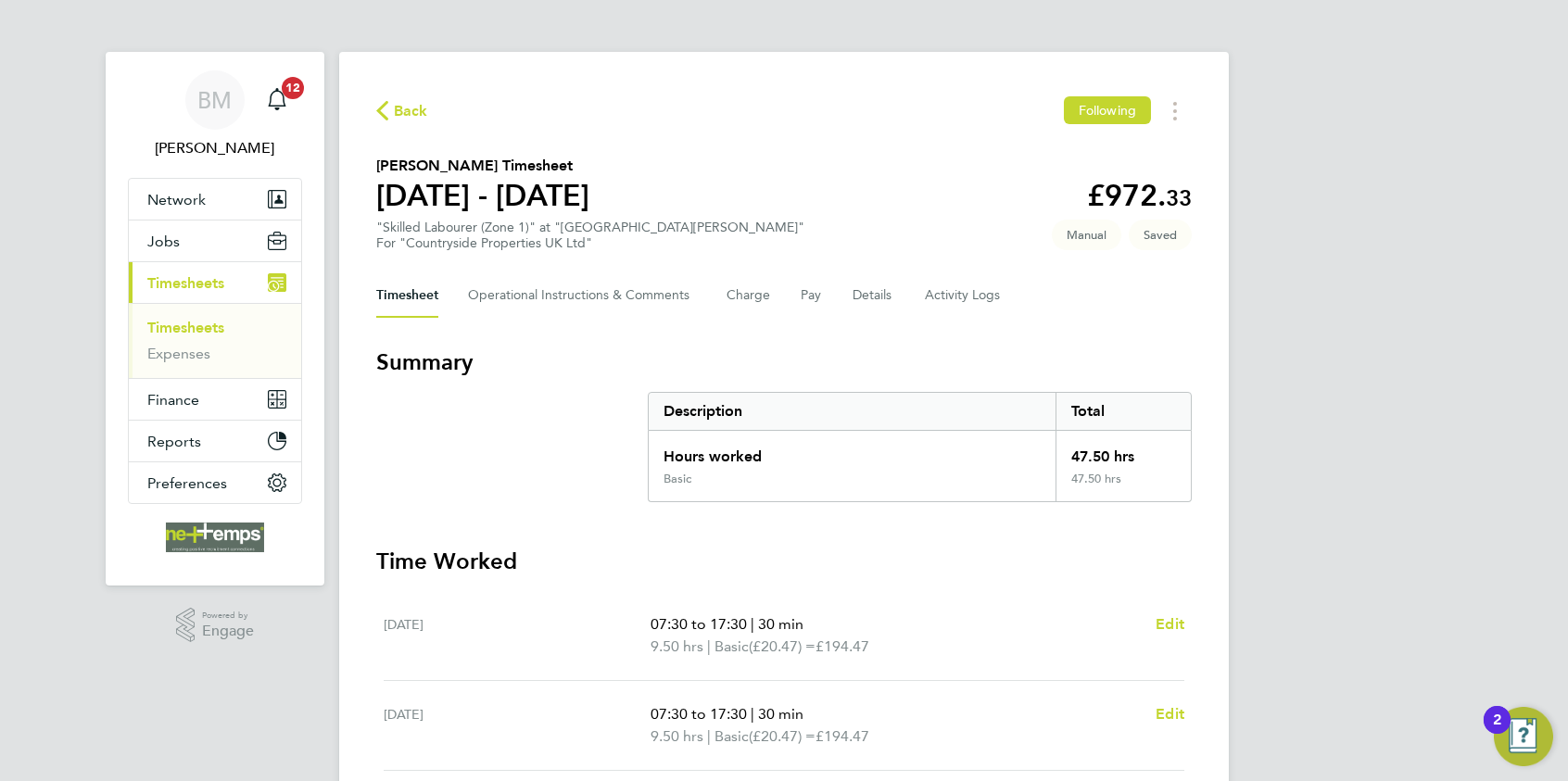
scroll to position [555, 0]
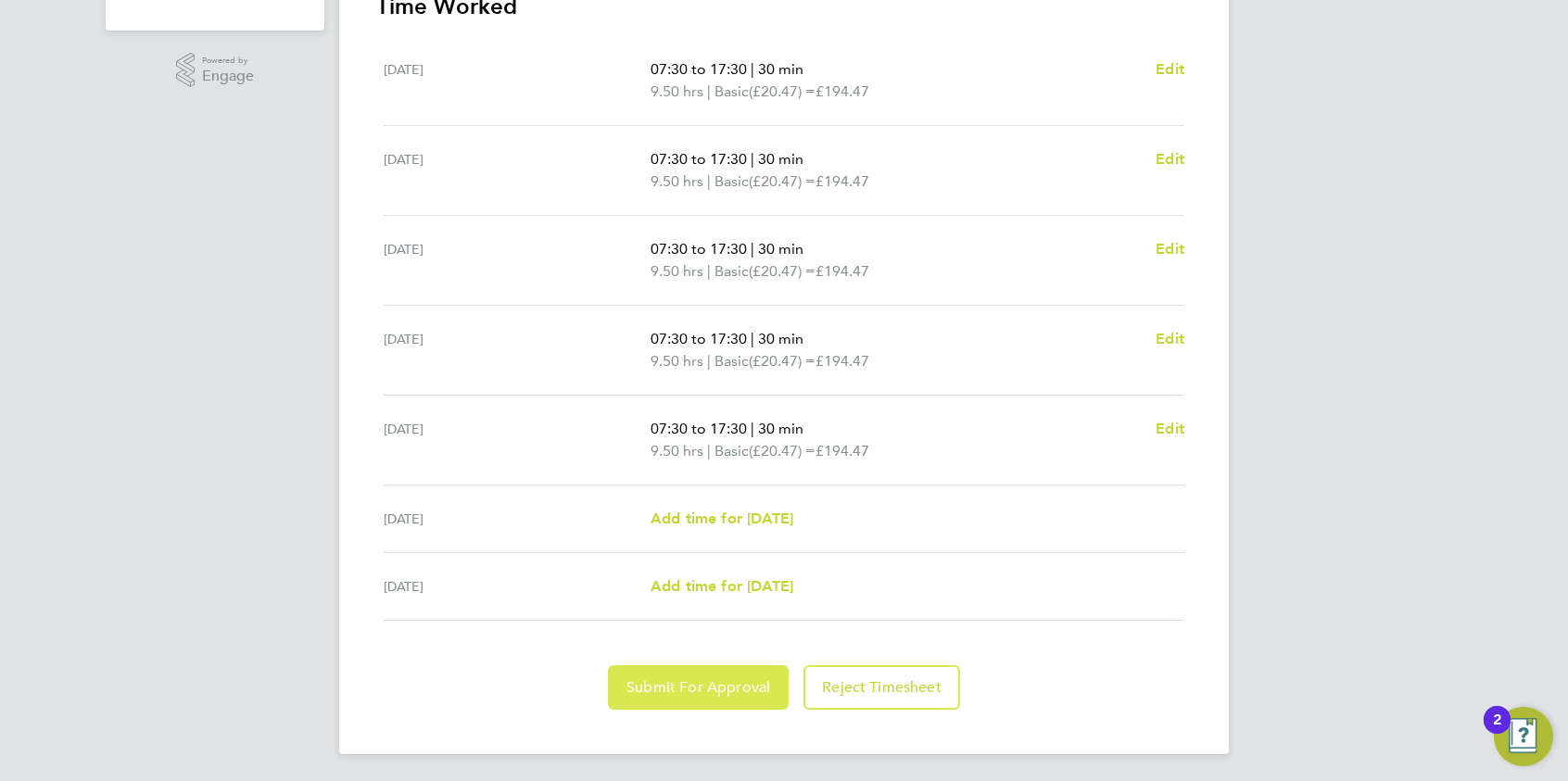
click at [681, 690] on span "Submit For Approval" at bounding box center [698, 688] width 144 height 19
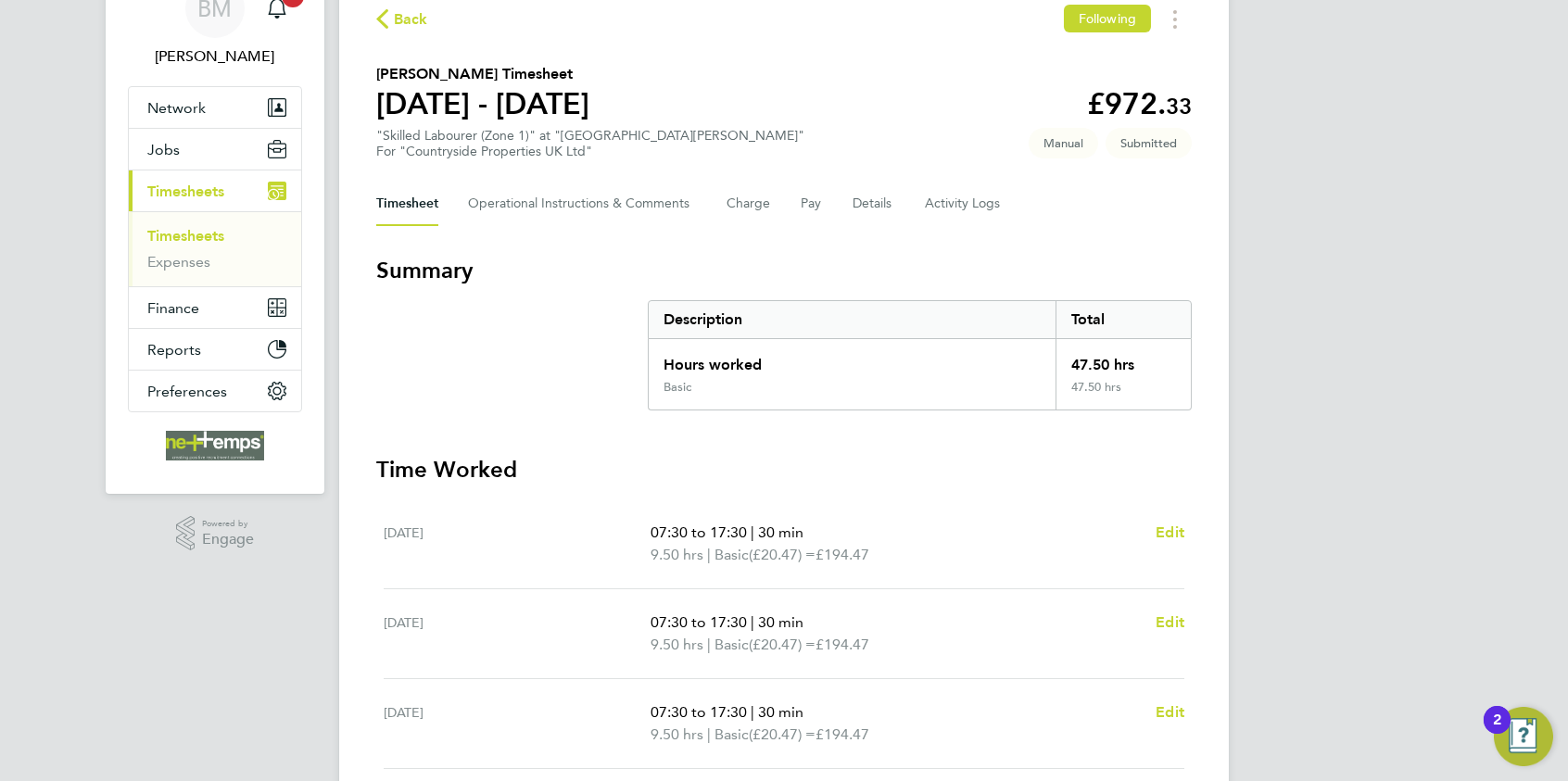
scroll to position [0, 0]
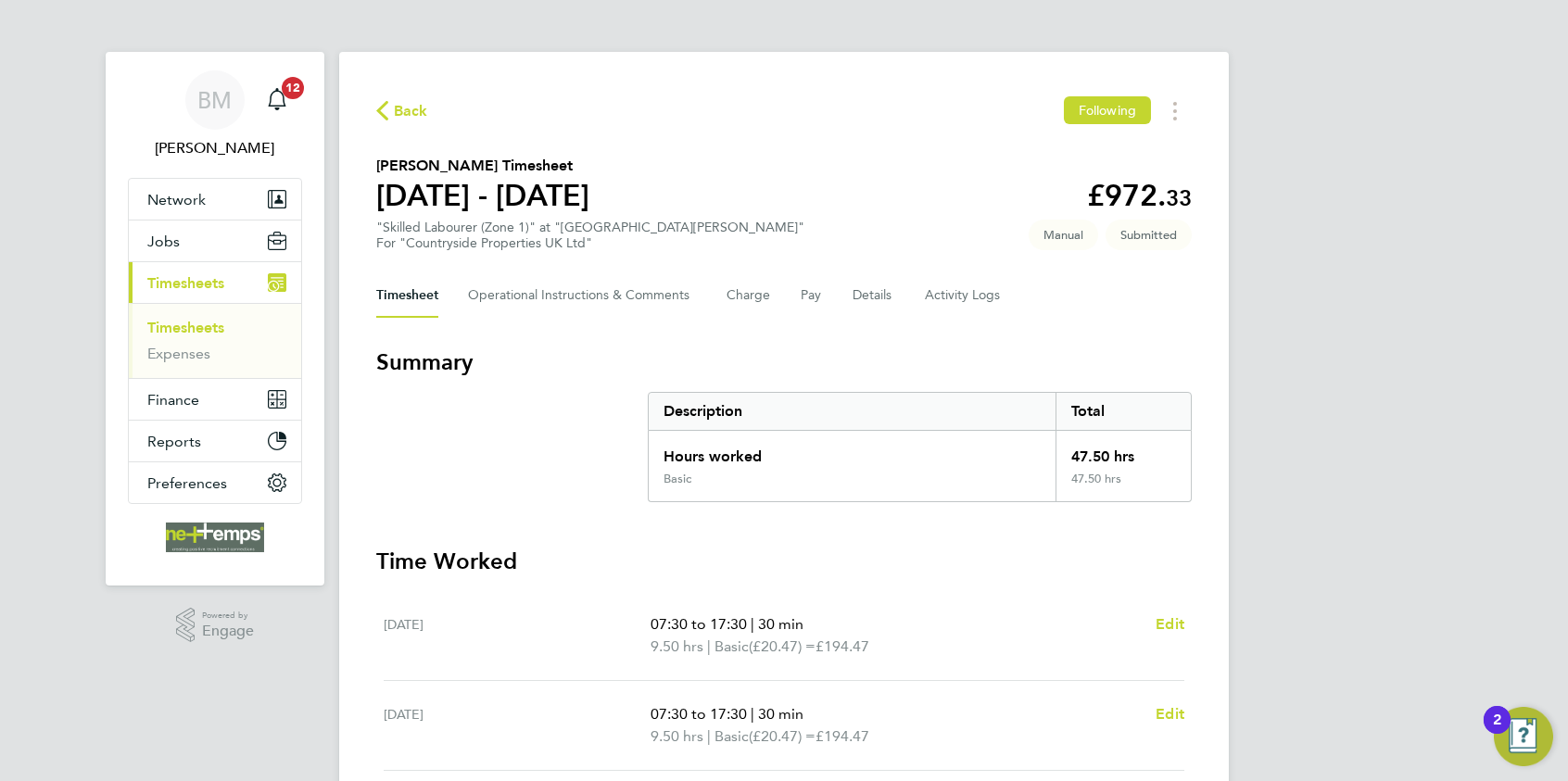
click at [384, 90] on div "Back Following [PERSON_NAME] Timesheet [DATE] - [DATE] £972. 33 "Skilled Labour…" at bounding box center [784, 681] width 890 height 1258
click at [395, 101] on span "Back" at bounding box center [411, 112] width 35 height 23
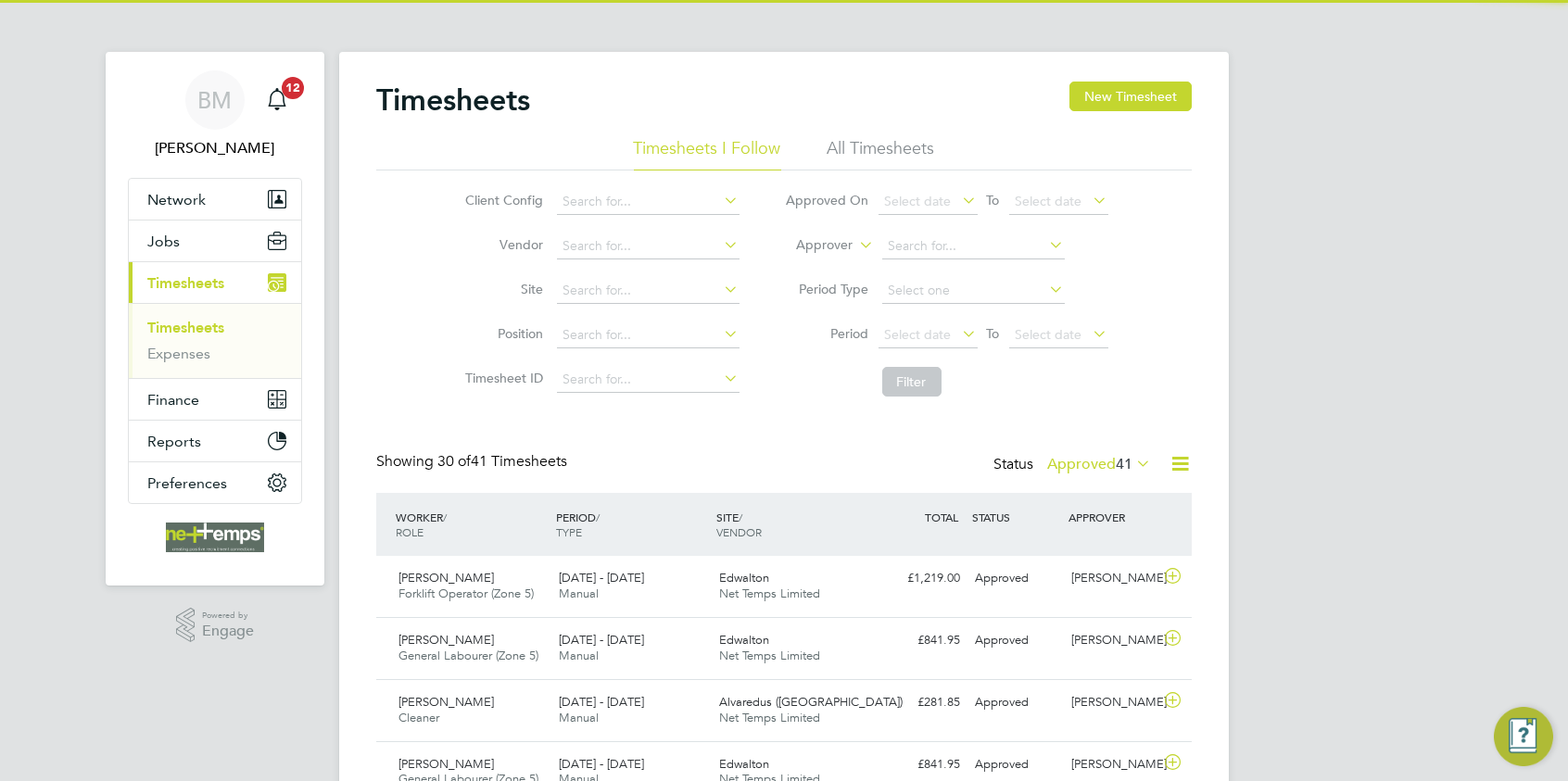
scroll to position [47, 161]
